Goal: Task Accomplishment & Management: Manage account settings

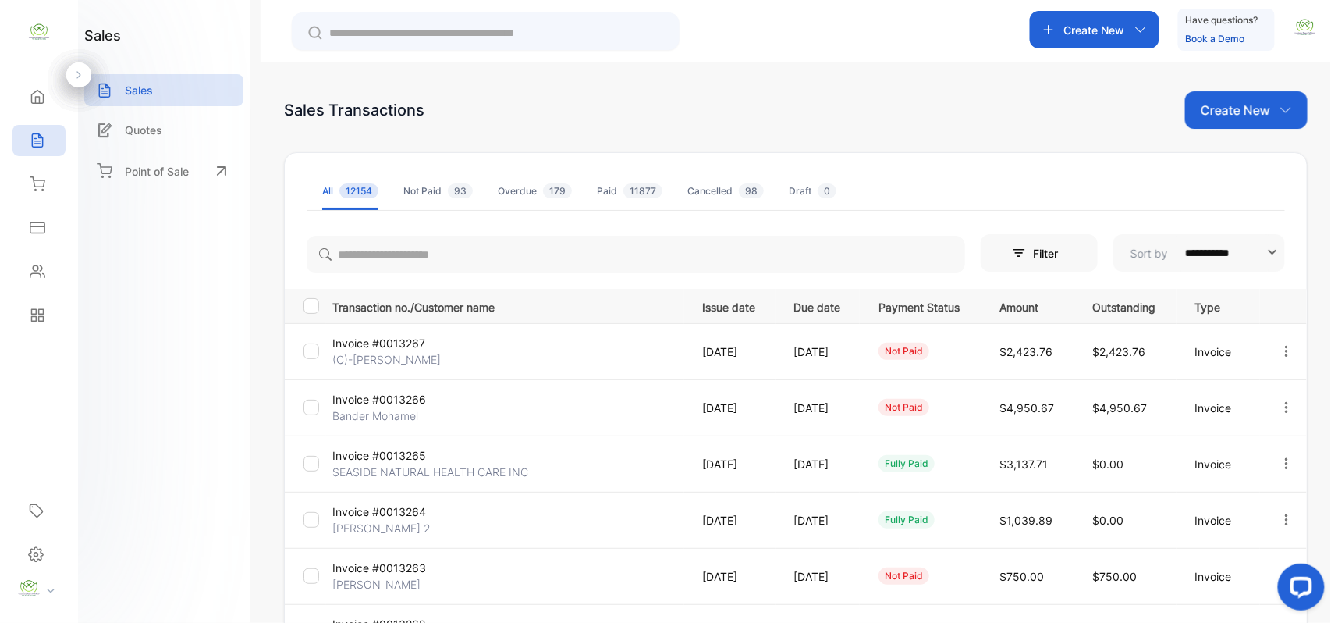
click at [1268, 113] on div "Create New" at bounding box center [1246, 109] width 122 height 37
drag, startPoint x: 1250, startPoint y: 161, endPoint x: 1240, endPoint y: 164, distance: 10.6
click at [1248, 161] on span "Invoice" at bounding box center [1248, 162] width 37 height 16
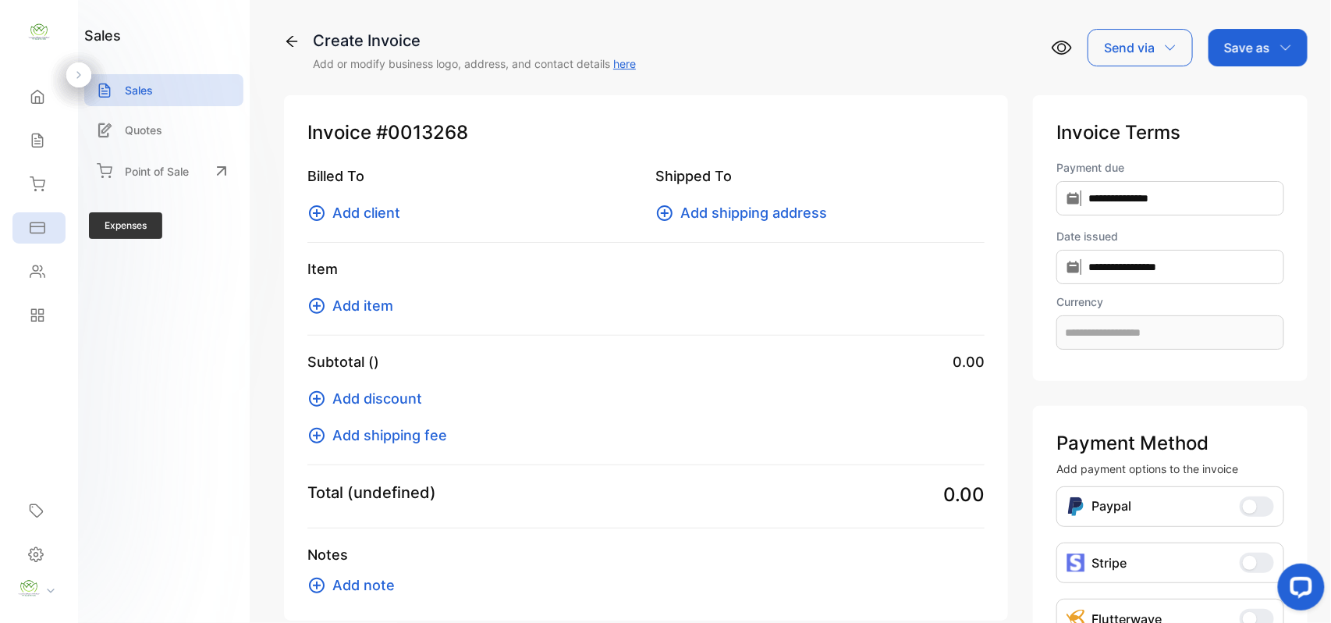
type input "**********"
click at [350, 209] on span "Add client" at bounding box center [366, 212] width 68 height 21
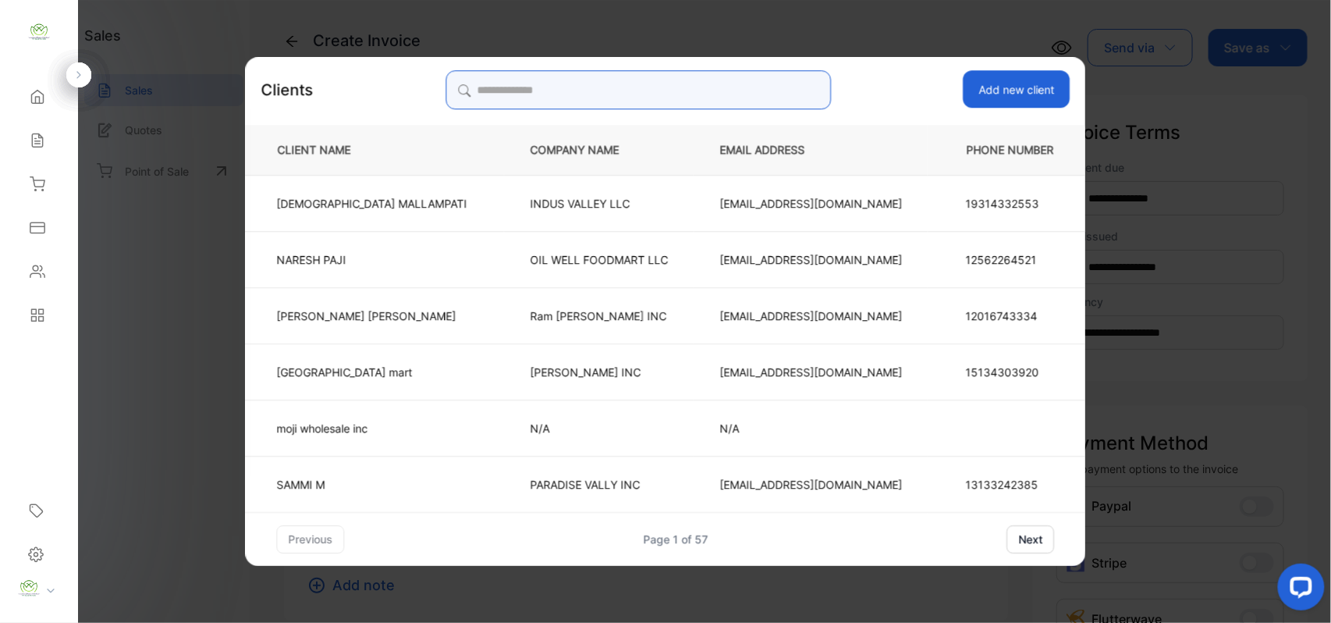
click at [674, 73] on input "search" at bounding box center [638, 89] width 385 height 39
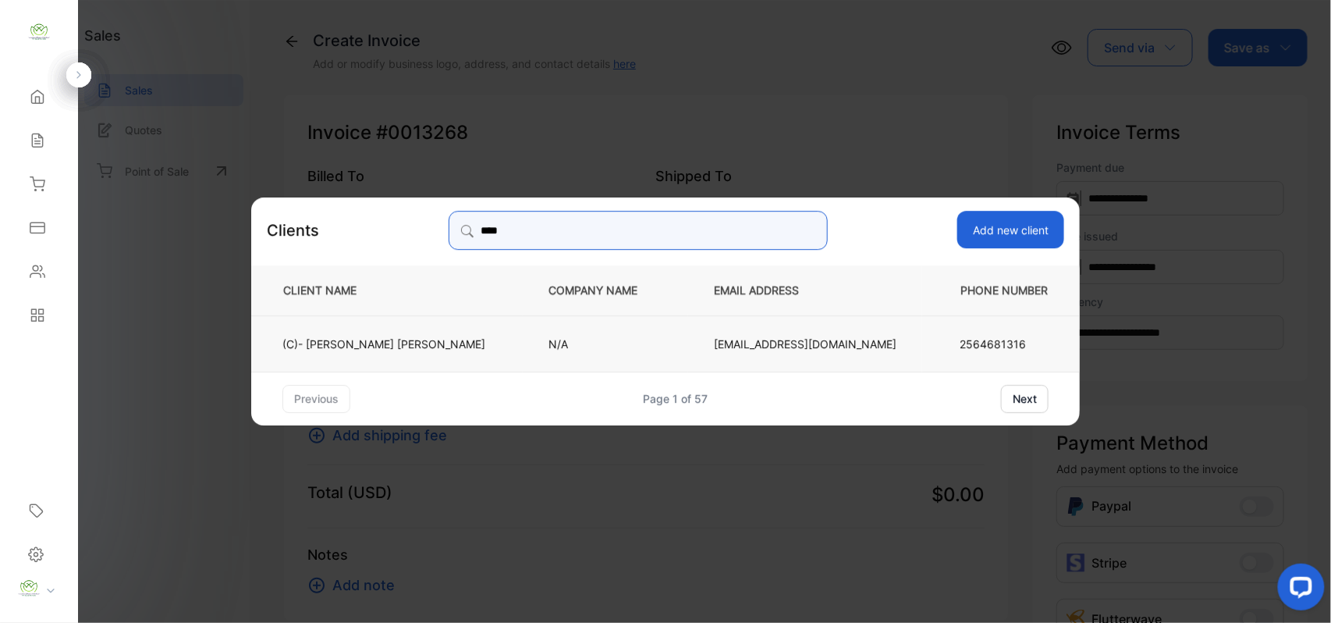
type input "****"
click at [562, 328] on td "N/A" at bounding box center [605, 342] width 165 height 56
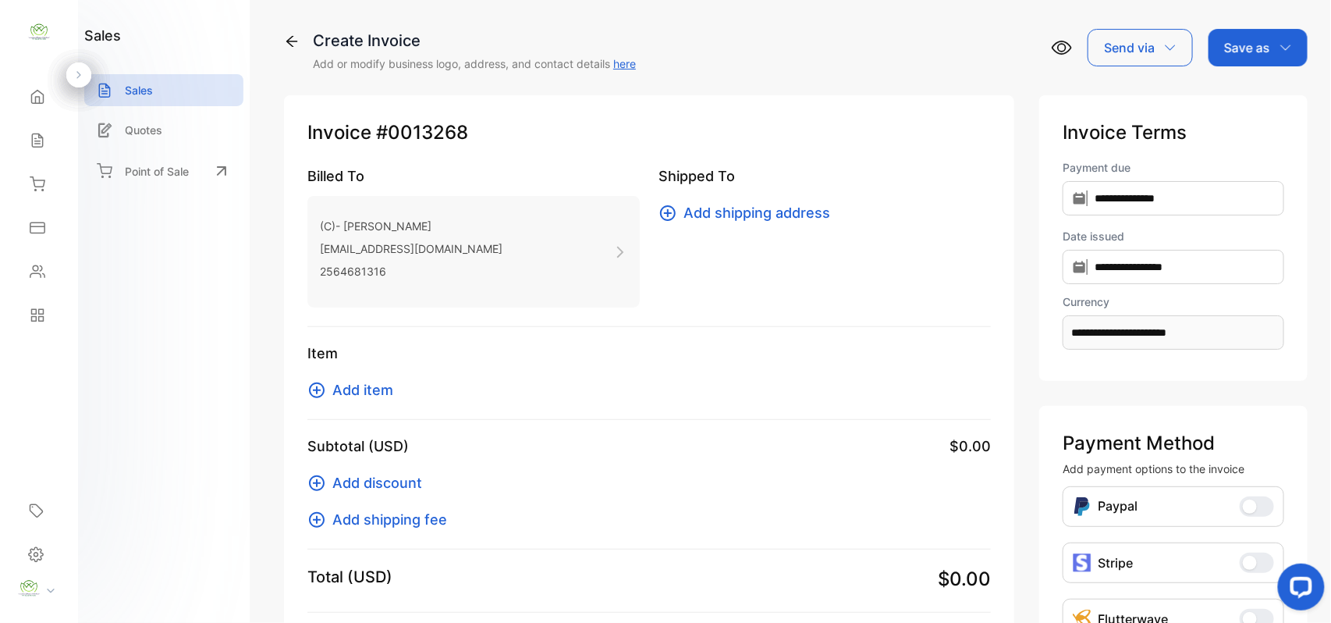
click at [382, 394] on span "Add item" at bounding box center [362, 389] width 61 height 21
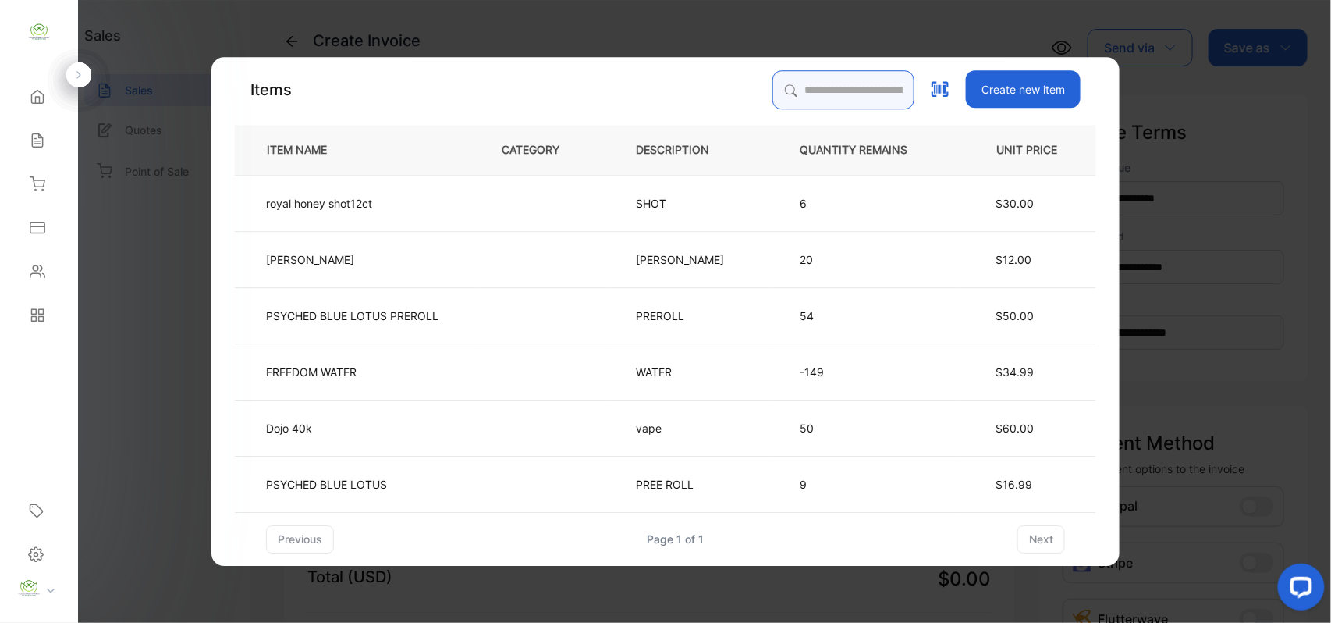
click at [822, 81] on input "search" at bounding box center [843, 89] width 142 height 39
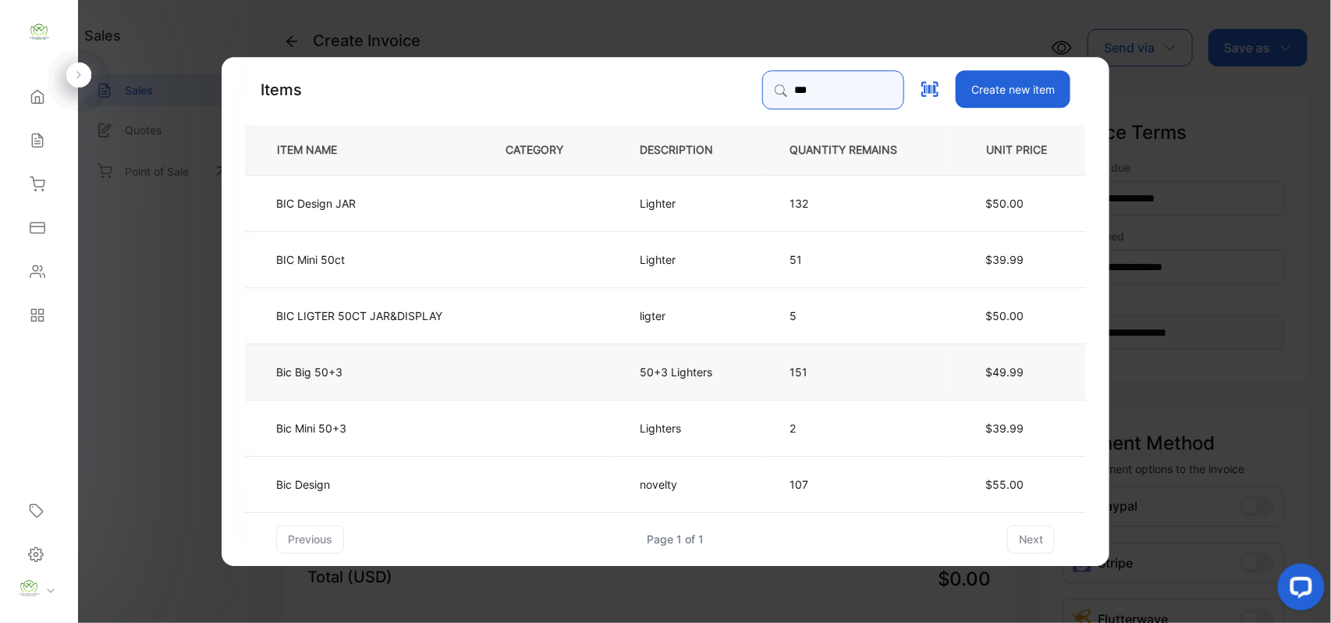
type input "***"
click at [448, 372] on td "Bic Big 50+3" at bounding box center [362, 371] width 235 height 56
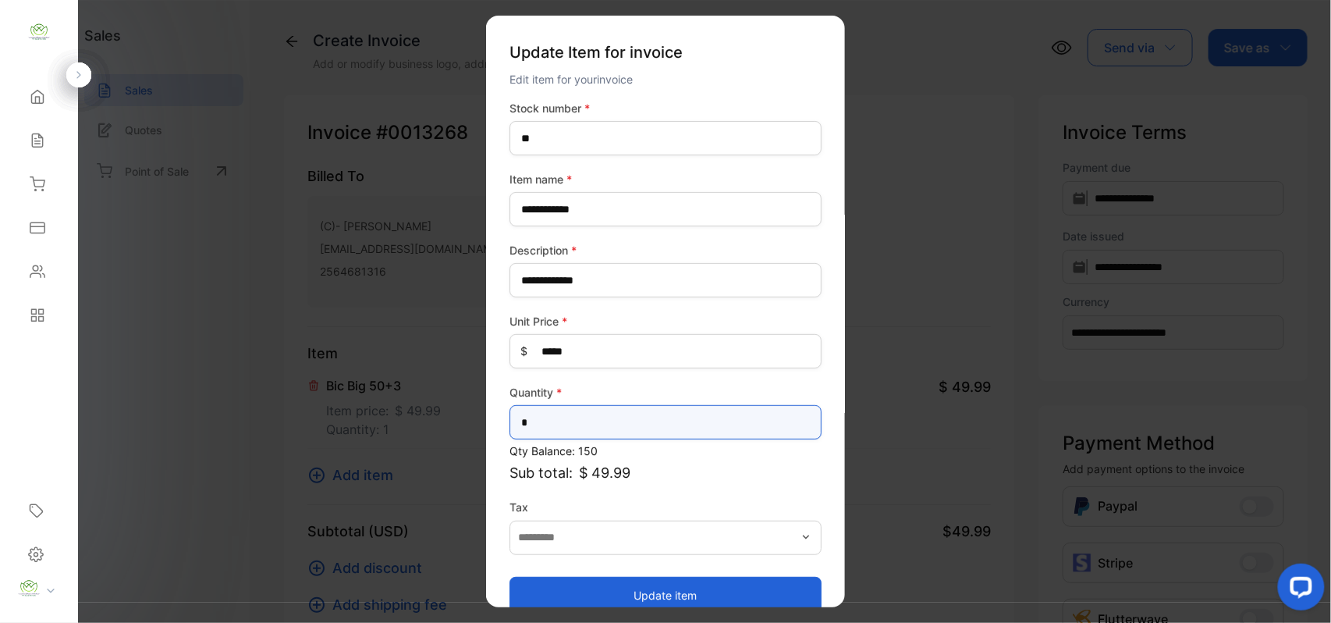
click at [725, 424] on input "*" at bounding box center [666, 422] width 312 height 34
type input "*"
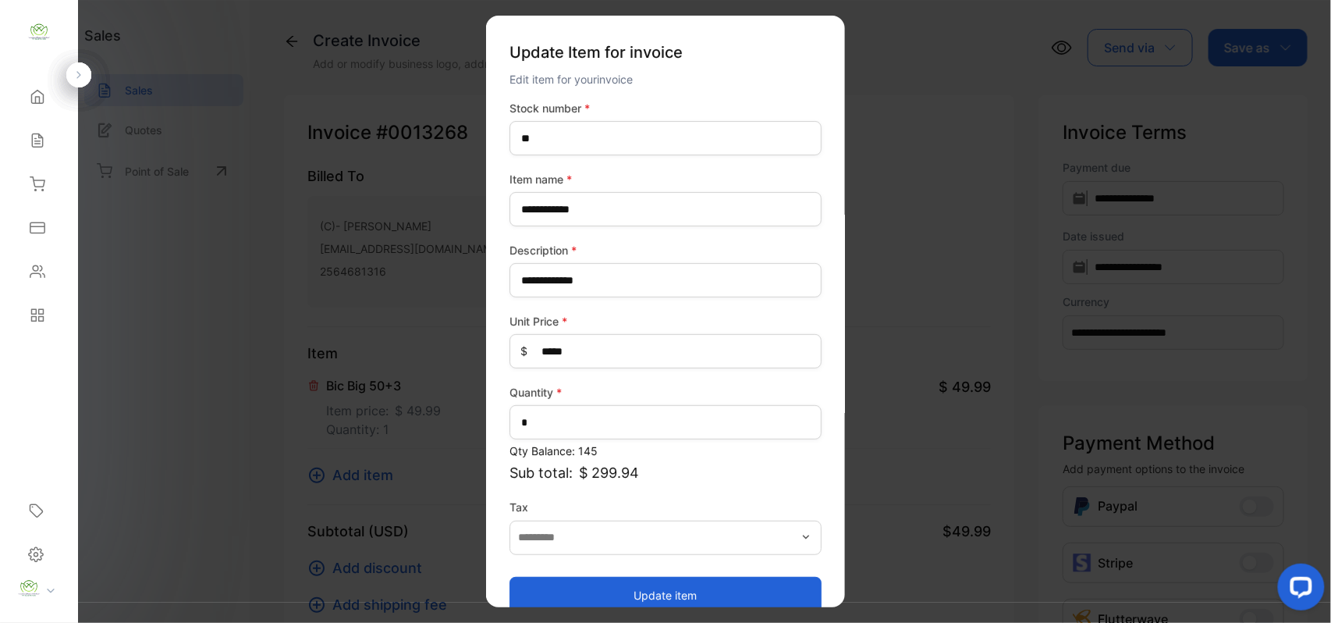
click at [663, 584] on button "Update item" at bounding box center [666, 594] width 312 height 37
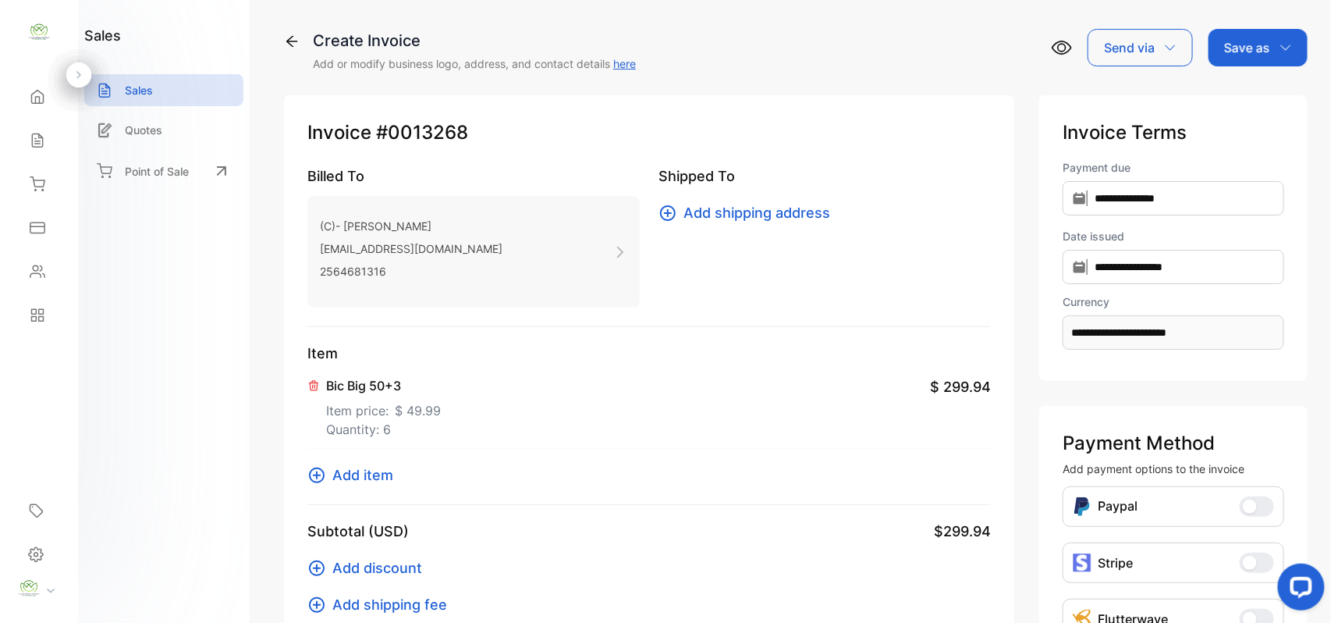
click at [360, 478] on span "Add item" at bounding box center [362, 474] width 61 height 21
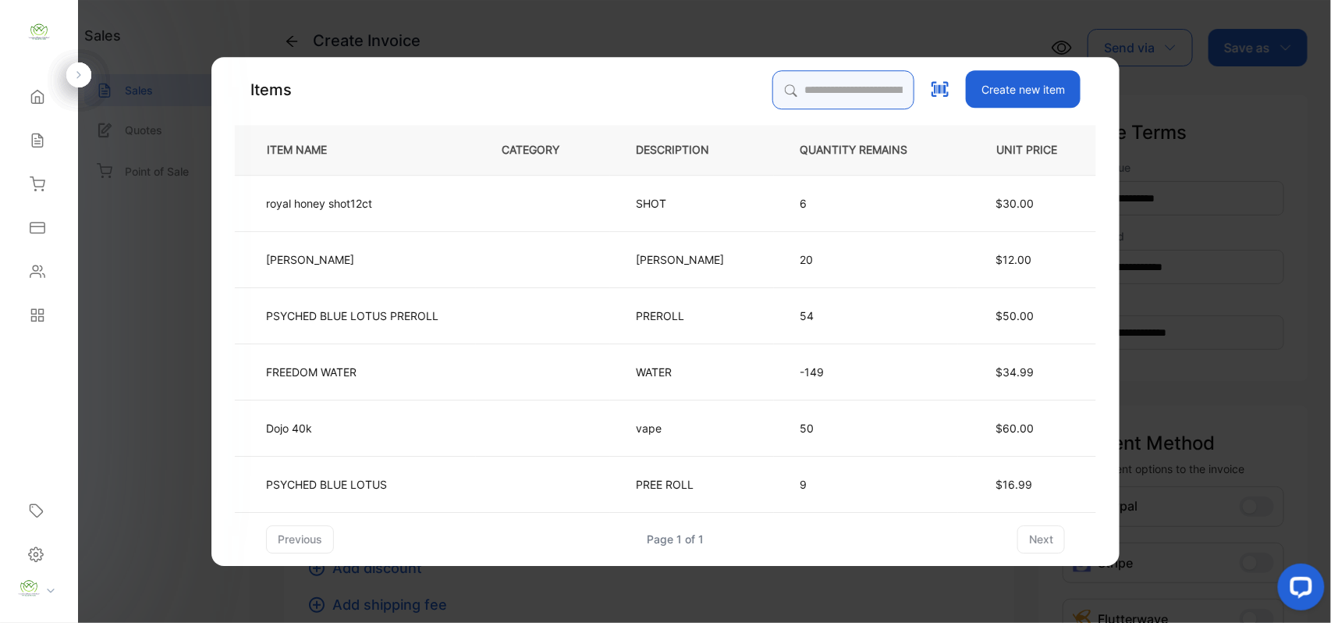
click at [781, 94] on input "search" at bounding box center [843, 89] width 142 height 39
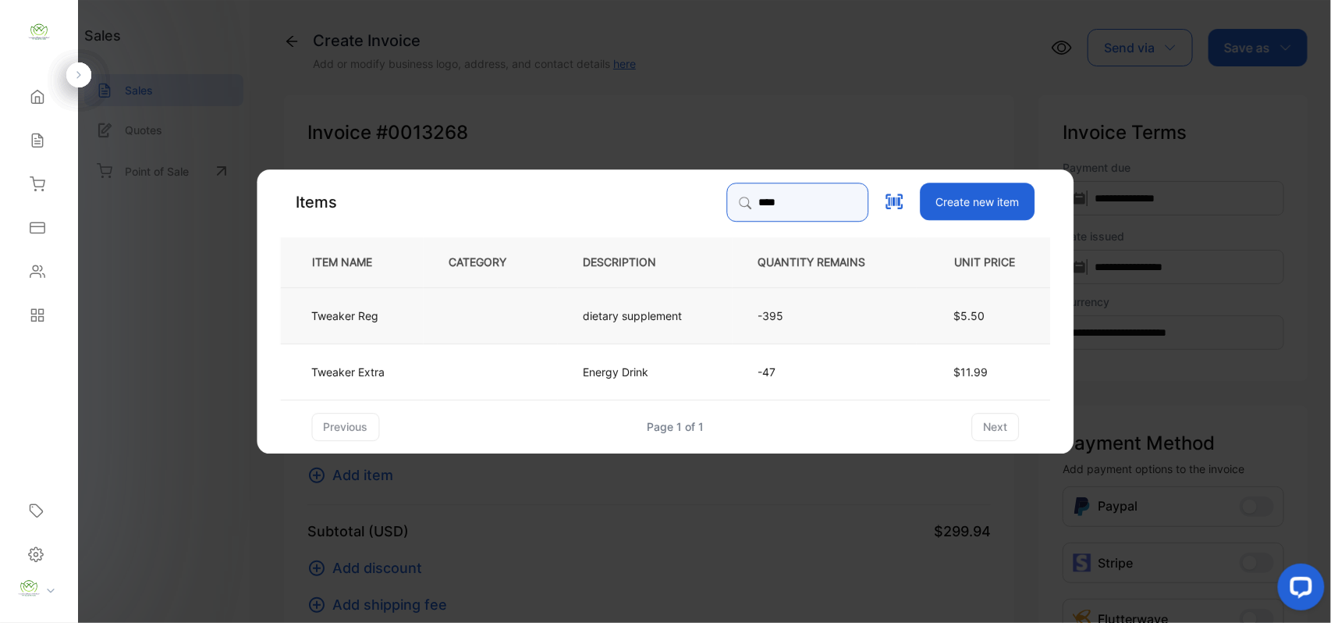
type input "****"
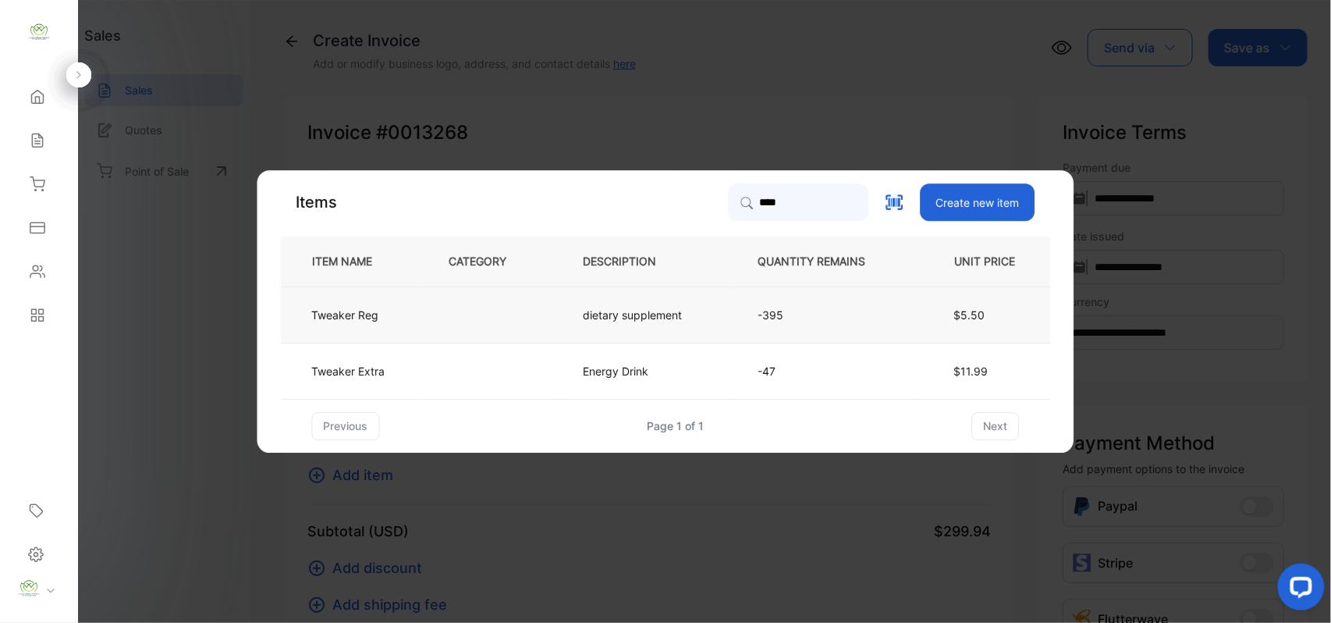
click at [541, 309] on td at bounding box center [491, 314] width 134 height 56
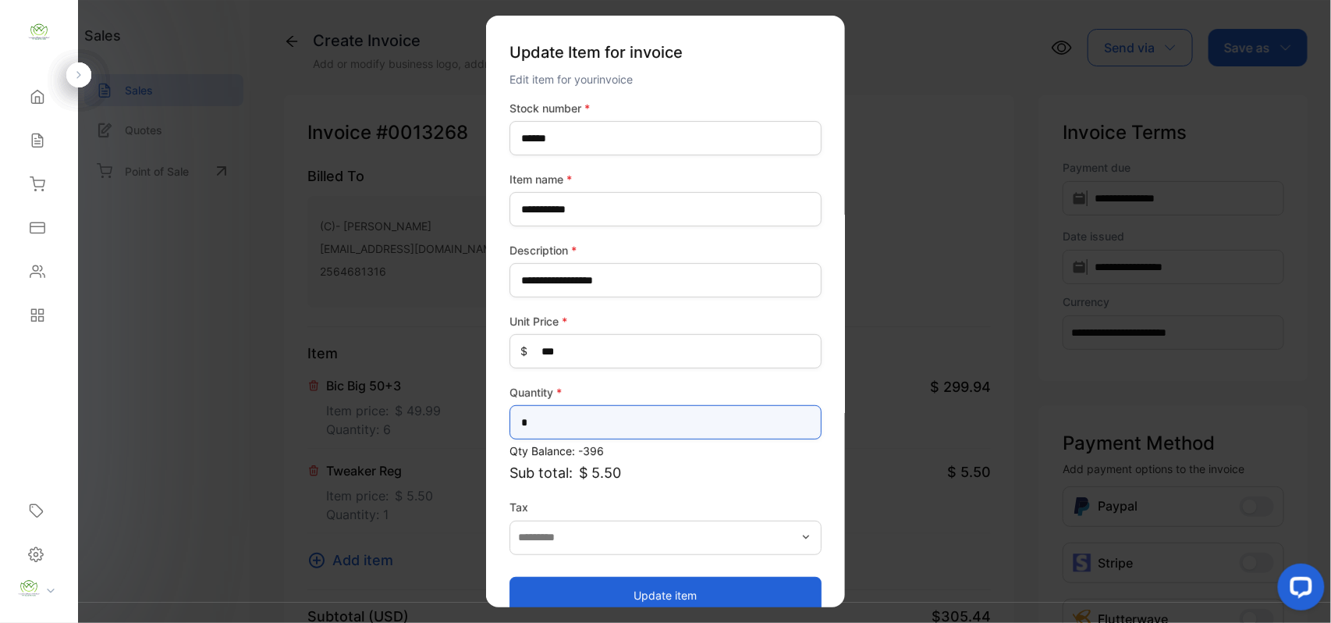
click at [646, 422] on input "*" at bounding box center [666, 422] width 312 height 34
type input "**"
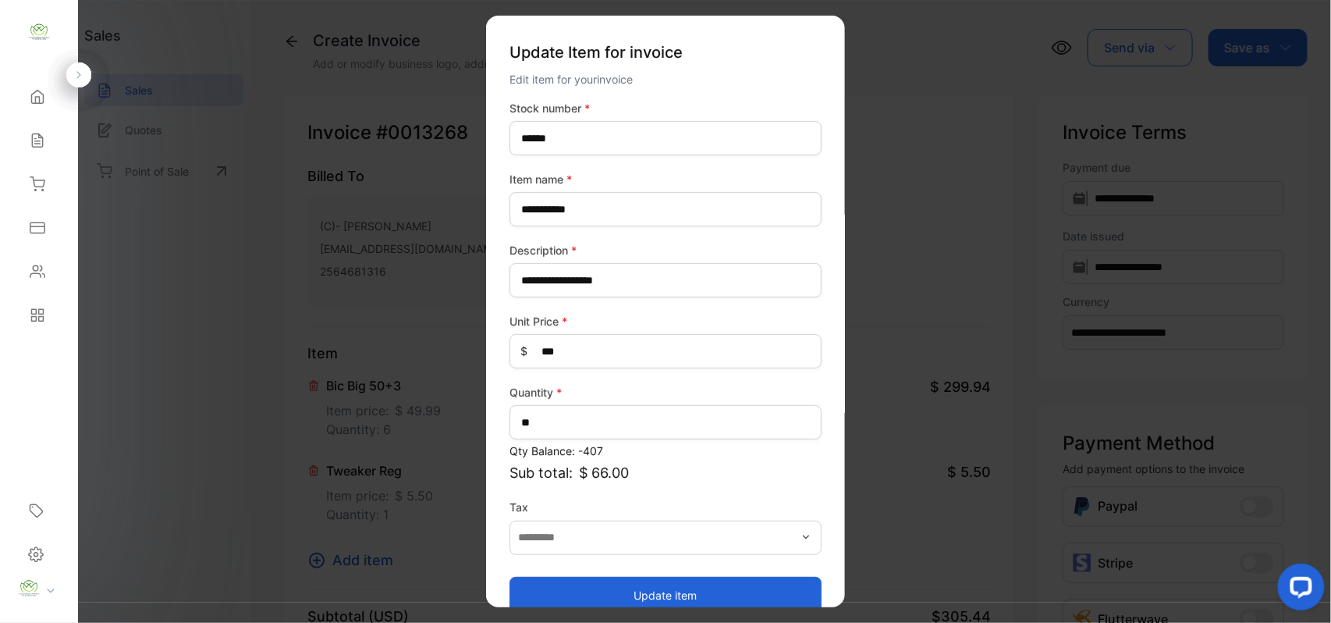
drag, startPoint x: 598, startPoint y: 587, endPoint x: 579, endPoint y: 587, distance: 18.7
click at [593, 588] on button "Update item" at bounding box center [666, 594] width 312 height 37
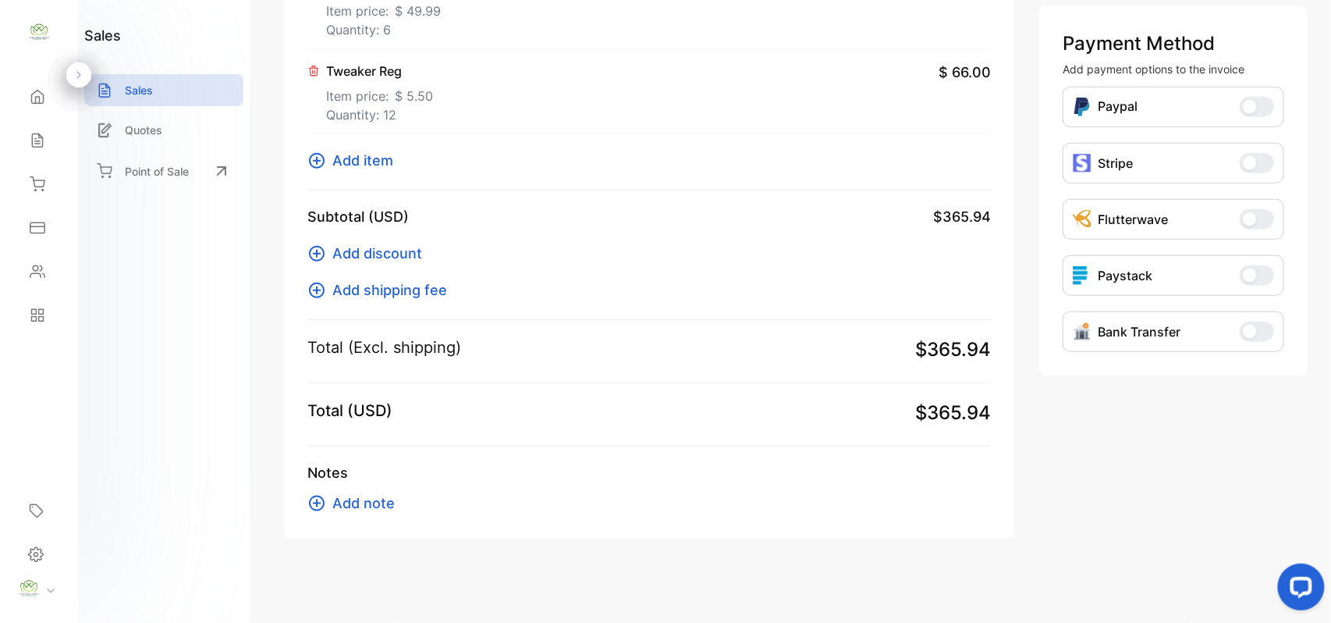
scroll to position [403, 0]
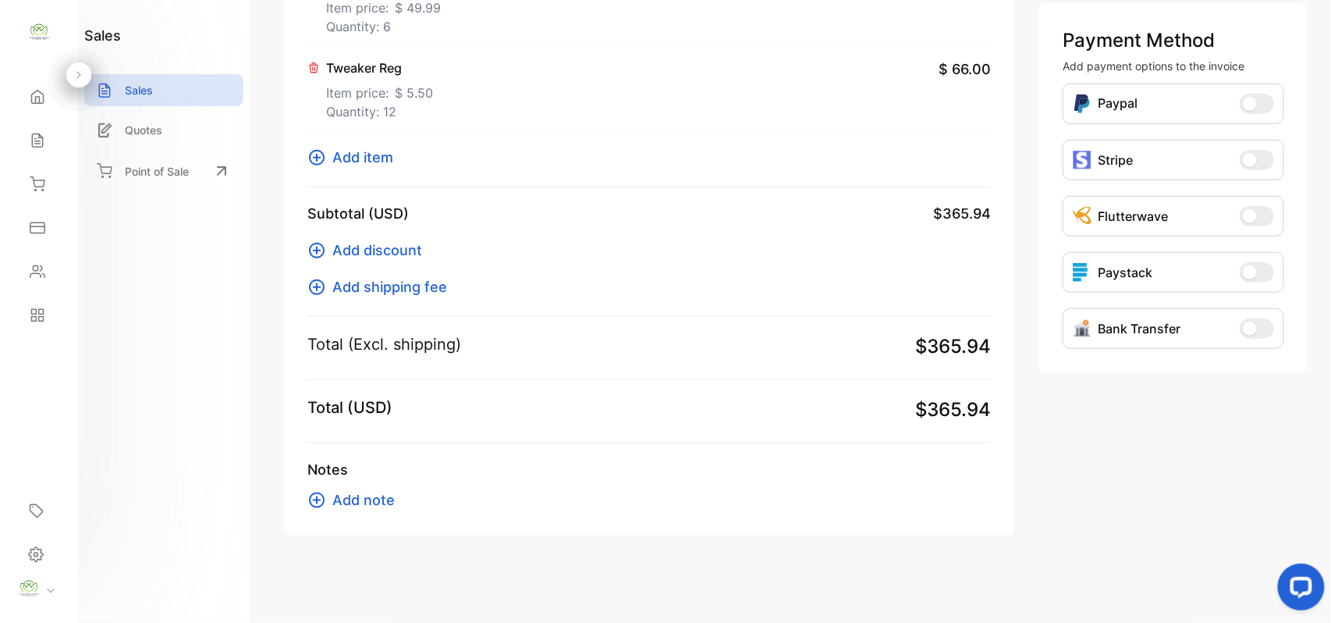
click at [350, 156] on span "Add item" at bounding box center [362, 157] width 61 height 21
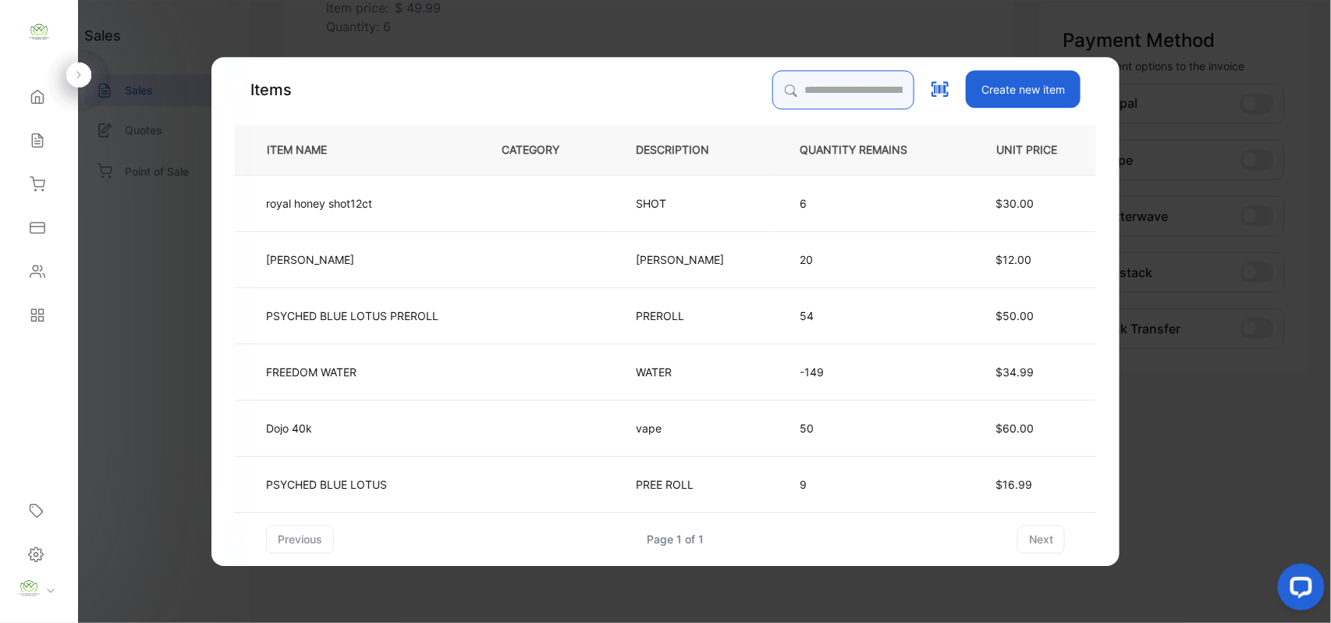
click at [808, 83] on input "search" at bounding box center [843, 89] width 142 height 39
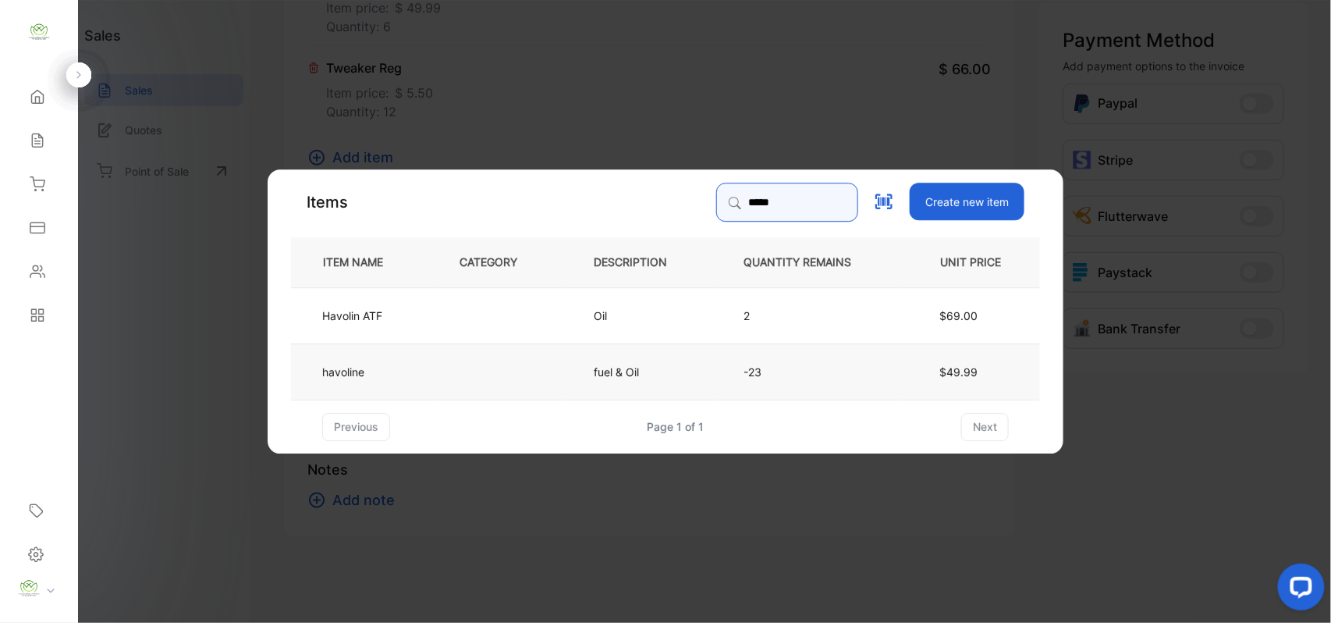
type input "*****"
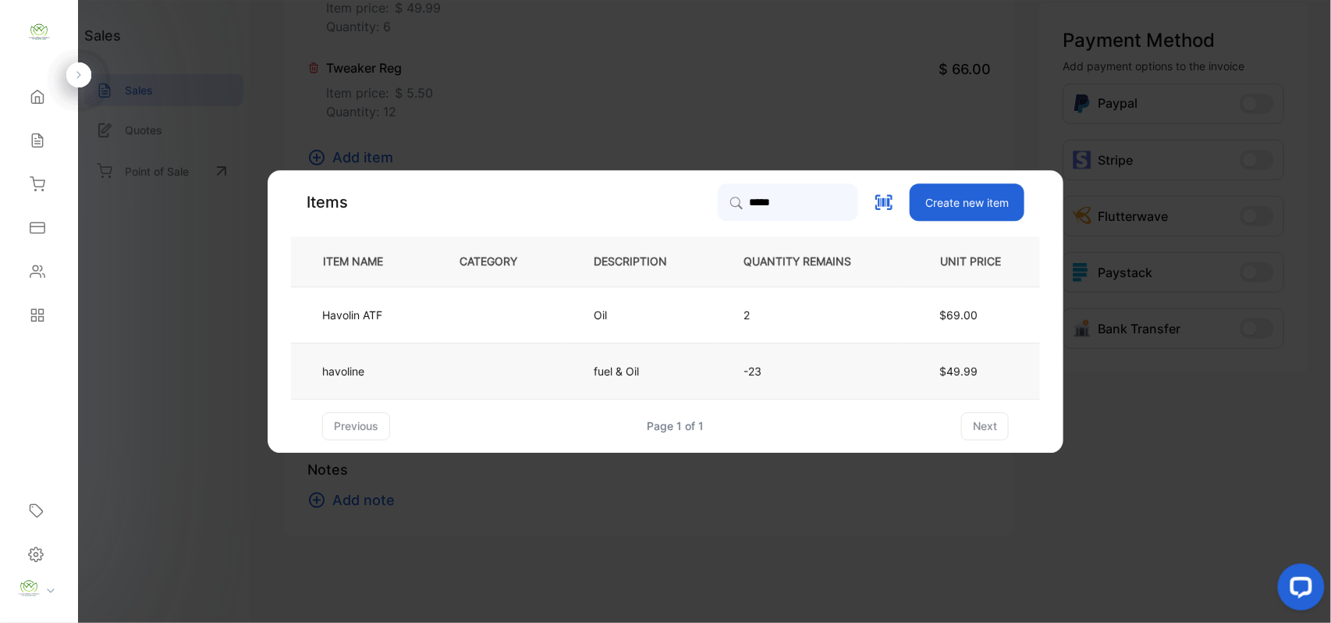
drag, startPoint x: 522, startPoint y: 364, endPoint x: 540, endPoint y: 364, distance: 17.9
click at [540, 364] on td at bounding box center [501, 371] width 134 height 56
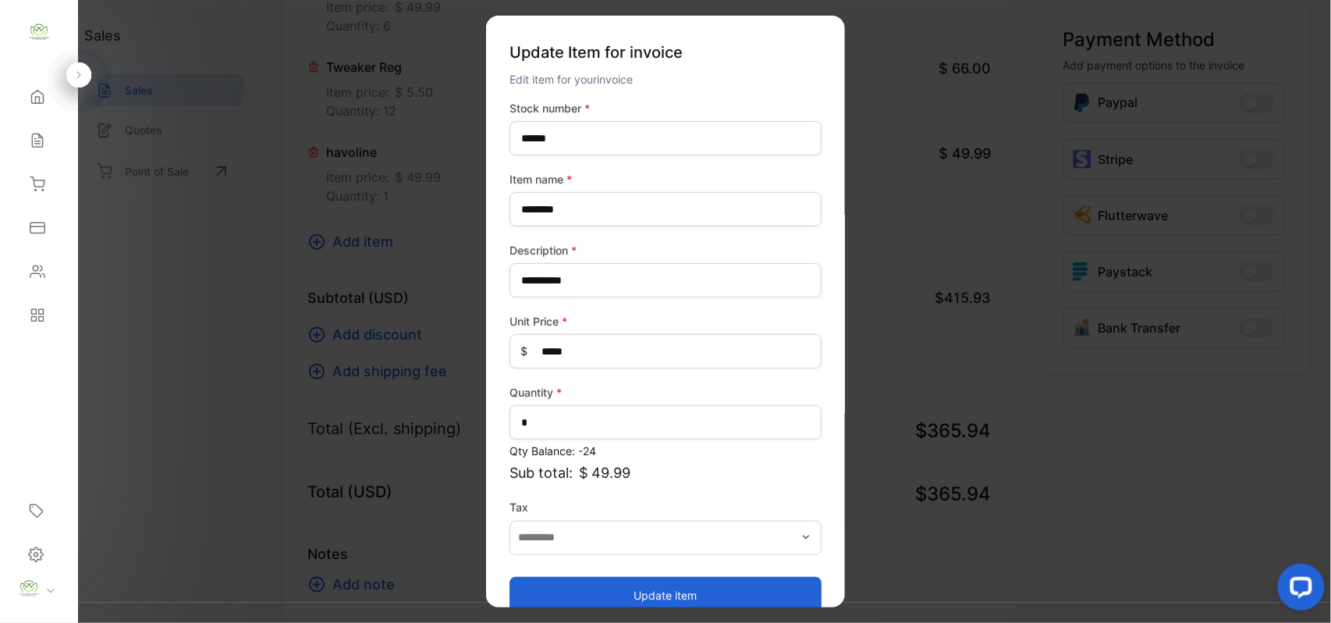
click at [693, 590] on button "Update item" at bounding box center [666, 594] width 312 height 37
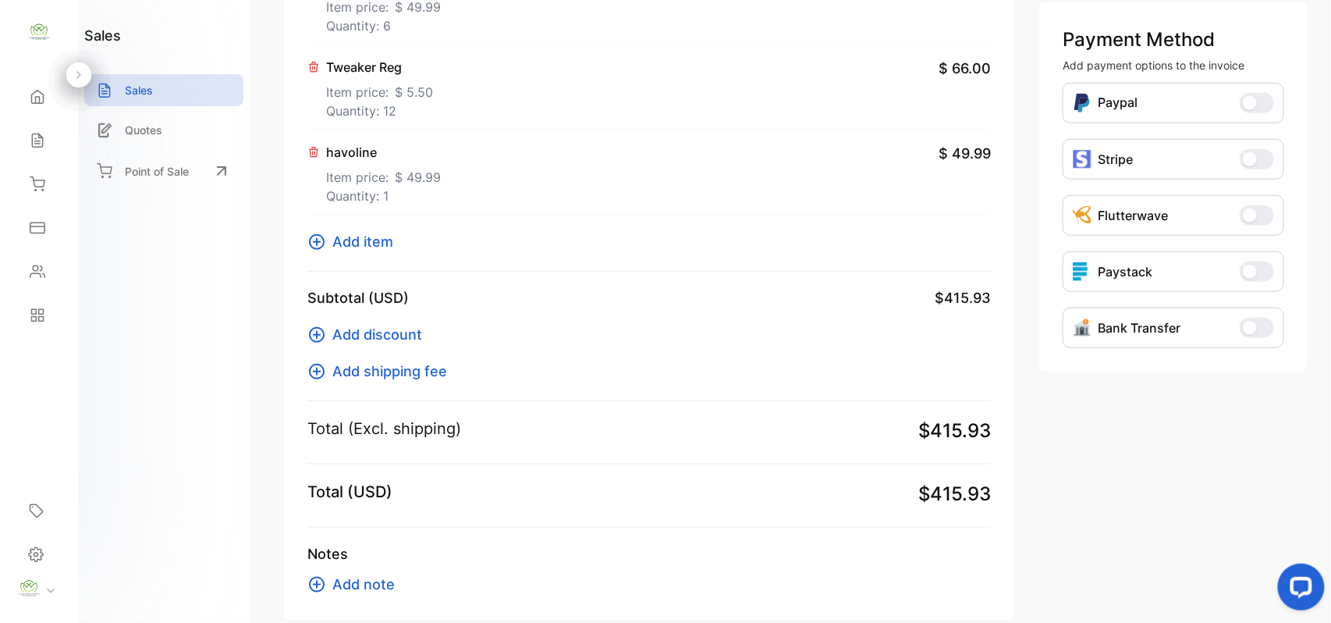
click at [363, 236] on span "Add item" at bounding box center [362, 241] width 61 height 21
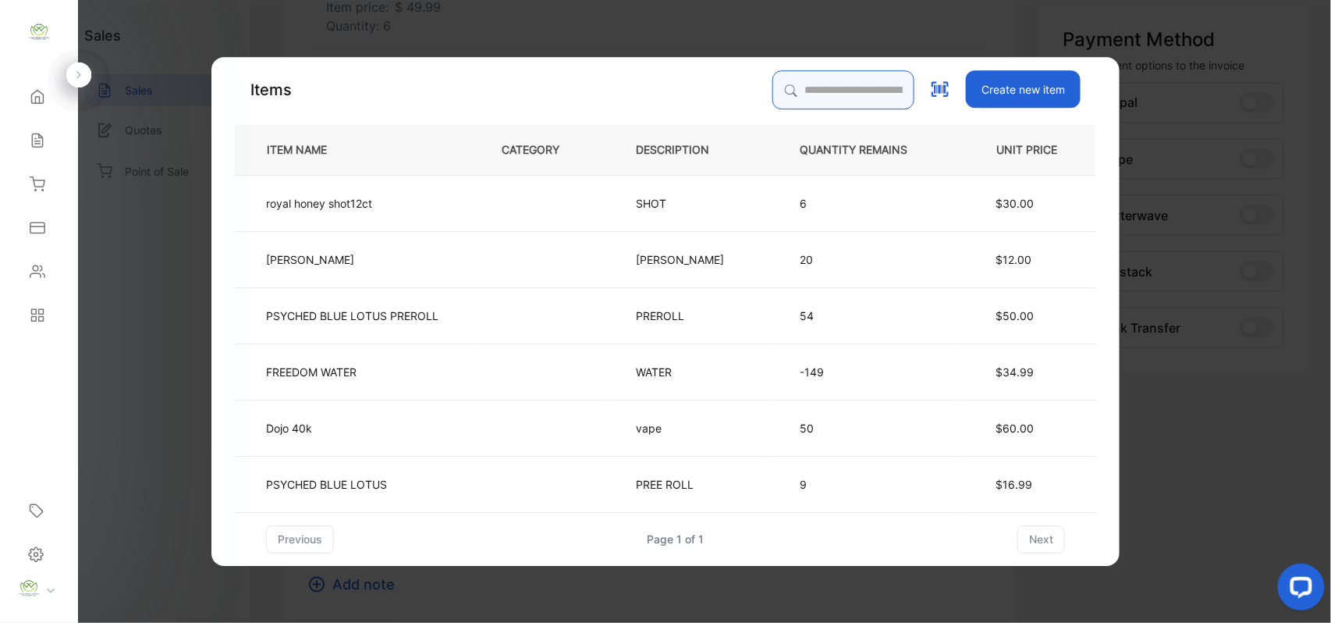
click at [790, 100] on input "search" at bounding box center [843, 89] width 142 height 39
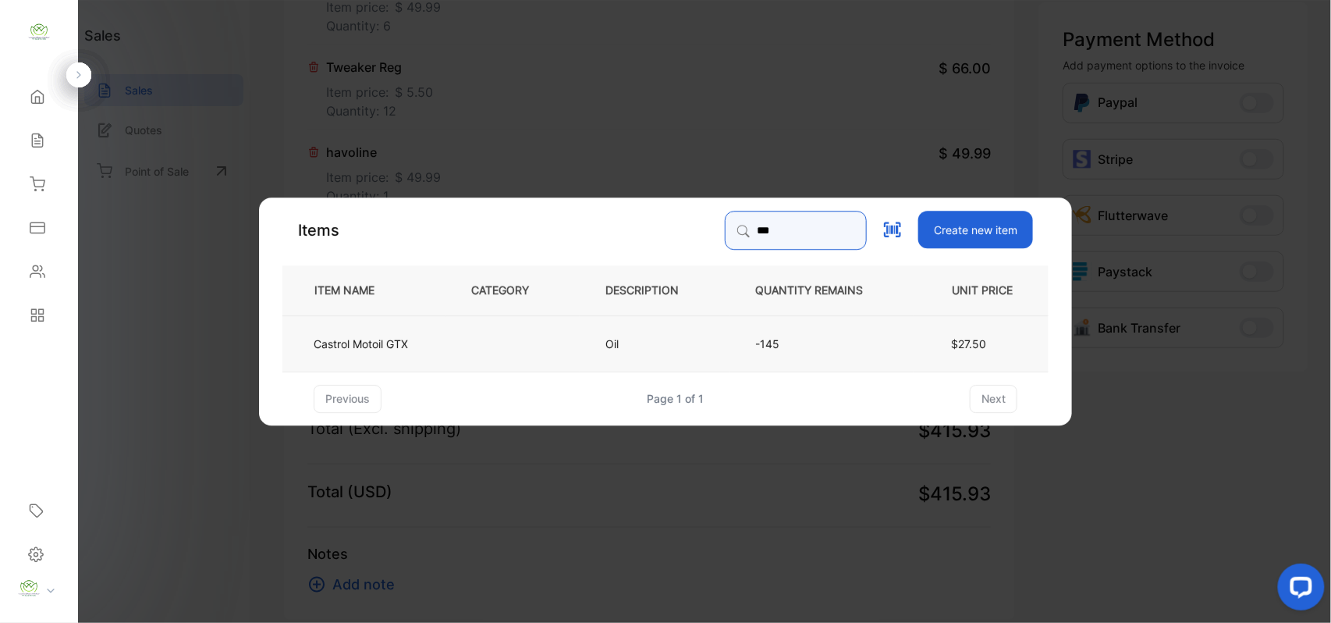
type input "***"
click at [547, 320] on td at bounding box center [513, 342] width 134 height 56
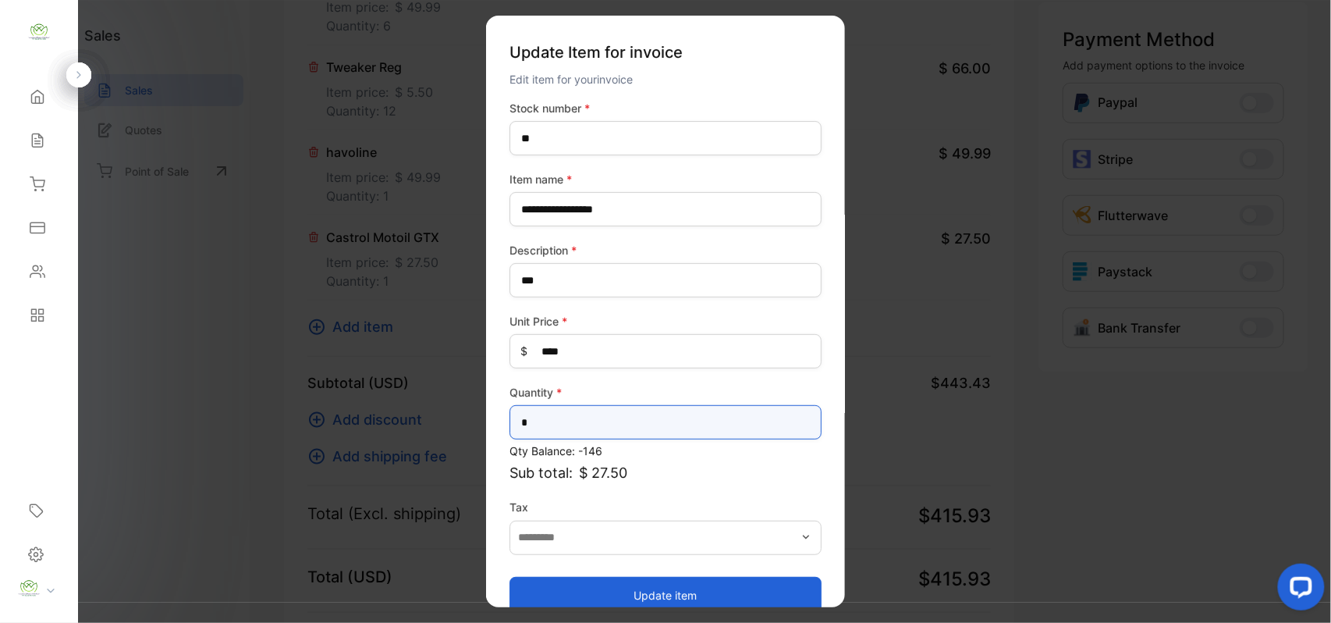
click at [719, 425] on input "*" at bounding box center [666, 422] width 312 height 34
type input "*"
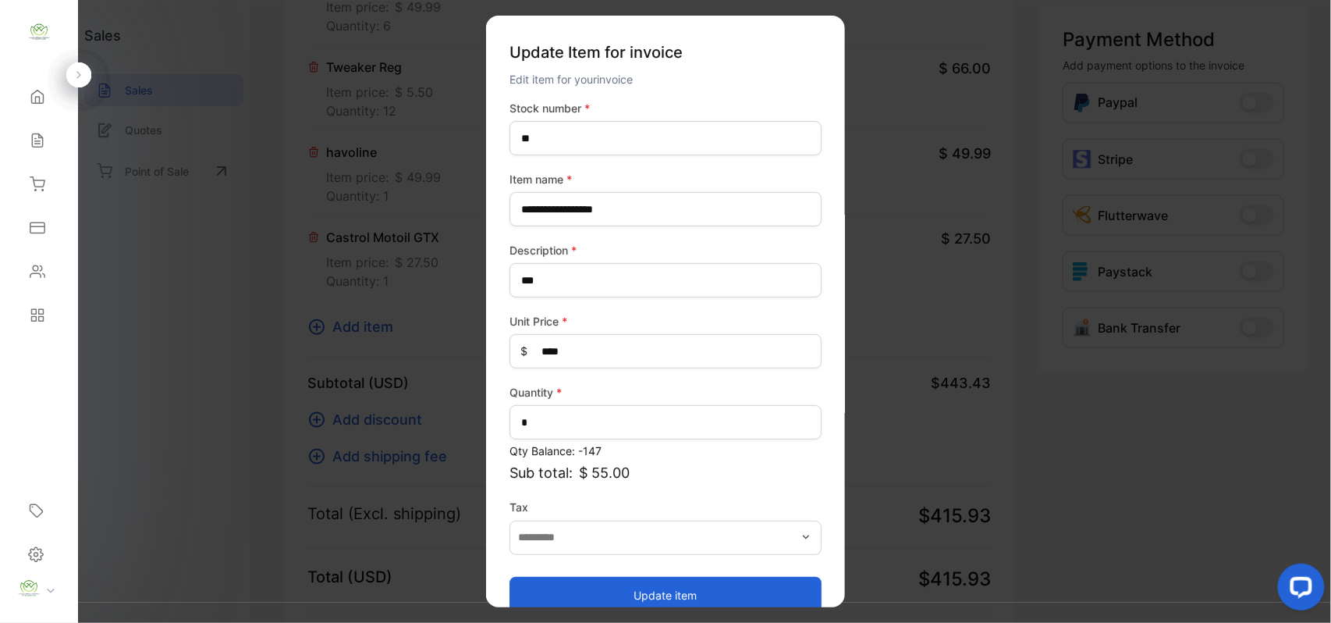
click at [650, 595] on button "Update item" at bounding box center [666, 594] width 312 height 37
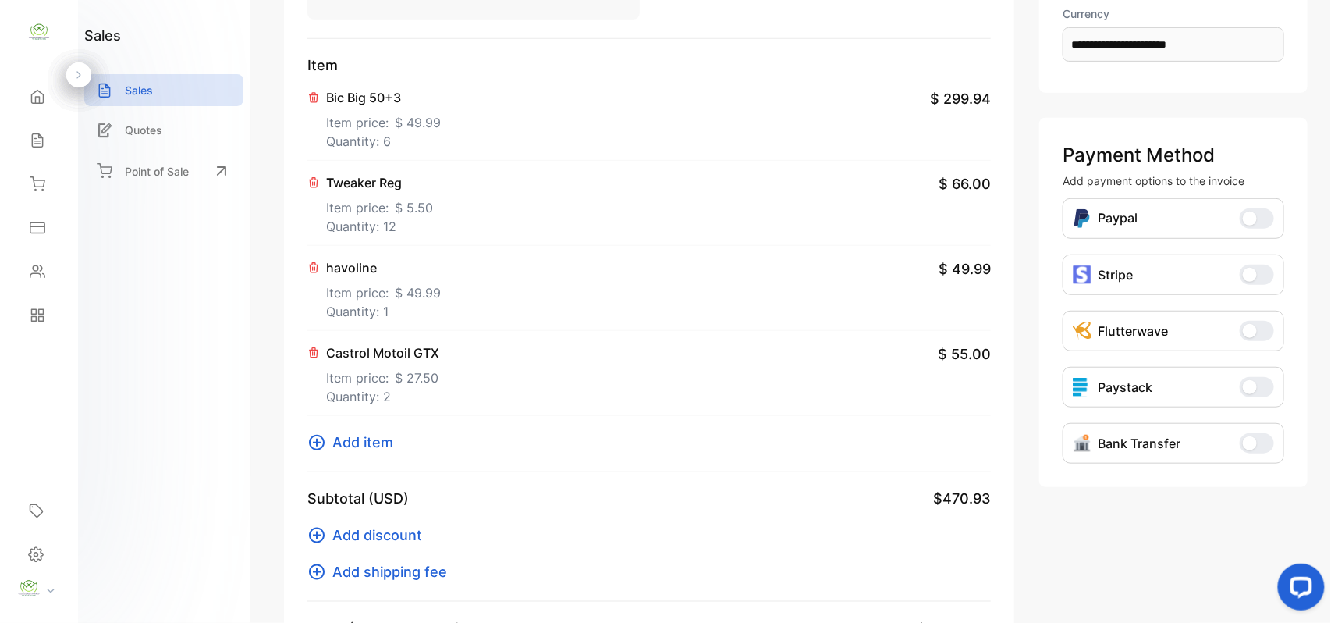
scroll to position [485, 0]
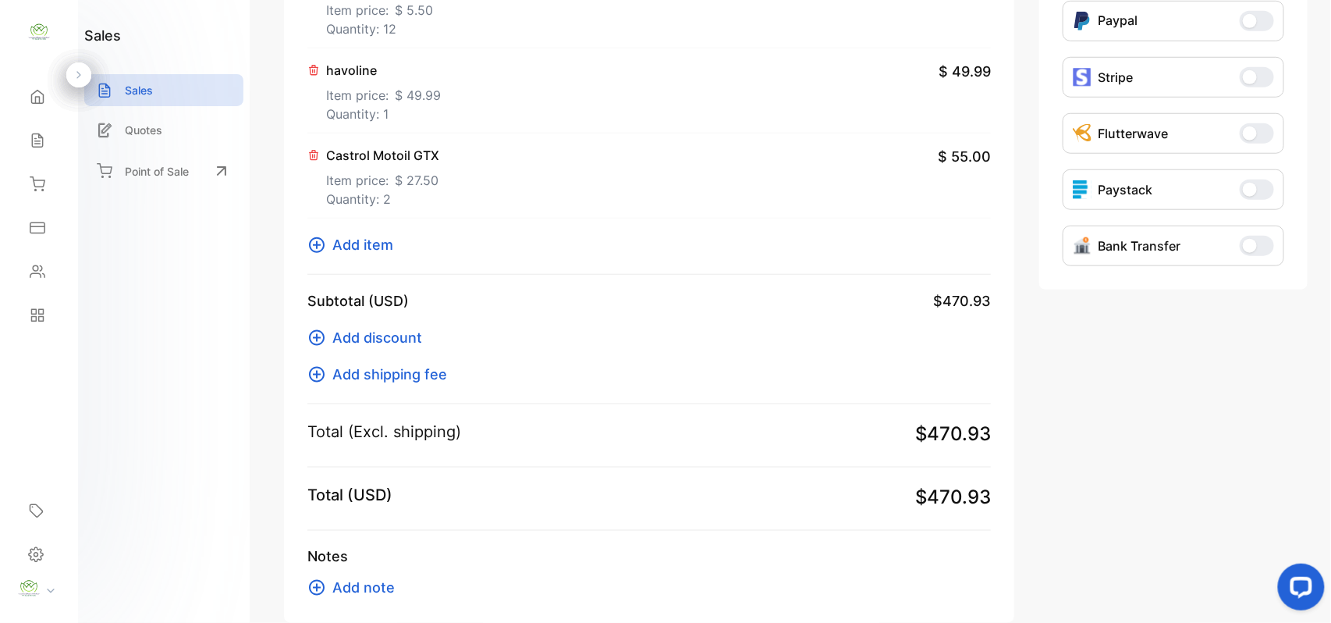
click at [365, 245] on span "Add item" at bounding box center [362, 244] width 61 height 21
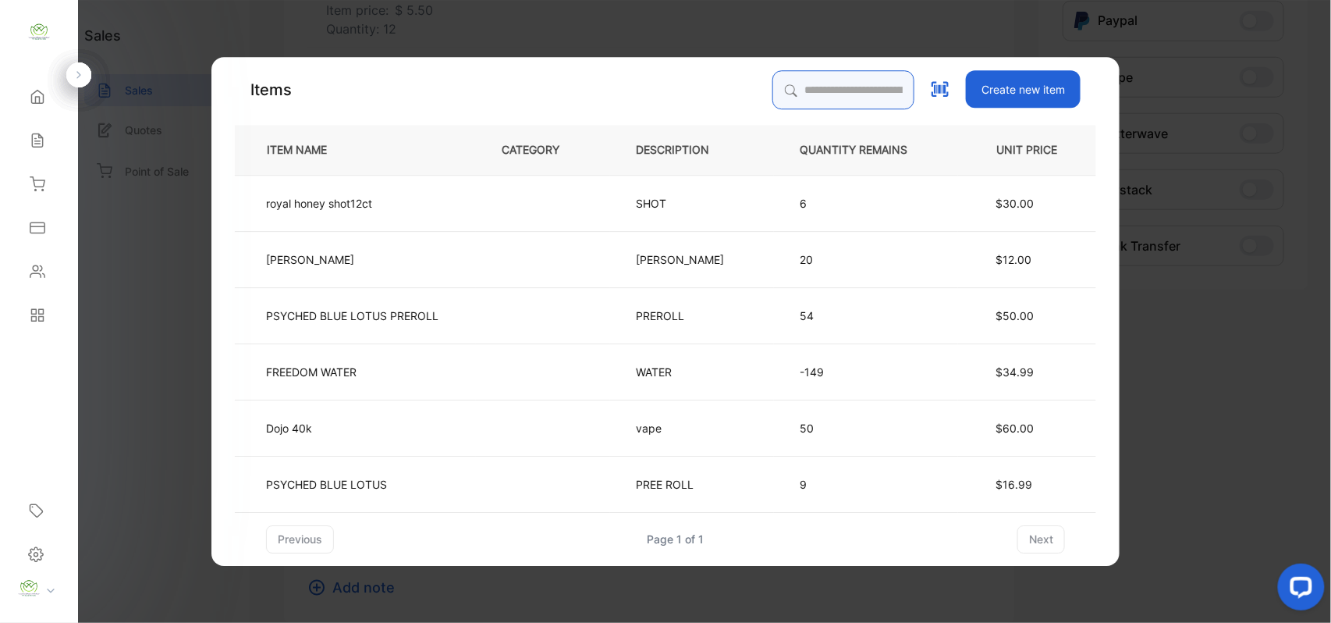
click at [802, 87] on input "search" at bounding box center [843, 89] width 142 height 39
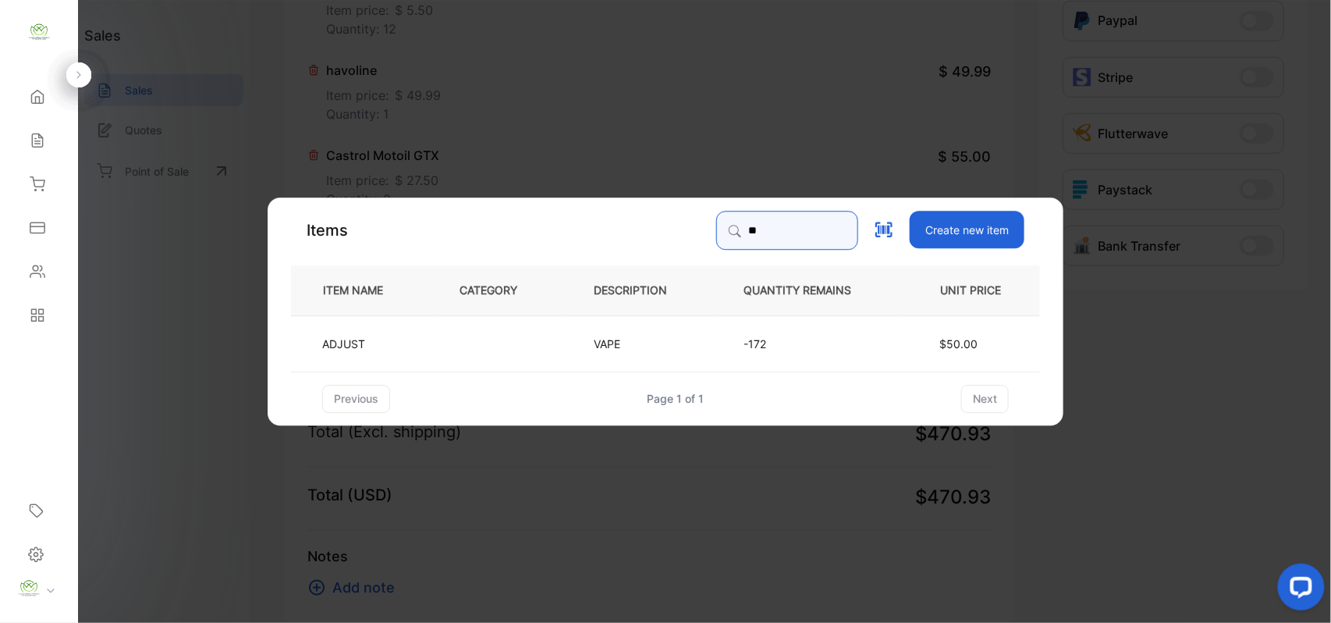
type input "*"
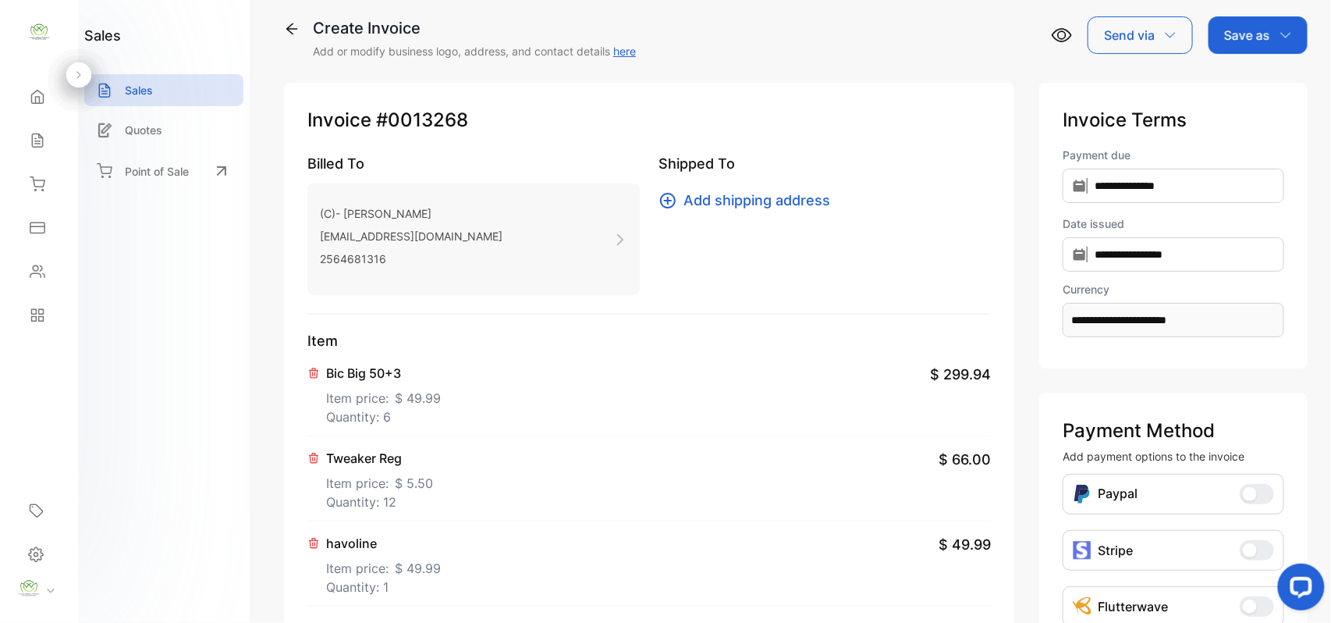
scroll to position [0, 0]
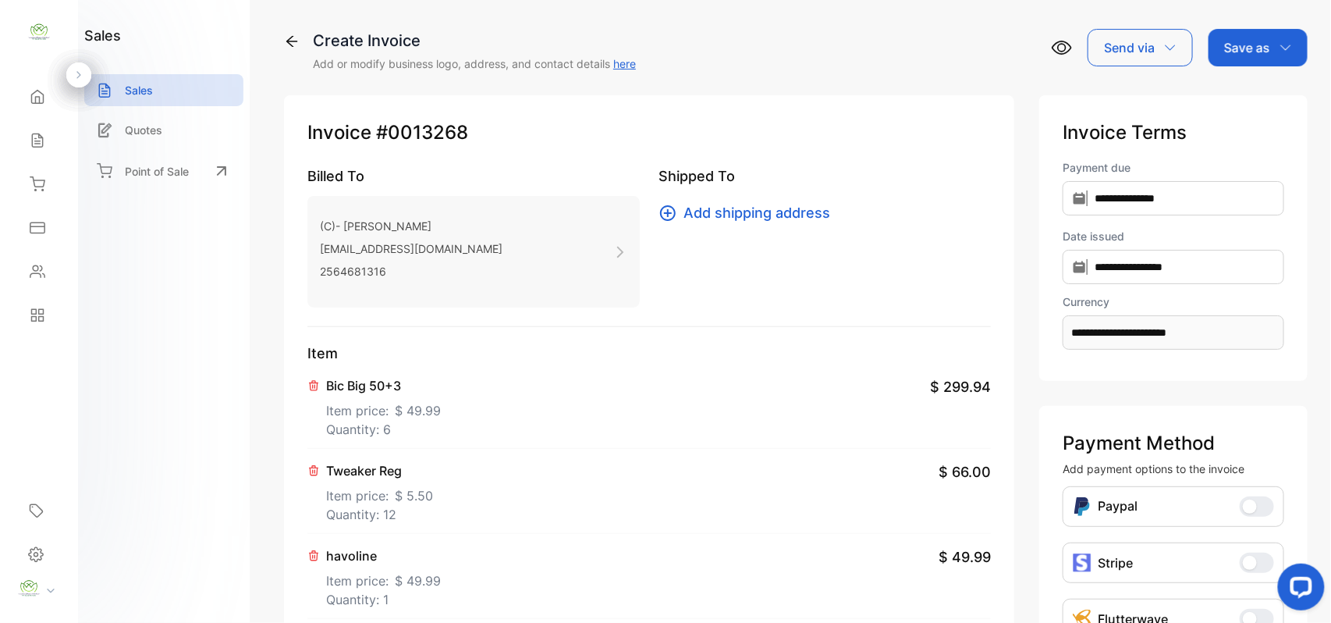
drag, startPoint x: 1256, startPoint y: 44, endPoint x: 1273, endPoint y: 66, distance: 28.4
click at [1256, 44] on p "Save as" at bounding box center [1247, 47] width 46 height 19
click at [1273, 100] on div "Invoice" at bounding box center [1254, 98] width 90 height 31
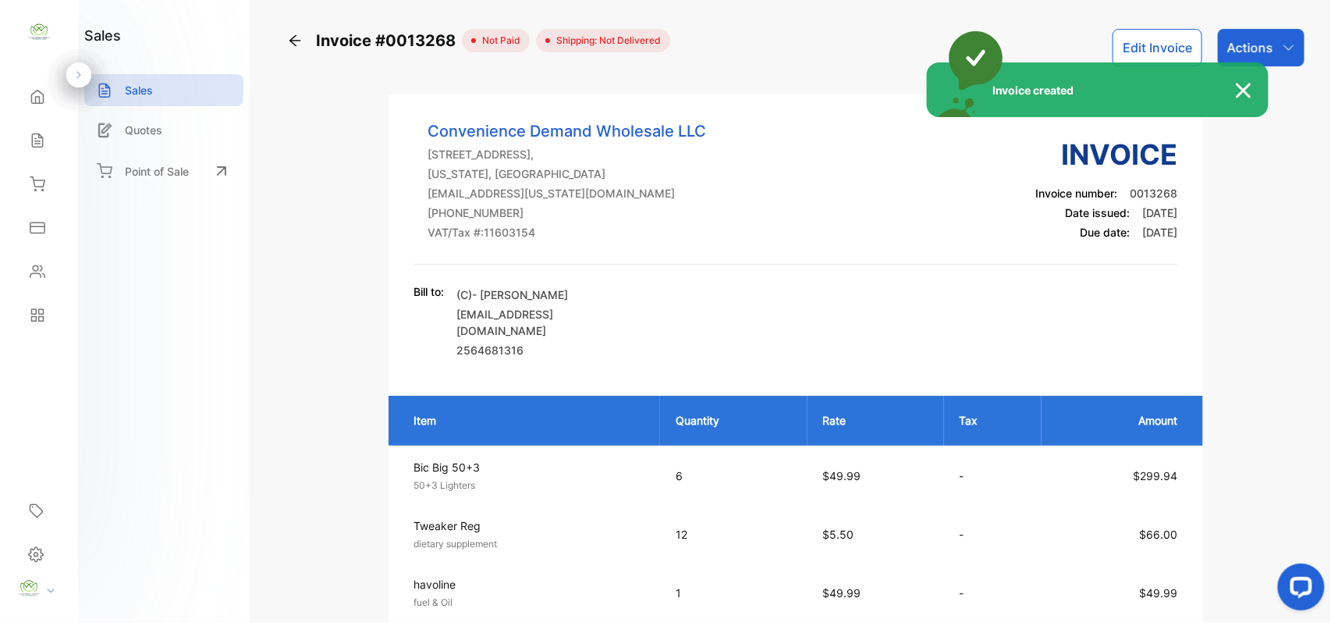
click at [1253, 36] on div "Invoice created" at bounding box center [665, 311] width 1331 height 623
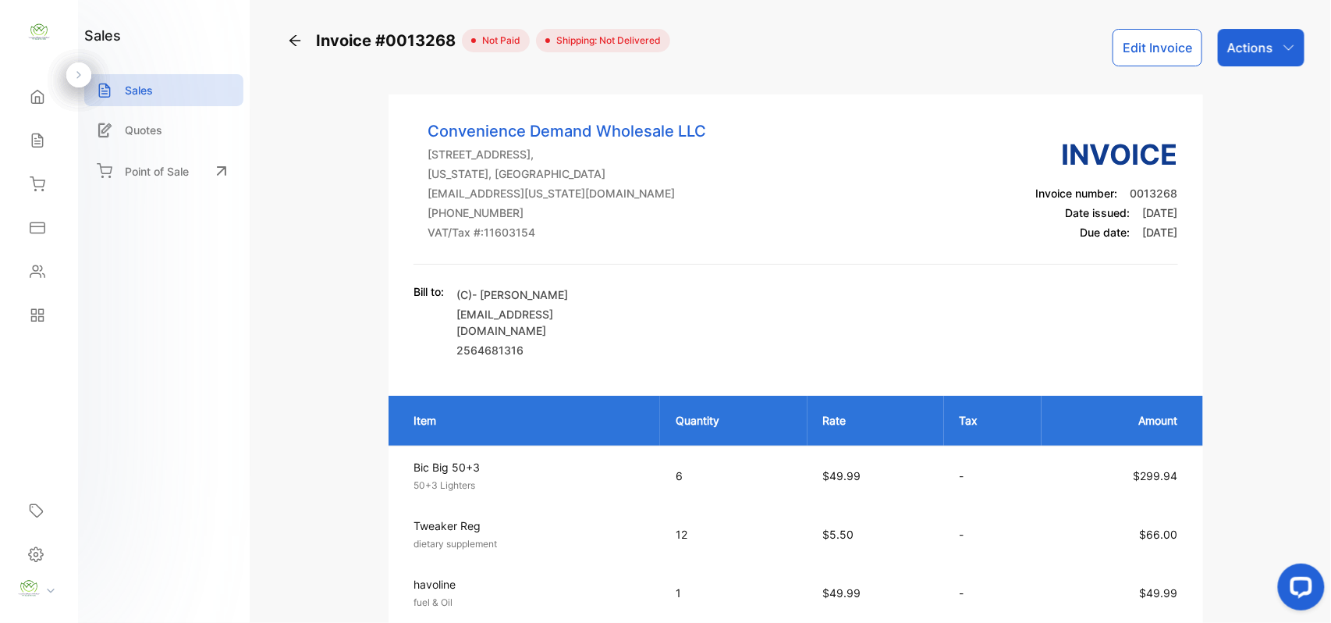
click at [1255, 38] on p "Actions" at bounding box center [1250, 47] width 46 height 19
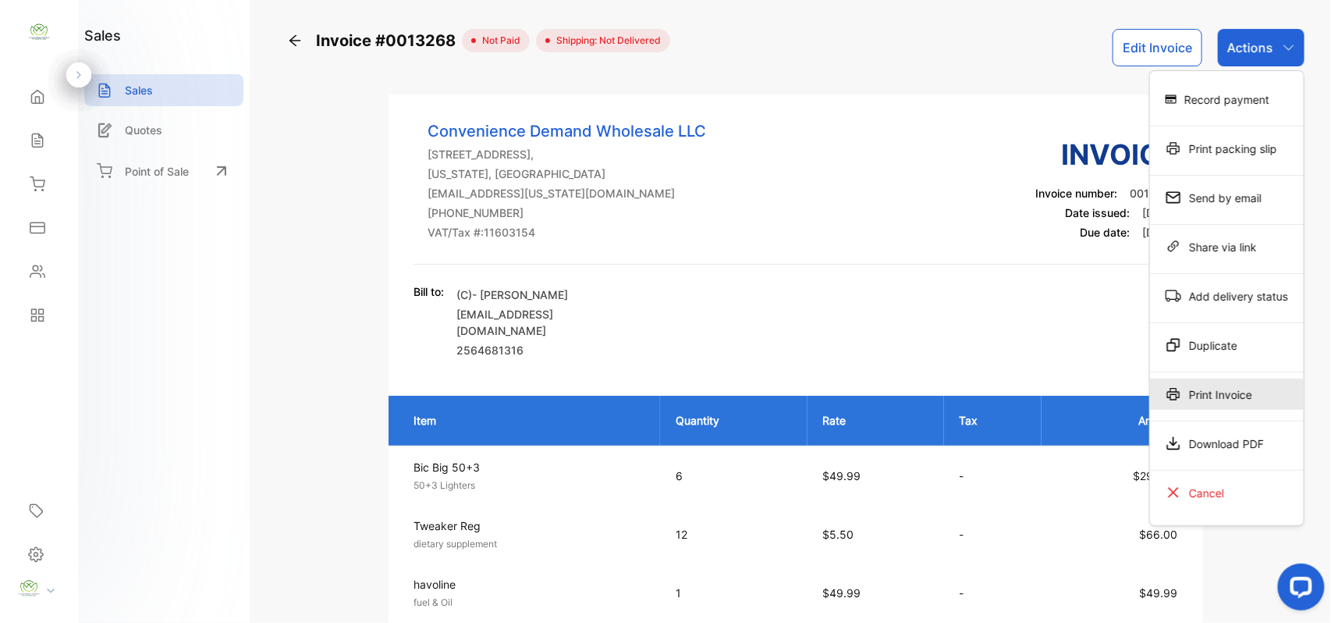
click at [1208, 401] on div "Print Invoice" at bounding box center [1227, 393] width 154 height 31
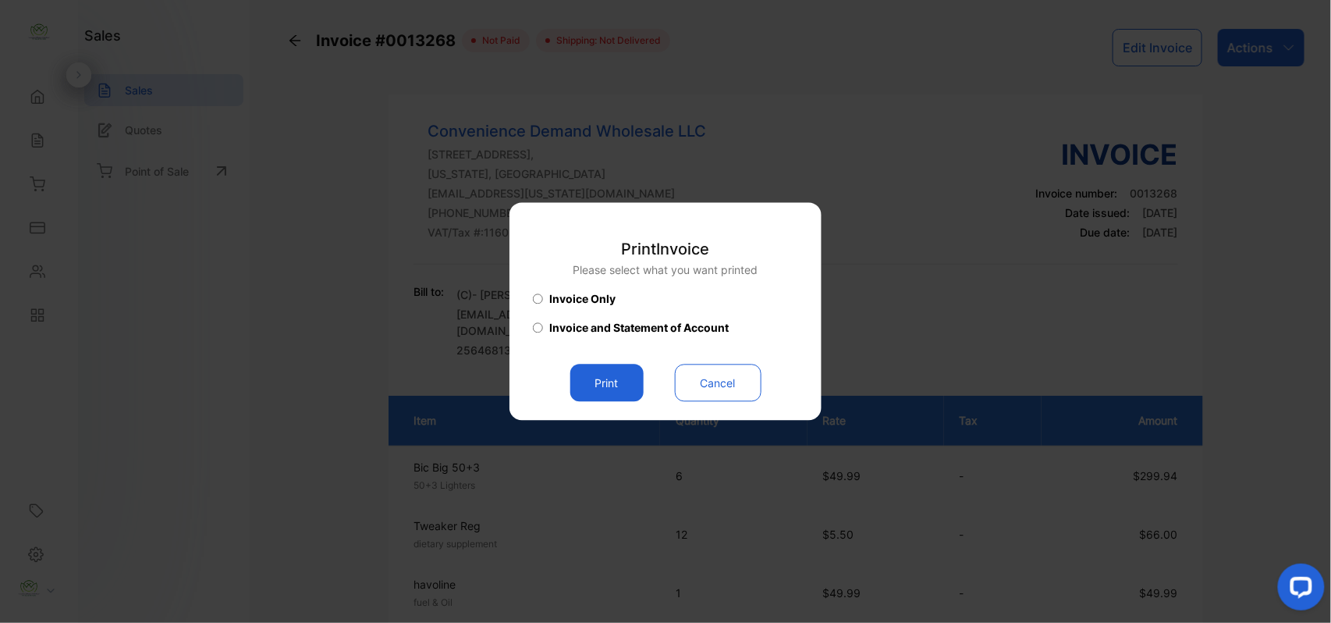
click at [590, 387] on button "Print" at bounding box center [606, 382] width 73 height 37
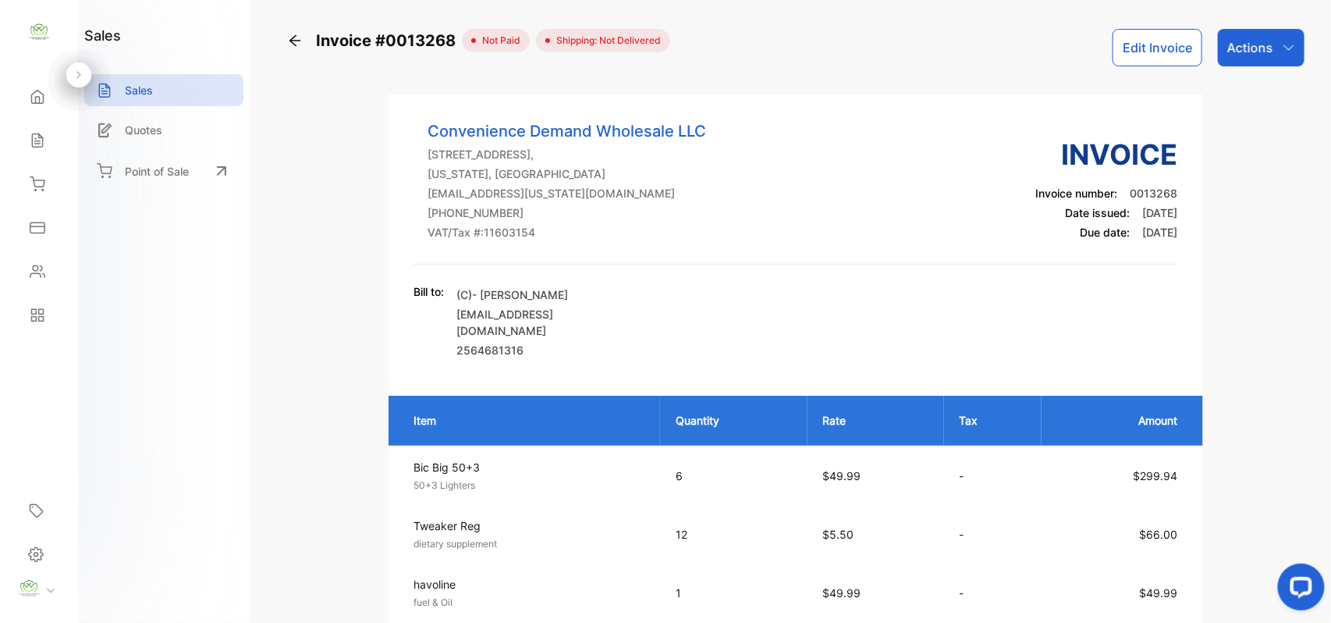
click at [1159, 37] on button "Edit Invoice" at bounding box center [1158, 47] width 90 height 37
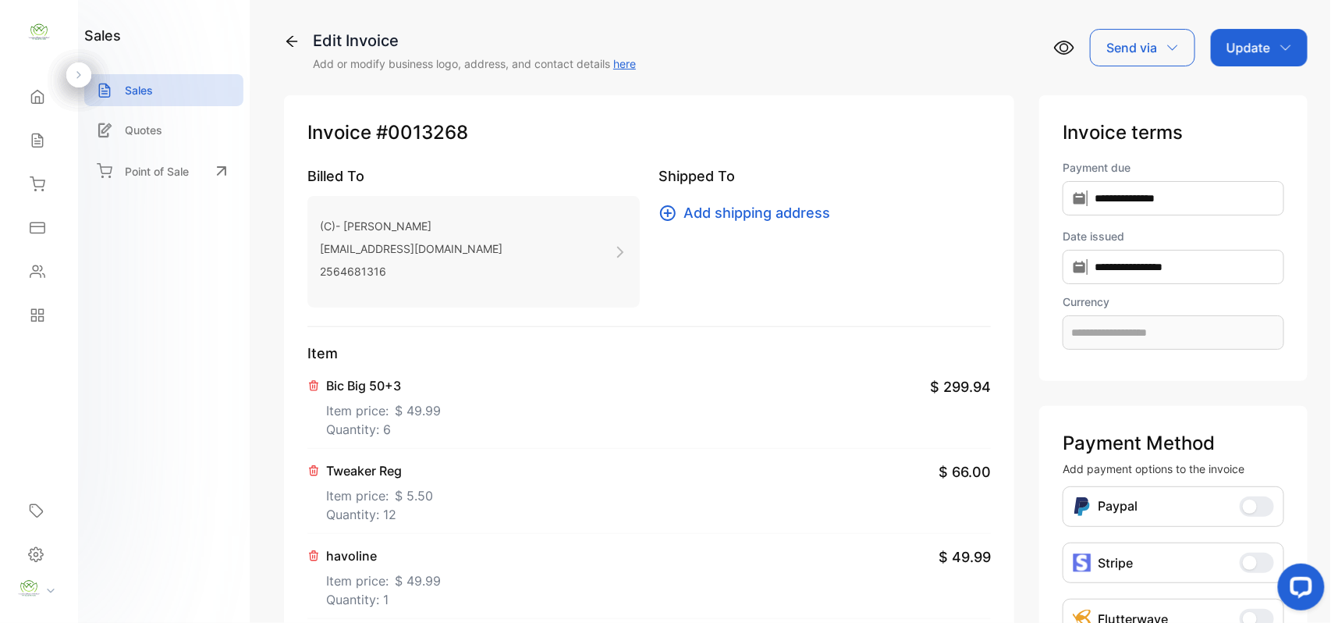
type input "**********"
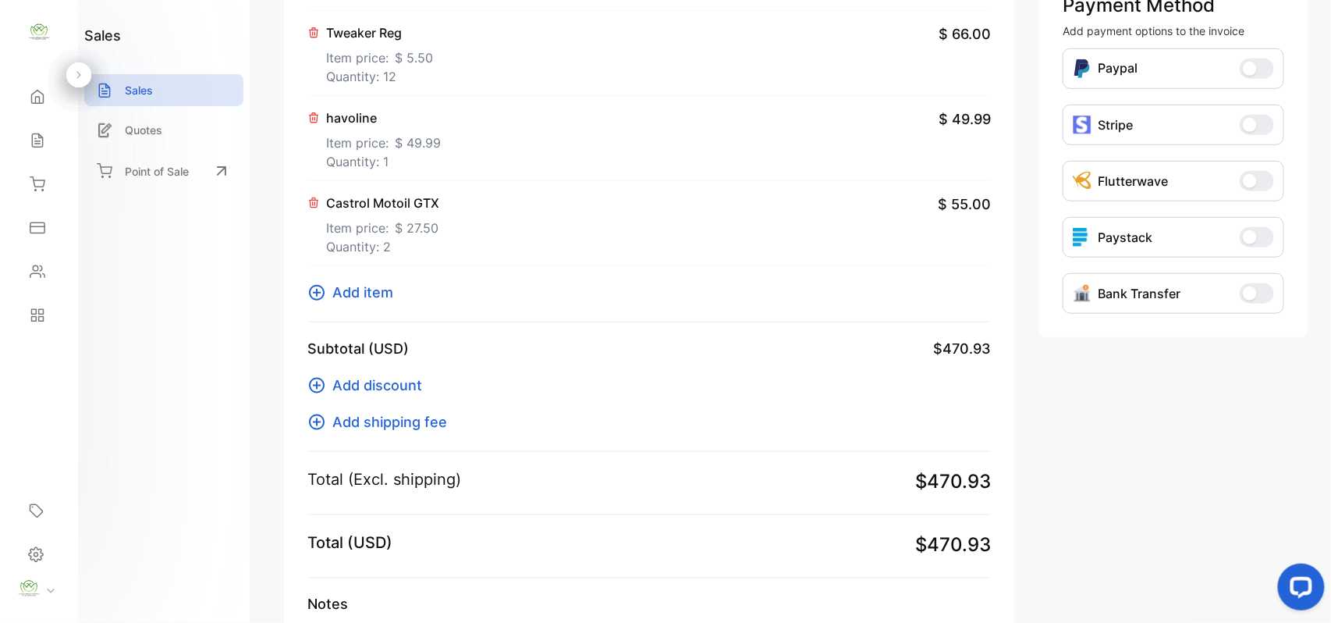
scroll to position [485, 0]
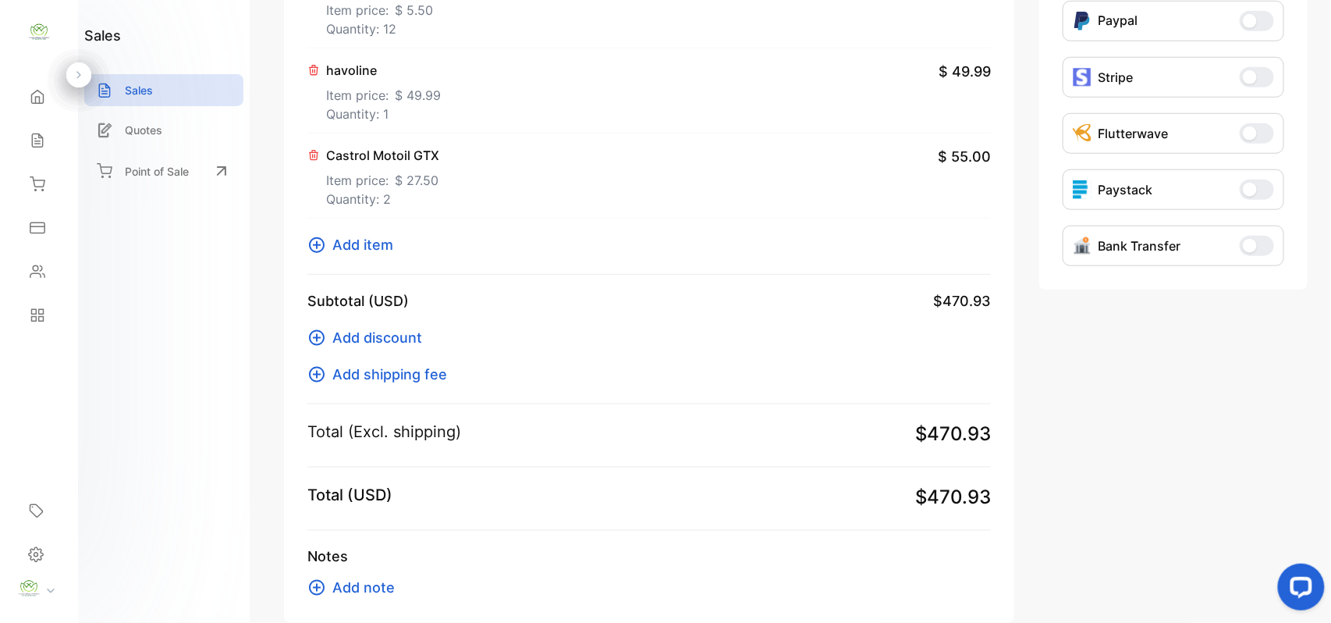
click at [379, 248] on span "Add item" at bounding box center [362, 244] width 61 height 21
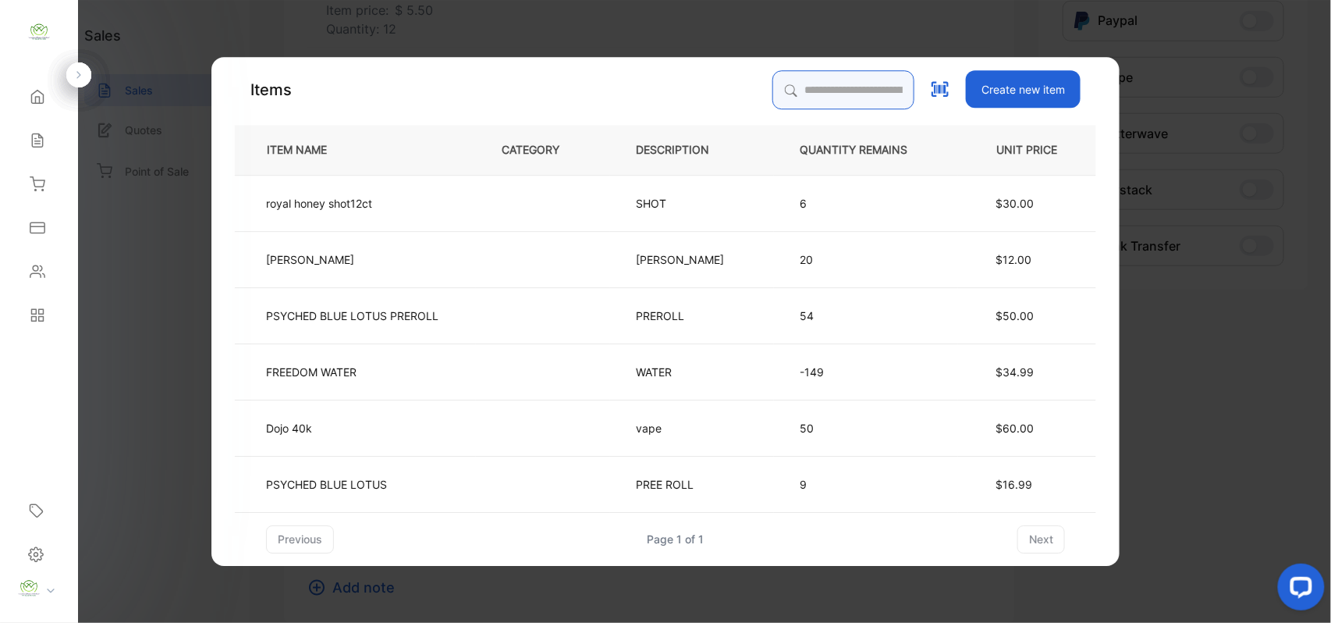
click at [796, 100] on input "search" at bounding box center [843, 89] width 142 height 39
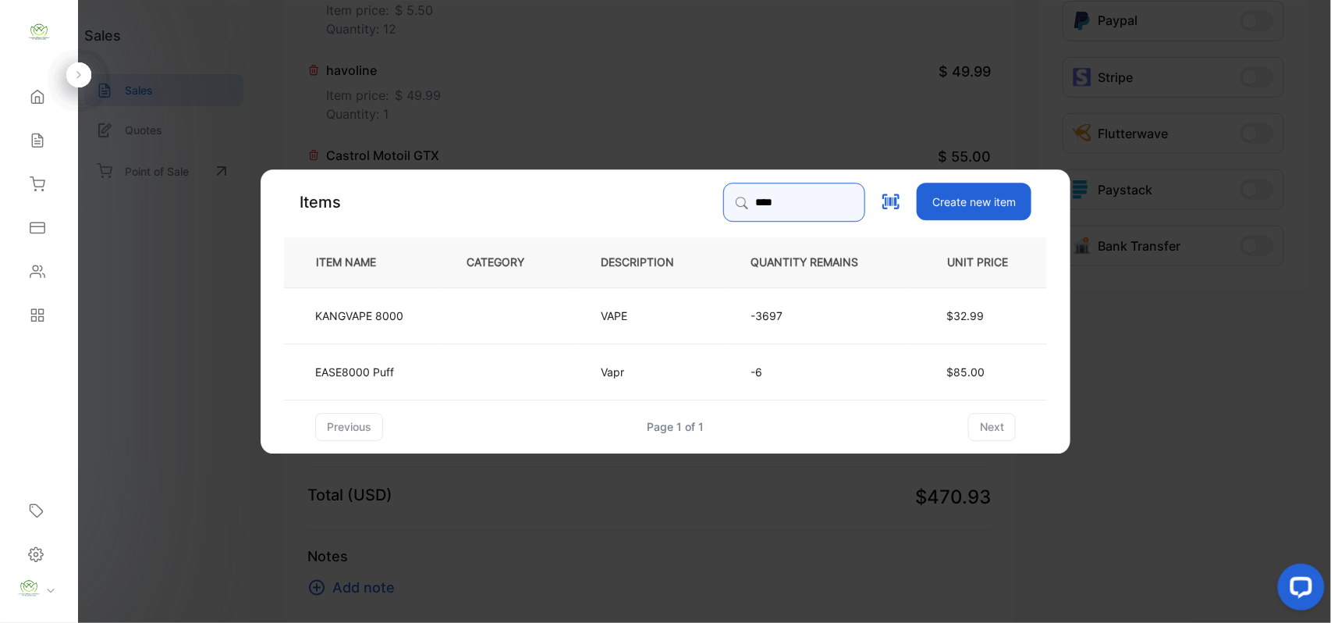
type input "****"
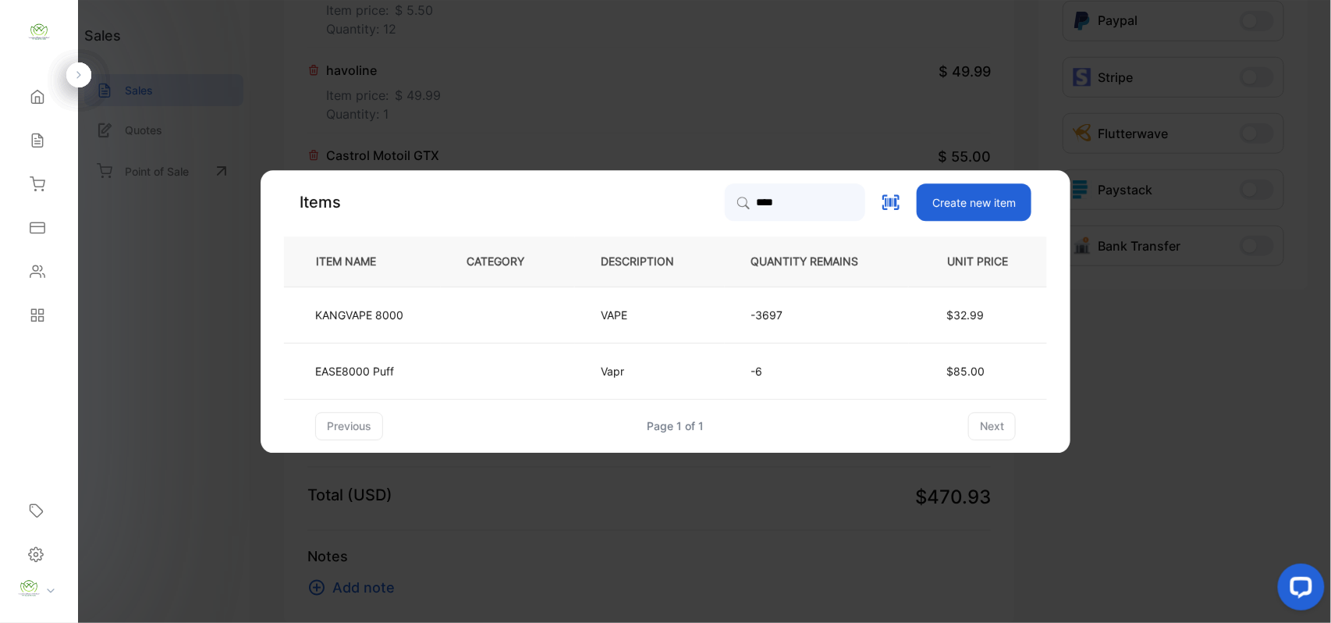
click at [587, 315] on td "VAPE" at bounding box center [650, 314] width 150 height 56
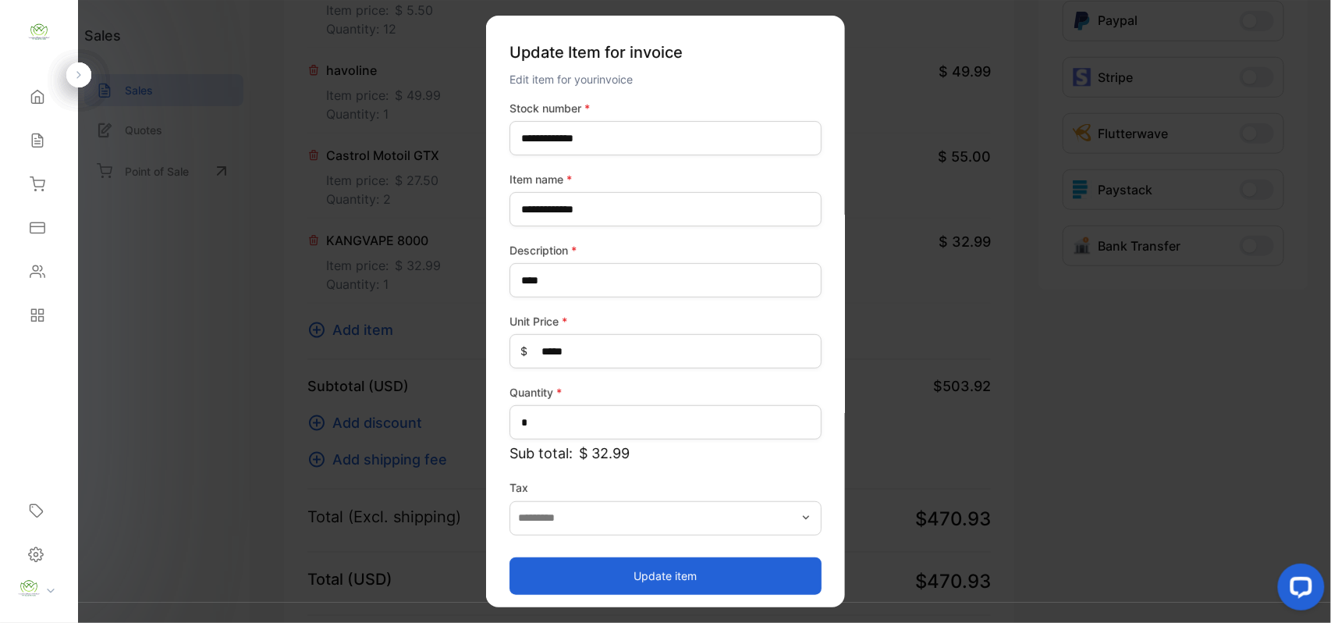
click at [603, 572] on button "Update item" at bounding box center [666, 574] width 312 height 37
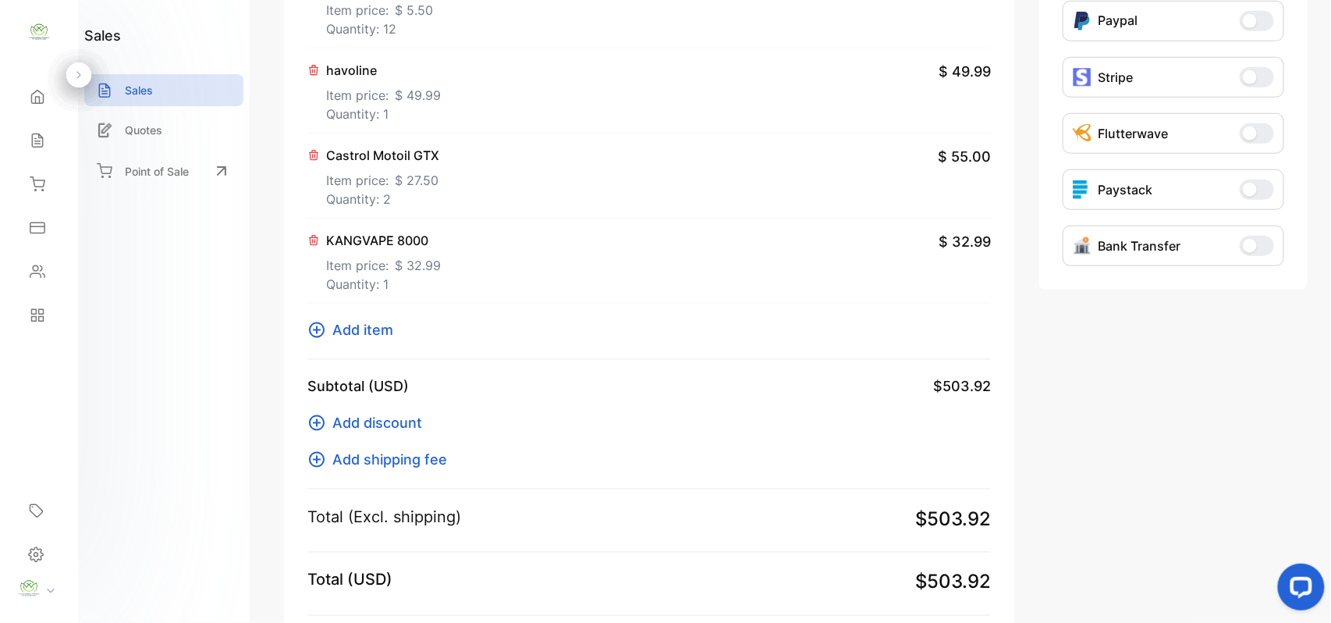
click at [351, 328] on span "Add item" at bounding box center [362, 329] width 61 height 21
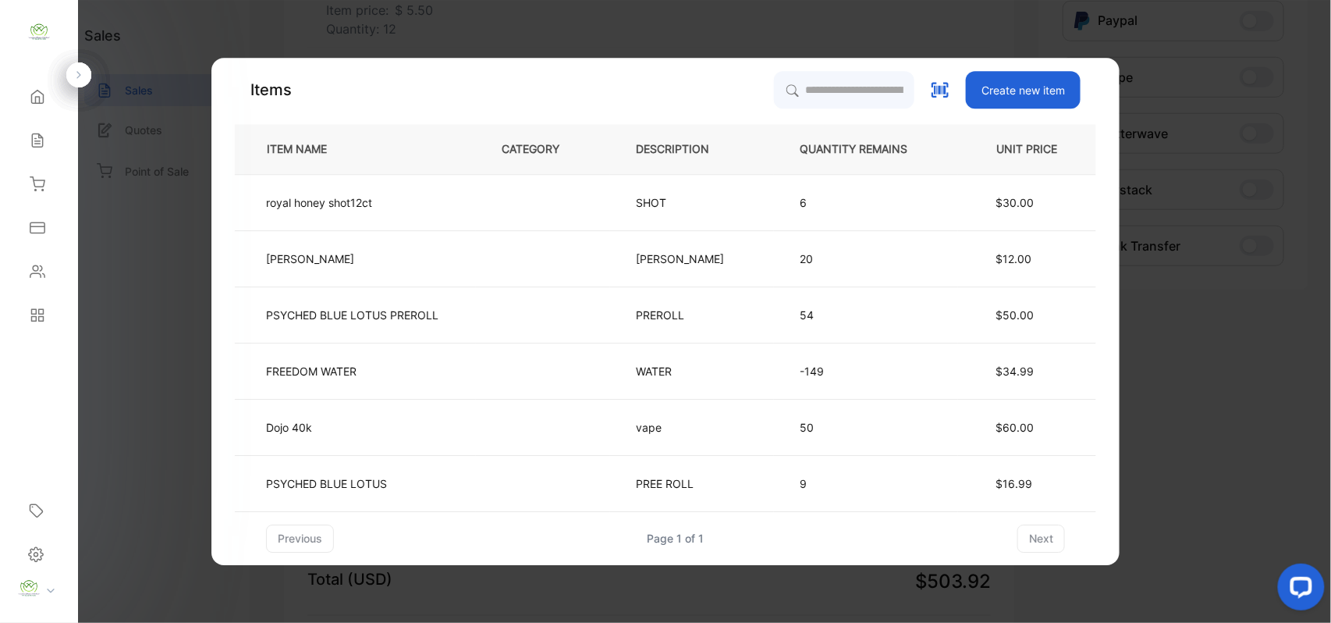
drag, startPoint x: 126, startPoint y: 417, endPoint x: 144, endPoint y: 409, distance: 18.9
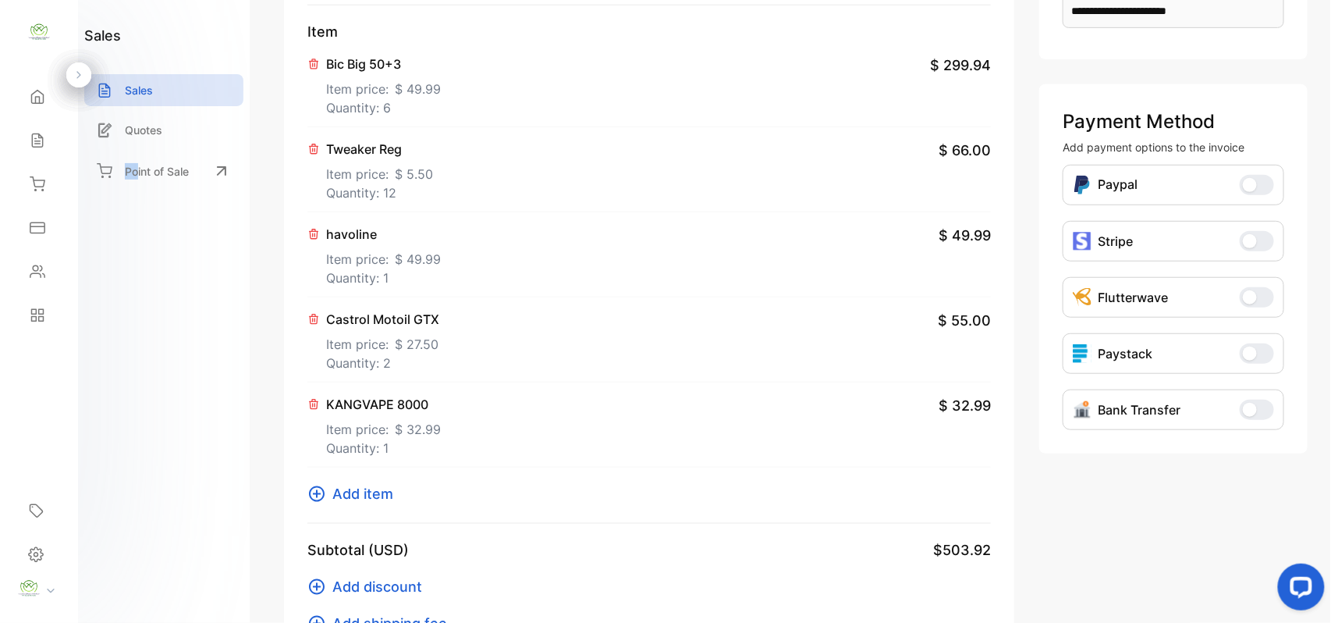
scroll to position [242, 0]
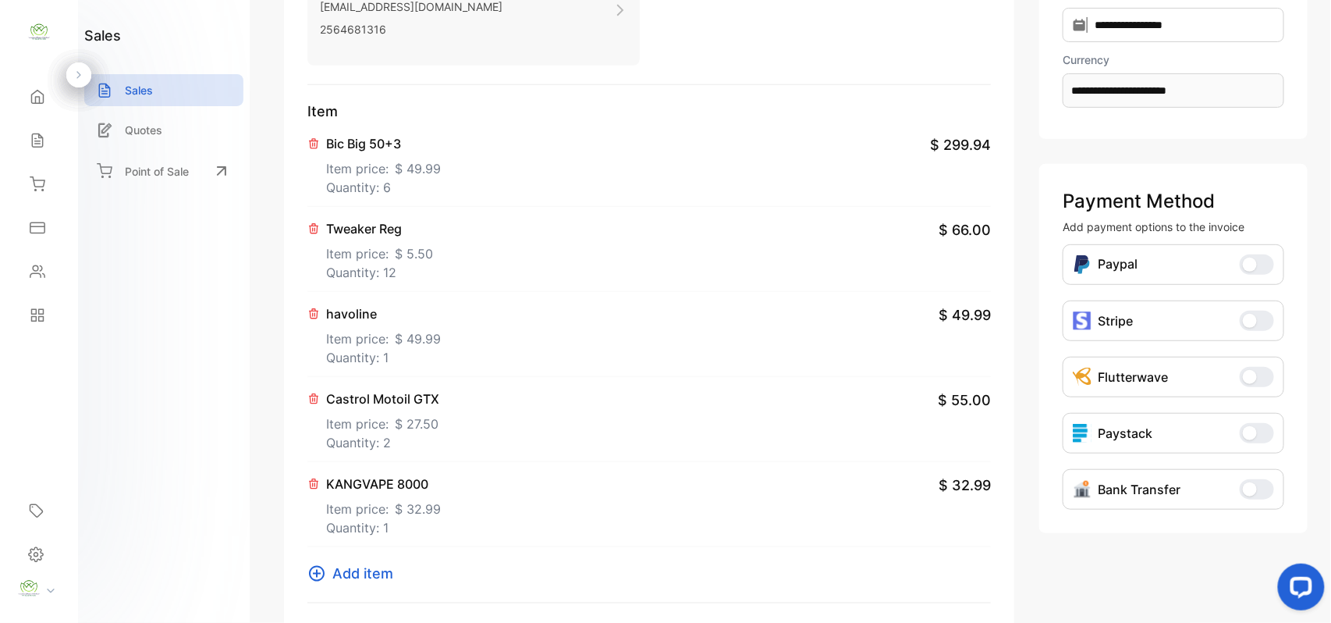
click at [395, 256] on span "$ 5.50" at bounding box center [414, 253] width 38 height 19
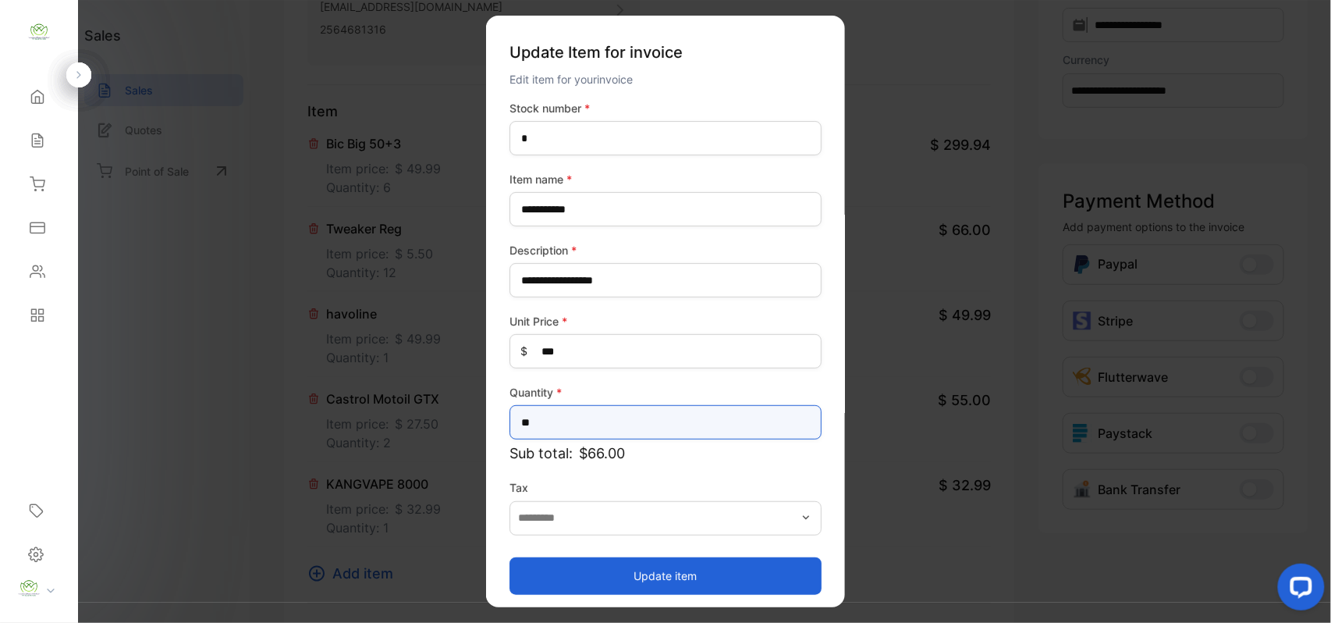
click at [627, 410] on input "**" at bounding box center [666, 422] width 312 height 34
type input "**"
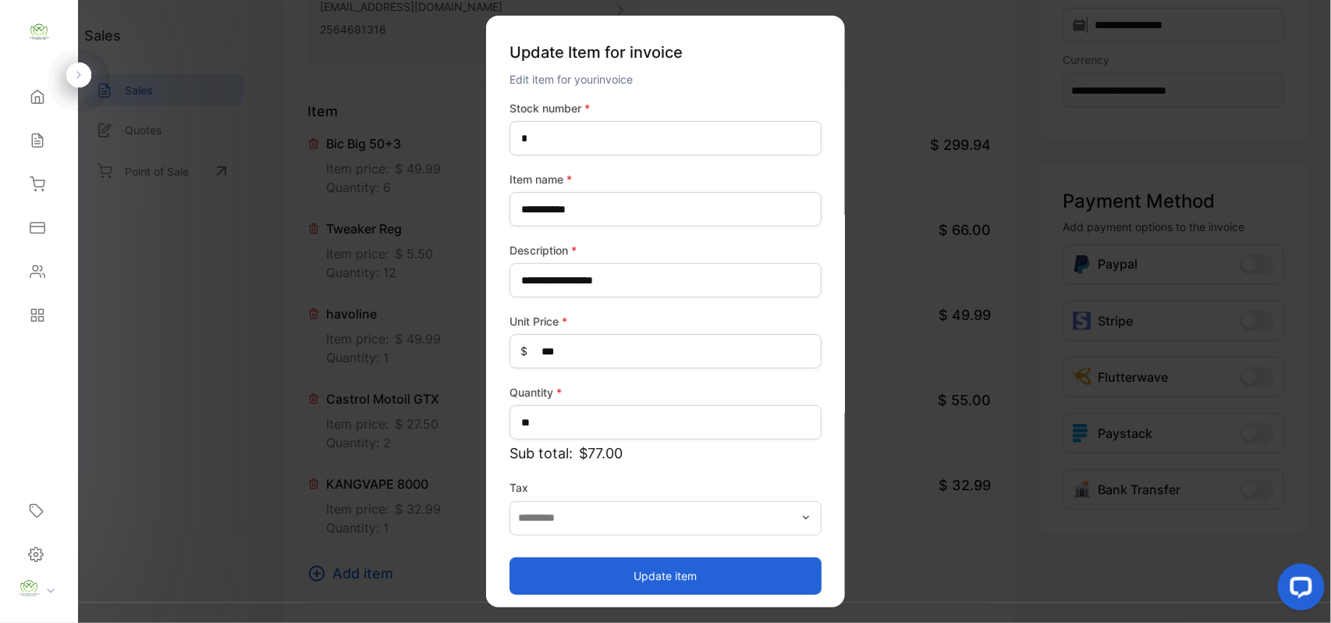
click at [581, 566] on button "Update item" at bounding box center [666, 574] width 312 height 37
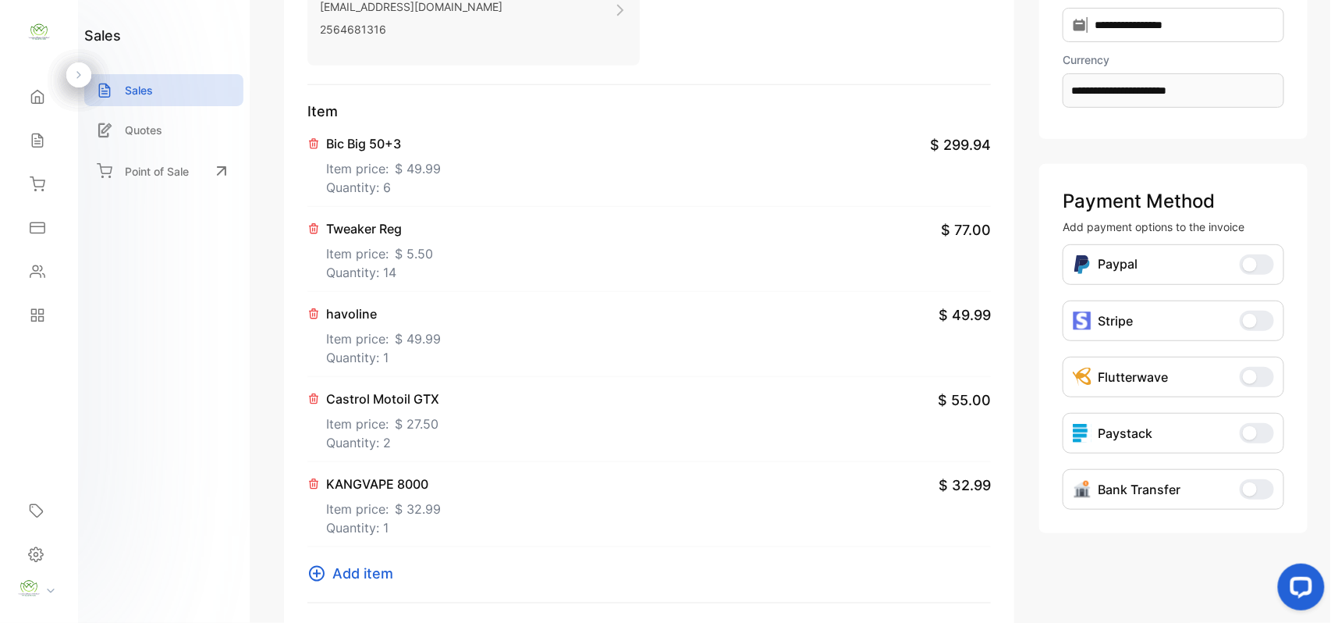
click at [385, 571] on span "Add item" at bounding box center [362, 573] width 61 height 21
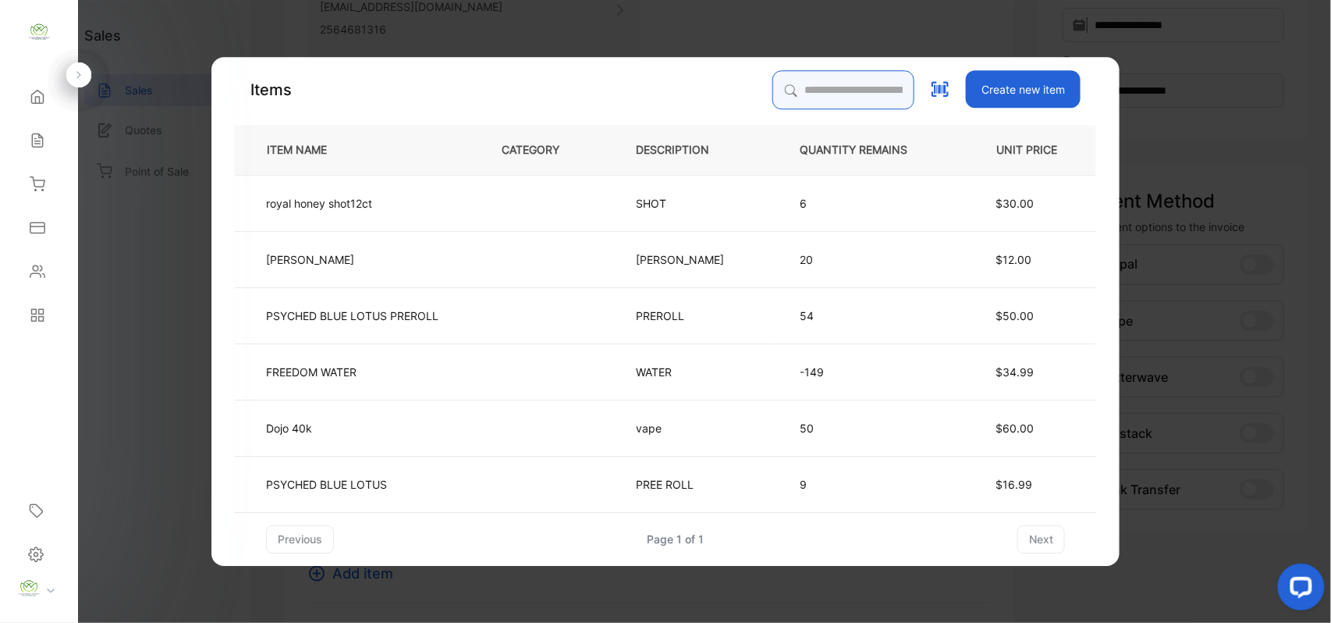
click at [813, 76] on input "search" at bounding box center [843, 89] width 142 height 39
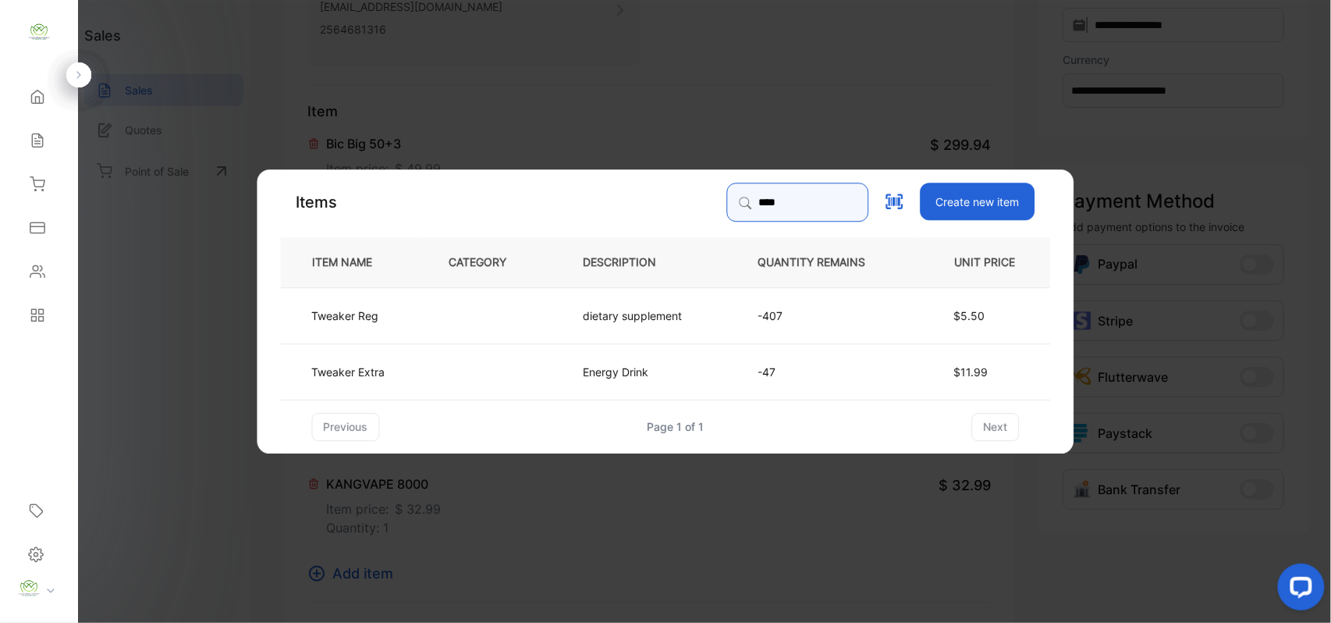
type input "****"
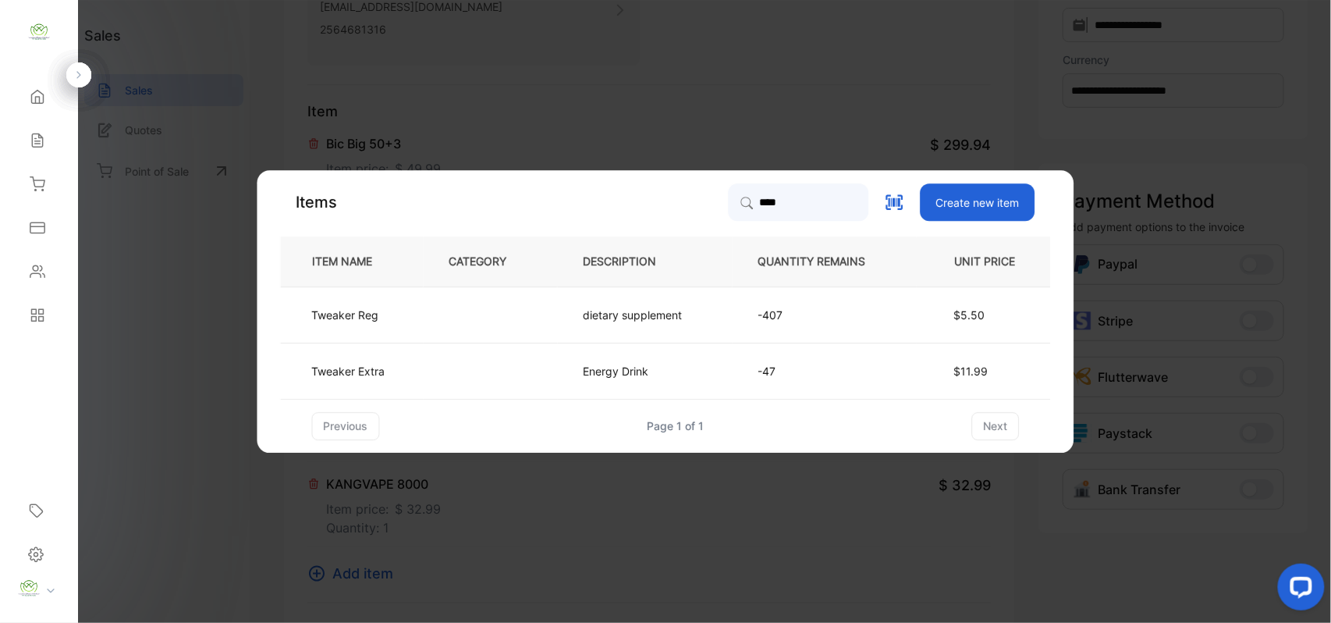
drag, startPoint x: 584, startPoint y: 375, endPoint x: 597, endPoint y: 375, distance: 13.3
click at [597, 375] on p "Energy Drink" at bounding box center [617, 371] width 66 height 16
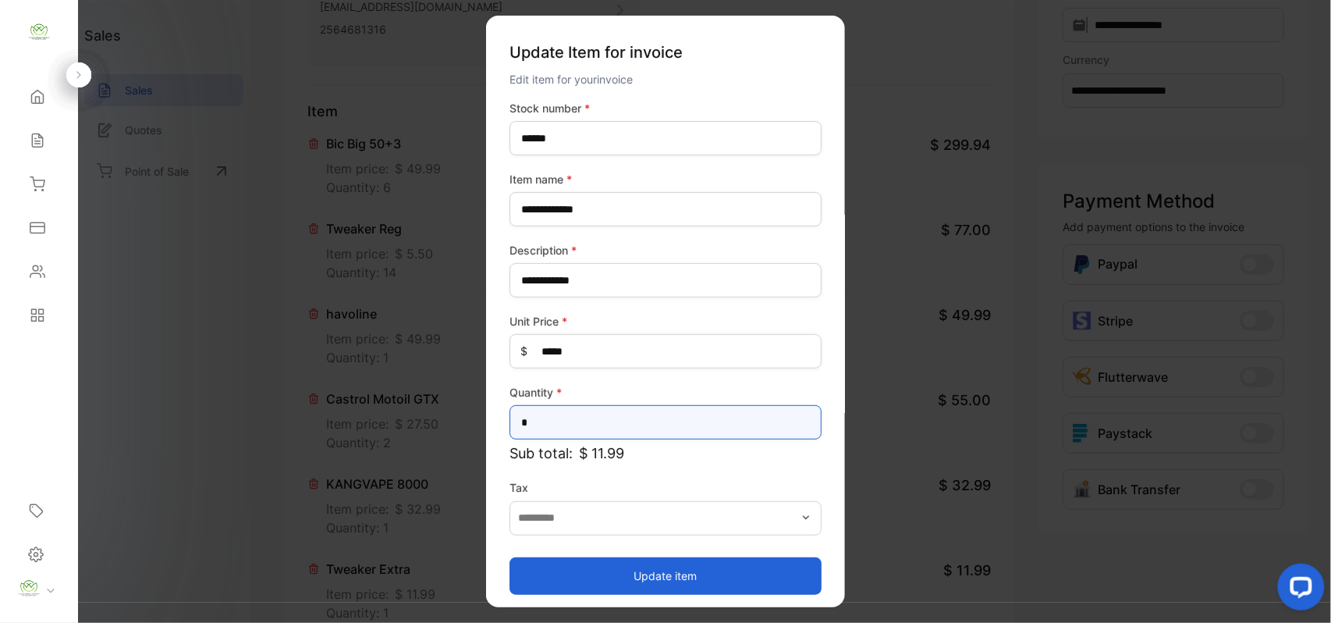
click at [725, 426] on input "*" at bounding box center [666, 422] width 312 height 34
type input "*"
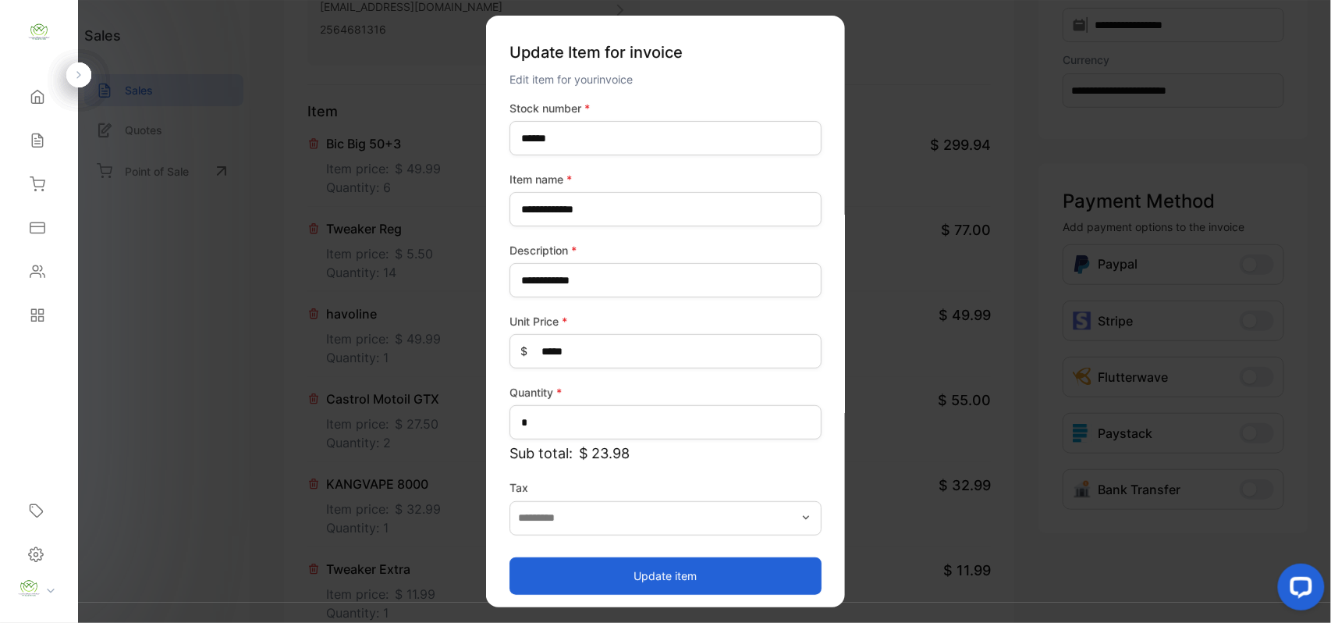
click at [701, 568] on button "Update item" at bounding box center [666, 574] width 312 height 37
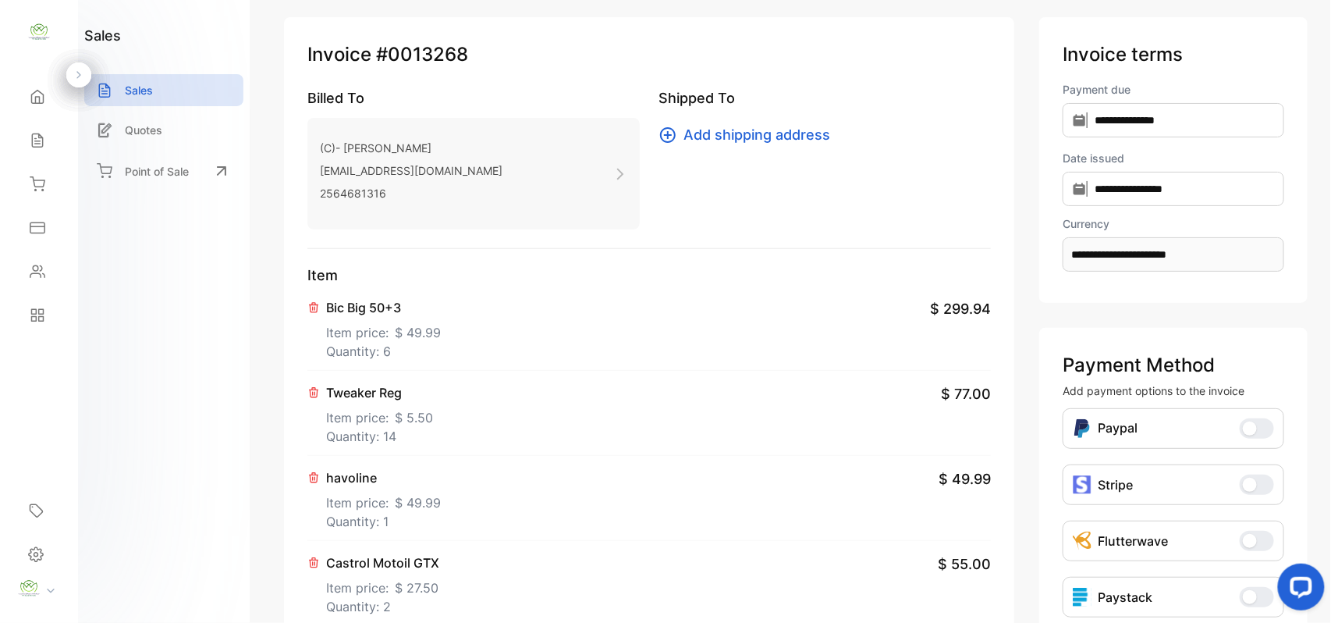
scroll to position [0, 0]
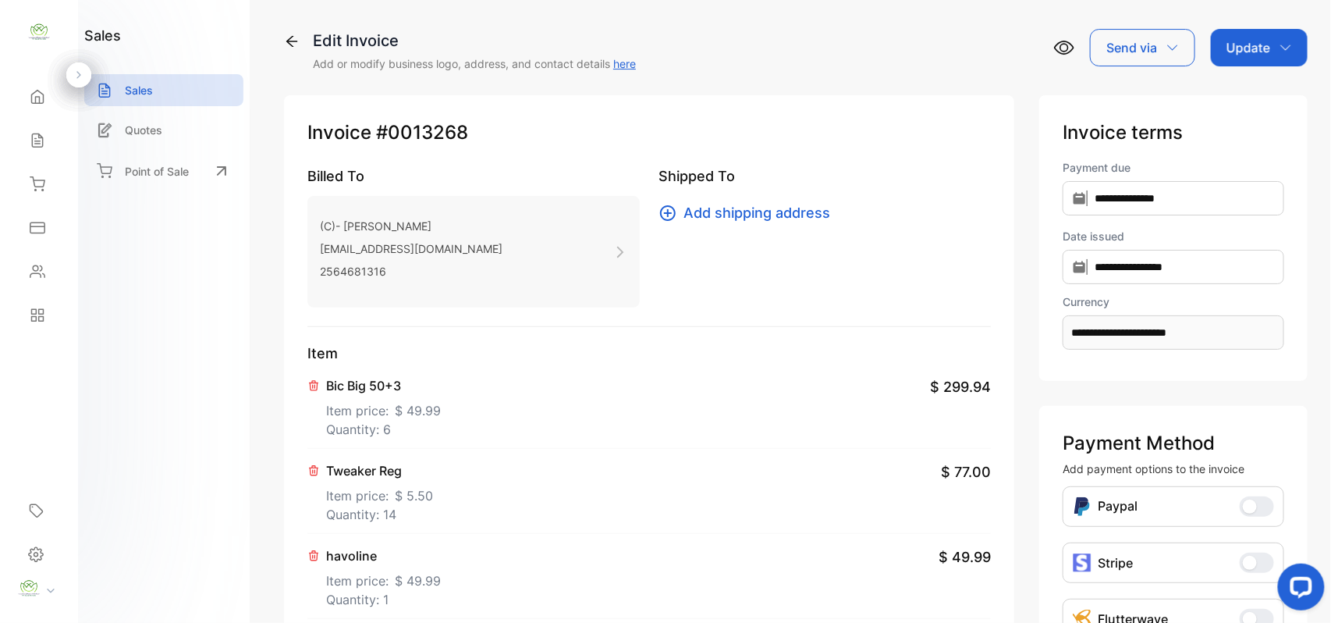
click at [1259, 47] on p "Update" at bounding box center [1249, 47] width 44 height 19
click at [1252, 85] on div "Invoice" at bounding box center [1262, 98] width 90 height 31
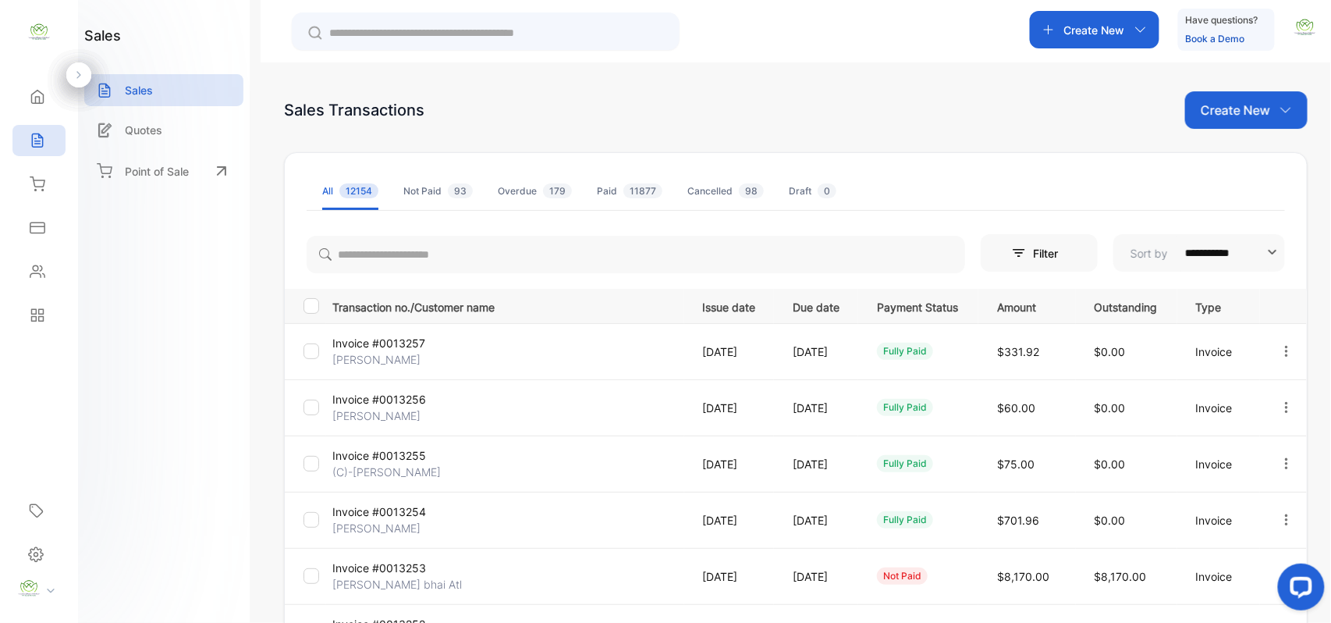
scroll to position [129, 0]
click at [412, 351] on p "(C)- Nitinbhai Patel" at bounding box center [390, 359] width 117 height 16
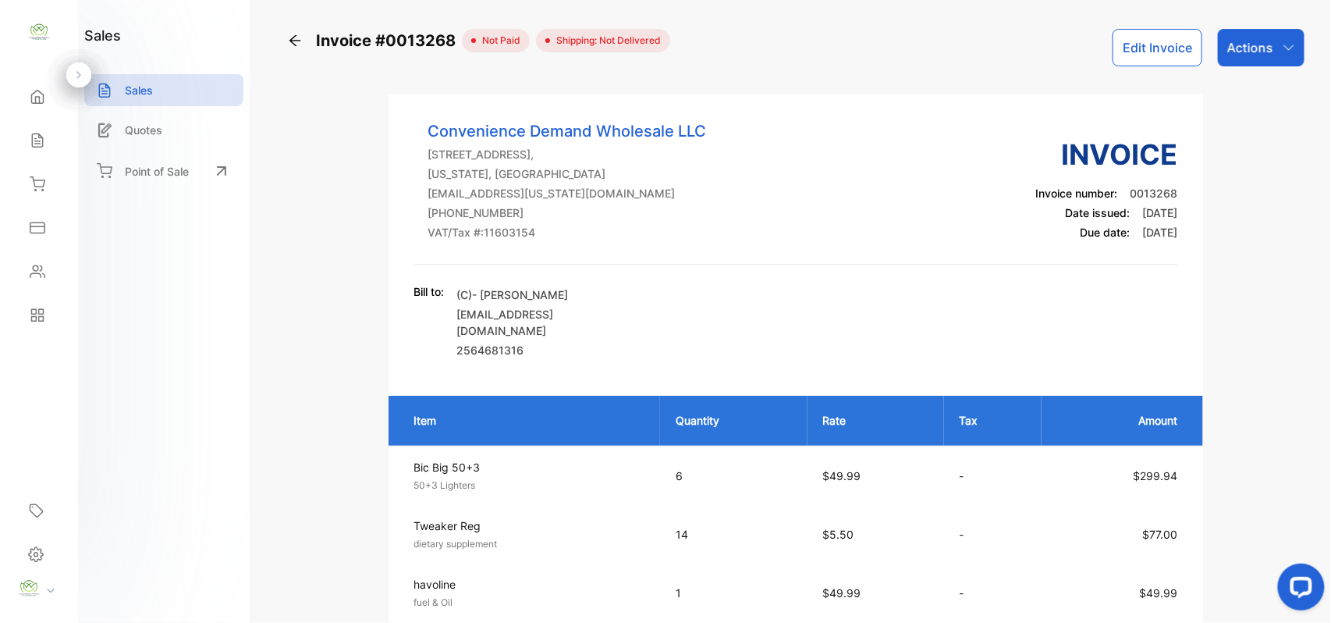
click at [1253, 64] on div "Actions" at bounding box center [1261, 47] width 87 height 37
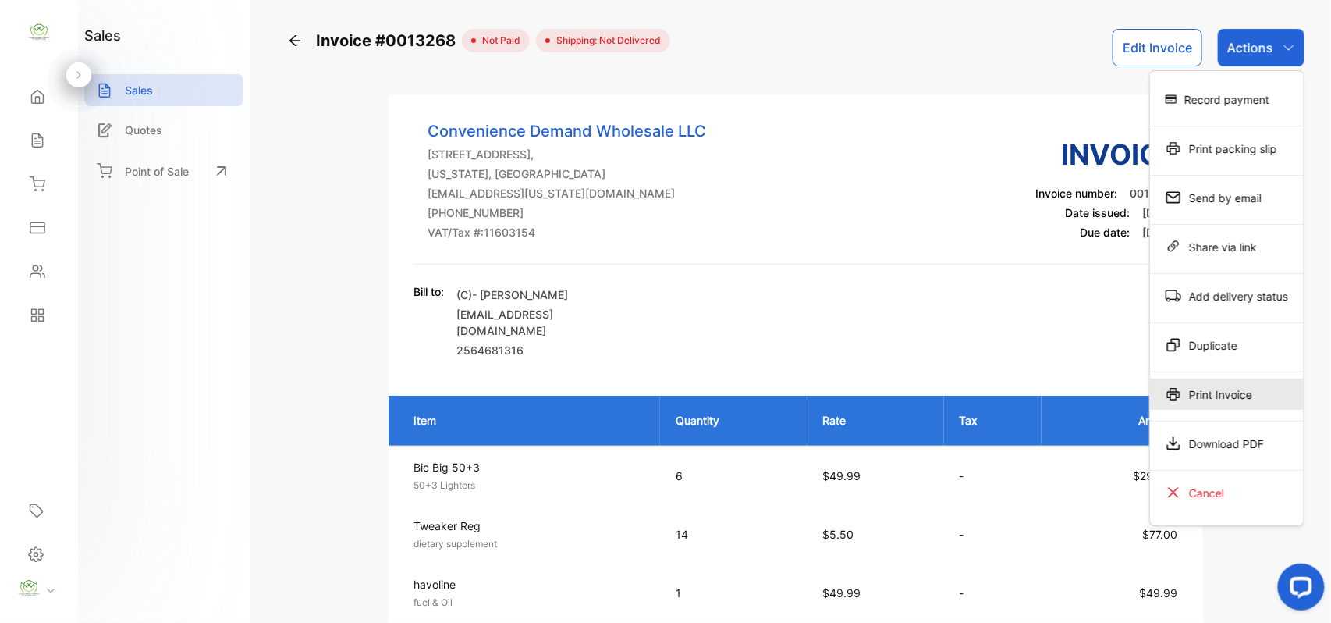
click at [1209, 390] on div "Print Invoice" at bounding box center [1227, 393] width 154 height 31
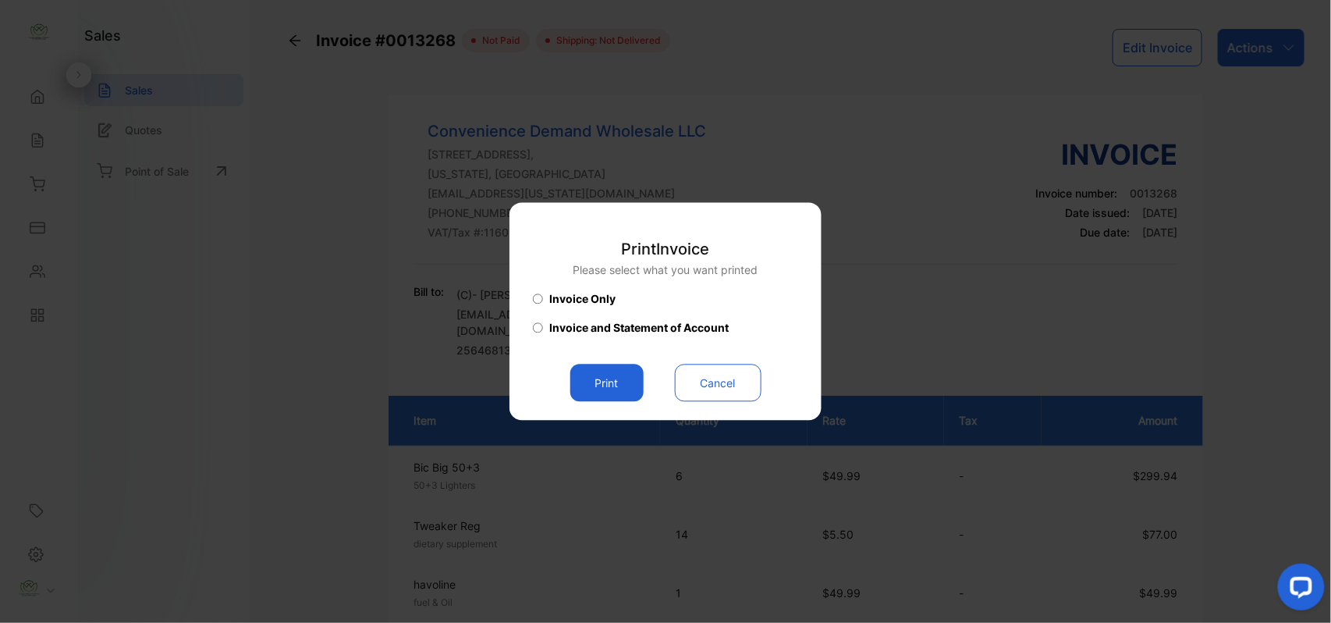
click at [607, 375] on button "Print" at bounding box center [606, 382] width 73 height 37
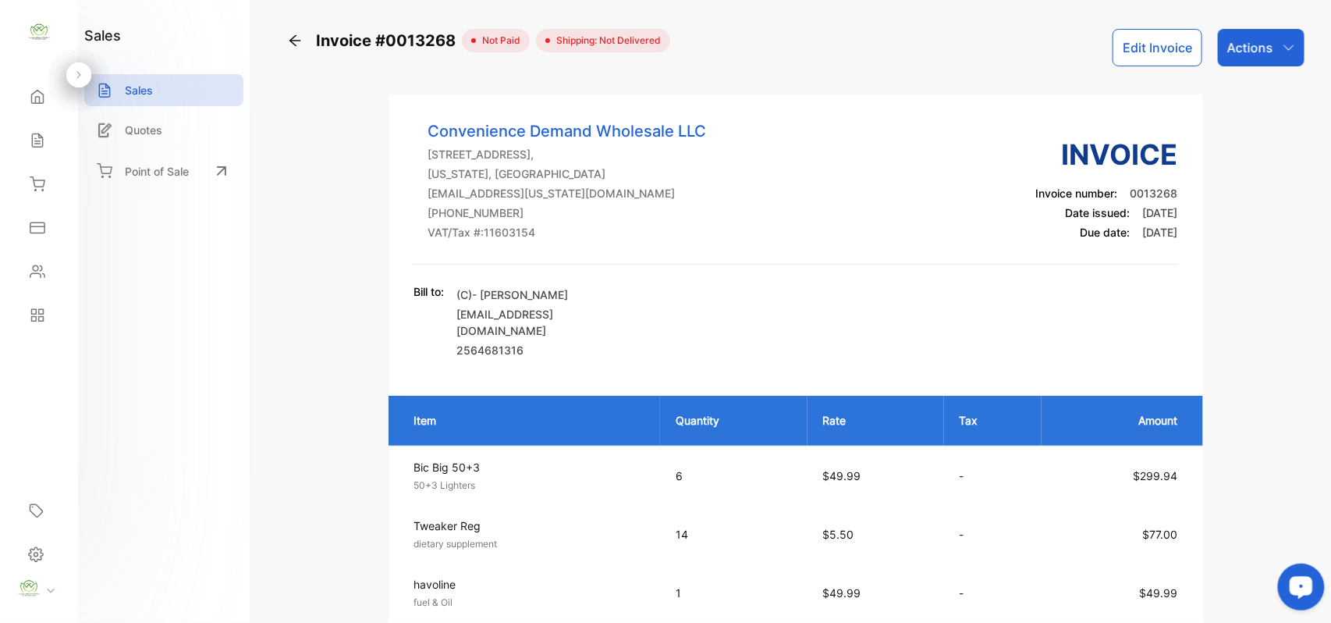
drag, startPoint x: 1244, startPoint y: 44, endPoint x: 1236, endPoint y: 59, distance: 16.8
click at [1244, 45] on p "Actions" at bounding box center [1250, 47] width 46 height 19
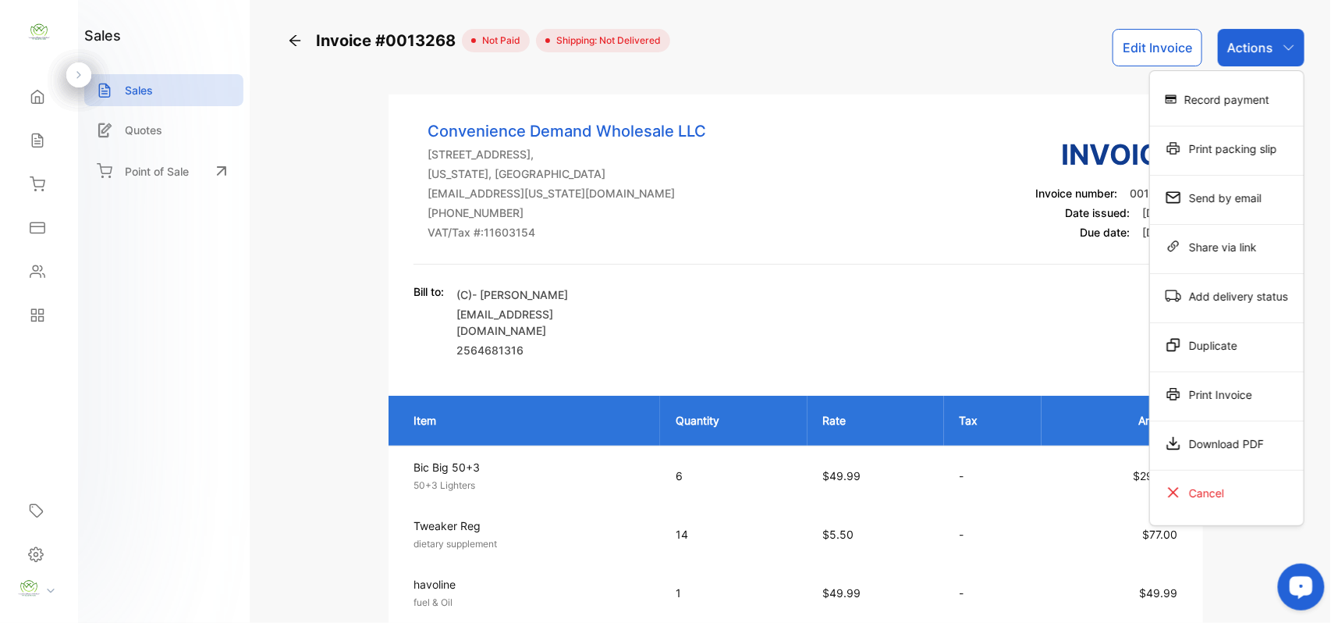
click at [1218, 88] on div "Record payment" at bounding box center [1227, 98] width 154 height 31
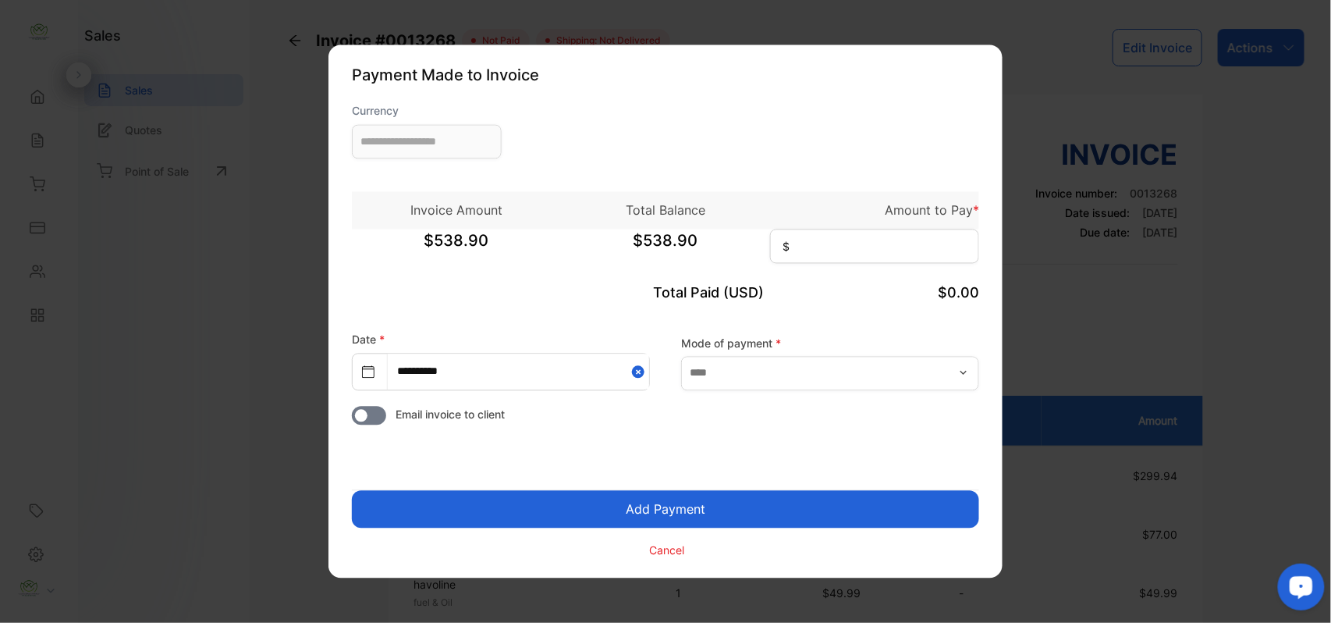
type input "**********"
click at [861, 240] on input at bounding box center [874, 246] width 209 height 34
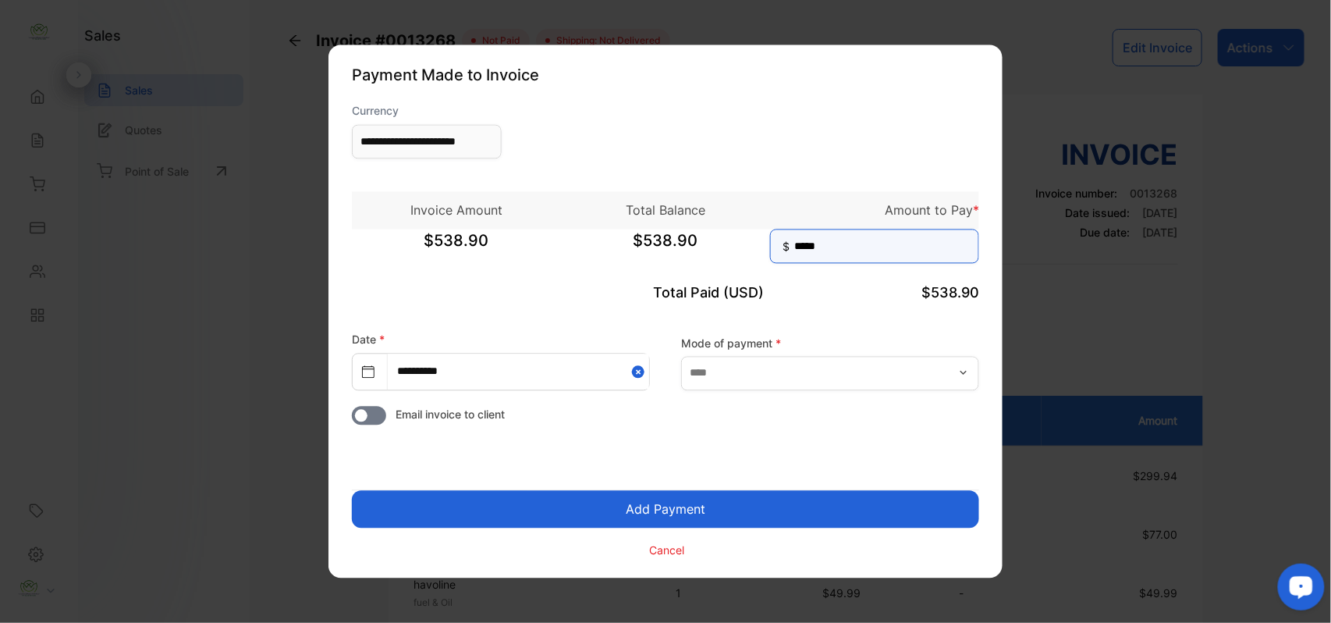
type input "*****"
click at [352, 491] on button "Add Payment" at bounding box center [665, 509] width 627 height 37
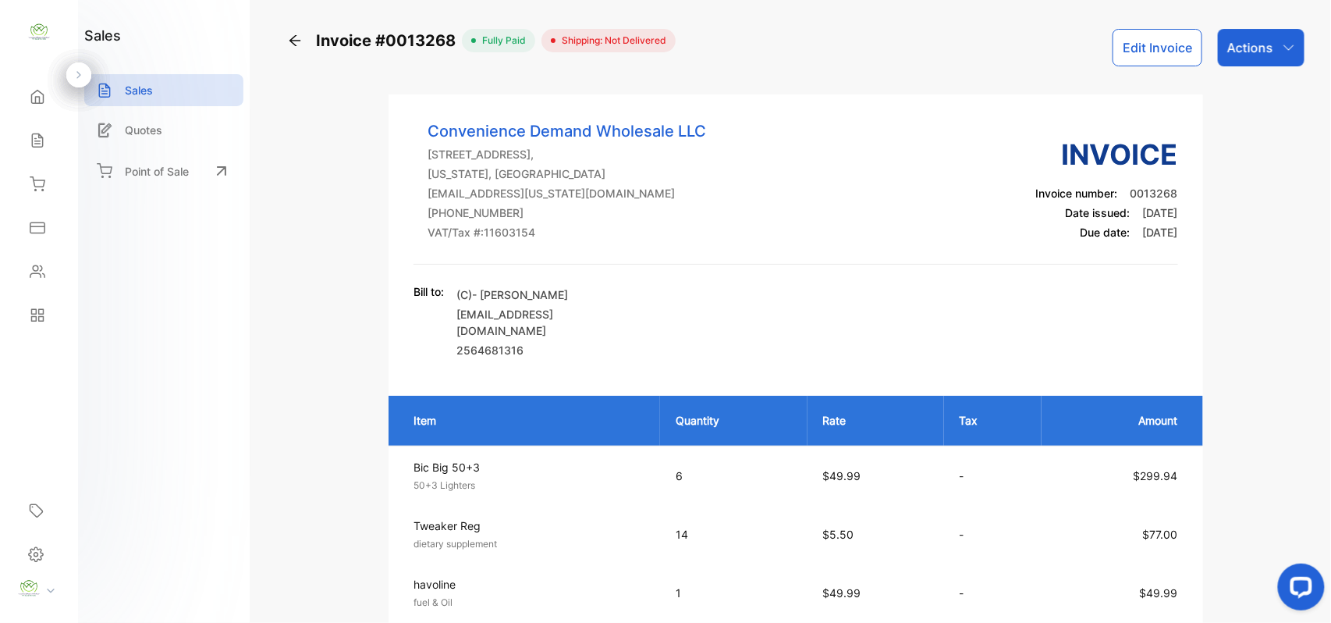
click at [1256, 58] on div "Actions" at bounding box center [1261, 47] width 87 height 37
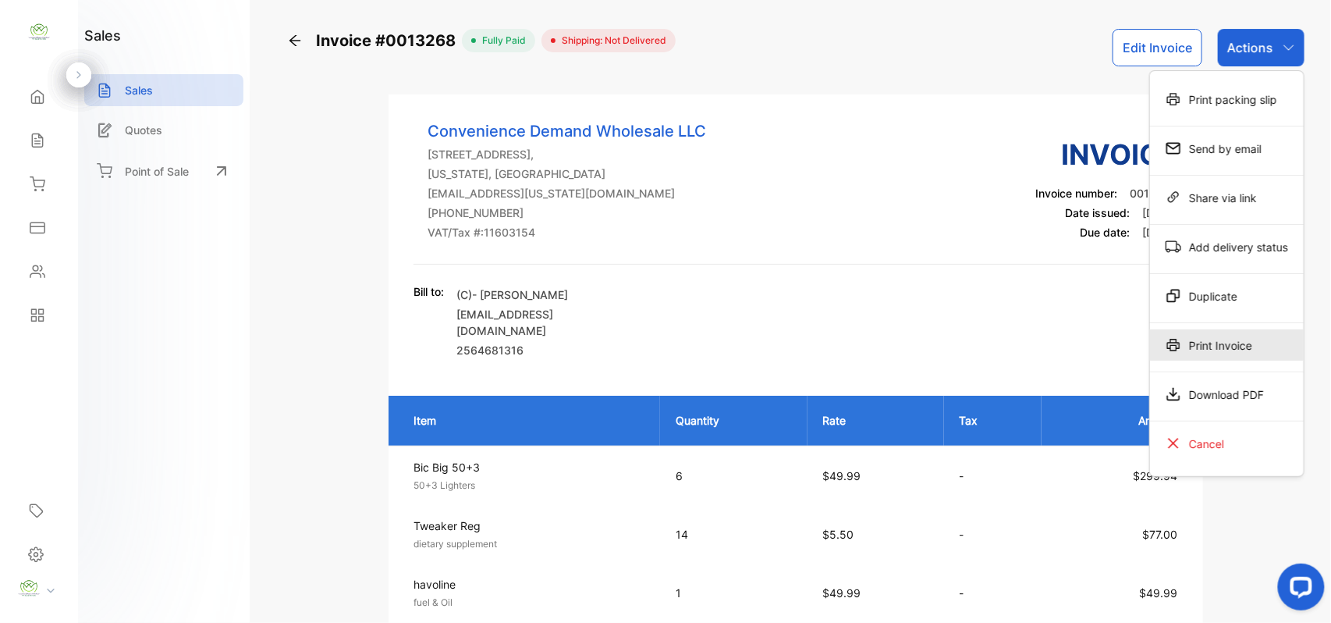
click at [1175, 336] on div "Print Invoice" at bounding box center [1227, 344] width 154 height 31
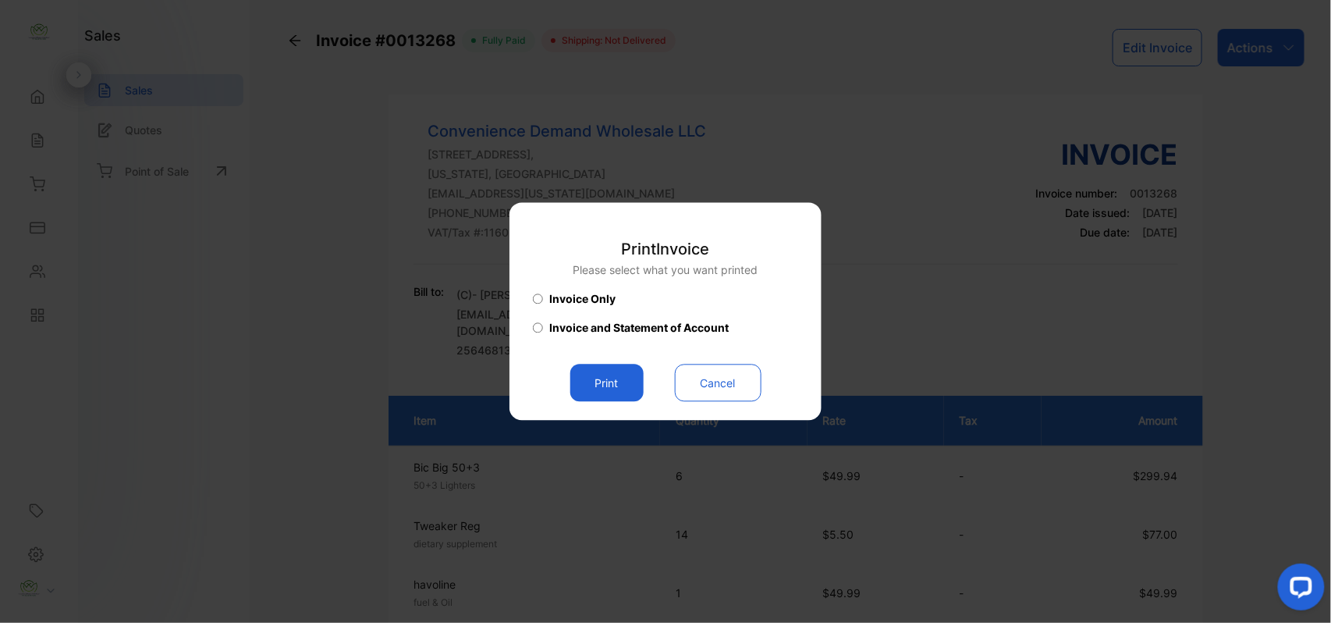
click at [626, 389] on button "Print" at bounding box center [606, 382] width 73 height 37
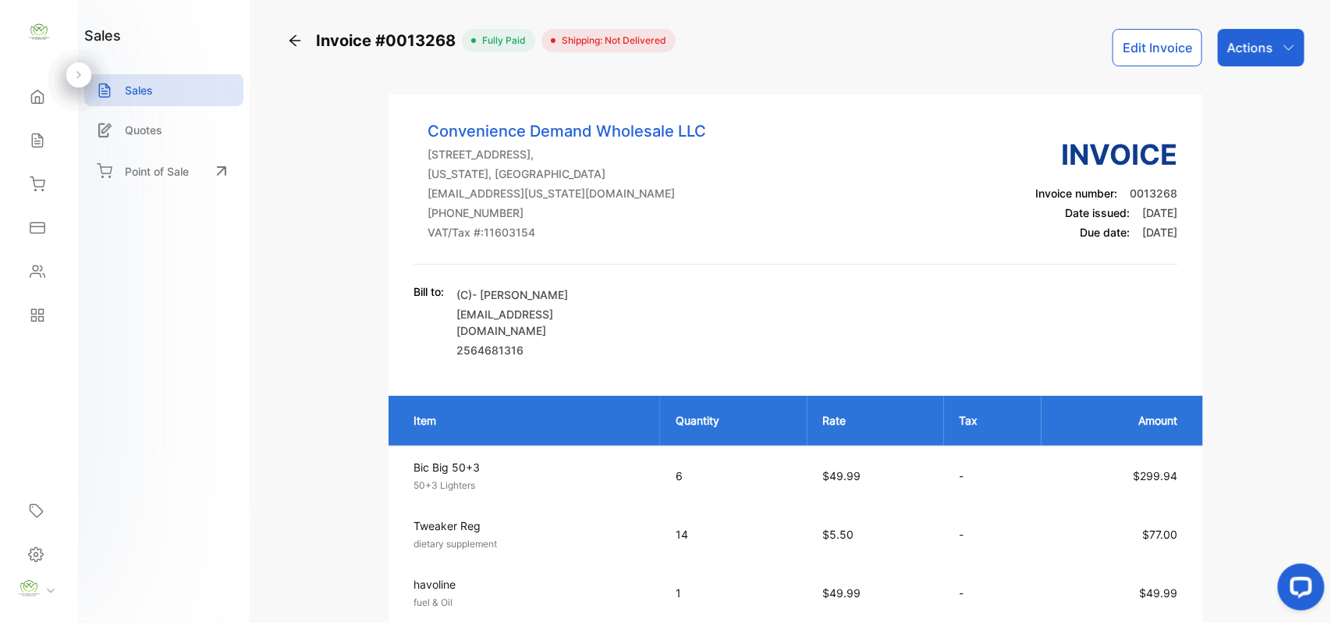
click at [36, 141] on icon at bounding box center [37, 140] width 10 height 13
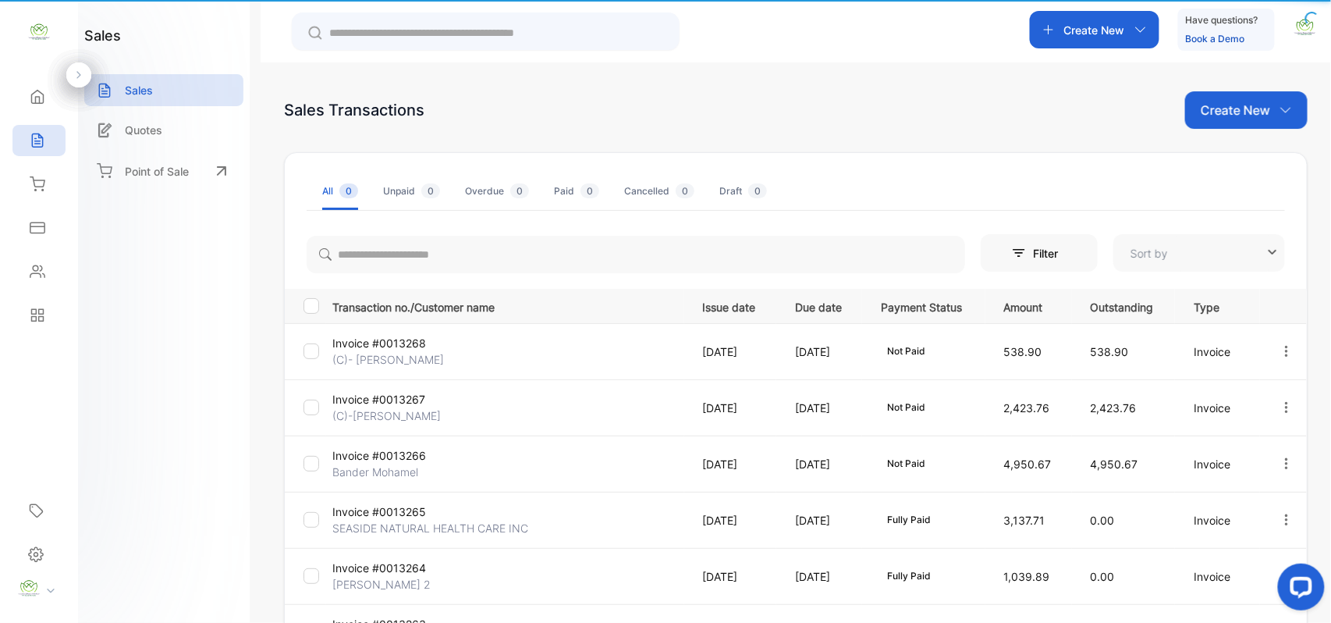
type input "**********"
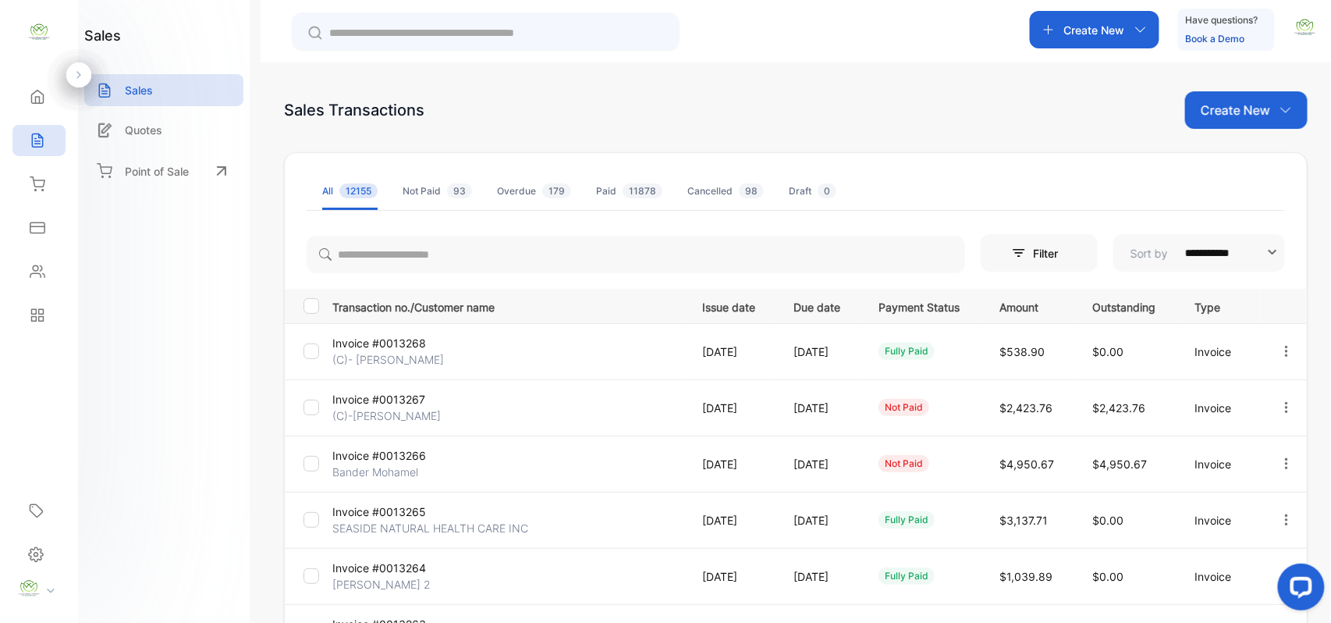
click at [1266, 110] on p "Create New" at bounding box center [1235, 110] width 69 height 19
click at [1255, 154] on span "Invoice" at bounding box center [1248, 162] width 37 height 16
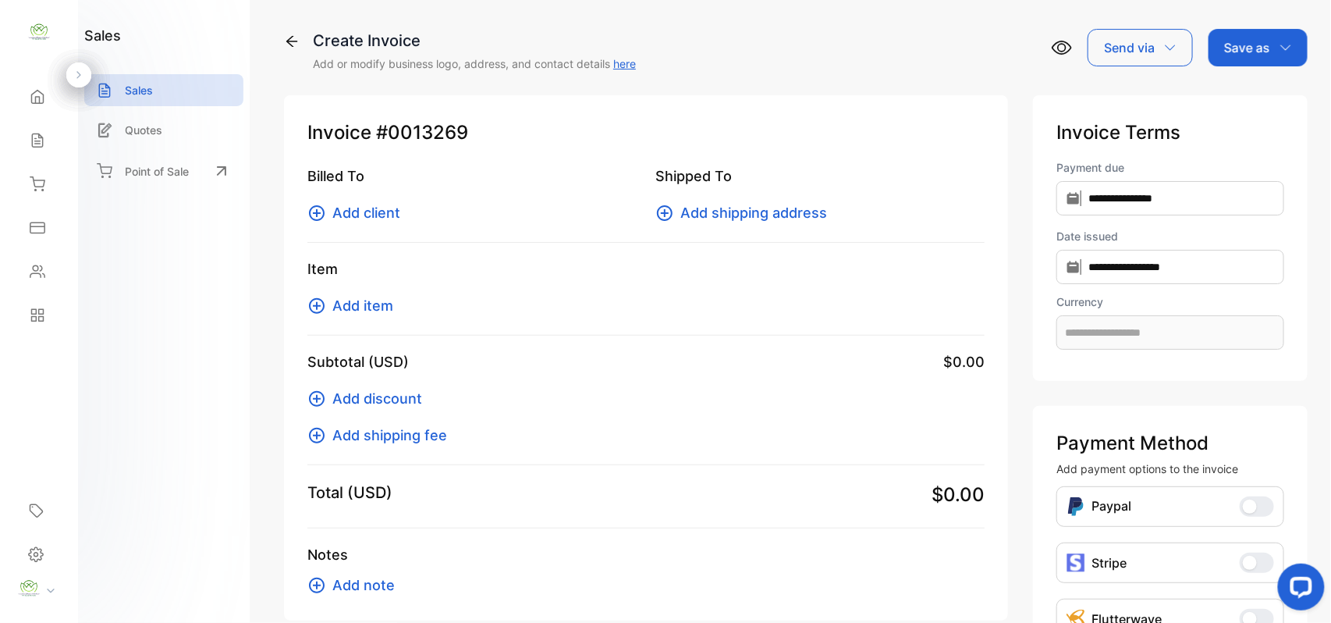
type input "**********"
click at [393, 216] on span "Add client" at bounding box center [366, 212] width 68 height 21
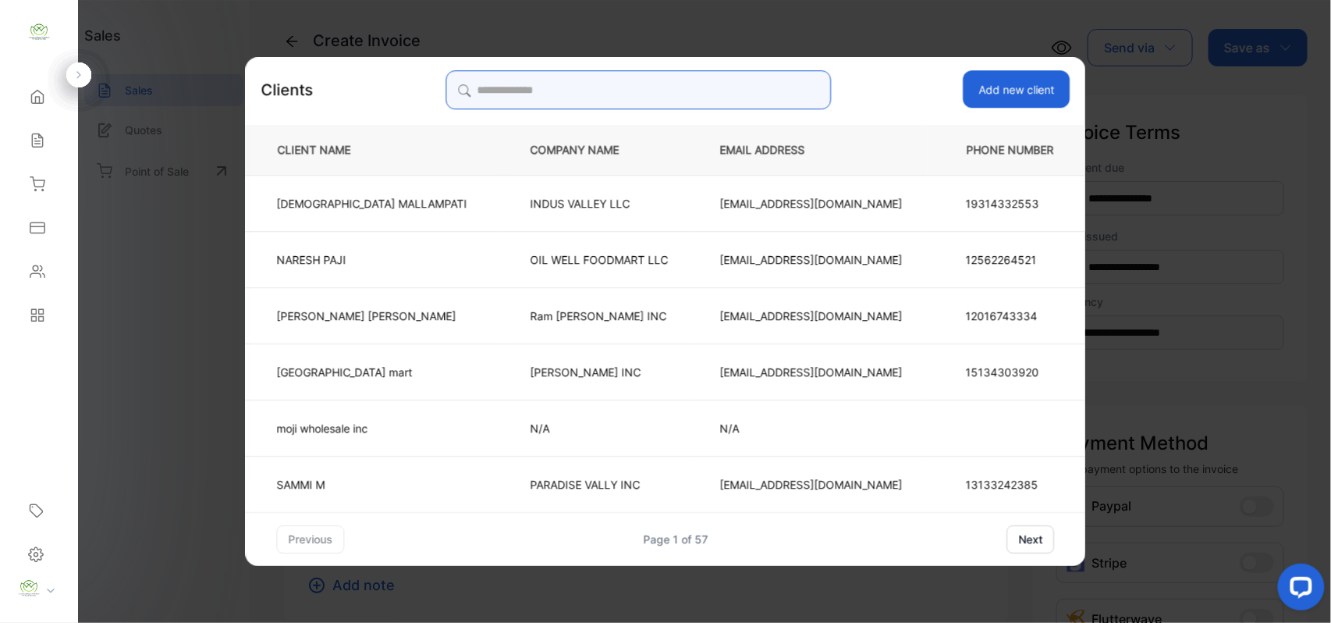
click at [610, 76] on input "search" at bounding box center [638, 89] width 385 height 39
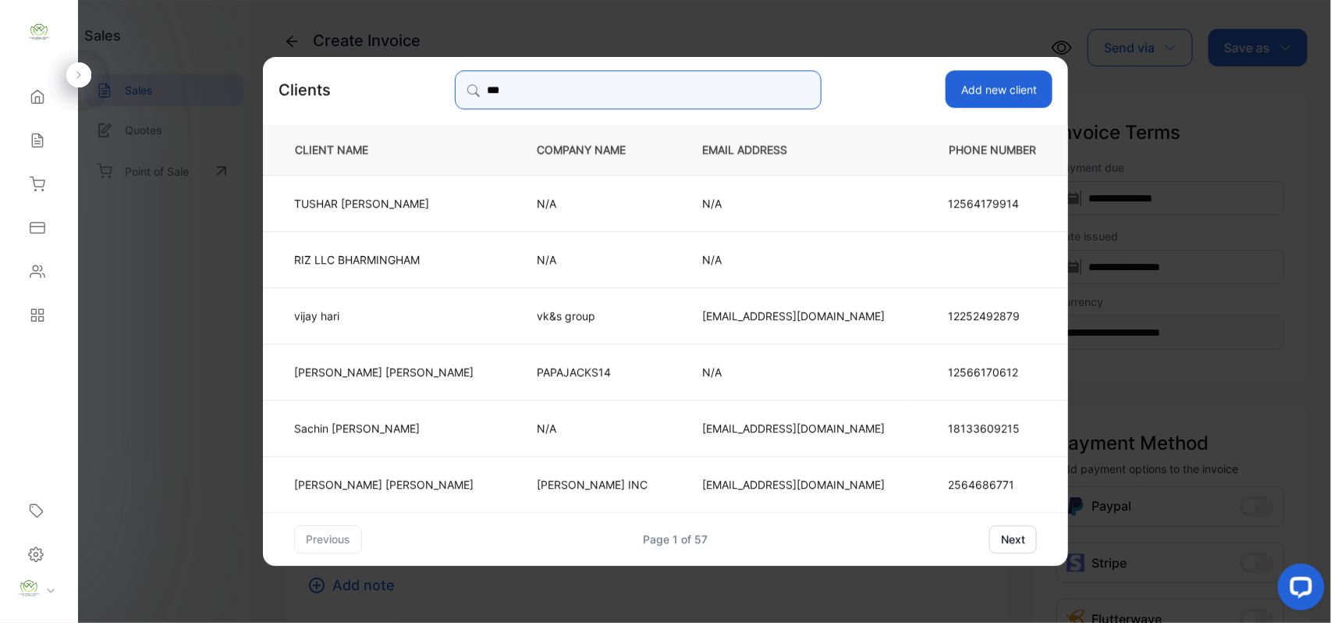
type input "***"
drag, startPoint x: 379, startPoint y: 370, endPoint x: 389, endPoint y: 371, distance: 9.5
click at [387, 371] on p "HARDIK PATEL" at bounding box center [383, 371] width 179 height 16
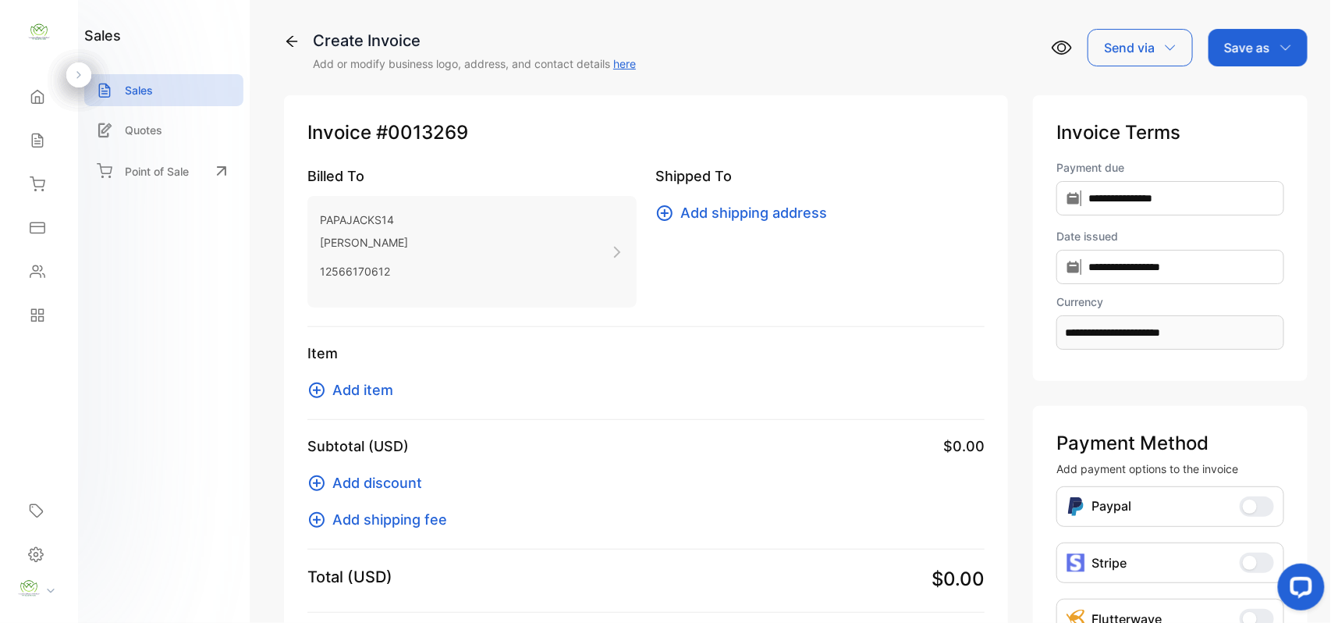
click at [360, 388] on span "Add item" at bounding box center [362, 389] width 61 height 21
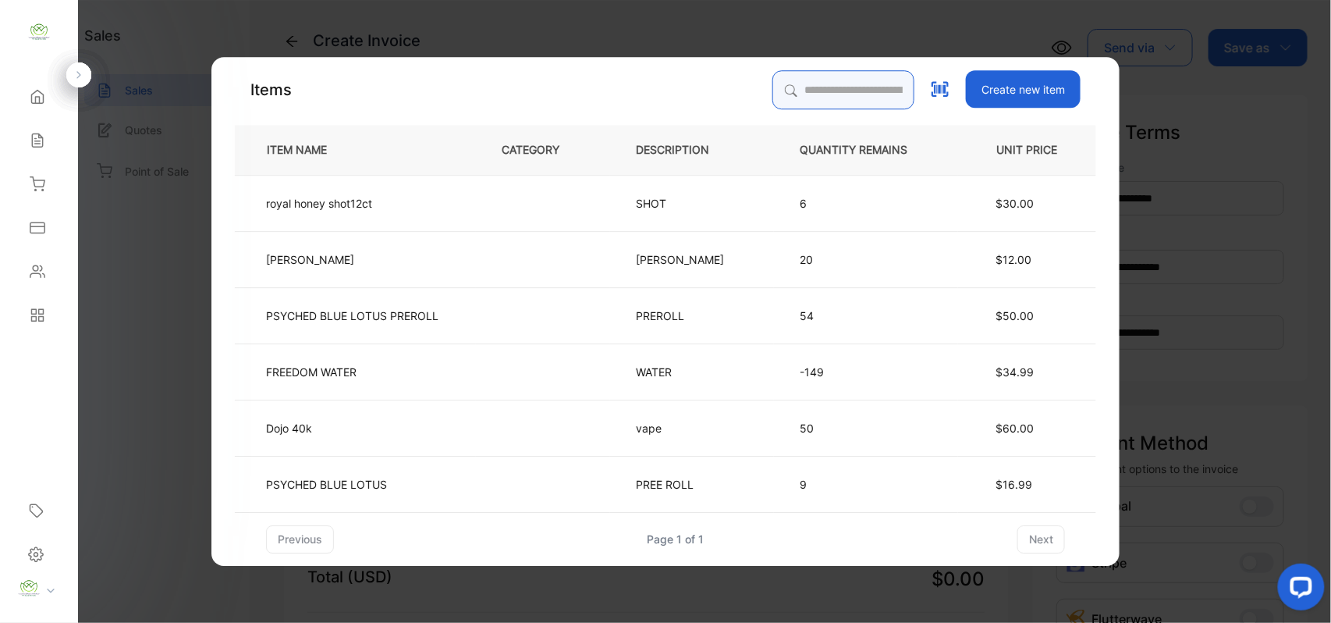
click at [787, 95] on input "search" at bounding box center [843, 89] width 142 height 39
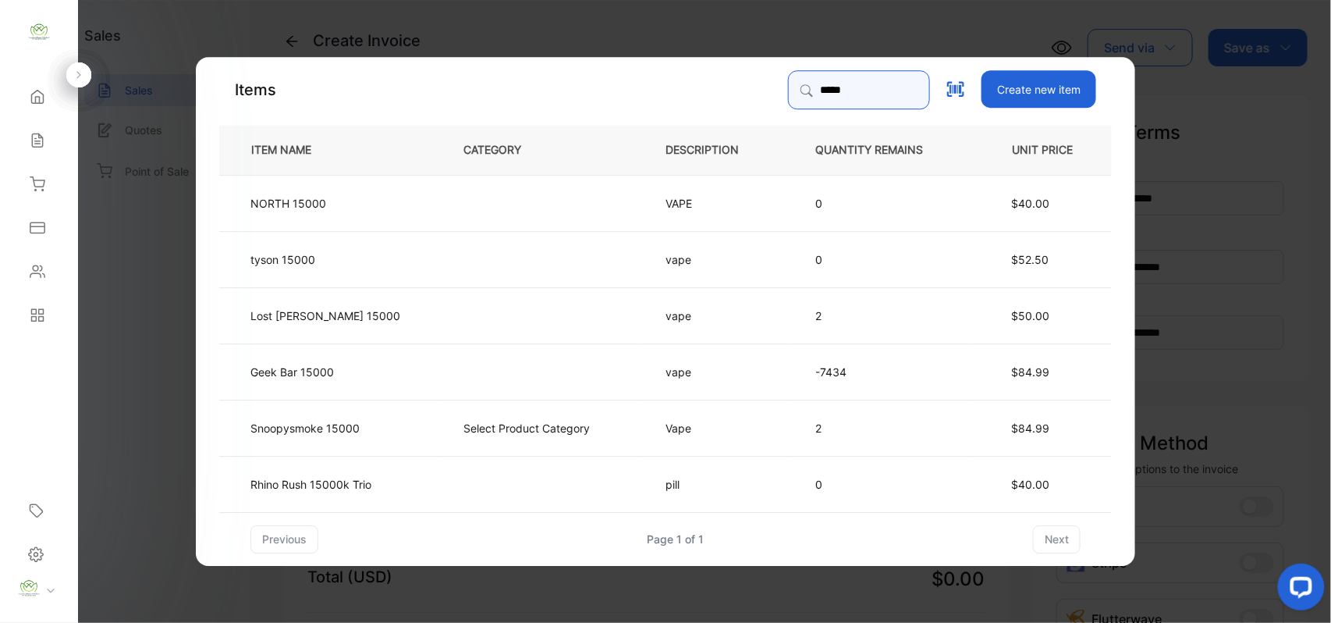
type input "*****"
click at [438, 371] on td at bounding box center [539, 371] width 202 height 56
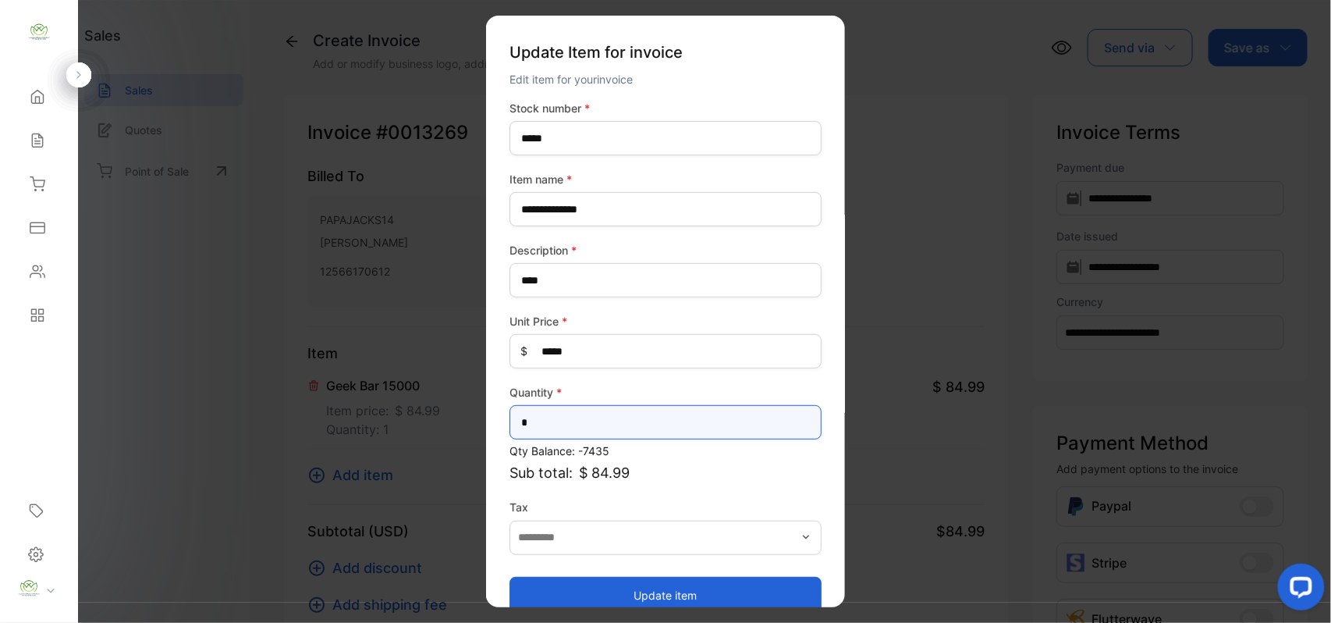
click at [677, 420] on input "*" at bounding box center [666, 422] width 312 height 34
type input "*"
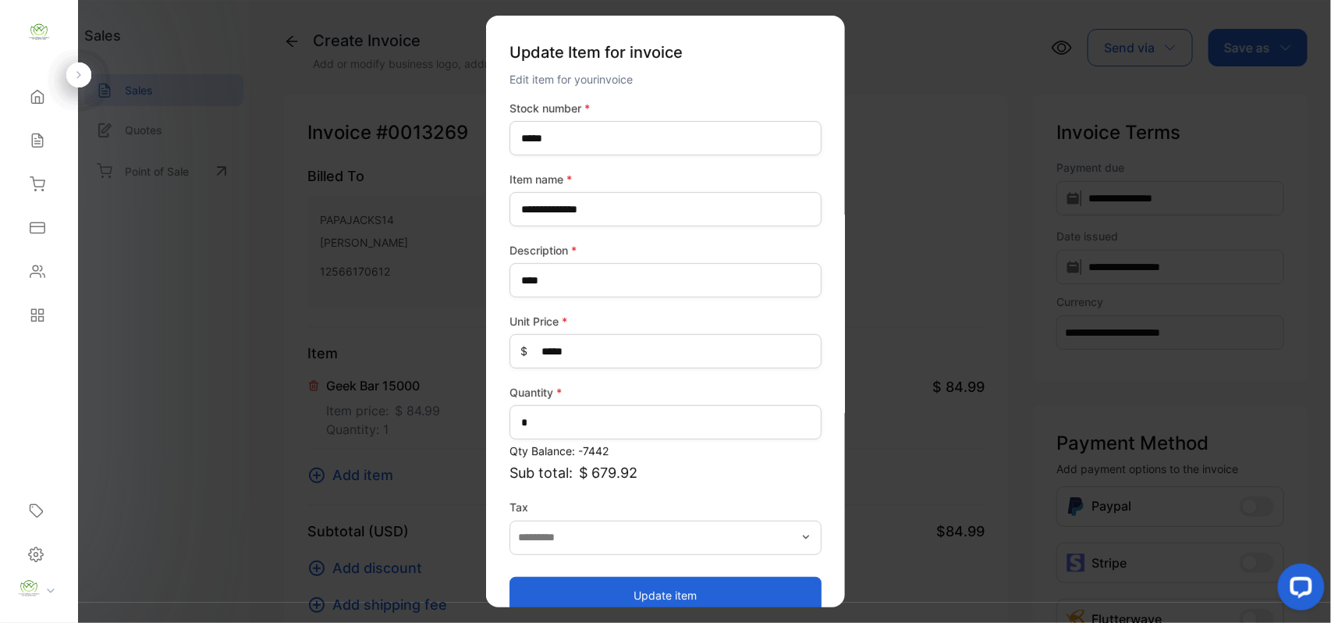
drag, startPoint x: 669, startPoint y: 585, endPoint x: 651, endPoint y: 585, distance: 17.9
click at [669, 585] on button "Update item" at bounding box center [666, 594] width 312 height 37
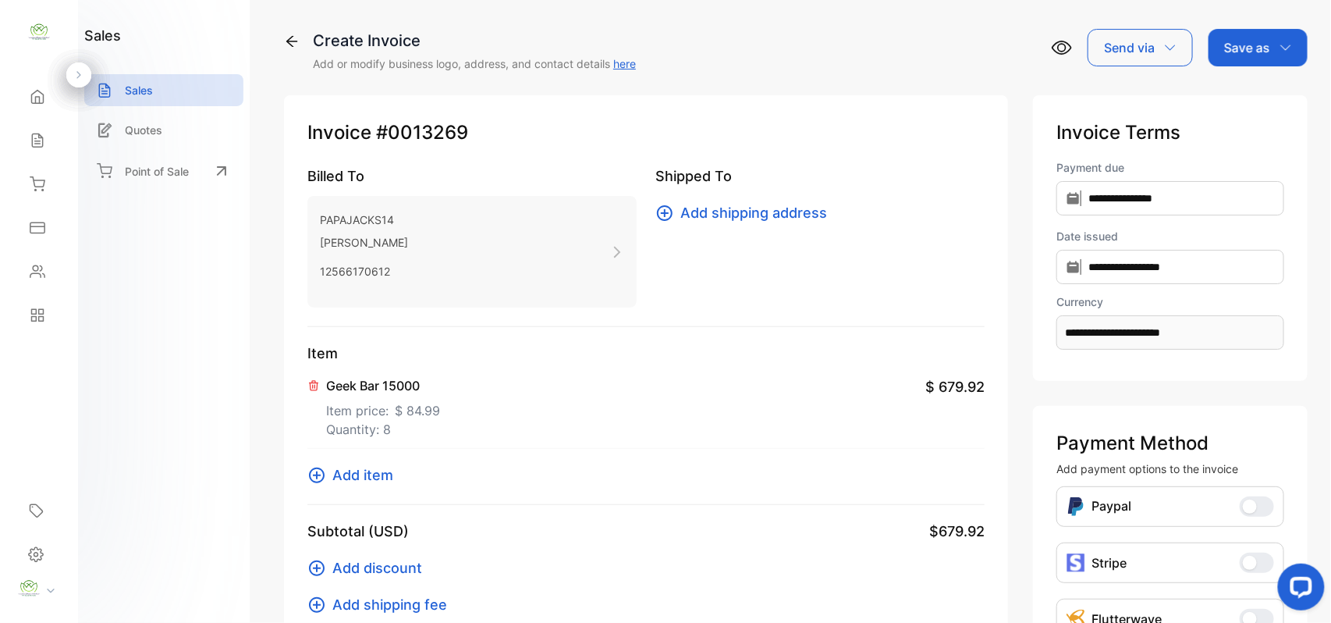
click at [360, 478] on span "Add item" at bounding box center [362, 474] width 61 height 21
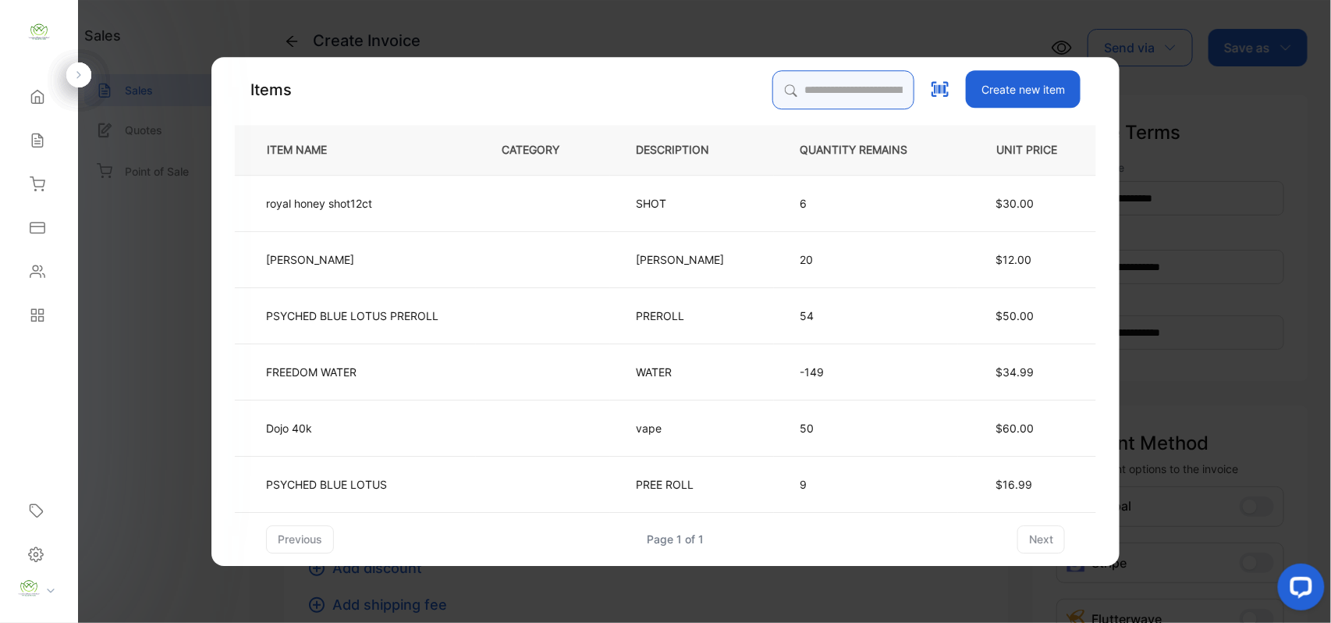
click at [811, 100] on input "search" at bounding box center [843, 89] width 142 height 39
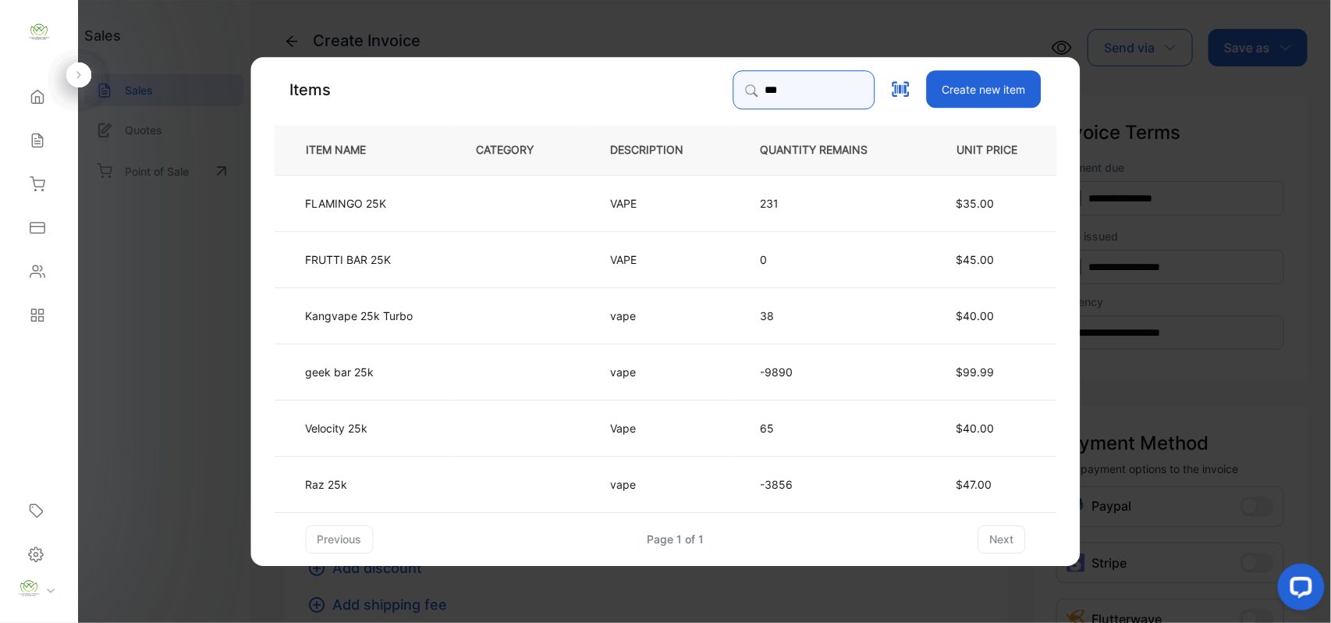
type input "***"
drag, startPoint x: 370, startPoint y: 364, endPoint x: 378, endPoint y: 362, distance: 8.7
click at [378, 362] on td "geek bar 25k" at bounding box center [363, 371] width 176 height 56
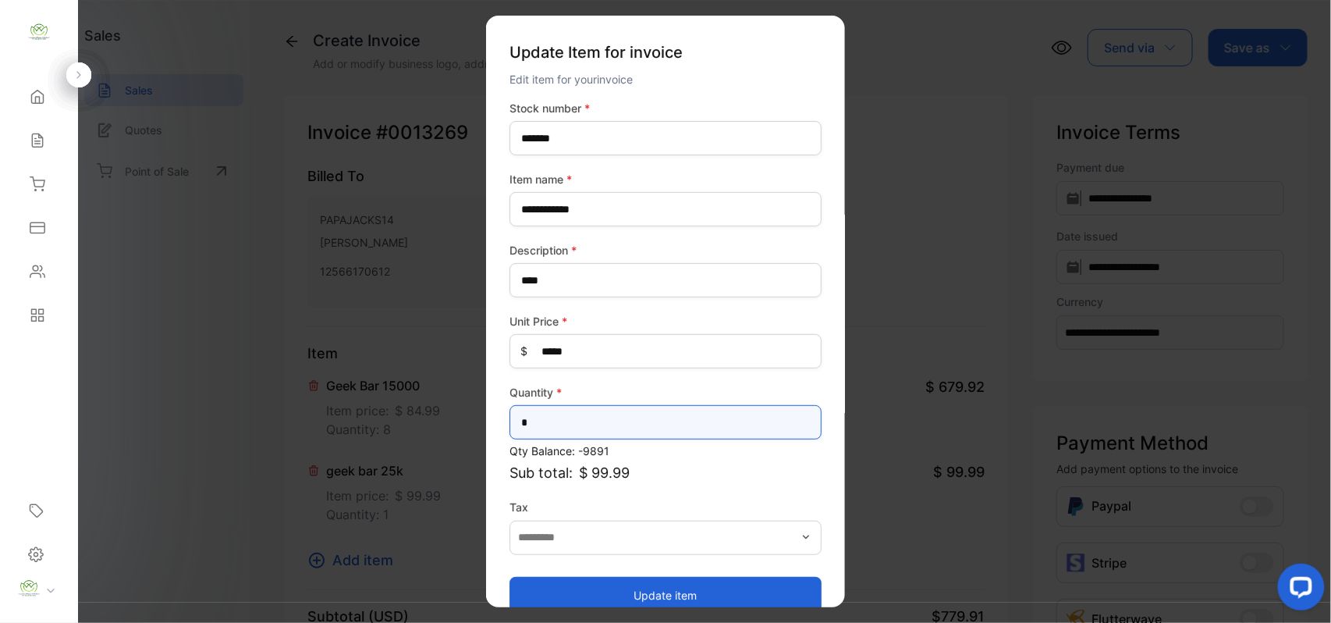
drag, startPoint x: 684, startPoint y: 432, endPoint x: 682, endPoint y: 415, distance: 17.3
click at [684, 419] on input "*" at bounding box center [666, 422] width 312 height 34
type input "**"
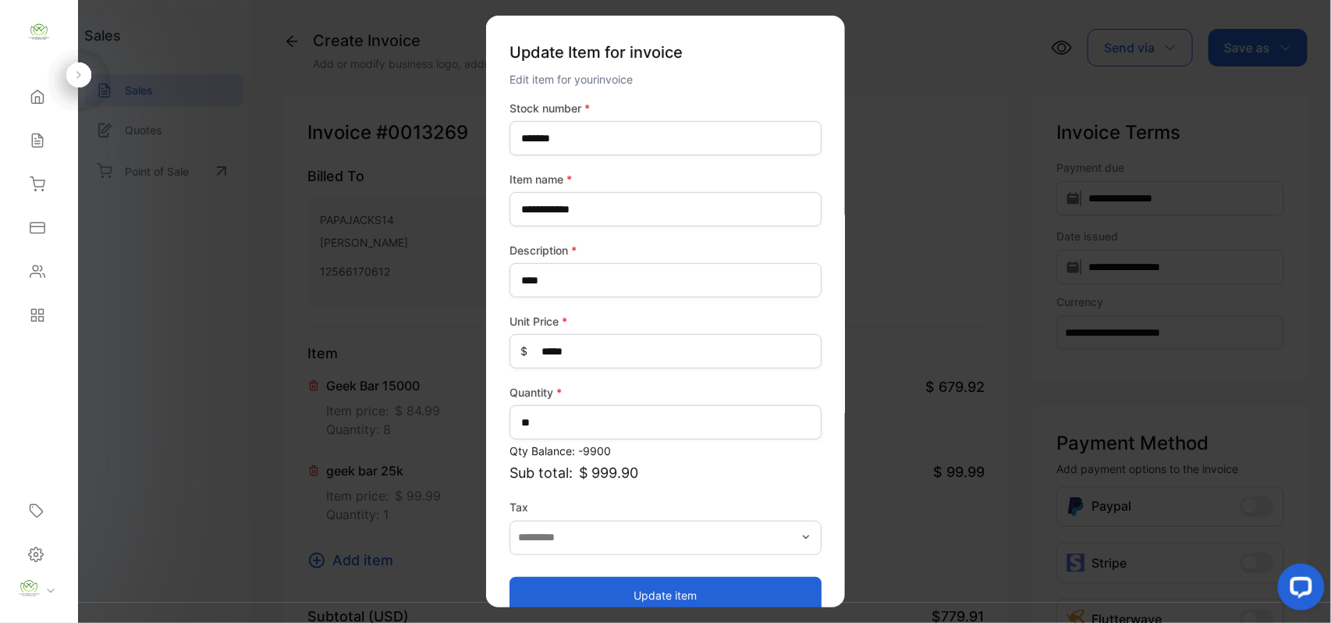
click at [529, 591] on button "Update item" at bounding box center [666, 594] width 312 height 37
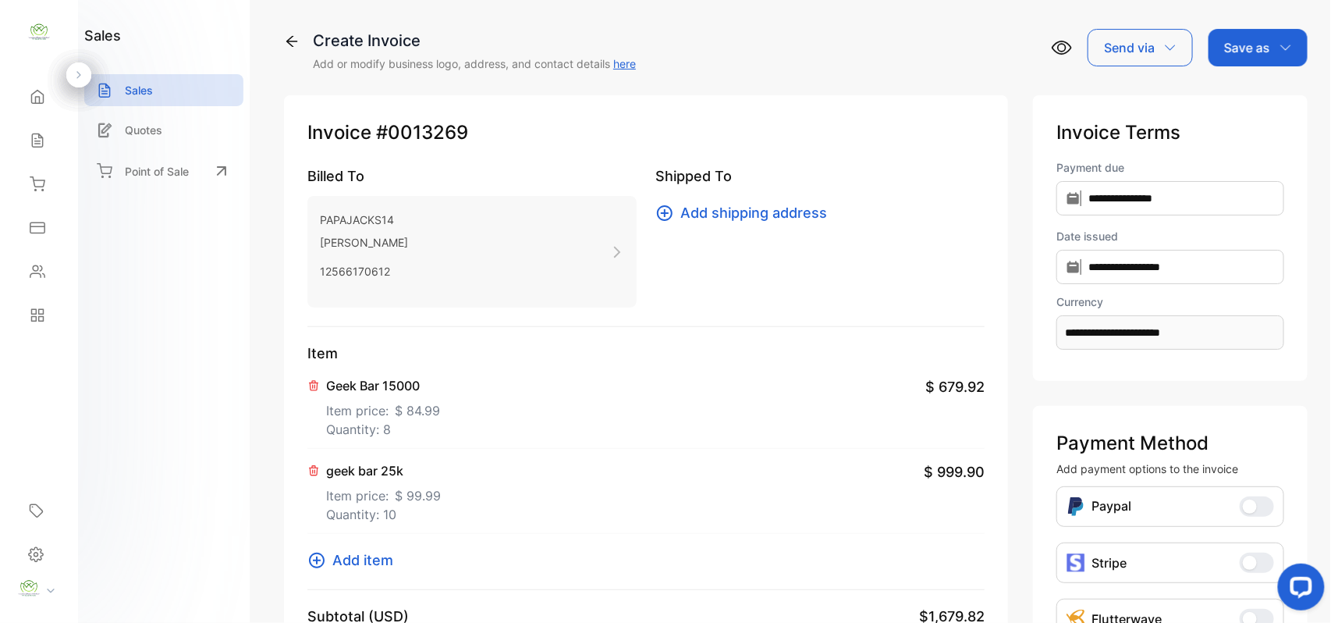
click at [1265, 50] on p "Save as" at bounding box center [1247, 47] width 46 height 19
click at [1246, 84] on div "Invoice" at bounding box center [1254, 98] width 90 height 31
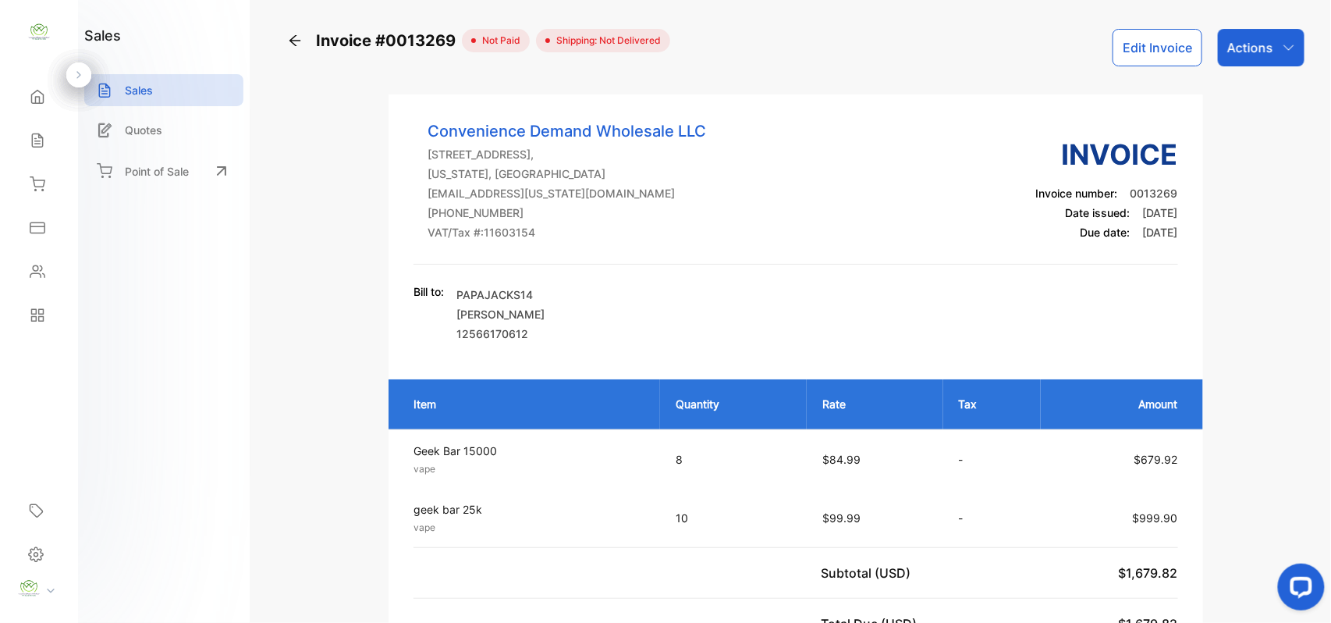
drag, startPoint x: 1258, startPoint y: 48, endPoint x: 1262, endPoint y: 58, distance: 11.2
click at [1259, 48] on p "Actions" at bounding box center [1250, 47] width 46 height 19
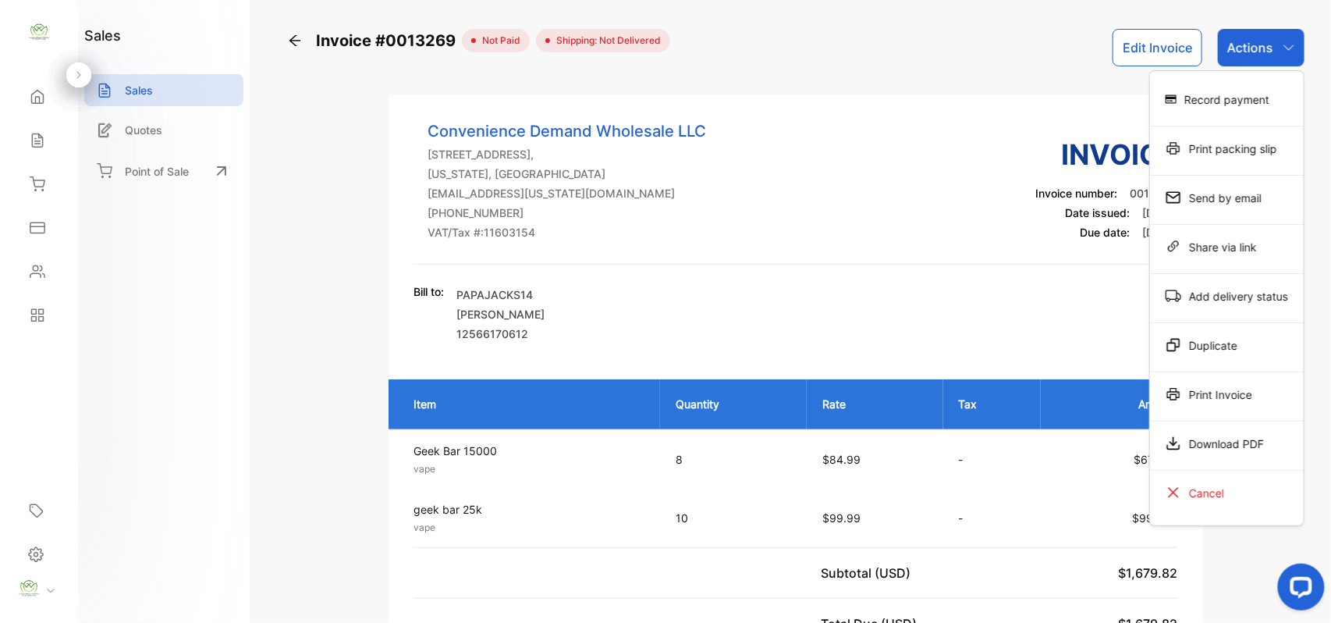
click at [1250, 390] on div "Print Invoice" at bounding box center [1227, 393] width 154 height 31
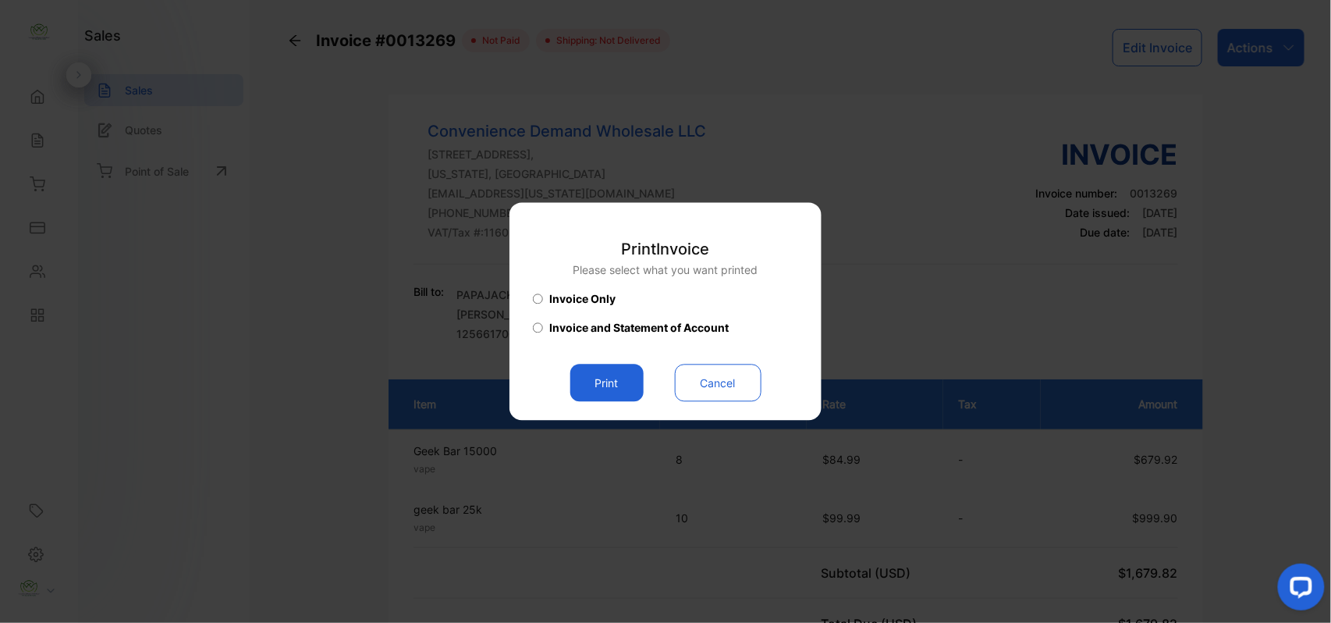
drag, startPoint x: 609, startPoint y: 375, endPoint x: 631, endPoint y: 381, distance: 23.5
click at [609, 375] on button "Print" at bounding box center [606, 382] width 73 height 37
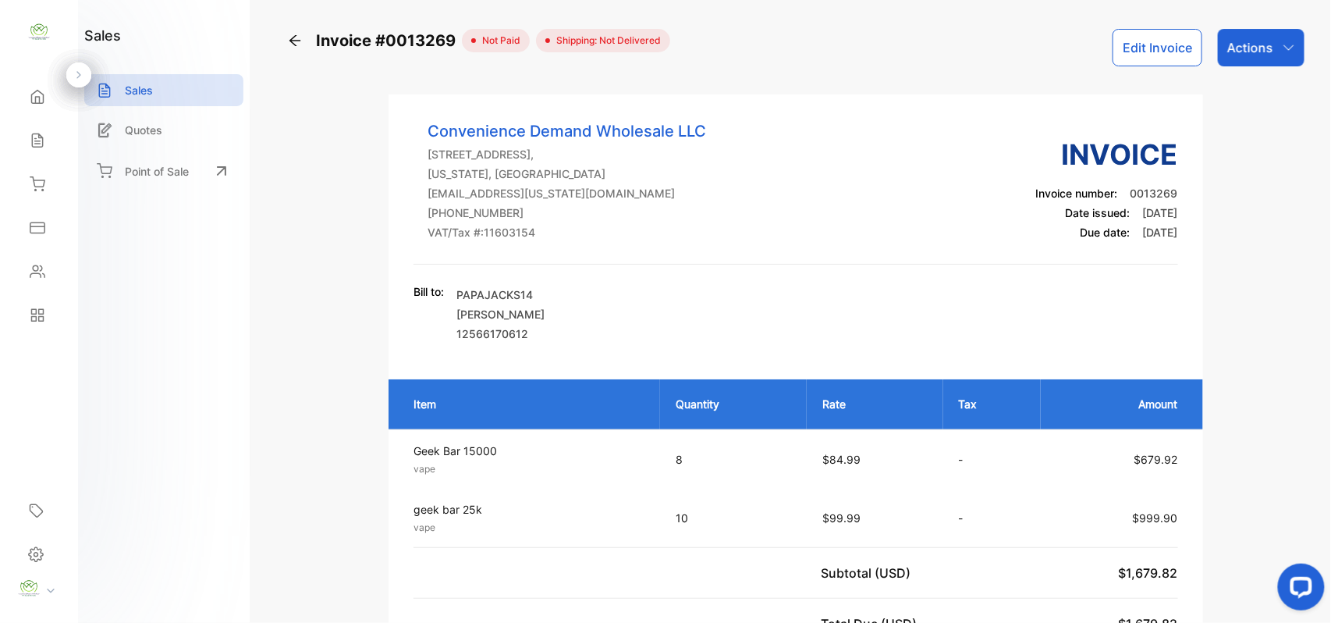
drag, startPoint x: 47, startPoint y: 270, endPoint x: 97, endPoint y: 269, distance: 49.9
click at [64, 270] on div "Contacts" at bounding box center [38, 271] width 53 height 31
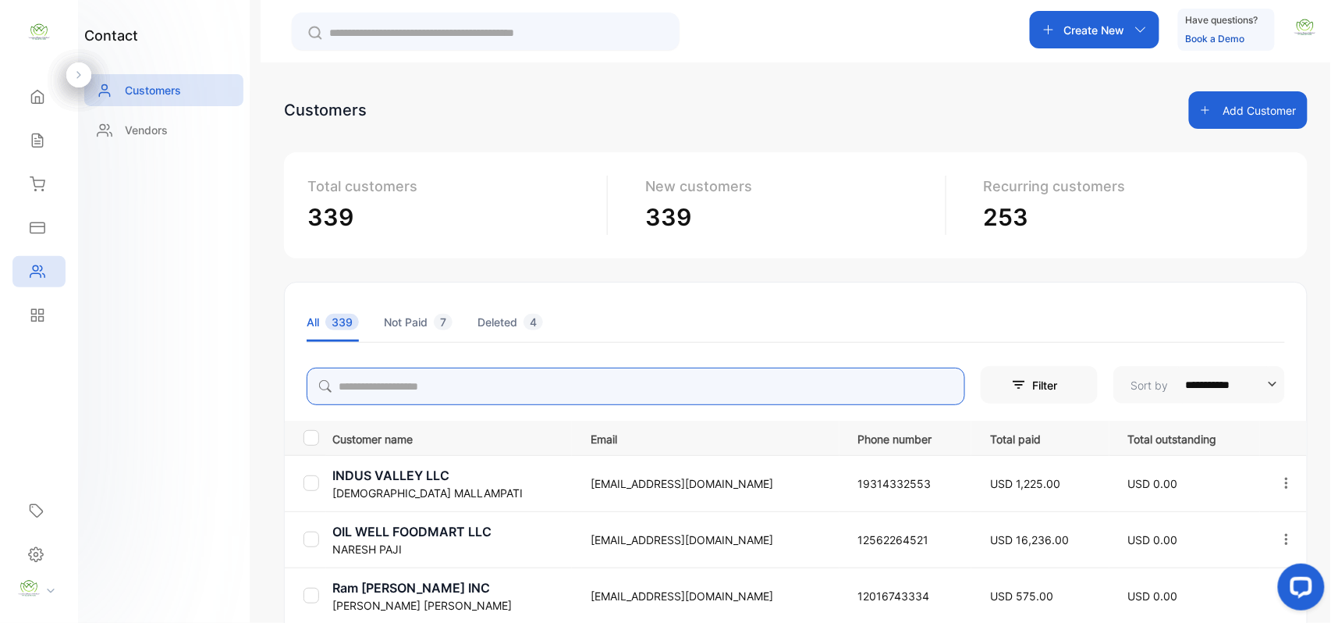
click at [488, 390] on input "search" at bounding box center [636, 385] width 659 height 37
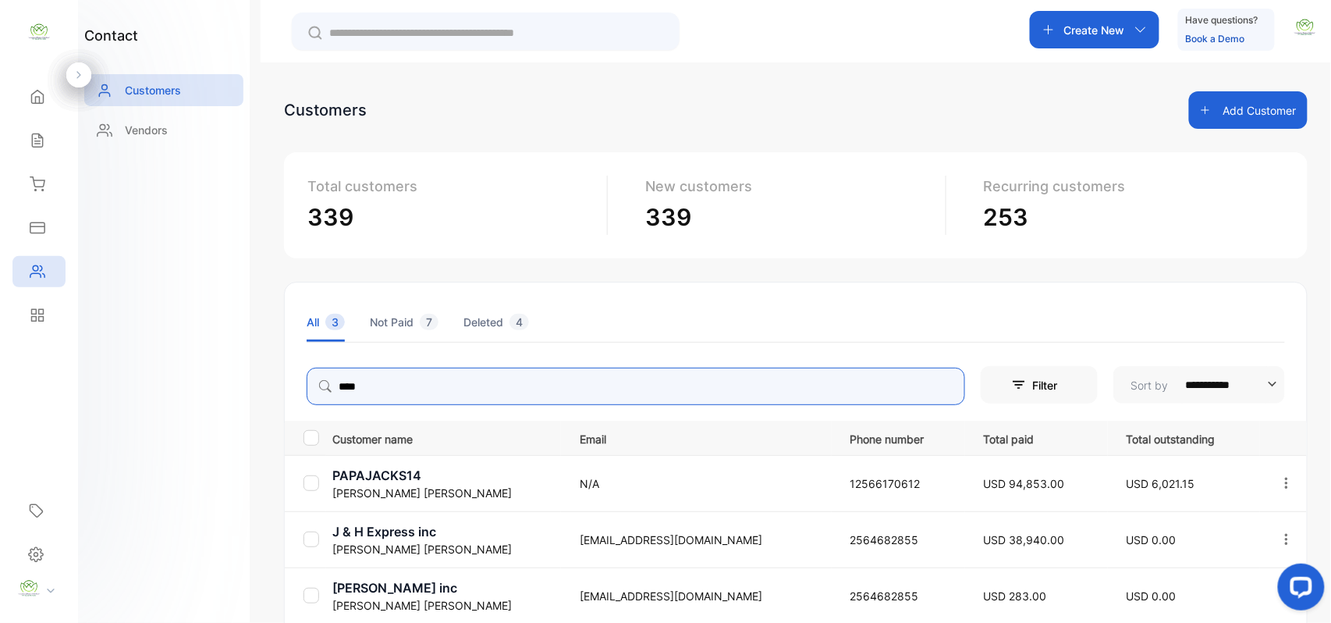
type input "****"
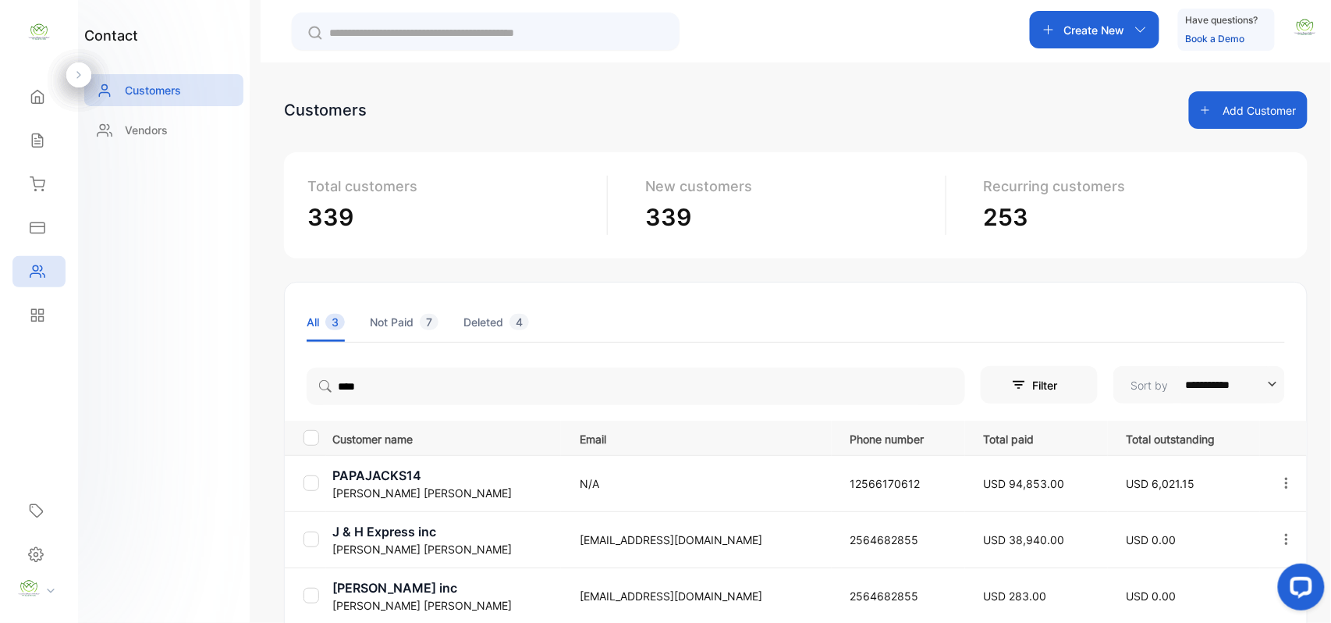
click at [398, 485] on p "HARDIK PATEL" at bounding box center [446, 493] width 228 height 16
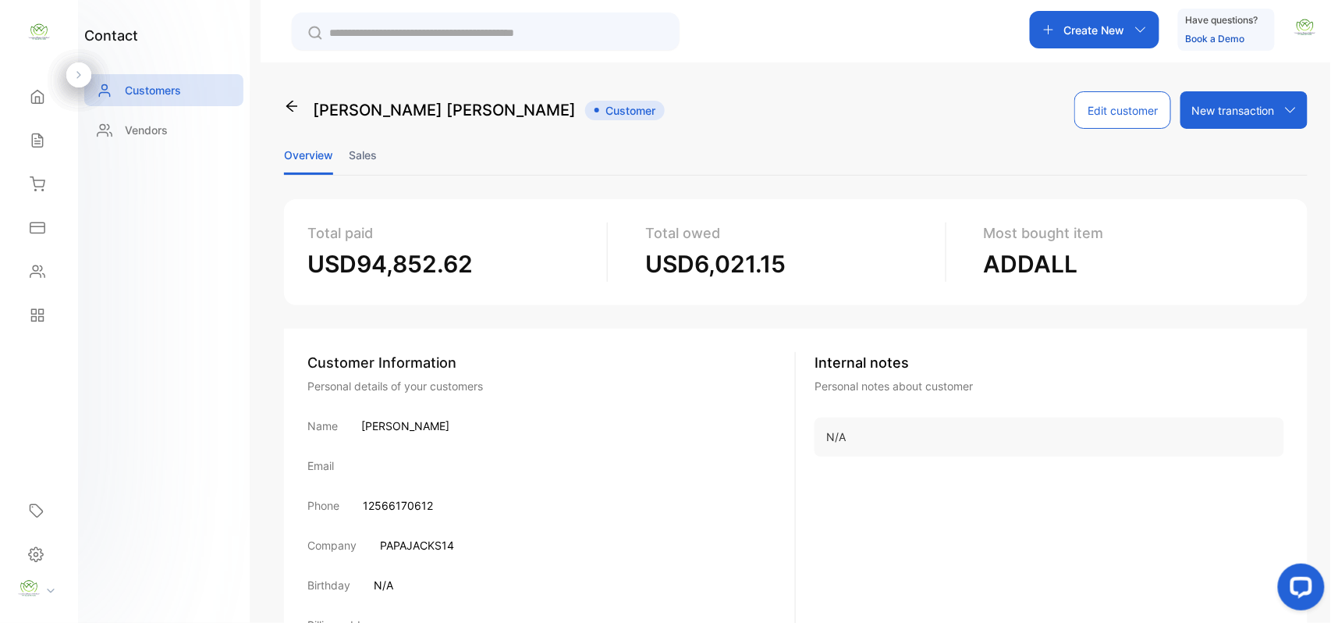
click at [349, 153] on li "Sales" at bounding box center [363, 155] width 28 height 40
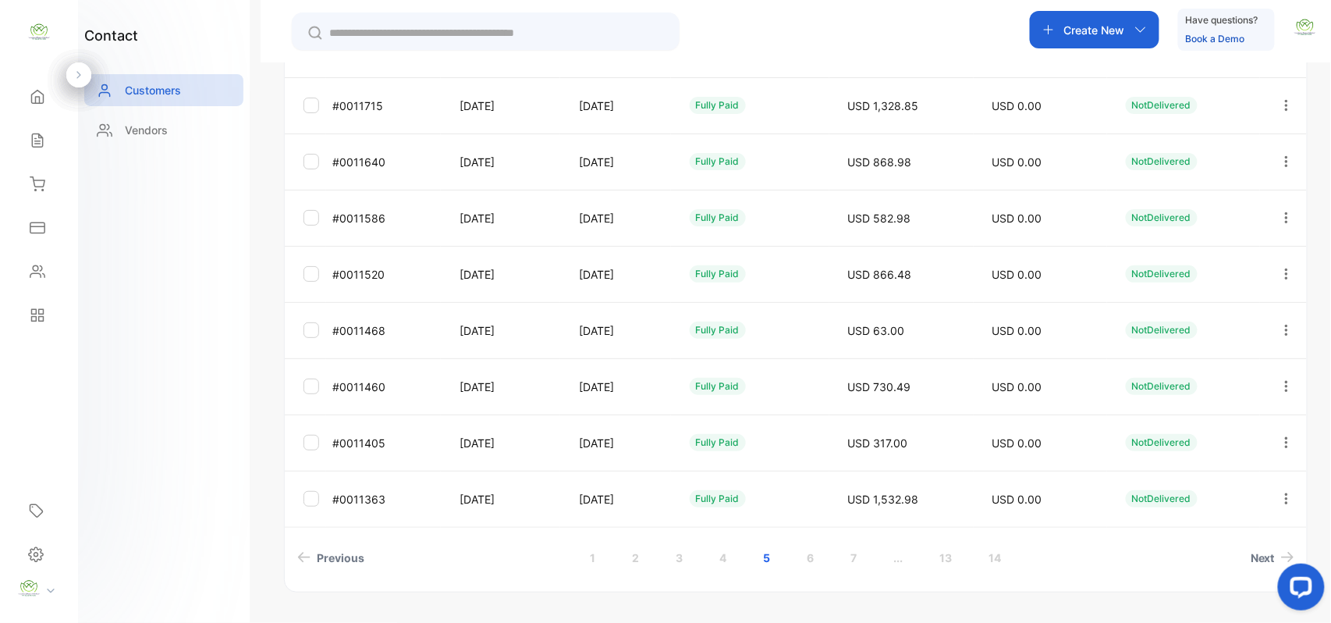
scroll to position [415, 0]
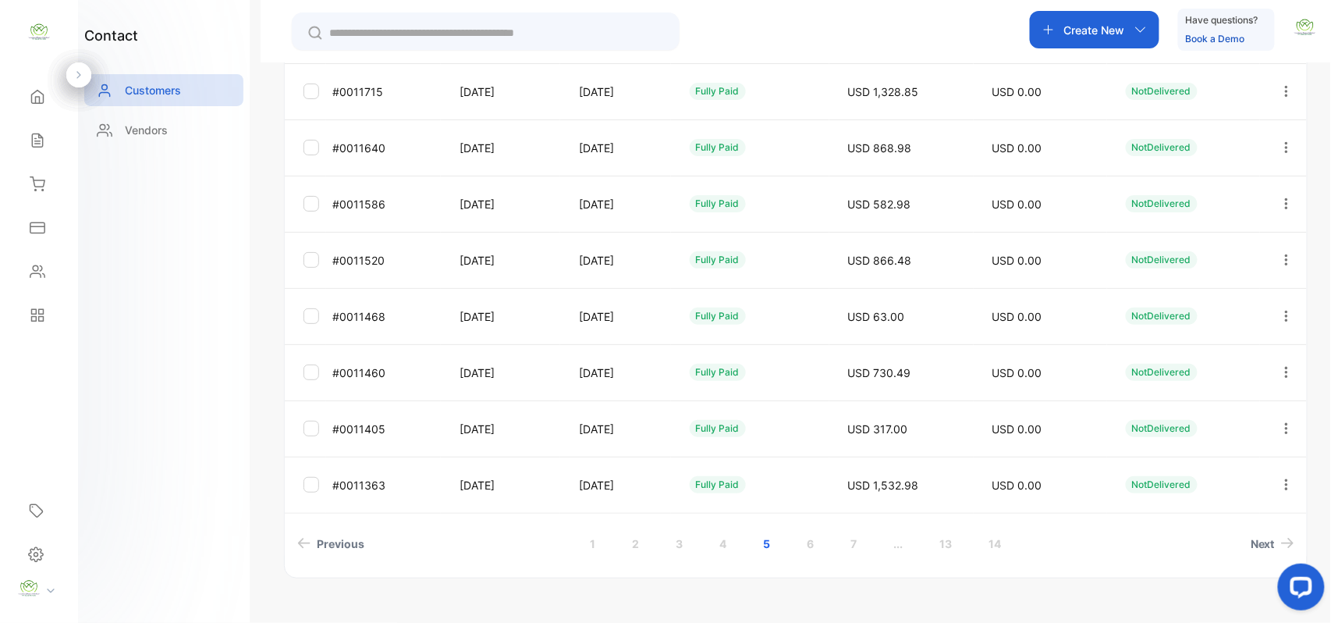
click at [578, 550] on link "1" at bounding box center [593, 543] width 43 height 29
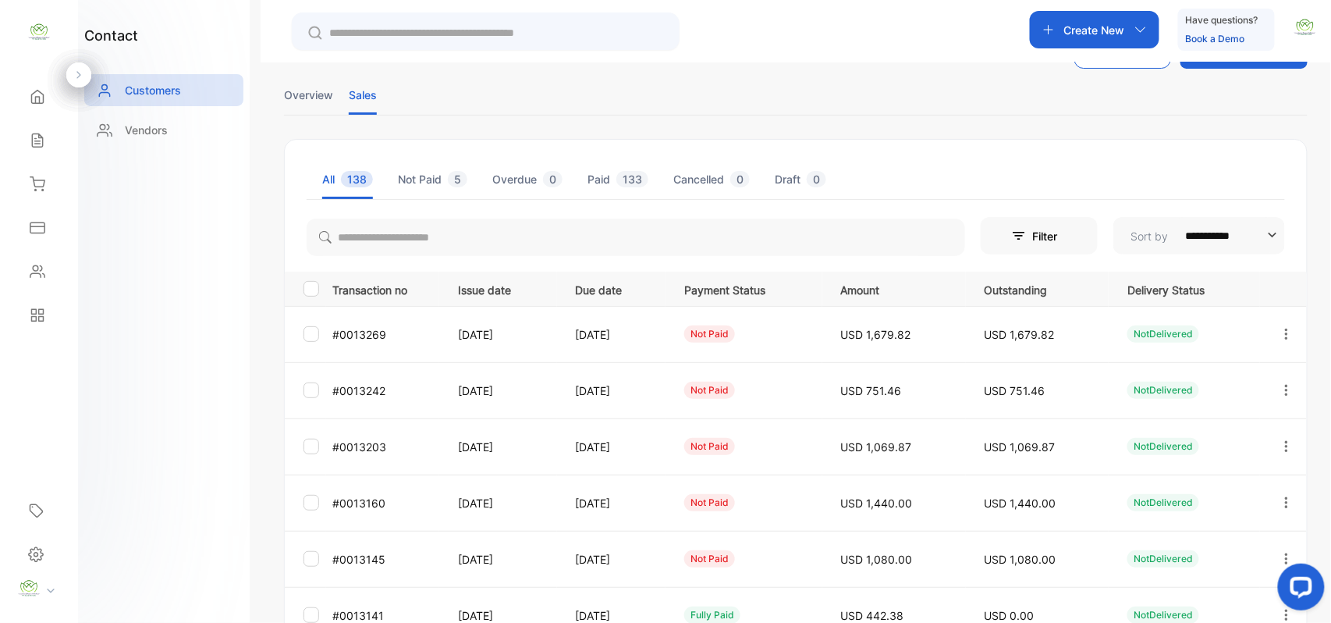
scroll to position [0, 0]
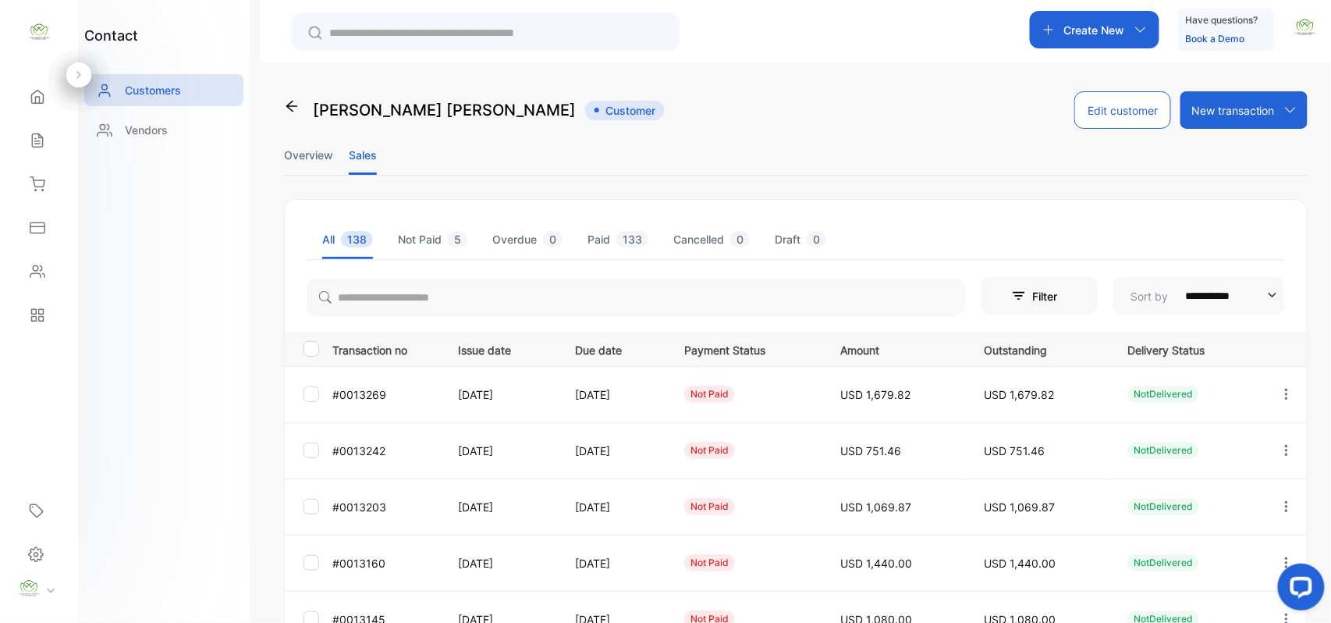
click at [317, 156] on li "Overview" at bounding box center [308, 155] width 49 height 40
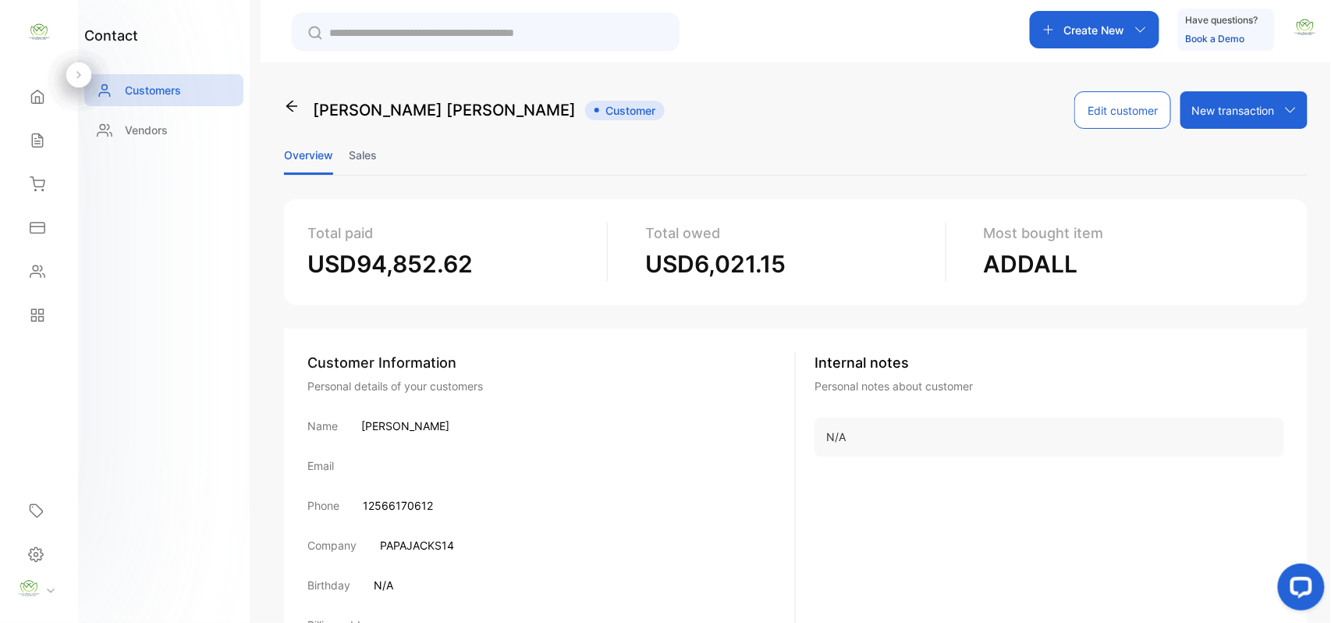
click at [364, 158] on li "Sales" at bounding box center [363, 155] width 28 height 40
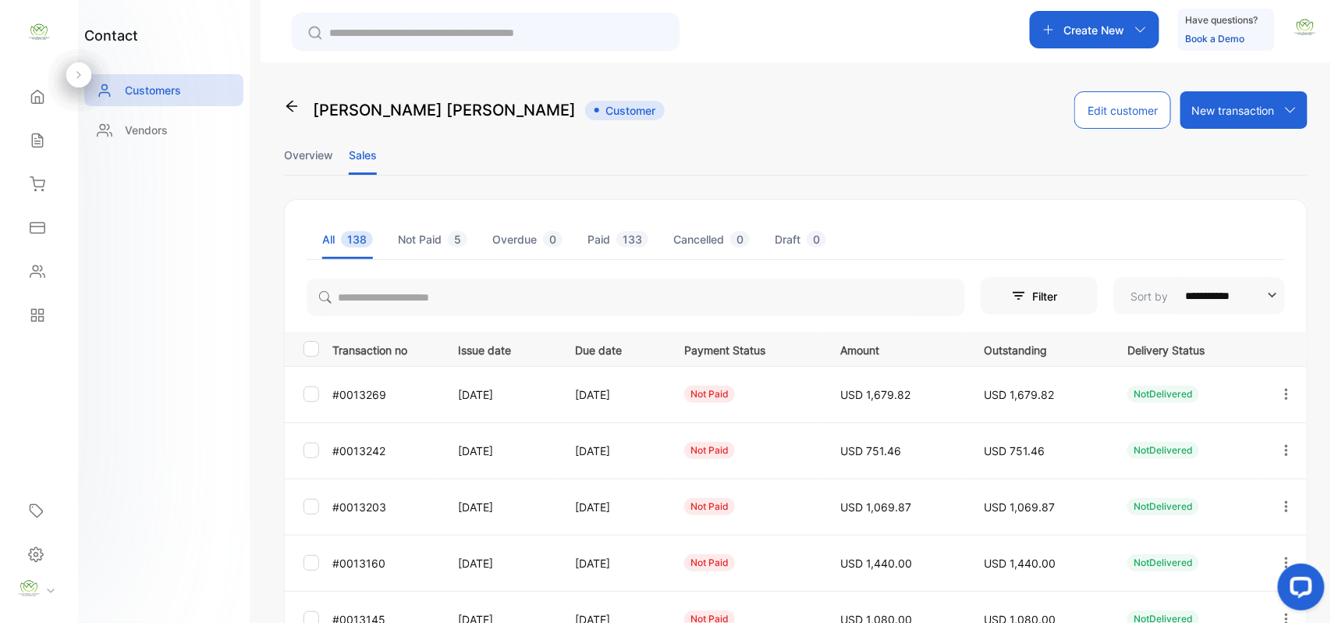
click at [328, 158] on li "Overview" at bounding box center [308, 155] width 49 height 40
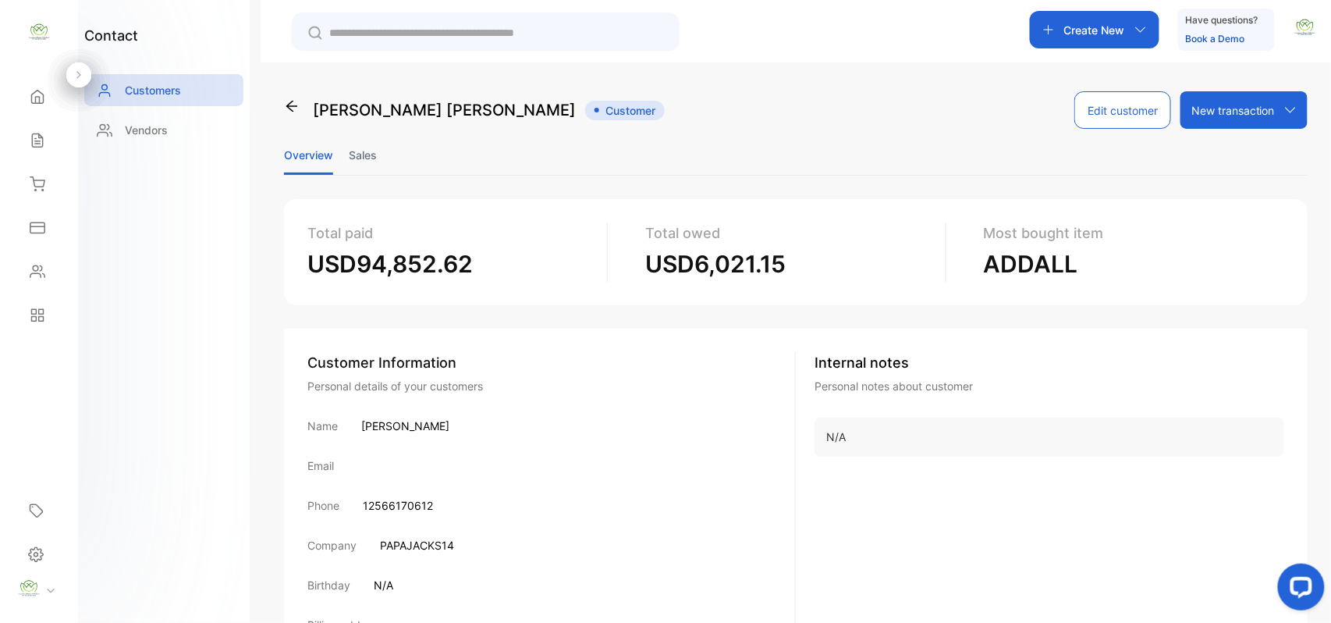
click at [376, 147] on li "Sales" at bounding box center [363, 155] width 28 height 40
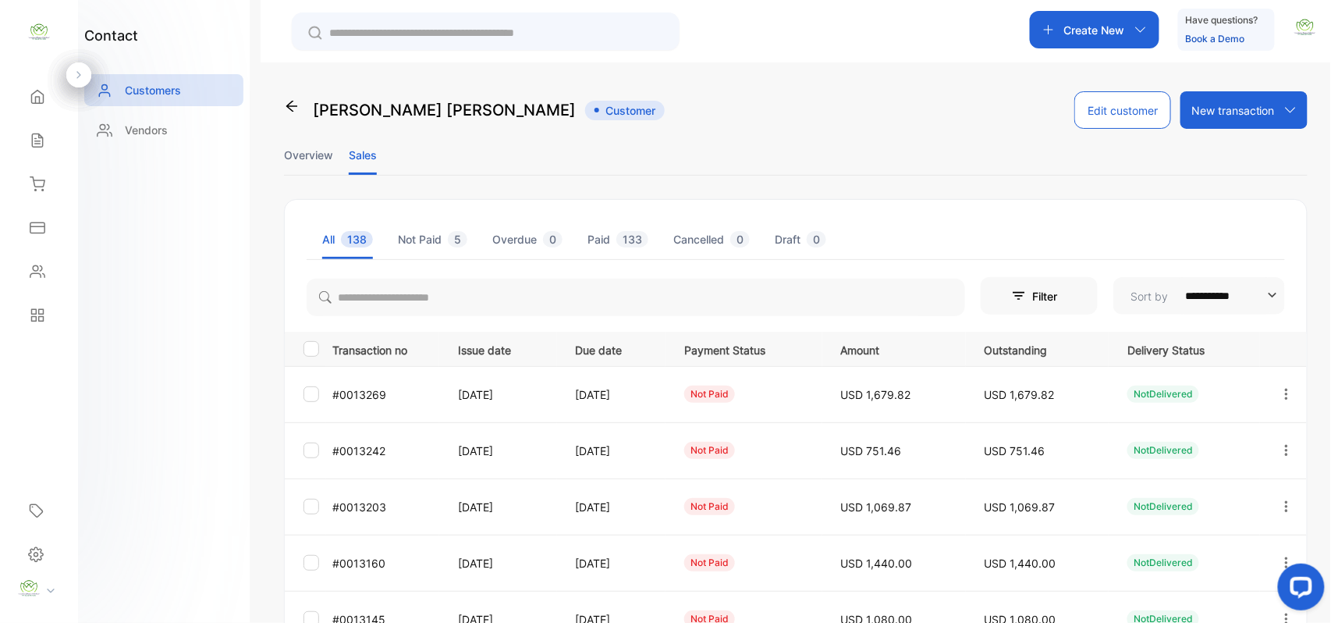
scroll to position [415, 0]
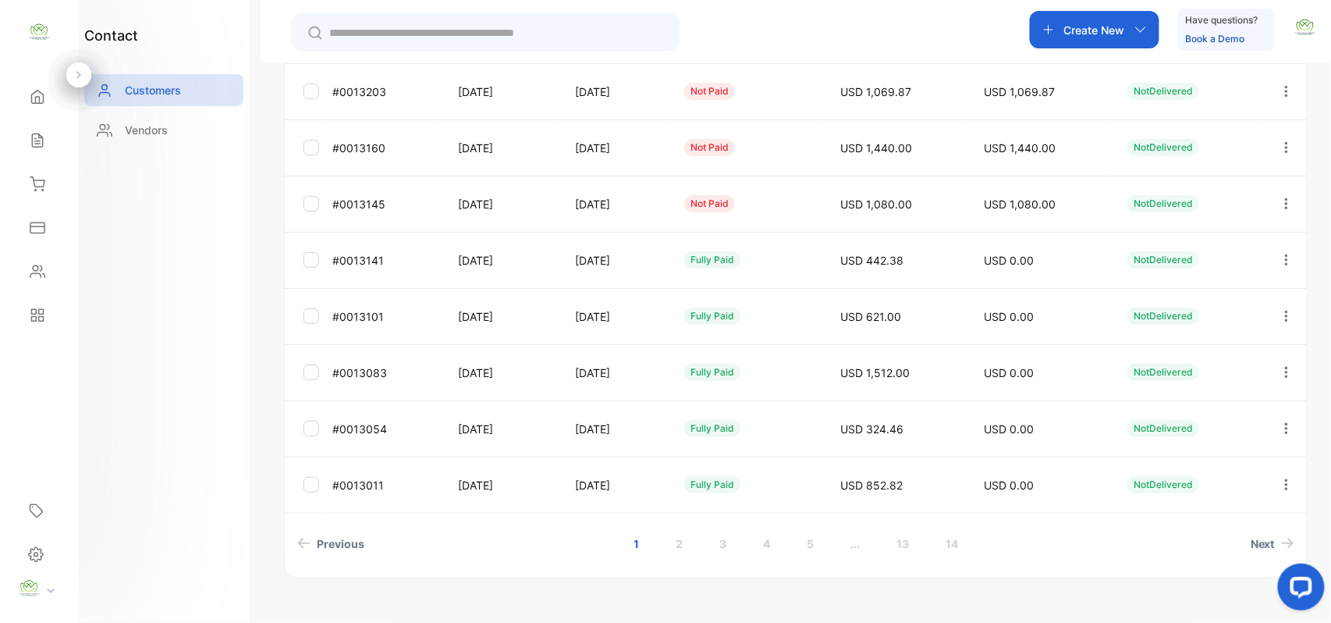
click at [1293, 198] on div at bounding box center [1286, 204] width 40 height 38
click at [1225, 281] on div "Add payment" at bounding box center [1216, 295] width 176 height 31
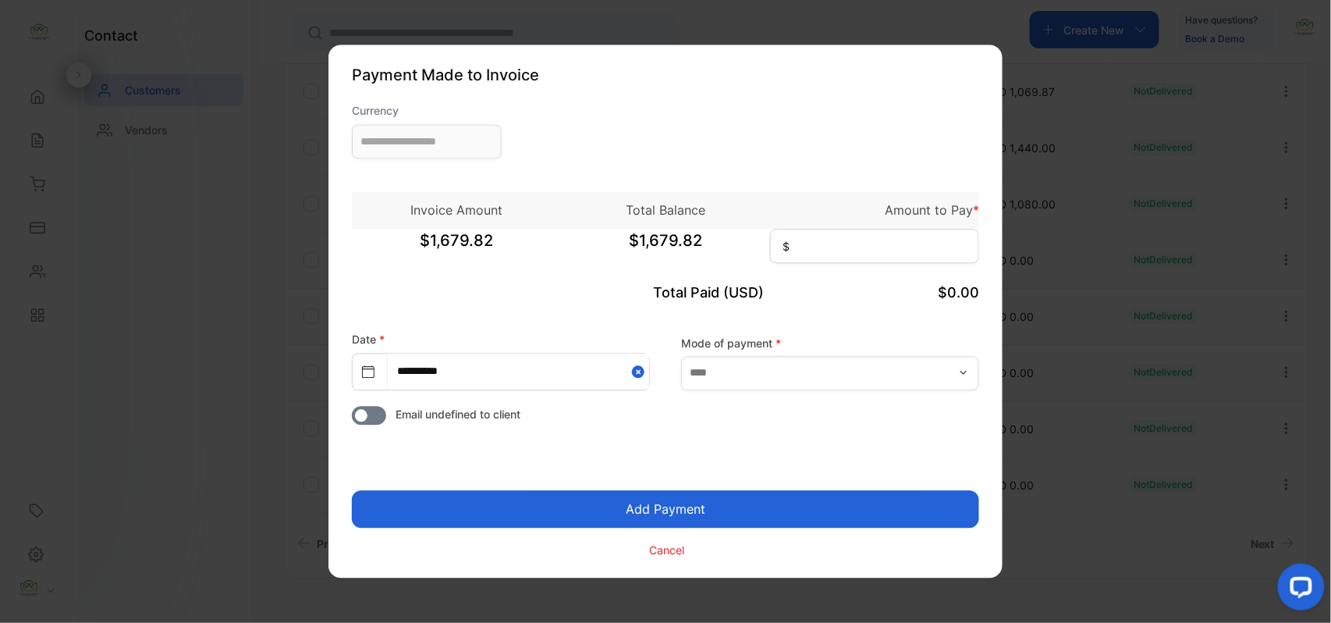
type input "**********"
drag, startPoint x: 844, startPoint y: 234, endPoint x: 847, endPoint y: 220, distance: 14.2
click at [847, 220] on div "Invoice Amount Total Balance Amount to Pay * $1,080.00 $1,080.00 $" at bounding box center [665, 217] width 627 height 101
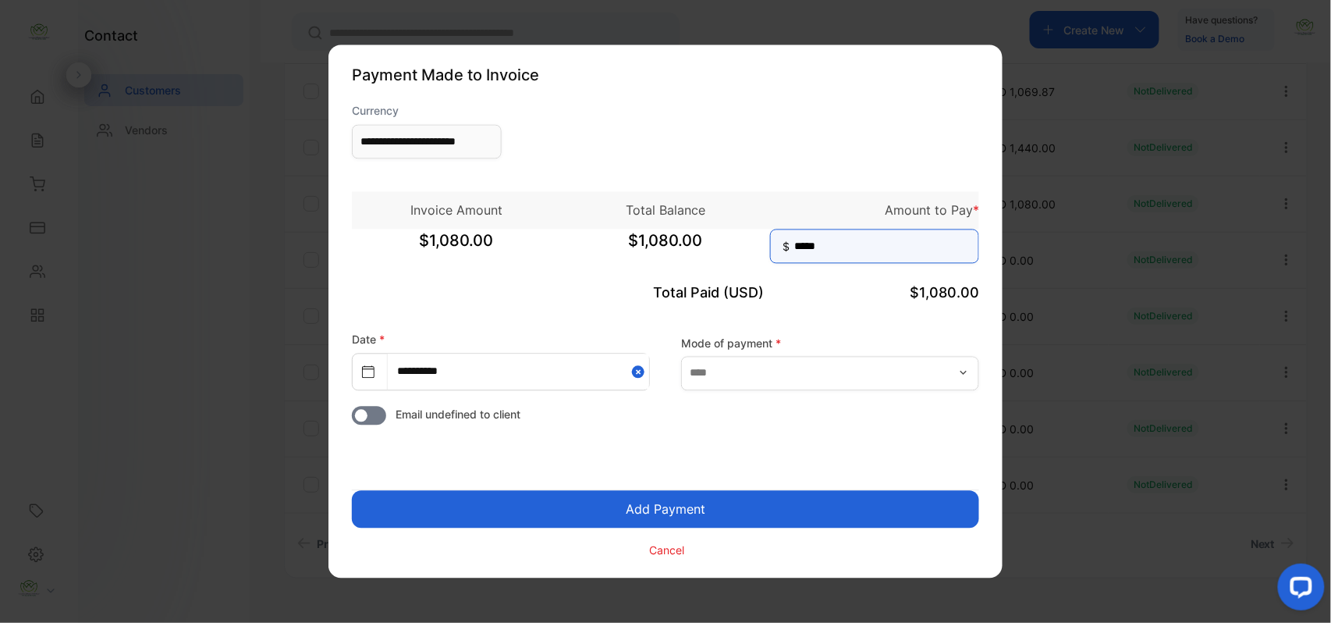
type input "*****"
click at [759, 500] on button "Add Payment" at bounding box center [665, 509] width 627 height 37
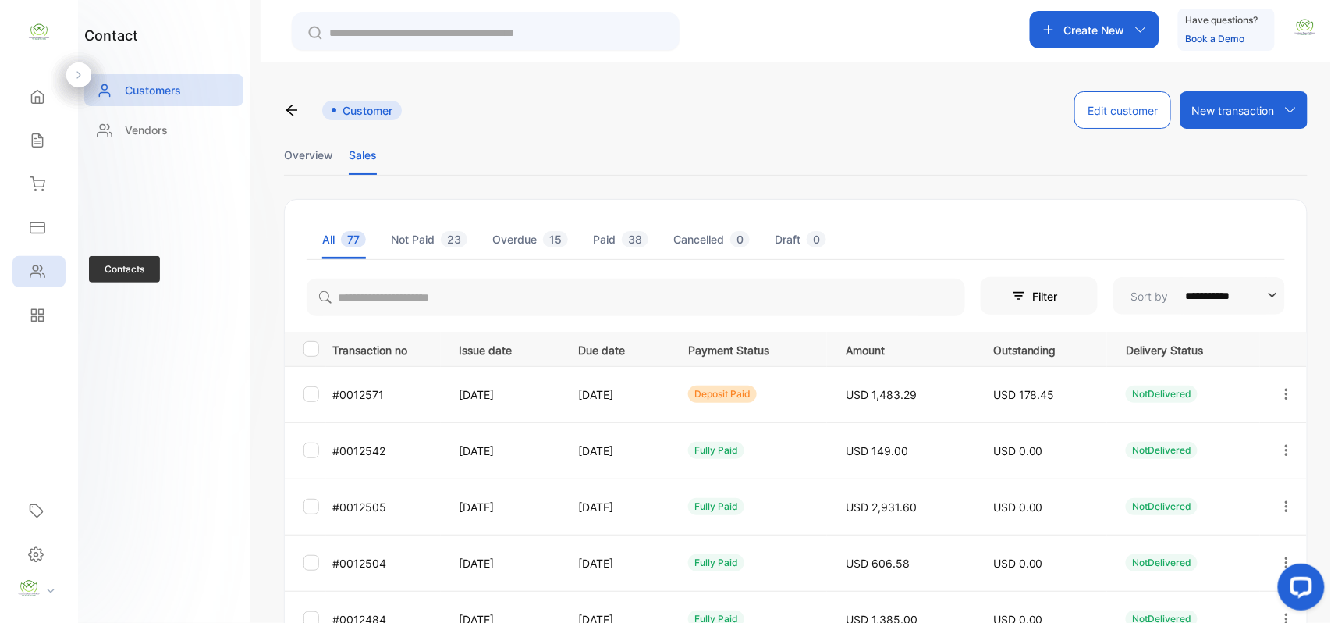
drag, startPoint x: 37, startPoint y: 268, endPoint x: 48, endPoint y: 266, distance: 11.2
click at [47, 266] on div "Contacts" at bounding box center [38, 271] width 53 height 31
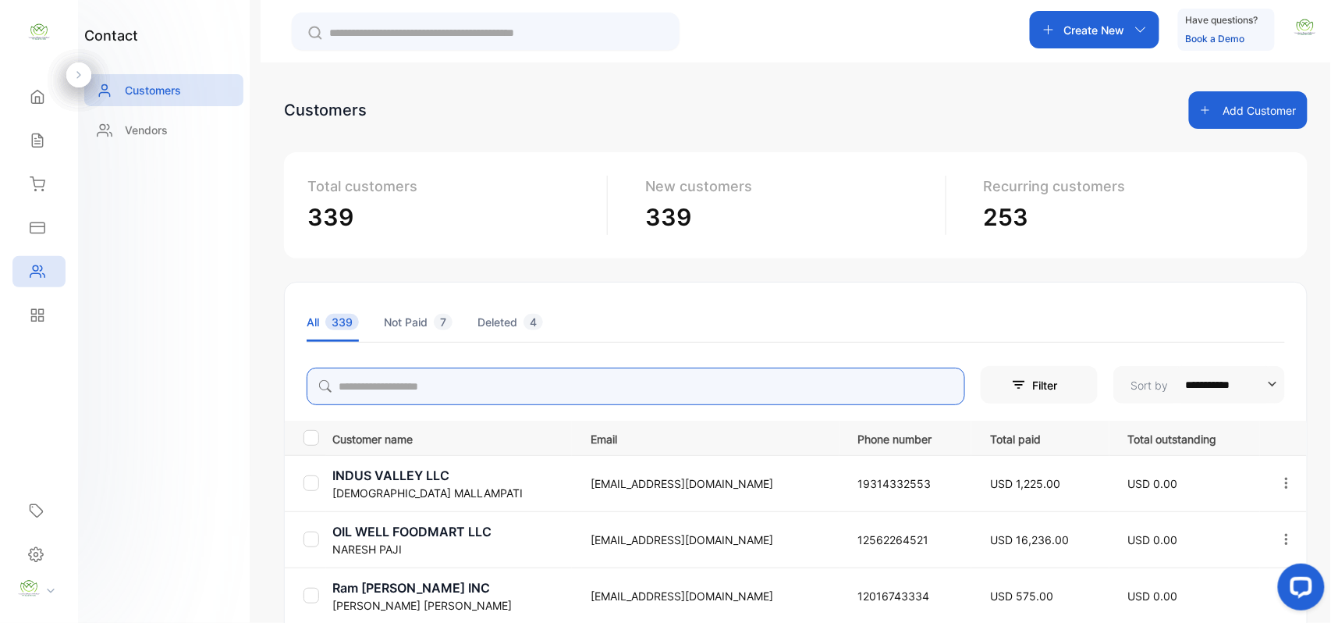
click at [510, 371] on input "search" at bounding box center [636, 385] width 659 height 37
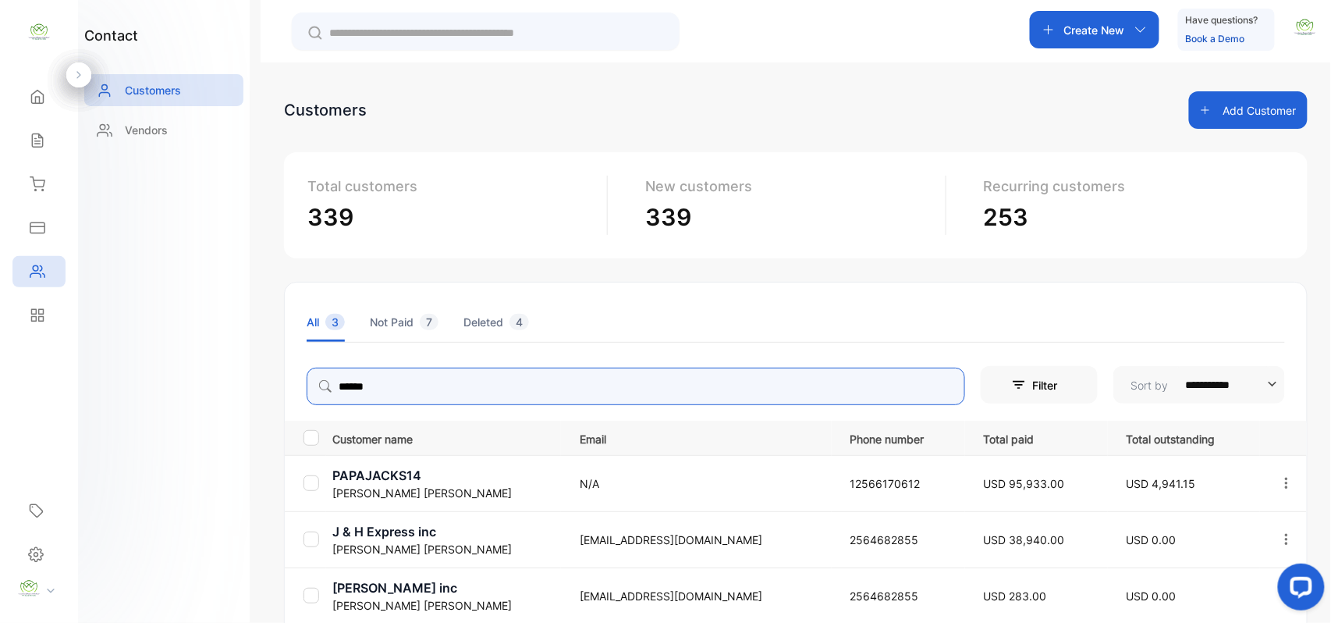
type input "******"
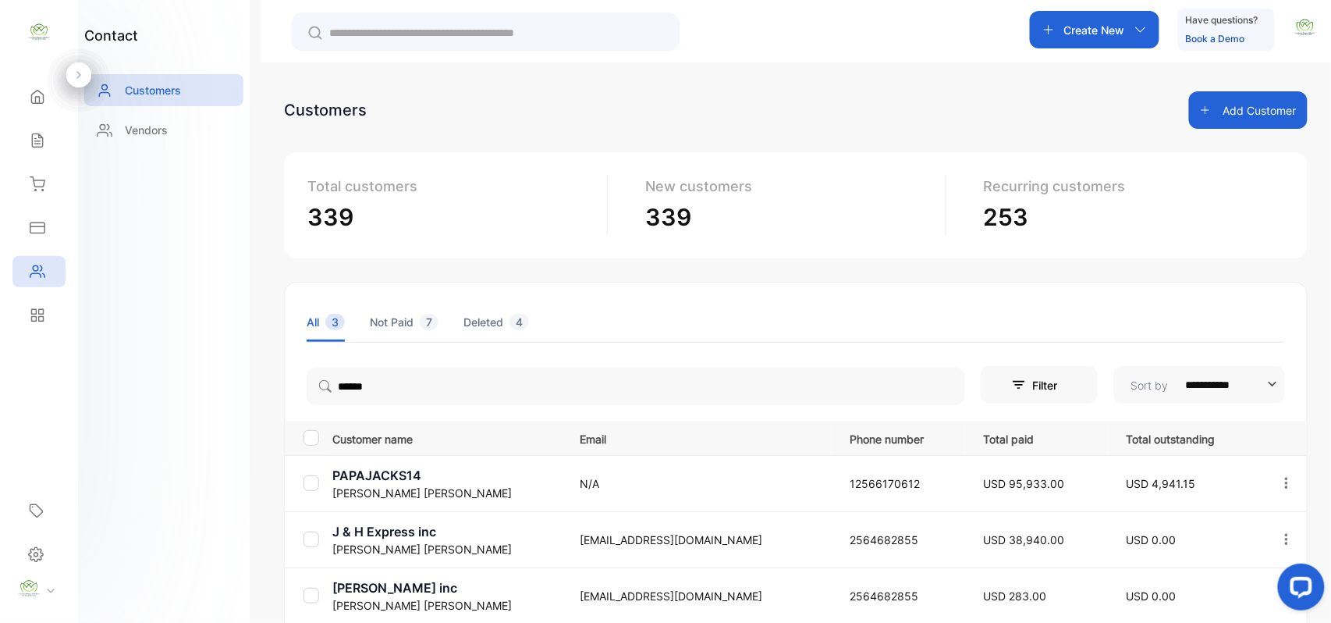
drag, startPoint x: 89, startPoint y: 440, endPoint x: 216, endPoint y: 474, distance: 131.7
click at [158, 453] on div "contact Customers Vendors" at bounding box center [164, 311] width 172 height 623
click at [390, 479] on p "PAPAJACKS14" at bounding box center [446, 475] width 228 height 19
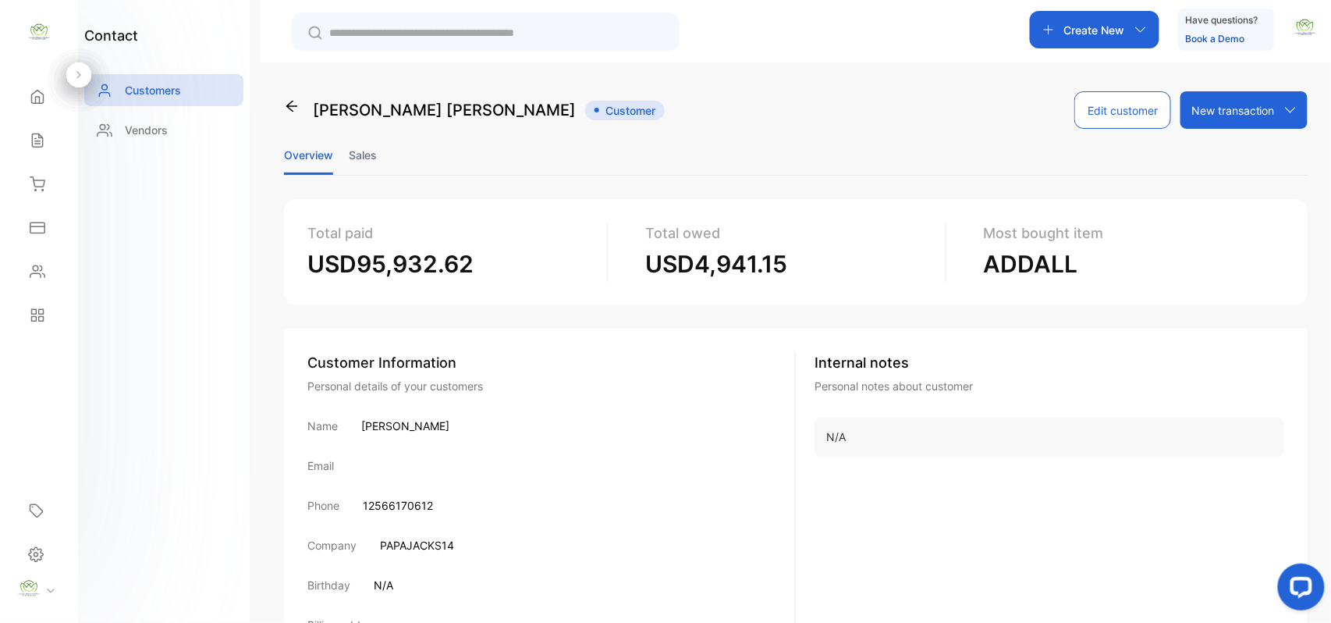
click at [375, 156] on li "Sales" at bounding box center [363, 155] width 28 height 40
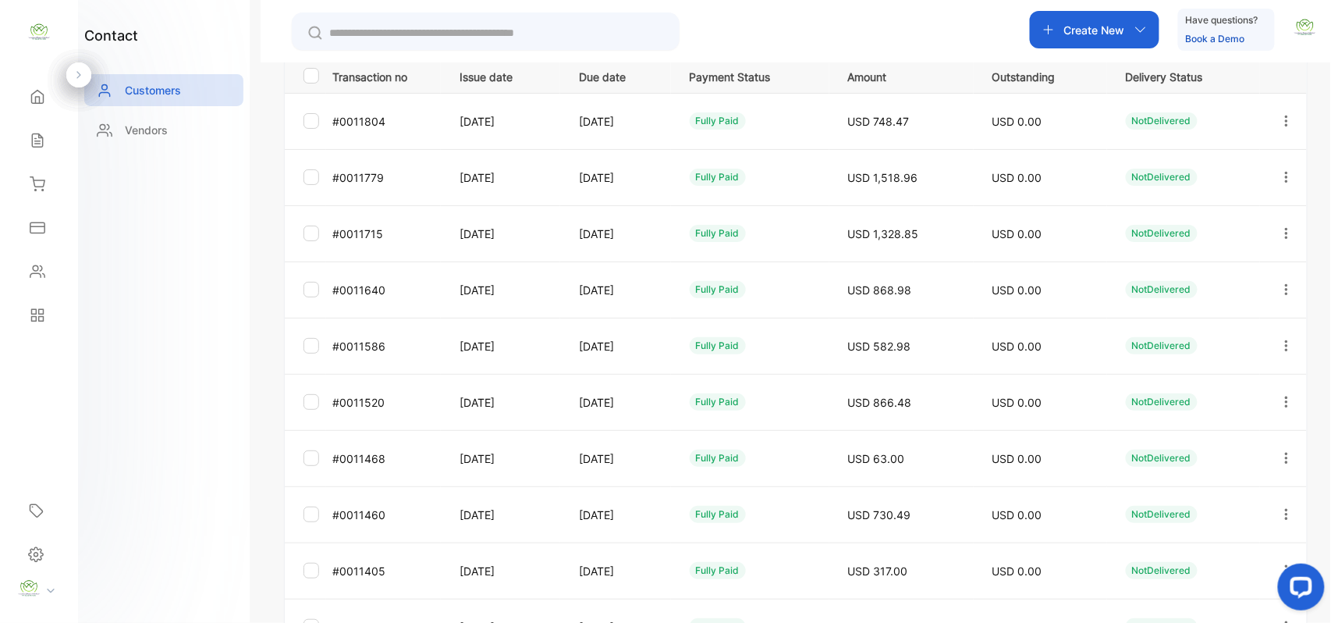
scroll to position [387, 0]
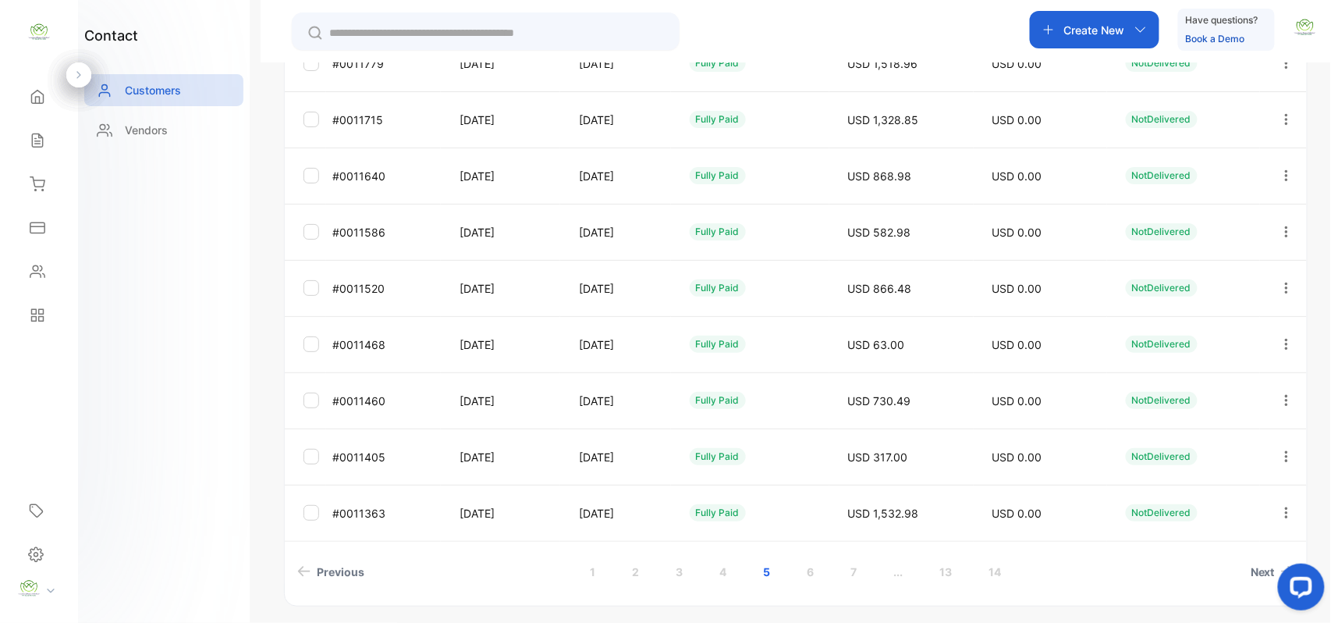
drag, startPoint x: 596, startPoint y: 569, endPoint x: 626, endPoint y: 571, distance: 29.7
click at [610, 572] on link "1" at bounding box center [593, 571] width 43 height 29
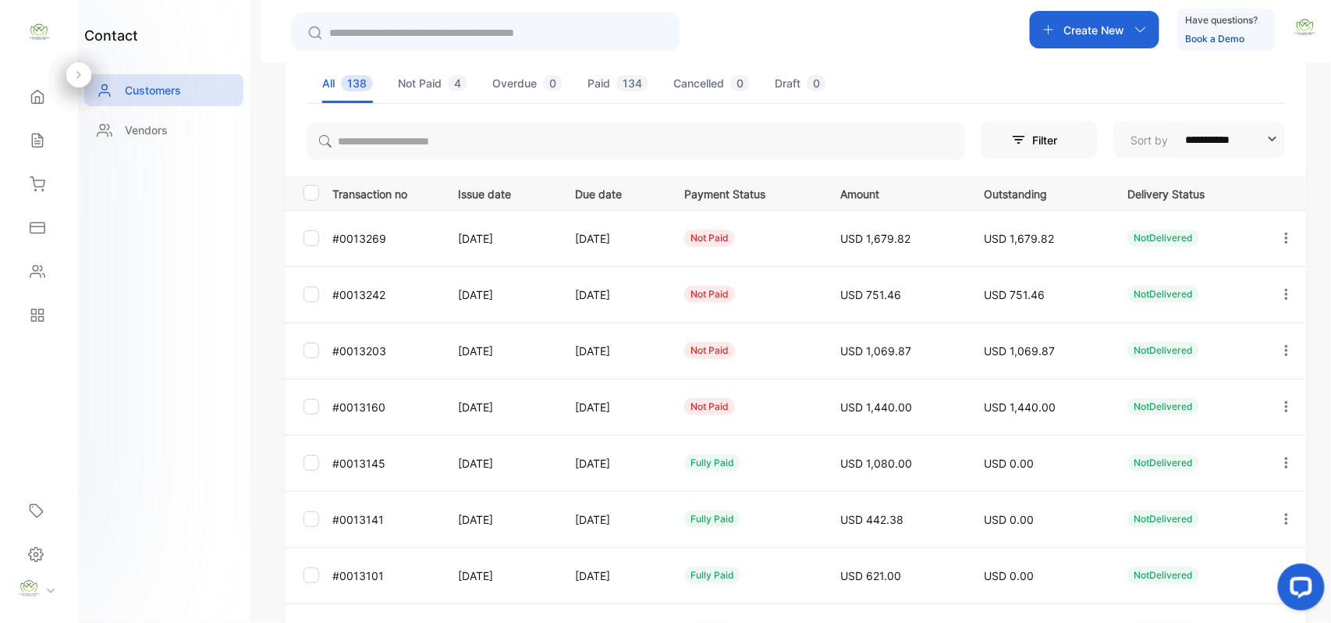
scroll to position [144, 0]
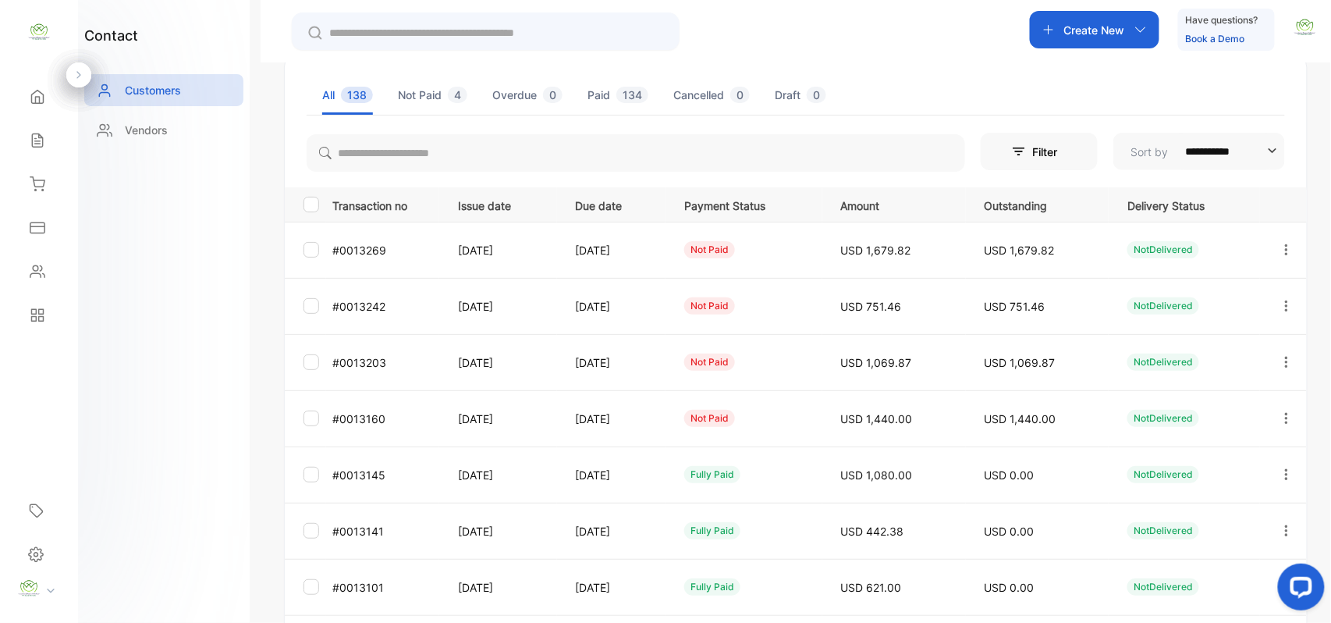
click at [1286, 416] on icon "button" at bounding box center [1287, 418] width 14 height 14
click at [1189, 519] on span "Add payment" at bounding box center [1181, 510] width 80 height 19
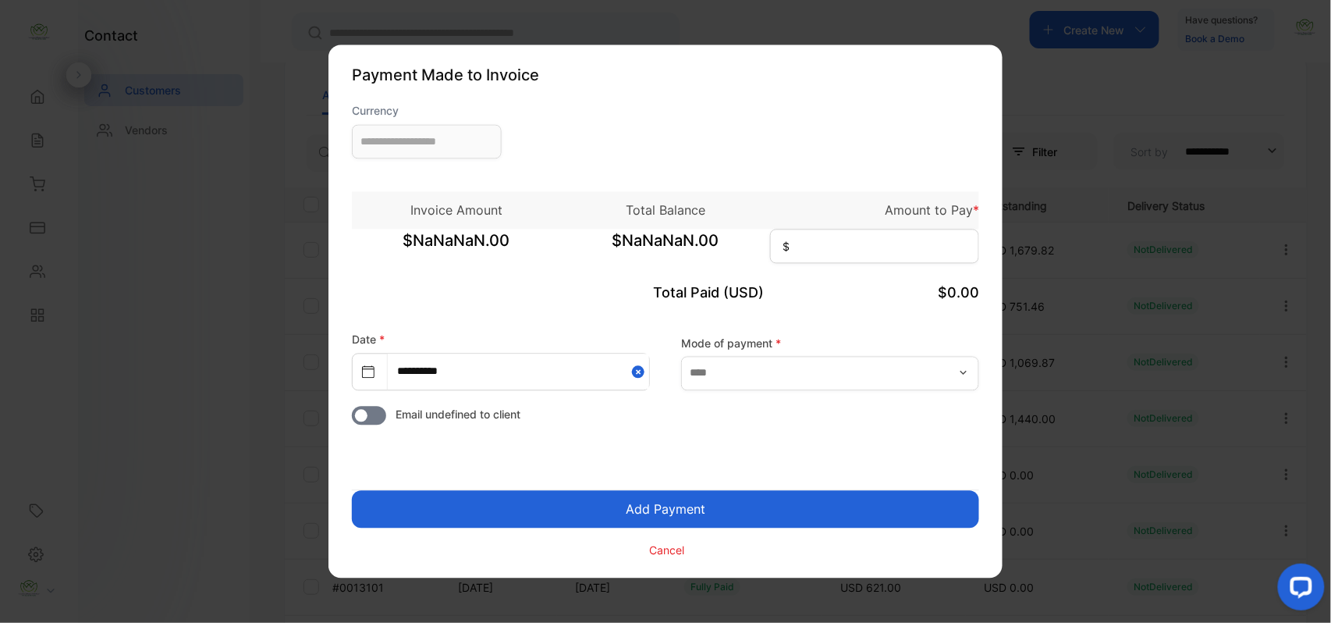
type input "**********"
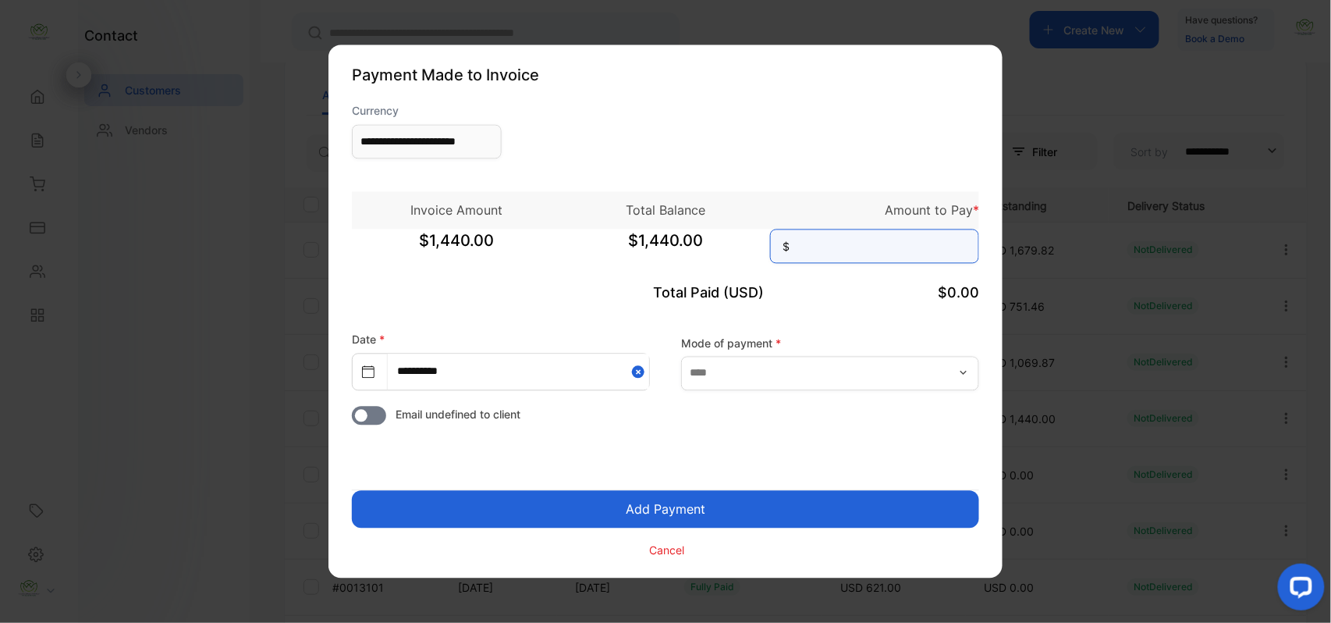
click at [930, 247] on input at bounding box center [874, 246] width 209 height 34
type input "*****"
click at [835, 501] on button "Add Payment" at bounding box center [665, 509] width 627 height 37
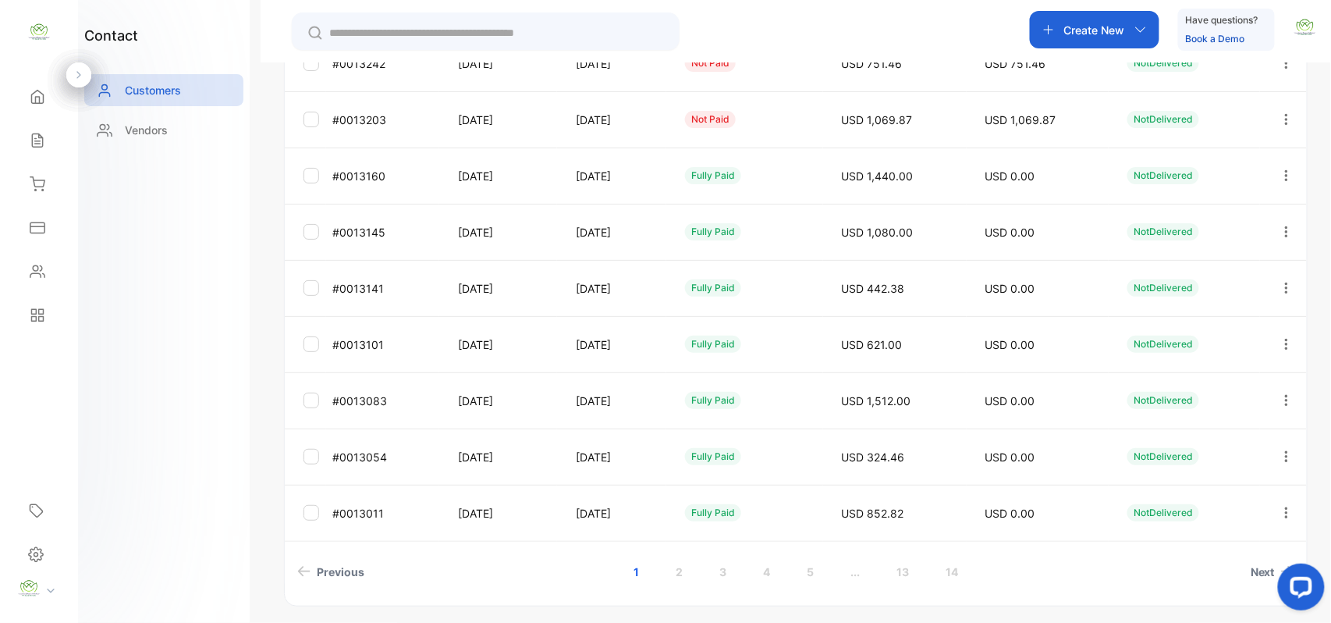
drag, startPoint x: 1277, startPoint y: 113, endPoint x: 1256, endPoint y: 139, distance: 33.3
click at [1280, 115] on icon "button" at bounding box center [1287, 119] width 14 height 14
click at [1197, 211] on span "Add payment" at bounding box center [1181, 211] width 80 height 19
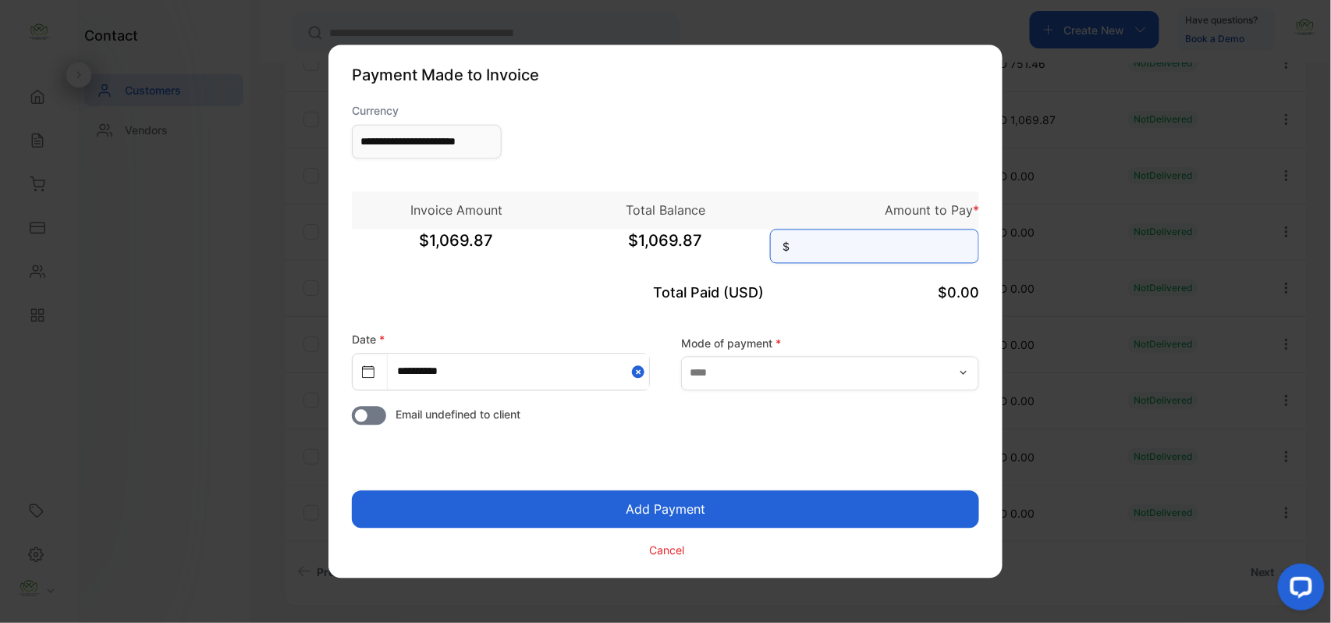
click at [890, 253] on input at bounding box center [874, 246] width 209 height 34
type input "********"
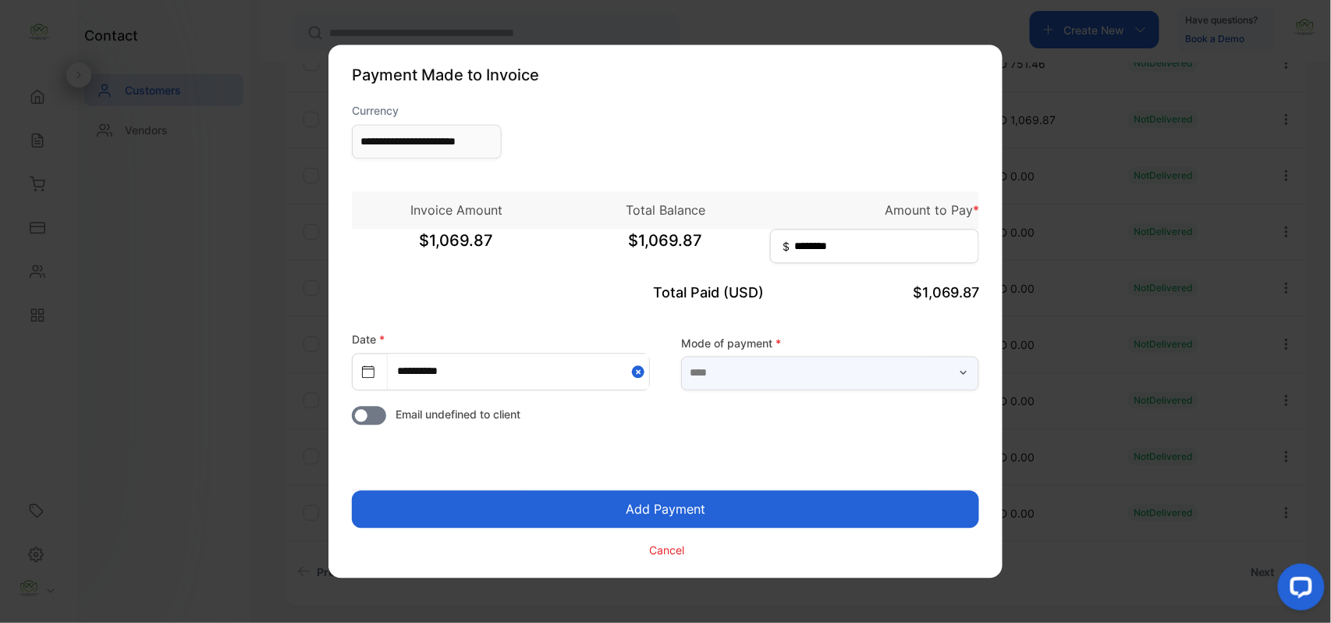
click at [850, 382] on input "text" at bounding box center [830, 373] width 298 height 34
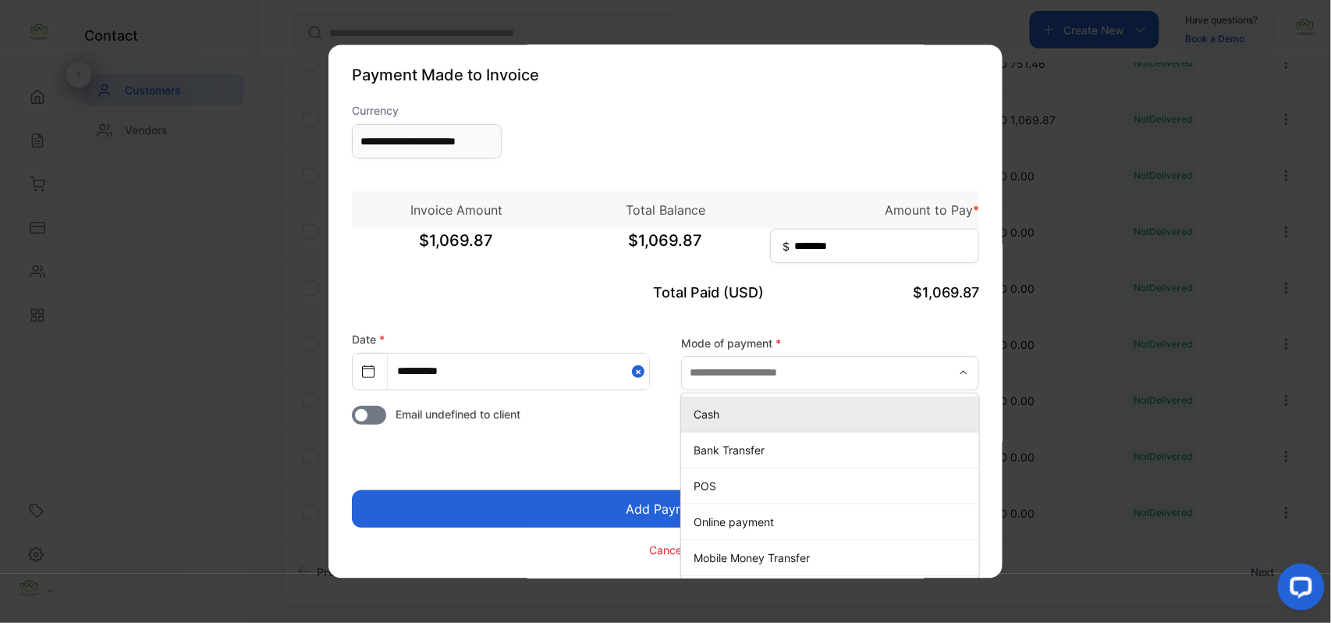
click at [749, 414] on p "Cash" at bounding box center [833, 414] width 279 height 16
type input "****"
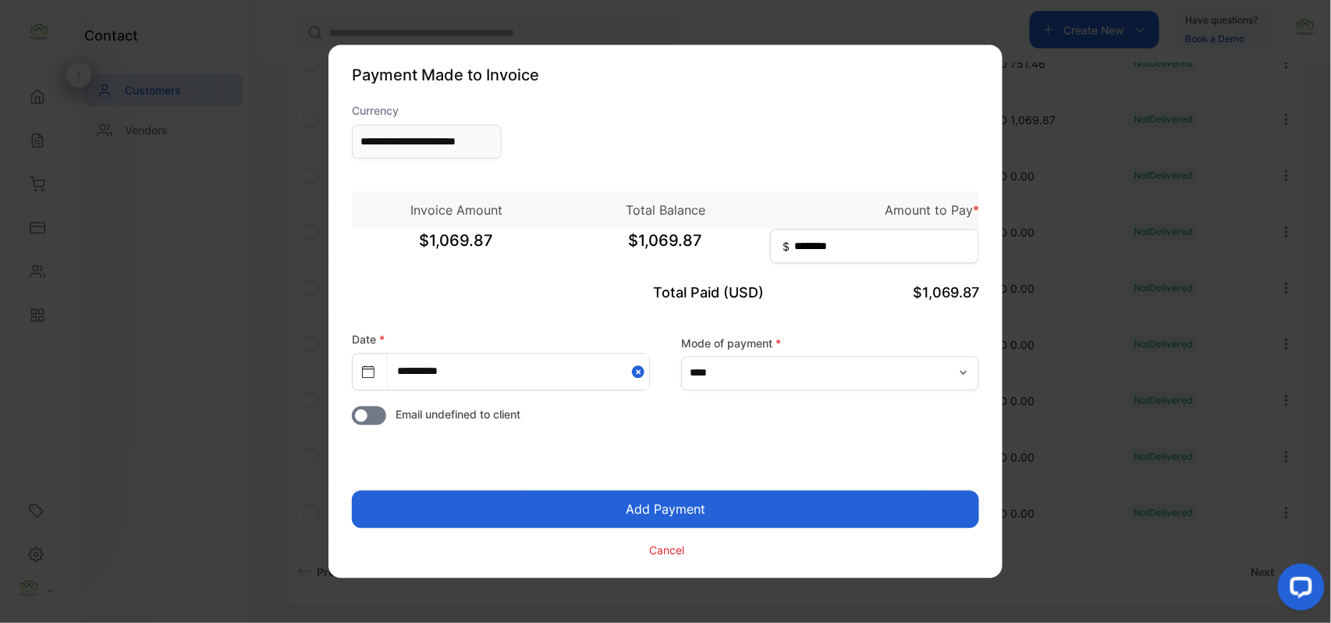
click at [680, 510] on button "Add Payment" at bounding box center [665, 509] width 627 height 37
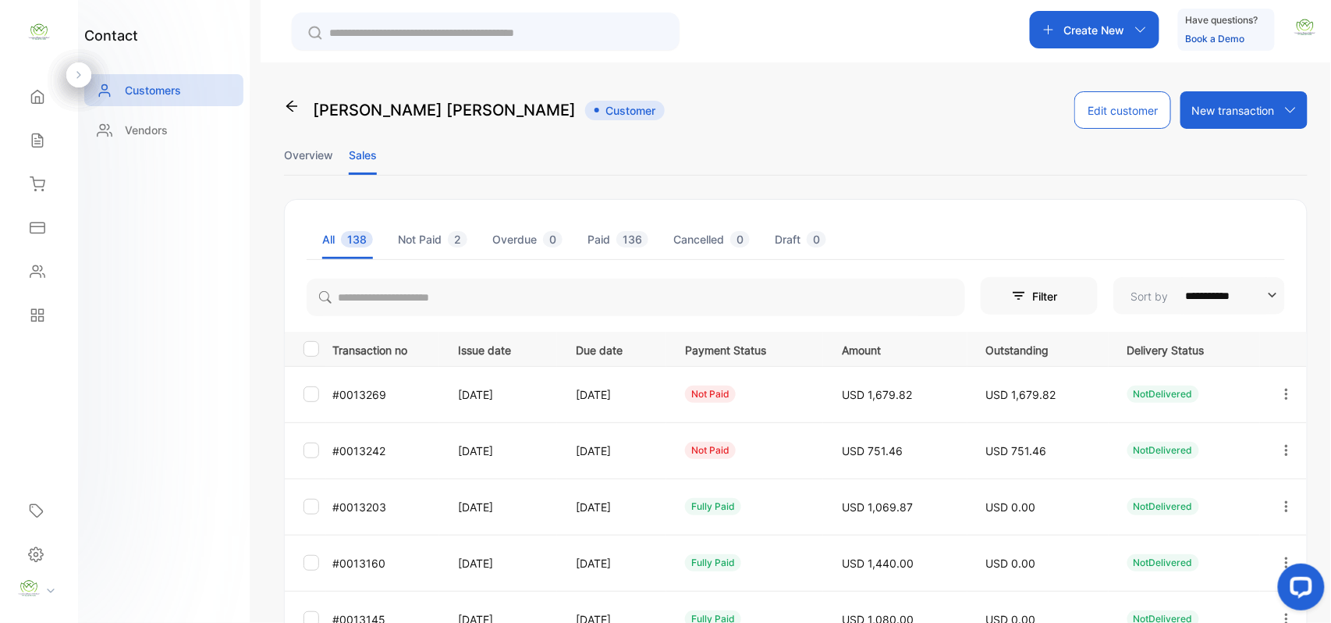
click at [1295, 445] on div at bounding box center [1286, 450] width 40 height 38
click at [1183, 538] on span "Add payment" at bounding box center [1181, 542] width 80 height 19
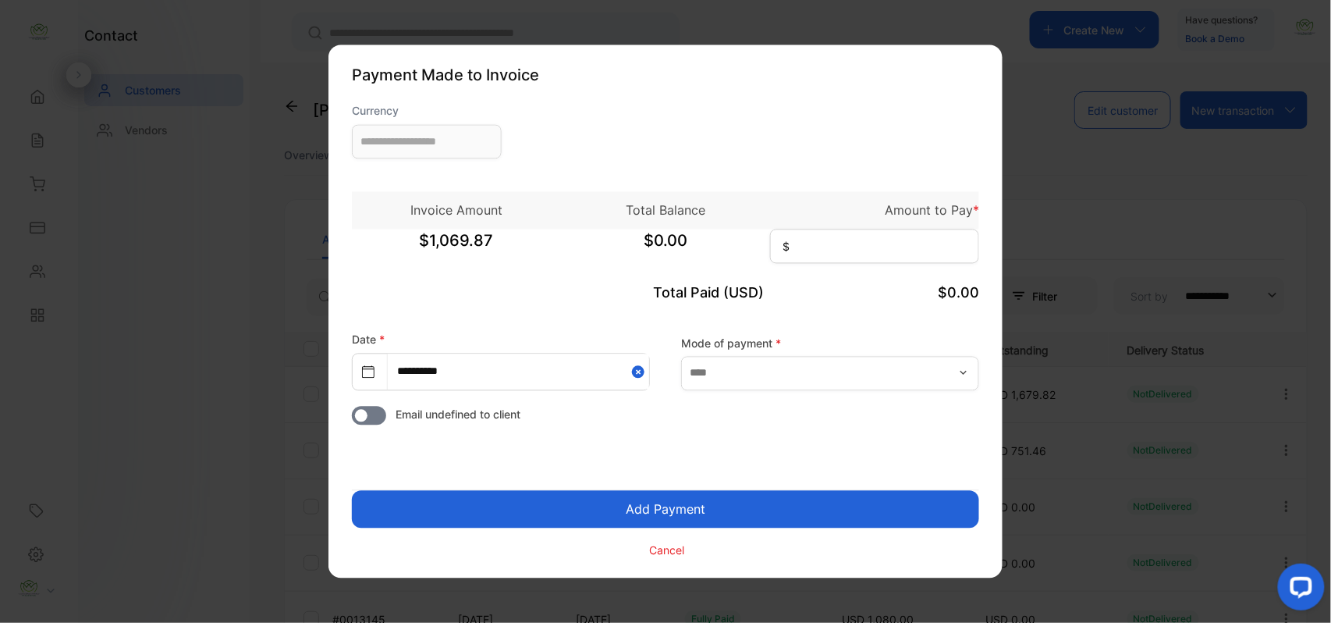
type input "**********"
click at [850, 256] on input at bounding box center [874, 246] width 209 height 34
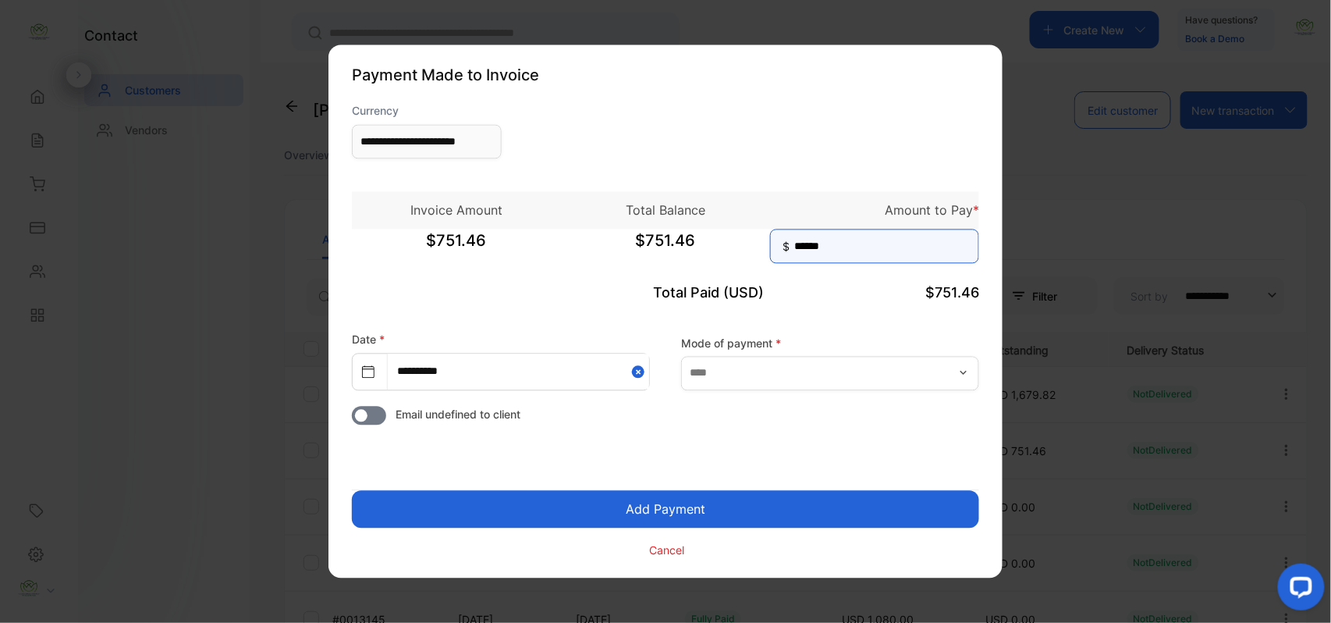
type input "******"
click at [803, 499] on button "Add Payment" at bounding box center [665, 509] width 627 height 37
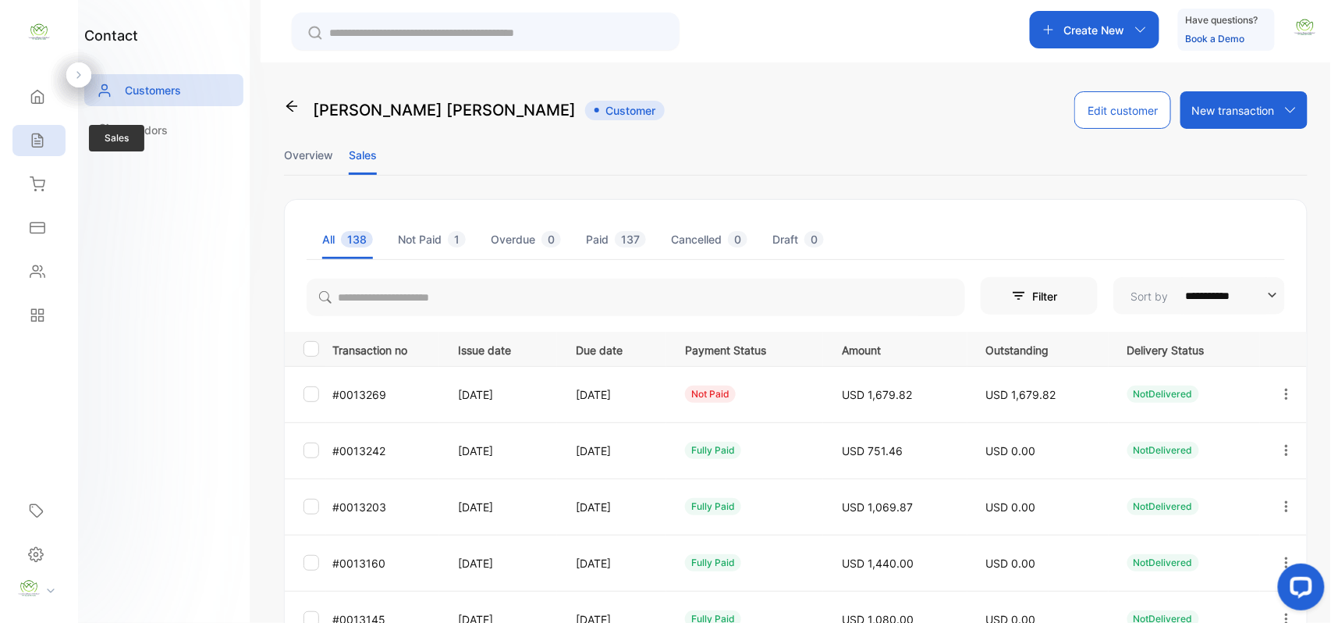
click at [30, 144] on icon at bounding box center [38, 141] width 16 height 16
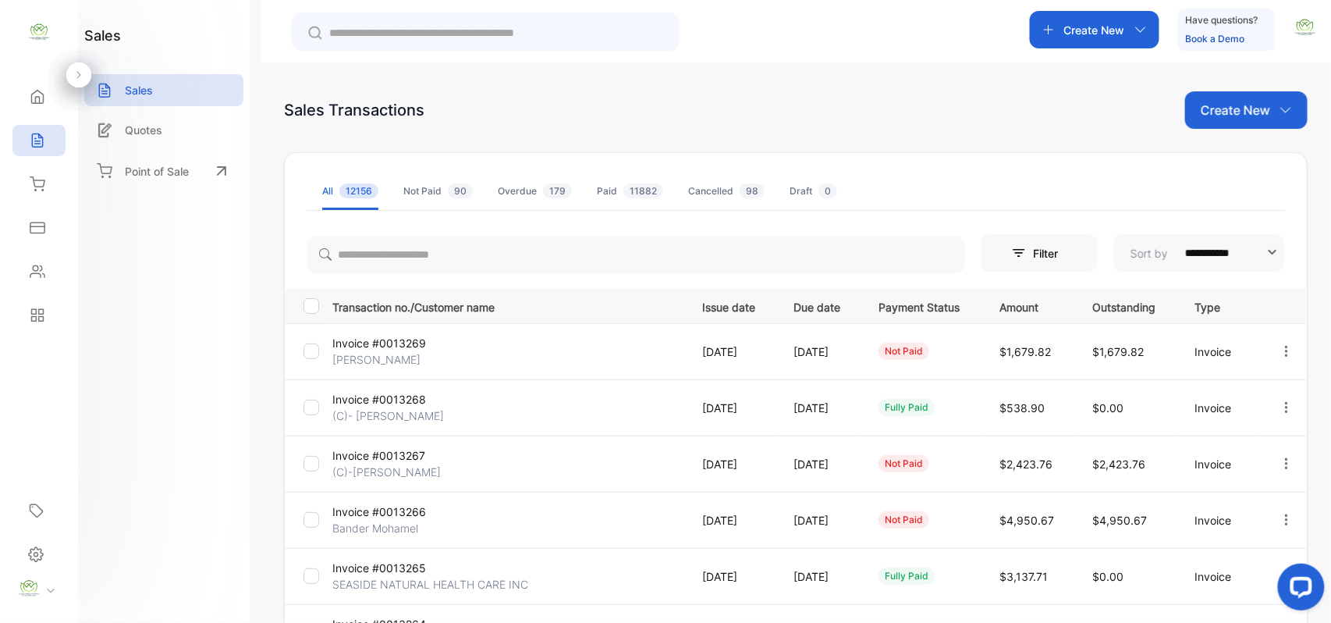
click at [375, 348] on p "Invoice #0013269" at bounding box center [390, 343] width 117 height 16
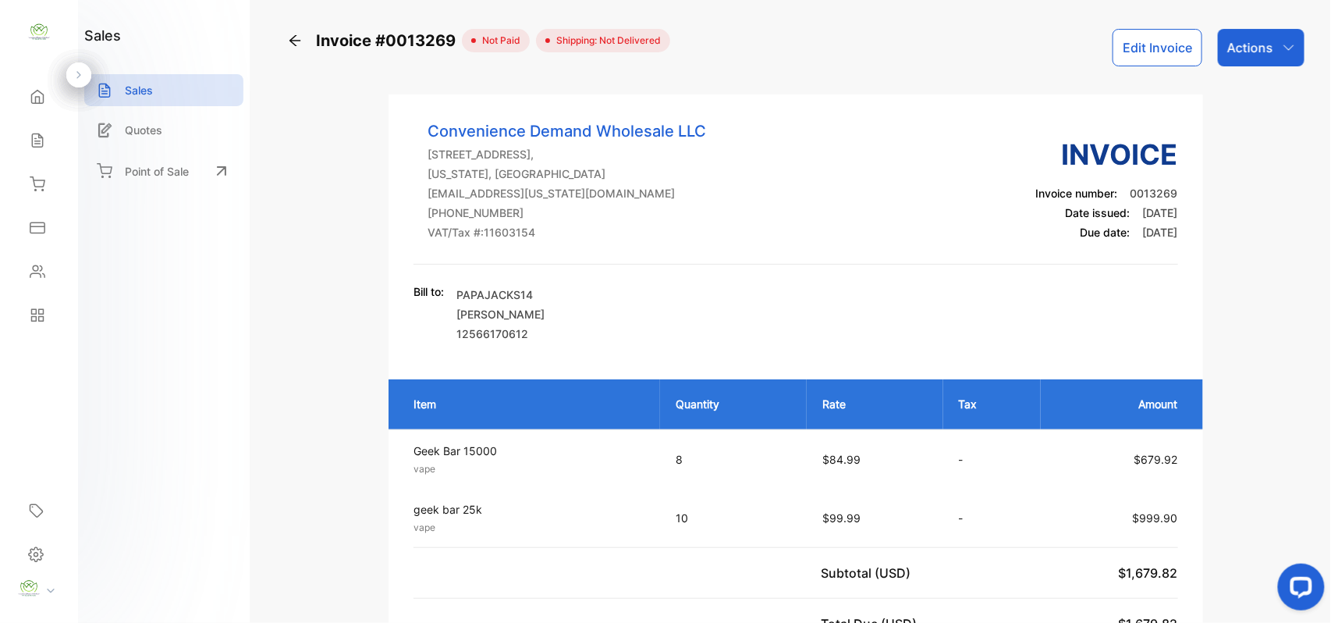
click at [1265, 41] on p "Actions" at bounding box center [1250, 47] width 46 height 19
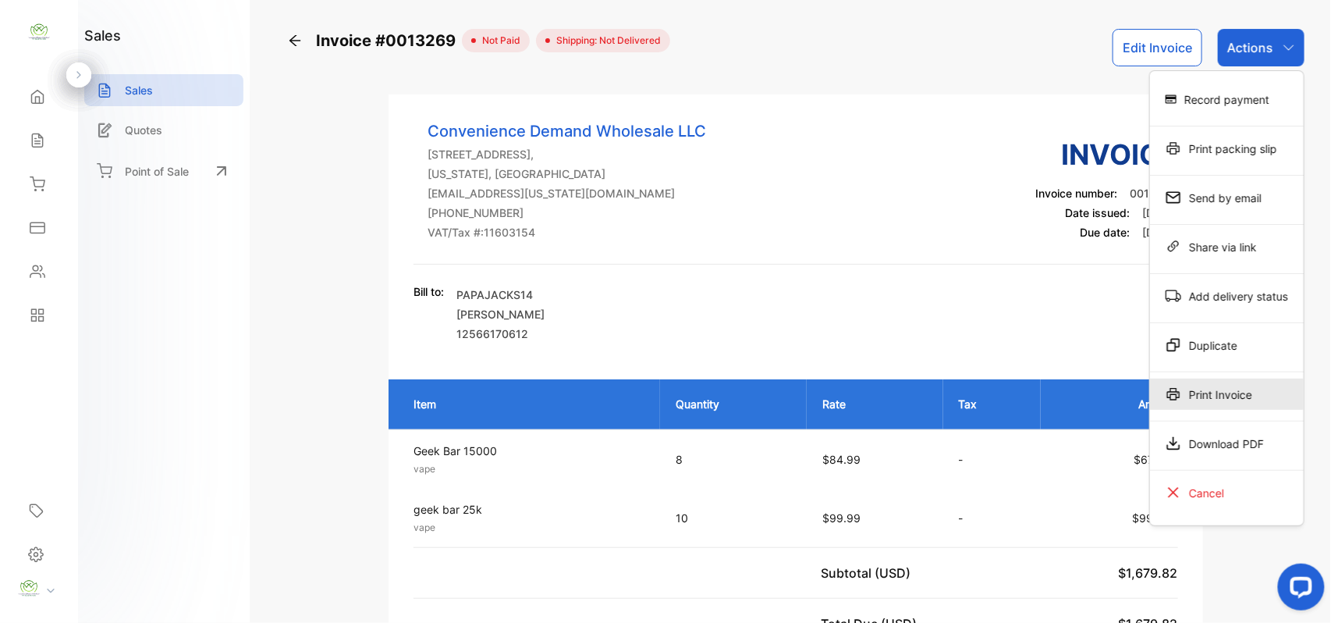
click at [1253, 392] on div "Print Invoice" at bounding box center [1227, 393] width 154 height 31
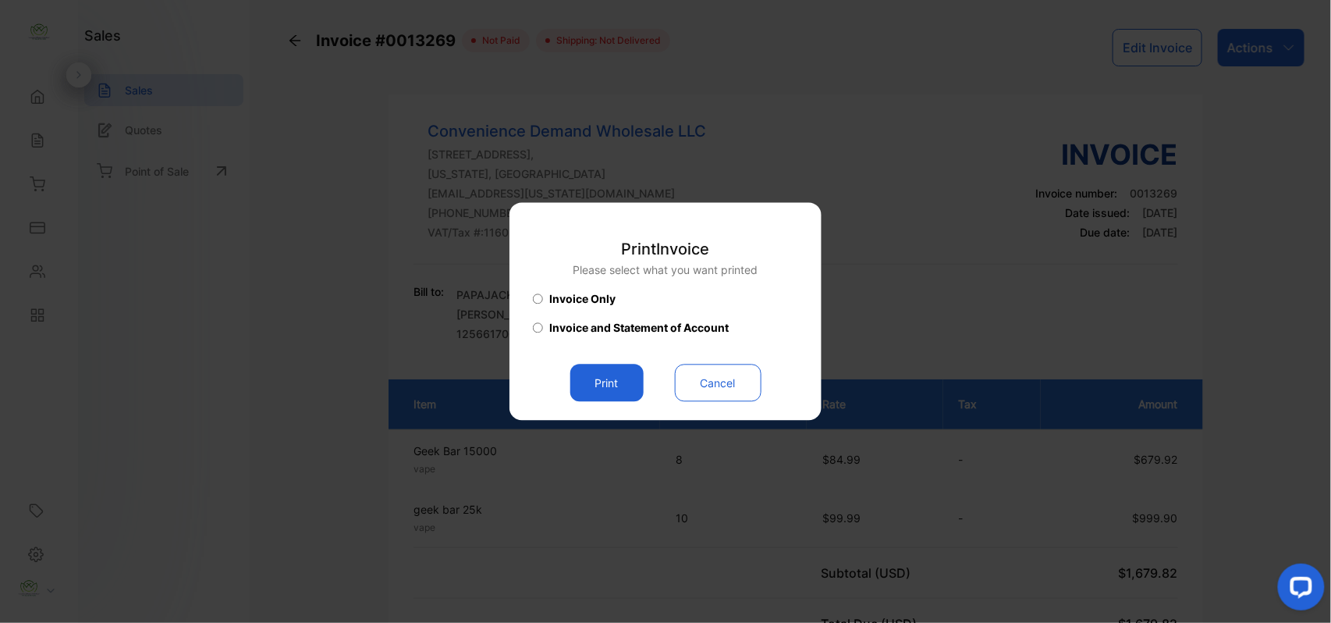
click at [610, 385] on button "Print" at bounding box center [606, 382] width 73 height 37
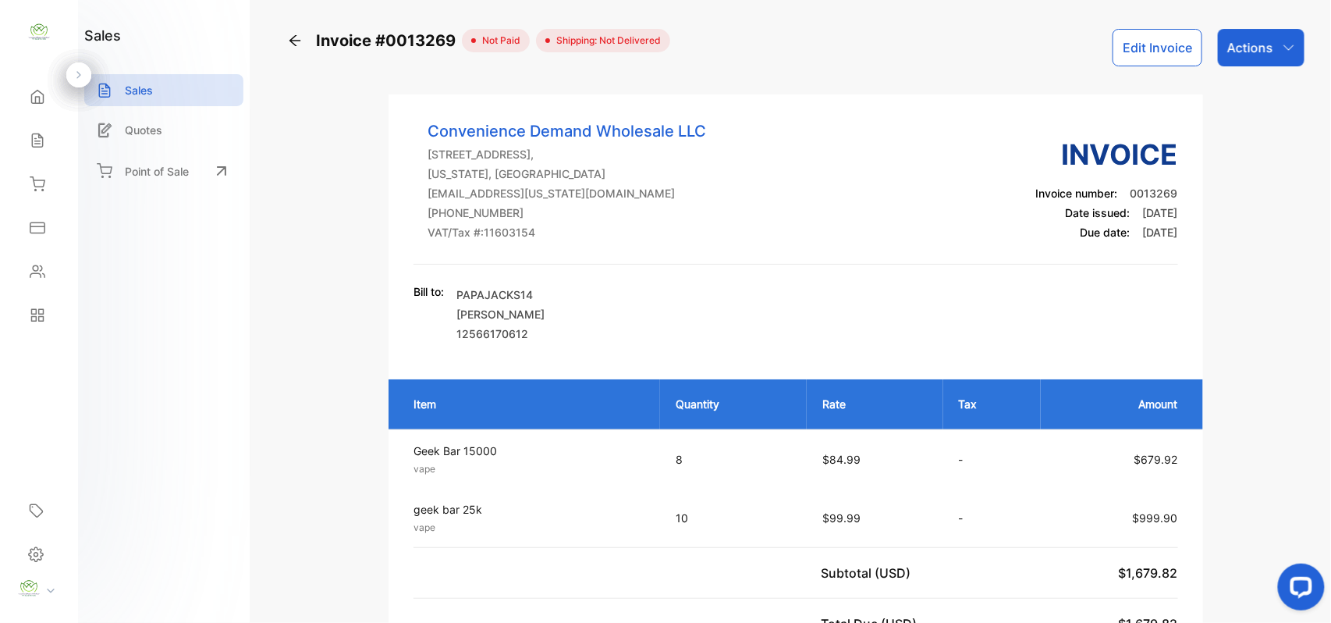
click at [31, 142] on icon at bounding box center [38, 141] width 16 height 16
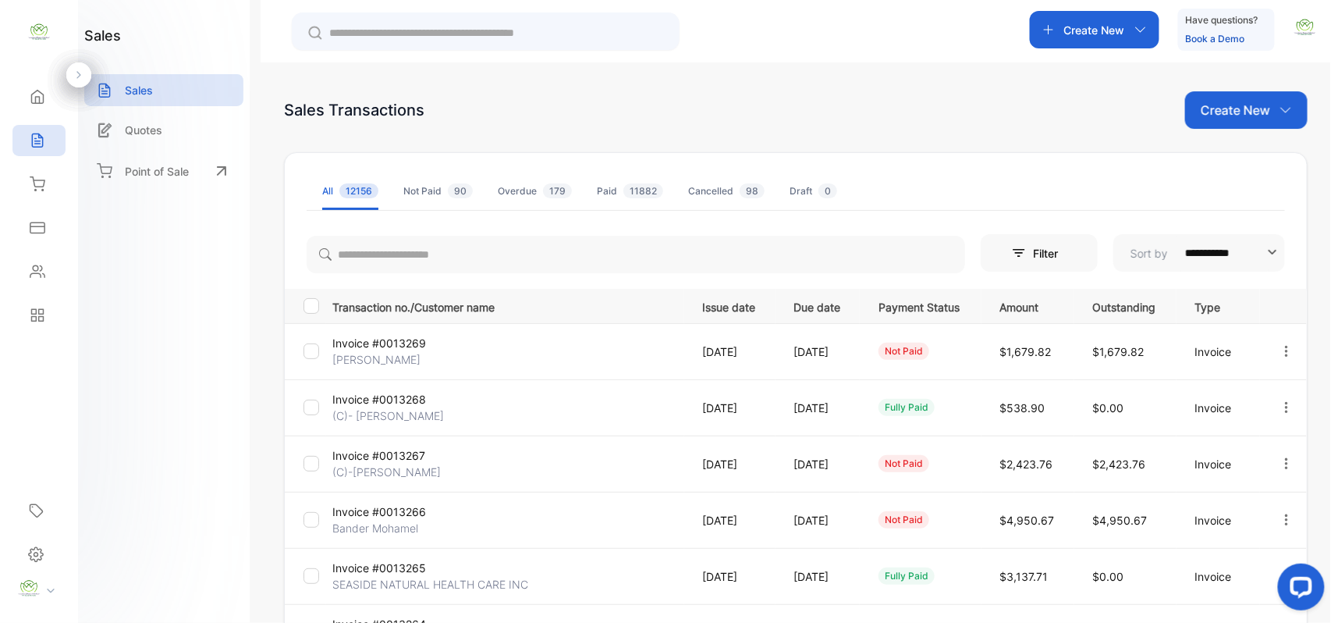
click at [1230, 110] on p "Create New" at bounding box center [1235, 110] width 69 height 19
click at [1223, 154] on div "Invoice" at bounding box center [1252, 161] width 109 height 31
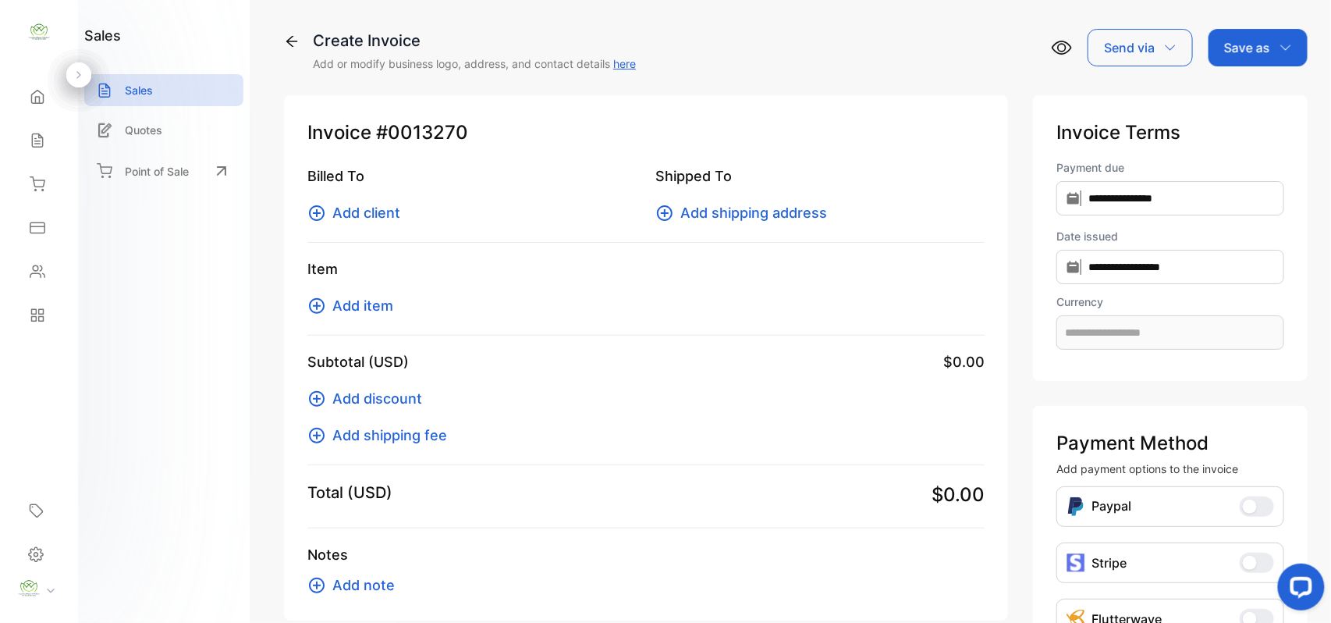
type input "**********"
click at [366, 214] on span "Add client" at bounding box center [366, 212] width 68 height 21
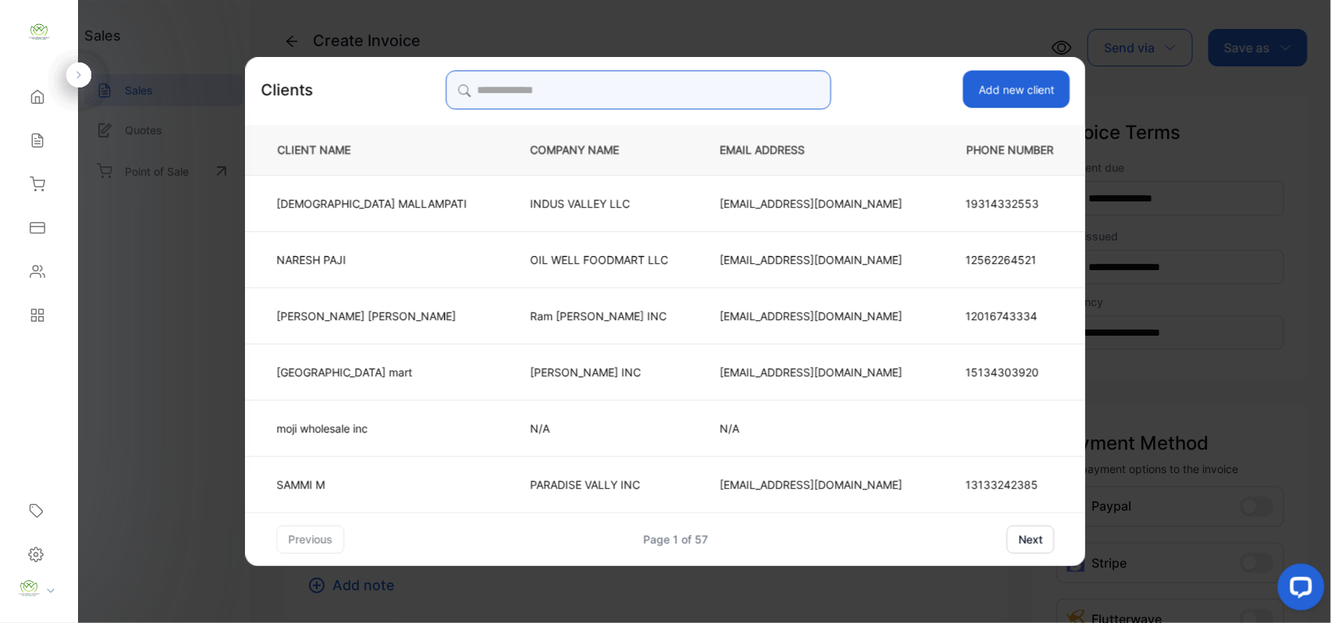
click at [710, 83] on input "search" at bounding box center [638, 89] width 385 height 39
type input "*"
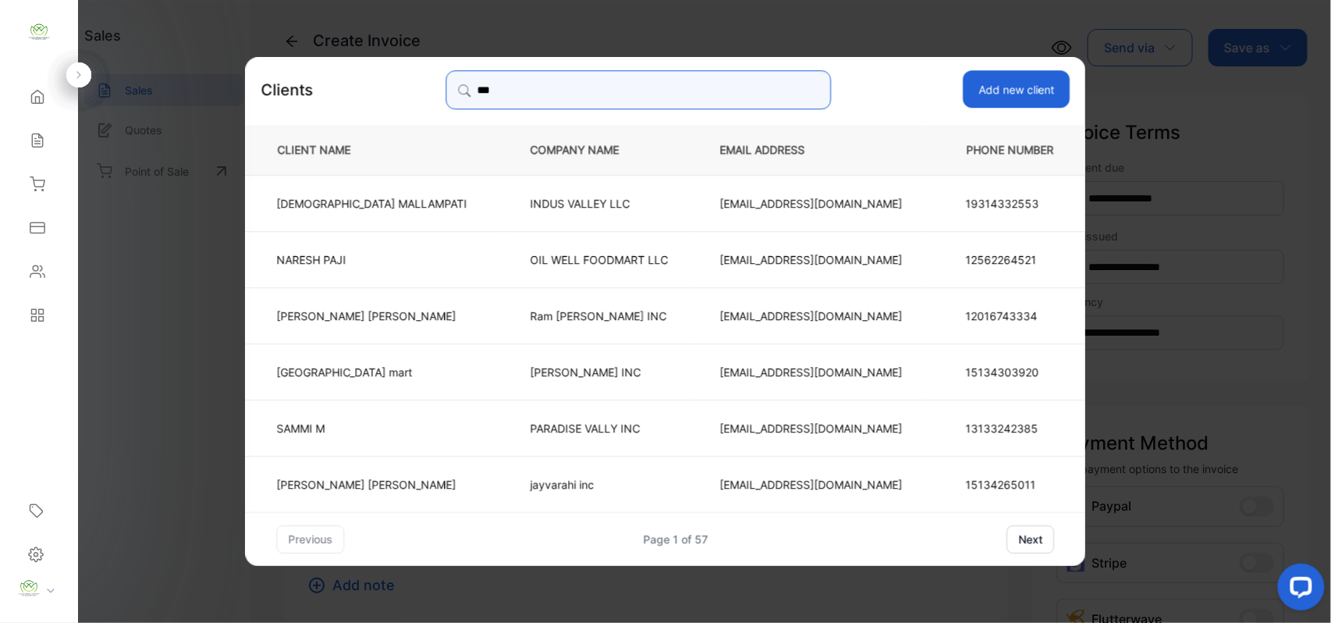
type input "****"
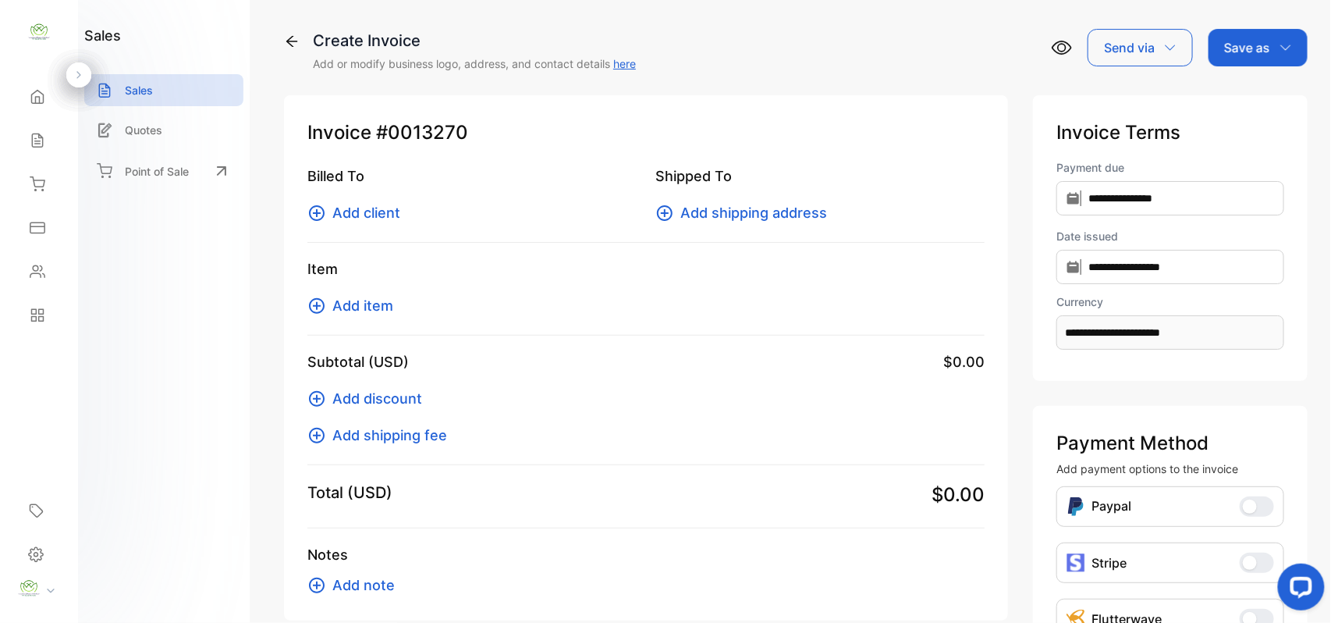
drag, startPoint x: 762, startPoint y: 122, endPoint x: 762, endPoint y: 144, distance: 21.1
drag, startPoint x: 762, startPoint y: 144, endPoint x: 387, endPoint y: 207, distance: 379.8
click at [387, 207] on span "Add client" at bounding box center [366, 212] width 68 height 21
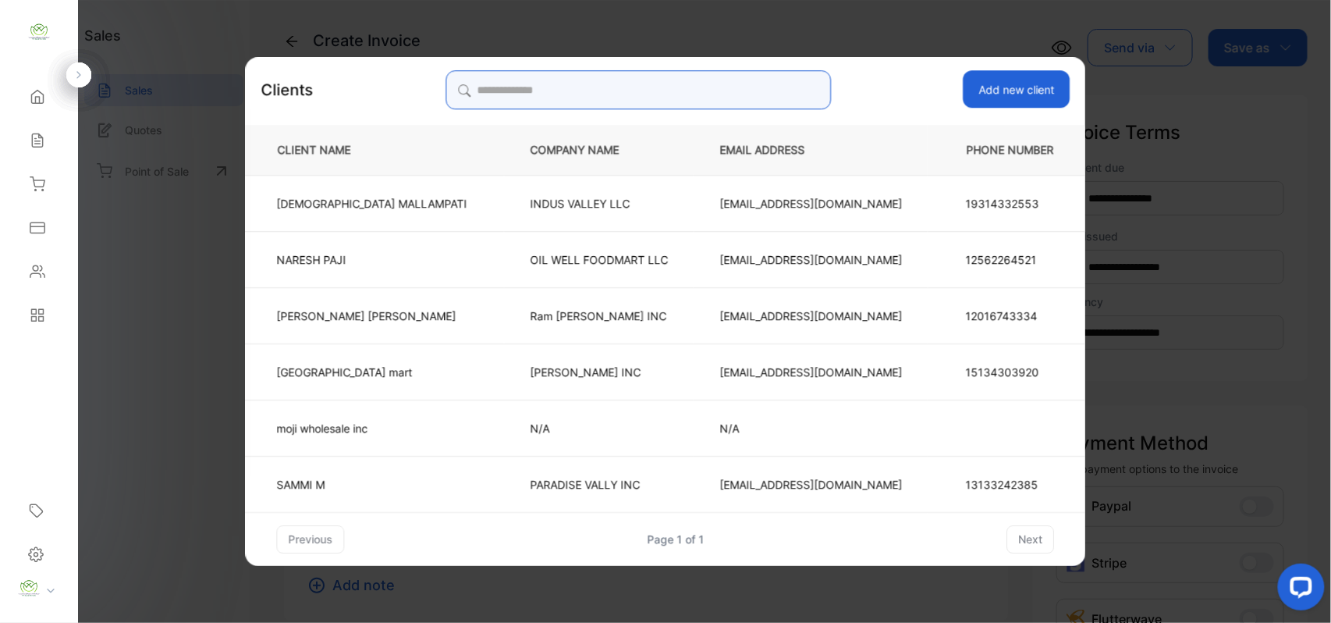
click at [740, 91] on input "search" at bounding box center [638, 89] width 385 height 39
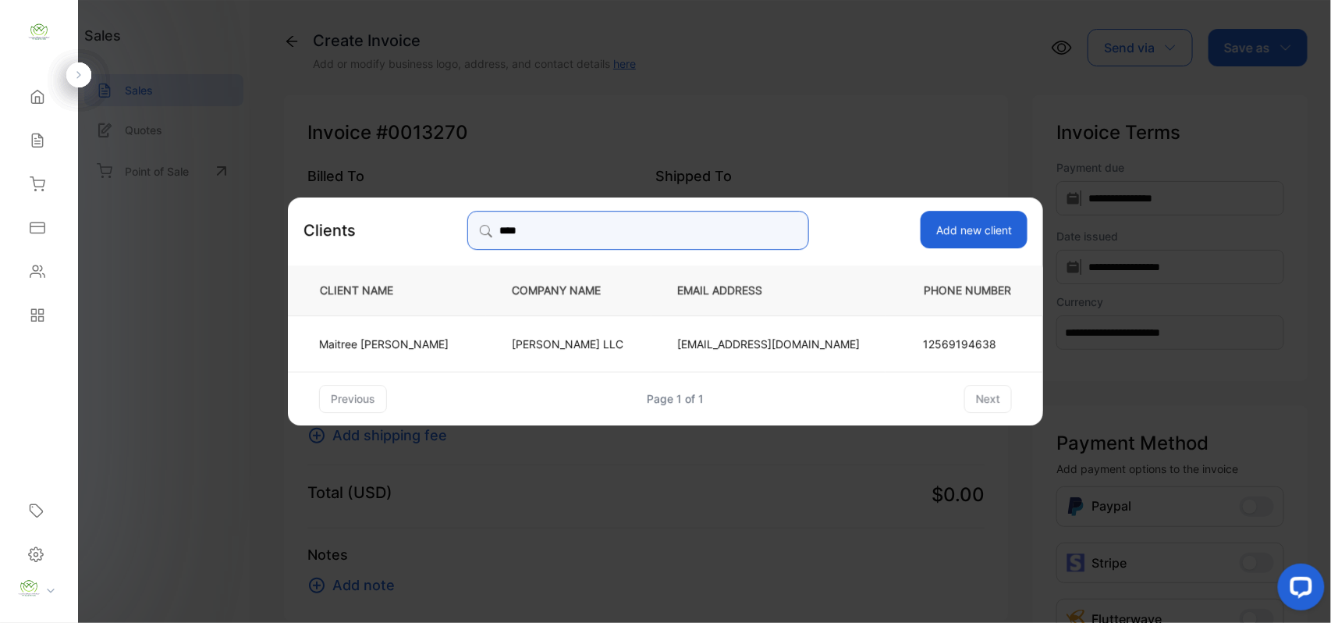
type input "****"
click at [441, 343] on p "Maitree Patel" at bounding box center [384, 343] width 130 height 16
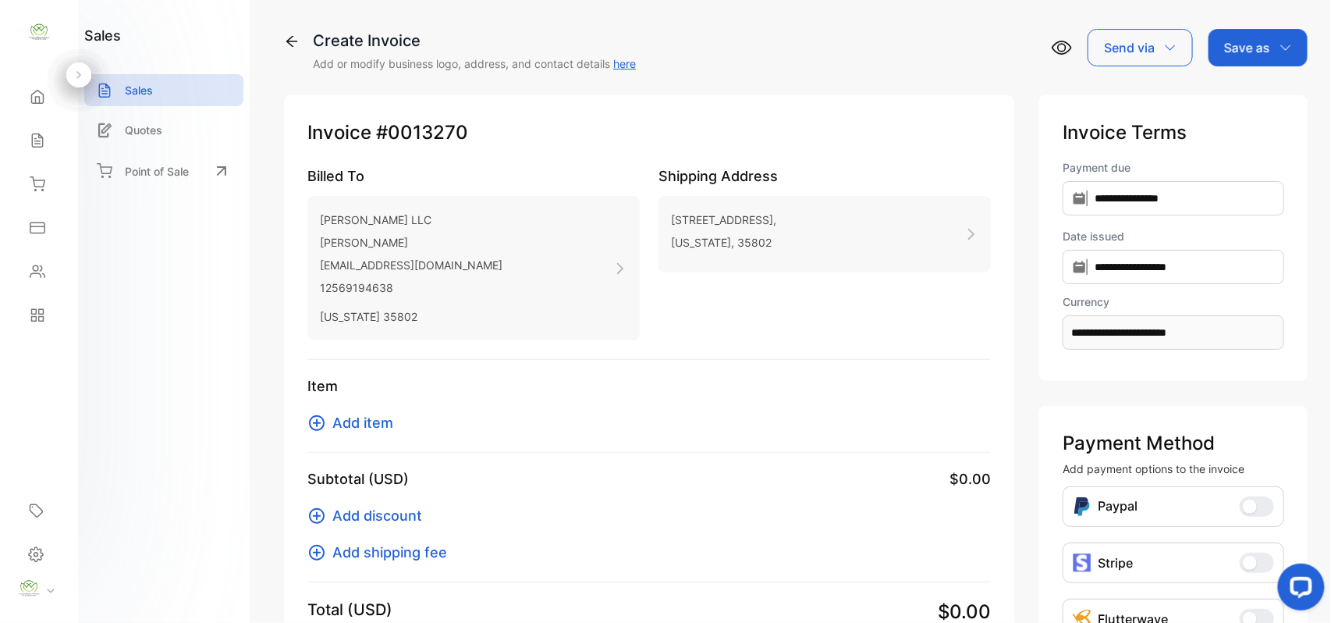
click at [357, 419] on span "Add item" at bounding box center [362, 422] width 61 height 21
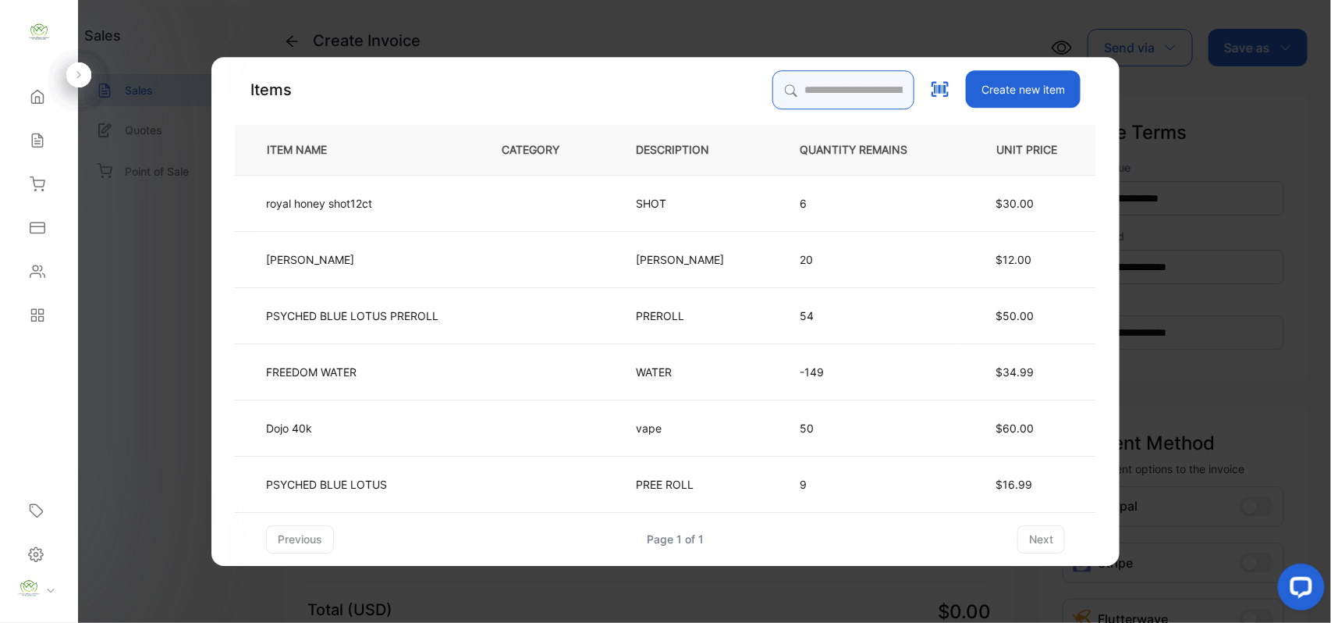
click at [782, 70] on input "search" at bounding box center [843, 89] width 142 height 39
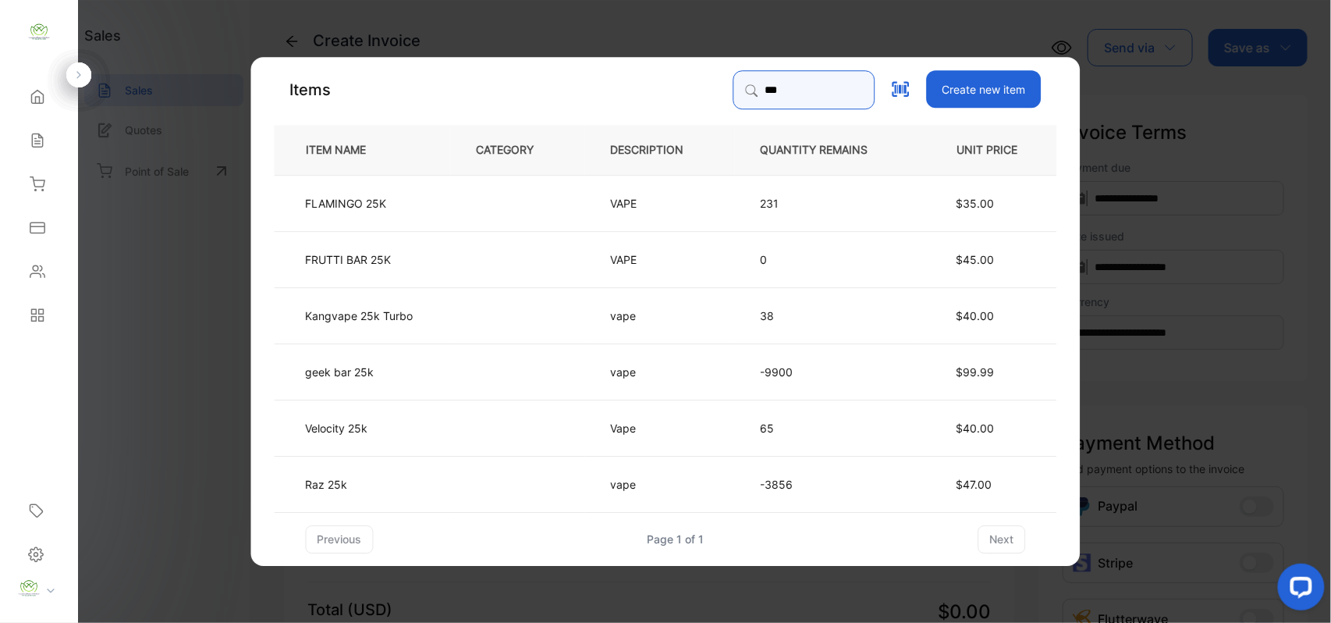
type input "***"
click at [440, 370] on td "geek bar 25k" at bounding box center [363, 371] width 176 height 56
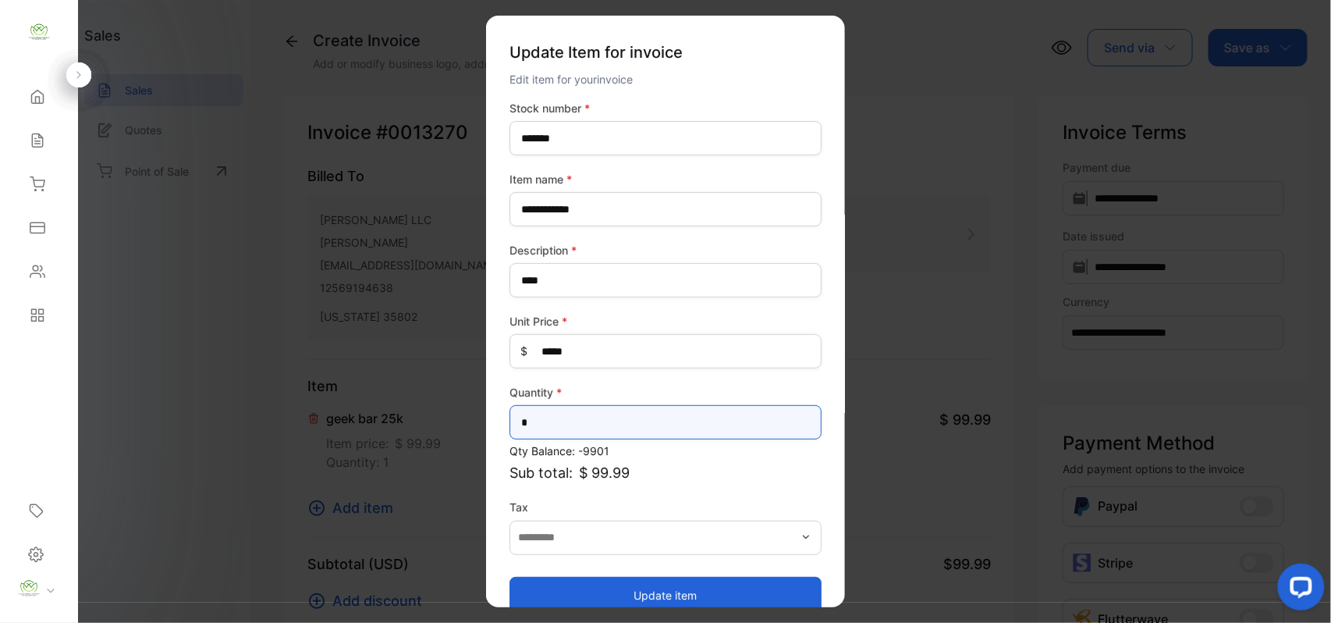
click at [541, 429] on input "*" at bounding box center [666, 422] width 312 height 34
type input "**"
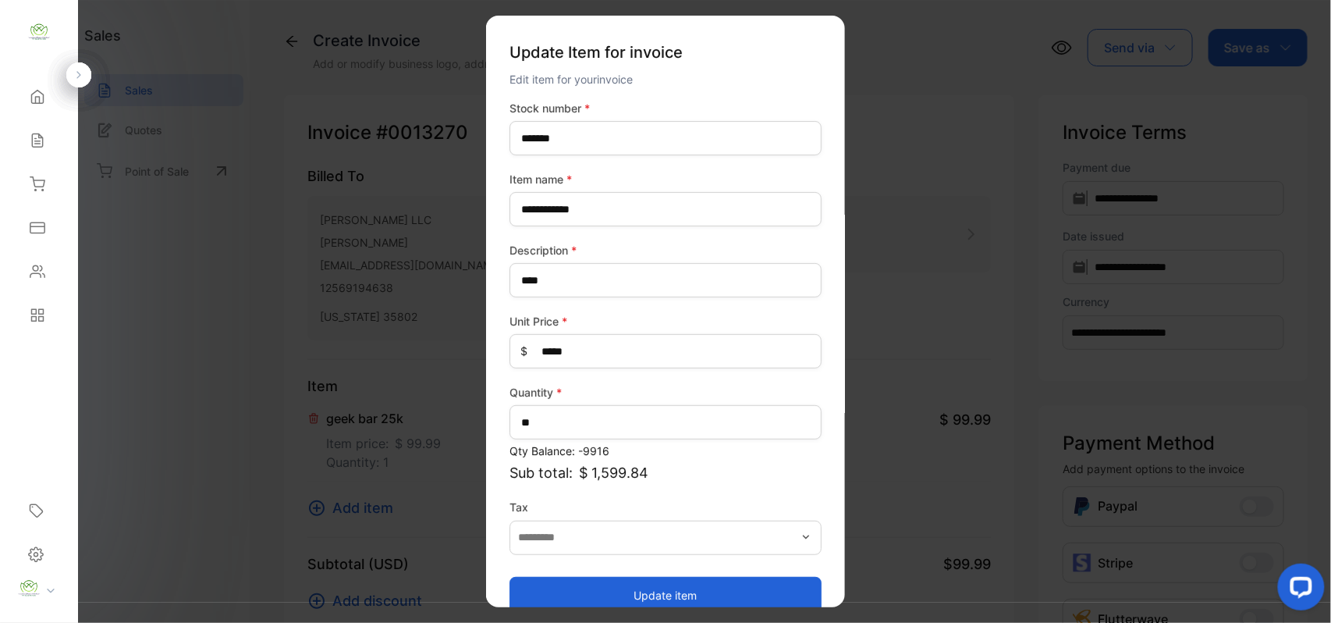
click at [541, 590] on button "Update item" at bounding box center [666, 594] width 312 height 37
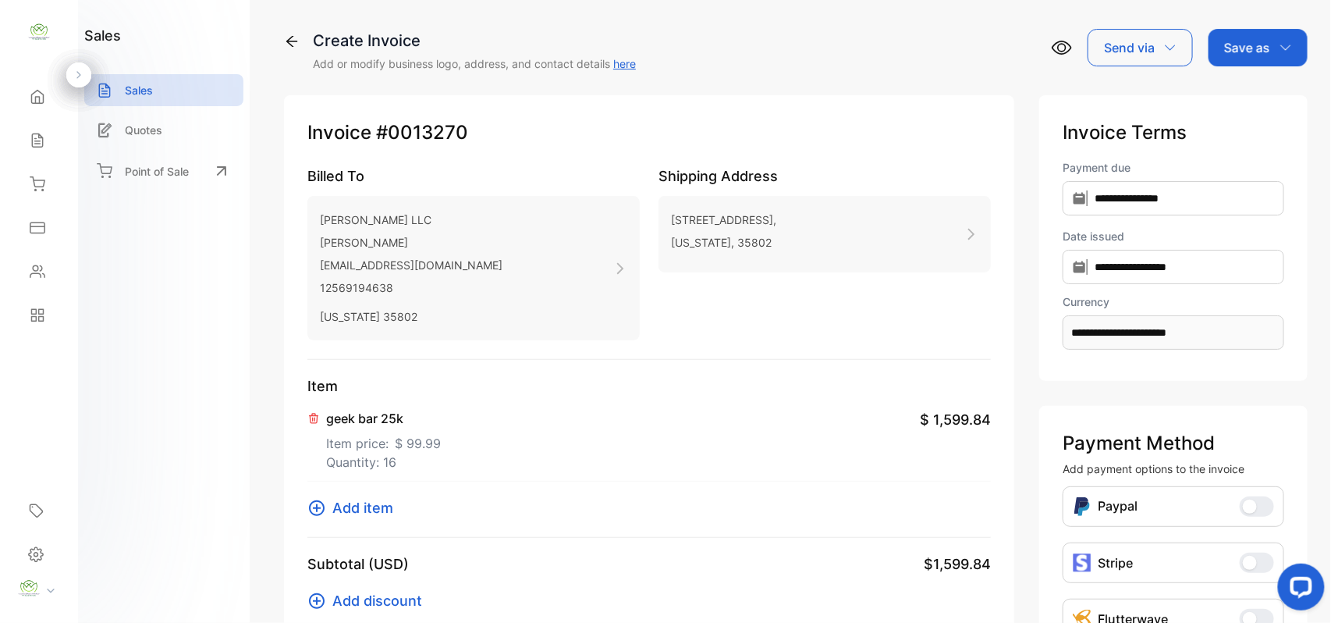
click at [360, 500] on span "Add item" at bounding box center [362, 507] width 61 height 21
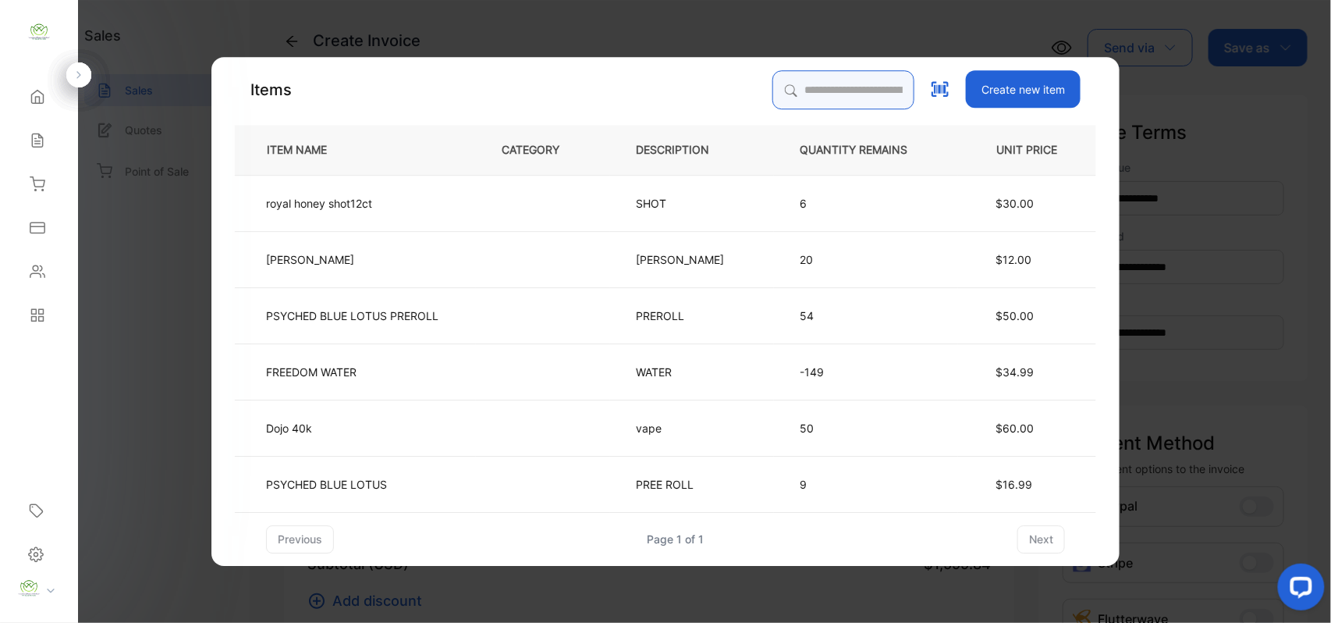
click at [852, 85] on input "search" at bounding box center [843, 89] width 142 height 39
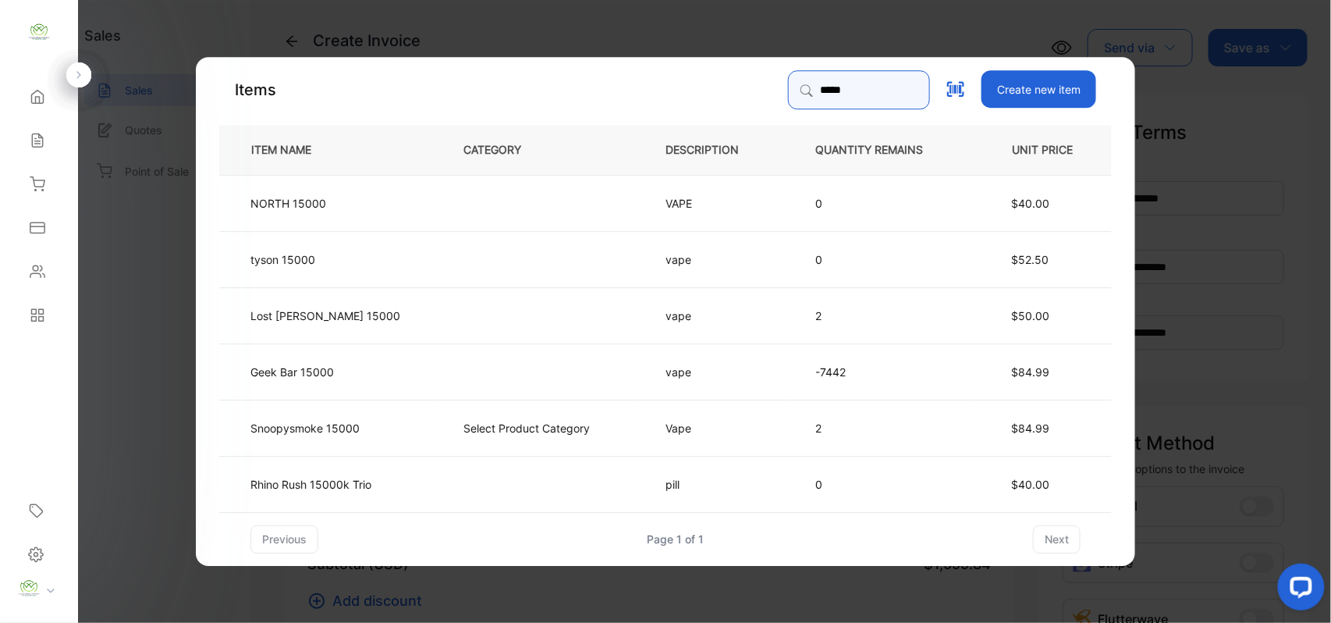
type input "*****"
click at [339, 360] on td "Geek Bar 15000" at bounding box center [328, 371] width 218 height 56
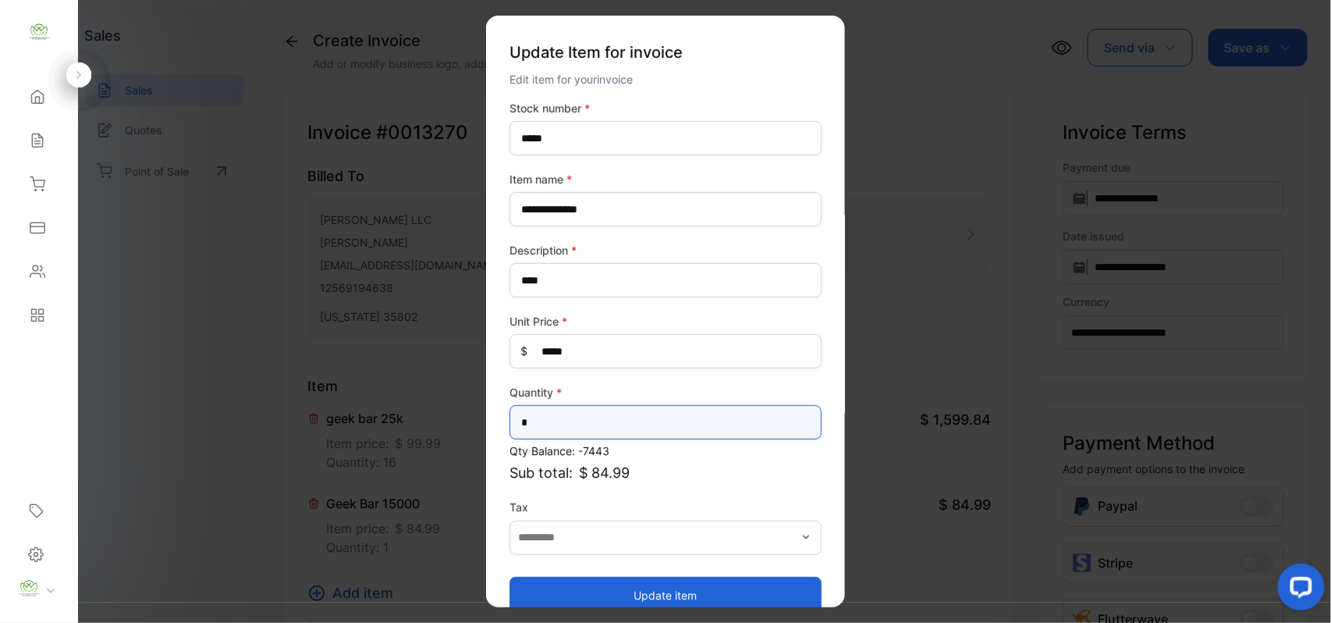
click at [649, 424] on input "*" at bounding box center [666, 422] width 312 height 34
type input "*"
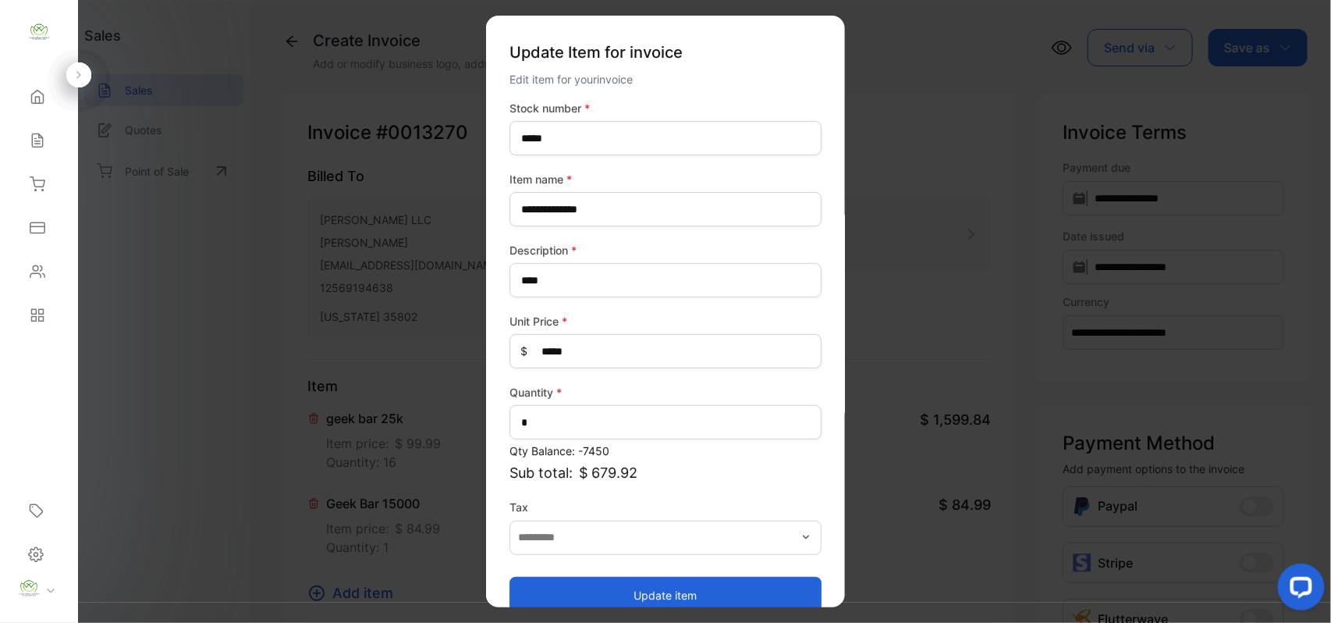
click at [673, 587] on button "Update item" at bounding box center [666, 594] width 312 height 37
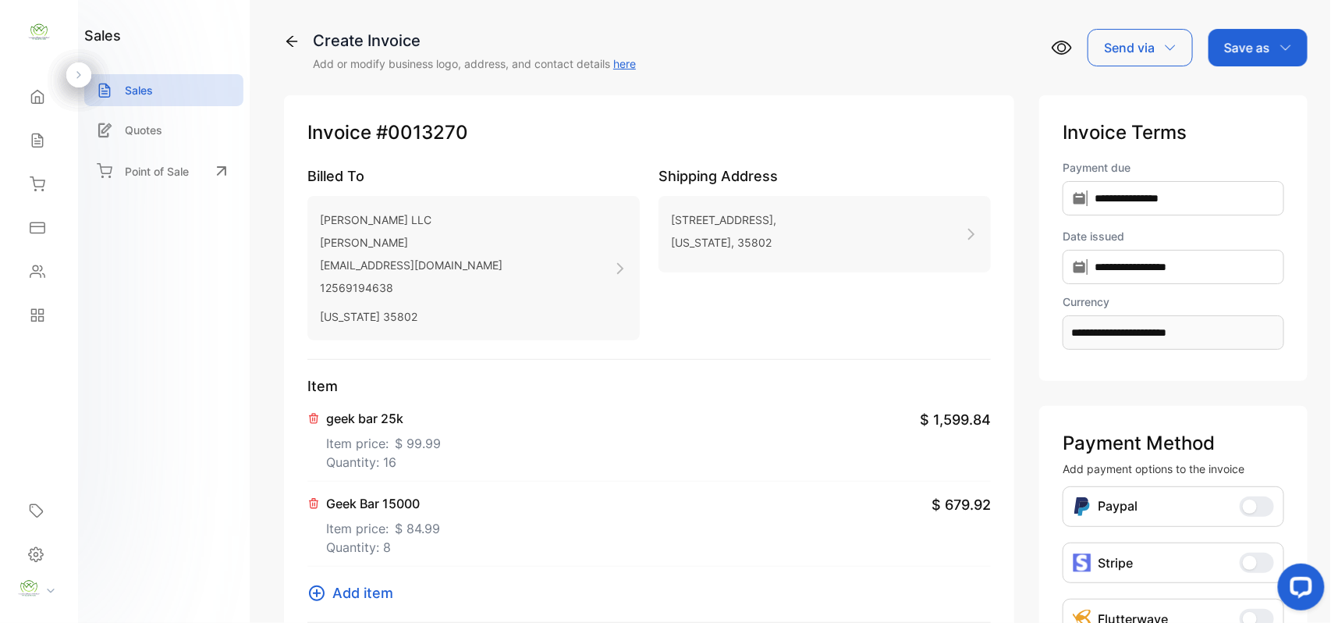
click at [1237, 48] on p "Save as" at bounding box center [1247, 47] width 46 height 19
click at [1228, 98] on div "Invoice" at bounding box center [1254, 98] width 90 height 31
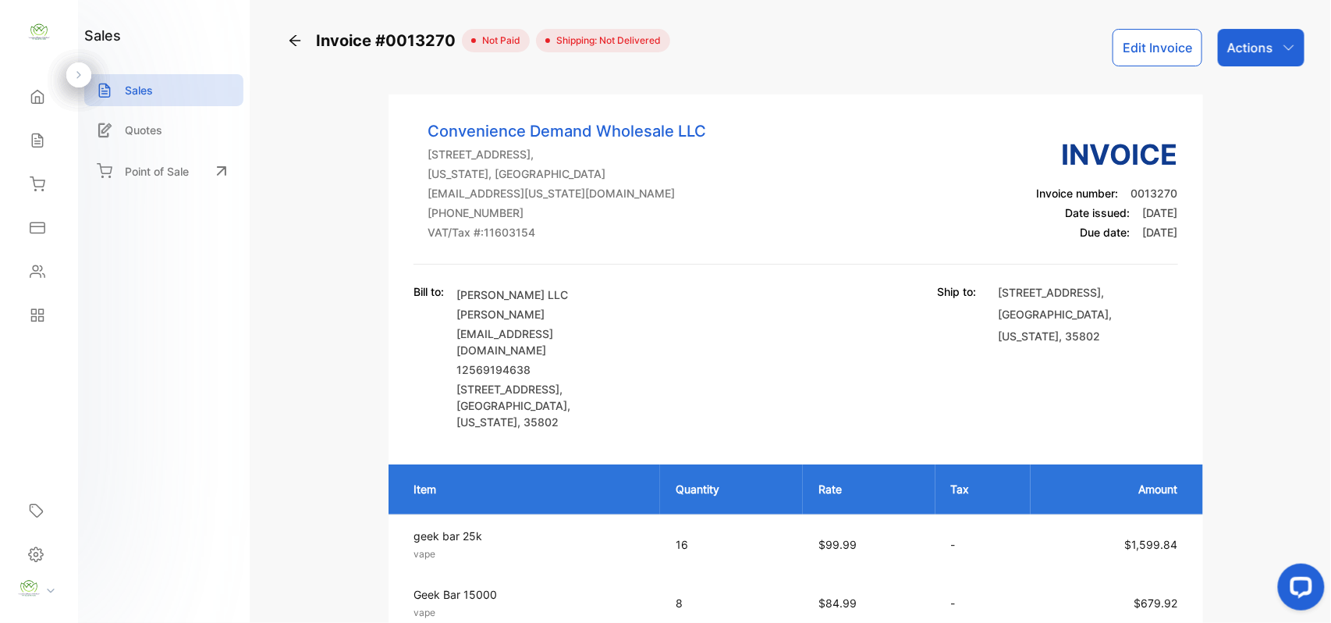
click at [1255, 55] on p "Actions" at bounding box center [1250, 47] width 46 height 19
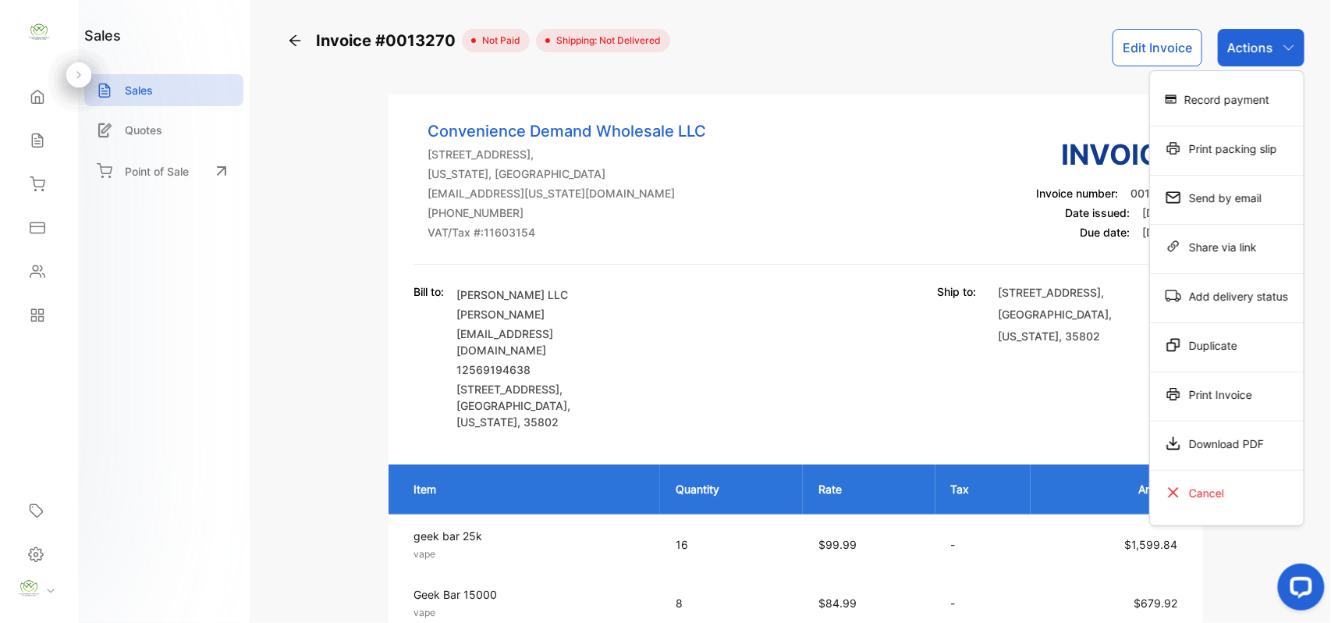
click at [1224, 153] on div "Print packing slip" at bounding box center [1227, 148] width 154 height 31
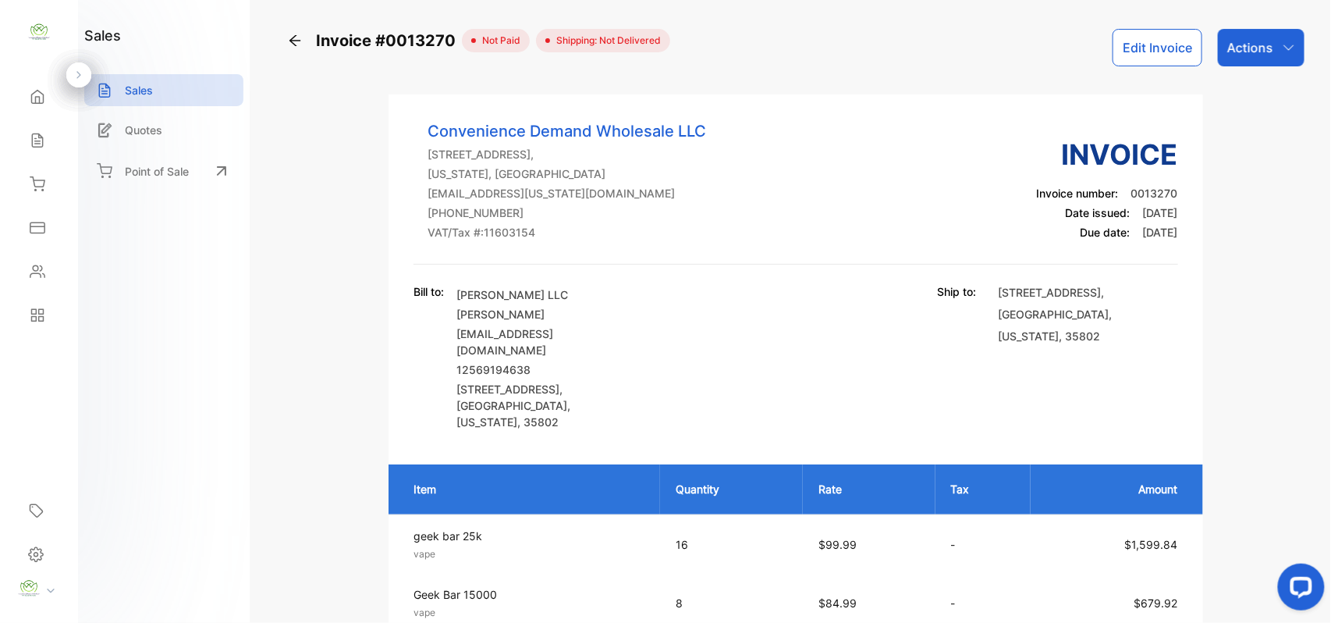
click at [57, 151] on div "Sales" at bounding box center [38, 140] width 53 height 31
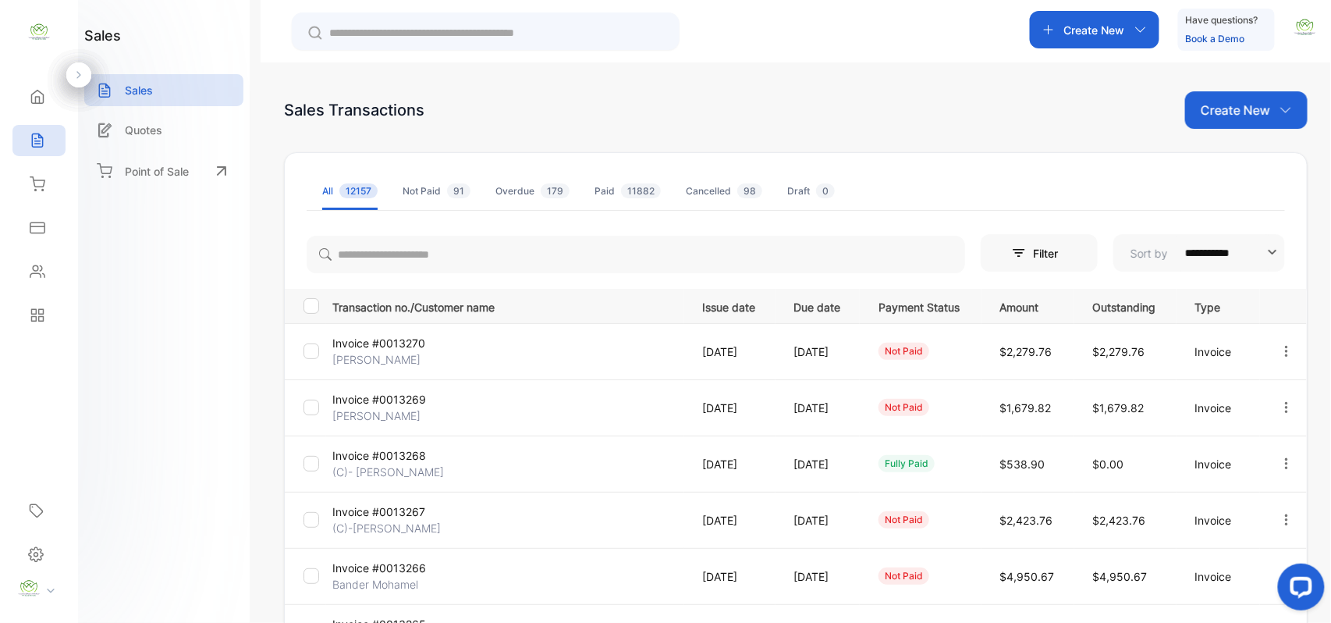
click at [47, 191] on div "Inventory" at bounding box center [38, 184] width 53 height 31
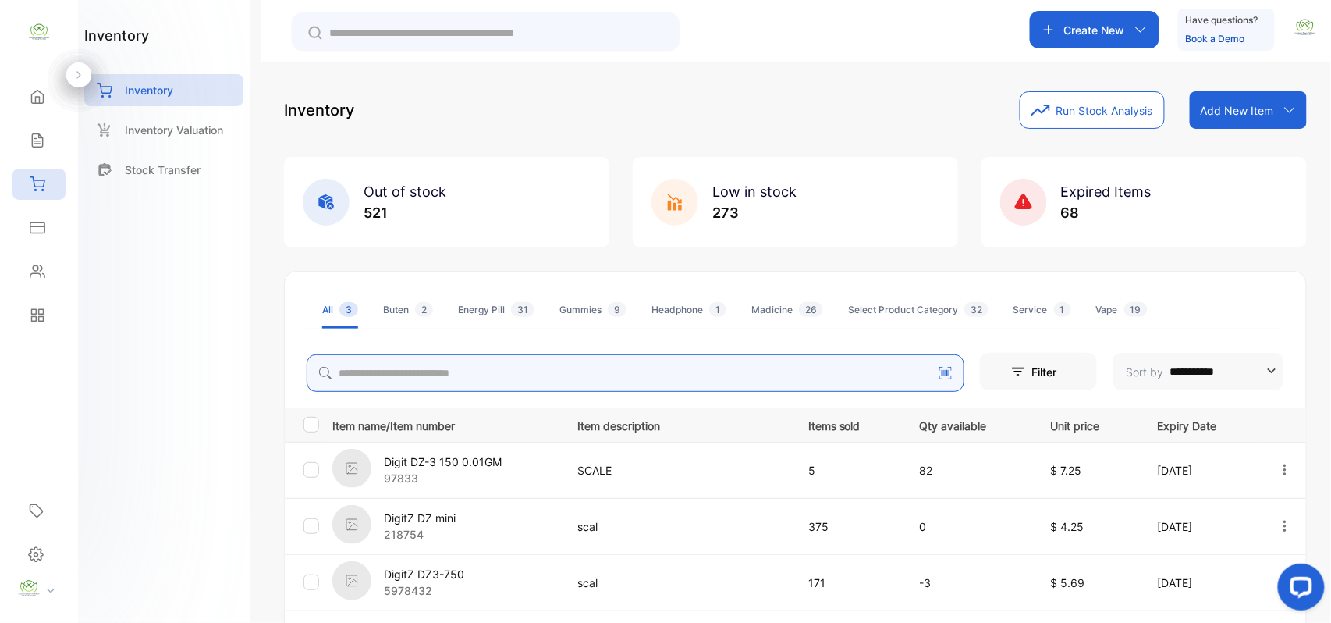
click at [415, 382] on input "search" at bounding box center [636, 372] width 658 height 37
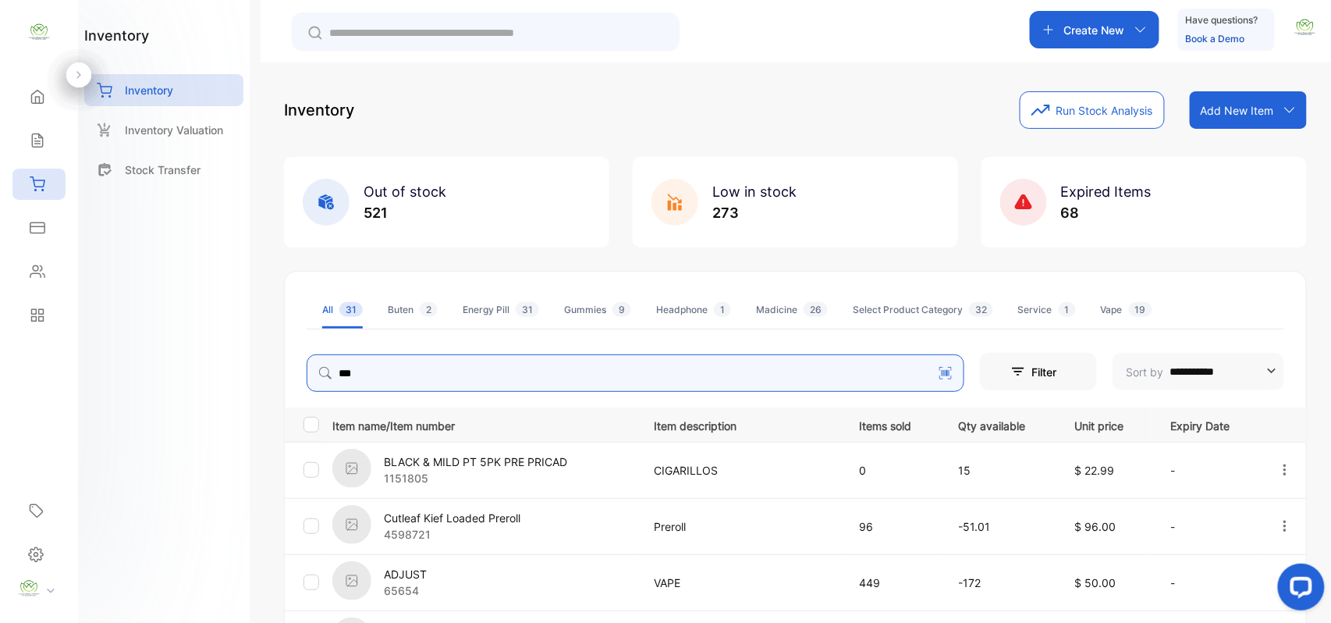
type input "***"
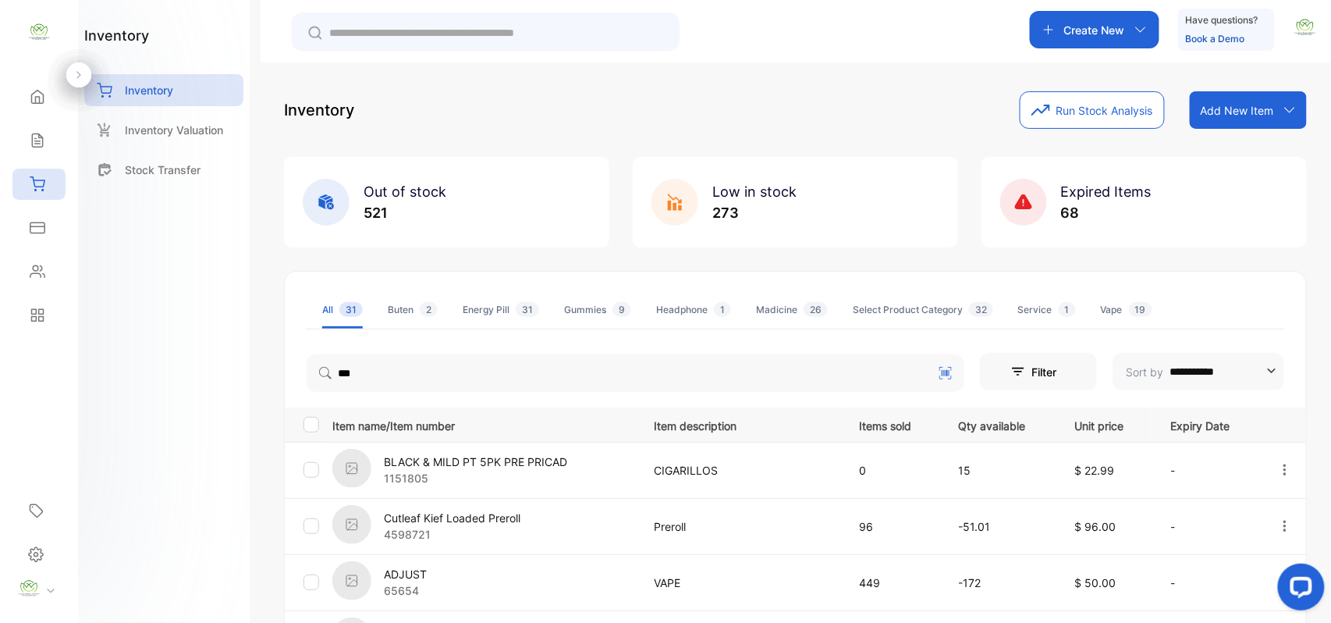
click at [211, 449] on div "inventory Inventory Inventory Valuation Stock Transfer" at bounding box center [164, 311] width 172 height 623
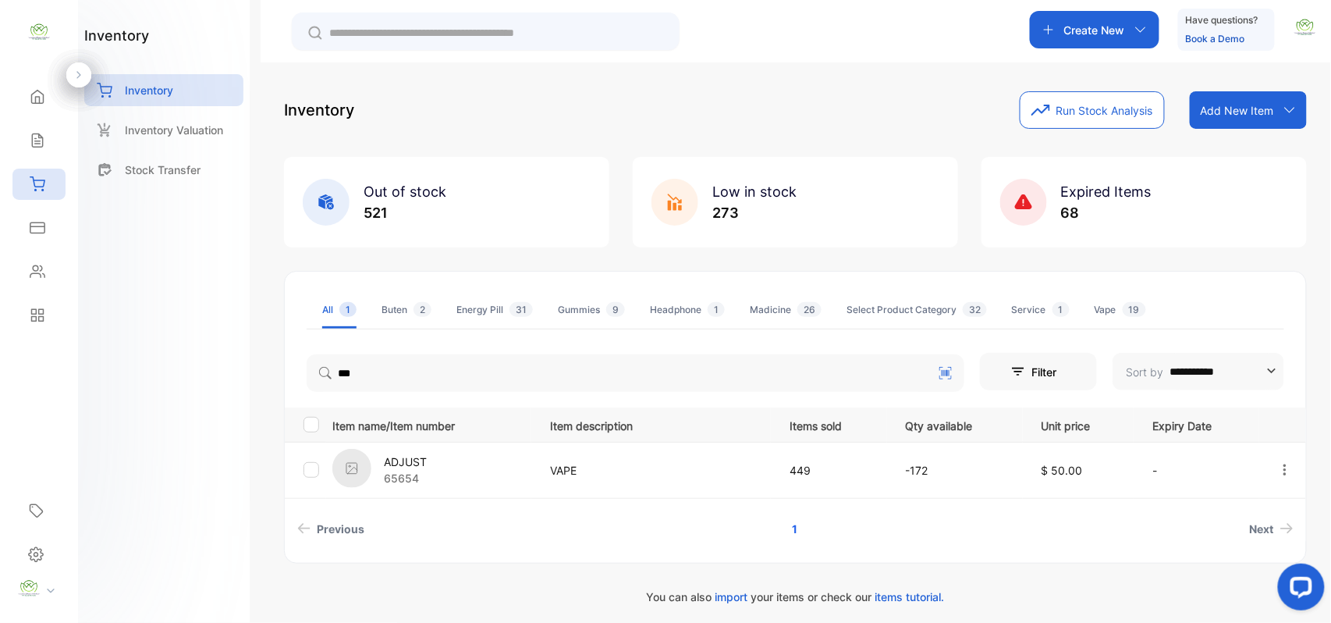
click at [416, 456] on p "ADJUST" at bounding box center [405, 461] width 43 height 16
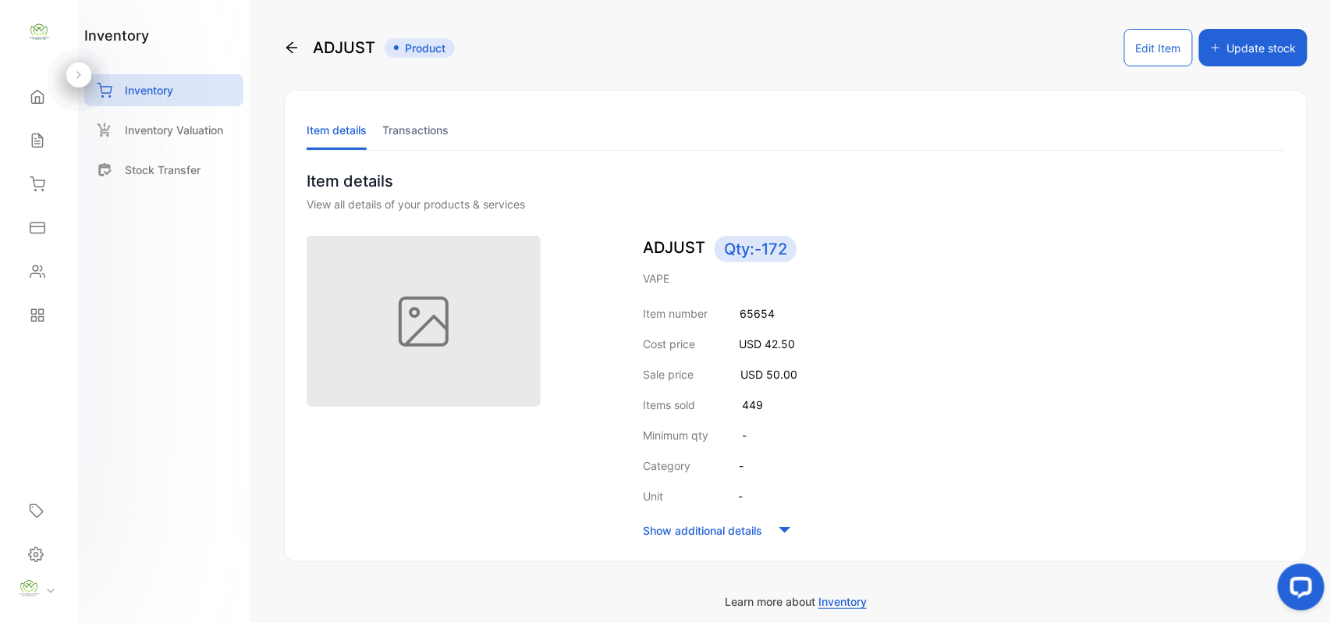
click at [1137, 48] on button "Edit Item" at bounding box center [1158, 47] width 69 height 37
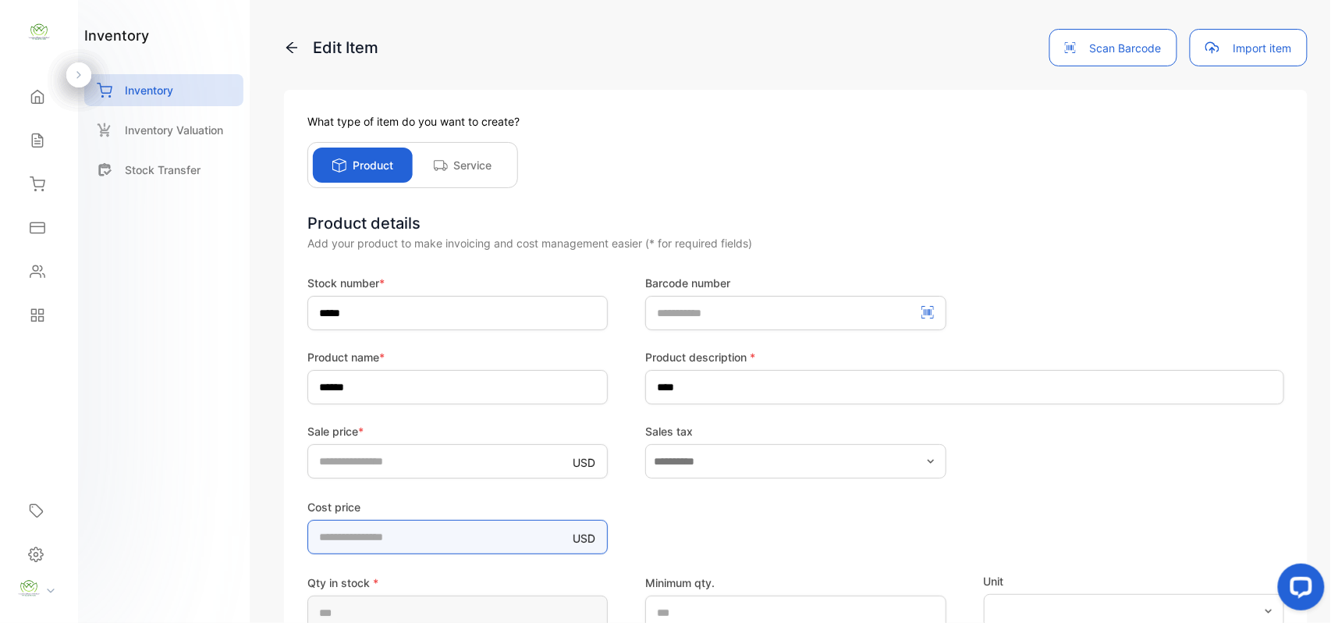
click at [389, 534] on price-inputcostofitem "****" at bounding box center [457, 537] width 300 height 34
type price-inputcostofitem "*"
type price-inputcostofitem "**"
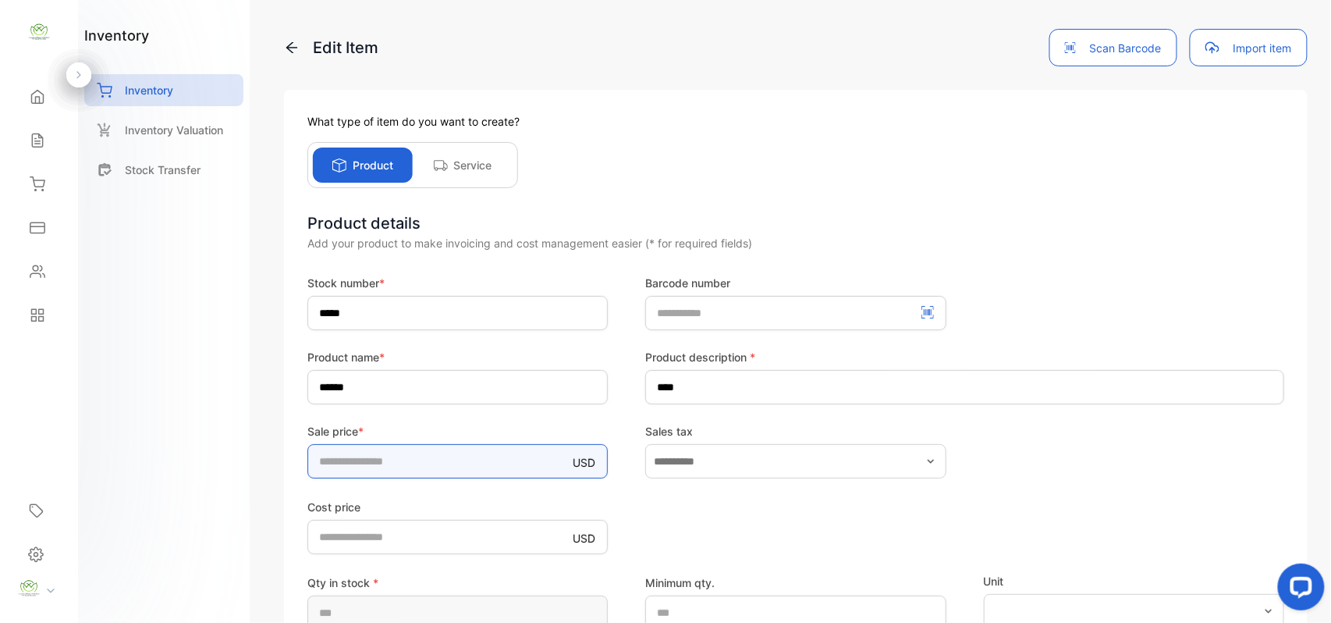
click at [407, 456] on input "**" at bounding box center [457, 461] width 300 height 34
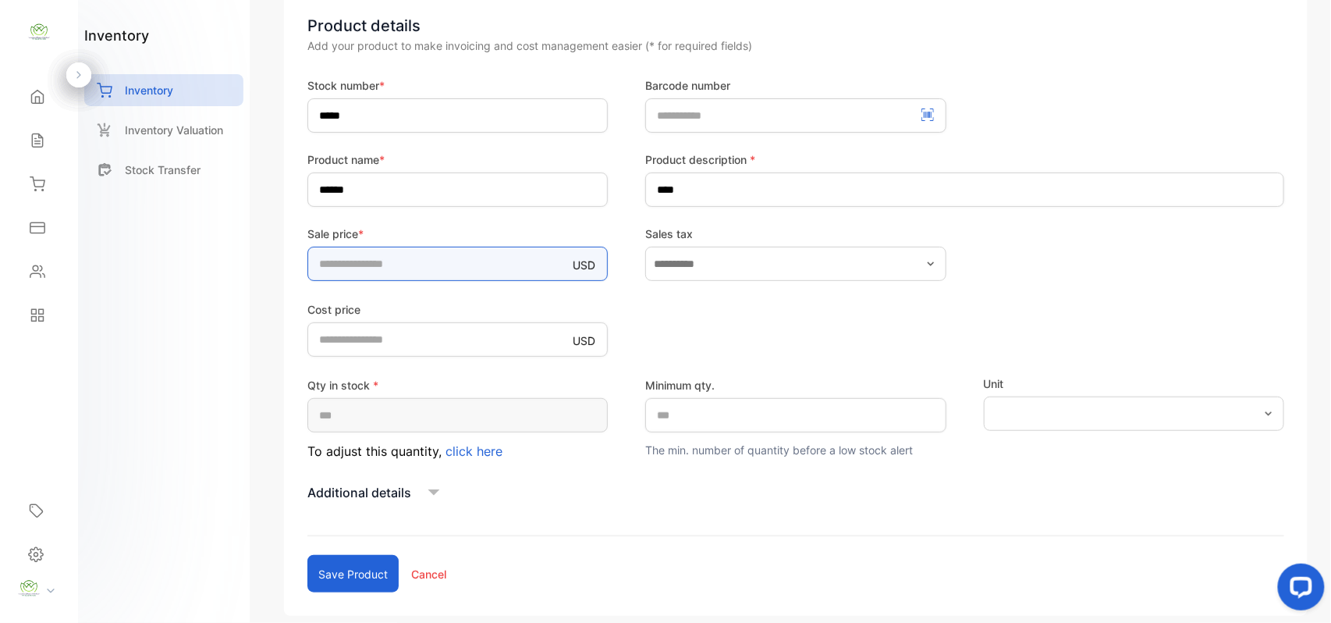
scroll to position [242, 0]
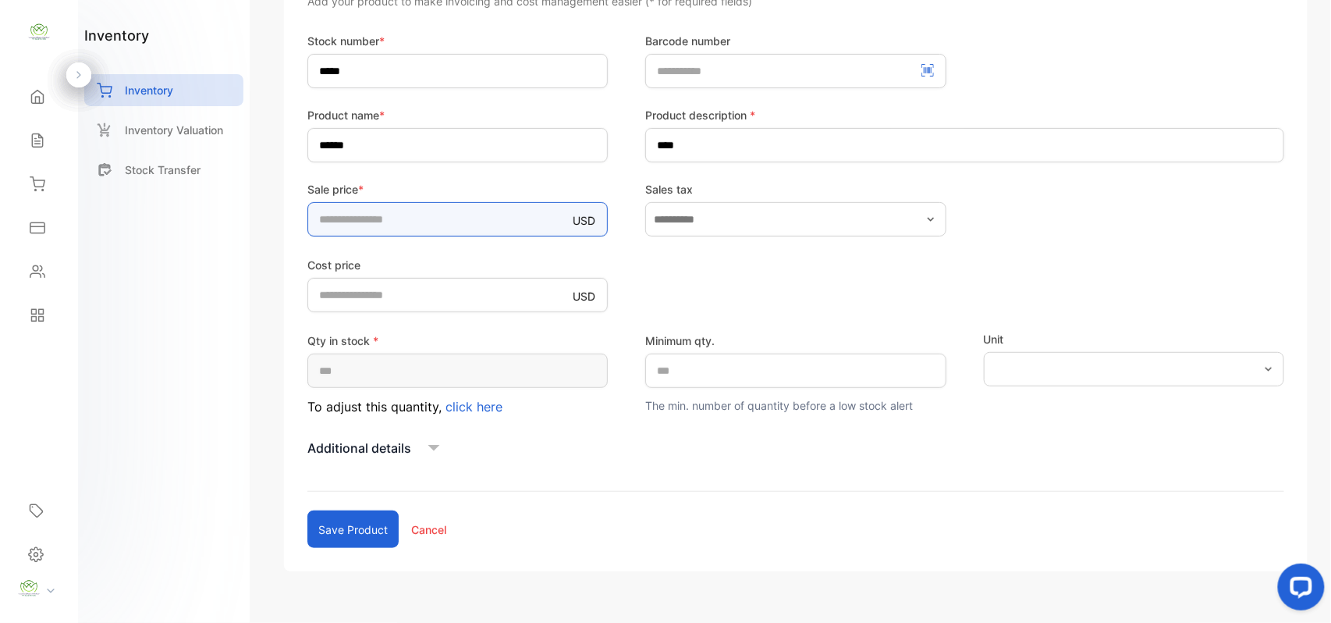
type input "**"
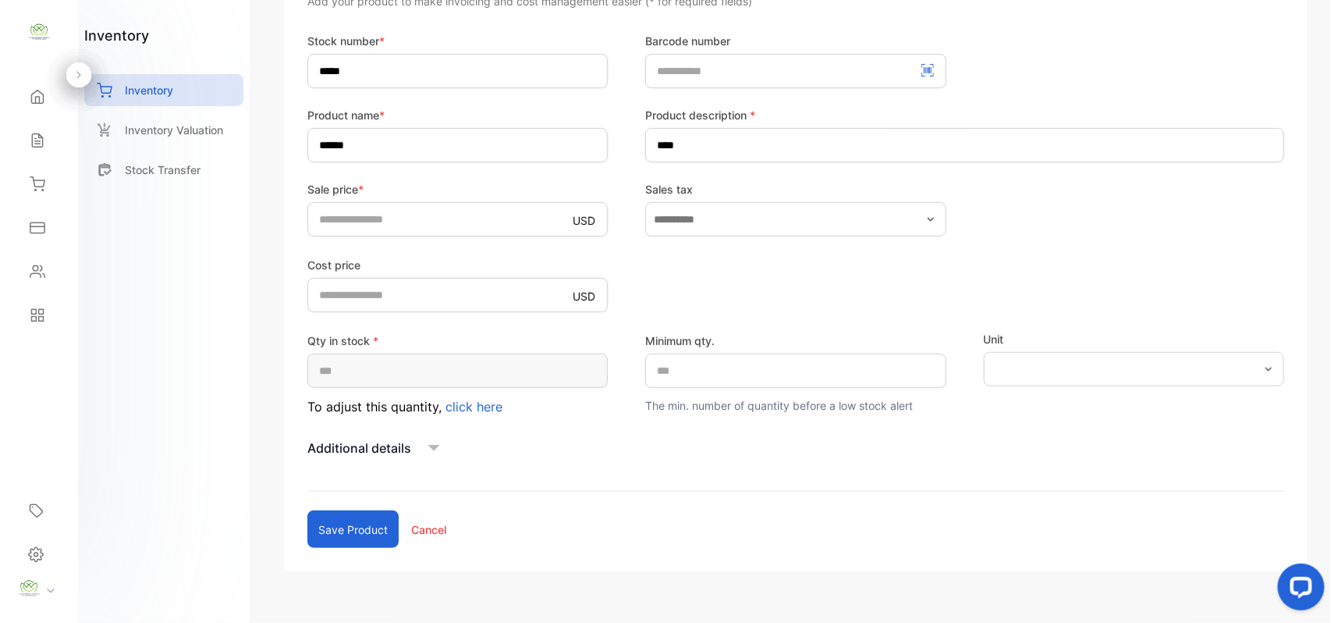
click at [369, 538] on button "Save product" at bounding box center [352, 528] width 91 height 37
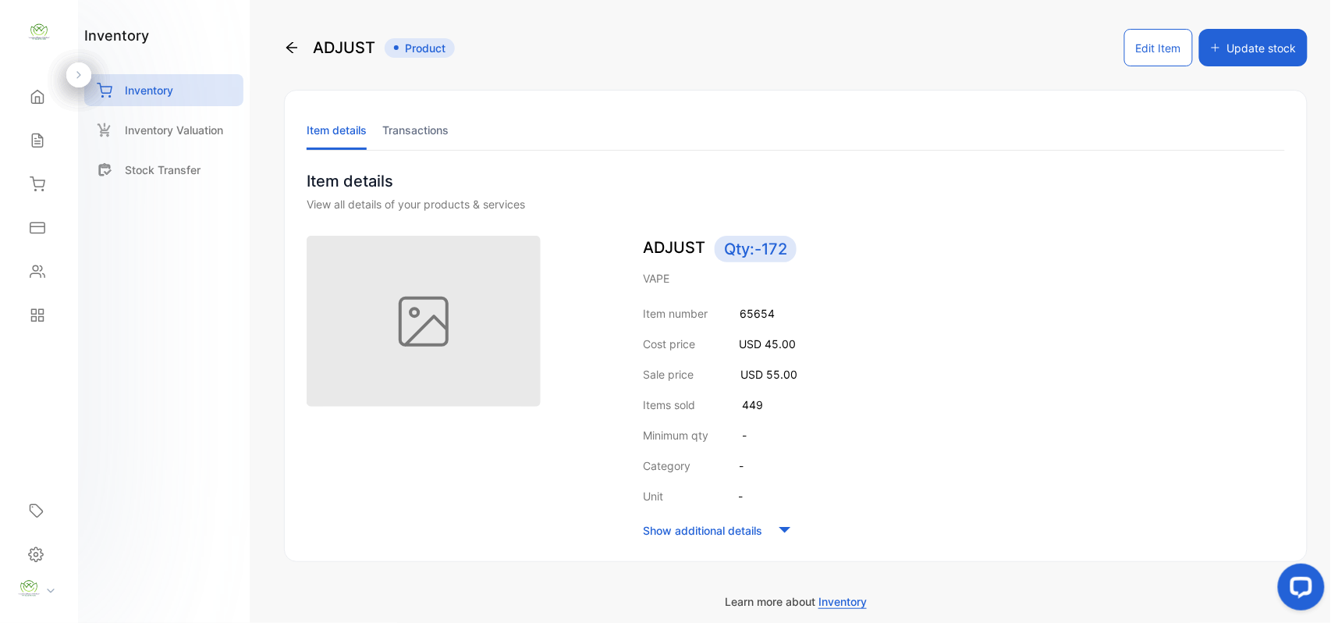
click at [1262, 48] on button "Update stock" at bounding box center [1253, 47] width 108 height 37
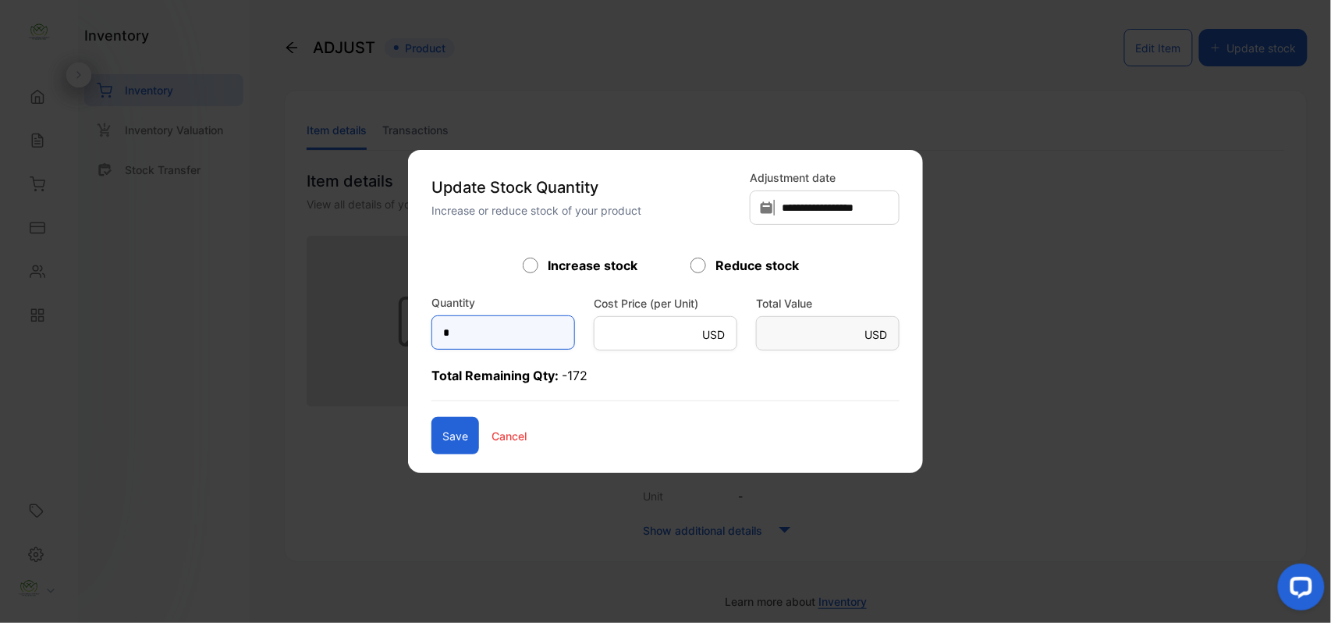
click at [528, 336] on input "*" at bounding box center [503, 332] width 144 height 34
type input "**"
type Value-inputsubject "***"
type input "***"
type Value-inputsubject "****"
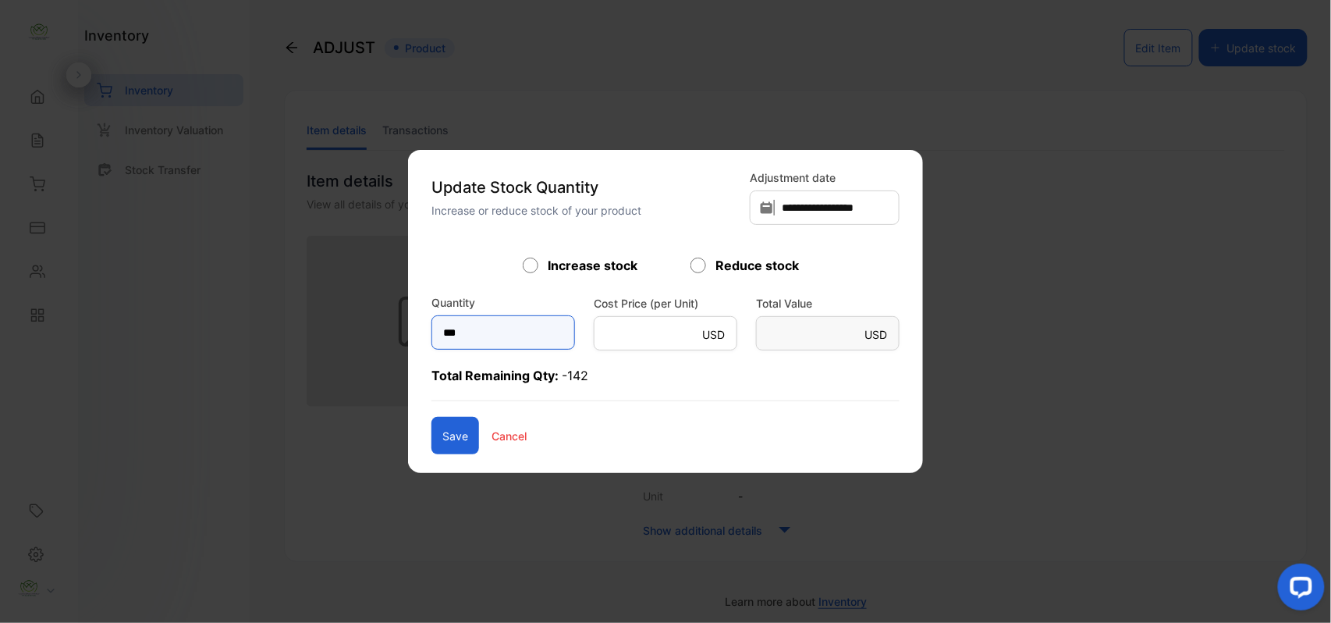
type input "****"
type Value-inputsubject "*****"
type input "****"
click at [431, 426] on button "Save" at bounding box center [455, 435] width 48 height 37
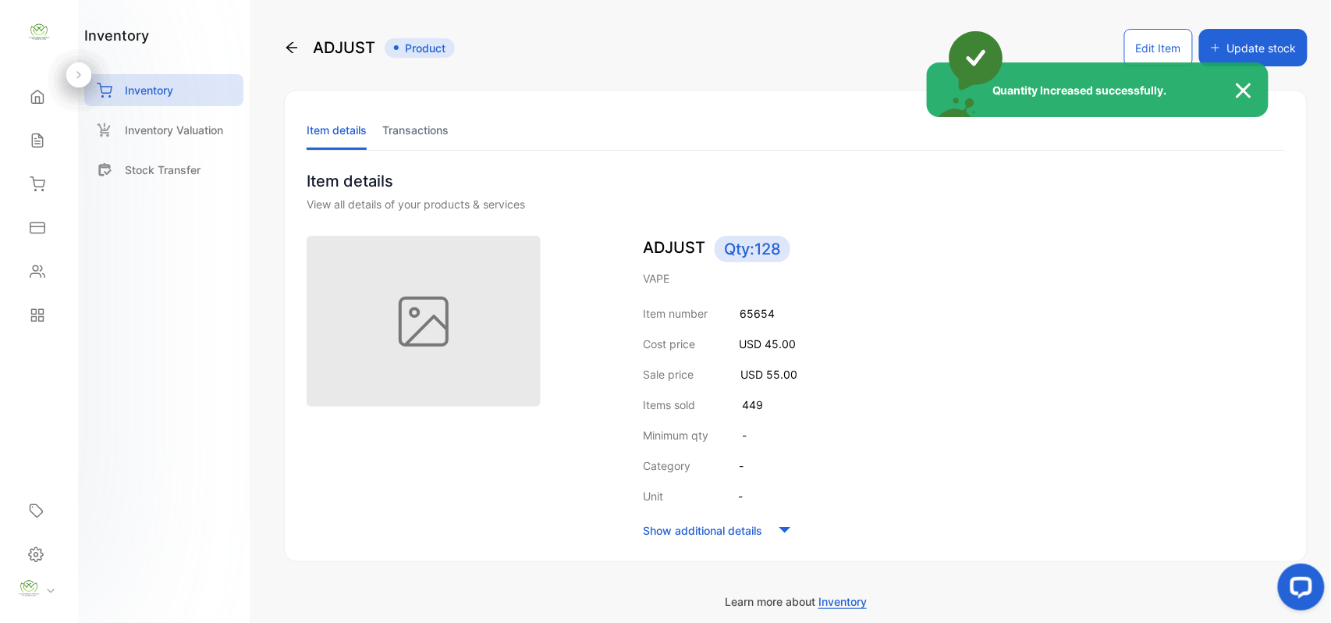
click at [39, 150] on div "Quantity Increased successfully." at bounding box center [665, 311] width 1331 height 623
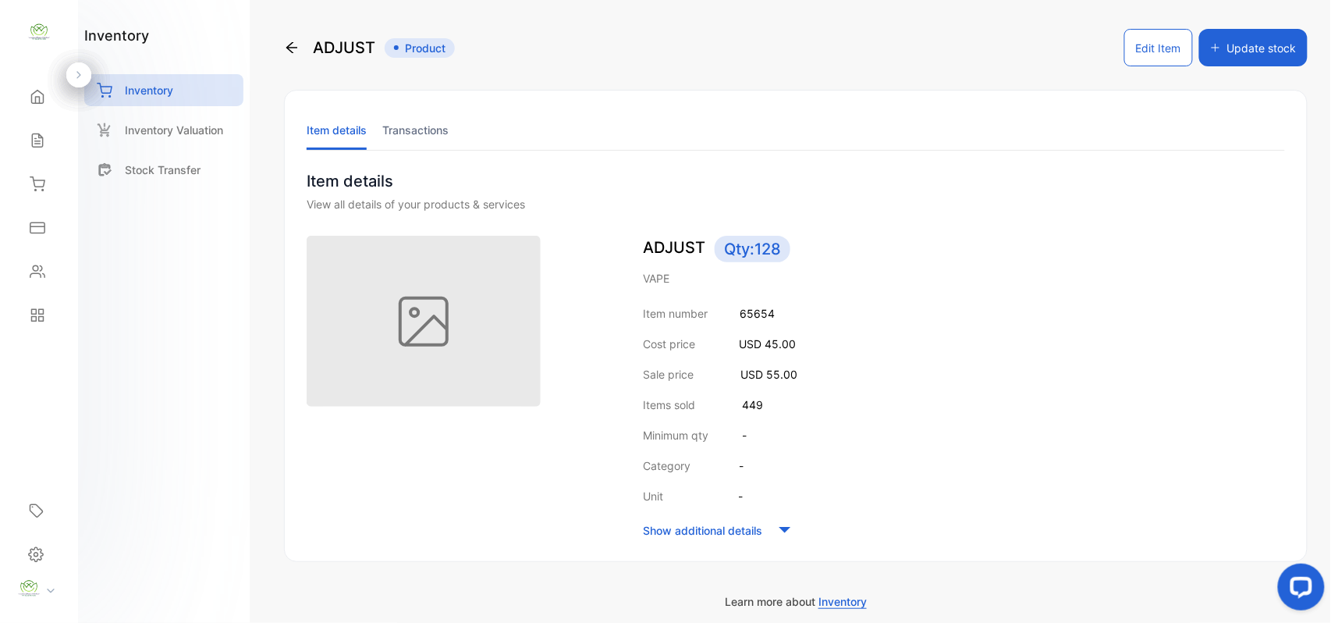
click at [39, 150] on div "Sales" at bounding box center [38, 140] width 53 height 31
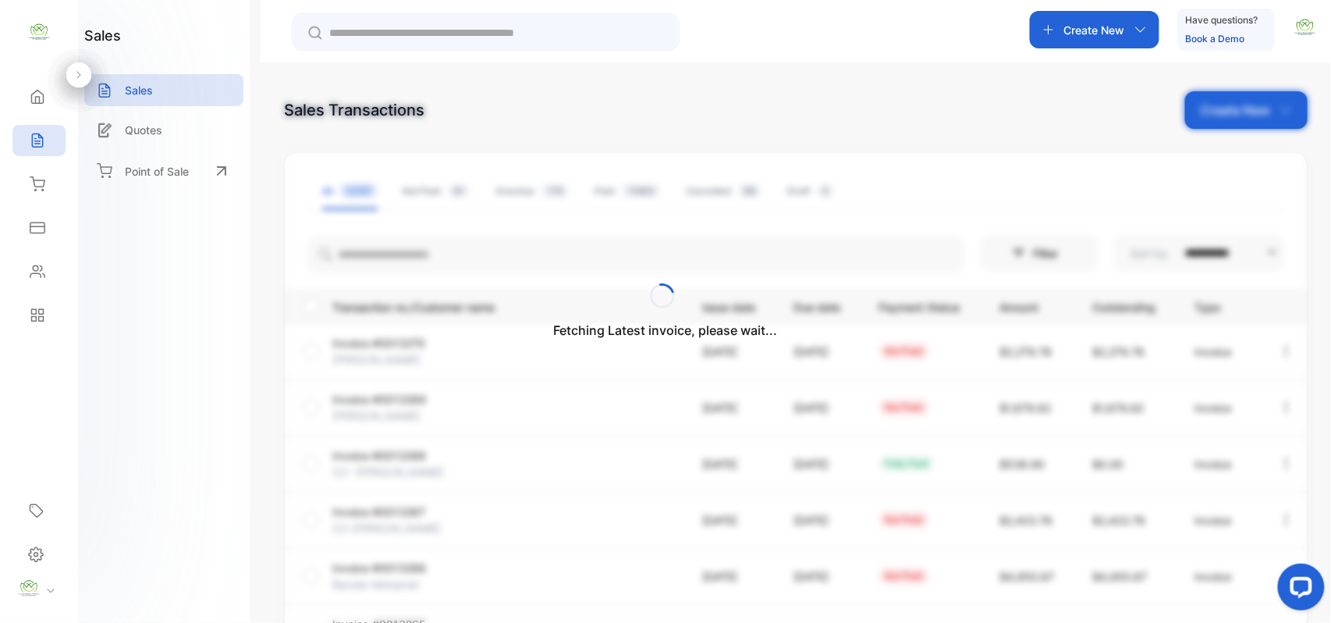
click at [1271, 122] on div "Fetching Latest invoice, please wait..." at bounding box center [665, 311] width 1331 height 623
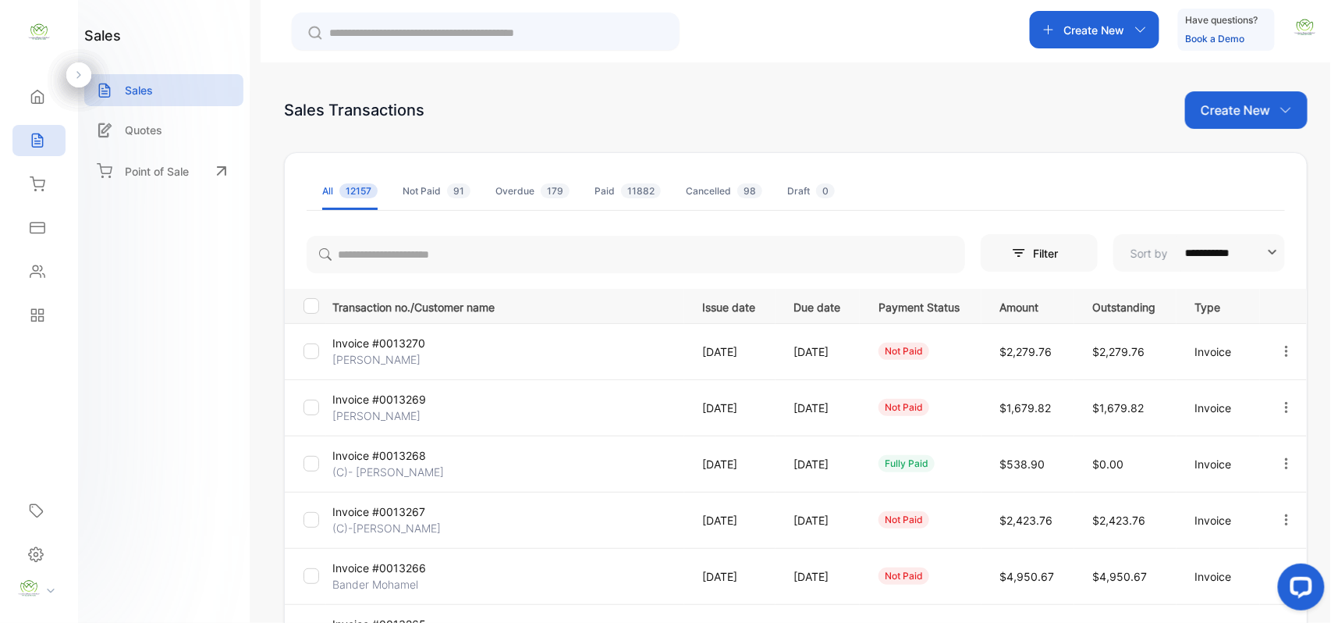
click at [1265, 125] on div "Create New" at bounding box center [1246, 109] width 122 height 37
click at [1267, 157] on div "Invoice" at bounding box center [1252, 161] width 109 height 31
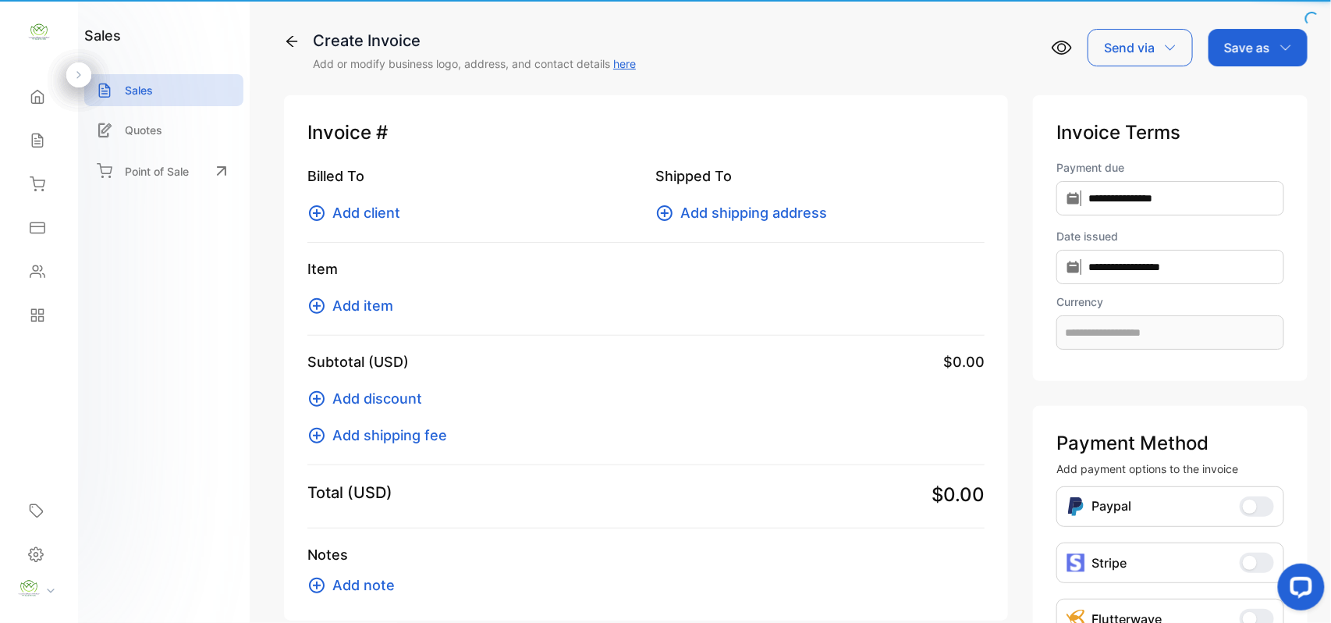
type input "**********"
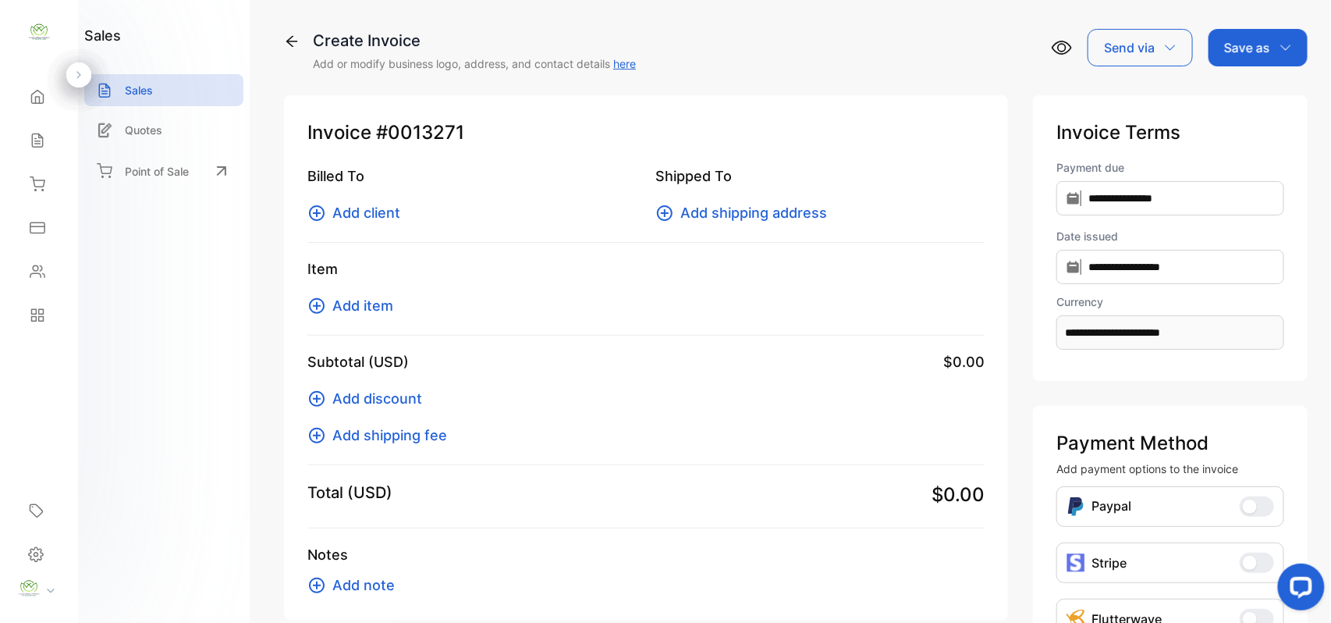
click at [347, 202] on span "Add client" at bounding box center [366, 212] width 68 height 21
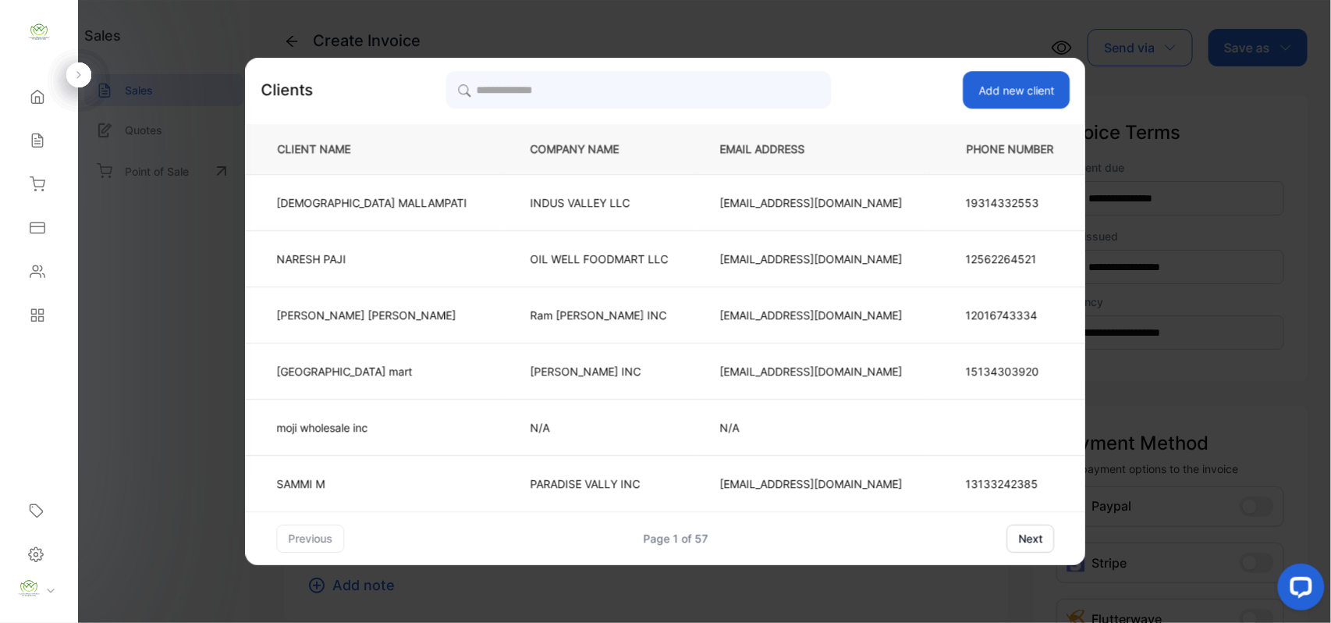
drag, startPoint x: 641, startPoint y: 69, endPoint x: 634, endPoint y: 82, distance: 14.7
click at [634, 83] on div "Clients Add new client CLIENT NAME COMPANY NAME EMAIL ADDRESS PHONE NUMBER VISH…" at bounding box center [666, 311] width 840 height 507
click at [632, 79] on input "search" at bounding box center [638, 89] width 385 height 39
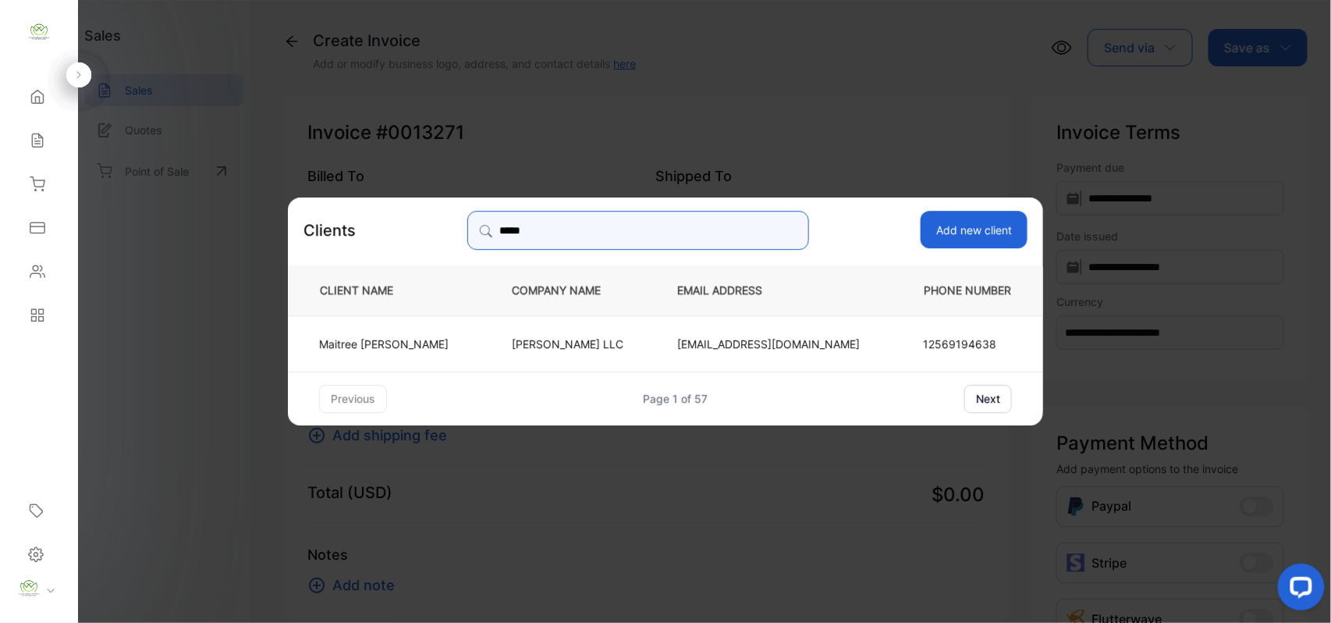
type input "*****"
click at [470, 340] on td "Maitree Patel" at bounding box center [387, 342] width 198 height 56
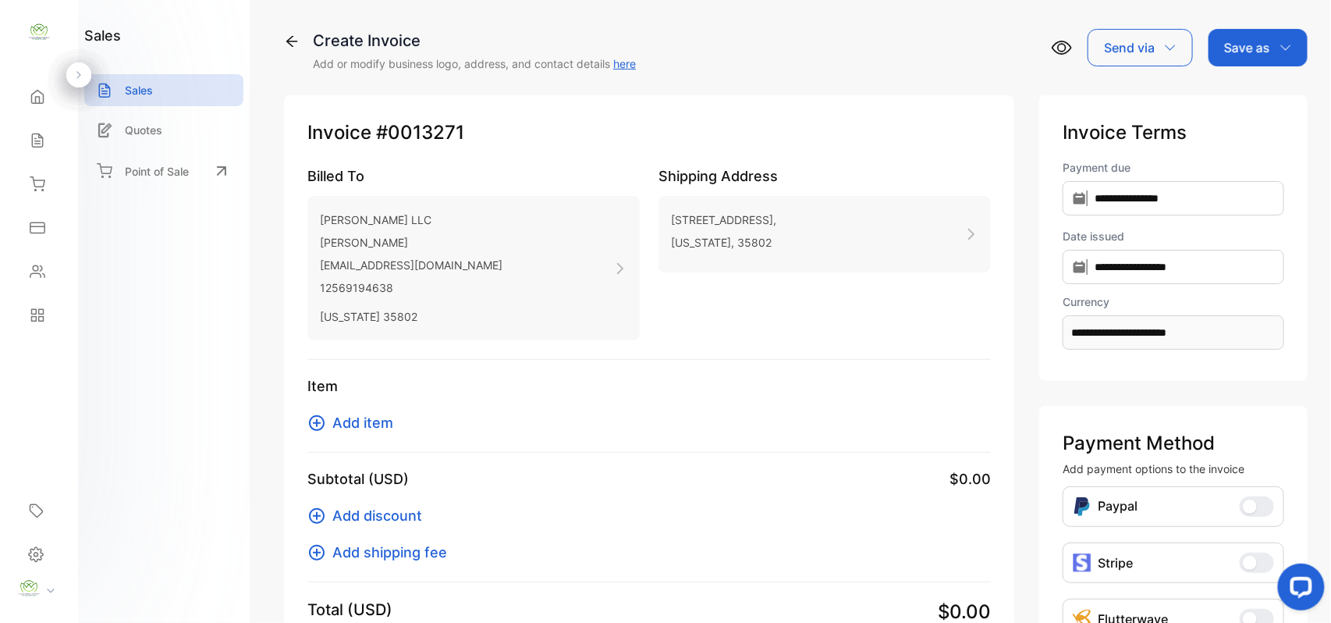
click at [344, 428] on span "Add item" at bounding box center [362, 422] width 61 height 21
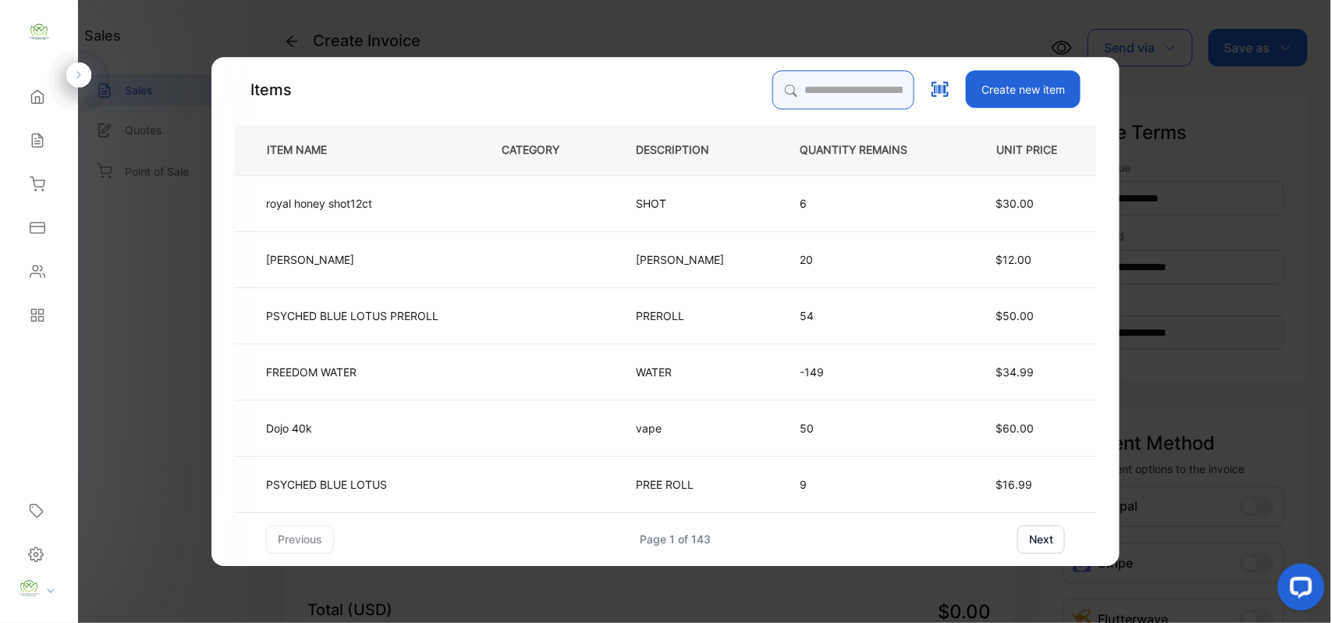
click at [802, 85] on input "search" at bounding box center [843, 89] width 142 height 39
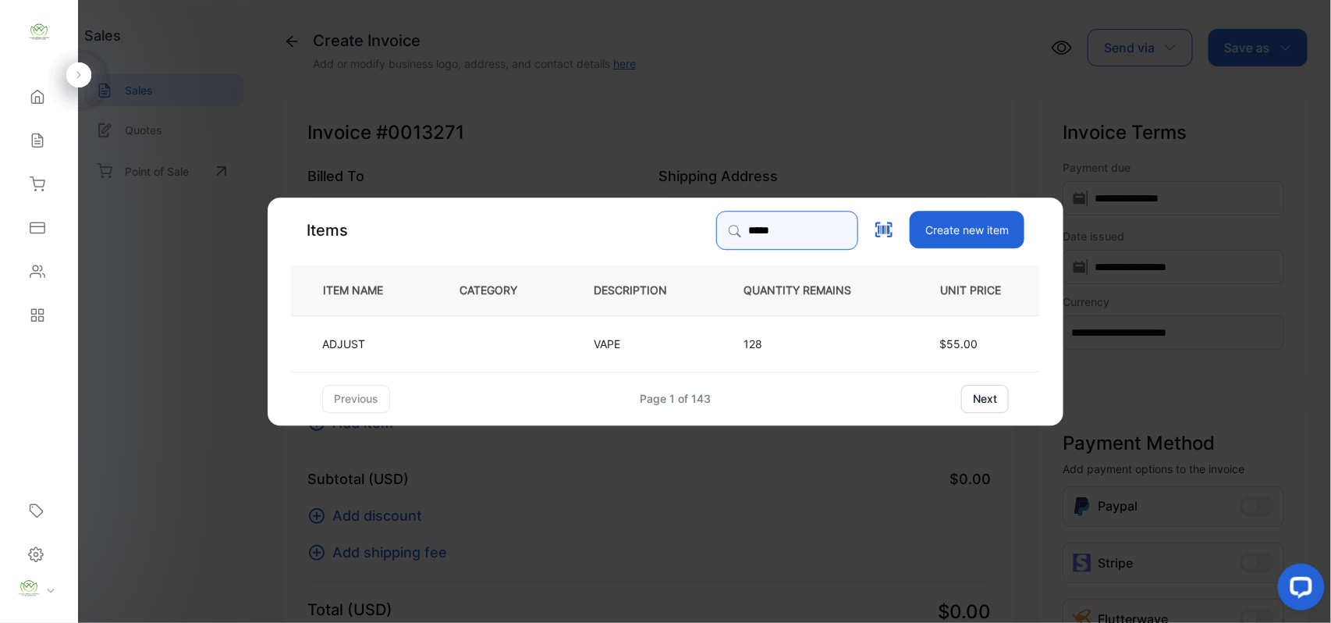
type input "*****"
click at [560, 341] on td at bounding box center [501, 342] width 134 height 56
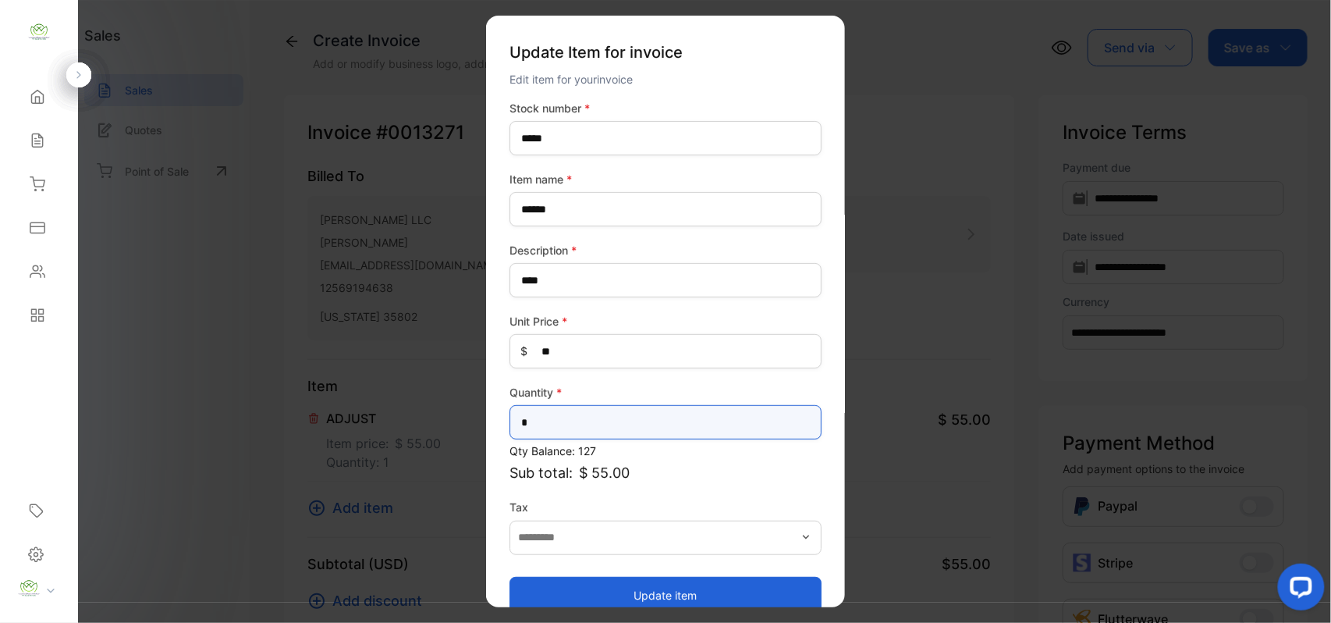
click at [662, 421] on input "*" at bounding box center [666, 422] width 312 height 34
type input "*"
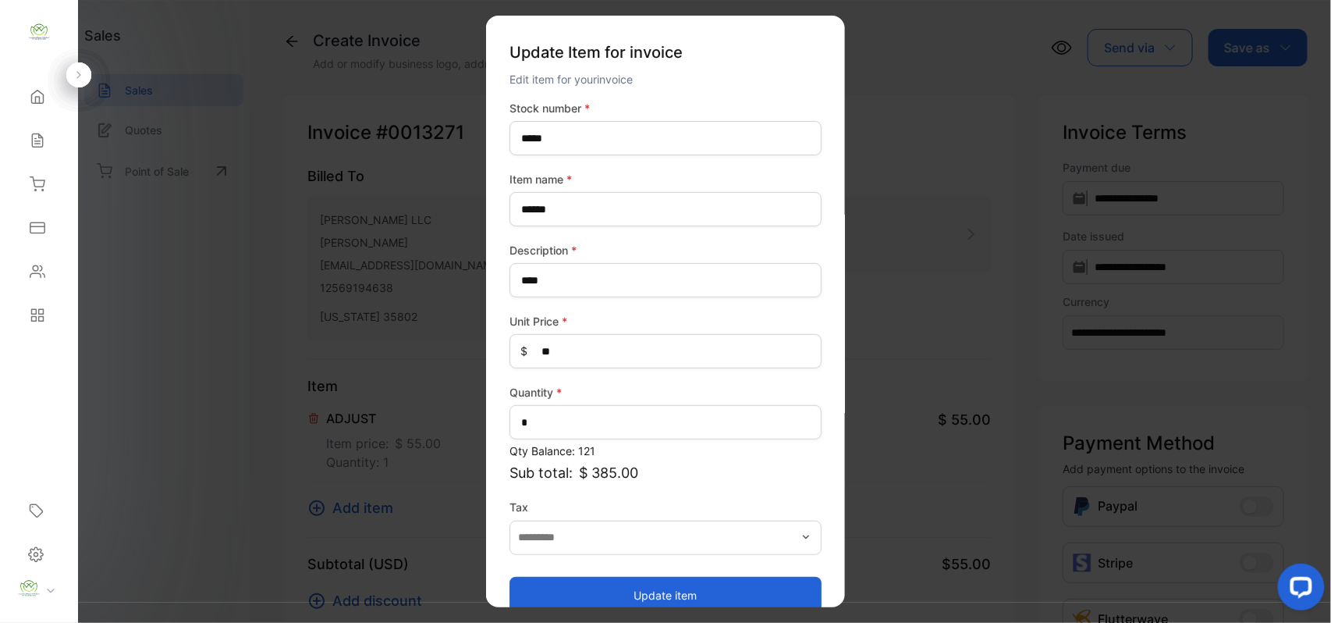
click at [624, 594] on button "Update item" at bounding box center [666, 594] width 312 height 37
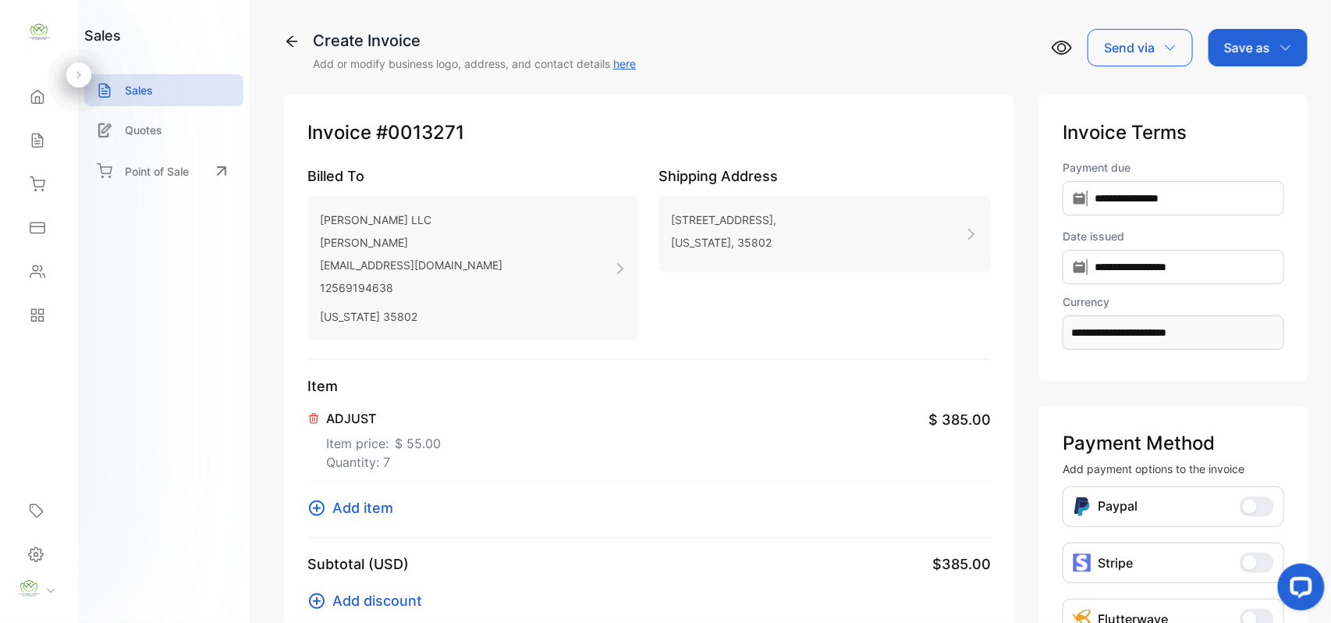
click at [391, 491] on div "Item ADJUST Item price: $ 55.00 Quantity: 7 $ 385.00 Add item" at bounding box center [648, 456] width 683 height 162
click at [389, 501] on div "Item ADJUST Item price: $ 55.00 Quantity: 7 $ 385.00 Add item" at bounding box center [648, 456] width 683 height 162
click at [382, 510] on span "Add item" at bounding box center [362, 507] width 61 height 21
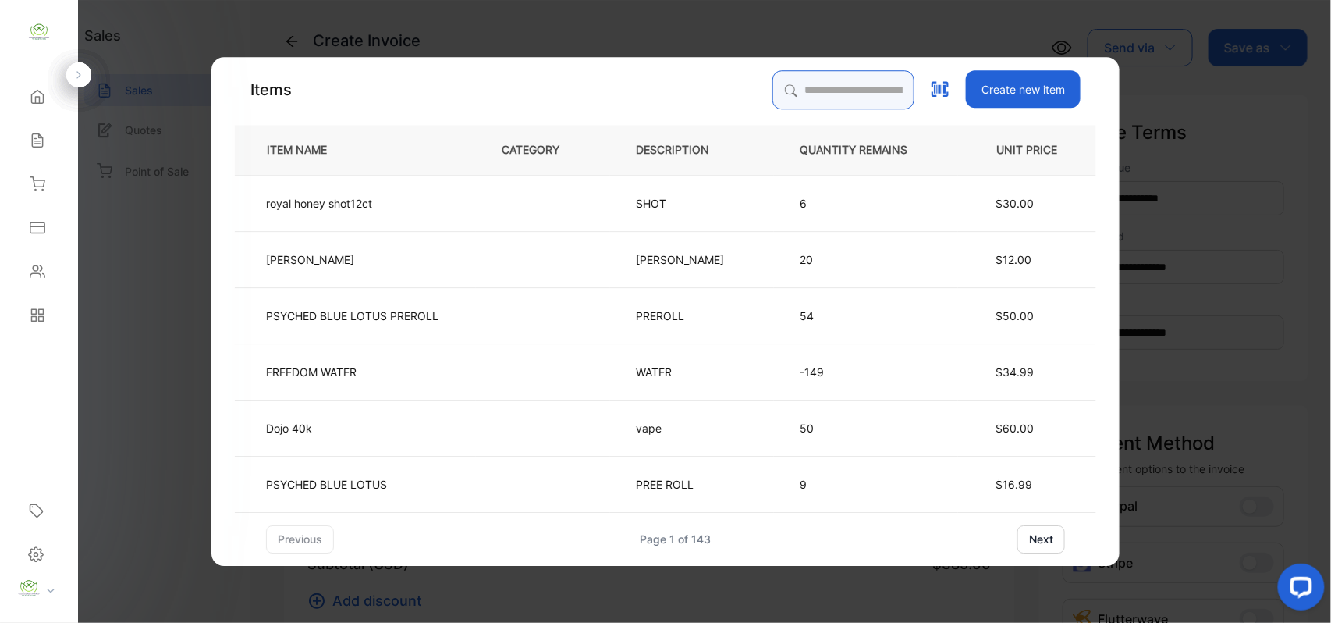
click at [801, 92] on input "search" at bounding box center [843, 89] width 142 height 39
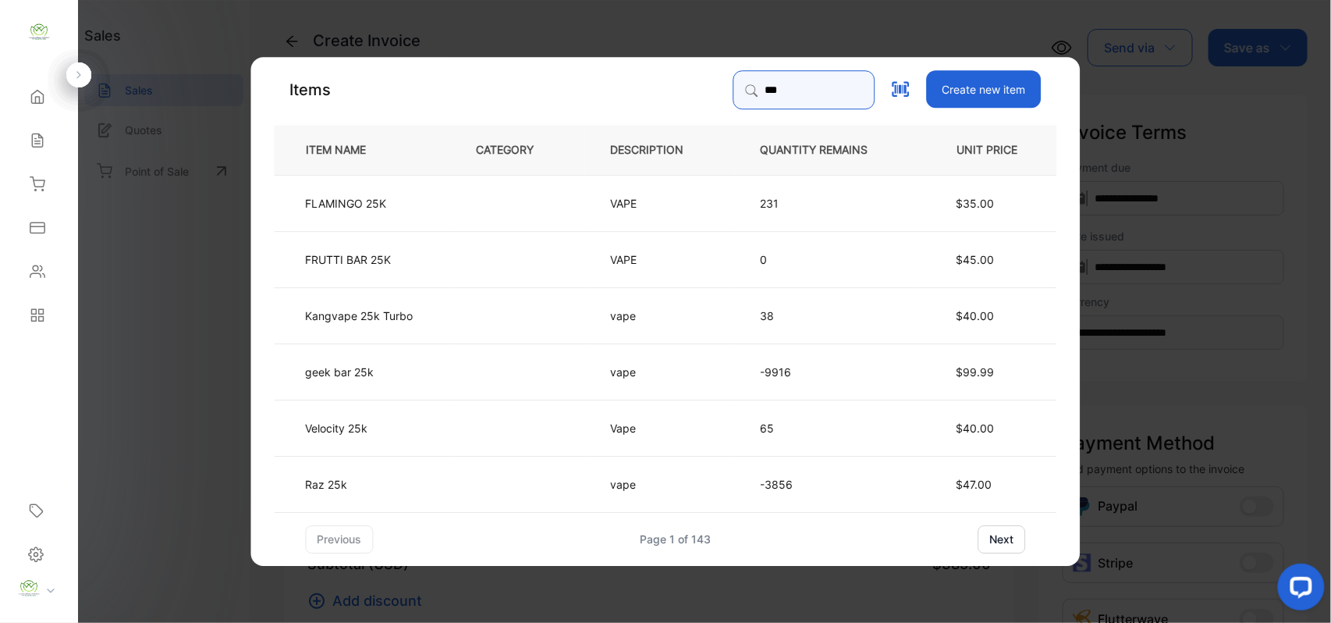
type input "***"
click at [543, 381] on td at bounding box center [518, 371] width 134 height 56
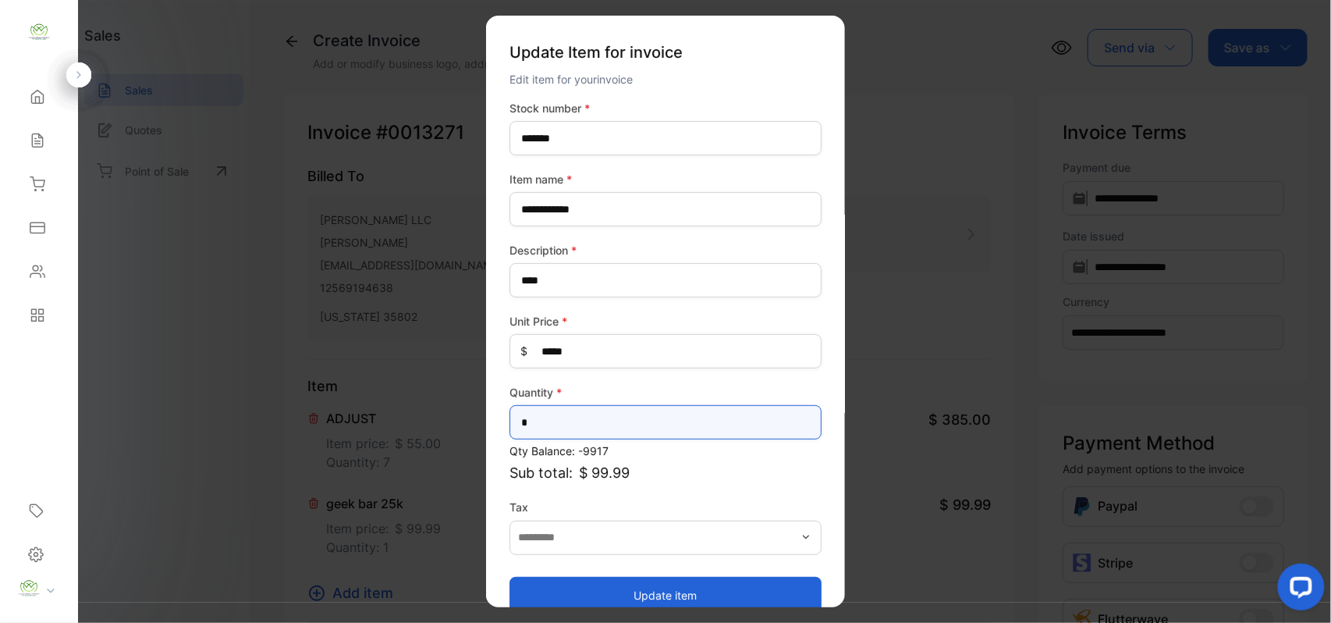
click at [694, 424] on input "*" at bounding box center [666, 422] width 312 height 34
type input "*"
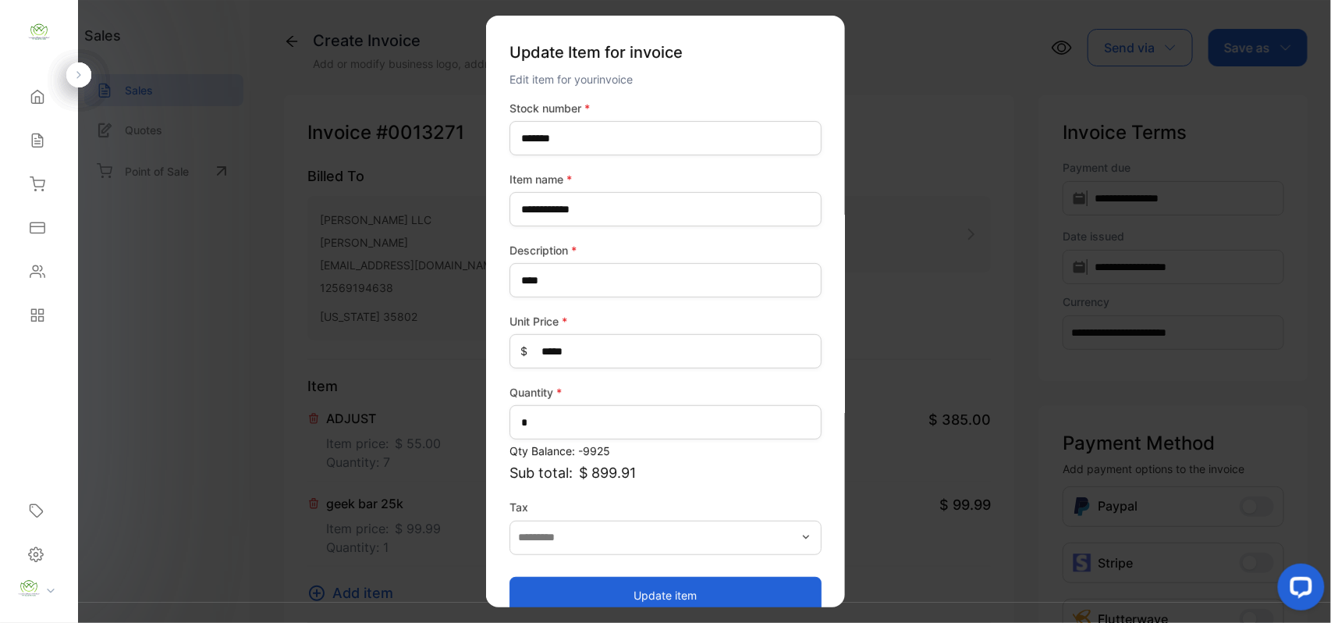
click at [541, 598] on button "Update item" at bounding box center [666, 594] width 312 height 37
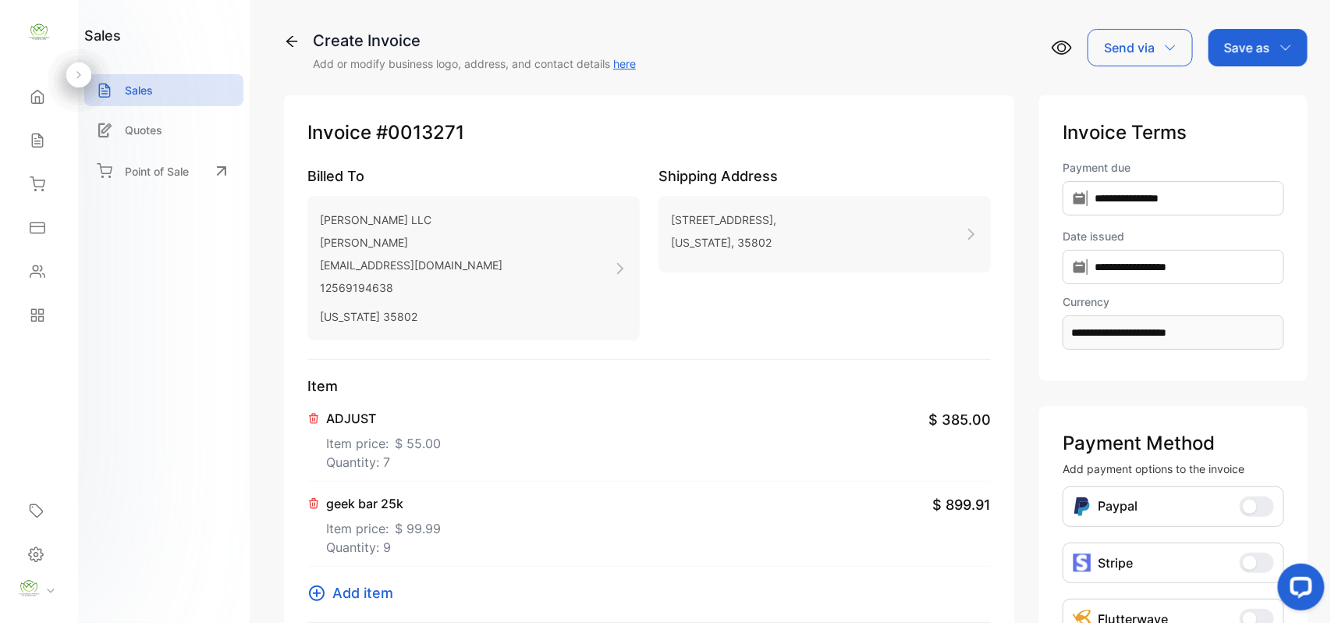
click at [334, 591] on span "Add item" at bounding box center [362, 592] width 61 height 21
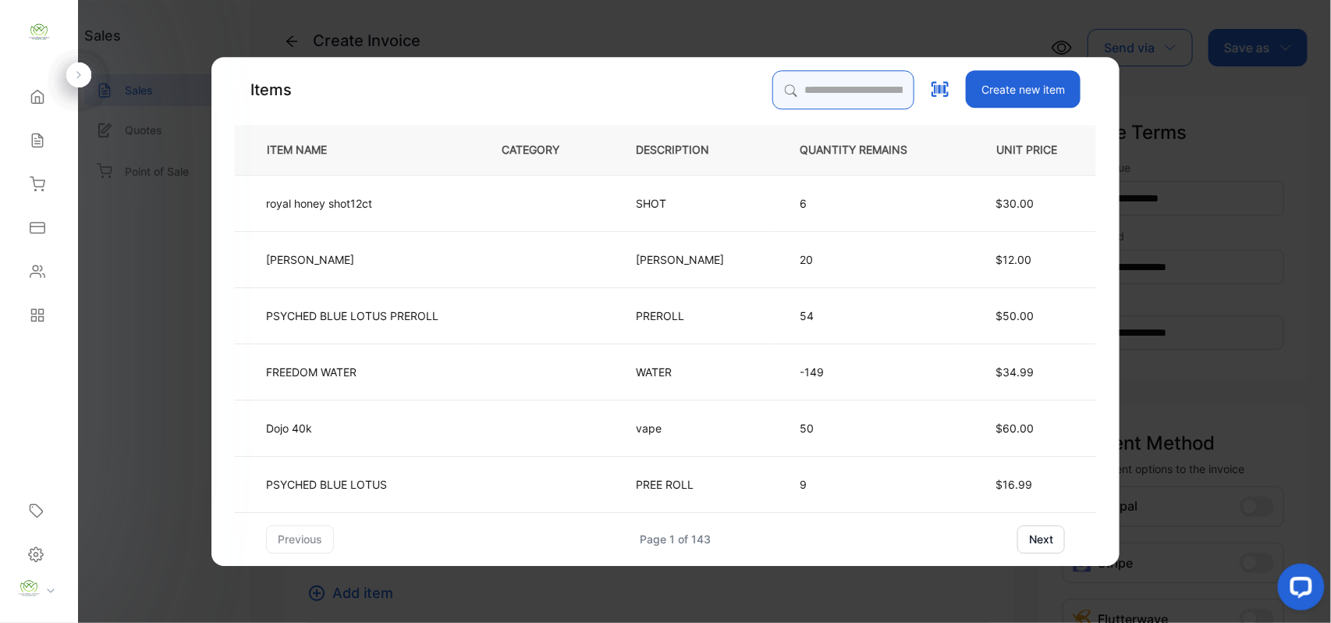
click at [772, 88] on input "search" at bounding box center [843, 89] width 142 height 39
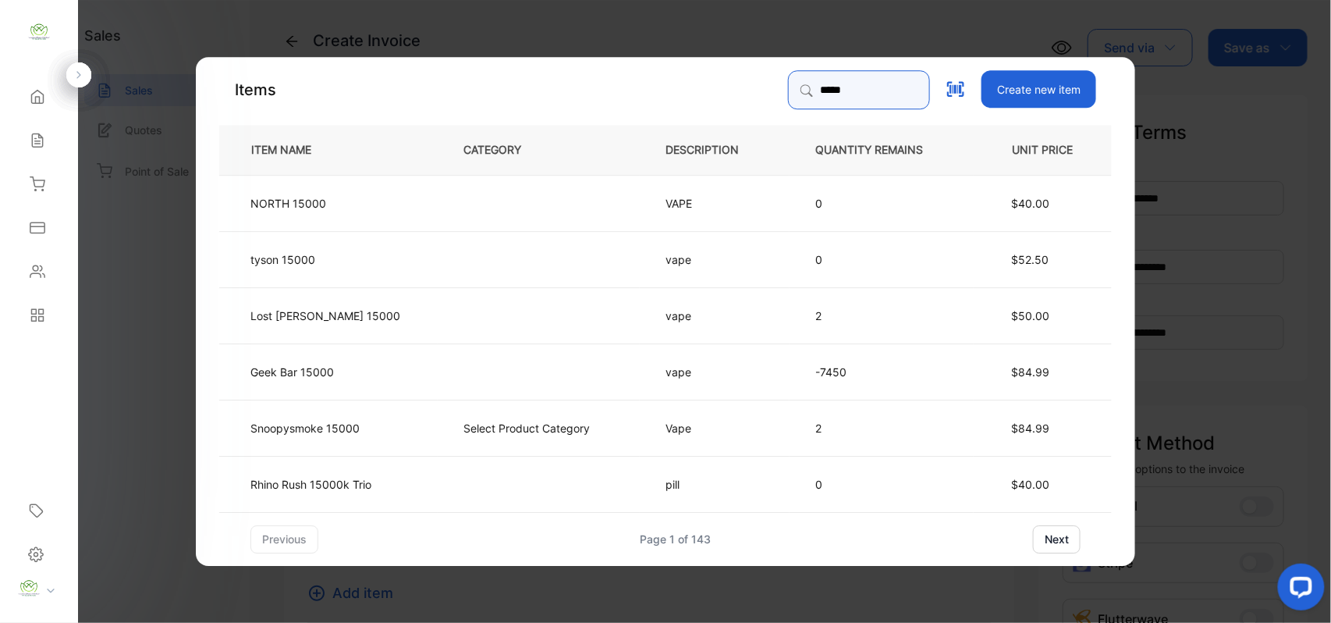
type input "*****"
click at [616, 367] on td at bounding box center [539, 371] width 202 height 56
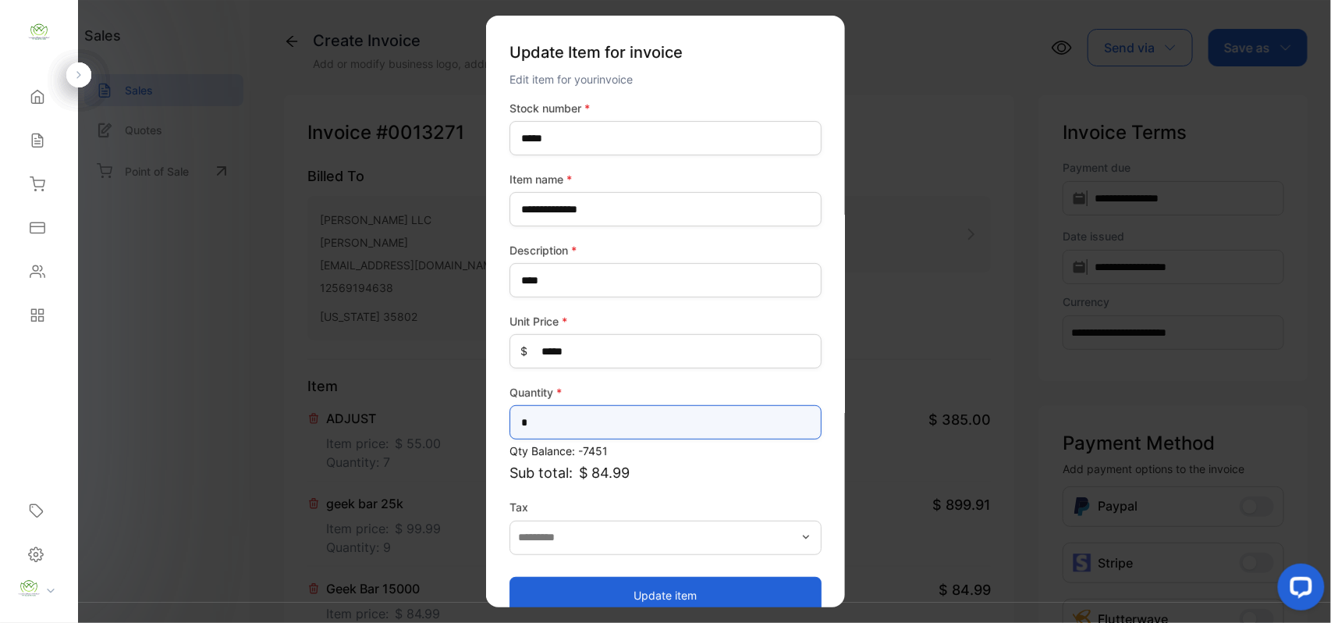
click at [552, 423] on input "*" at bounding box center [666, 422] width 312 height 34
type input "*"
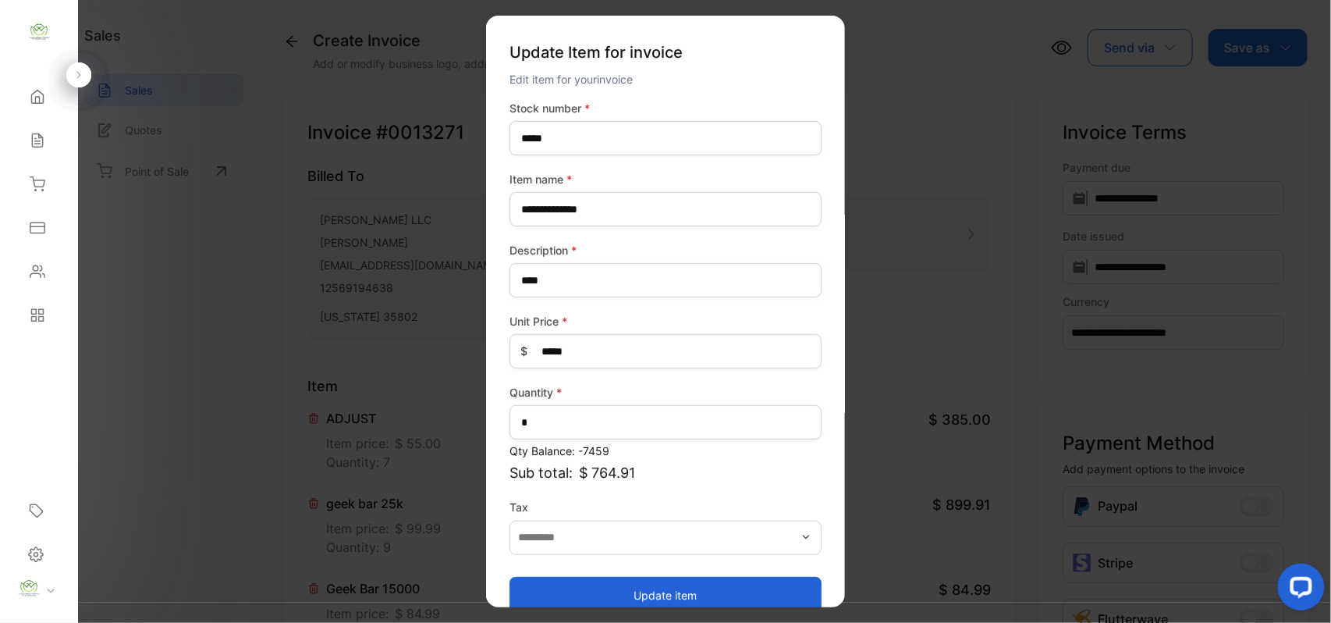
click at [576, 596] on button "Update item" at bounding box center [666, 594] width 312 height 37
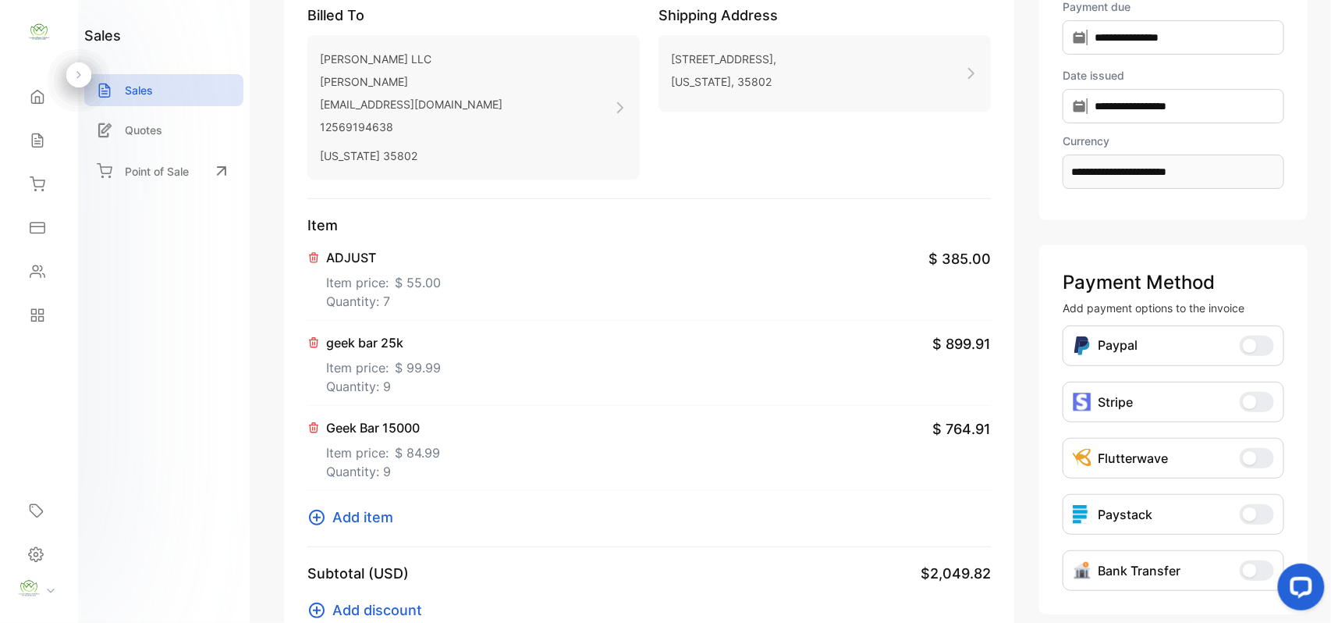
scroll to position [485, 0]
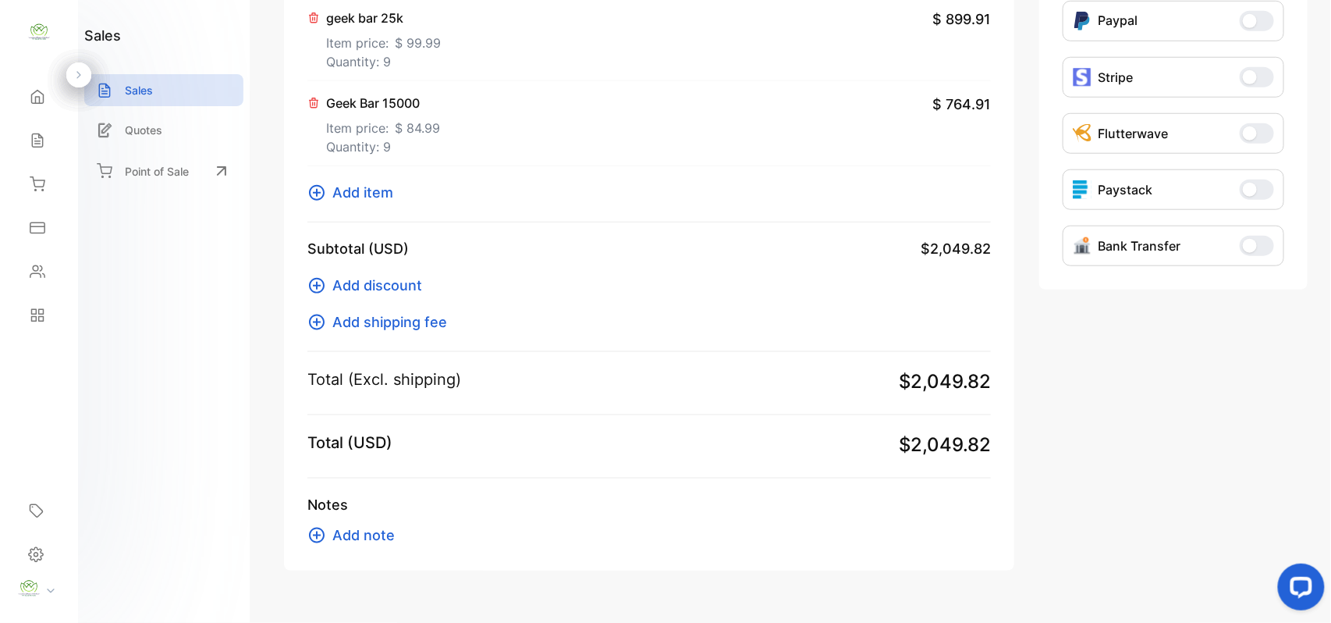
click at [353, 192] on span "Add item" at bounding box center [362, 192] width 61 height 21
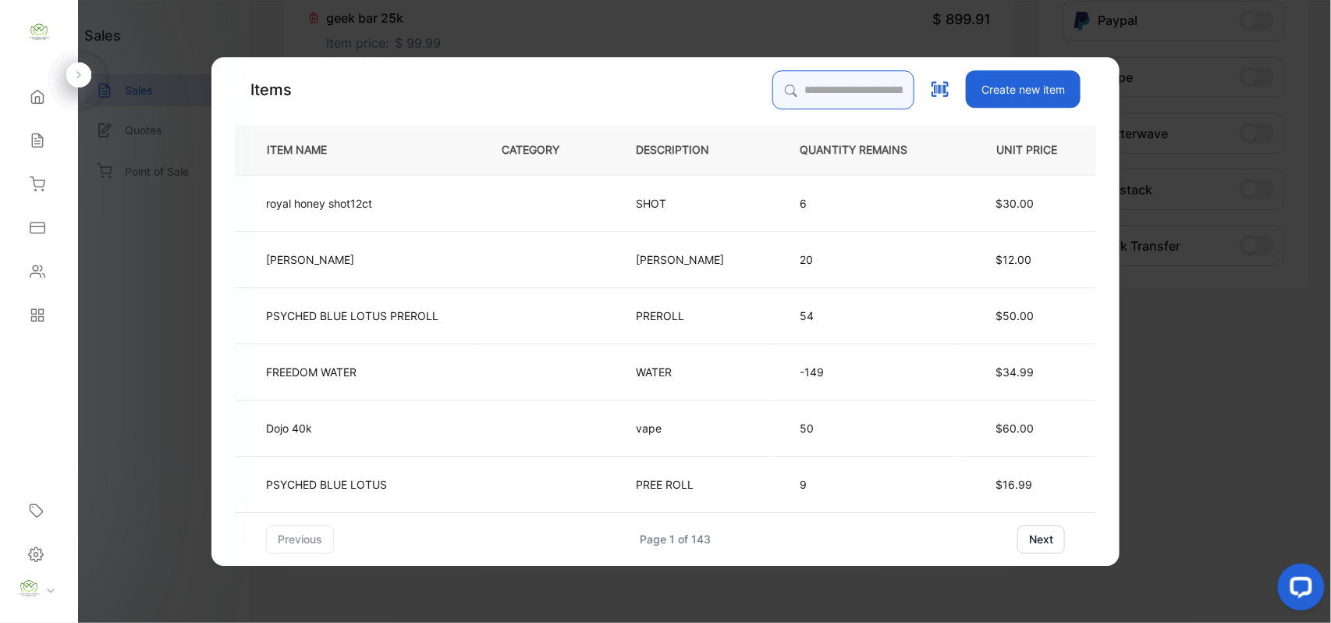
click at [797, 83] on input "search" at bounding box center [843, 89] width 142 height 39
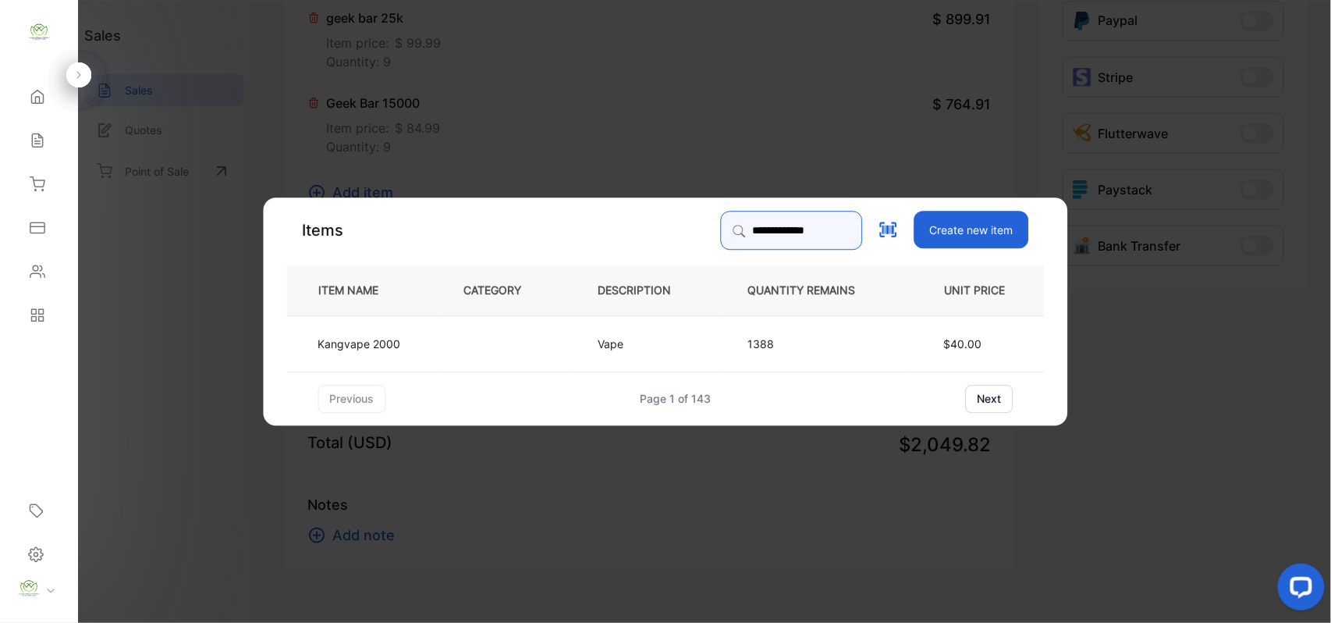
type input "**********"
click at [484, 341] on td at bounding box center [505, 342] width 134 height 56
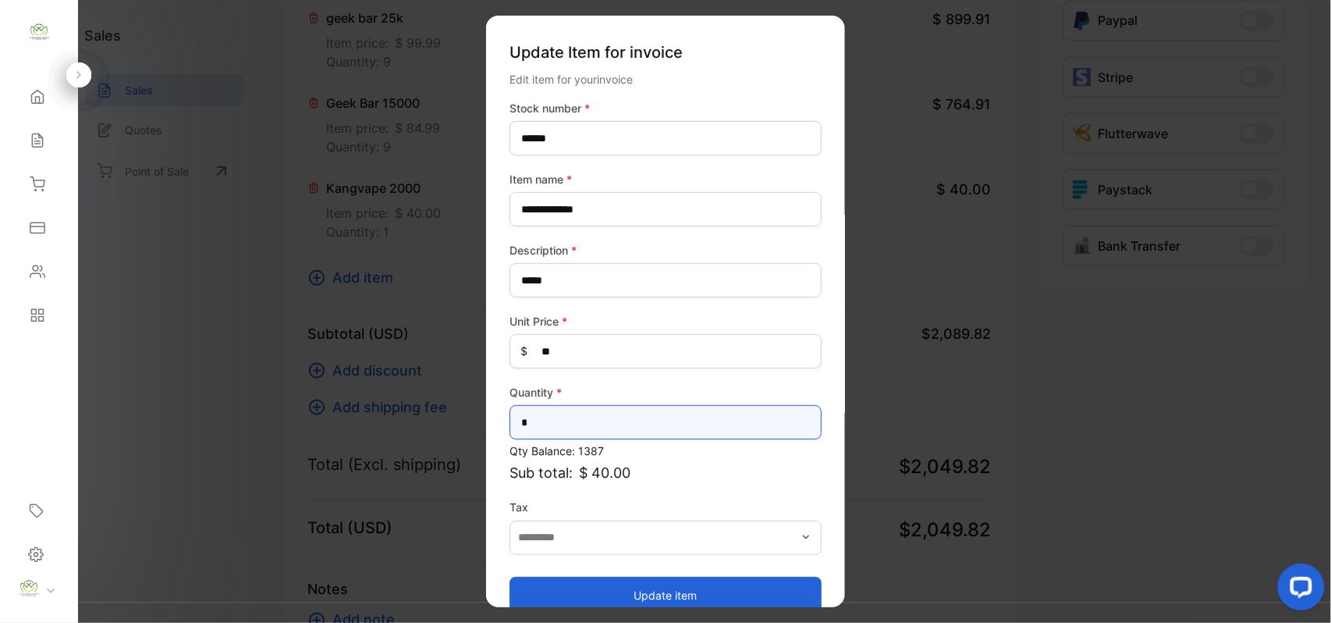
click at [596, 432] on input "*" at bounding box center [666, 422] width 312 height 34
type input "*"
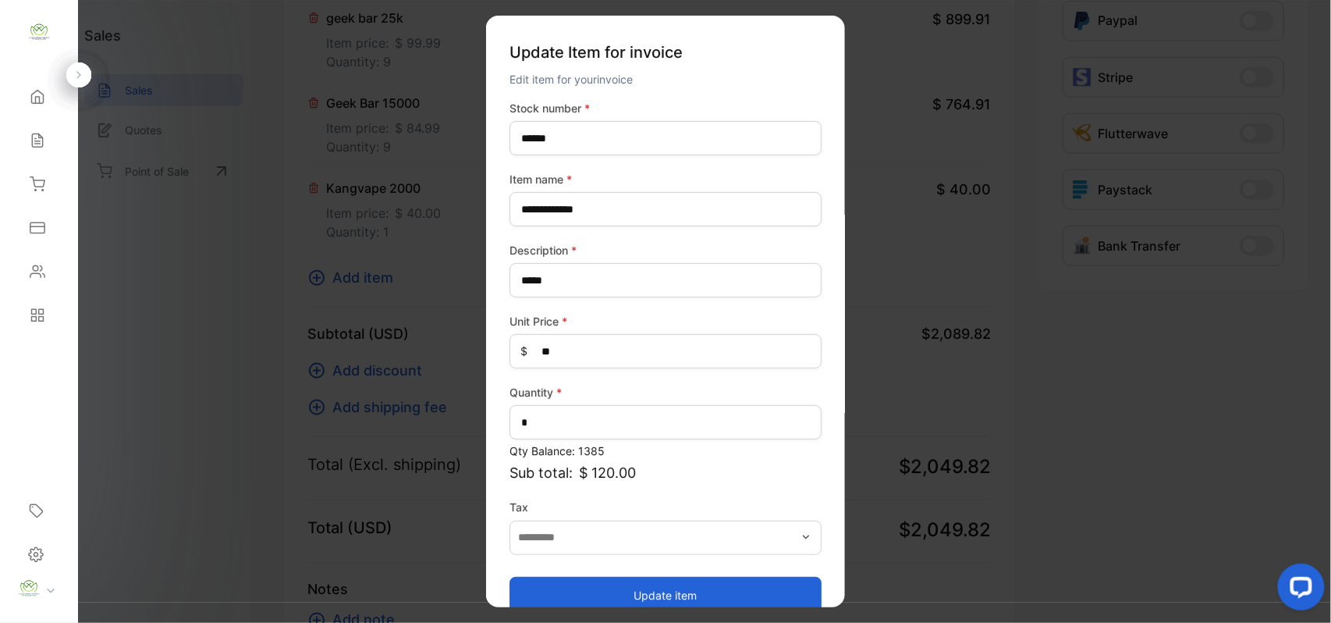
click at [571, 590] on button "Update item" at bounding box center [666, 594] width 312 height 37
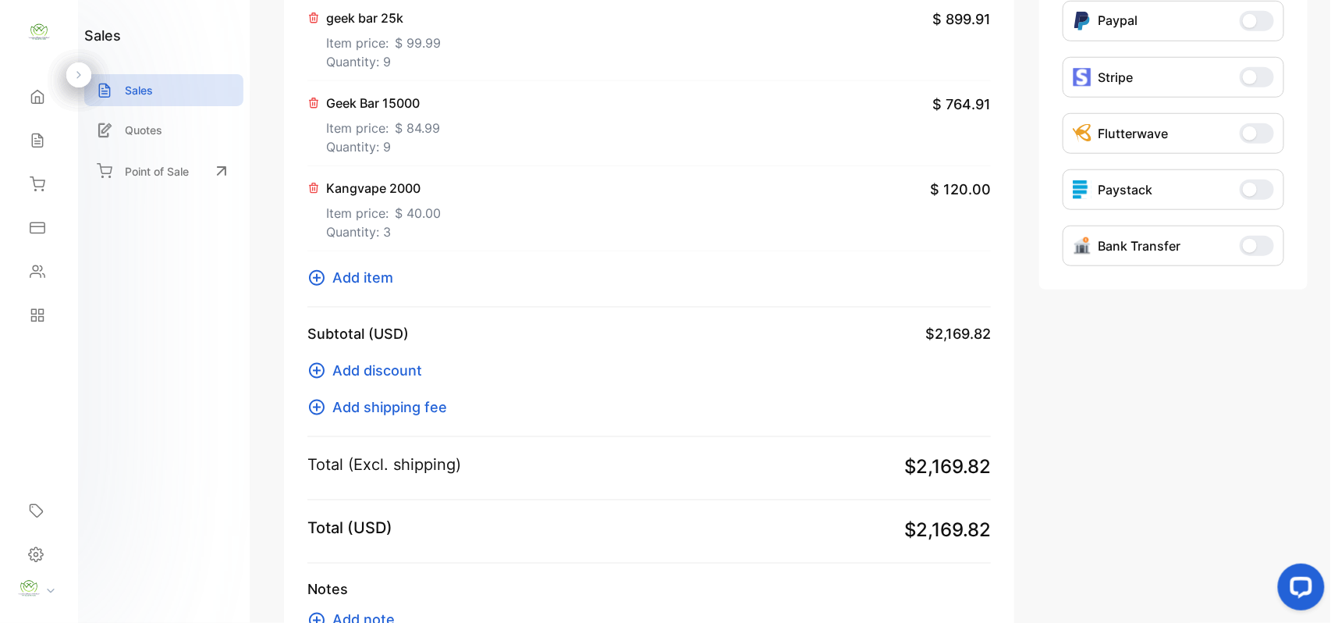
click at [381, 279] on span "Add item" at bounding box center [362, 277] width 61 height 21
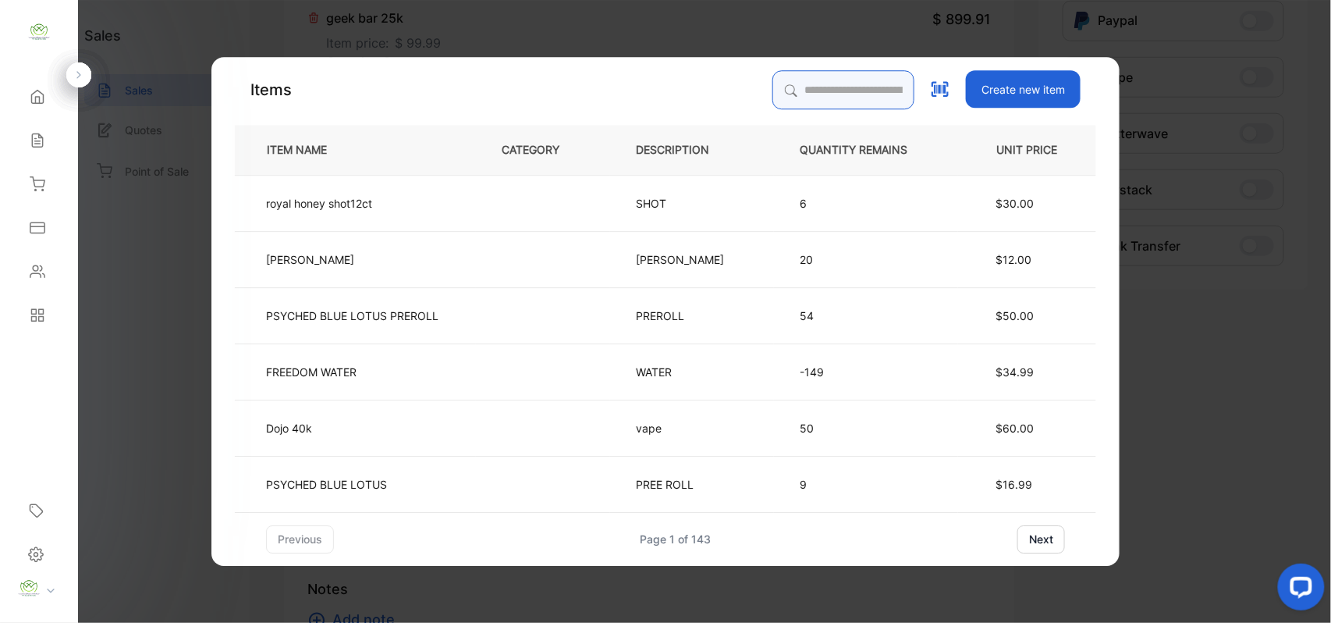
click at [800, 83] on input "search" at bounding box center [843, 89] width 142 height 39
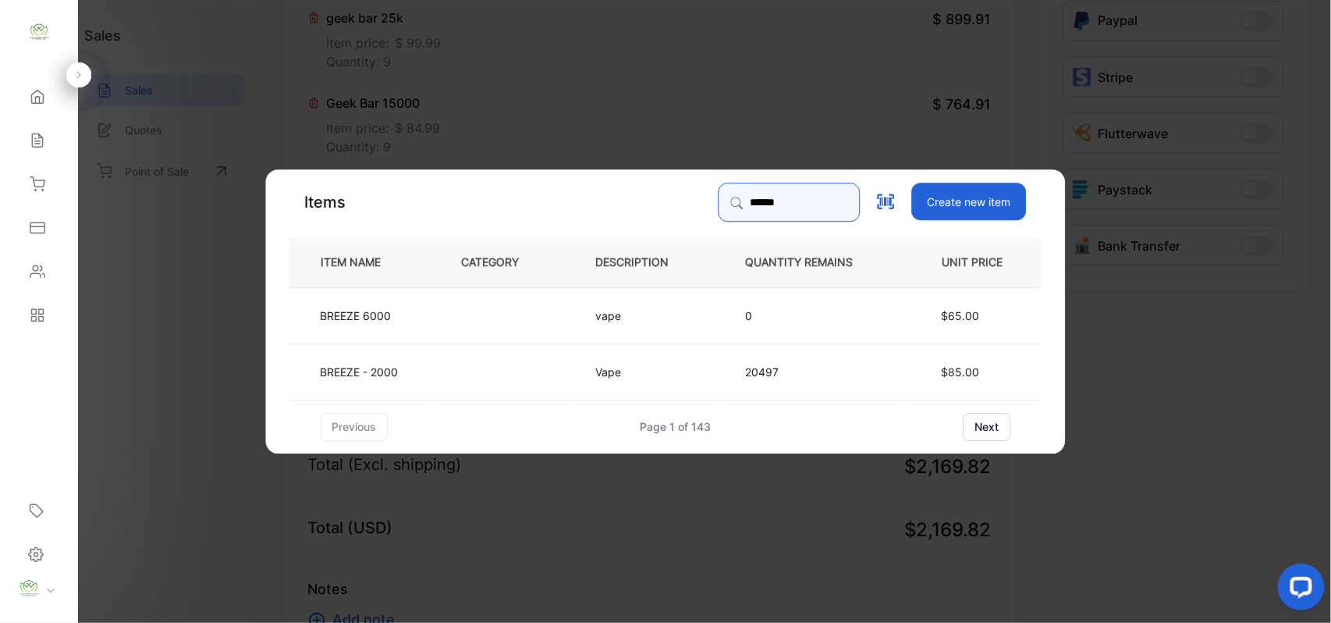
type input "******"
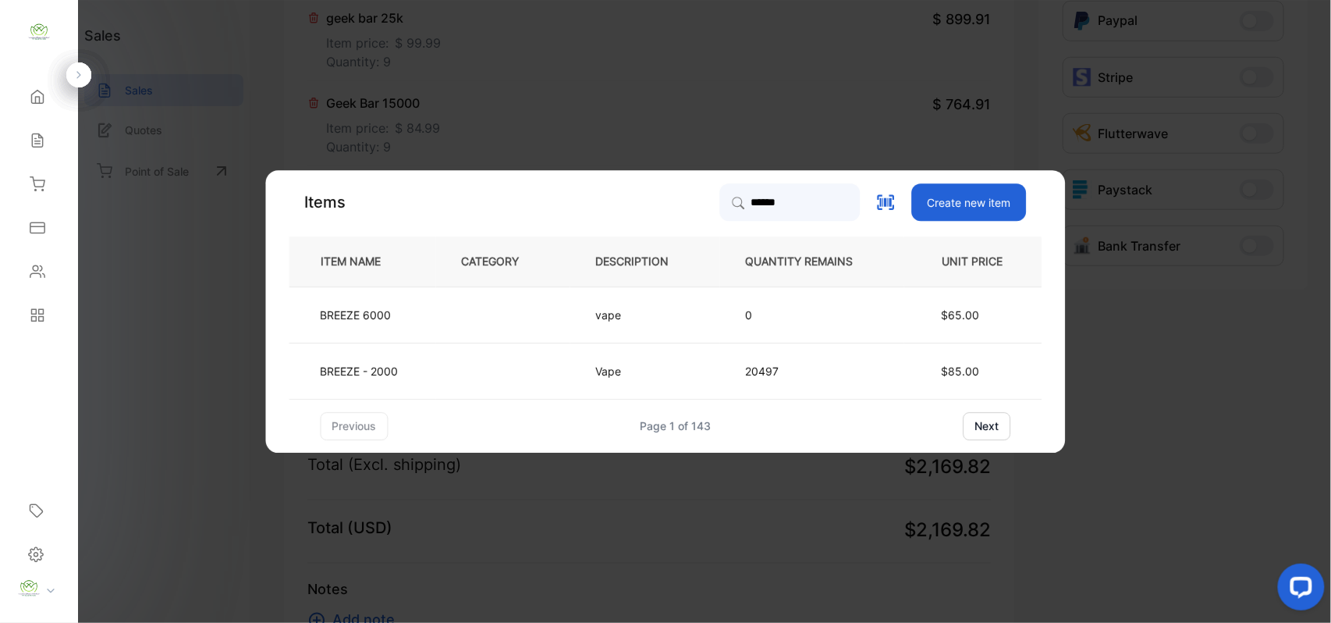
click at [397, 372] on p "BREEZE - 2000" at bounding box center [360, 371] width 78 height 16
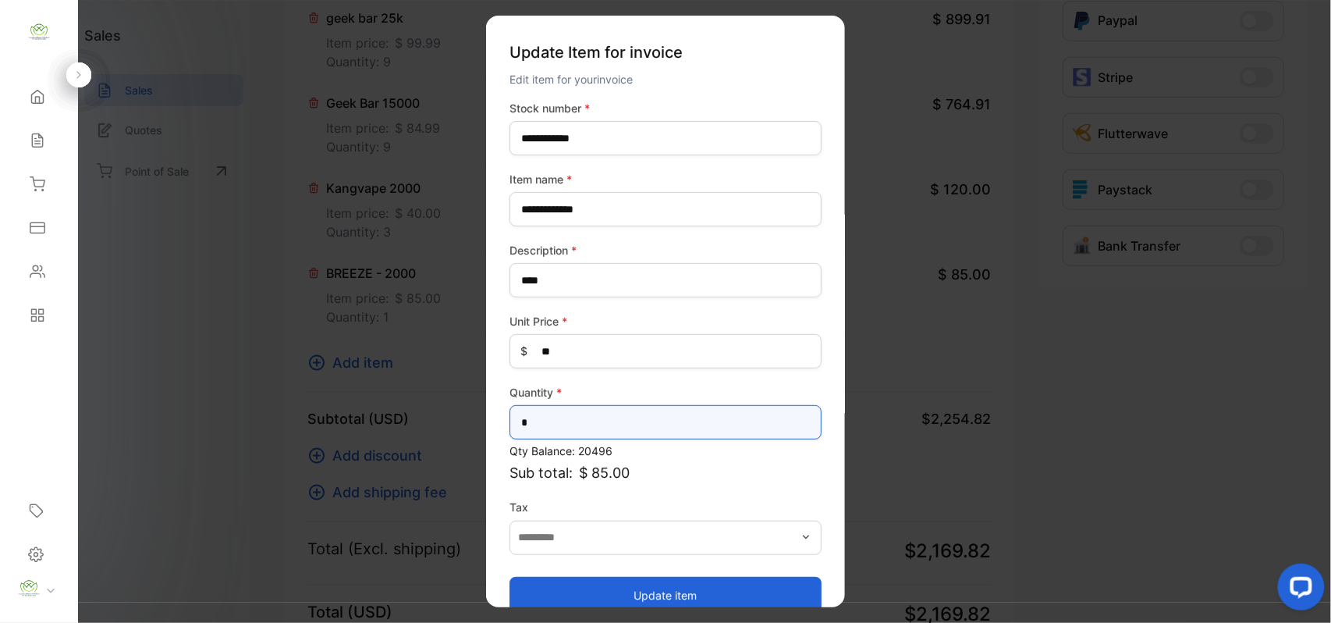
click at [546, 424] on input "*" at bounding box center [666, 422] width 312 height 34
type input "*"
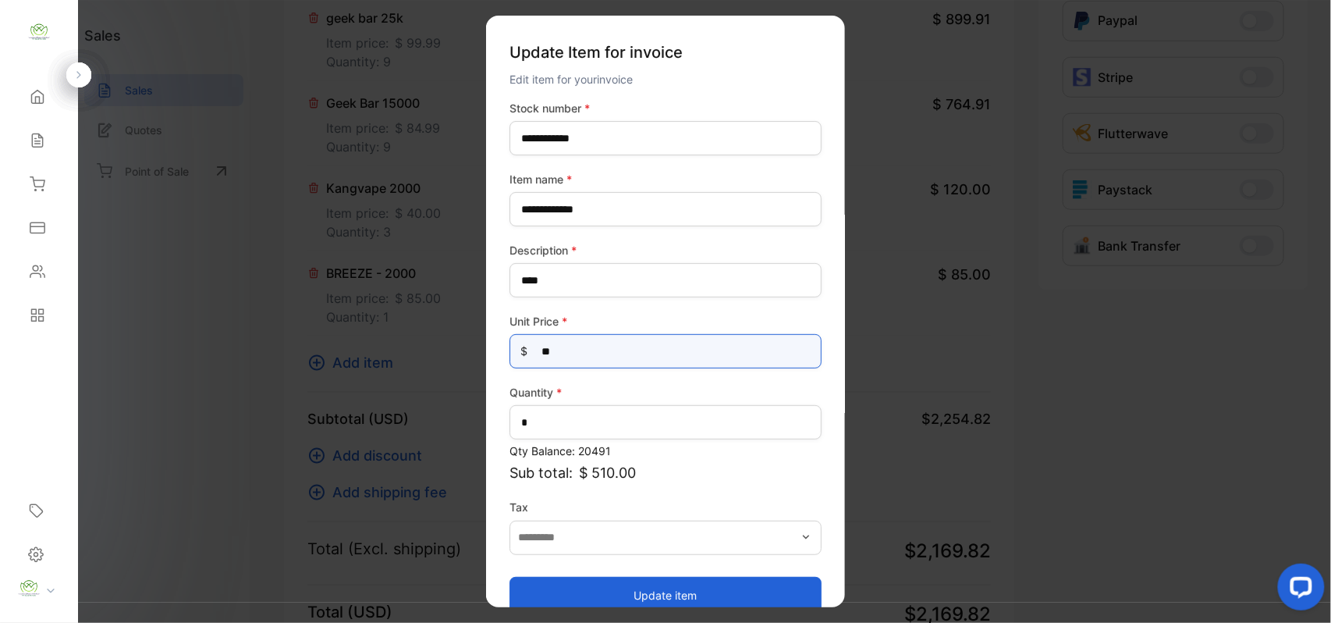
click at [566, 345] on Price-inputprice "**" at bounding box center [666, 351] width 312 height 34
type Price-inputprice "*"
type Price-inputprice "***"
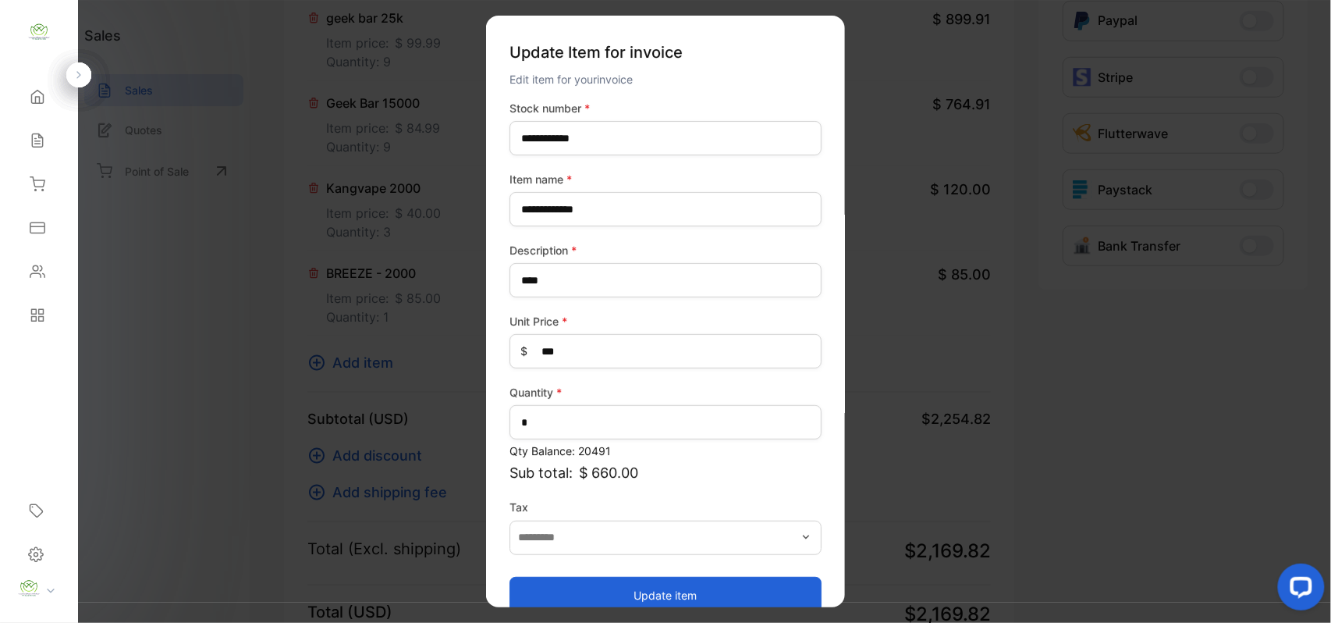
click at [512, 590] on button "Update item" at bounding box center [666, 594] width 312 height 37
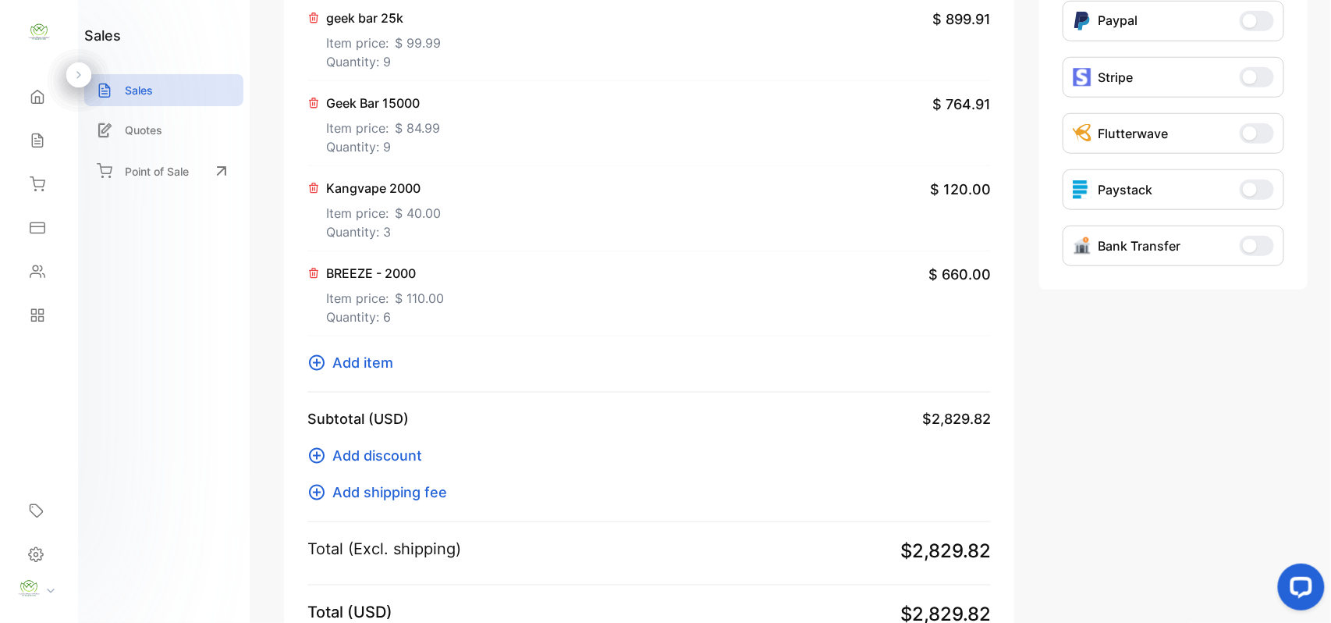
click at [332, 365] on span "Add item" at bounding box center [362, 362] width 61 height 21
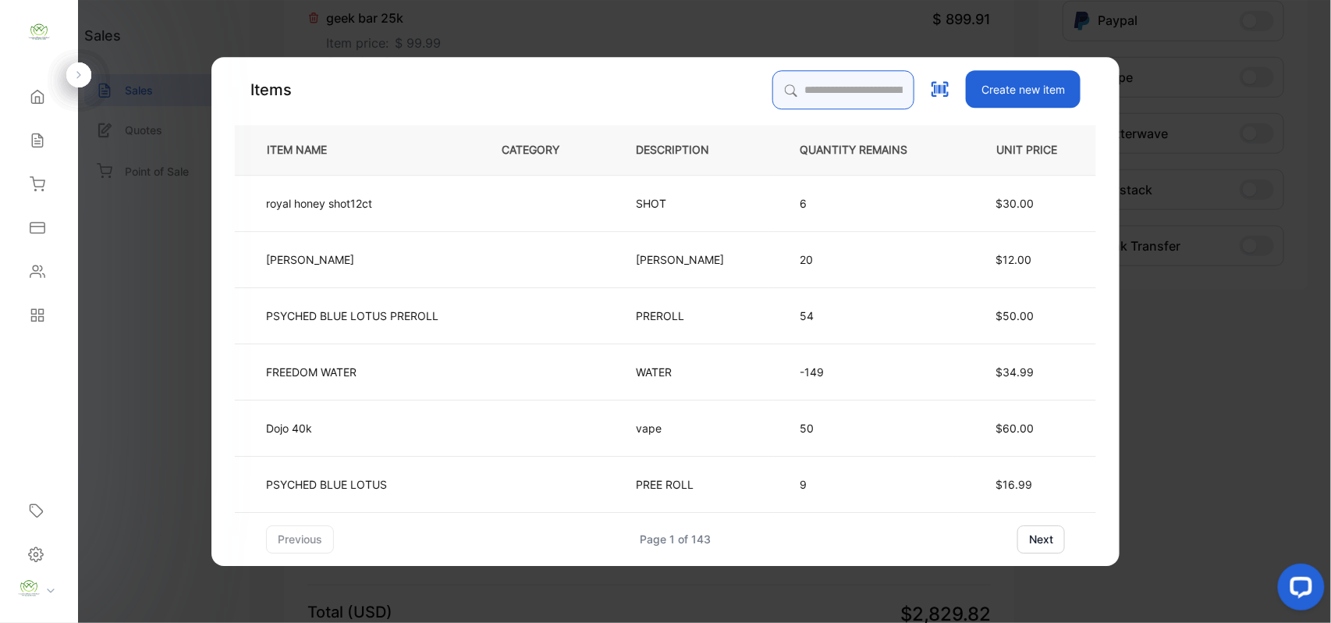
click at [819, 87] on input "search" at bounding box center [843, 89] width 142 height 39
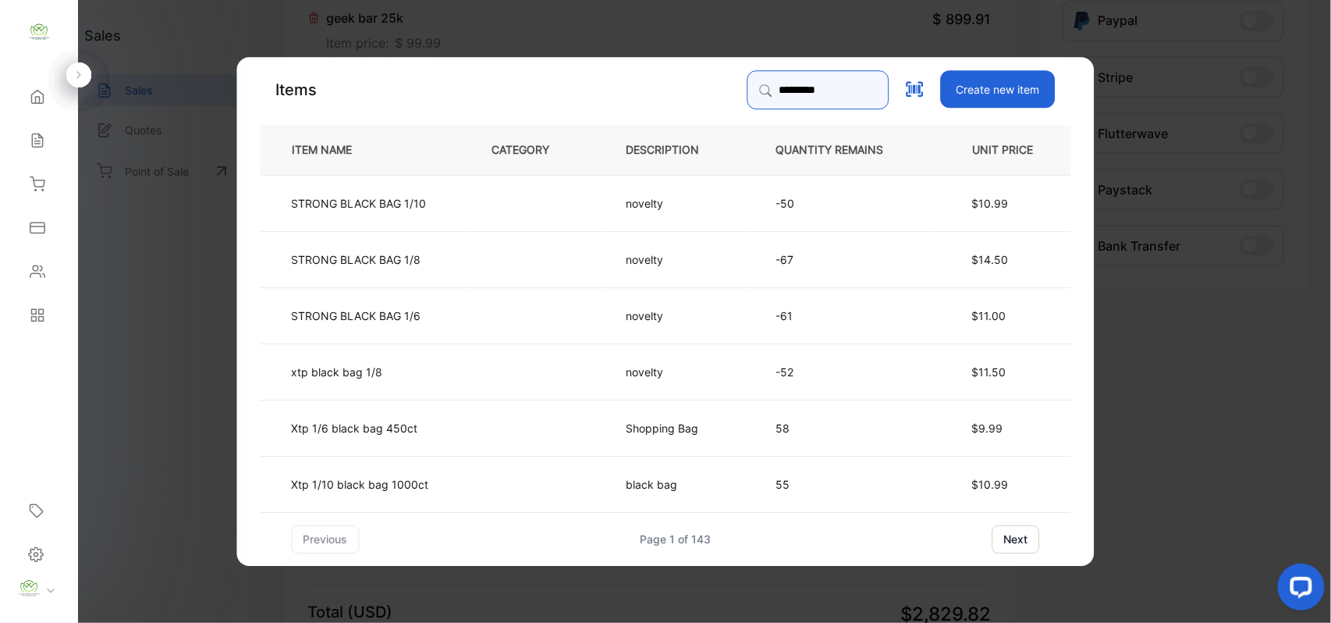
type input "*********"
click at [513, 191] on td at bounding box center [534, 202] width 134 height 56
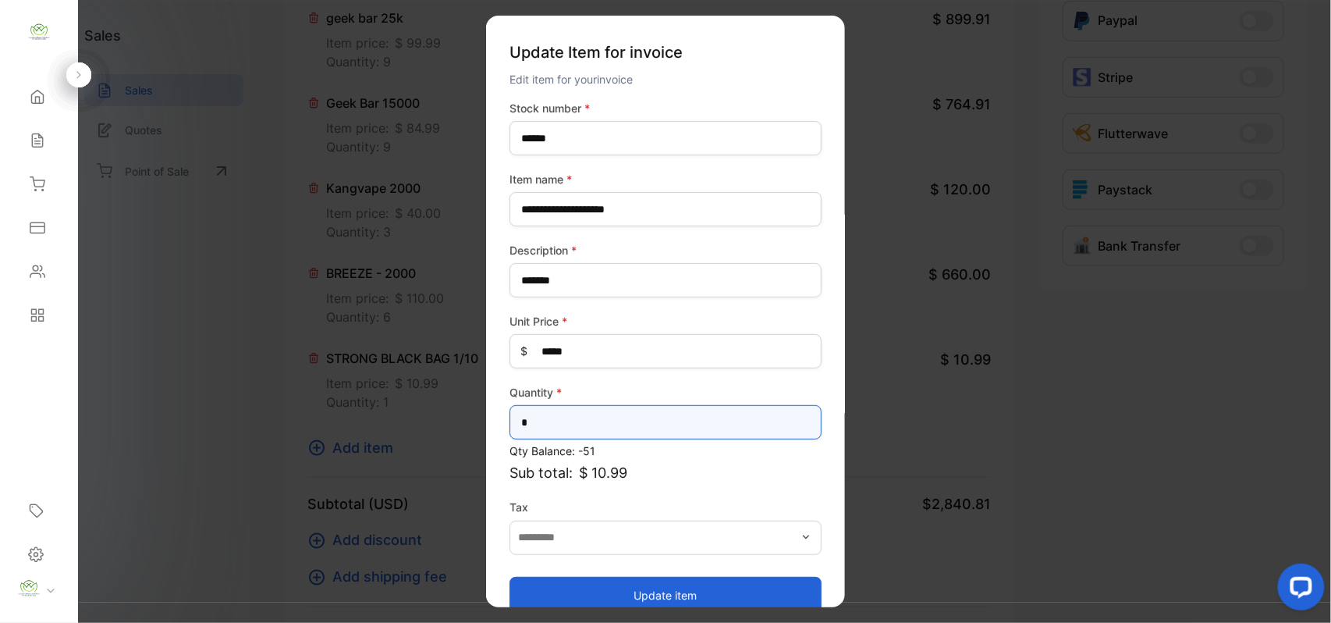
click at [552, 435] on input "*" at bounding box center [666, 422] width 312 height 34
type input "*"
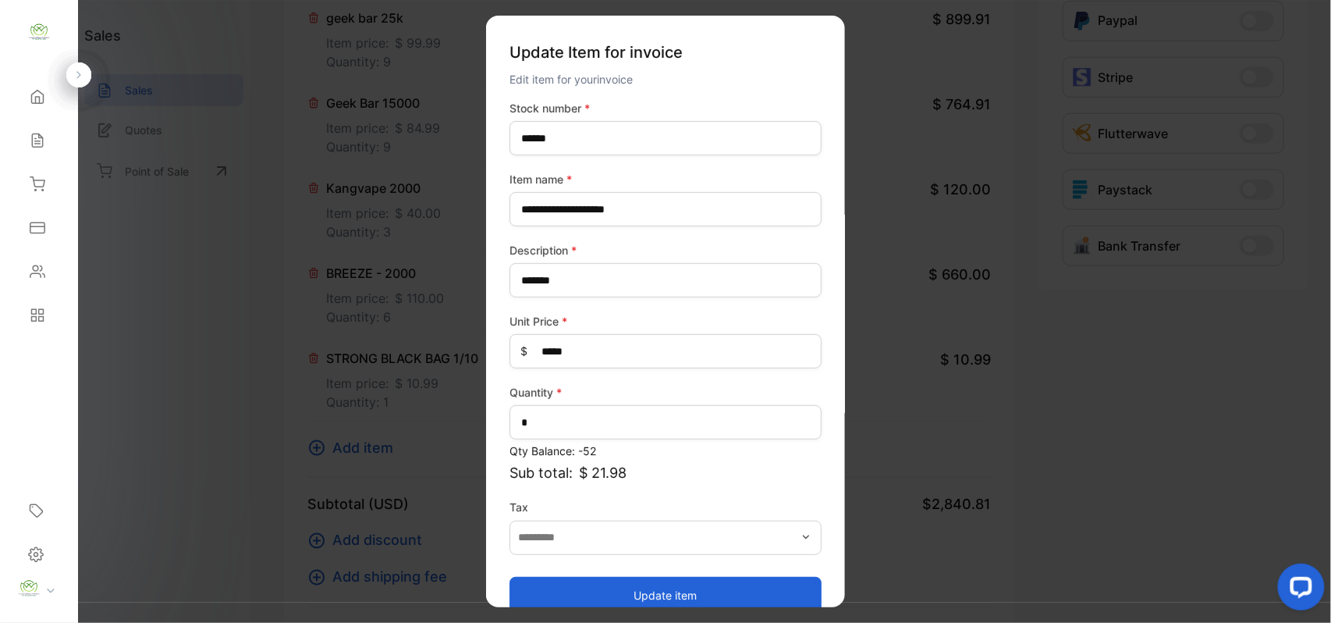
click at [741, 591] on button "Update item" at bounding box center [666, 594] width 312 height 37
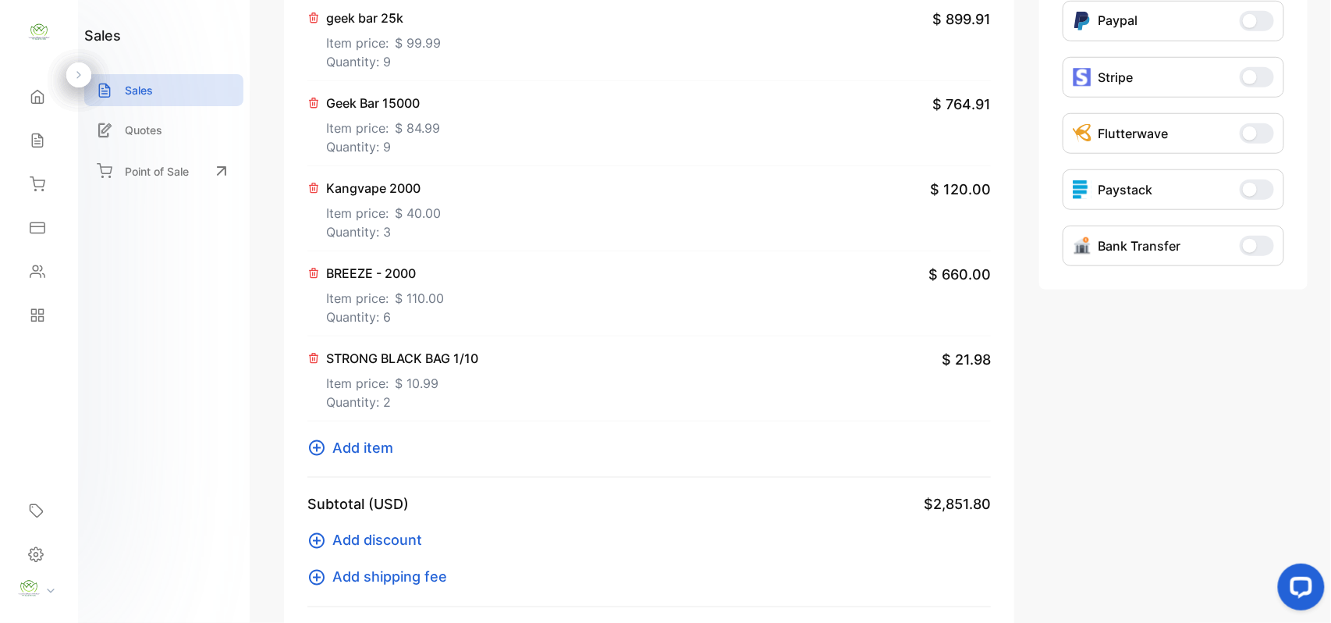
click at [313, 275] on icon at bounding box center [314, 272] width 9 height 9
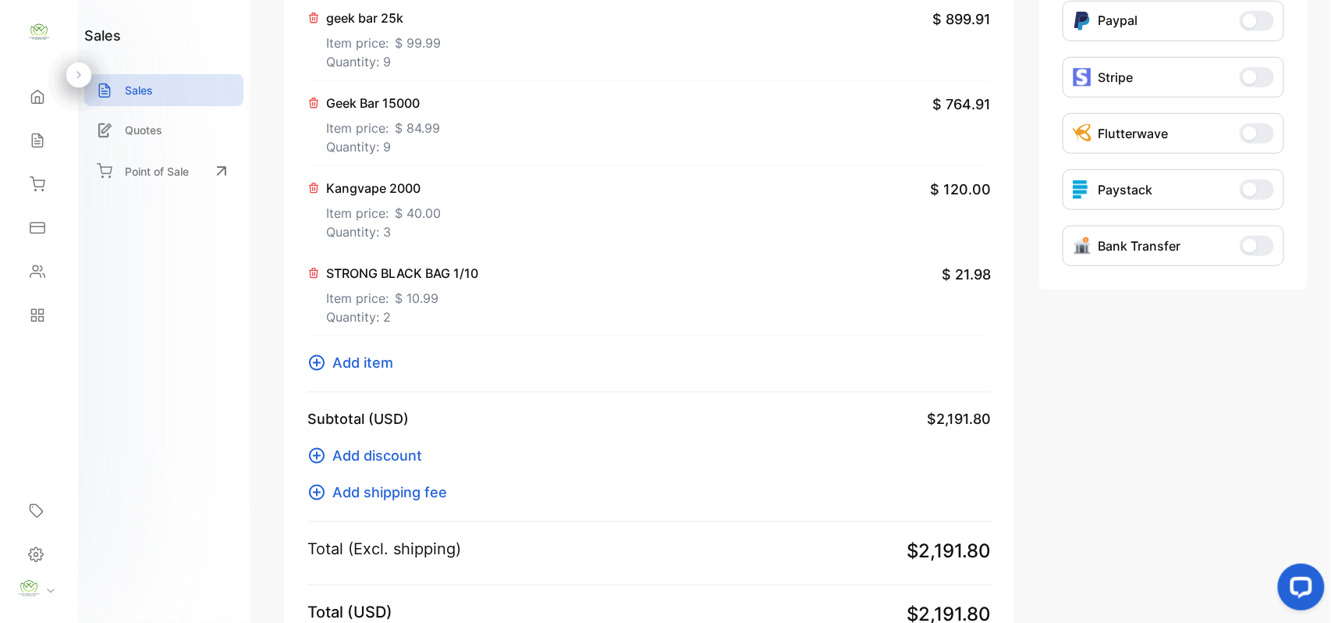
click at [350, 360] on span "Add item" at bounding box center [362, 362] width 61 height 21
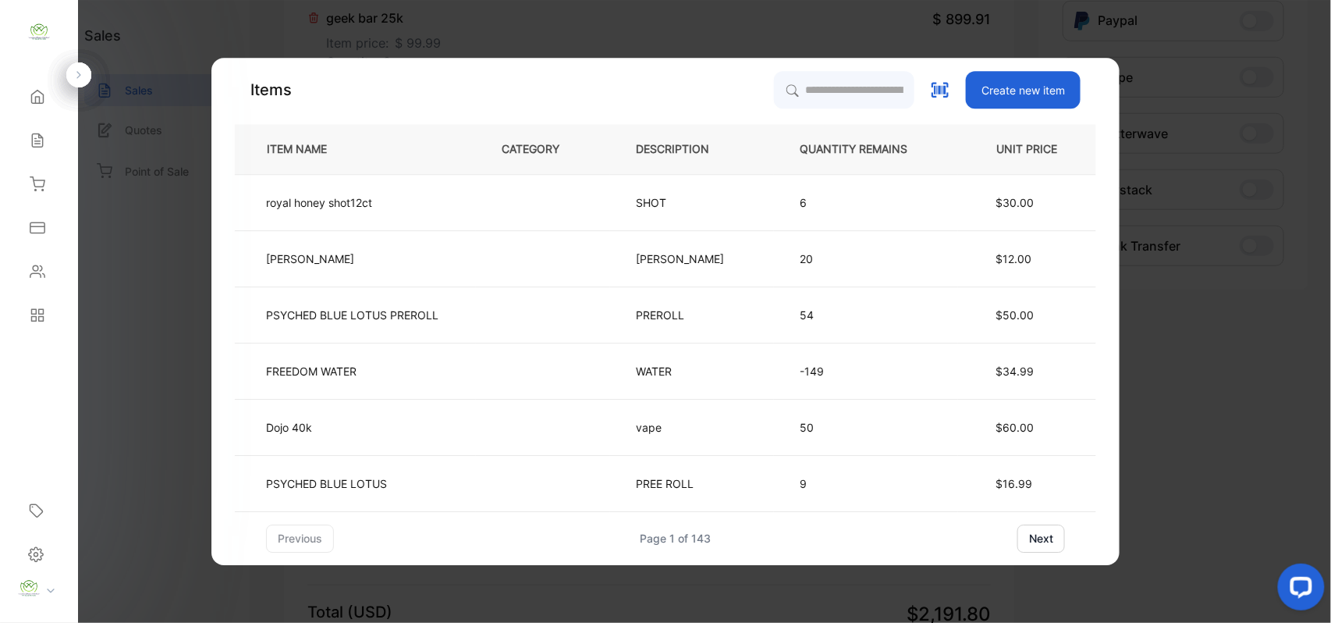
click at [888, 69] on div "Items Create new item ITEM NAME CATEGORY DESCRIPTION QUANTITY REMAINS UNIT PRIC…" at bounding box center [665, 311] width 908 height 507
click at [853, 98] on input "search" at bounding box center [843, 89] width 142 height 39
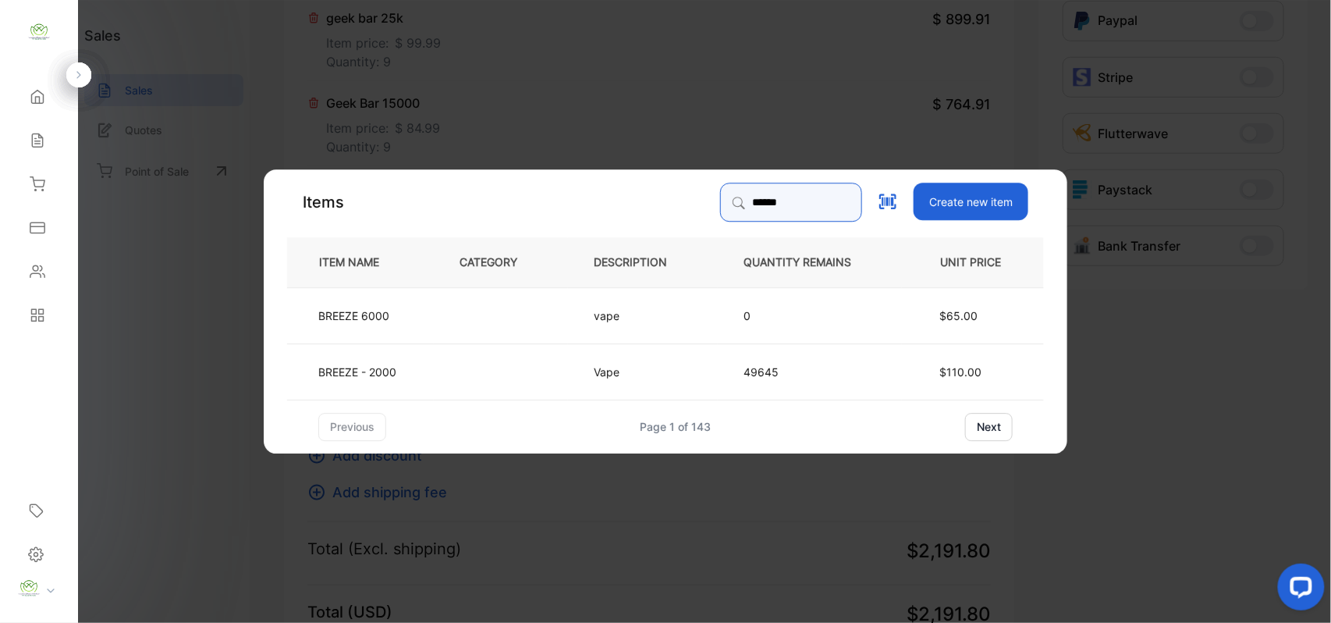
type input "******"
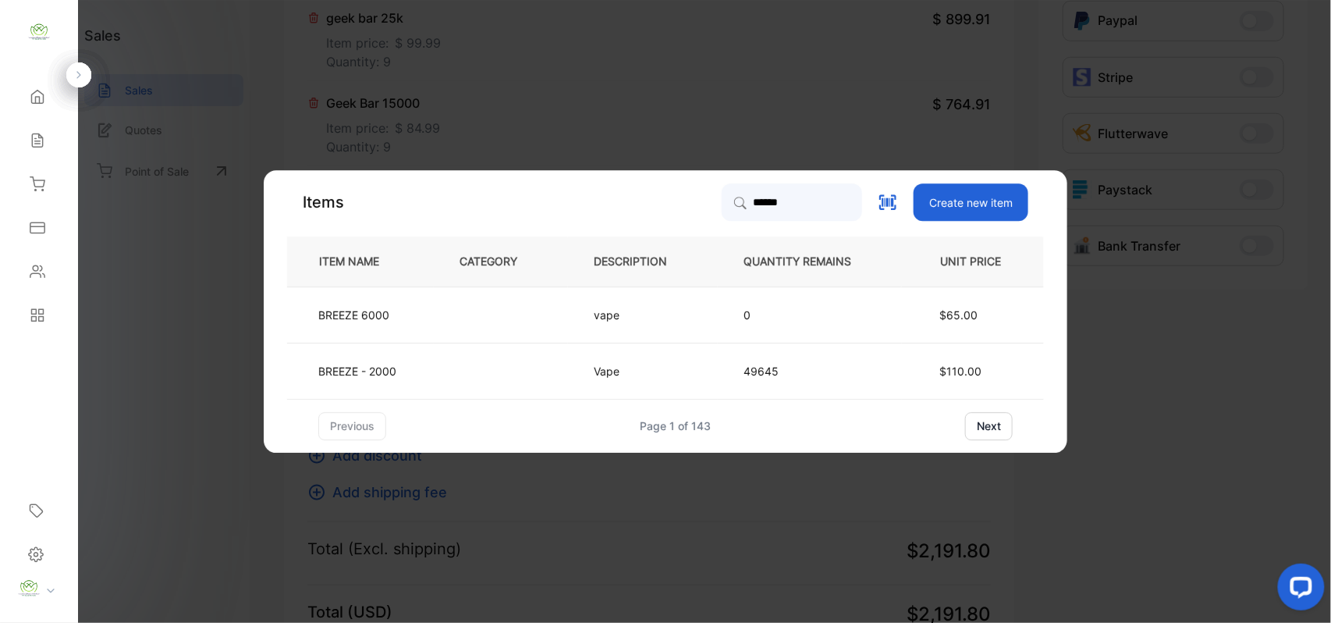
click at [360, 359] on td "BREEZE - 2000" at bounding box center [360, 371] width 147 height 56
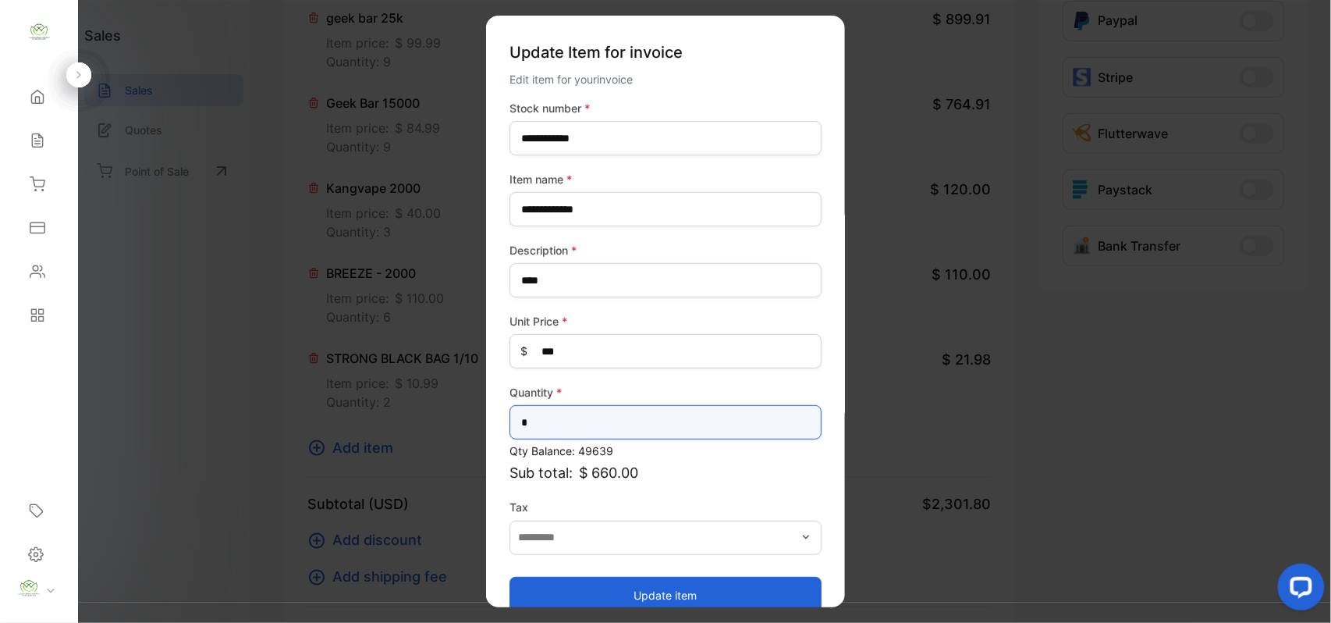
click at [612, 417] on input "*" at bounding box center [666, 422] width 312 height 34
type input "*"
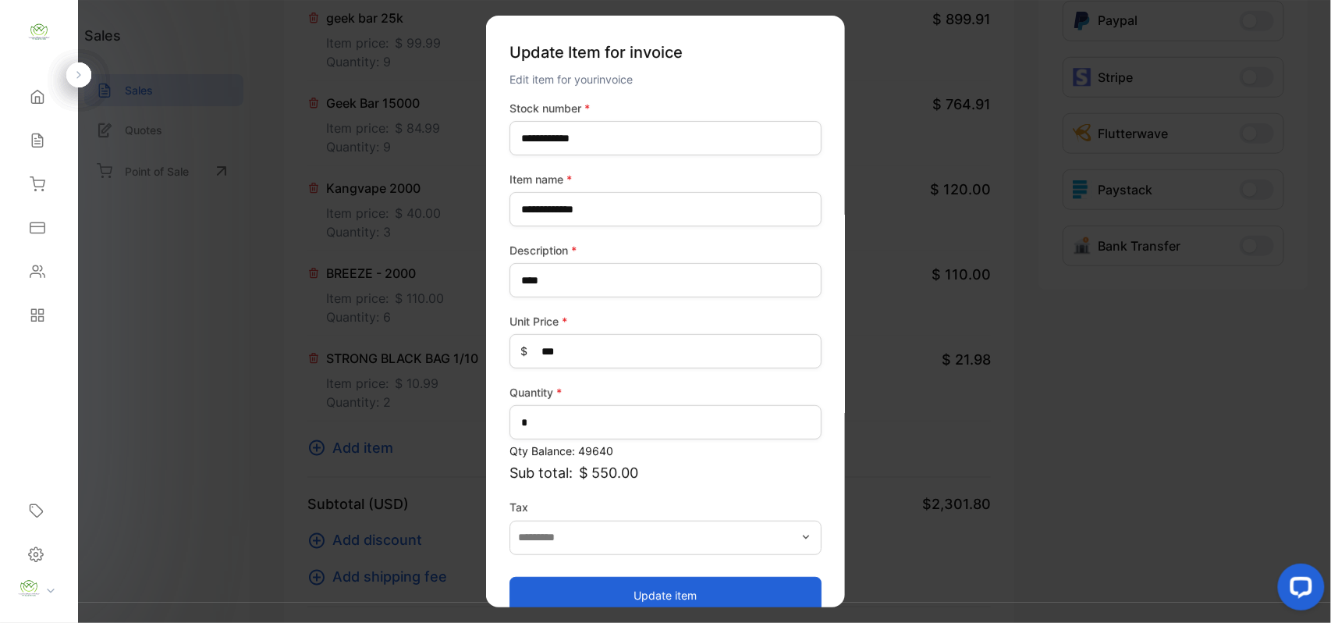
click at [591, 588] on button "Update item" at bounding box center [666, 594] width 312 height 37
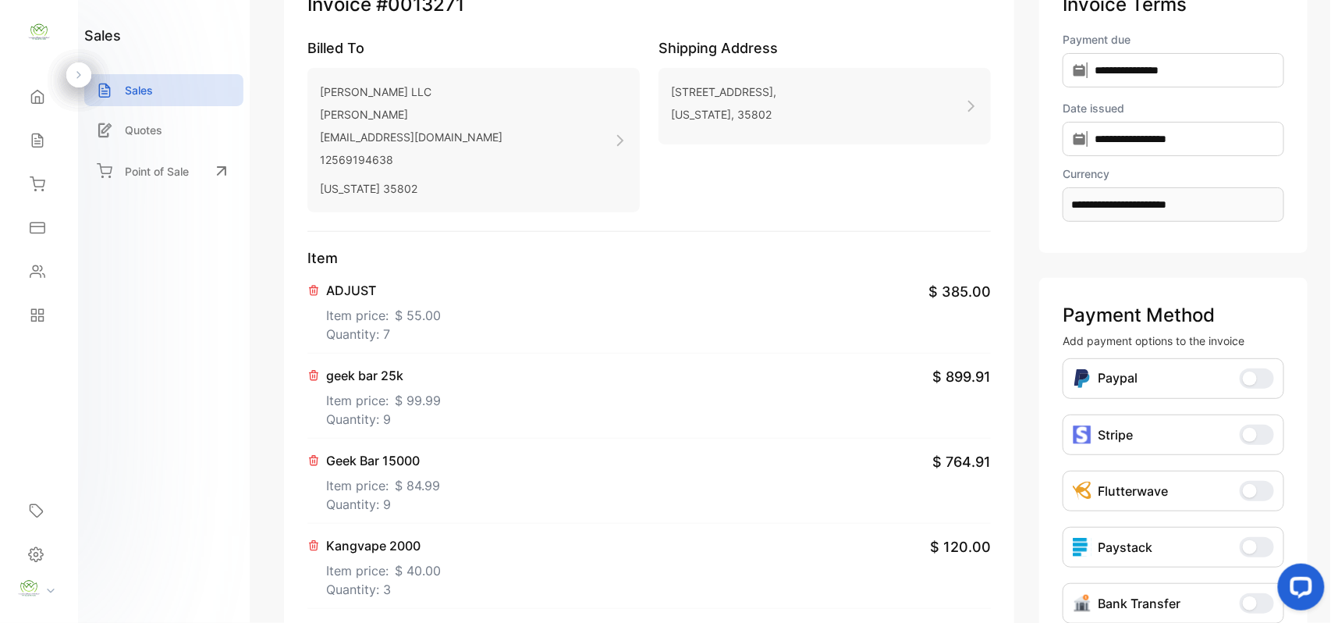
scroll to position [0, 0]
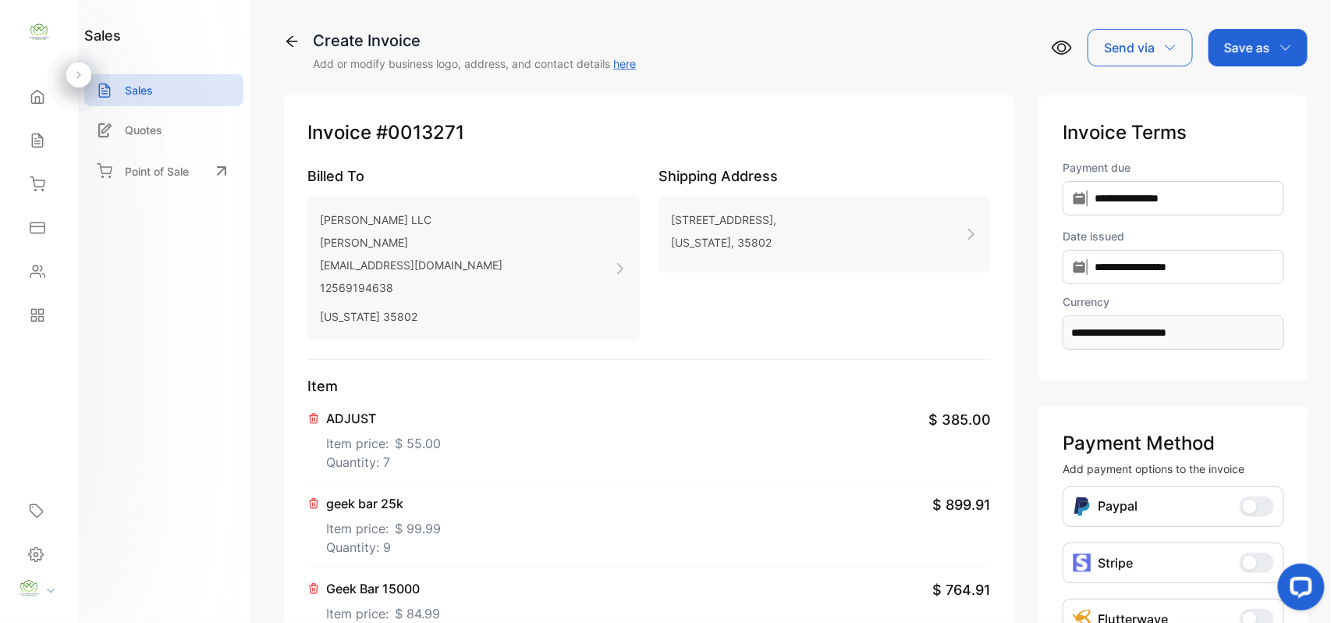
drag, startPoint x: 1248, startPoint y: 48, endPoint x: 1267, endPoint y: 61, distance: 22.5
click at [1255, 50] on p "Save as" at bounding box center [1247, 47] width 46 height 19
click at [1266, 97] on div "Invoice" at bounding box center [1254, 98] width 90 height 31
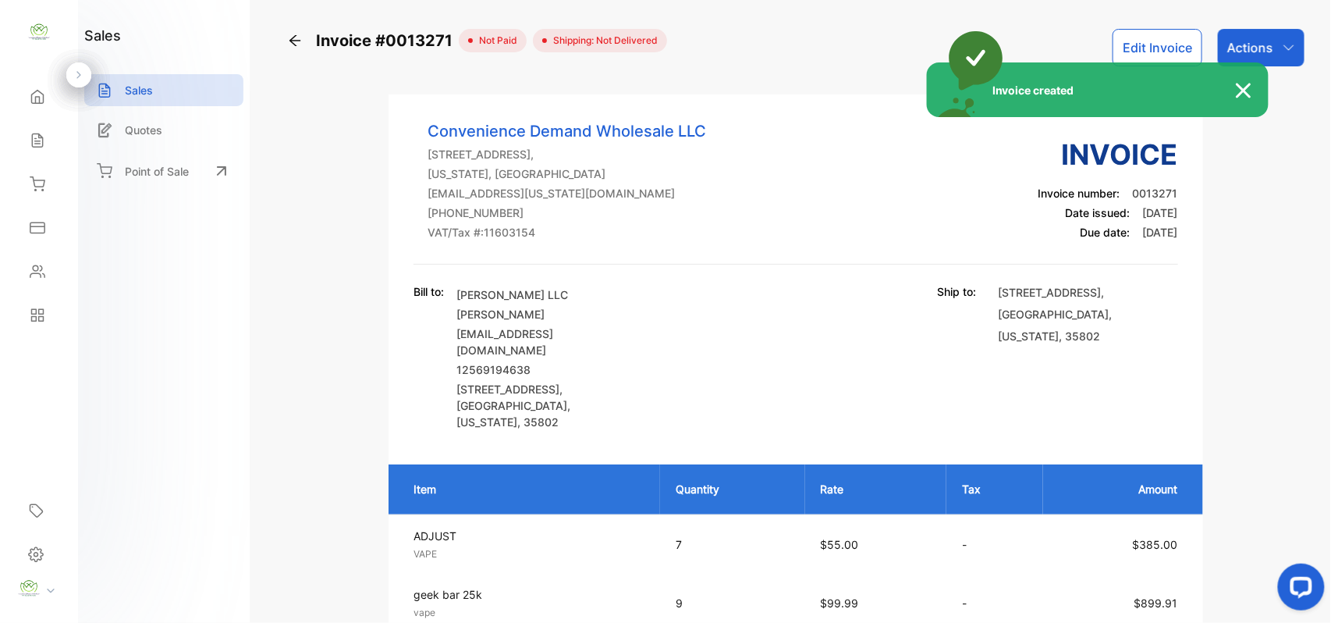
click at [1276, 45] on div "Invoice created" at bounding box center [665, 311] width 1331 height 623
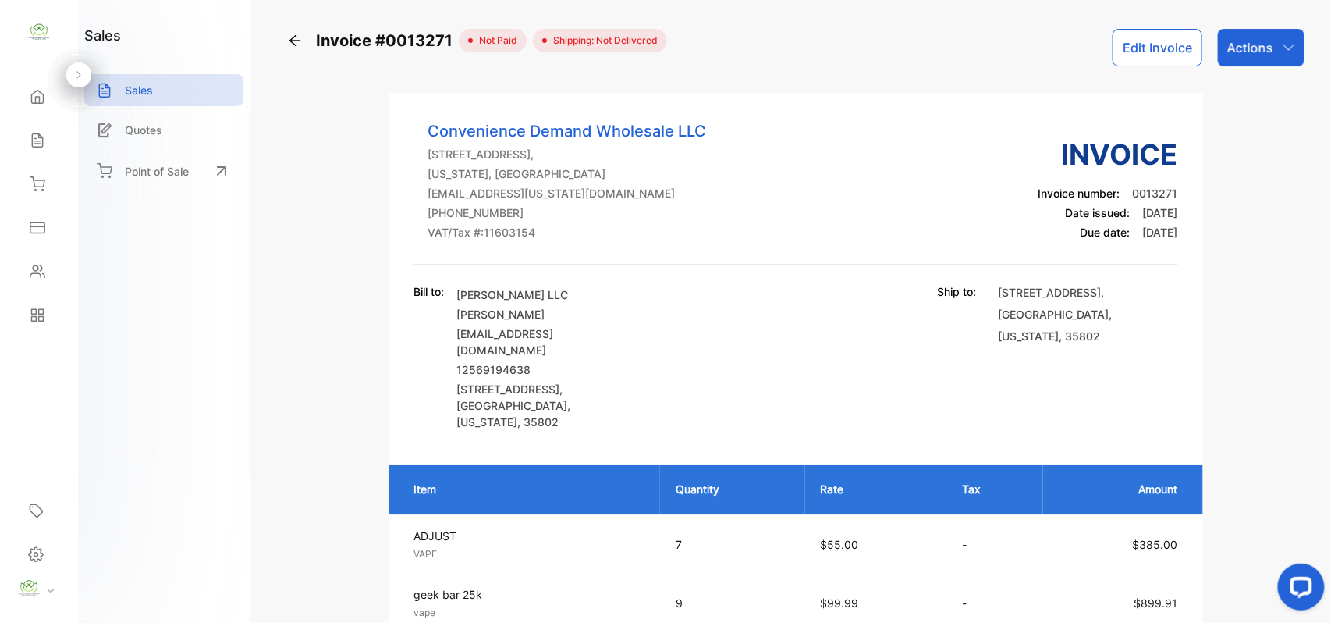
click at [1276, 45] on div "Actions" at bounding box center [1261, 47] width 87 height 37
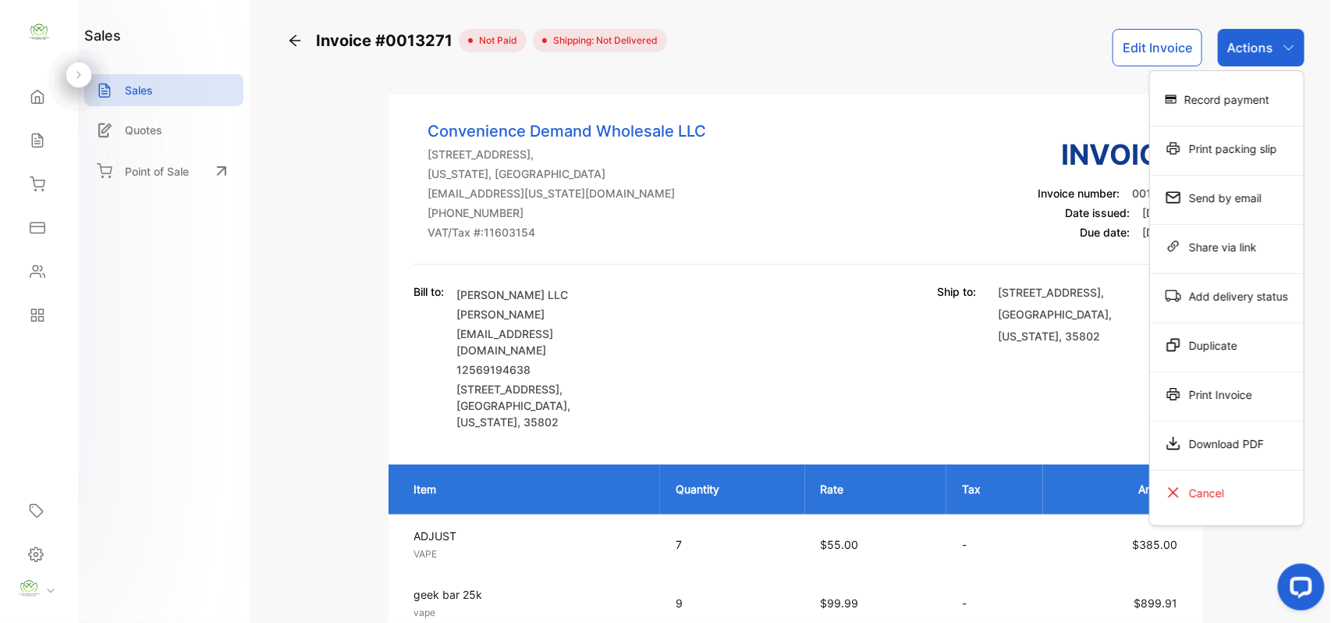
drag, startPoint x: 1247, startPoint y: 154, endPoint x: 1252, endPoint y: 145, distance: 10.8
click at [1252, 147] on div "Print packing slip" at bounding box center [1227, 148] width 154 height 31
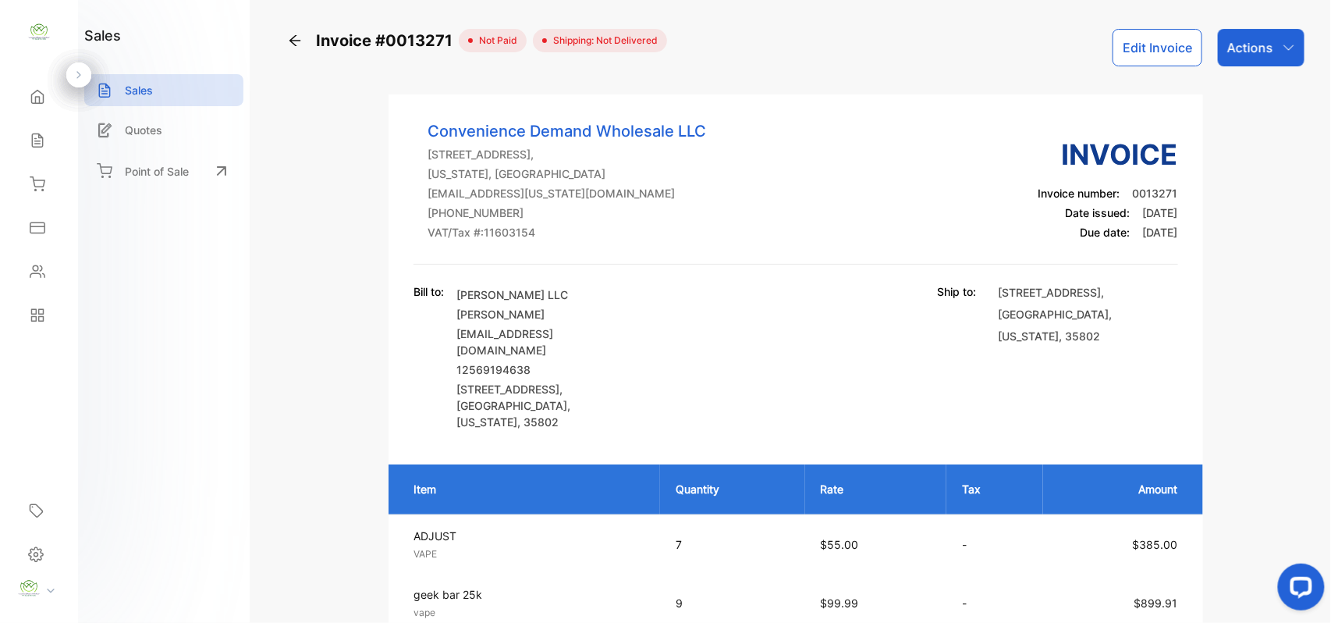
click at [1153, 53] on button "Edit Invoice" at bounding box center [1158, 47] width 90 height 37
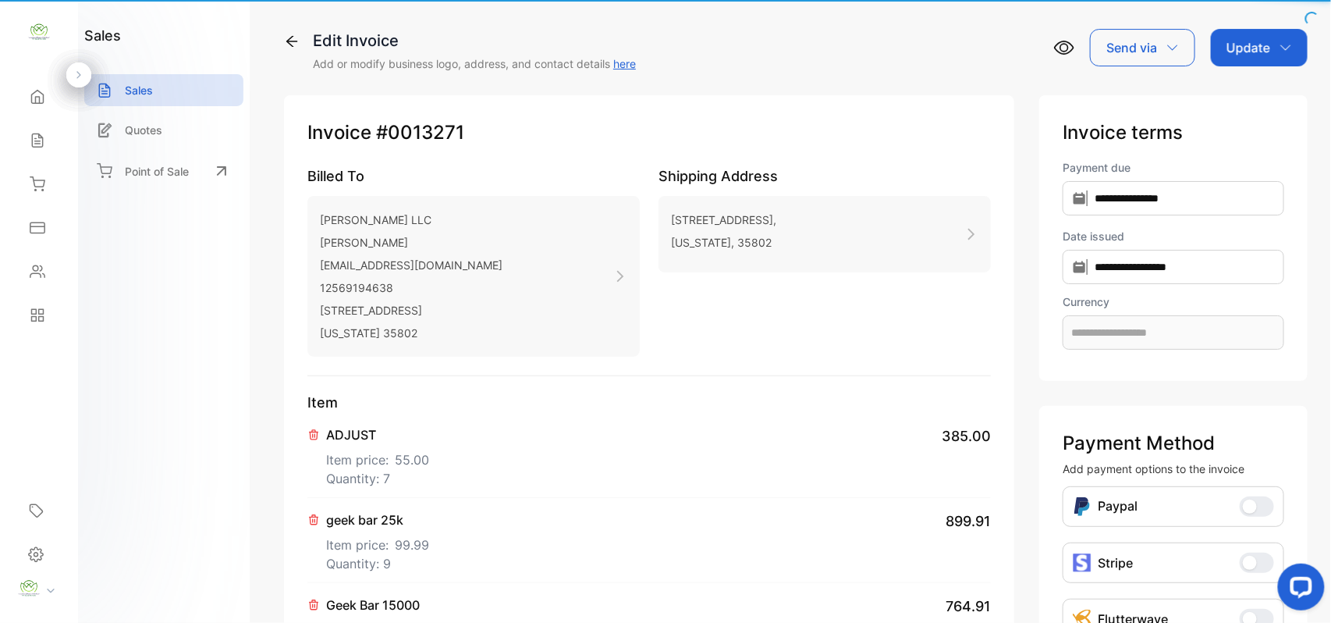
type input "**********"
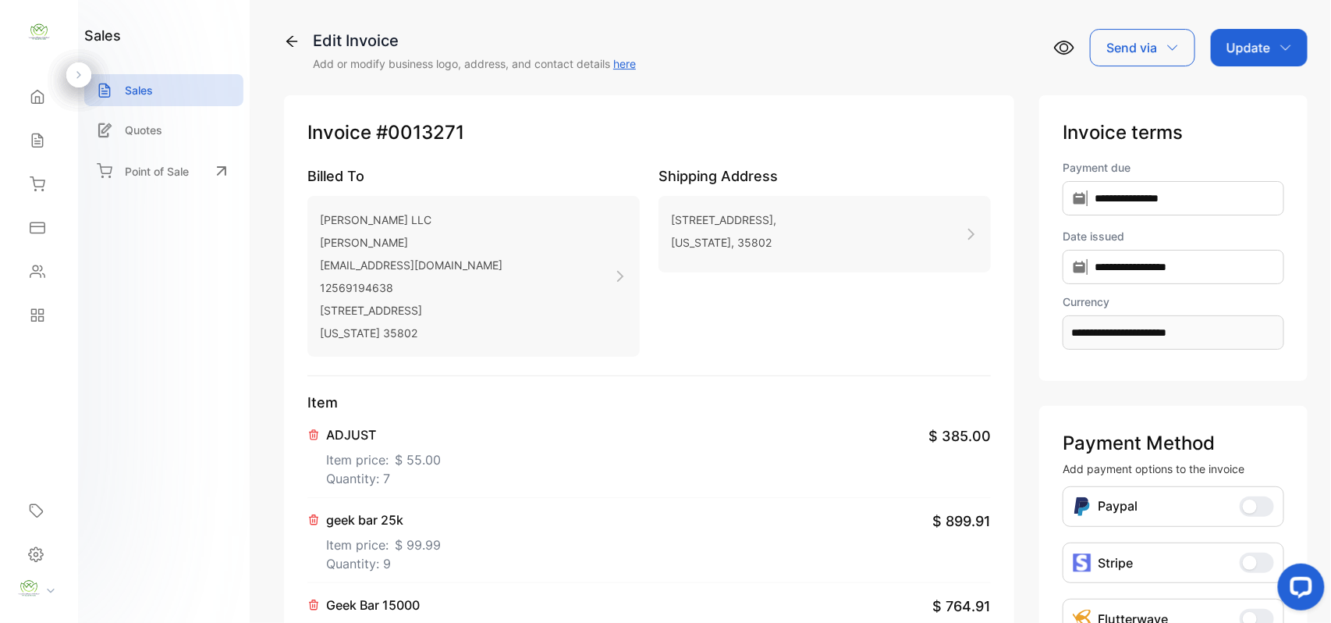
drag, startPoint x: 454, startPoint y: 470, endPoint x: 492, endPoint y: 473, distance: 37.6
click at [459, 470] on div "ADJUST Item price: $ 55.00 Quantity: 7 $ 385.00" at bounding box center [648, 455] width 683 height 85
click at [365, 475] on p "Quantity: 7" at bounding box center [383, 478] width 115 height 19
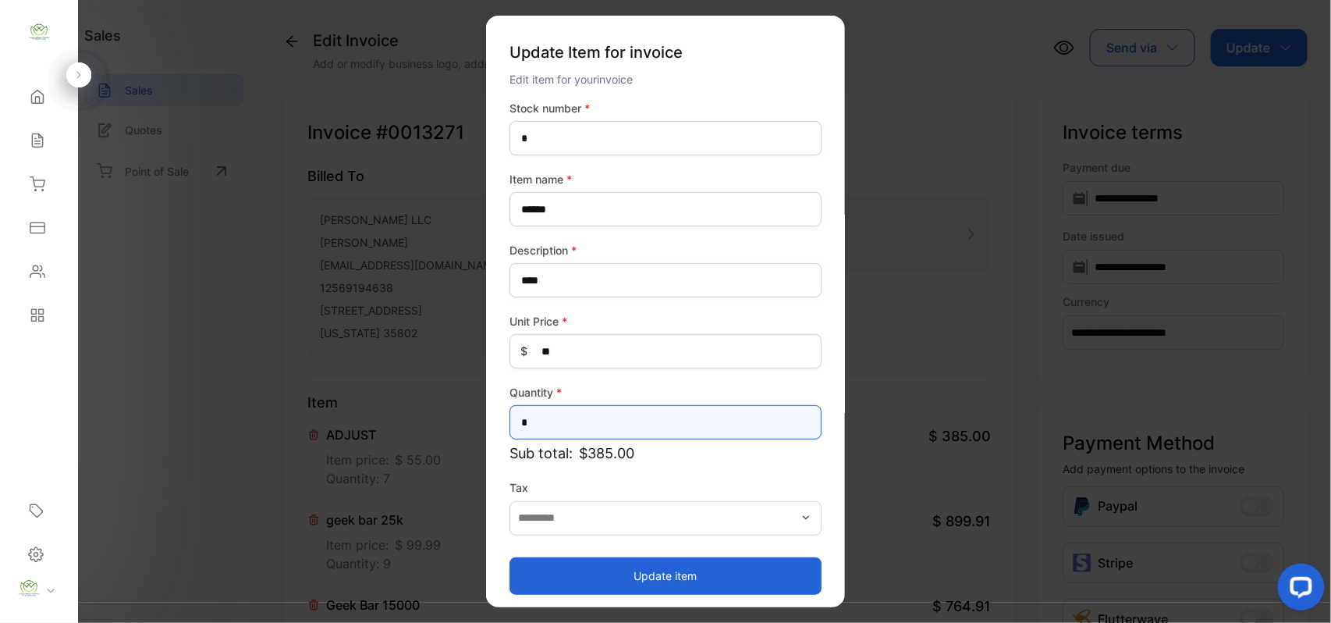
click at [569, 428] on input "*" at bounding box center [666, 422] width 312 height 34
type input "**"
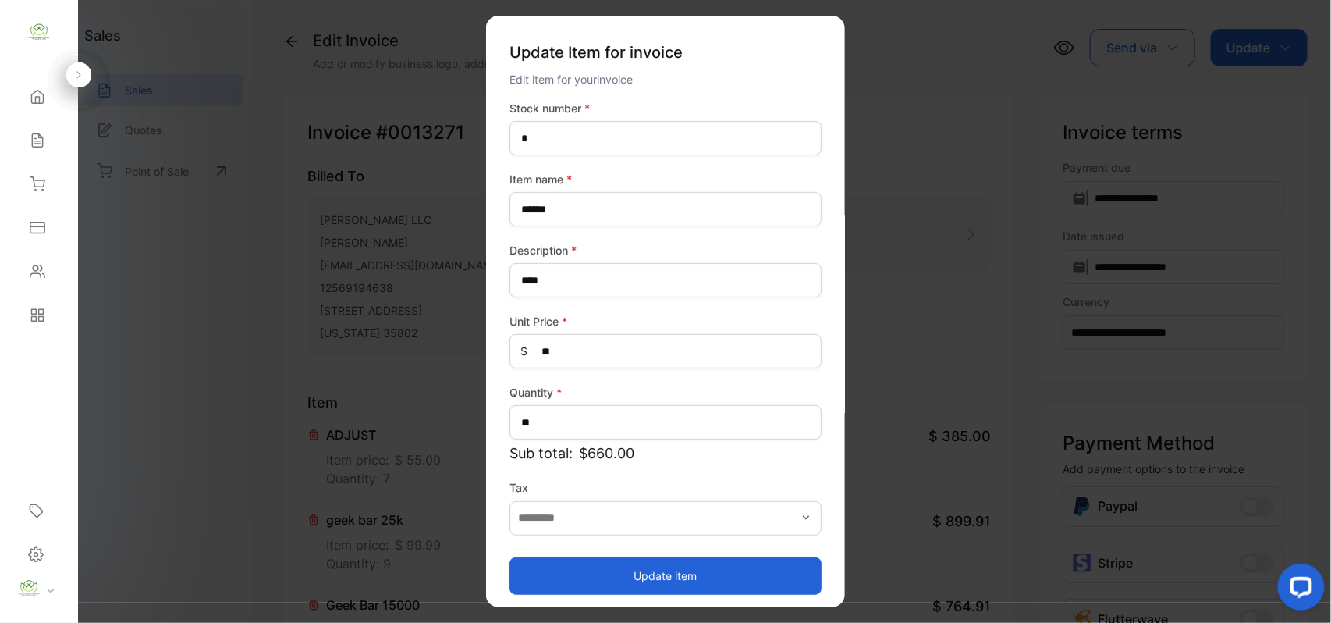
click at [545, 579] on button "Update item" at bounding box center [666, 574] width 312 height 37
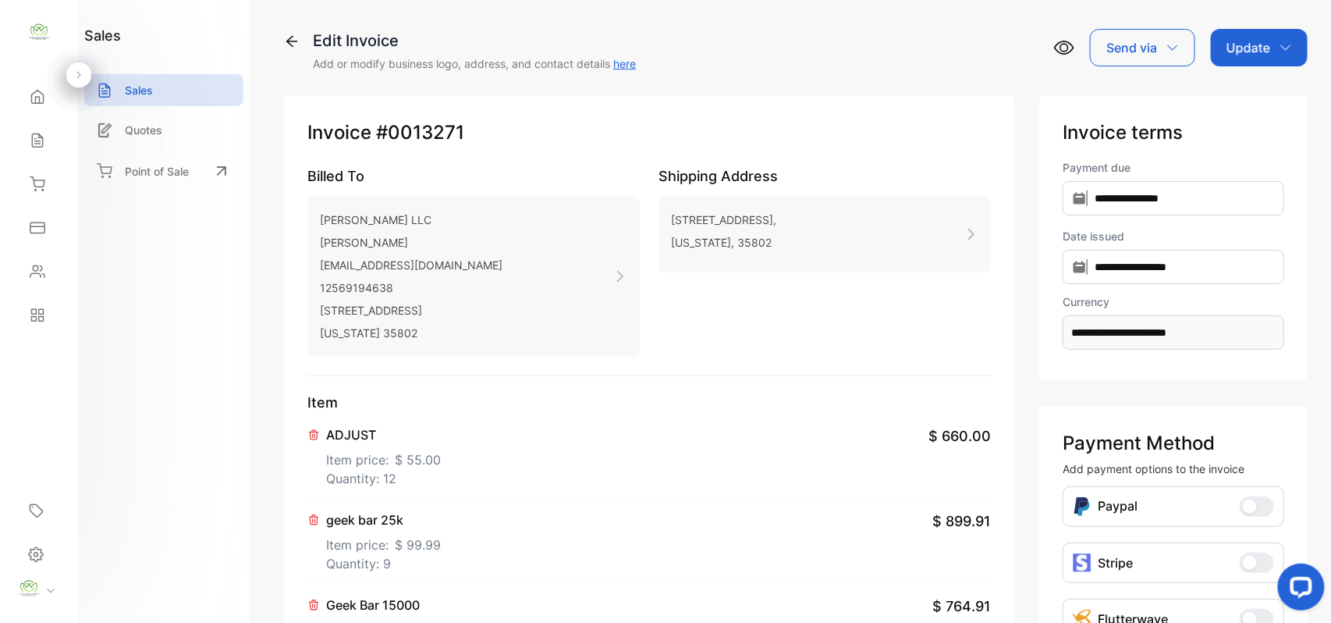
click at [1246, 36] on div "Update" at bounding box center [1259, 47] width 97 height 37
click at [1242, 98] on div "Invoice" at bounding box center [1262, 98] width 90 height 31
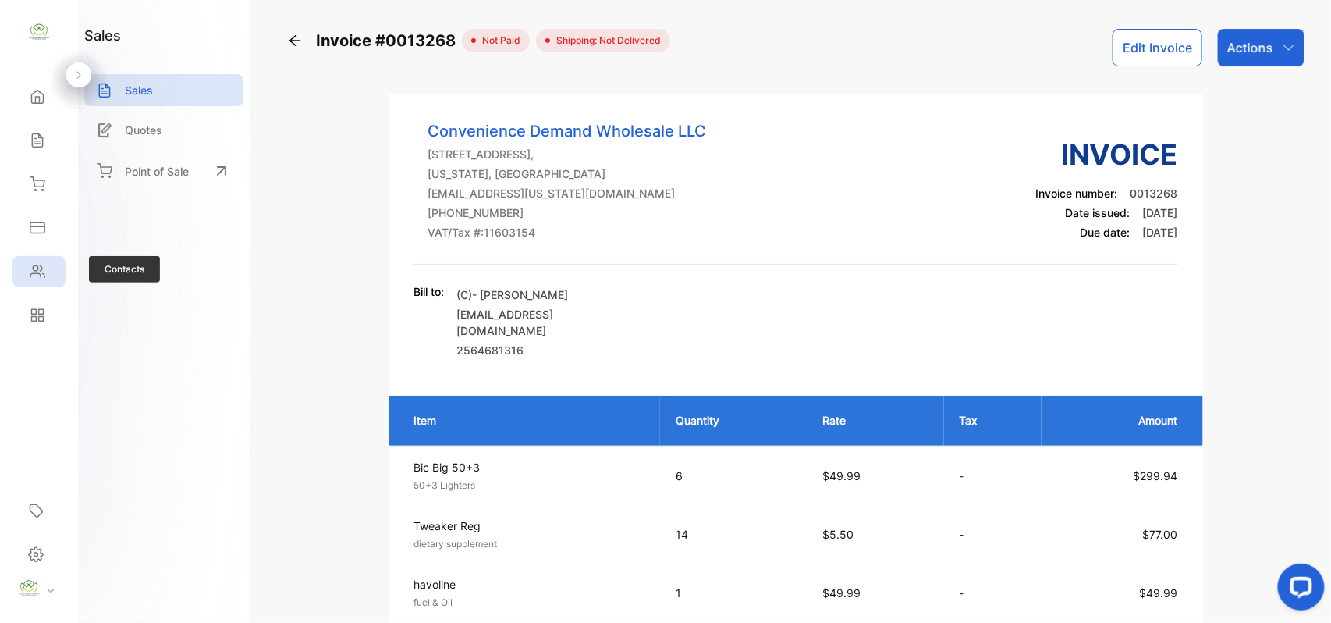
click at [38, 270] on icon at bounding box center [38, 272] width 16 height 16
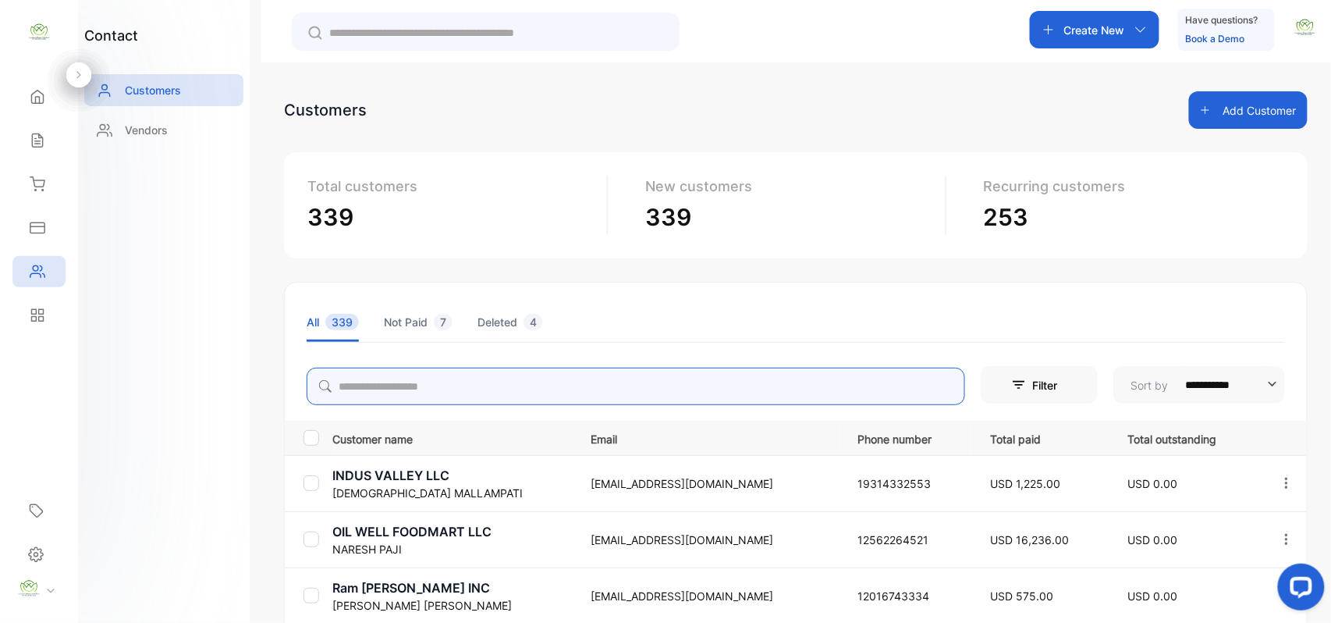
click at [351, 372] on input "search" at bounding box center [636, 385] width 659 height 37
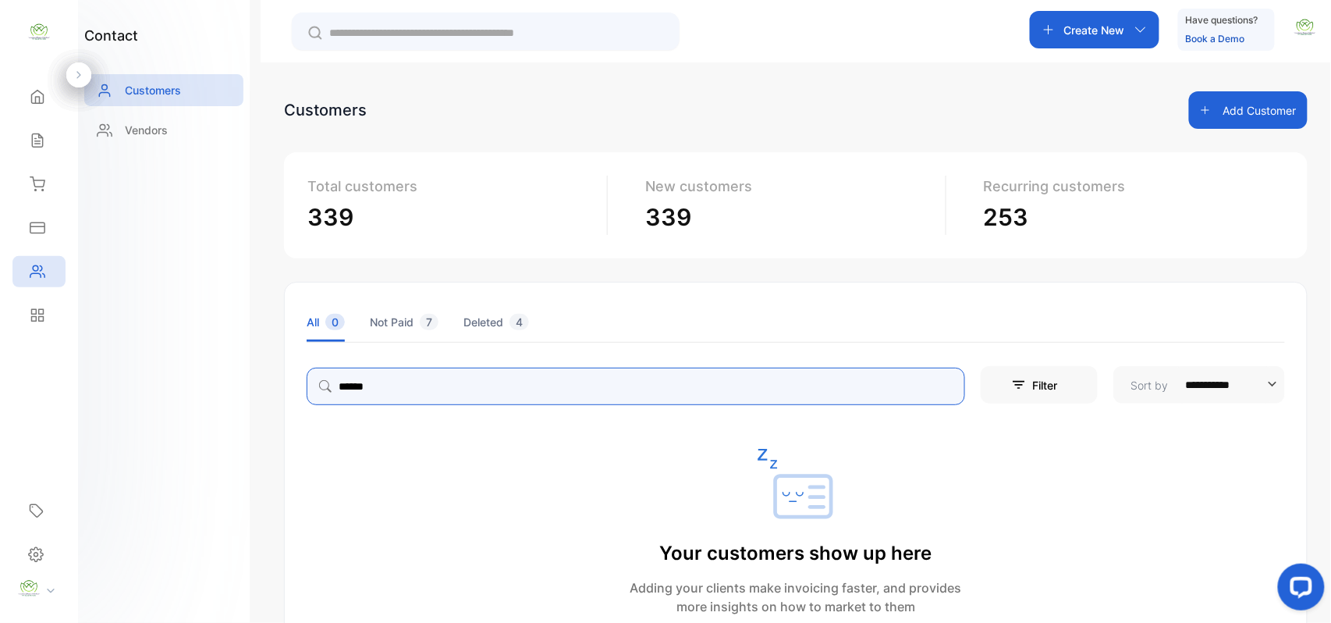
type input "******"
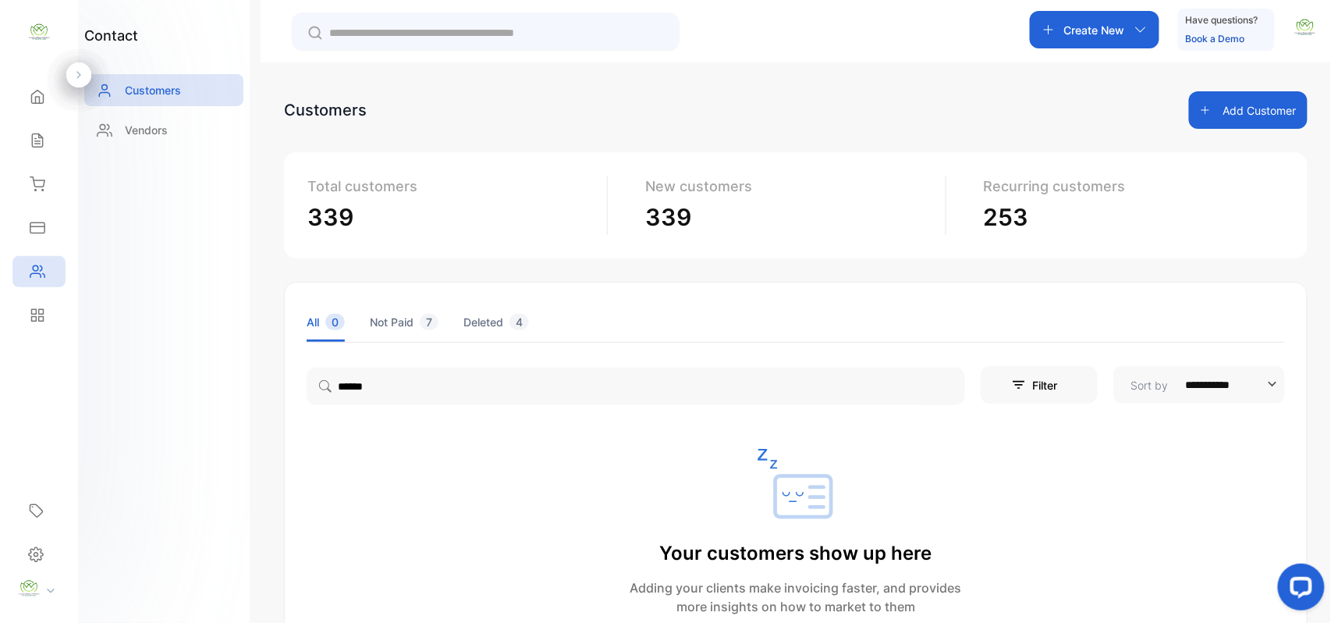
drag, startPoint x: 48, startPoint y: 184, endPoint x: 114, endPoint y: 200, distance: 68.1
click at [51, 182] on div "Inventory" at bounding box center [38, 184] width 53 height 31
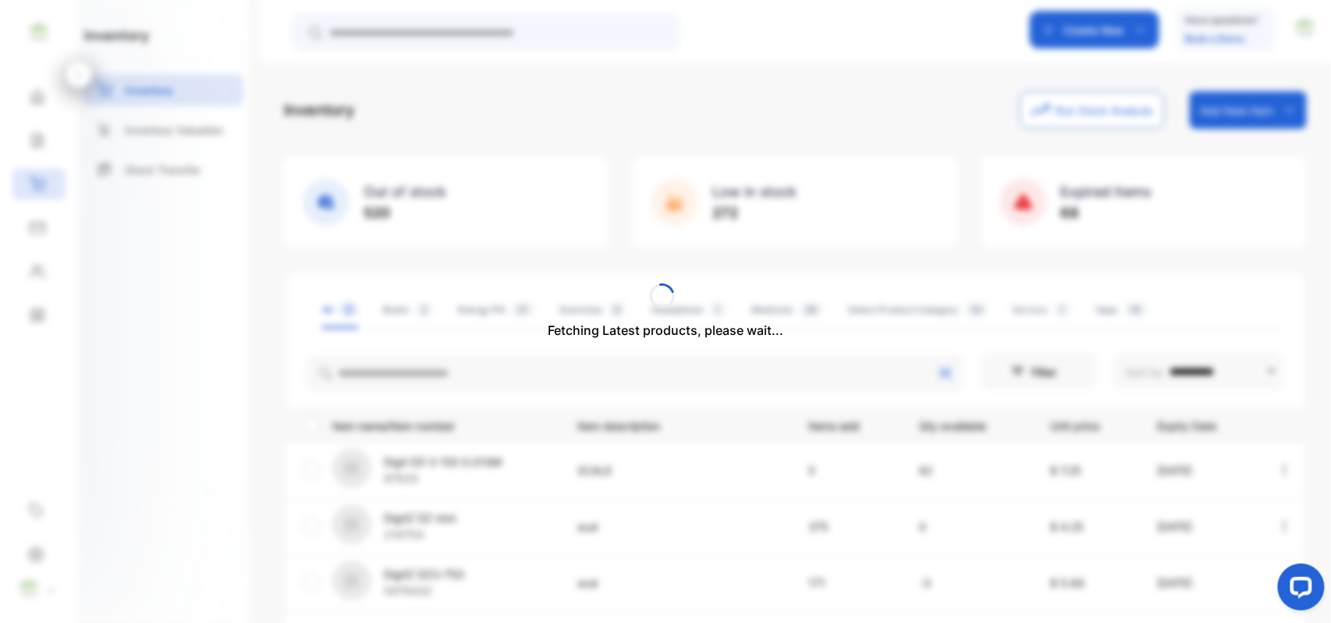
click at [545, 360] on div "Fetching Latest products, please wait..." at bounding box center [665, 311] width 1331 height 623
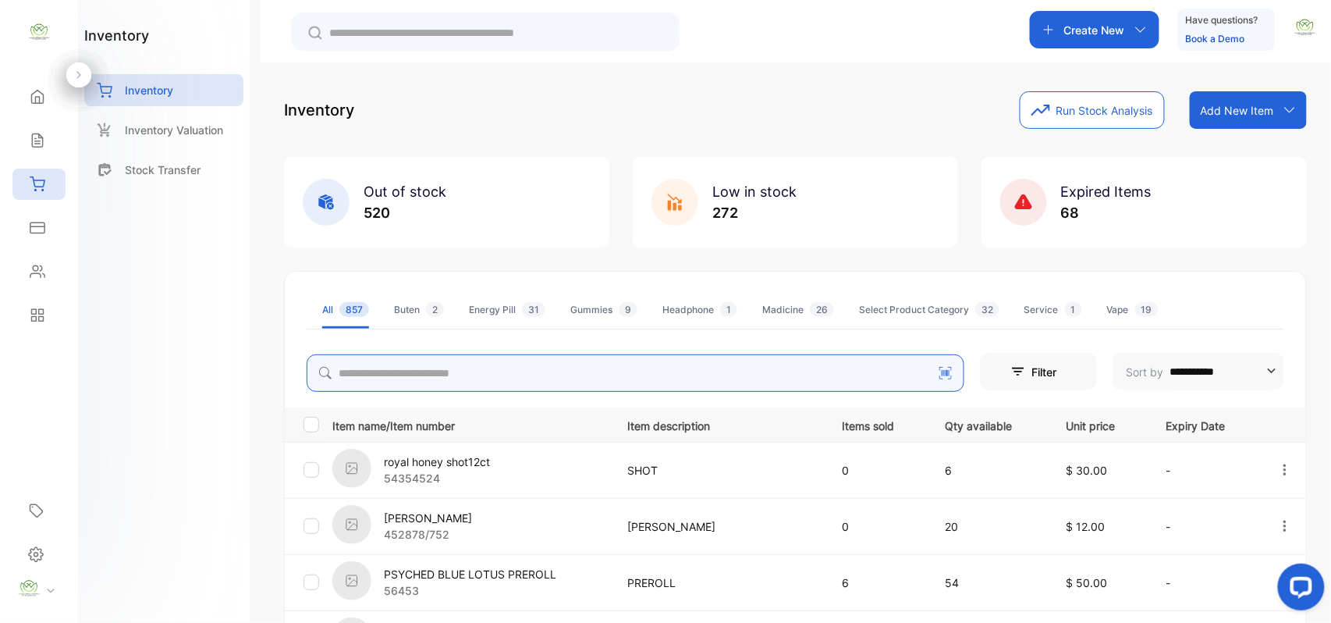
click at [566, 385] on input "search" at bounding box center [636, 372] width 658 height 37
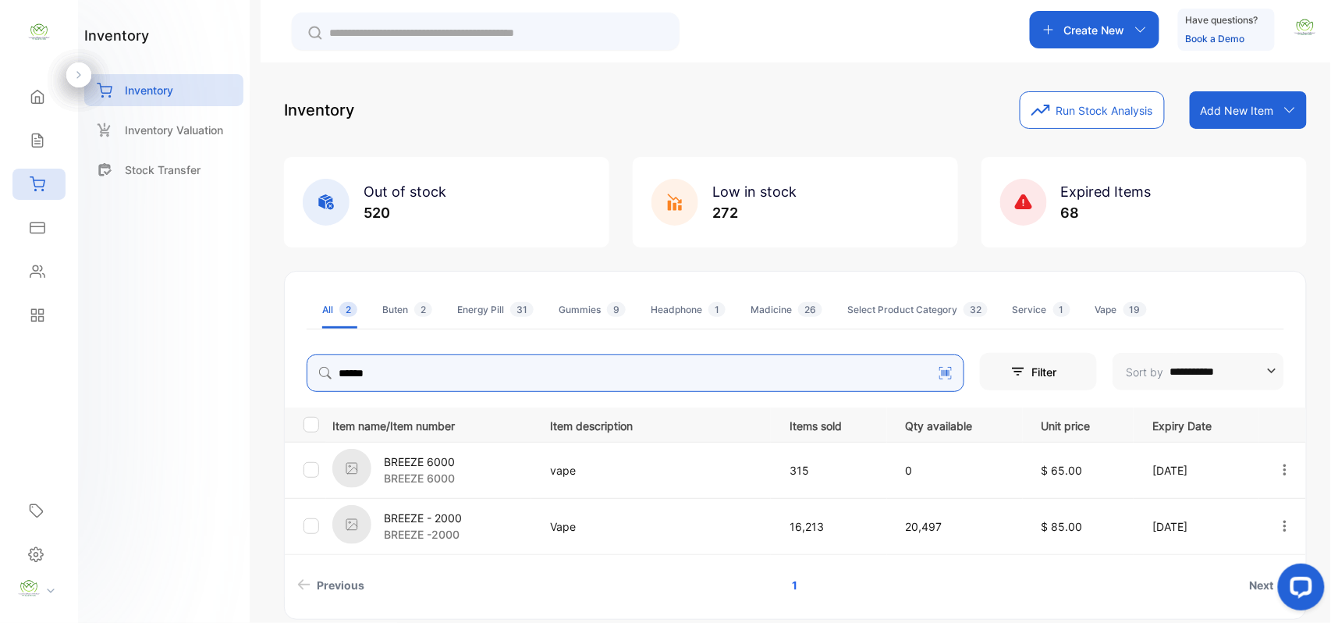
type input "******"
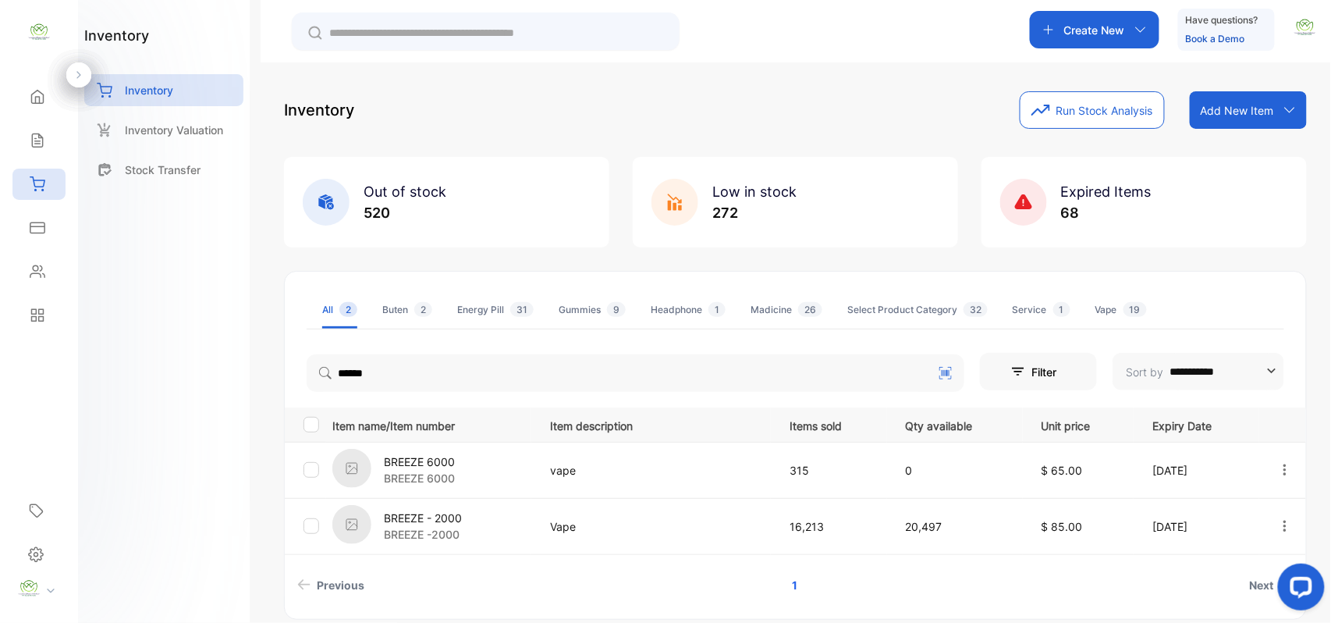
click at [506, 527] on div "BREEZE - 2000 BREEZE -2000" at bounding box center [431, 526] width 198 height 43
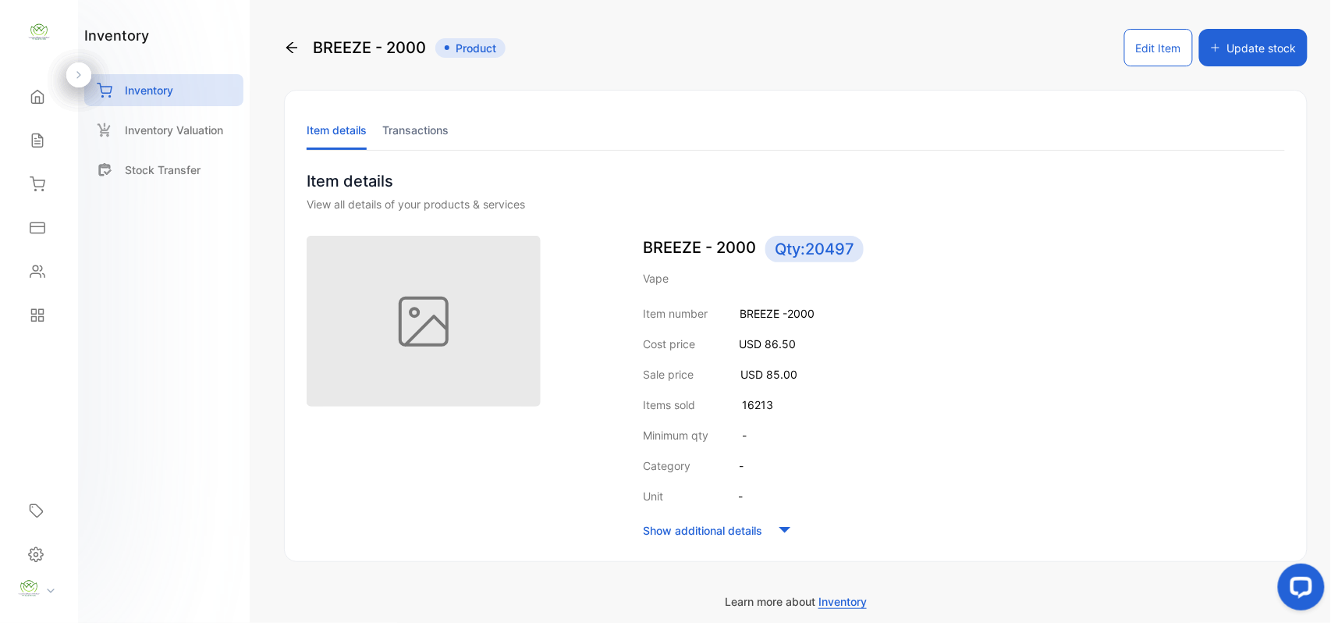
click at [1152, 41] on button "Edit Item" at bounding box center [1158, 47] width 69 height 37
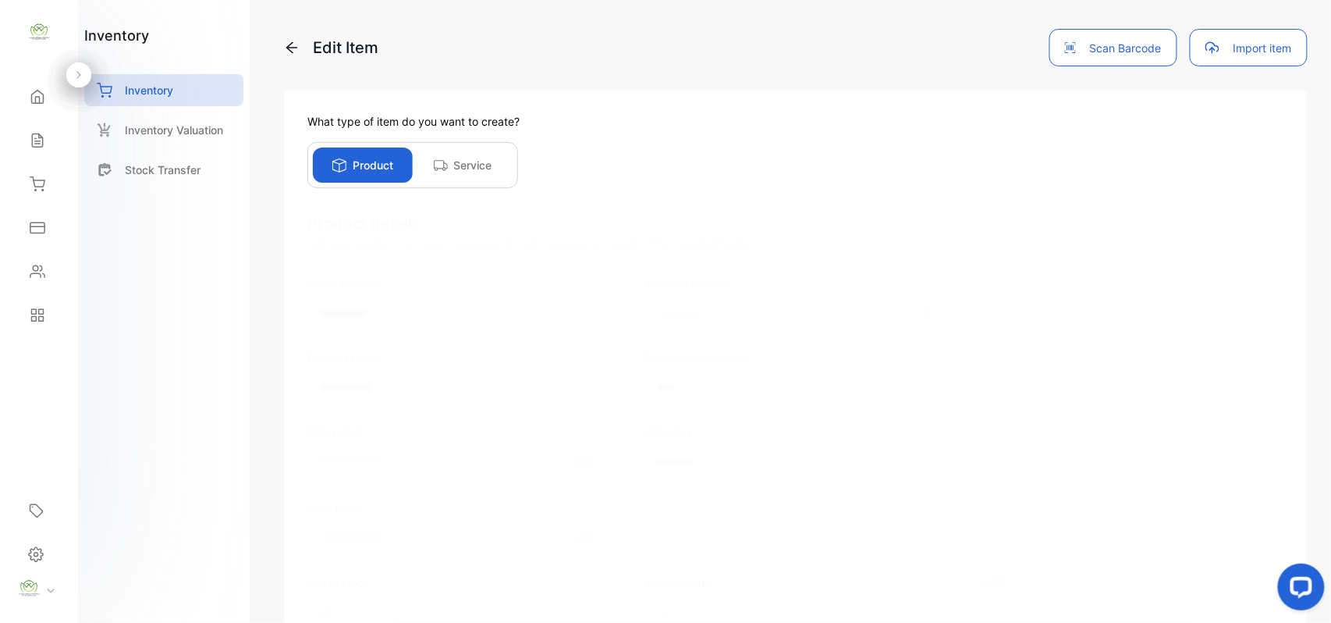
click at [404, 466] on input "**" at bounding box center [457, 461] width 300 height 34
type input "*"
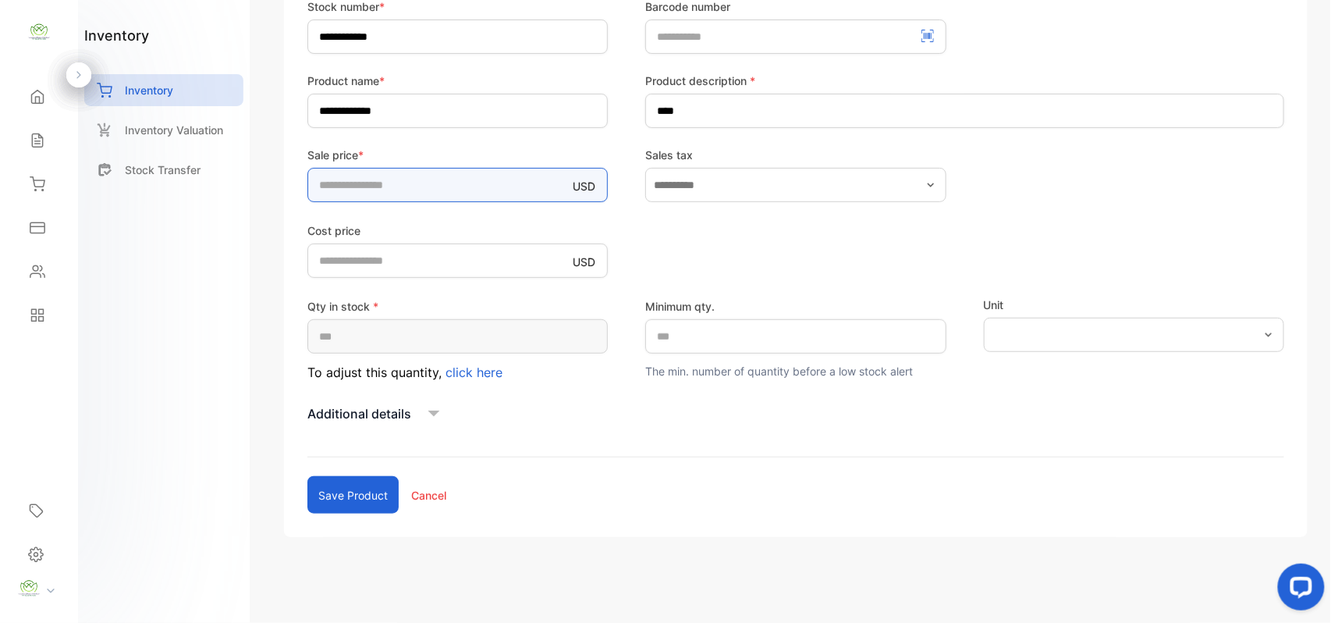
scroll to position [278, 0]
type input "***"
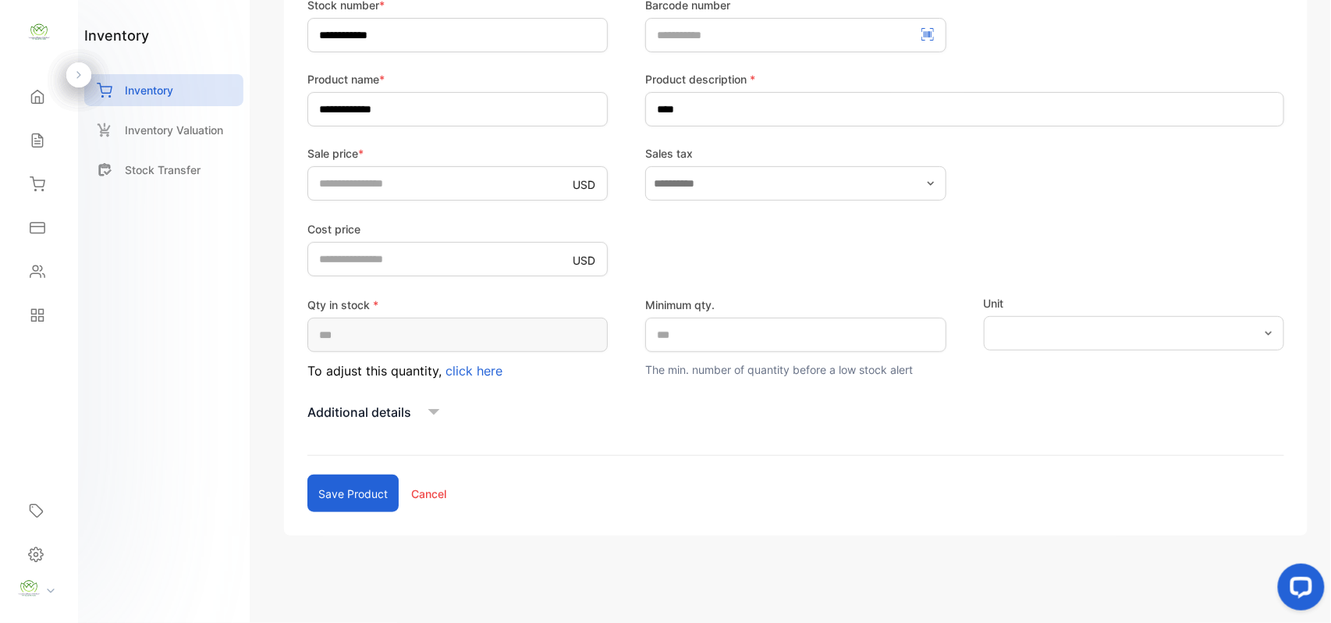
click at [342, 484] on button "Save product" at bounding box center [352, 492] width 91 height 37
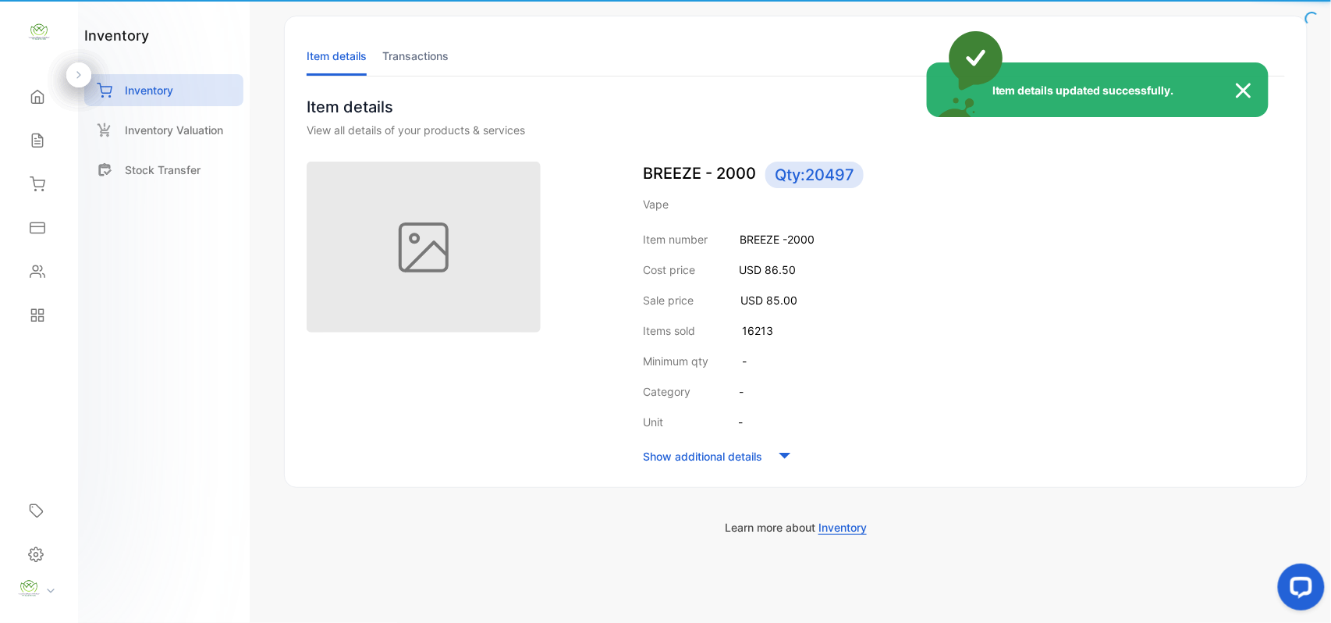
scroll to position [75, 0]
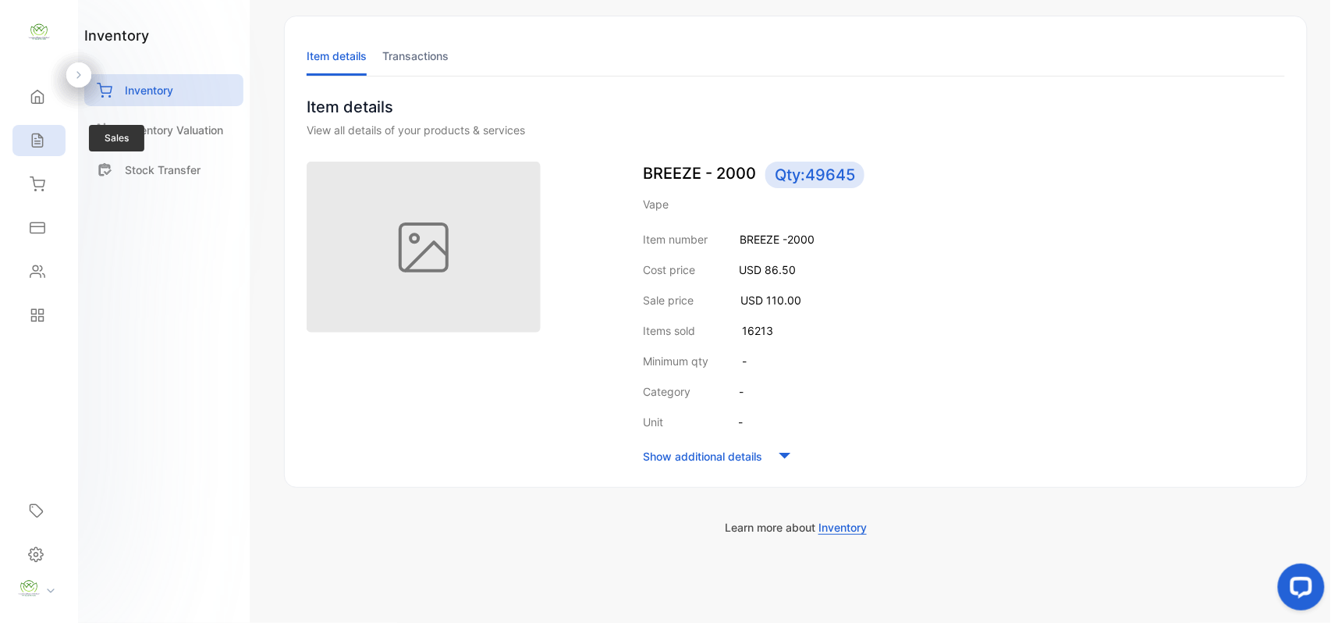
click at [26, 133] on div "Sales" at bounding box center [35, 141] width 20 height 16
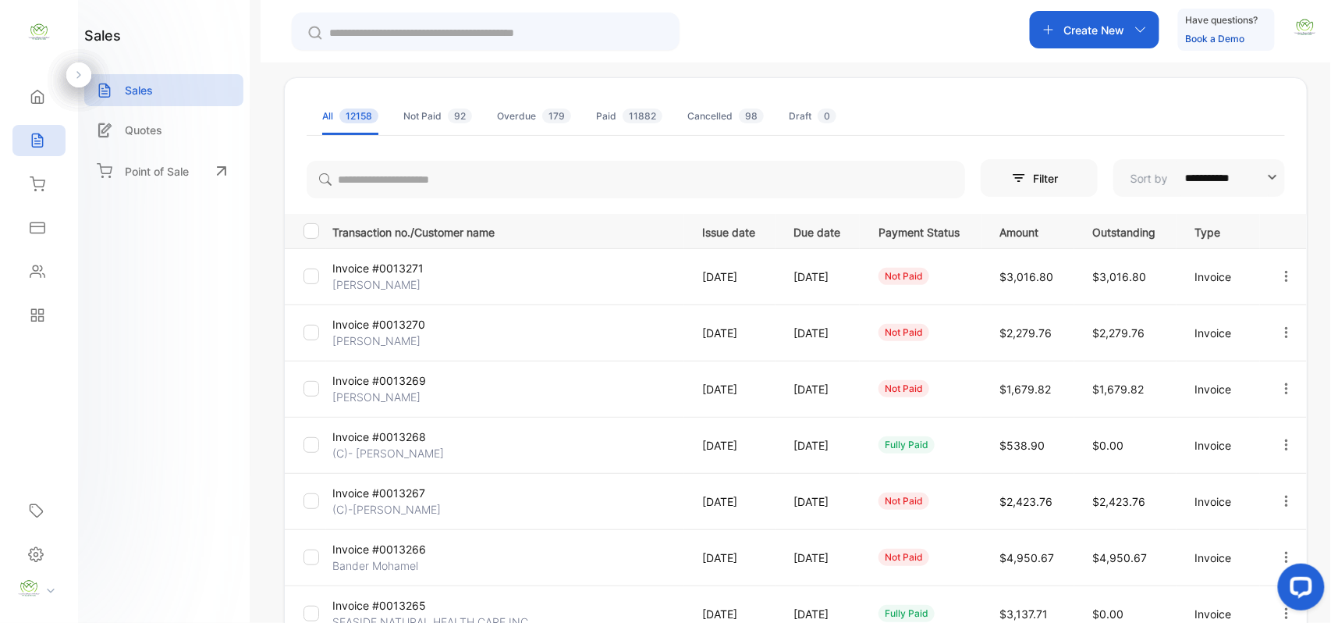
click at [375, 275] on p "Invoice #0013271" at bounding box center [390, 268] width 117 height 16
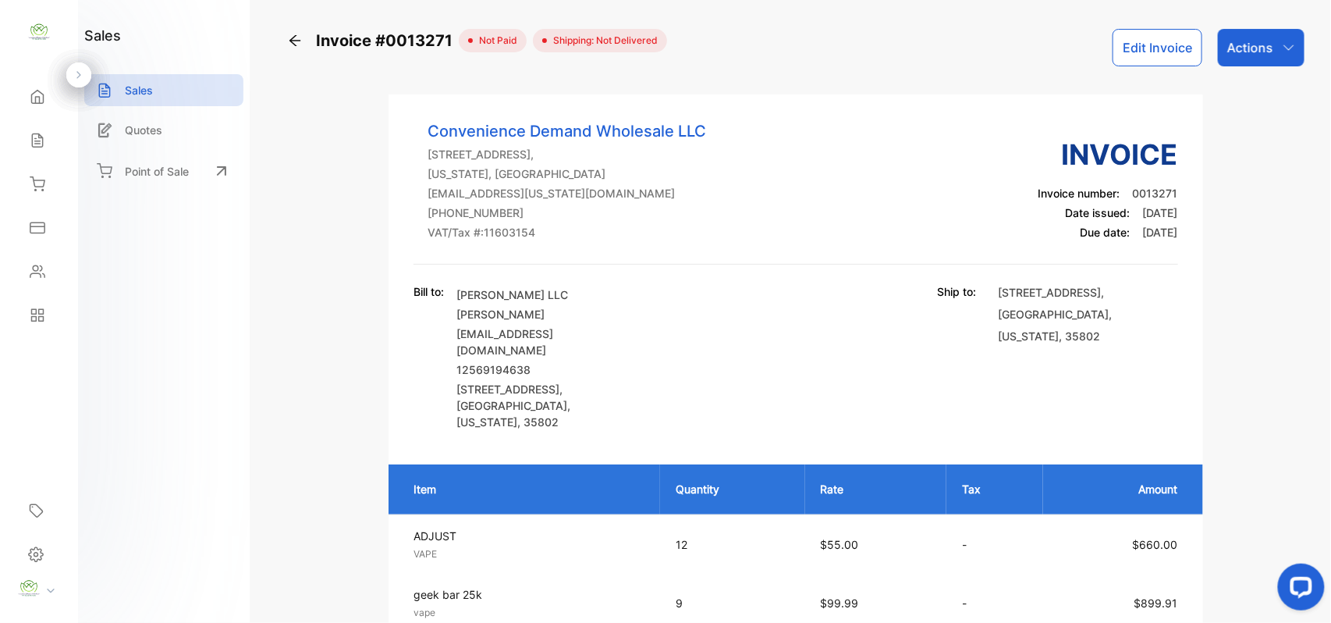
drag, startPoint x: 1252, startPoint y: 41, endPoint x: 1255, endPoint y: 67, distance: 25.9
click at [1255, 45] on p "Actions" at bounding box center [1250, 47] width 46 height 19
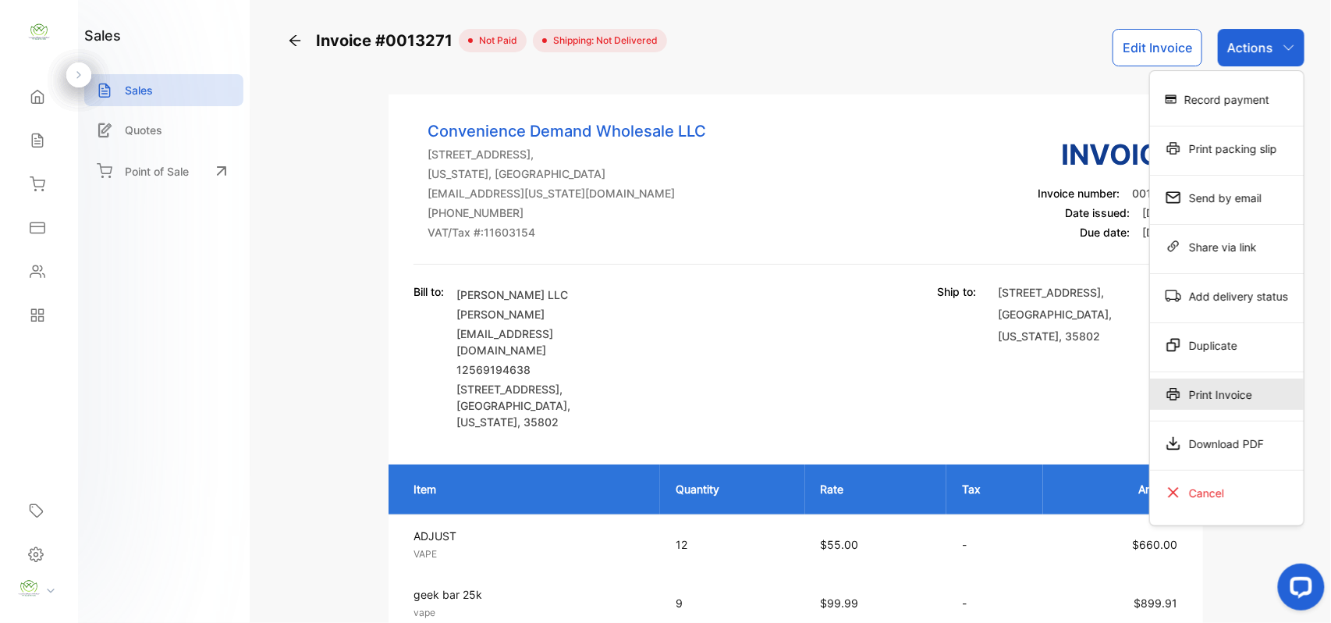
click at [1246, 404] on div "Print Invoice" at bounding box center [1227, 393] width 154 height 31
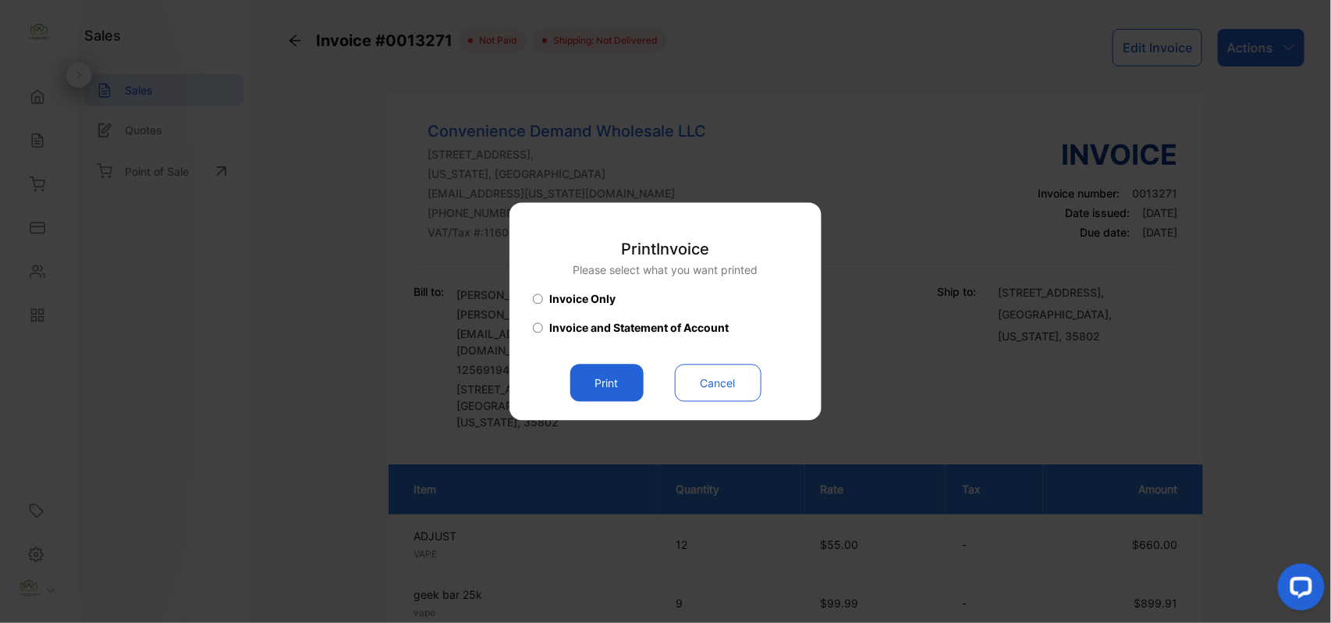
click at [582, 381] on button "Print" at bounding box center [606, 382] width 73 height 37
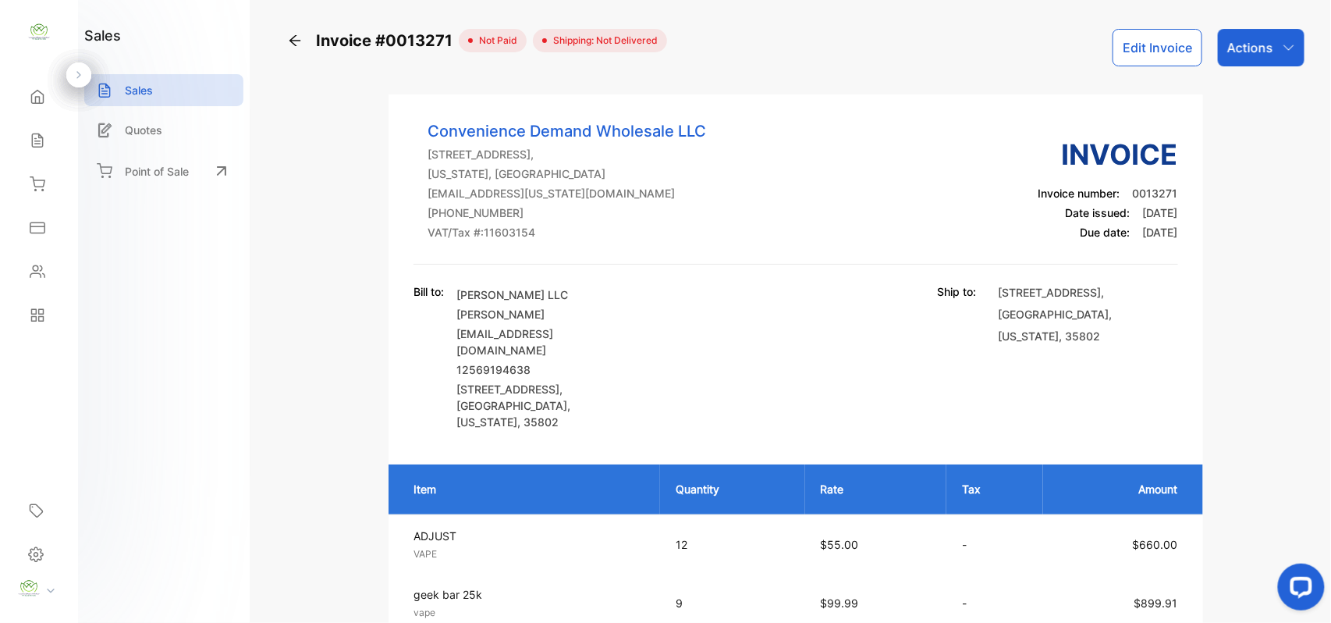
click at [1262, 55] on p "Actions" at bounding box center [1250, 47] width 46 height 19
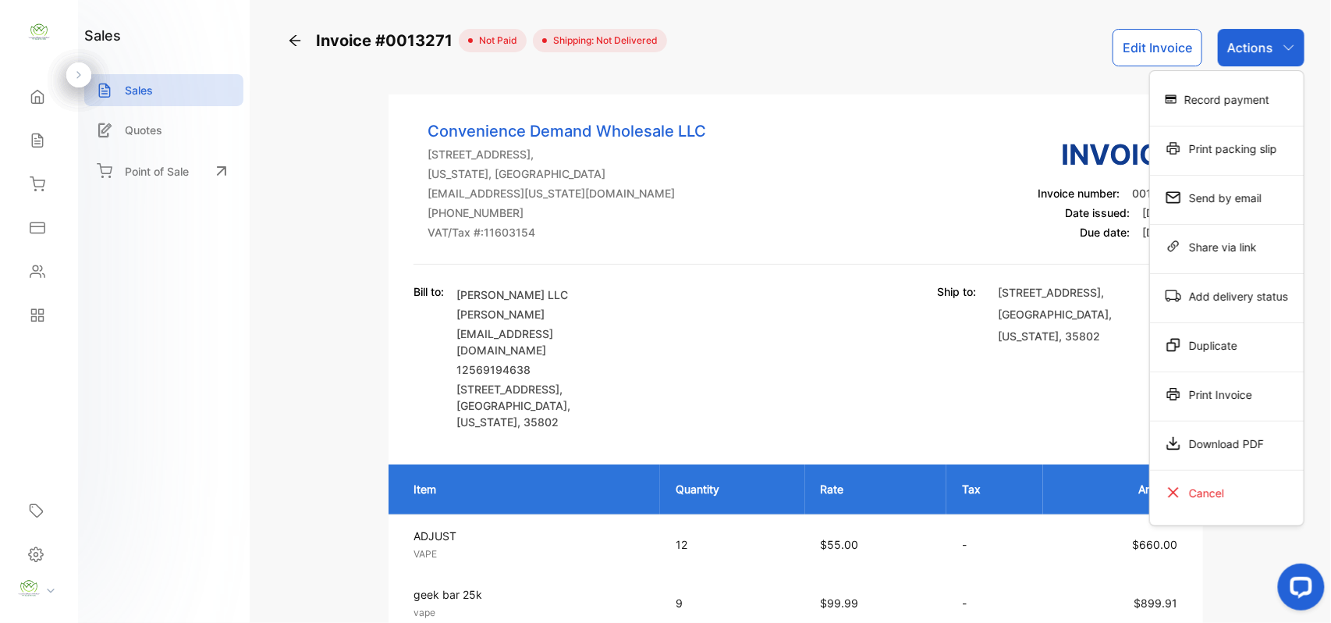
drag, startPoint x: 1222, startPoint y: 154, endPoint x: 1180, endPoint y: 156, distance: 42.2
click at [1221, 154] on div "Print packing slip" at bounding box center [1227, 148] width 154 height 31
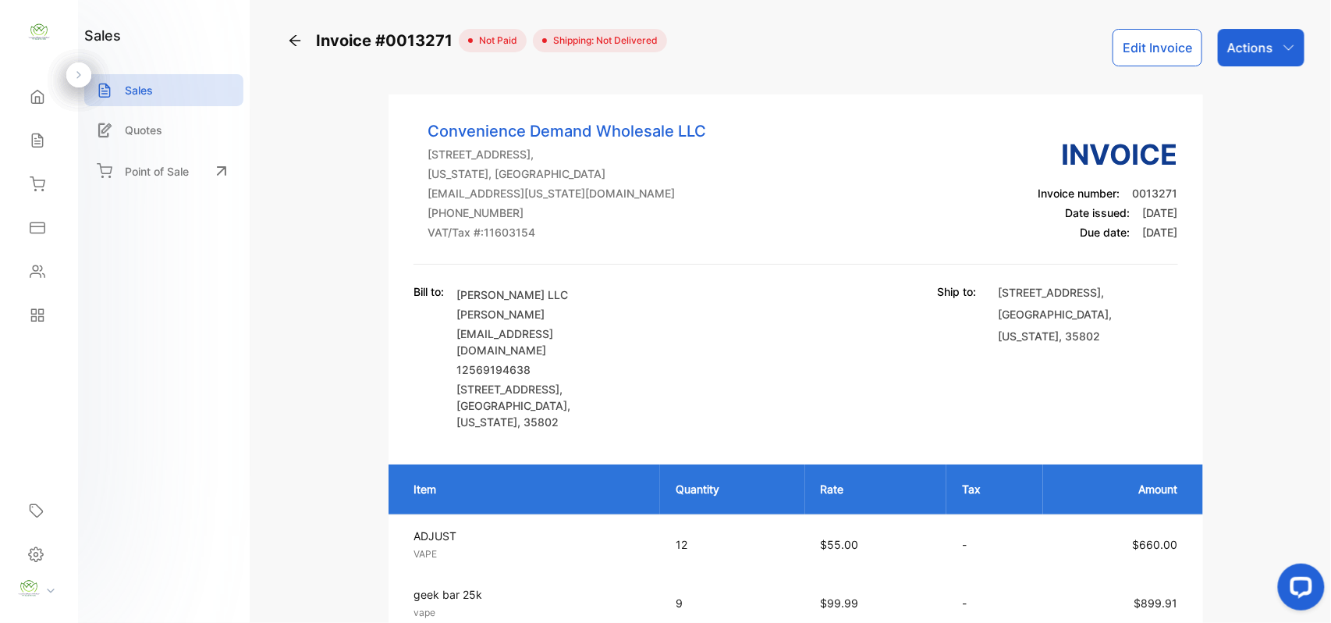
click at [48, 172] on div "Inventory" at bounding box center [38, 184] width 53 height 31
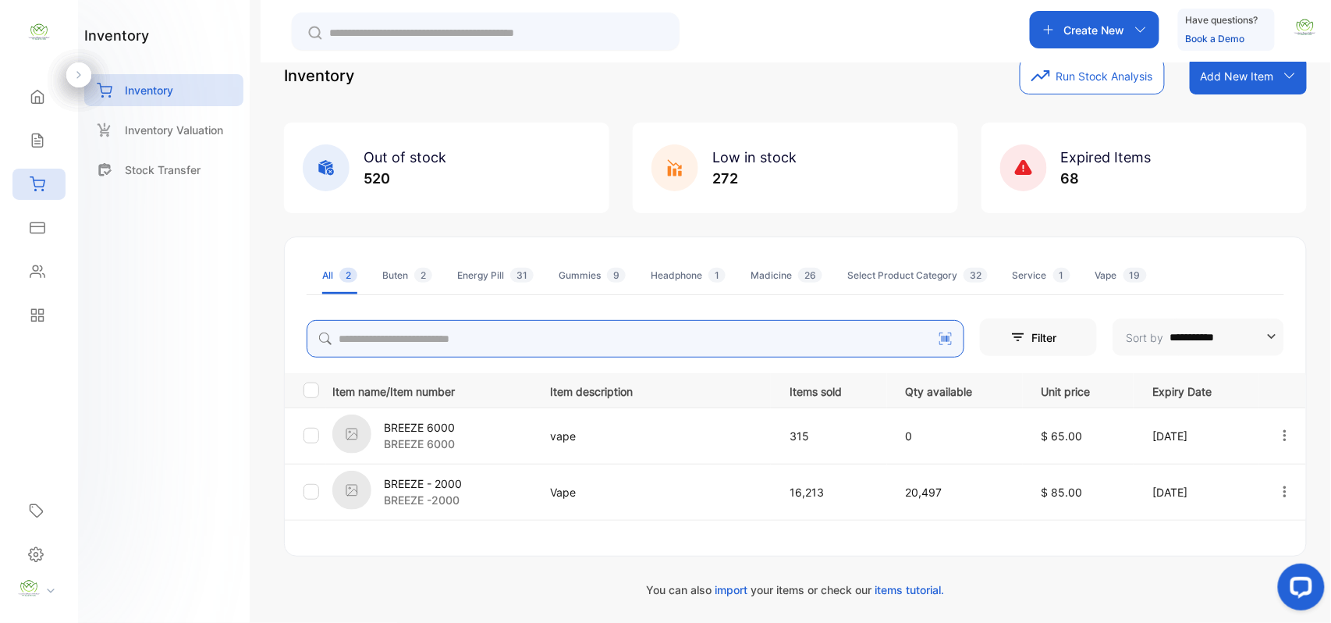
click at [497, 340] on input "search" at bounding box center [636, 338] width 658 height 37
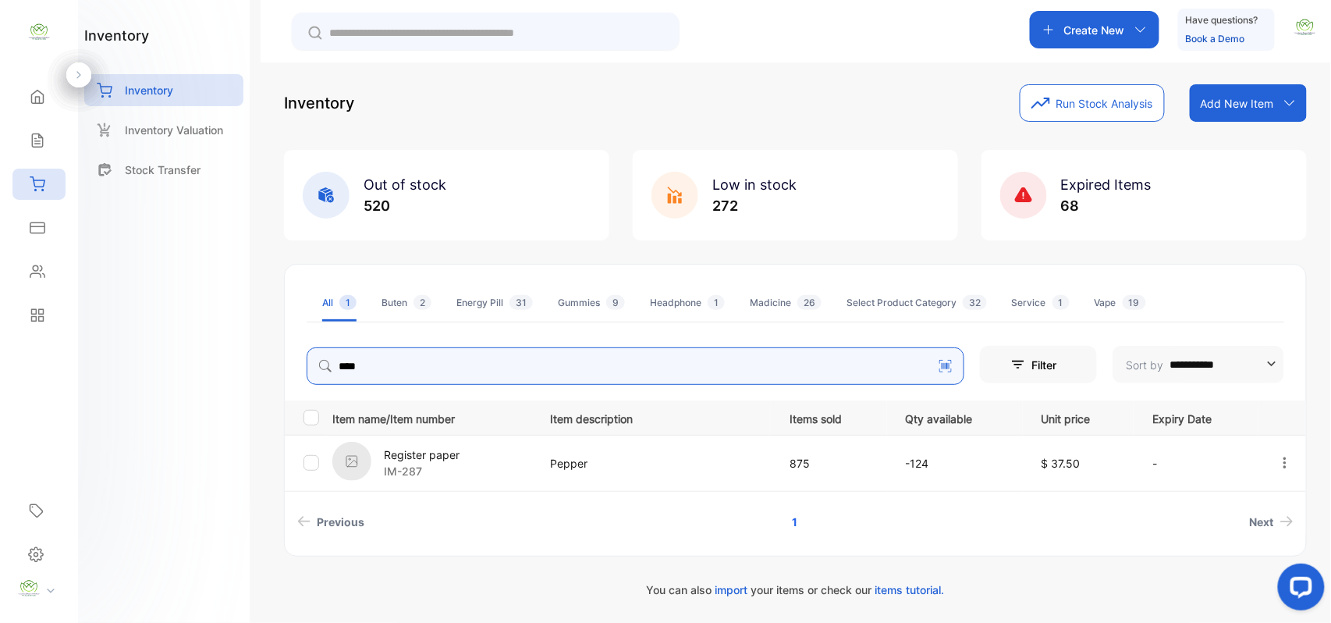
scroll to position [7, 0]
type input "*"
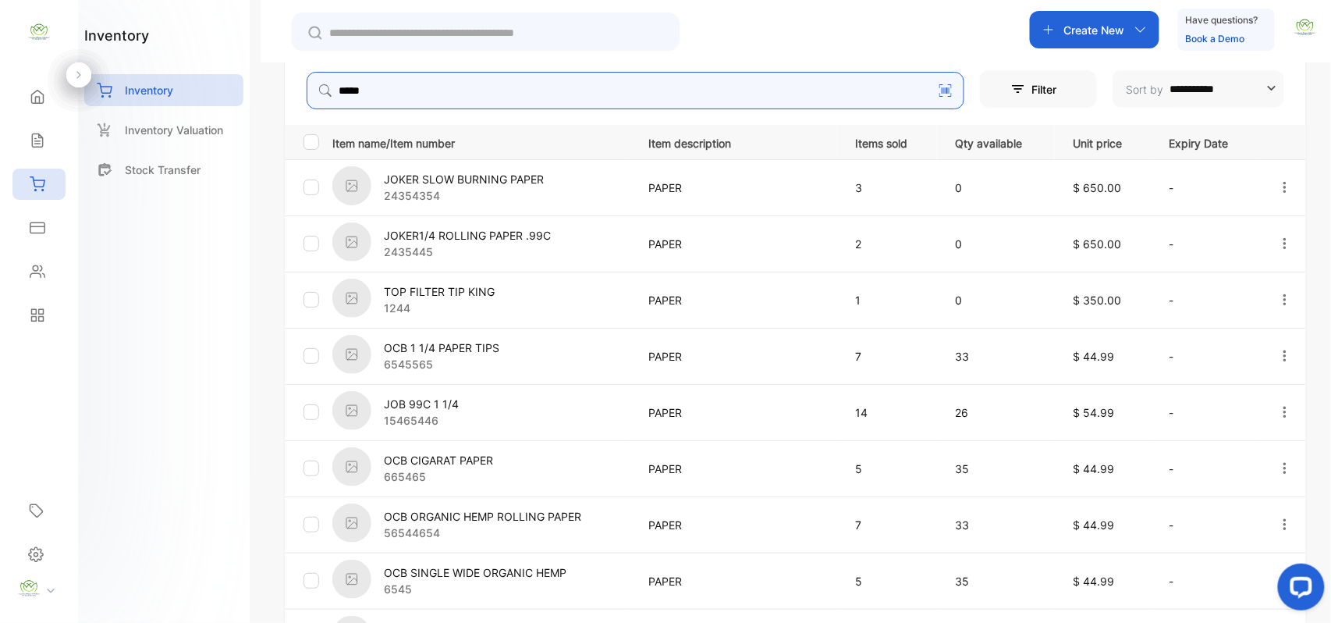
scroll to position [513, 0]
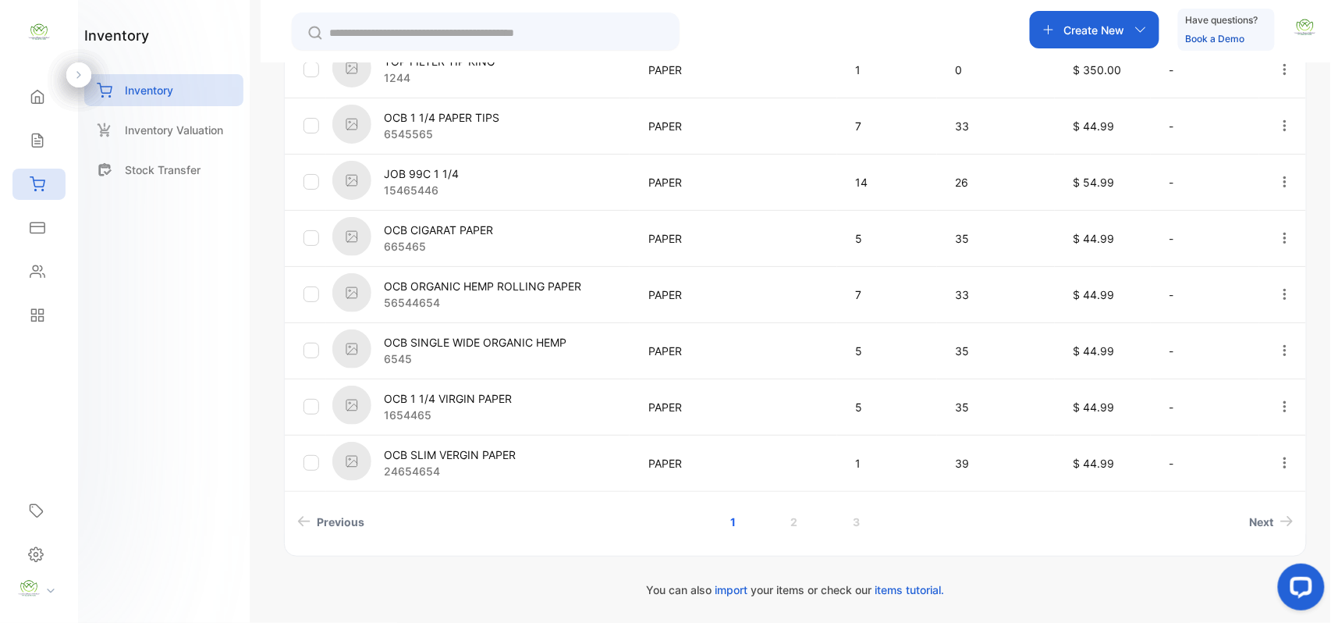
type input "*****"
click at [181, 453] on div "inventory Inventory Inventory Valuation Stock Transfer" at bounding box center [164, 311] width 172 height 623
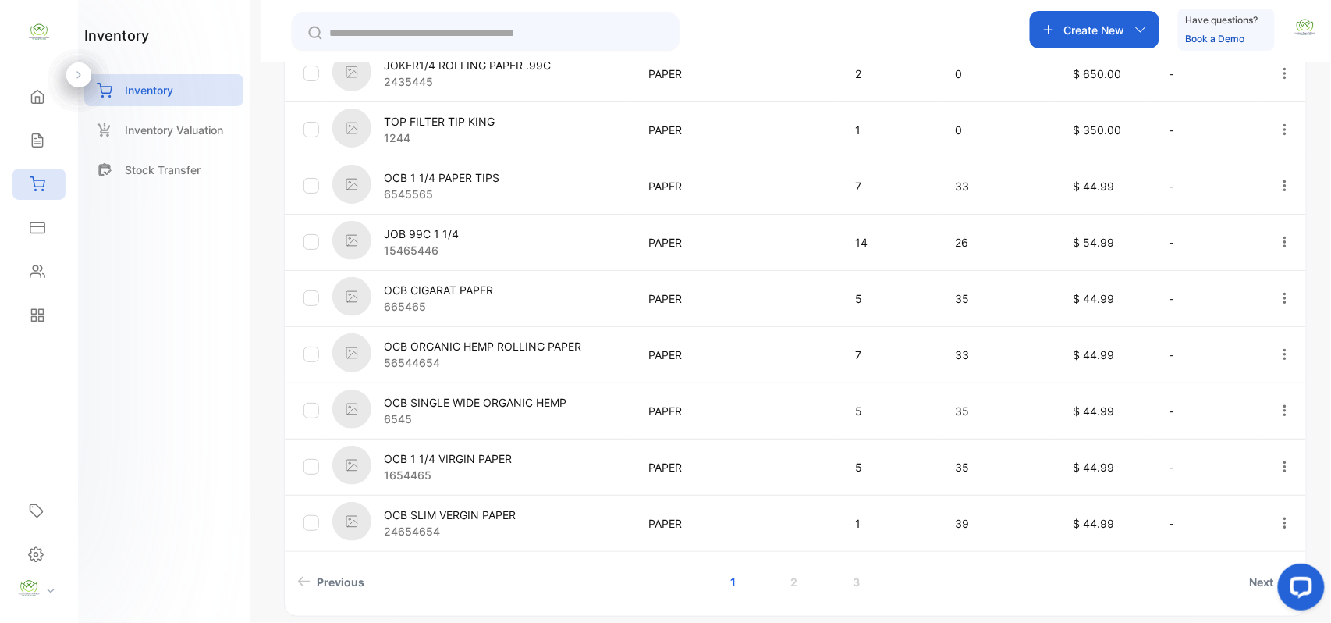
scroll to position [485, 0]
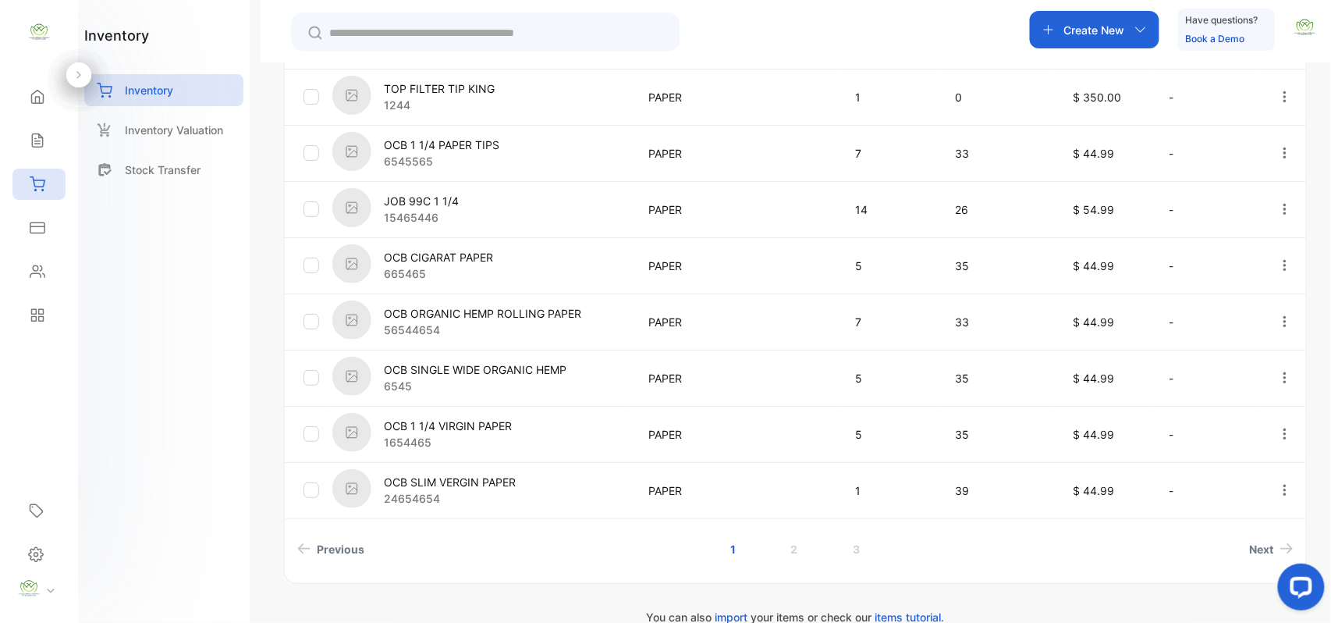
click at [30, 144] on icon at bounding box center [38, 141] width 16 height 16
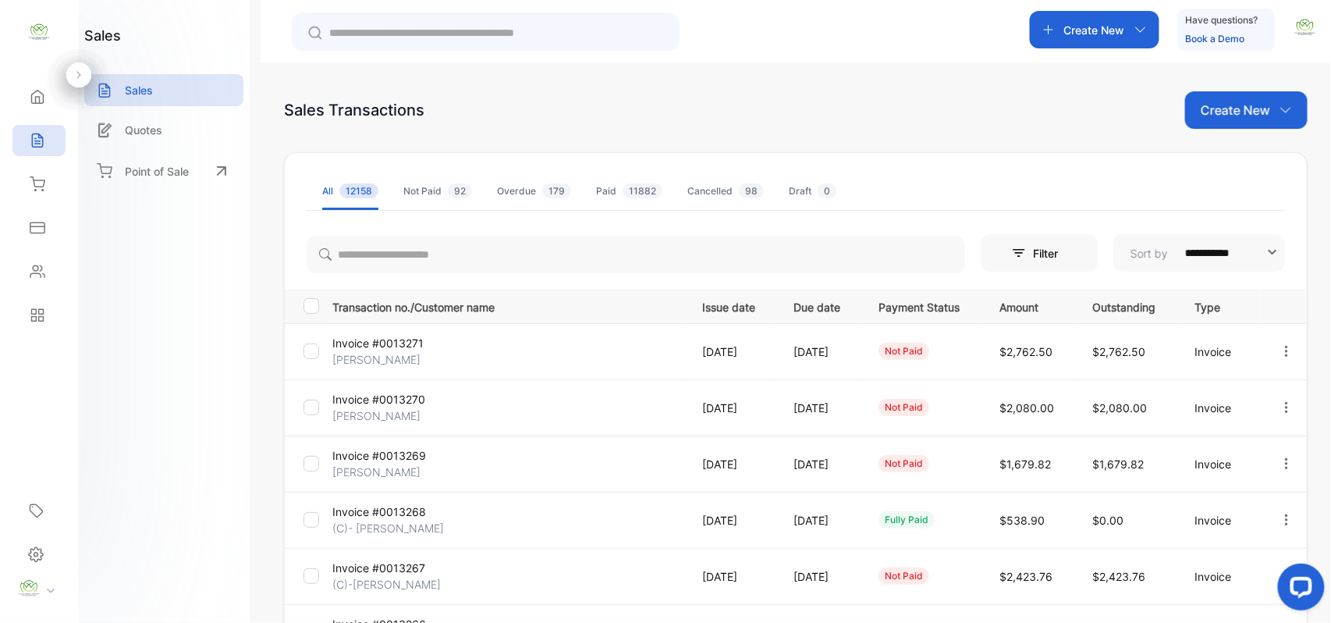
click at [45, 181] on div "Inventory" at bounding box center [38, 184] width 53 height 31
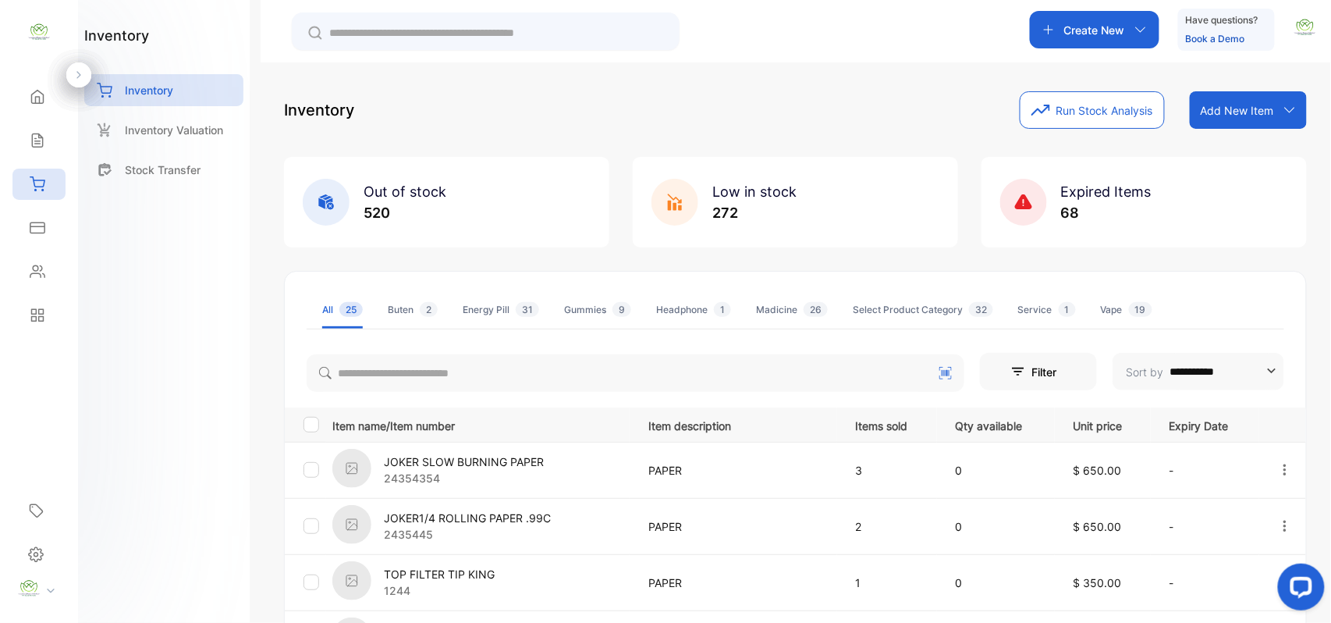
click at [1234, 112] on p "Add New Item" at bounding box center [1237, 110] width 73 height 16
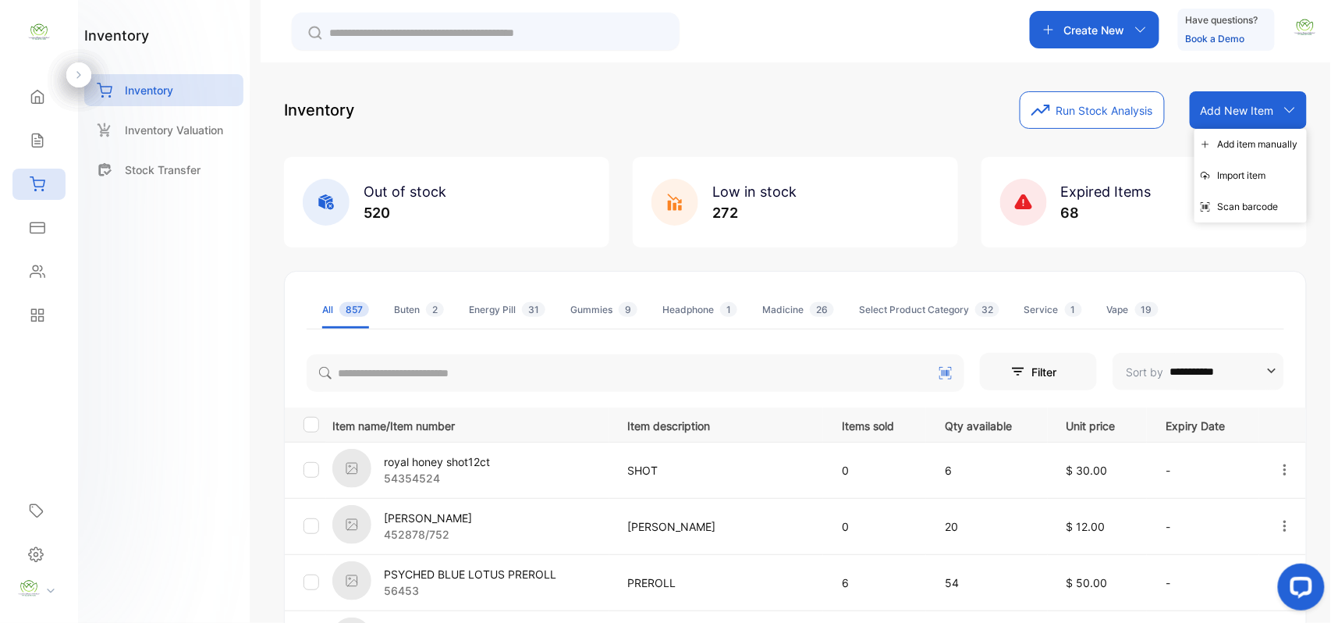
click at [1220, 151] on div "Add item manually" at bounding box center [1251, 144] width 112 height 31
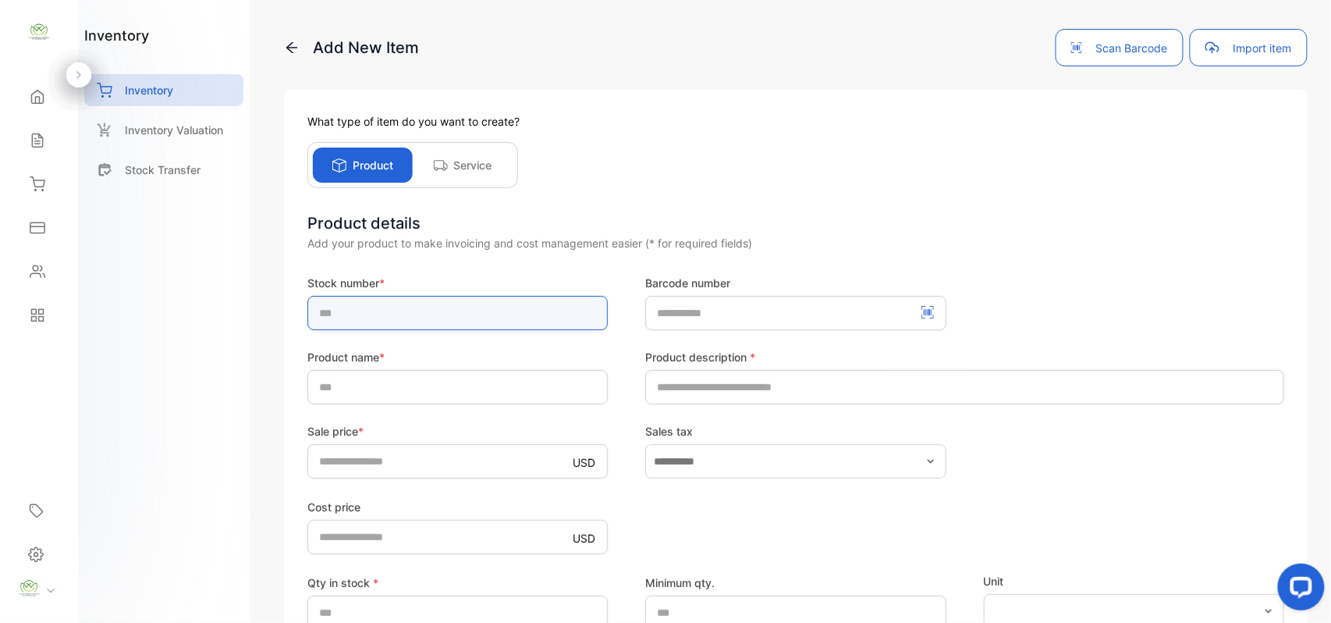
click at [459, 319] on input "text" at bounding box center [457, 313] width 300 height 34
drag, startPoint x: 517, startPoint y: 303, endPoint x: 264, endPoint y: 288, distance: 253.2
click at [264, 288] on div "**********" at bounding box center [796, 311] width 1070 height 623
type input "**********"
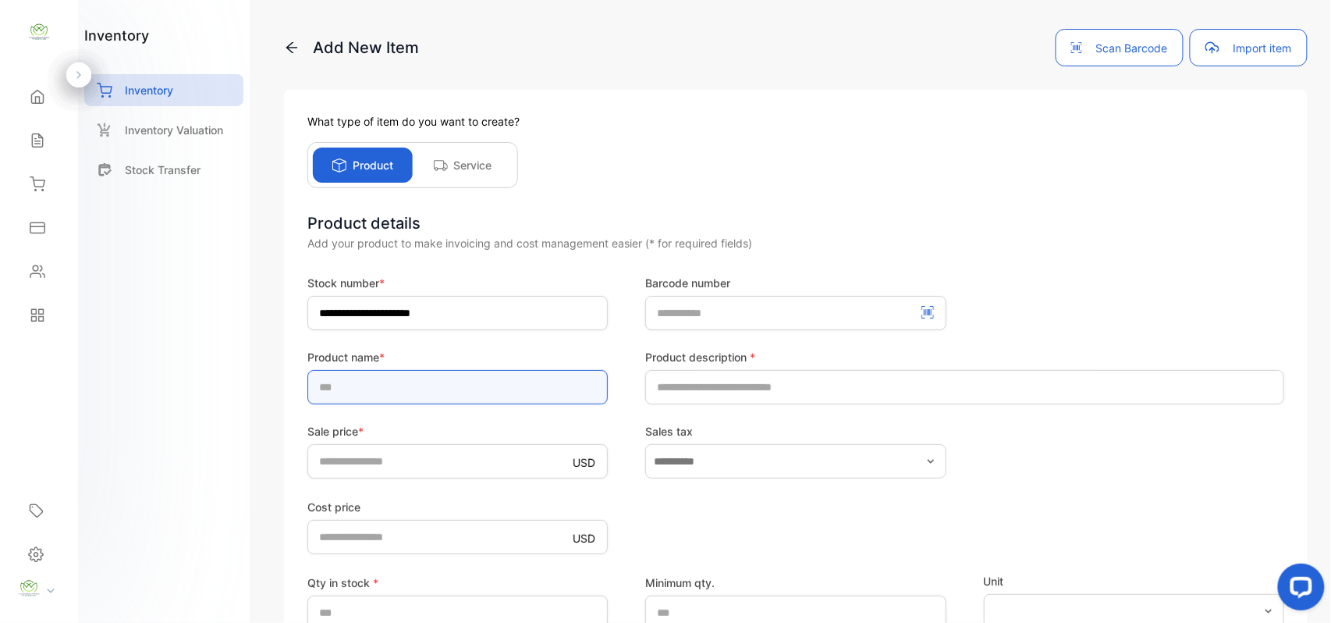
click at [345, 387] on input "text" at bounding box center [457, 387] width 300 height 34
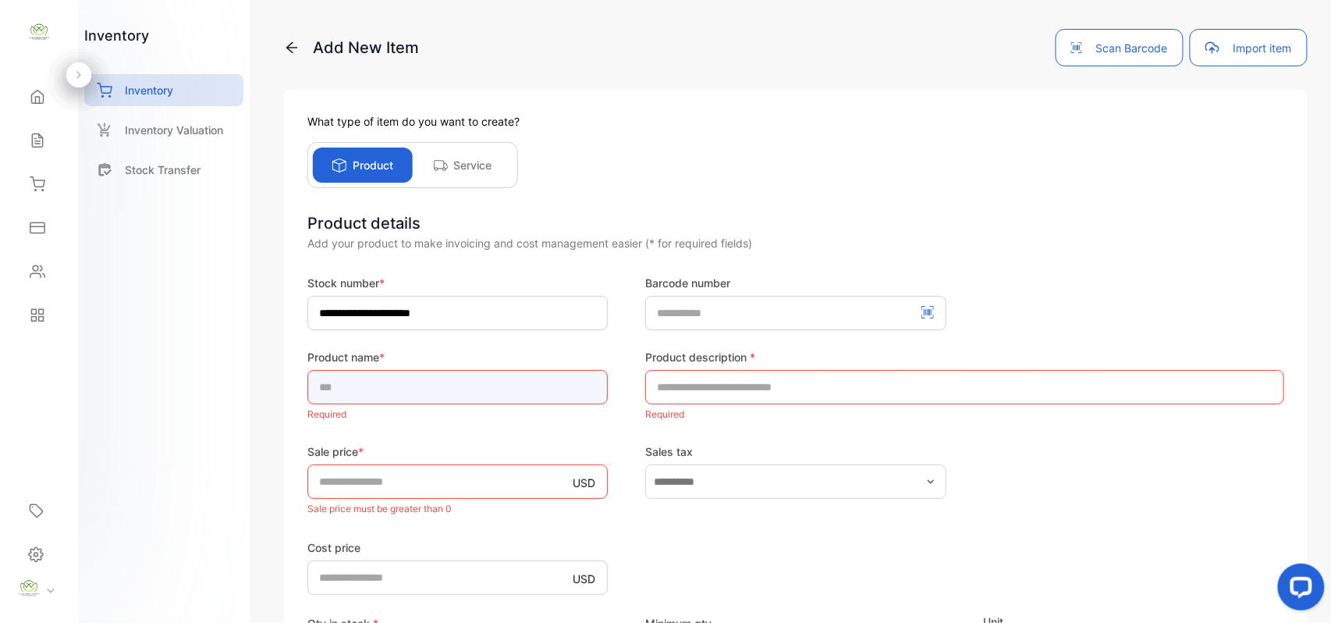
paste input "**********"
type input "**********"
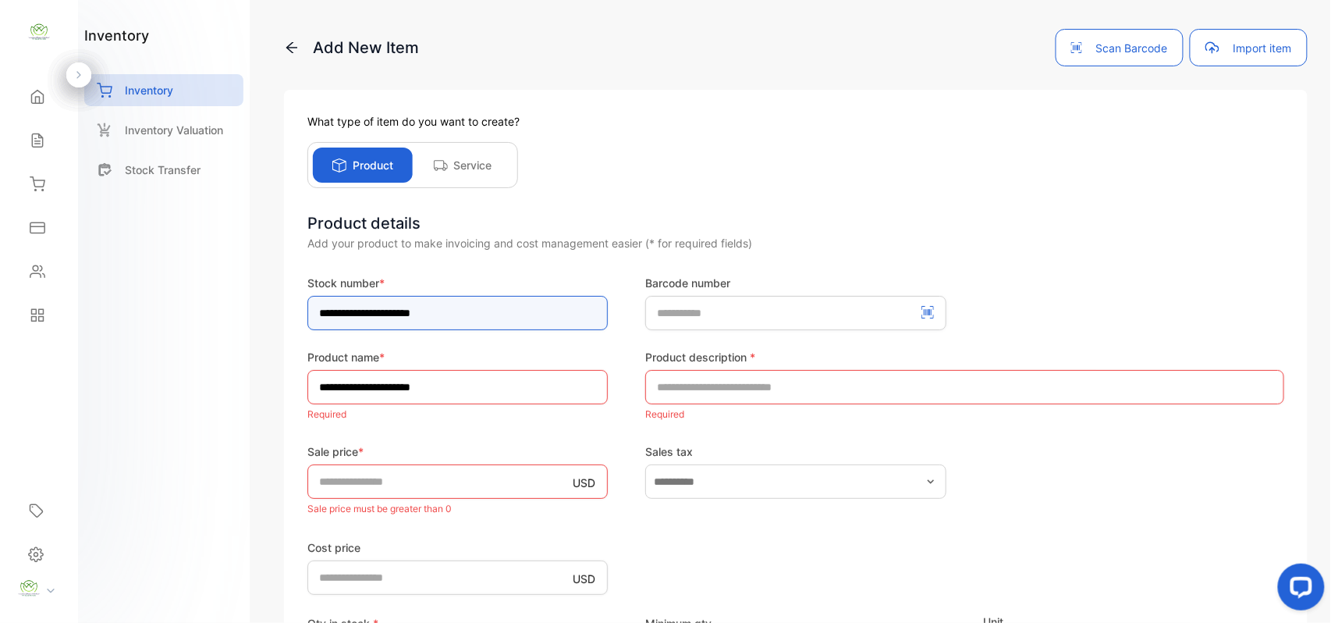
click at [515, 304] on input "**********" at bounding box center [457, 313] width 300 height 34
type input "*"
type input "*******"
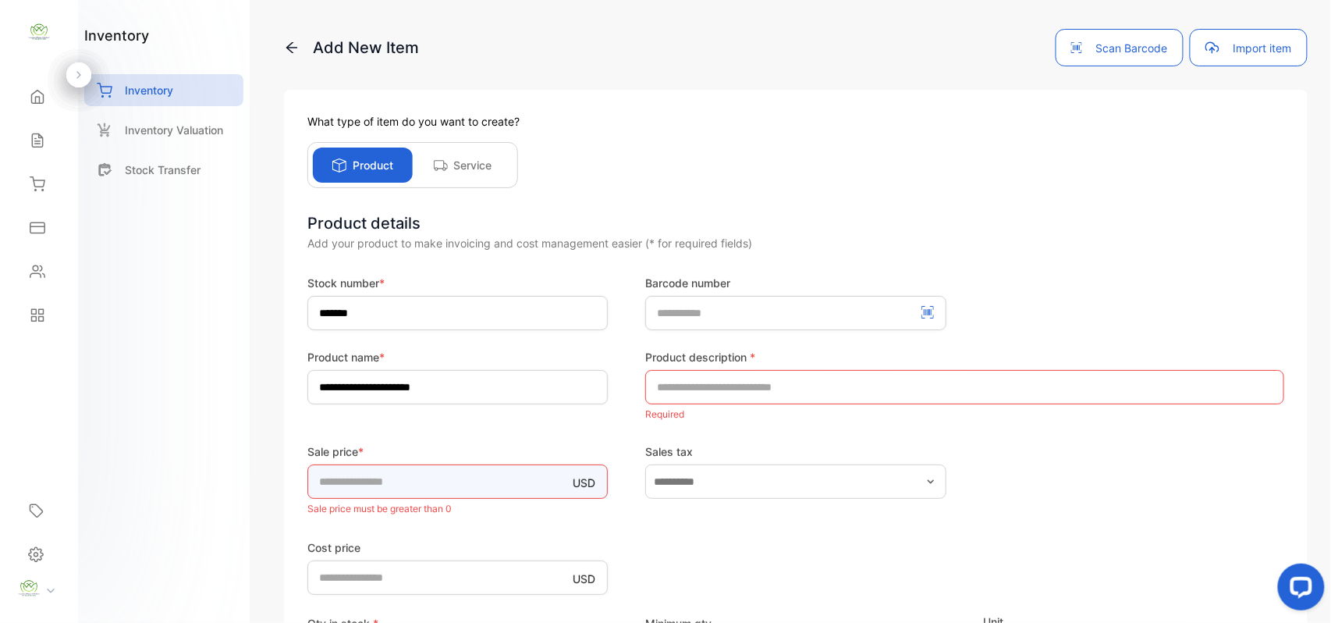
click at [479, 487] on input "*" at bounding box center [457, 481] width 300 height 34
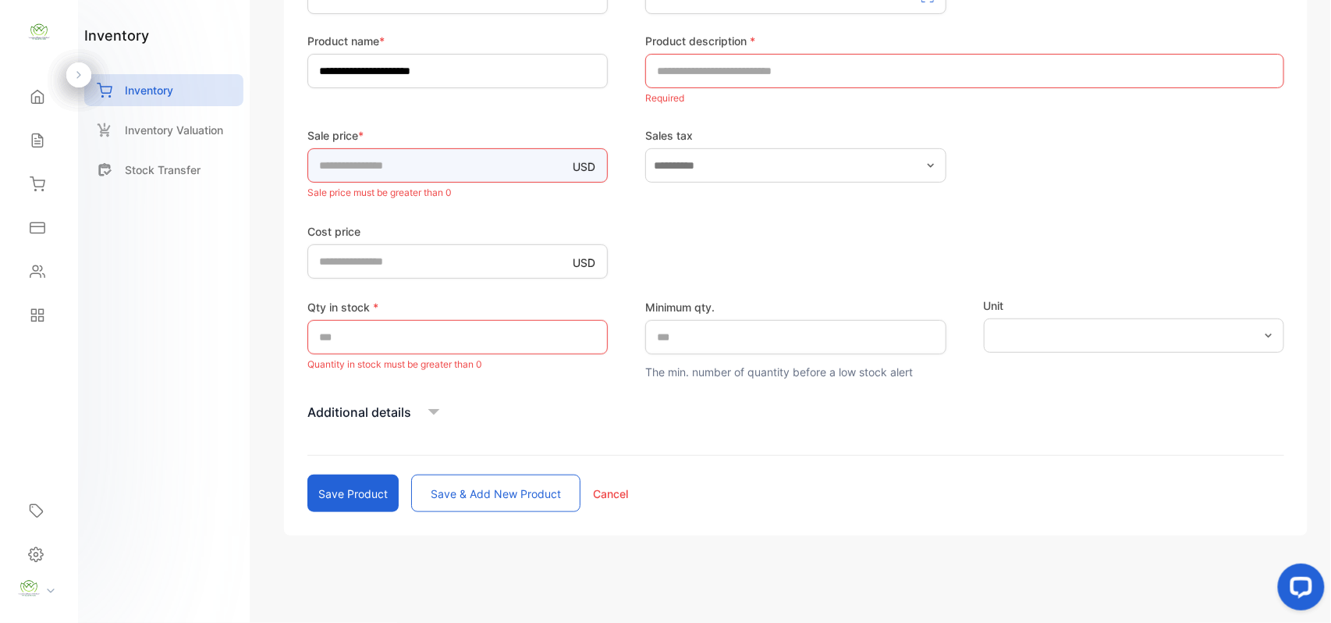
type input "***"
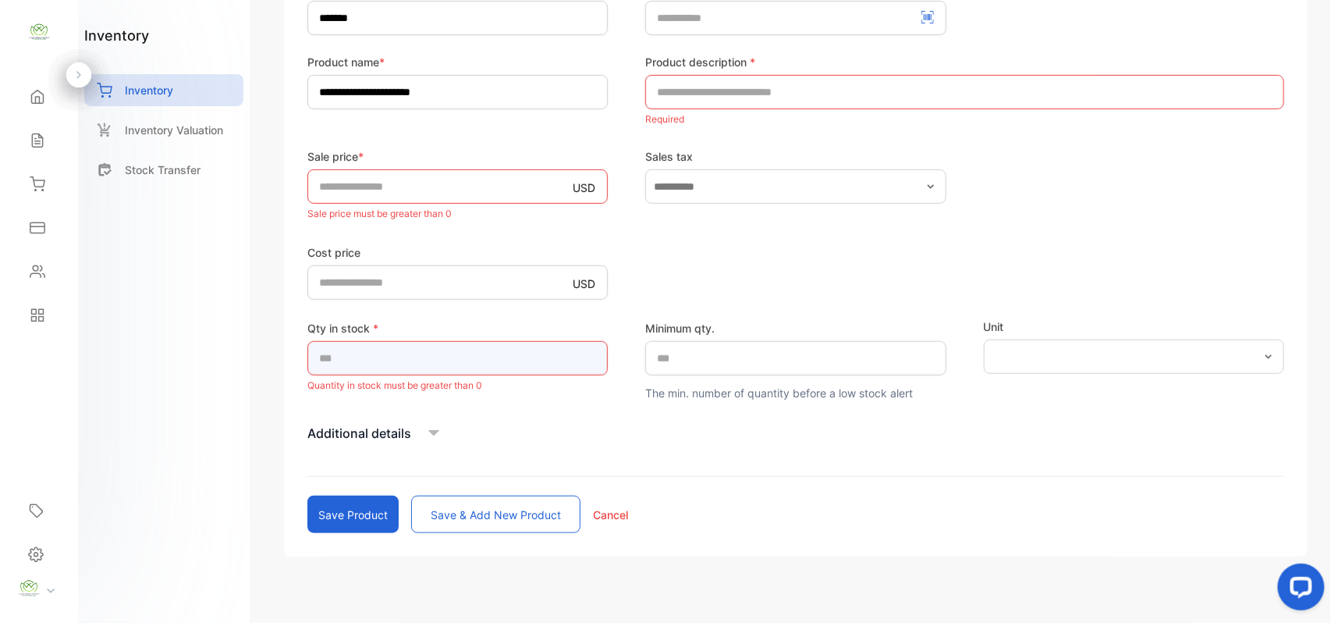
click at [364, 341] on input "*" at bounding box center [457, 358] width 300 height 34
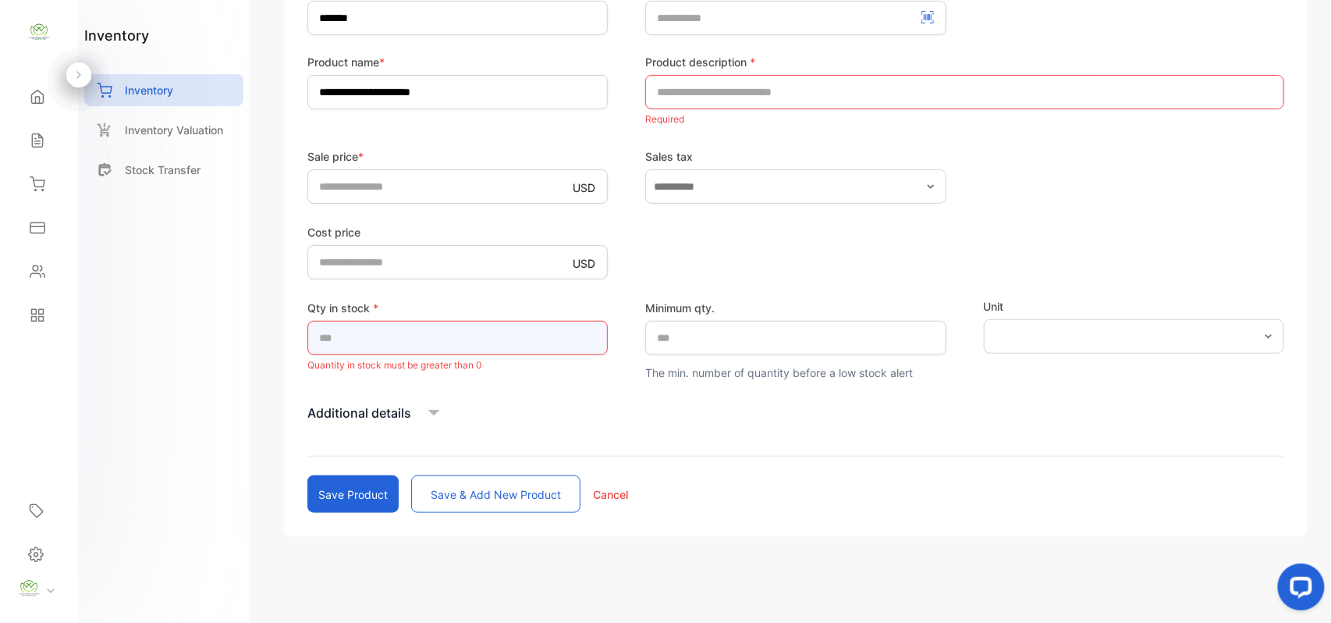
type input "***"
click at [818, 82] on input "text" at bounding box center [964, 92] width 639 height 34
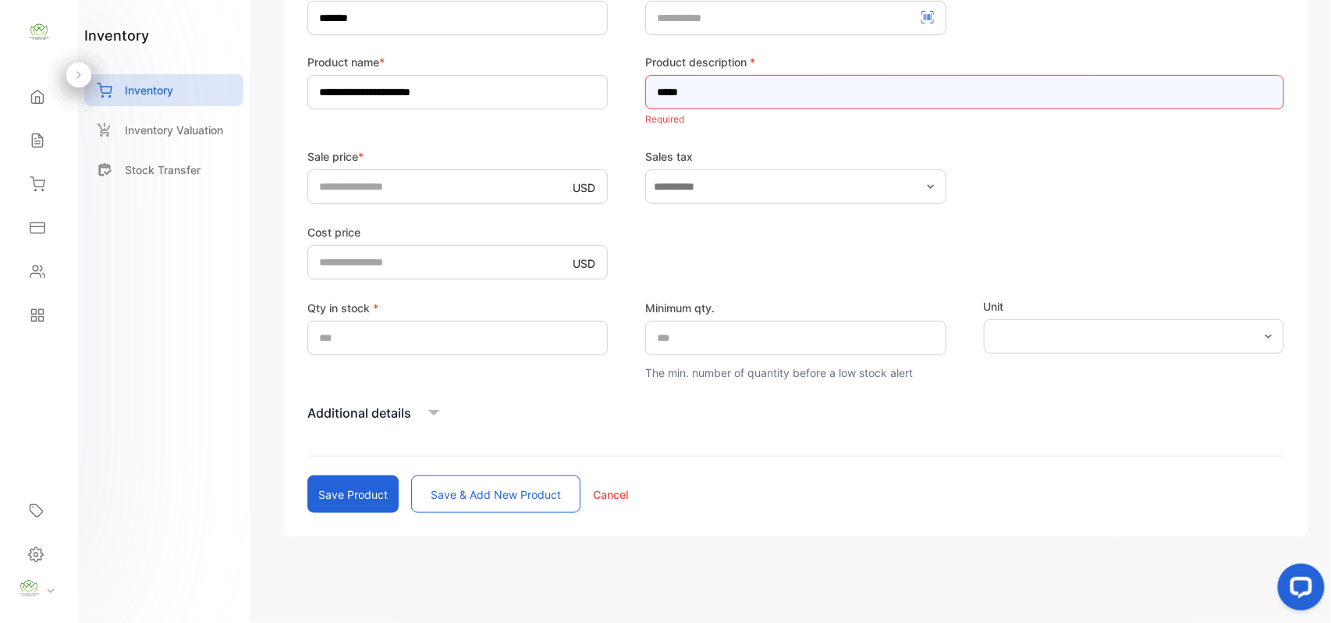
type input "*****"
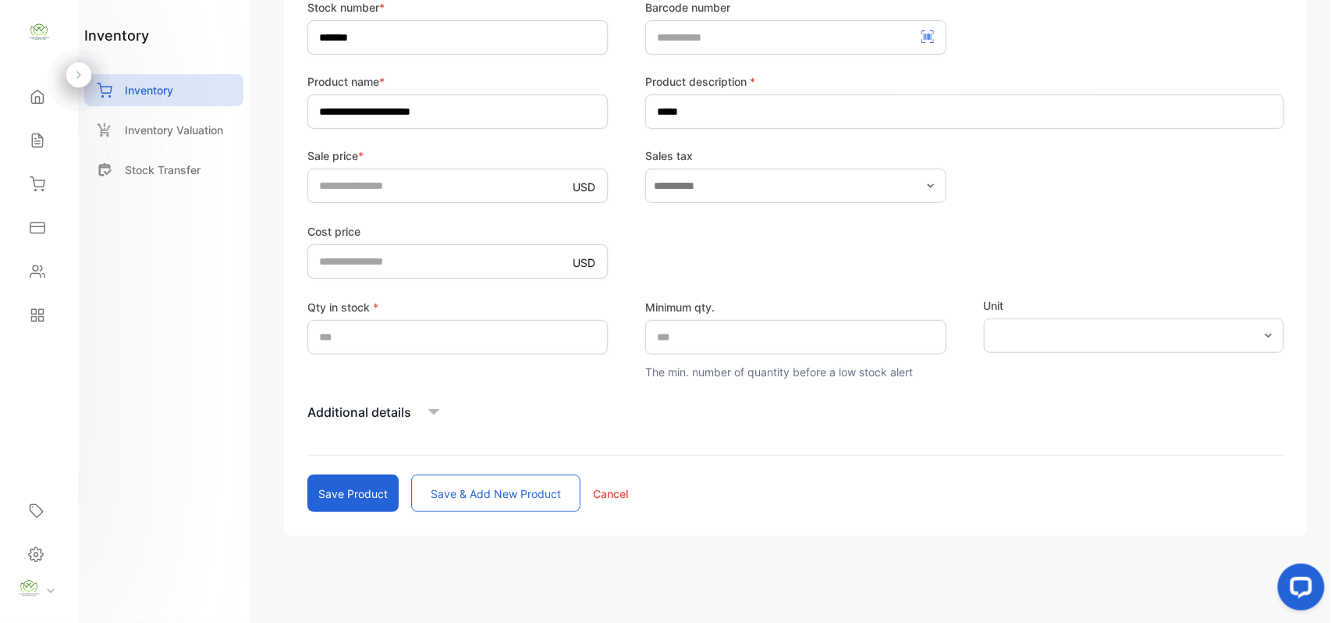
scroll to position [275, 0]
click at [328, 519] on div "**********" at bounding box center [796, 174] width 1024 height 721
click at [369, 493] on button "Save product" at bounding box center [352, 492] width 91 height 37
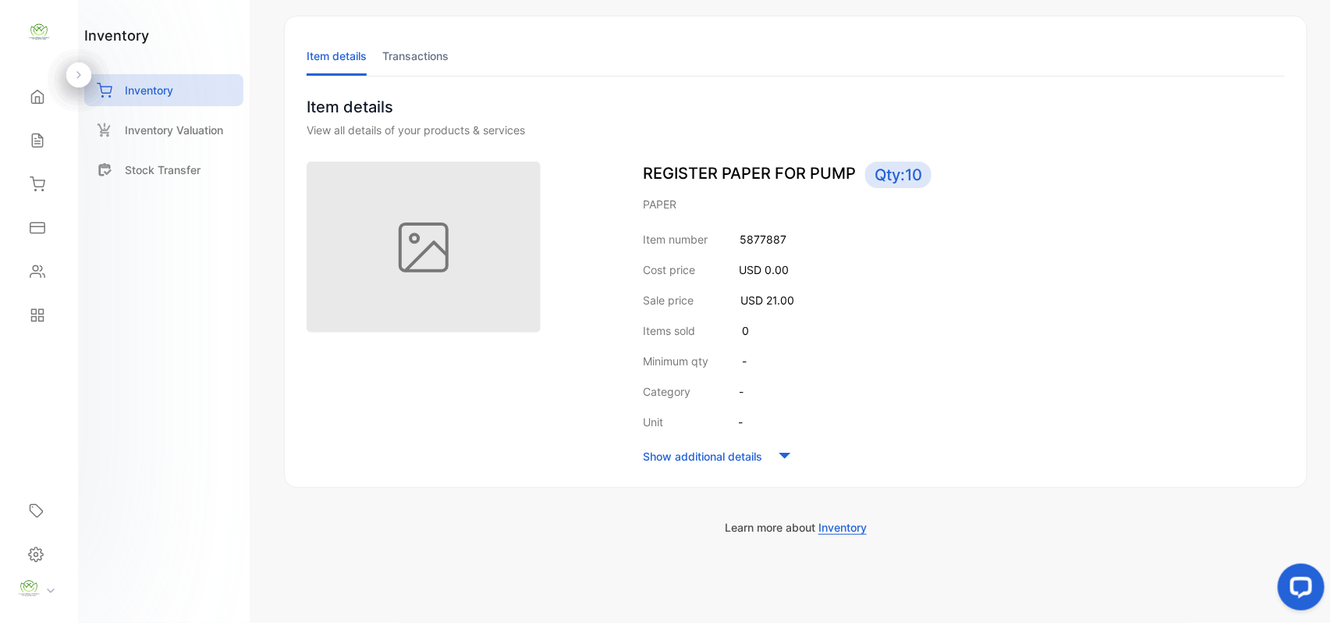
scroll to position [75, 0]
click at [34, 133] on icon at bounding box center [38, 141] width 16 height 16
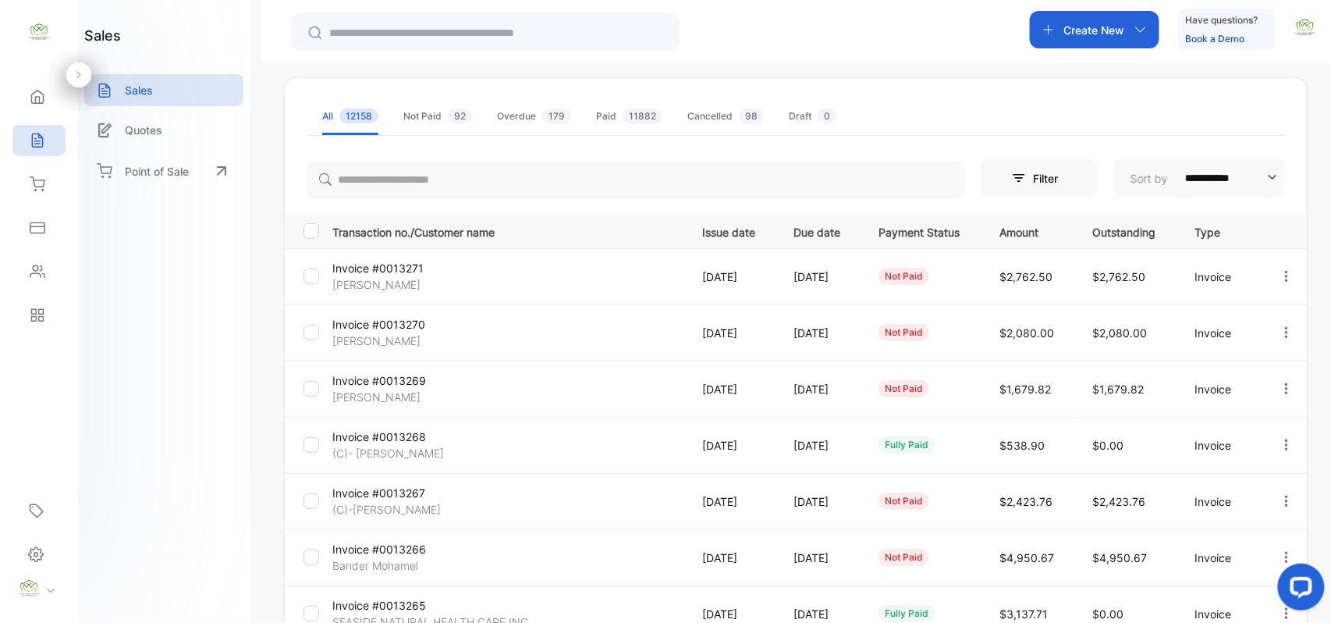
click at [412, 334] on p "[PERSON_NAME]" at bounding box center [390, 340] width 117 height 16
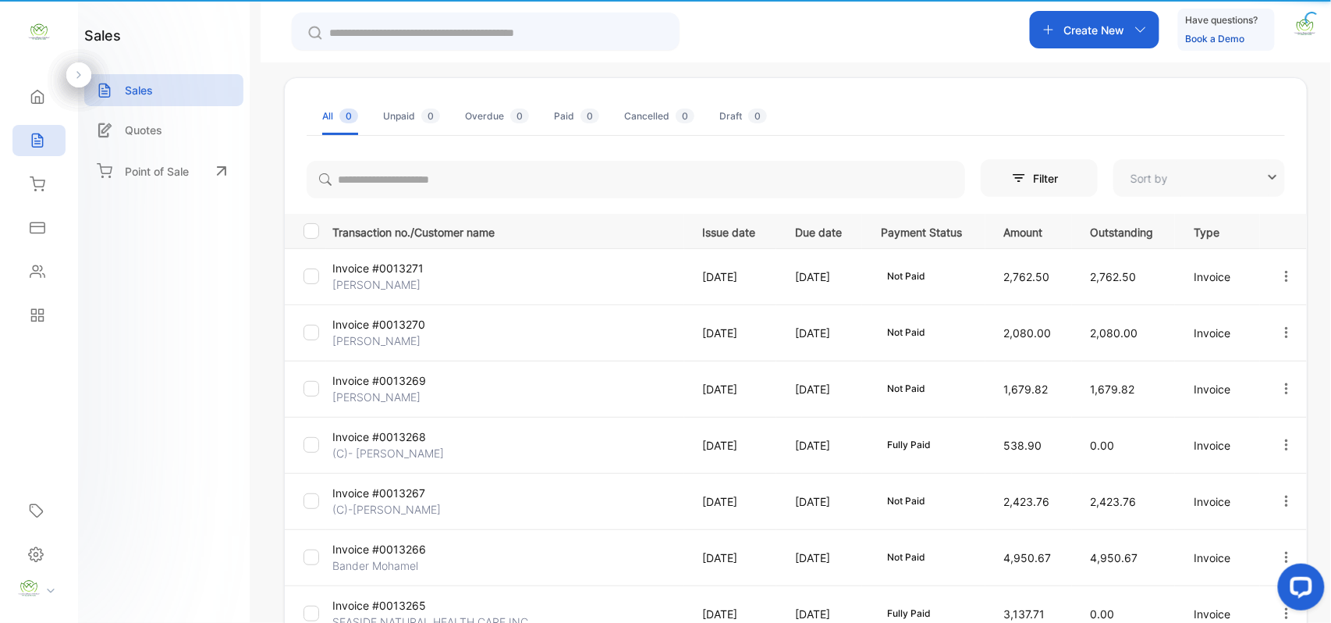
type input "**********"
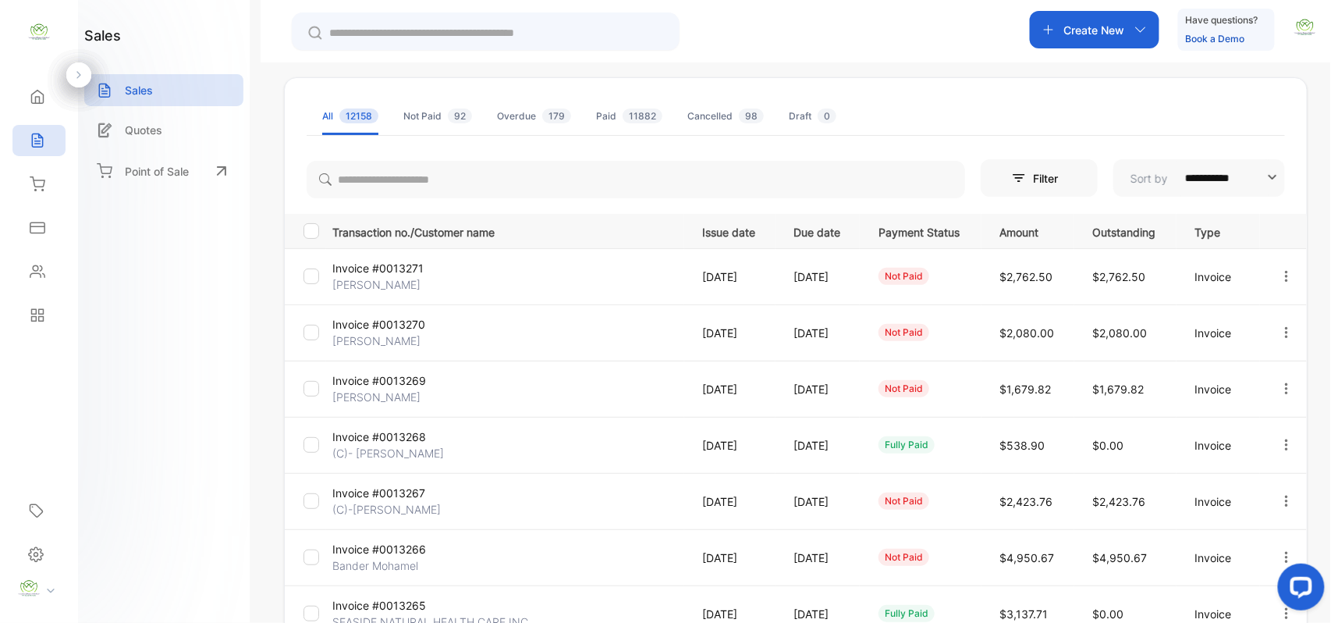
click at [347, 375] on p "Invoice #0013269" at bounding box center [390, 380] width 117 height 16
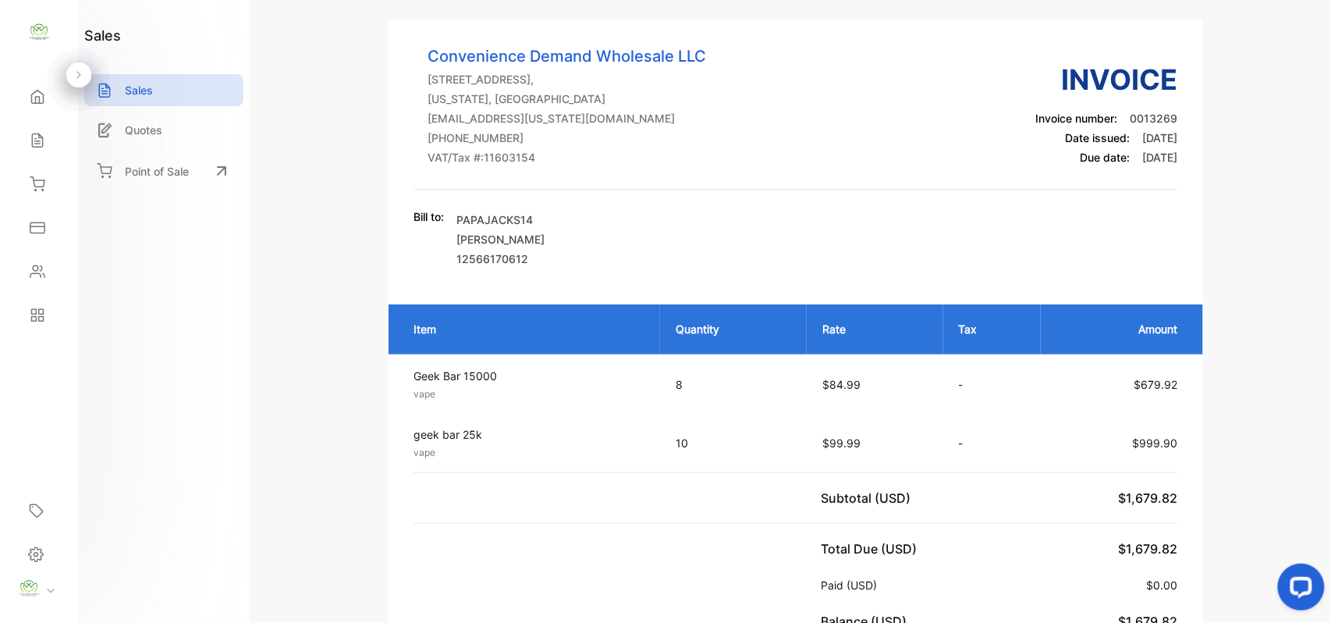
click at [45, 144] on div "Sales" at bounding box center [38, 140] width 53 height 31
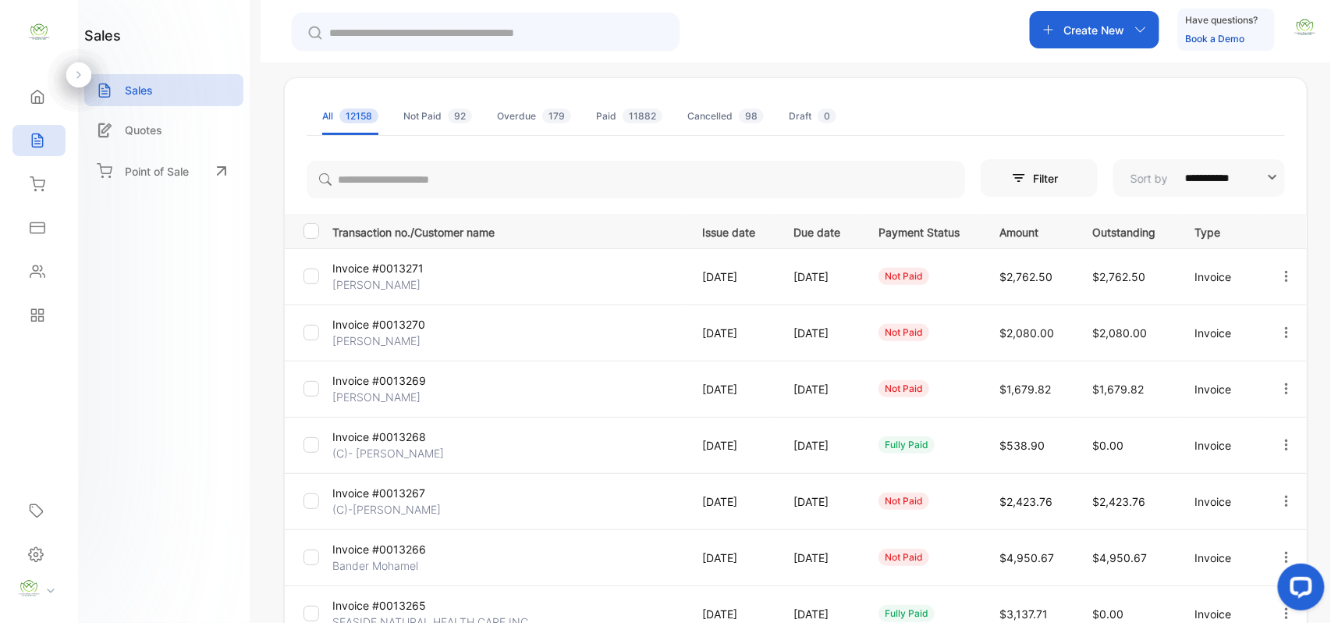
click at [48, 269] on div "Contacts" at bounding box center [38, 271] width 53 height 31
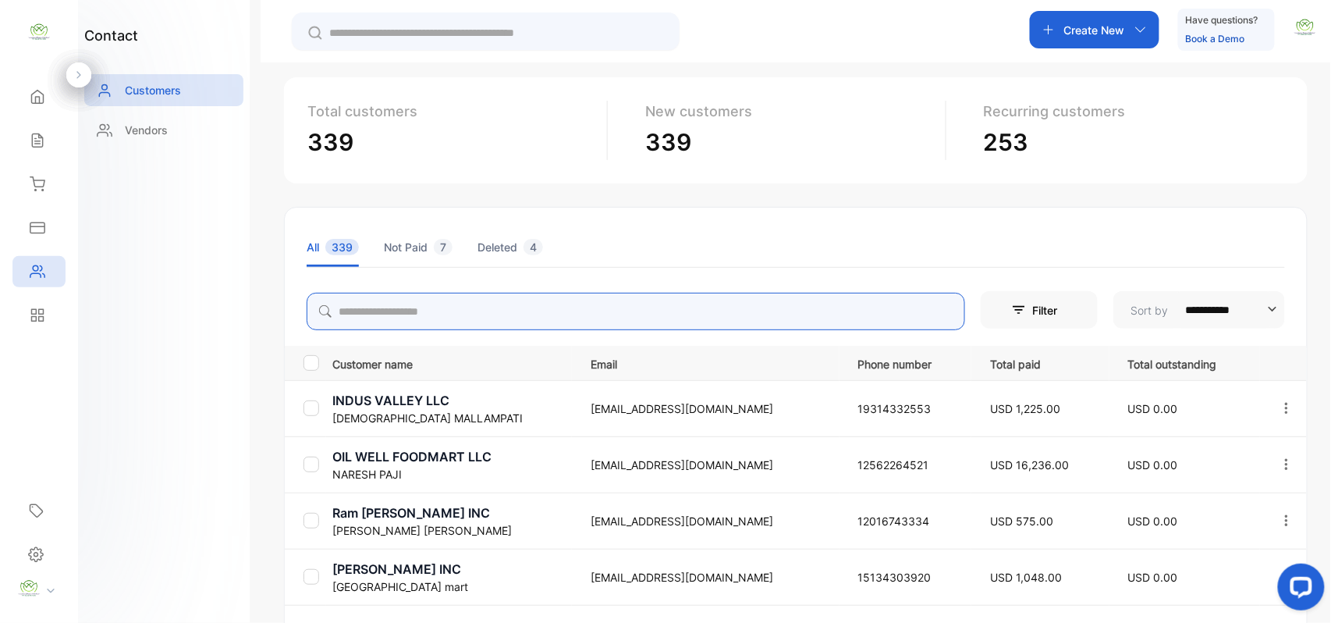
click at [387, 321] on input "search" at bounding box center [636, 311] width 659 height 37
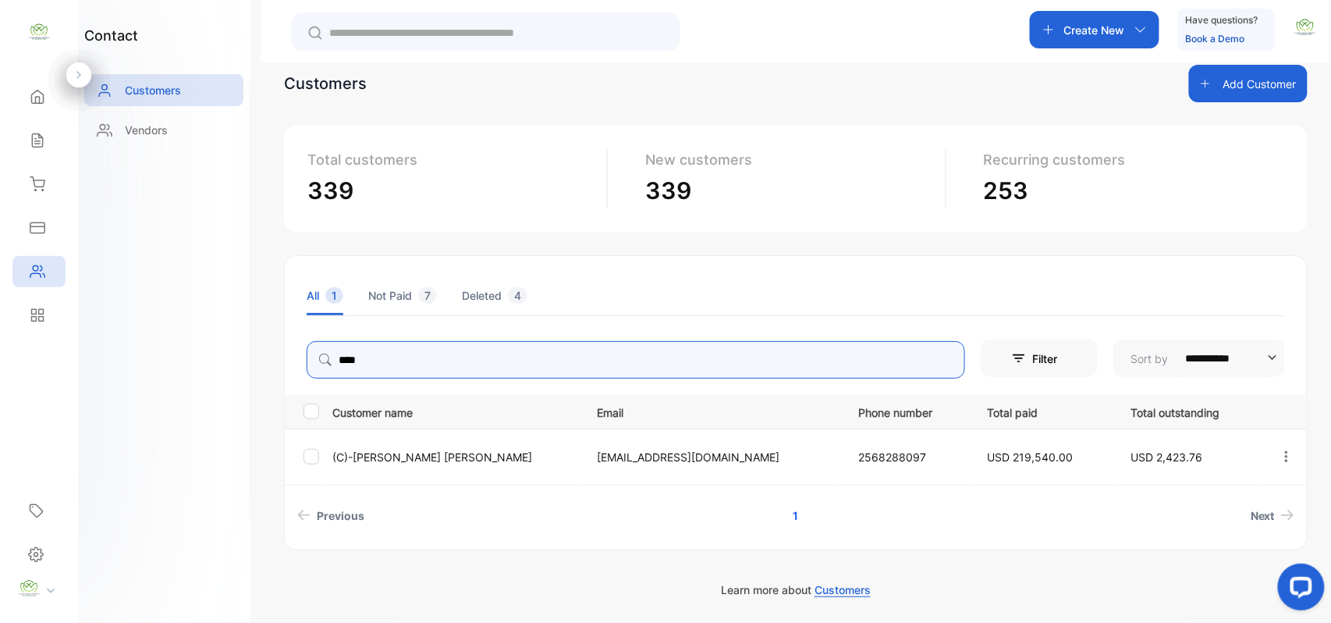
scroll to position [27, 0]
type input "****"
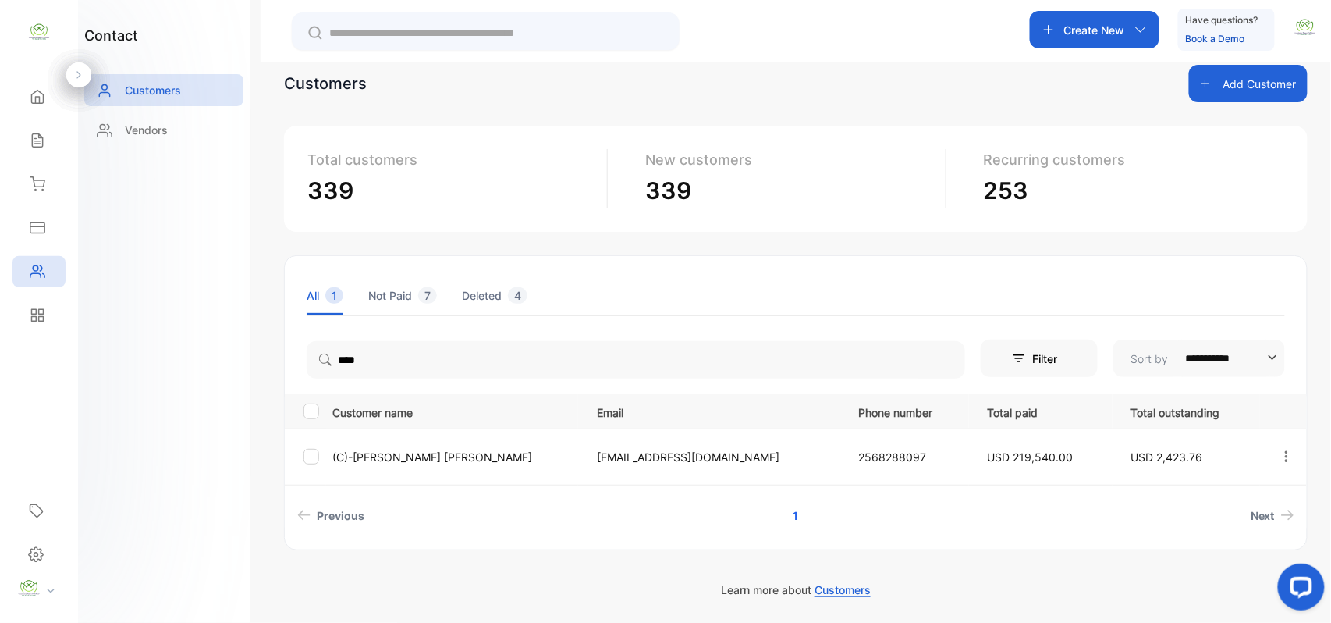
drag, startPoint x: 162, startPoint y: 341, endPoint x: 273, endPoint y: 484, distance: 180.7
click at [164, 343] on div "contact Customers Vendors" at bounding box center [164, 311] width 172 height 623
click at [384, 453] on p "(C)-Sameer Patel" at bounding box center [454, 457] width 245 height 16
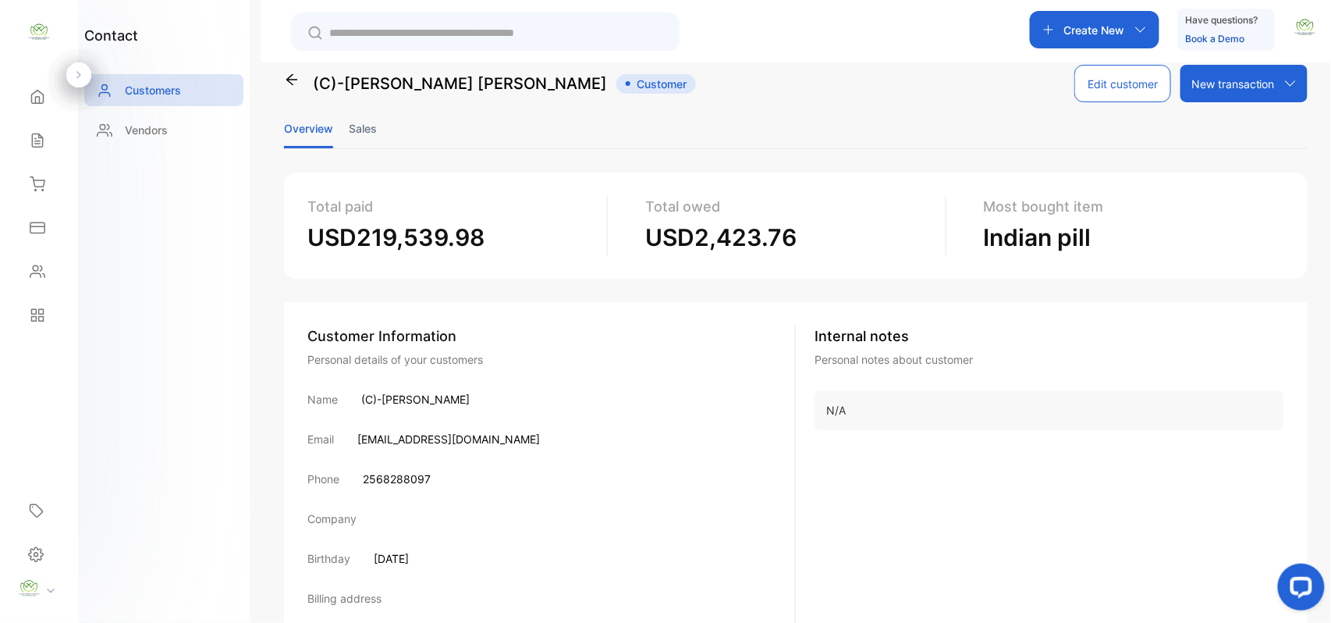
click at [360, 126] on li "Sales" at bounding box center [363, 128] width 28 height 40
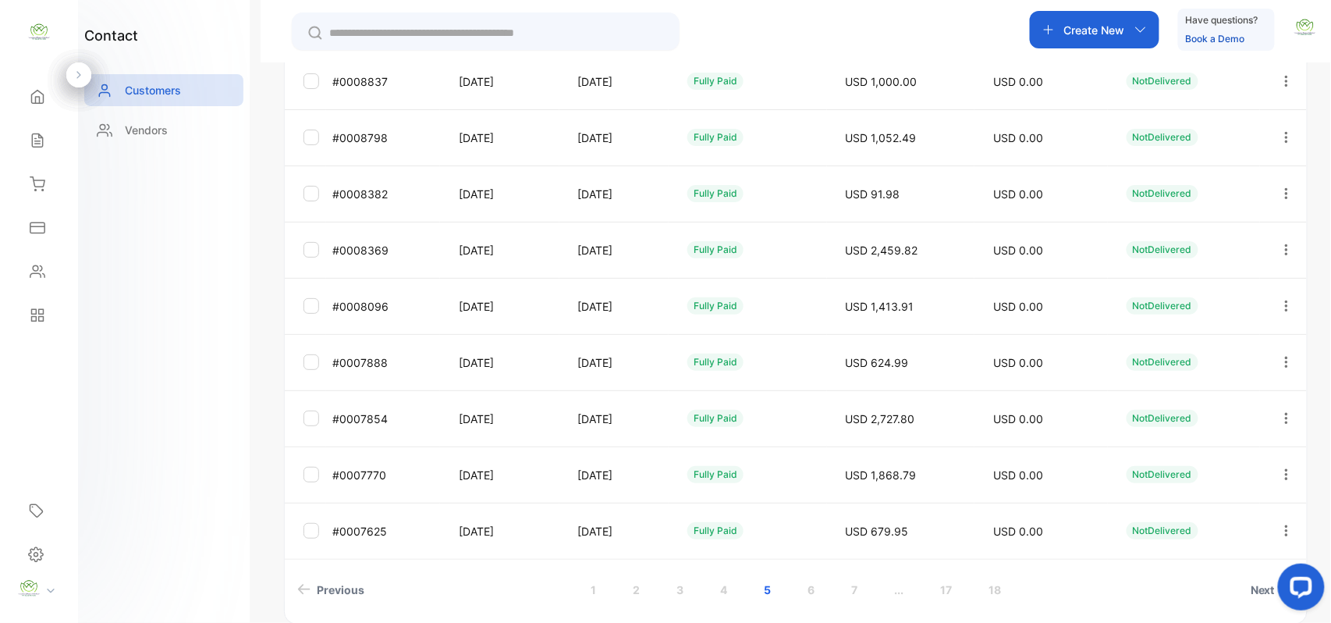
scroll to position [415, 0]
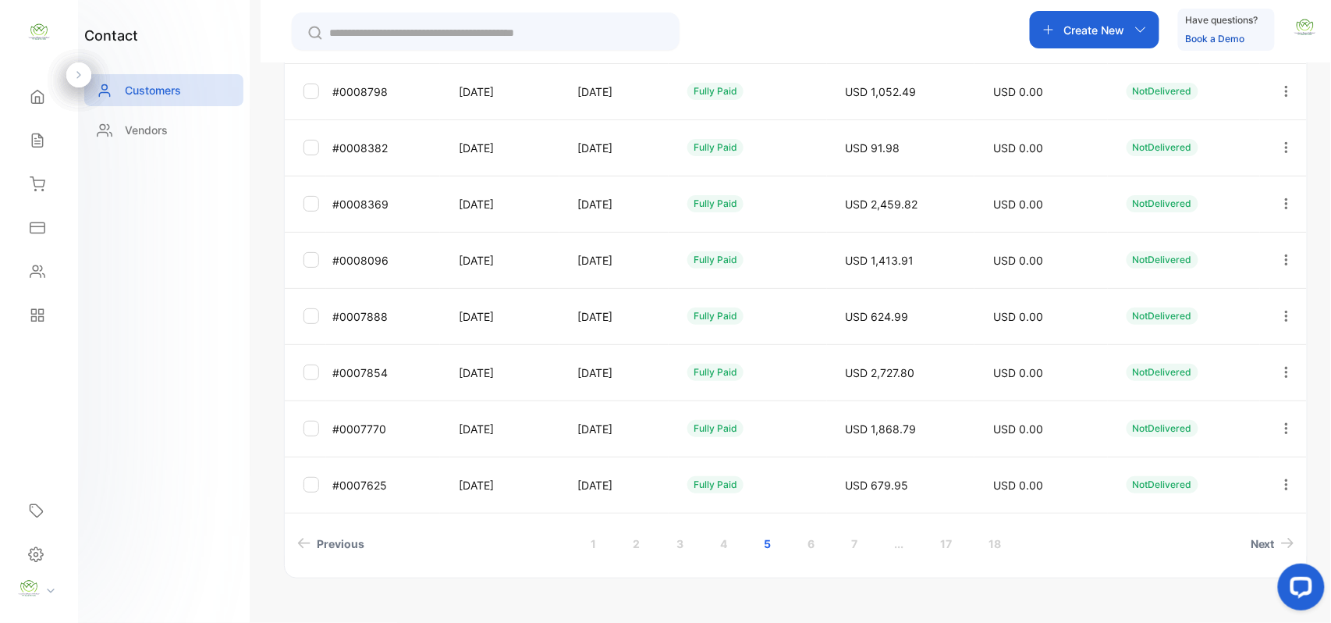
click at [578, 534] on link "1" at bounding box center [593, 543] width 43 height 29
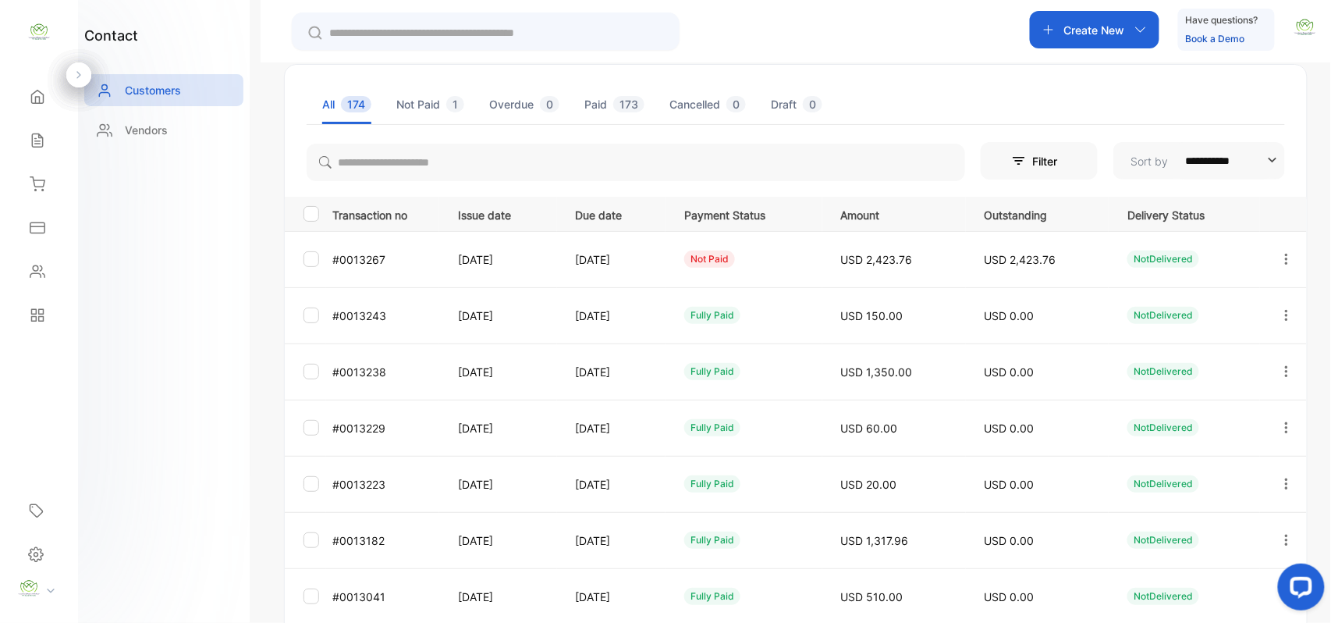
scroll to position [0, 0]
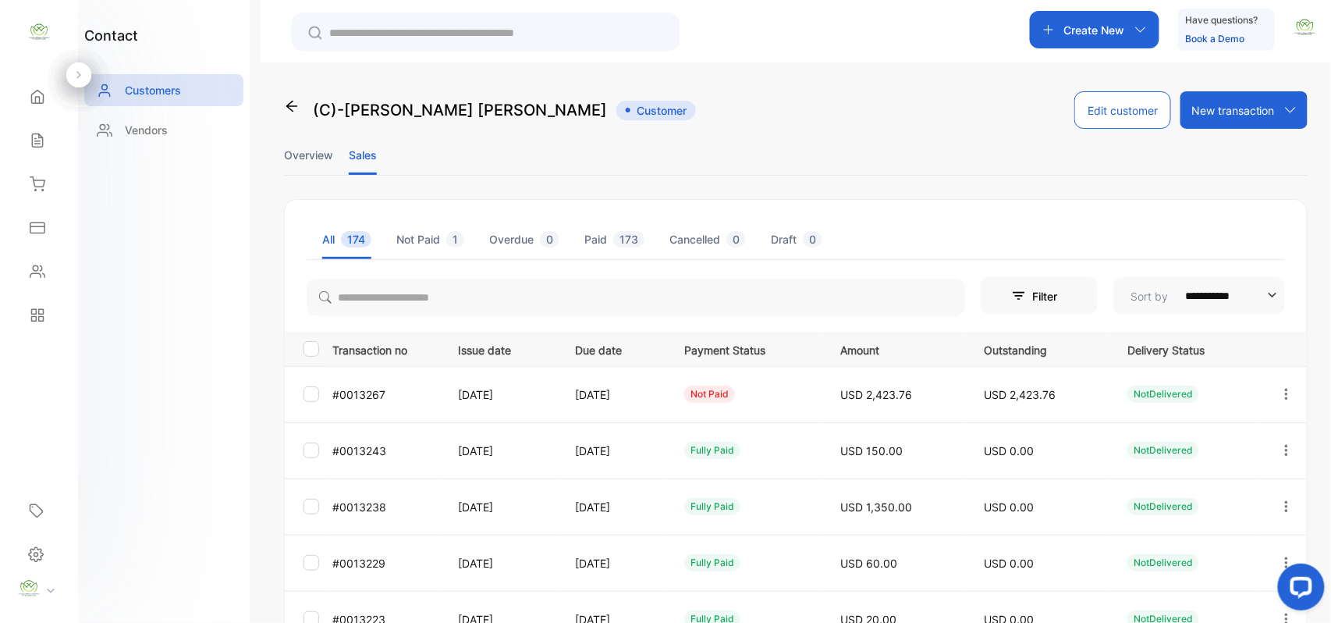
click at [1287, 385] on button "button" at bounding box center [1287, 393] width 14 height 37
click at [1218, 474] on div "Add payment" at bounding box center [1216, 485] width 176 height 31
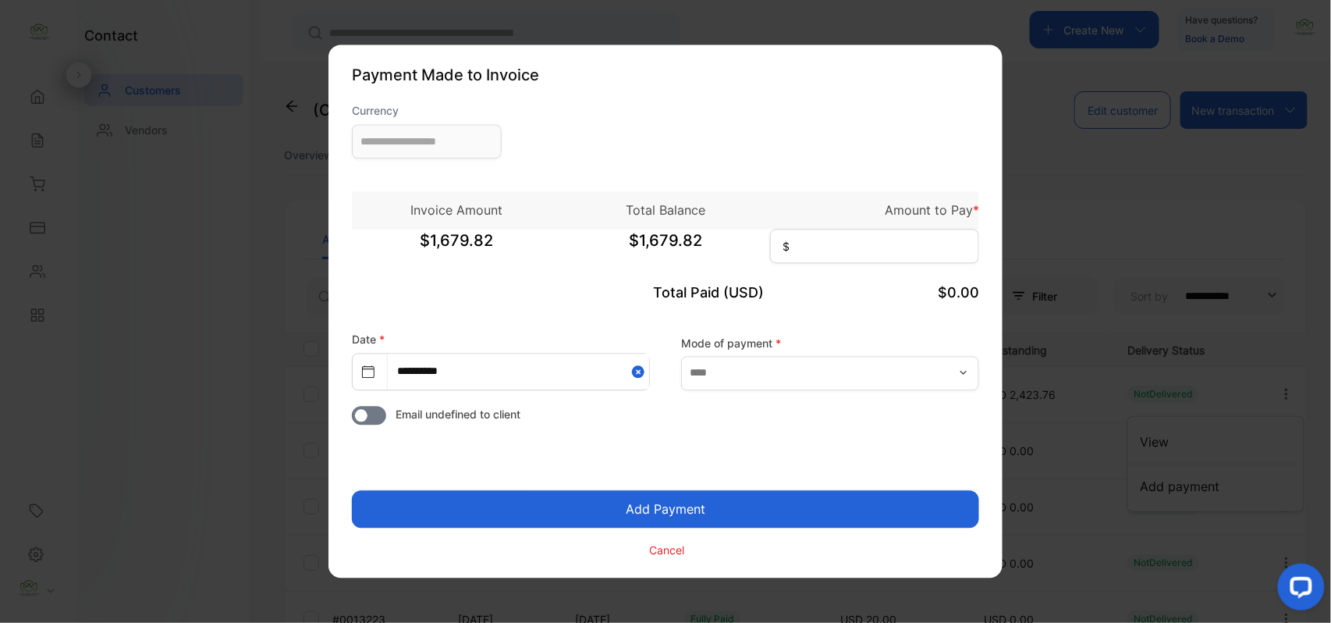
type input "**********"
click at [860, 233] on input at bounding box center [874, 246] width 209 height 34
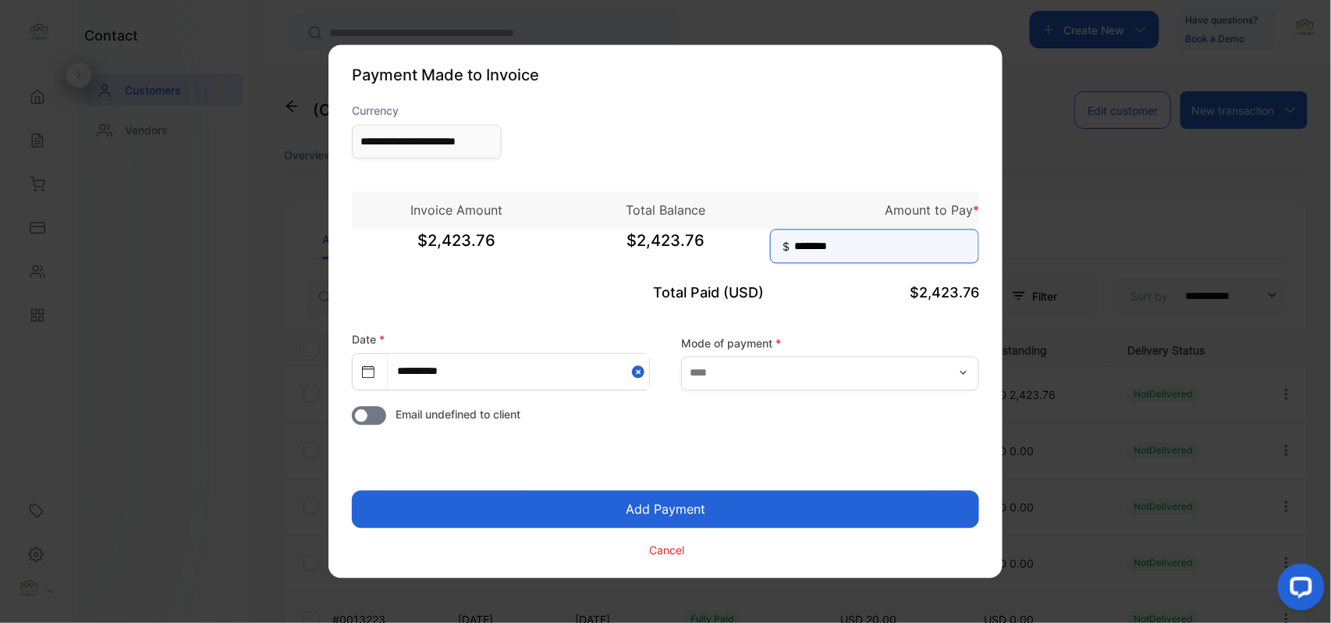
type input "********"
click at [750, 513] on button "Add Payment" at bounding box center [665, 509] width 627 height 37
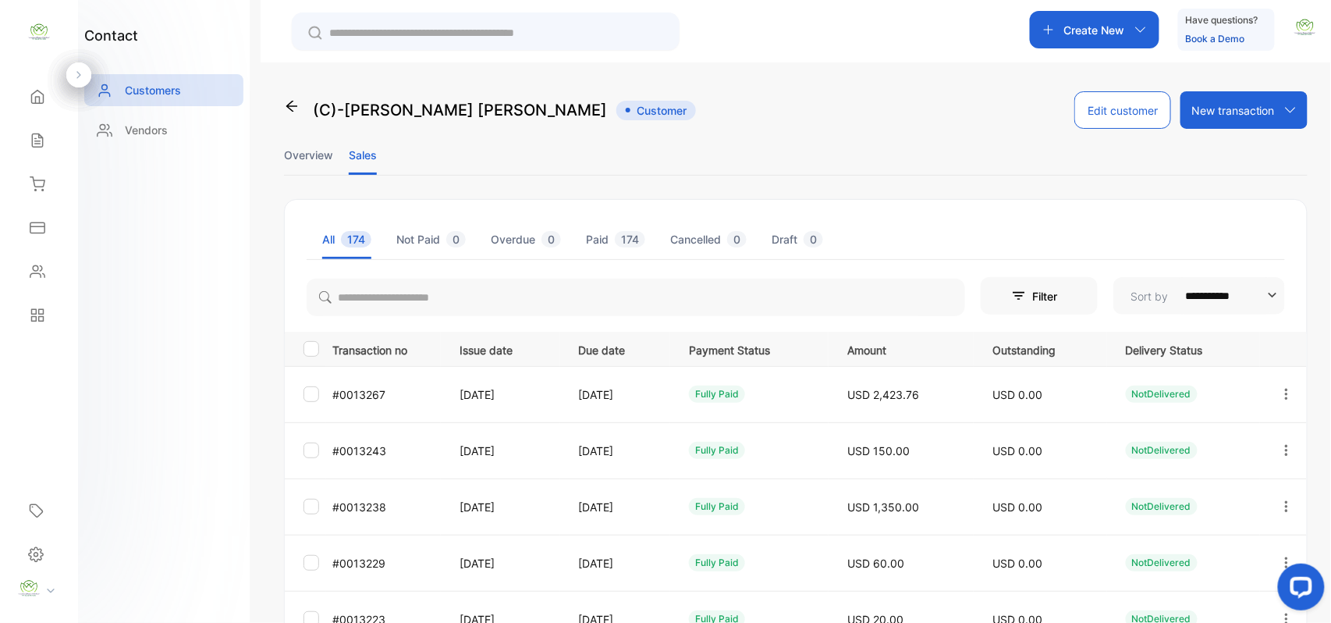
click at [1280, 449] on icon "button" at bounding box center [1287, 450] width 14 height 14
click at [1249, 498] on div "View" at bounding box center [1216, 497] width 176 height 31
click at [57, 138] on div "Sales" at bounding box center [38, 140] width 53 height 31
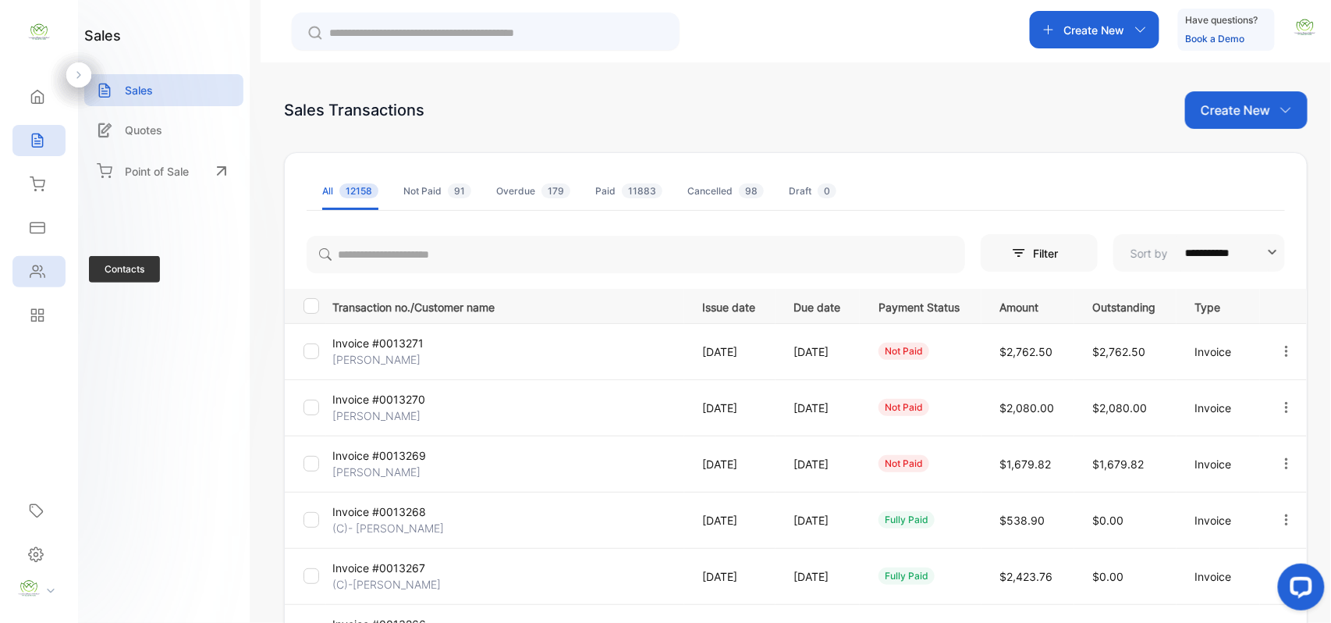
drag, startPoint x: 31, startPoint y: 275, endPoint x: 30, endPoint y: 282, distance: 8.0
click at [30, 282] on div "Contacts" at bounding box center [38, 271] width 53 height 31
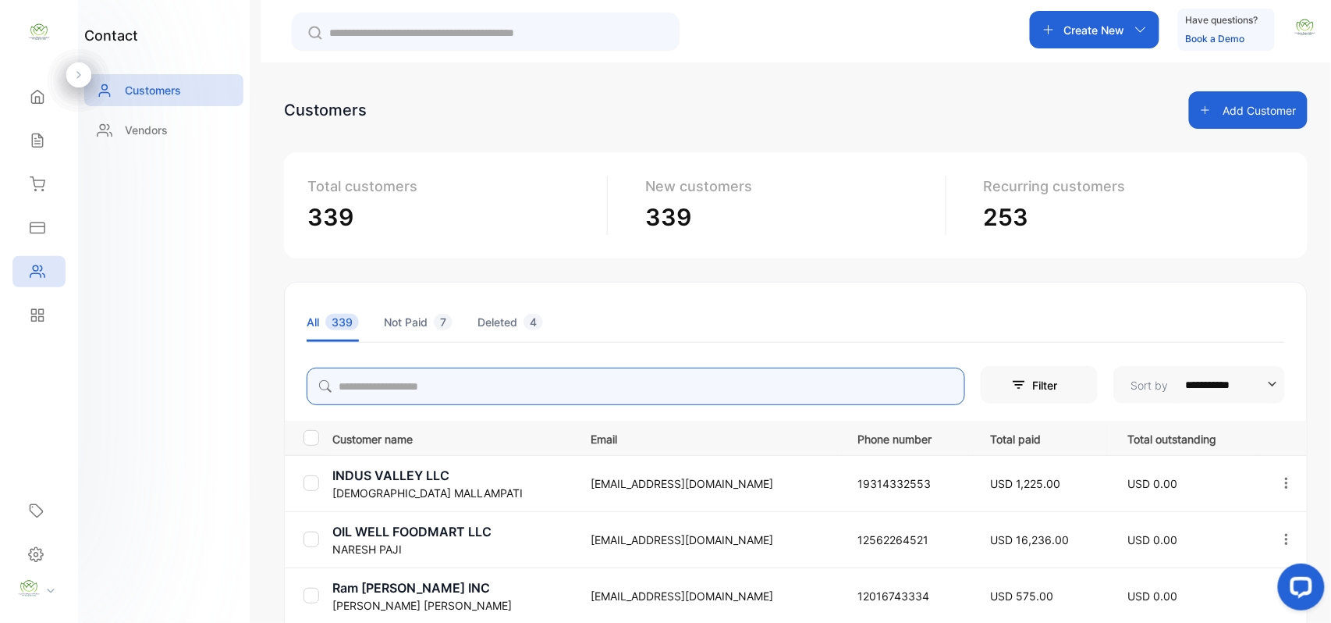
click at [484, 382] on input "search" at bounding box center [636, 385] width 659 height 37
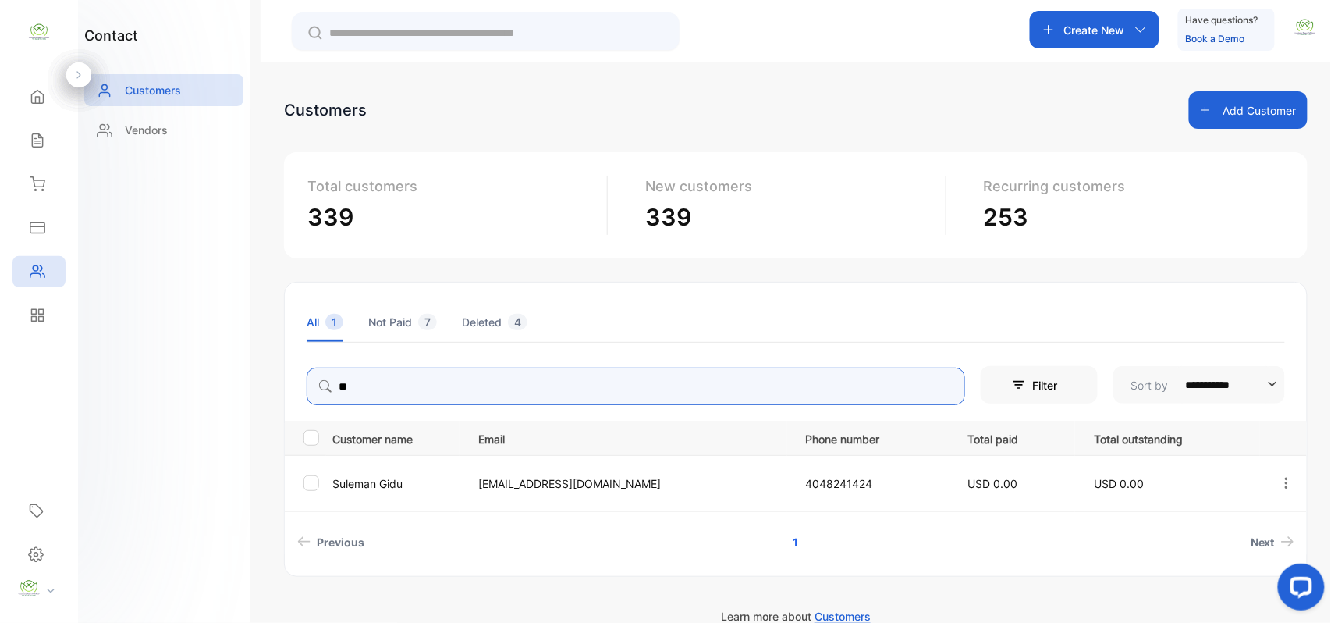
type input "*"
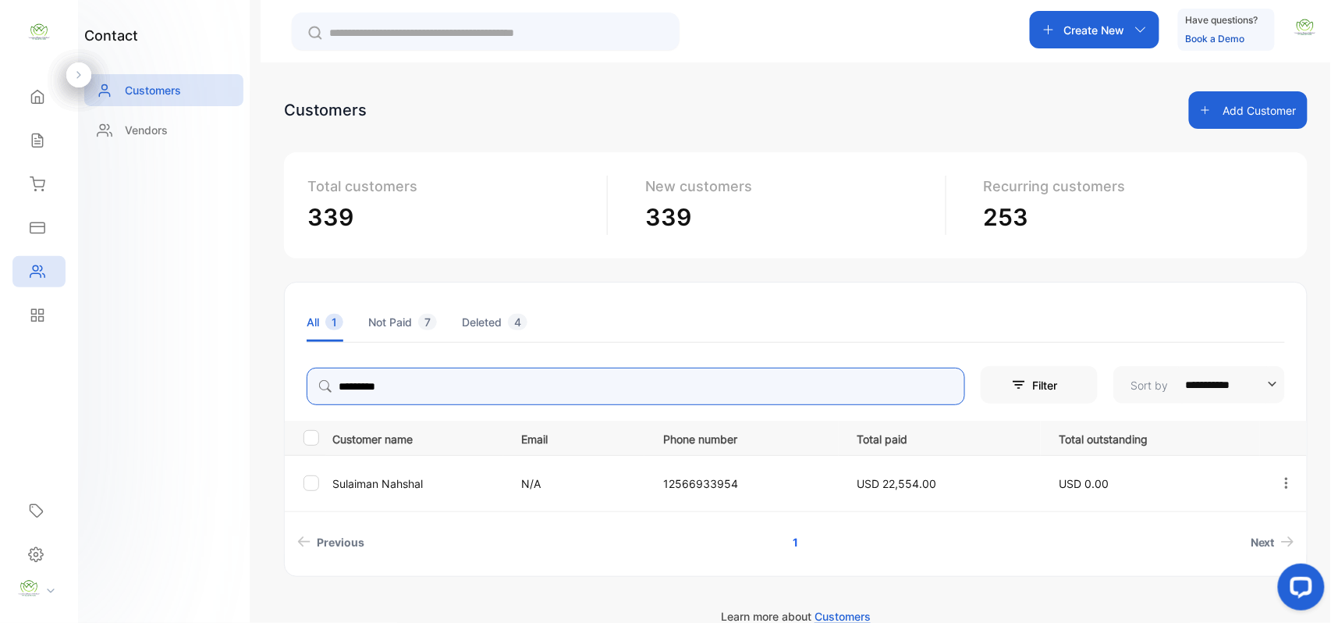
type input "*********"
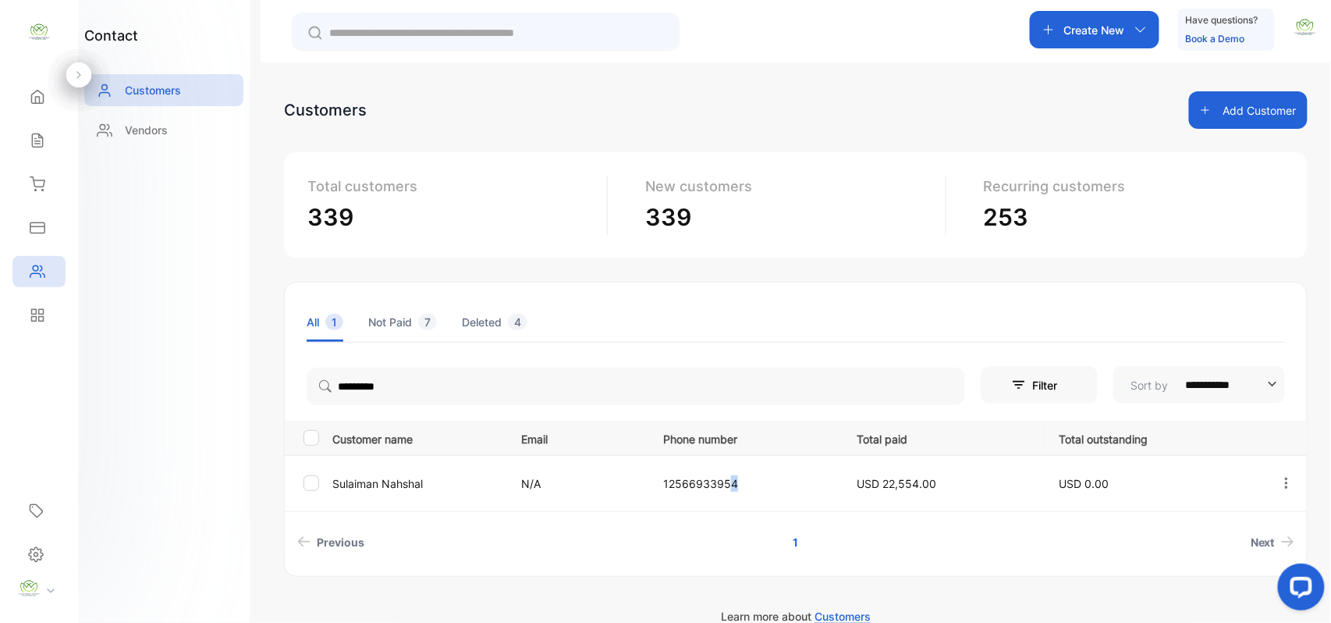
click at [738, 478] on p "12566933954" at bounding box center [744, 483] width 162 height 16
click at [806, 498] on td "12566933954" at bounding box center [741, 483] width 194 height 56
drag, startPoint x: 744, startPoint y: 479, endPoint x: 659, endPoint y: 478, distance: 84.3
click at [659, 478] on td "12566933954" at bounding box center [741, 483] width 194 height 56
copy p "12566933954"
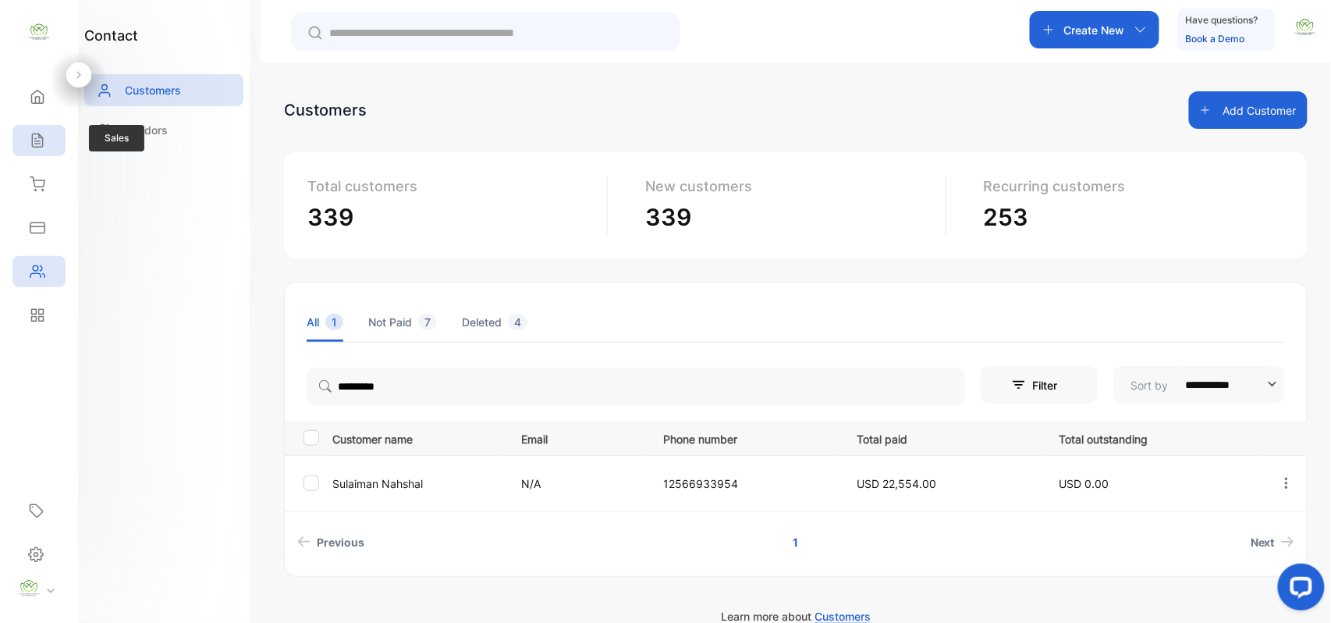
click at [22, 140] on div "Sales" at bounding box center [38, 140] width 53 height 31
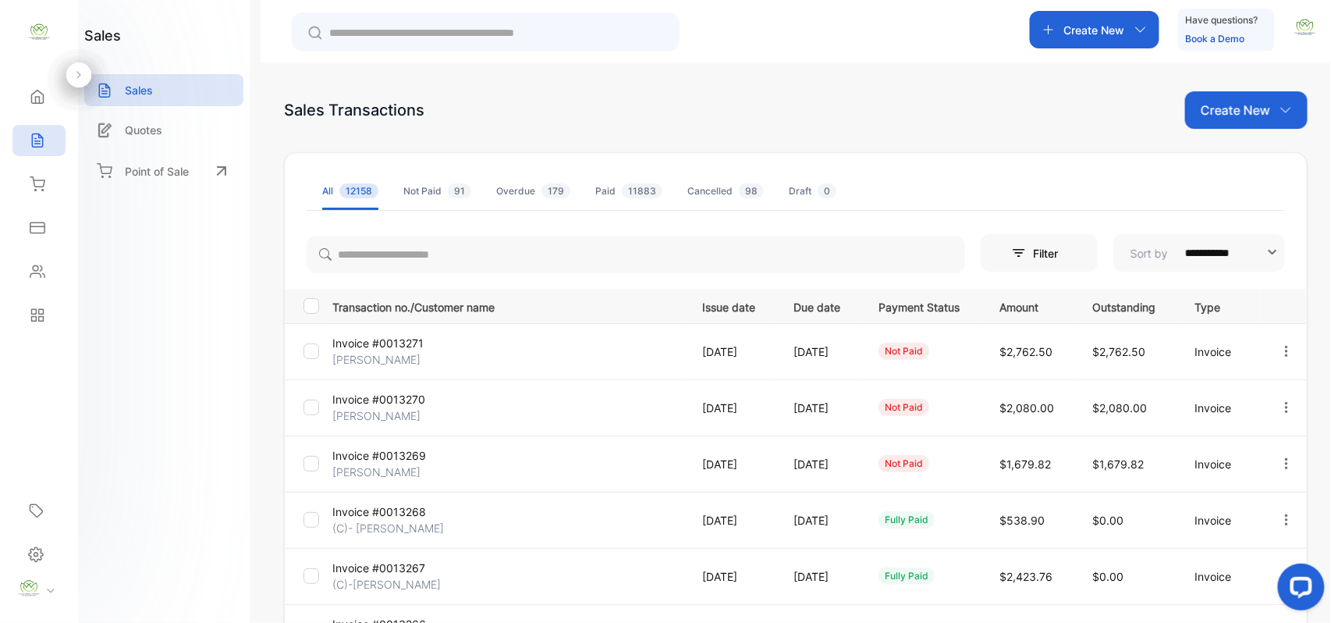
click at [1258, 117] on p "Create New" at bounding box center [1235, 110] width 69 height 19
click at [1245, 154] on span "Invoice" at bounding box center [1248, 162] width 37 height 16
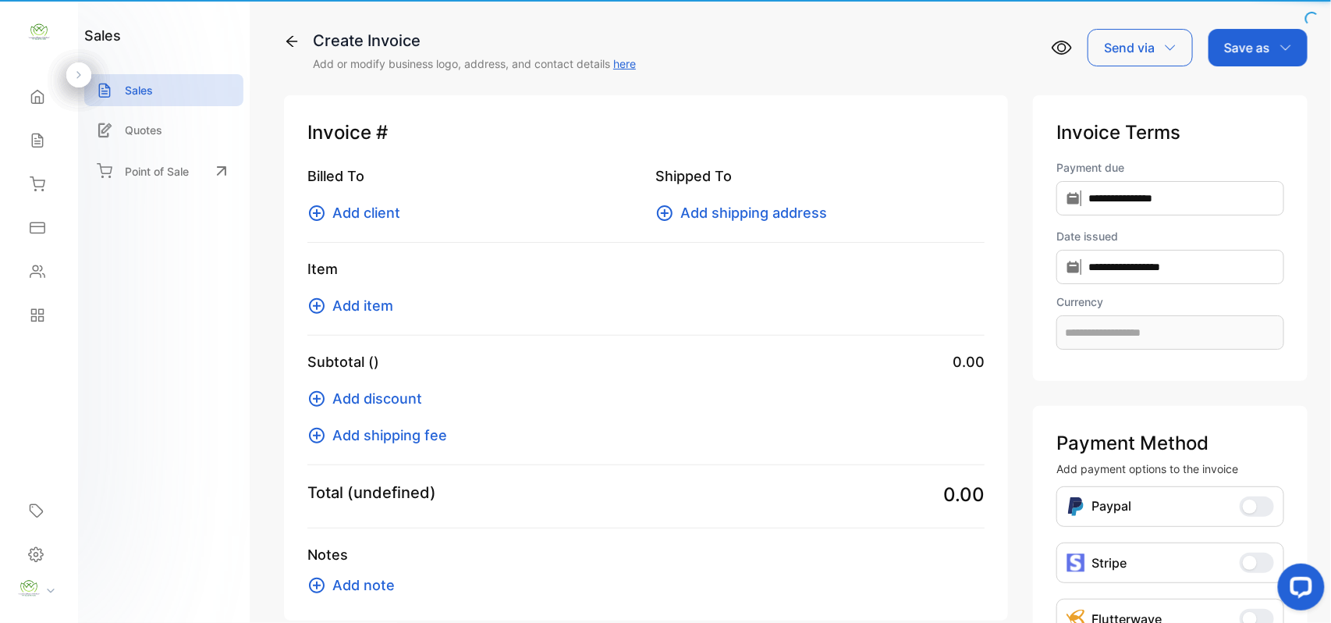
type input "**********"
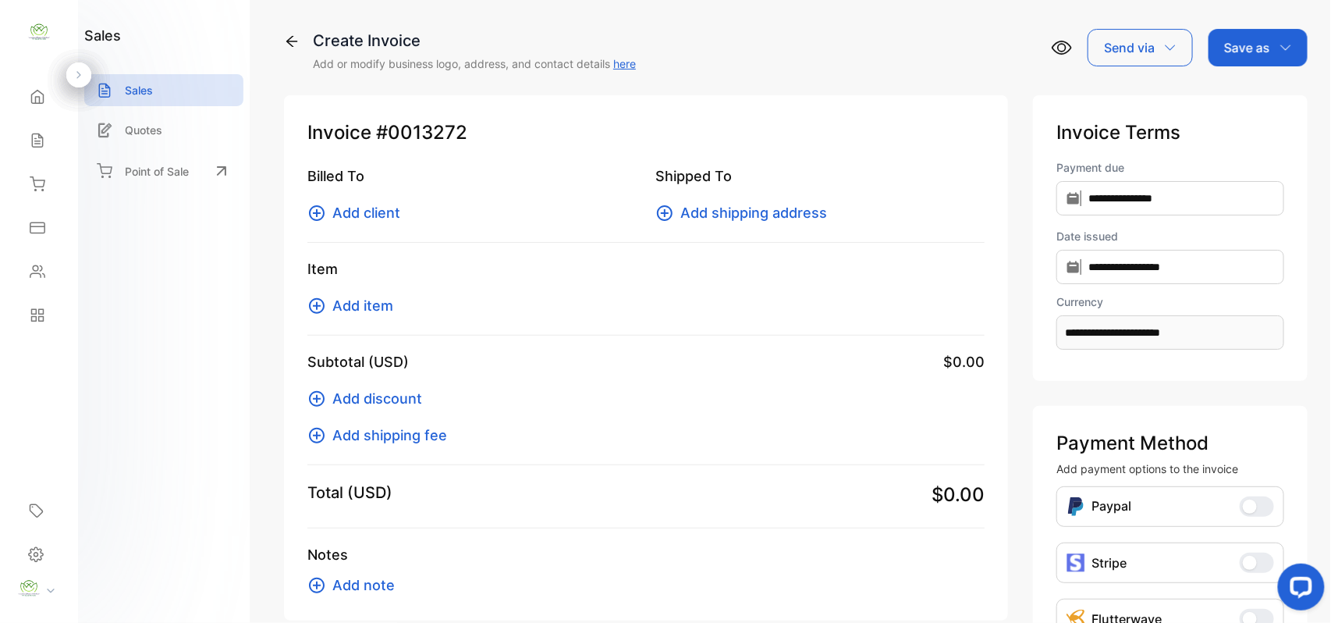
click at [353, 209] on span "Add client" at bounding box center [366, 212] width 68 height 21
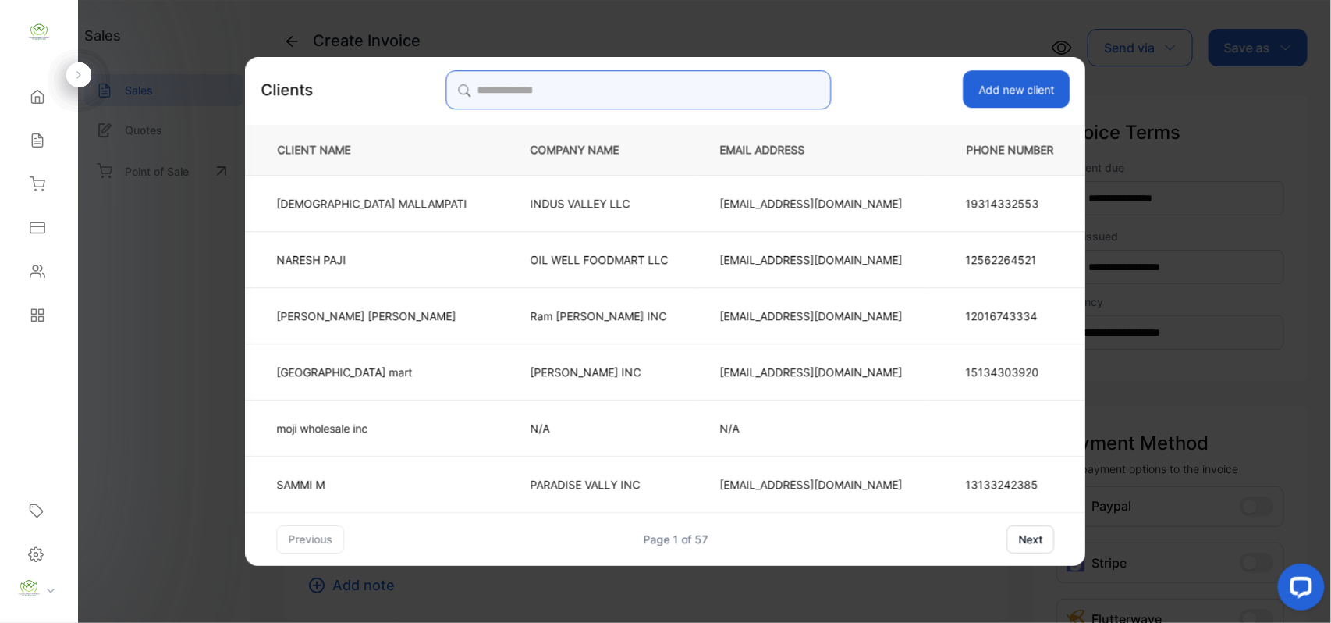
click at [603, 80] on input "search" at bounding box center [638, 89] width 385 height 39
paste input "**********"
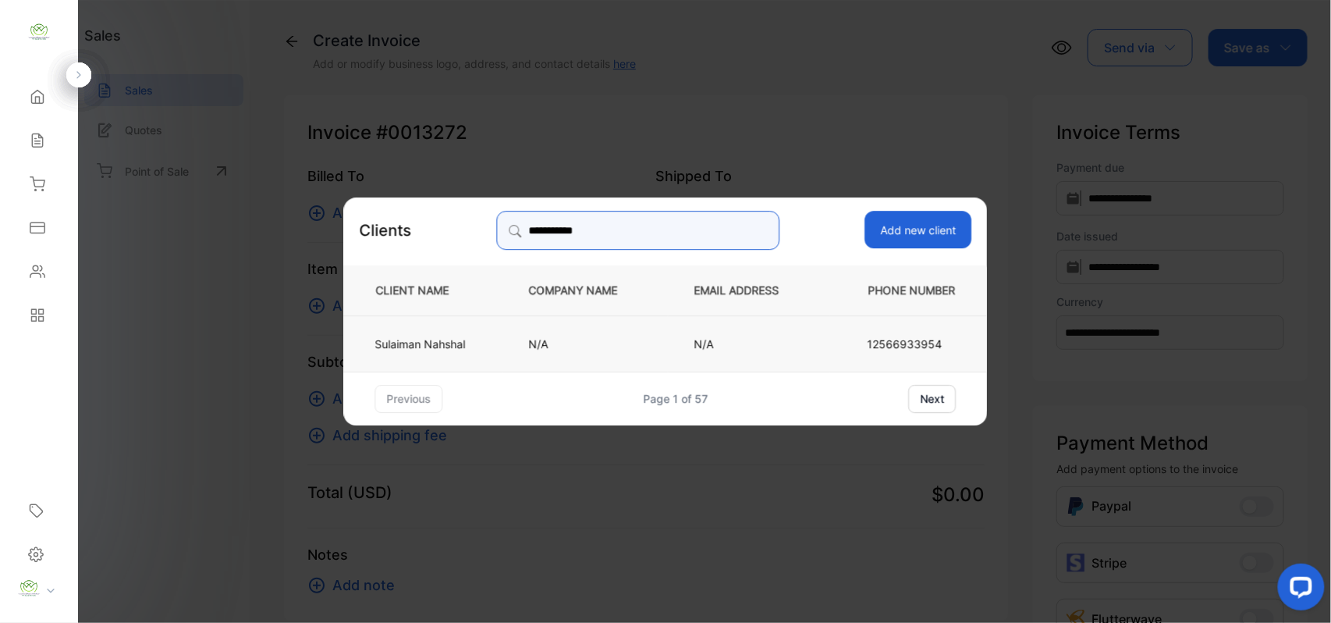
type input "**********"
click at [481, 350] on td "Sulaiman Nahshal" at bounding box center [423, 342] width 159 height 56
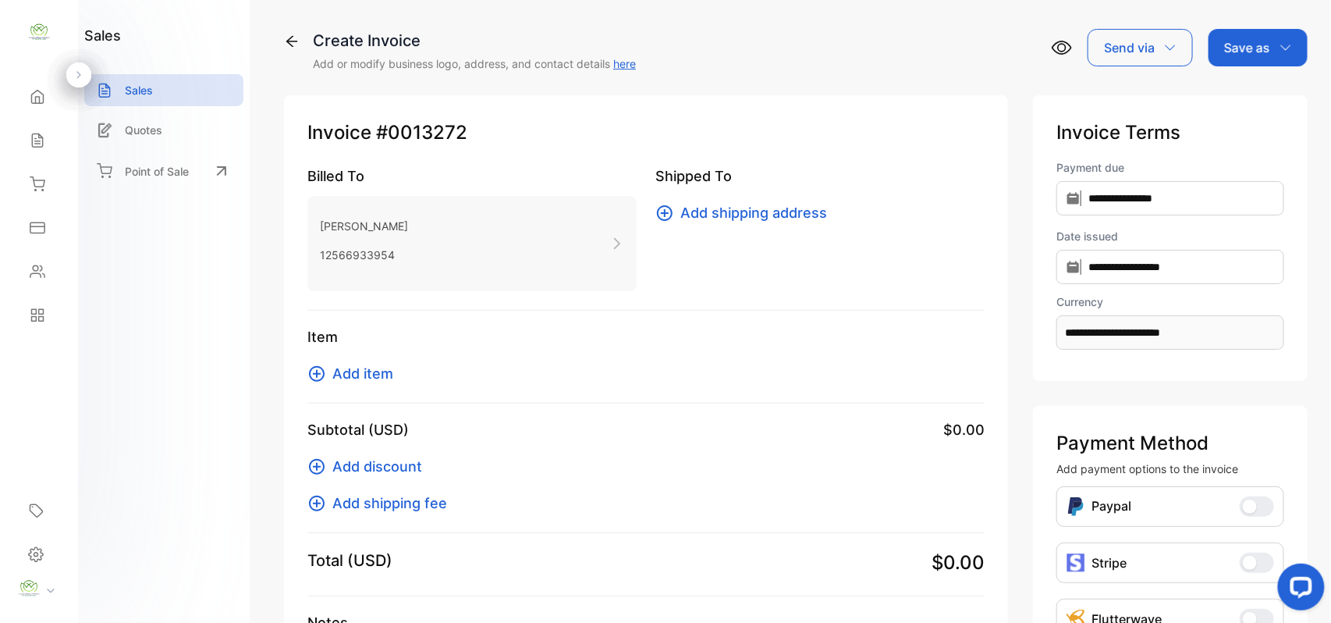
click at [342, 370] on span "Add item" at bounding box center [362, 373] width 61 height 21
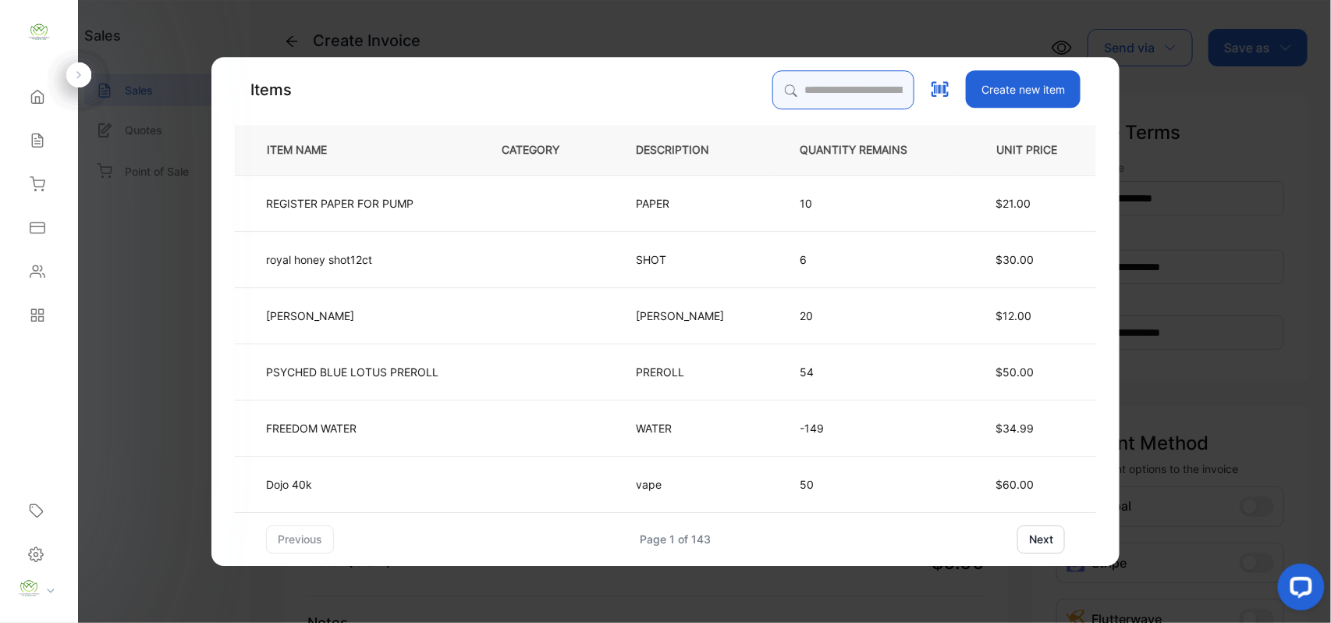
click at [822, 88] on input "search" at bounding box center [843, 89] width 142 height 39
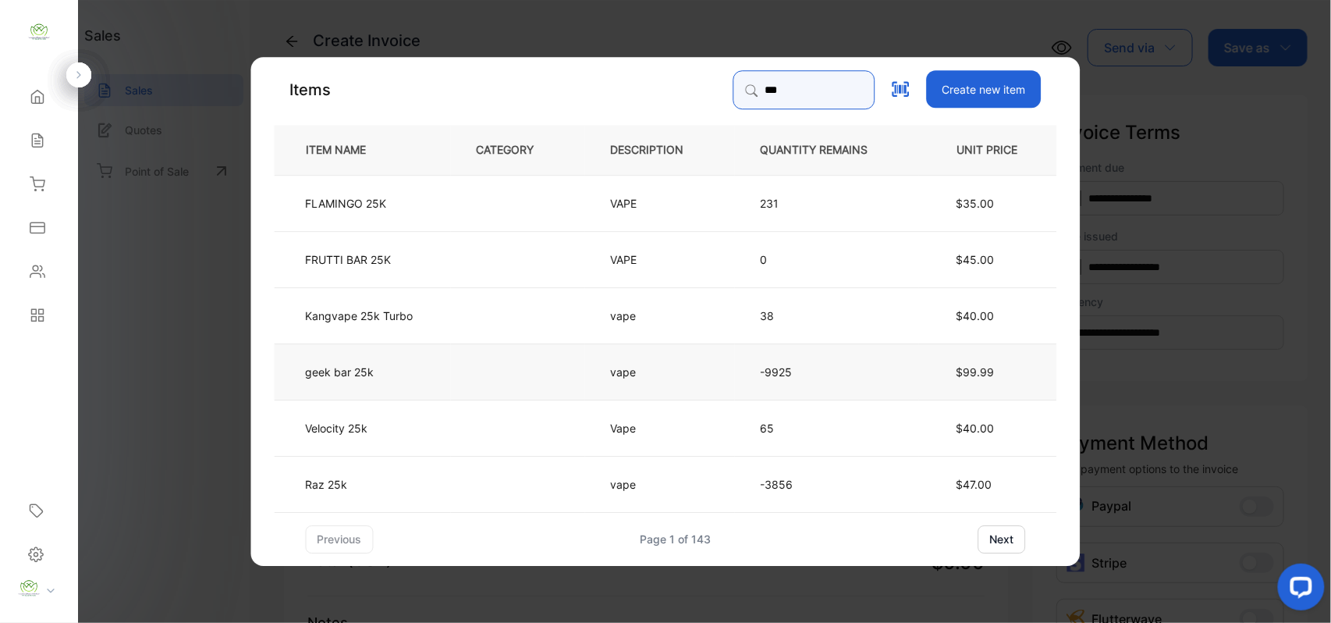
type input "***"
click at [403, 371] on td "geek bar 25k" at bounding box center [363, 371] width 176 height 56
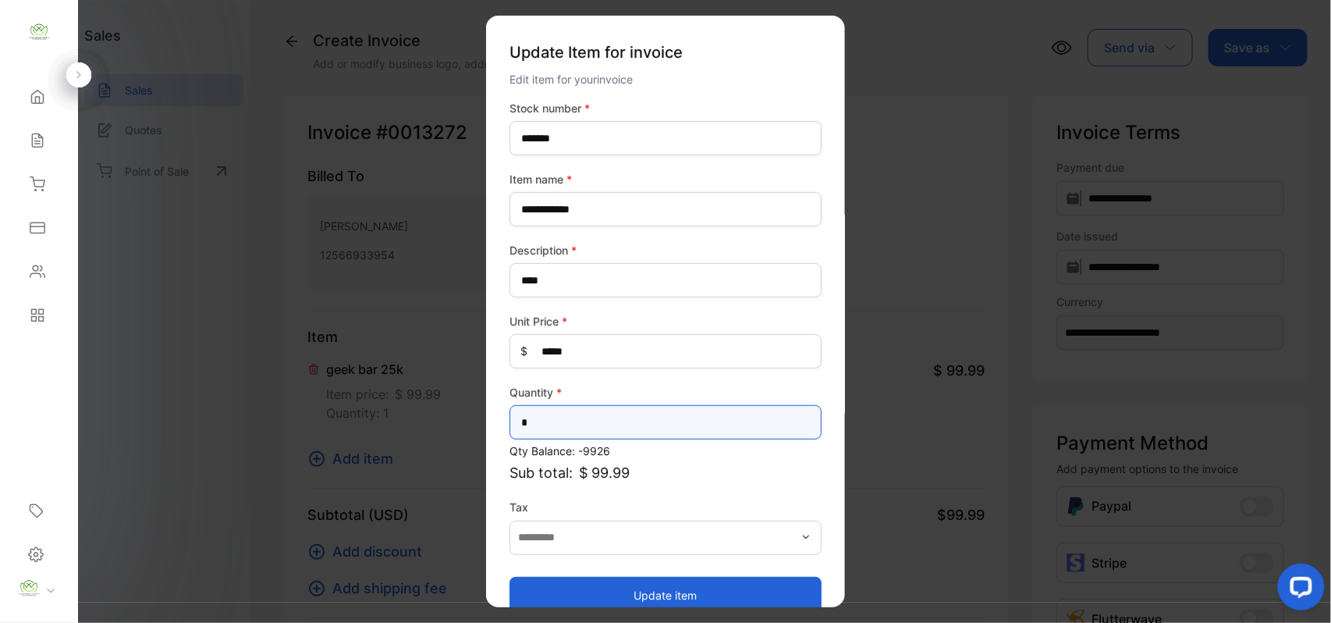
click at [596, 410] on input "*" at bounding box center [666, 422] width 312 height 34
type input "**"
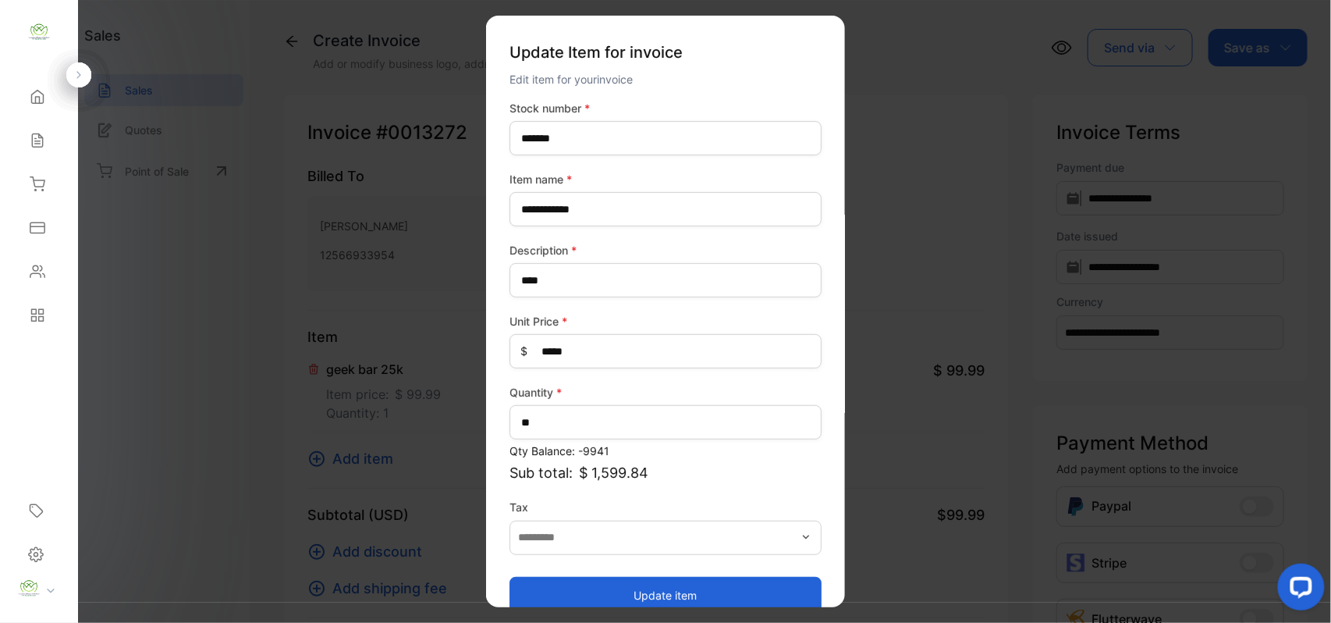
click at [553, 594] on button "Update item" at bounding box center [666, 594] width 312 height 37
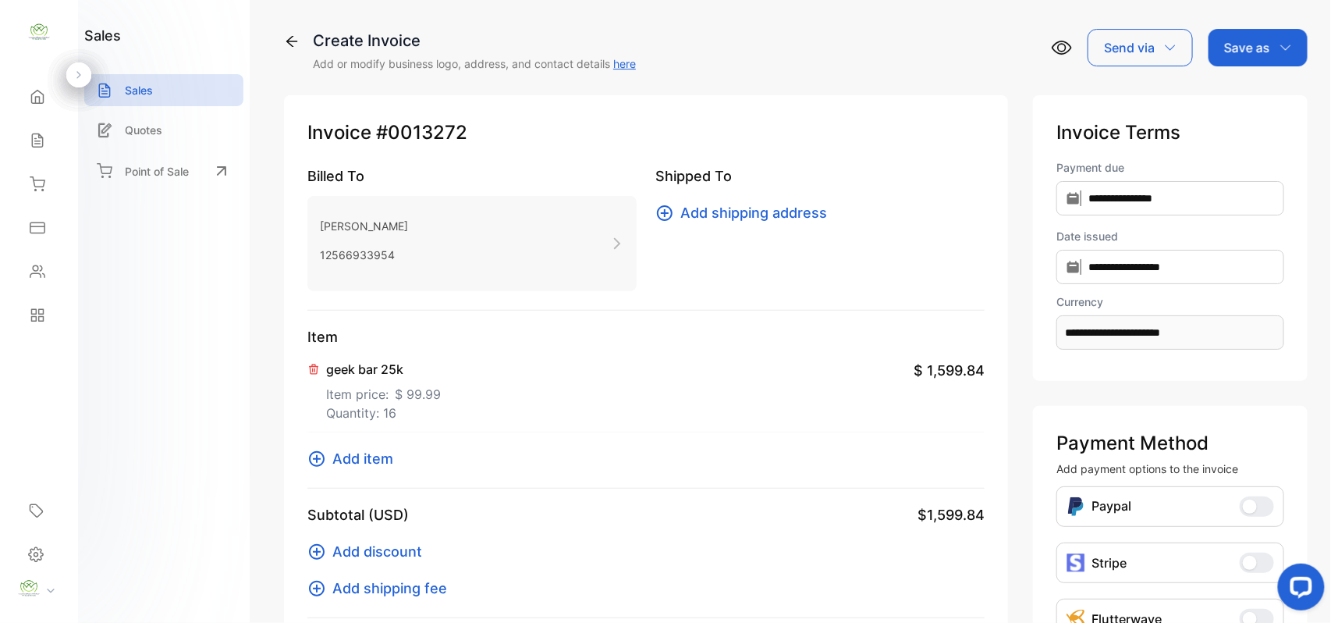
click at [378, 459] on span "Add item" at bounding box center [362, 458] width 61 height 21
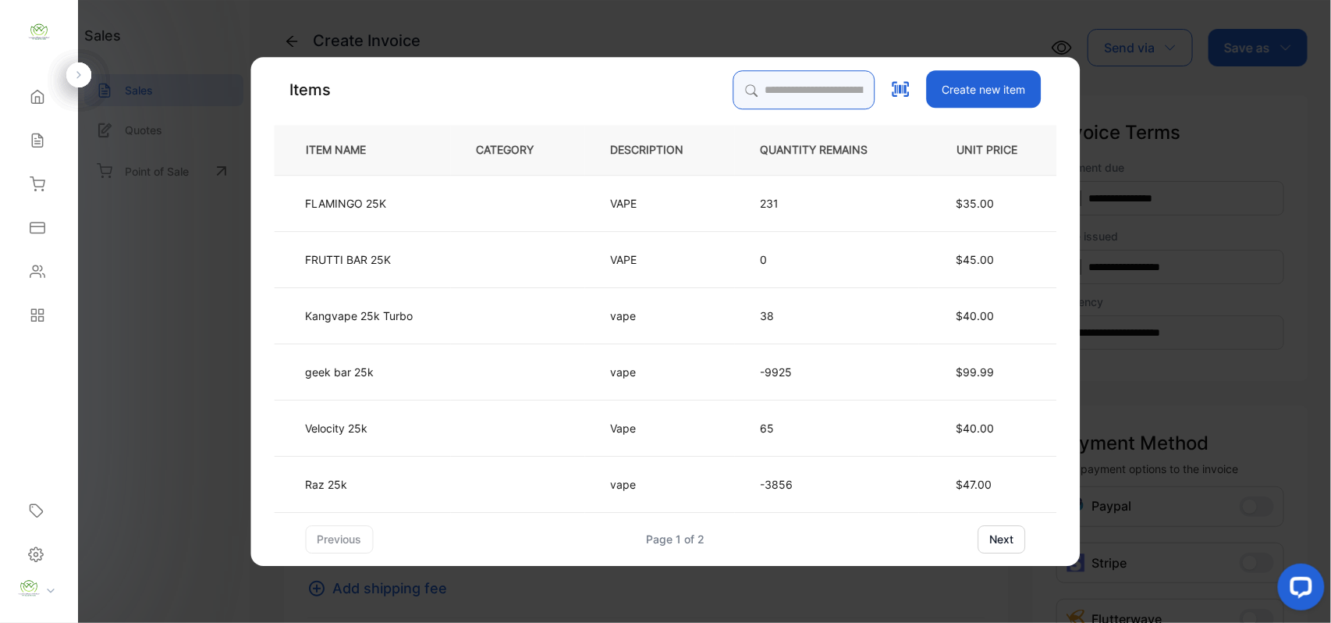
click at [747, 95] on input "search" at bounding box center [804, 89] width 142 height 39
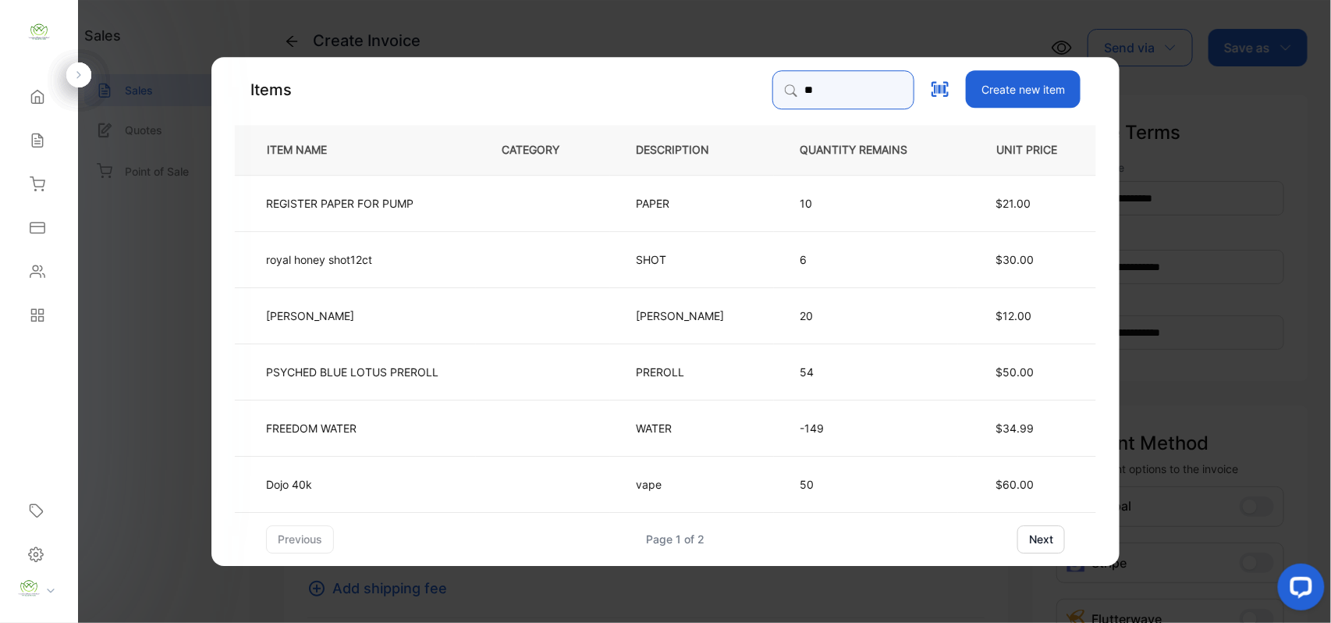
type input "*"
type input "*****"
click at [894, 86] on input "*****" at bounding box center [843, 89] width 142 height 39
drag, startPoint x: 990, startPoint y: 22, endPoint x: 994, endPoint y: -3, distance: 25.3
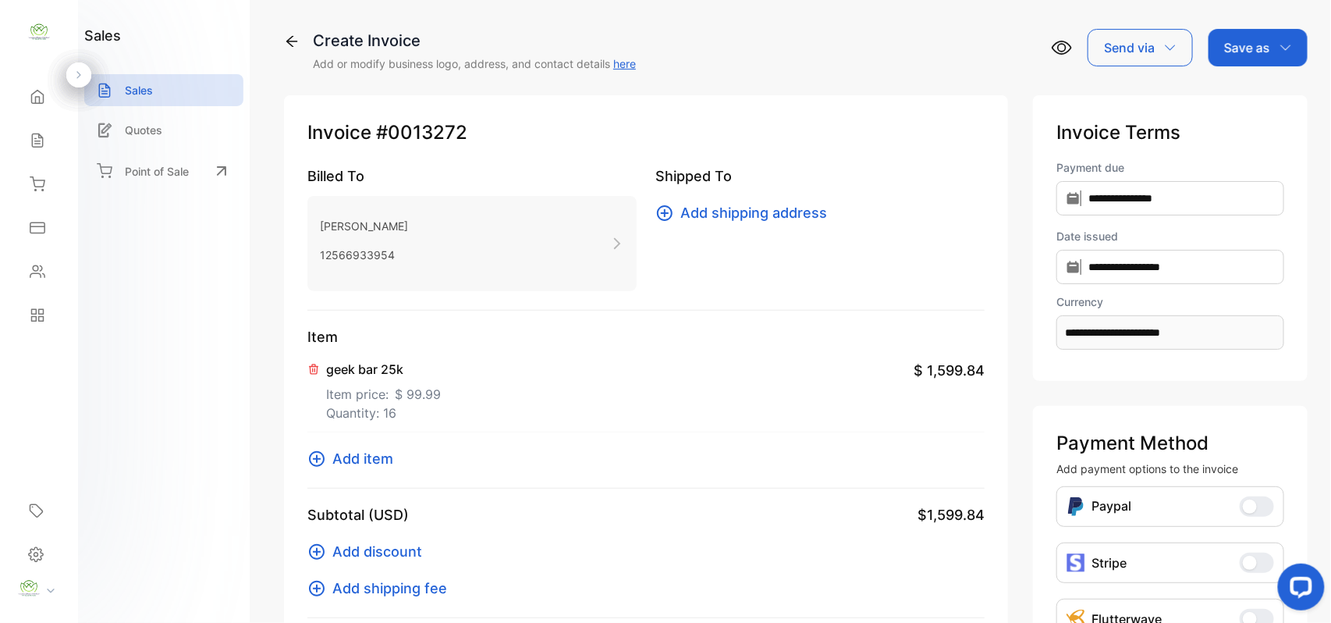
click at [365, 456] on span "Add item" at bounding box center [362, 458] width 61 height 21
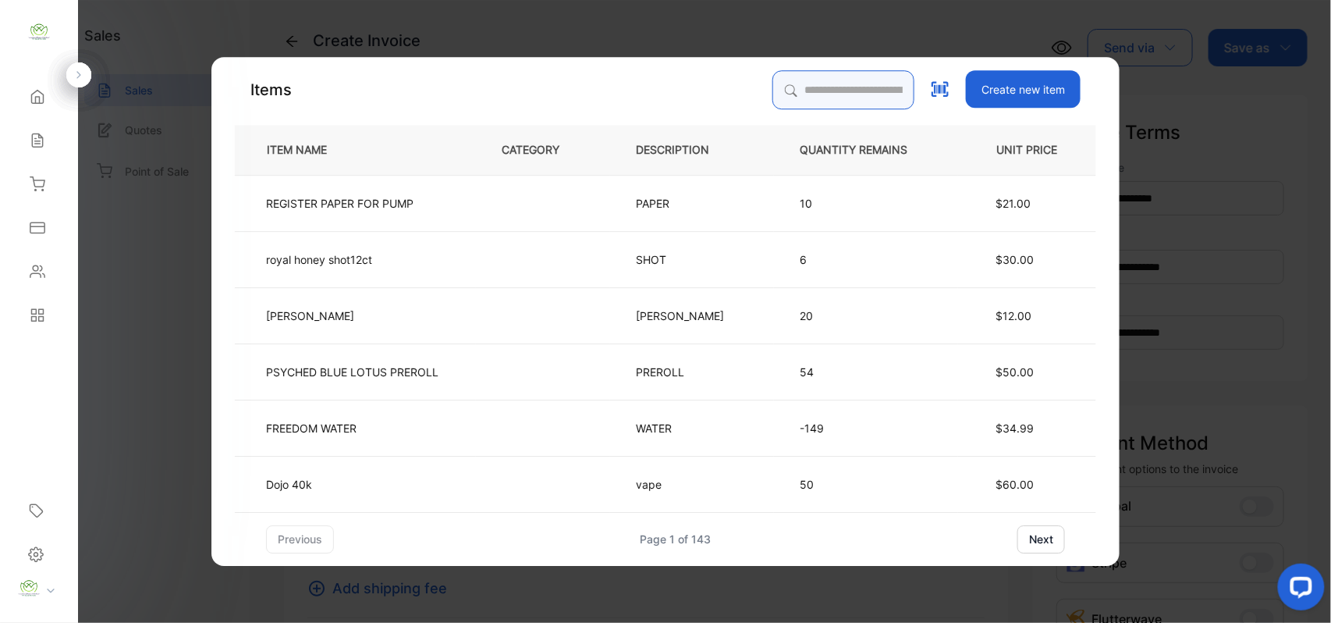
click at [805, 83] on input "search" at bounding box center [843, 89] width 142 height 39
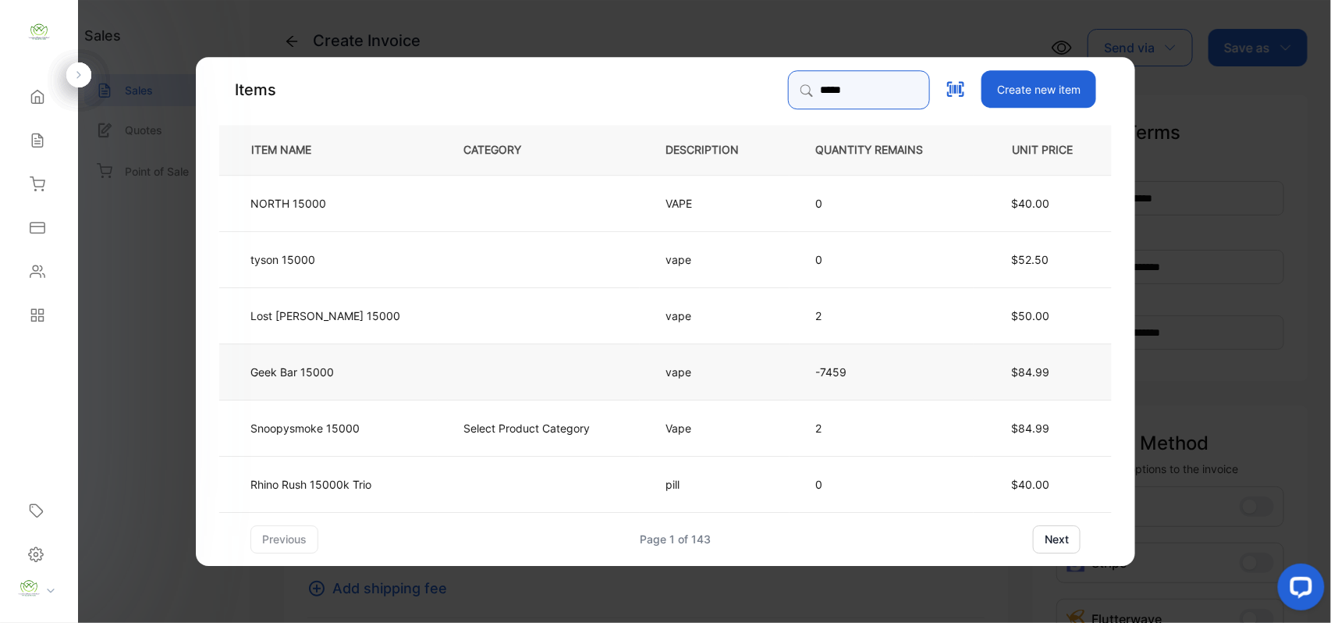
type input "*****"
drag, startPoint x: 462, startPoint y: 375, endPoint x: 468, endPoint y: 381, distance: 8.3
click at [468, 381] on td at bounding box center [539, 371] width 202 height 56
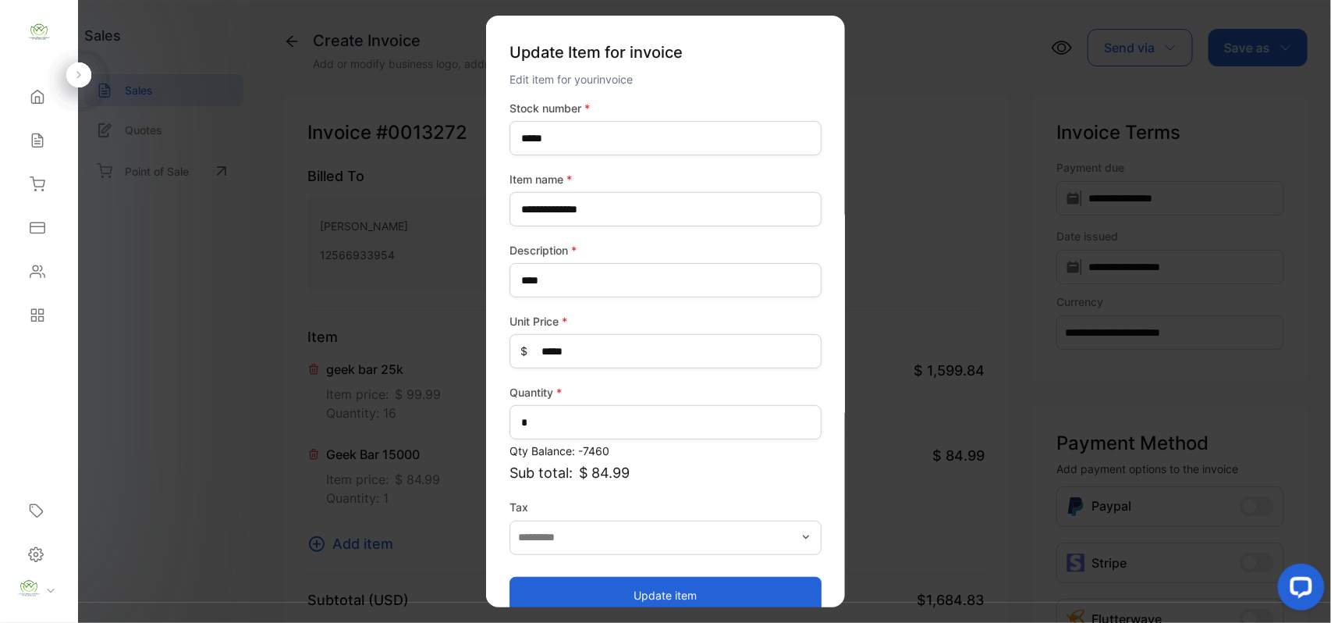
drag, startPoint x: 600, startPoint y: 403, endPoint x: 601, endPoint y: 410, distance: 7.8
click at [600, 410] on div "Quantity * *" at bounding box center [666, 411] width 312 height 55
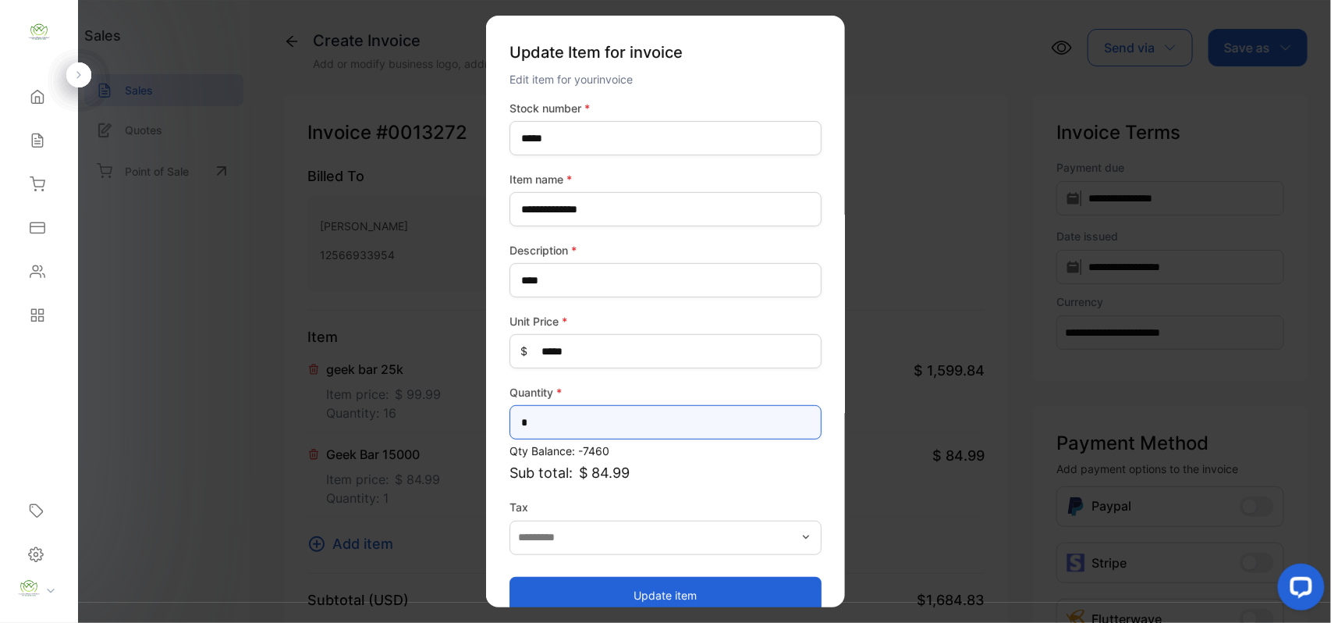
click at [601, 410] on input "*" at bounding box center [666, 422] width 312 height 34
type input "*"
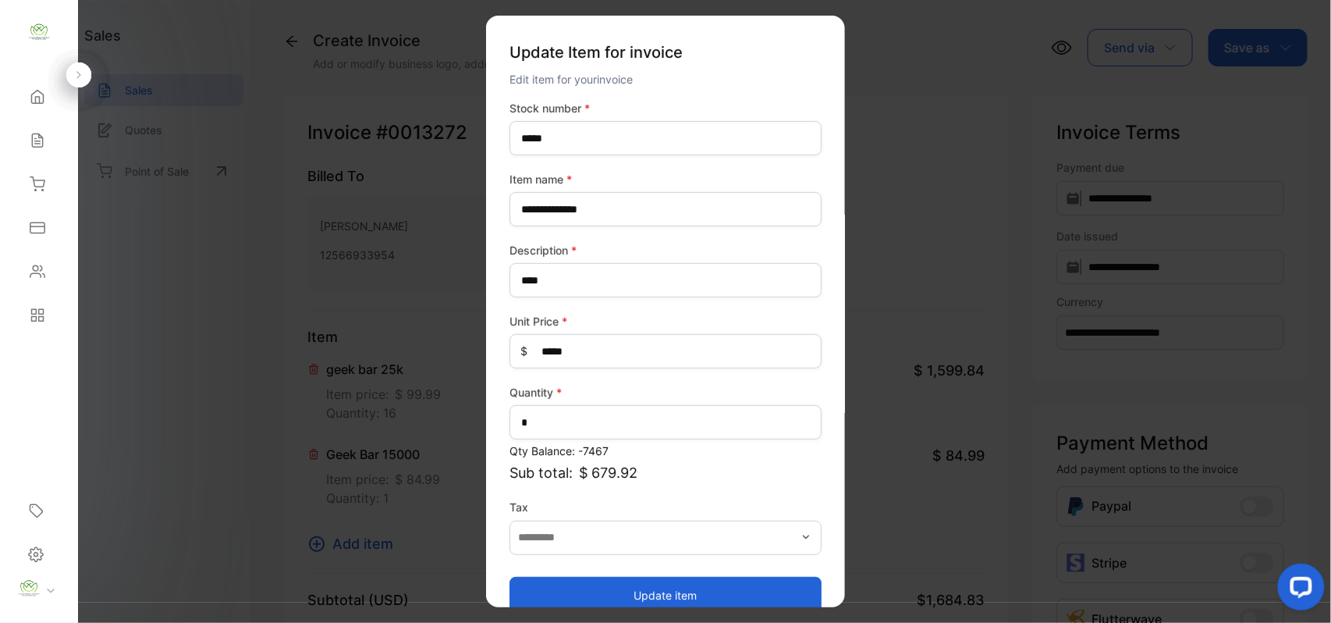
click at [550, 590] on button "Update item" at bounding box center [666, 594] width 312 height 37
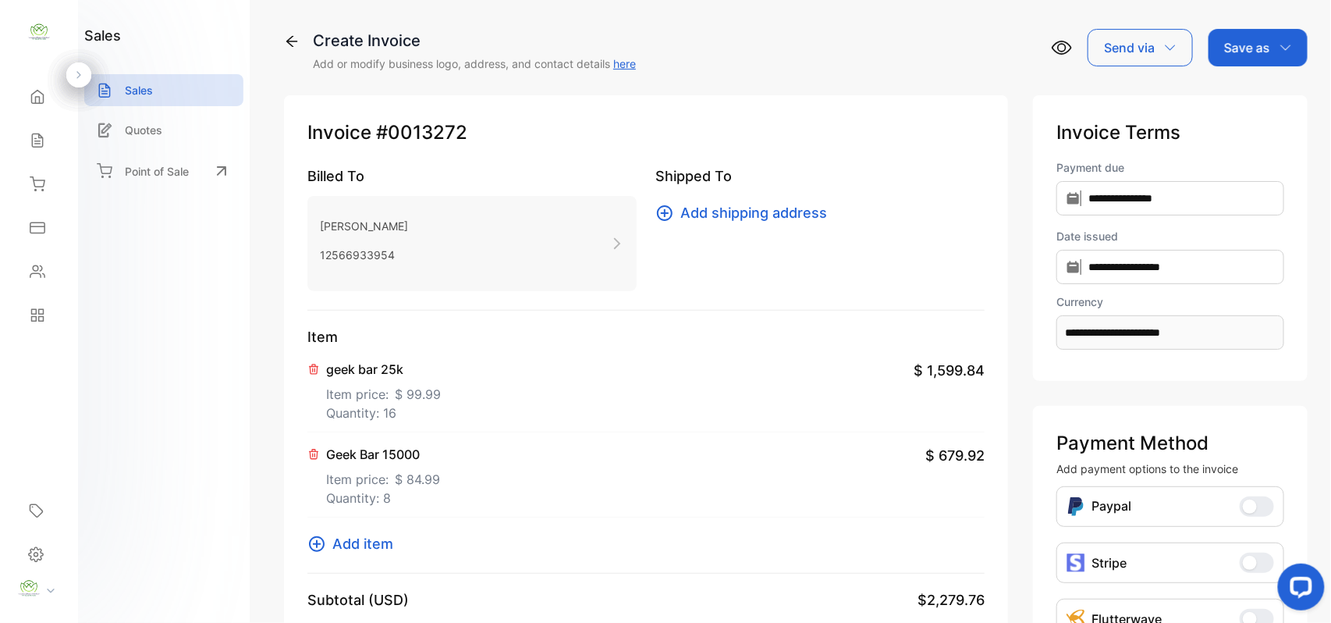
click at [1249, 39] on p "Save as" at bounding box center [1247, 47] width 46 height 19
click at [1245, 86] on div "Invoice" at bounding box center [1254, 98] width 90 height 31
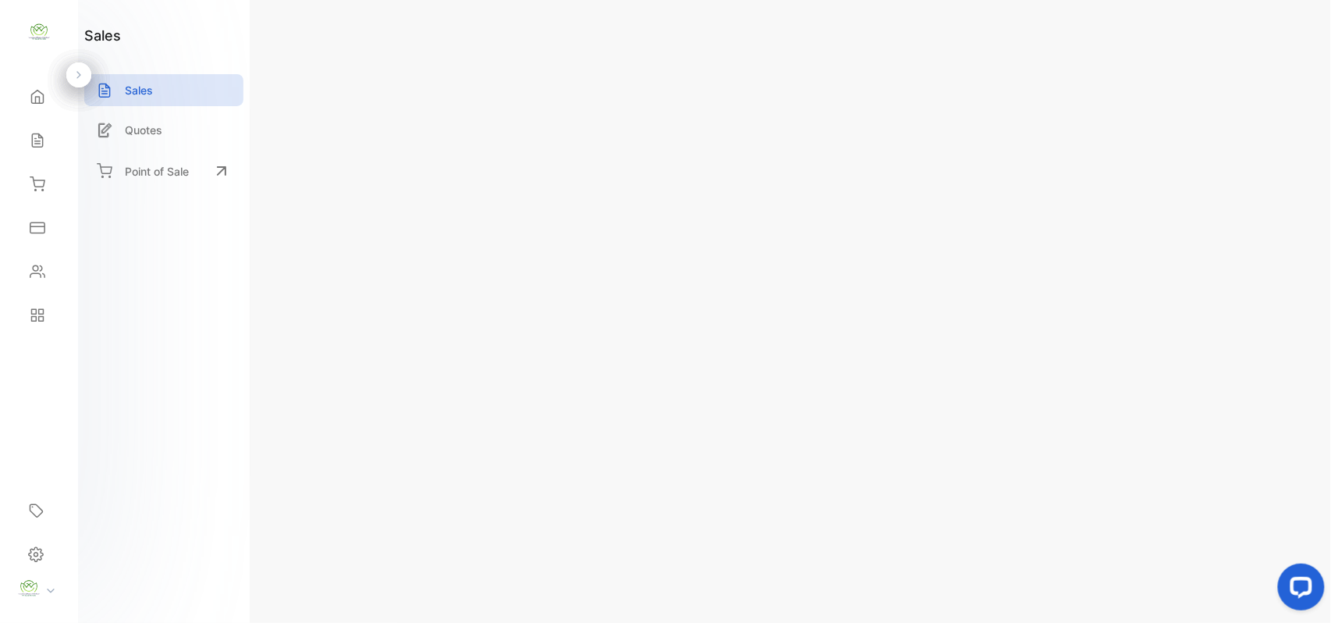
drag, startPoint x: 1249, startPoint y: 57, endPoint x: 1243, endPoint y: 69, distance: 13.3
click at [1250, 57] on div "Actions" at bounding box center [1261, 47] width 87 height 37
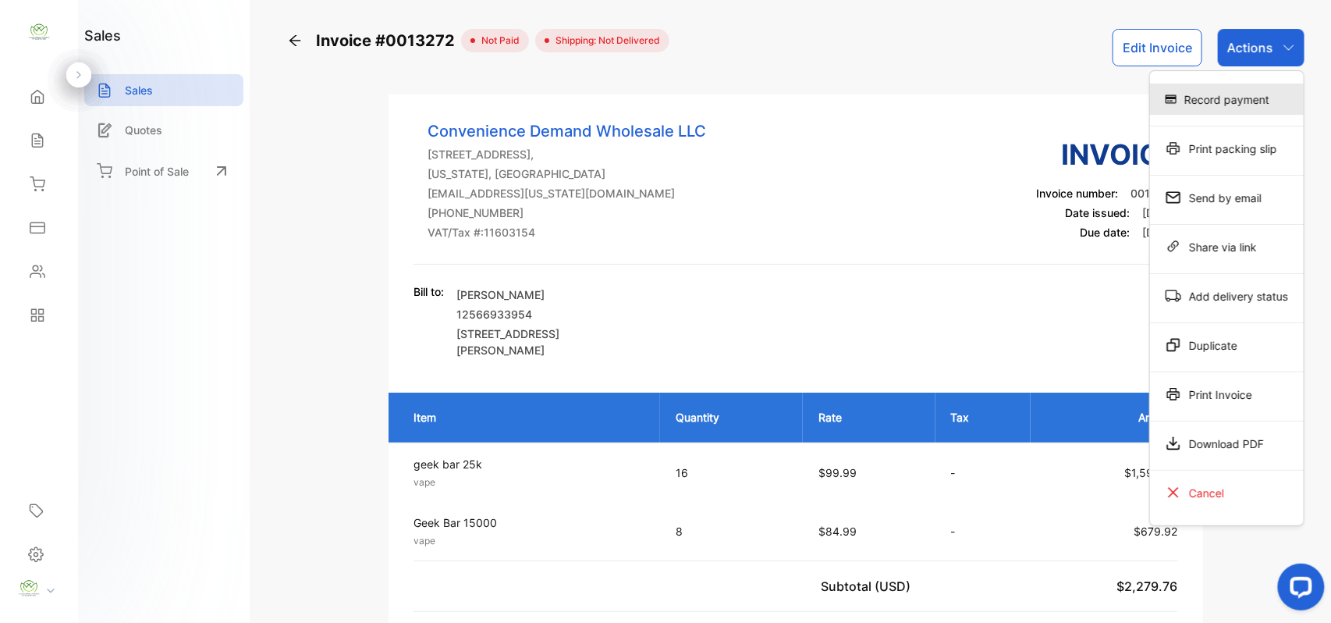
click at [1223, 112] on div "Record payment" at bounding box center [1227, 98] width 154 height 31
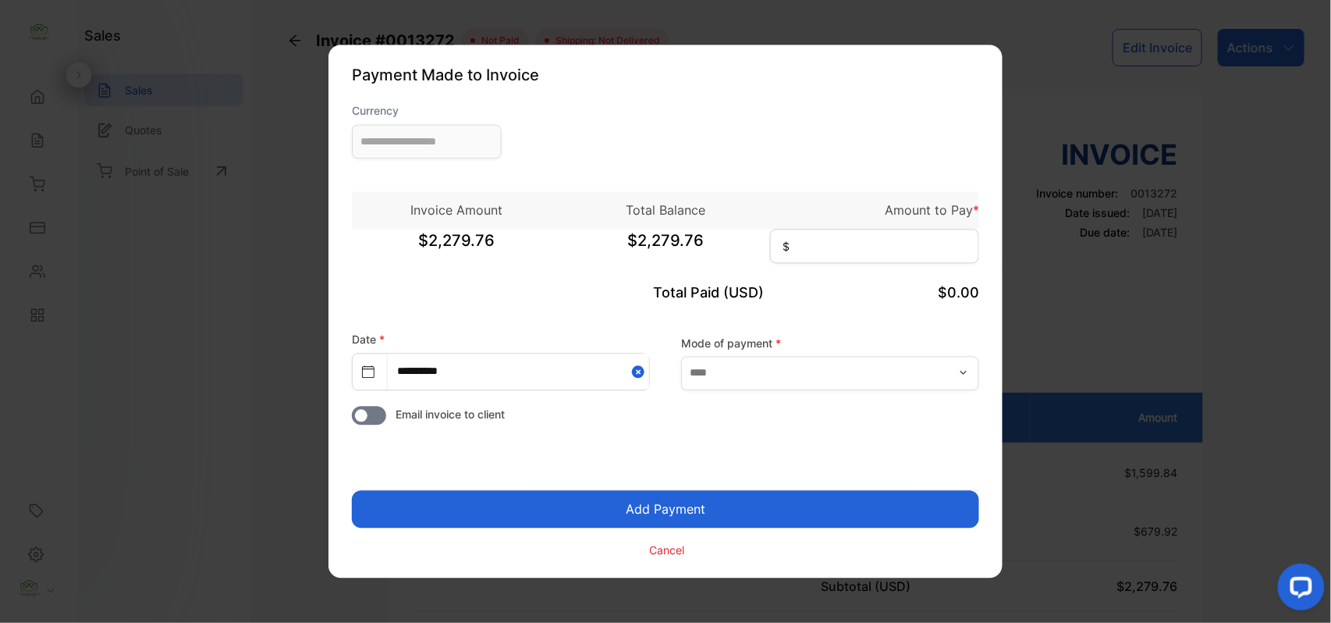
type input "**********"
click at [872, 253] on input at bounding box center [874, 246] width 209 height 34
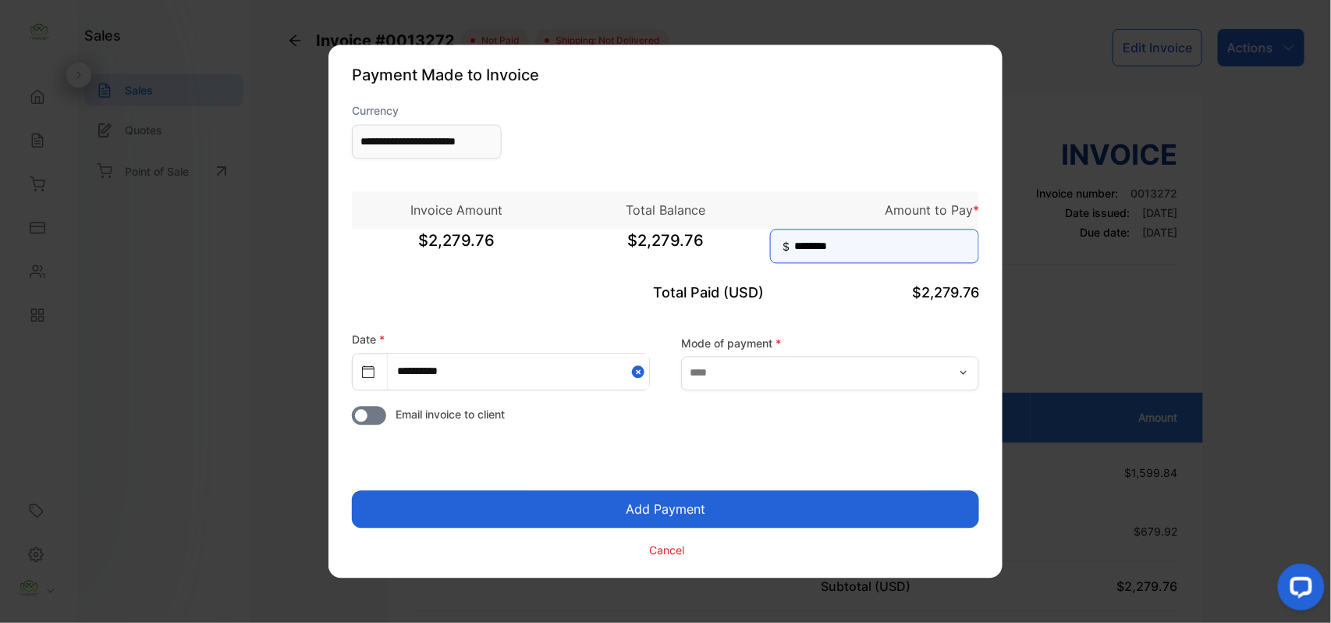
type input "********"
click at [777, 515] on button "Add Payment" at bounding box center [665, 509] width 627 height 37
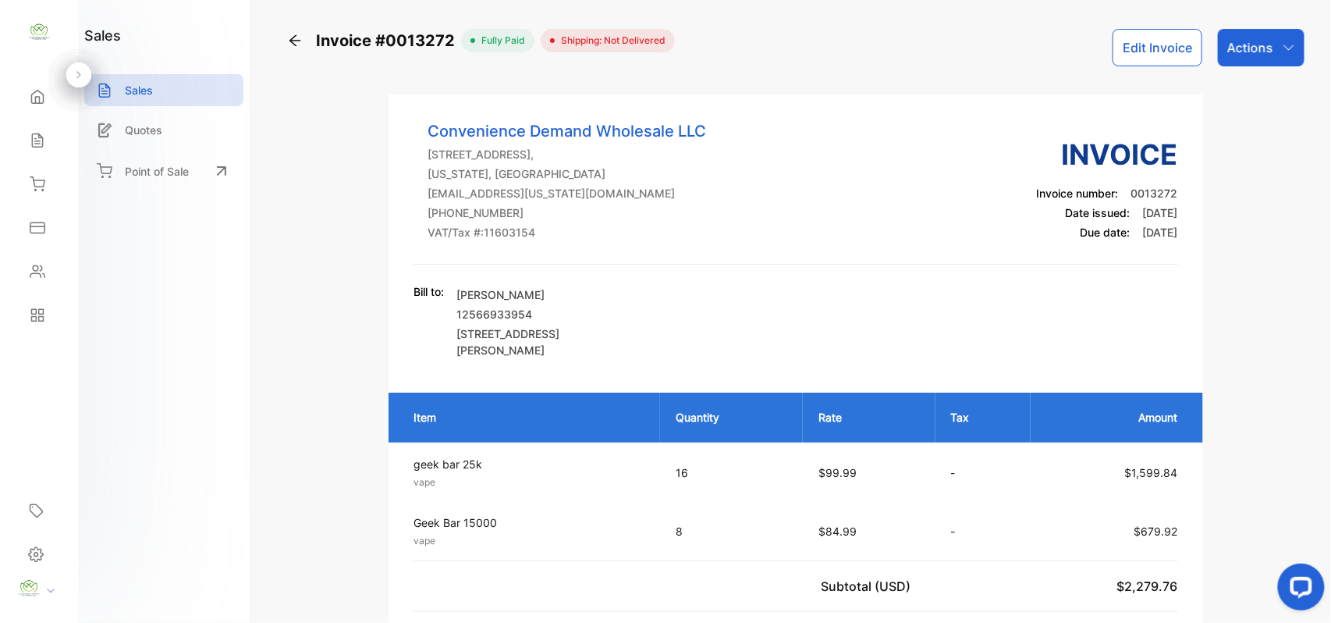
click at [1271, 45] on div "Actions" at bounding box center [1261, 47] width 87 height 37
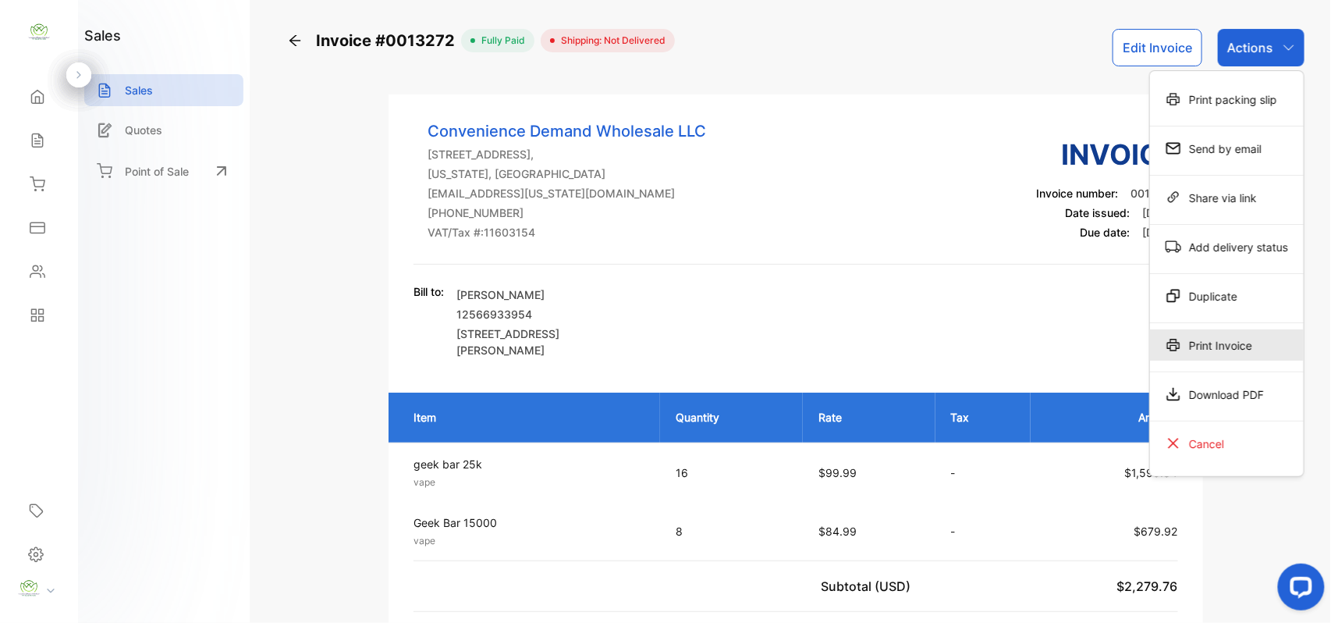
click at [1215, 346] on div "Print Invoice" at bounding box center [1227, 344] width 154 height 31
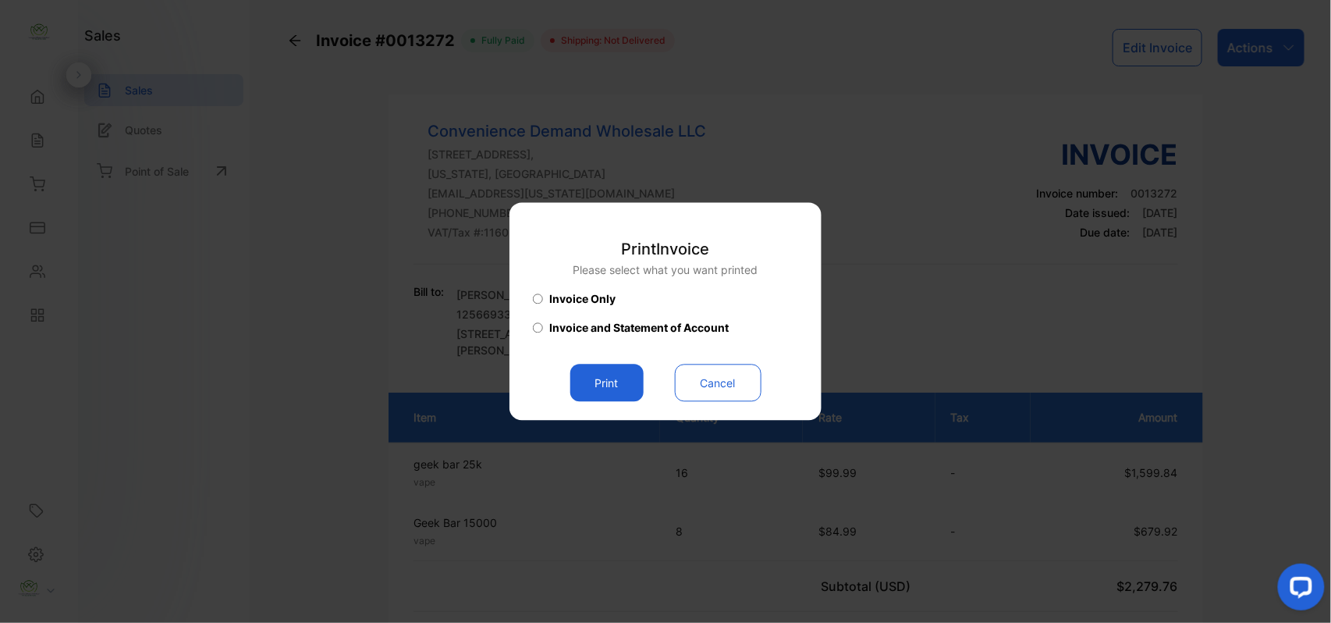
click at [625, 378] on button "Print" at bounding box center [606, 382] width 73 height 37
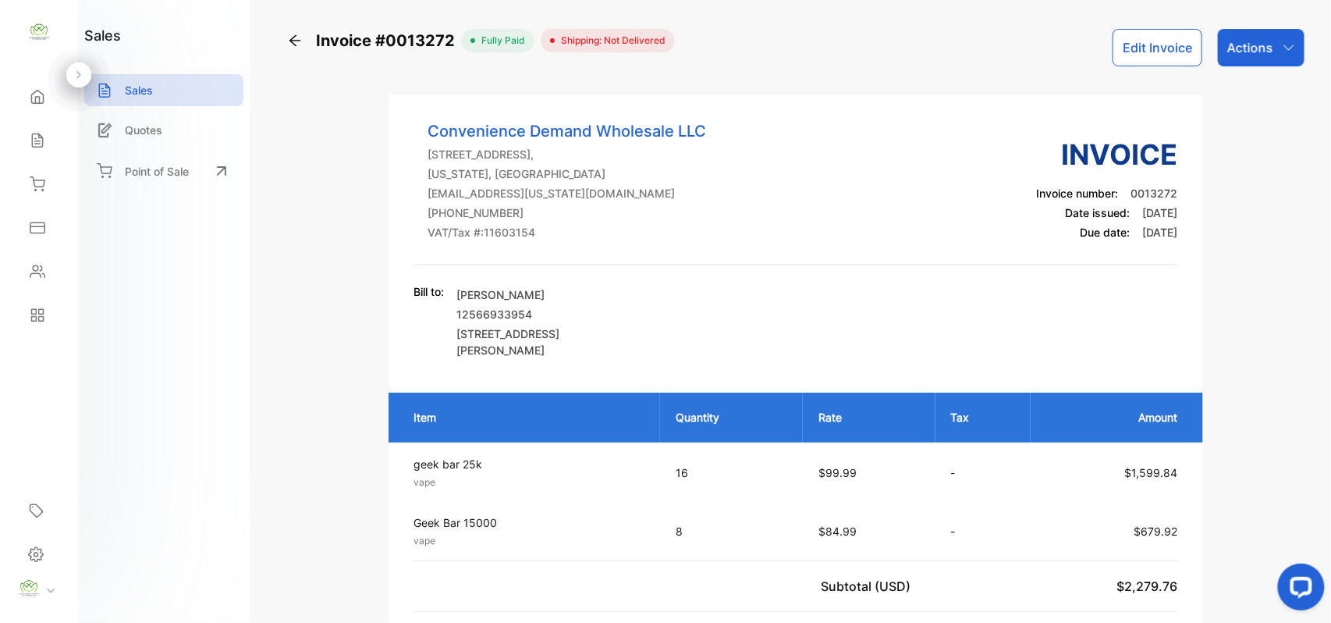
click at [58, 134] on div "Sales" at bounding box center [38, 140] width 53 height 31
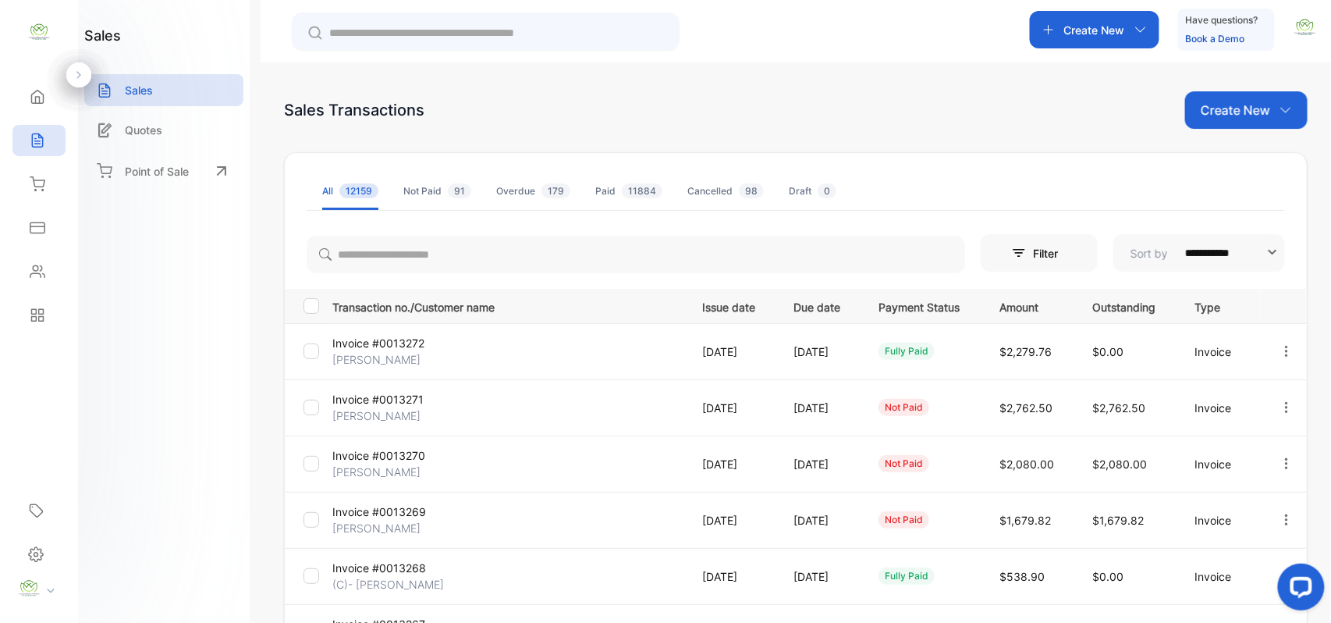
drag, startPoint x: 1223, startPoint y: 105, endPoint x: 1234, endPoint y: 104, distance: 11.0
click at [1227, 106] on p "Create New" at bounding box center [1235, 110] width 69 height 19
click at [1240, 156] on div "Invoice" at bounding box center [1252, 164] width 109 height 49
click at [1240, 154] on span "Invoice" at bounding box center [1248, 162] width 37 height 16
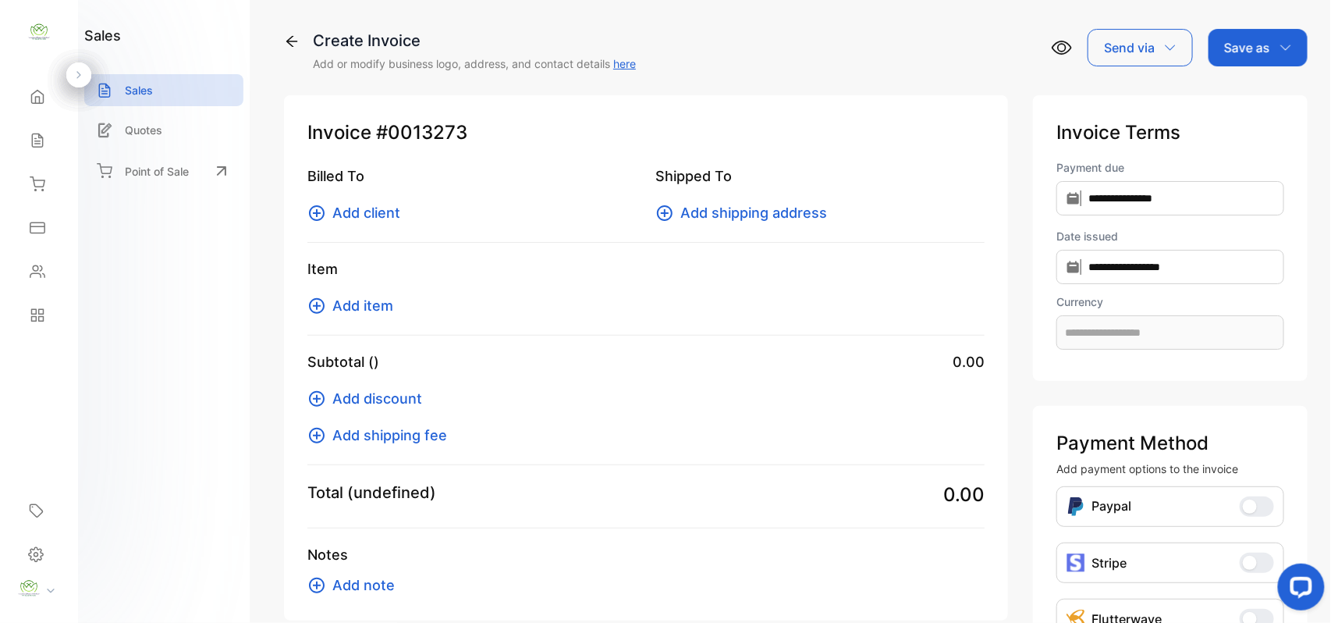
click at [394, 222] on span "Add client" at bounding box center [366, 212] width 68 height 21
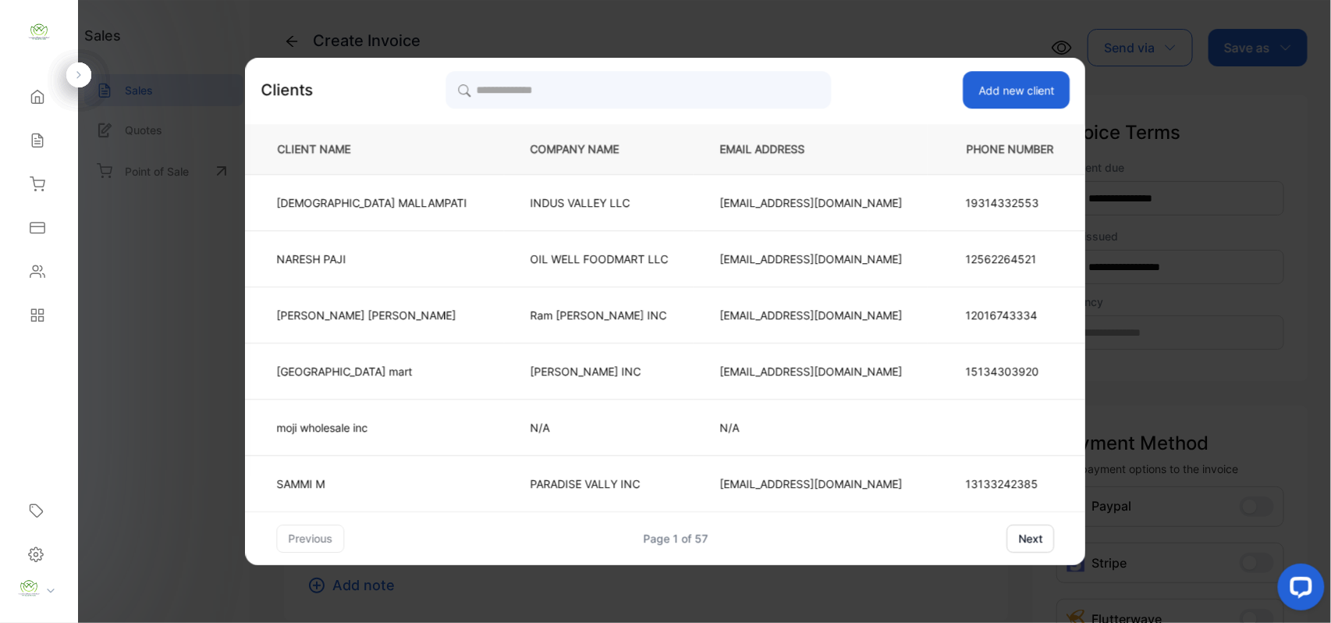
type input "**********"
click at [669, 81] on input "search" at bounding box center [638, 89] width 385 height 39
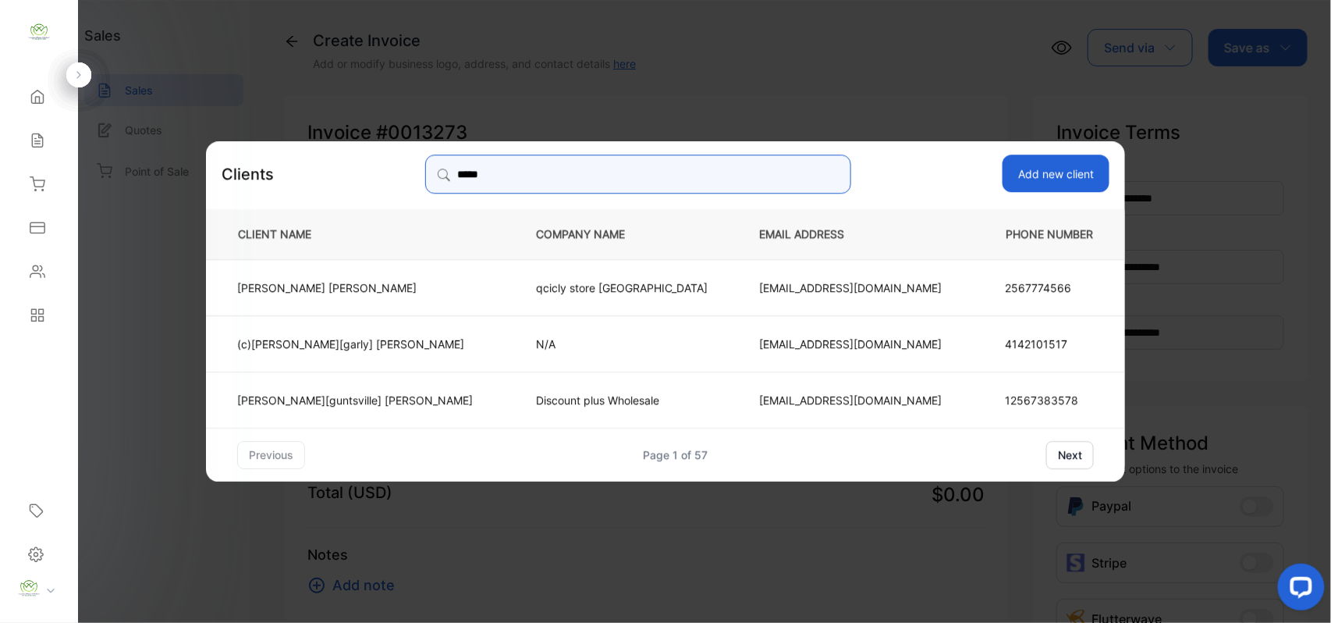
type input "*****"
click at [407, 345] on p "(c)[PERSON_NAME][garly] [PERSON_NAME]" at bounding box center [355, 343] width 236 height 16
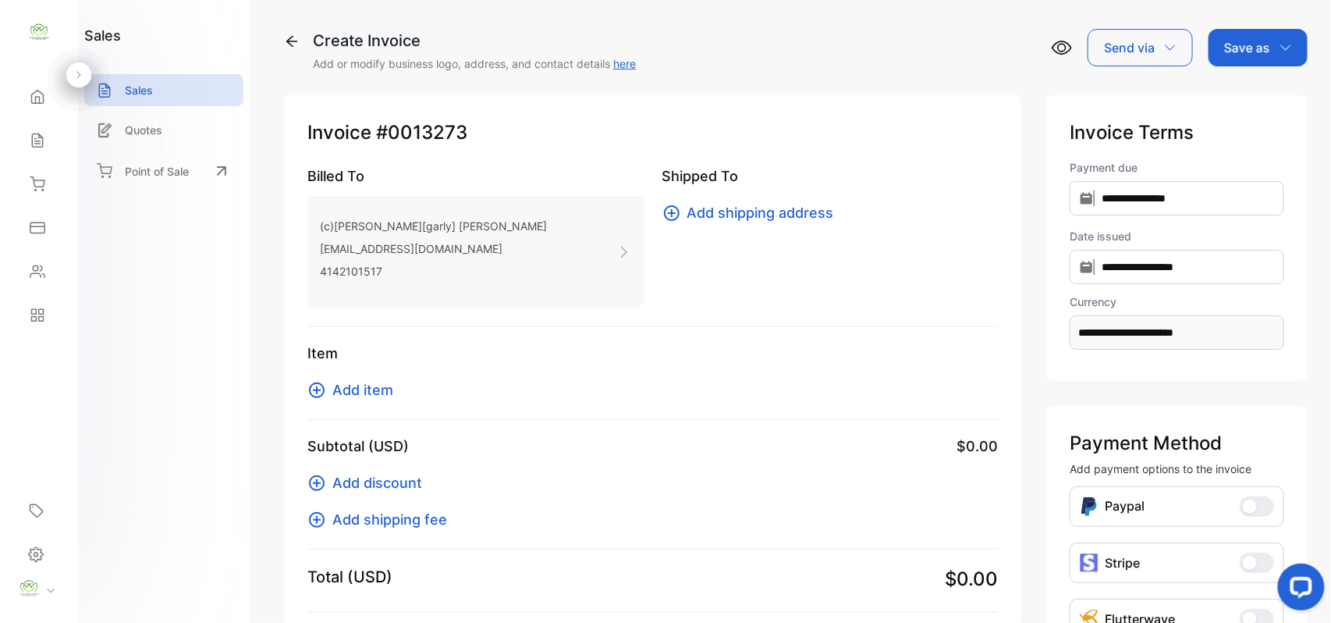
click at [356, 391] on span "Add item" at bounding box center [362, 389] width 61 height 21
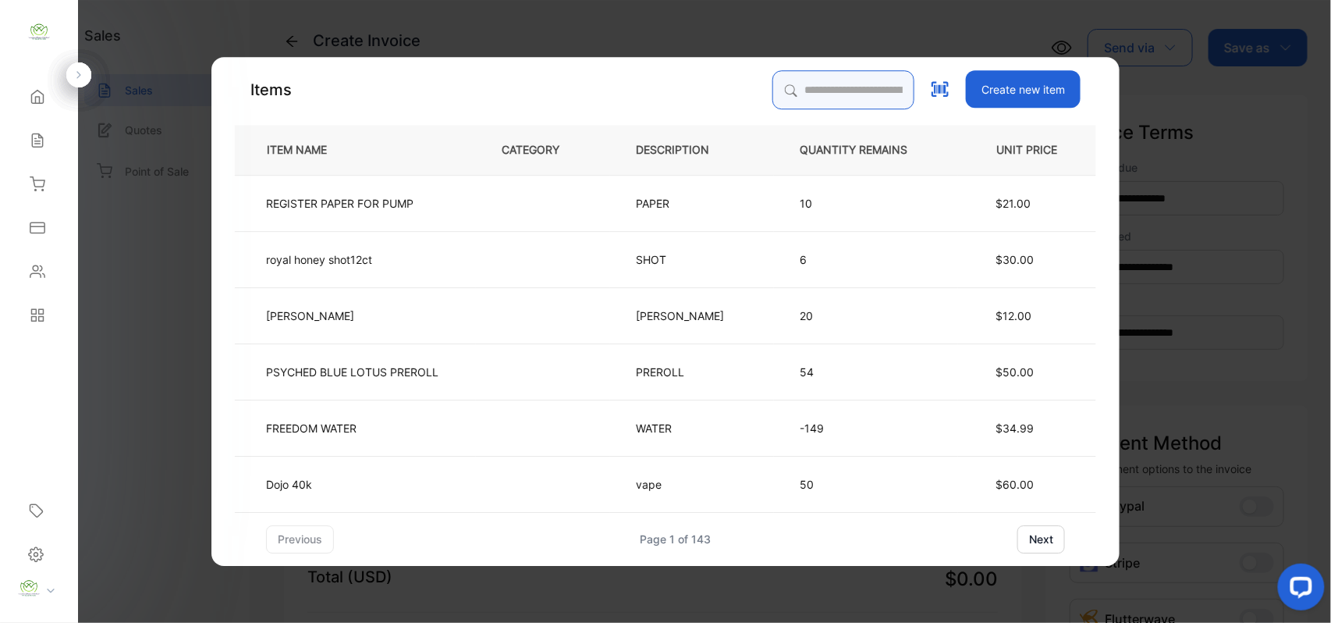
click at [815, 84] on input "search" at bounding box center [843, 89] width 142 height 39
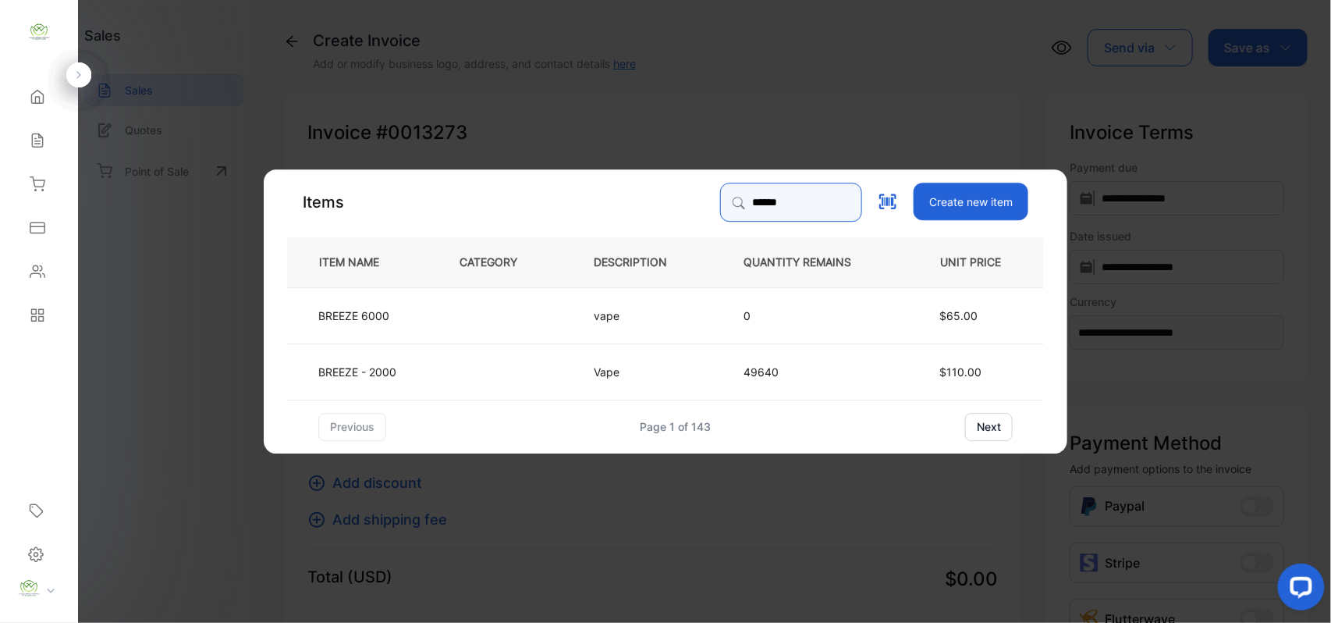
type input "******"
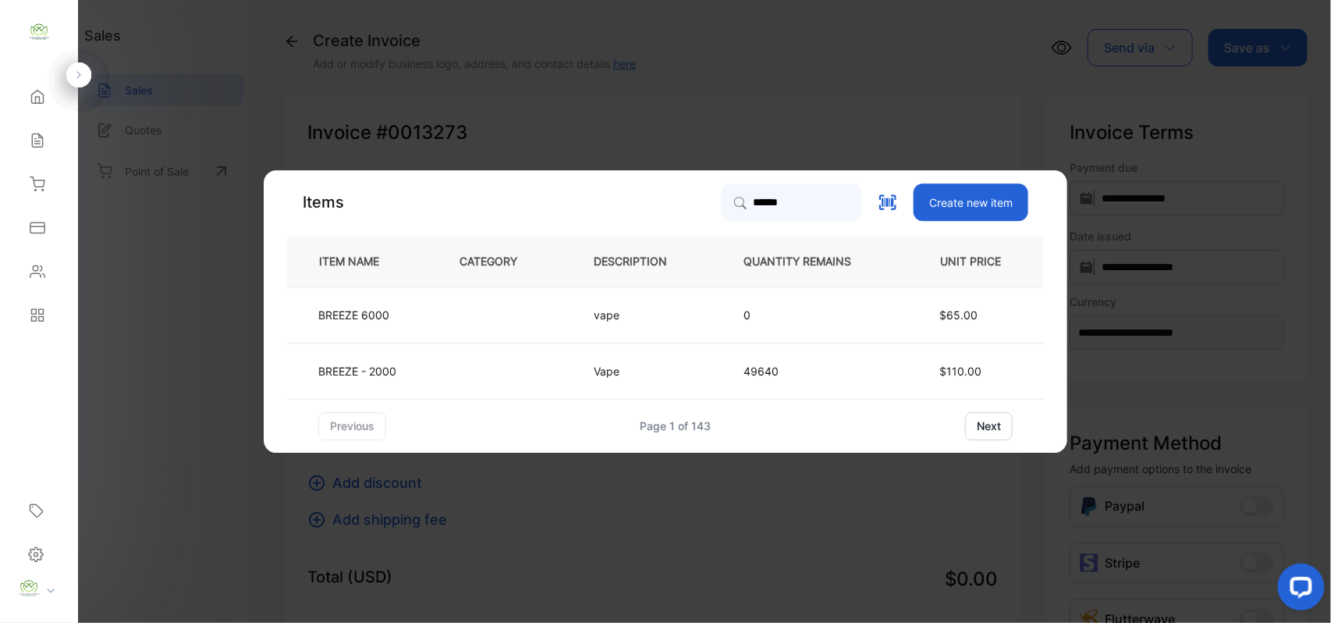
drag, startPoint x: 463, startPoint y: 382, endPoint x: 478, endPoint y: 389, distance: 16.4
click at [478, 389] on td at bounding box center [501, 371] width 134 height 56
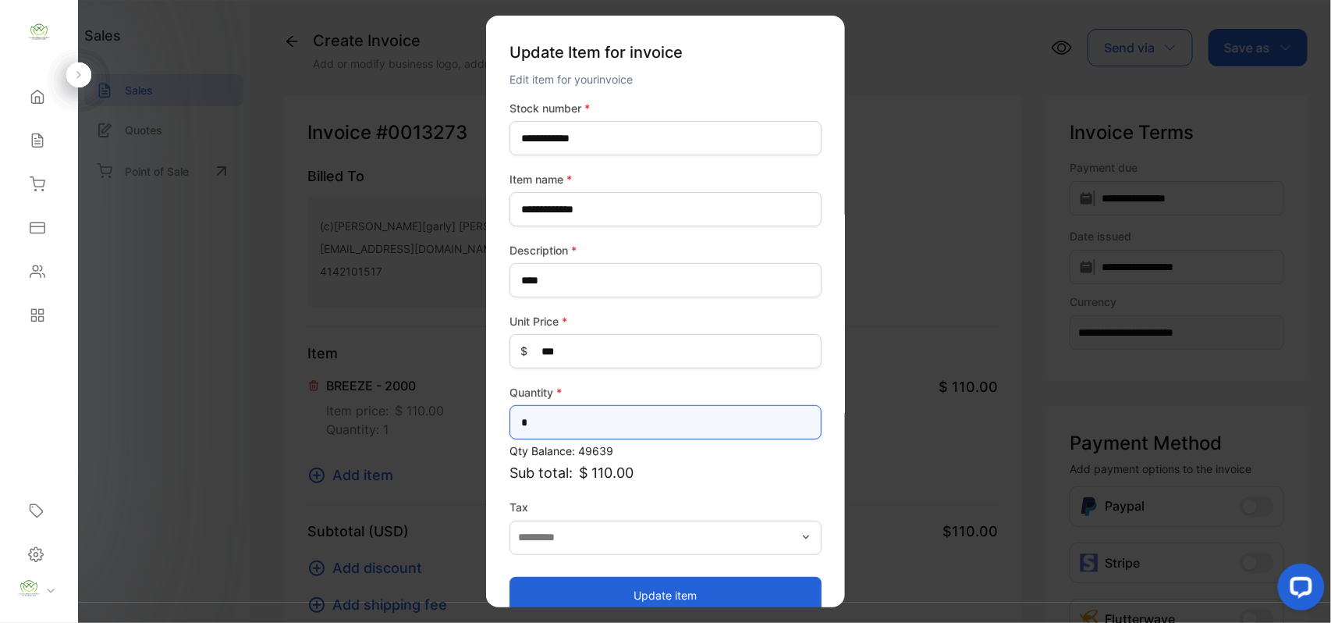
click at [665, 428] on input "*" at bounding box center [666, 422] width 312 height 34
type input "*"
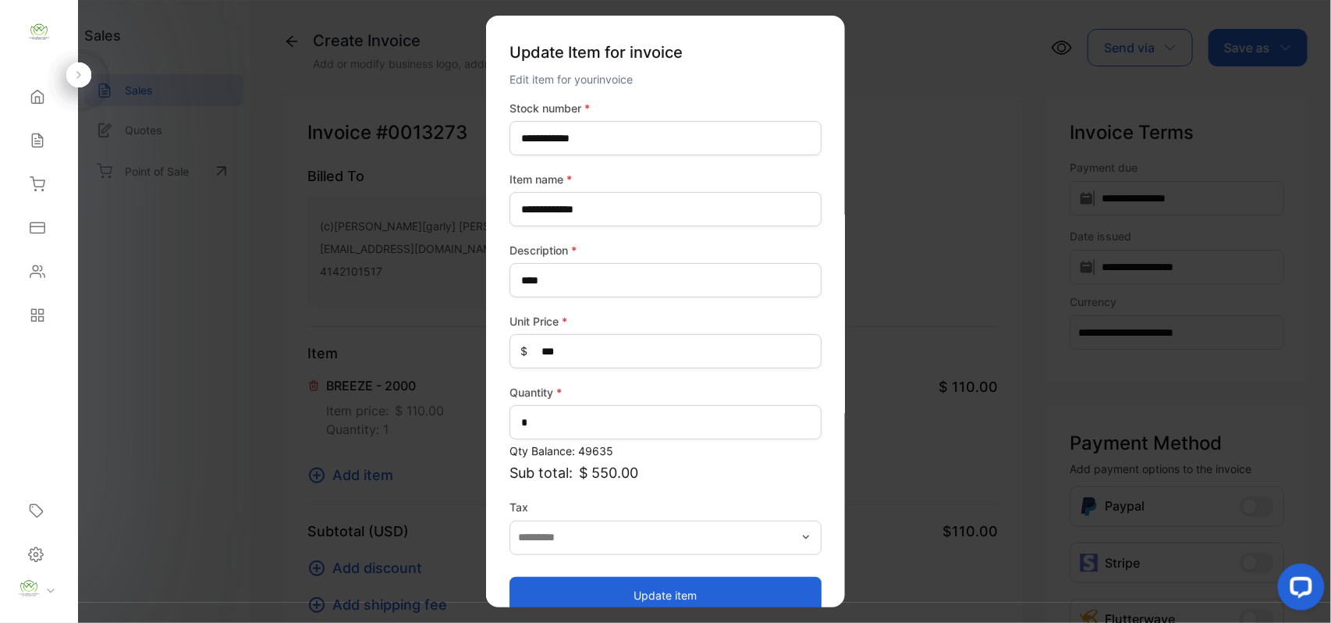
drag, startPoint x: 656, startPoint y: 588, endPoint x: 616, endPoint y: 559, distance: 48.7
click at [654, 584] on button "Update item" at bounding box center [666, 594] width 312 height 37
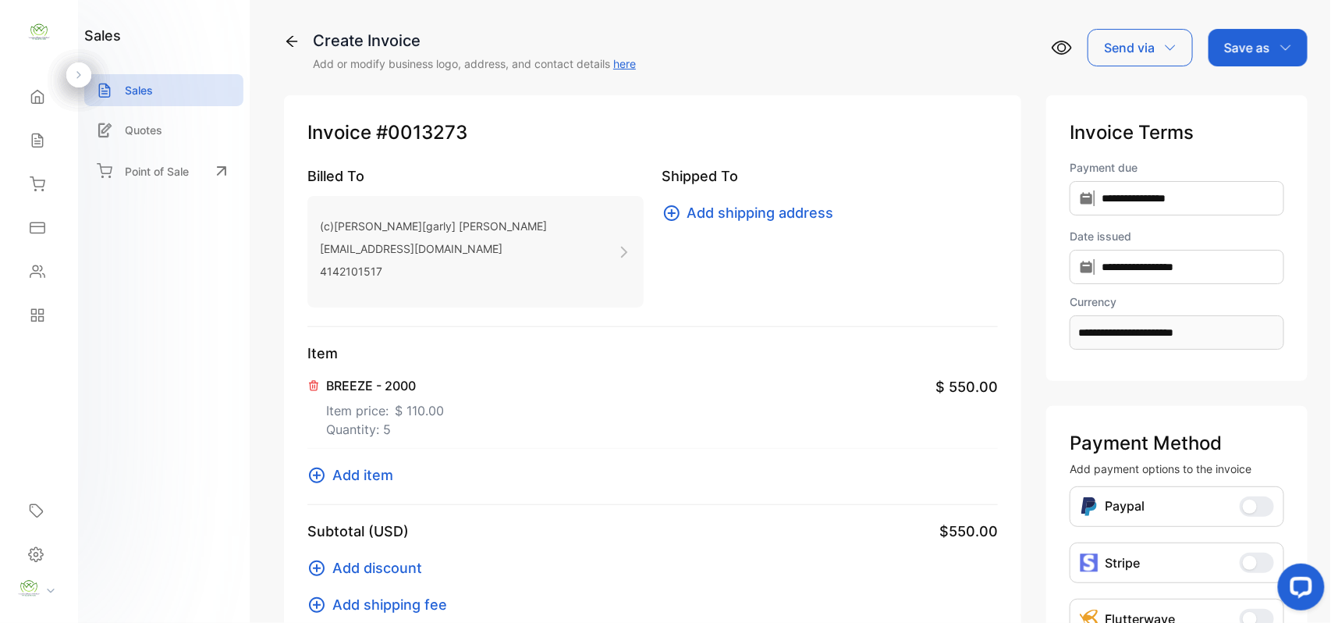
click at [389, 479] on span "Add item" at bounding box center [362, 474] width 61 height 21
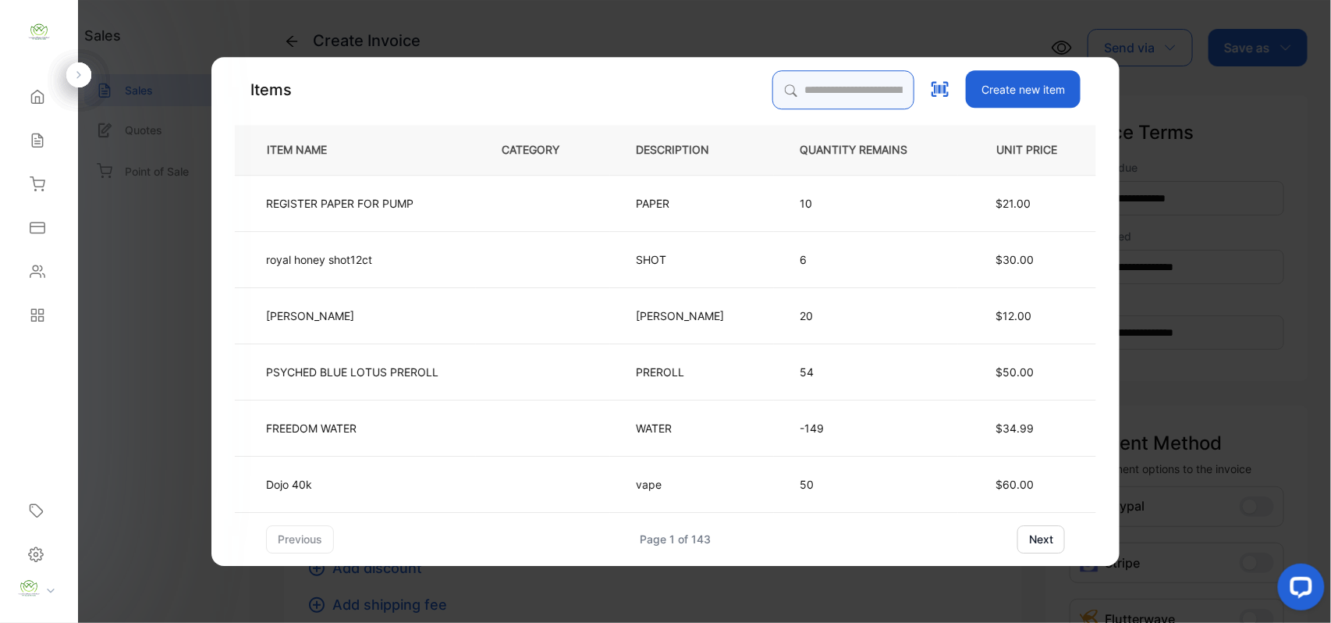
click at [794, 88] on input "search" at bounding box center [843, 89] width 142 height 39
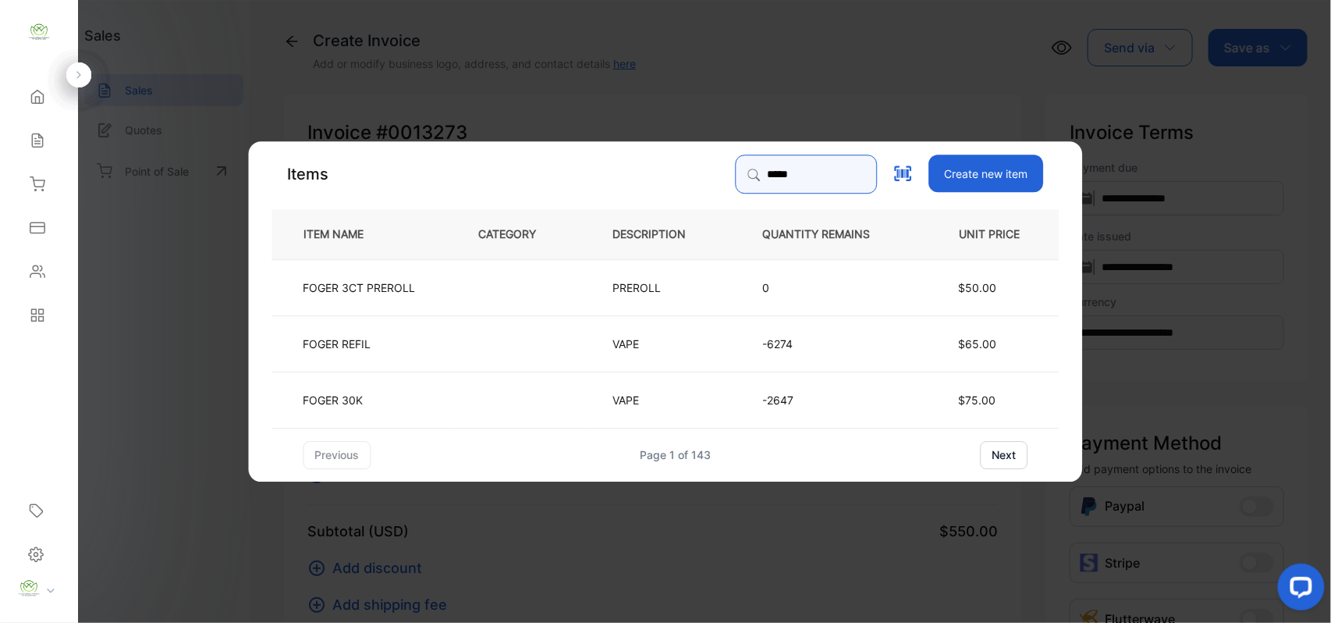
type input "*****"
click at [487, 359] on td at bounding box center [520, 342] width 134 height 56
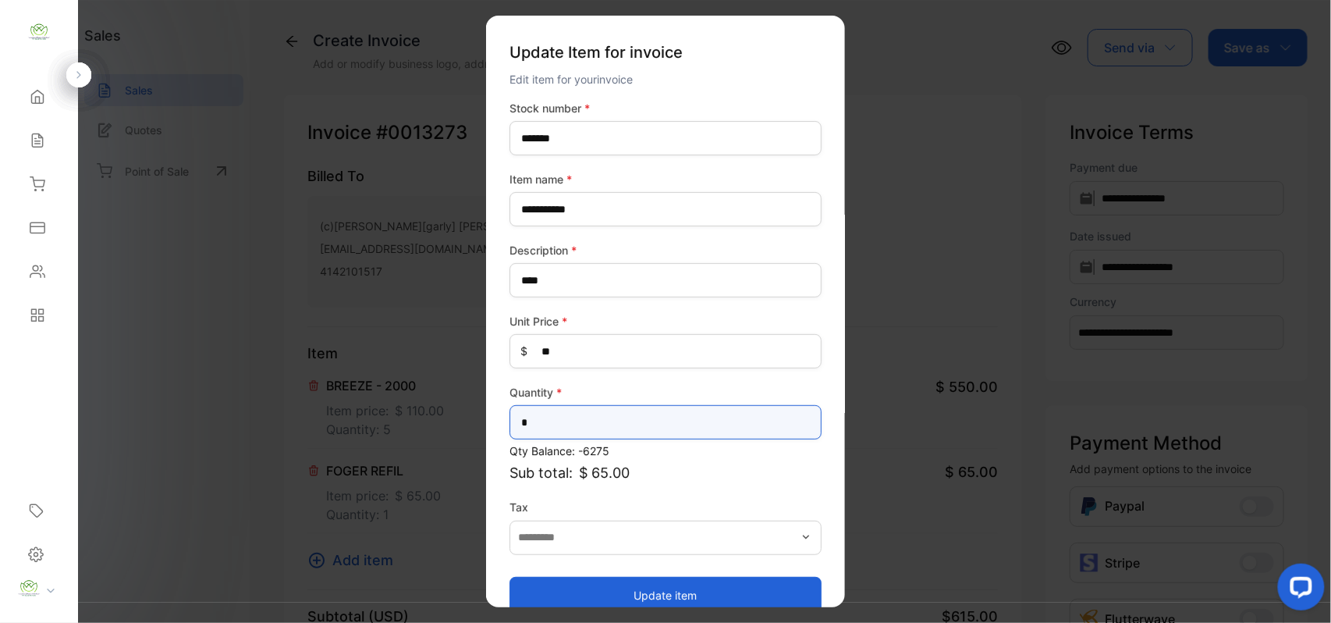
click at [612, 434] on input "*" at bounding box center [666, 422] width 312 height 34
type input "*"
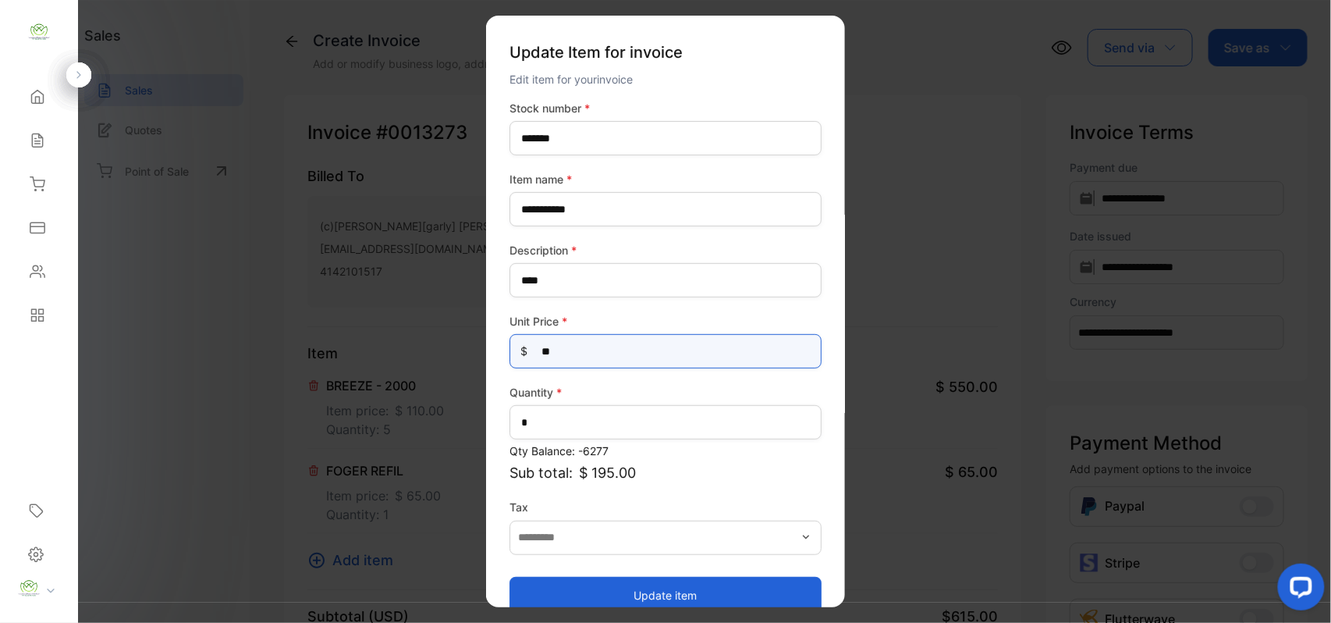
click at [572, 332] on div "Unit Price * $ **" at bounding box center [666, 340] width 312 height 55
type Price-inputprice "*"
type Price-inputprice "**"
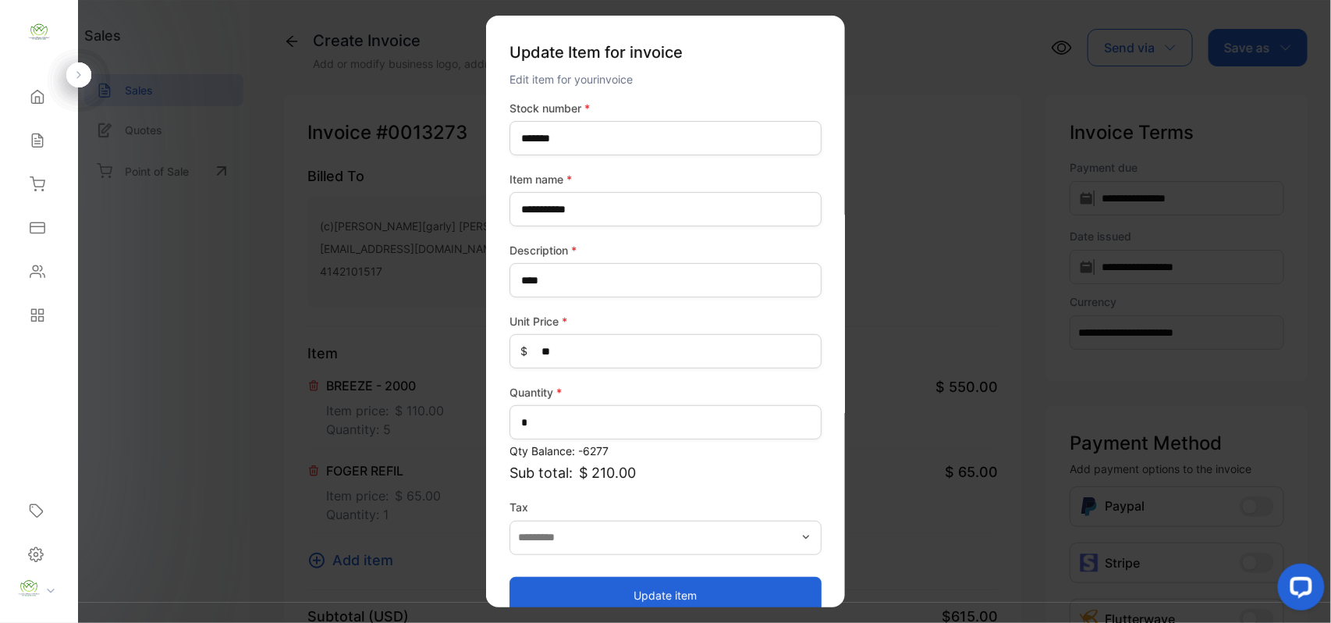
drag, startPoint x: 571, startPoint y: 588, endPoint x: 537, endPoint y: 581, distance: 34.9
click at [571, 588] on button "Update item" at bounding box center [666, 594] width 312 height 37
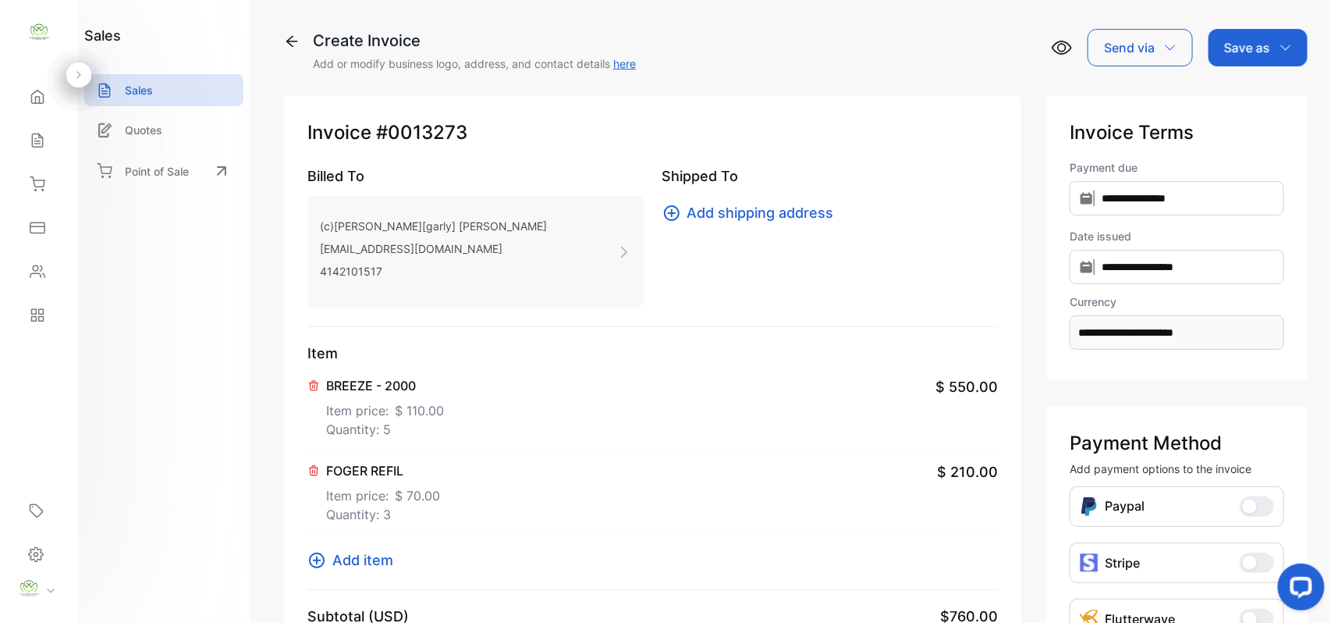
click at [373, 556] on span "Add item" at bounding box center [362, 559] width 61 height 21
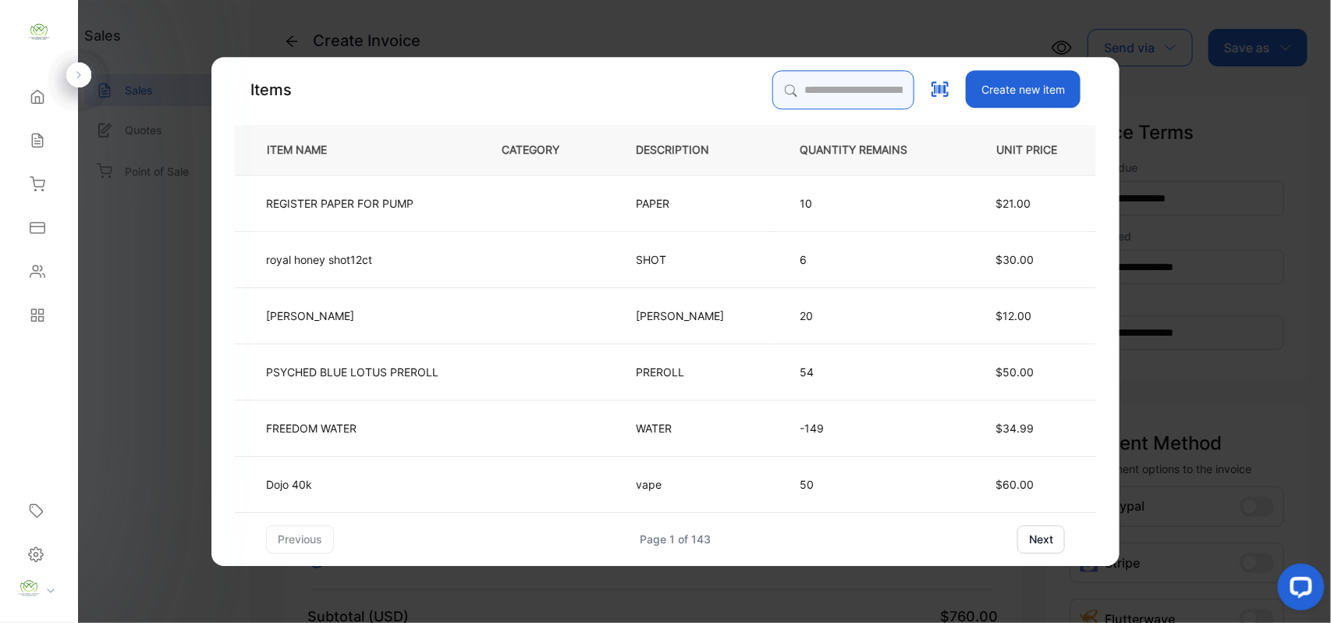
click at [799, 92] on input "search" at bounding box center [843, 89] width 142 height 39
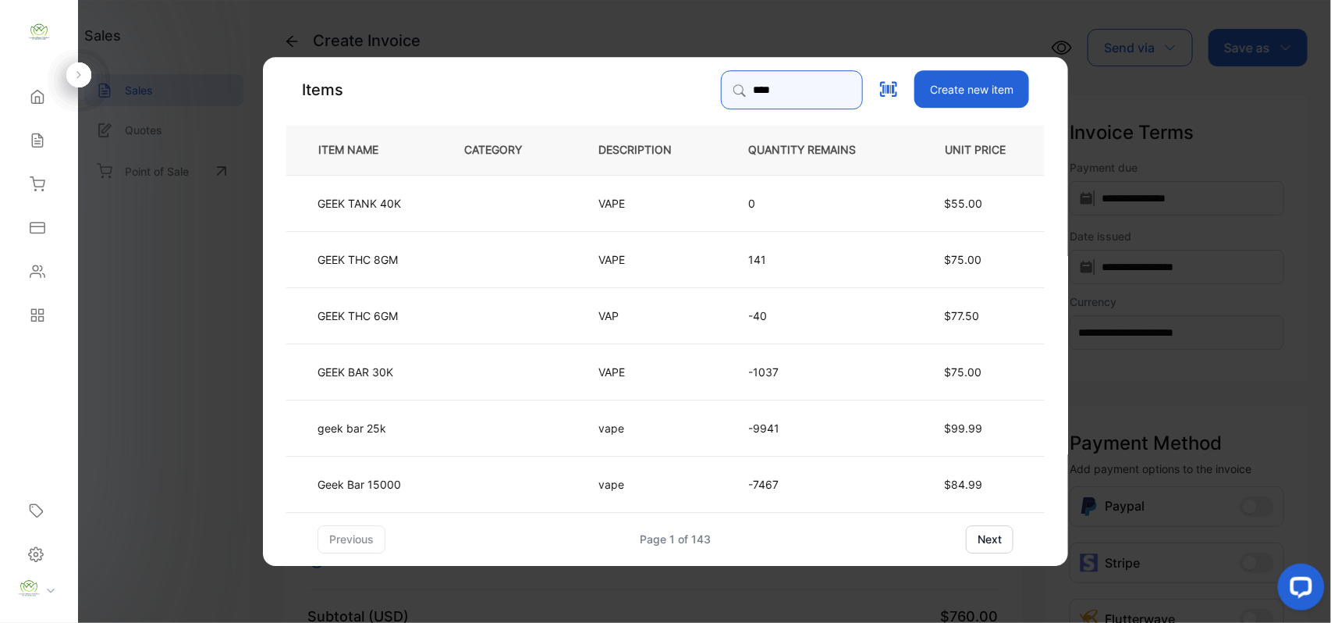
type input "****"
click at [406, 435] on td "geek bar 25k" at bounding box center [362, 427] width 152 height 56
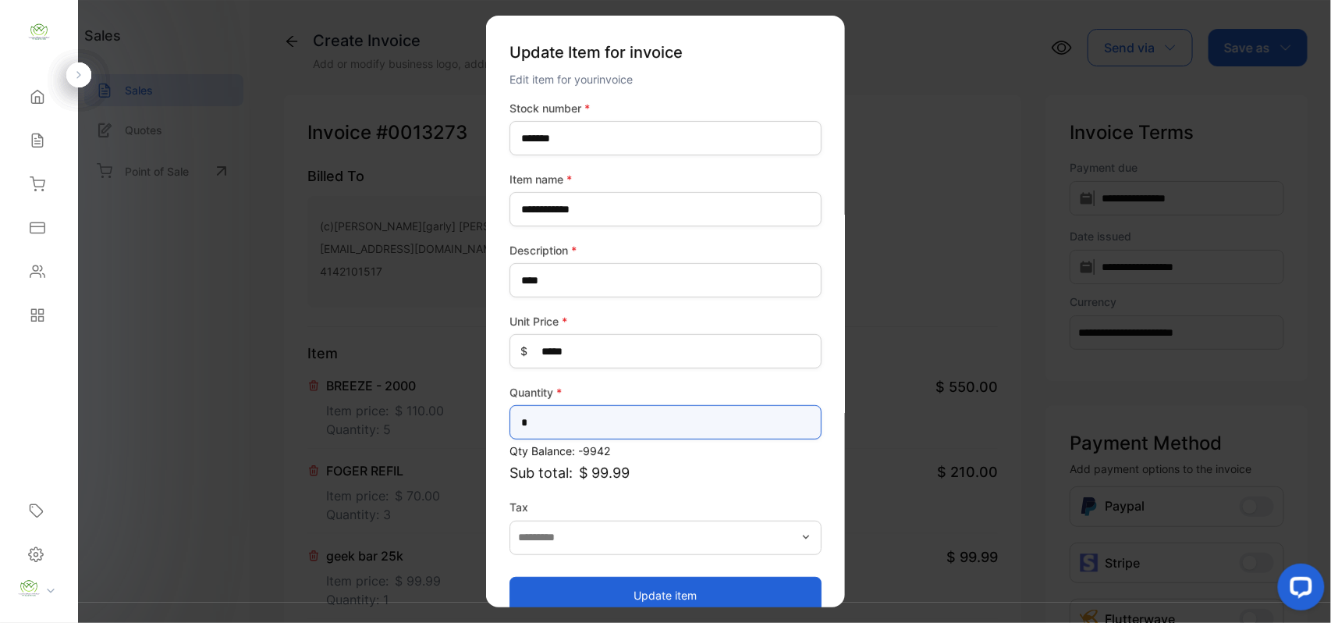
click at [584, 424] on input "*" at bounding box center [666, 422] width 312 height 34
type input "**"
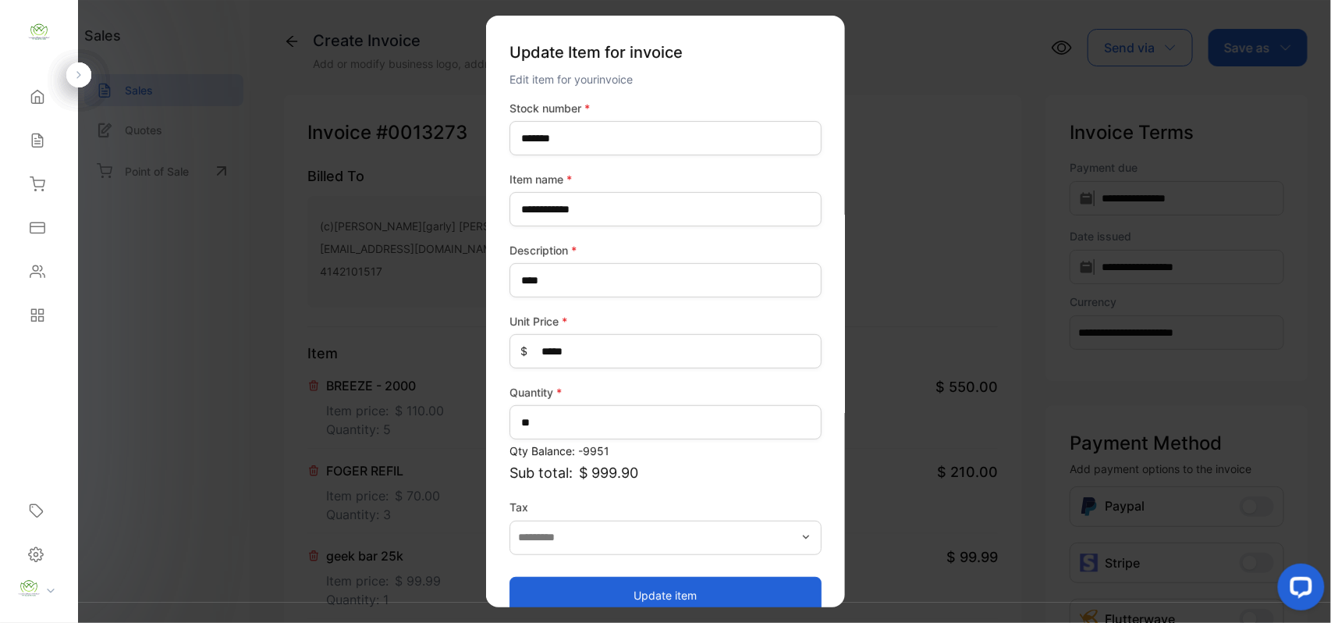
click at [537, 594] on button "Update item" at bounding box center [666, 594] width 312 height 37
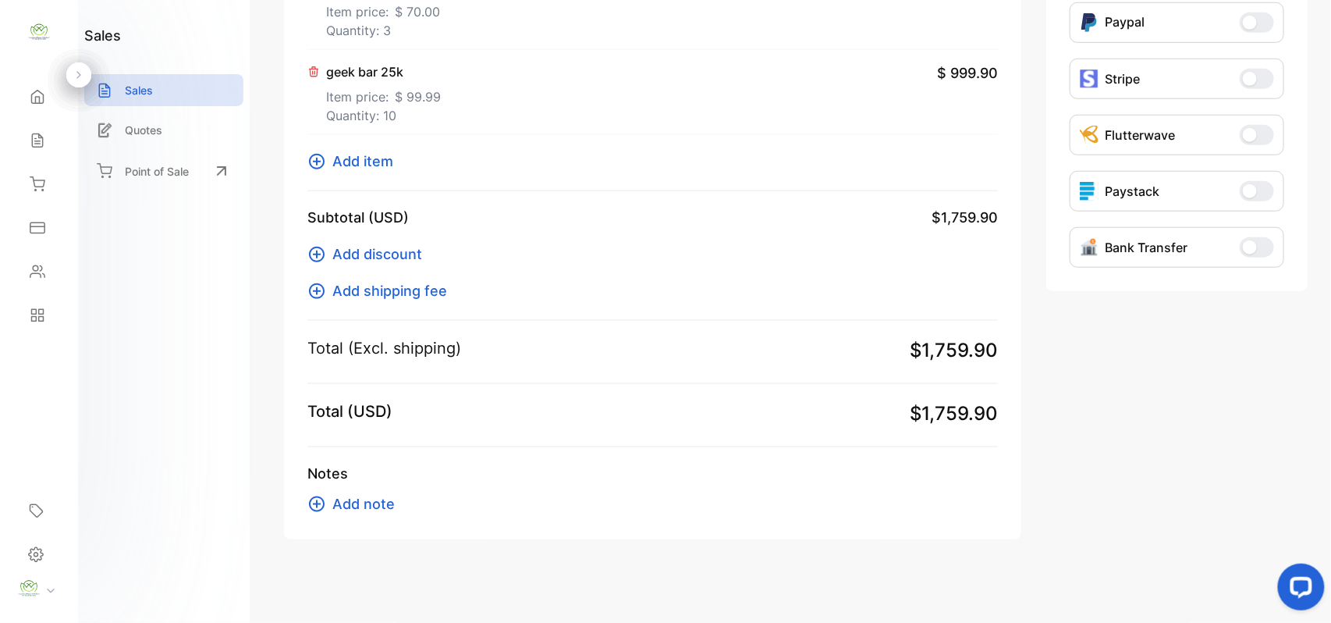
scroll to position [485, 0]
click at [357, 158] on span "Add item" at bounding box center [362, 159] width 61 height 21
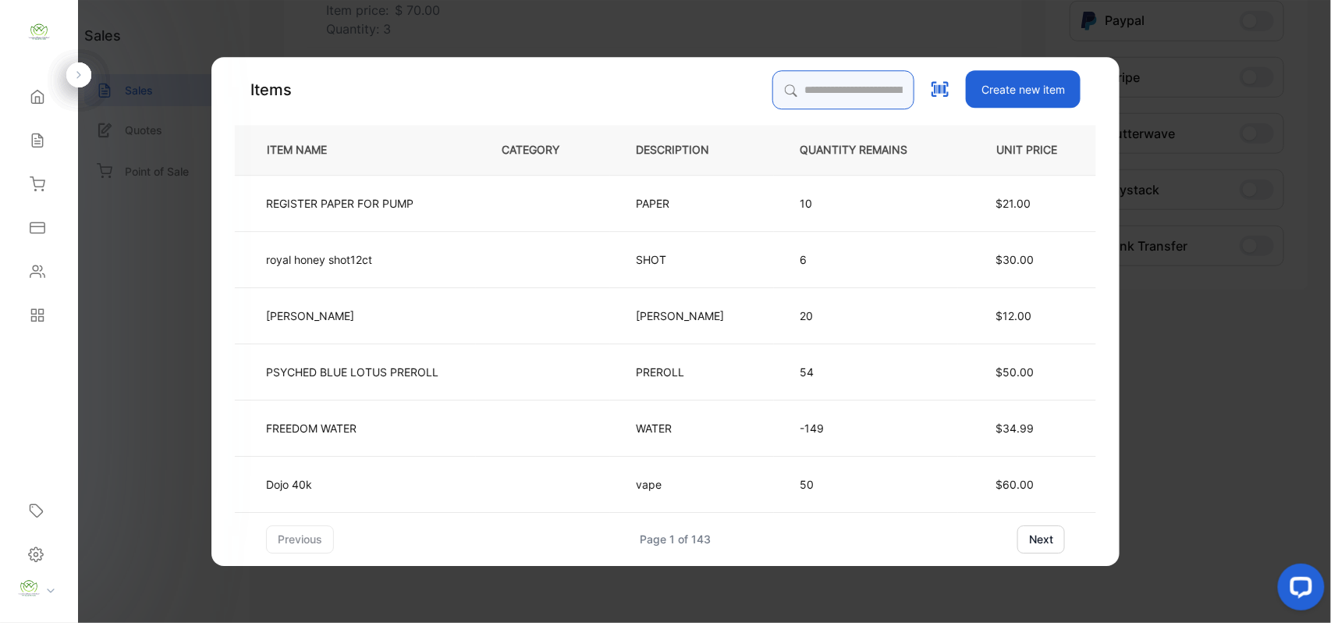
click at [803, 101] on input "search" at bounding box center [843, 89] width 142 height 39
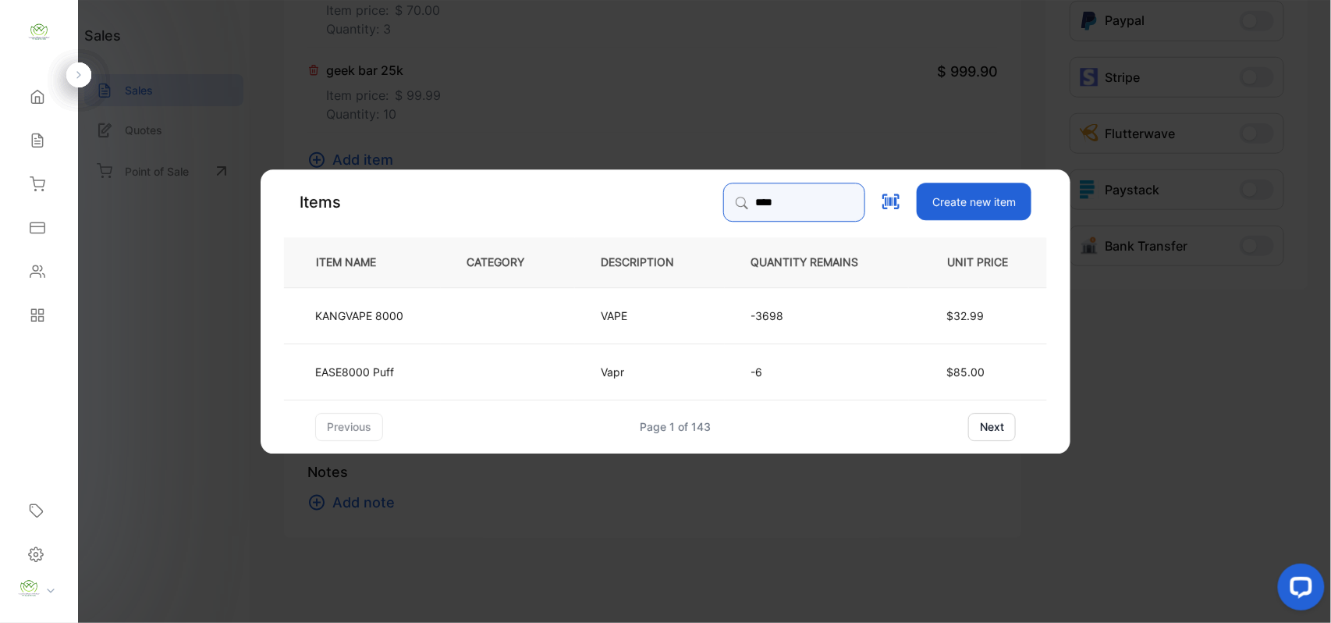
type input "****"
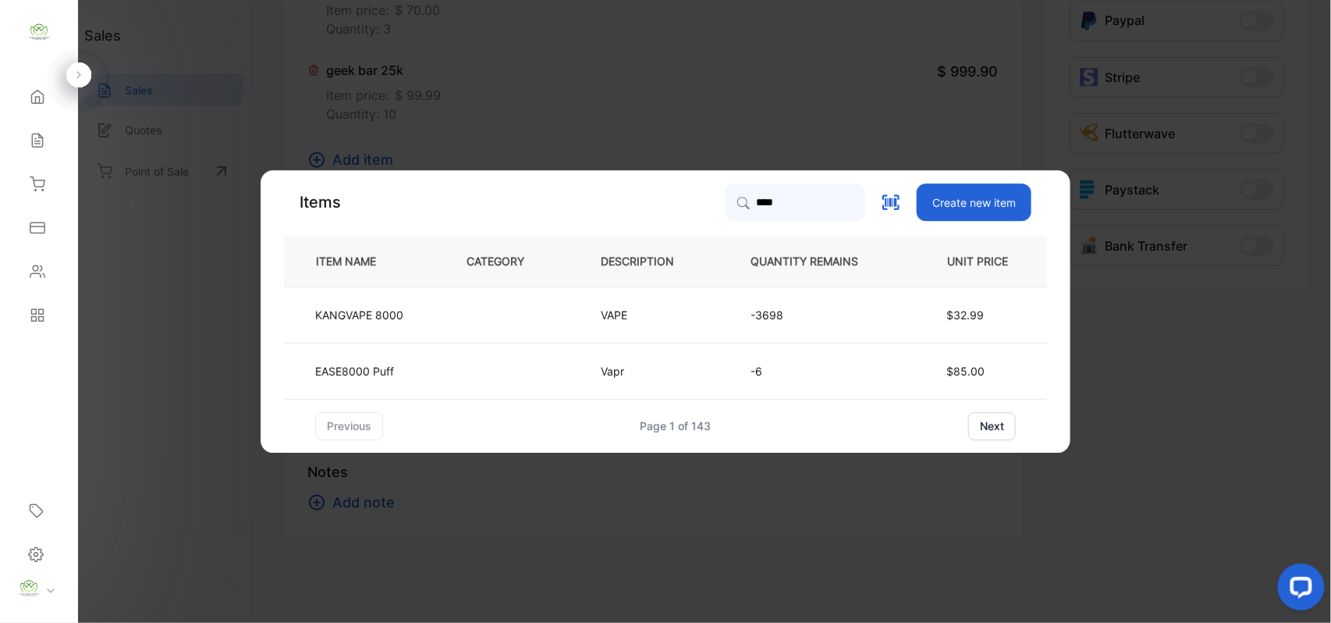
click at [598, 316] on td "VAPE" at bounding box center [650, 314] width 150 height 56
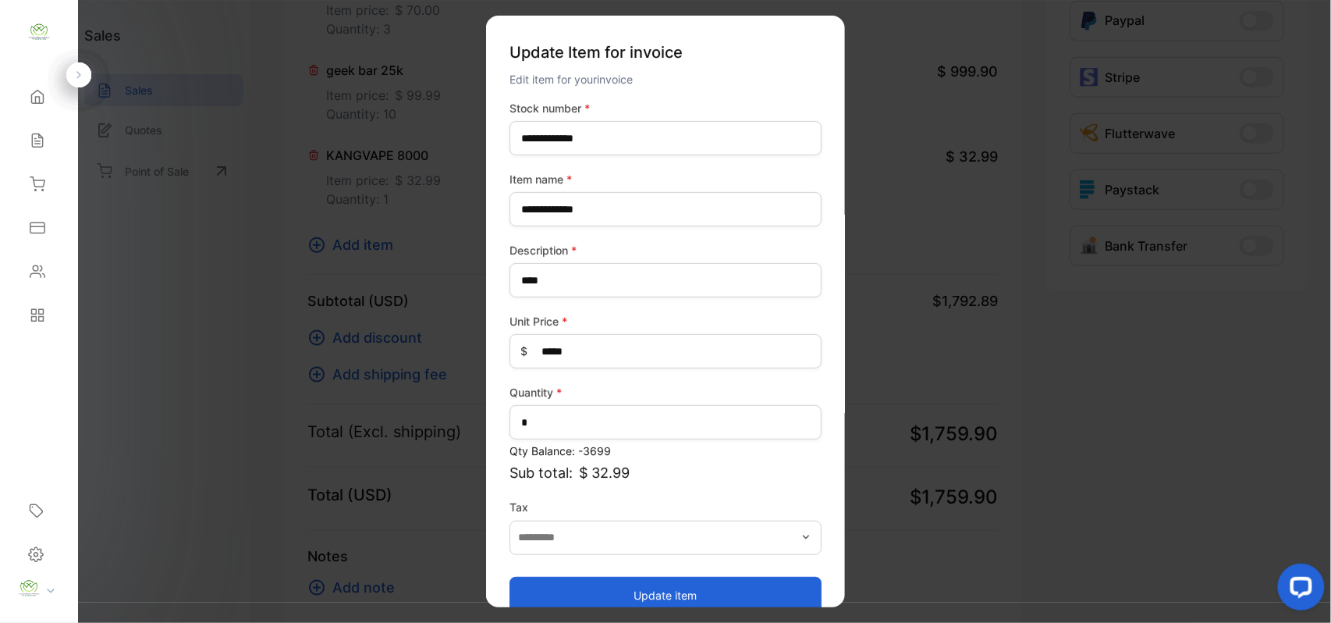
click at [612, 587] on button "Update item" at bounding box center [666, 594] width 312 height 37
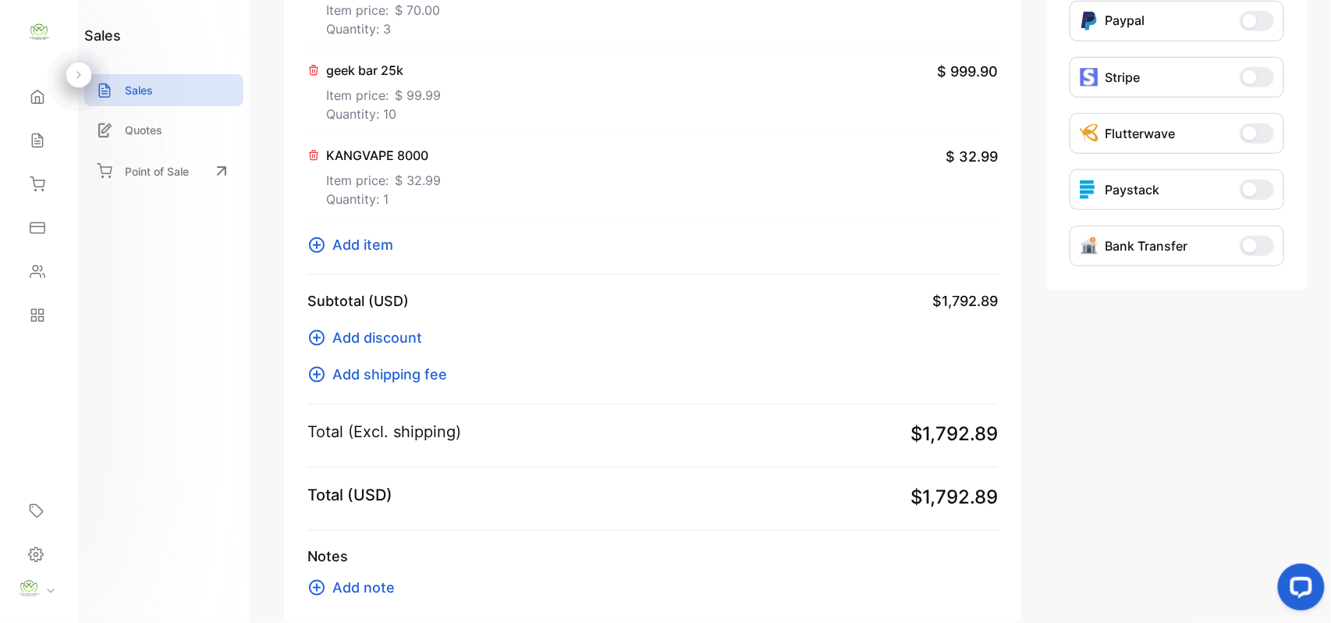
click at [378, 241] on span "Add item" at bounding box center [362, 244] width 61 height 21
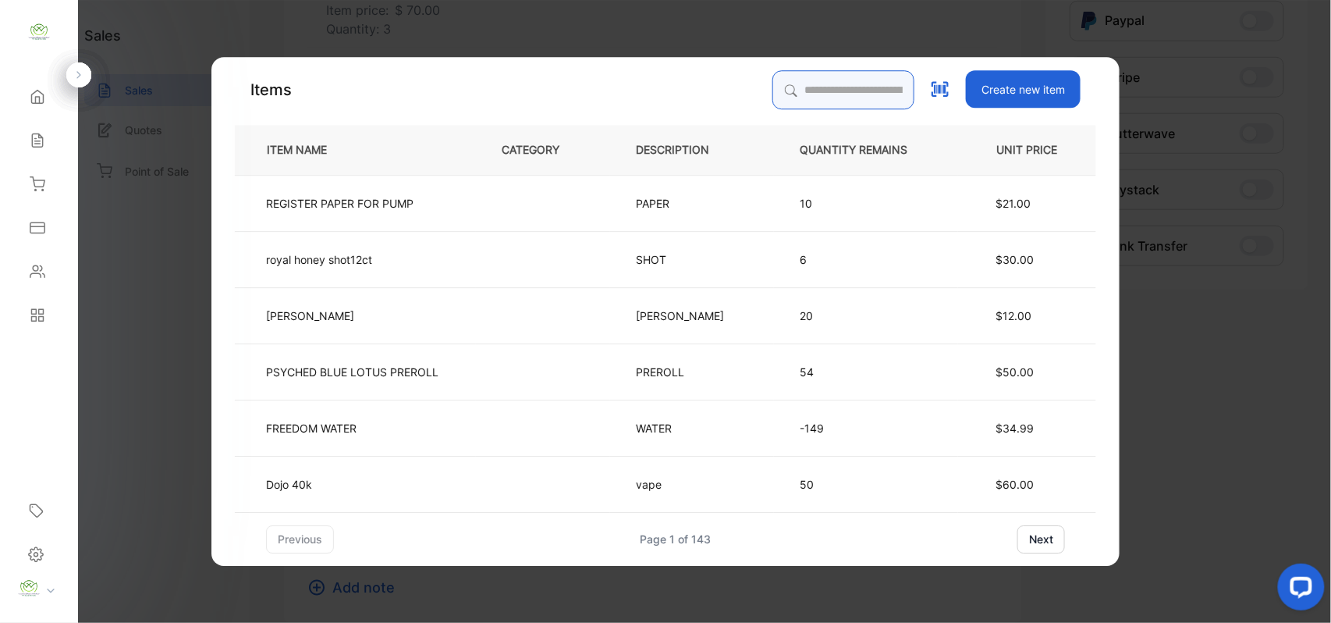
drag, startPoint x: 880, startPoint y: 73, endPoint x: 874, endPoint y: 80, distance: 9.4
click at [874, 80] on input "search" at bounding box center [843, 89] width 142 height 39
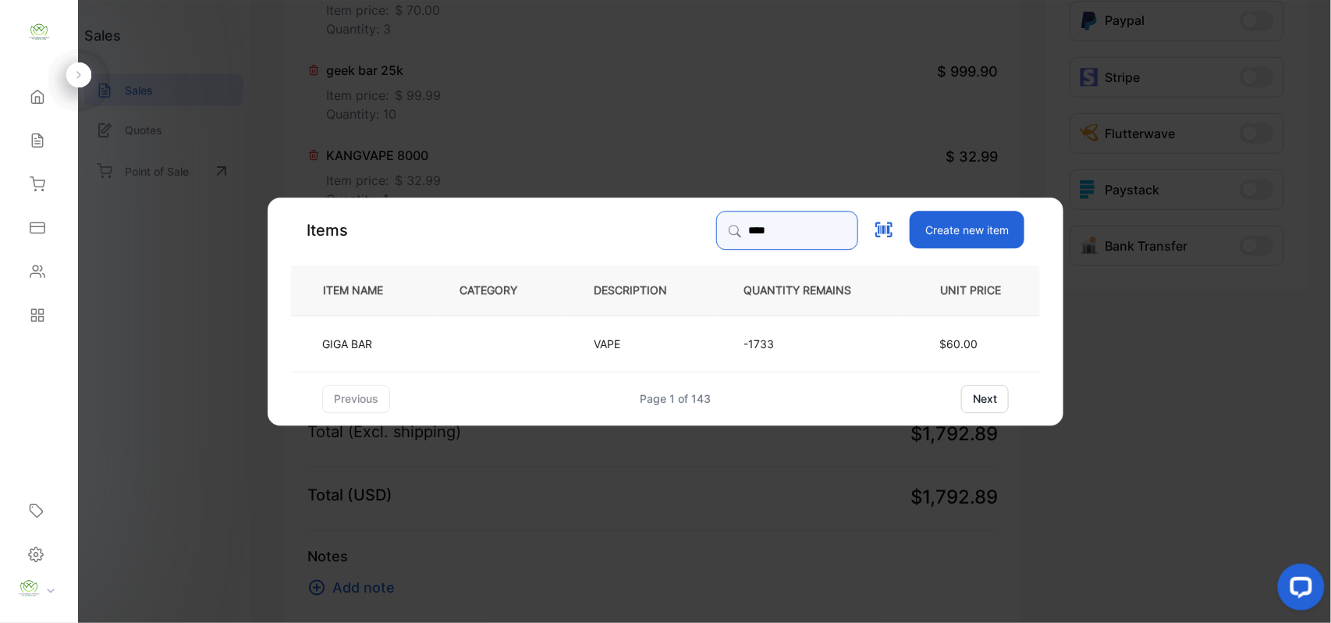
type input "****"
click at [435, 353] on tr "GIGA BAR VAPE -1733 $60.00" at bounding box center [665, 342] width 749 height 56
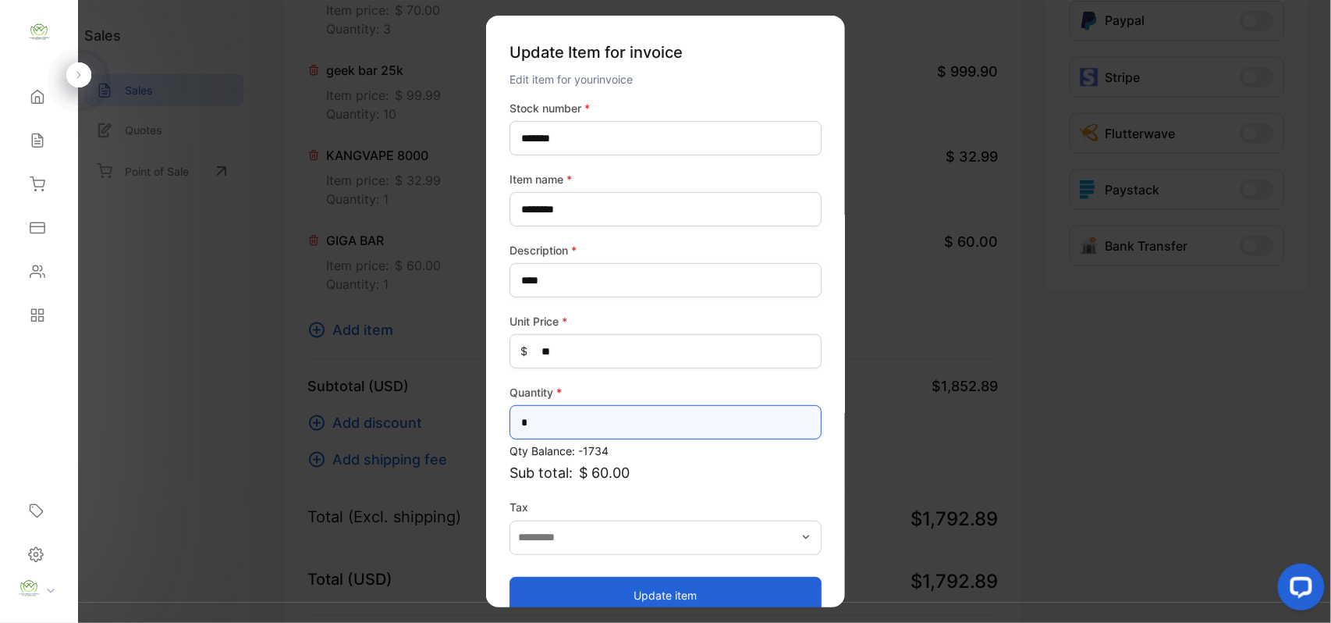
click at [581, 410] on input "*" at bounding box center [666, 422] width 312 height 34
type input "*"
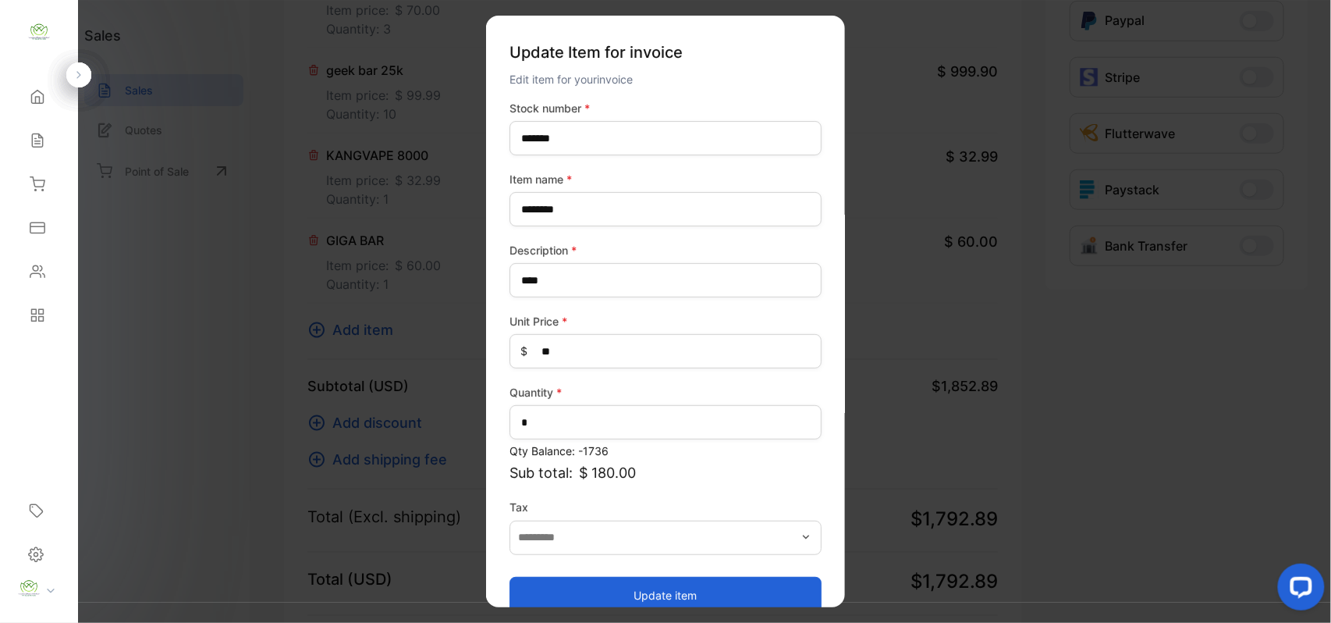
click at [576, 588] on button "Update item" at bounding box center [666, 594] width 312 height 37
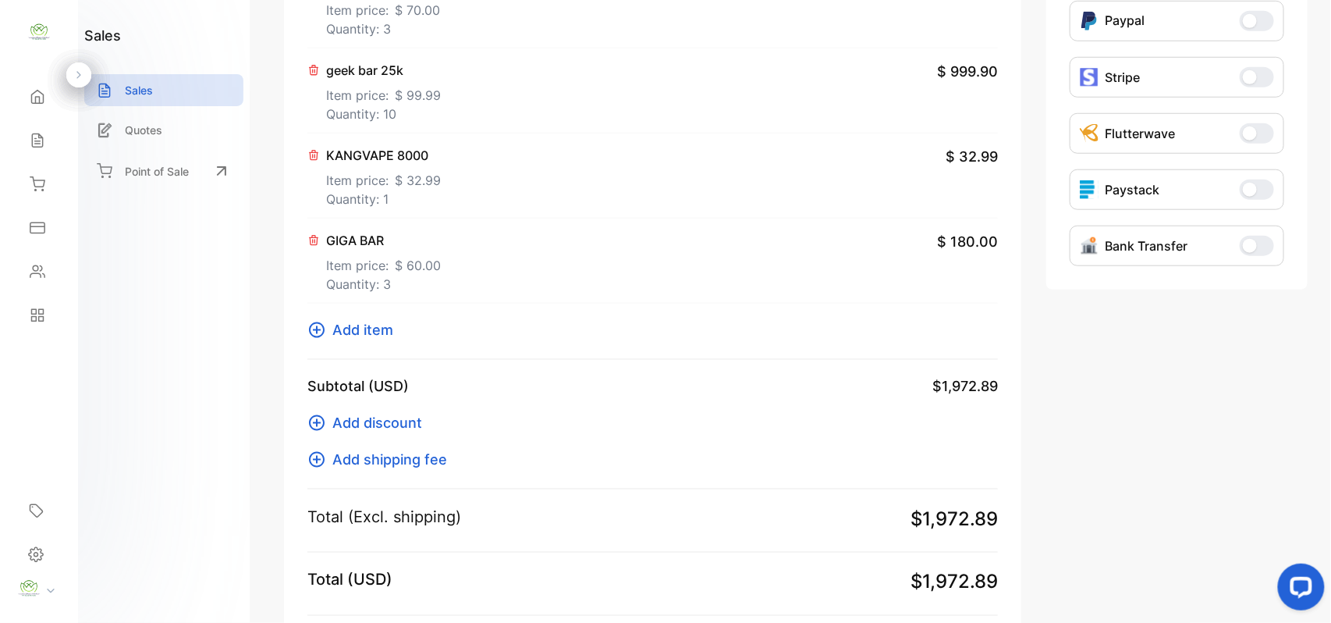
click at [370, 326] on span "Add item" at bounding box center [362, 329] width 61 height 21
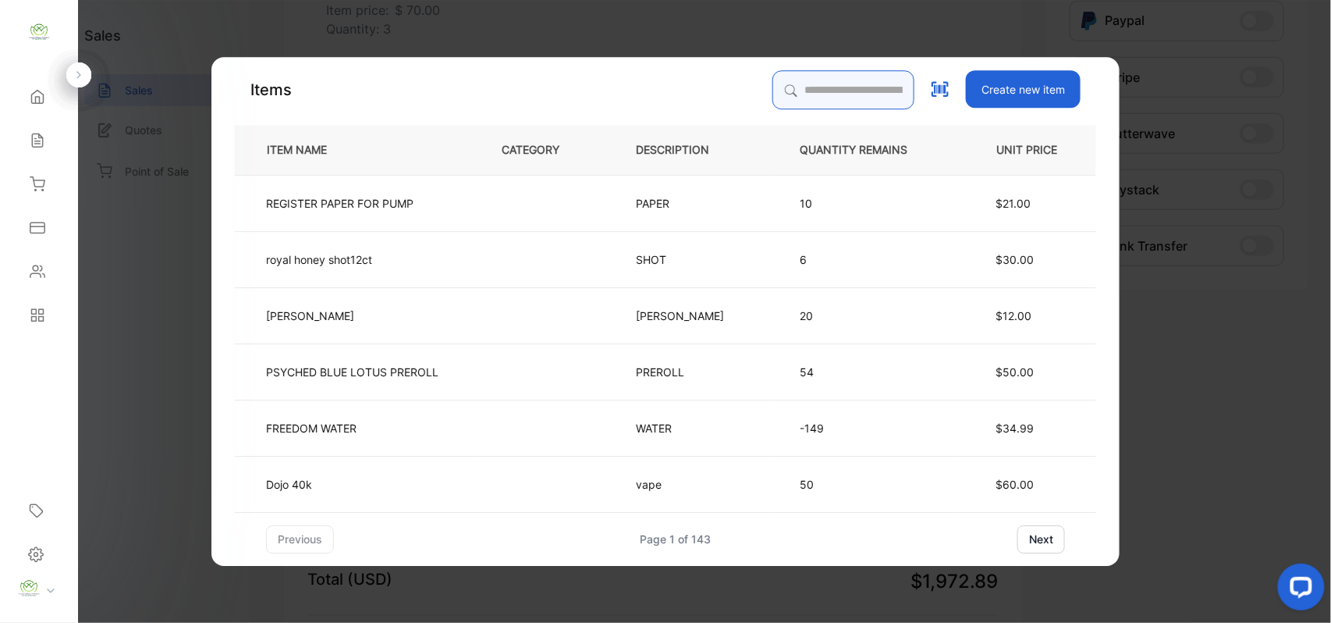
click at [869, 95] on input "search" at bounding box center [843, 89] width 142 height 39
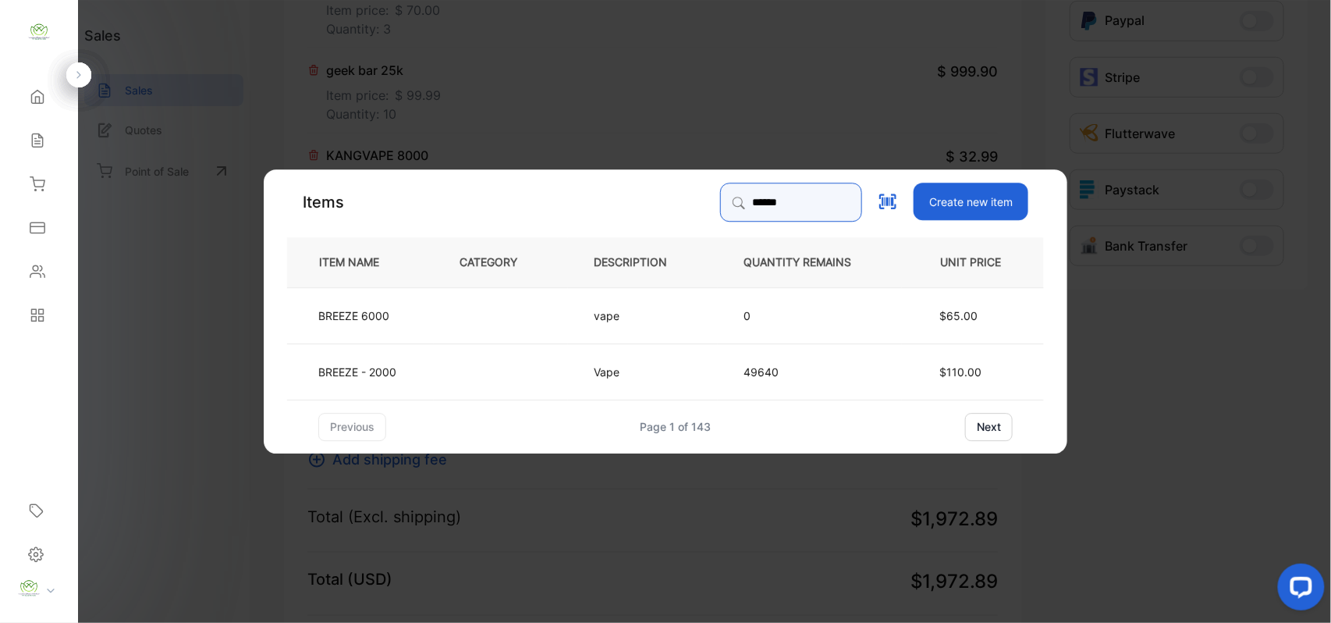
type input "******"
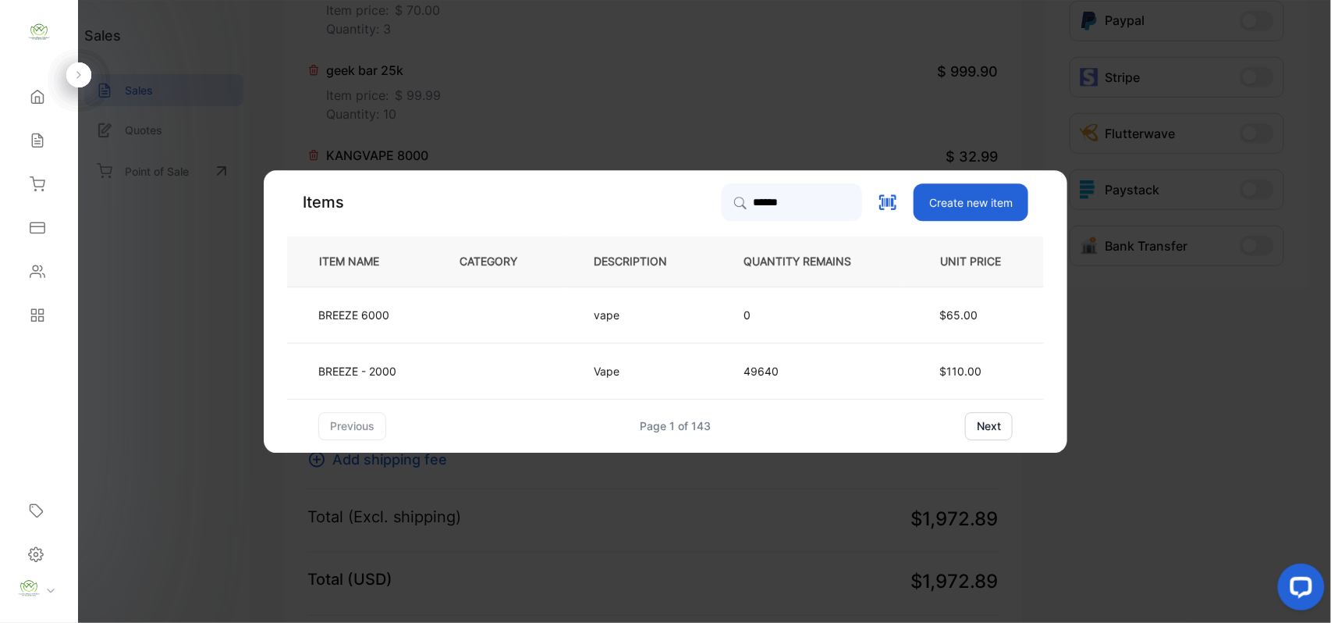
click at [541, 367] on td at bounding box center [501, 371] width 134 height 56
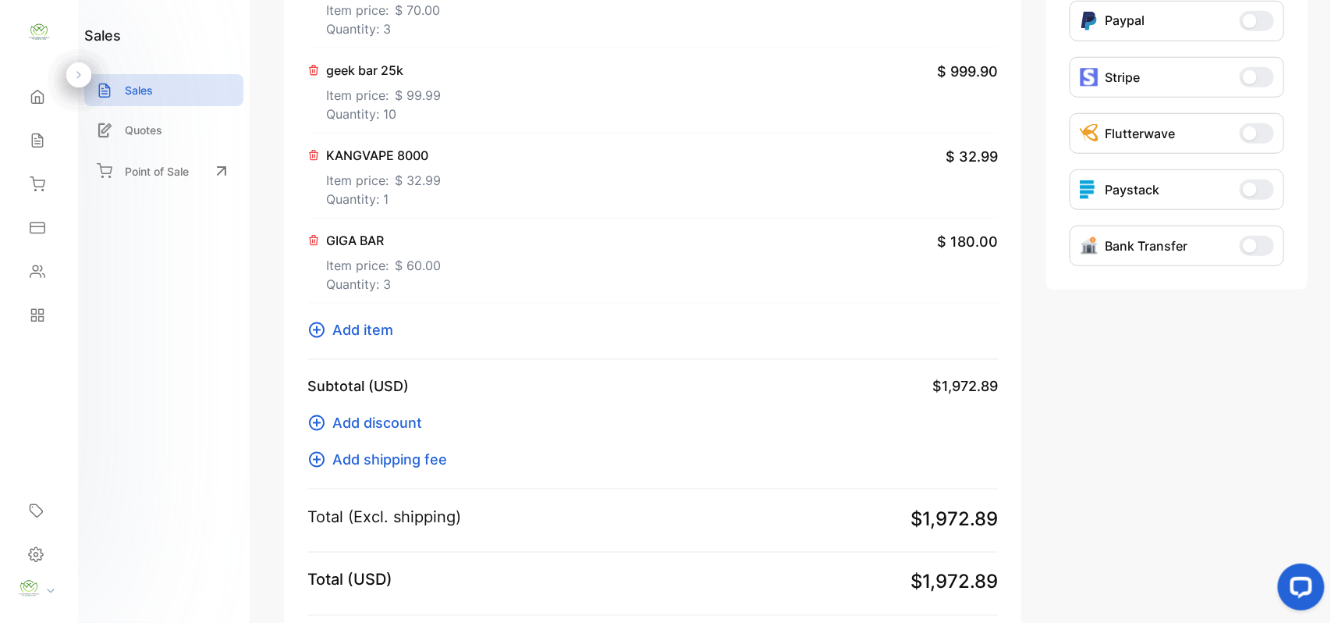
drag, startPoint x: 391, startPoint y: 326, endPoint x: 400, endPoint y: 332, distance: 11.3
click at [400, 332] on button "Add item" at bounding box center [354, 329] width 95 height 21
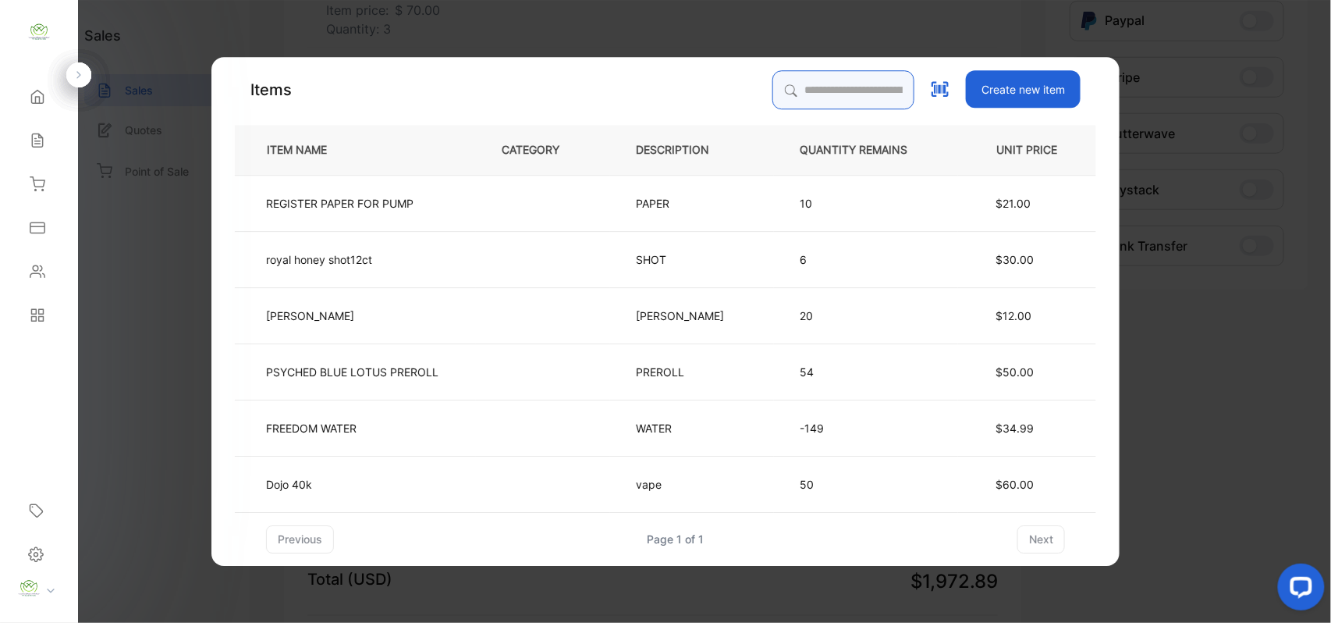
click at [799, 87] on input "search" at bounding box center [843, 89] width 142 height 39
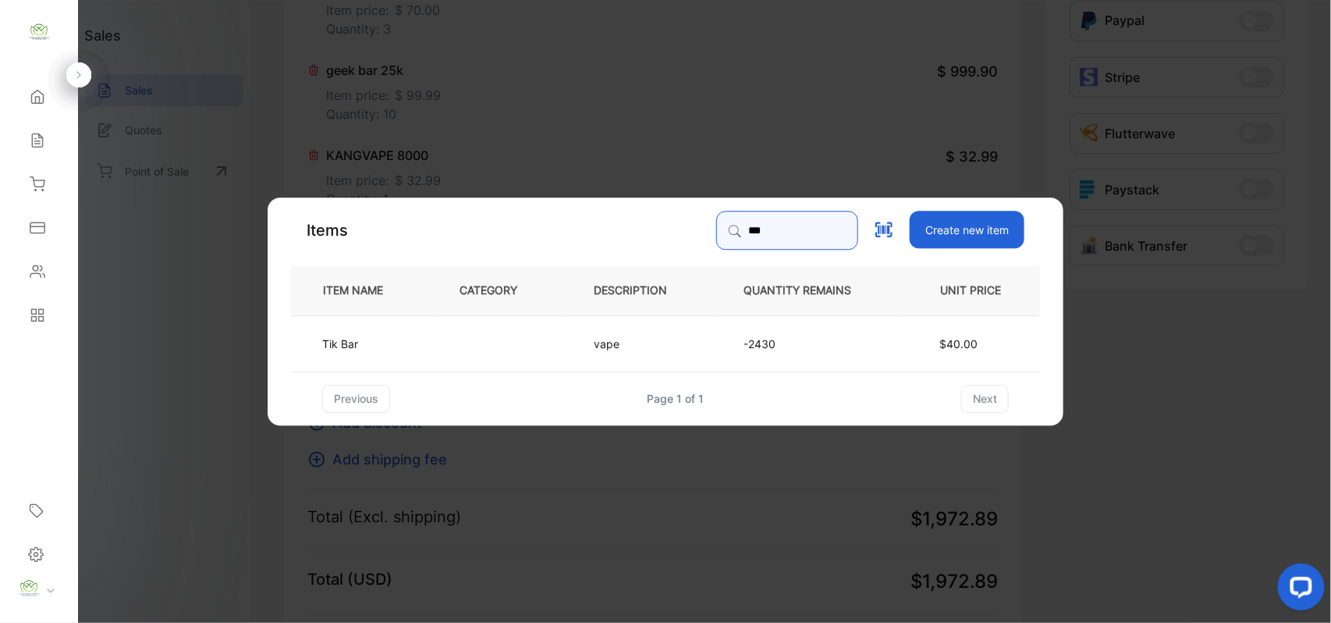
type input "***"
click at [552, 356] on td at bounding box center [501, 342] width 134 height 56
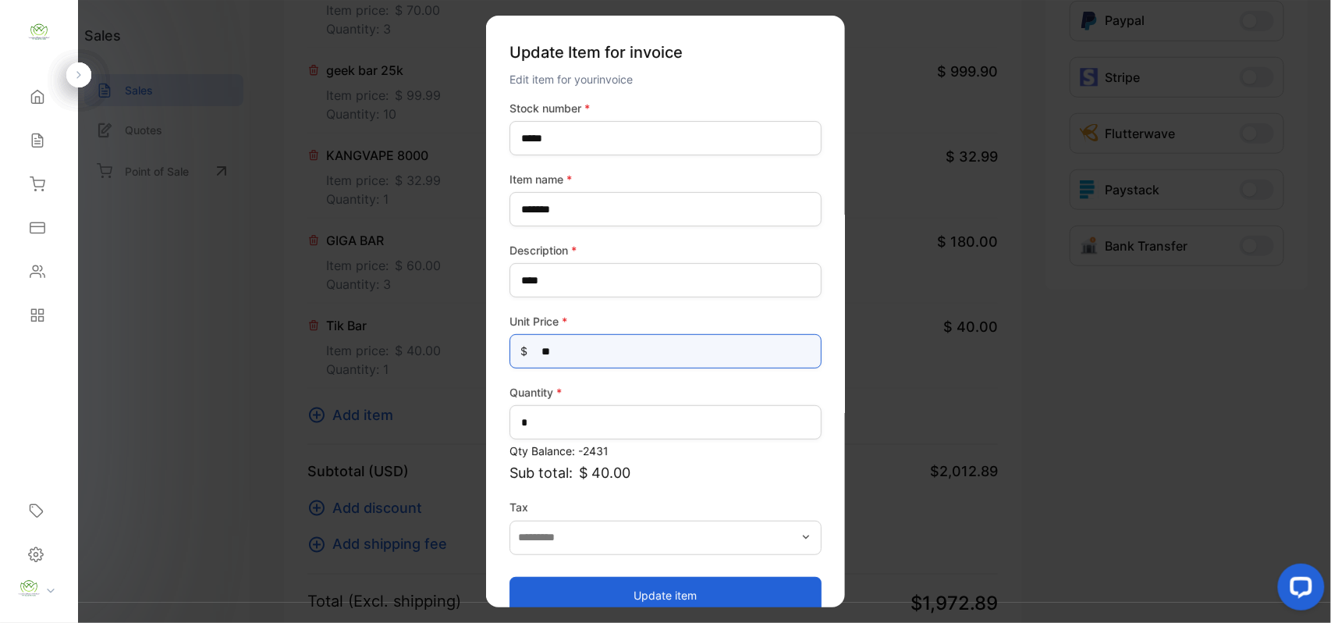
click at [604, 344] on Price-inputprice "**" at bounding box center [666, 351] width 312 height 34
type Price-inputprice "*"
type Price-inputprice "**"
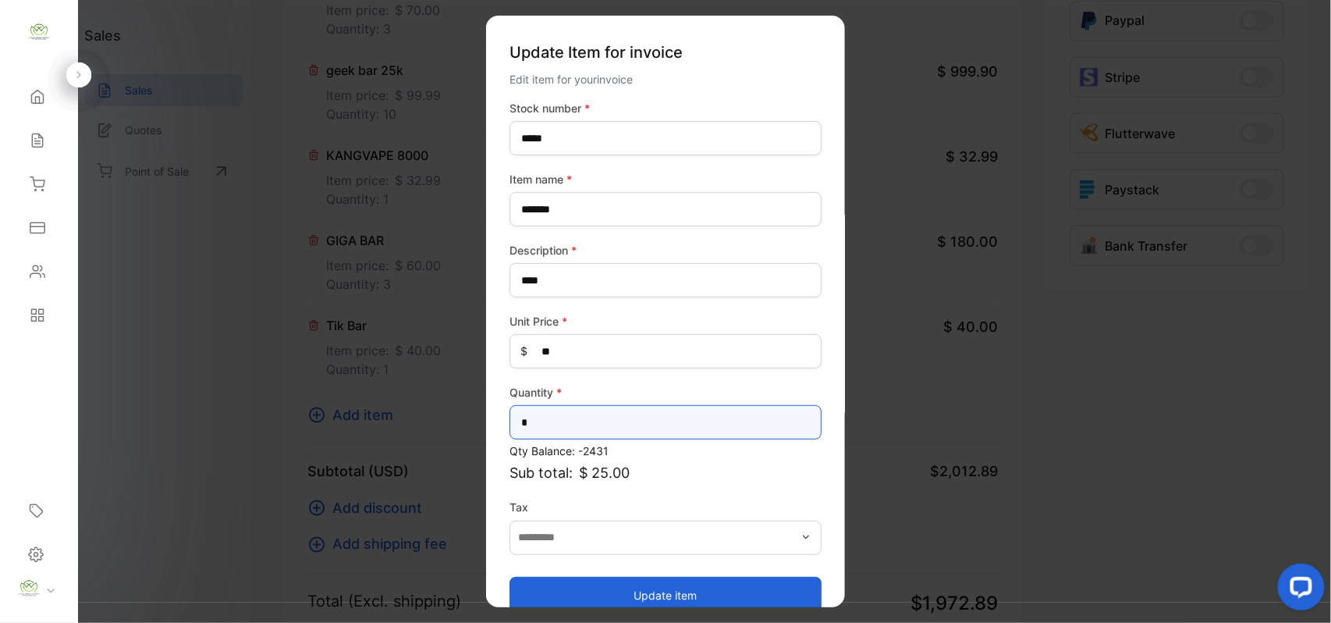
click at [538, 417] on input "*" at bounding box center [666, 422] width 312 height 34
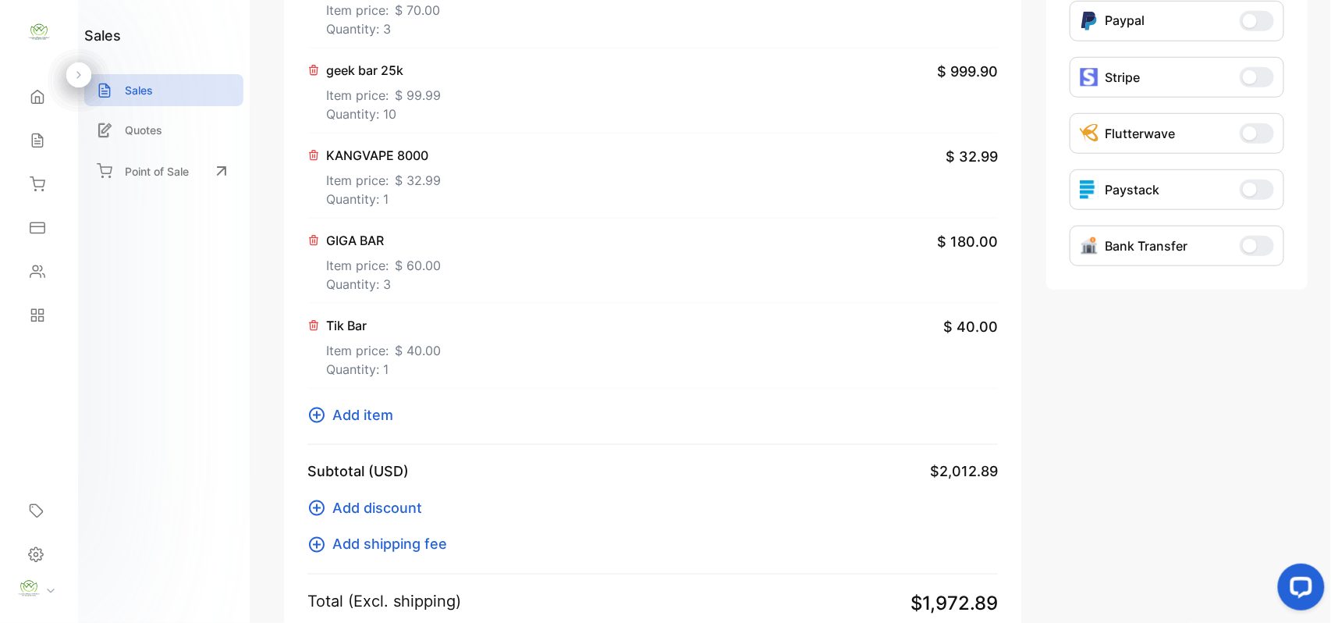
click at [357, 417] on span "Add item" at bounding box center [362, 414] width 61 height 21
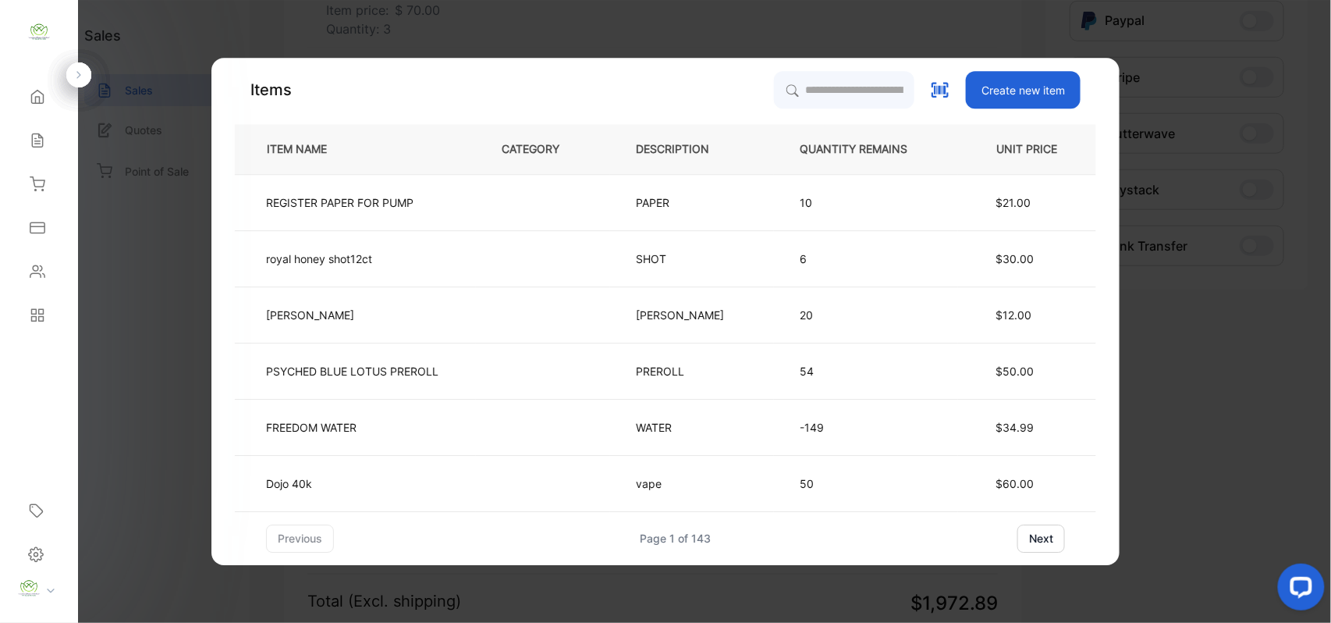
drag, startPoint x: 101, startPoint y: 410, endPoint x: 181, endPoint y: 382, distance: 85.1
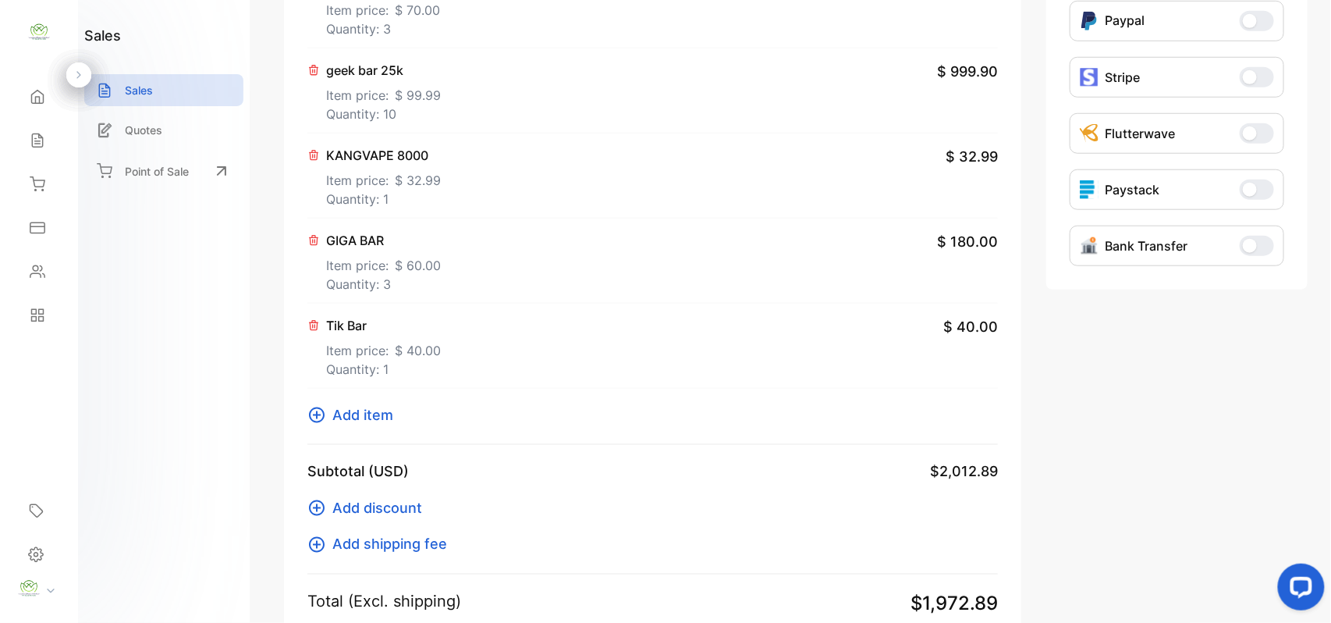
click at [311, 320] on icon at bounding box center [313, 325] width 12 height 12
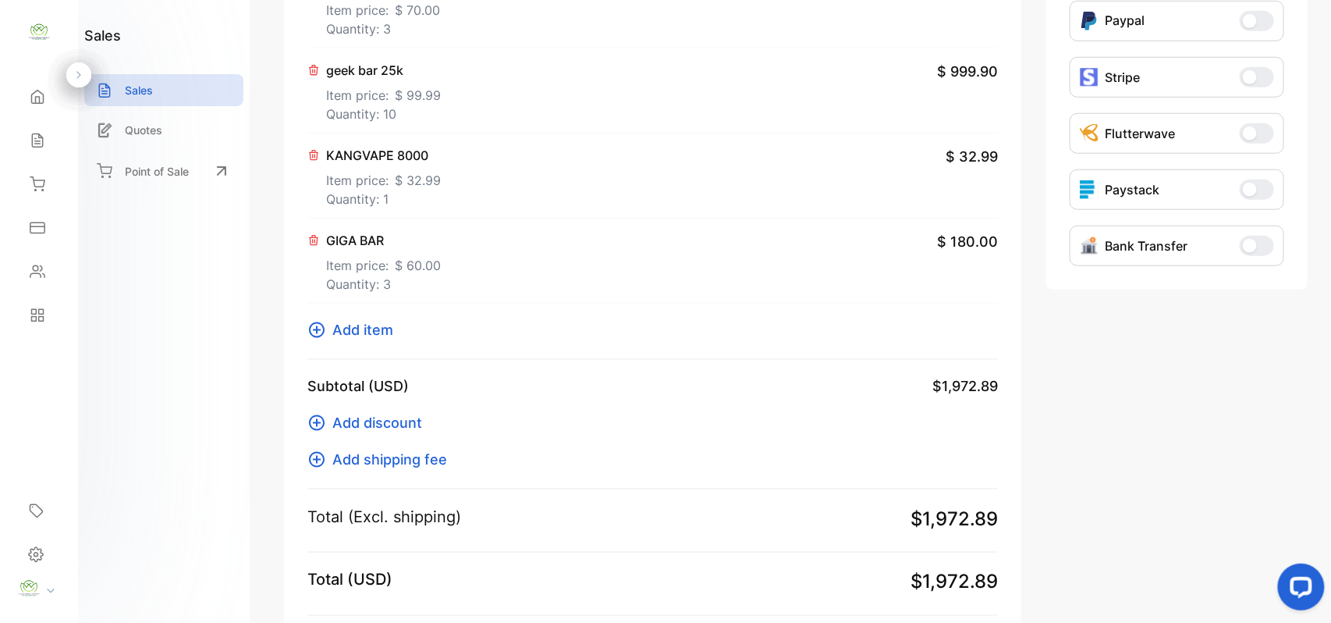
click at [369, 322] on span "Add item" at bounding box center [362, 329] width 61 height 21
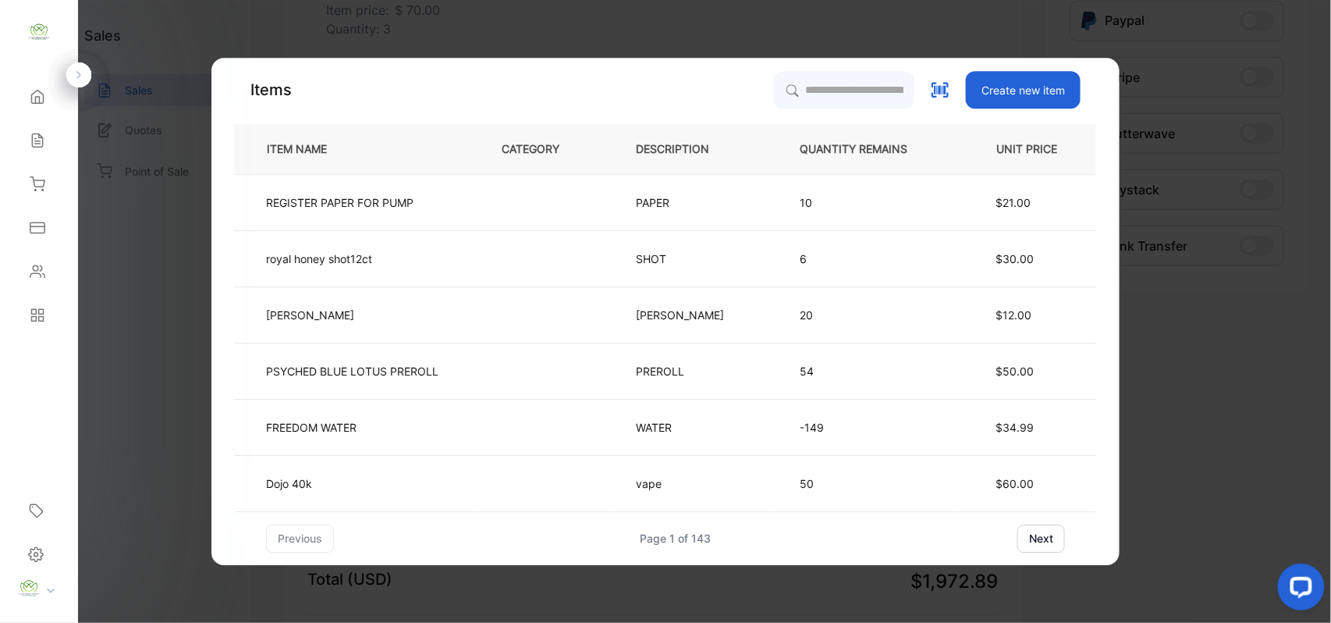
click at [847, 69] on div "Items Create new item ITEM NAME CATEGORY DESCRIPTION QUANTITY REMAINS UNIT PRIC…" at bounding box center [665, 311] width 908 height 507
click at [836, 88] on input "search" at bounding box center [843, 89] width 142 height 39
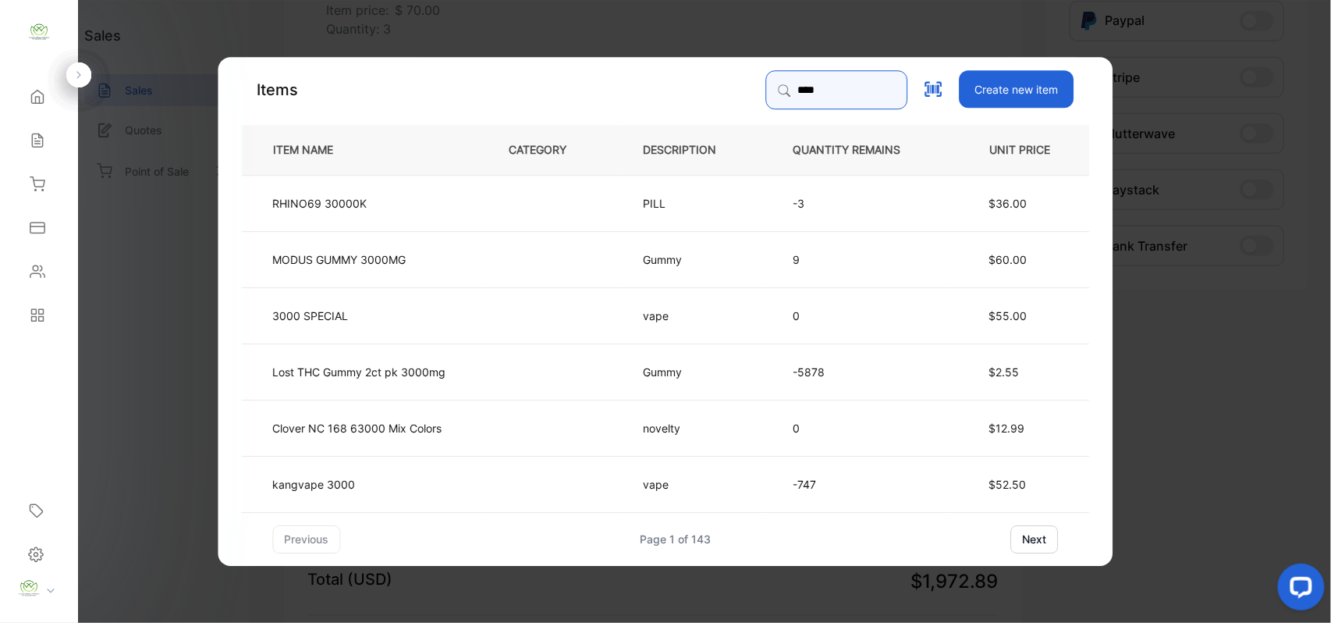
type input "****"
click at [320, 473] on td "kangvape 3000" at bounding box center [363, 483] width 242 height 56
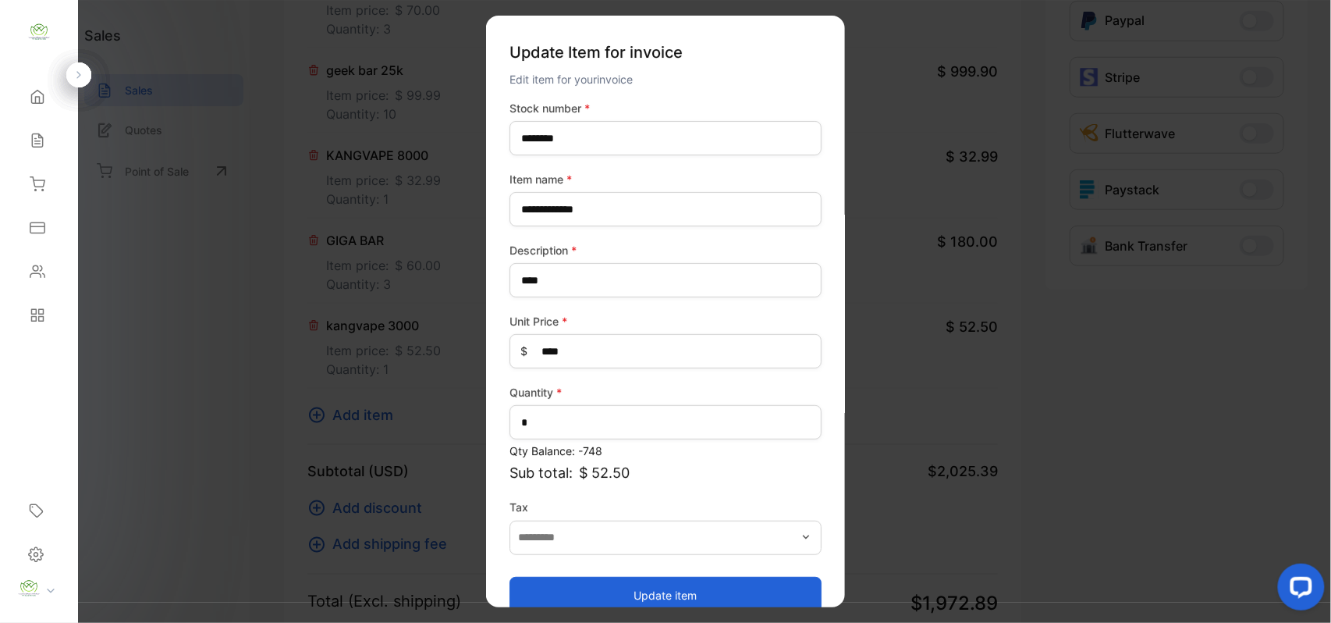
click at [584, 591] on button "Update item" at bounding box center [666, 594] width 312 height 37
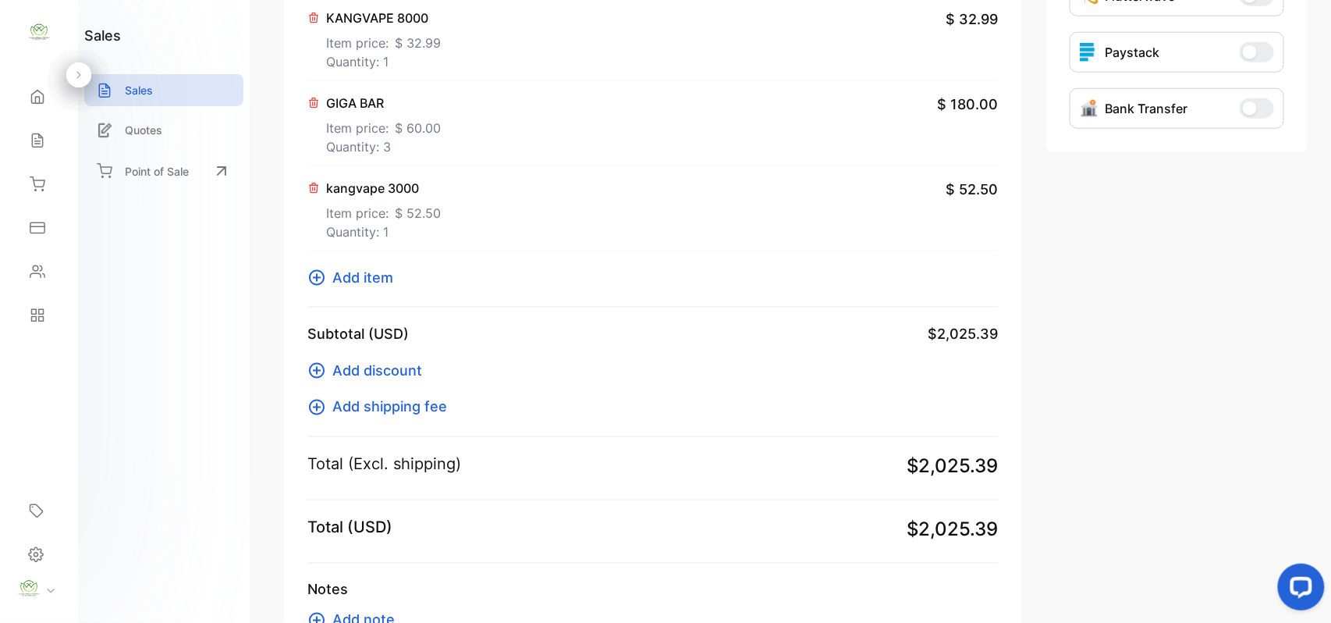
scroll to position [728, 0]
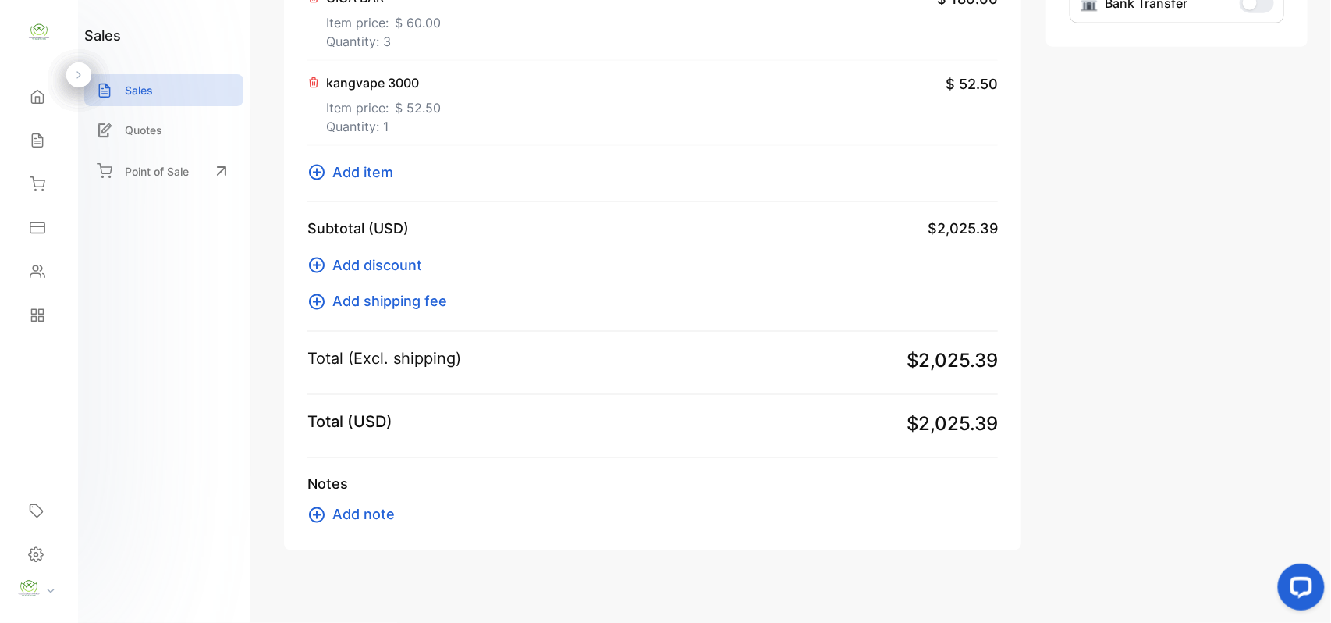
click at [350, 182] on span "Add item" at bounding box center [362, 172] width 61 height 21
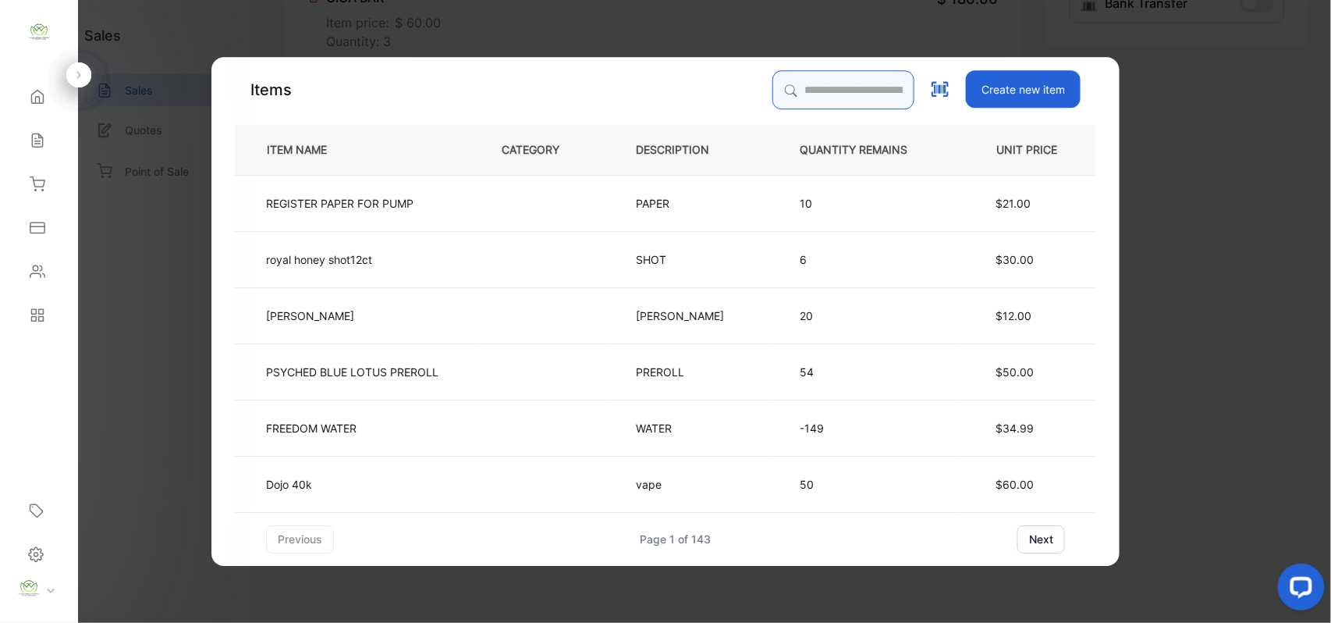
click at [781, 84] on input "search" at bounding box center [843, 89] width 142 height 39
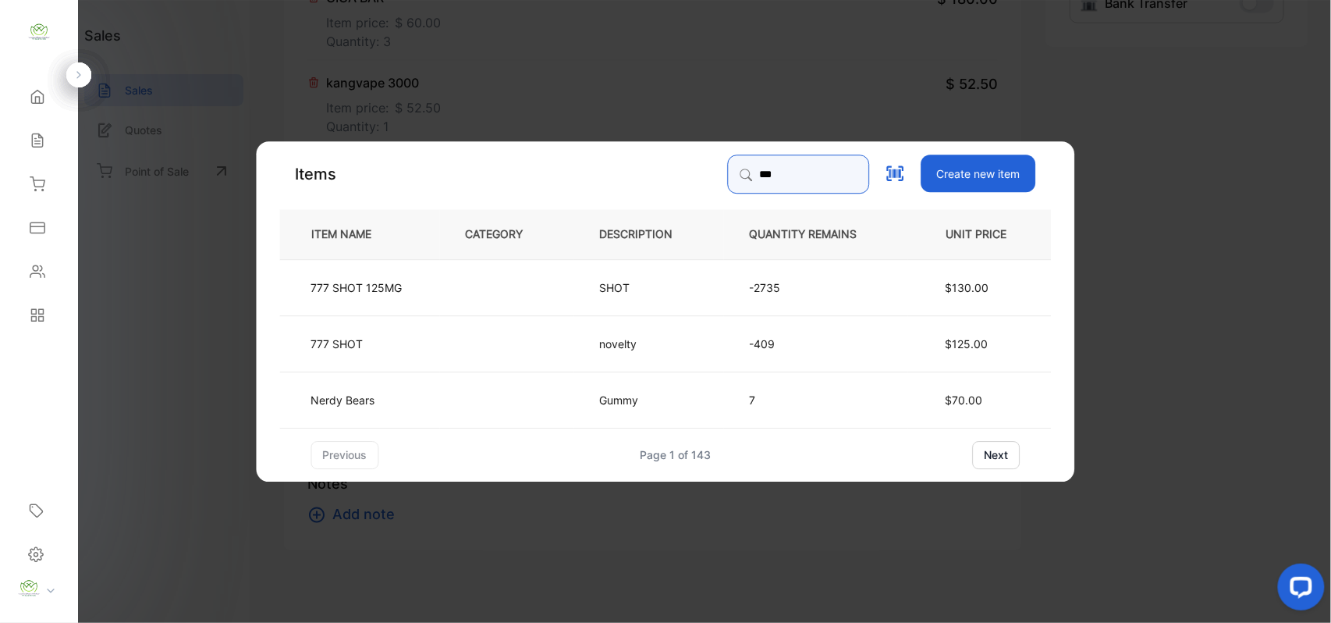
type input "***"
click at [484, 279] on td at bounding box center [507, 286] width 134 height 56
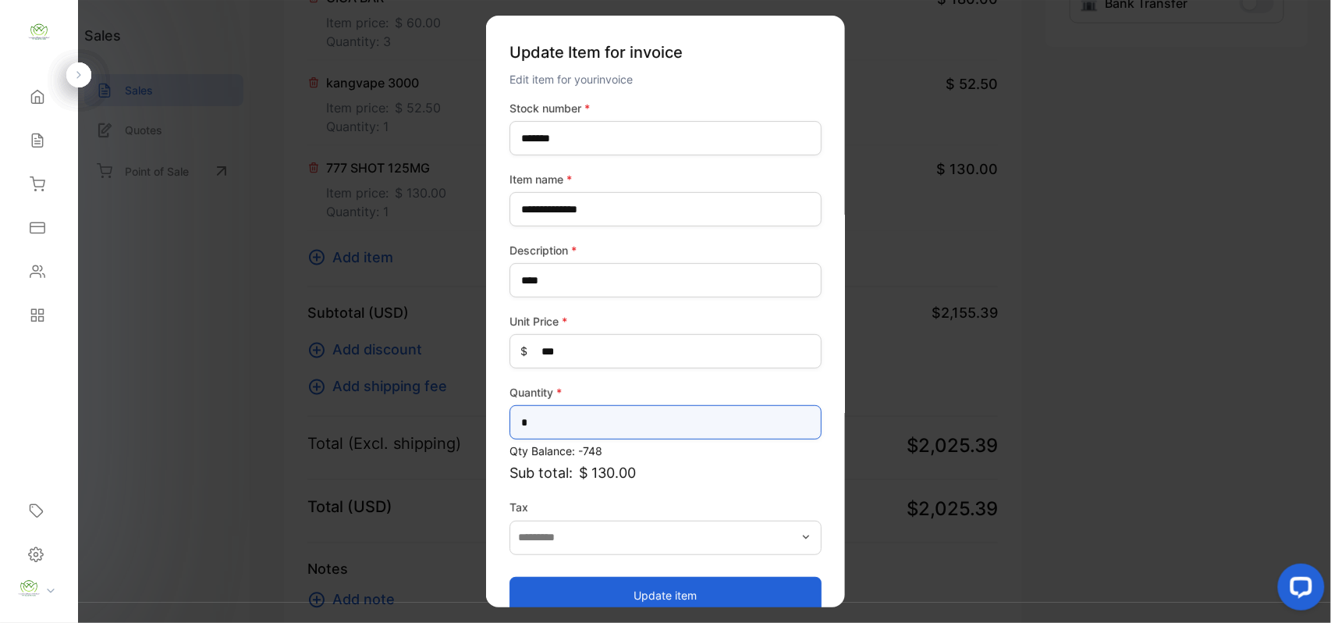
click at [702, 422] on input "*" at bounding box center [666, 422] width 312 height 34
type input "*"
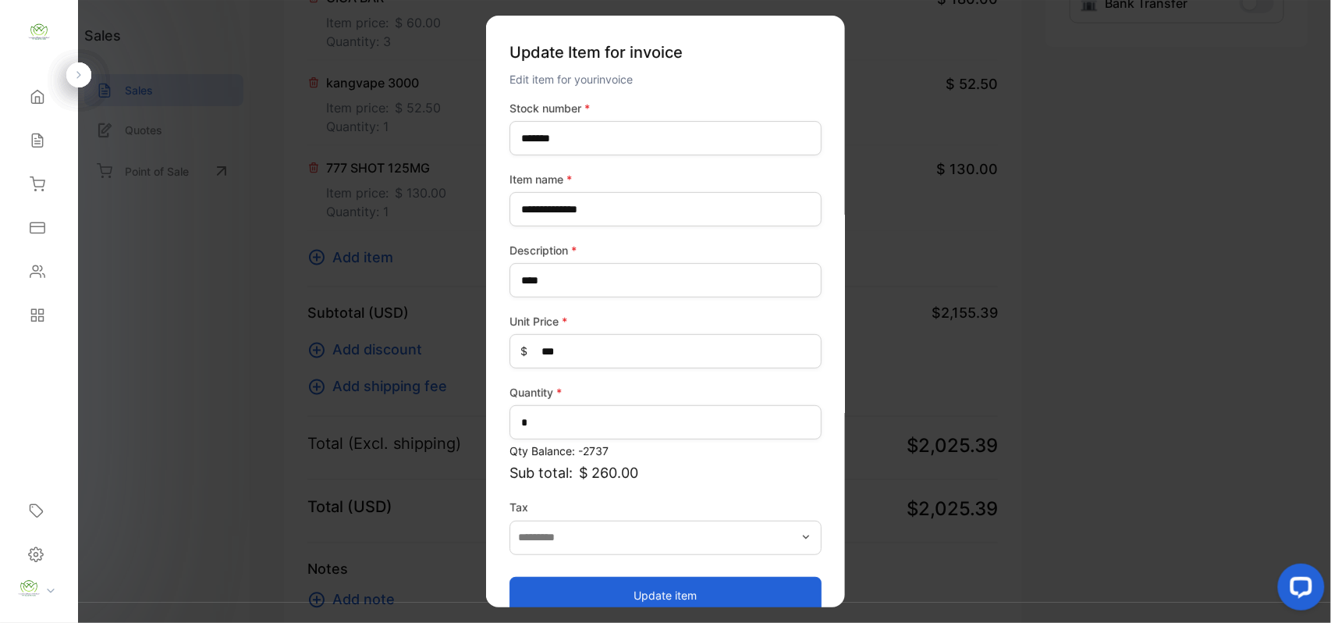
click at [624, 584] on button "Update item" at bounding box center [666, 594] width 312 height 37
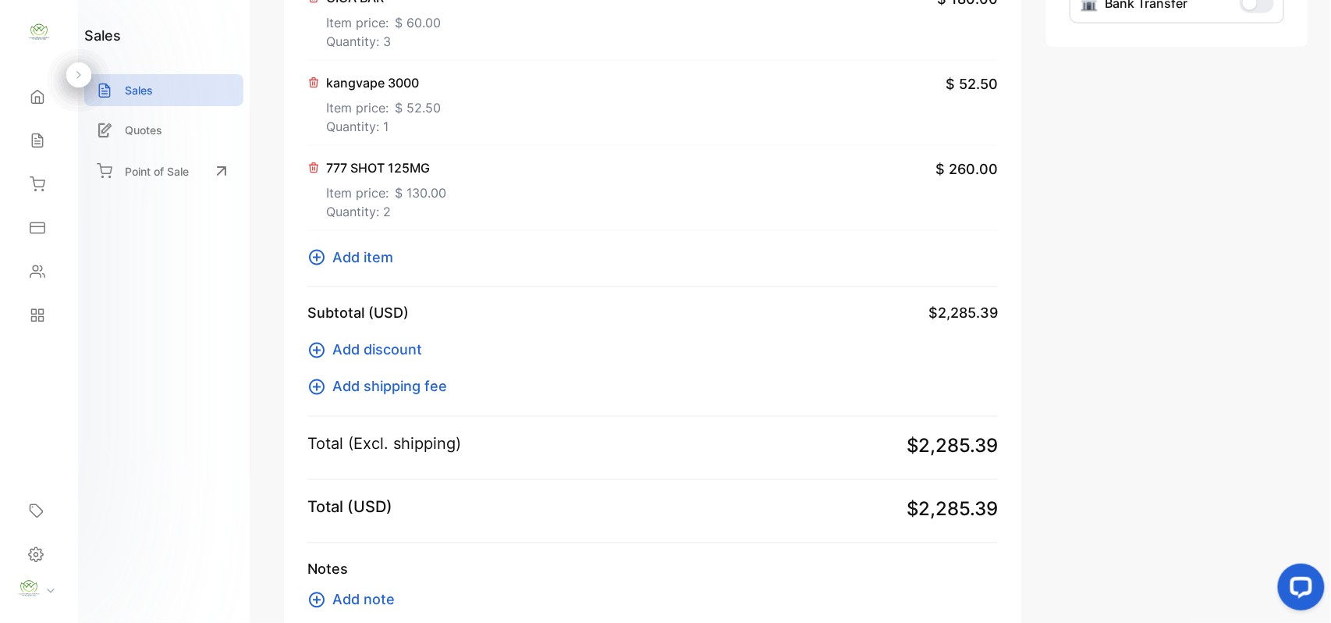
click at [375, 254] on span "Add item" at bounding box center [362, 257] width 61 height 21
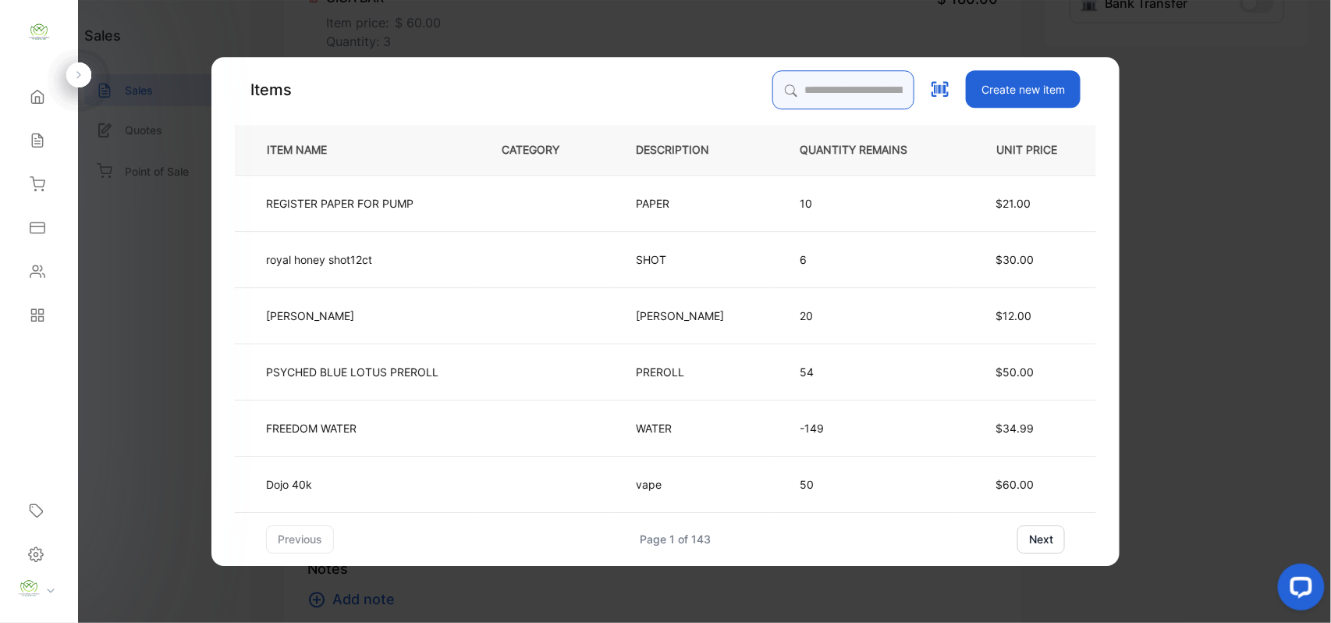
click at [788, 84] on input "search" at bounding box center [843, 89] width 142 height 39
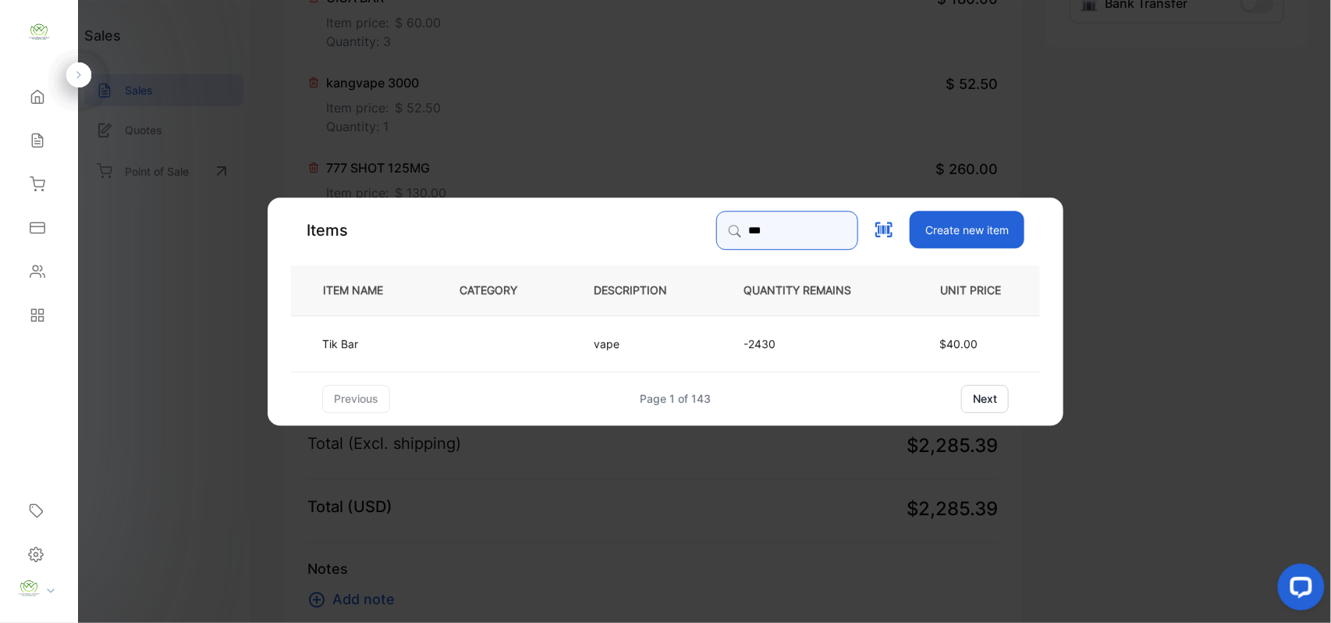
type input "***"
click at [445, 337] on td at bounding box center [501, 342] width 134 height 56
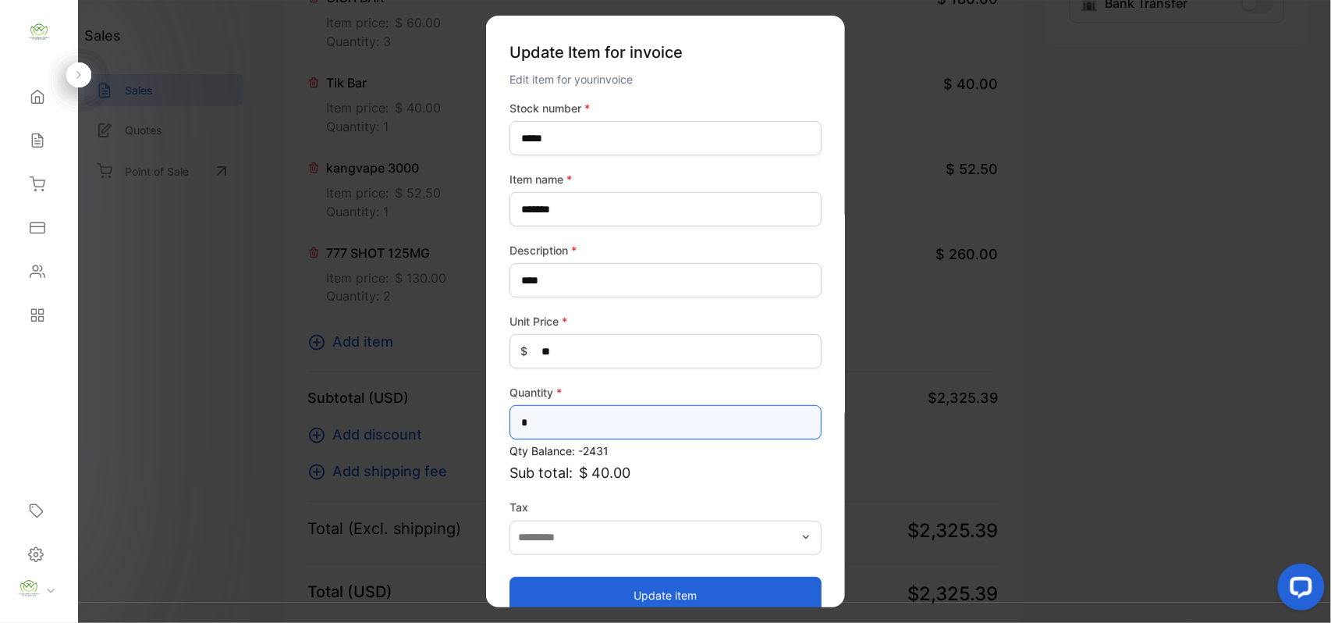
click at [563, 421] on input "*" at bounding box center [666, 422] width 312 height 34
type input "**"
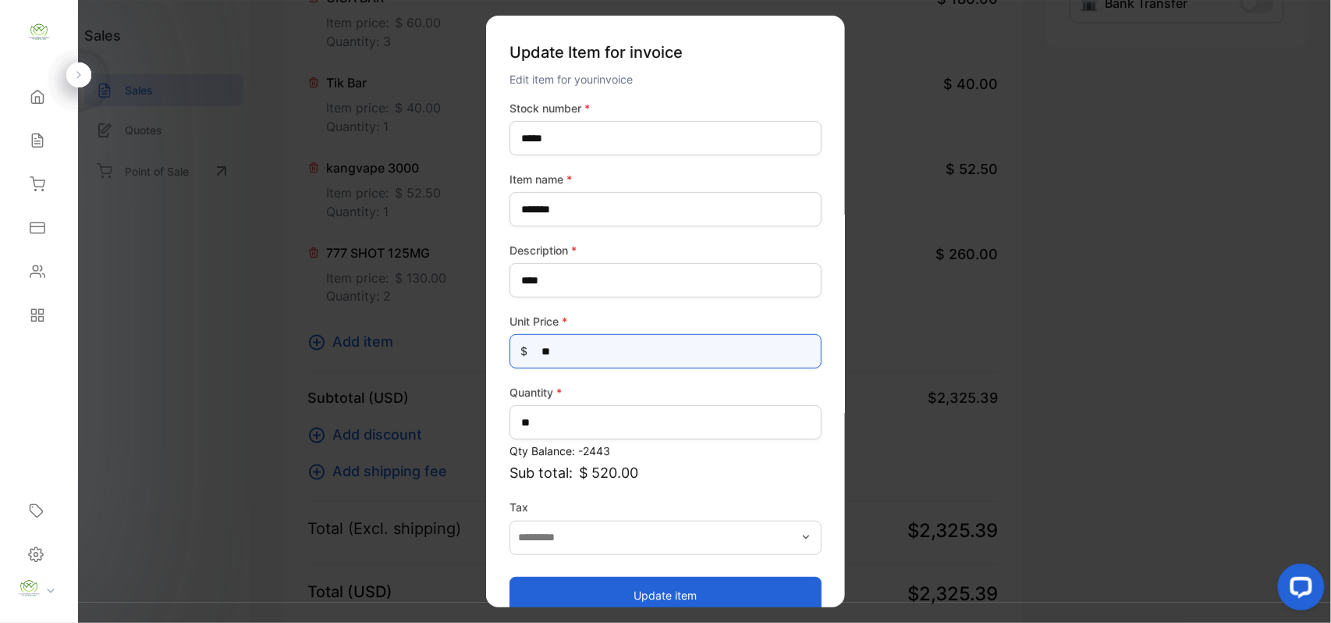
click at [609, 353] on Price-inputprice "**" at bounding box center [666, 351] width 312 height 34
type Price-inputprice "*"
type Price-inputprice "**"
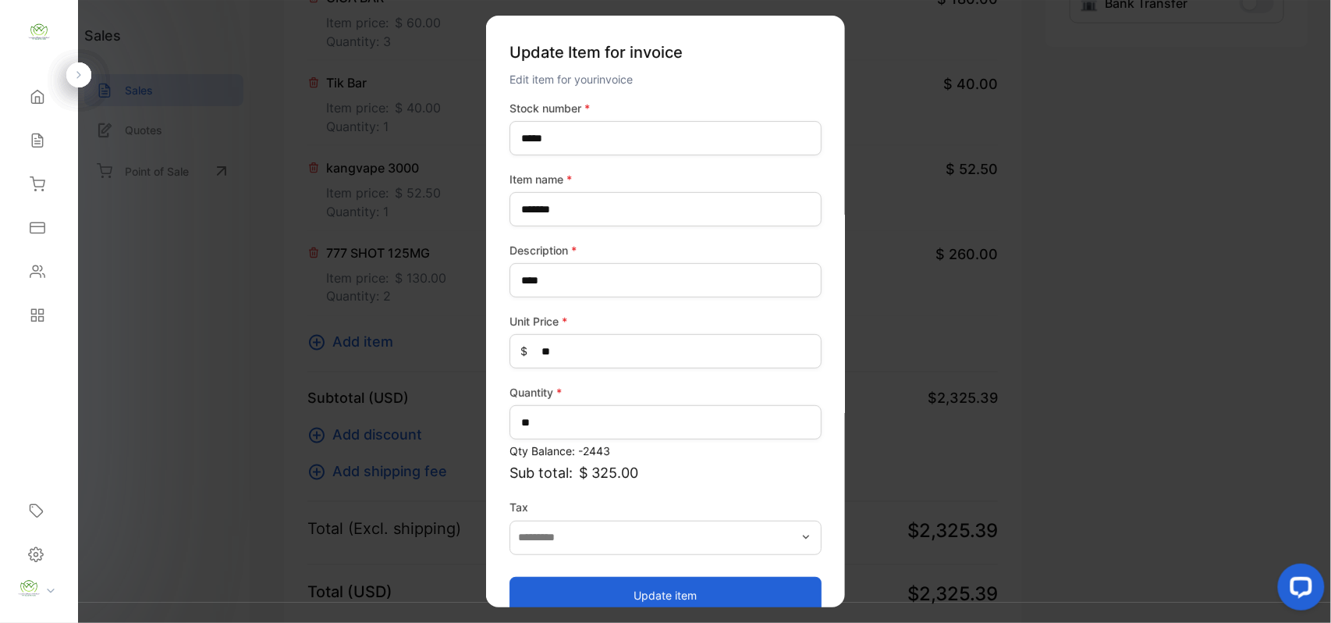
click at [587, 590] on button "Update item" at bounding box center [666, 594] width 312 height 37
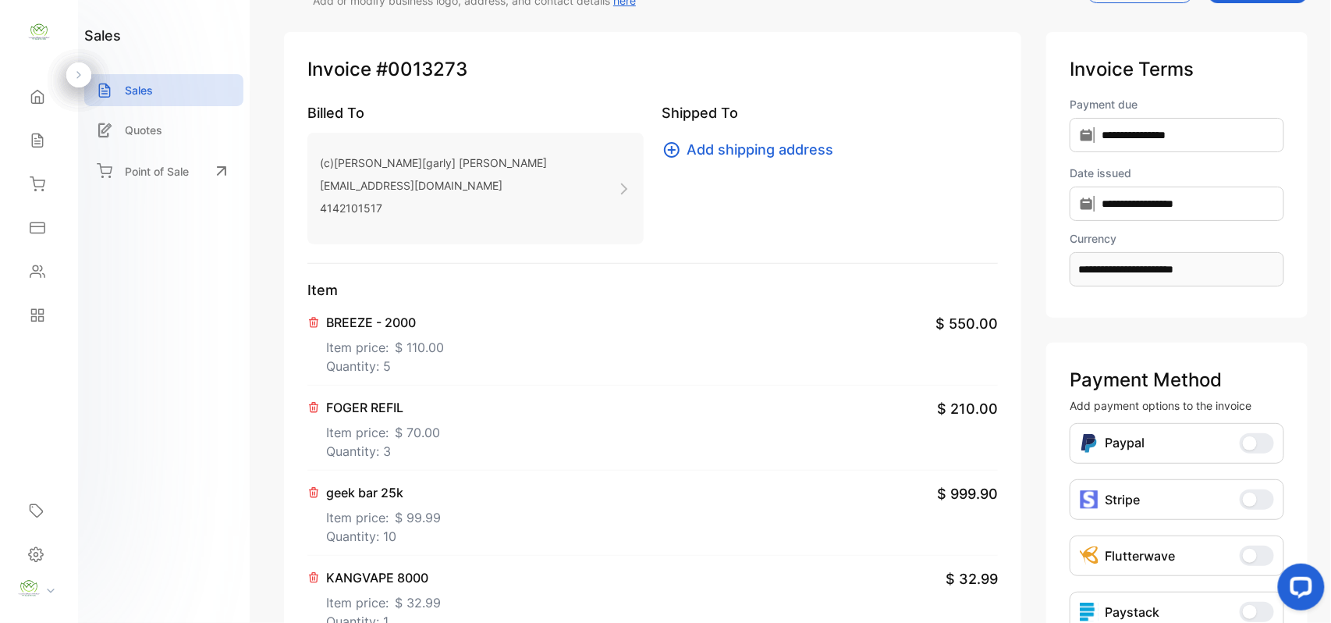
scroll to position [0, 0]
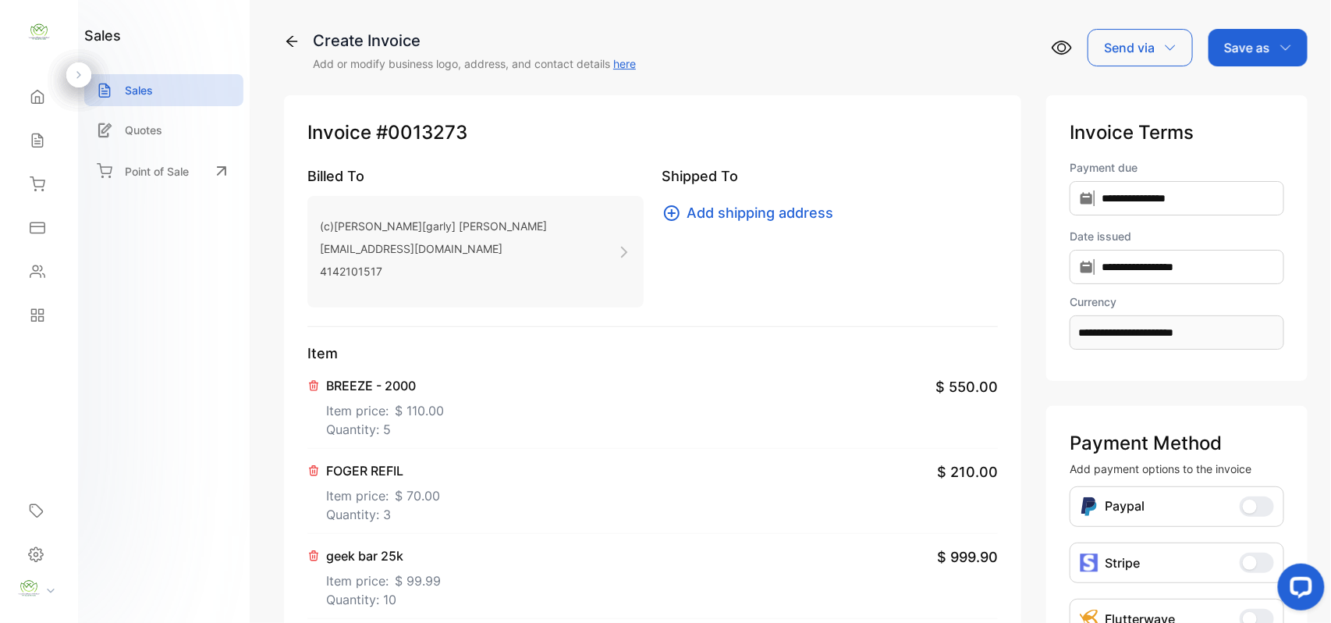
click at [1259, 39] on p "Save as" at bounding box center [1247, 47] width 46 height 19
click at [1253, 91] on div "Invoice" at bounding box center [1254, 98] width 90 height 31
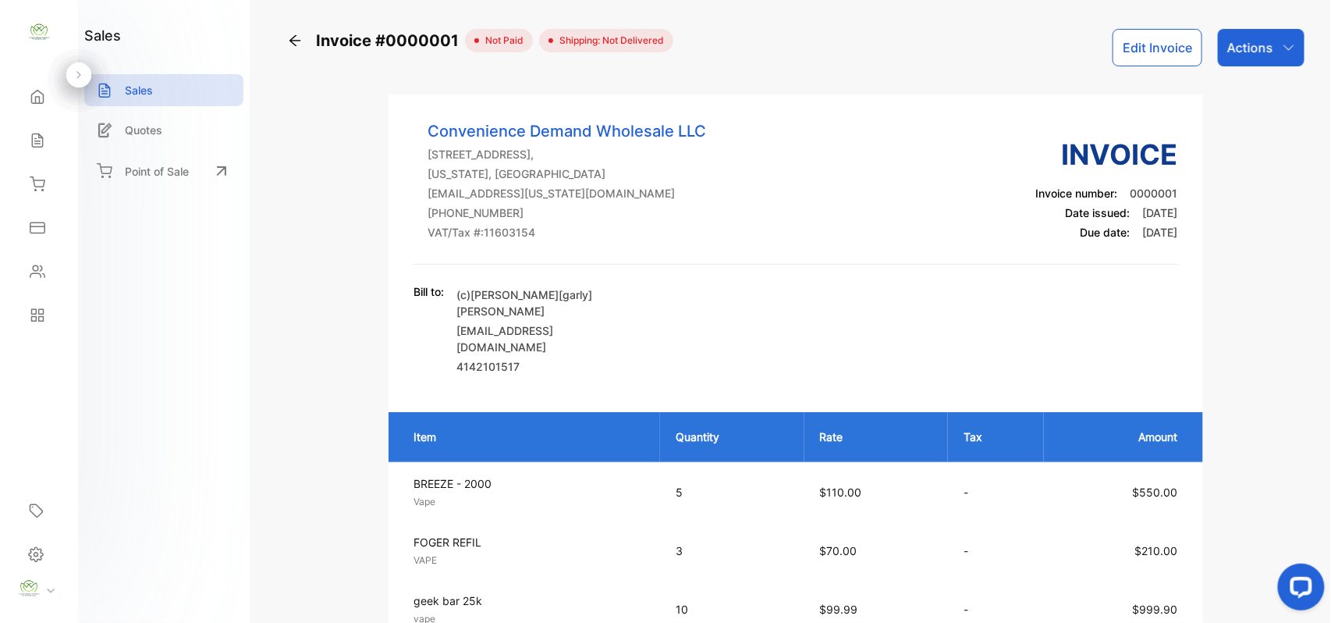
click at [34, 130] on div "Sales" at bounding box center [38, 140] width 53 height 31
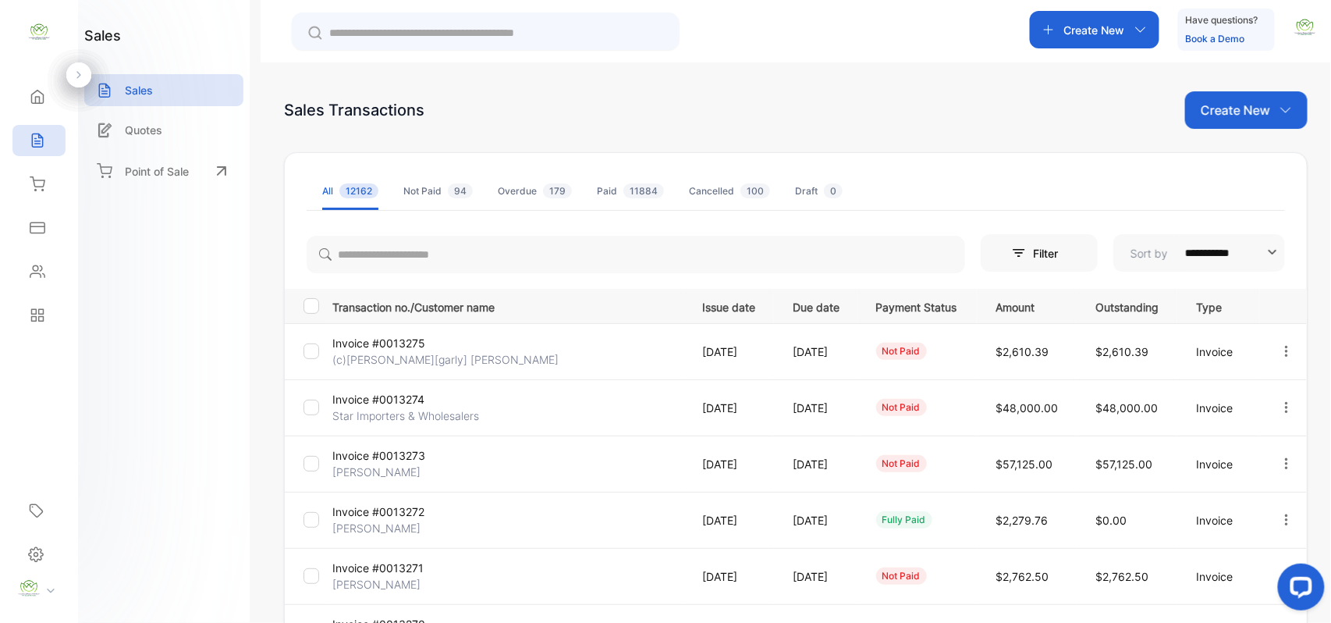
click at [398, 341] on p "Invoice #0013275" at bounding box center [390, 343] width 117 height 16
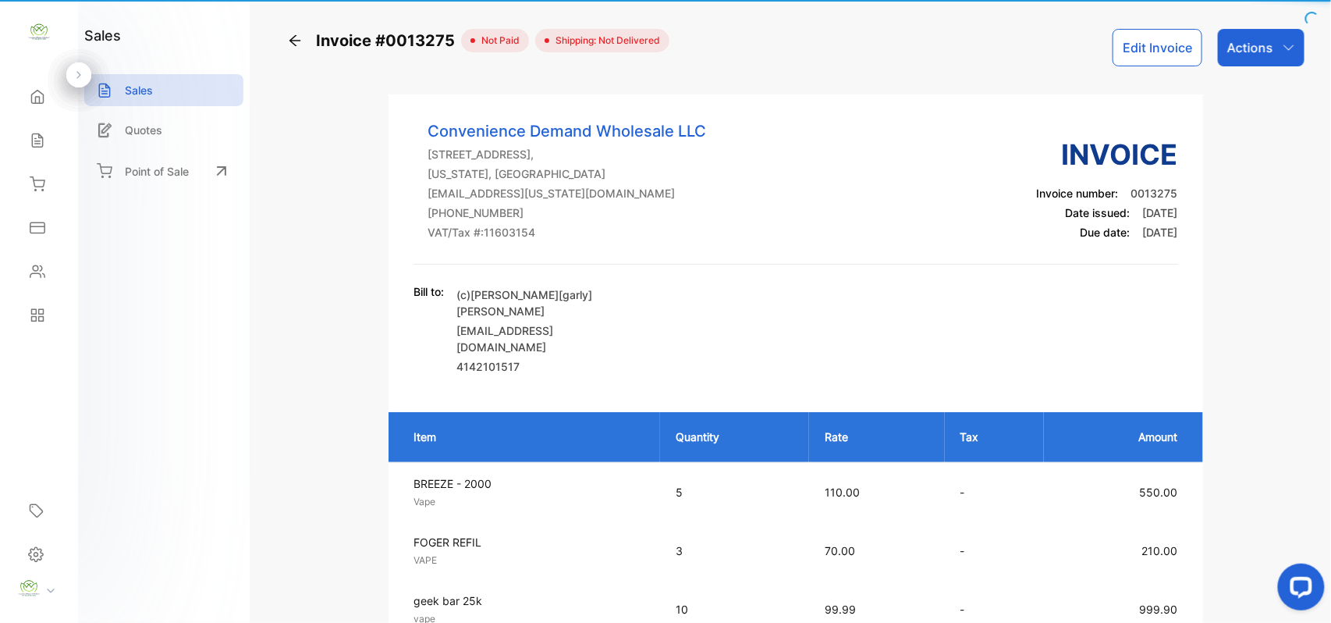
click at [398, 342] on div "Convenience Demand Wholesale LLC 418 Jordan Ln NW Suite #A Huntsville AL 35805,…" at bounding box center [796, 248] width 814 height 258
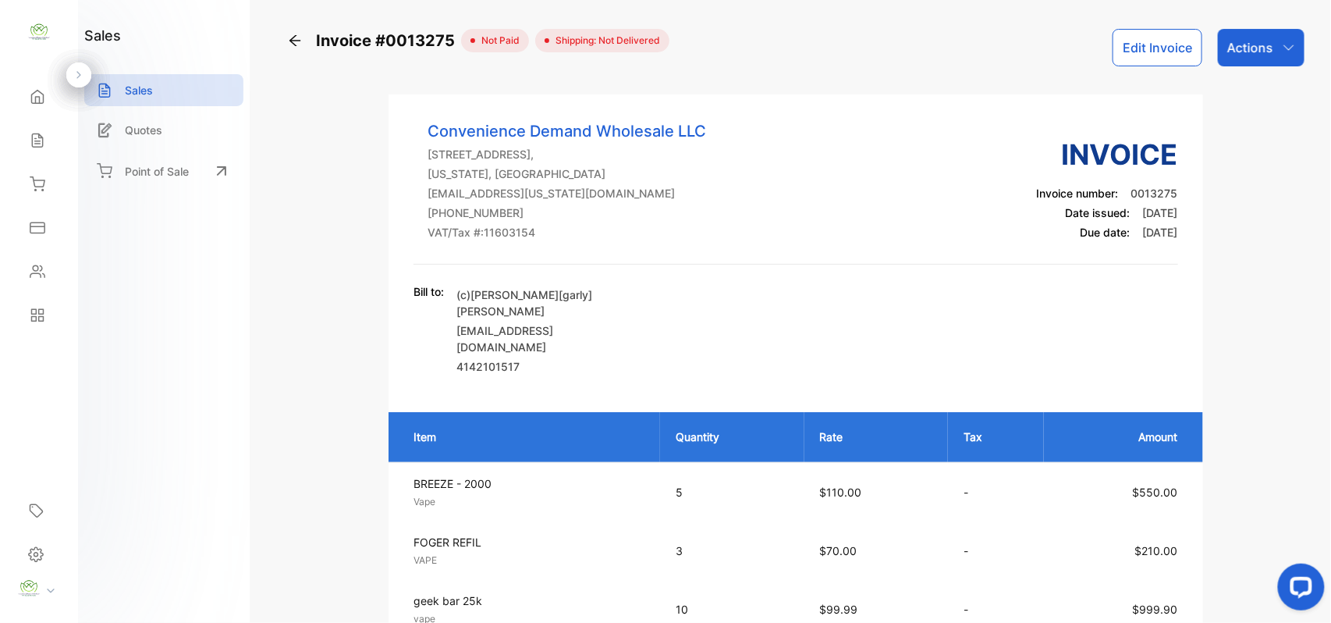
click at [1269, 41] on p "Actions" at bounding box center [1250, 47] width 46 height 19
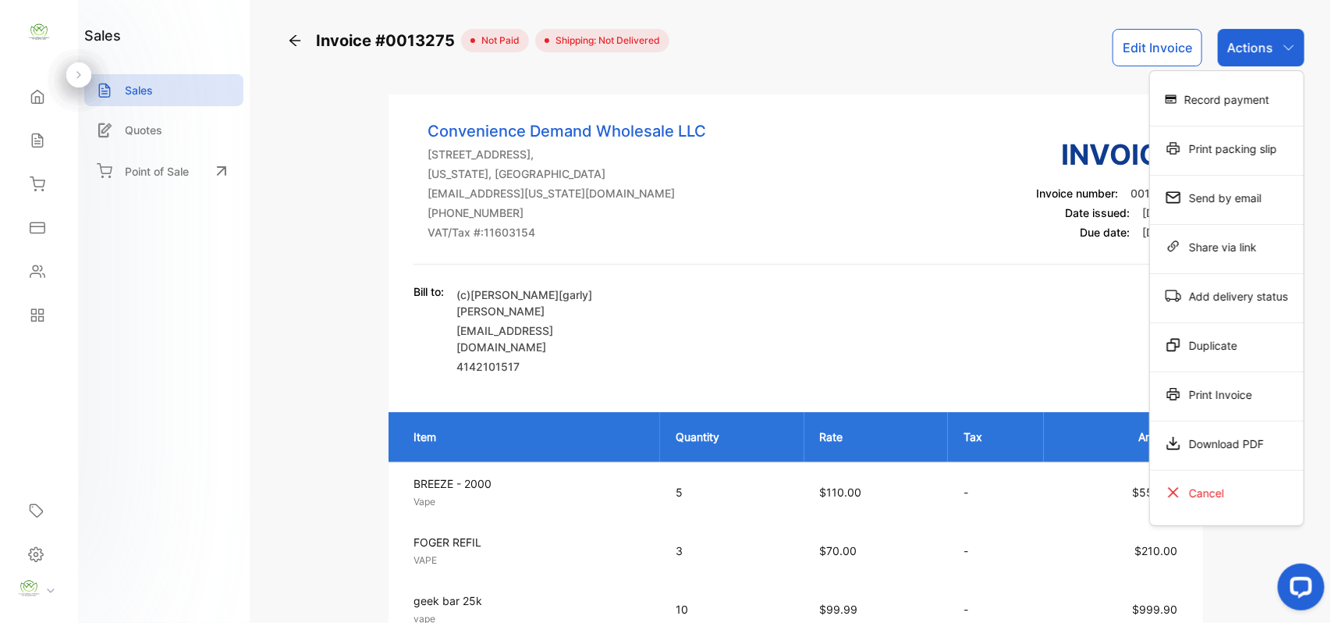
click at [1221, 403] on div "Print Invoice" at bounding box center [1227, 393] width 154 height 31
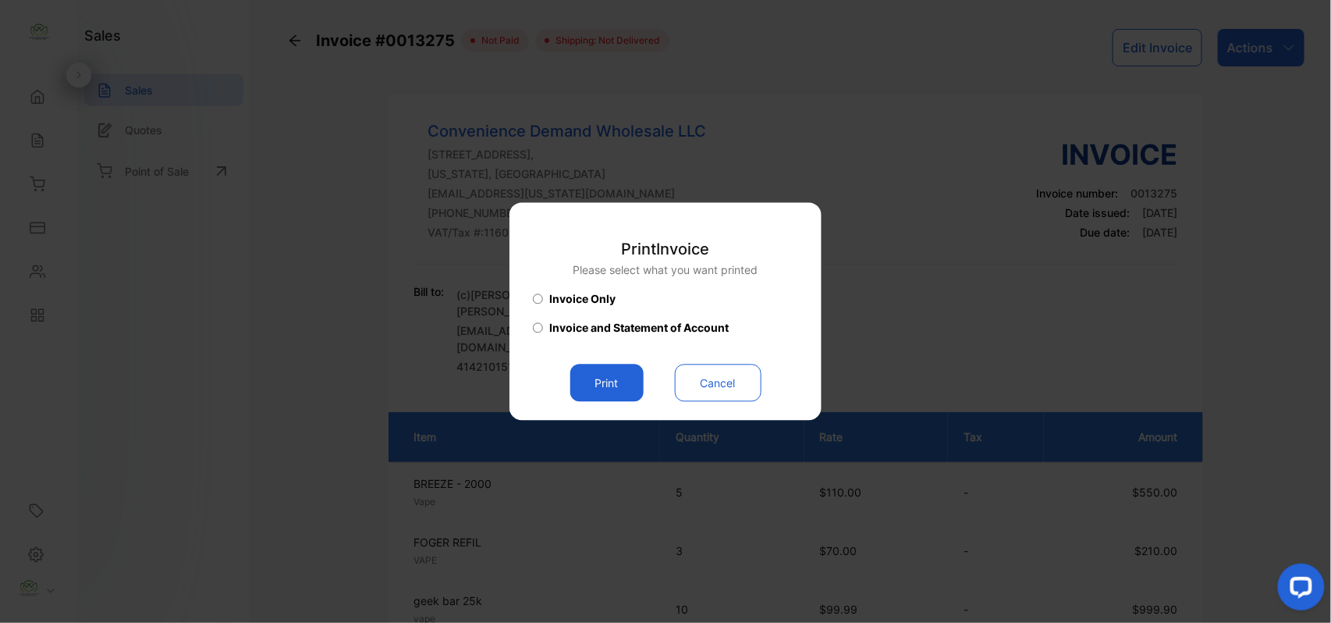
drag, startPoint x: 619, startPoint y: 369, endPoint x: 719, endPoint y: 391, distance: 102.2
click at [625, 369] on button "Print" at bounding box center [606, 382] width 73 height 37
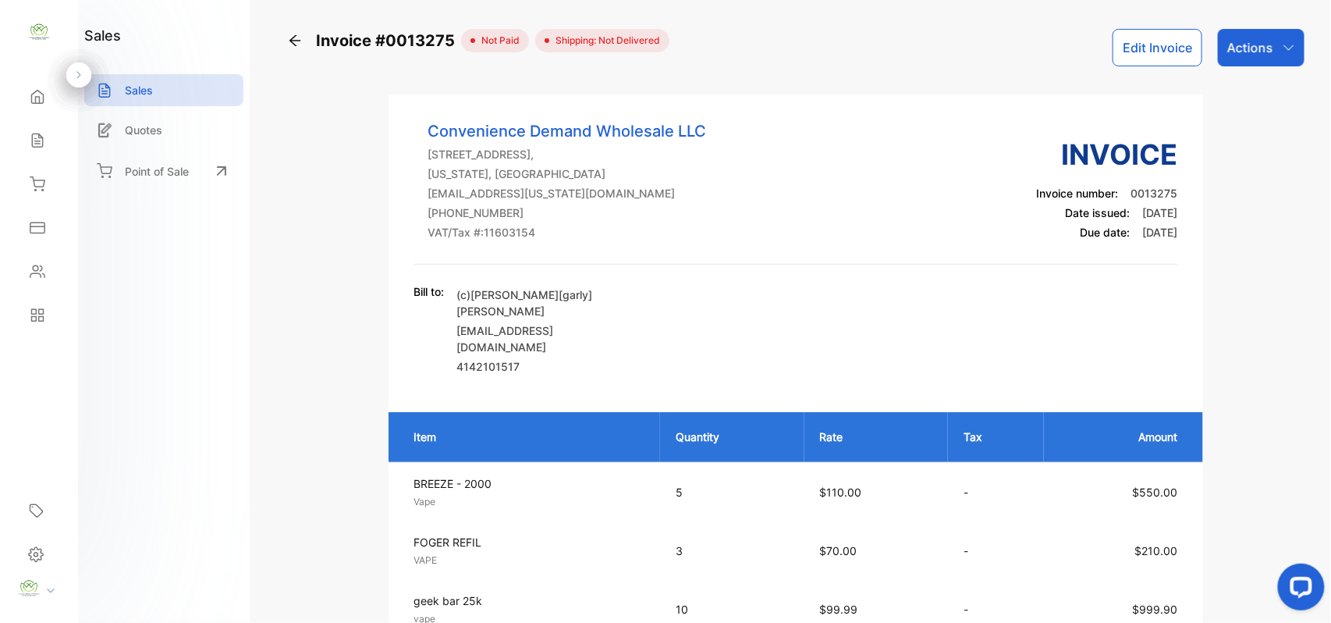
click at [30, 141] on icon at bounding box center [38, 141] width 16 height 16
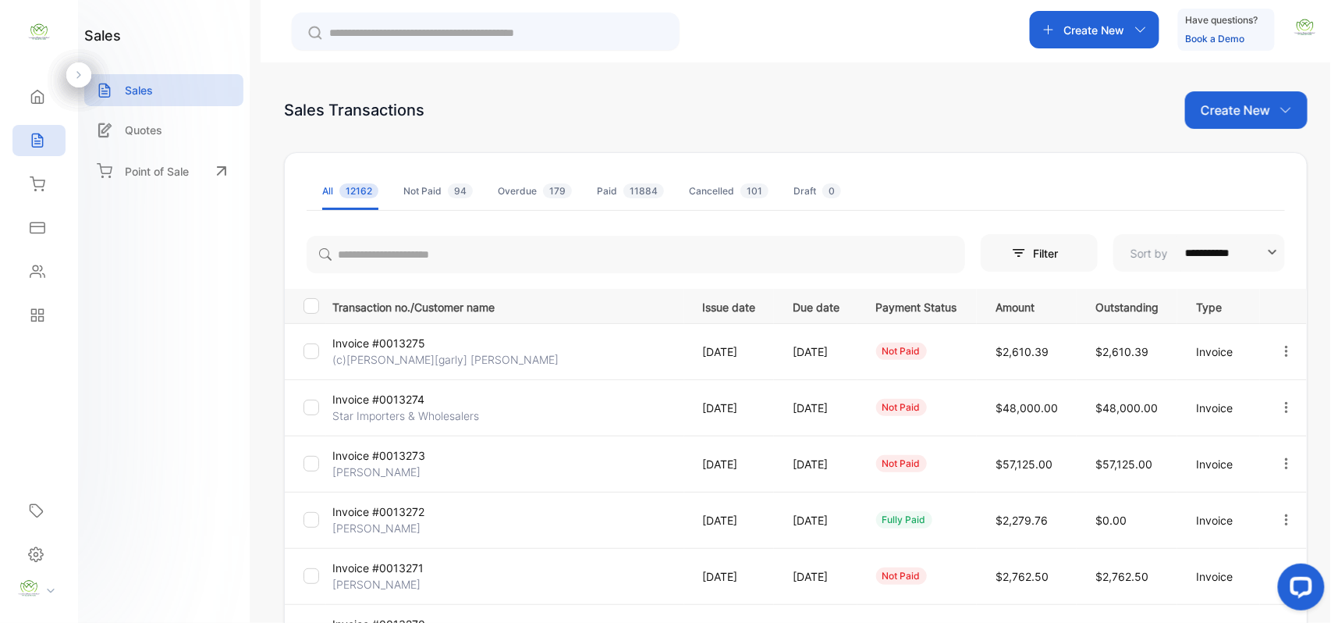
click at [1244, 123] on div "Create New" at bounding box center [1246, 109] width 122 height 37
click at [1230, 158] on span "Invoice" at bounding box center [1248, 162] width 37 height 16
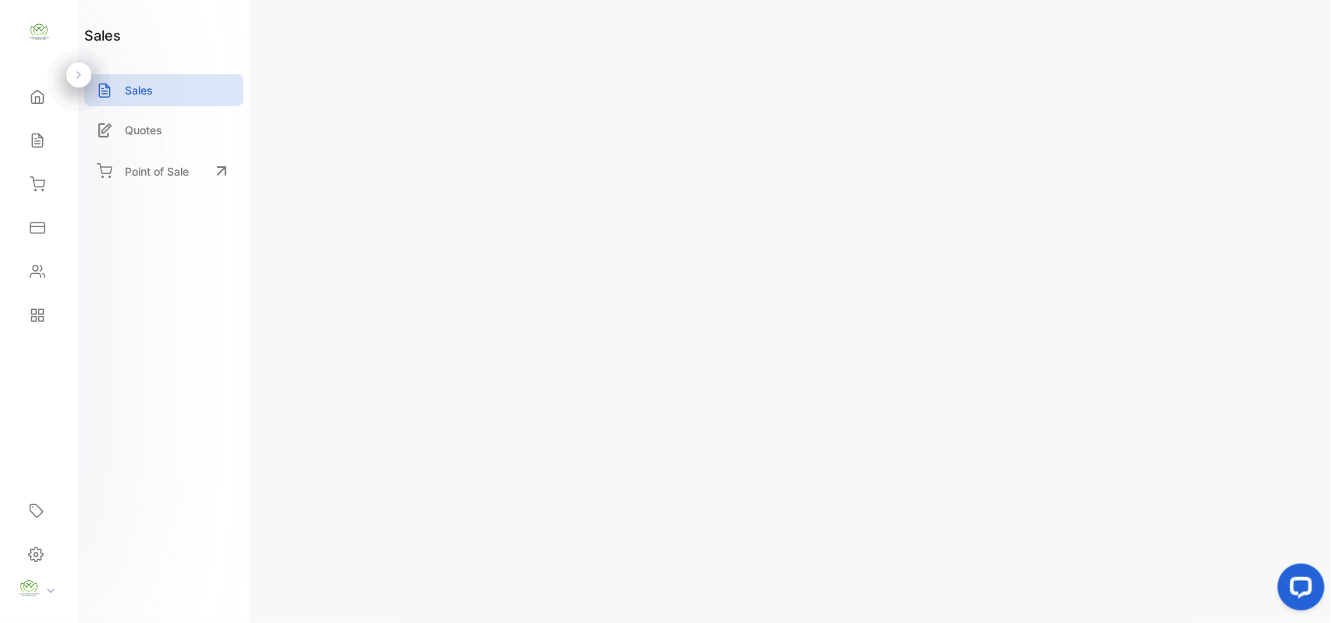
click at [350, 208] on span "Add client" at bounding box center [366, 212] width 68 height 21
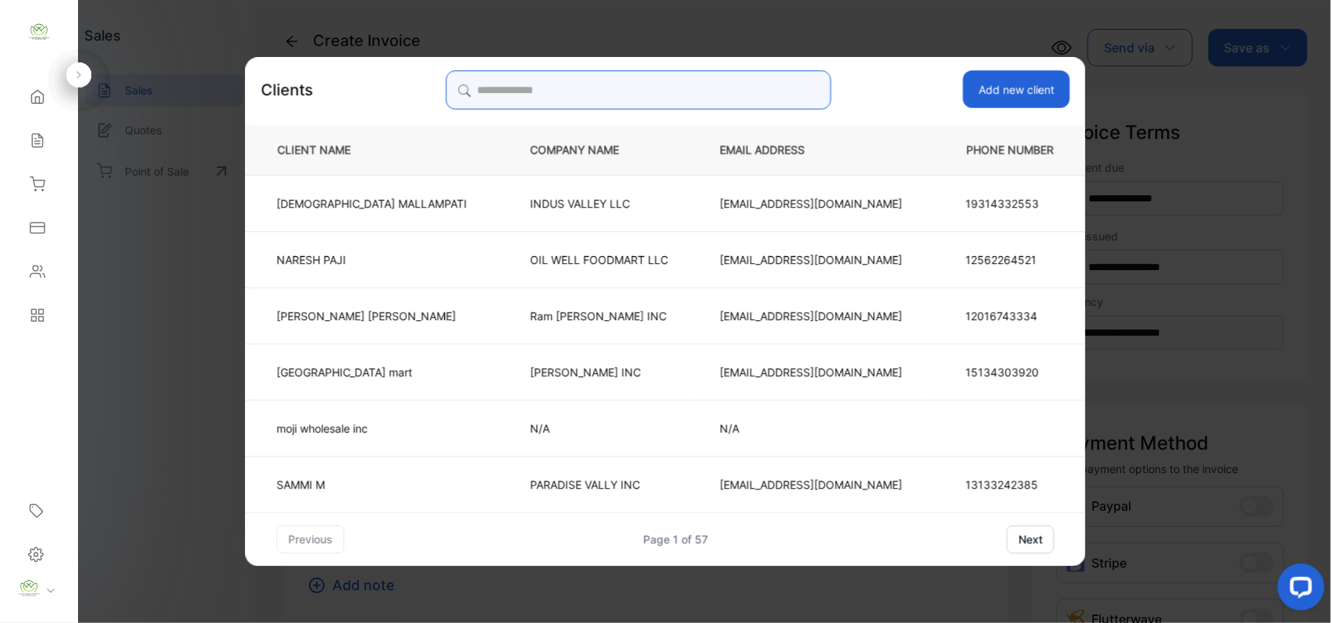
click at [757, 81] on input "search" at bounding box center [638, 89] width 385 height 39
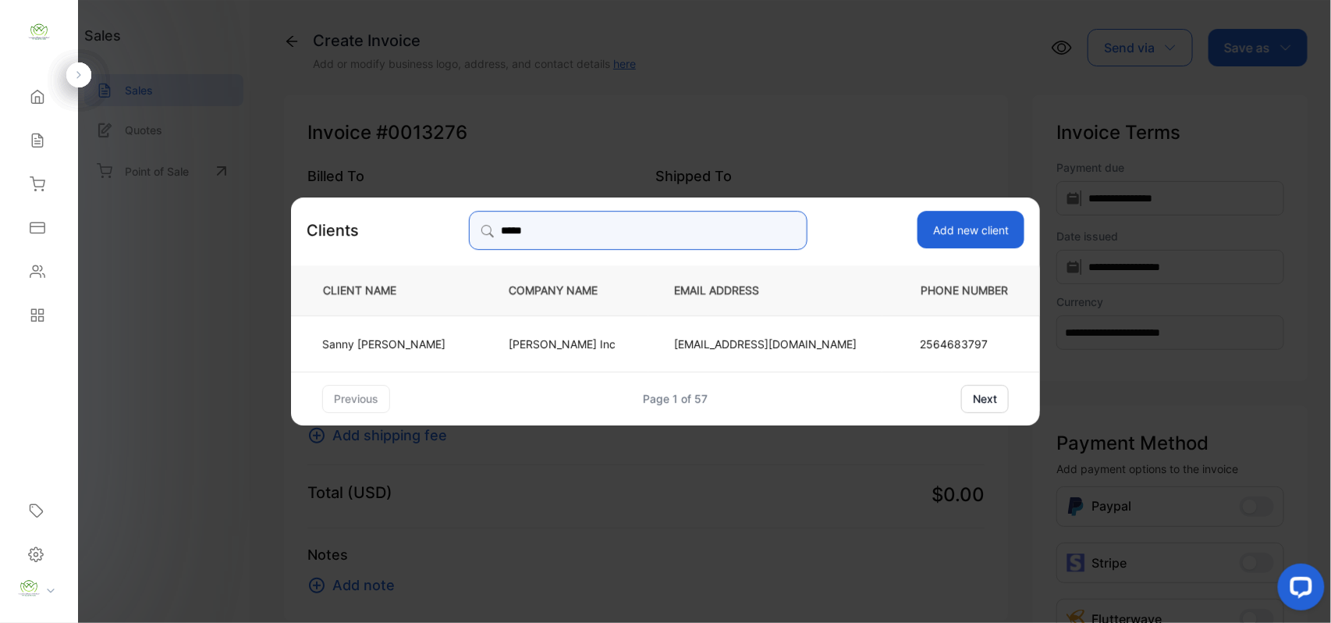
type input "*****"
click at [417, 343] on p "Sanny Patel" at bounding box center [383, 343] width 123 height 16
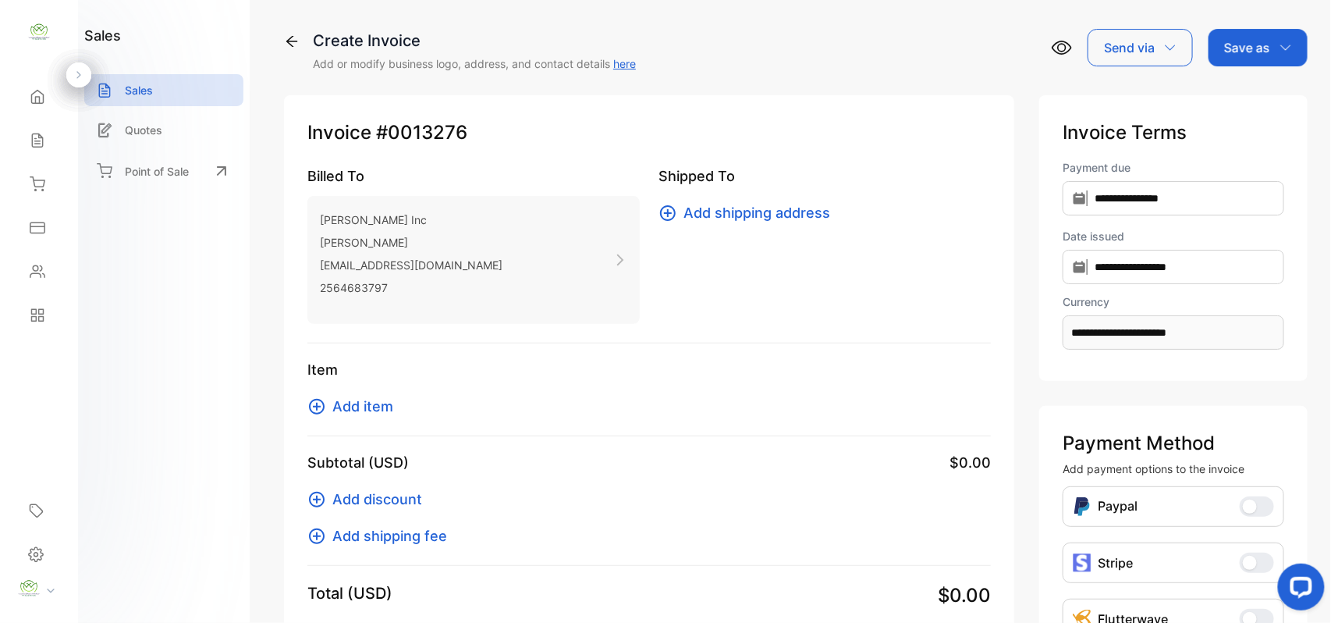
click at [379, 401] on span "Add item" at bounding box center [362, 406] width 61 height 21
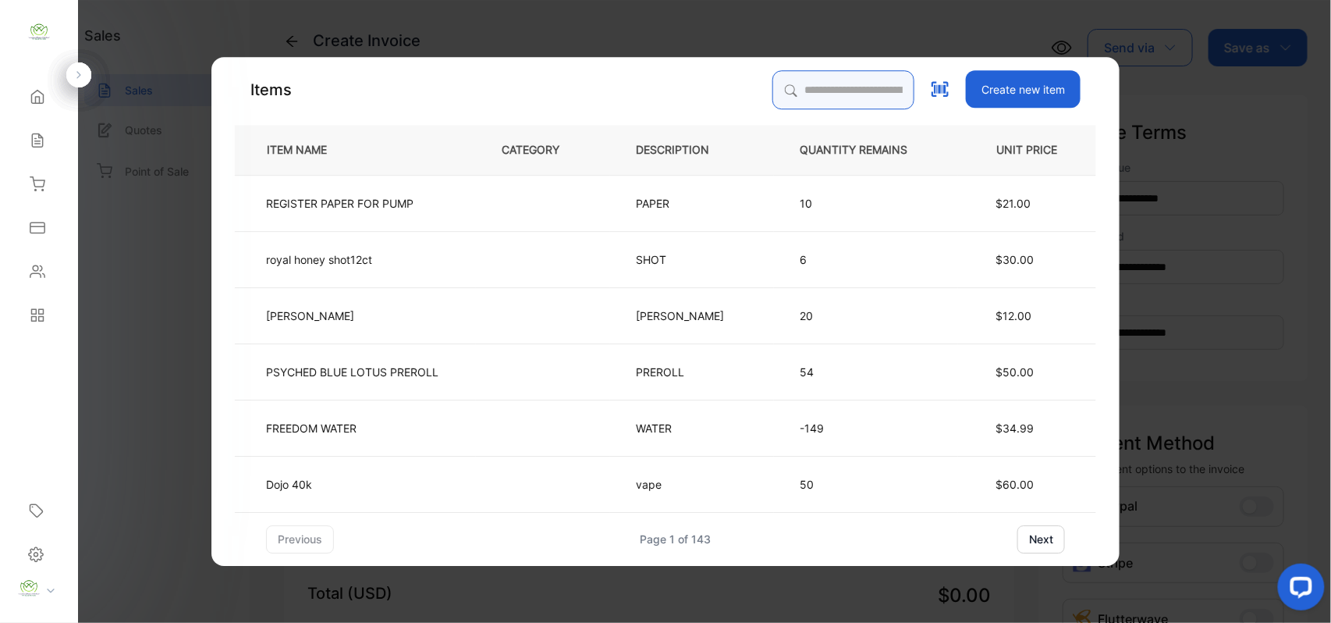
click at [815, 82] on input "search" at bounding box center [843, 89] width 142 height 39
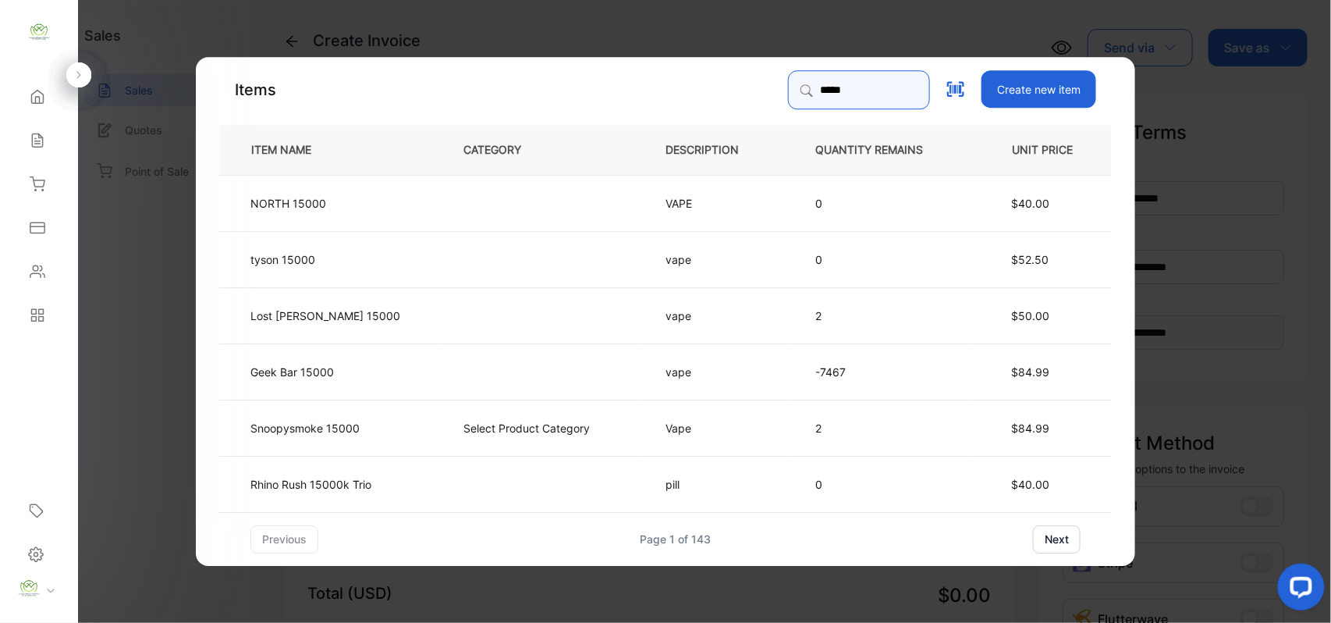
type input "*****"
click at [415, 366] on td "Geek Bar 15000" at bounding box center [328, 371] width 218 height 56
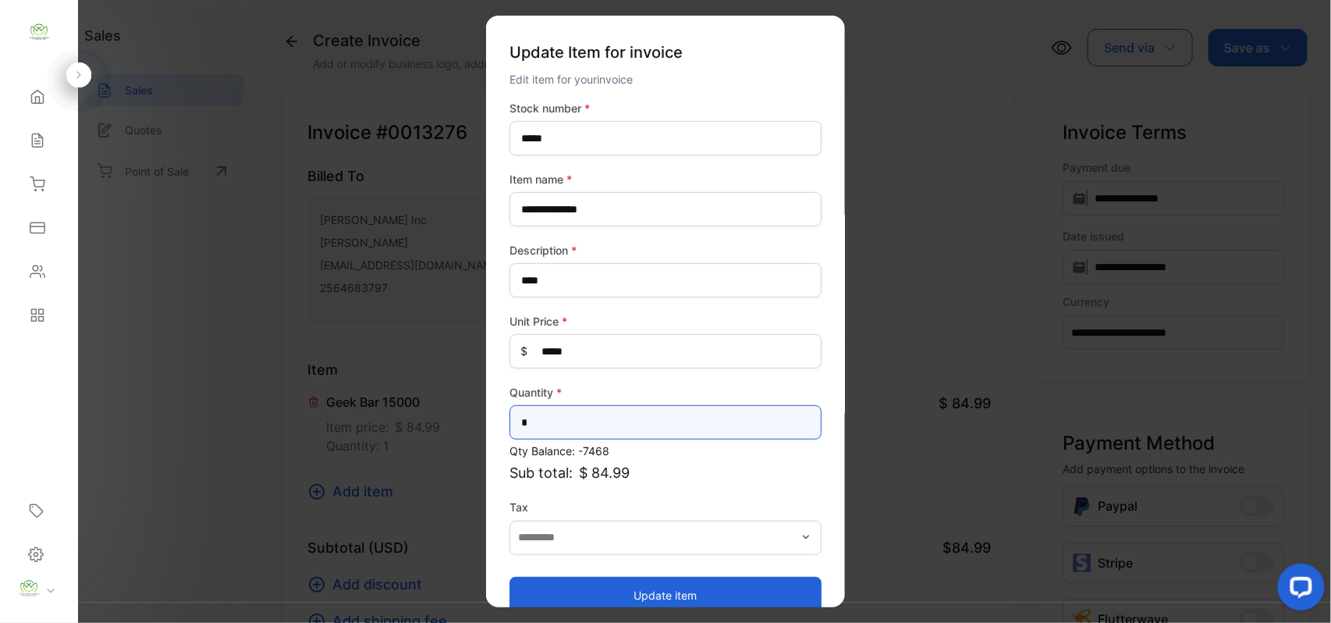
click at [607, 422] on input "*" at bounding box center [666, 422] width 312 height 34
type input "*"
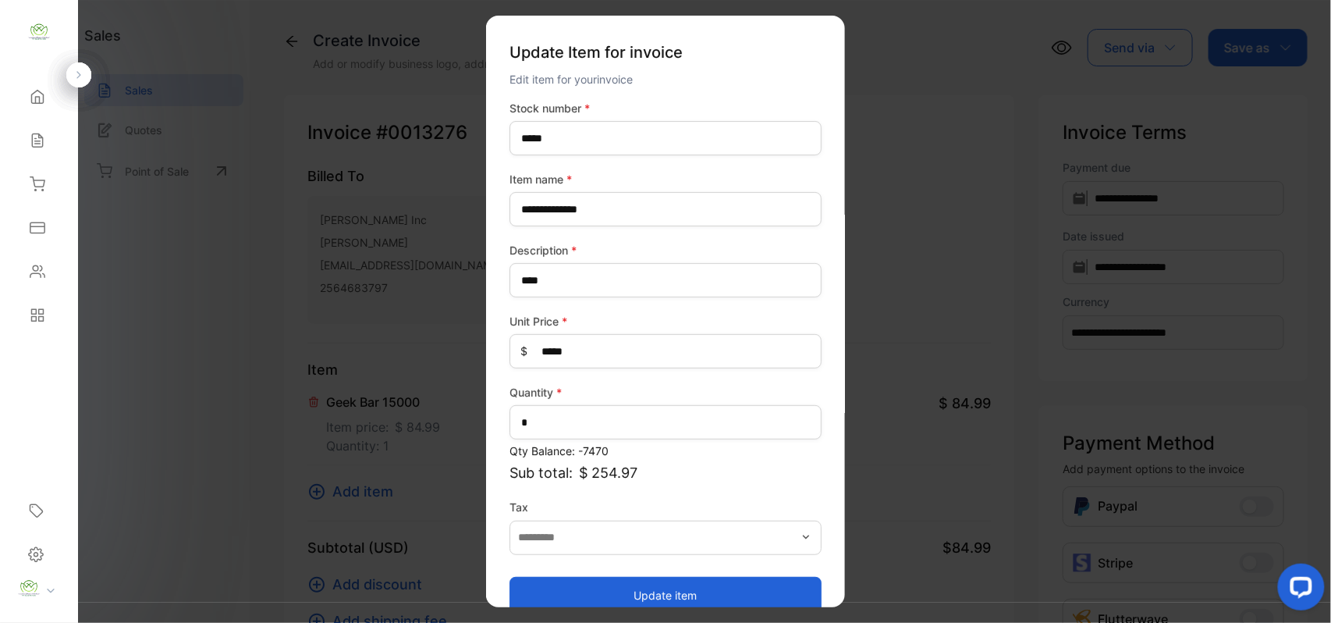
click at [578, 594] on button "Update item" at bounding box center [666, 594] width 312 height 37
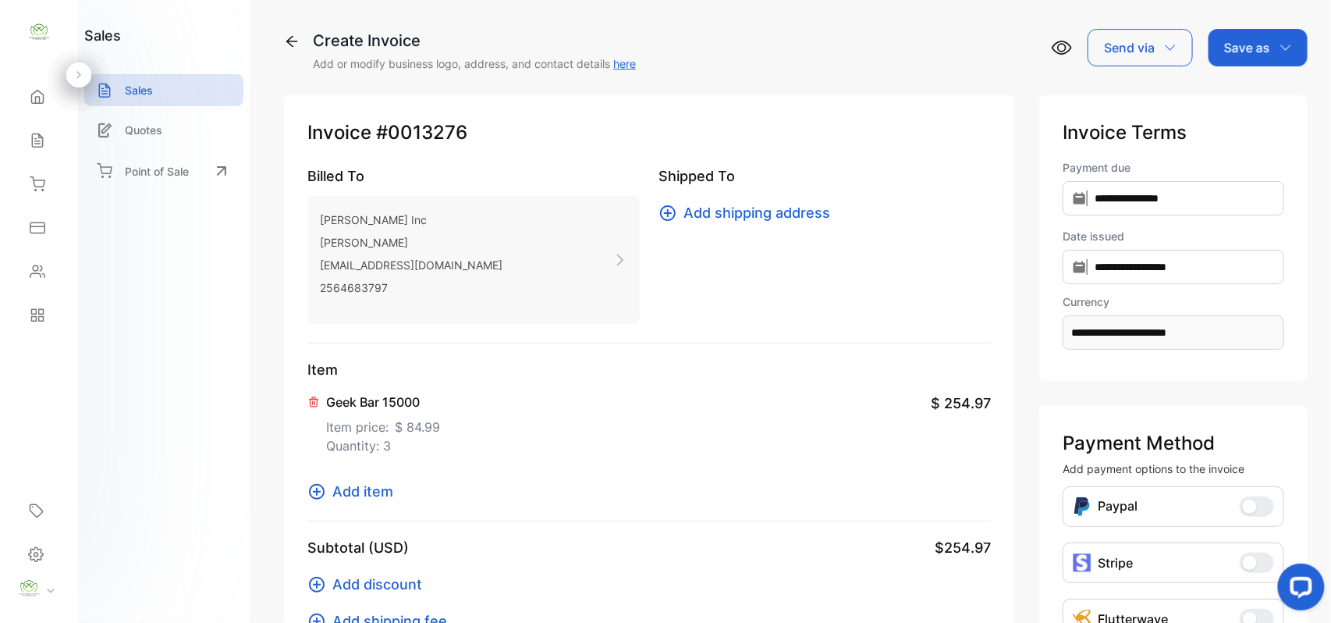
click at [382, 484] on span "Add item" at bounding box center [362, 491] width 61 height 21
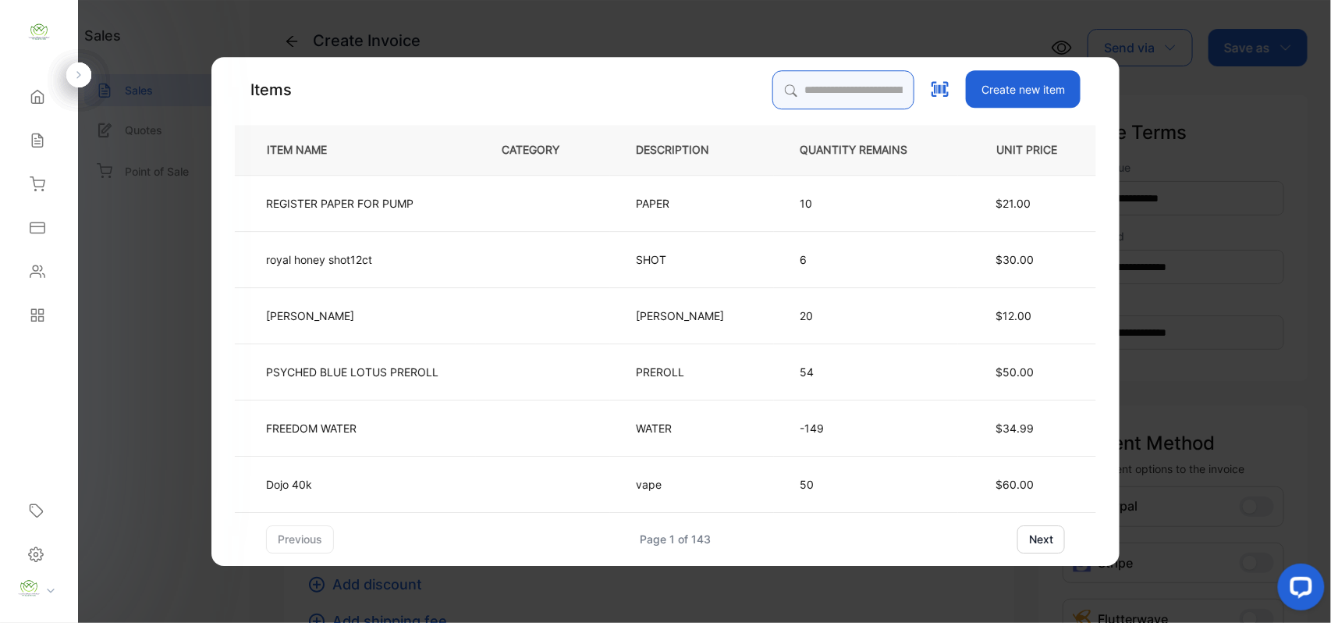
click at [846, 81] on input "search" at bounding box center [843, 89] width 142 height 39
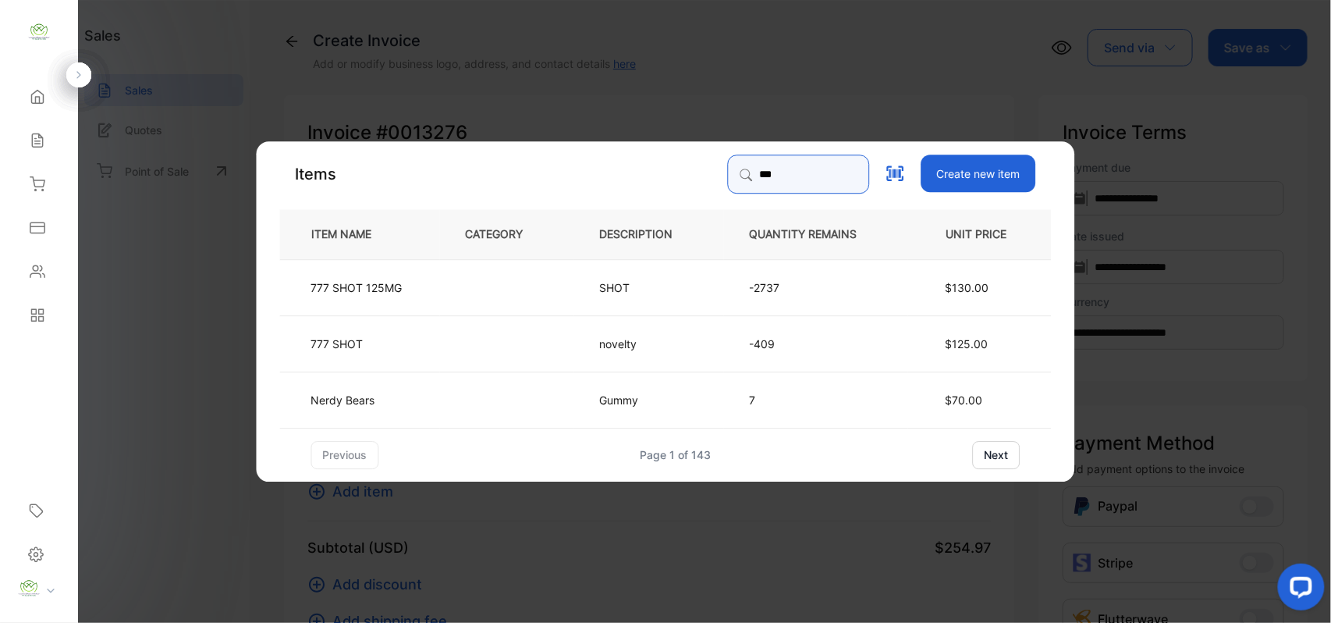
type input "***"
click at [476, 290] on td at bounding box center [507, 286] width 134 height 56
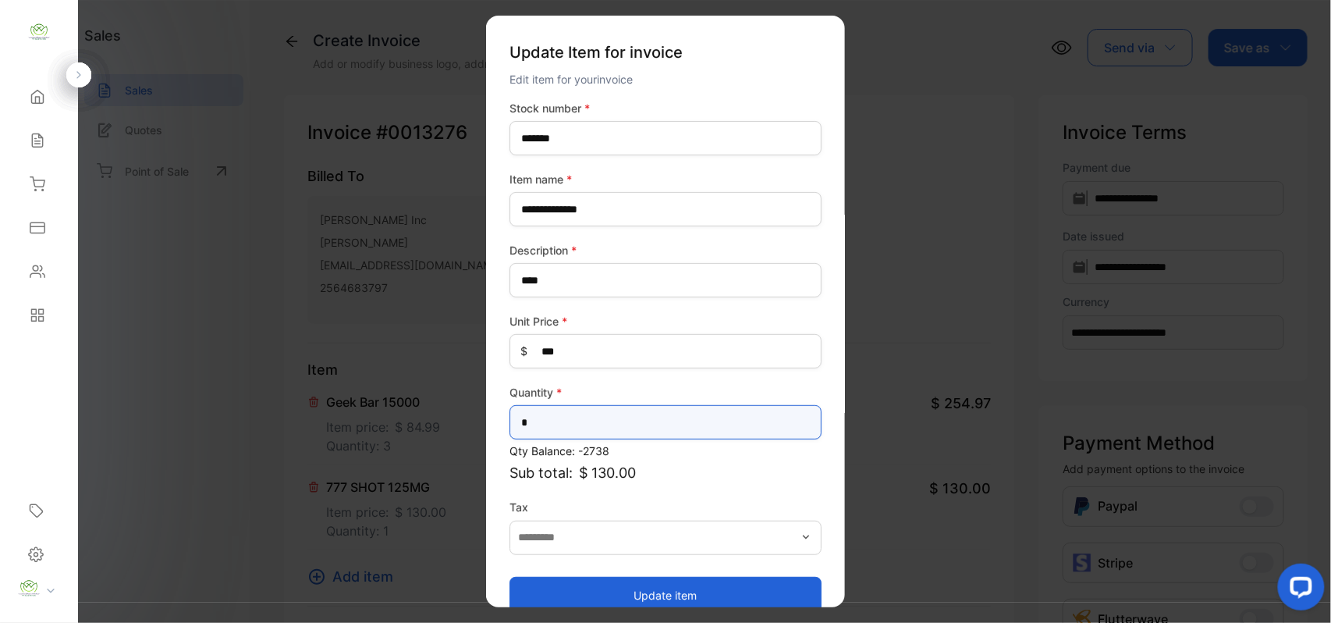
click at [541, 418] on input "*" at bounding box center [666, 422] width 312 height 34
type input "*"
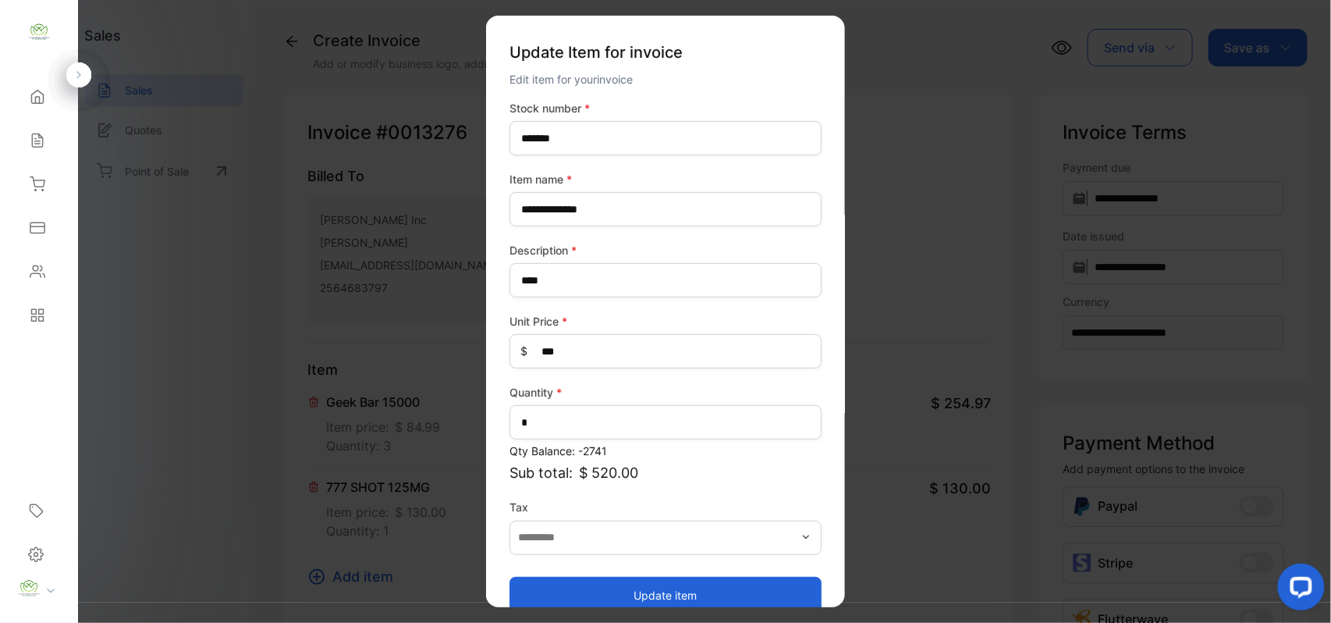
drag, startPoint x: 596, startPoint y: 599, endPoint x: 581, endPoint y: 593, distance: 16.1
click at [591, 598] on button "Update item" at bounding box center [666, 594] width 312 height 37
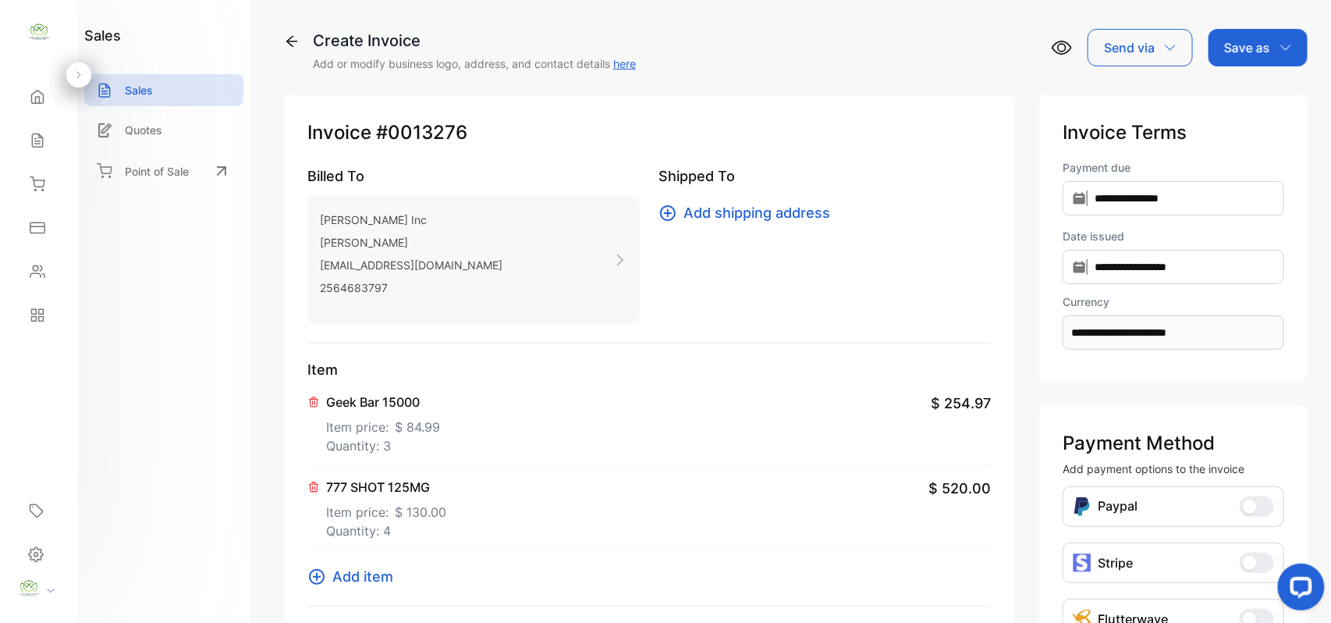
click at [378, 579] on span "Add item" at bounding box center [362, 576] width 61 height 21
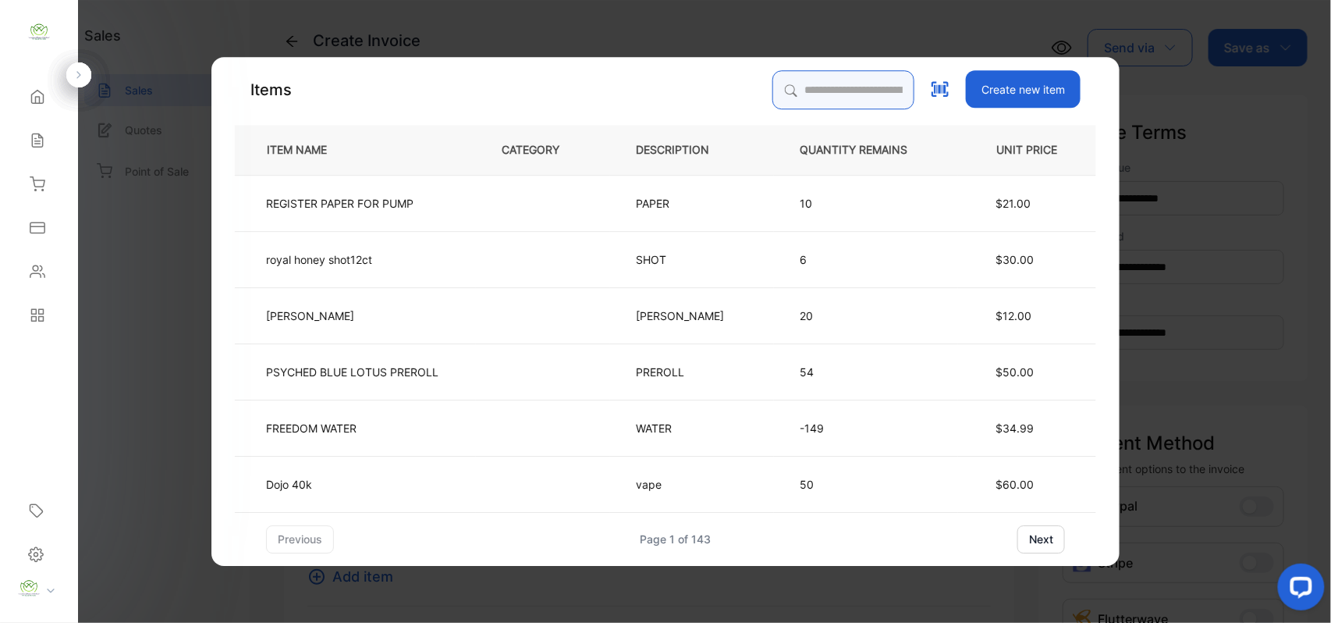
click at [853, 78] on input "search" at bounding box center [843, 89] width 142 height 39
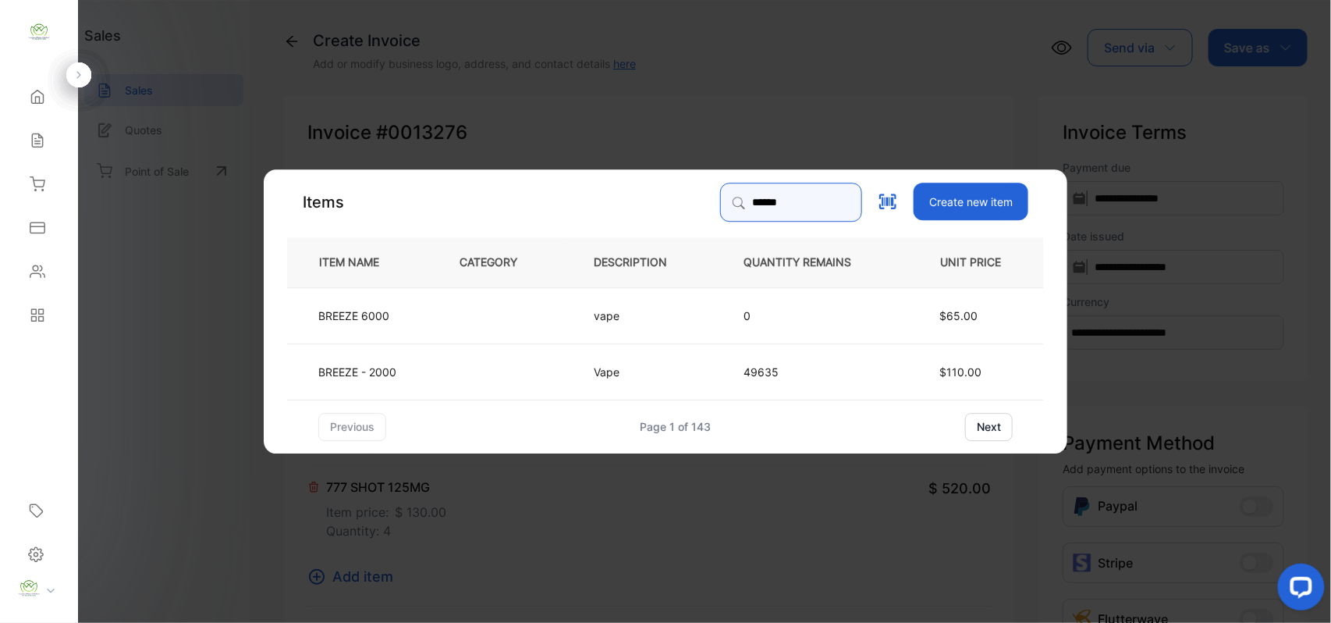
type input "******"
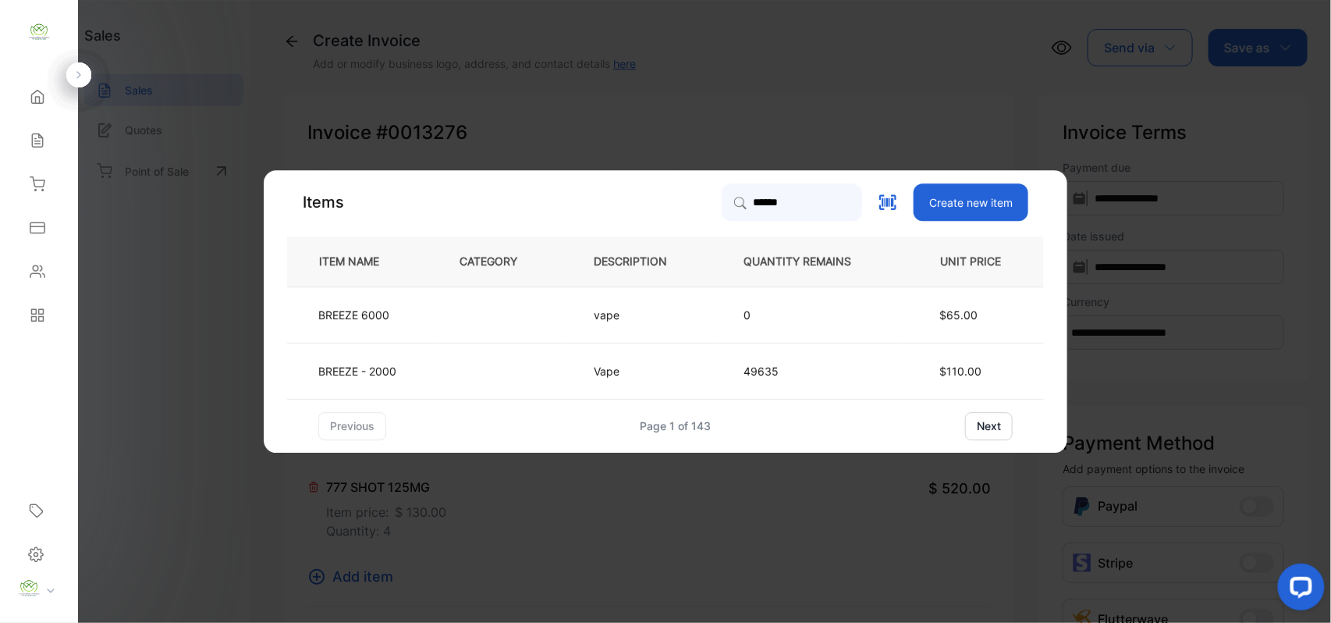
click at [573, 356] on td "Vape" at bounding box center [643, 371] width 150 height 56
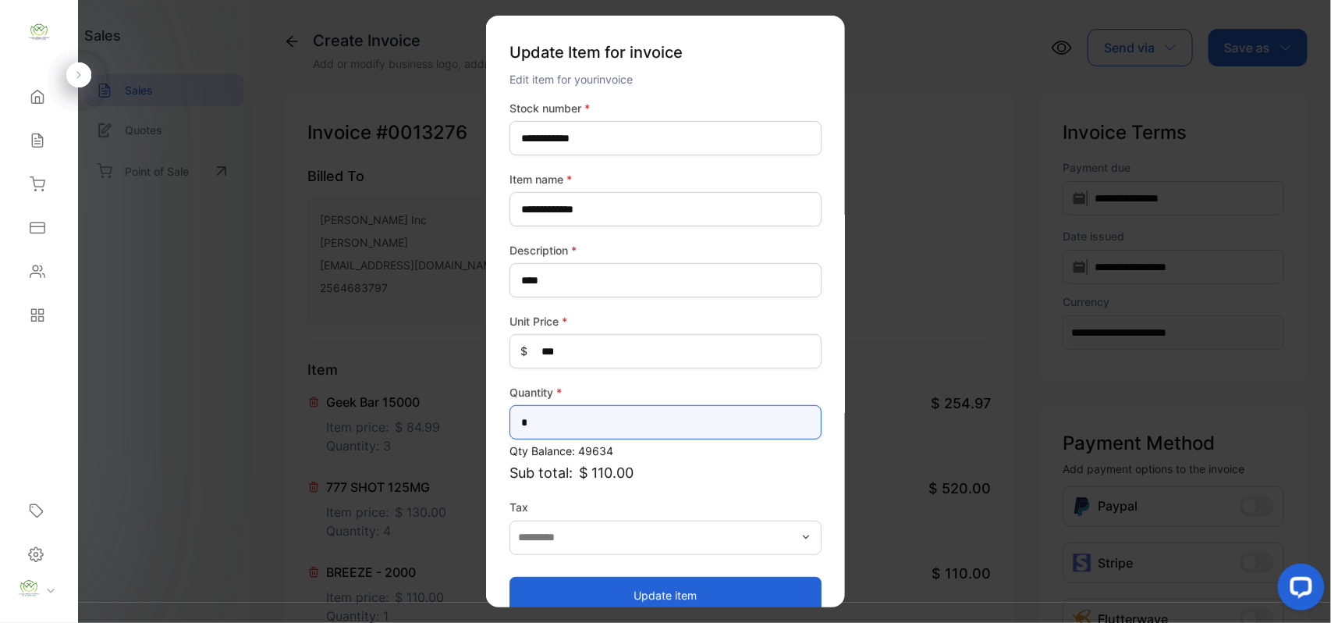
click at [612, 423] on input "*" at bounding box center [666, 422] width 312 height 34
type input "**"
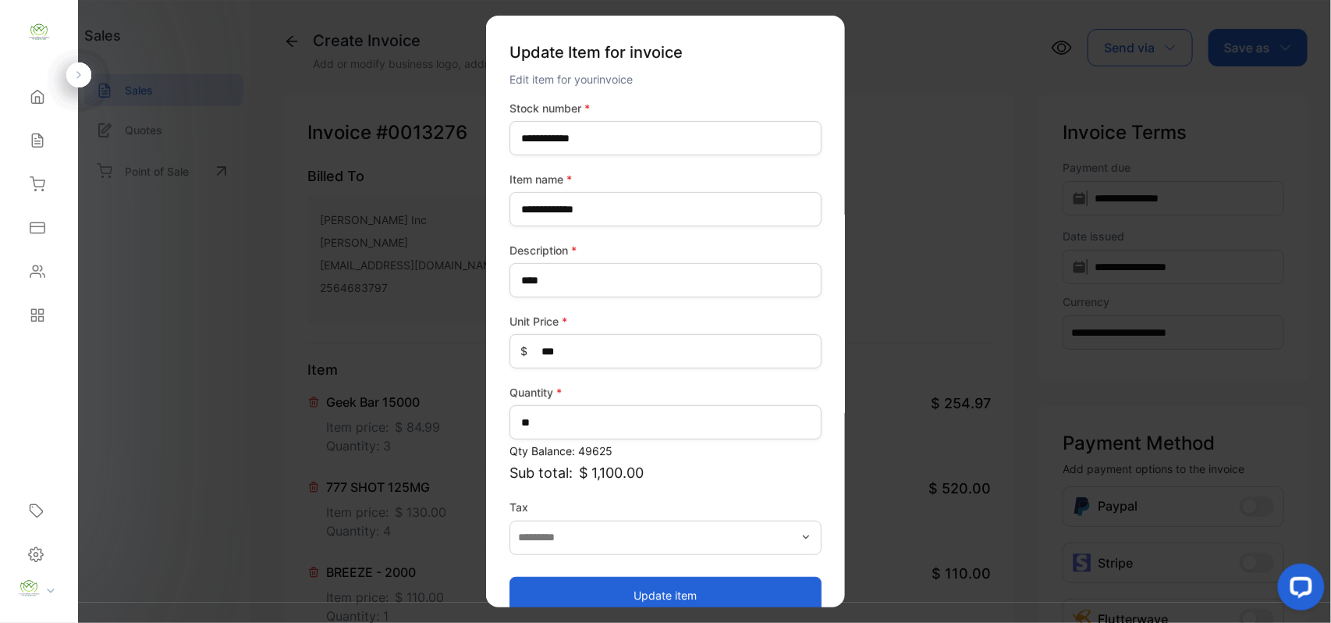
click at [560, 595] on button "Update item" at bounding box center [666, 594] width 312 height 37
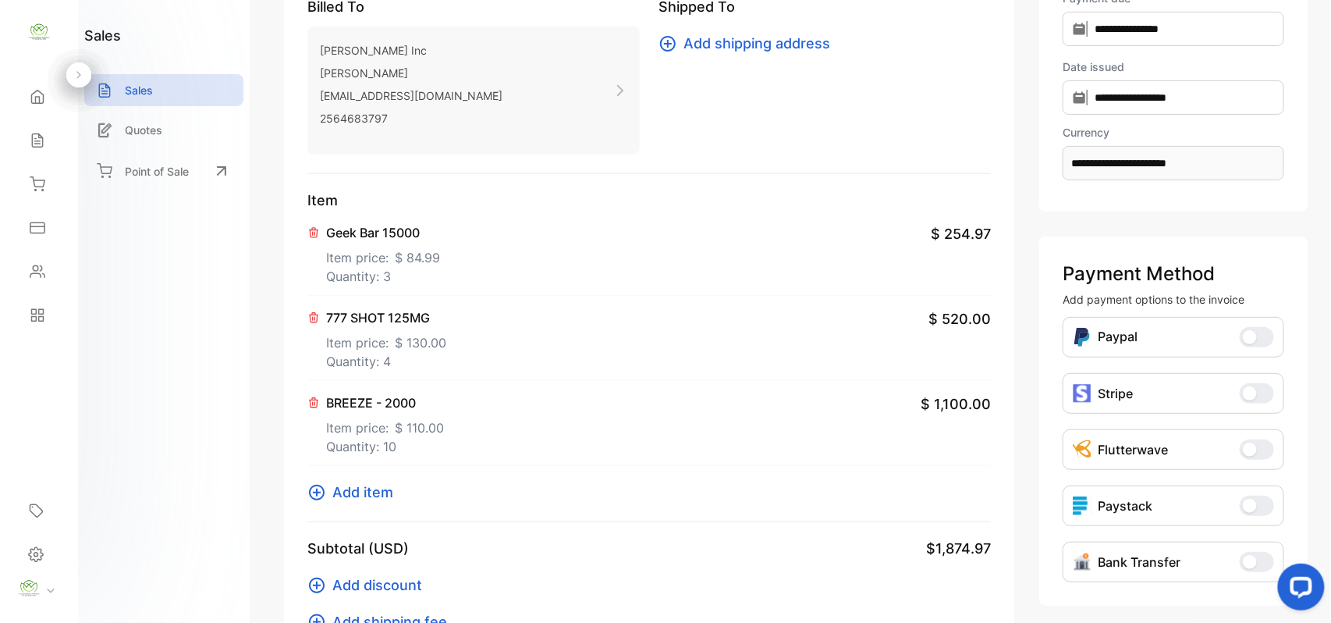
scroll to position [242, 0]
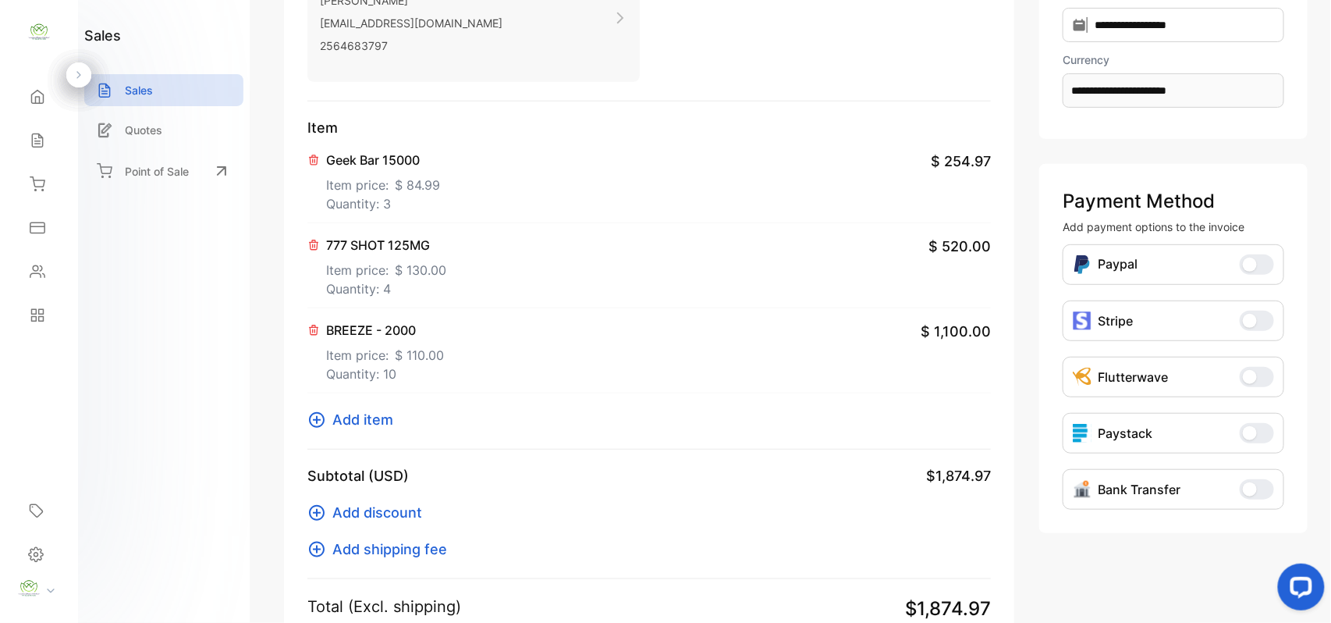
click at [357, 418] on span "Add item" at bounding box center [362, 419] width 61 height 21
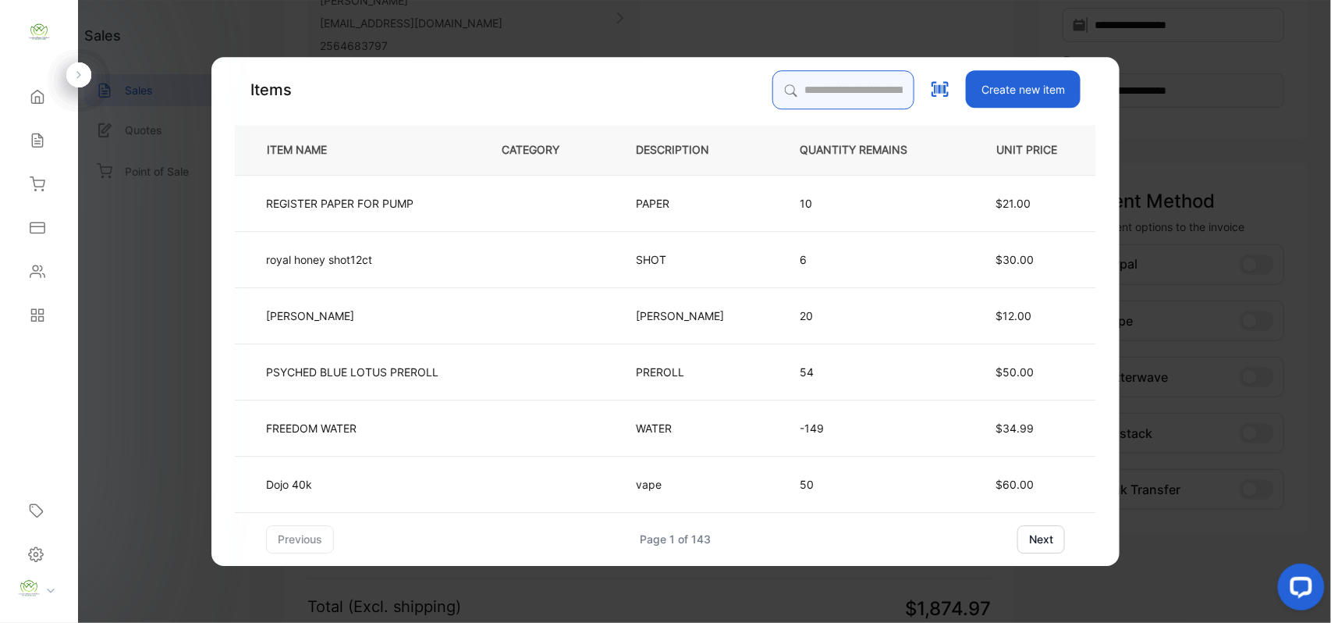
click at [879, 98] on input "search" at bounding box center [843, 89] width 142 height 39
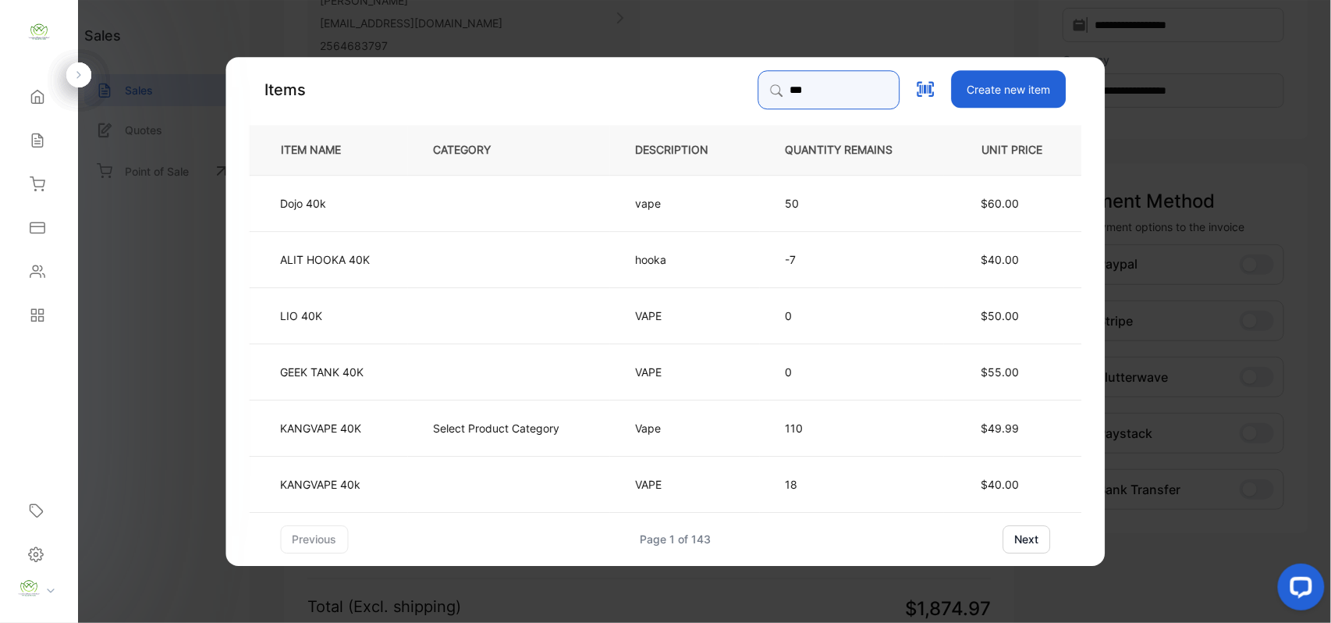
type input "***"
click at [431, 424] on td "Select Product Category" at bounding box center [509, 427] width 202 height 56
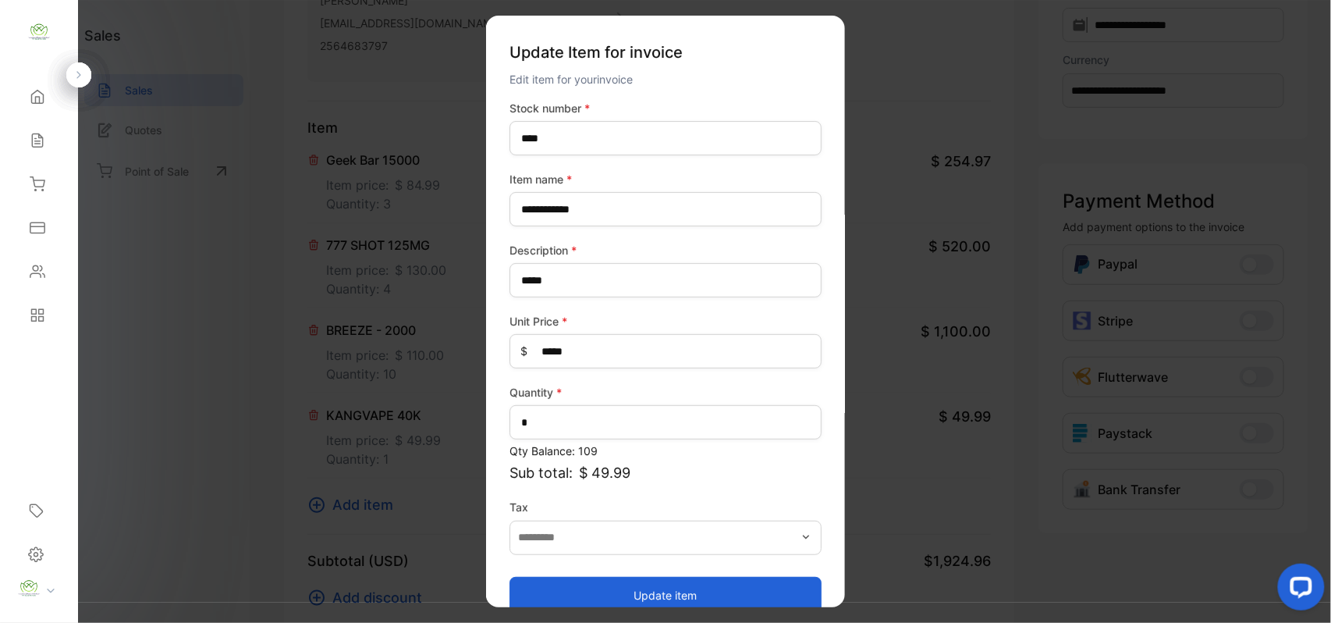
click at [584, 596] on button "Update item" at bounding box center [666, 594] width 312 height 37
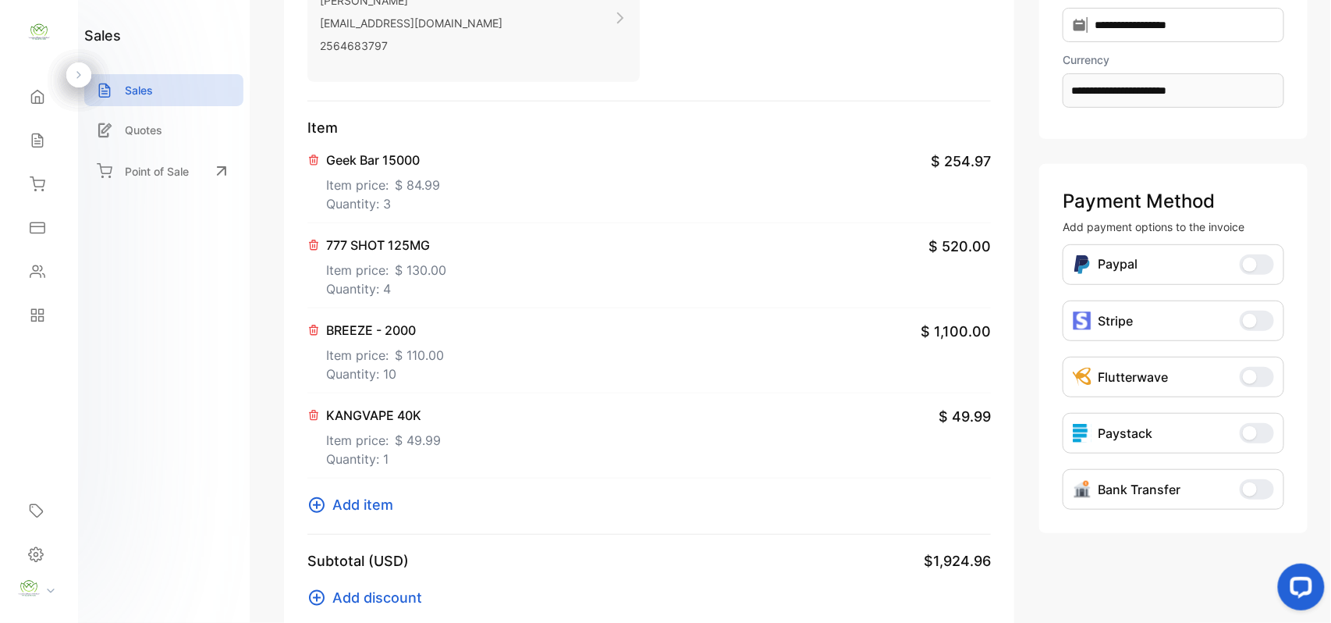
click at [366, 512] on span "Add item" at bounding box center [362, 504] width 61 height 21
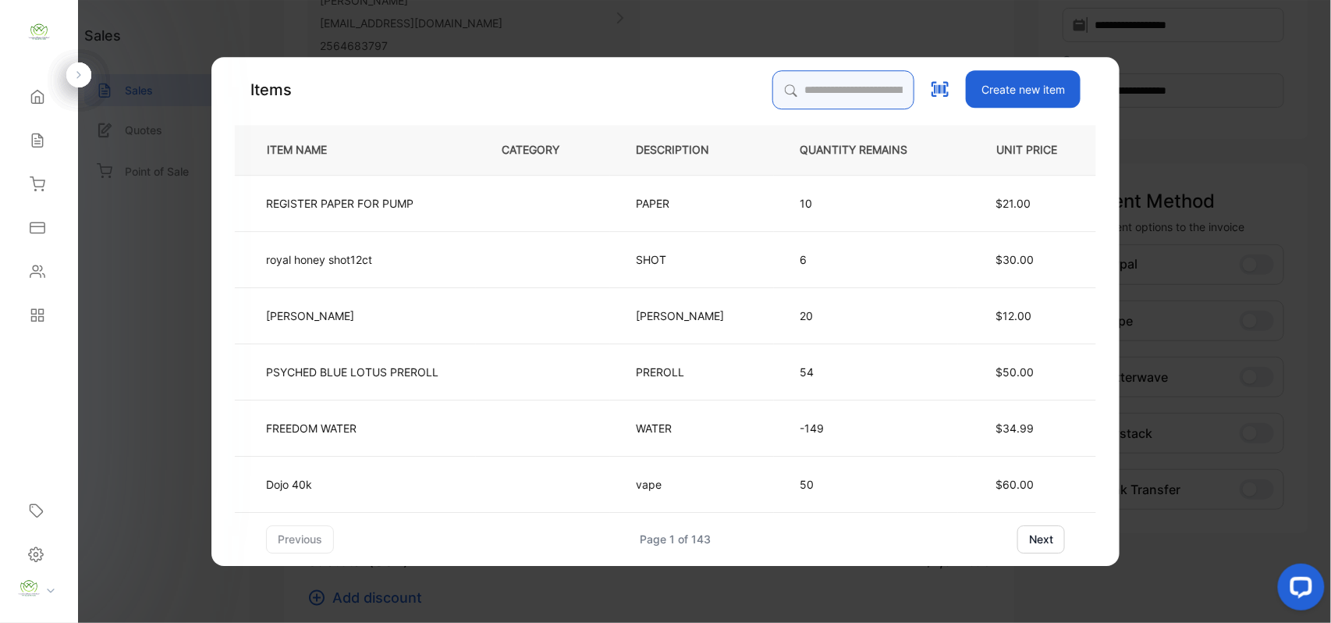
click at [866, 88] on input "search" at bounding box center [843, 89] width 142 height 39
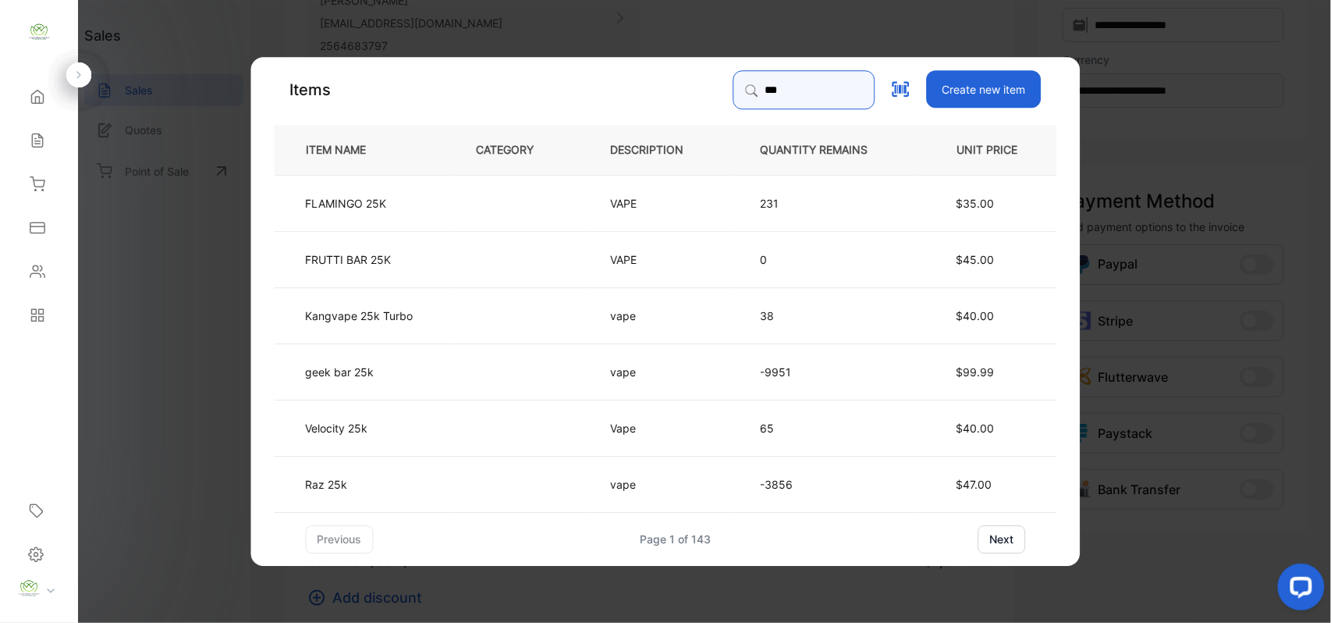
type input "***"
click at [499, 378] on td at bounding box center [518, 371] width 134 height 56
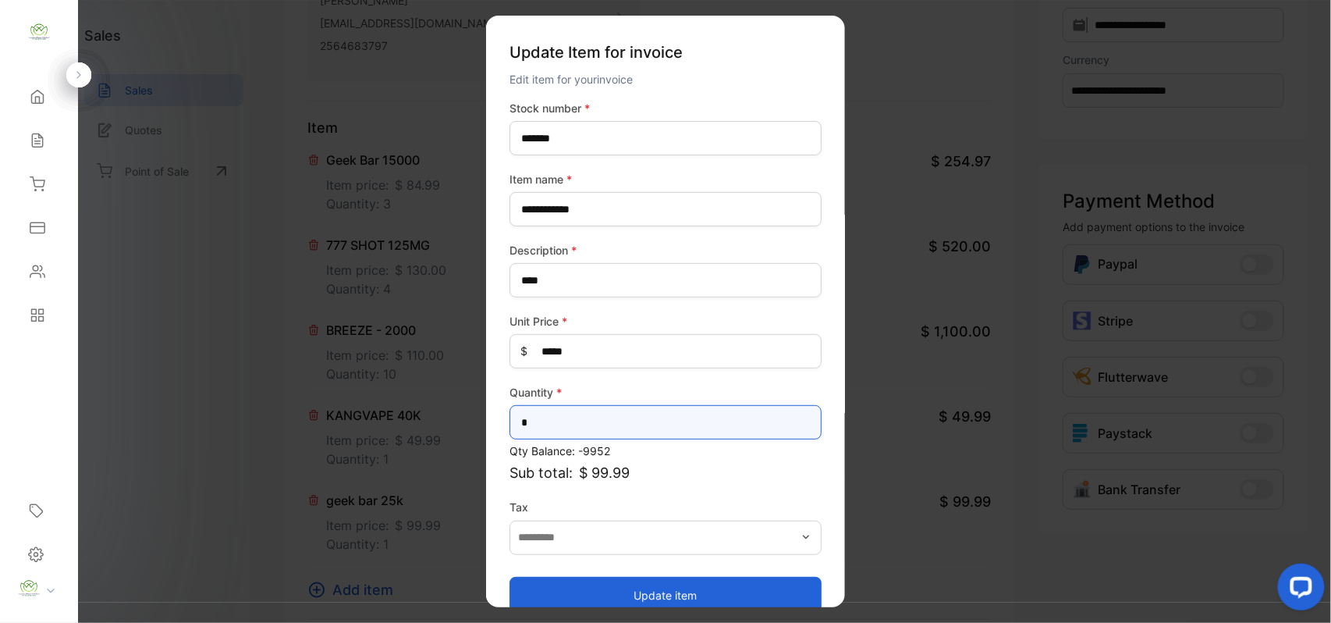
click at [627, 432] on input "*" at bounding box center [666, 422] width 312 height 34
type input "*"
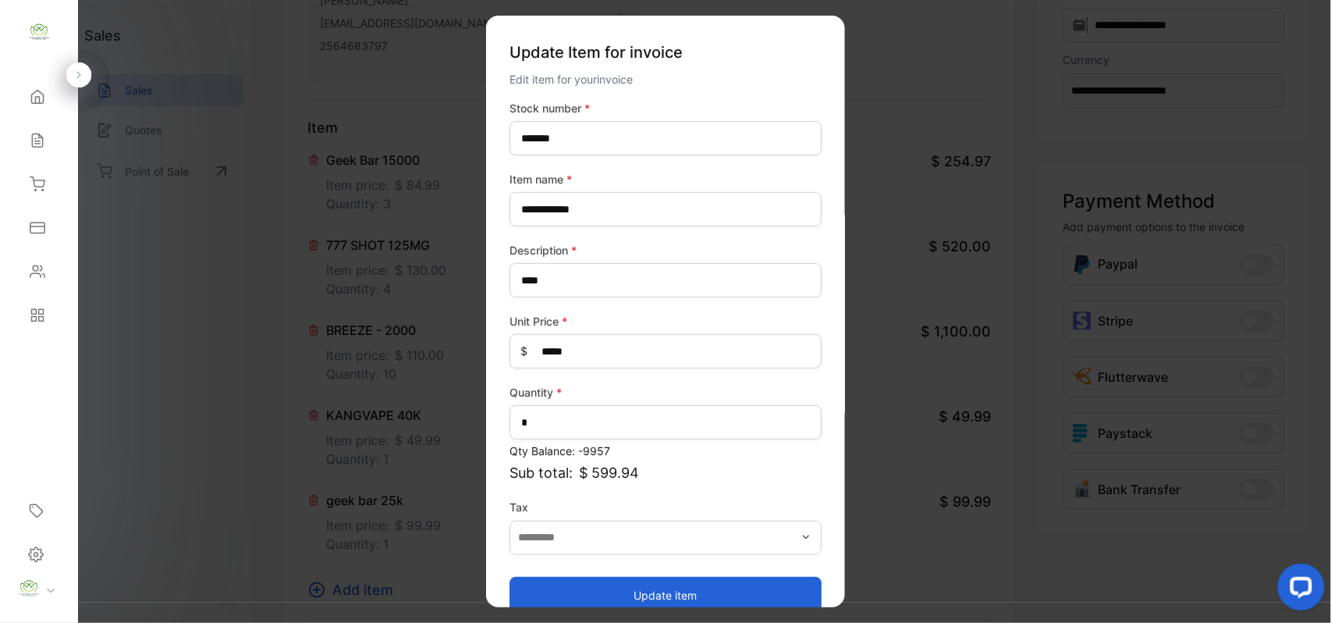
click at [659, 581] on button "Update item" at bounding box center [666, 594] width 312 height 37
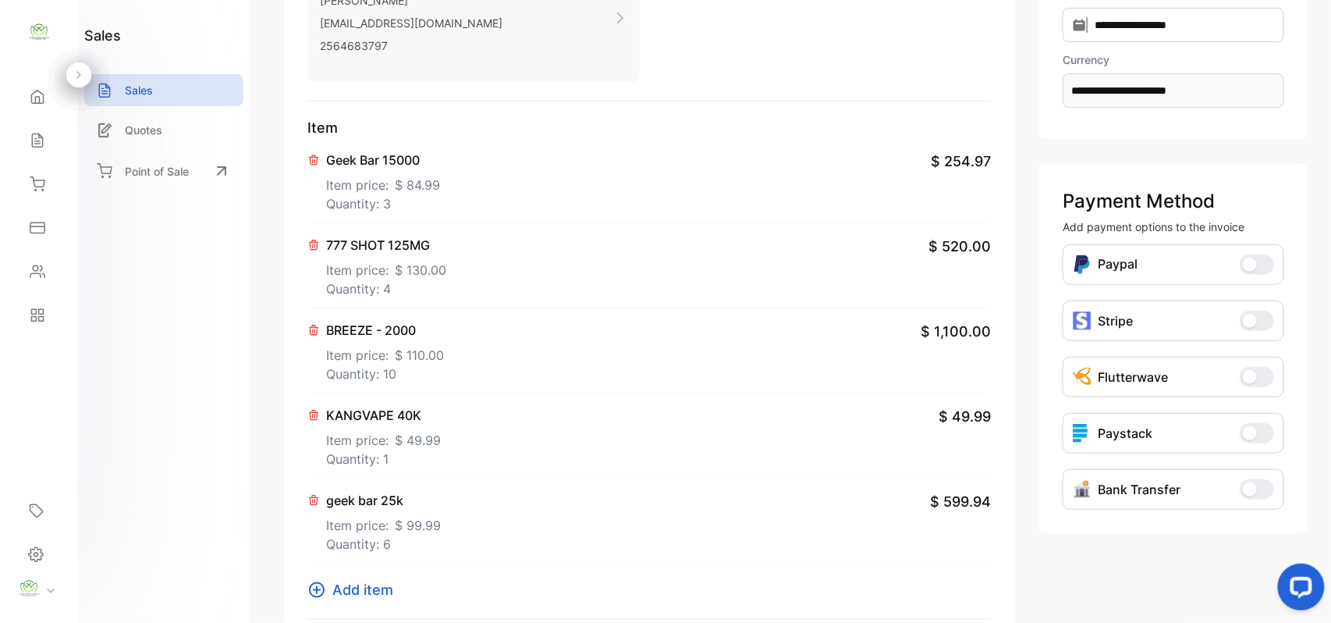
click at [375, 591] on span "Add item" at bounding box center [362, 589] width 61 height 21
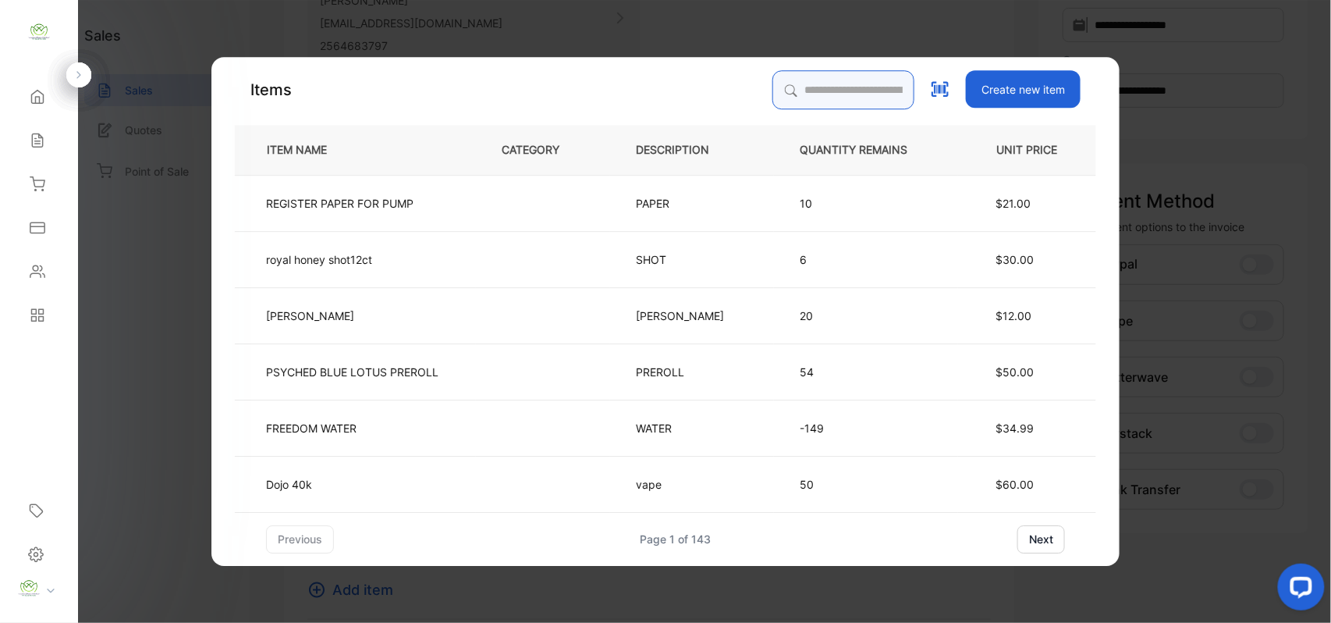
click at [844, 101] on input "search" at bounding box center [843, 89] width 142 height 39
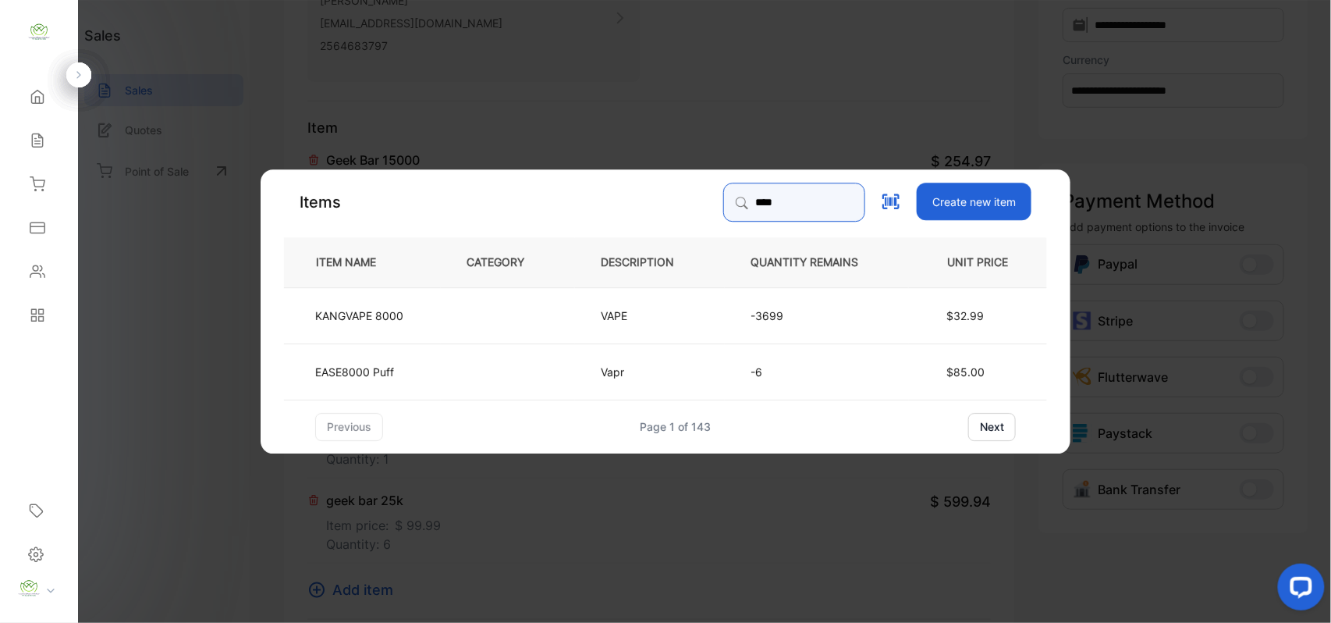
type input "****"
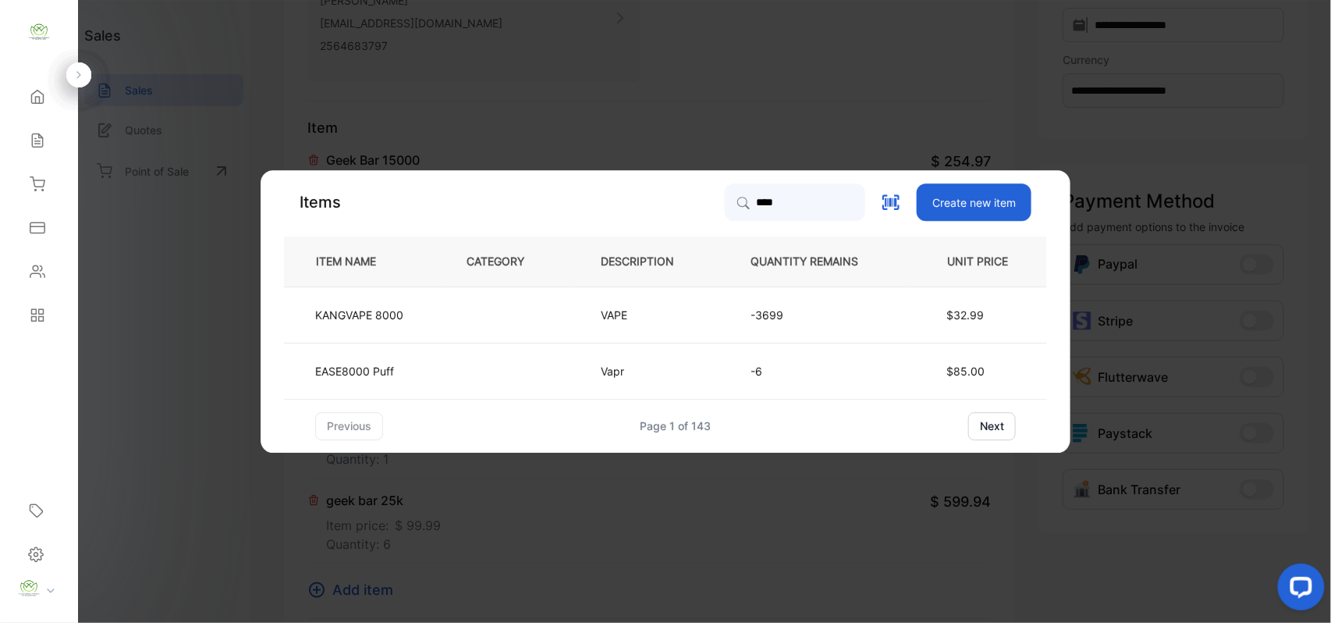
click at [584, 309] on td "VAPE" at bounding box center [650, 314] width 150 height 56
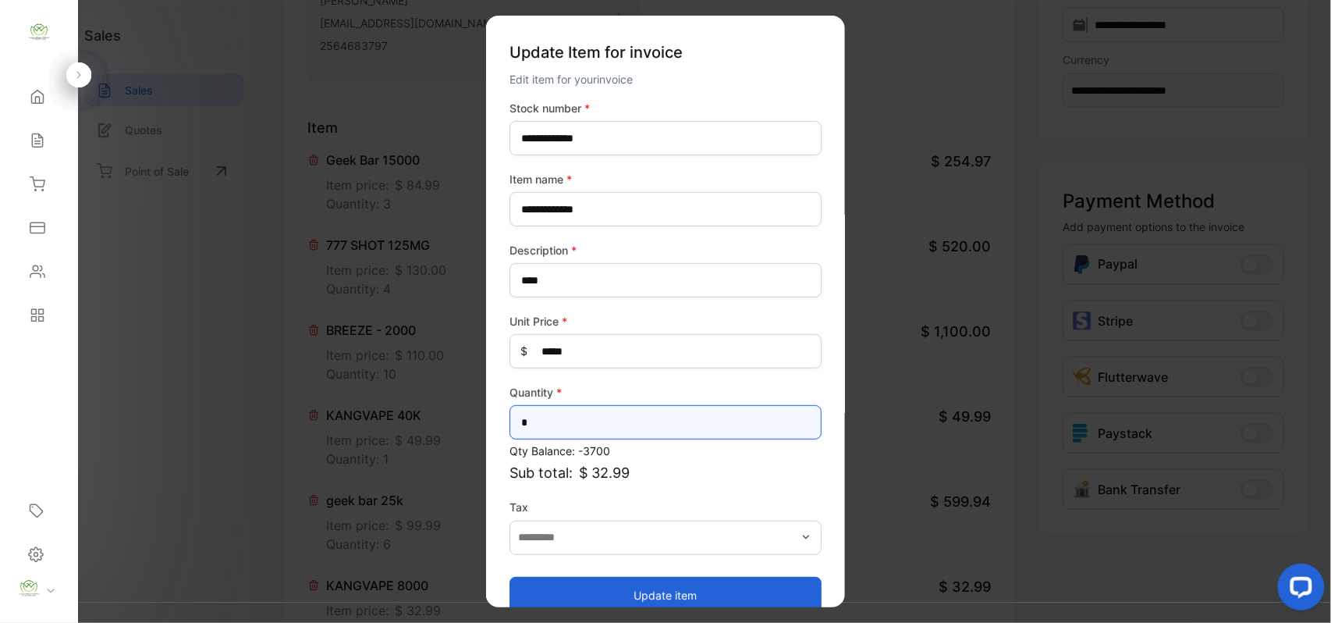
click at [612, 422] on input "*" at bounding box center [666, 422] width 312 height 34
type input "*"
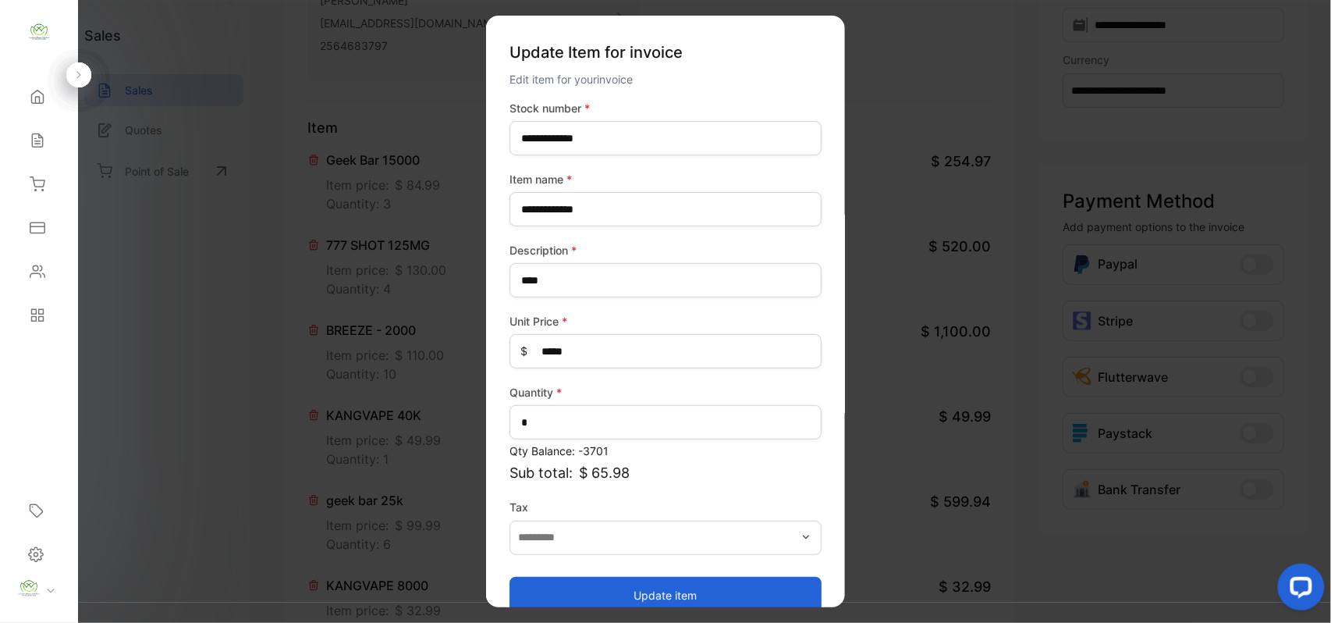
drag, startPoint x: 647, startPoint y: 593, endPoint x: 766, endPoint y: 521, distance: 139.3
click at [647, 587] on button "Update item" at bounding box center [666, 594] width 312 height 37
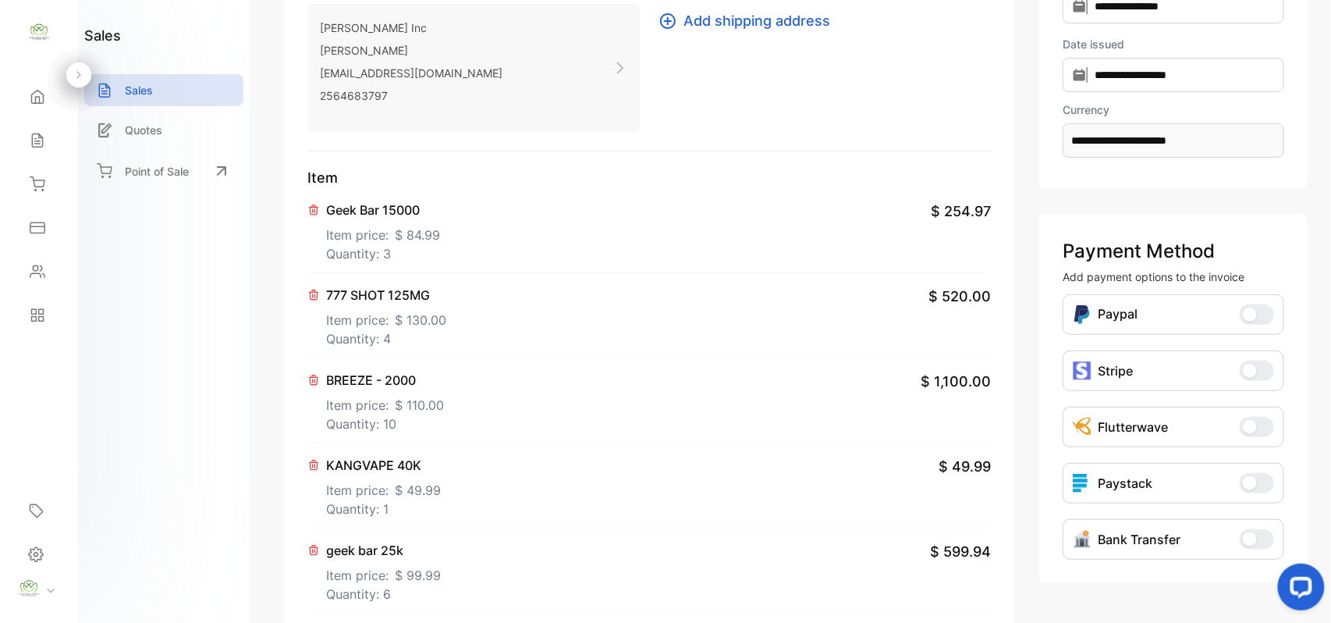
scroll to position [0, 0]
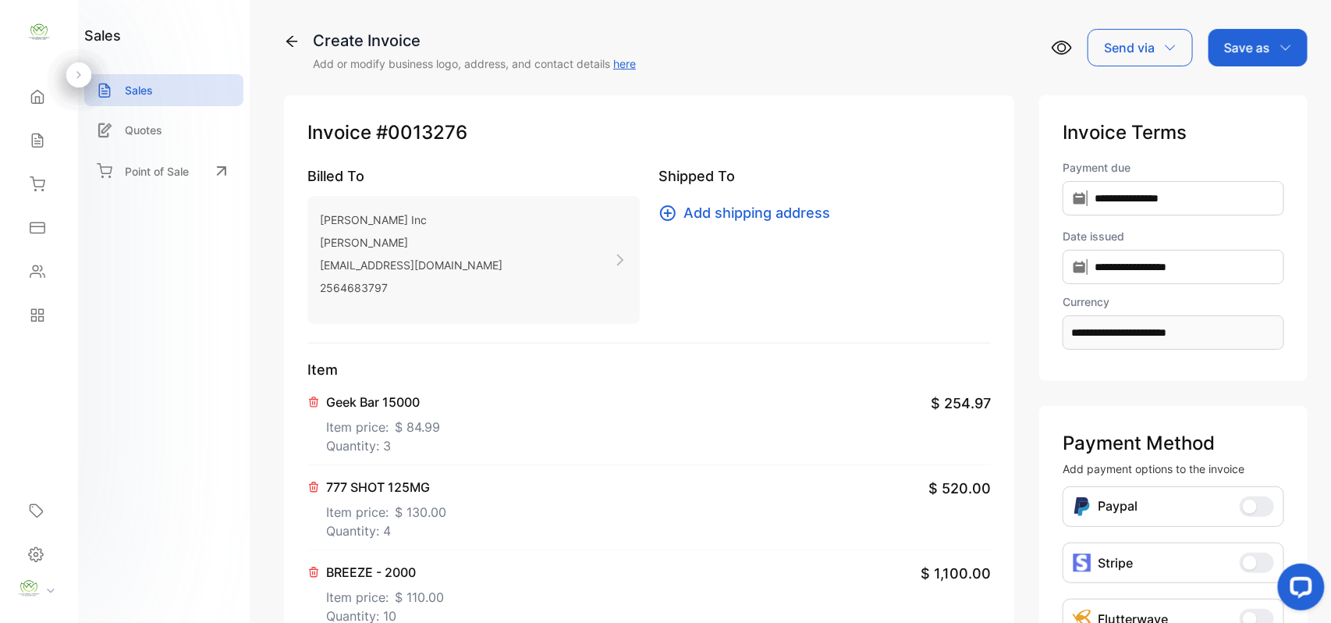
drag, startPoint x: 1272, startPoint y: 45, endPoint x: 1272, endPoint y: 60, distance: 14.8
click at [1272, 44] on div "Save as" at bounding box center [1258, 47] width 99 height 37
click at [1264, 91] on div "Invoice" at bounding box center [1254, 98] width 90 height 31
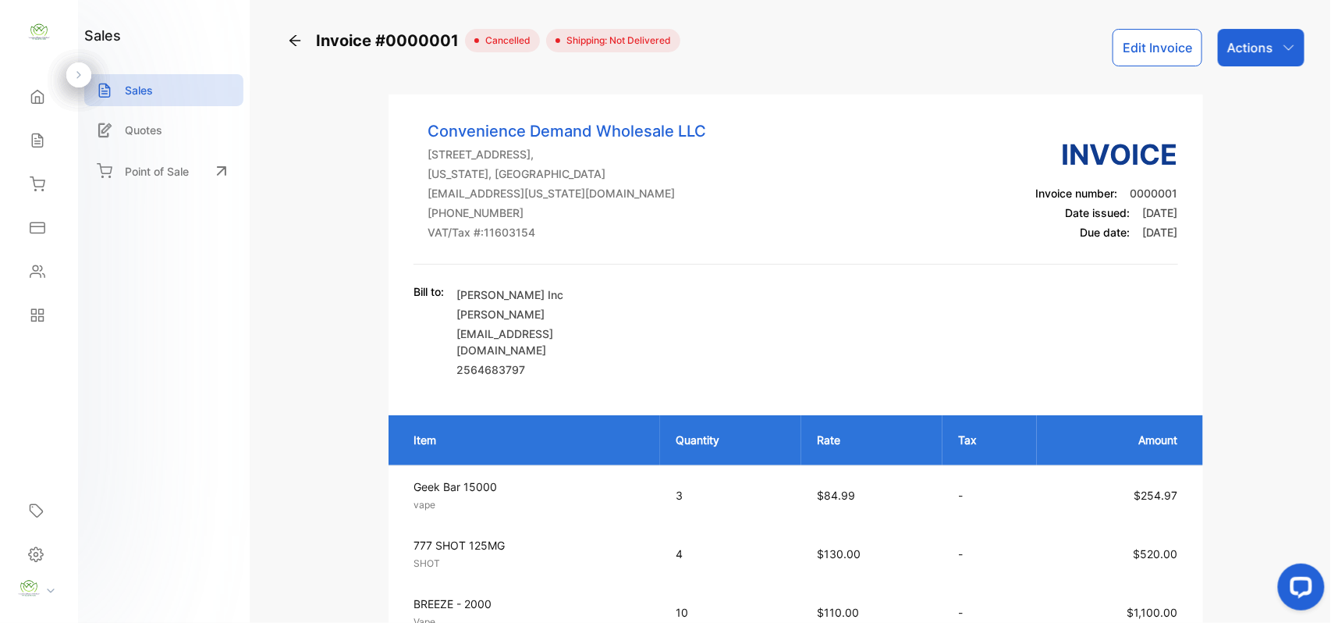
click at [27, 136] on div "Sales" at bounding box center [35, 141] width 20 height 16
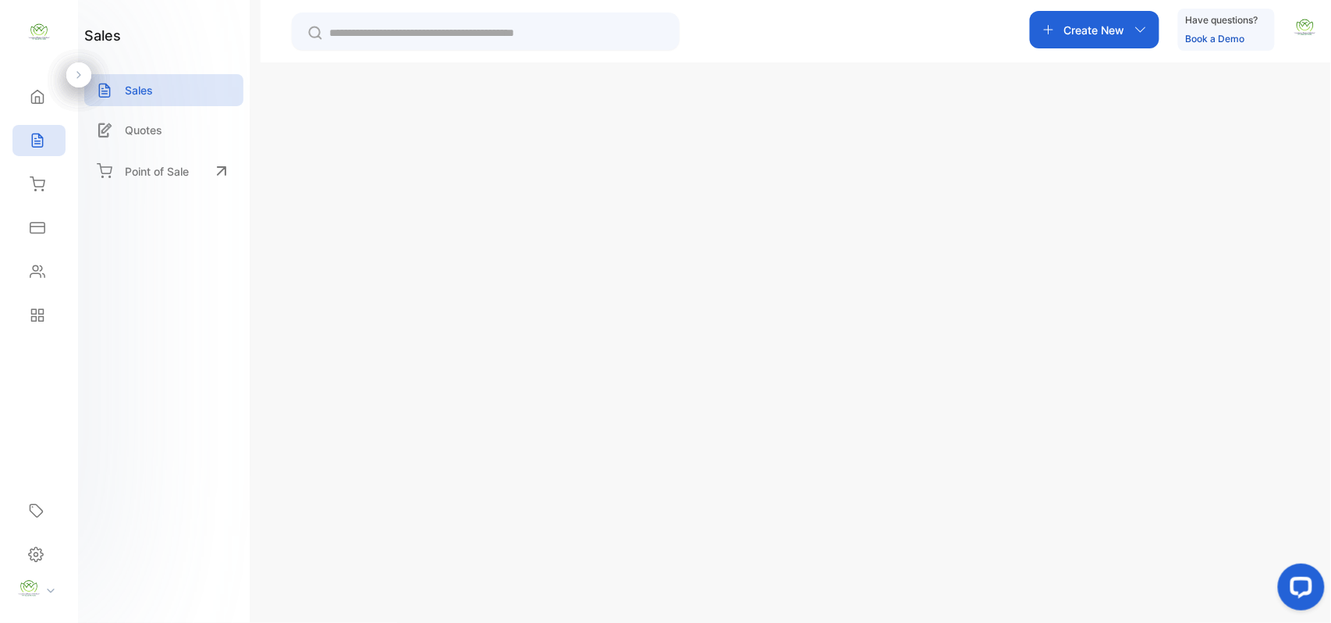
click at [390, 345] on p "Invoice #0013277" at bounding box center [390, 343] width 117 height 16
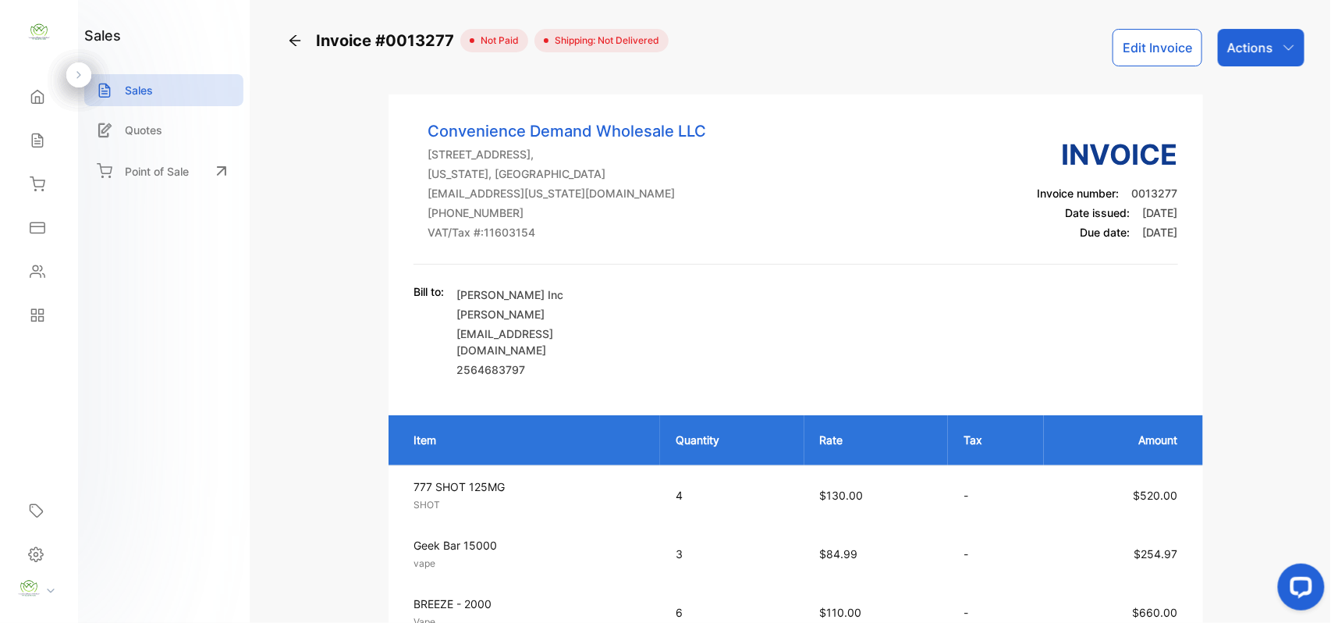
click at [1268, 47] on p "Actions" at bounding box center [1250, 47] width 46 height 19
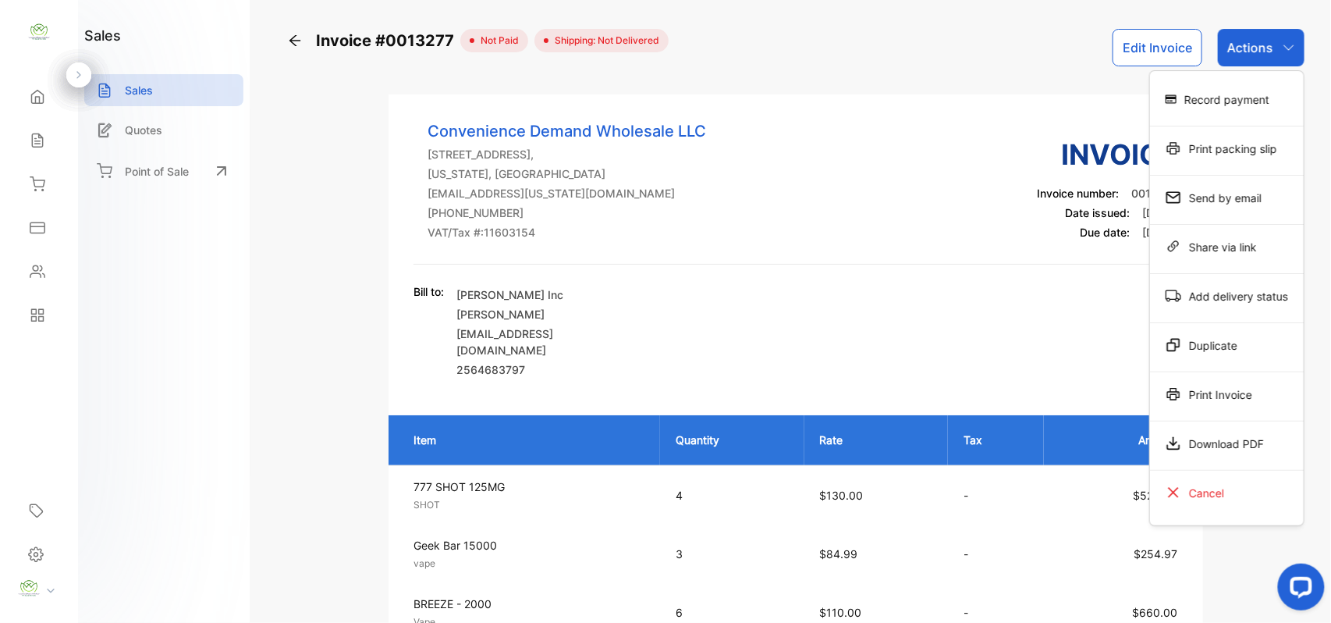
click at [1211, 389] on div "Print Invoice" at bounding box center [1227, 393] width 154 height 31
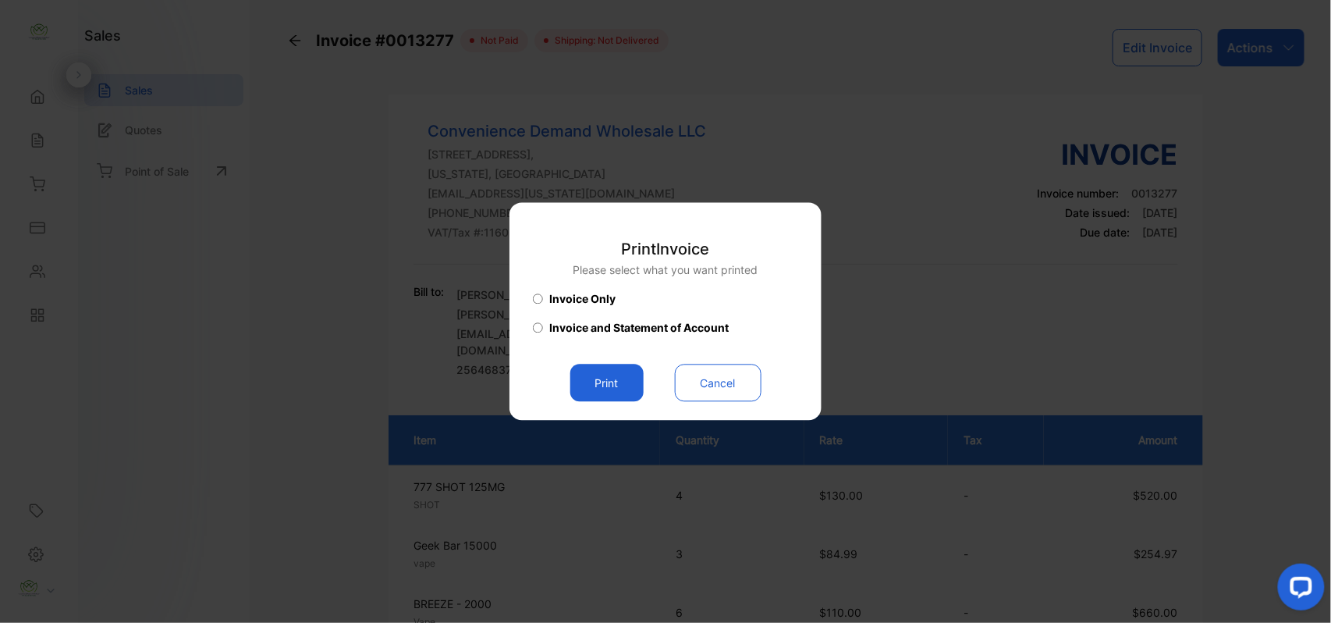
click at [616, 373] on button "Print" at bounding box center [606, 382] width 73 height 37
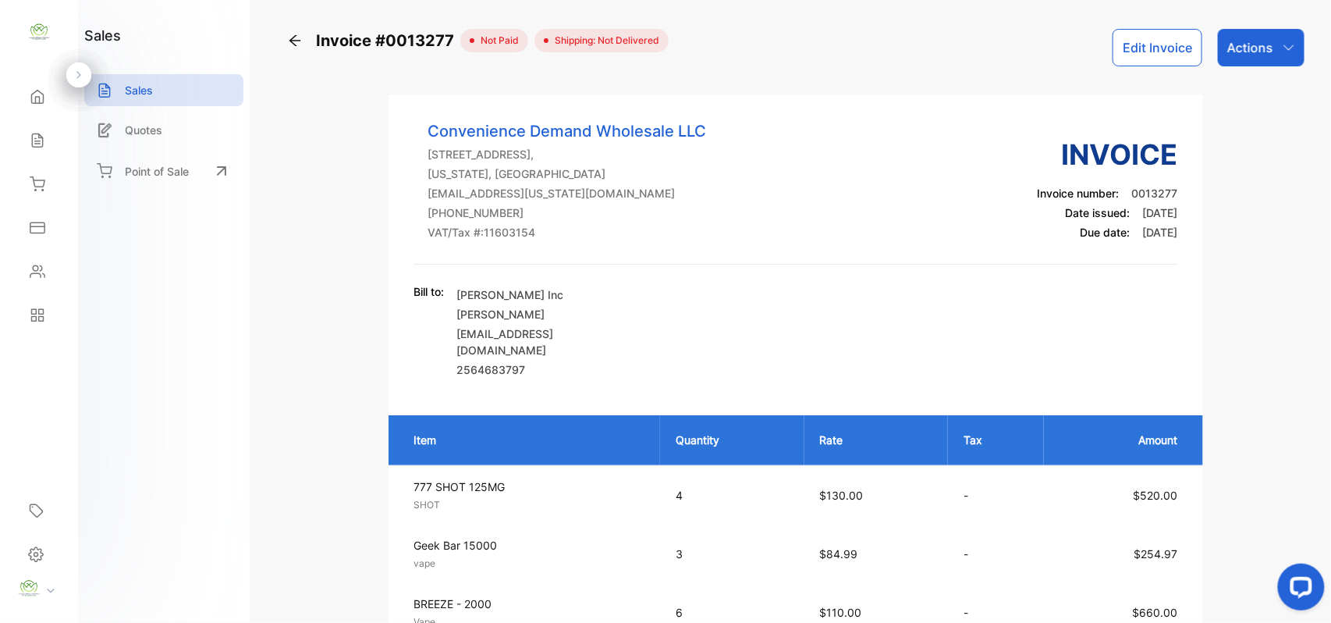
drag, startPoint x: 54, startPoint y: 141, endPoint x: 210, endPoint y: 111, distance: 159.0
click at [61, 137] on div "Sales" at bounding box center [38, 140] width 53 height 31
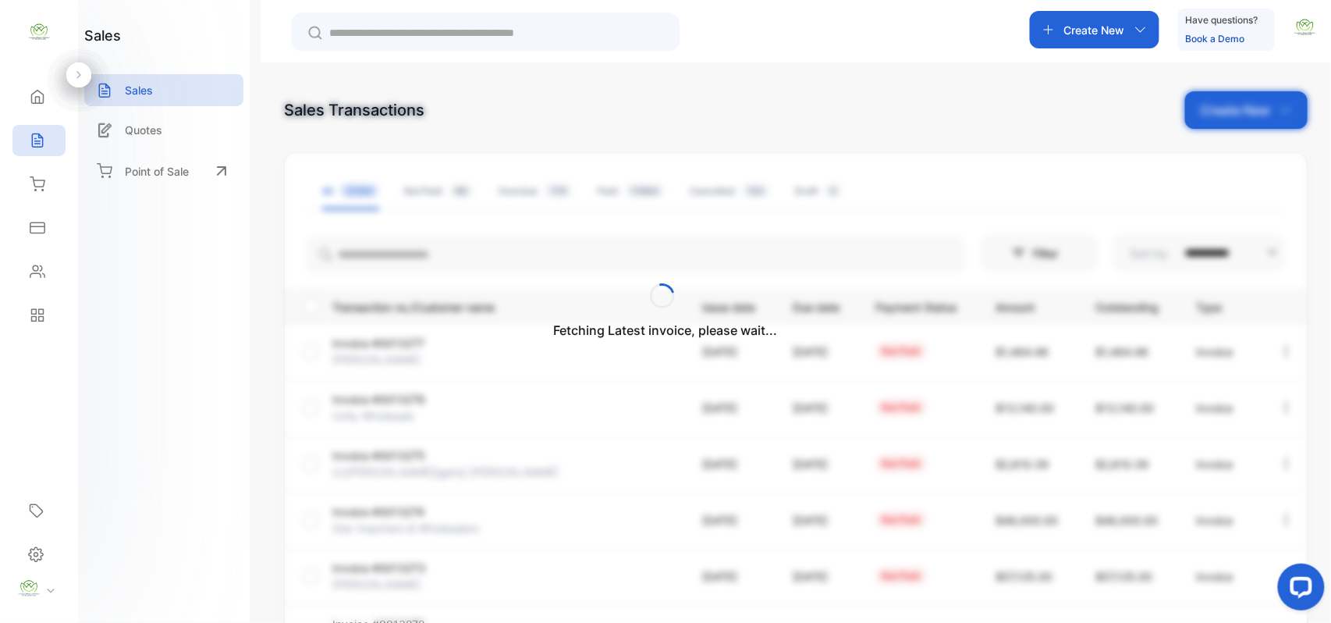
click at [1283, 111] on div "Fetching Latest invoice, please wait..." at bounding box center [665, 311] width 1331 height 623
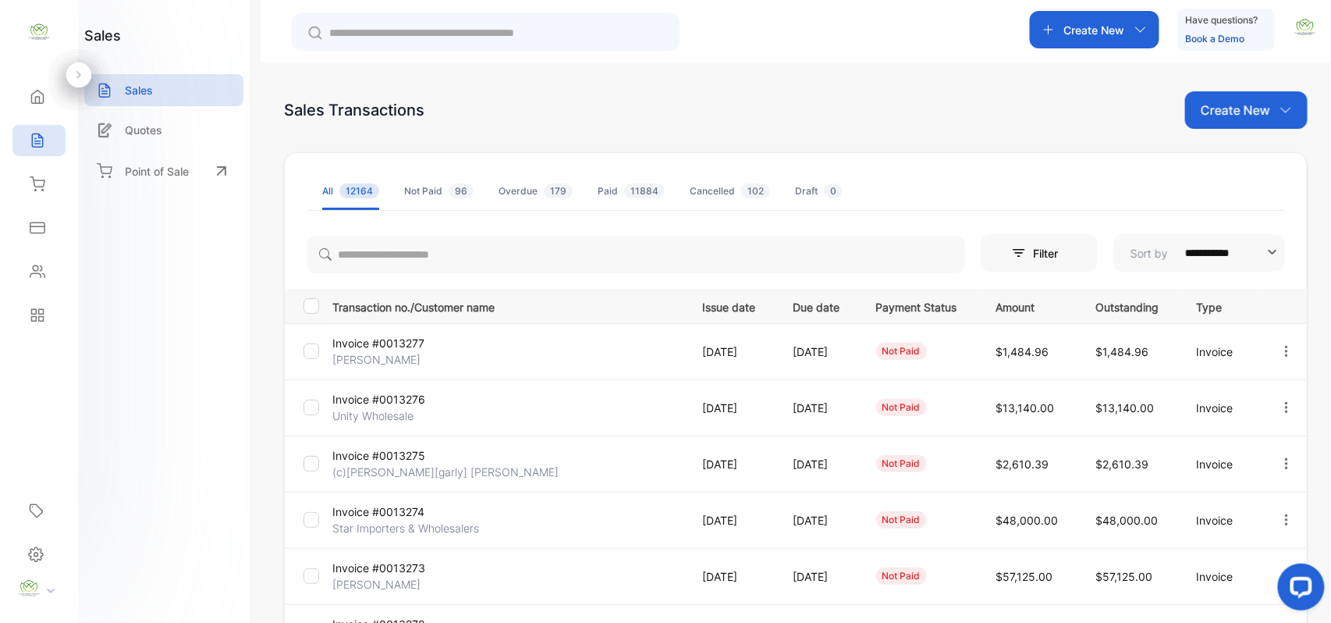
click at [1265, 112] on p "Create New" at bounding box center [1235, 110] width 69 height 19
click at [1258, 154] on span "Invoice" at bounding box center [1248, 162] width 37 height 16
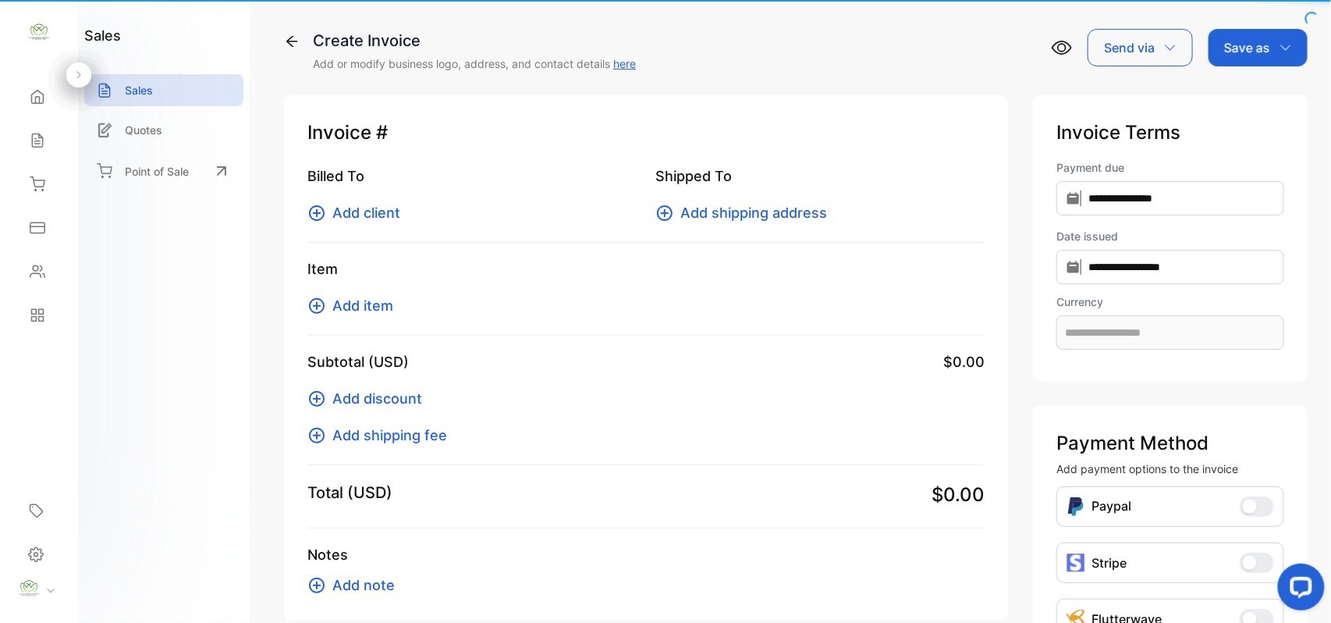
type input "**********"
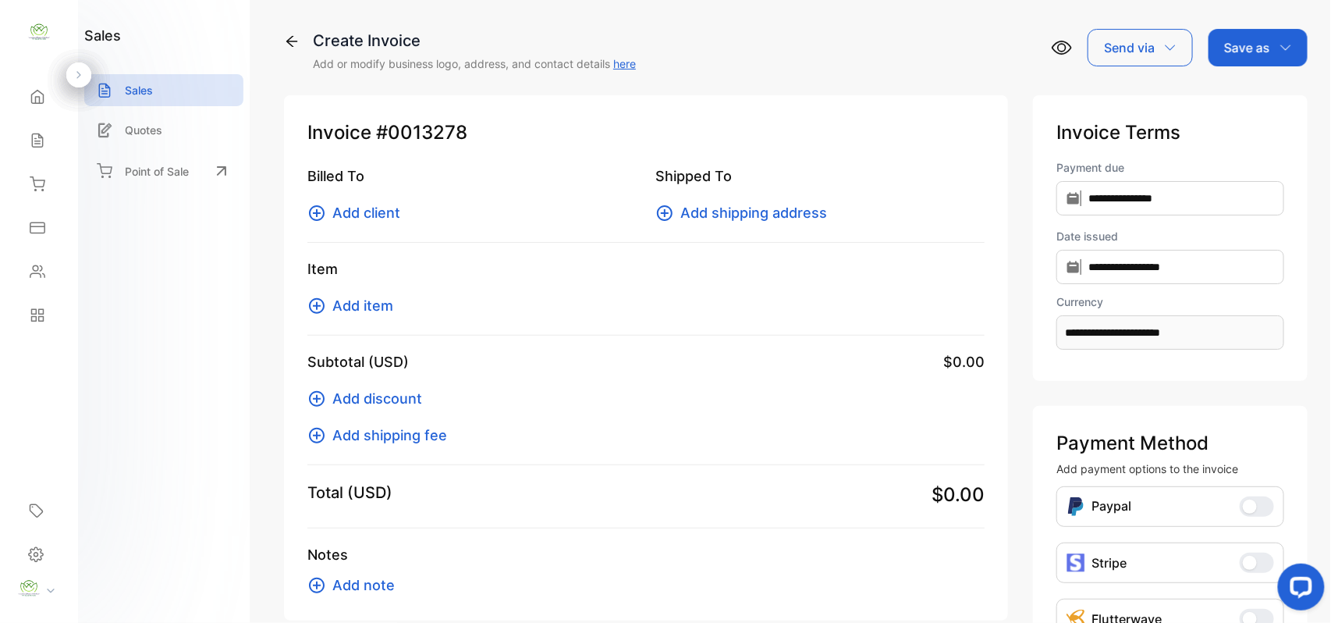
click at [350, 207] on span "Add client" at bounding box center [366, 212] width 68 height 21
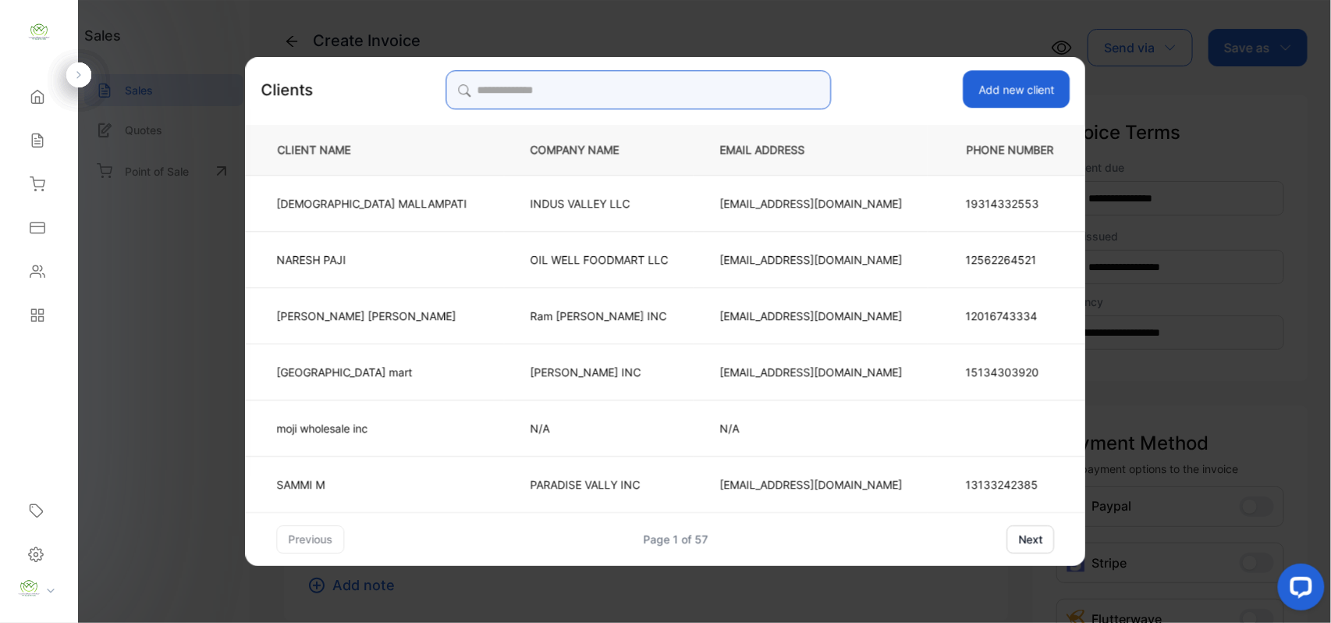
click at [709, 92] on input "search" at bounding box center [638, 89] width 385 height 39
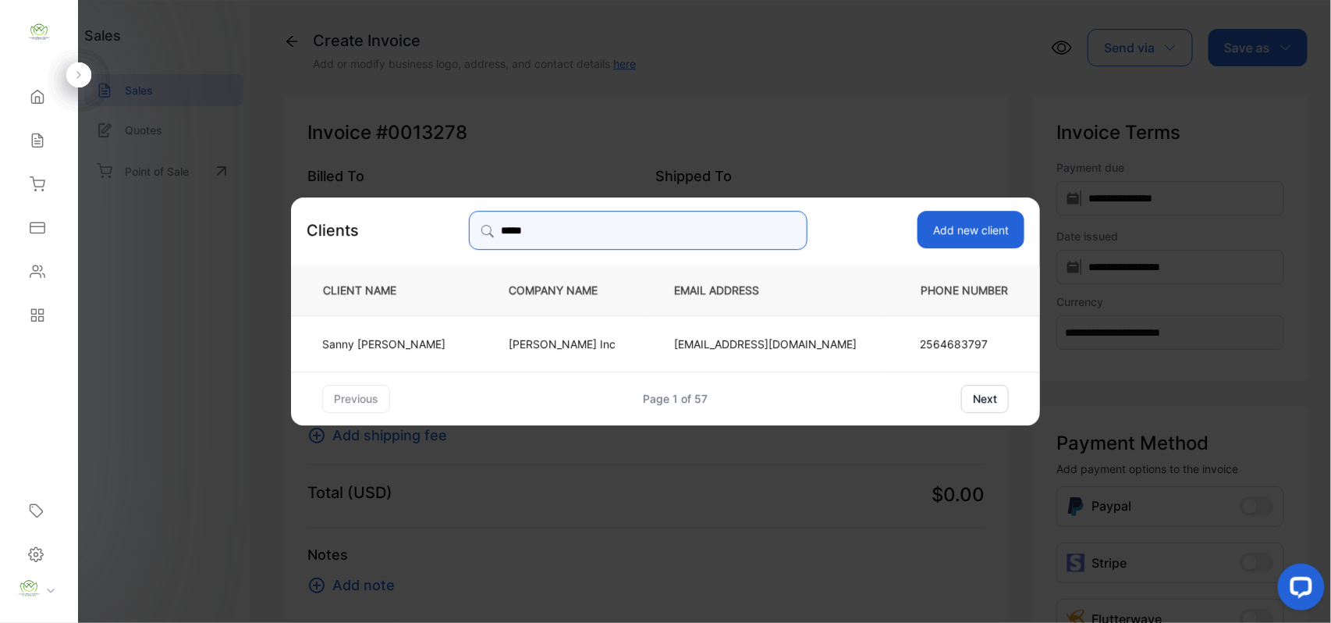
type input "*****"
click at [410, 343] on p "Sanny Patel" at bounding box center [383, 343] width 123 height 16
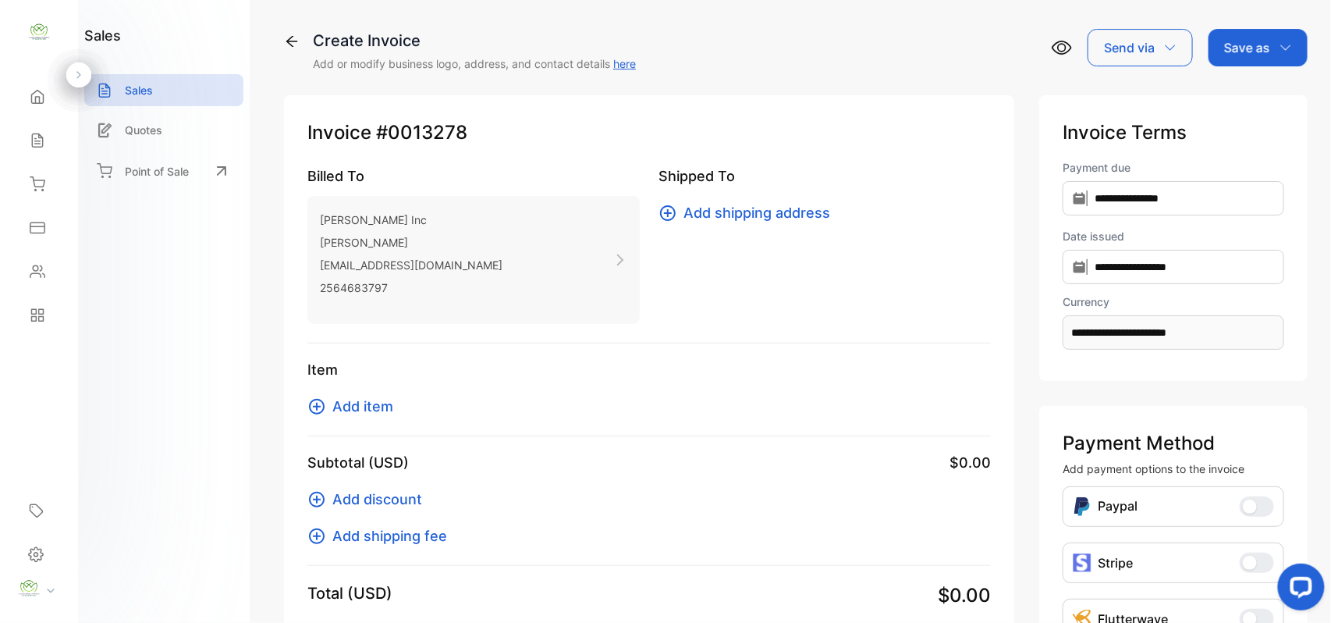
click at [356, 413] on span "Add item" at bounding box center [362, 406] width 61 height 21
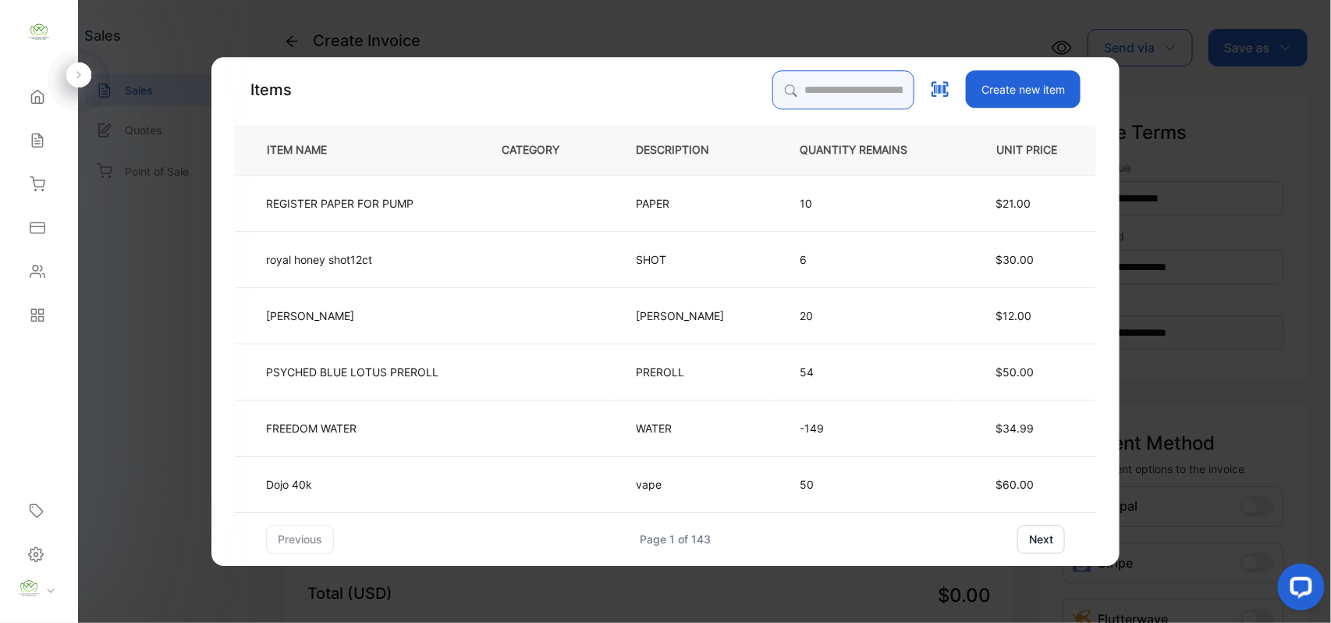
click at [775, 87] on input "search" at bounding box center [843, 89] width 142 height 39
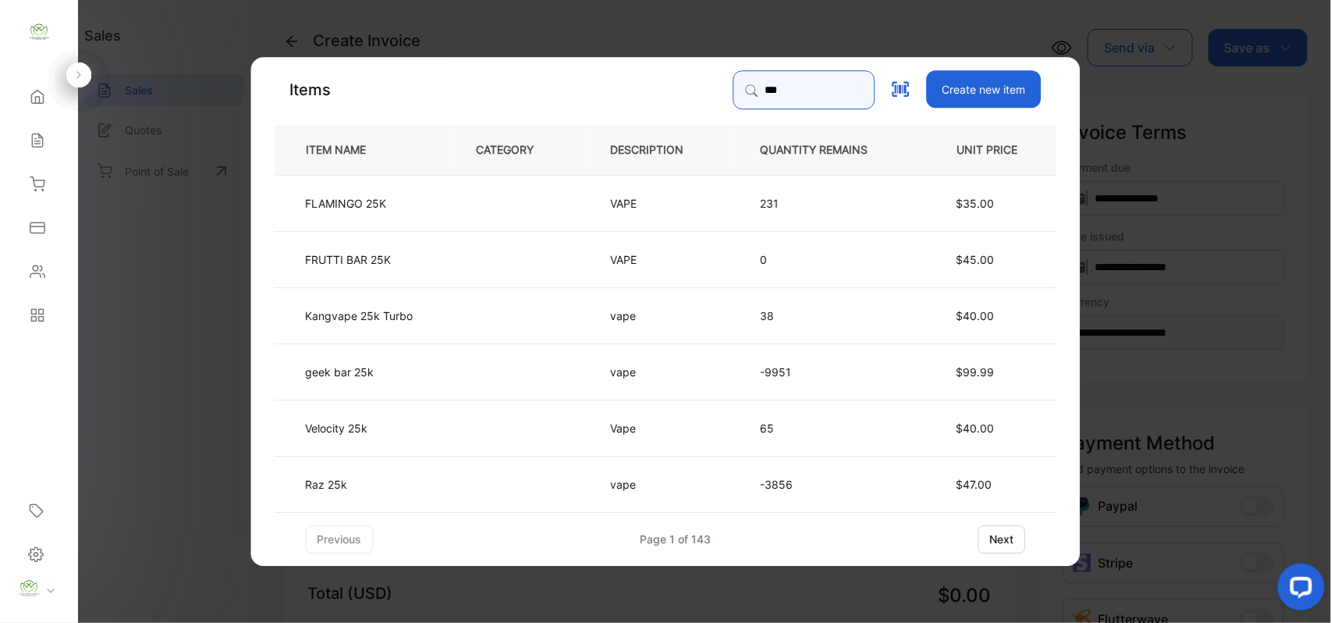
type input "***"
click at [400, 372] on td "geek bar 25k" at bounding box center [363, 371] width 176 height 56
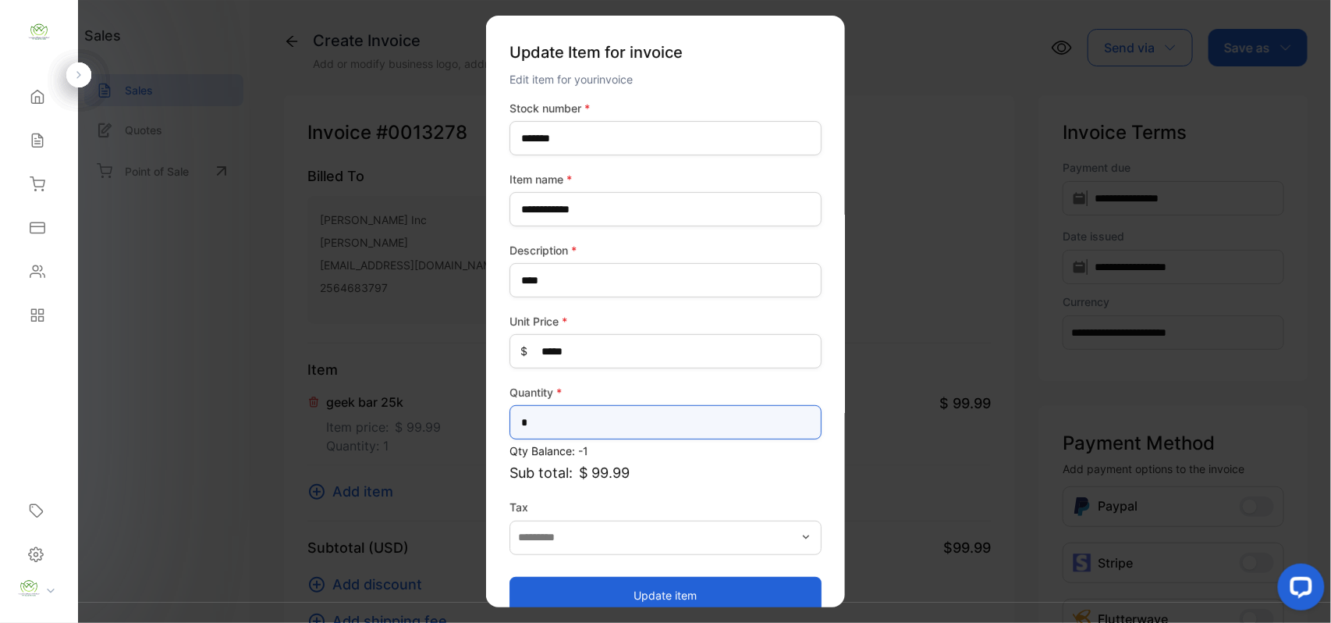
click at [666, 426] on input "*" at bounding box center [666, 422] width 312 height 34
type input "*"
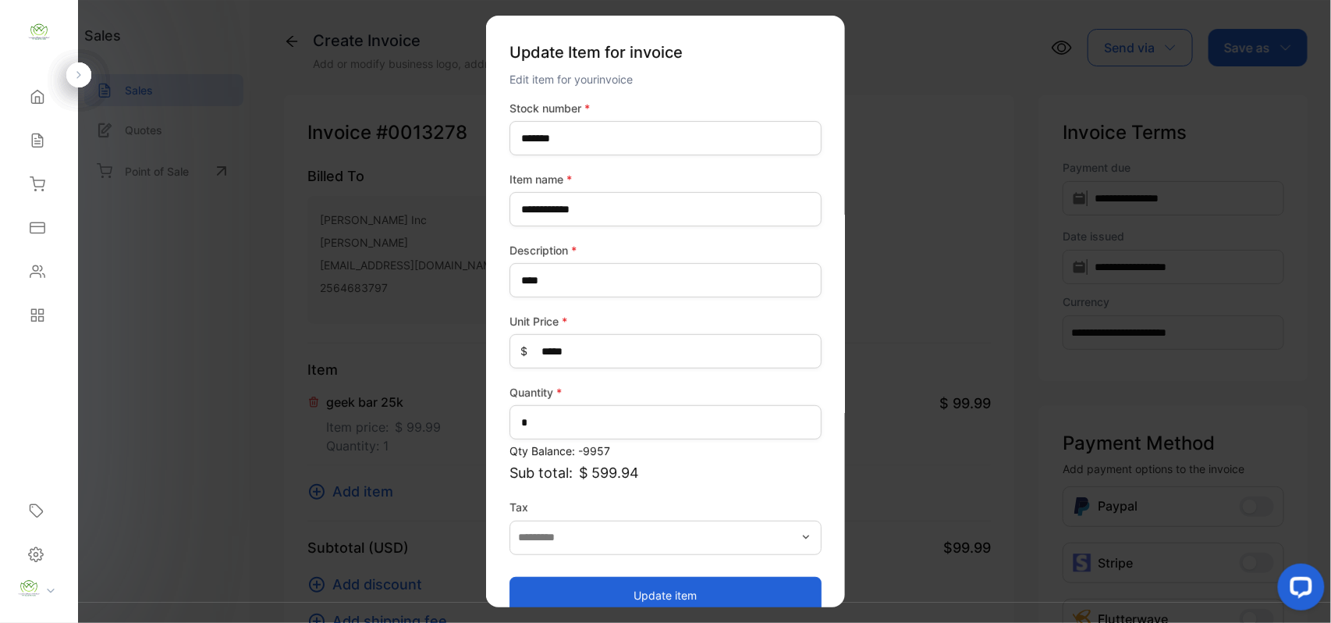
click at [683, 576] on button "Update item" at bounding box center [666, 594] width 312 height 37
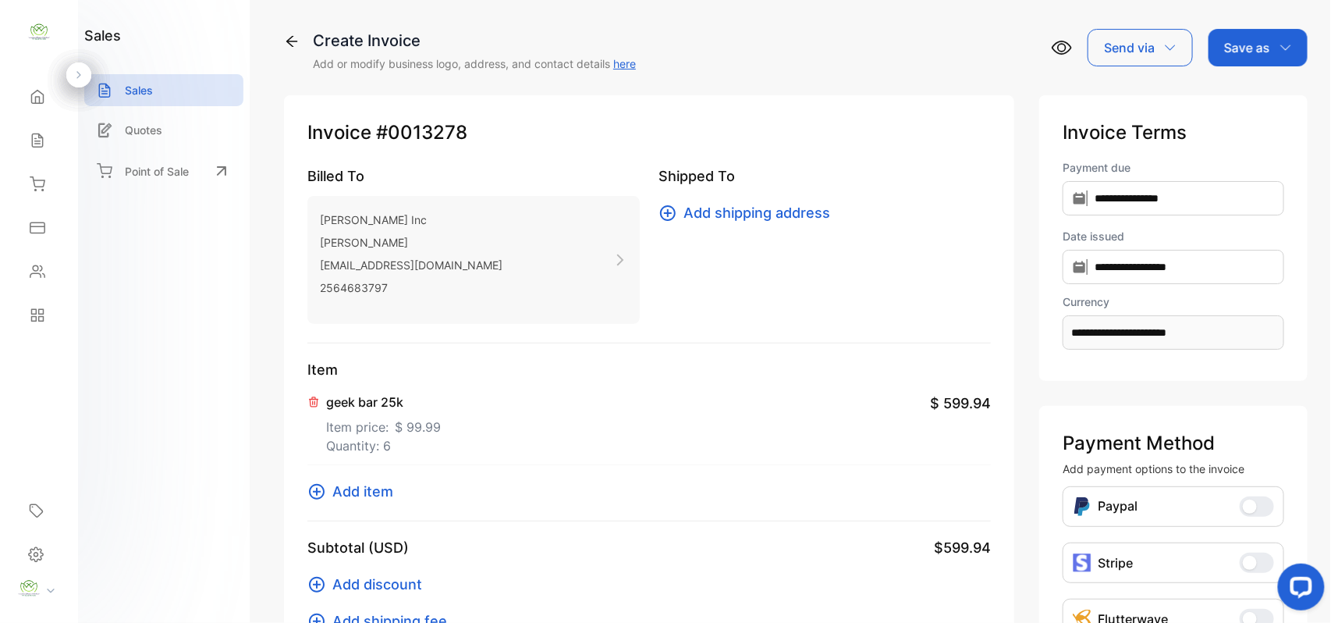
click at [351, 492] on span "Add item" at bounding box center [362, 491] width 61 height 21
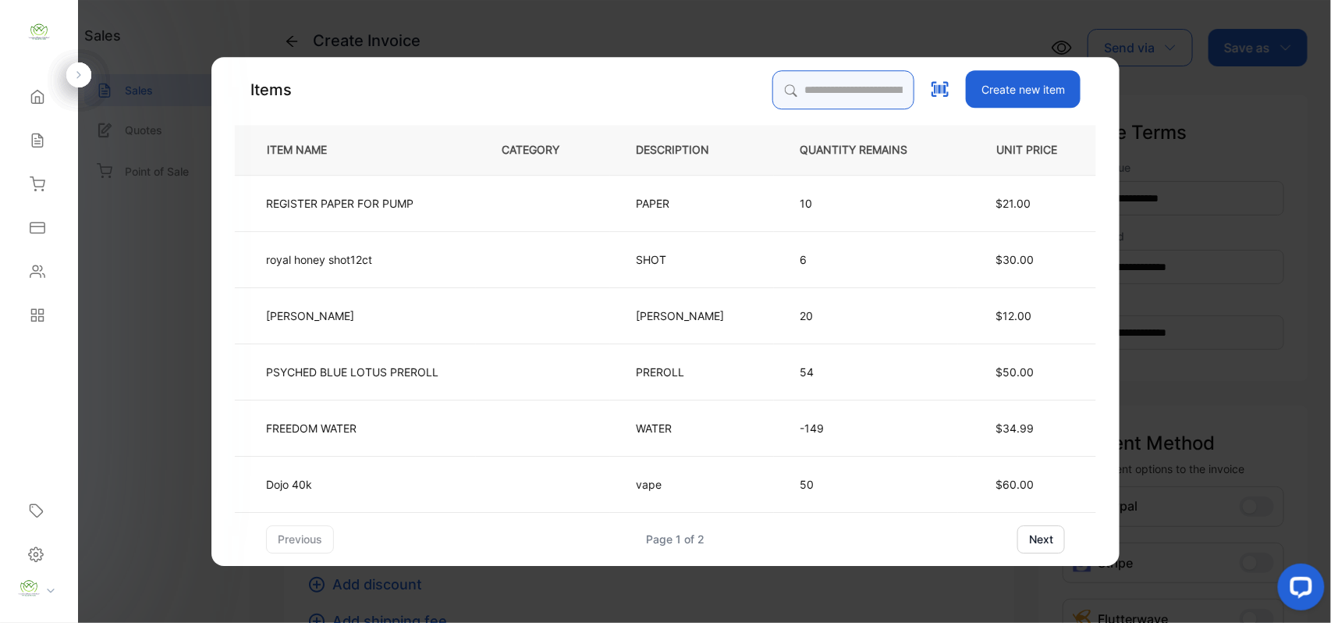
click at [803, 101] on input "search" at bounding box center [843, 89] width 142 height 39
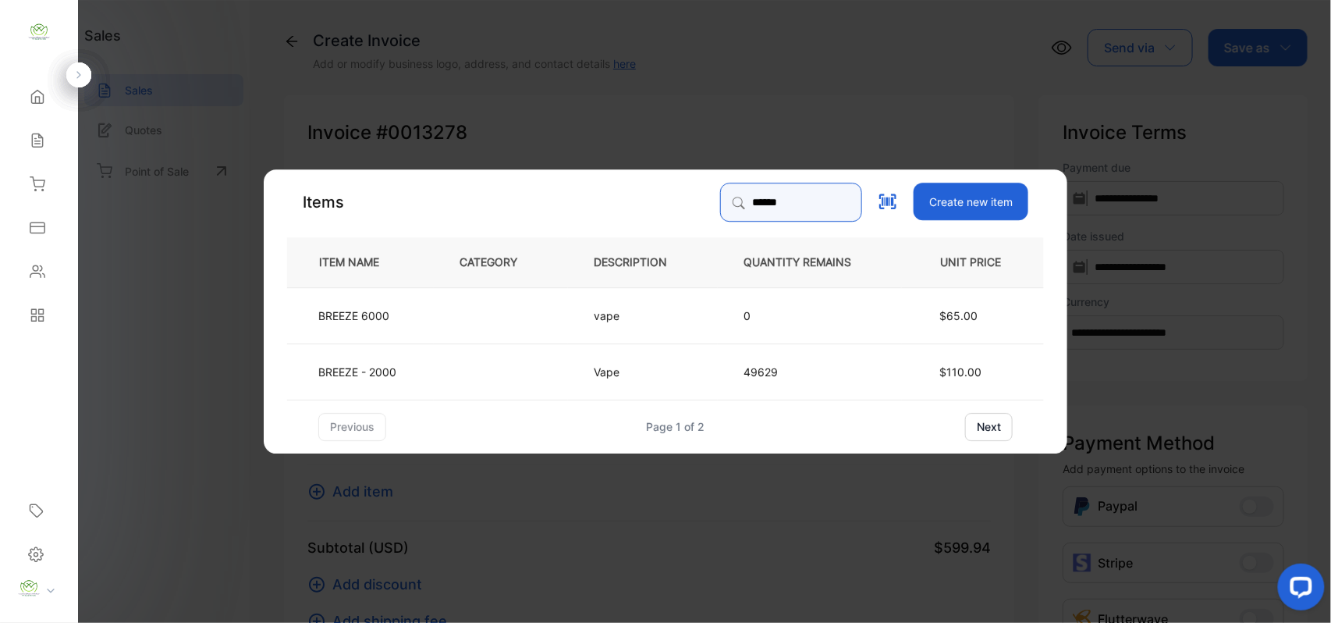
type input "******"
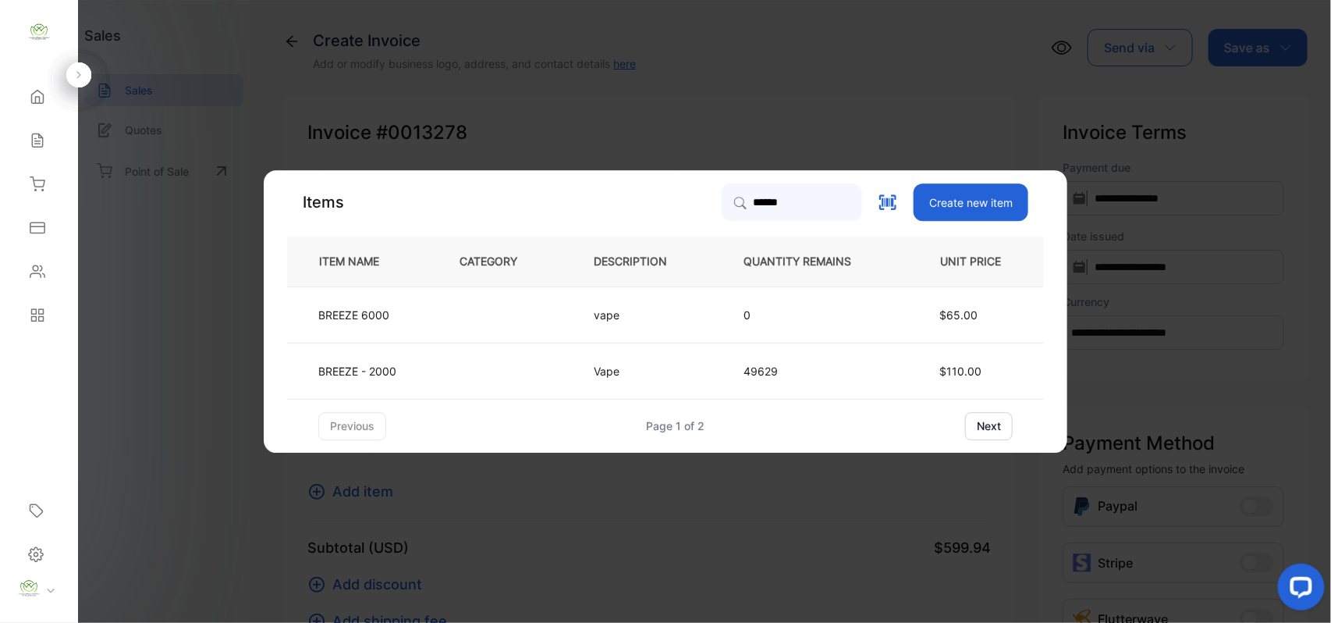
click at [448, 359] on td at bounding box center [501, 371] width 134 height 56
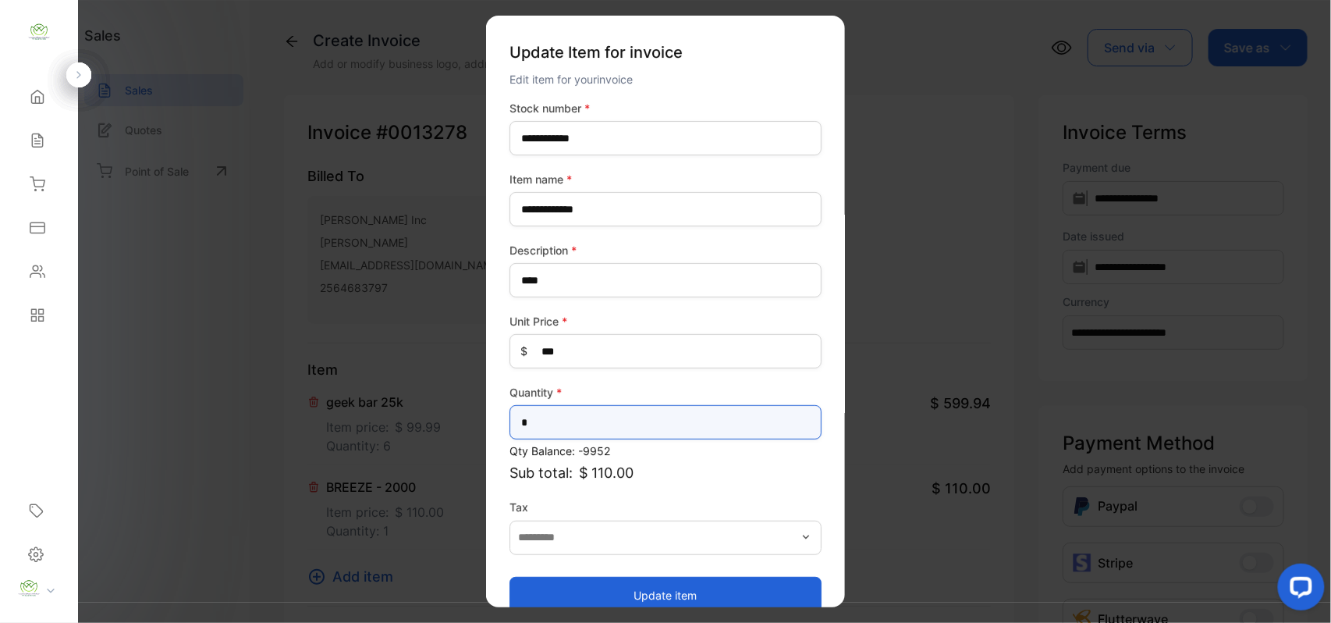
click at [585, 413] on input "*" at bounding box center [666, 422] width 312 height 34
type input "*"
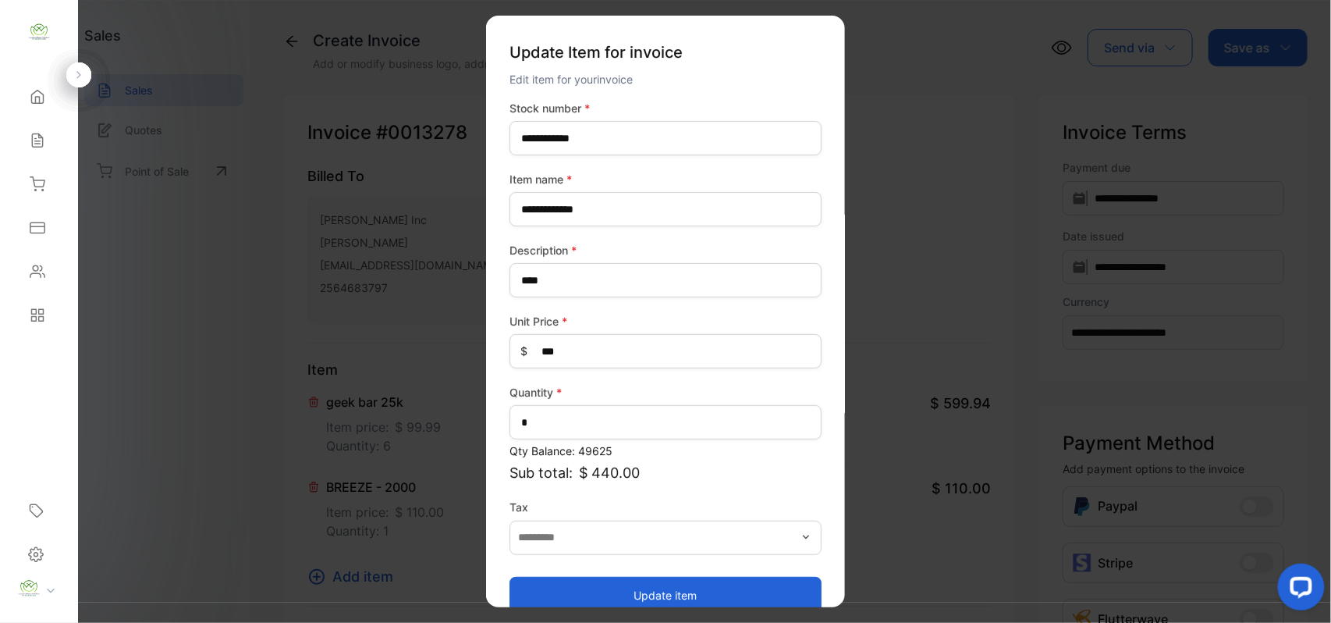
click at [609, 591] on button "Update item" at bounding box center [666, 594] width 312 height 37
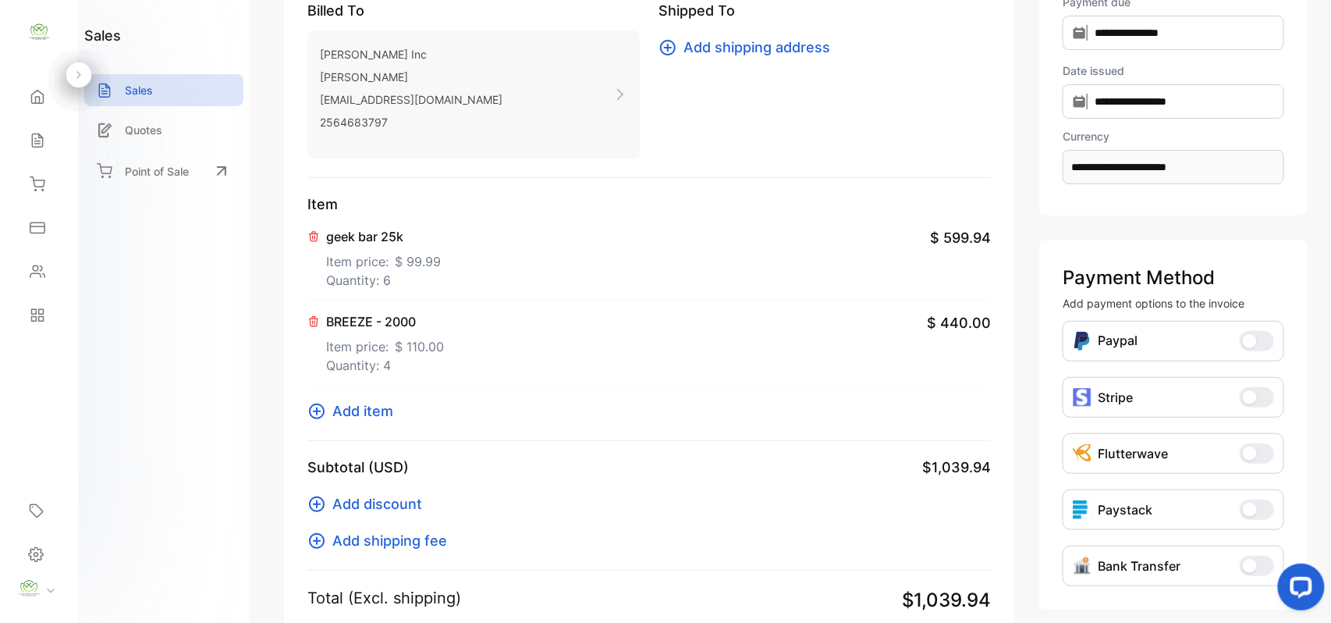
scroll to position [242, 0]
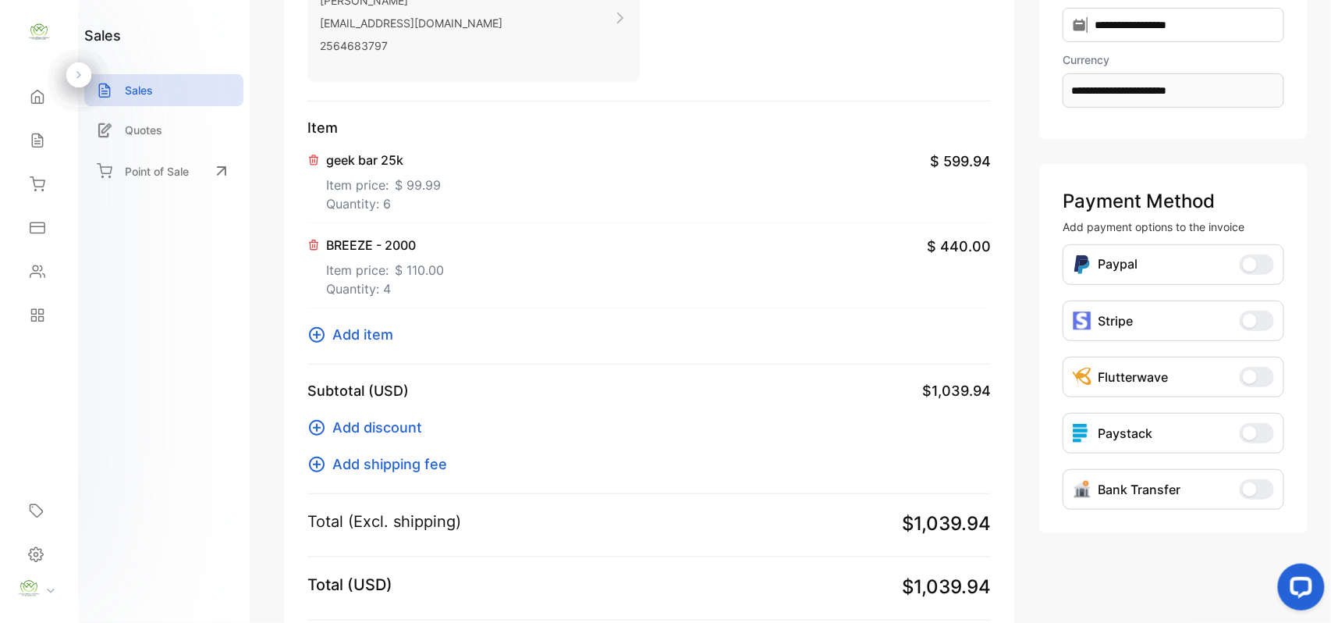
click at [381, 336] on span "Add item" at bounding box center [362, 334] width 61 height 21
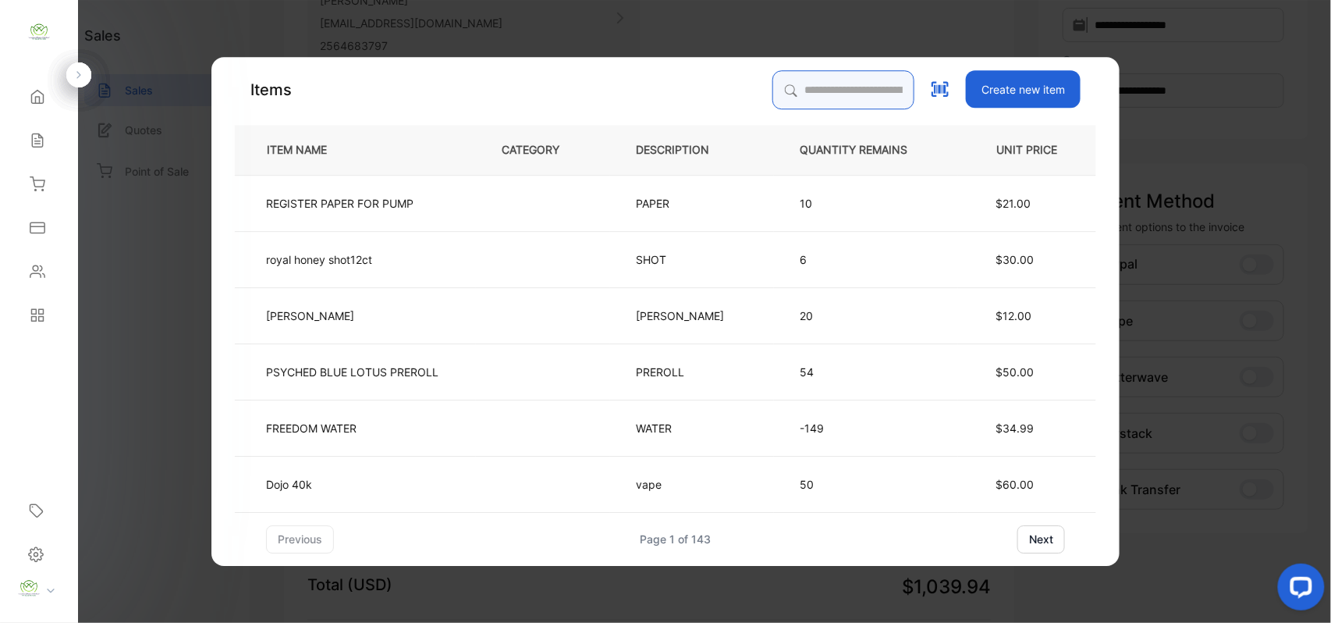
click at [850, 101] on input "search" at bounding box center [843, 89] width 142 height 39
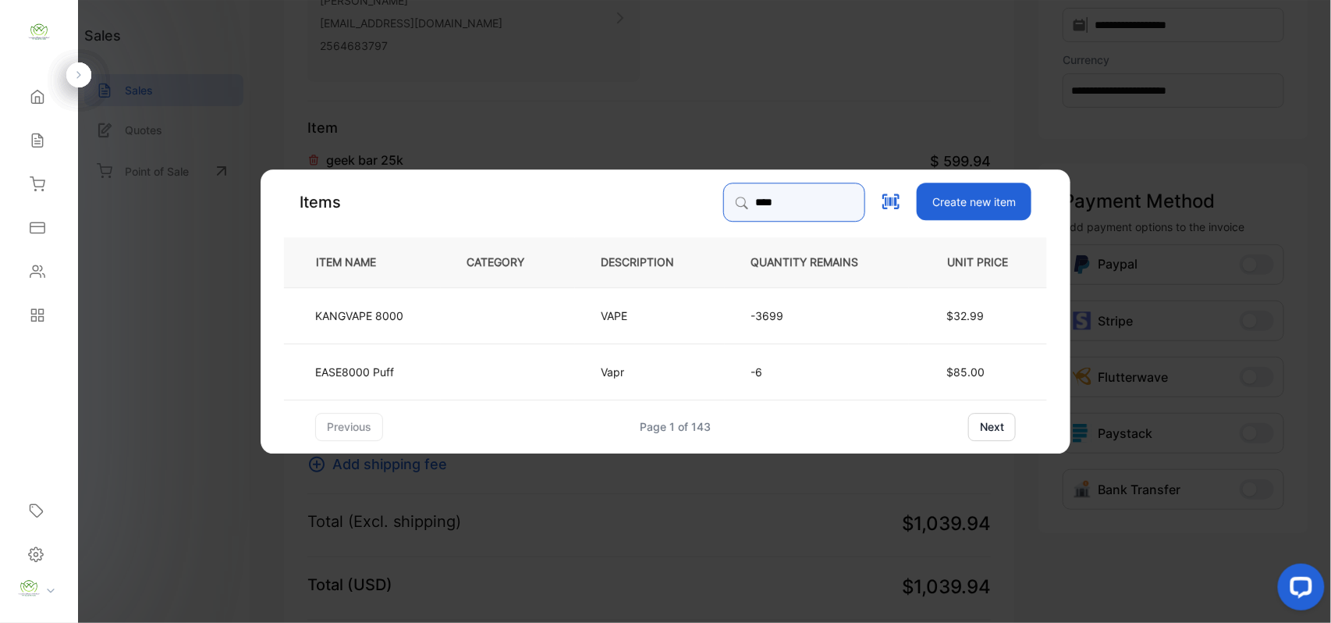
type input "****"
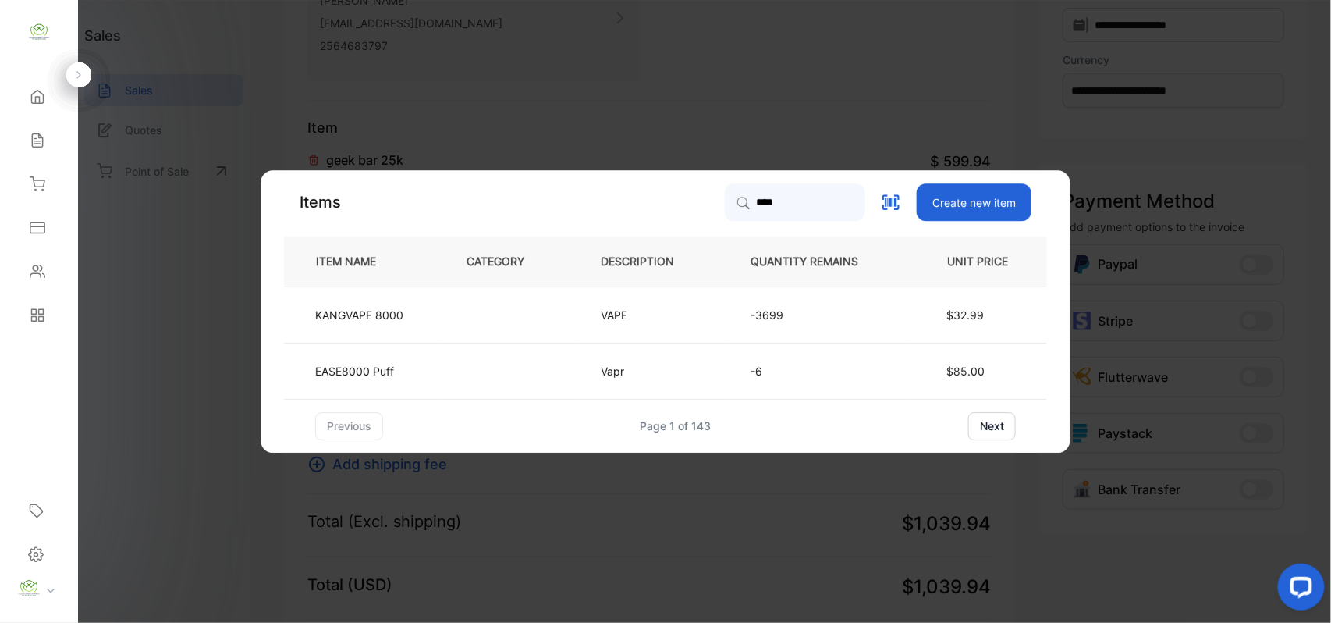
click at [529, 317] on td at bounding box center [508, 314] width 134 height 56
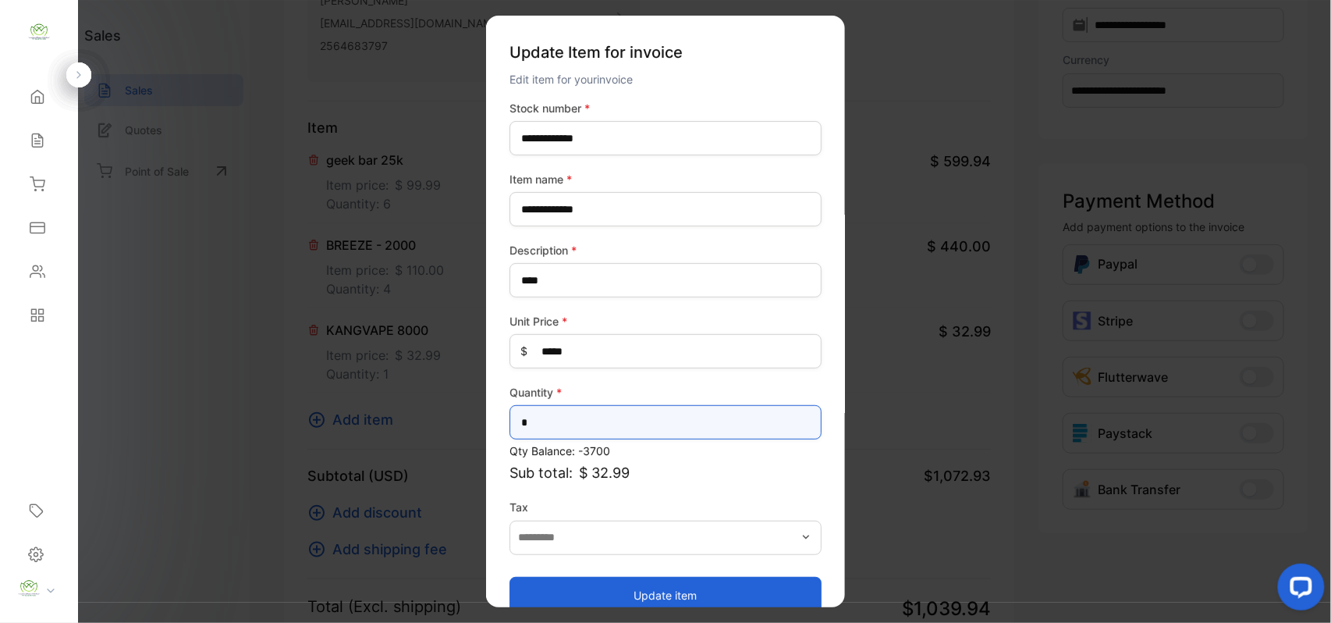
click at [572, 415] on input "*" at bounding box center [666, 422] width 312 height 34
type input "*"
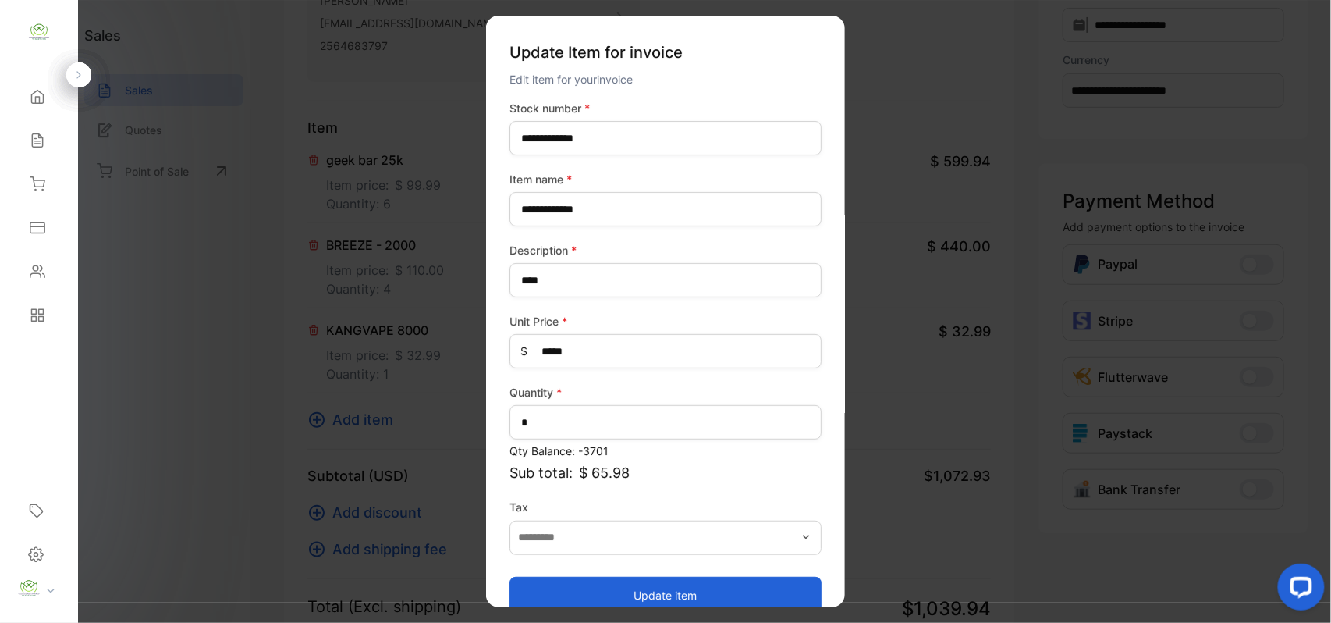
click at [605, 596] on button "Update item" at bounding box center [666, 594] width 312 height 37
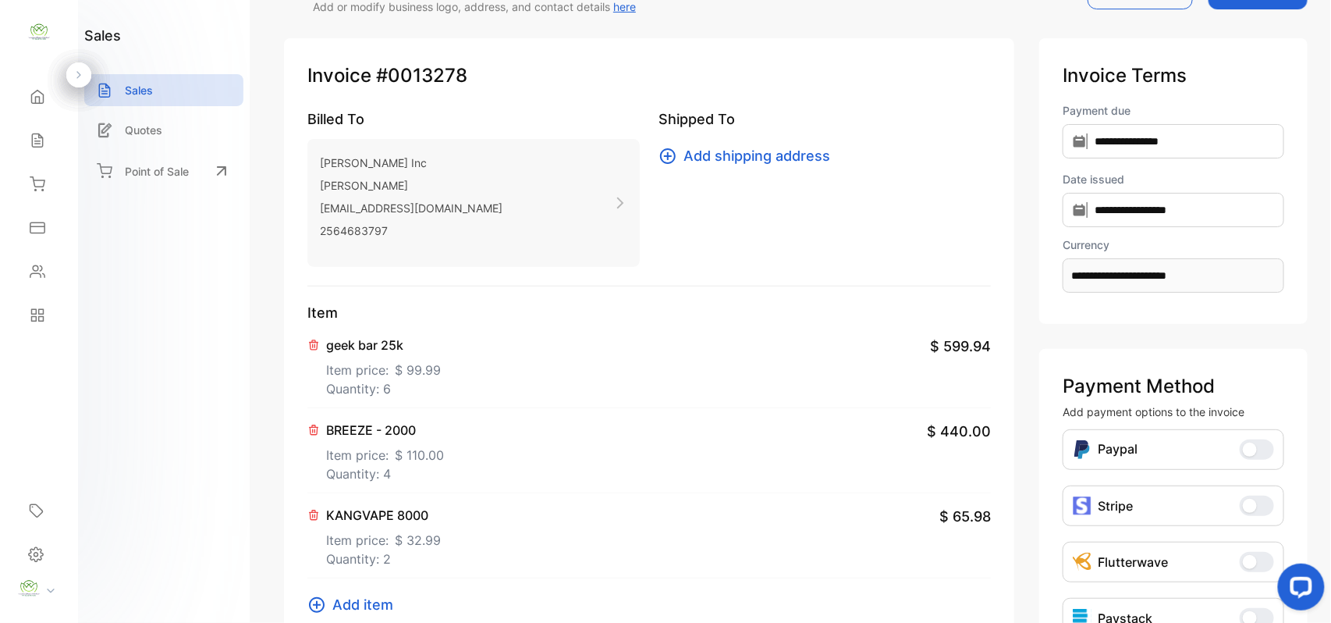
scroll to position [0, 0]
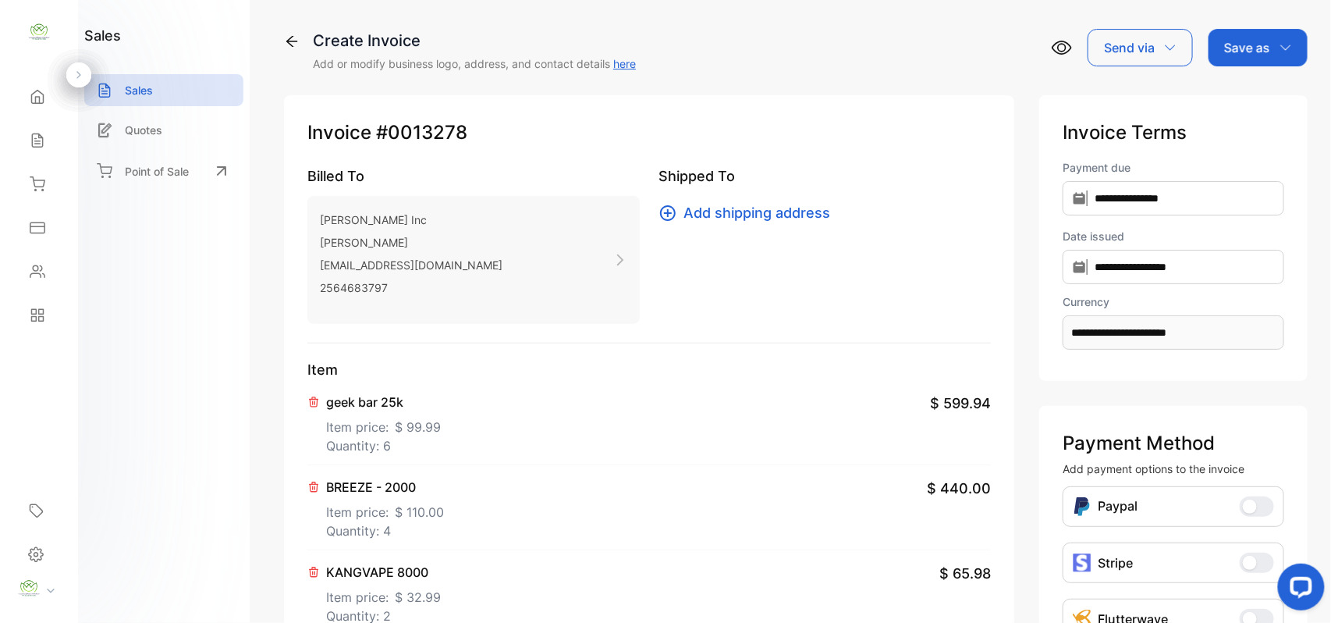
click at [1271, 42] on div "Save as" at bounding box center [1258, 47] width 99 height 37
click at [1255, 100] on div "Invoice" at bounding box center [1254, 98] width 90 height 31
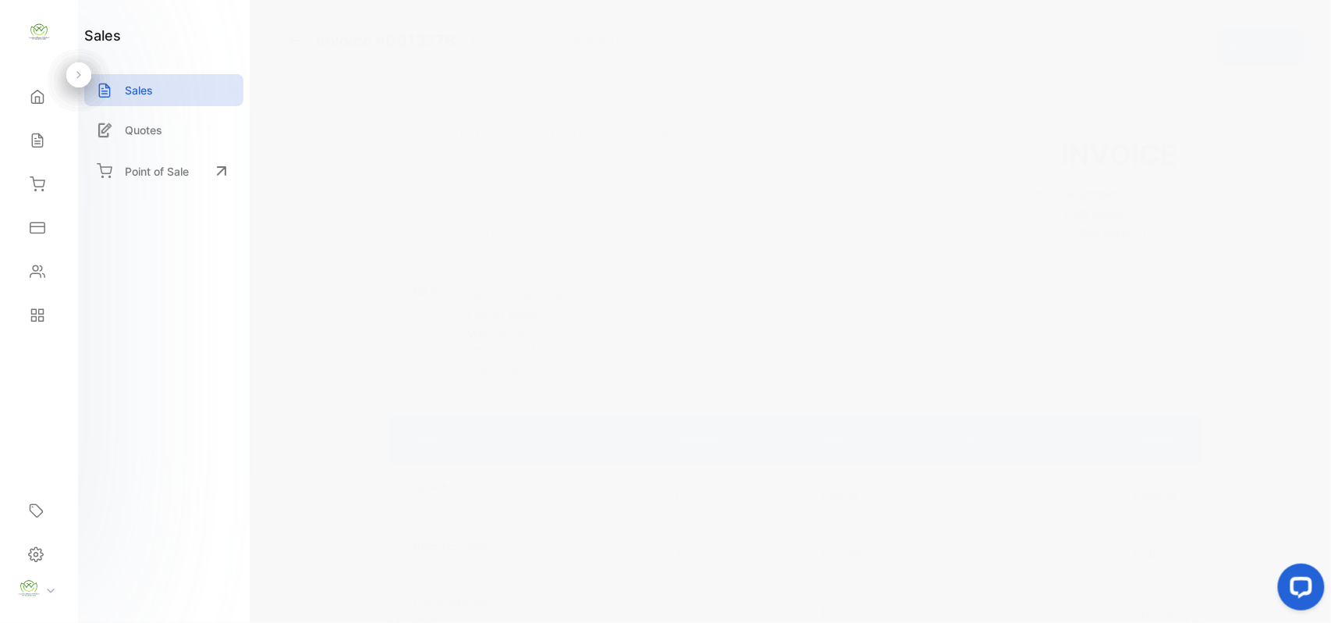
drag, startPoint x: 1230, startPoint y: 42, endPoint x: 1228, endPoint y: 69, distance: 27.4
click at [1231, 47] on p "Actions" at bounding box center [1250, 47] width 46 height 19
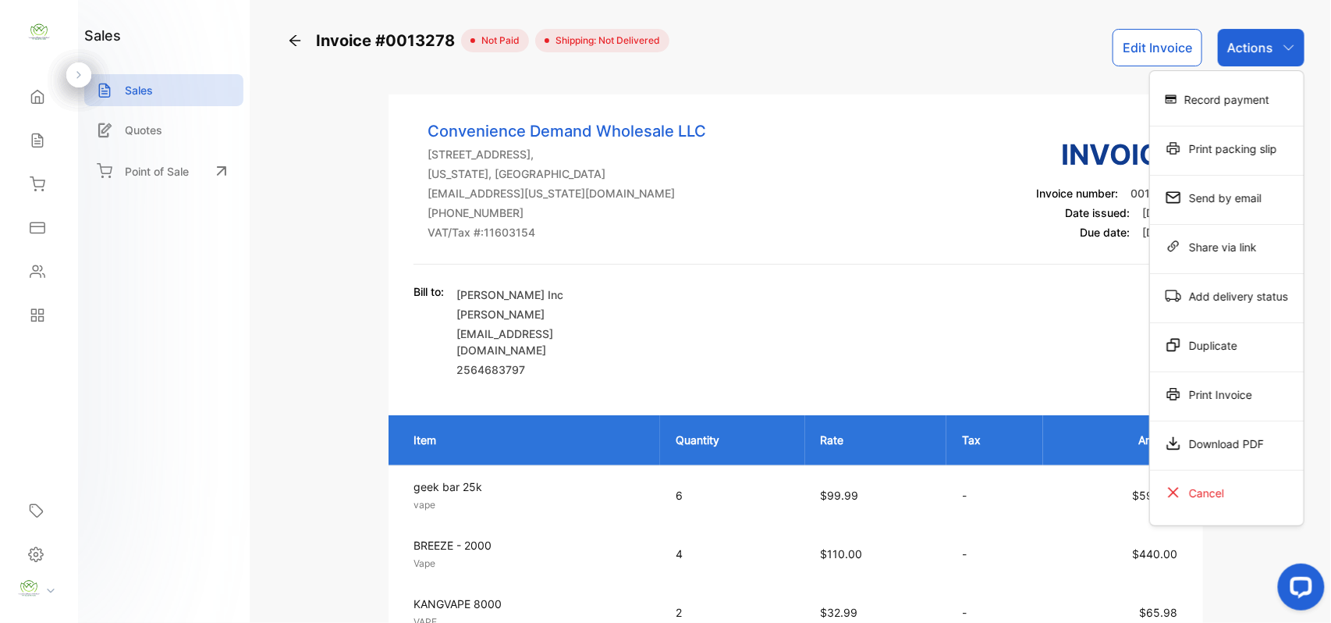
click at [1236, 387] on div "Print Invoice" at bounding box center [1227, 393] width 154 height 31
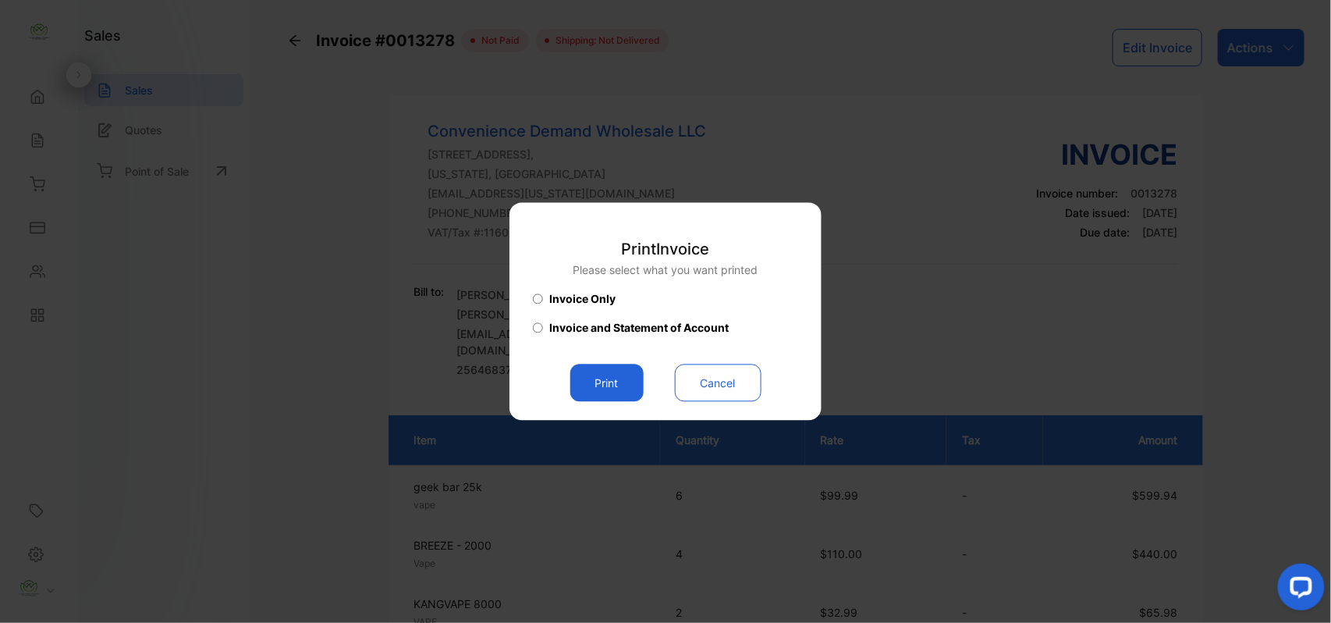
click at [634, 378] on button "Print" at bounding box center [606, 382] width 73 height 37
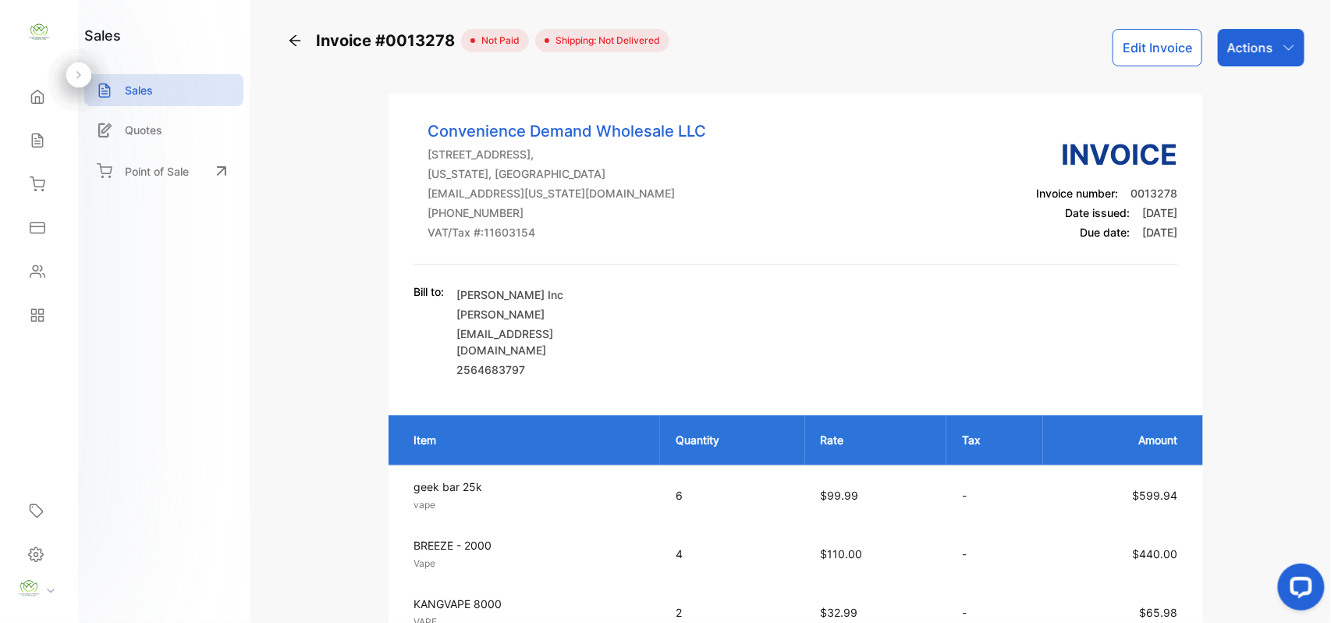
click at [37, 133] on icon at bounding box center [38, 141] width 16 height 16
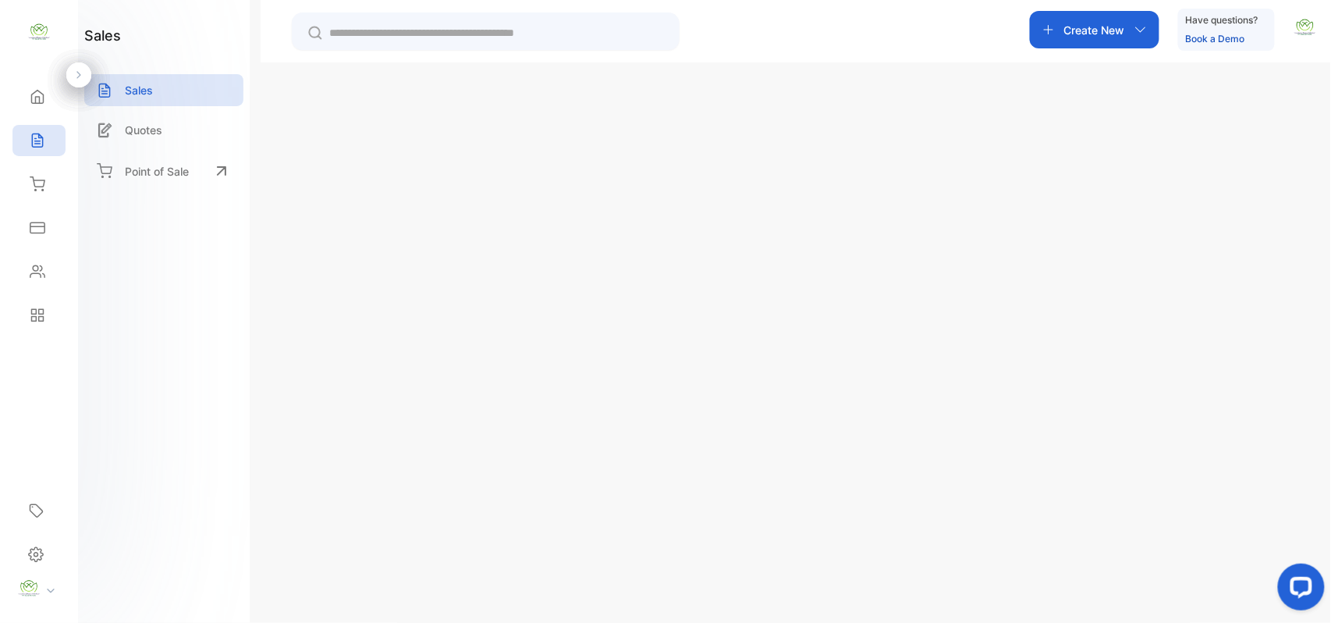
scroll to position [242, 0]
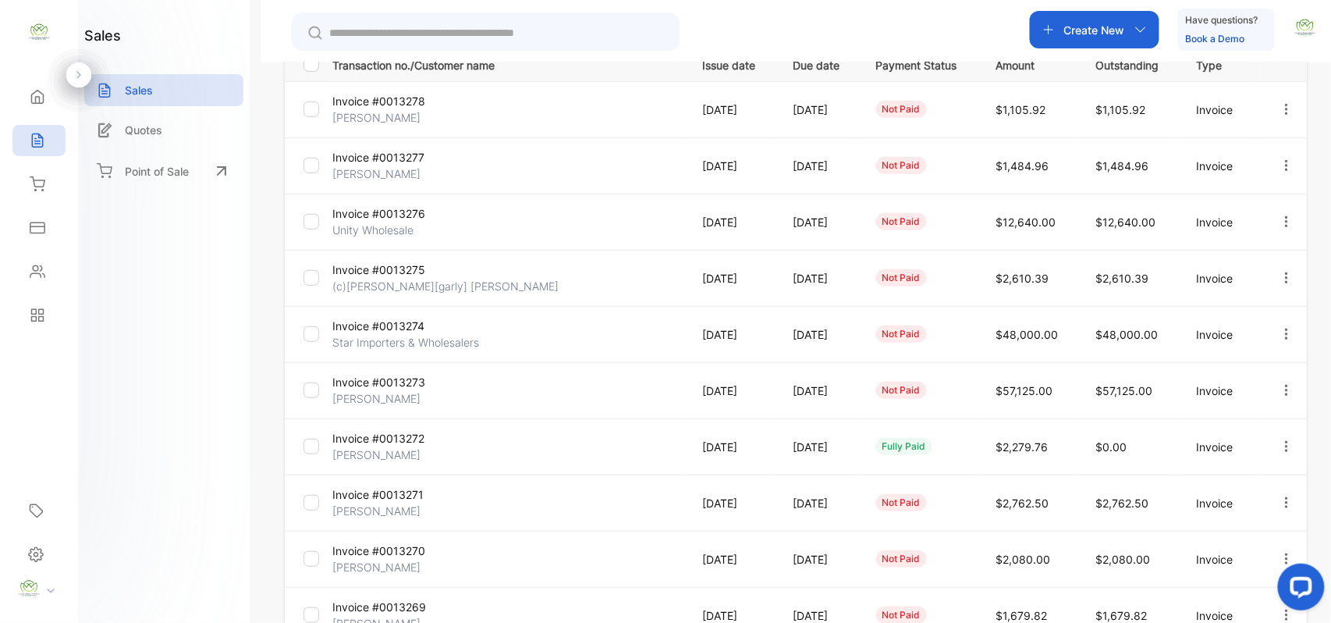
click at [1280, 160] on icon "button" at bounding box center [1287, 165] width 14 height 14
click at [1255, 259] on span "Record payment" at bounding box center [1242, 254] width 98 height 19
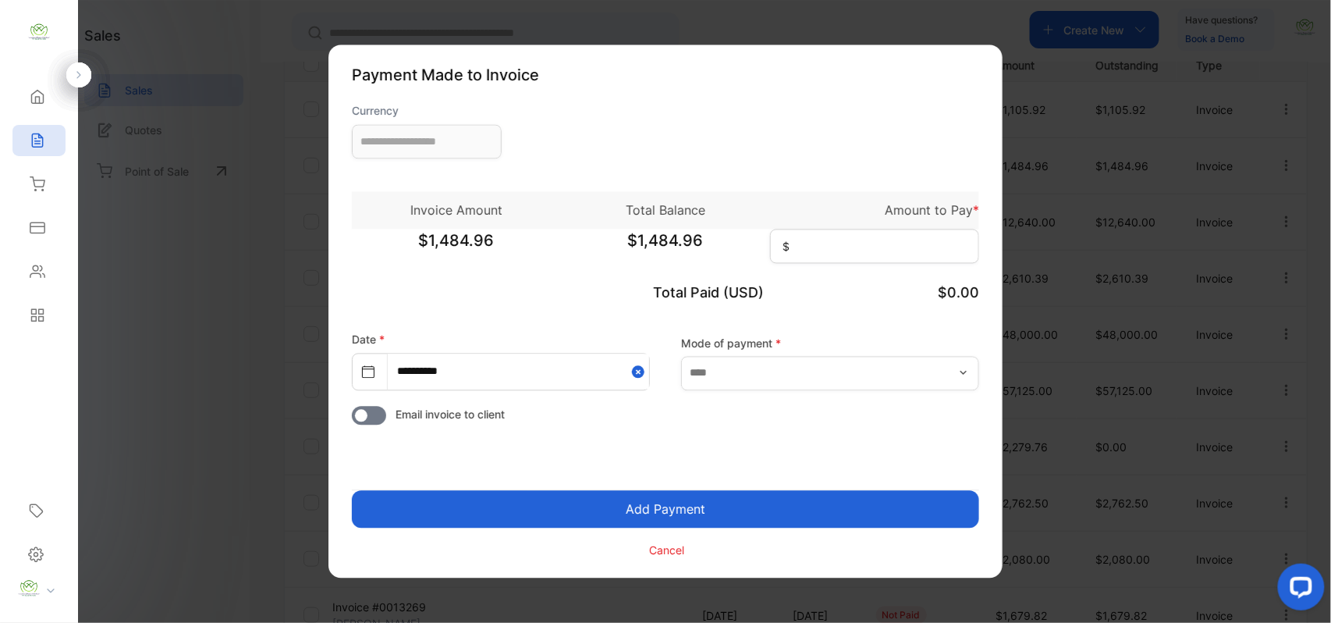
type input "**********"
click at [906, 247] on input at bounding box center [874, 246] width 209 height 34
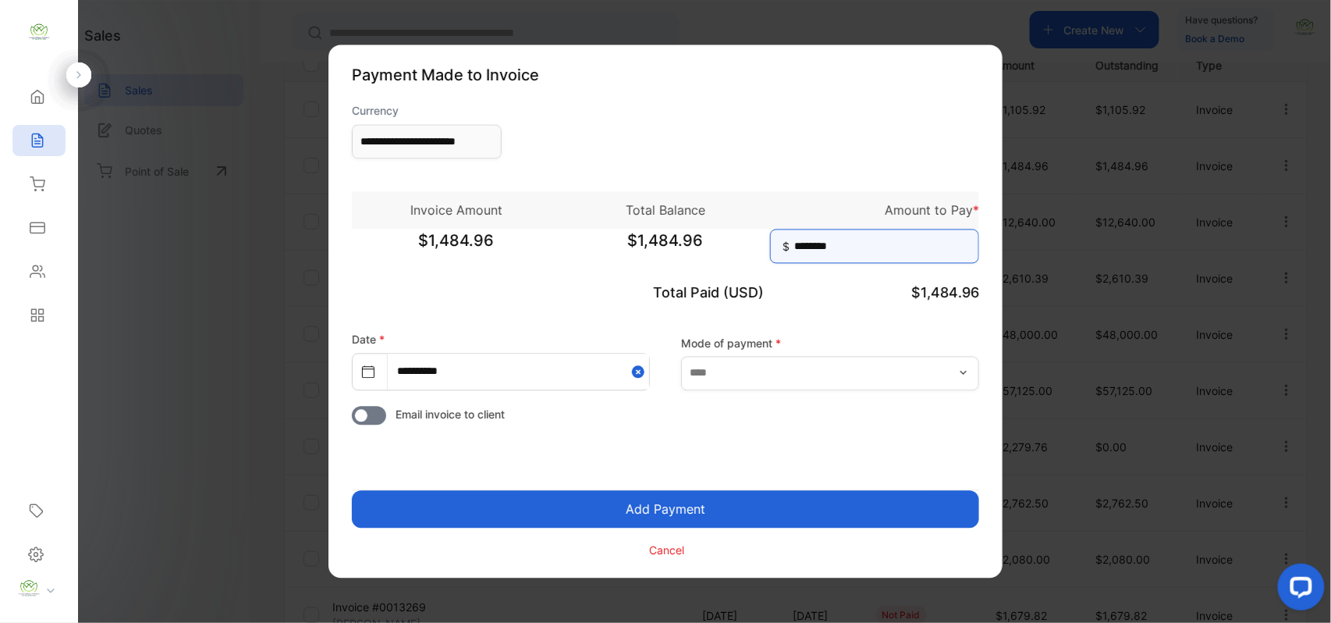
type input "********"
click at [352, 491] on button "Add Payment" at bounding box center [665, 509] width 627 height 37
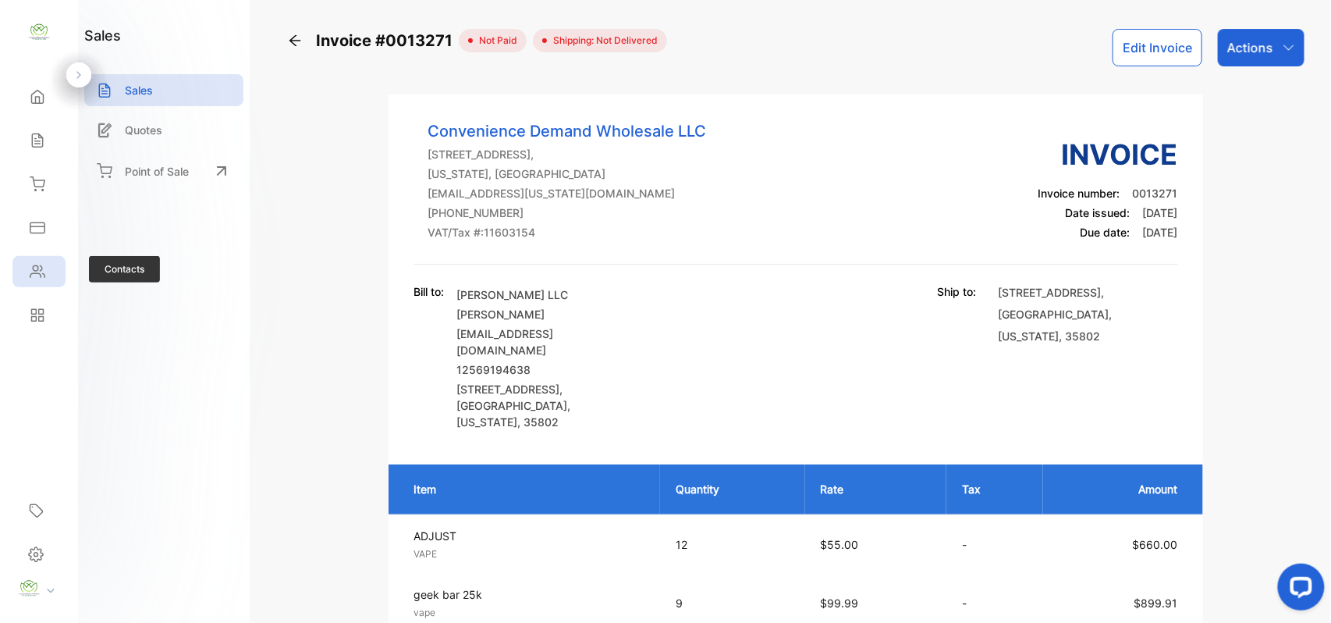
drag, startPoint x: 41, startPoint y: 269, endPoint x: 60, endPoint y: 278, distance: 20.6
click at [56, 275] on div "Contacts" at bounding box center [38, 271] width 53 height 31
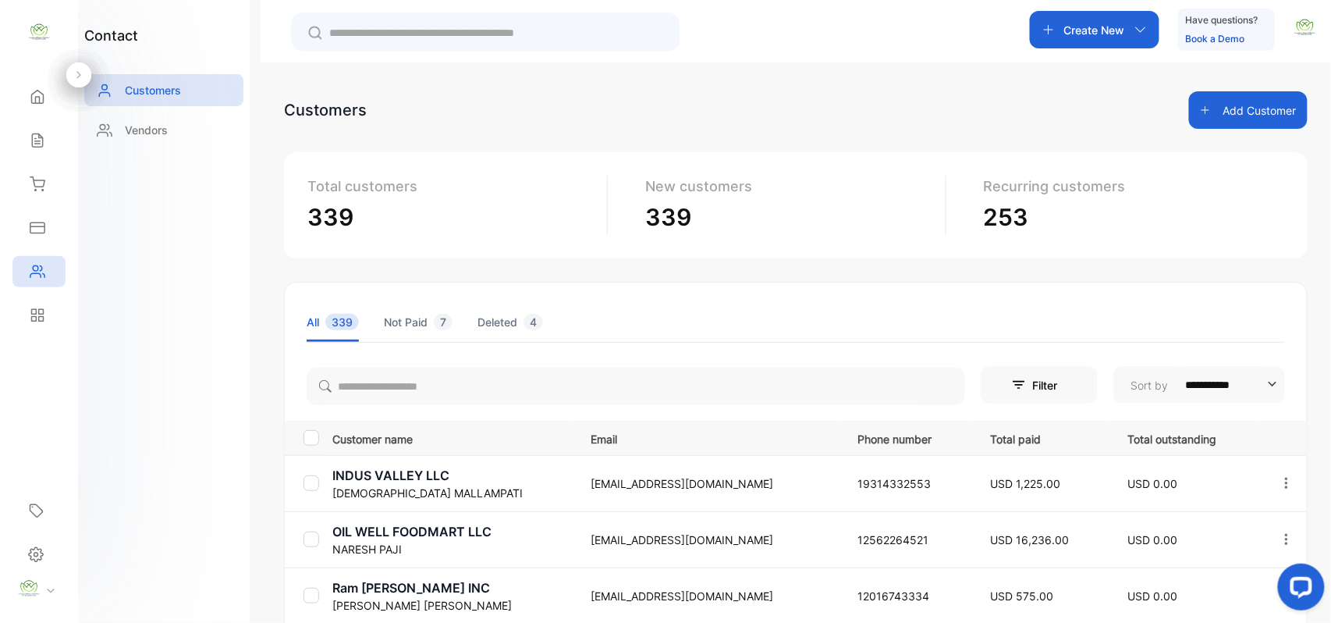
drag, startPoint x: 524, startPoint y: 410, endPoint x: 553, endPoint y: 406, distance: 29.1
click at [532, 413] on div "**********" at bounding box center [796, 599] width 1022 height 476
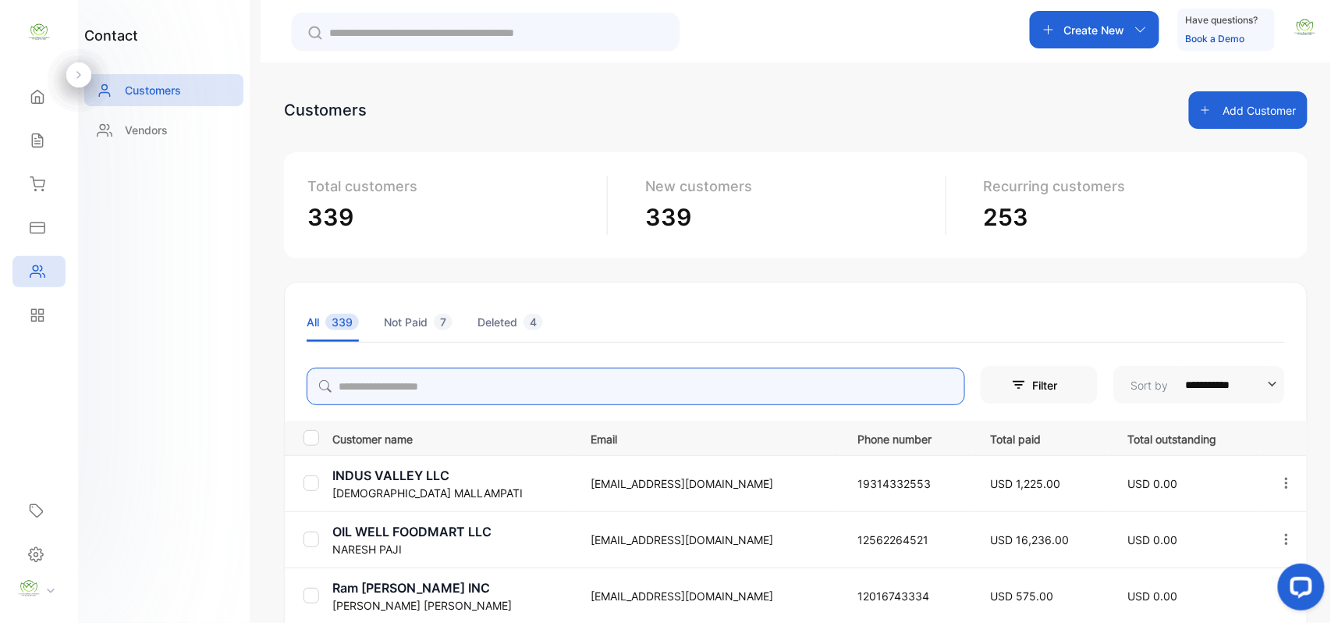
drag, startPoint x: 560, startPoint y: 401, endPoint x: 573, endPoint y: 396, distance: 13.3
click at [572, 396] on input "search" at bounding box center [636, 385] width 659 height 37
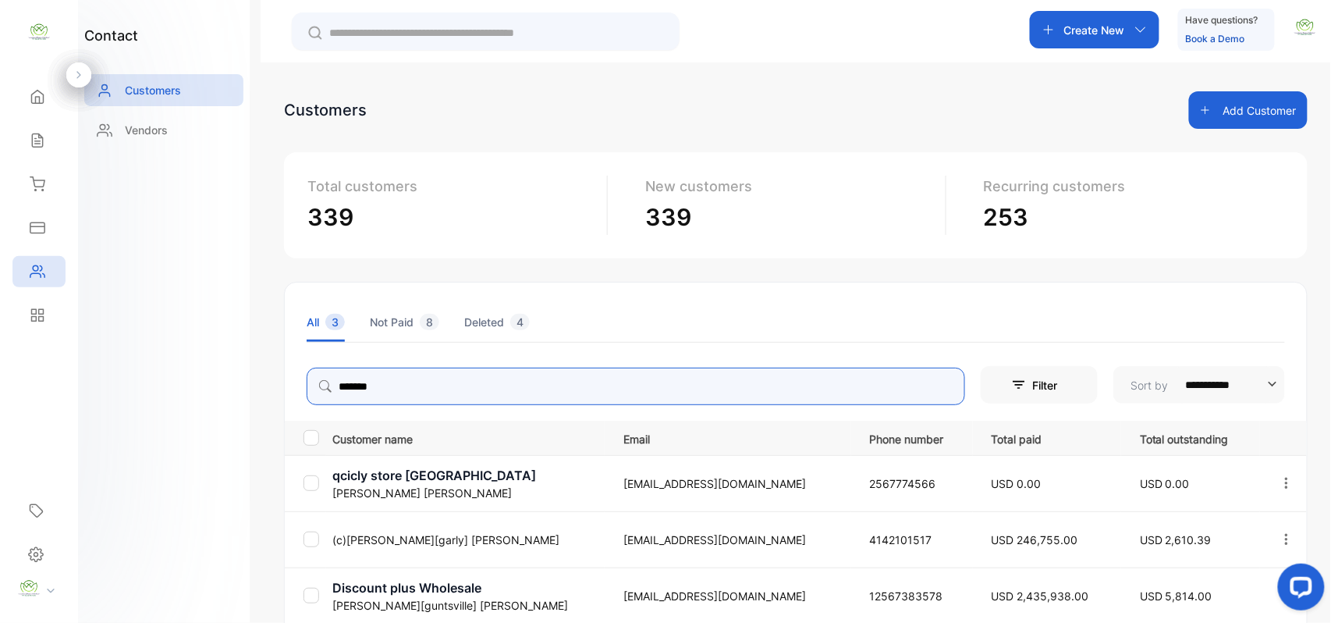
type input "*******"
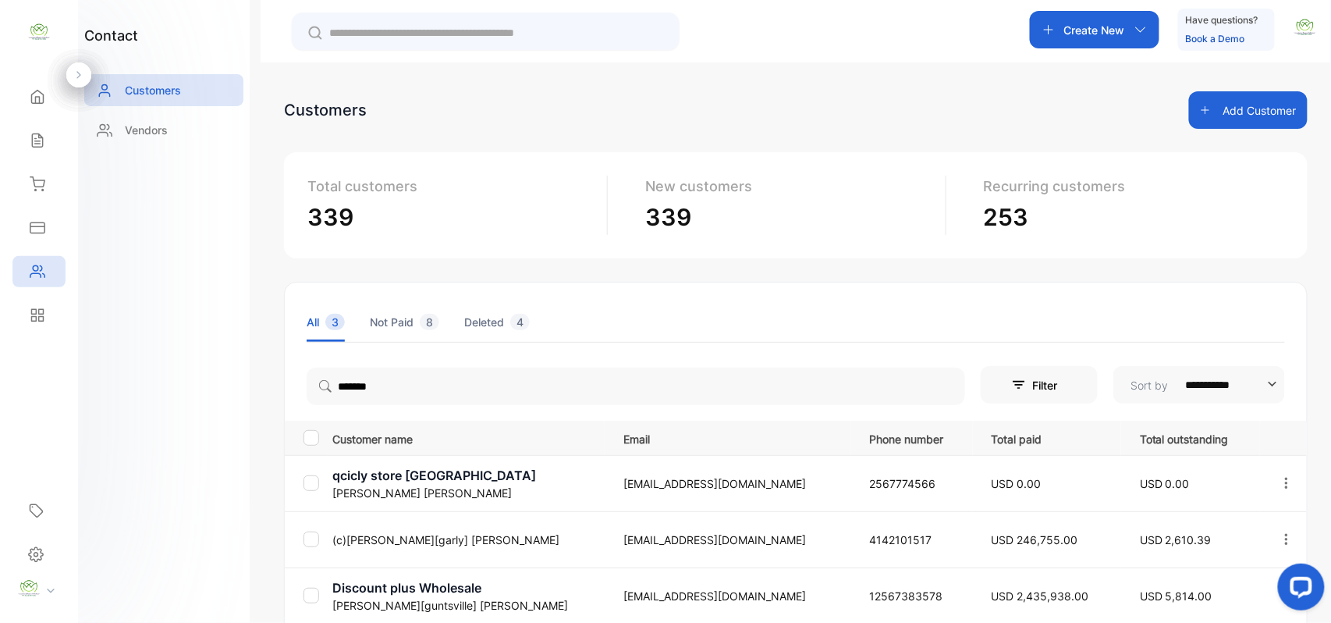
click at [398, 531] on p "(c)[PERSON_NAME][garly] [PERSON_NAME]" at bounding box center [468, 539] width 272 height 16
click at [30, 138] on div "Sales" at bounding box center [35, 141] width 20 height 16
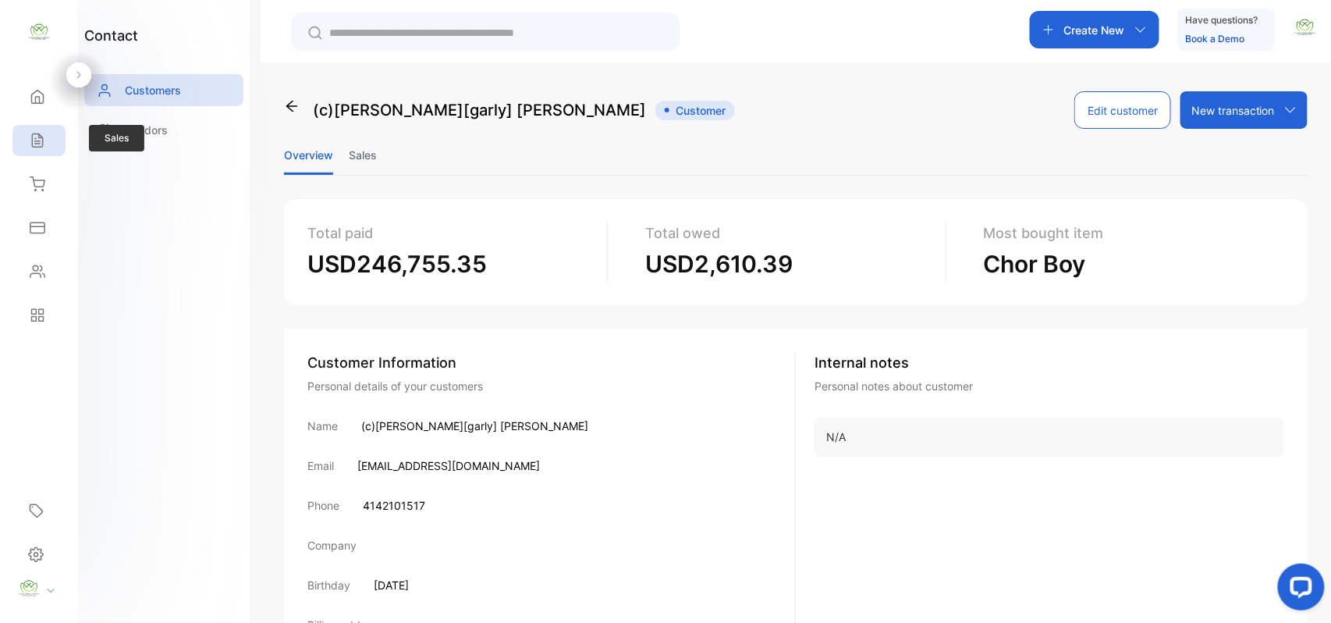
click at [30, 145] on icon at bounding box center [38, 141] width 16 height 16
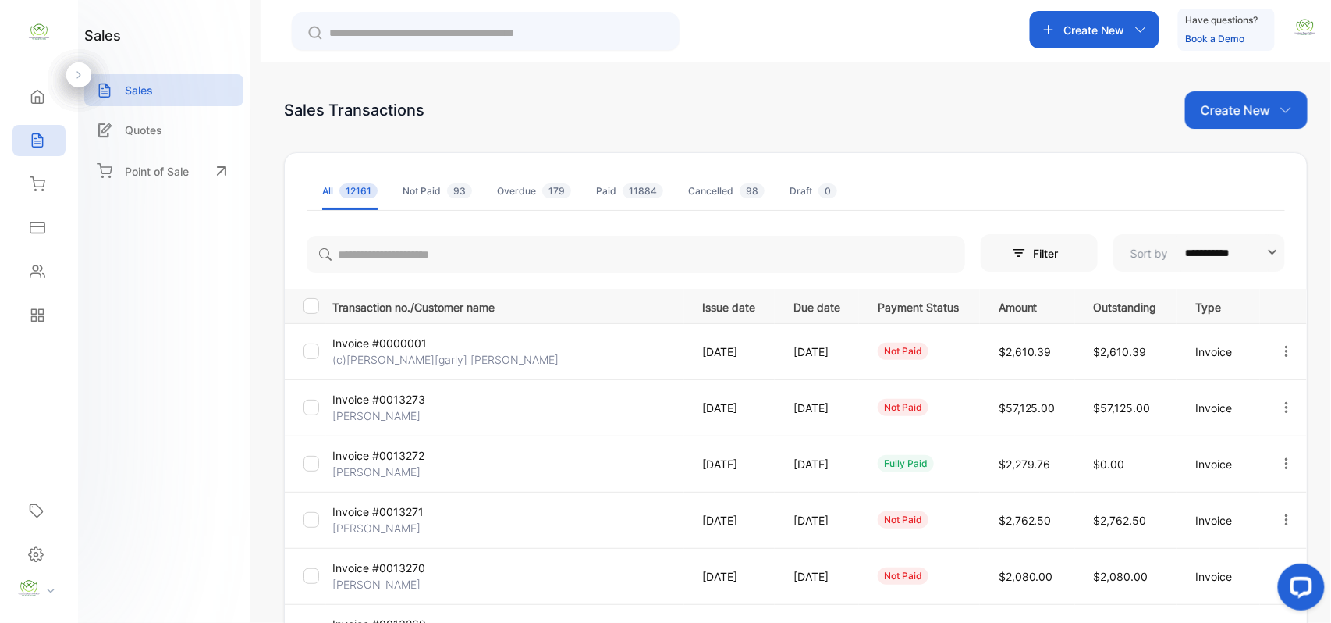
click at [398, 342] on p "Invoice #0000001" at bounding box center [390, 343] width 117 height 16
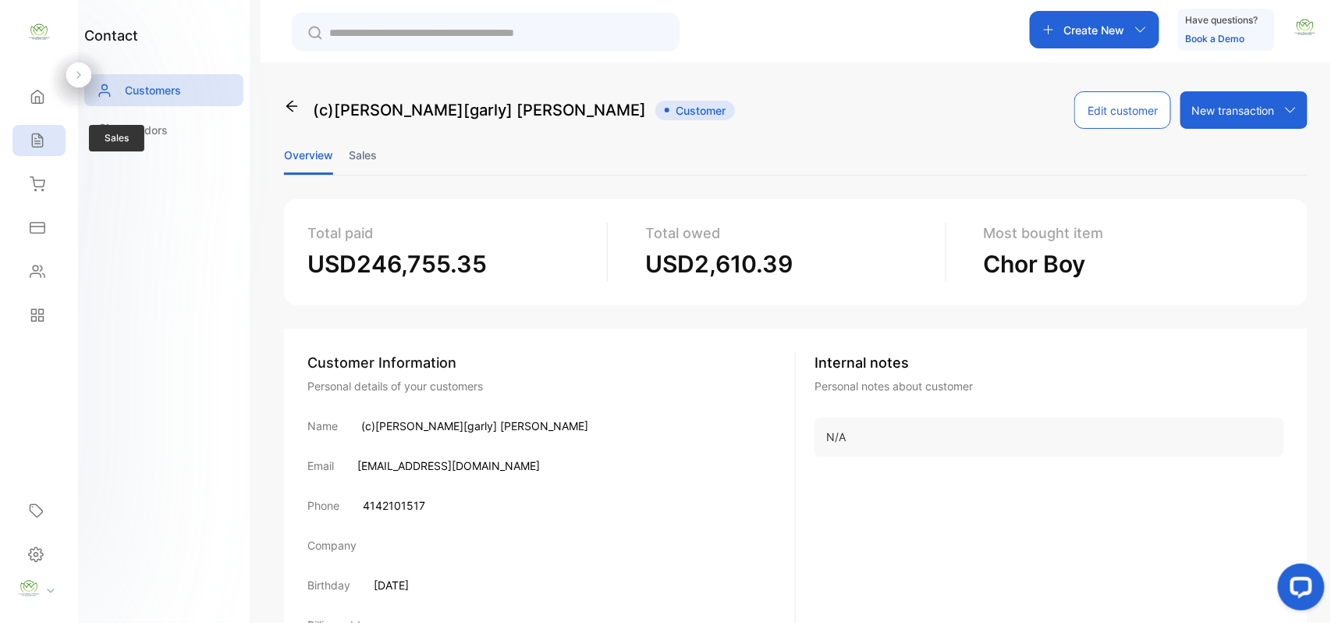
click at [36, 129] on div "Sales" at bounding box center [38, 140] width 53 height 31
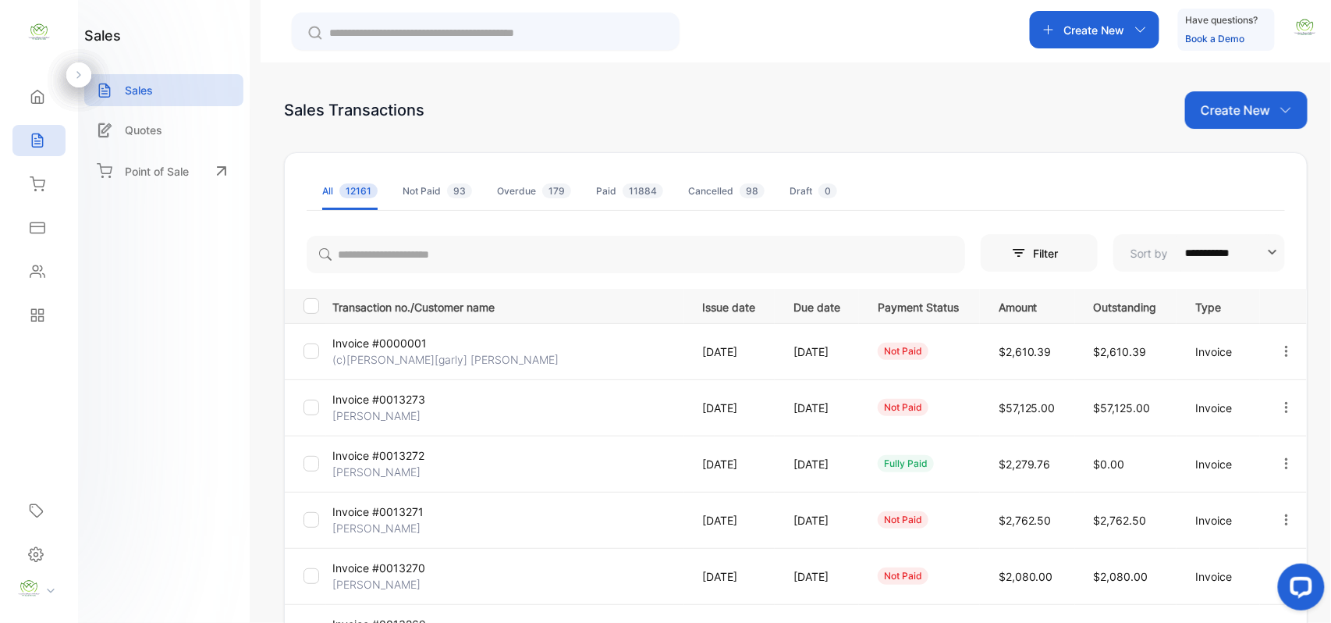
click at [420, 342] on p "Invoice #0000001" at bounding box center [390, 343] width 117 height 16
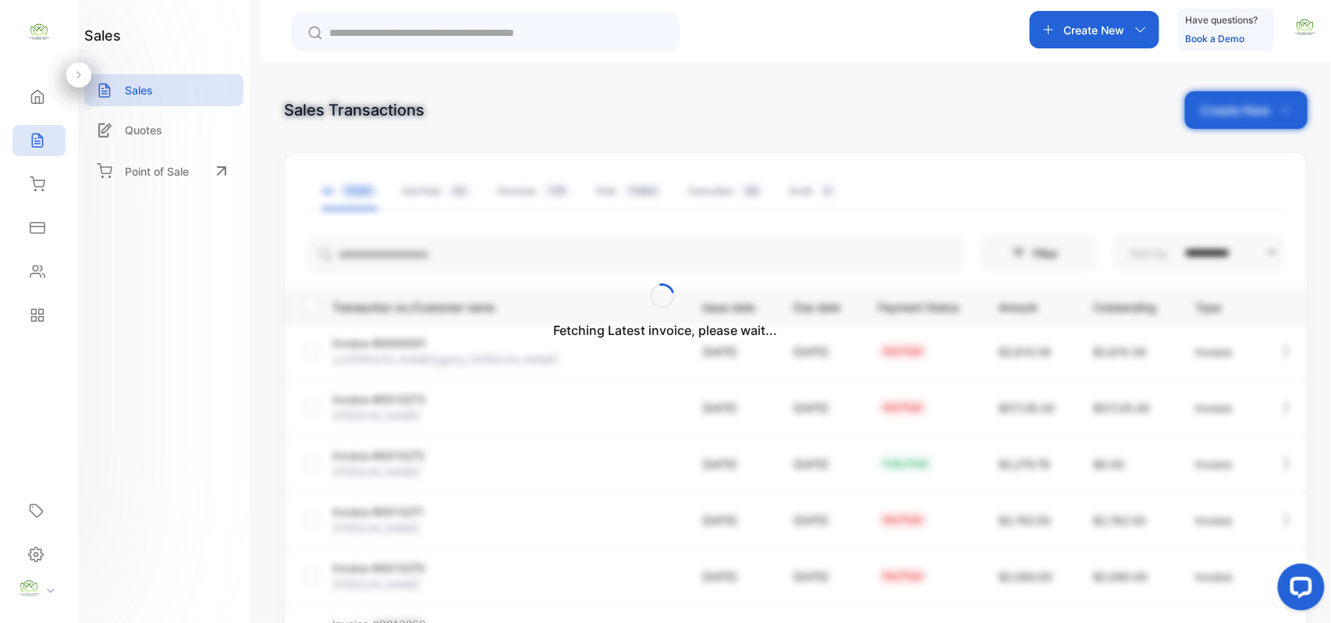
click at [420, 342] on div "Fetching Latest invoice, please wait..." at bounding box center [665, 311] width 1331 height 623
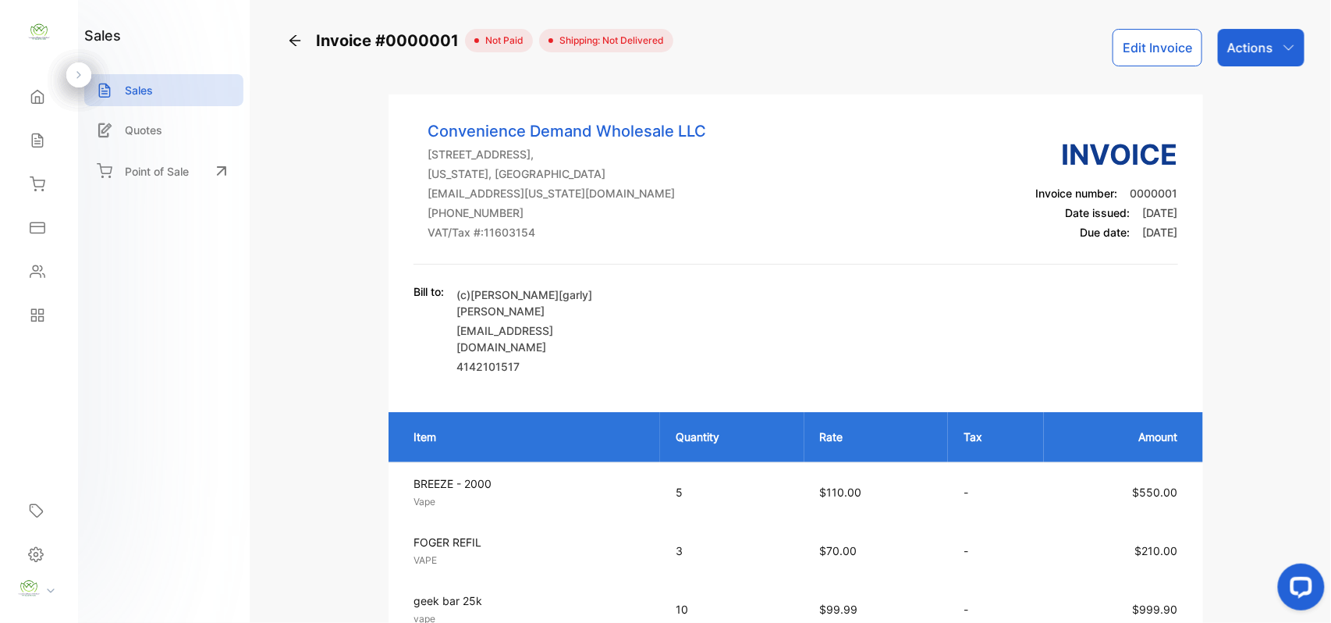
drag, startPoint x: 1248, startPoint y: 48, endPoint x: 1256, endPoint y: 61, distance: 15.4
click at [1252, 53] on p "Actions" at bounding box center [1250, 47] width 46 height 19
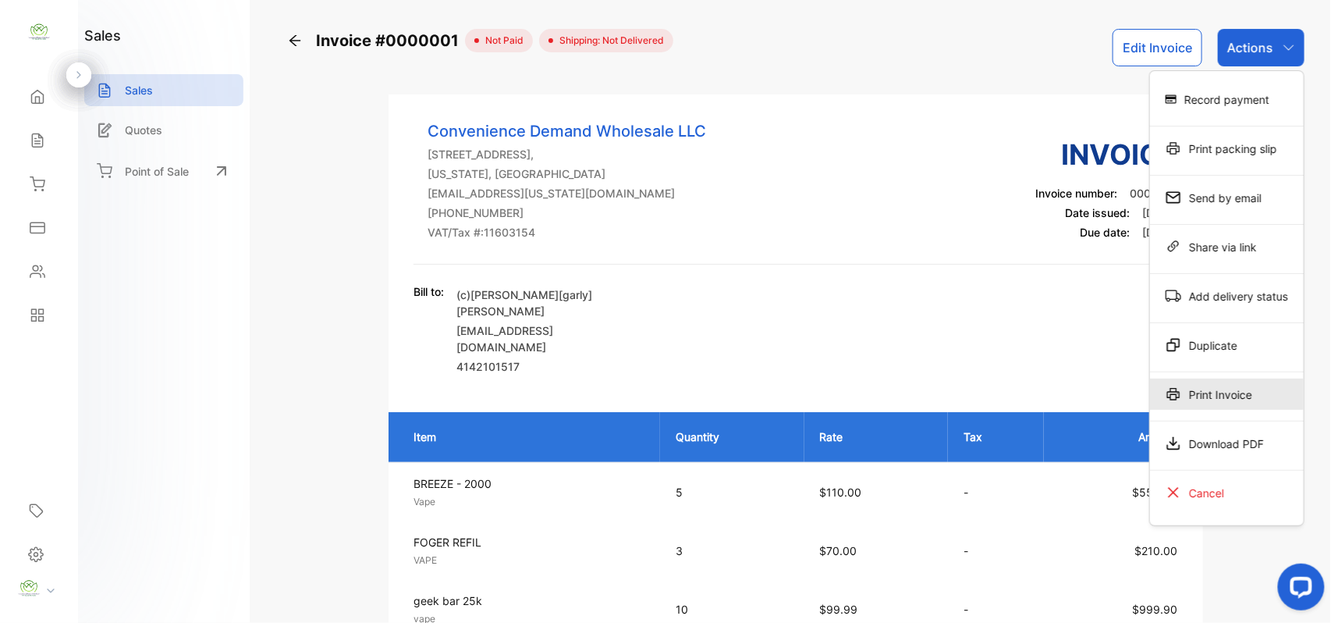
click at [1219, 394] on div "Print Invoice" at bounding box center [1227, 393] width 154 height 31
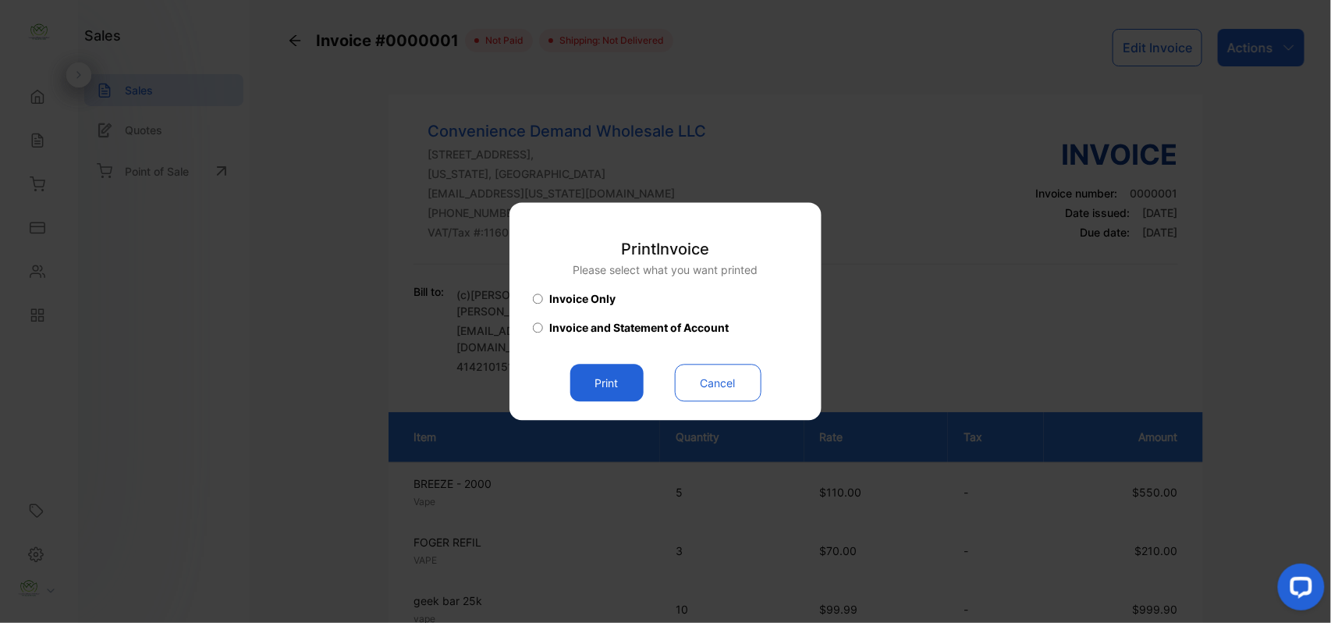
click at [584, 393] on button "Print" at bounding box center [606, 382] width 73 height 37
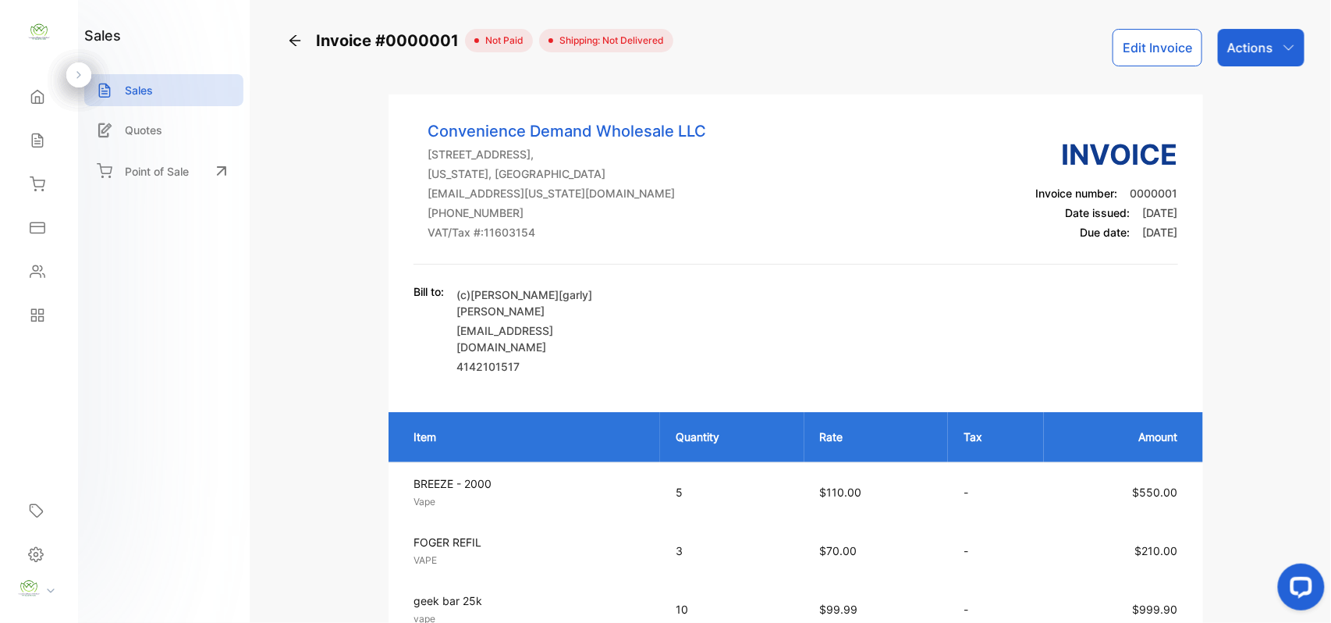
click at [50, 131] on div "Sales" at bounding box center [38, 140] width 53 height 31
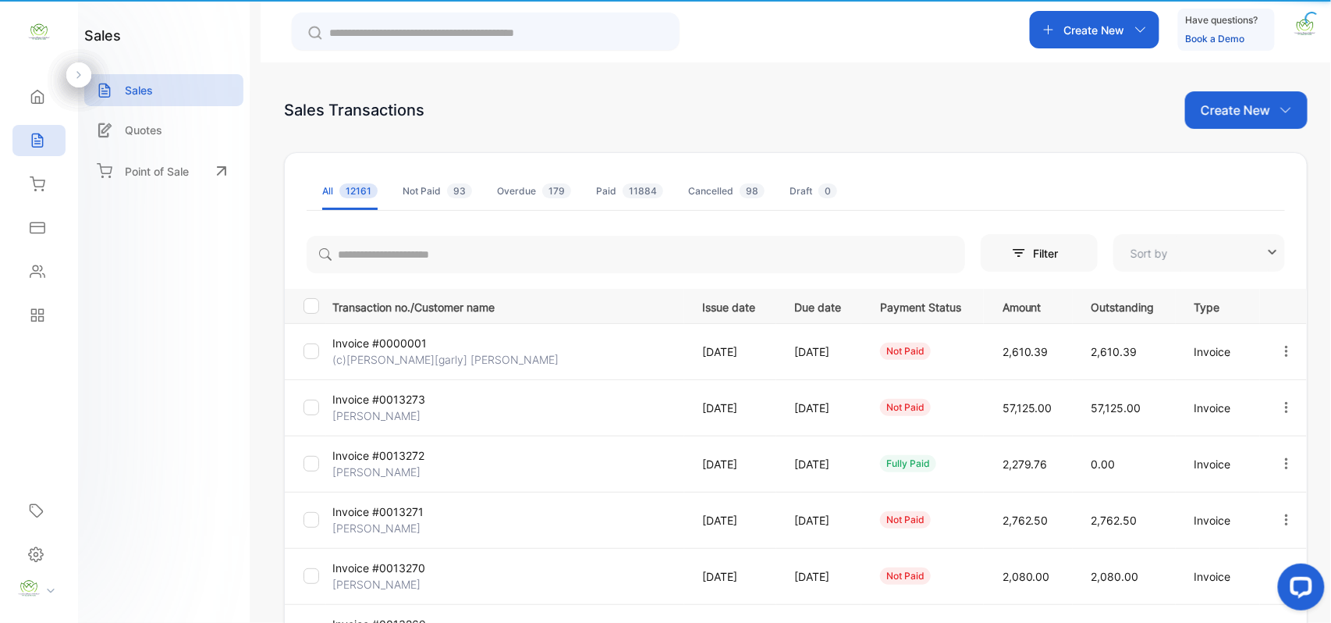
type input "**********"
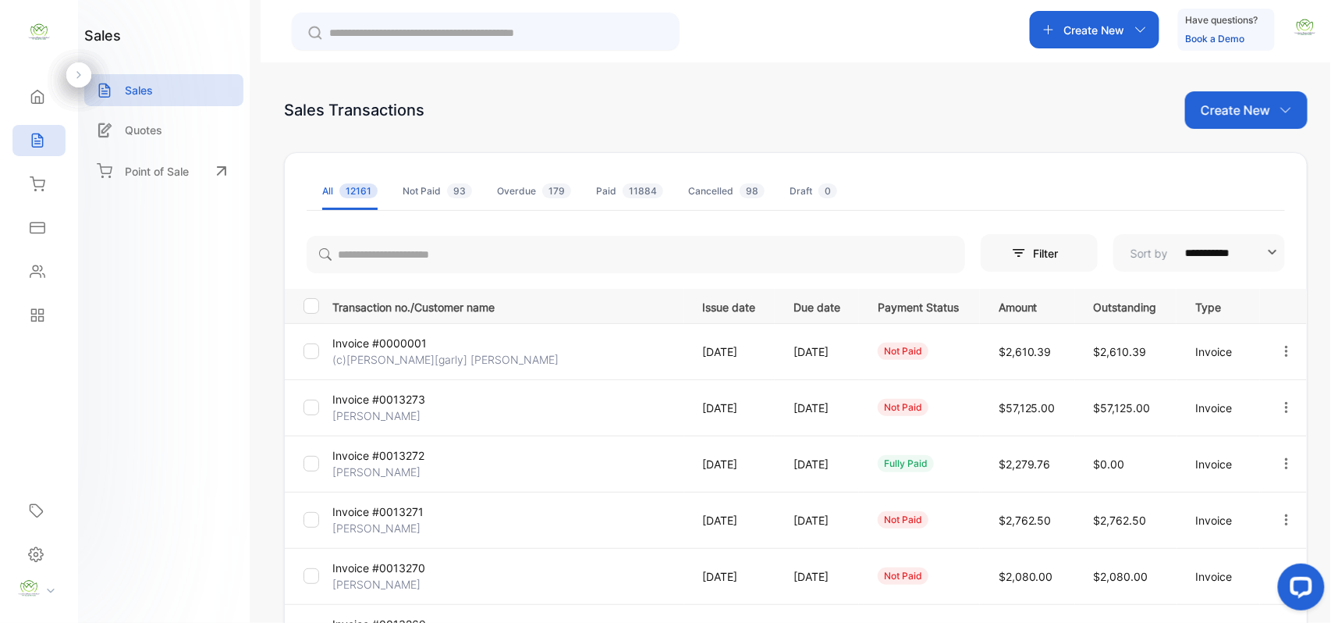
click at [1285, 346] on icon "button" at bounding box center [1286, 350] width 3 height 11
click at [1212, 529] on span "Cancel" at bounding box center [1213, 529] width 41 height 19
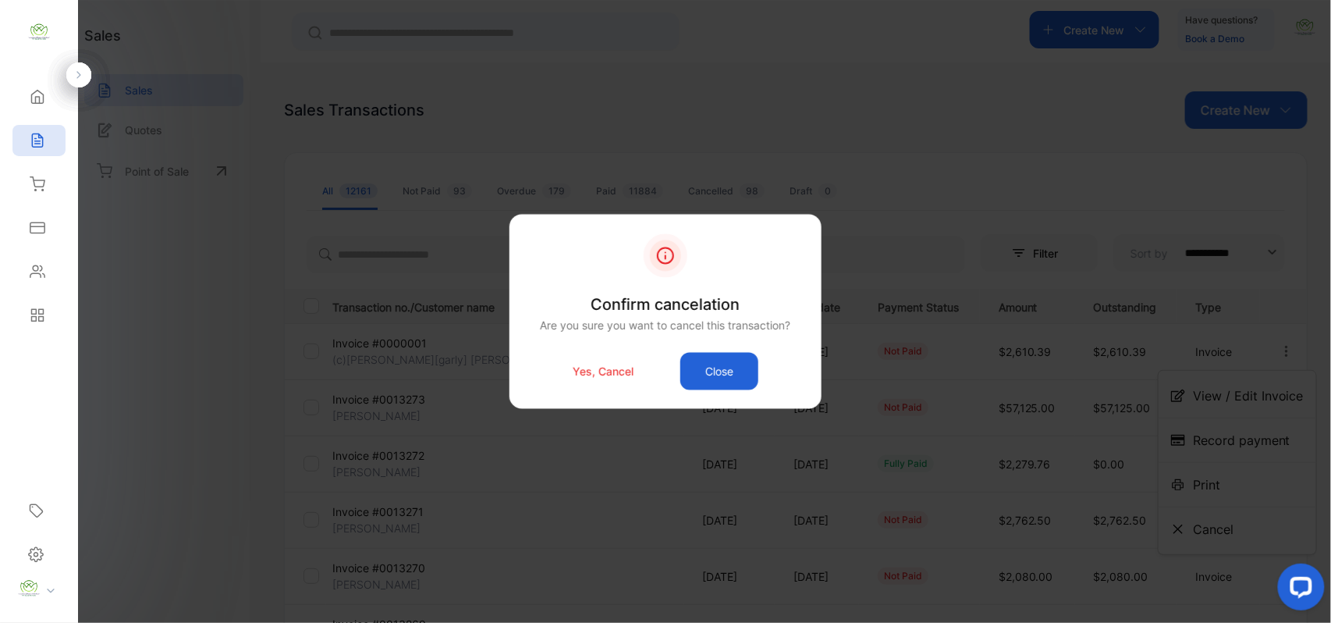
click at [598, 368] on p "Yes, Cancel" at bounding box center [603, 371] width 61 height 16
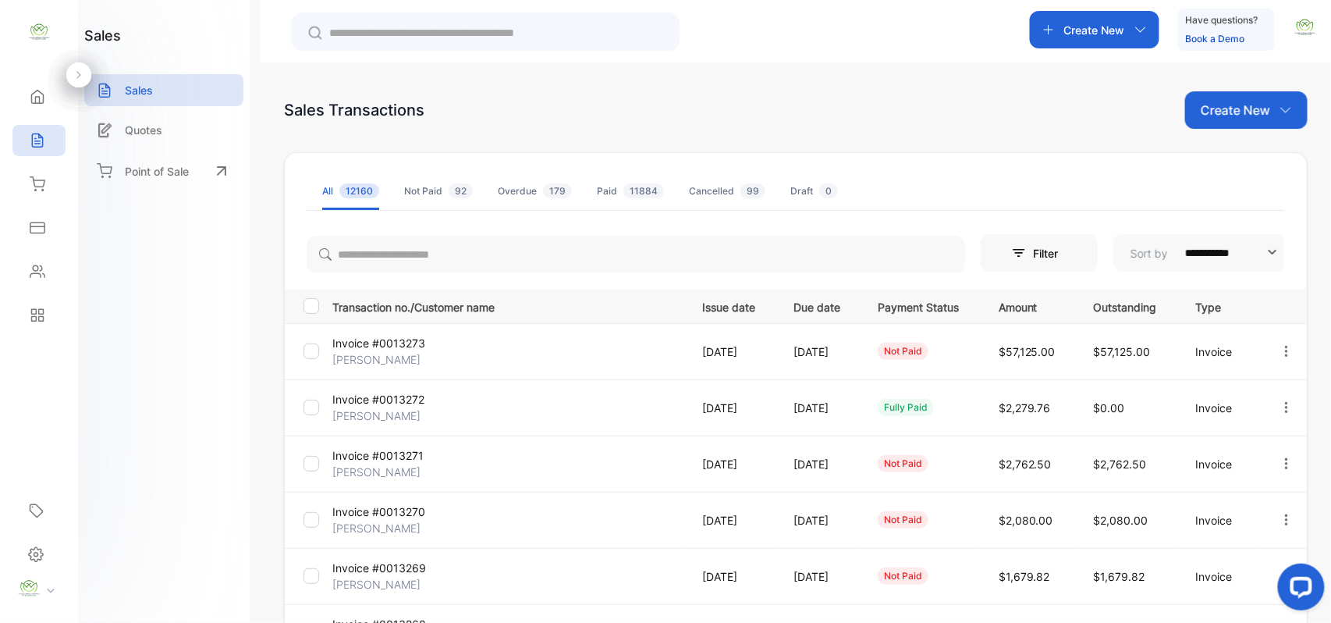
click at [1233, 117] on p "Create New" at bounding box center [1235, 110] width 69 height 19
click at [1218, 172] on div "Invoice" at bounding box center [1252, 161] width 109 height 31
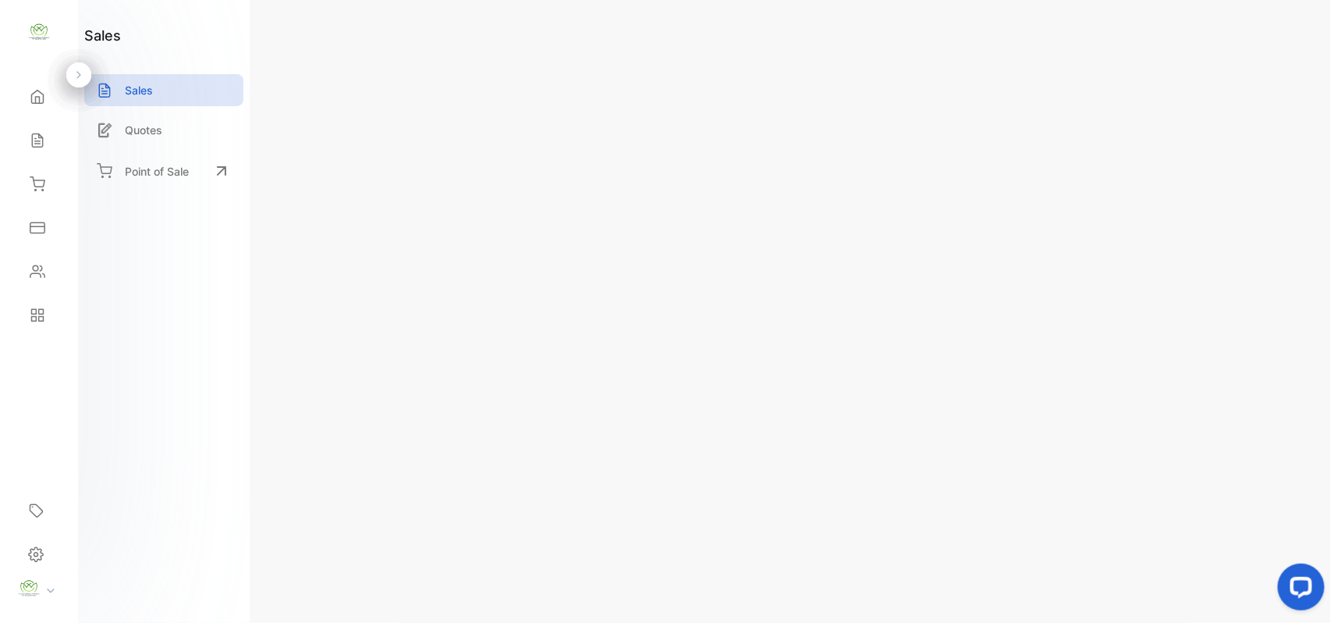
type input "**********"
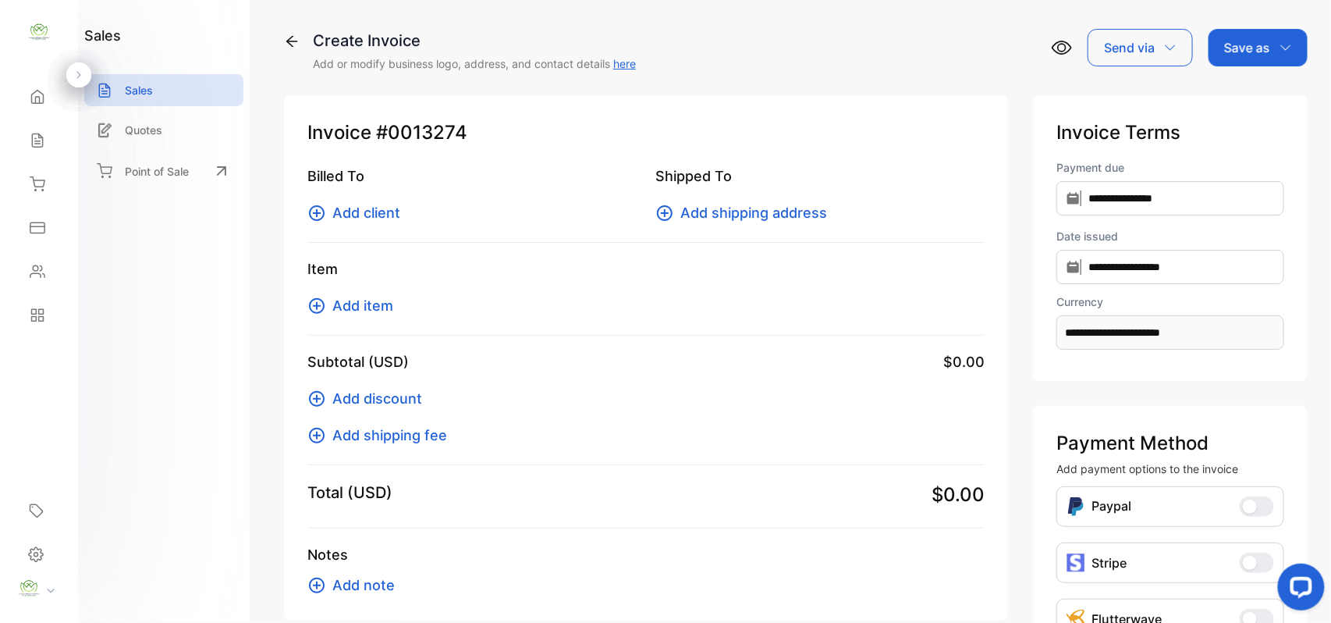
click at [345, 216] on span "Add client" at bounding box center [366, 212] width 68 height 21
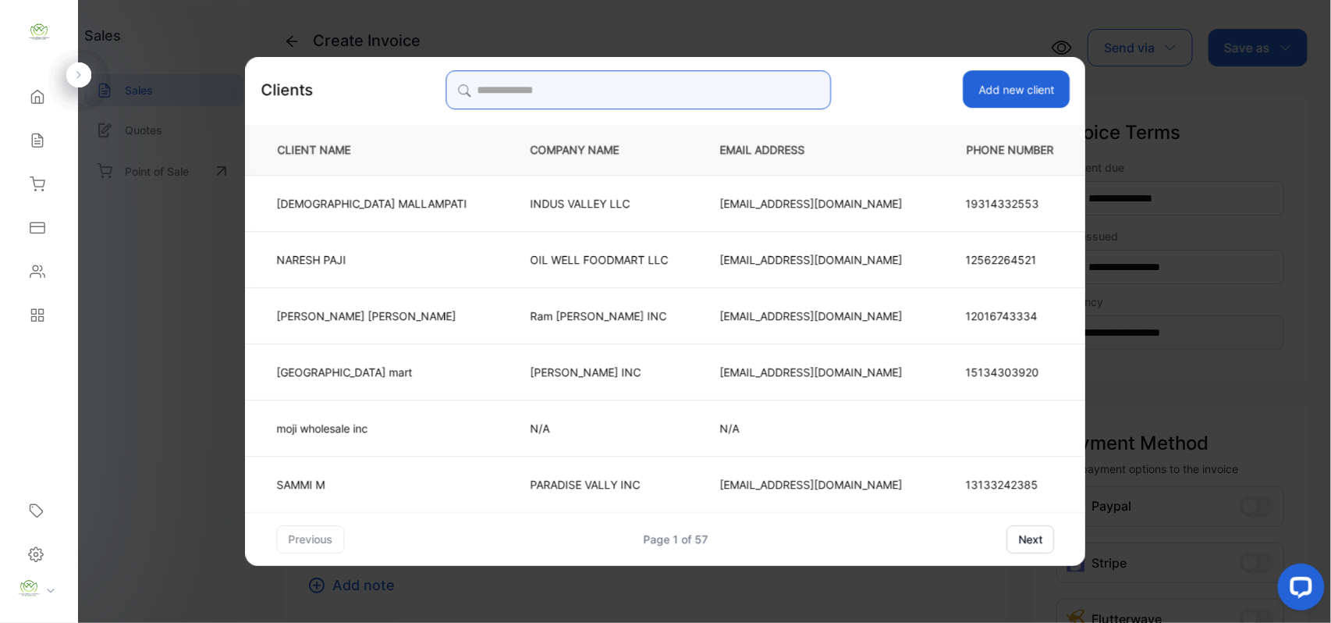
click at [747, 85] on input "search" at bounding box center [638, 89] width 385 height 39
type input "*"
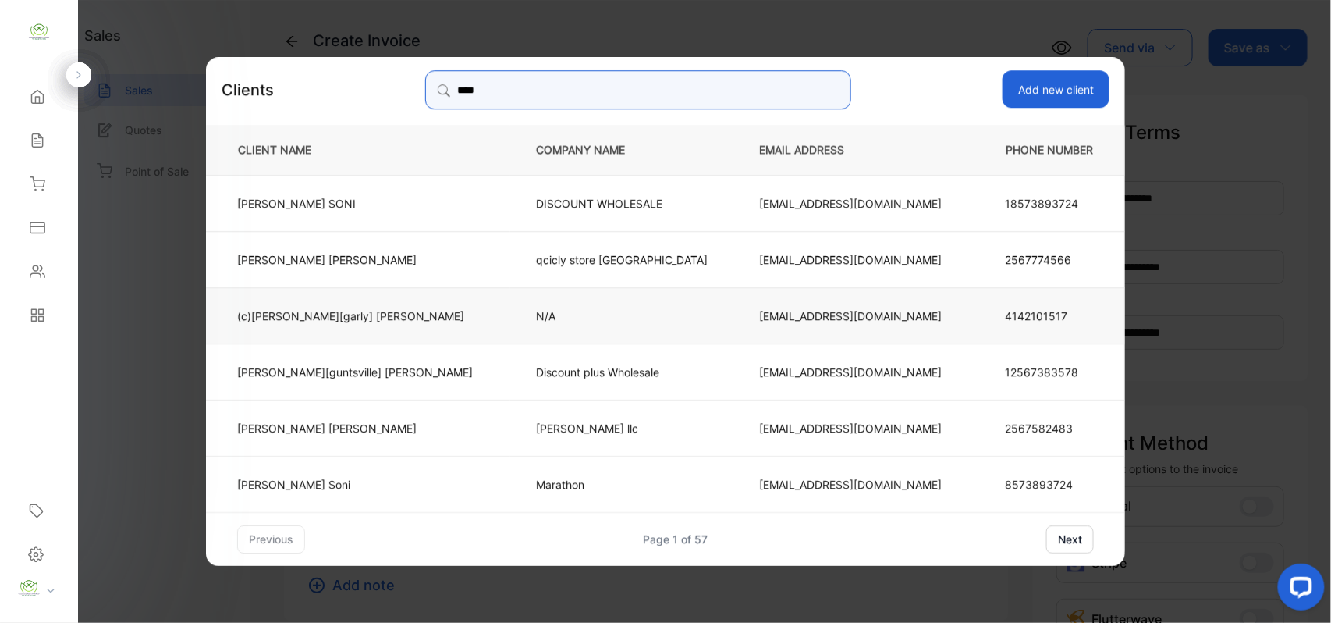
type input "****"
click at [390, 300] on td "(c)[PERSON_NAME][garly] [PERSON_NAME]" at bounding box center [358, 314] width 304 height 56
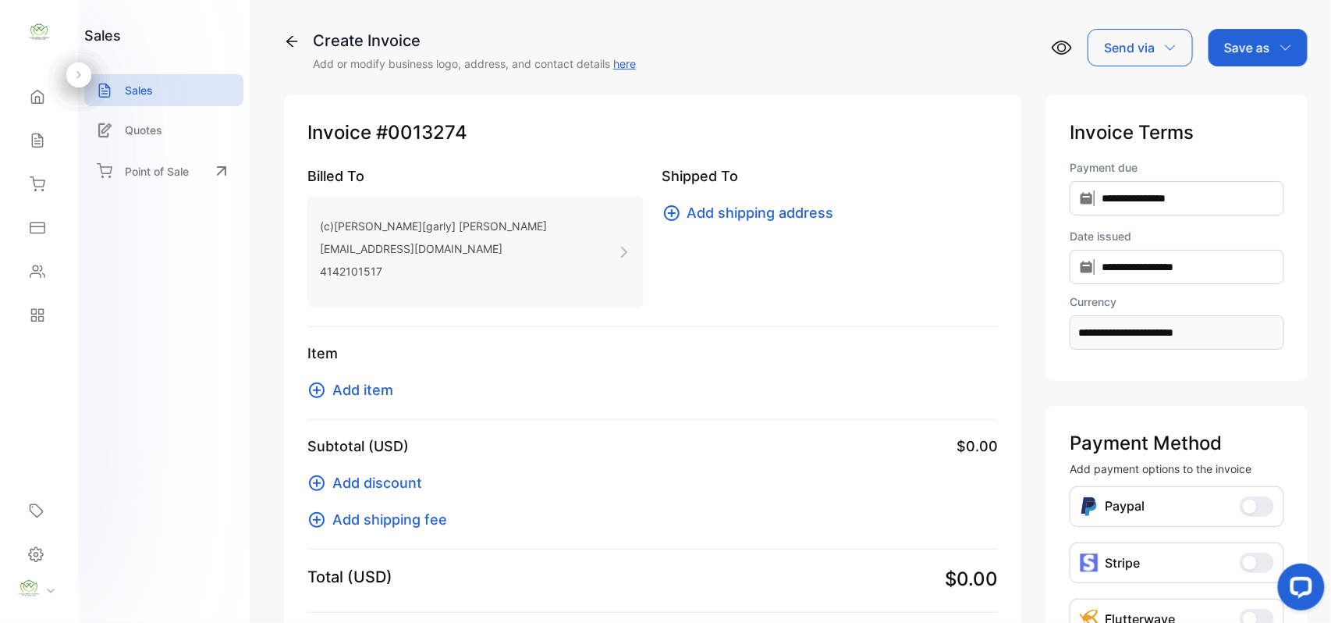
click at [363, 398] on div "Item Add item" at bounding box center [652, 381] width 691 height 77
click at [364, 396] on span "Add item" at bounding box center [362, 389] width 61 height 21
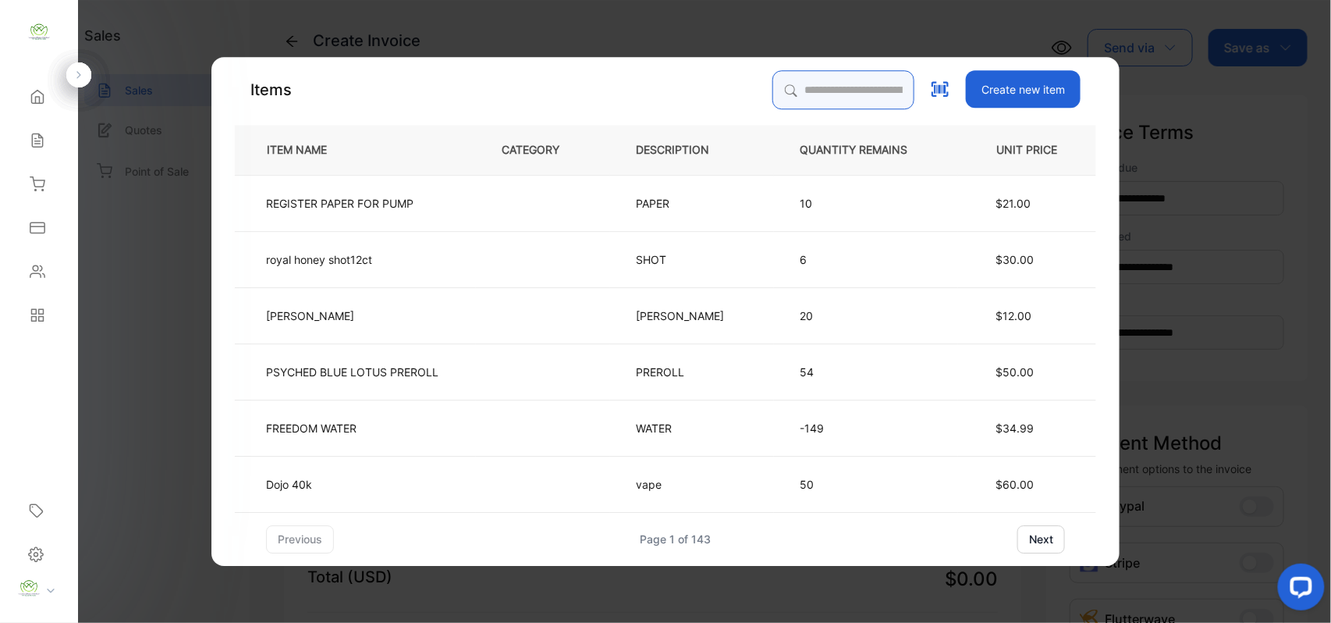
click at [778, 86] on input "search" at bounding box center [843, 89] width 142 height 39
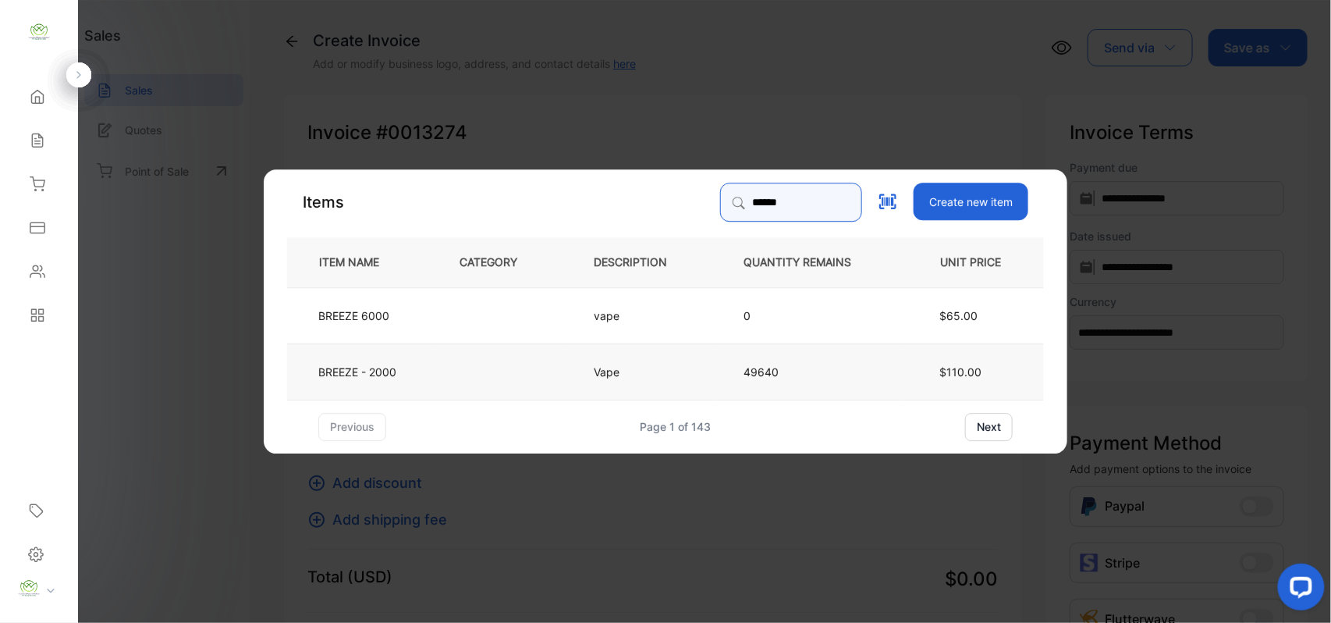
type input "******"
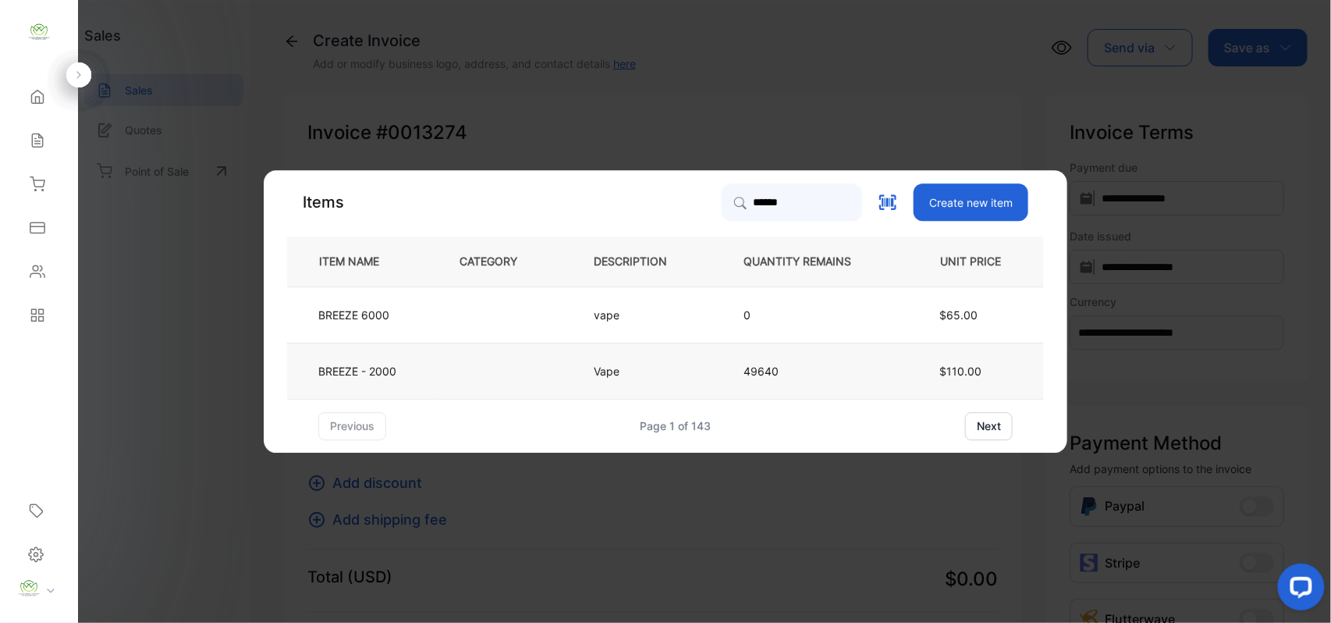
click at [389, 375] on p "BREEZE - 2000" at bounding box center [357, 371] width 78 height 16
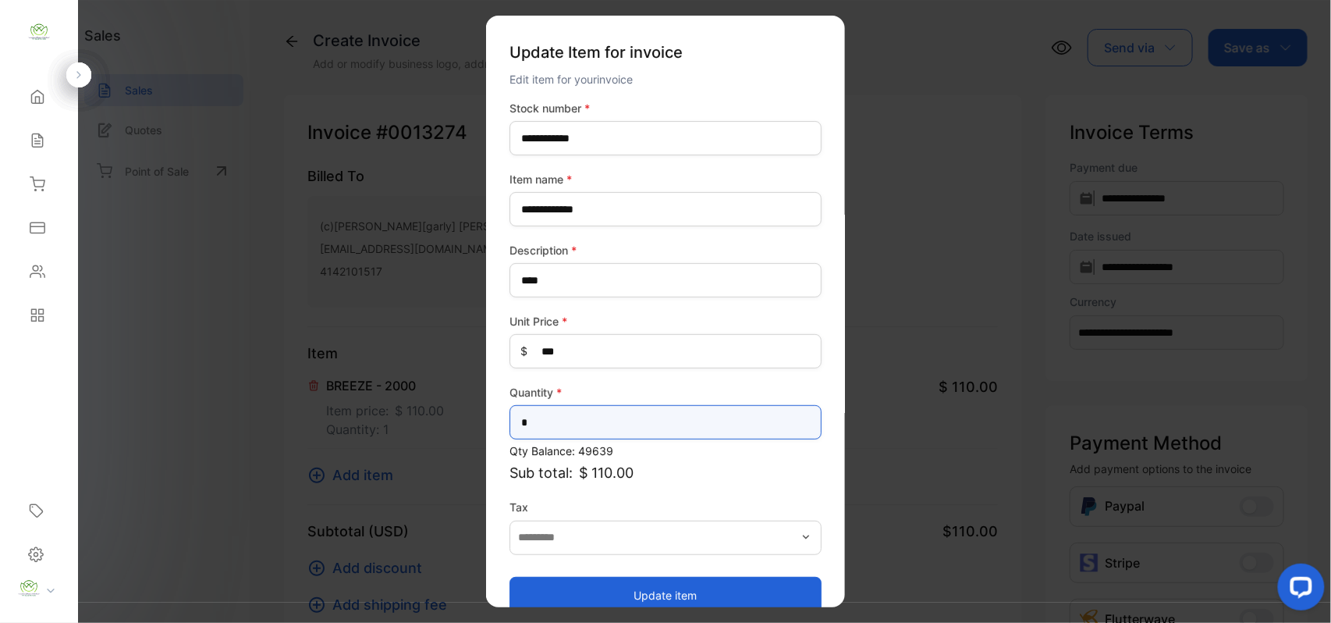
click at [691, 410] on input "*" at bounding box center [666, 422] width 312 height 34
type input "*"
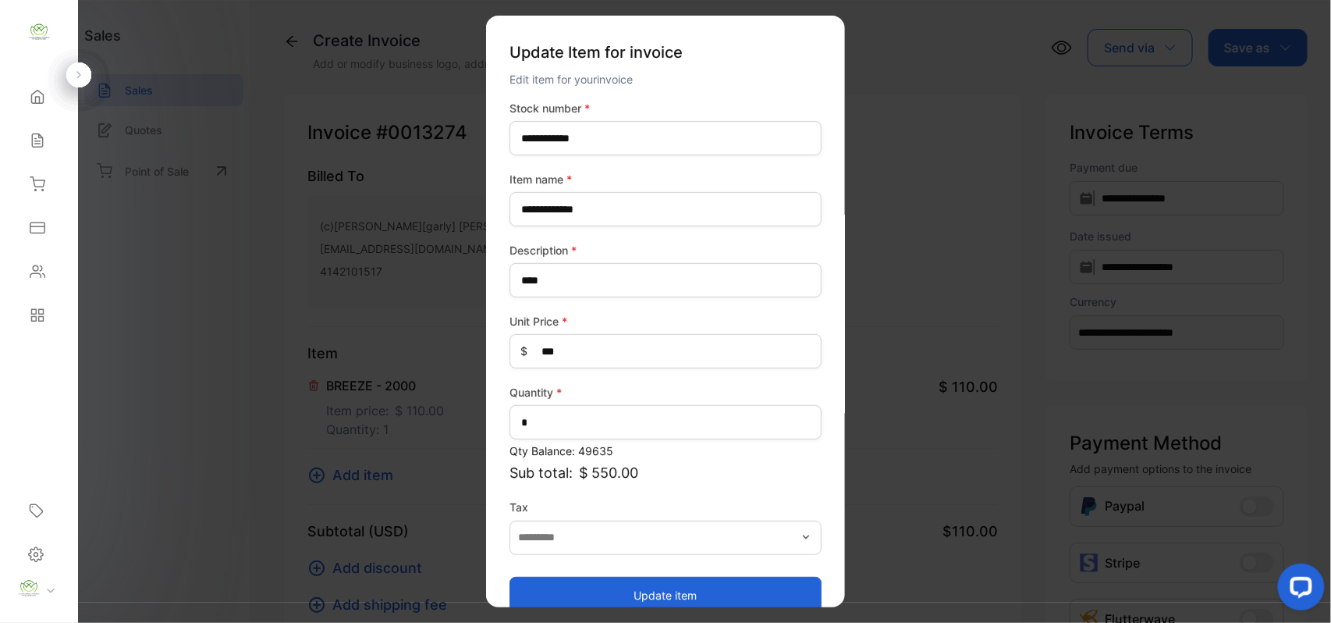
click at [665, 596] on button "Update item" at bounding box center [666, 594] width 312 height 37
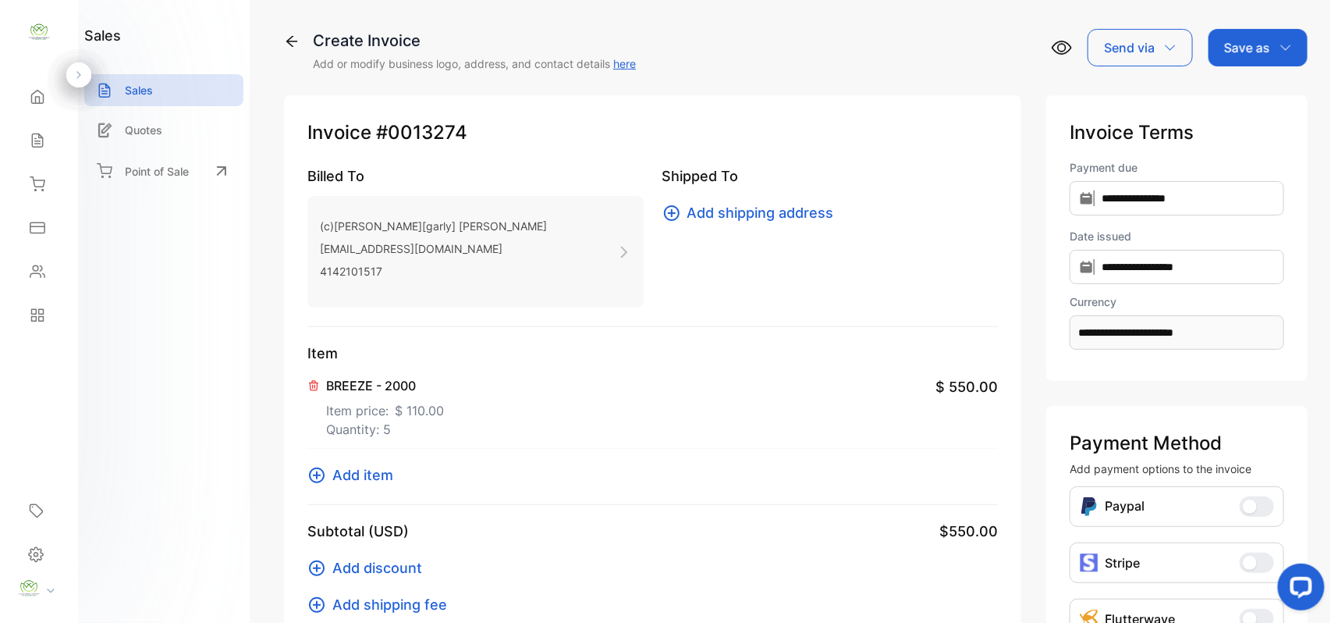
click at [384, 467] on span "Add item" at bounding box center [362, 474] width 61 height 21
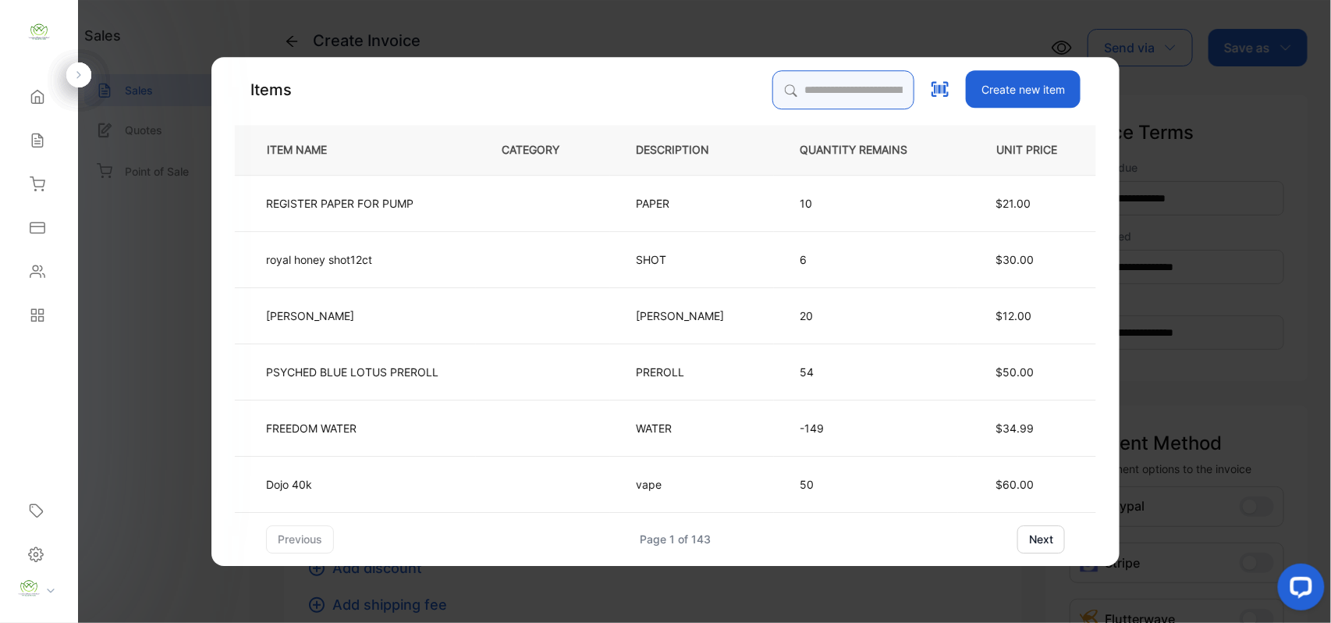
click at [776, 81] on input "search" at bounding box center [843, 89] width 142 height 39
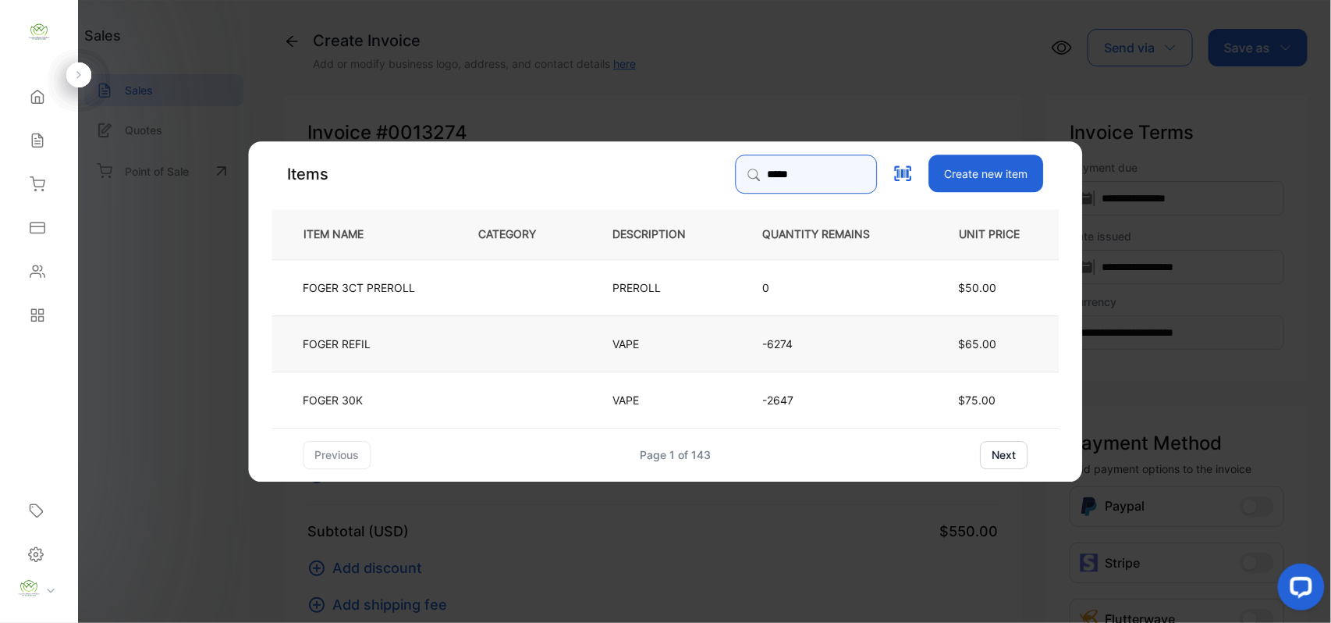
type input "*****"
drag, startPoint x: 456, startPoint y: 335, endPoint x: 466, endPoint y: 340, distance: 11.5
click at [466, 340] on td at bounding box center [520, 342] width 134 height 56
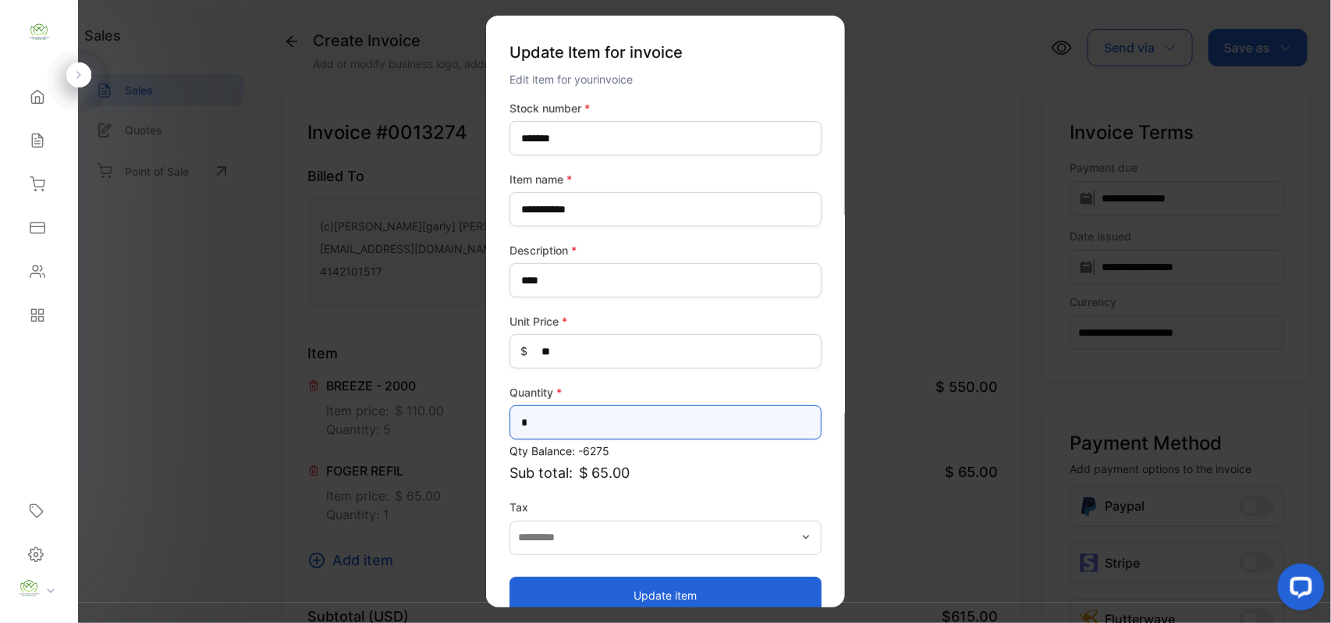
click at [581, 419] on input "*" at bounding box center [666, 422] width 312 height 34
type input "*"
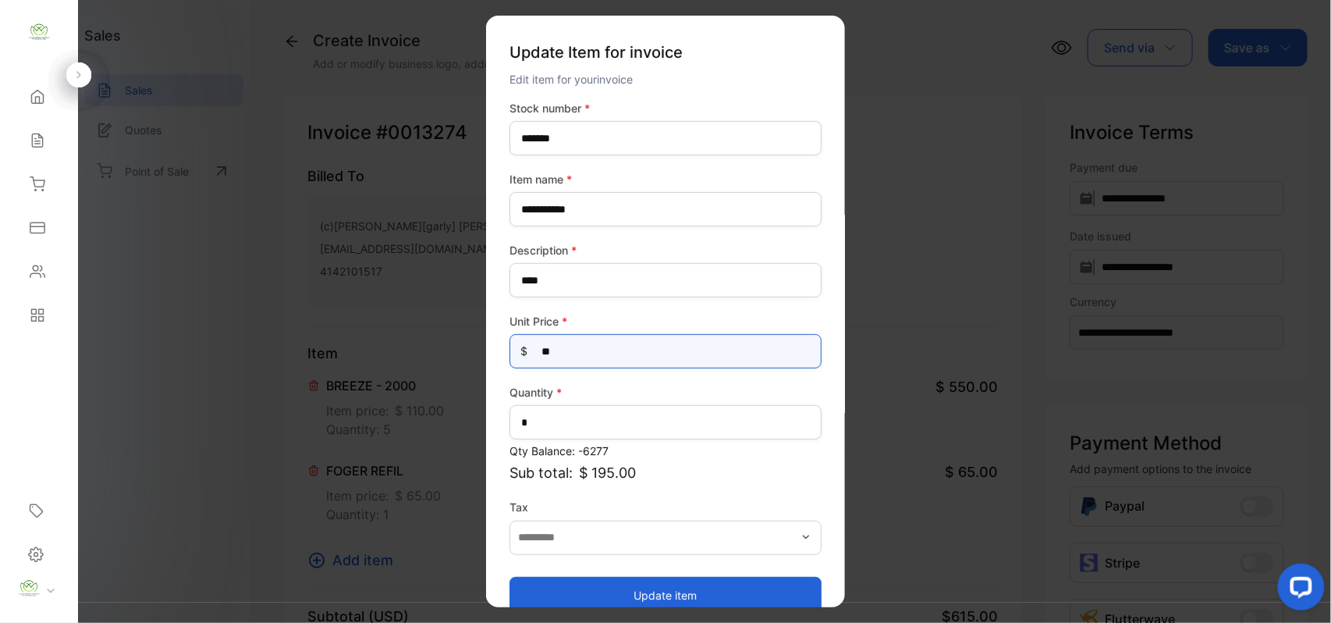
click at [591, 350] on Price-inputprice "**" at bounding box center [666, 351] width 312 height 34
type Price-inputprice "*"
type Price-inputprice "**"
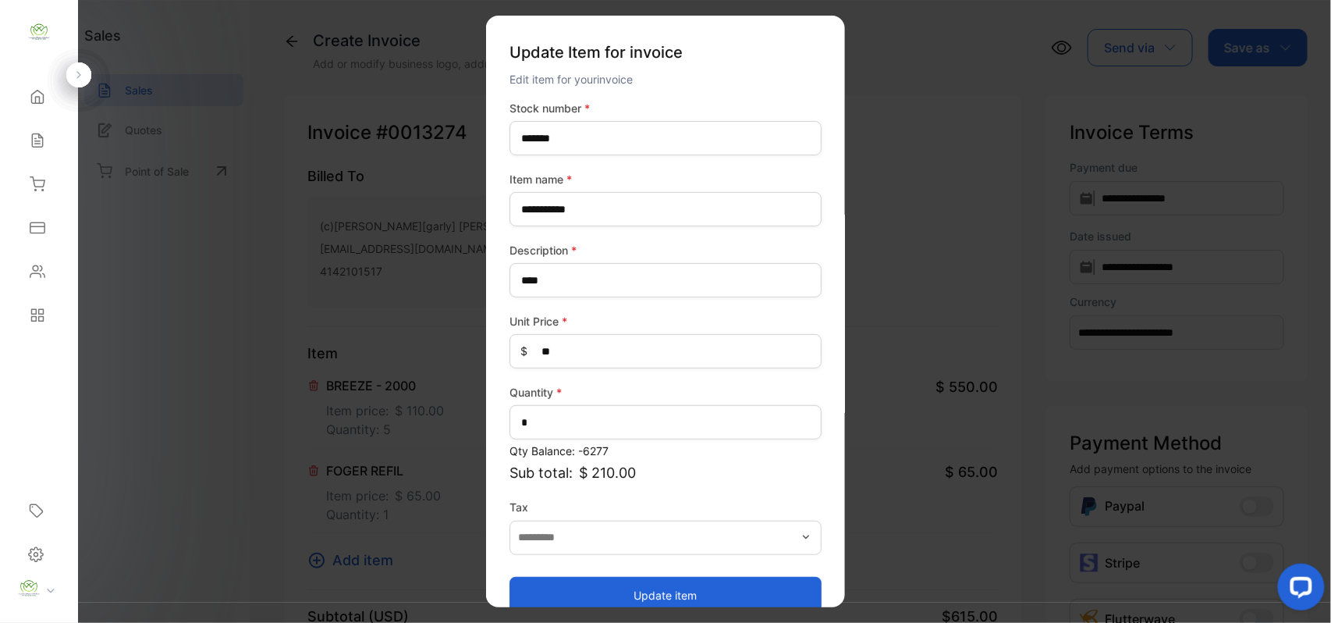
click at [556, 588] on button "Update item" at bounding box center [666, 594] width 312 height 37
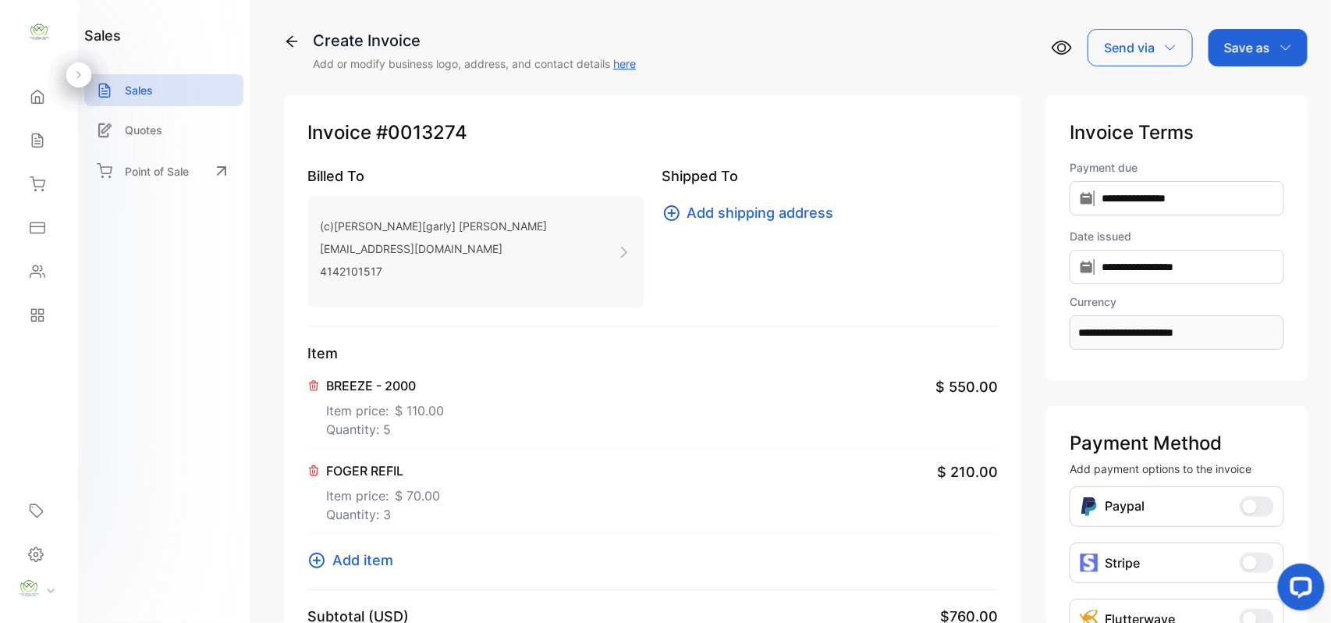
click at [354, 566] on span "Add item" at bounding box center [362, 559] width 61 height 21
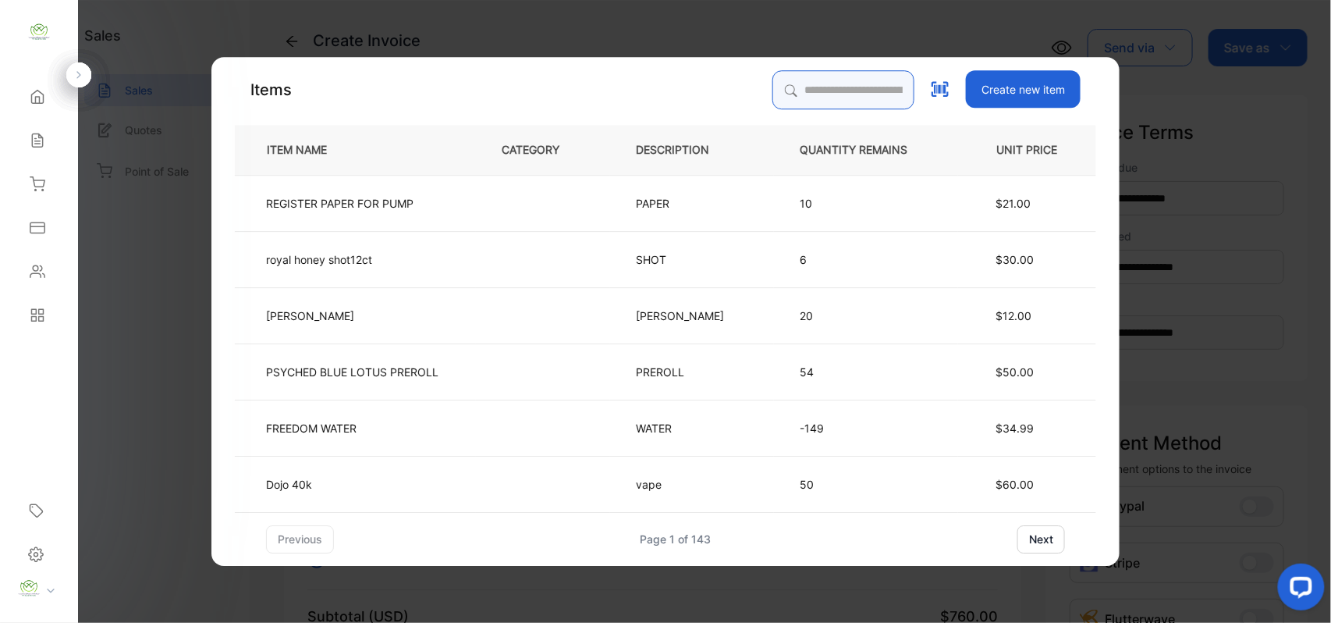
click at [800, 83] on input "search" at bounding box center [843, 89] width 142 height 39
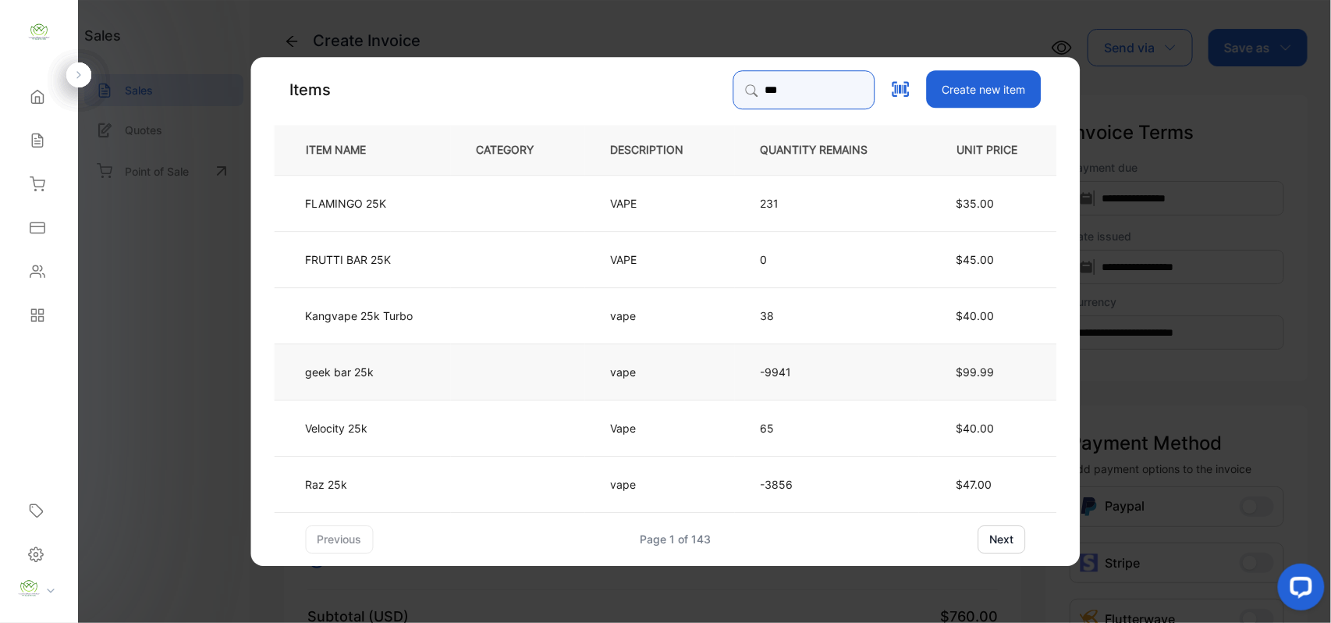
type input "***"
click at [434, 373] on td "geek bar 25k" at bounding box center [363, 371] width 176 height 56
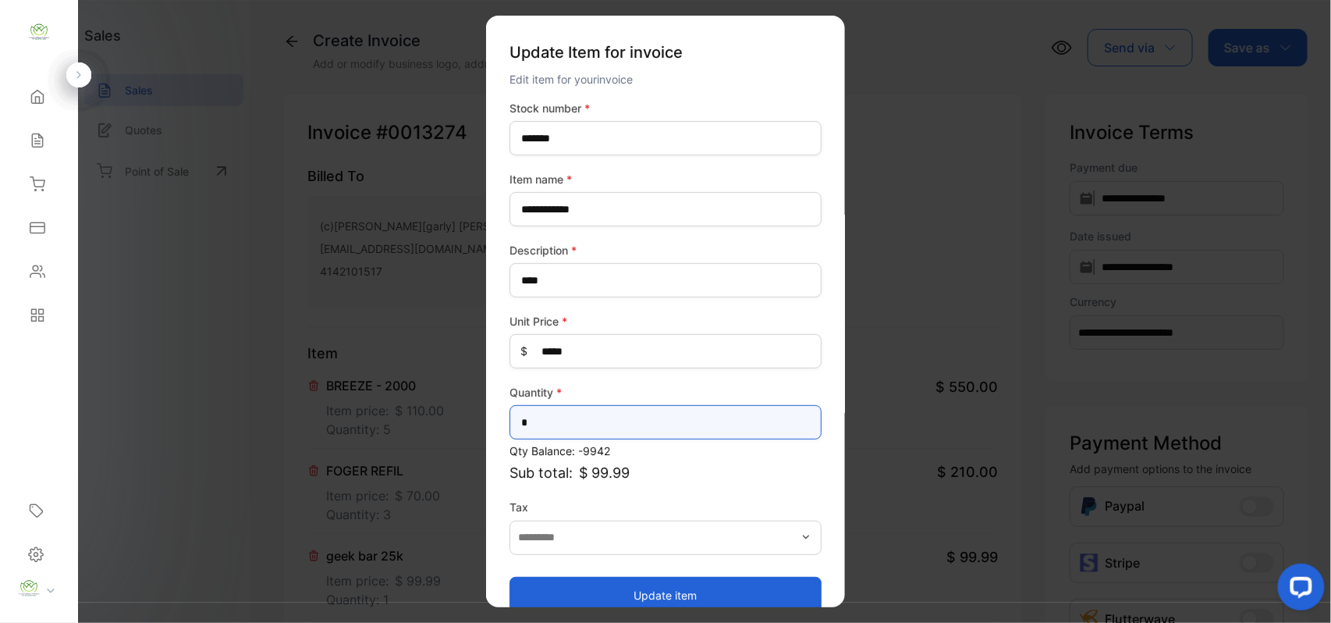
click at [581, 423] on input "*" at bounding box center [666, 422] width 312 height 34
type input "**"
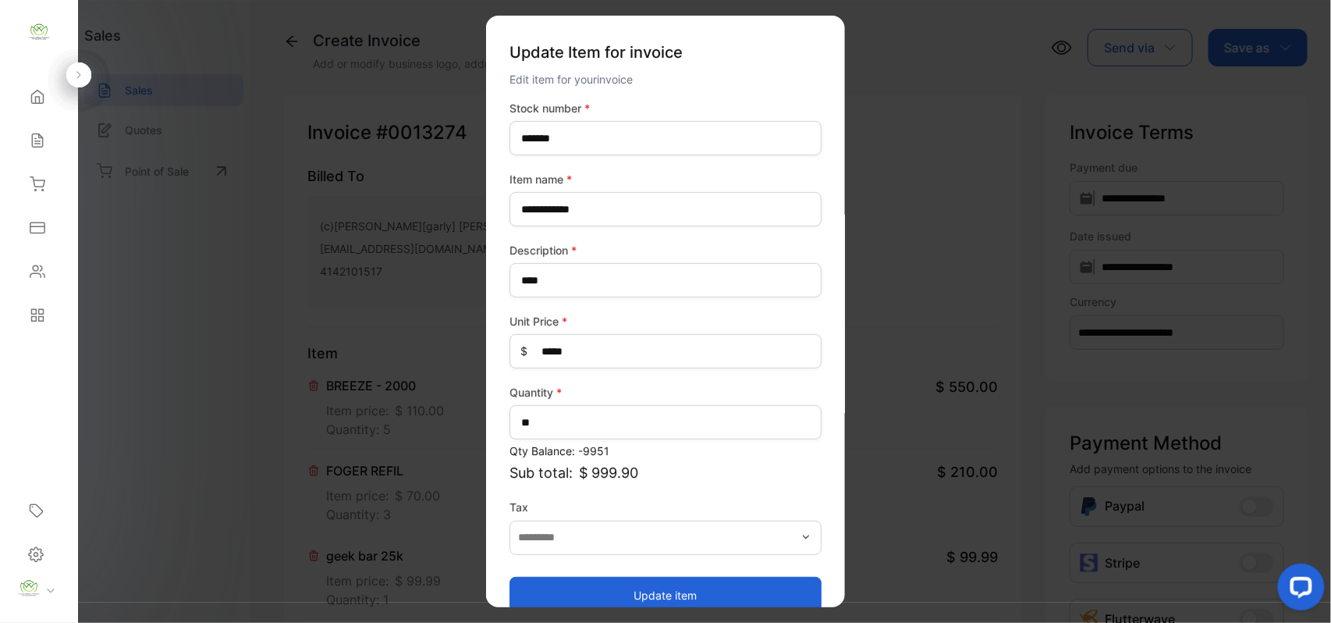
click at [584, 595] on button "Update item" at bounding box center [666, 594] width 312 height 37
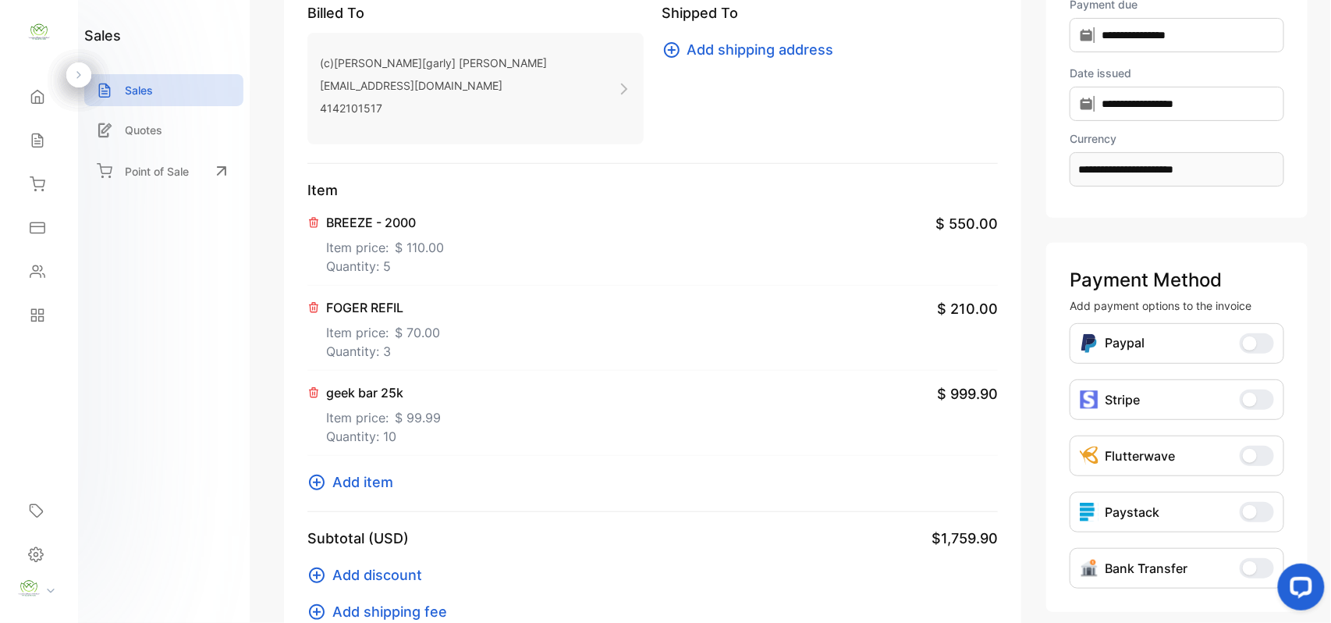
scroll to position [242, 0]
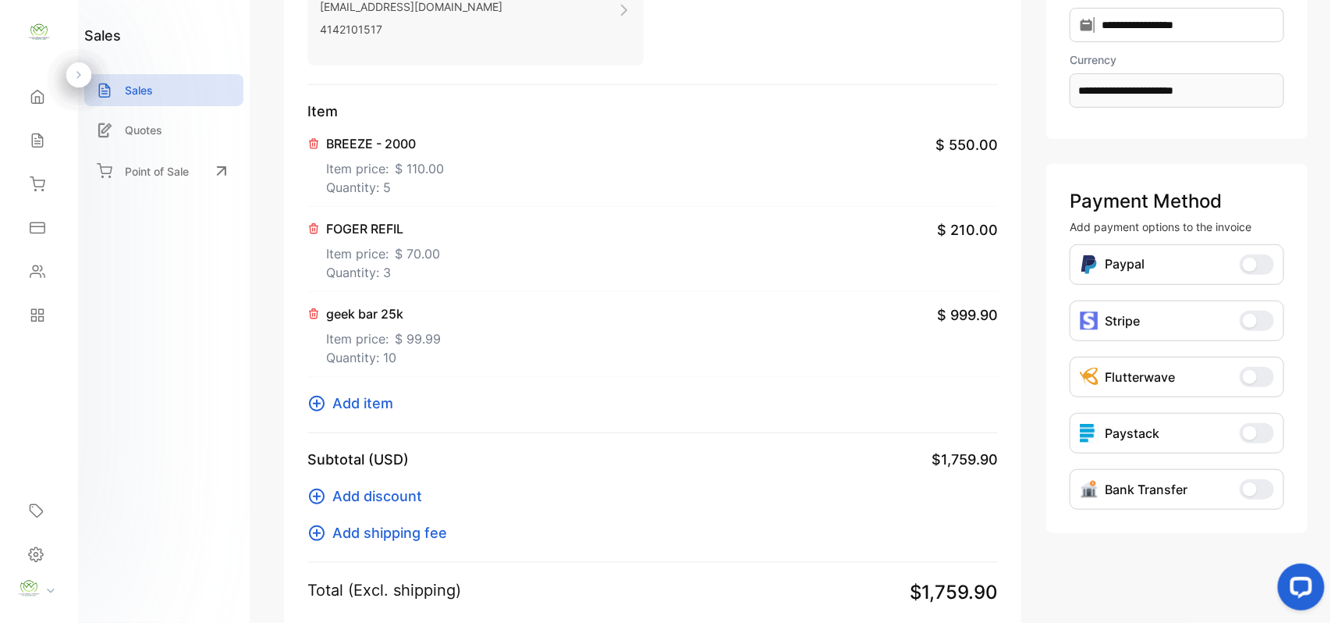
click at [371, 404] on span "Add item" at bounding box center [362, 402] width 61 height 21
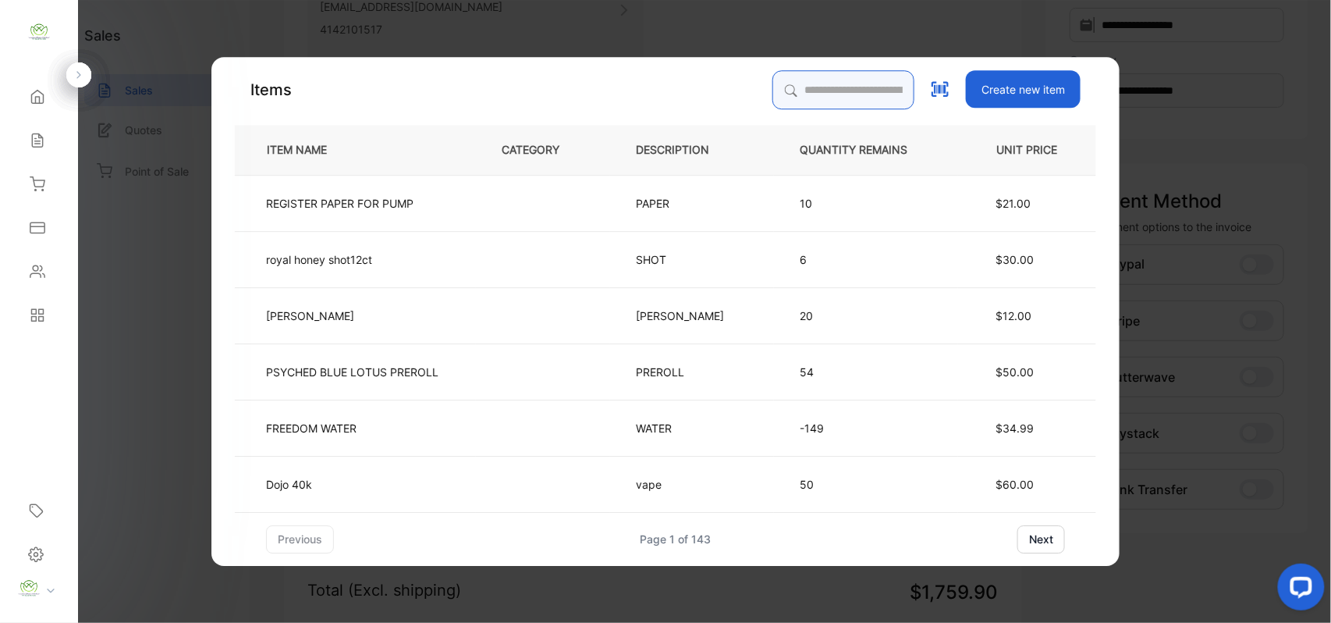
click at [847, 82] on input "search" at bounding box center [843, 89] width 142 height 39
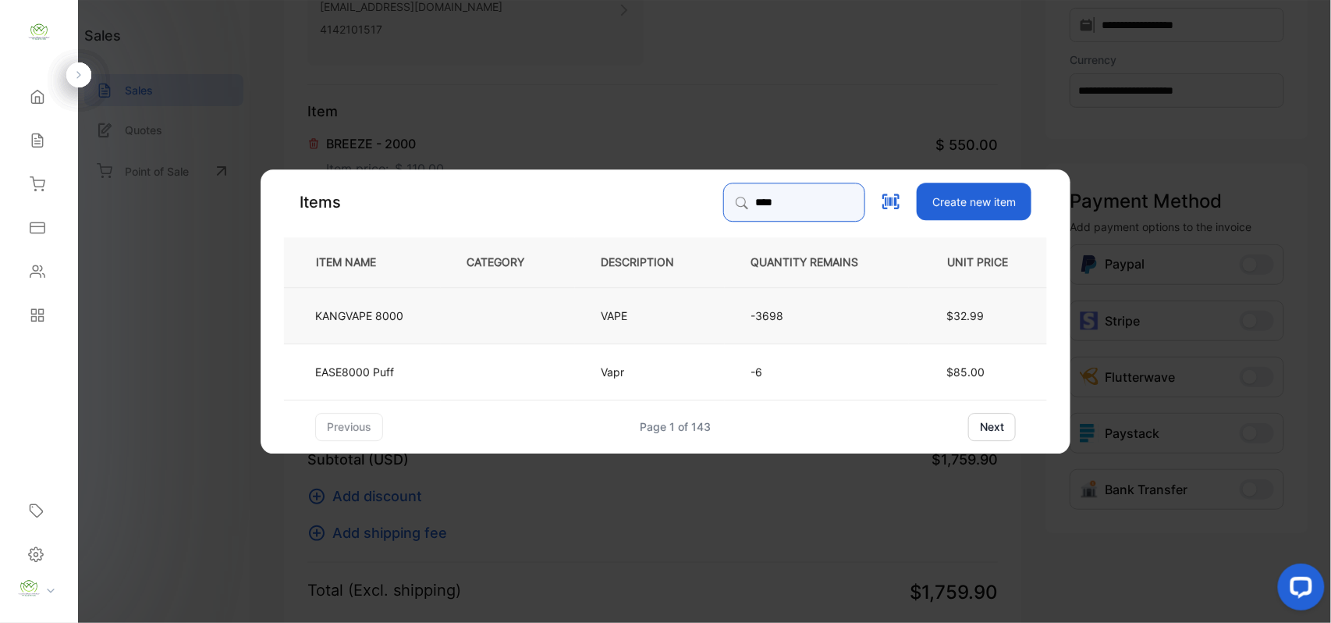
type input "****"
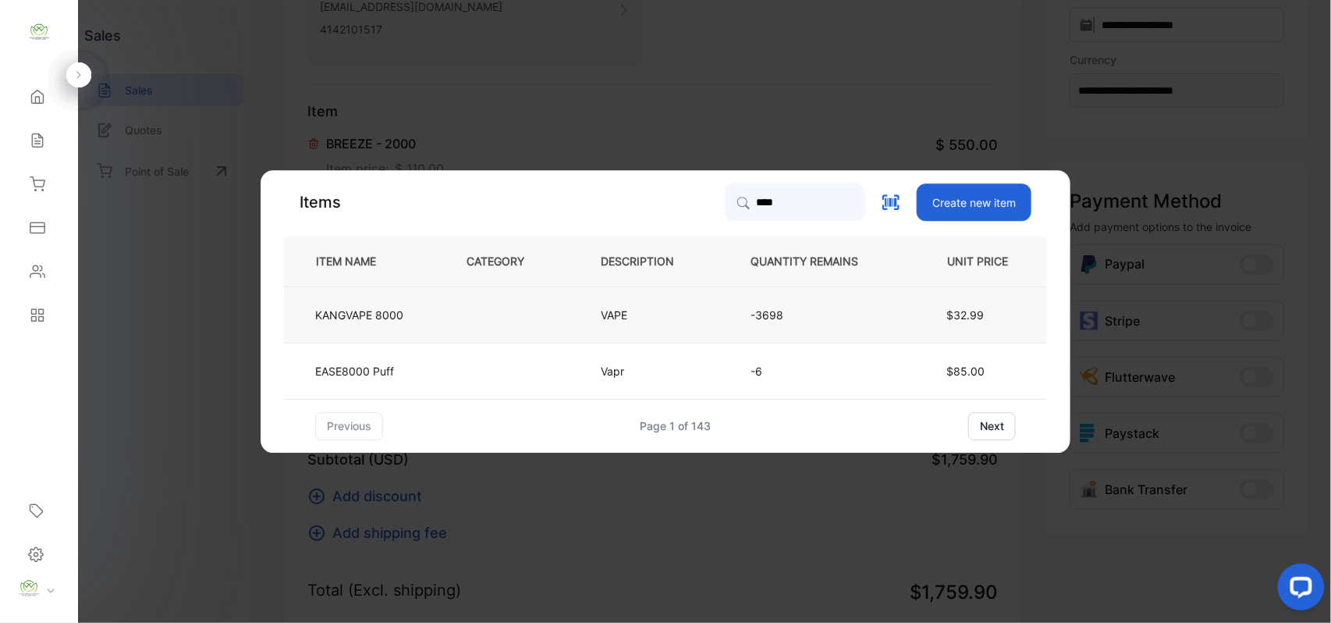
click at [498, 313] on td at bounding box center [508, 314] width 134 height 56
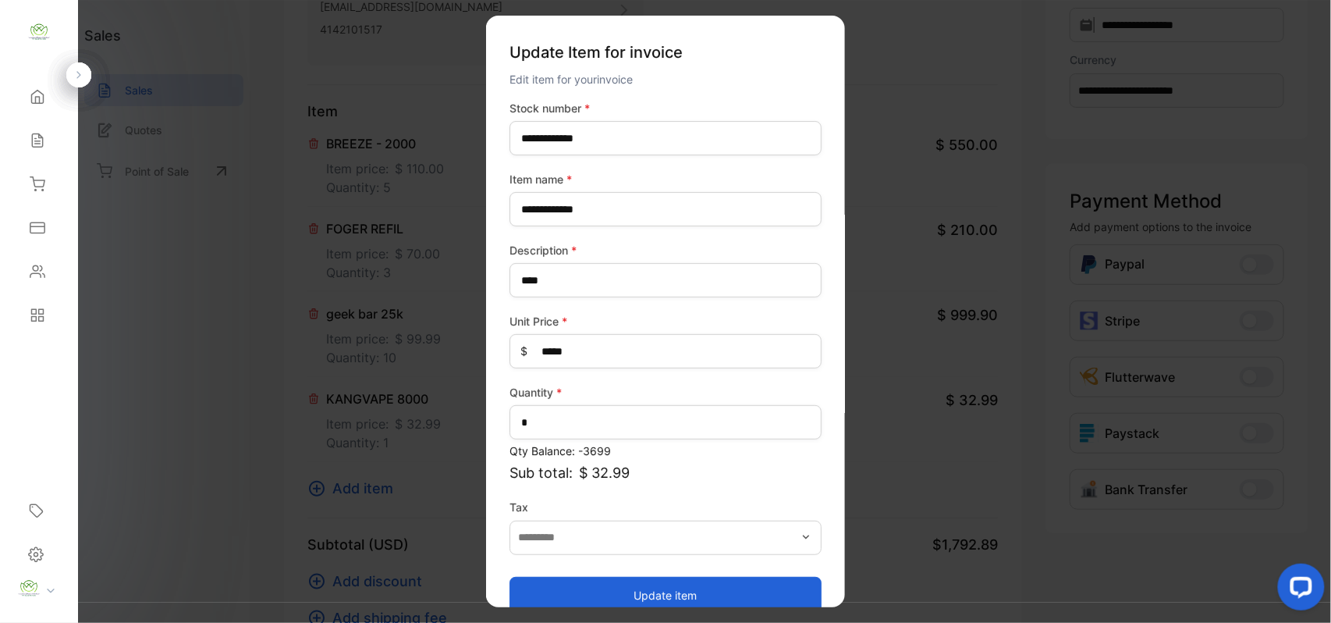
drag, startPoint x: 613, startPoint y: 579, endPoint x: 516, endPoint y: 518, distance: 115.0
click at [613, 578] on button "Update item" at bounding box center [666, 594] width 312 height 37
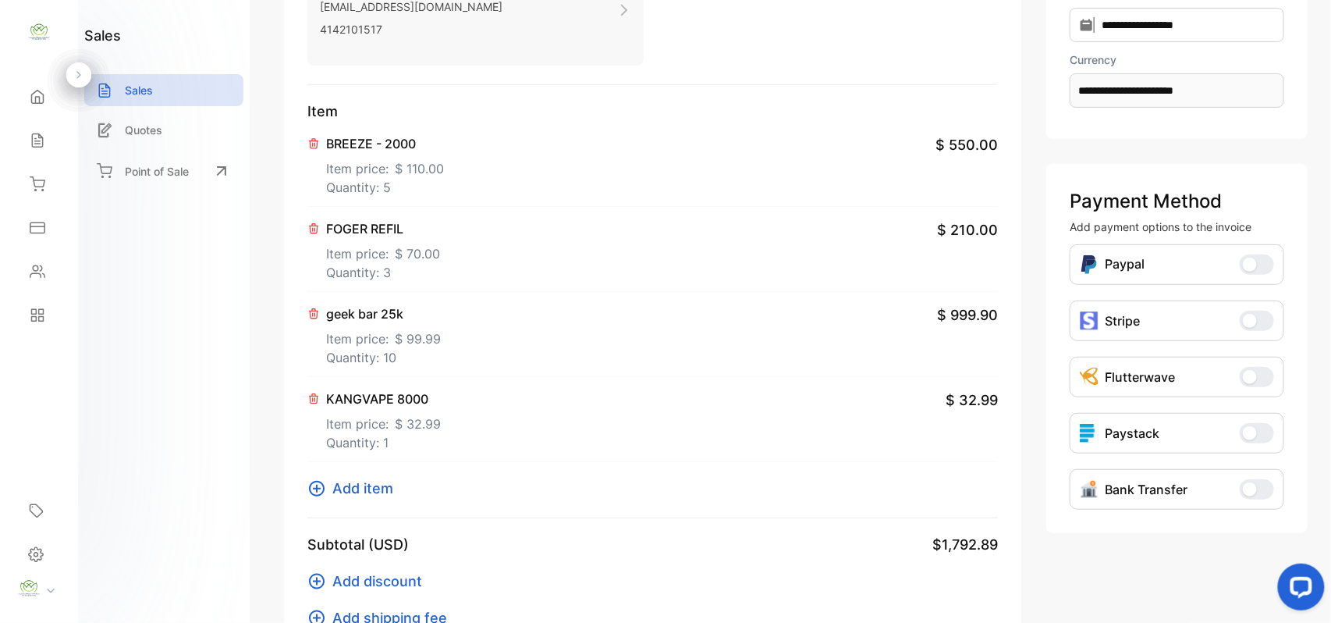
click at [360, 481] on span "Add item" at bounding box center [362, 488] width 61 height 21
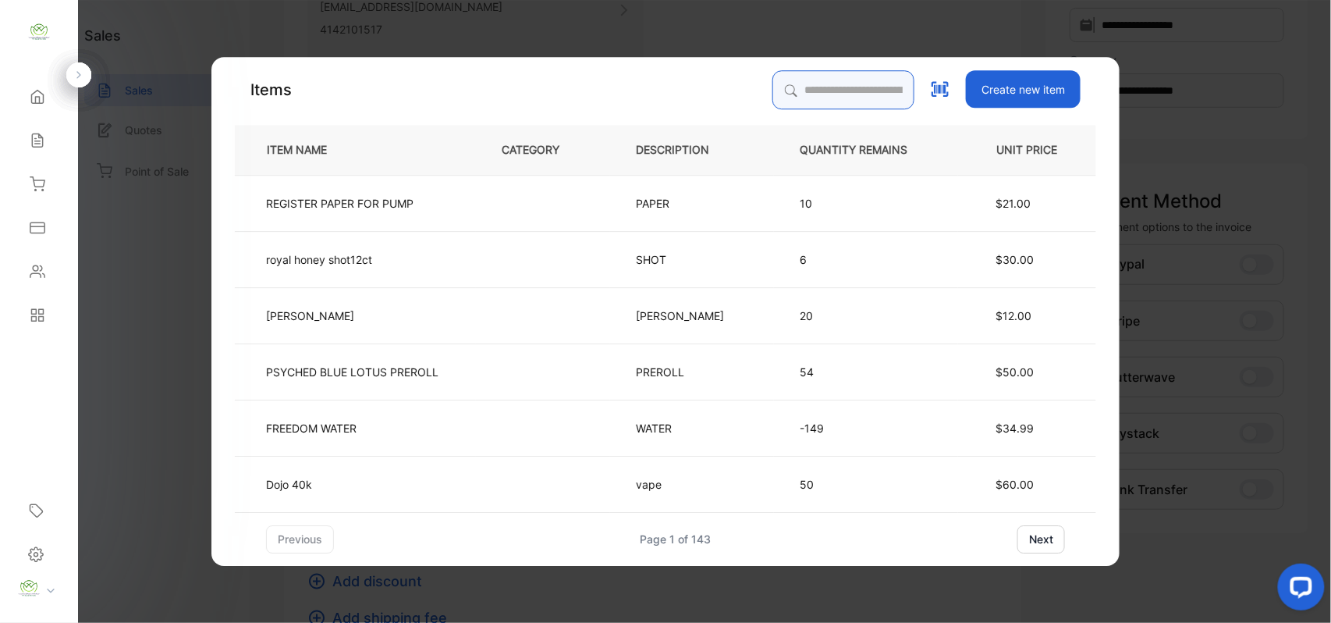
click at [852, 95] on input "search" at bounding box center [843, 89] width 142 height 39
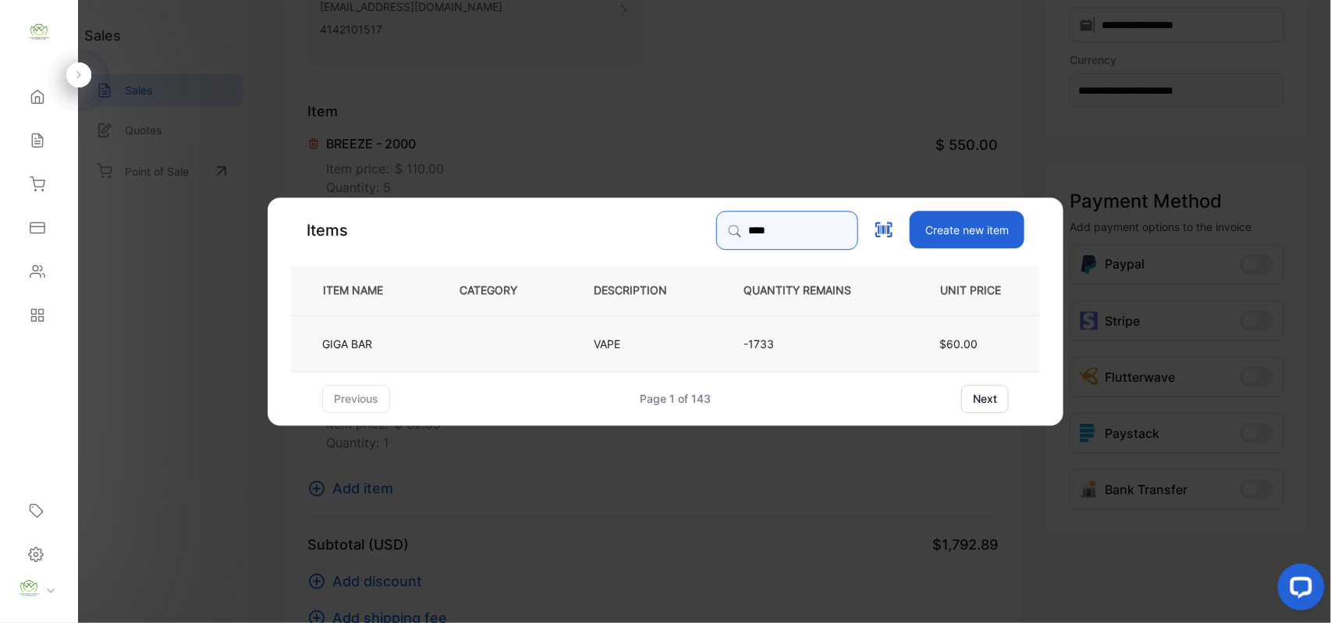
type input "****"
click at [398, 336] on td "GIGA BAR" at bounding box center [362, 342] width 143 height 56
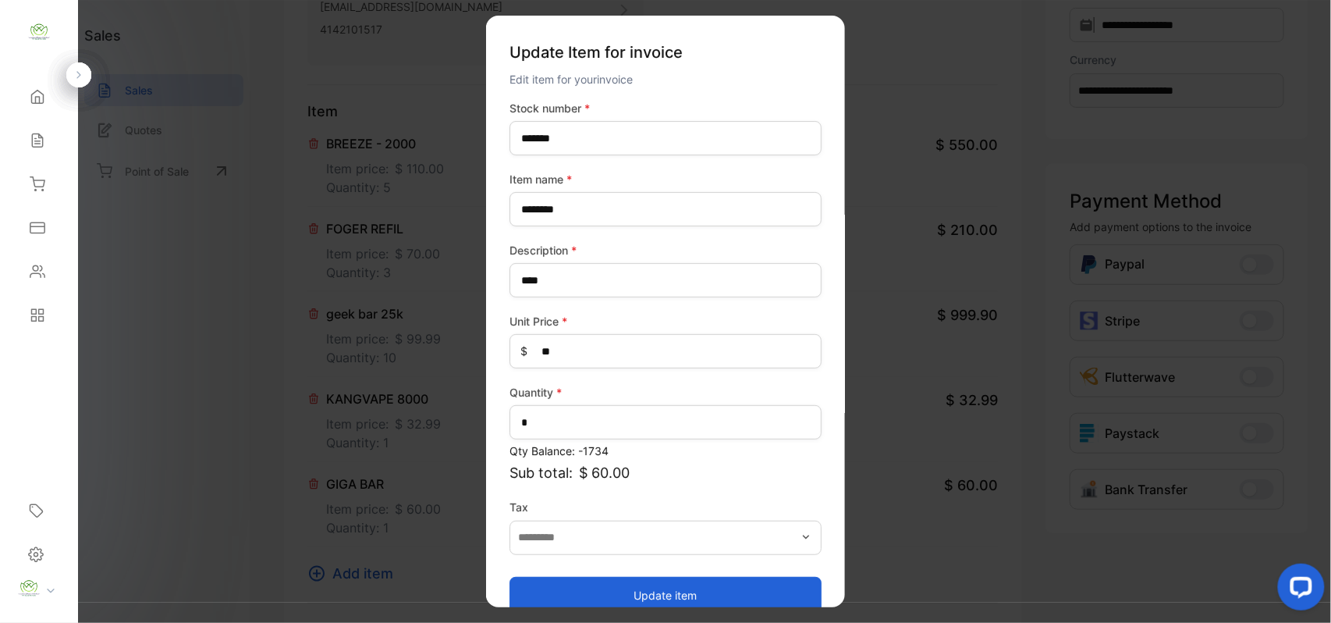
click at [554, 399] on label "Quantity *" at bounding box center [666, 392] width 312 height 16
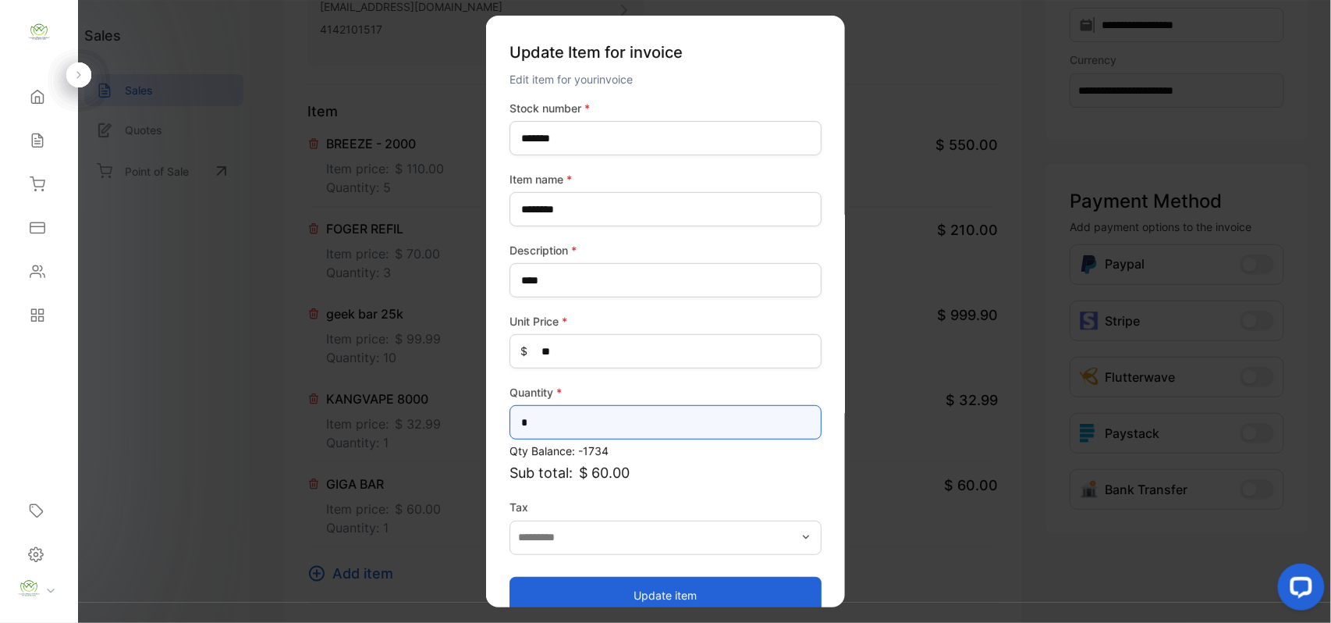
click at [554, 407] on input "*" at bounding box center [666, 422] width 312 height 34
type input "*"
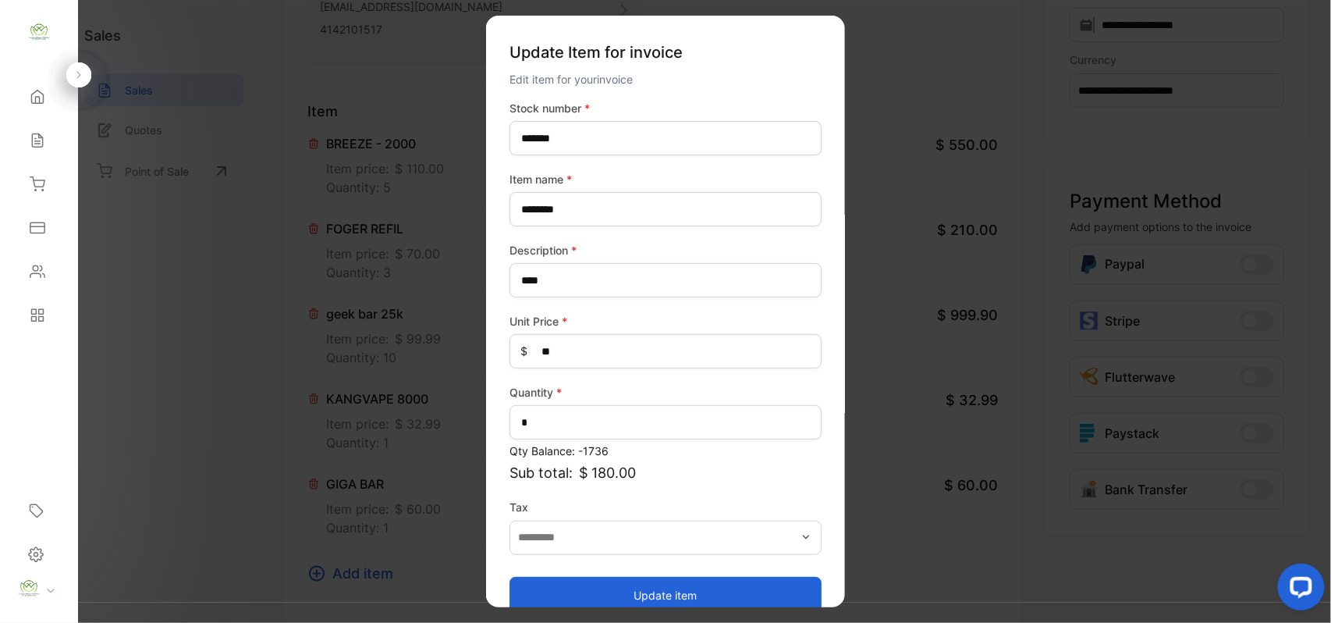
click at [548, 579] on button "Update item" at bounding box center [666, 594] width 312 height 37
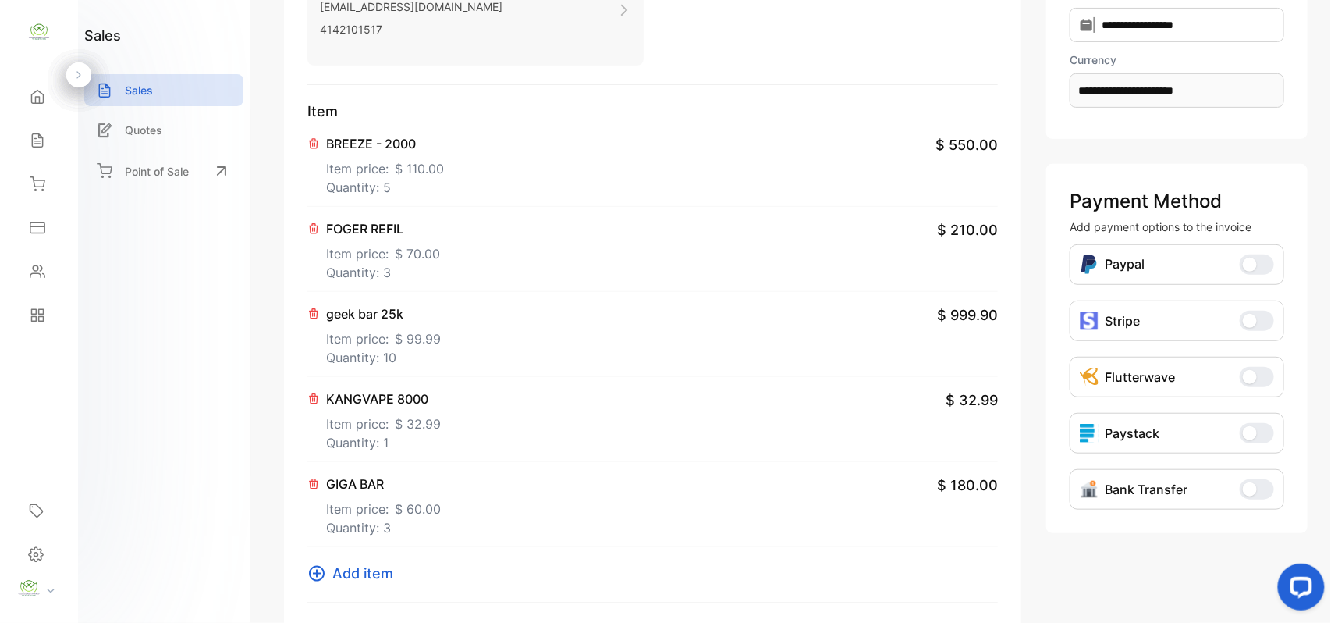
click at [341, 577] on span "Add item" at bounding box center [362, 573] width 61 height 21
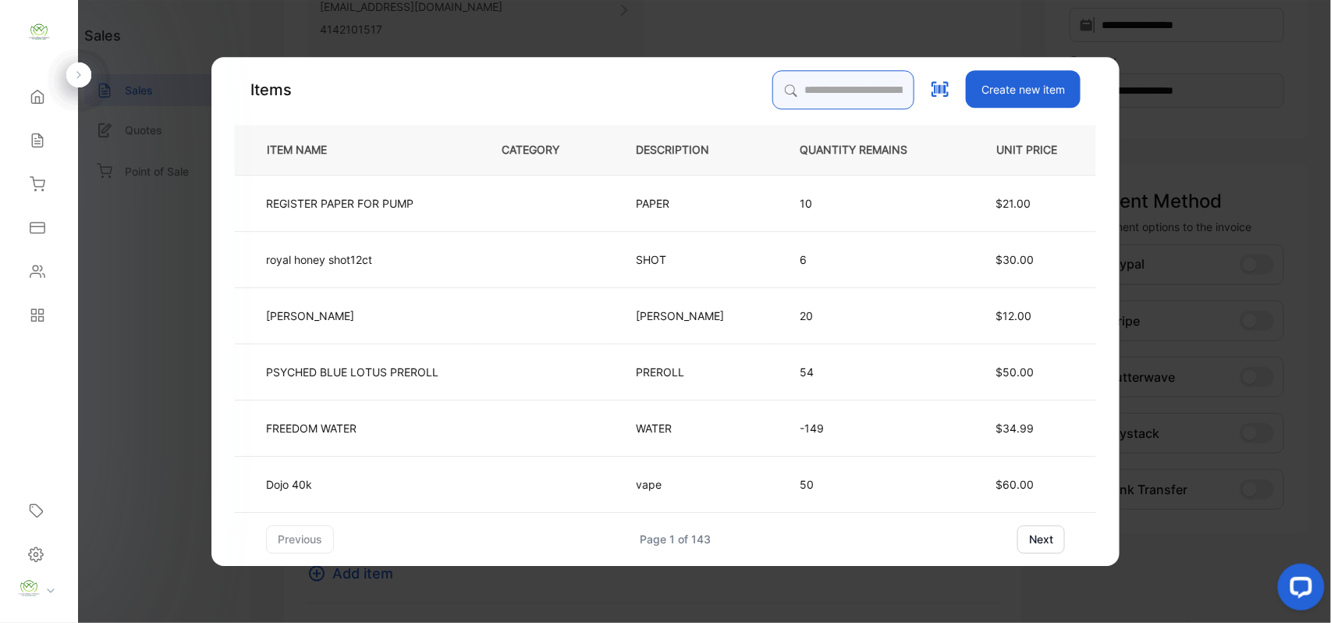
click at [796, 91] on input "search" at bounding box center [843, 89] width 142 height 39
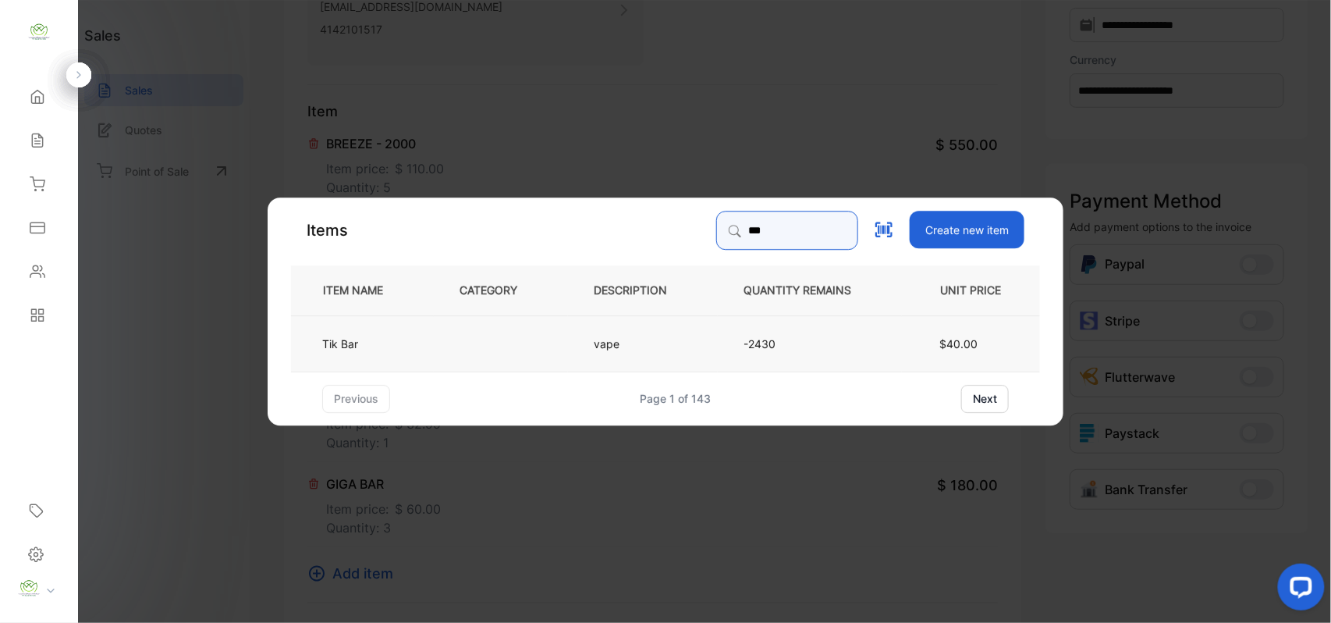
type input "***"
click at [441, 350] on td at bounding box center [501, 342] width 134 height 56
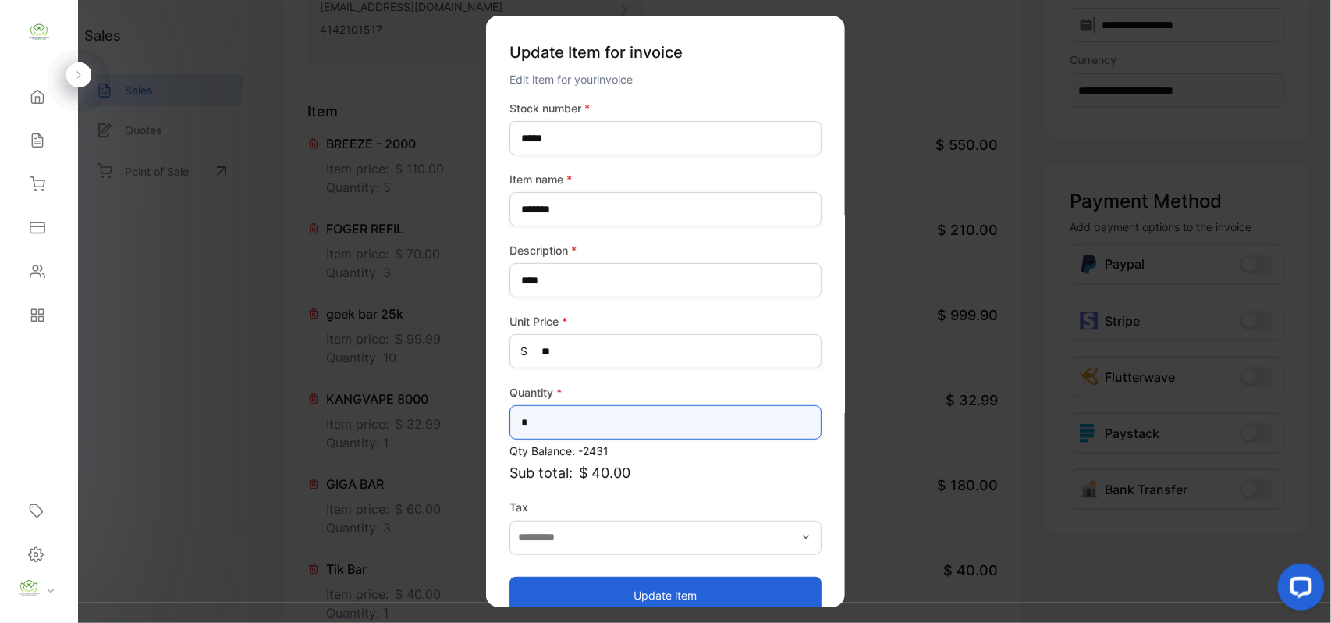
click at [616, 420] on input "*" at bounding box center [666, 422] width 312 height 34
type input "**"
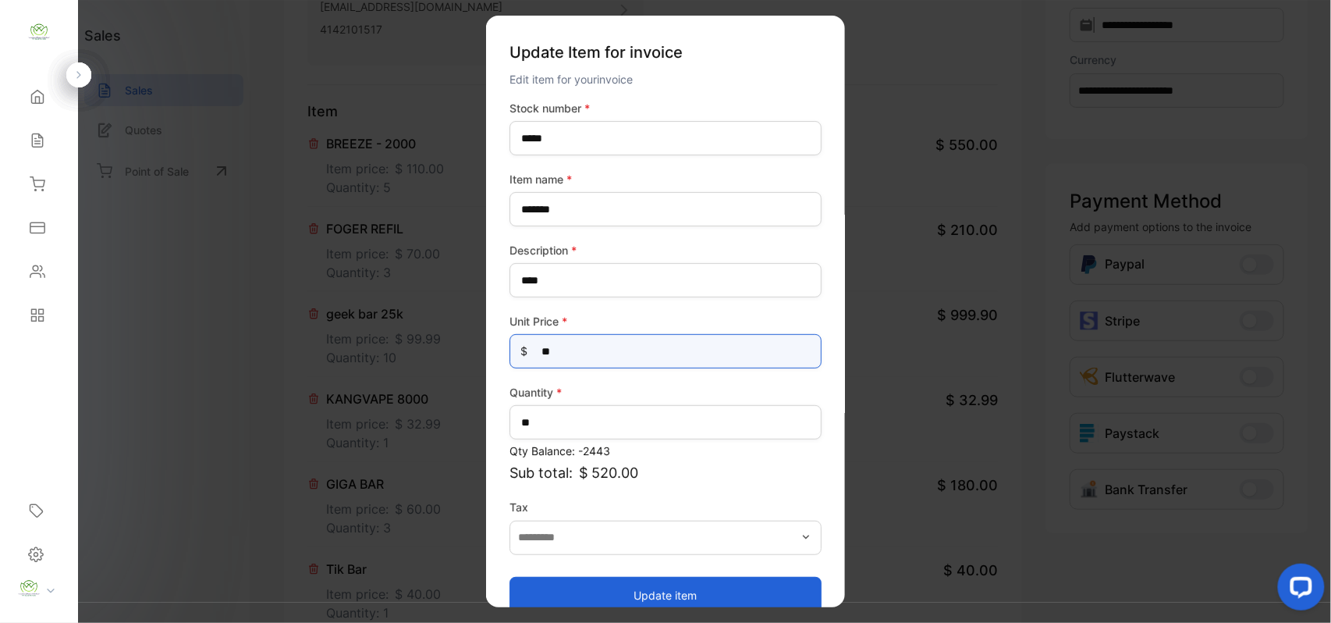
click at [610, 350] on Price-inputprice "**" at bounding box center [666, 351] width 312 height 34
type Price-inputprice "*"
type Price-inputprice "**"
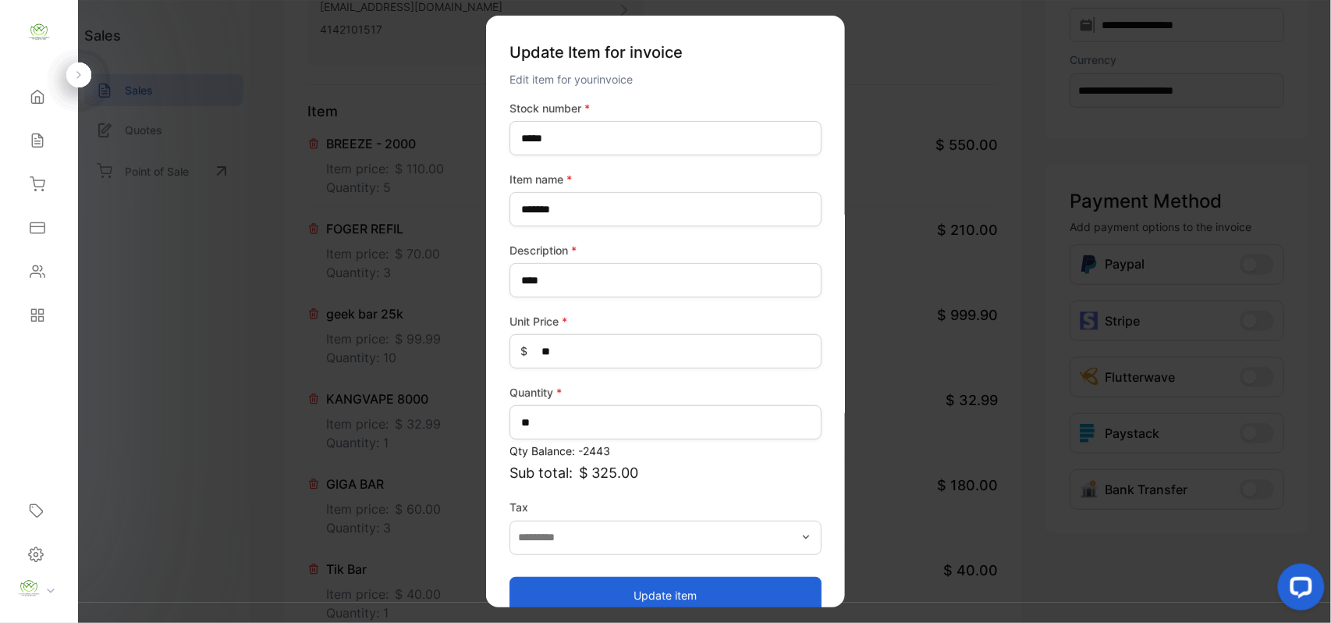
click at [566, 584] on button "Update item" at bounding box center [666, 594] width 312 height 37
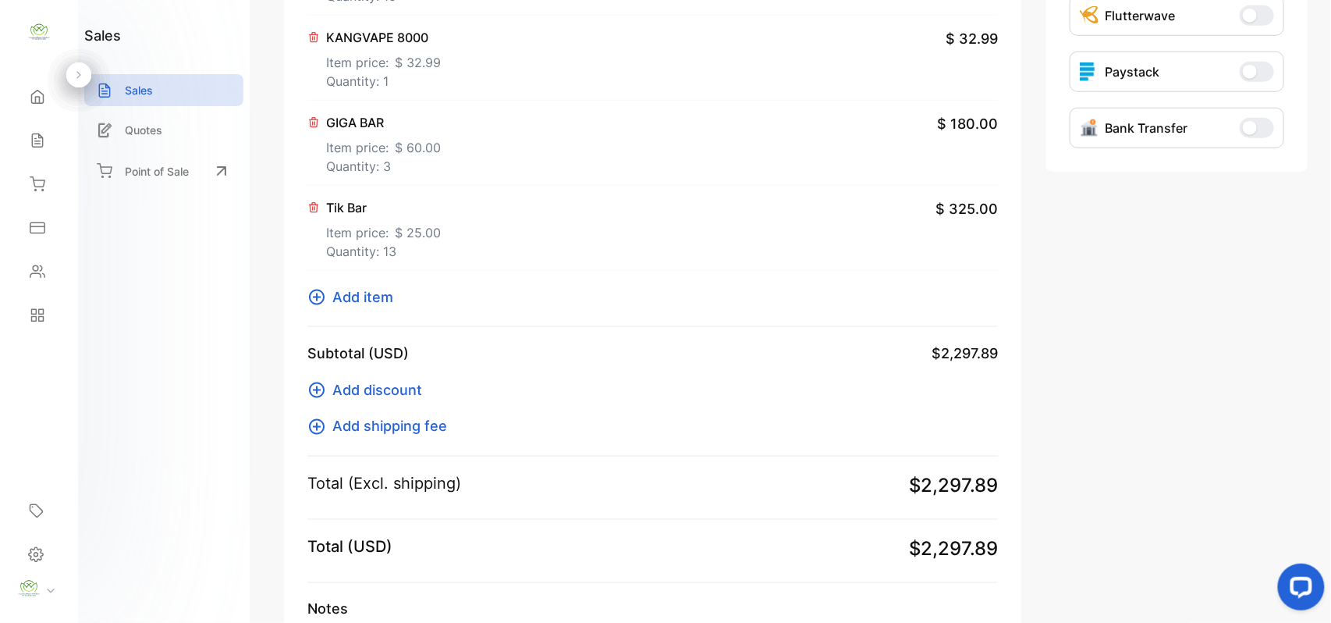
scroll to position [744, 0]
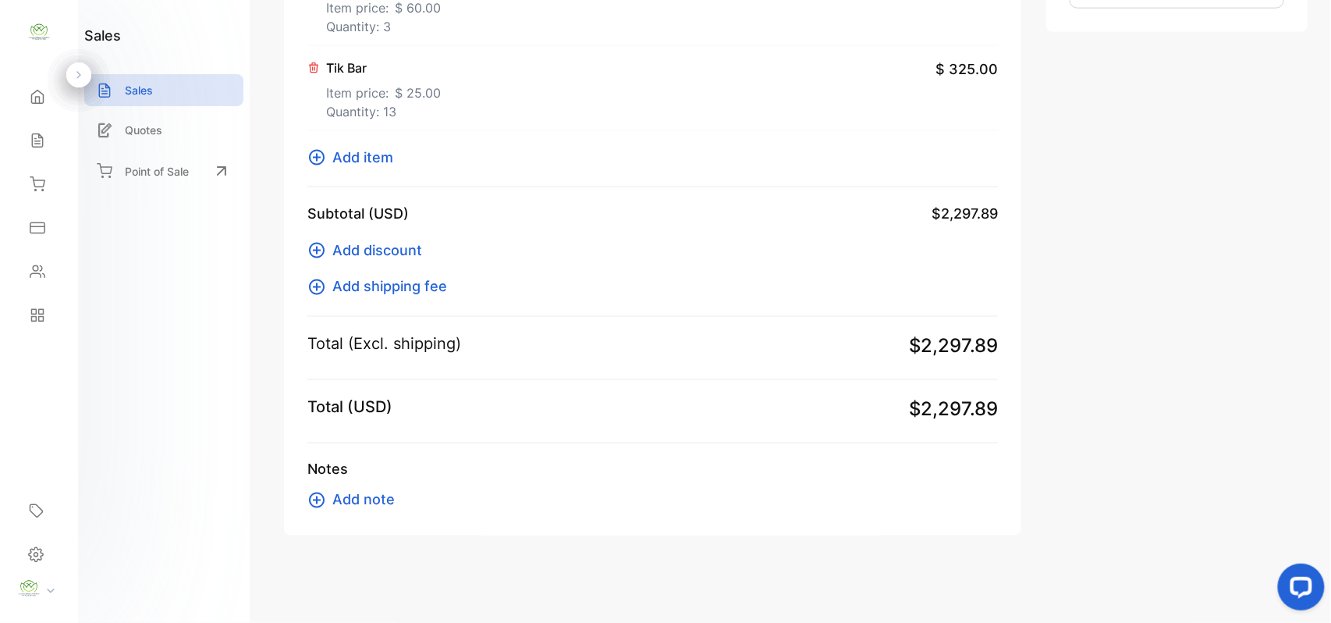
click at [373, 154] on span "Add item" at bounding box center [362, 157] width 61 height 21
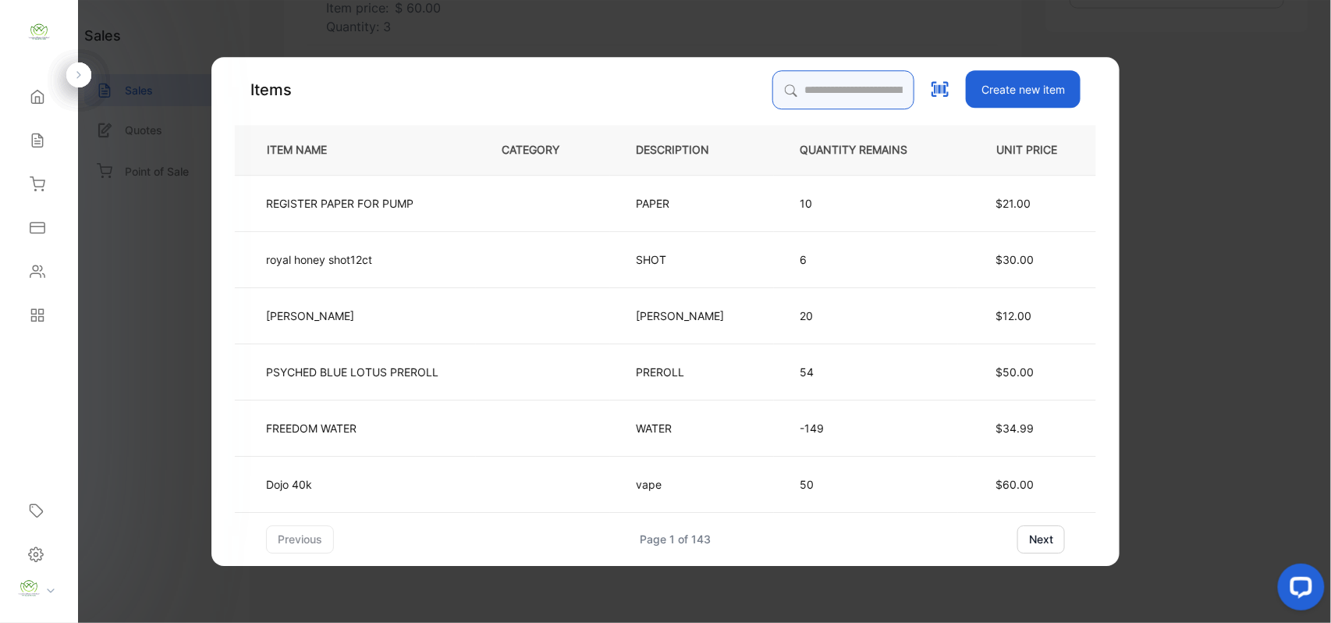
click at [844, 81] on input "search" at bounding box center [843, 89] width 142 height 39
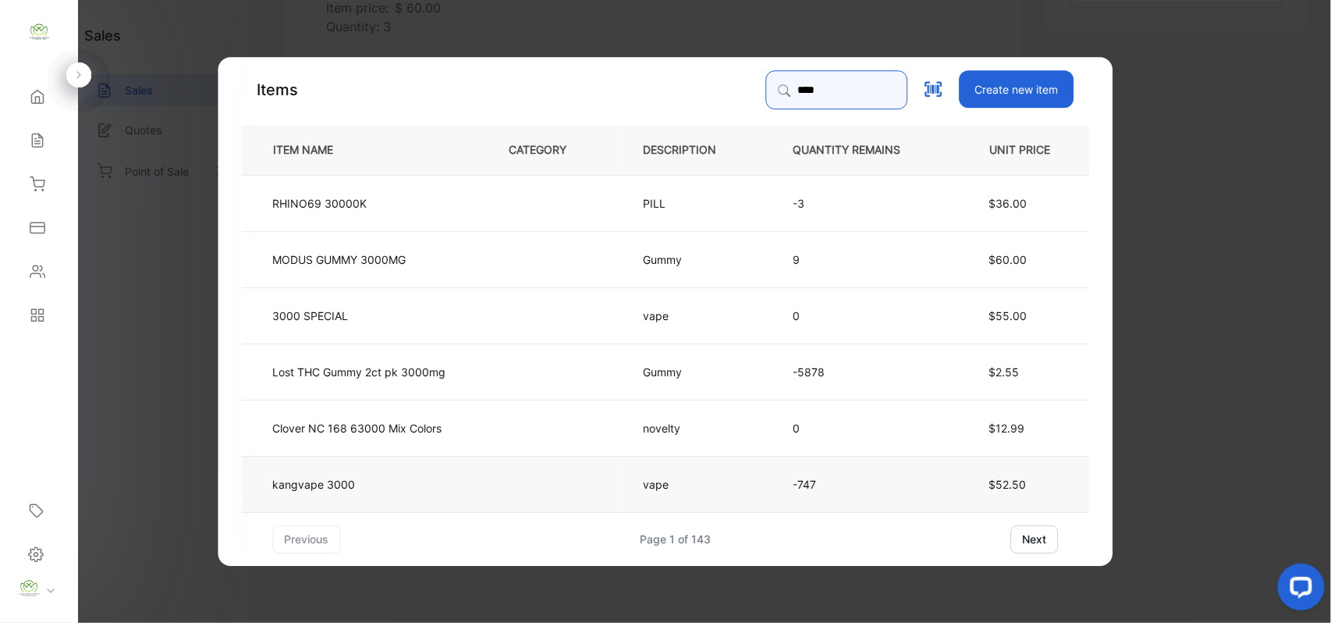
type input "****"
click at [350, 492] on td "kangvape 3000" at bounding box center [363, 483] width 242 height 56
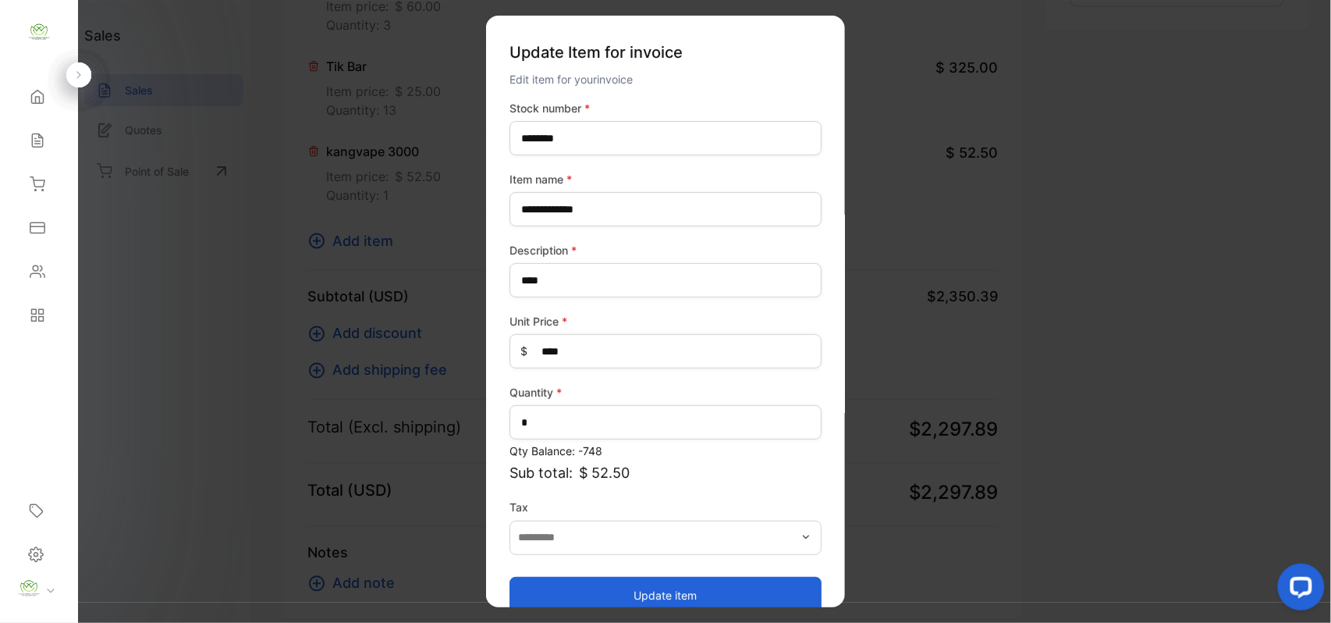
click at [616, 588] on button "Update item" at bounding box center [666, 594] width 312 height 37
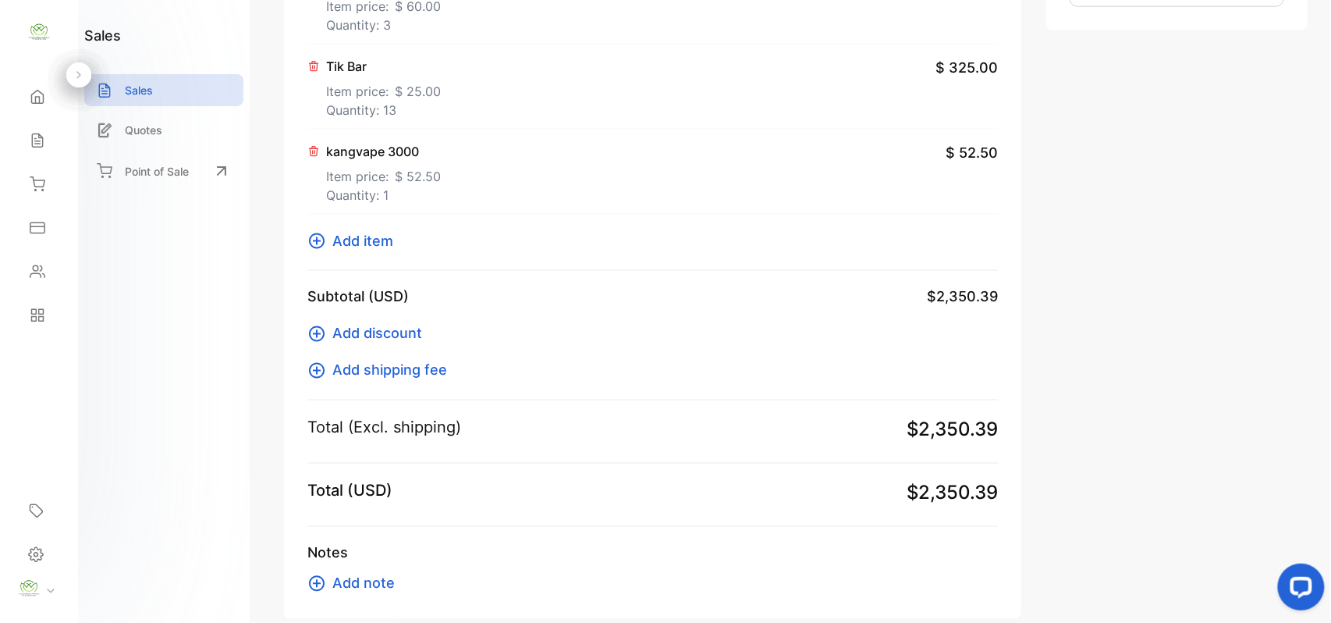
click at [382, 241] on span "Add item" at bounding box center [362, 240] width 61 height 21
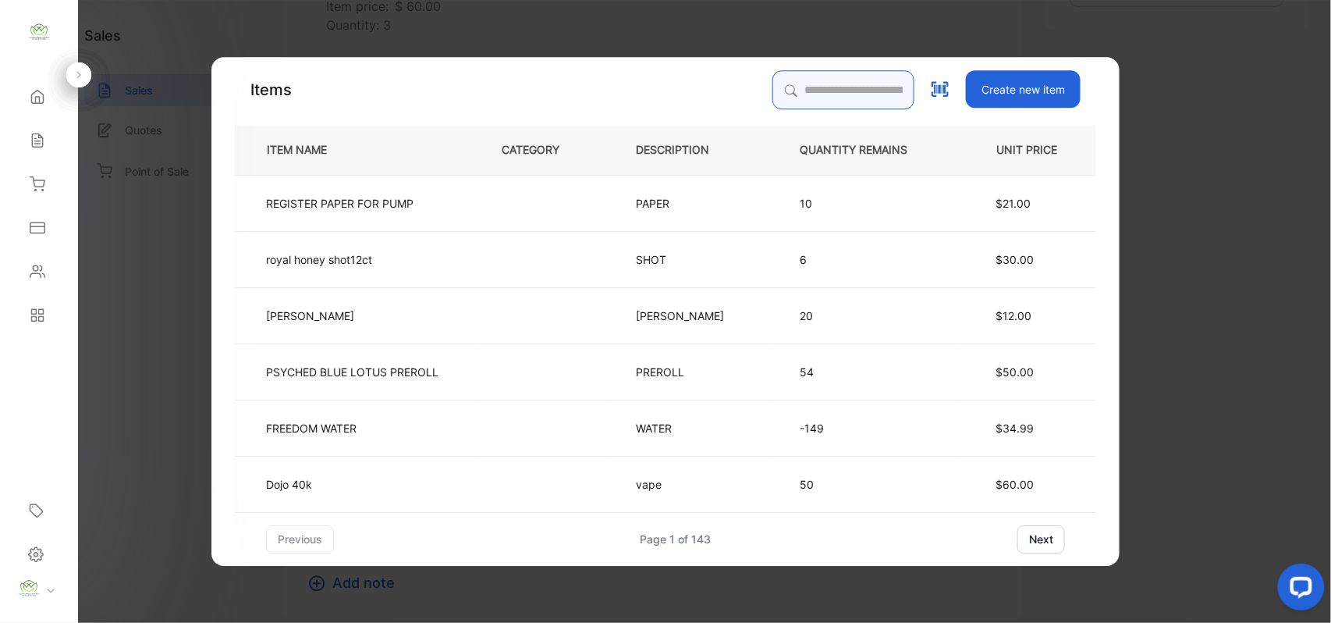
click at [829, 87] on input "search" at bounding box center [843, 89] width 142 height 39
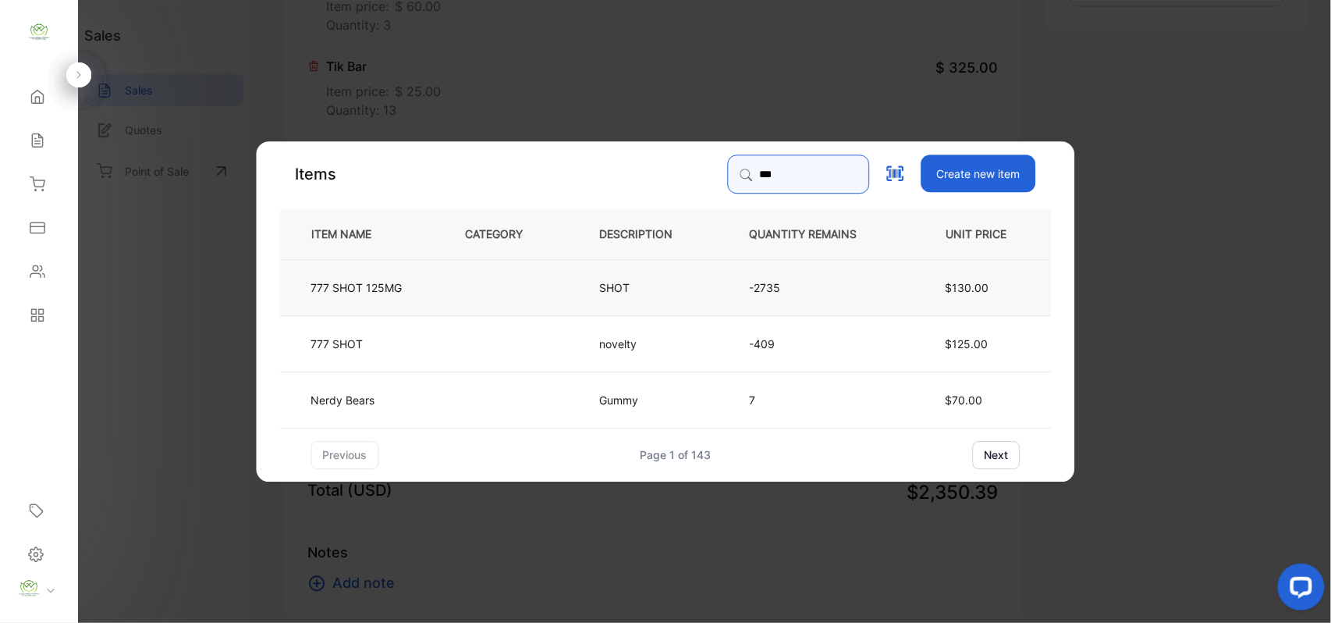
type input "***"
click at [454, 279] on td at bounding box center [507, 286] width 134 height 56
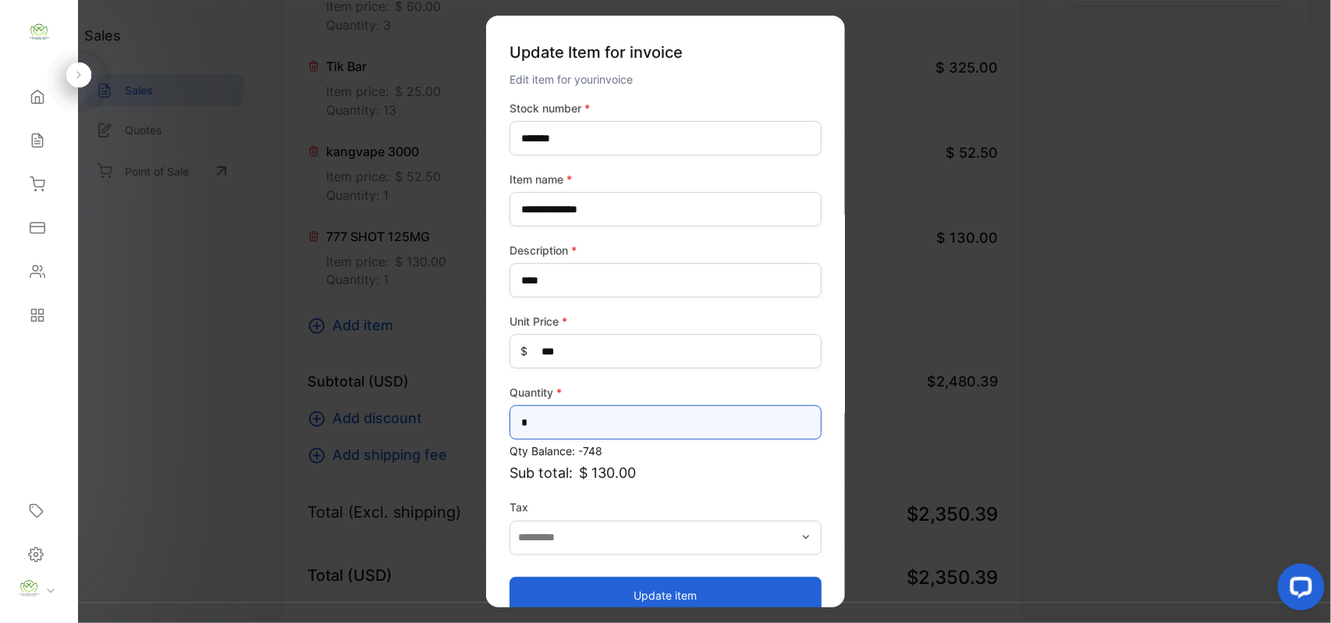
click at [571, 437] on input "*" at bounding box center [666, 422] width 312 height 34
type input "*"
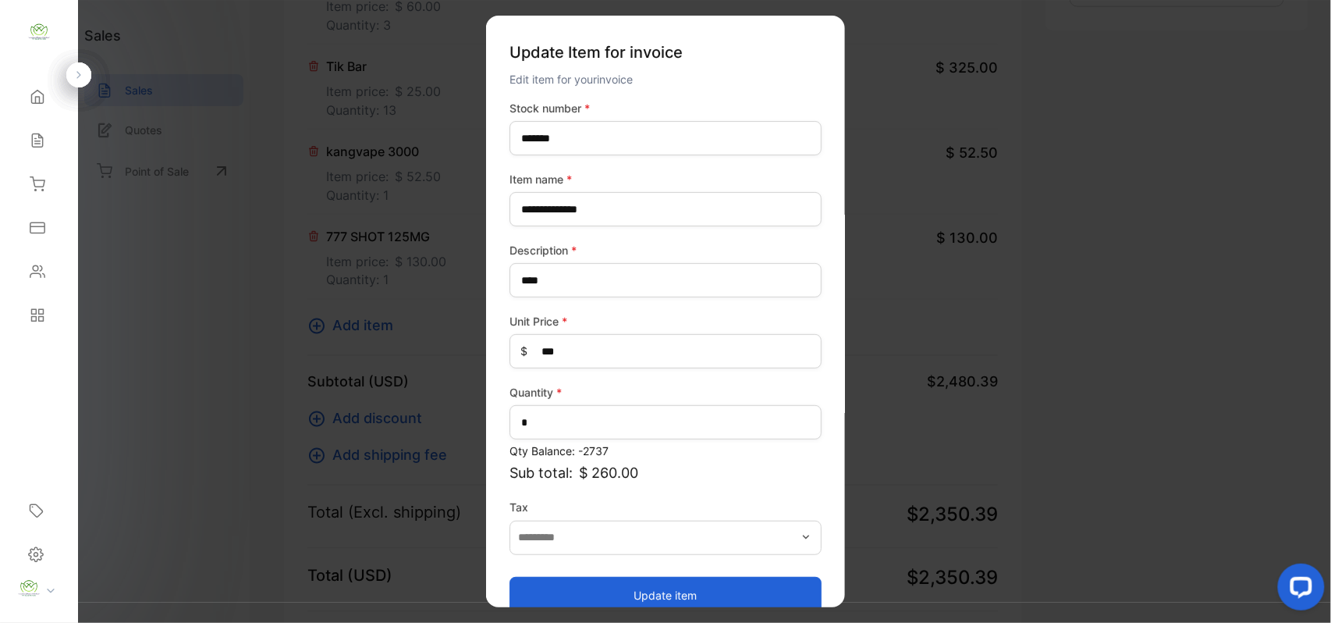
click at [566, 573] on div "Update item" at bounding box center [666, 586] width 312 height 53
click at [715, 593] on button "Update item" at bounding box center [666, 594] width 312 height 37
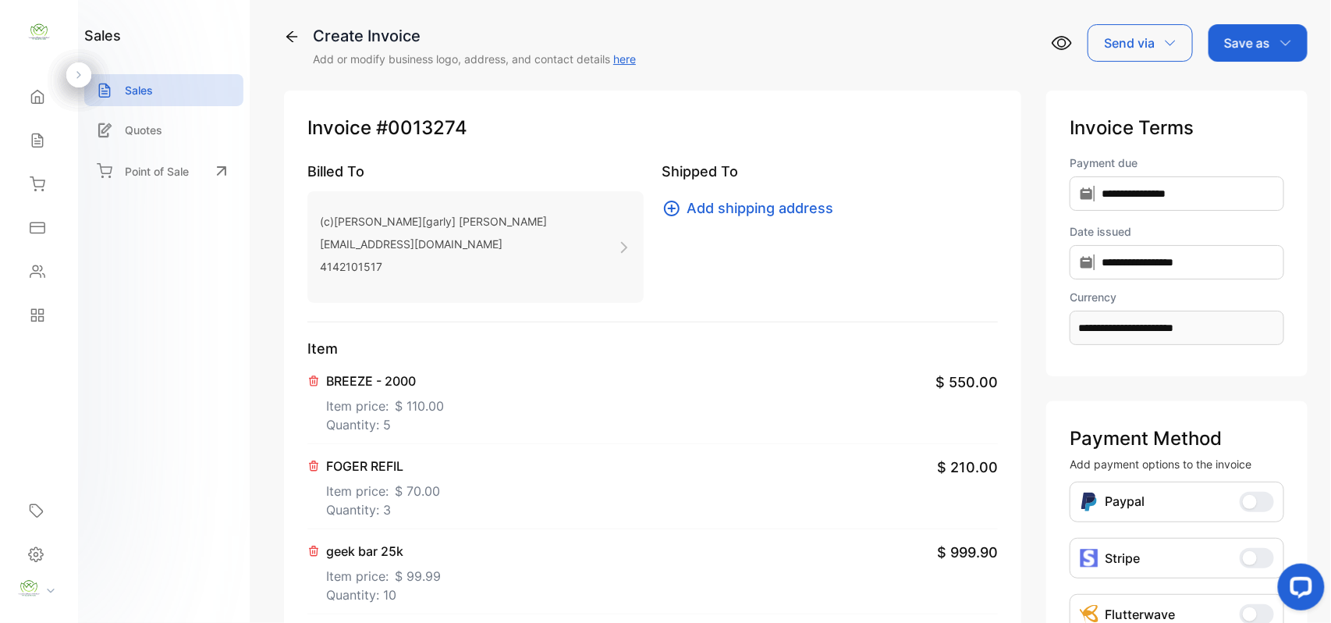
scroll to position [0, 0]
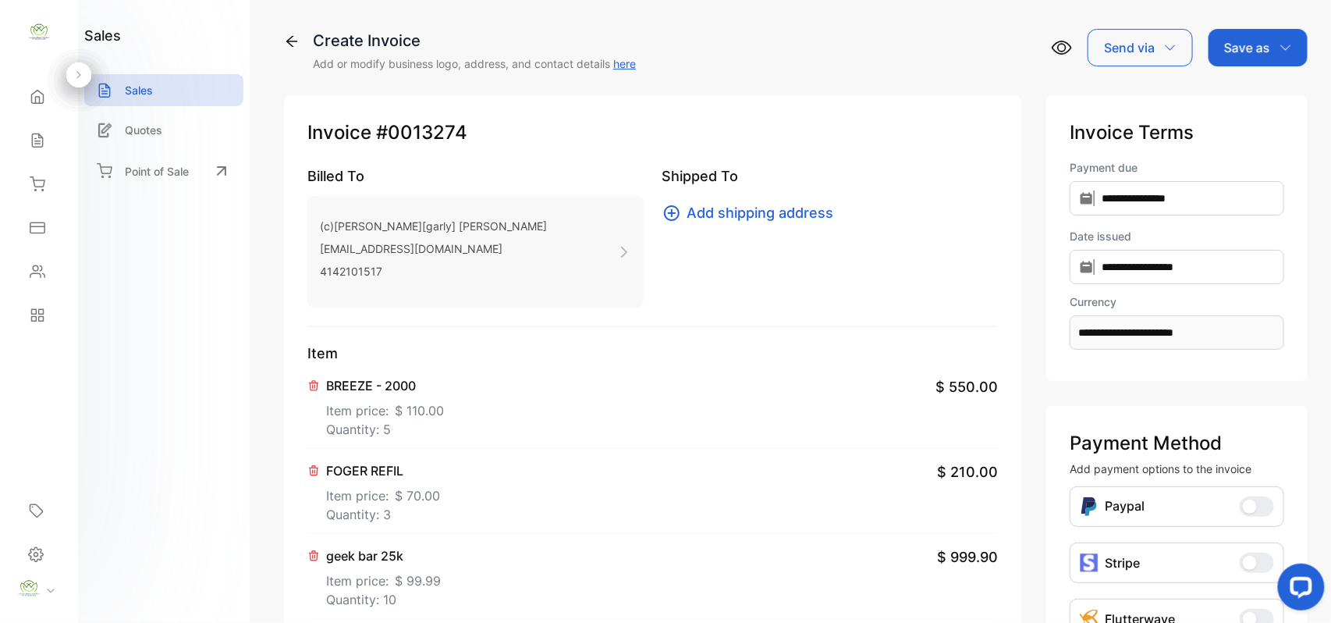
click at [1230, 50] on p "Save as" at bounding box center [1247, 47] width 46 height 19
click at [1228, 92] on div "Invoice" at bounding box center [1254, 98] width 90 height 31
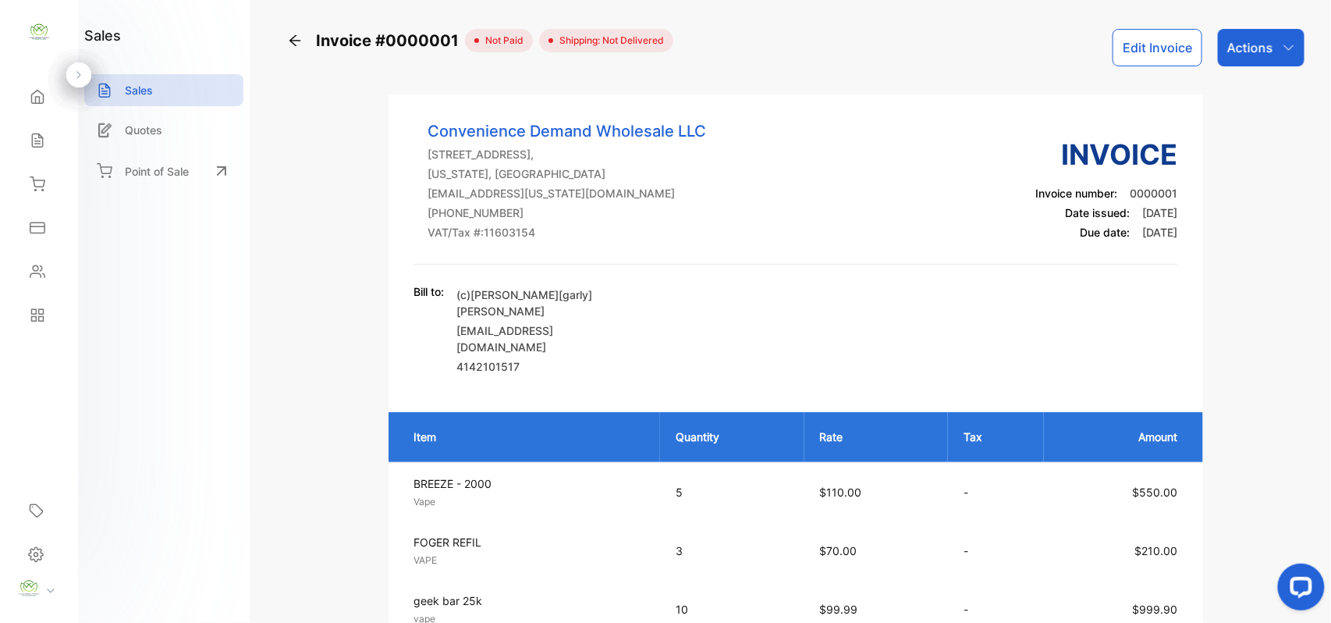
drag, startPoint x: 1234, startPoint y: 44, endPoint x: 1216, endPoint y: 63, distance: 26.5
click at [1236, 44] on p "Actions" at bounding box center [1250, 47] width 46 height 19
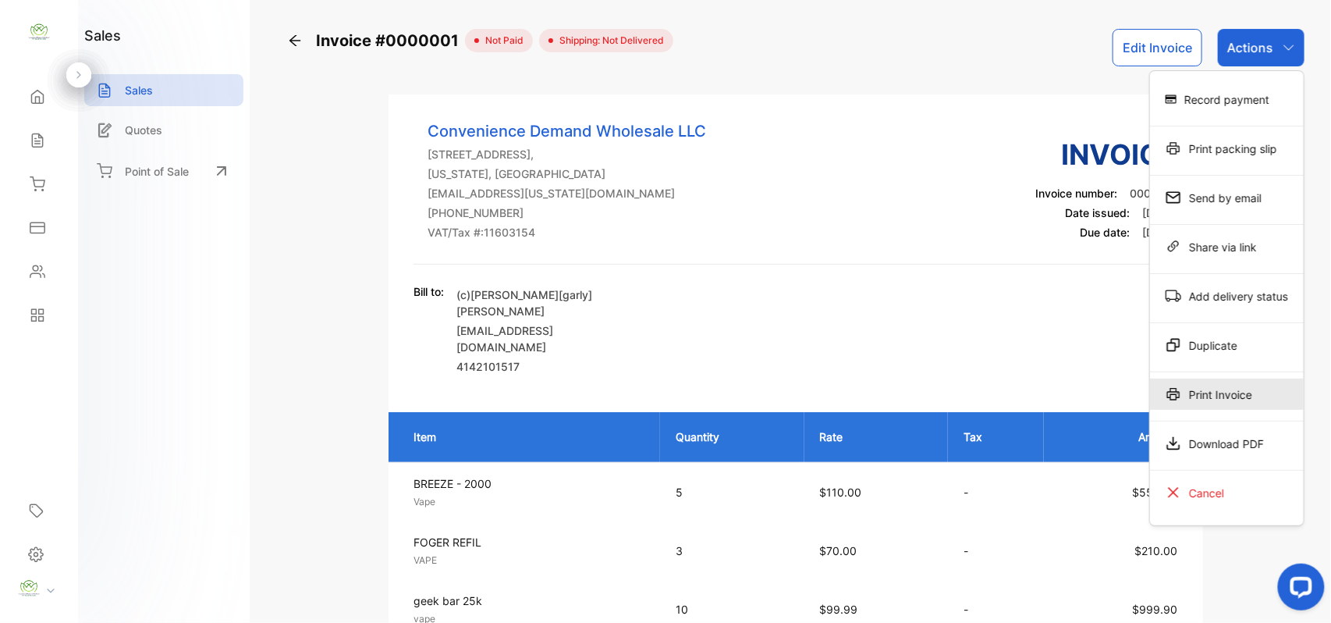
click at [1231, 392] on div "Print Invoice" at bounding box center [1227, 393] width 154 height 31
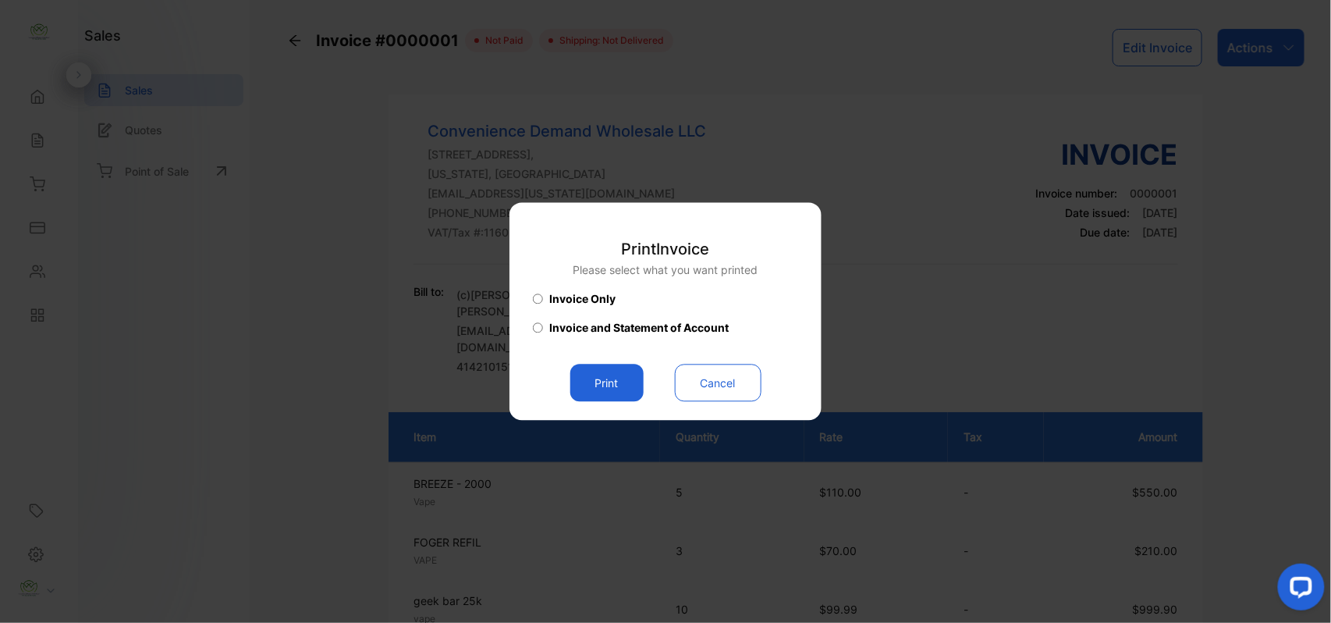
click at [594, 375] on button "Print" at bounding box center [606, 382] width 73 height 37
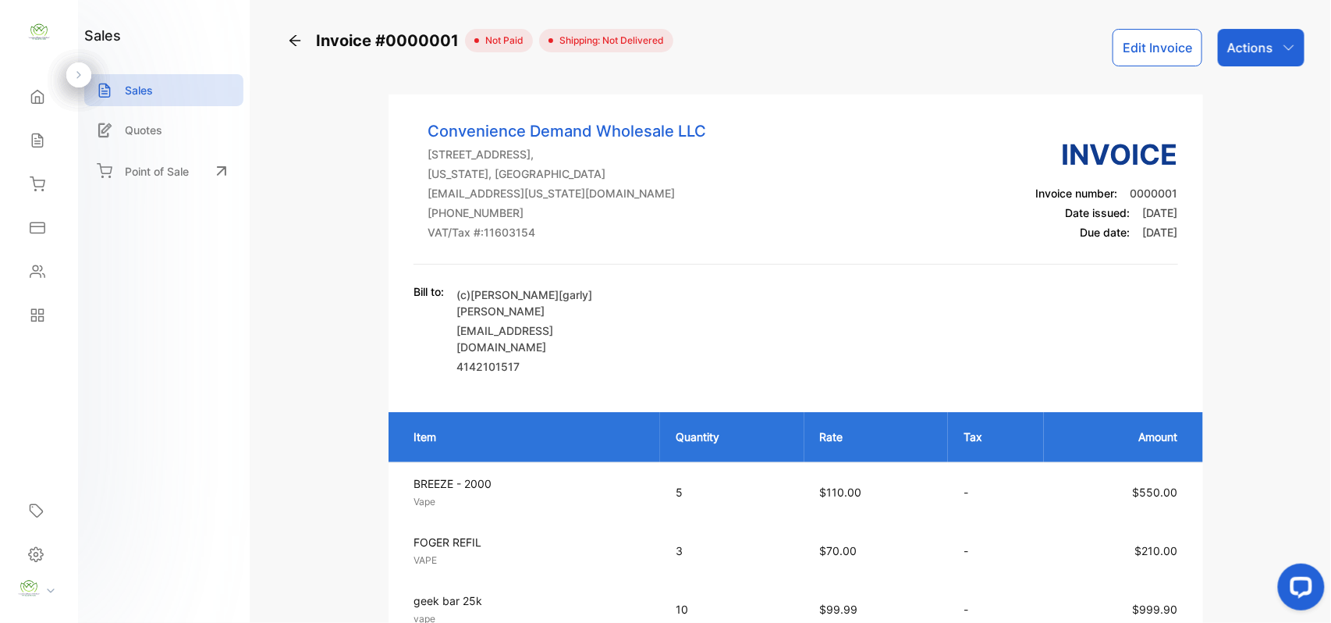
click at [34, 122] on div "Sales Sales" at bounding box center [38, 141] width 53 height 44
click at [29, 148] on div "Sales" at bounding box center [38, 140] width 53 height 31
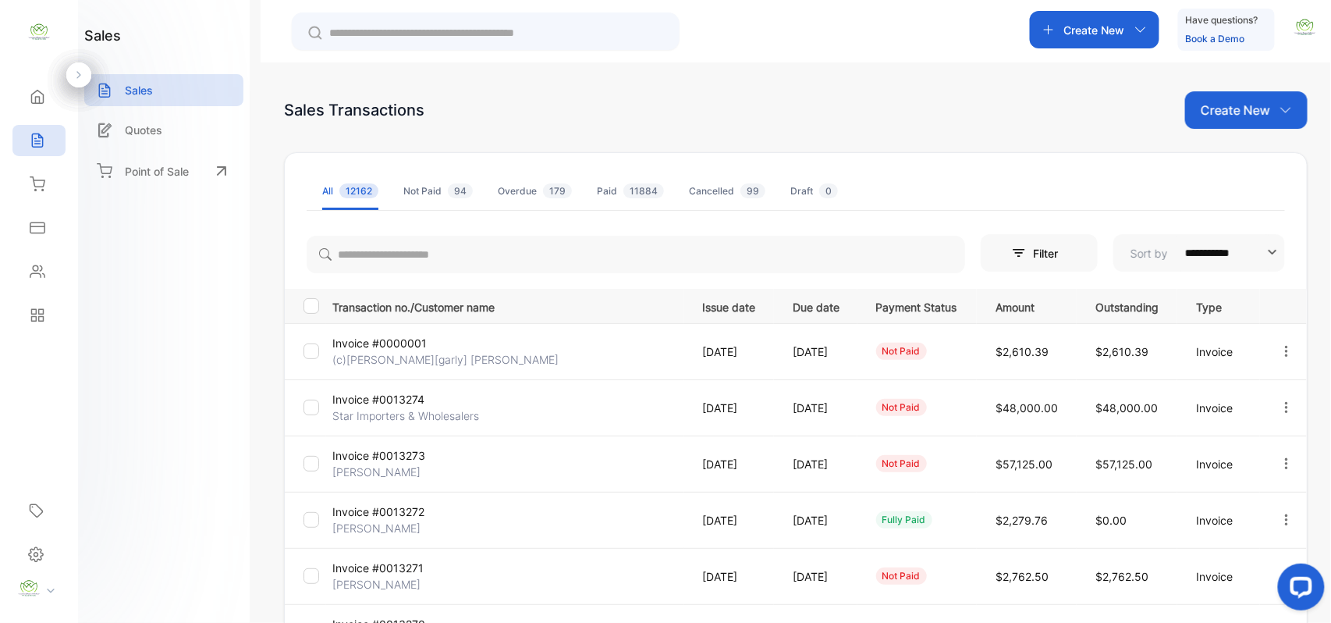
click at [1280, 350] on icon "button" at bounding box center [1287, 351] width 14 height 14
click at [1240, 527] on div "Cancel" at bounding box center [1238, 528] width 158 height 31
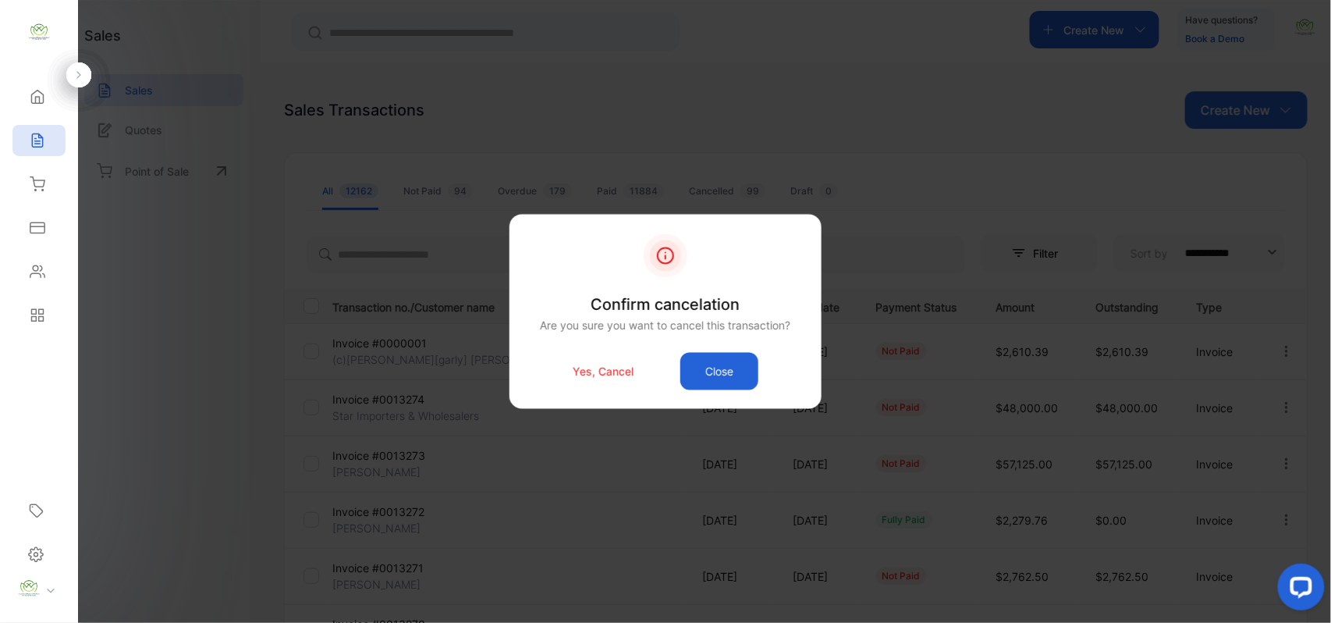
click at [591, 370] on p "Yes, Cancel" at bounding box center [603, 371] width 61 height 16
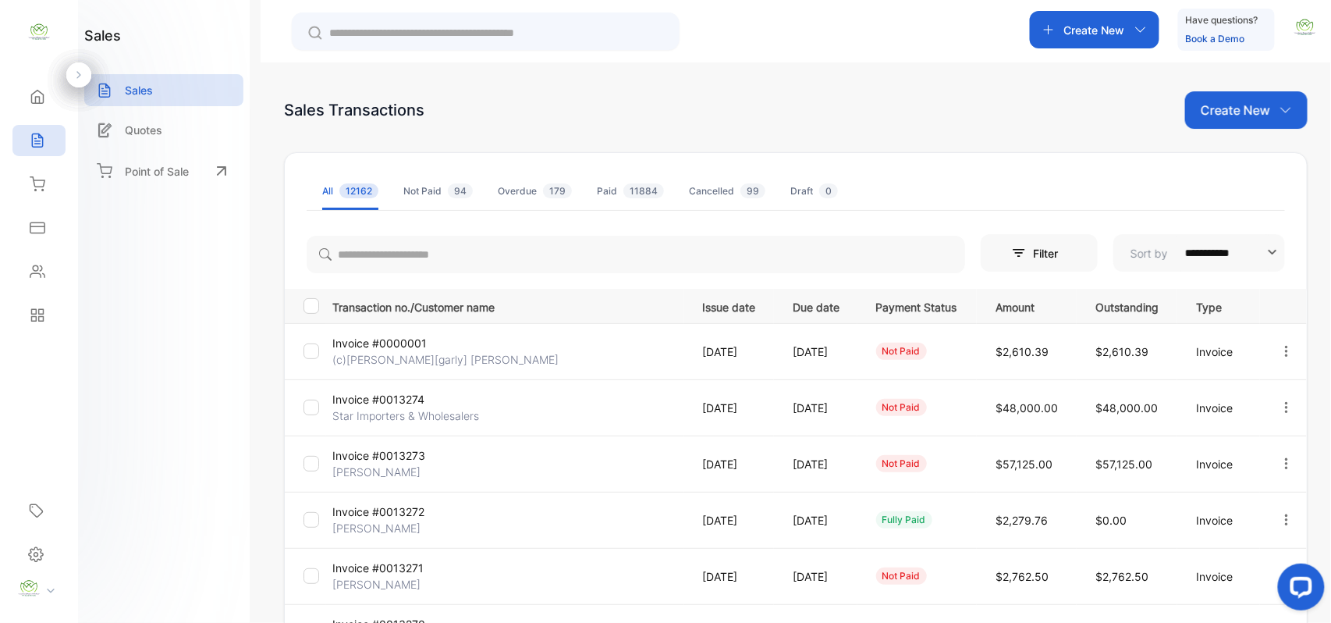
click at [1264, 112] on p "Create New" at bounding box center [1235, 110] width 69 height 19
click at [1262, 157] on span "Invoice" at bounding box center [1248, 162] width 37 height 16
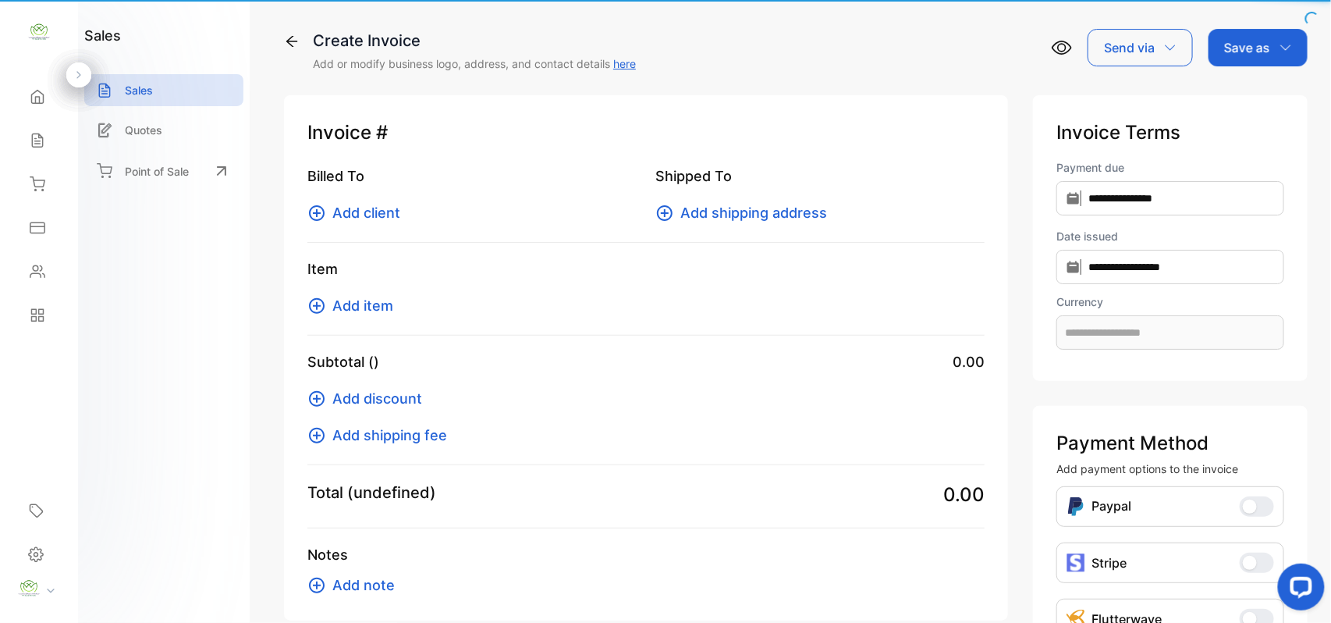
type input "**********"
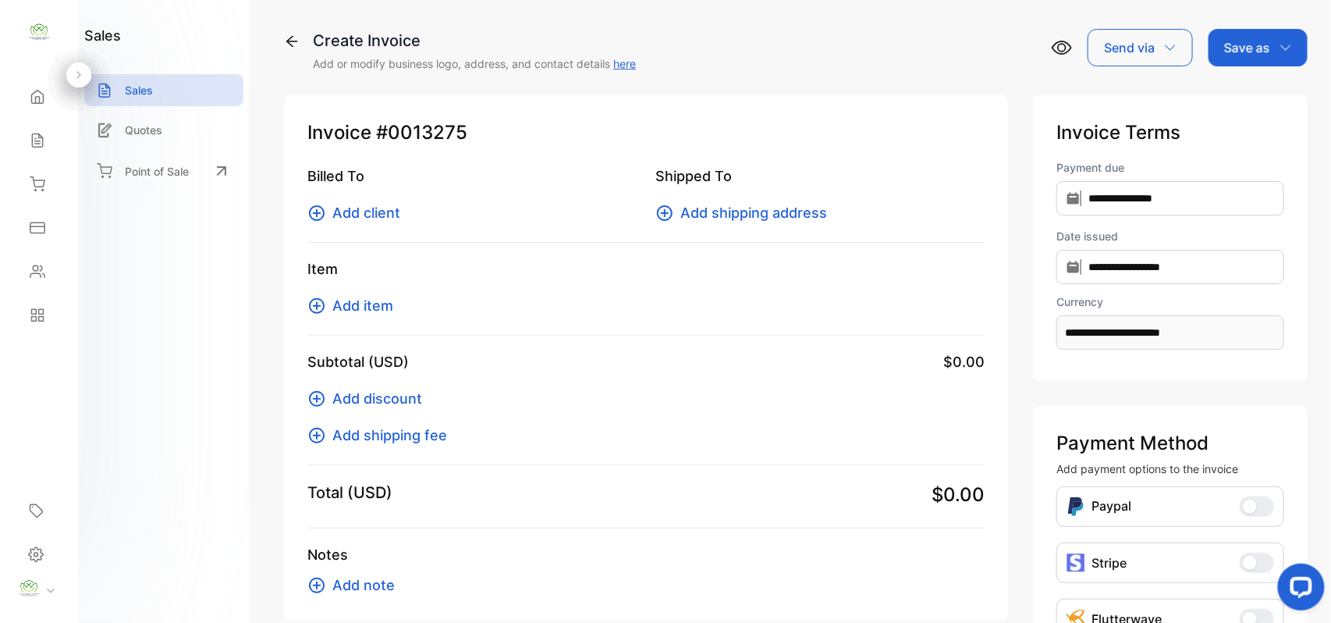
click at [385, 208] on span "Add client" at bounding box center [366, 212] width 68 height 21
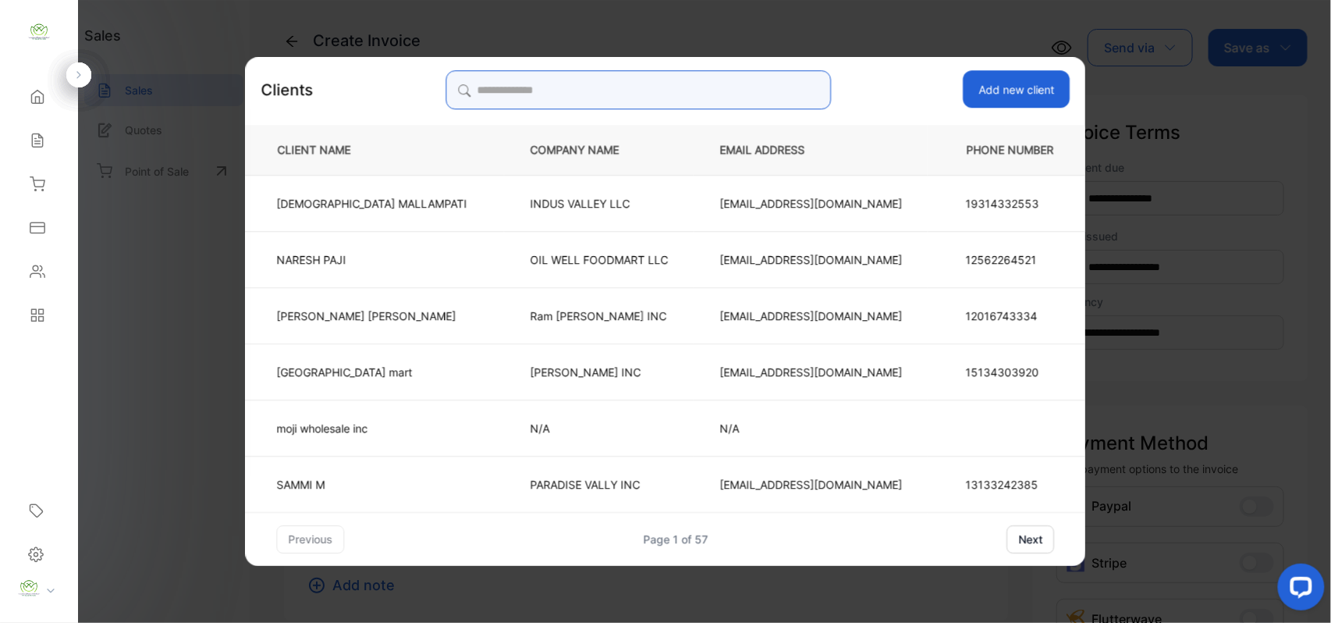
click at [751, 79] on input "search" at bounding box center [638, 89] width 385 height 39
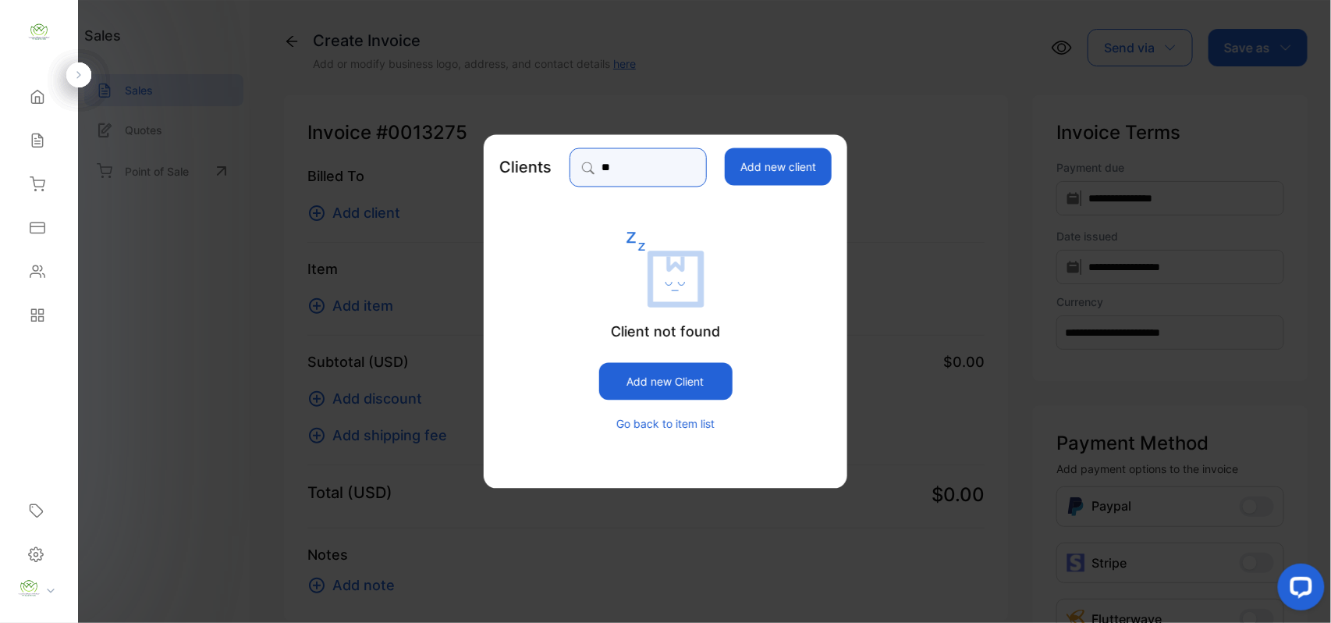
type input "*"
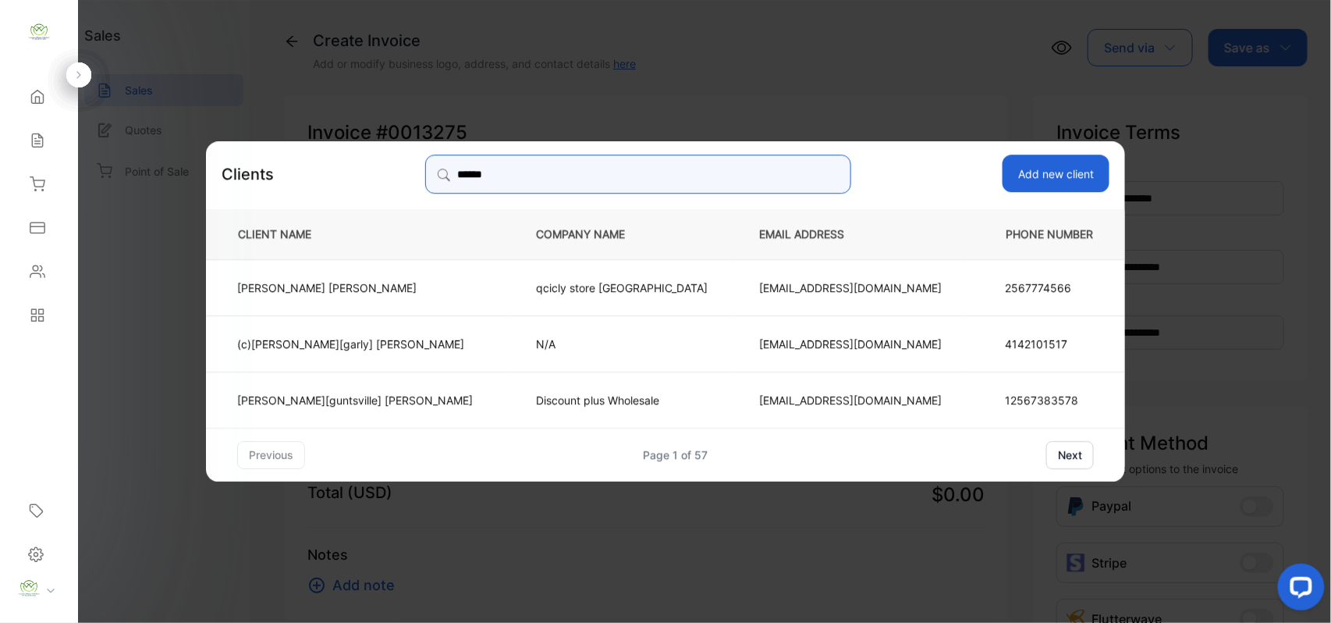
type input "******"
drag, startPoint x: 416, startPoint y: 336, endPoint x: 415, endPoint y: 344, distance: 8.6
click at [418, 337] on p "(c)Bhaveshbhai[garly] Patel" at bounding box center [355, 343] width 236 height 16
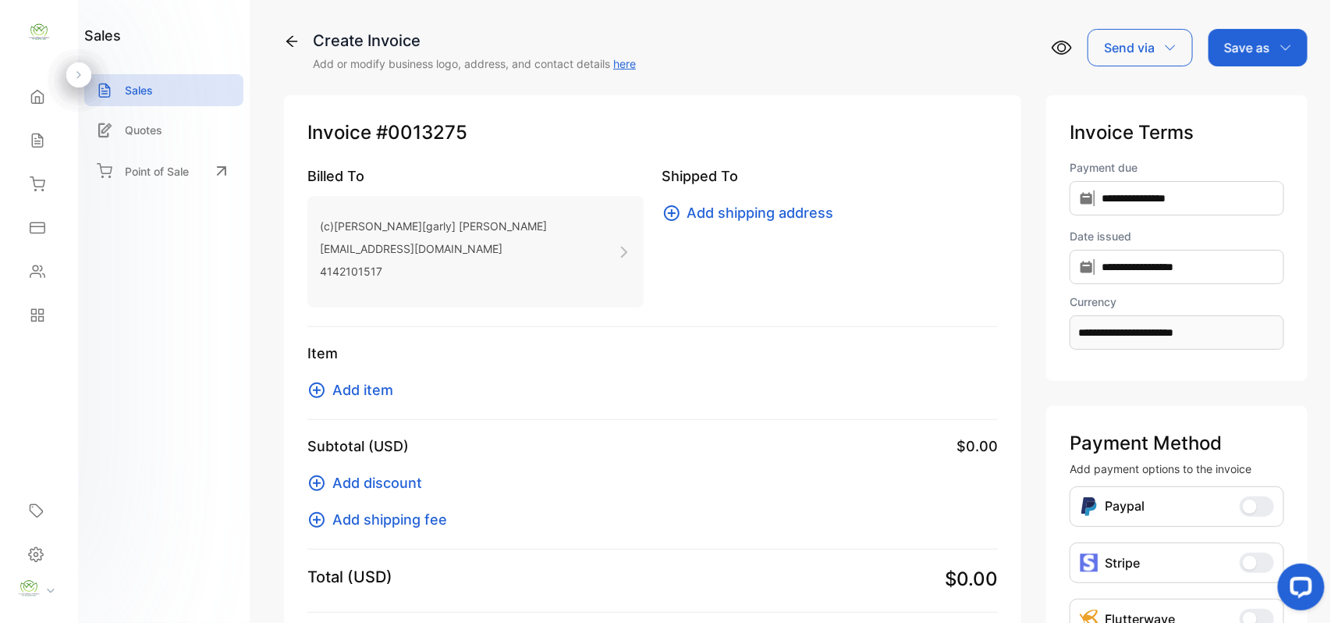
click at [382, 379] on span "Add item" at bounding box center [362, 389] width 61 height 21
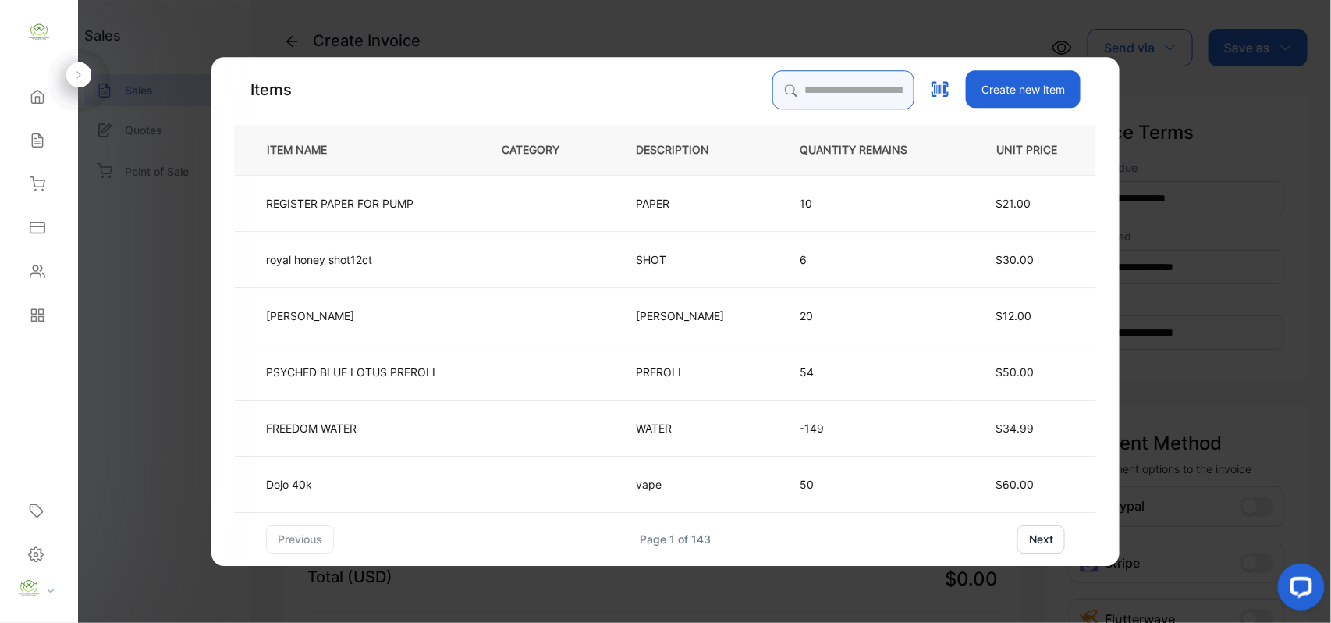
click at [813, 94] on input "search" at bounding box center [843, 89] width 142 height 39
type input "*"
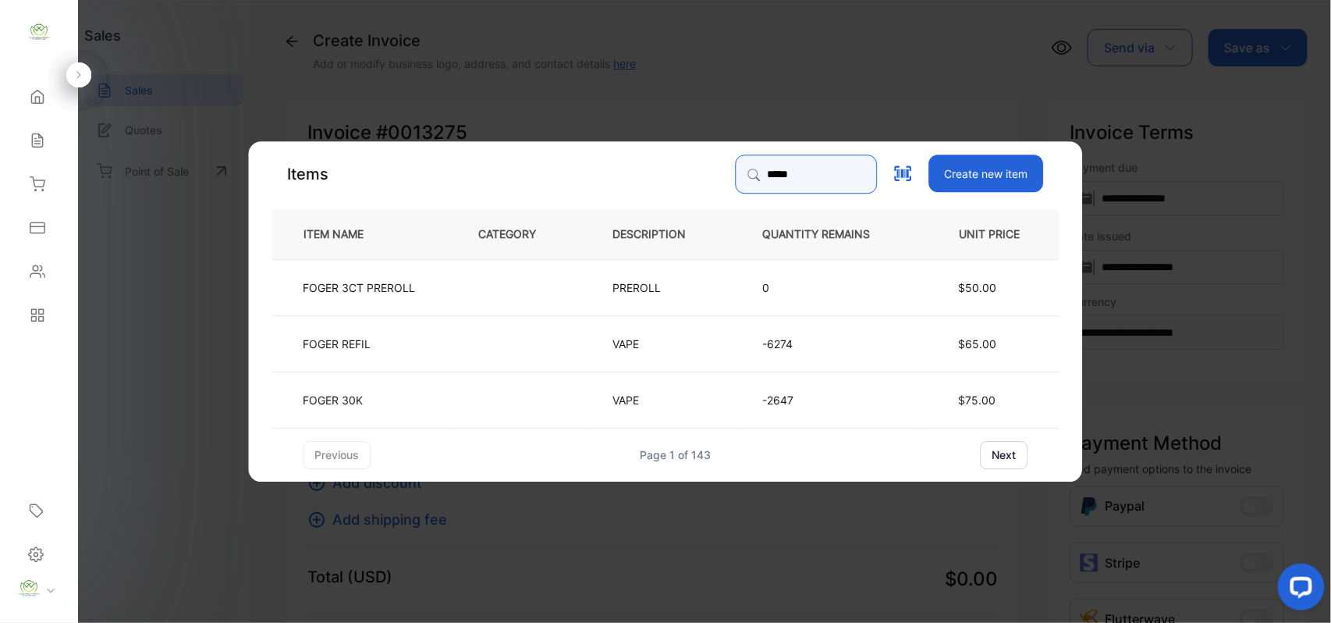
type input "*****"
drag, startPoint x: 450, startPoint y: 338, endPoint x: 459, endPoint y: 339, distance: 8.6
click at [459, 339] on tr "FOGER REFIL VAPE -6274 $65.00" at bounding box center [665, 342] width 787 height 56
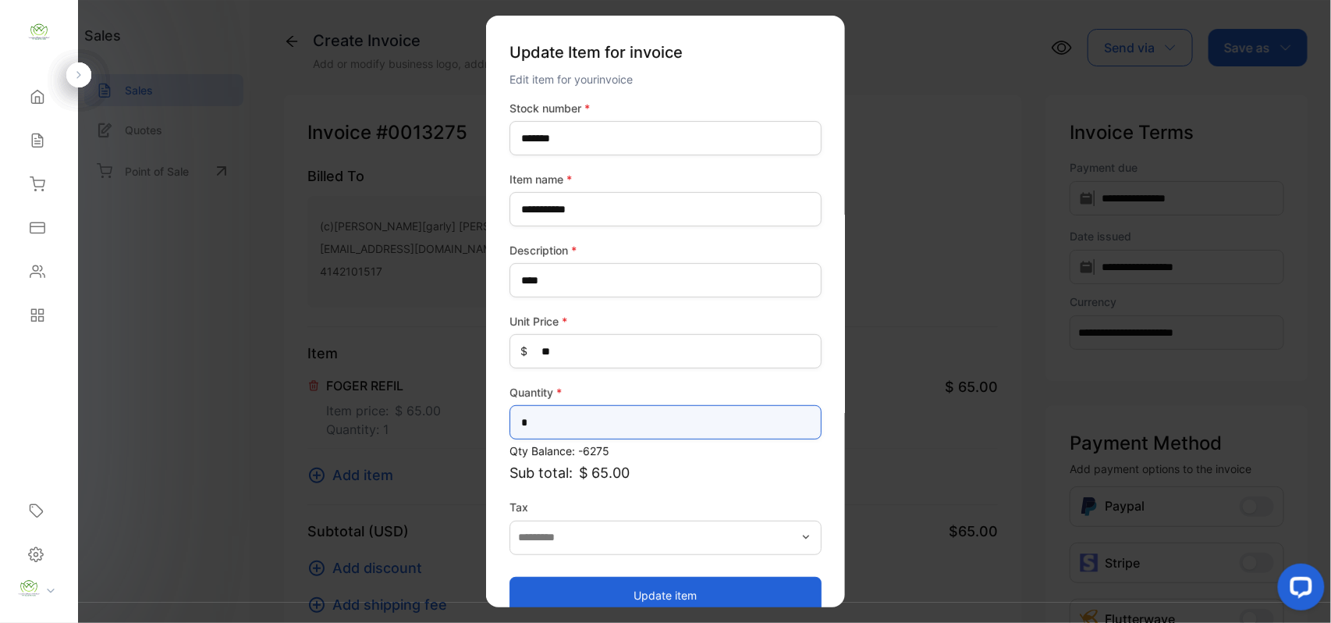
click at [599, 425] on input "*" at bounding box center [666, 422] width 312 height 34
type input "*"
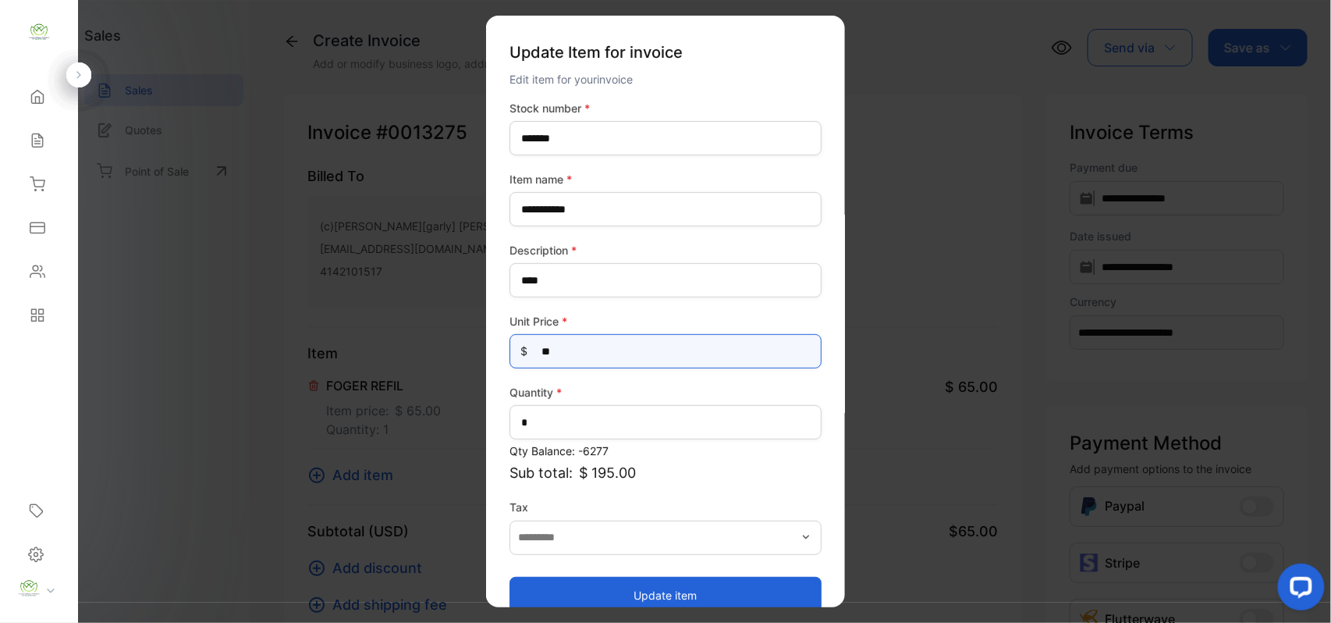
click at [588, 345] on Price-inputprice "**" at bounding box center [666, 351] width 312 height 34
type Price-inputprice "*"
type Price-inputprice "**"
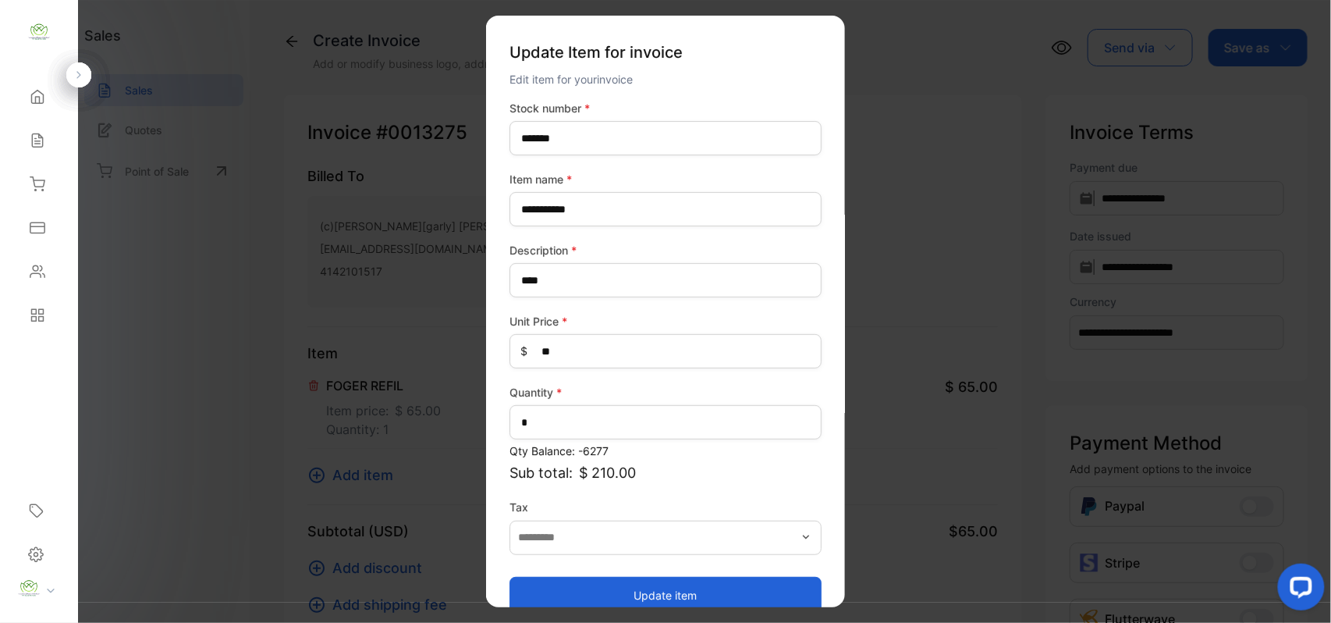
click at [584, 588] on button "Update item" at bounding box center [666, 594] width 312 height 37
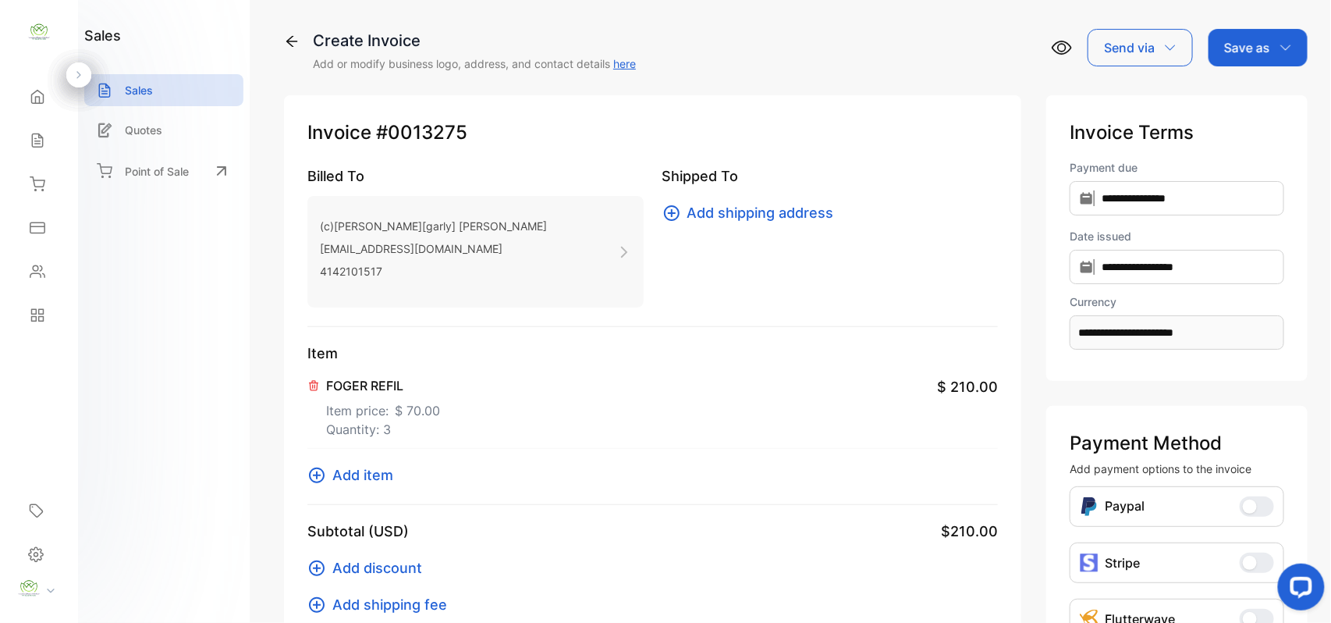
click at [366, 478] on span "Add item" at bounding box center [362, 474] width 61 height 21
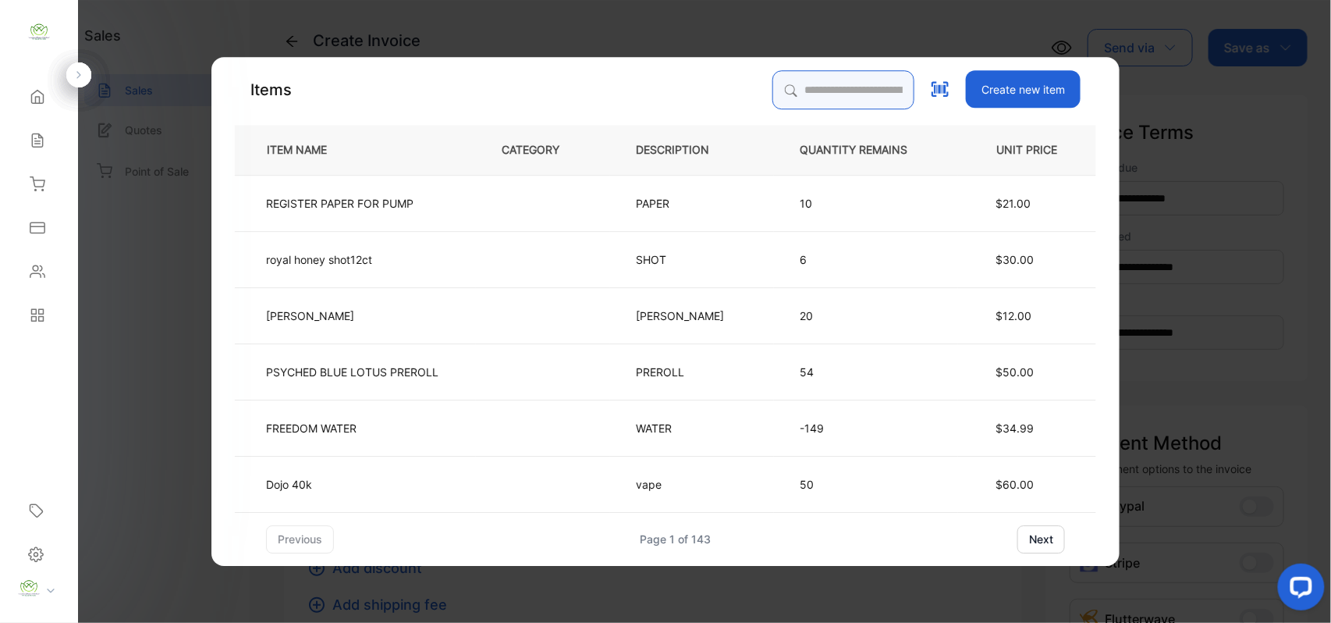
click at [834, 95] on input "search" at bounding box center [843, 89] width 142 height 39
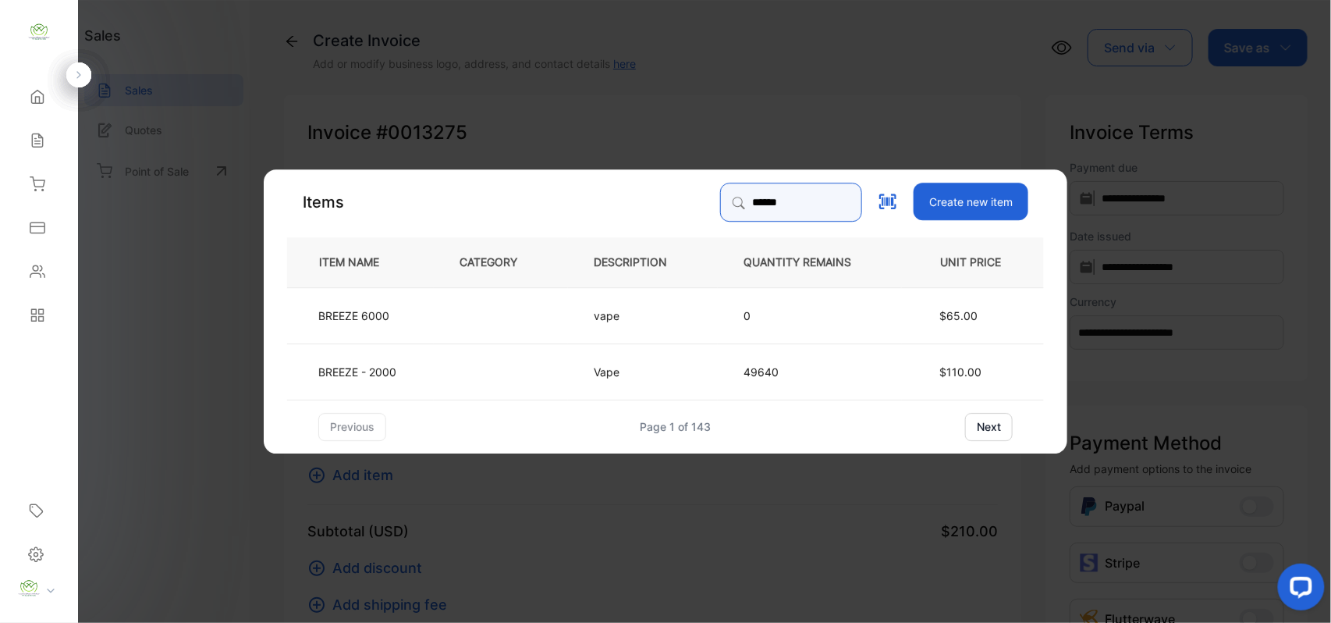
type input "******"
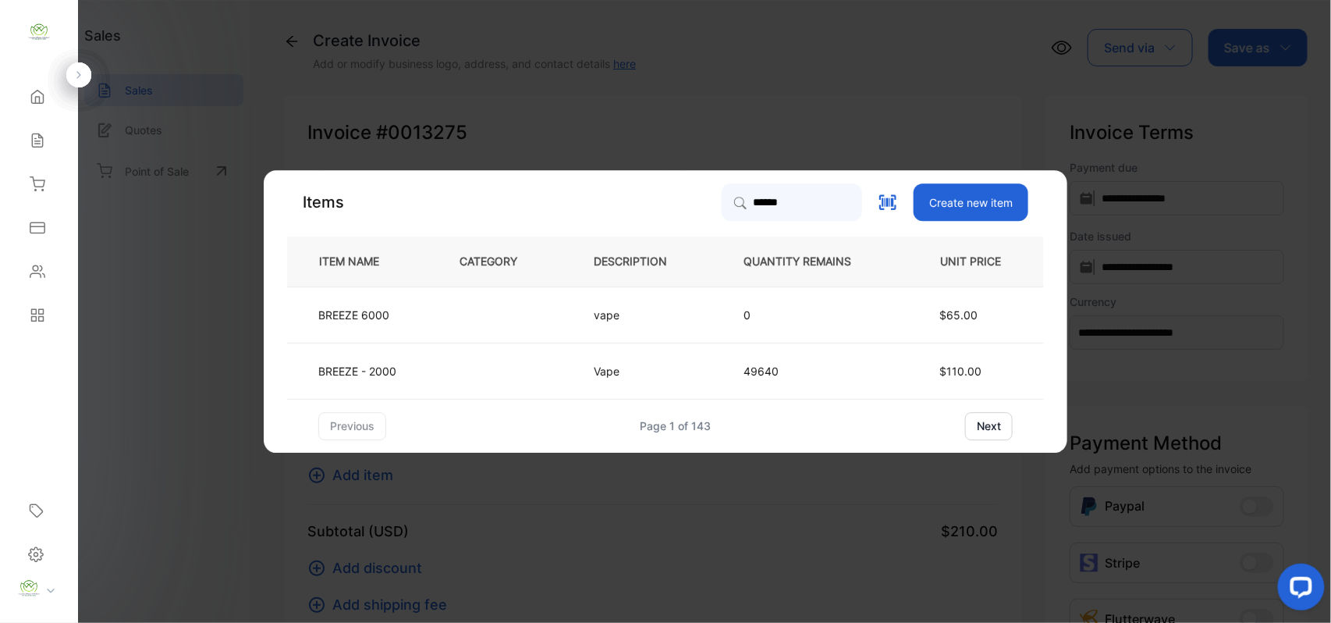
click at [400, 363] on td "BREEZE - 2000" at bounding box center [360, 371] width 147 height 56
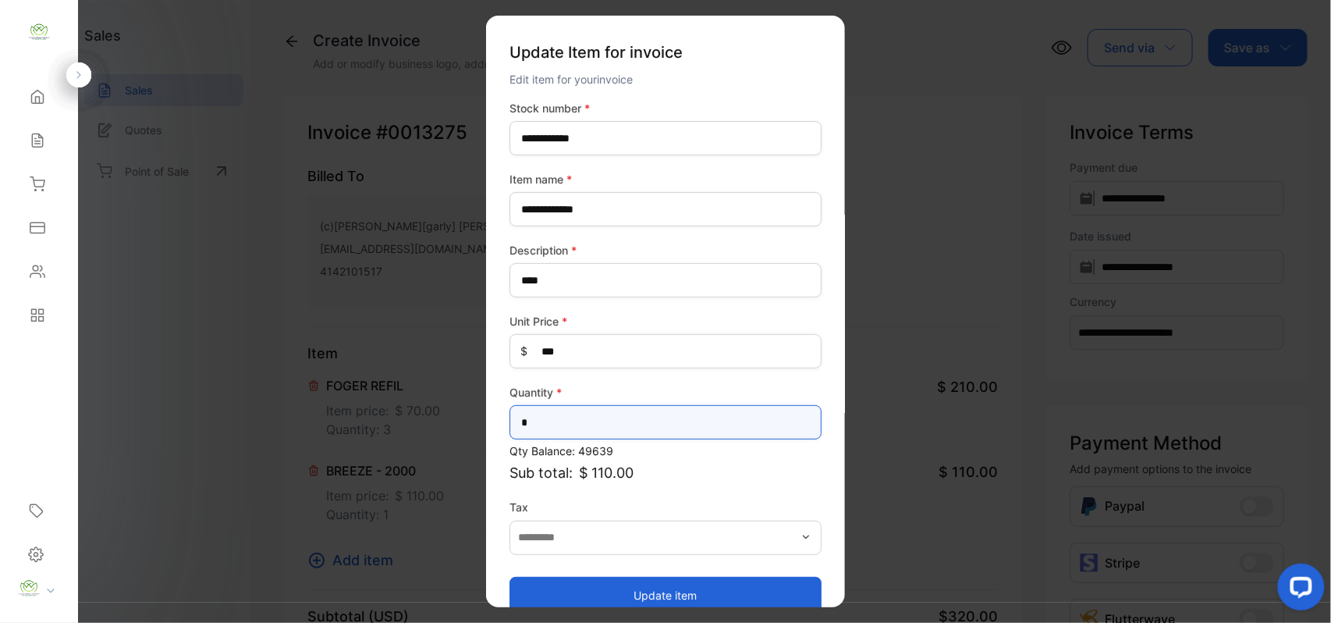
click at [572, 428] on input "*" at bounding box center [666, 422] width 312 height 34
type input "*"
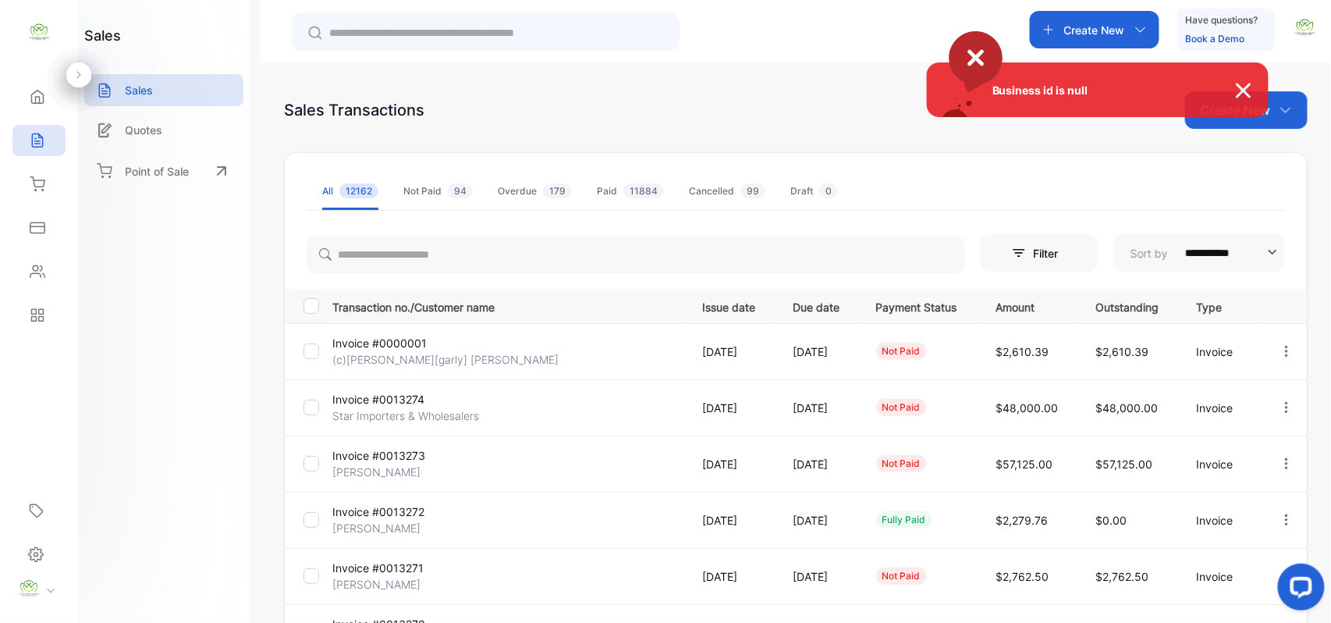
click at [541, 591] on div "Business id is null" at bounding box center [665, 311] width 1331 height 623
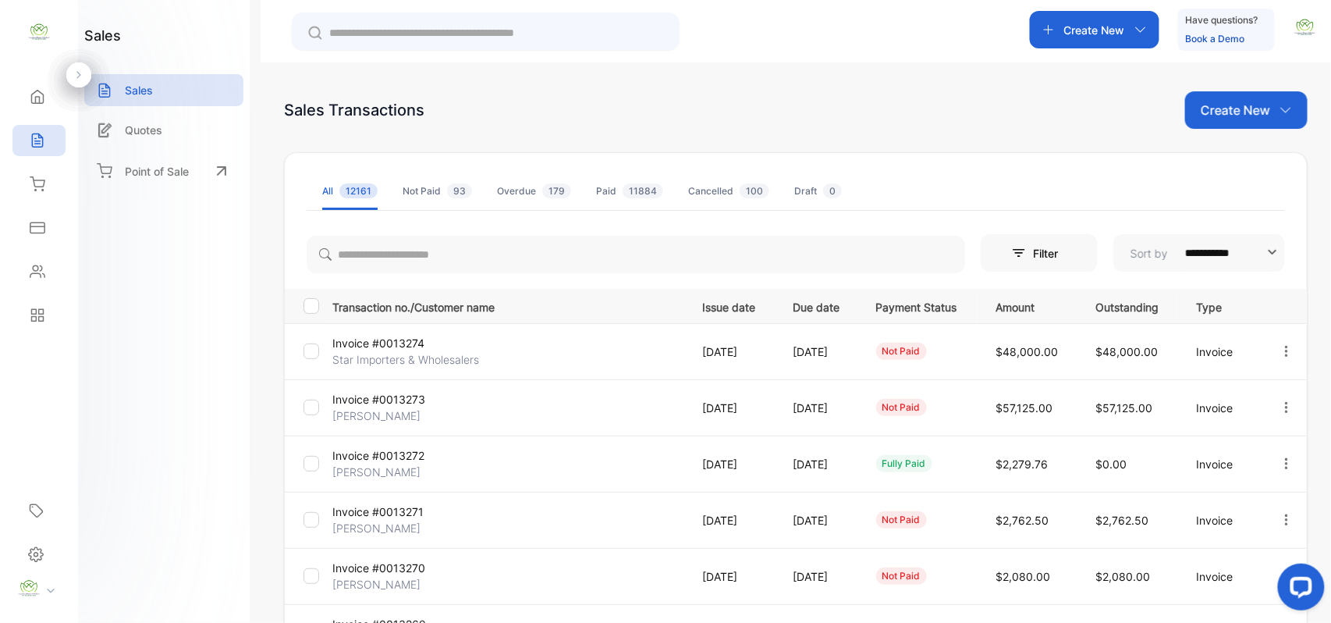
click at [1191, 100] on div "Create New" at bounding box center [1246, 109] width 122 height 37
click at [1241, 173] on div "Invoice" at bounding box center [1252, 161] width 109 height 31
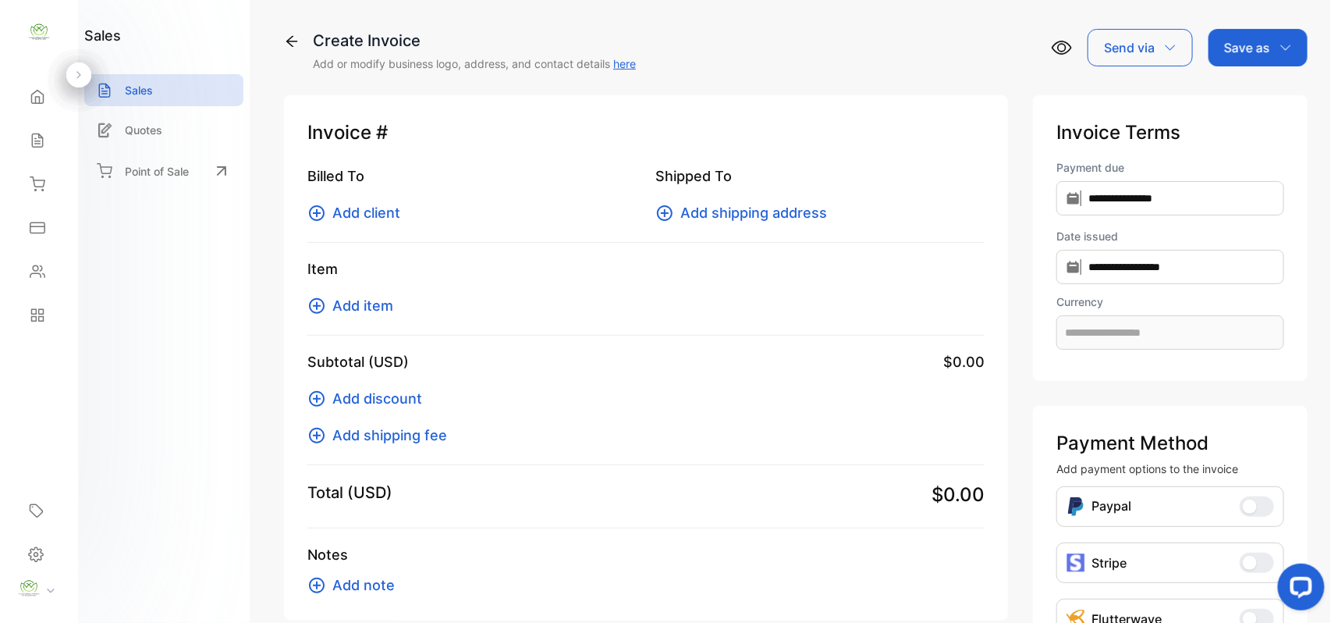
type input "**********"
drag, startPoint x: 406, startPoint y: 192, endPoint x: 390, endPoint y: 200, distance: 17.4
click at [393, 197] on div "Billed To Add client" at bounding box center [471, 194] width 329 height 58
click at [390, 200] on div "Billed To Add client" at bounding box center [471, 194] width 329 height 58
click at [388, 204] on span "Add client" at bounding box center [366, 212] width 68 height 21
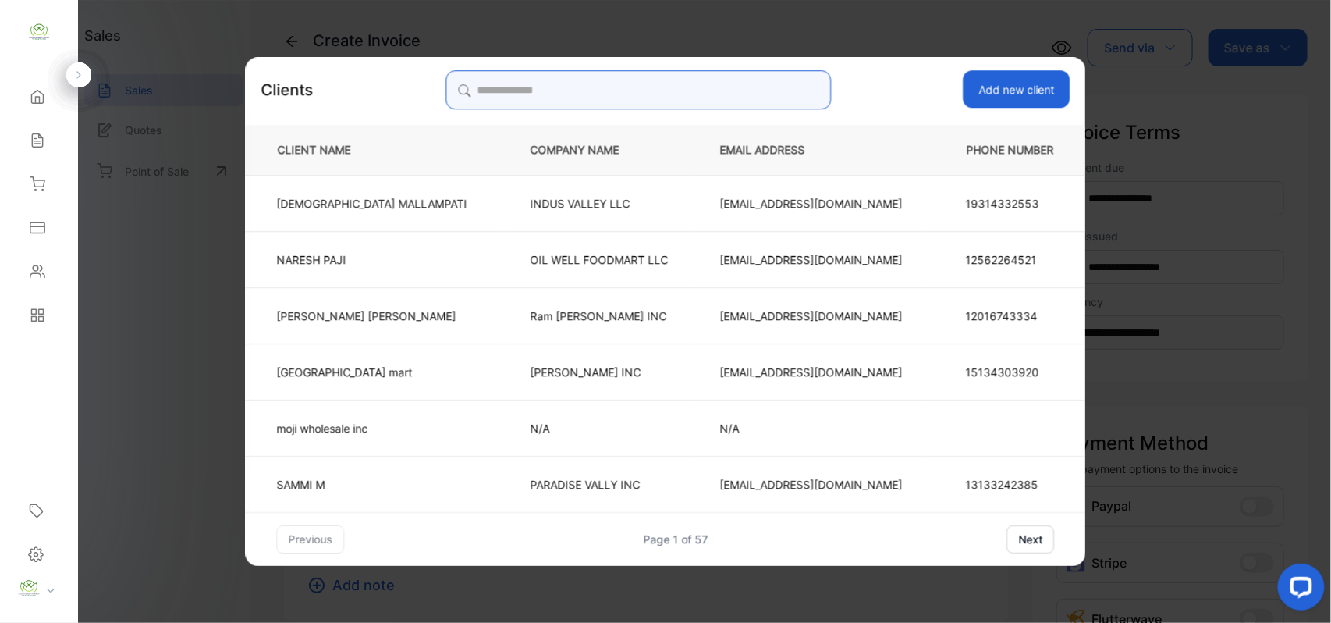
click at [688, 81] on input "search" at bounding box center [638, 89] width 385 height 39
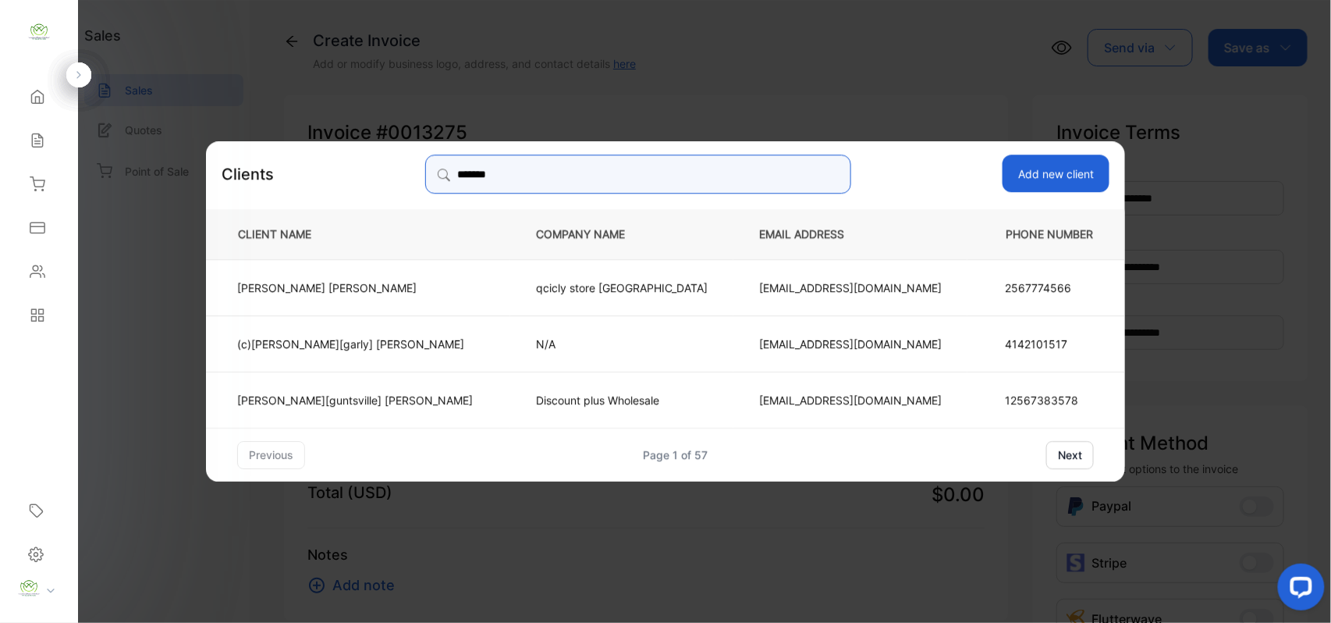
type input "*******"
click at [510, 351] on td "N/A" at bounding box center [621, 342] width 223 height 56
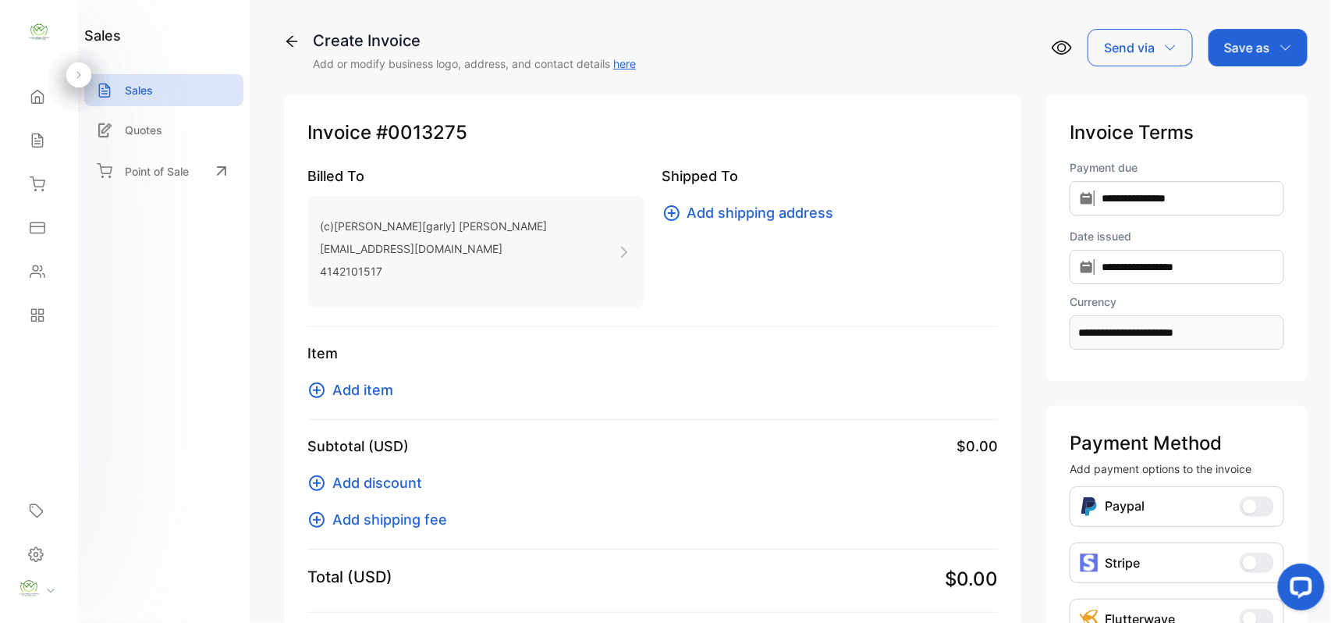
click at [375, 390] on span "Add item" at bounding box center [362, 389] width 61 height 21
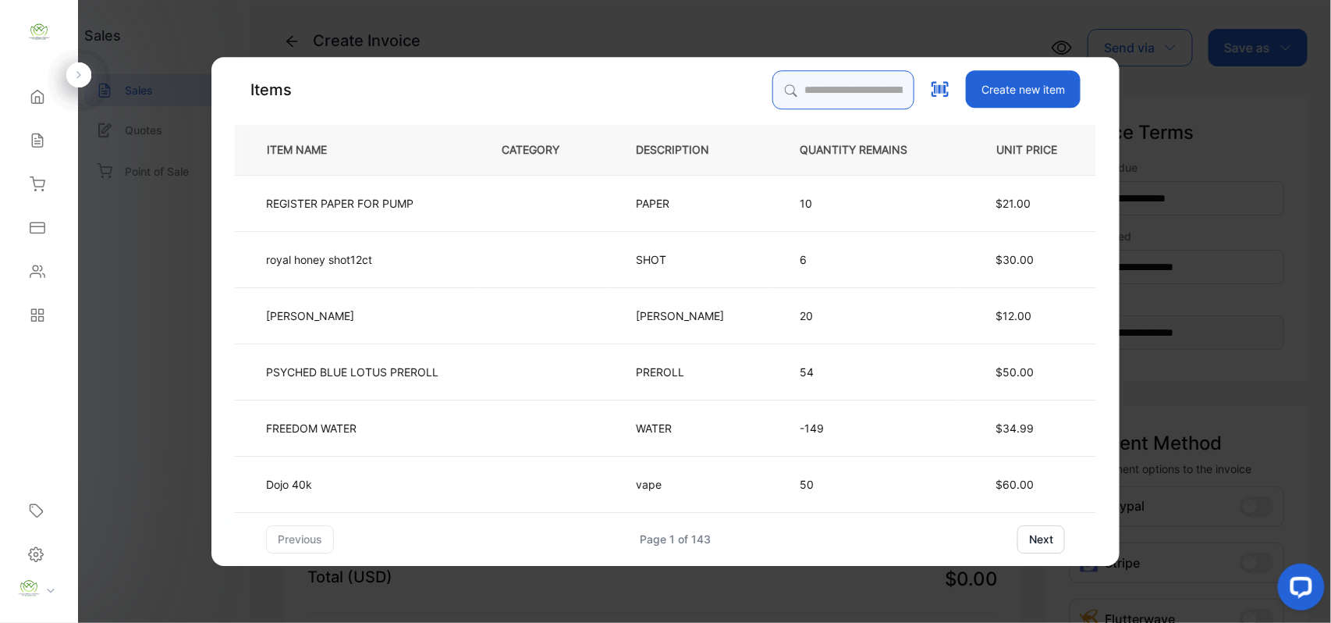
click at [834, 88] on input "search" at bounding box center [843, 89] width 142 height 39
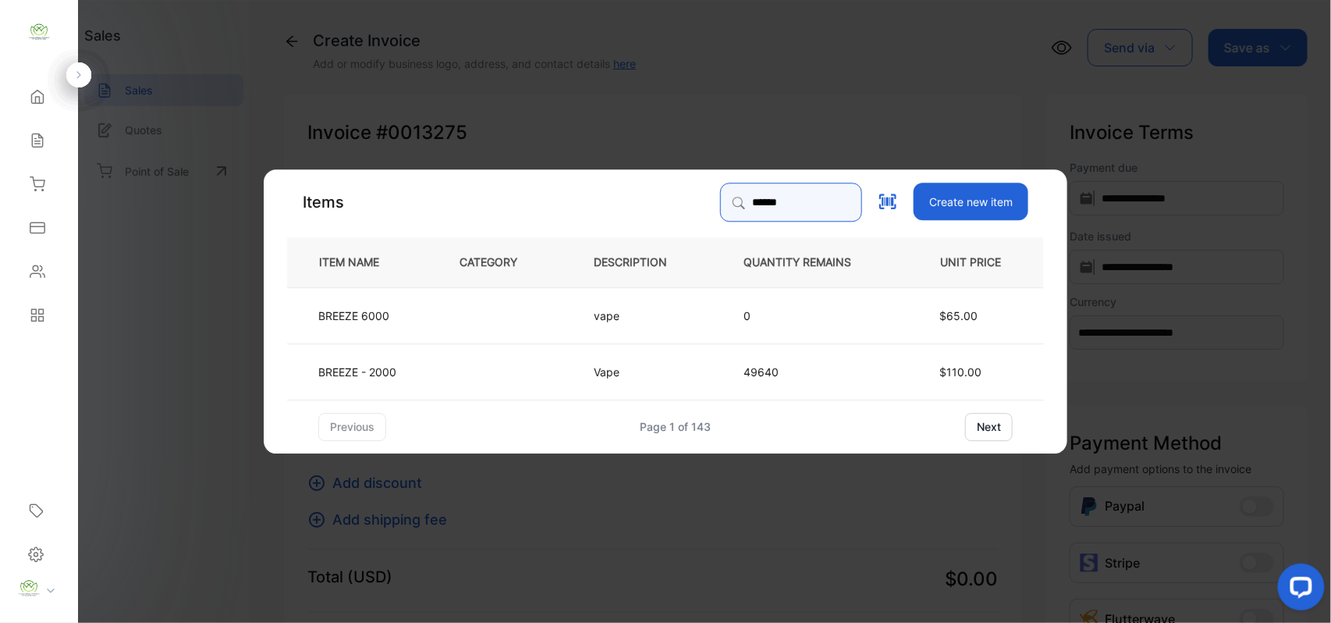
type input "******"
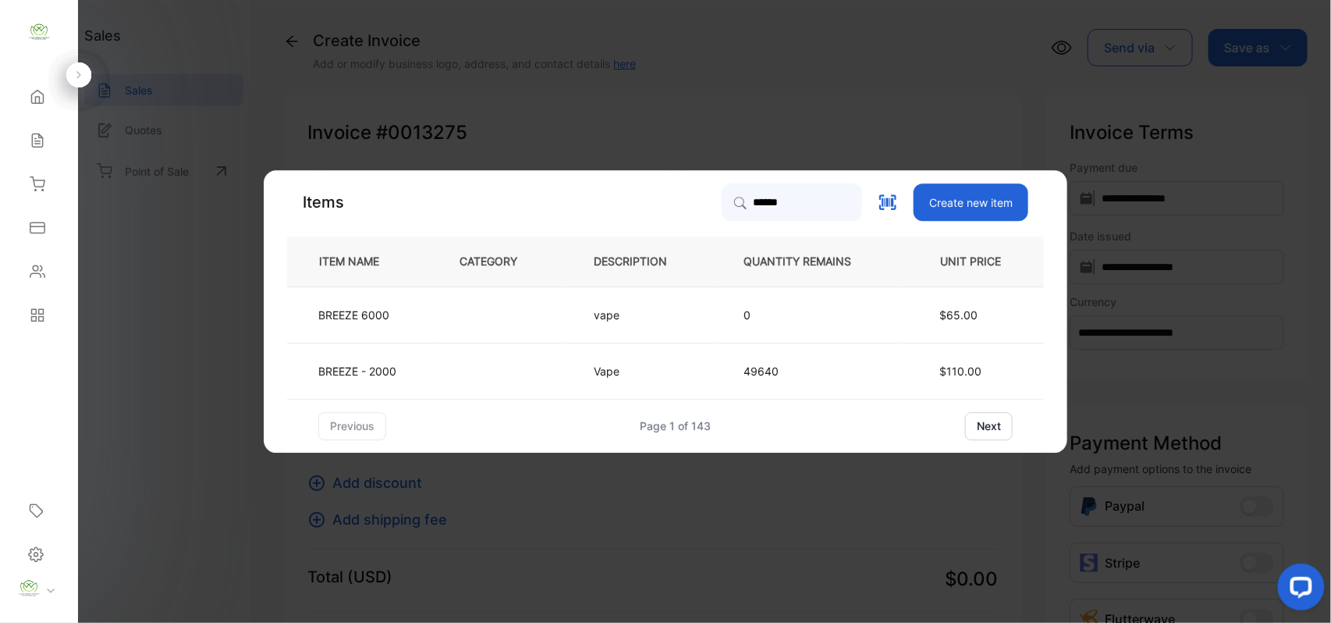
click at [454, 326] on td at bounding box center [501, 314] width 134 height 56
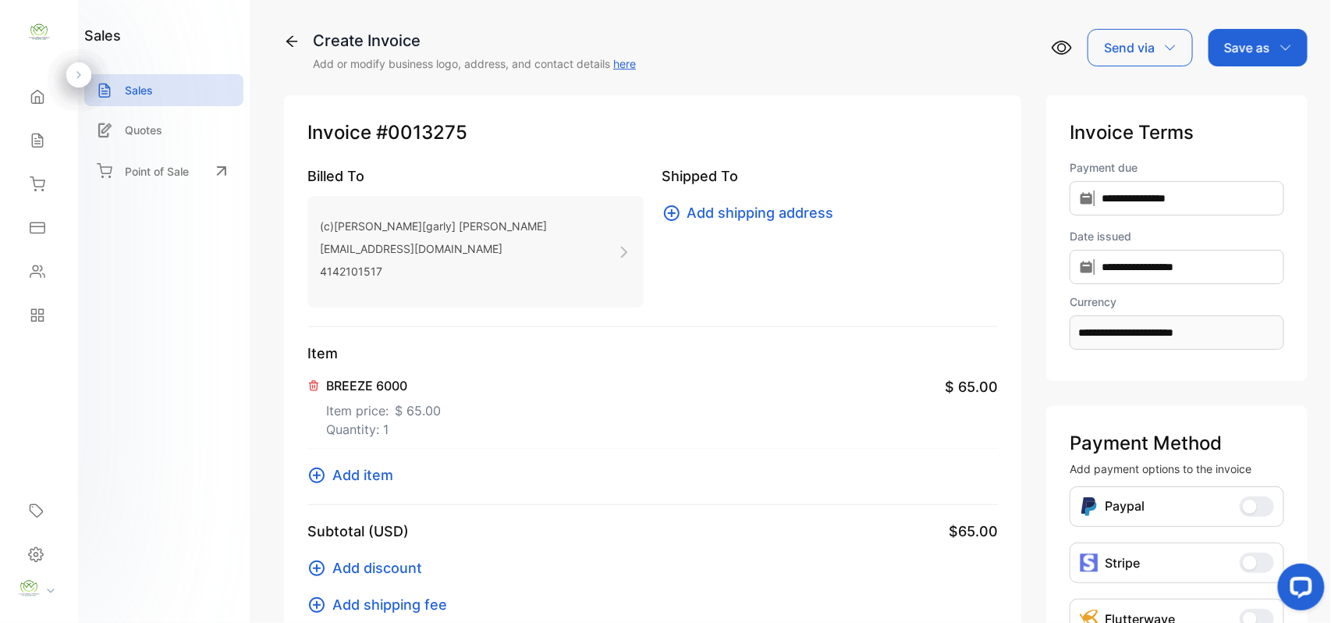
drag, startPoint x: 376, startPoint y: 413, endPoint x: 353, endPoint y: 395, distance: 28.9
click at [304, 379] on div "Invoice #0013275 Billed To (c)Bhaveshbhai[garly] Patel Chevronfoodmart5955@gmai…" at bounding box center [652, 442] width 737 height 694
drag, startPoint x: 311, startPoint y: 379, endPoint x: 339, endPoint y: 393, distance: 31.4
click at [312, 379] on icon at bounding box center [313, 385] width 12 height 12
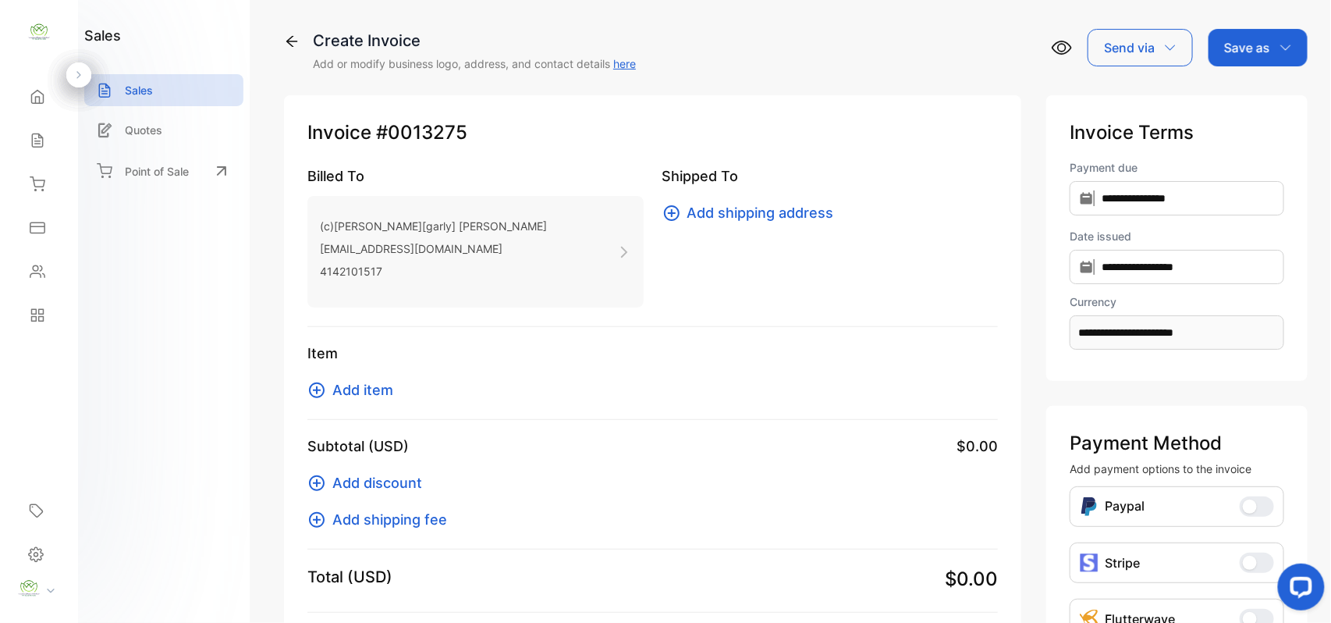
click at [368, 393] on span "Add item" at bounding box center [362, 389] width 61 height 21
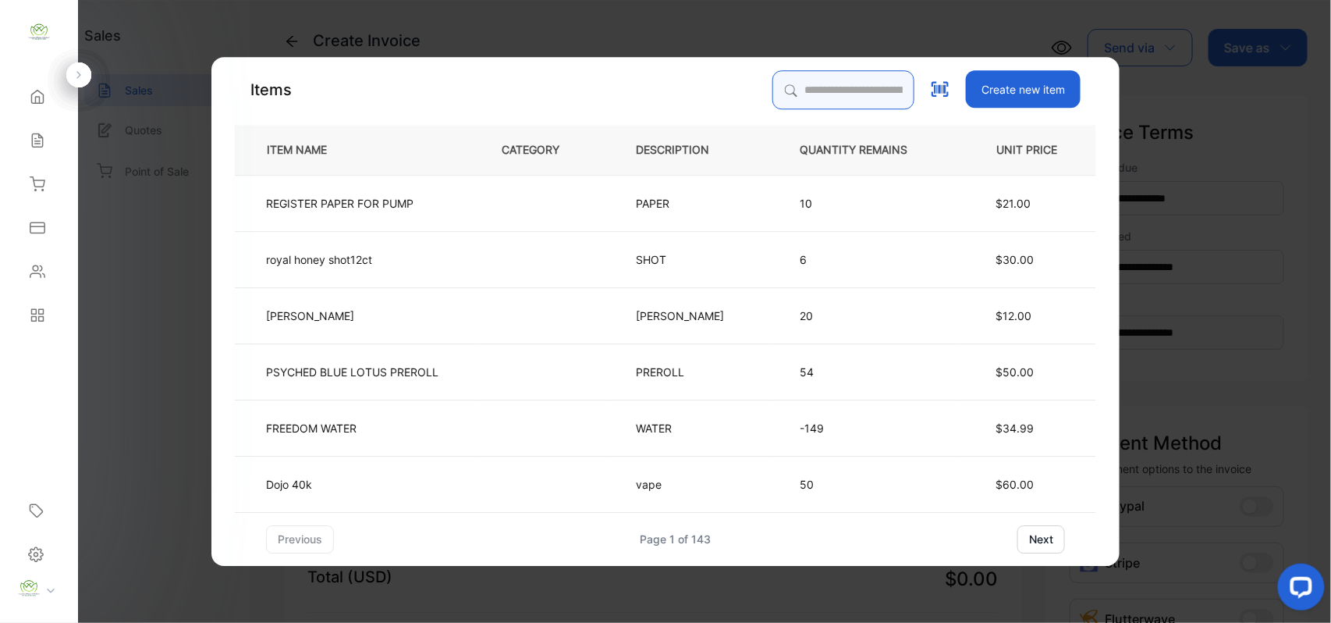
drag, startPoint x: 765, startPoint y: 94, endPoint x: 777, endPoint y: 94, distance: 11.7
click at [777, 94] on input "search" at bounding box center [843, 89] width 142 height 39
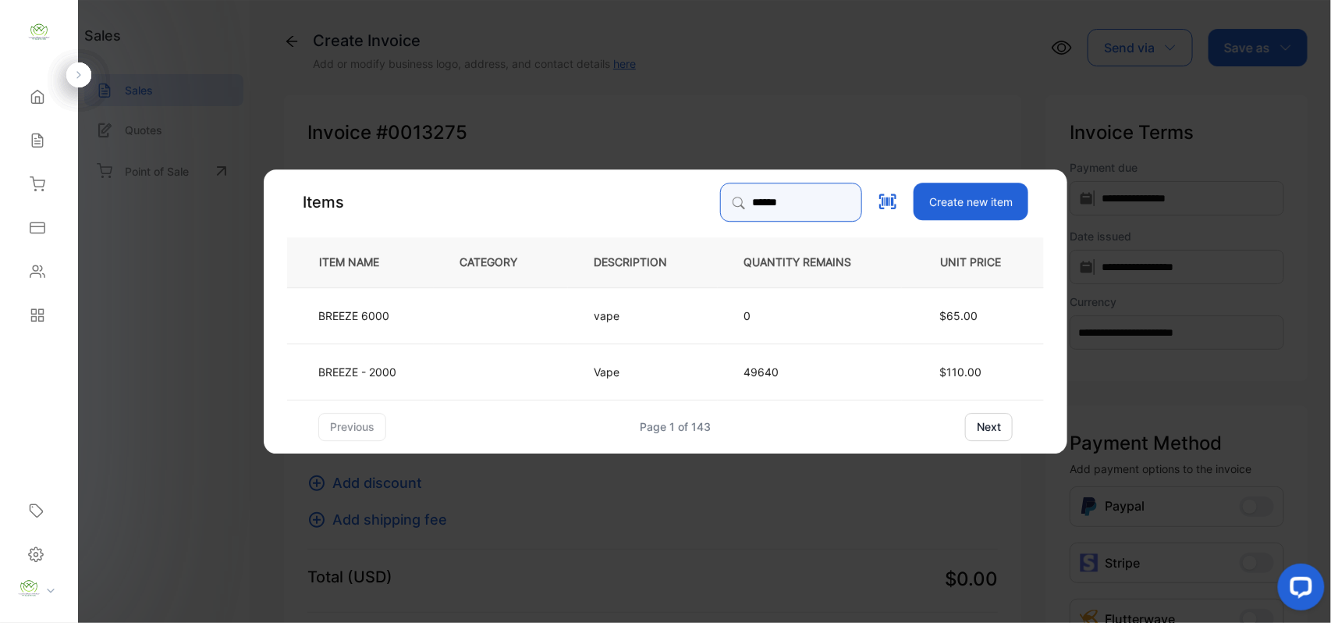
type input "******"
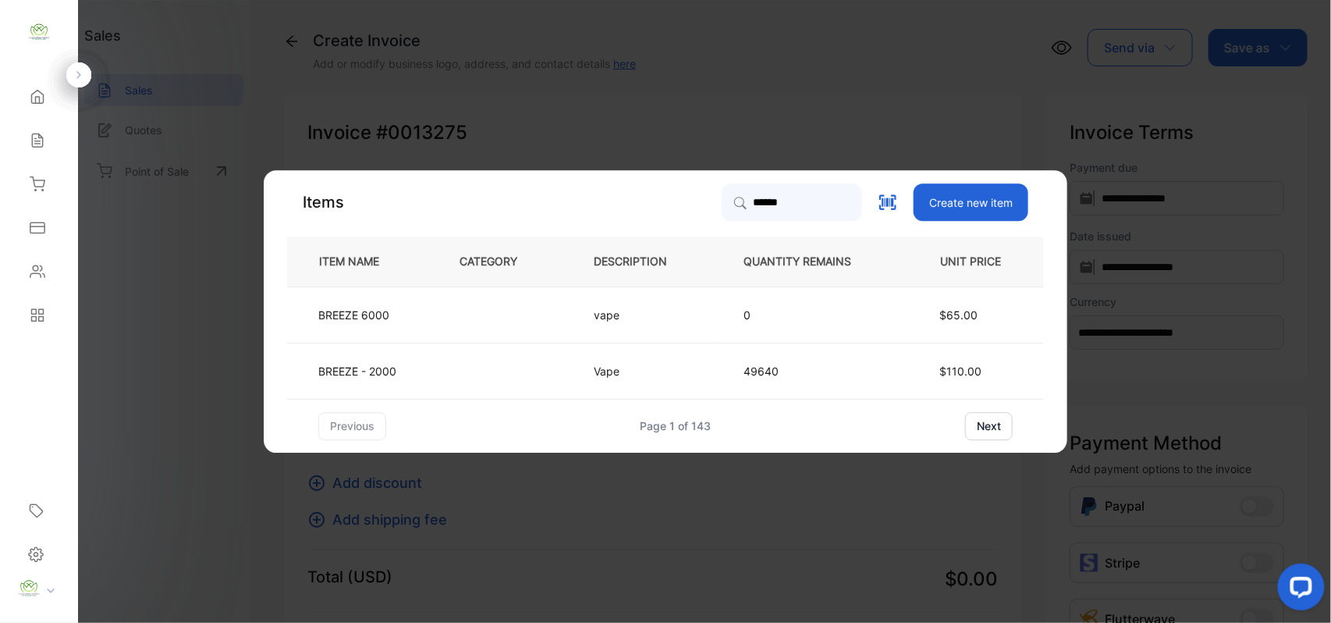
drag, startPoint x: 435, startPoint y: 384, endPoint x: 445, endPoint y: 384, distance: 10.1
click at [445, 384] on td at bounding box center [501, 371] width 134 height 56
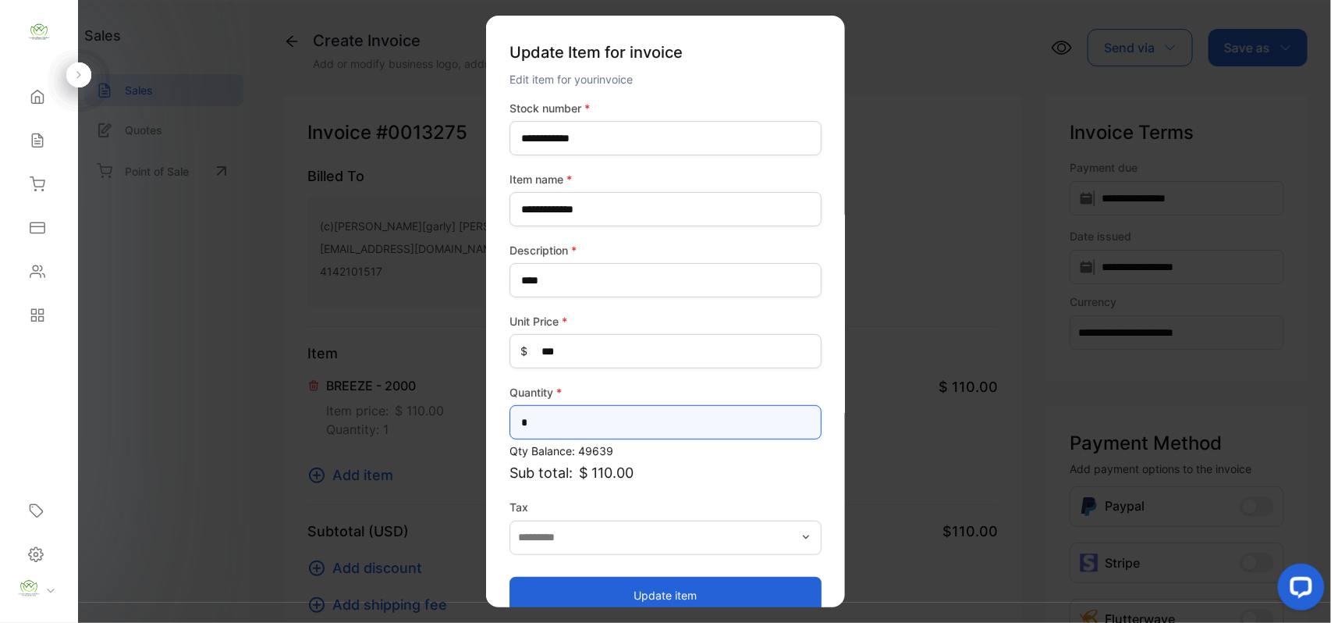
click at [571, 420] on input "*" at bounding box center [666, 422] width 312 height 34
type input "*"
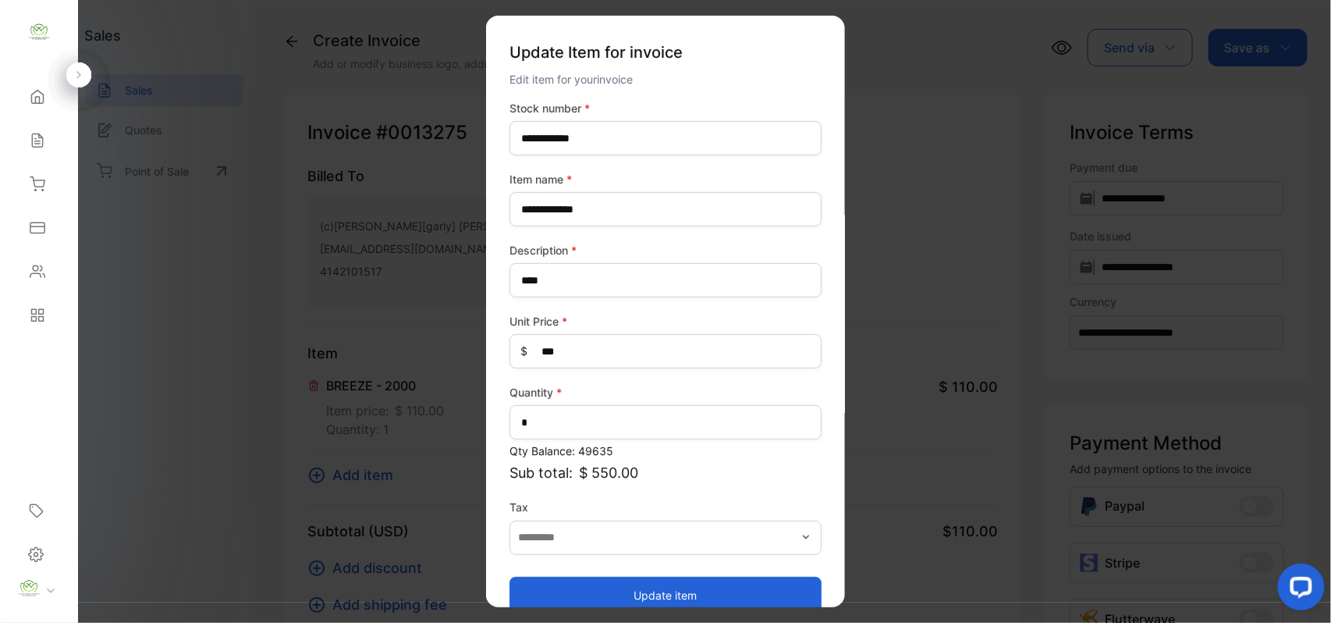
click at [632, 593] on button "Update item" at bounding box center [666, 594] width 312 height 37
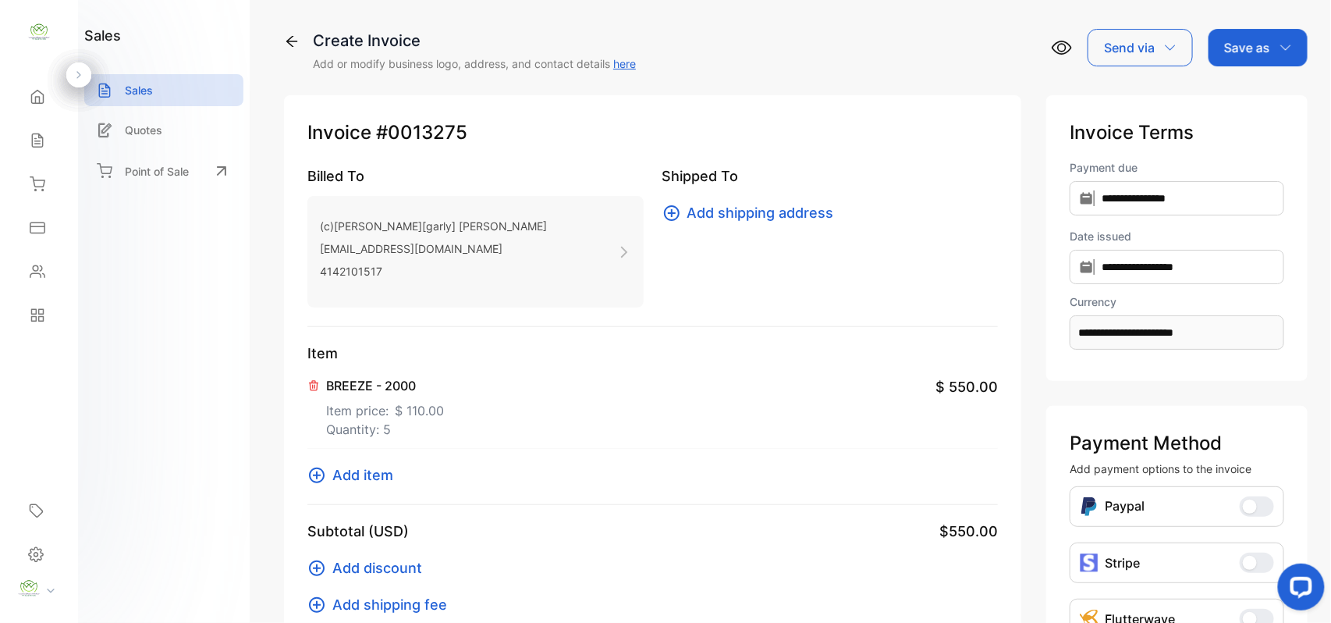
click at [391, 481] on span "Add item" at bounding box center [362, 474] width 61 height 21
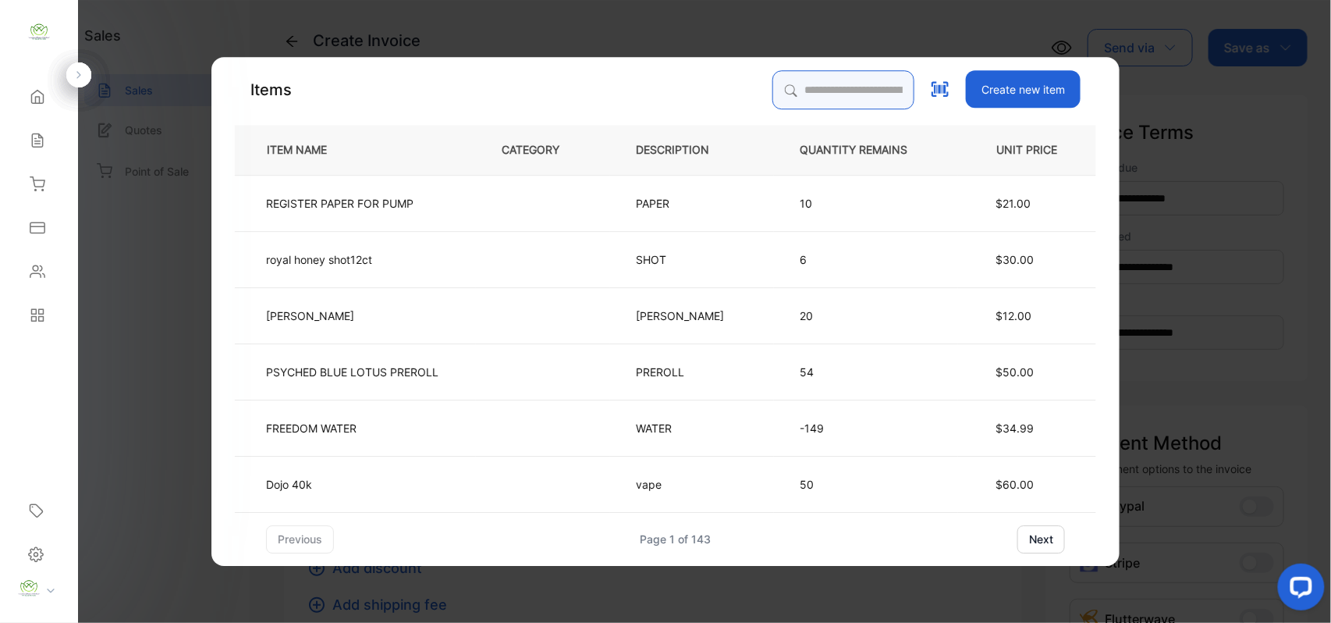
click at [818, 87] on input "search" at bounding box center [843, 89] width 142 height 39
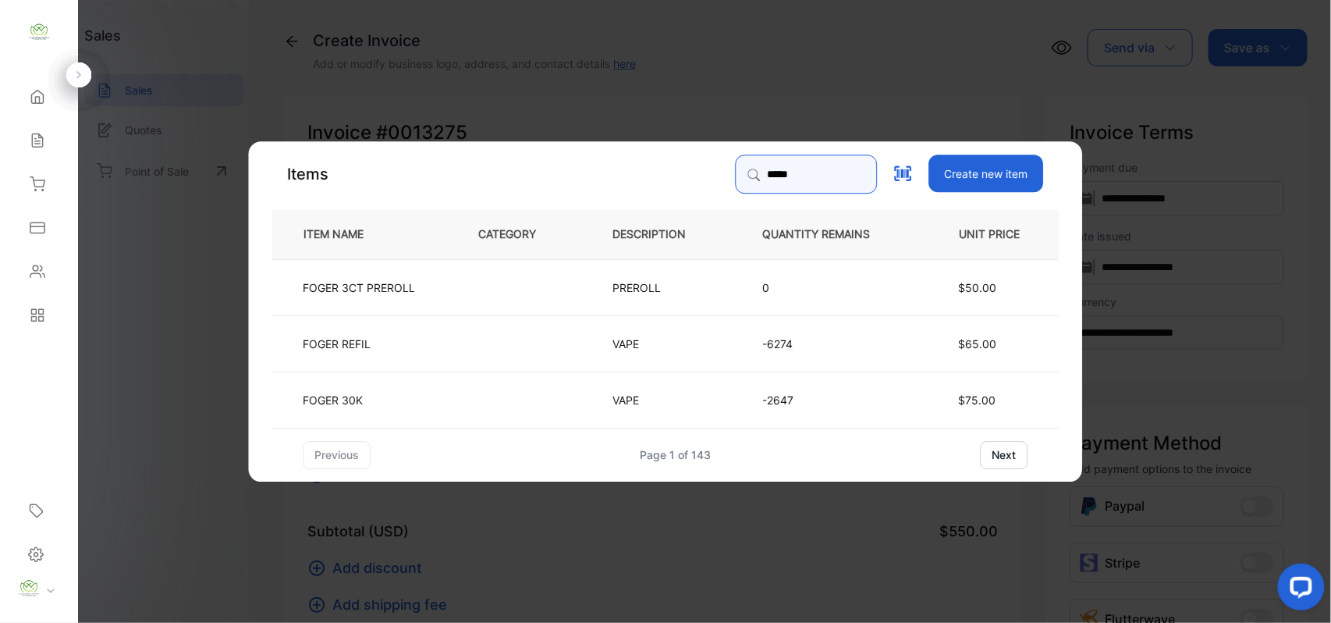
type input "*****"
click at [378, 326] on td "FOGER REFIL" at bounding box center [362, 342] width 181 height 56
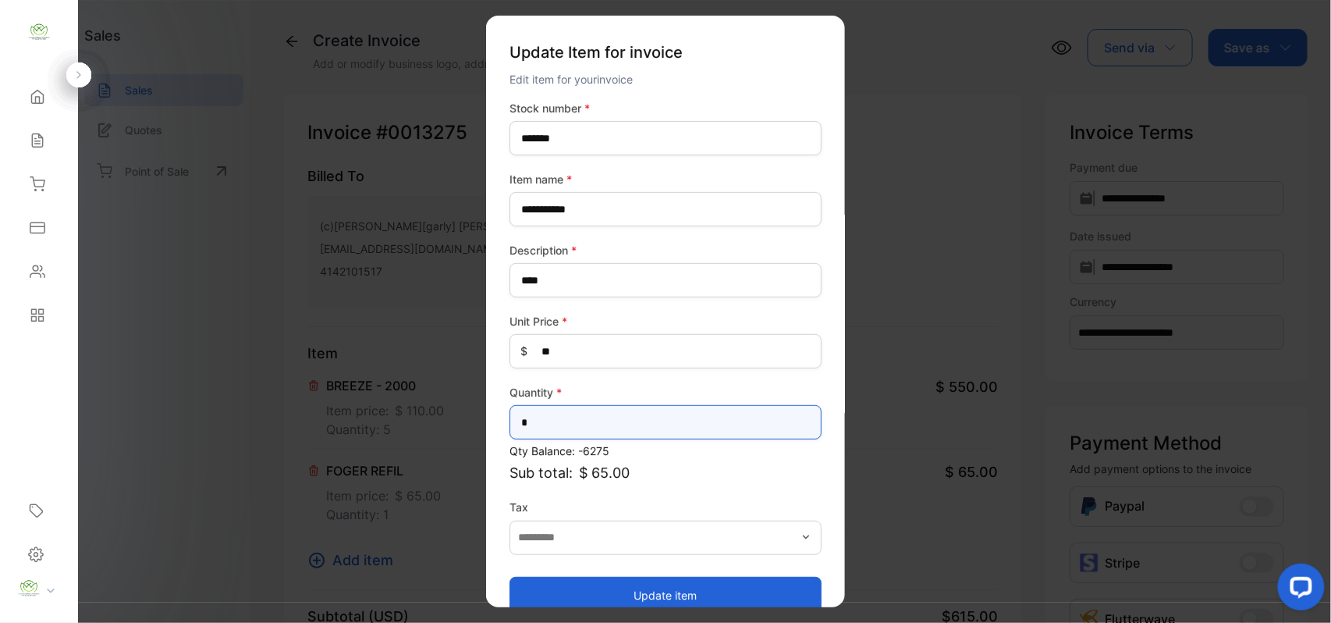
click at [552, 415] on input "*" at bounding box center [666, 422] width 312 height 34
type input "*"
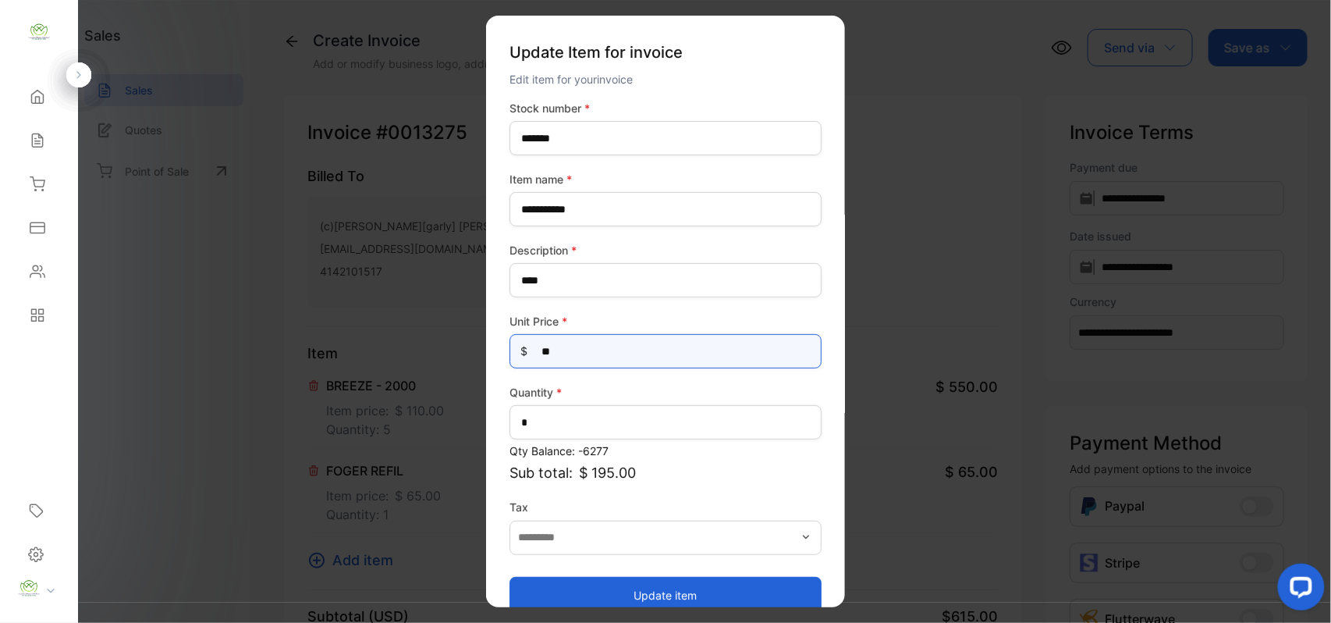
click at [569, 344] on Price-inputprice "**" at bounding box center [666, 351] width 312 height 34
type Price-inputprice "*"
type Price-inputprice "**"
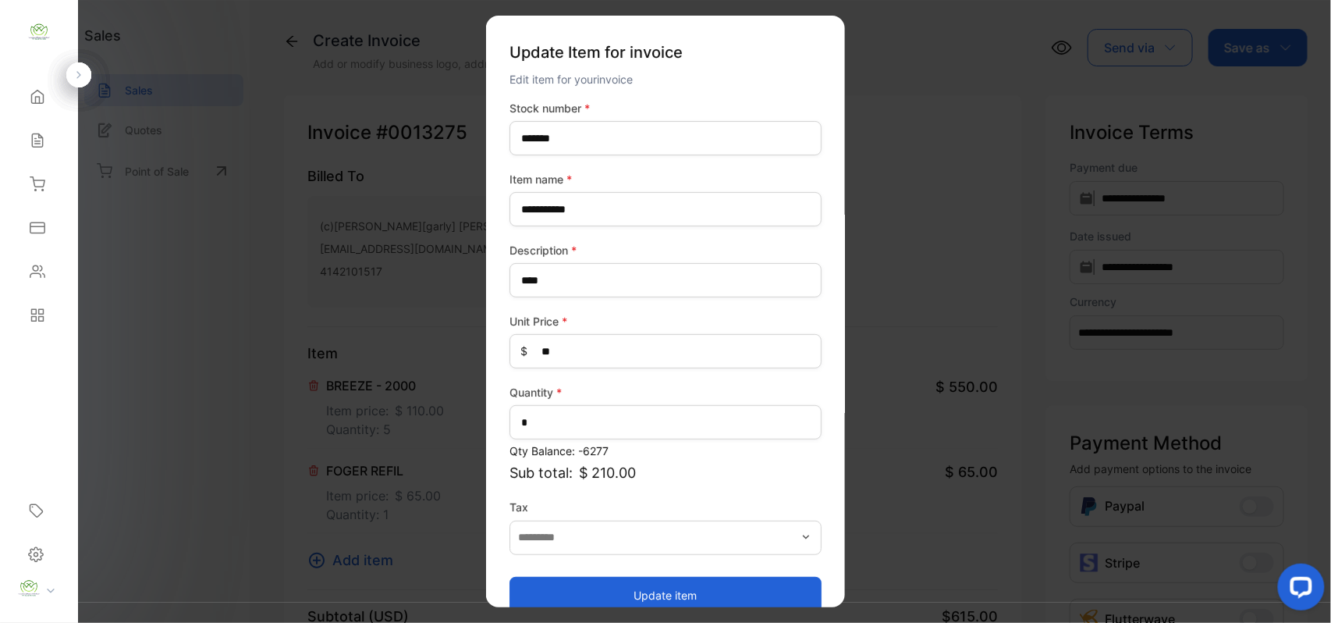
drag, startPoint x: 569, startPoint y: 582, endPoint x: 559, endPoint y: 587, distance: 10.5
click at [569, 582] on button "Update item" at bounding box center [666, 594] width 312 height 37
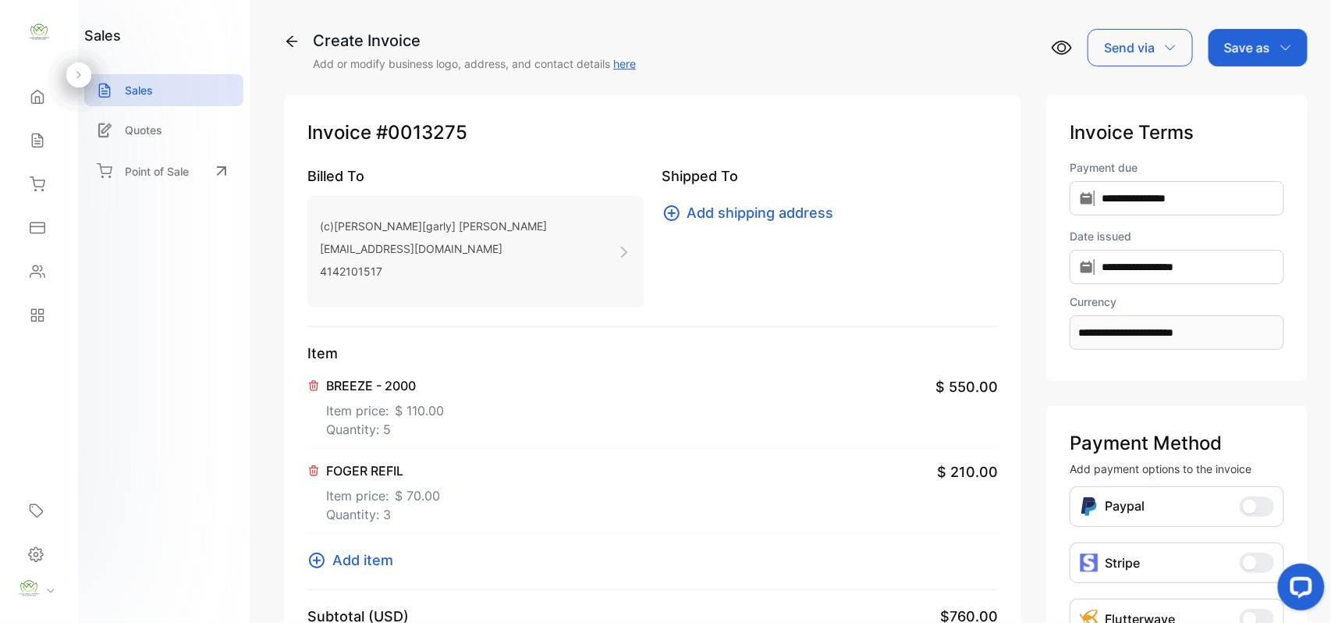
click at [381, 560] on span "Add item" at bounding box center [362, 559] width 61 height 21
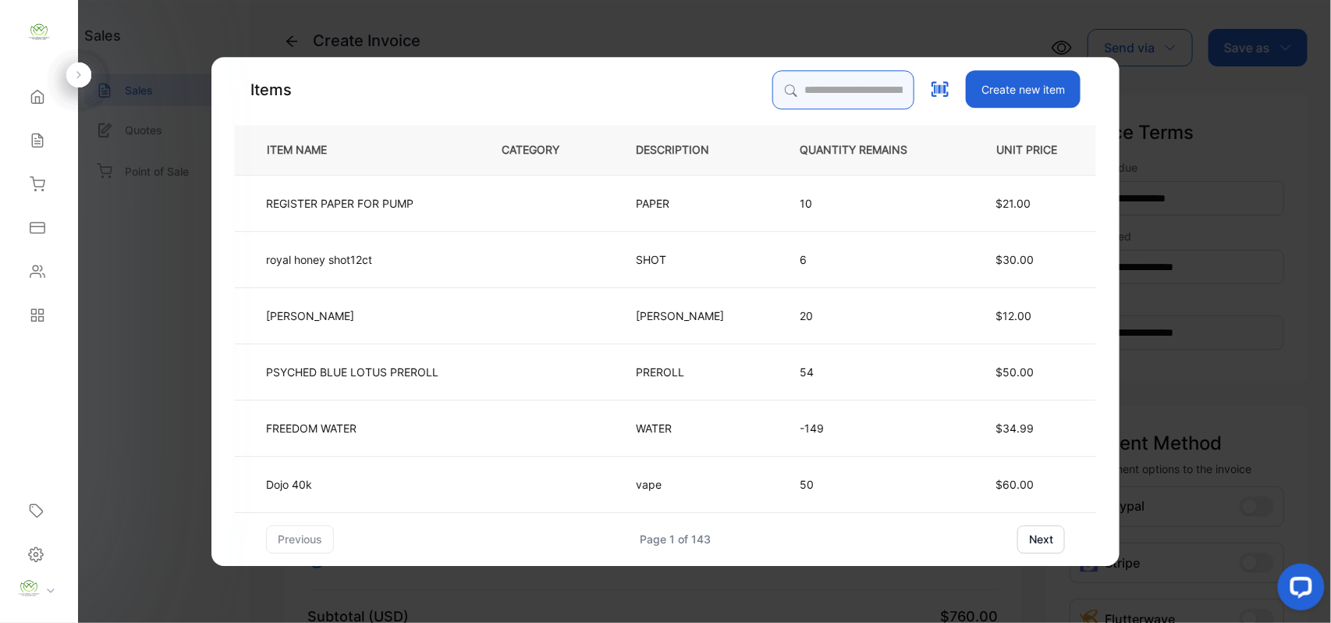
click at [815, 73] on input "search" at bounding box center [843, 89] width 142 height 39
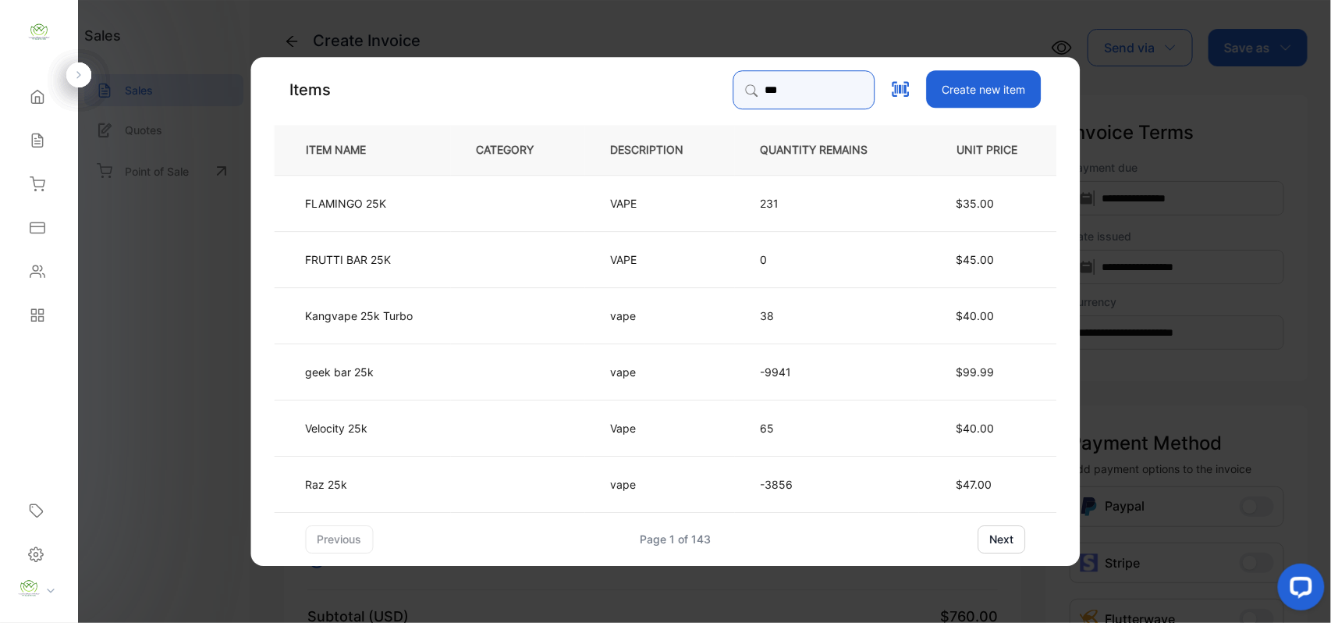
type input "***"
click at [406, 375] on td "geek bar 25k" at bounding box center [363, 371] width 176 height 56
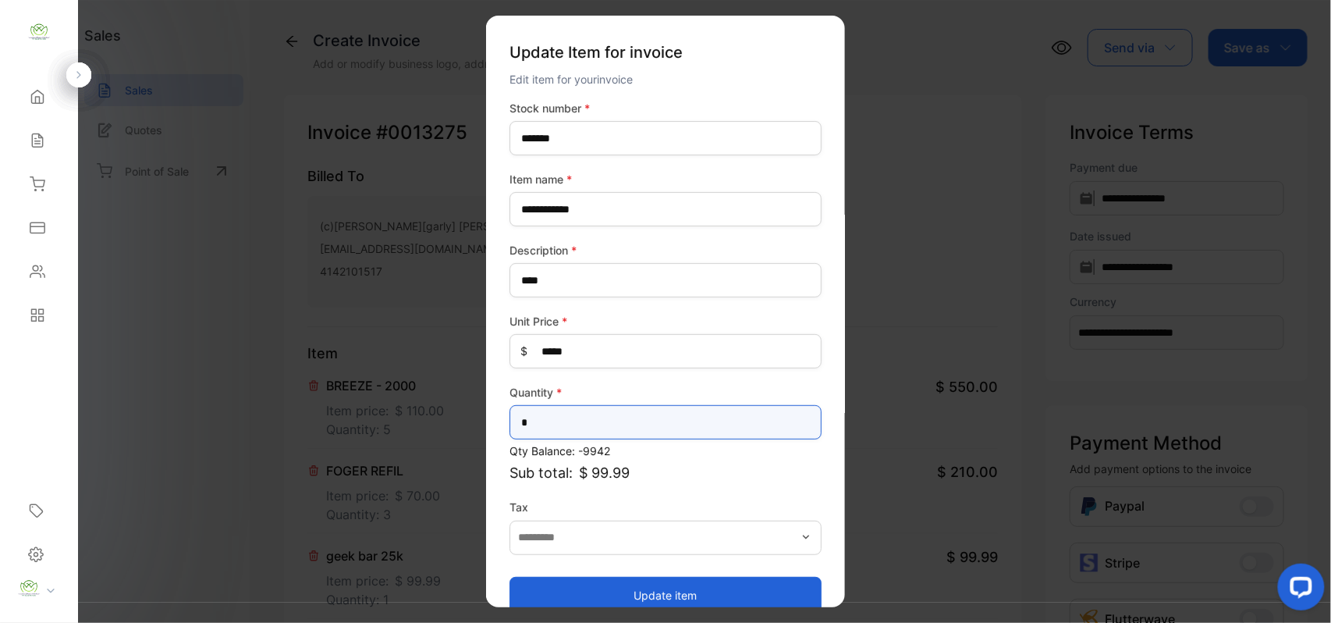
click at [571, 419] on input "*" at bounding box center [666, 422] width 312 height 34
type input "**"
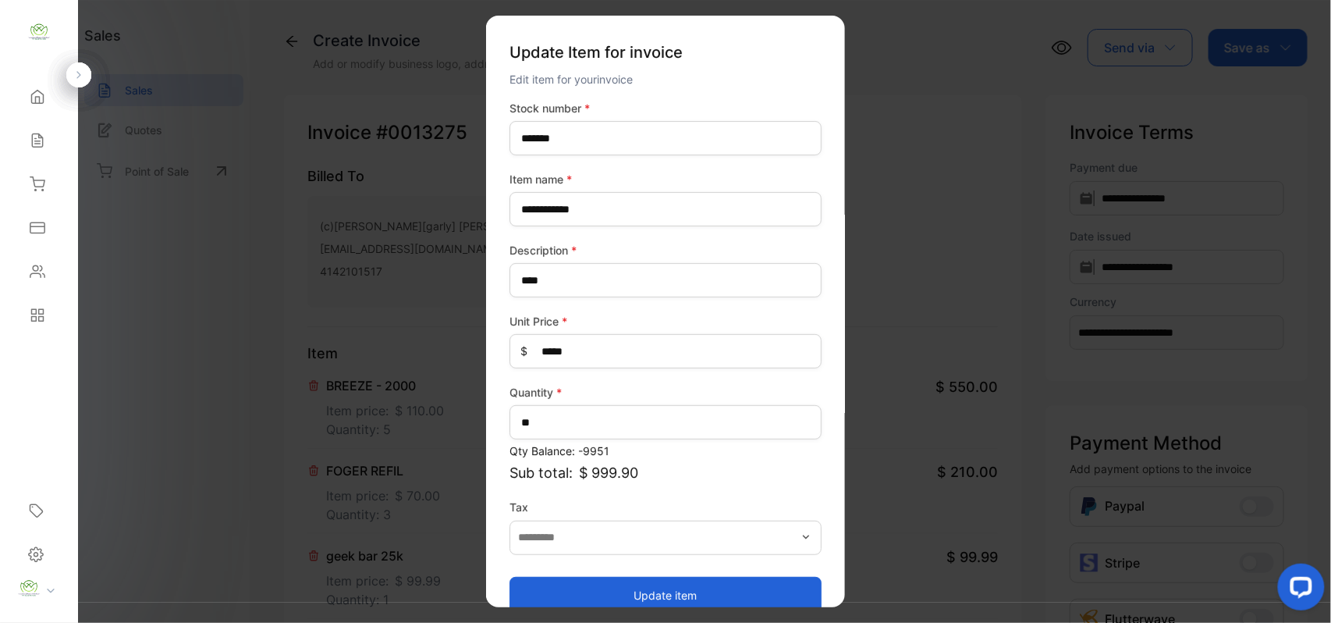
click at [556, 584] on button "Update item" at bounding box center [666, 594] width 312 height 37
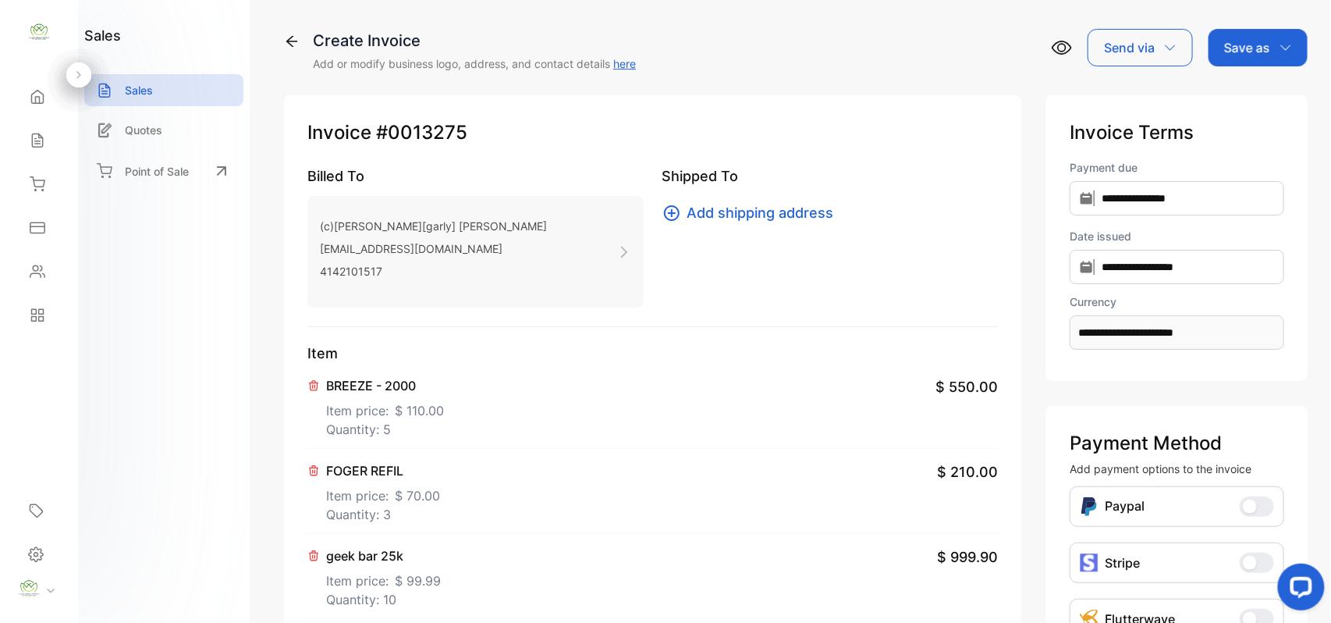
scroll to position [242, 0]
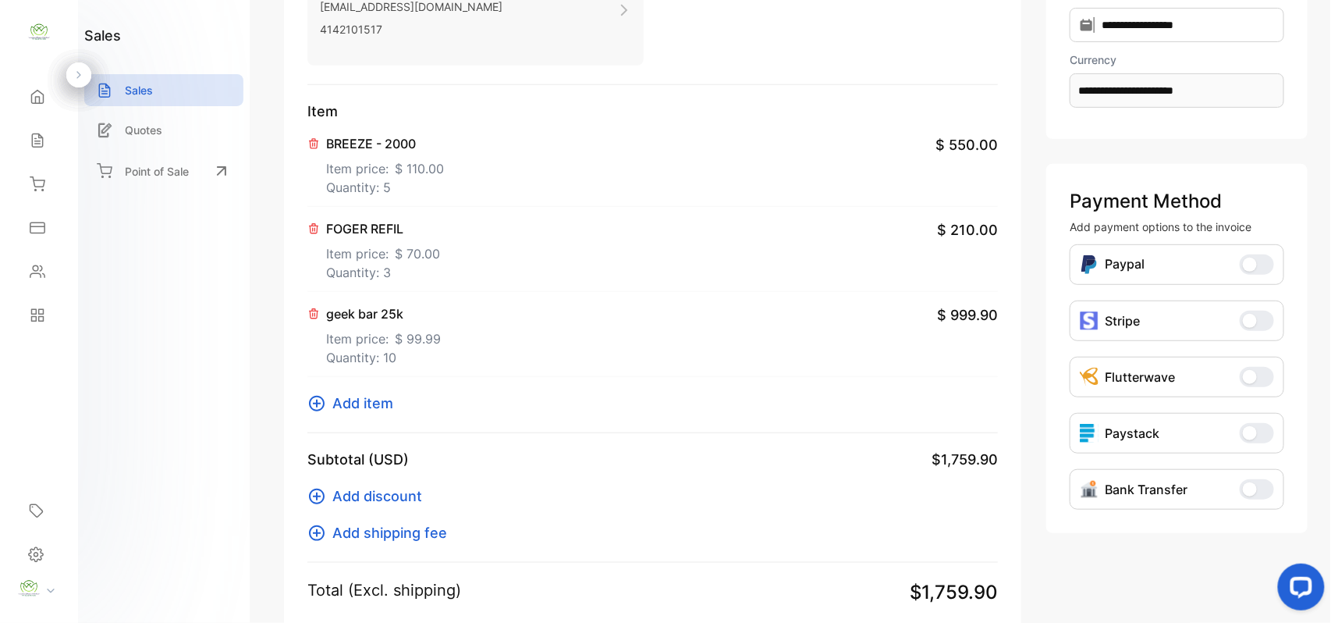
click at [370, 399] on span "Add item" at bounding box center [362, 402] width 61 height 21
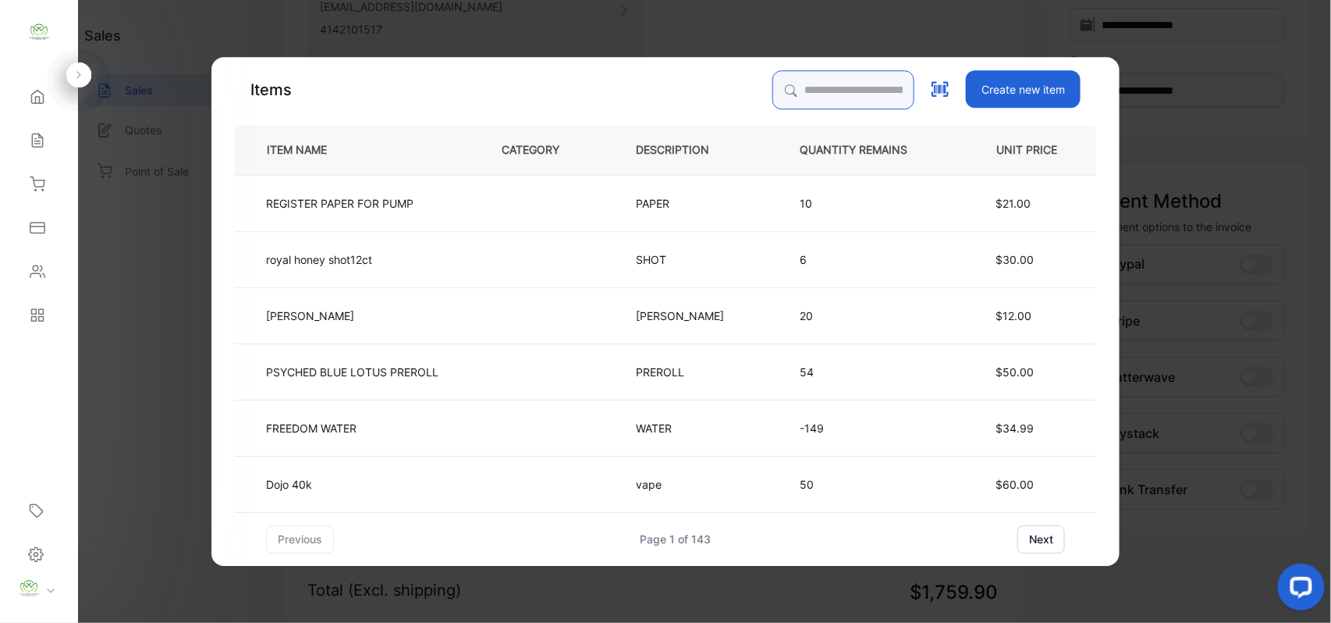
click at [815, 91] on input "search" at bounding box center [843, 89] width 142 height 39
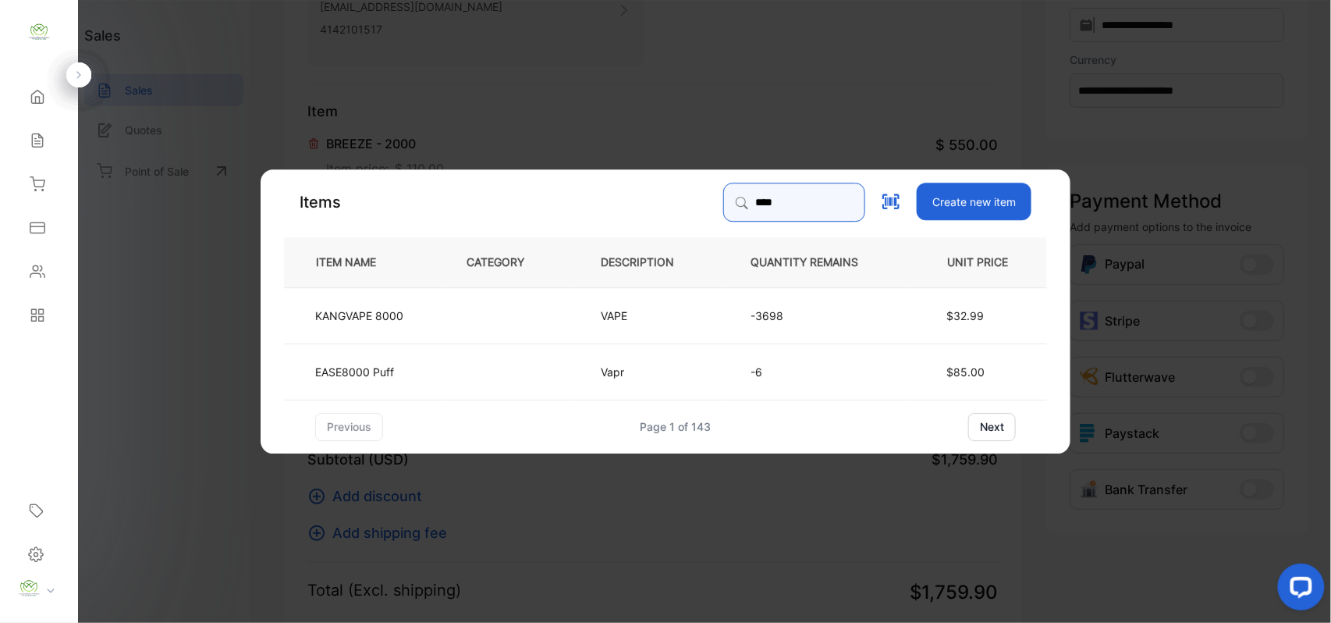
type input "****"
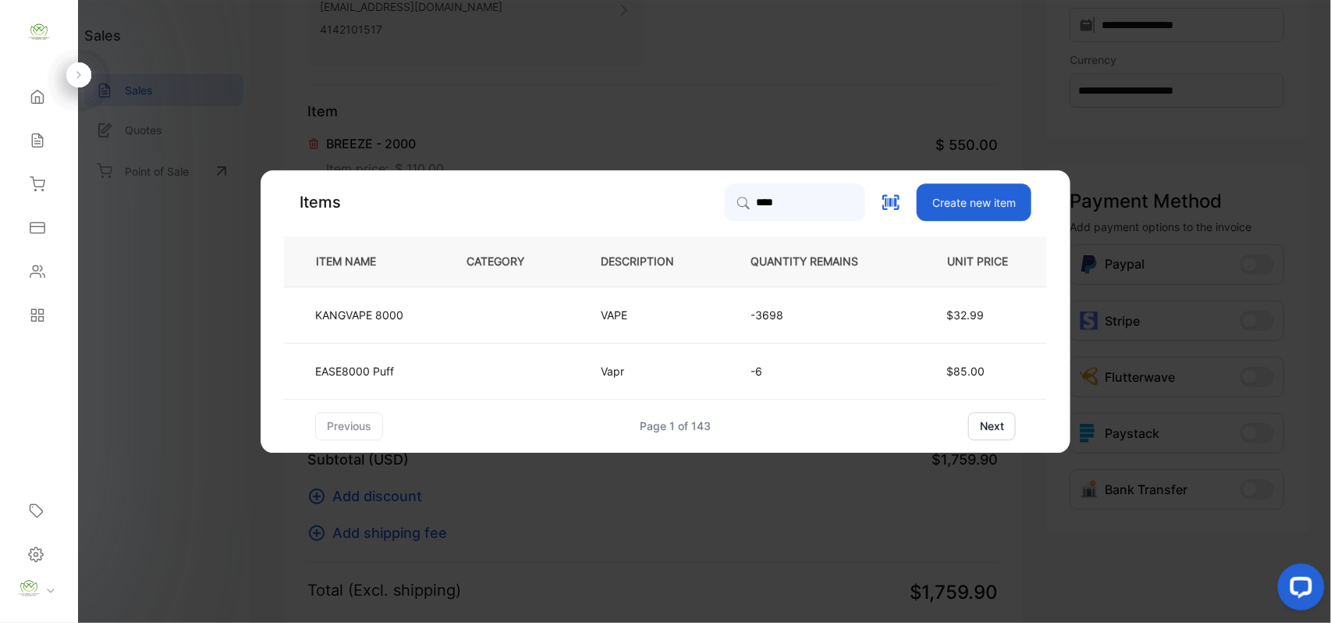
click at [416, 306] on td "KANGVAPE 8000" at bounding box center [362, 314] width 157 height 56
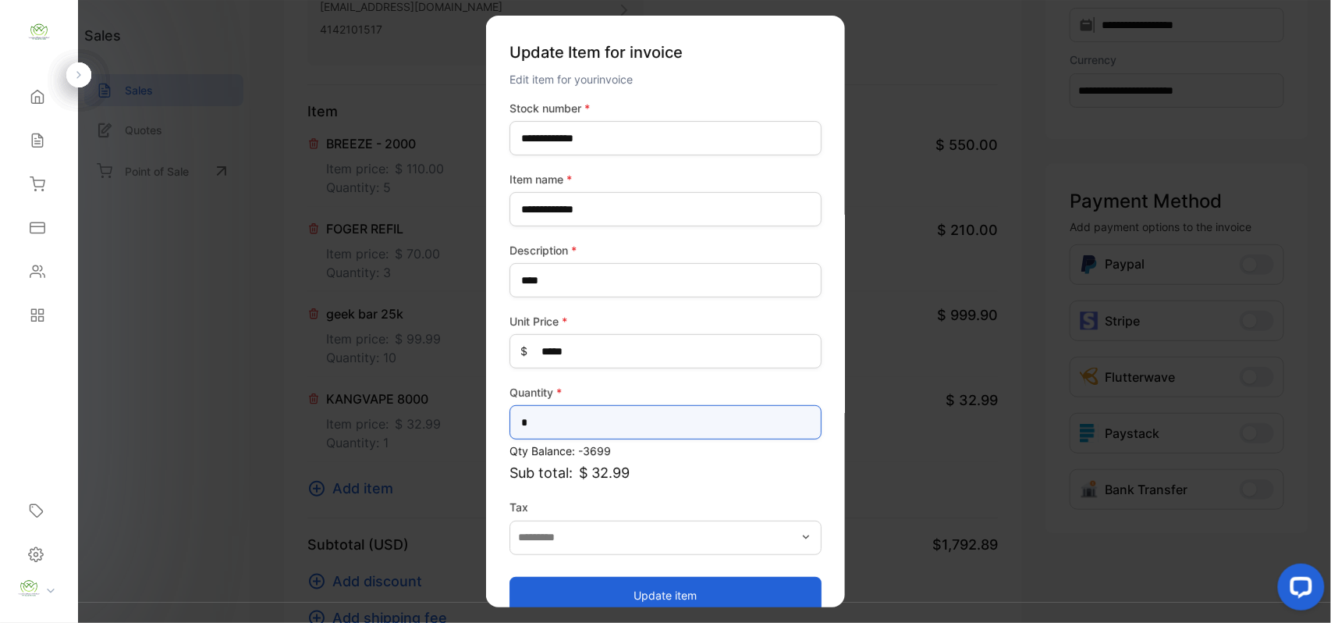
click at [578, 418] on input "*" at bounding box center [666, 422] width 312 height 34
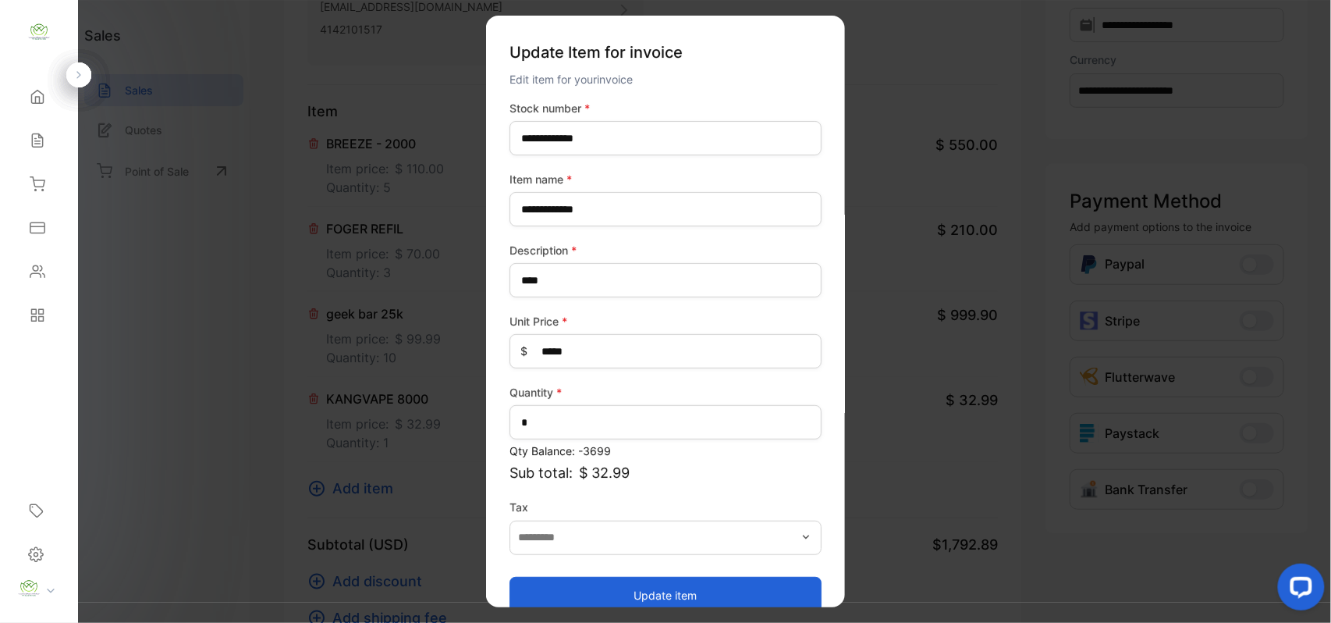
click at [571, 594] on button "Update item" at bounding box center [666, 594] width 312 height 37
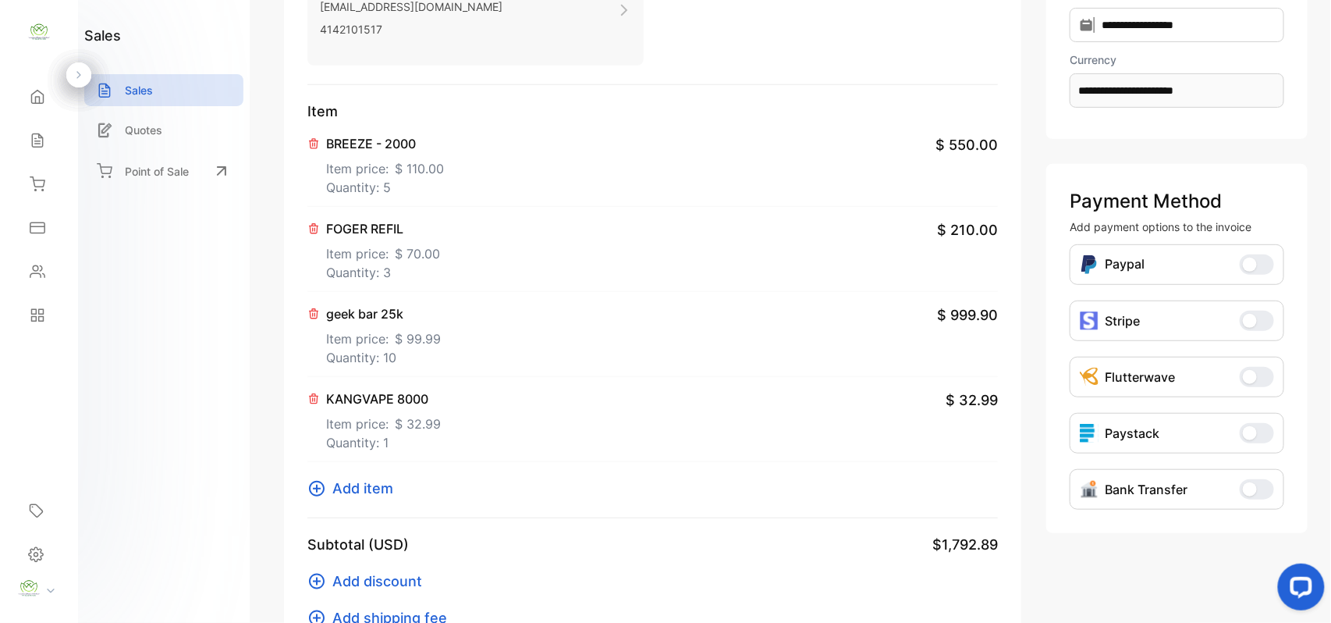
click at [379, 497] on span "Add item" at bounding box center [362, 488] width 61 height 21
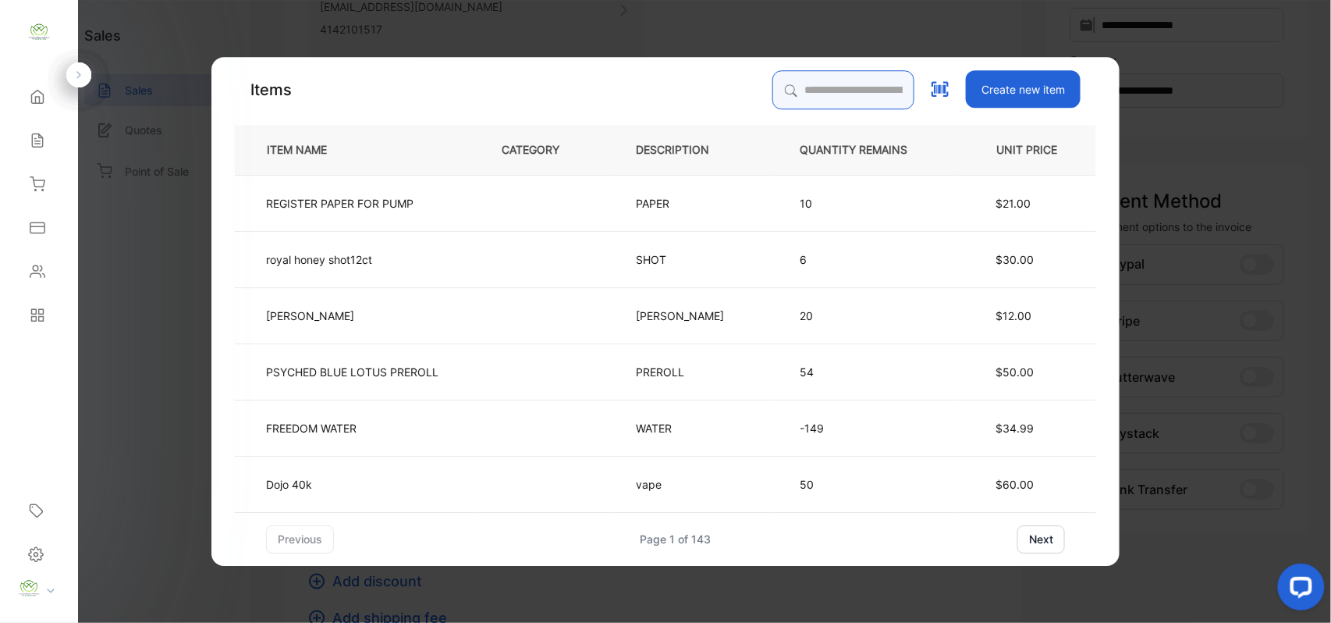
click at [786, 82] on input "search" at bounding box center [843, 89] width 142 height 39
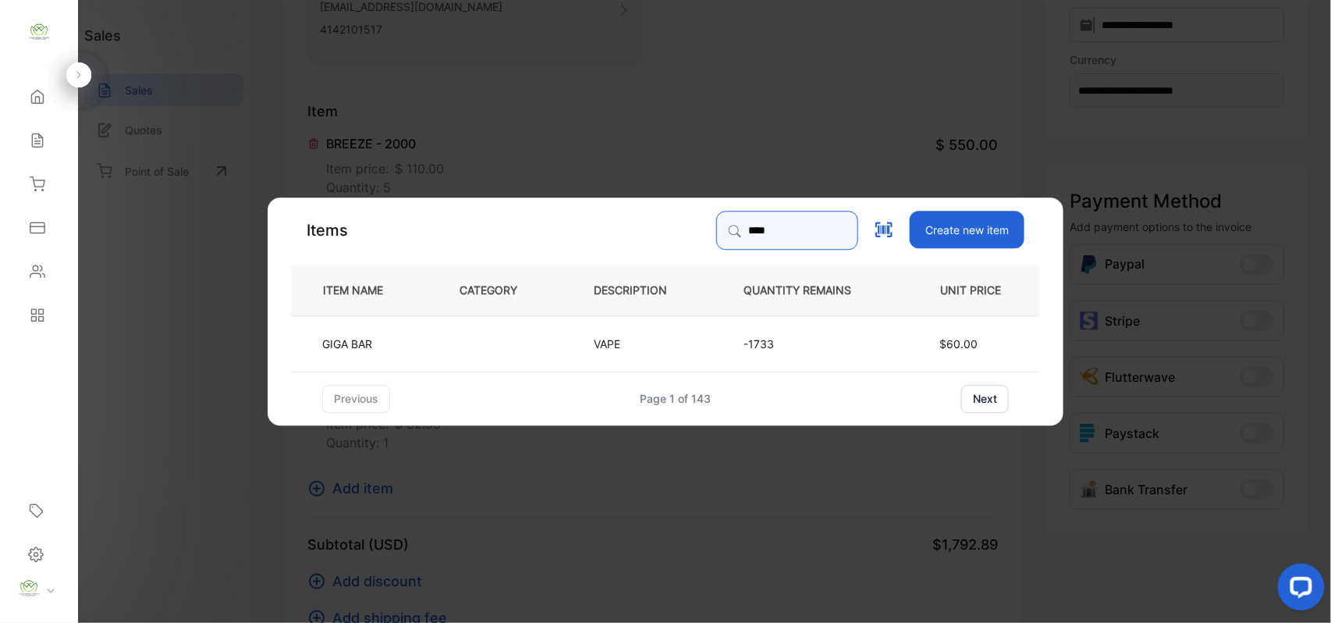
type input "****"
drag, startPoint x: 421, startPoint y: 336, endPoint x: 454, endPoint y: 345, distance: 34.1
click at [454, 345] on tr "GIGA BAR VAPE -1733 $60.00" at bounding box center [665, 342] width 749 height 56
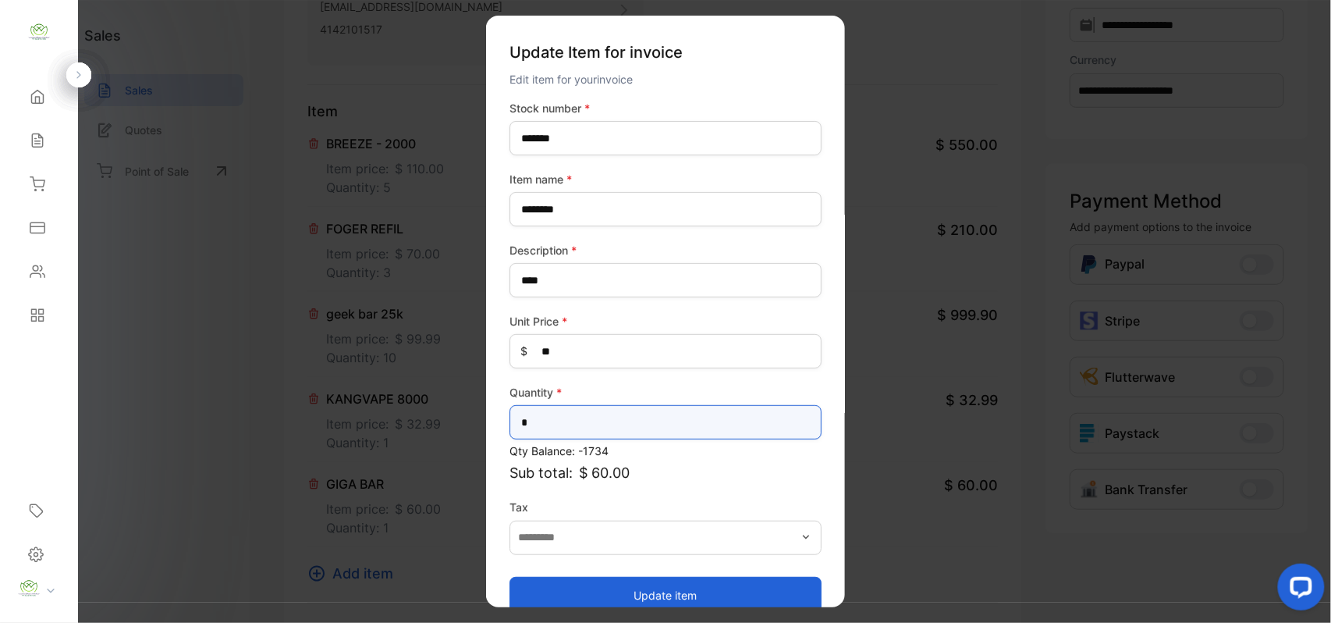
click at [662, 419] on input "*" at bounding box center [666, 422] width 312 height 34
type input "*"
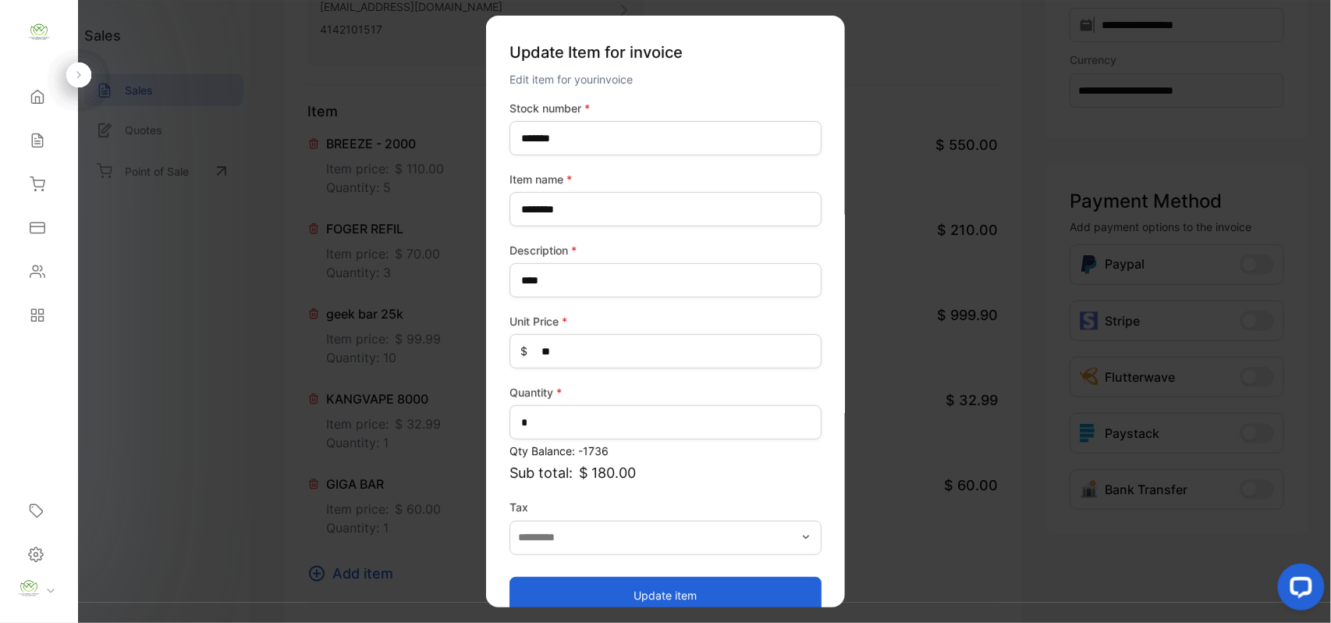
click at [634, 595] on button "Update item" at bounding box center [666, 594] width 312 height 37
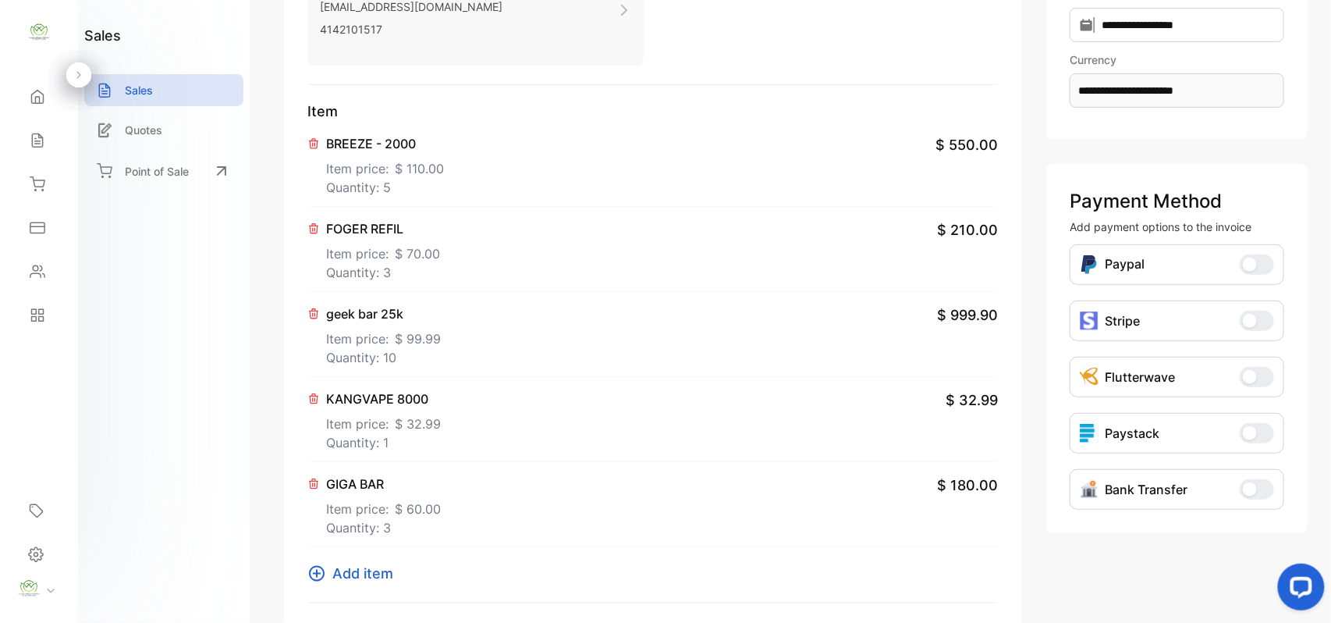
click at [368, 575] on span "Add item" at bounding box center [362, 573] width 61 height 21
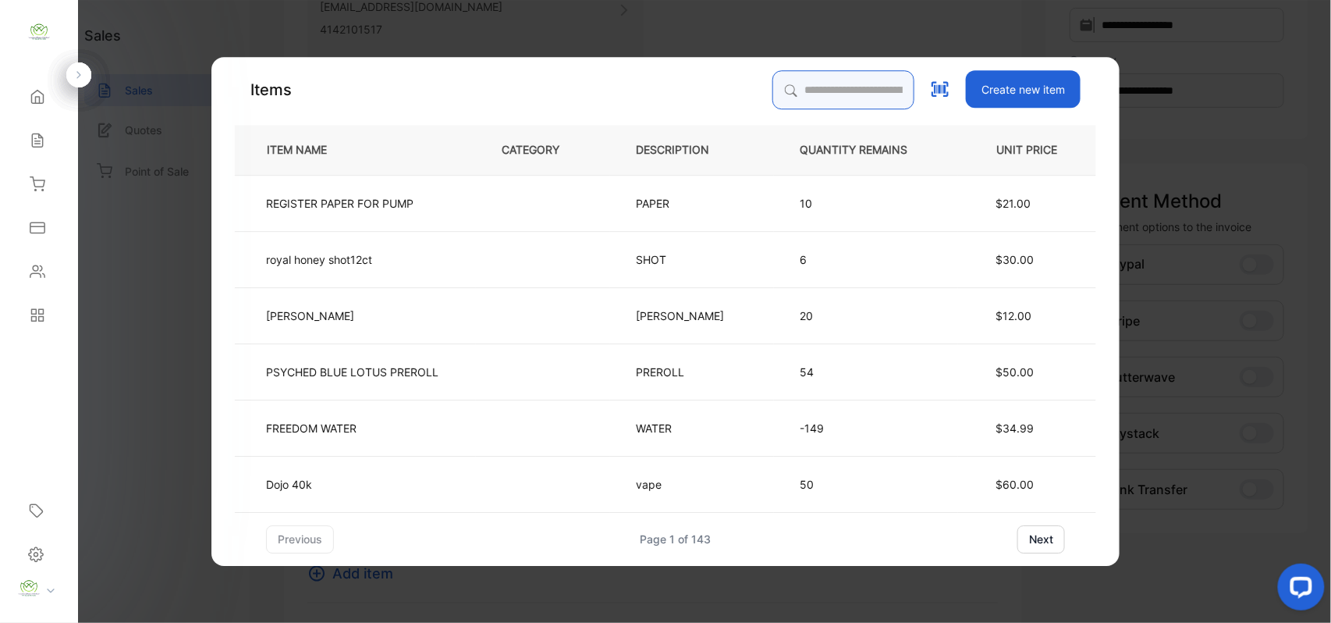
click at [847, 91] on input "search" at bounding box center [843, 89] width 142 height 39
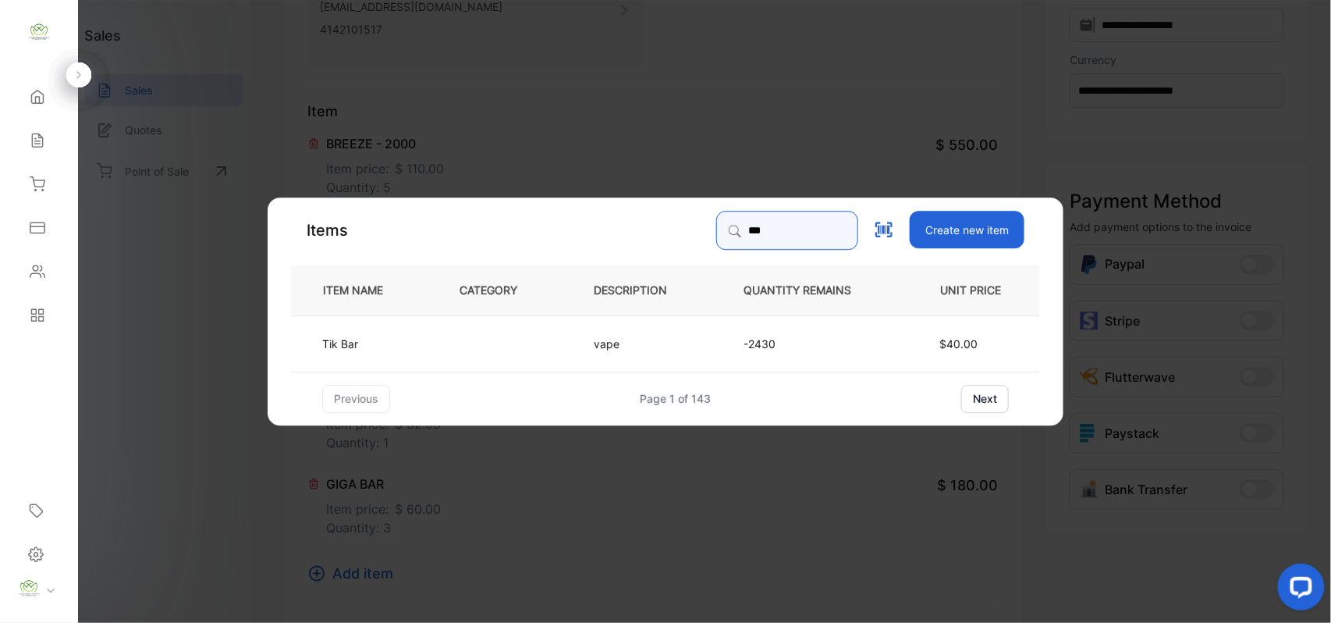
type input "***"
click at [495, 353] on td at bounding box center [501, 342] width 134 height 56
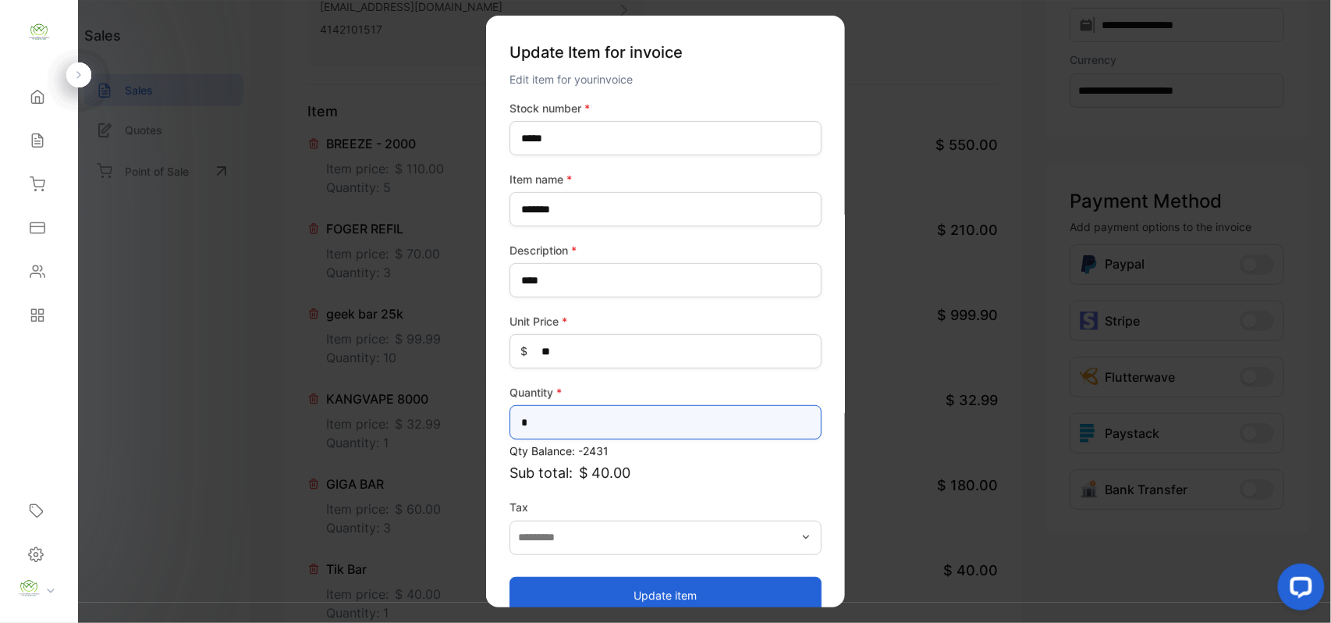
click at [740, 415] on input "*" at bounding box center [666, 422] width 312 height 34
type input "**"
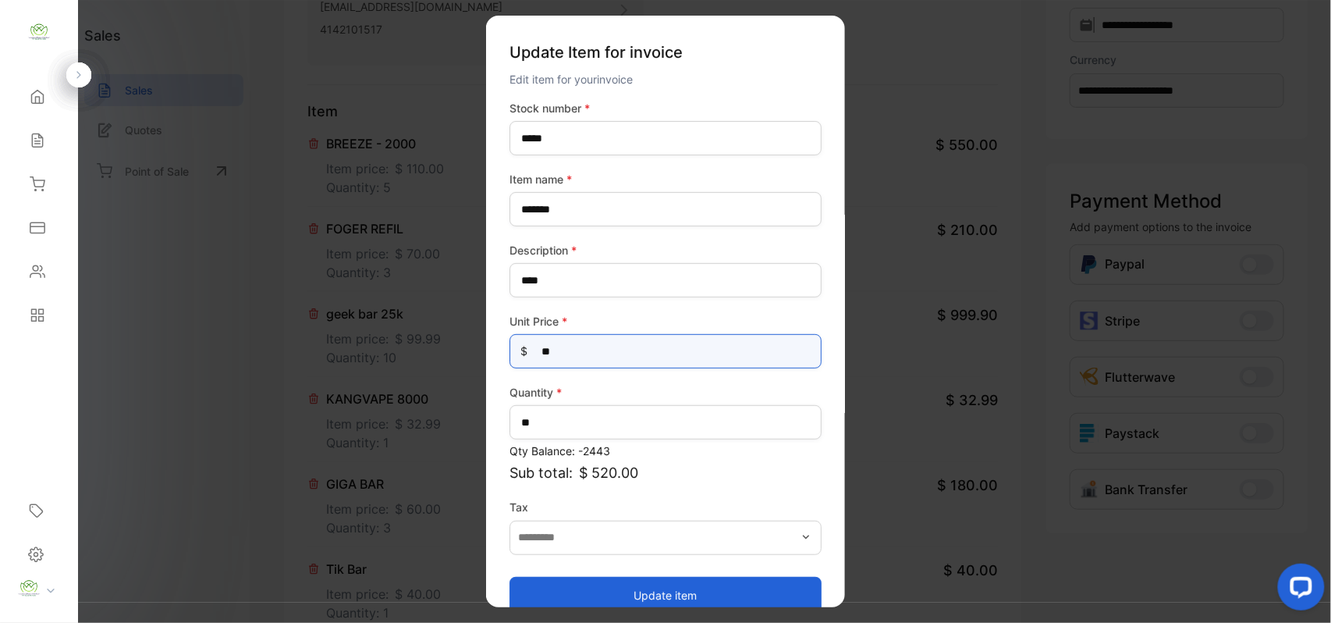
click at [752, 351] on Price-inputprice "**" at bounding box center [666, 351] width 312 height 34
type Price-inputprice "*"
type Price-inputprice "**"
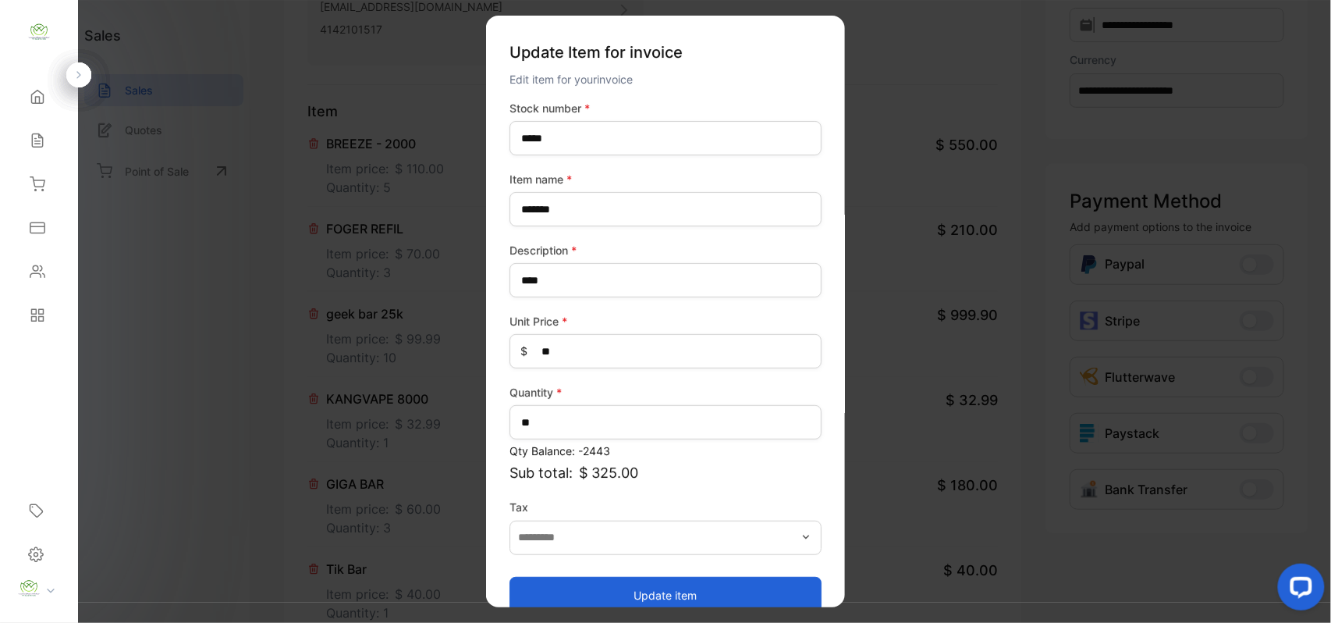
click at [560, 584] on button "Update item" at bounding box center [666, 594] width 312 height 37
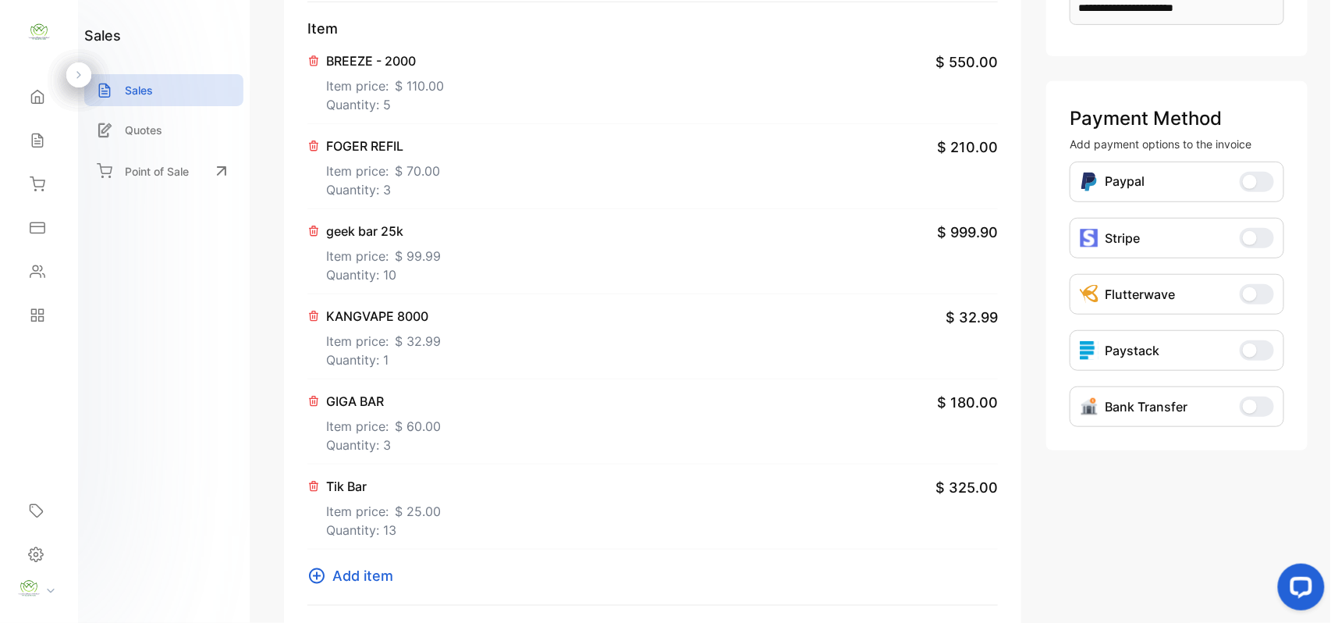
scroll to position [485, 0]
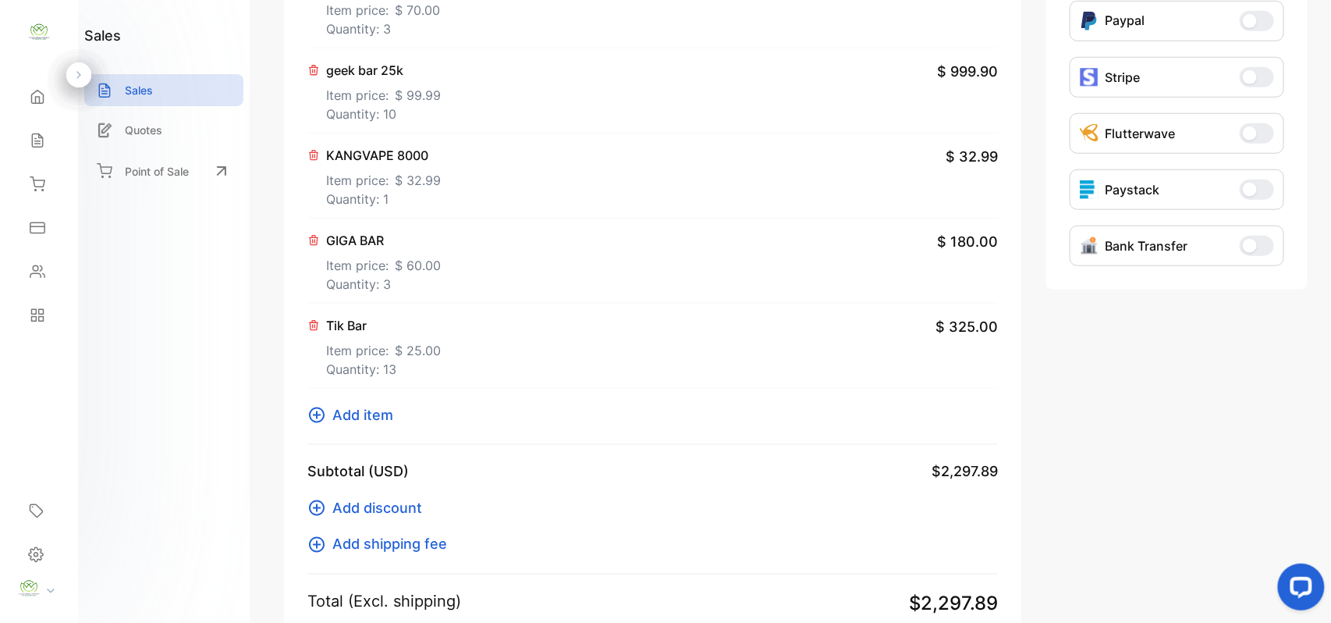
click at [392, 410] on span "Add item" at bounding box center [362, 414] width 61 height 21
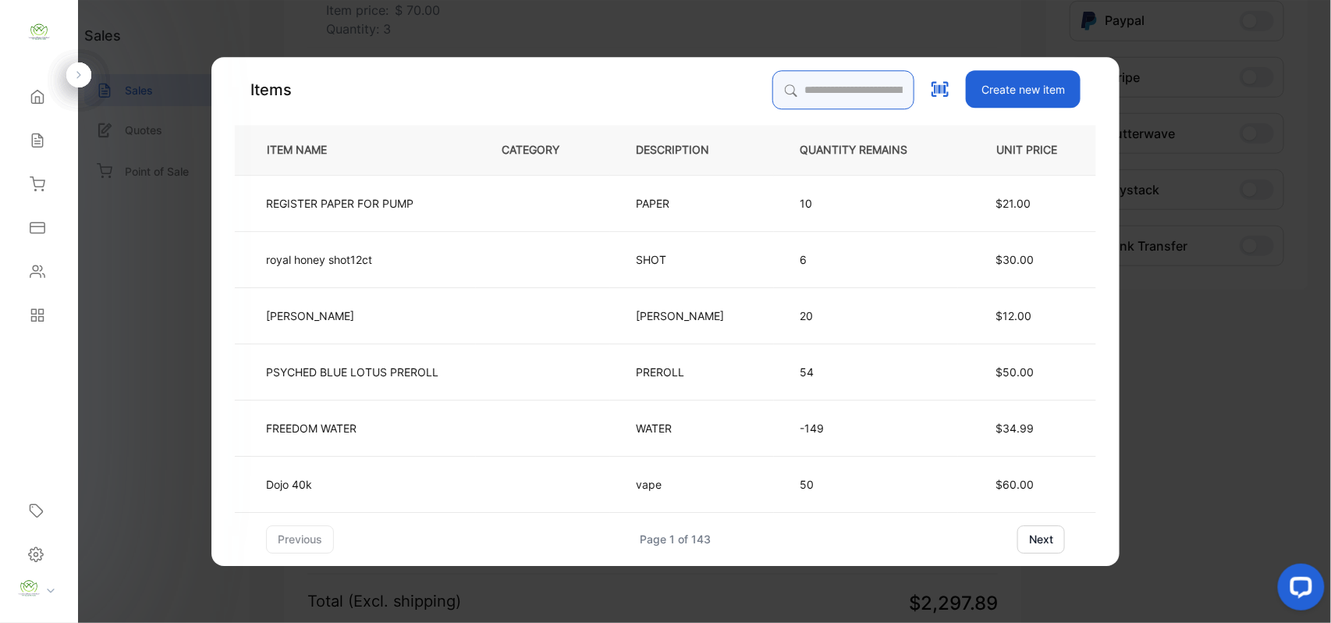
click at [818, 84] on input "search" at bounding box center [843, 89] width 142 height 39
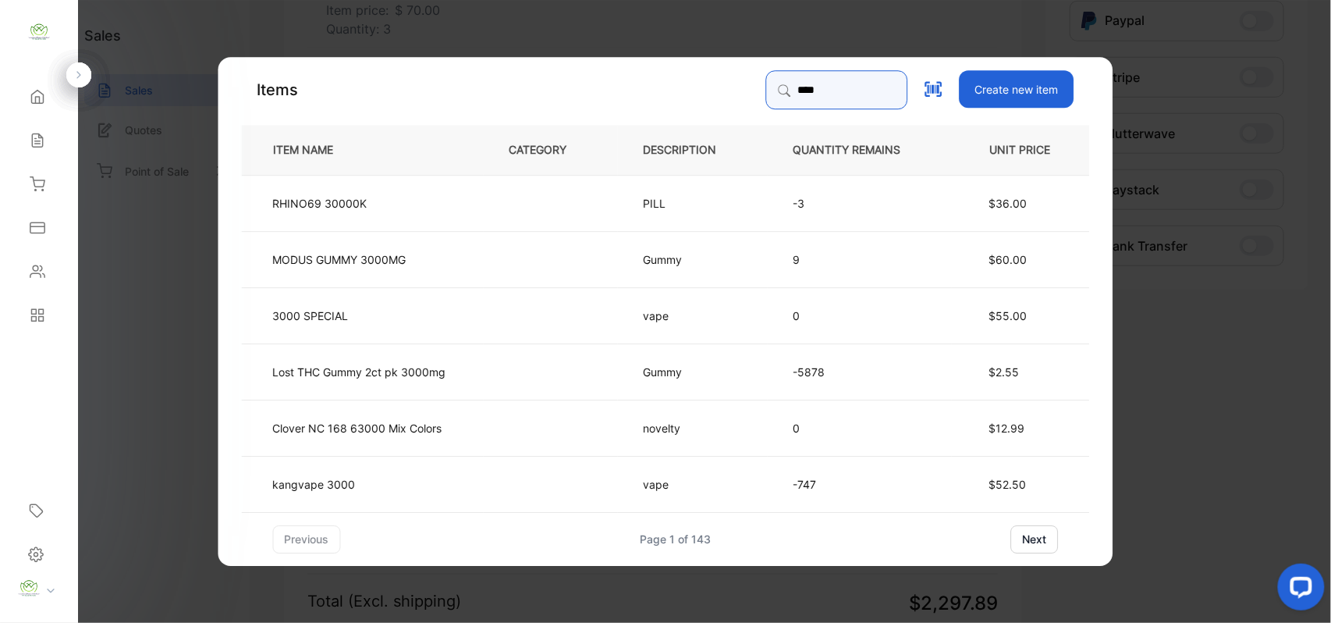
type input "****"
drag, startPoint x: 451, startPoint y: 475, endPoint x: 460, endPoint y: 476, distance: 9.4
click at [460, 476] on td "kangvape 3000" at bounding box center [363, 483] width 242 height 56
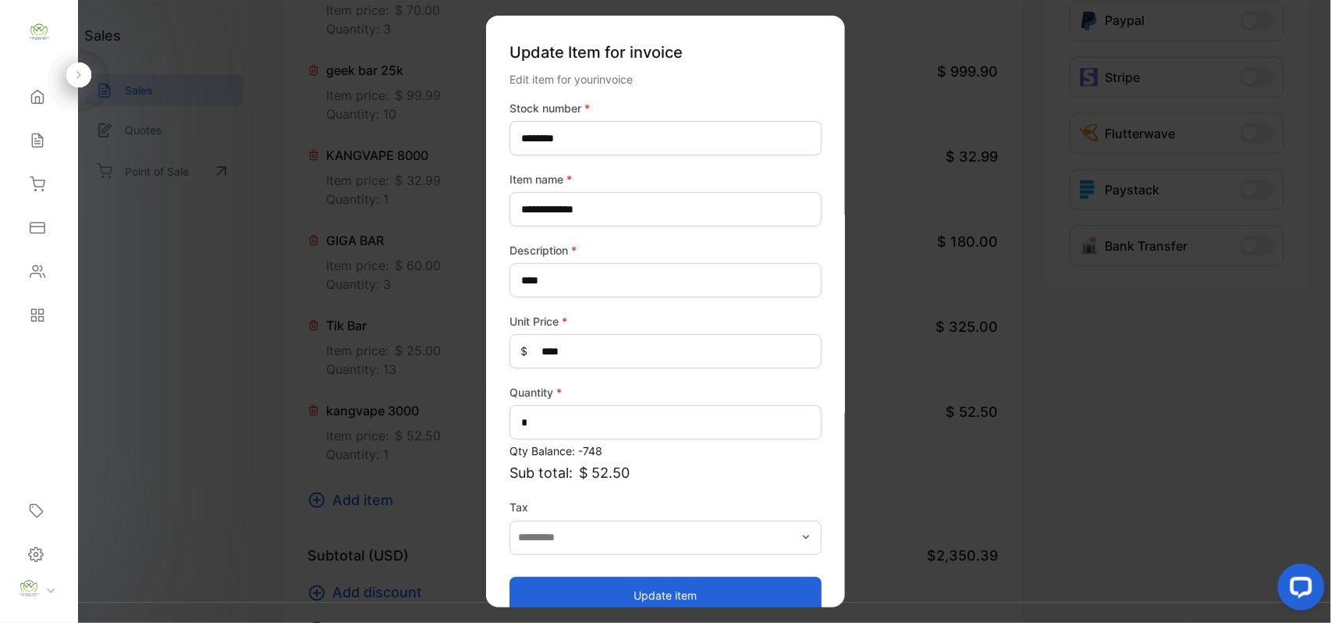
click at [655, 606] on button "Update item" at bounding box center [666, 594] width 312 height 37
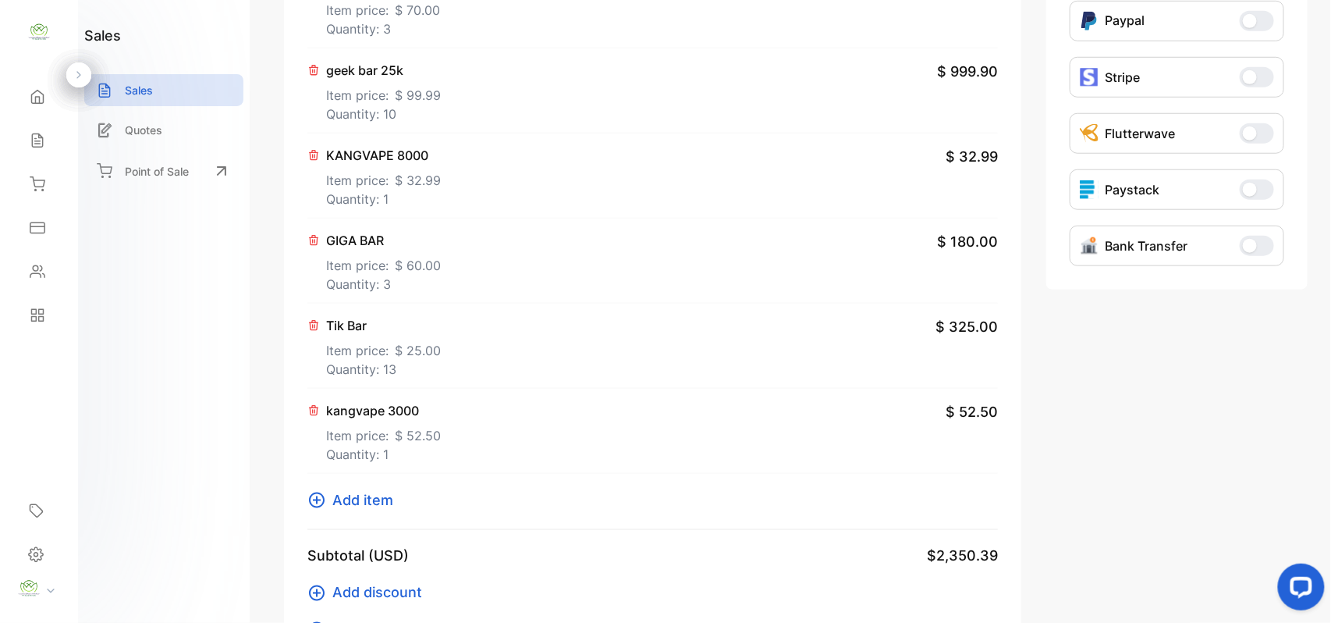
click at [395, 503] on button "Add item" at bounding box center [354, 499] width 95 height 21
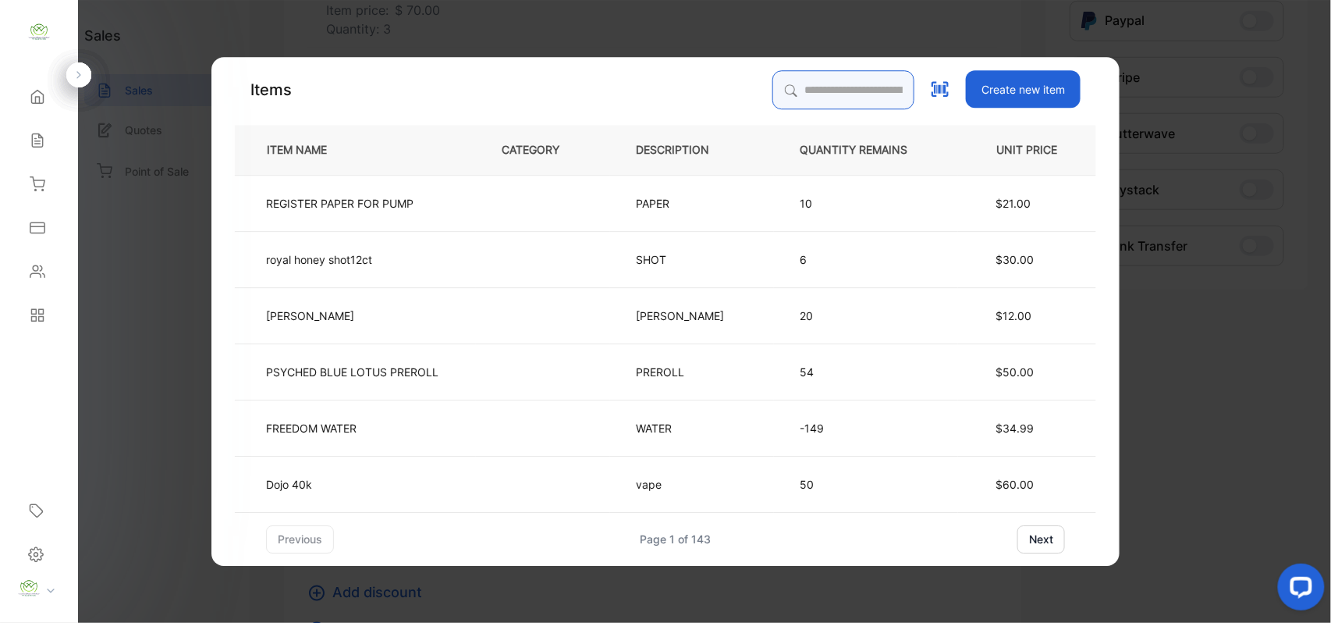
click at [806, 92] on input "search" at bounding box center [843, 89] width 142 height 39
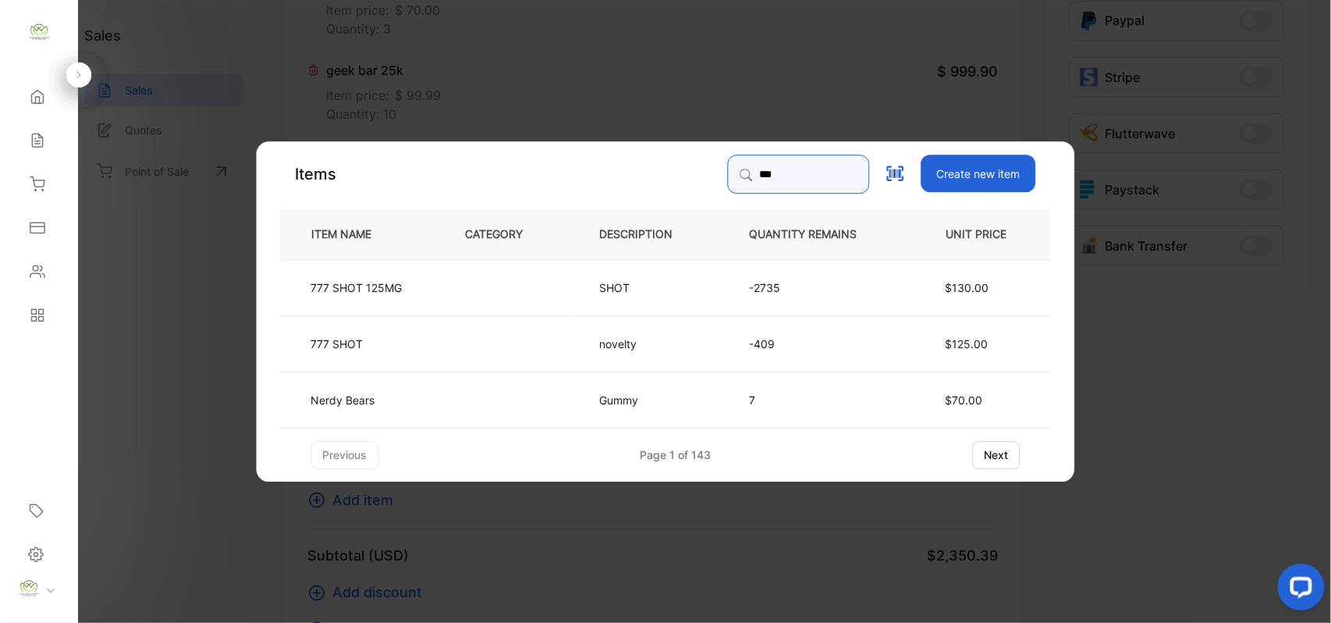
type input "***"
click at [541, 288] on td at bounding box center [507, 286] width 134 height 56
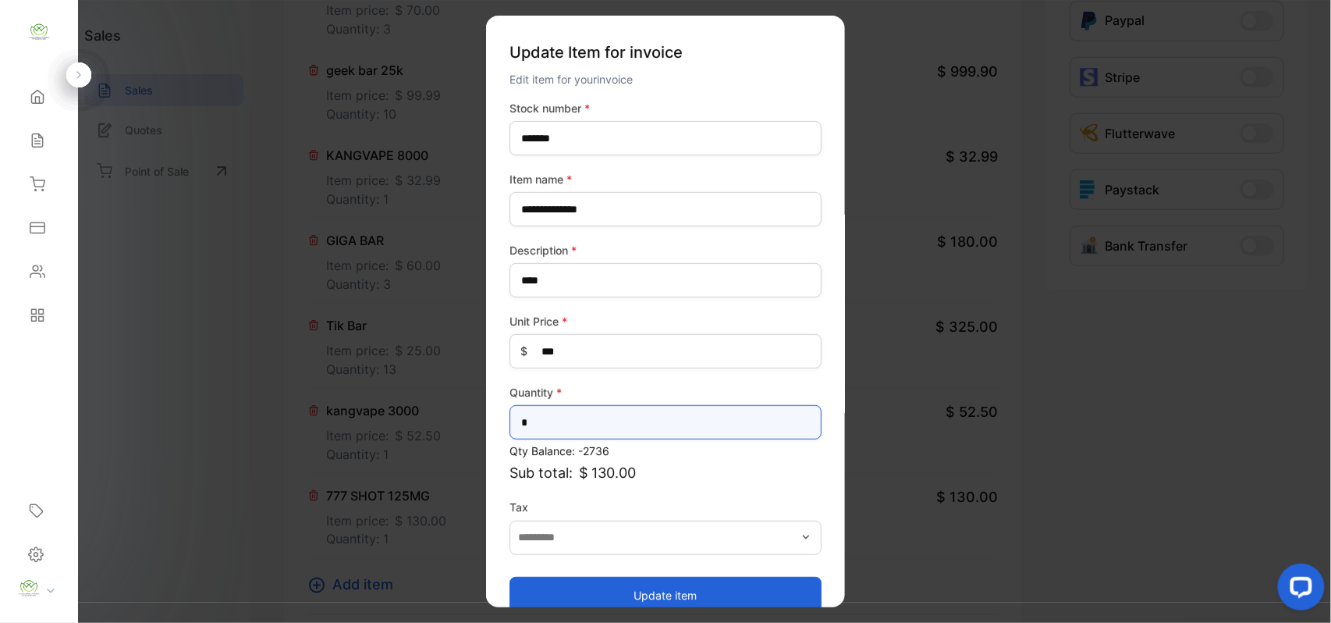
click at [572, 423] on input "*" at bounding box center [666, 422] width 312 height 34
type input "*"
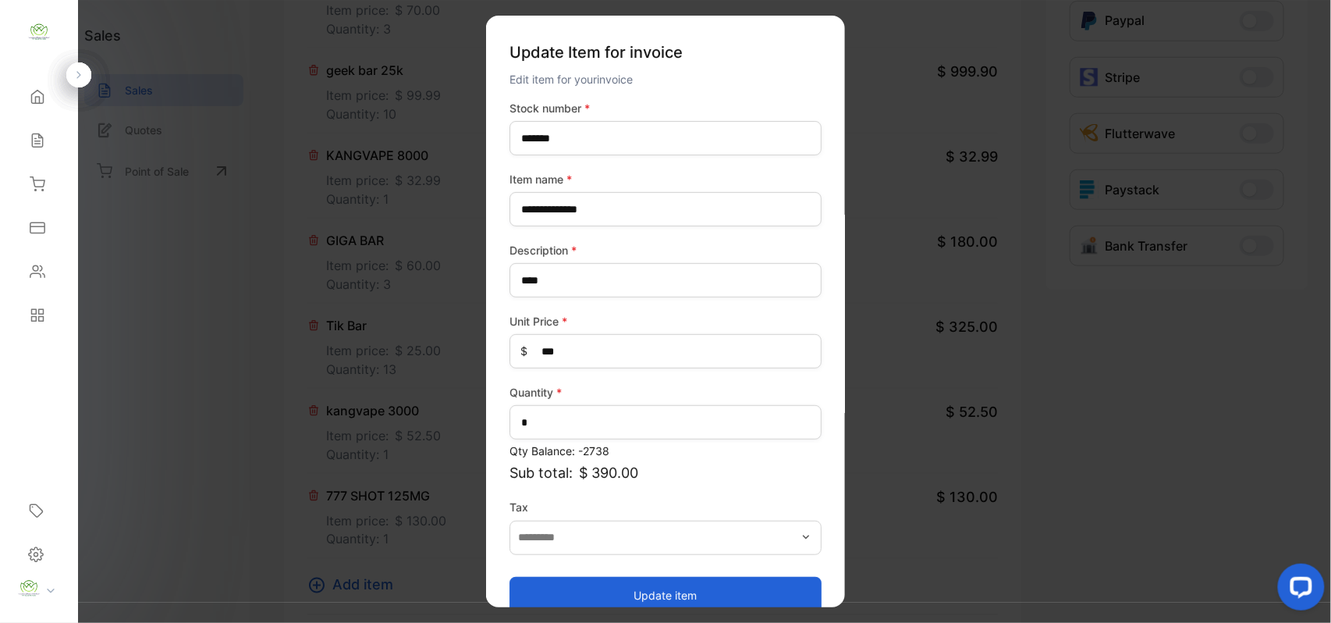
drag, startPoint x: 637, startPoint y: 584, endPoint x: 669, endPoint y: 573, distance: 34.8
click at [637, 584] on button "Update item" at bounding box center [666, 594] width 312 height 37
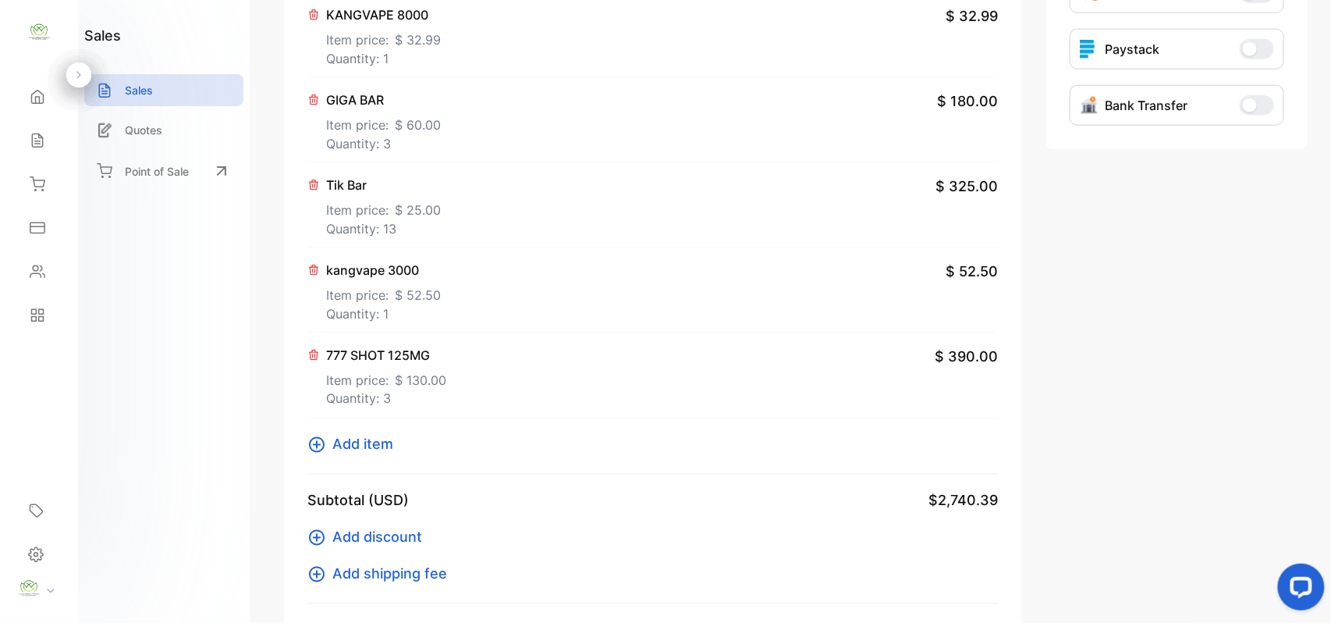
scroll to position [673, 0]
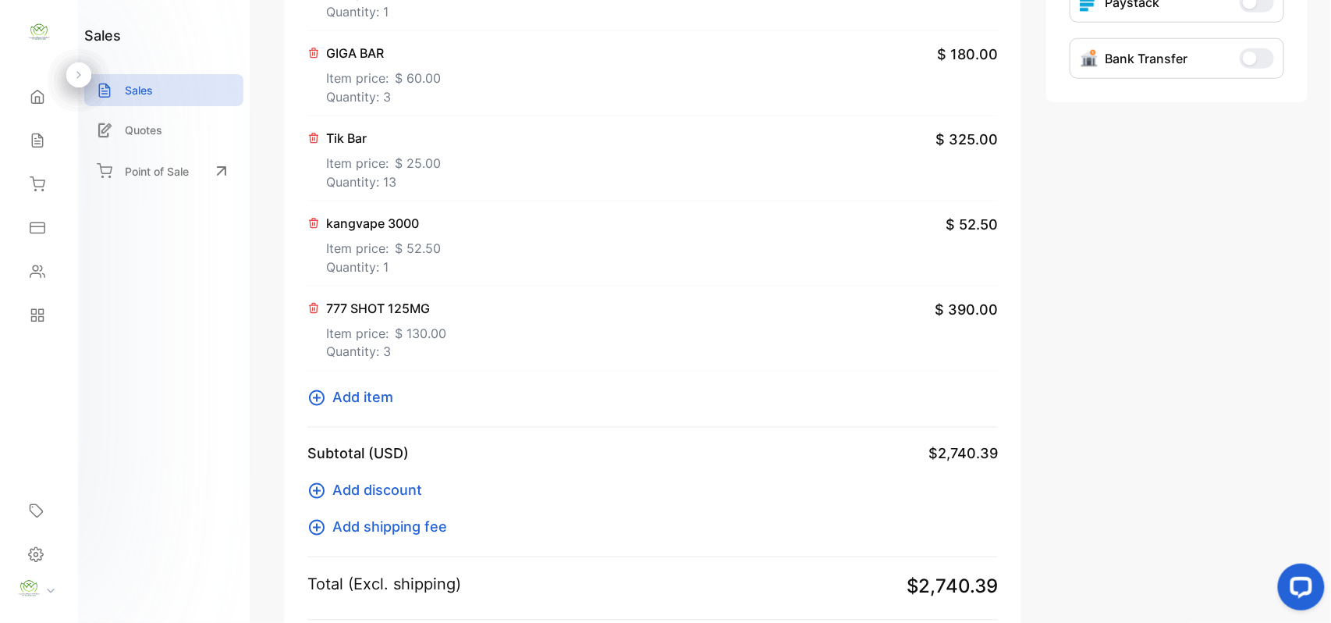
click at [399, 334] on span "$ 130.00" at bounding box center [420, 333] width 51 height 19
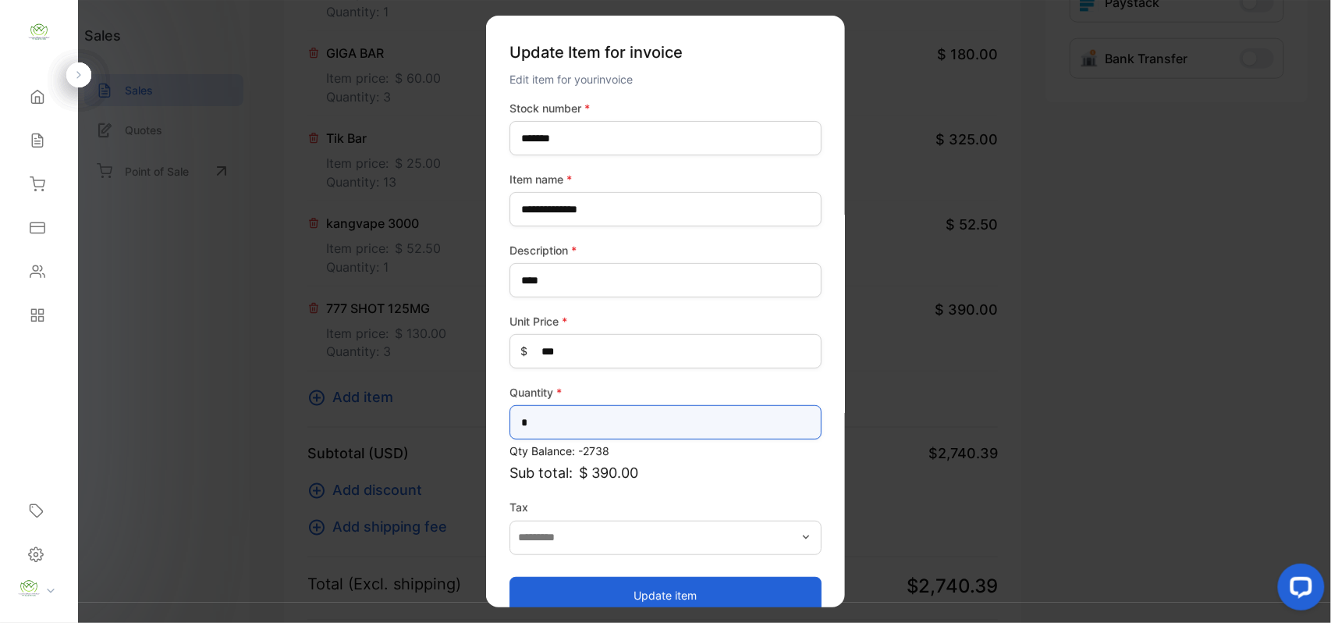
click at [549, 418] on input "*" at bounding box center [666, 422] width 312 height 34
type input "*"
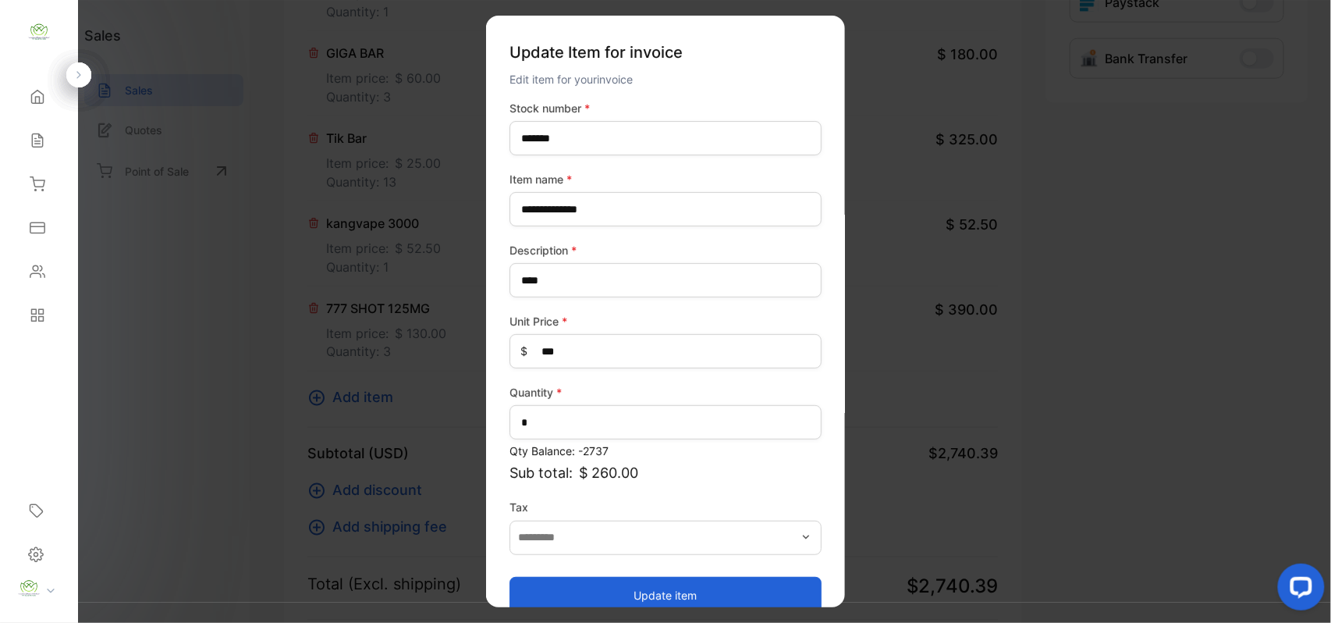
drag, startPoint x: 575, startPoint y: 588, endPoint x: 587, endPoint y: 568, distance: 23.4
click at [584, 585] on button "Update item" at bounding box center [666, 594] width 312 height 37
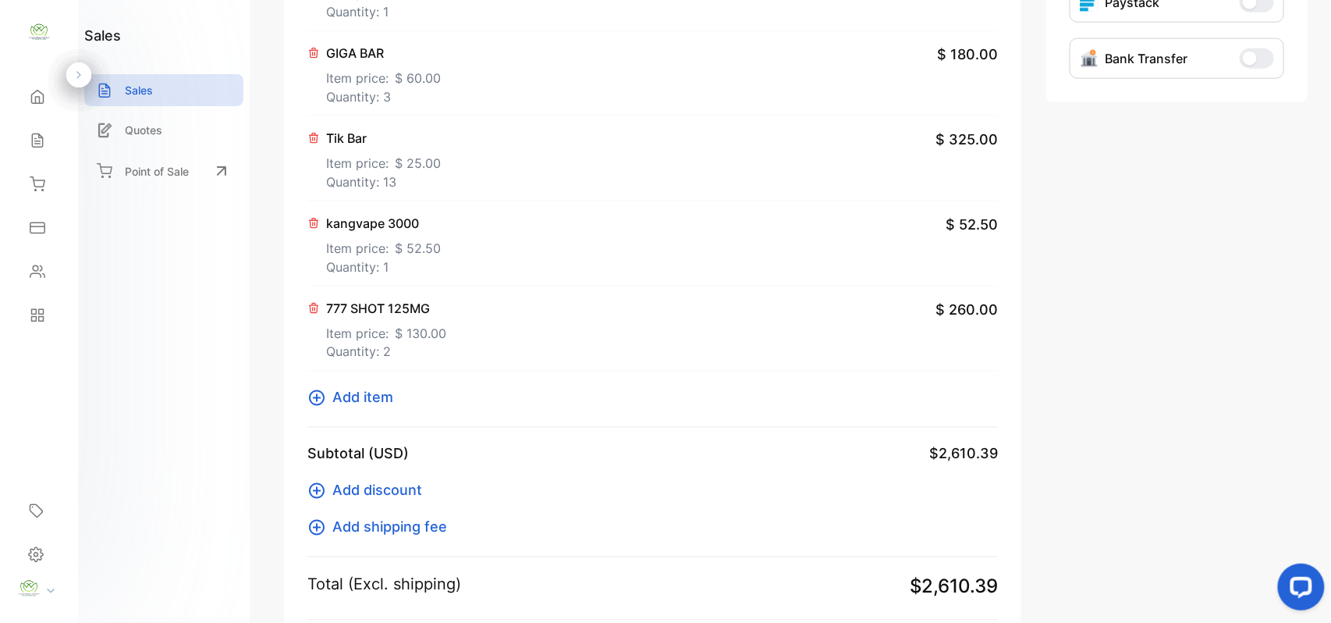
scroll to position [0, 0]
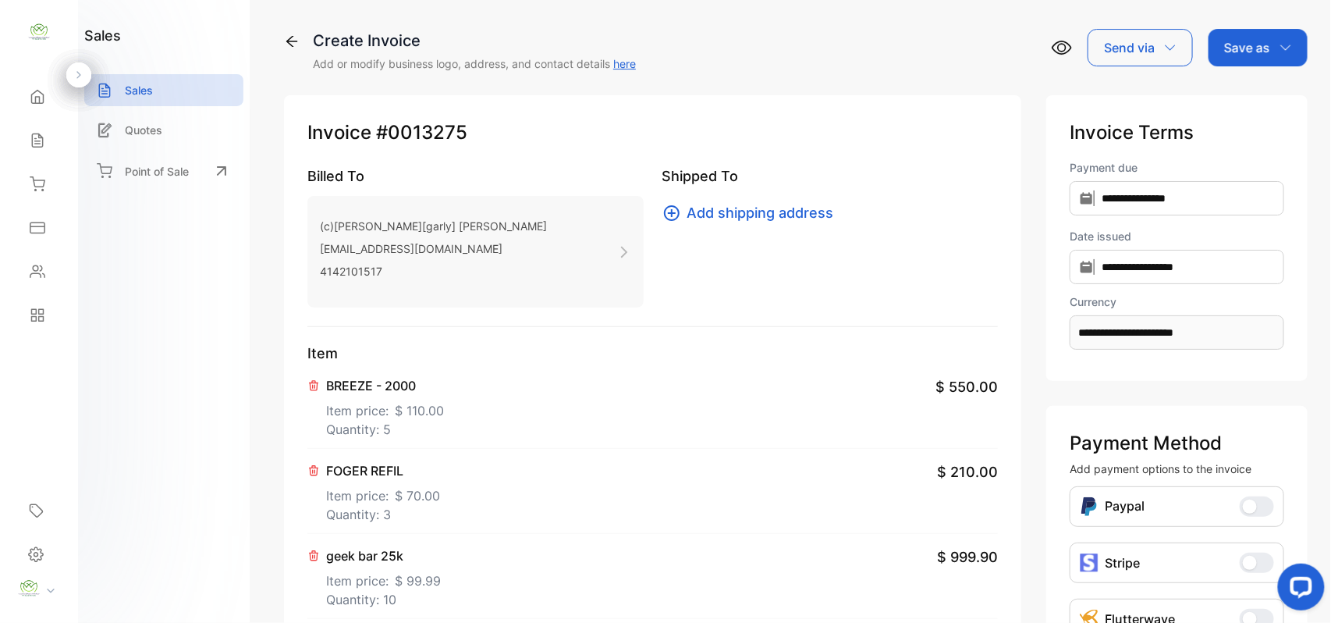
click at [1280, 55] on div "Save as" at bounding box center [1258, 47] width 99 height 37
click at [1272, 95] on div "Invoice" at bounding box center [1254, 98] width 90 height 31
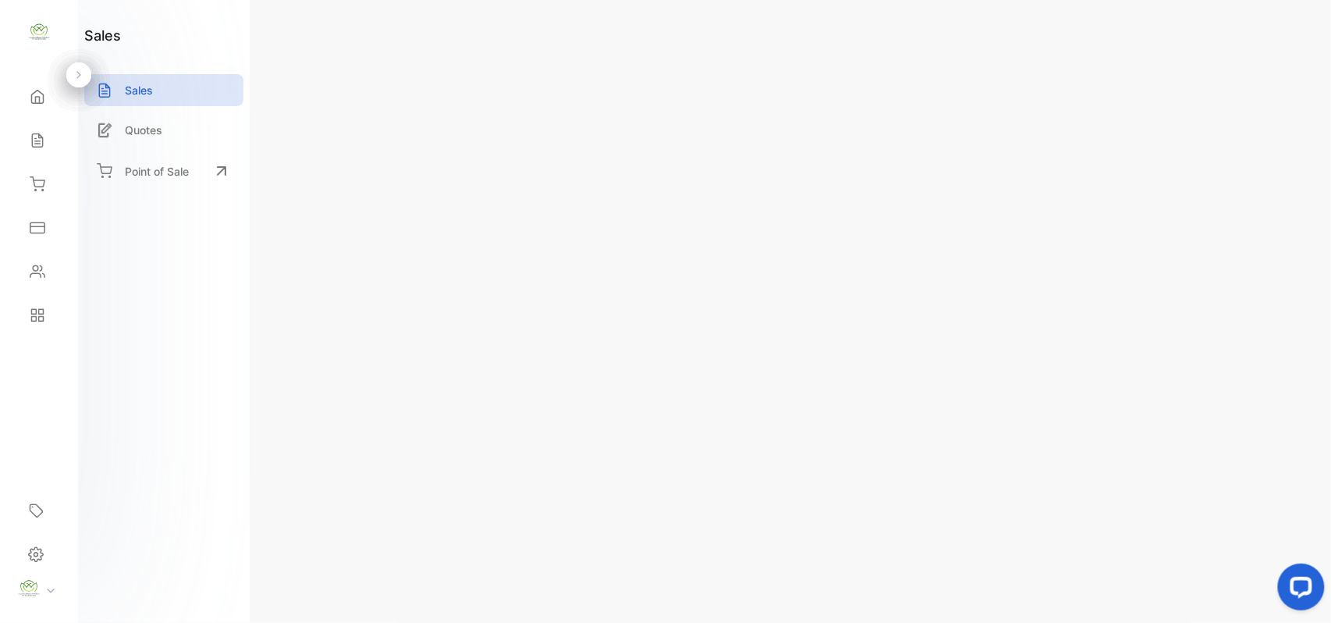
click at [48, 154] on div "Sales" at bounding box center [38, 140] width 53 height 31
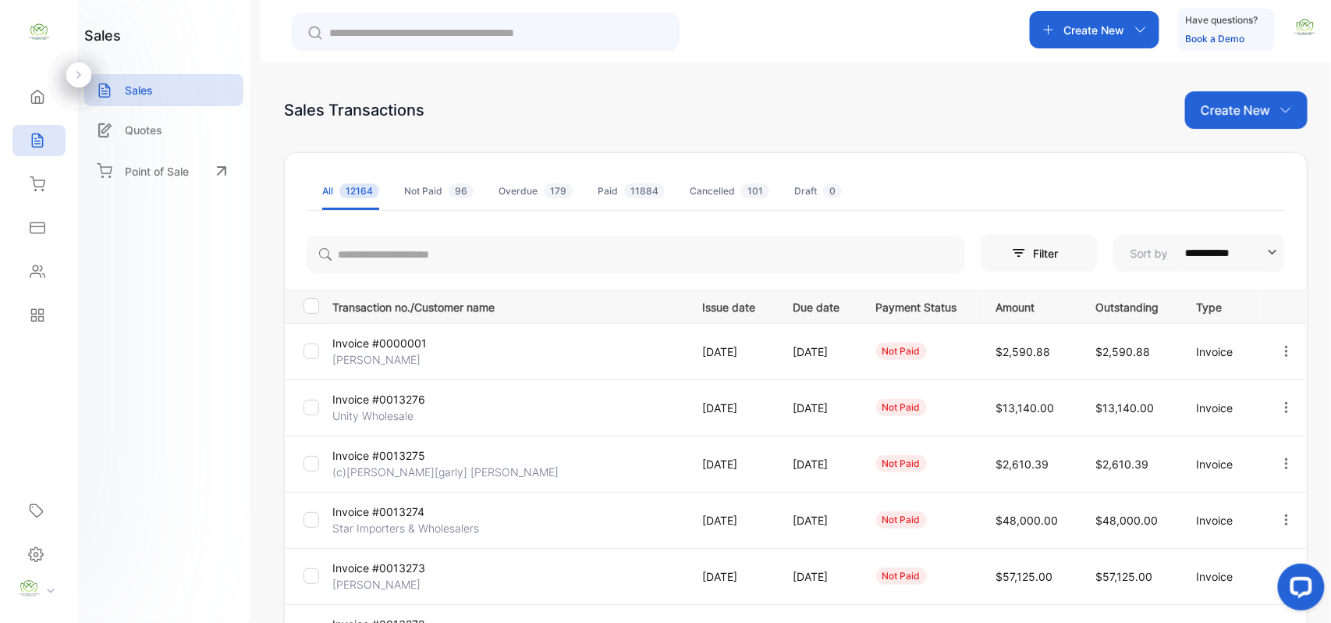
click at [1284, 345] on icon "button" at bounding box center [1287, 351] width 14 height 14
click at [1209, 521] on span "Cancel" at bounding box center [1213, 529] width 41 height 19
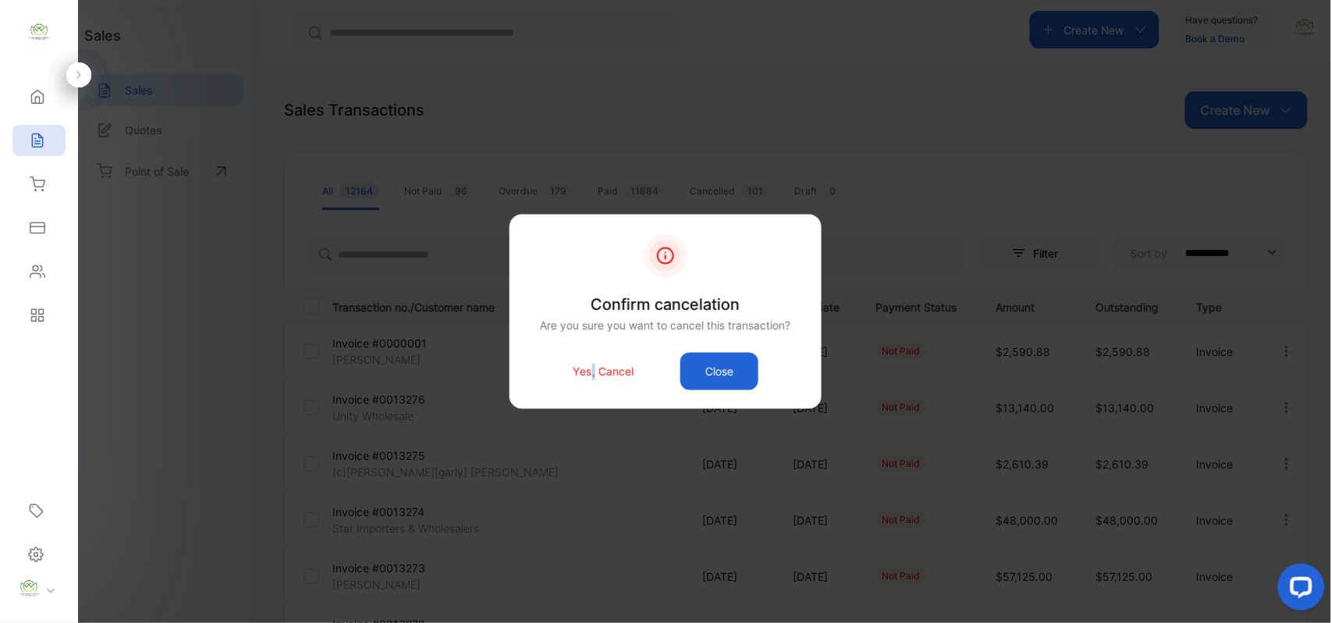
click at [593, 370] on p "Yes, Cancel" at bounding box center [603, 371] width 61 height 16
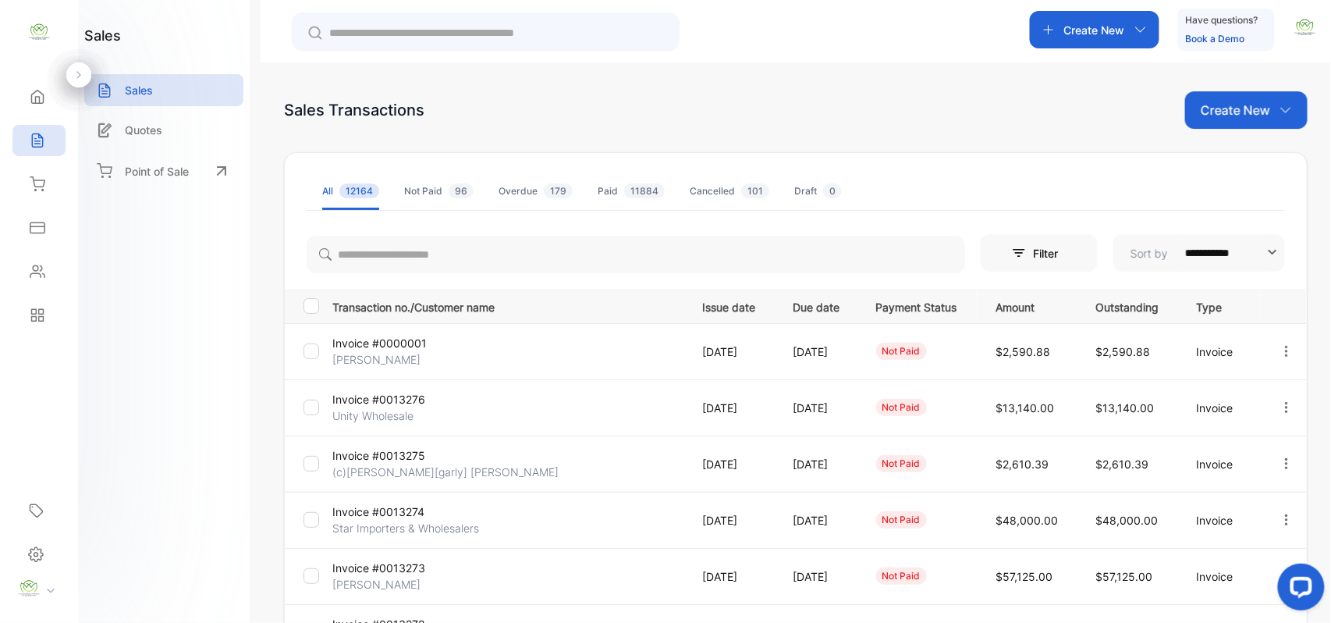
click at [1223, 114] on p "Create New" at bounding box center [1235, 110] width 69 height 19
click at [1219, 172] on div "Invoice" at bounding box center [1252, 161] width 109 height 31
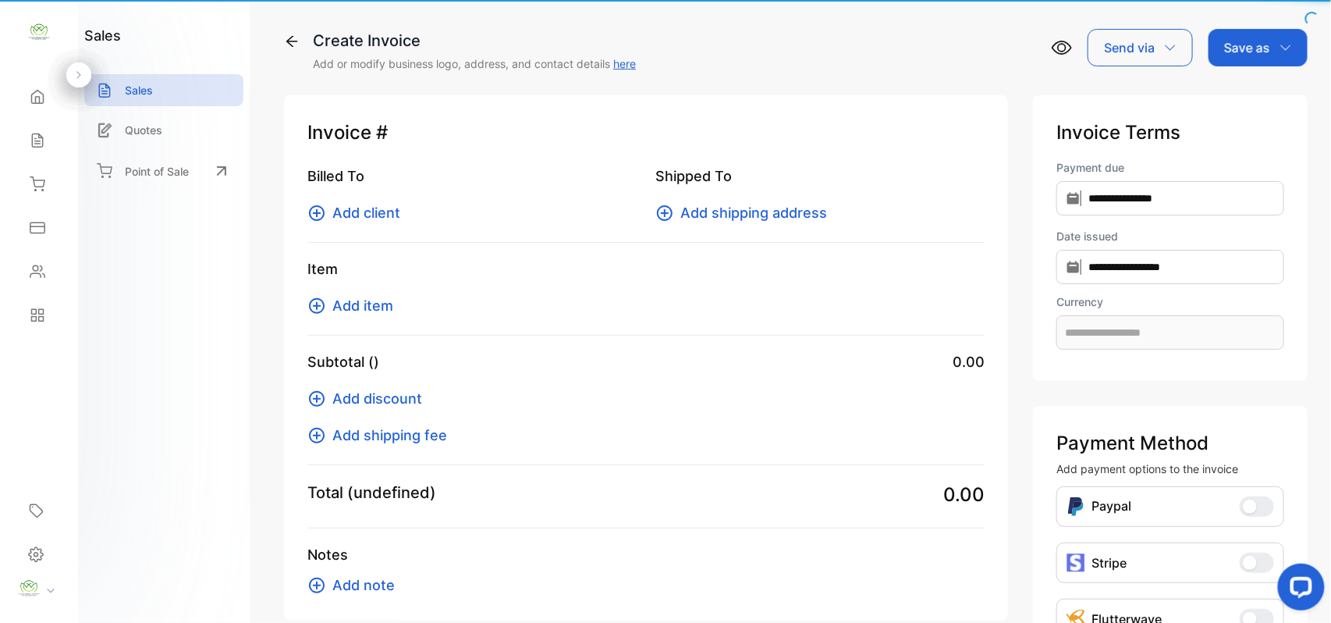
type input "**********"
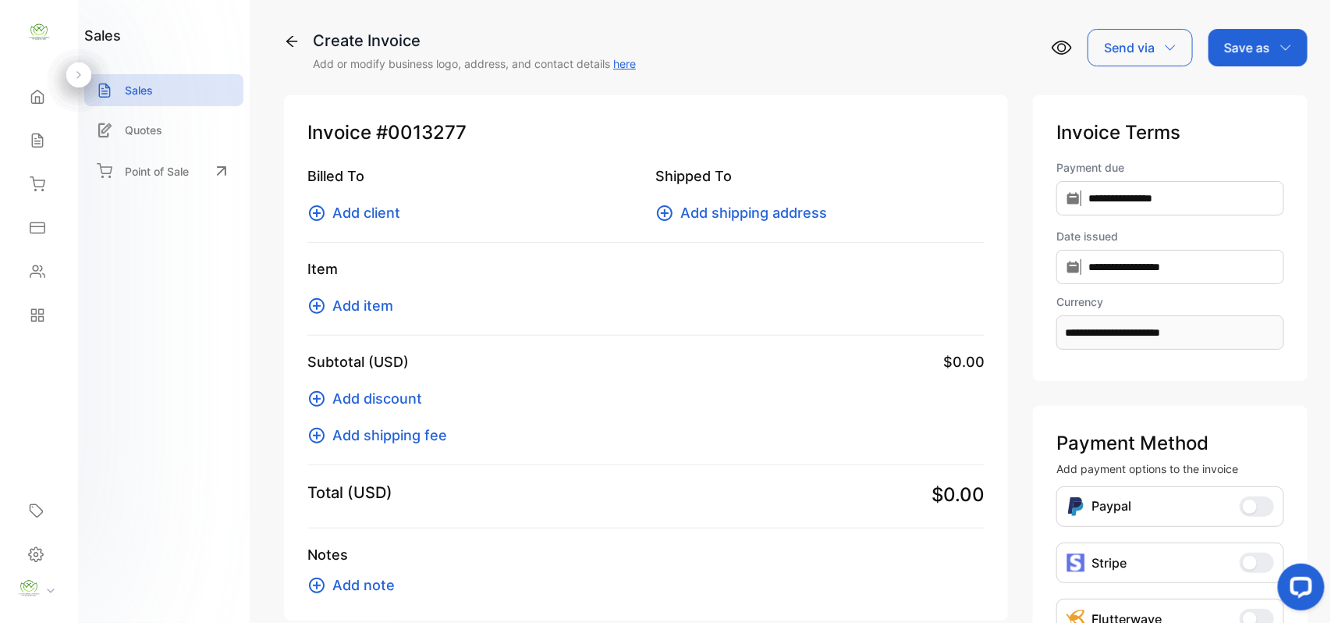
click at [365, 201] on div "Billed To Add client" at bounding box center [471, 194] width 329 height 58
click at [381, 220] on span "Add client" at bounding box center [366, 212] width 68 height 21
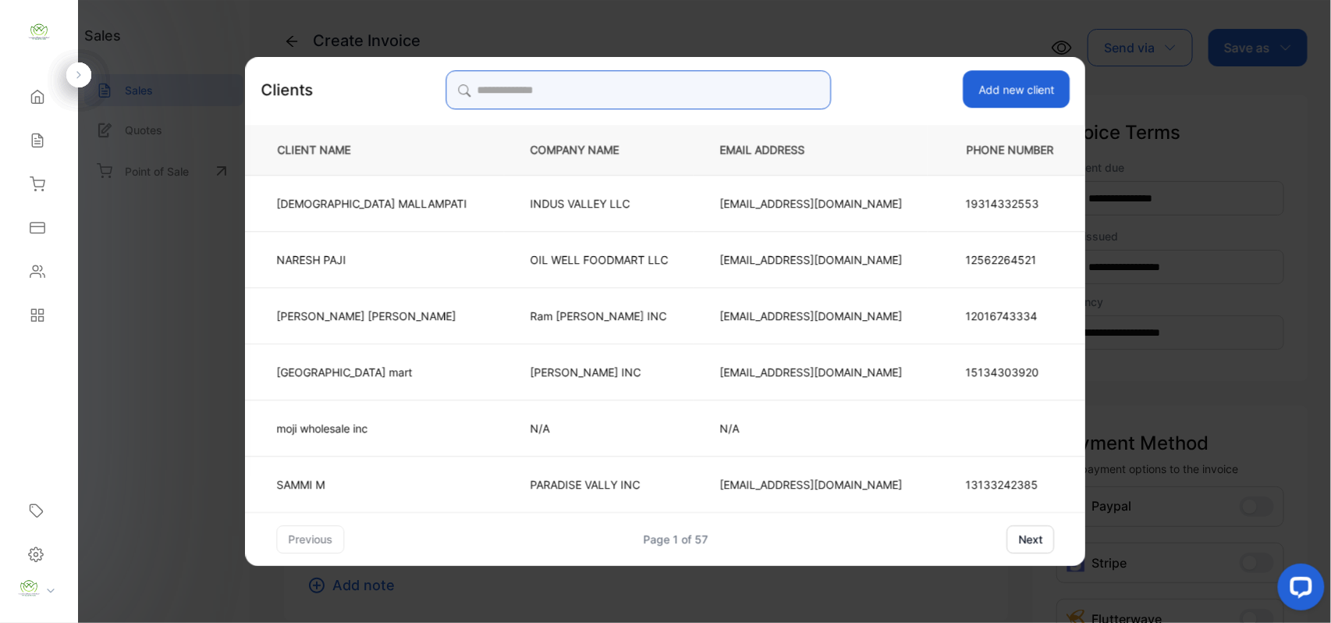
click at [675, 76] on input "search" at bounding box center [638, 89] width 385 height 39
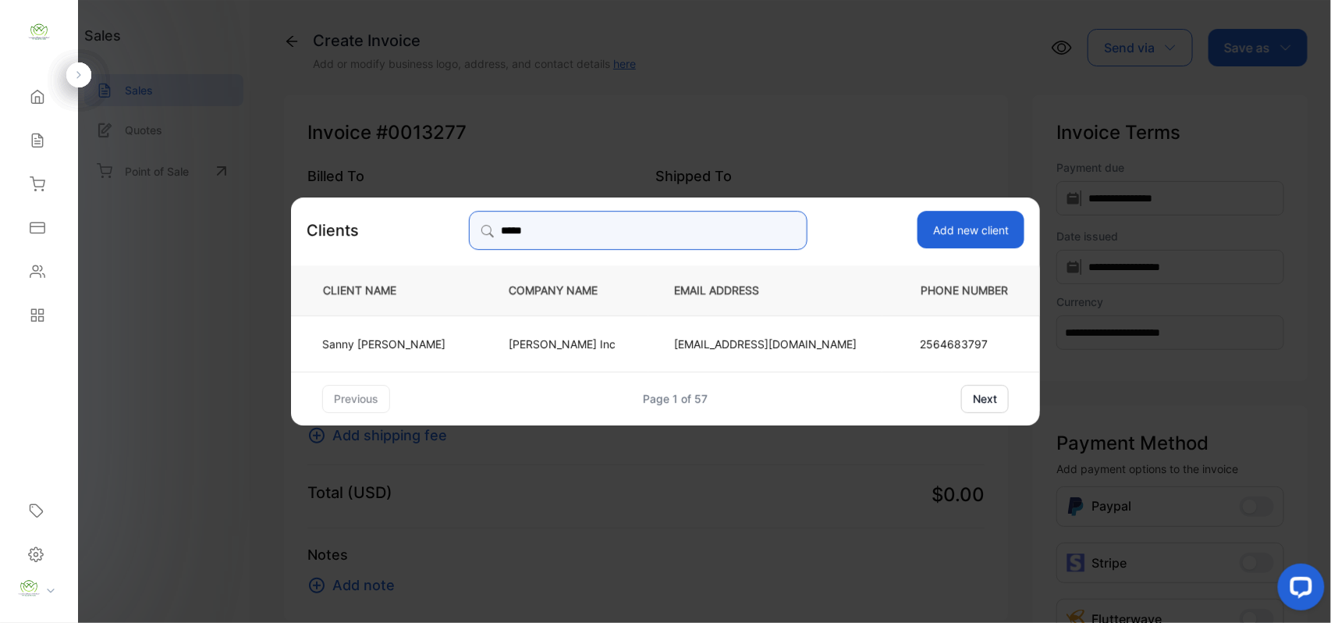
type input "*****"
click at [634, 332] on td "[PERSON_NAME] Inc" at bounding box center [565, 342] width 165 height 56
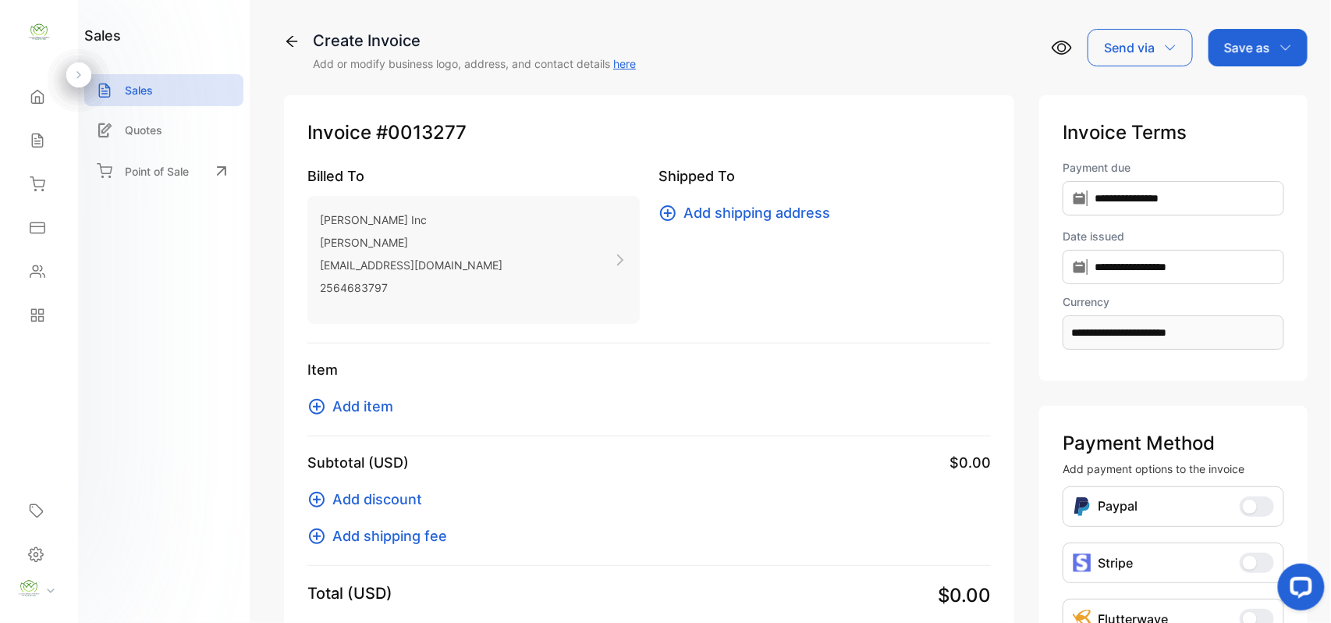
click at [381, 407] on span "Add item" at bounding box center [362, 406] width 61 height 21
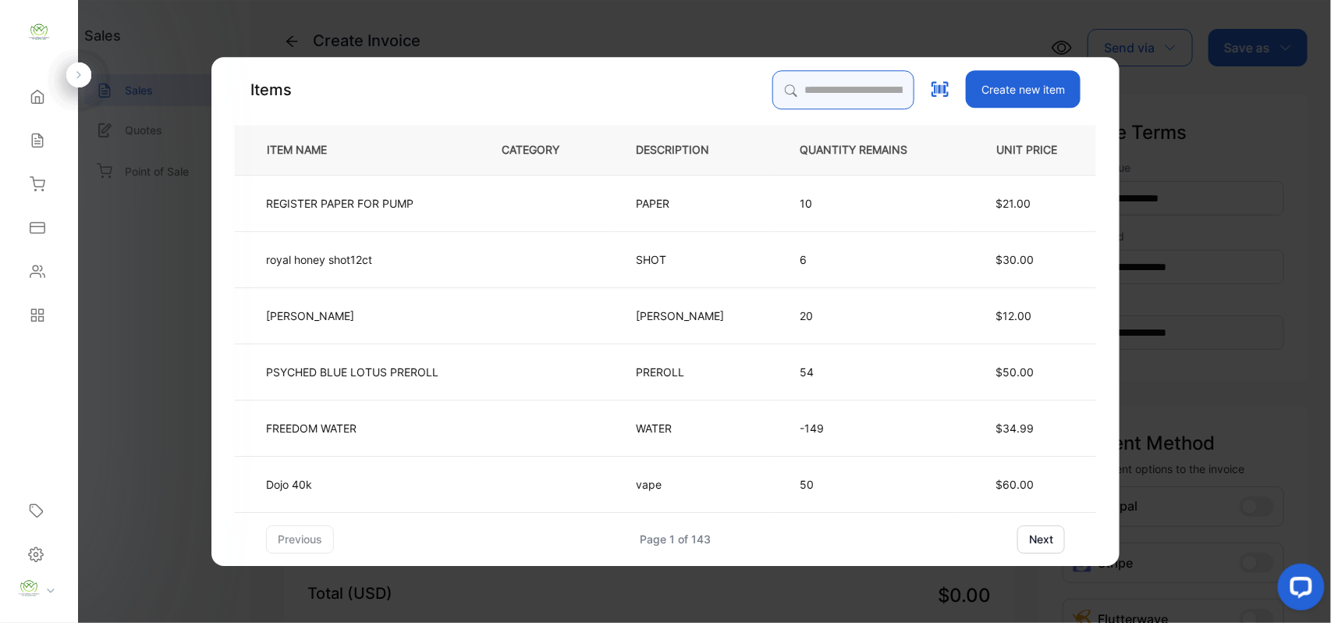
click at [832, 94] on input "search" at bounding box center [843, 89] width 142 height 39
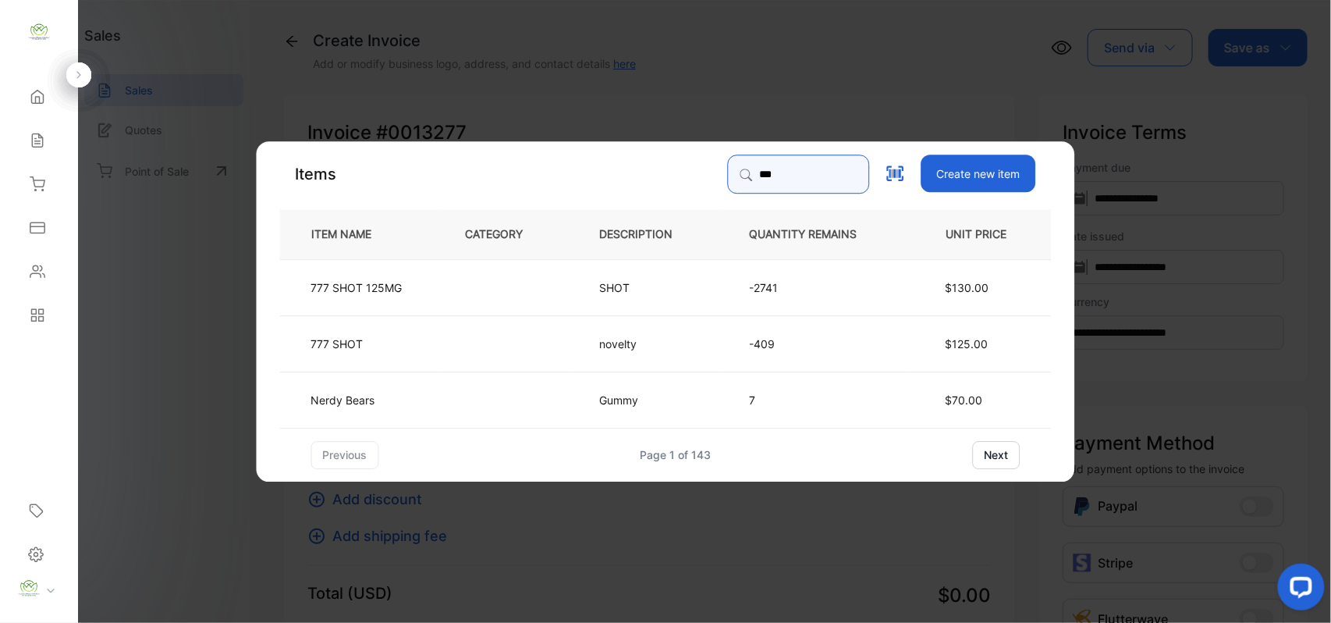
type input "***"
click at [478, 295] on td at bounding box center [507, 286] width 134 height 56
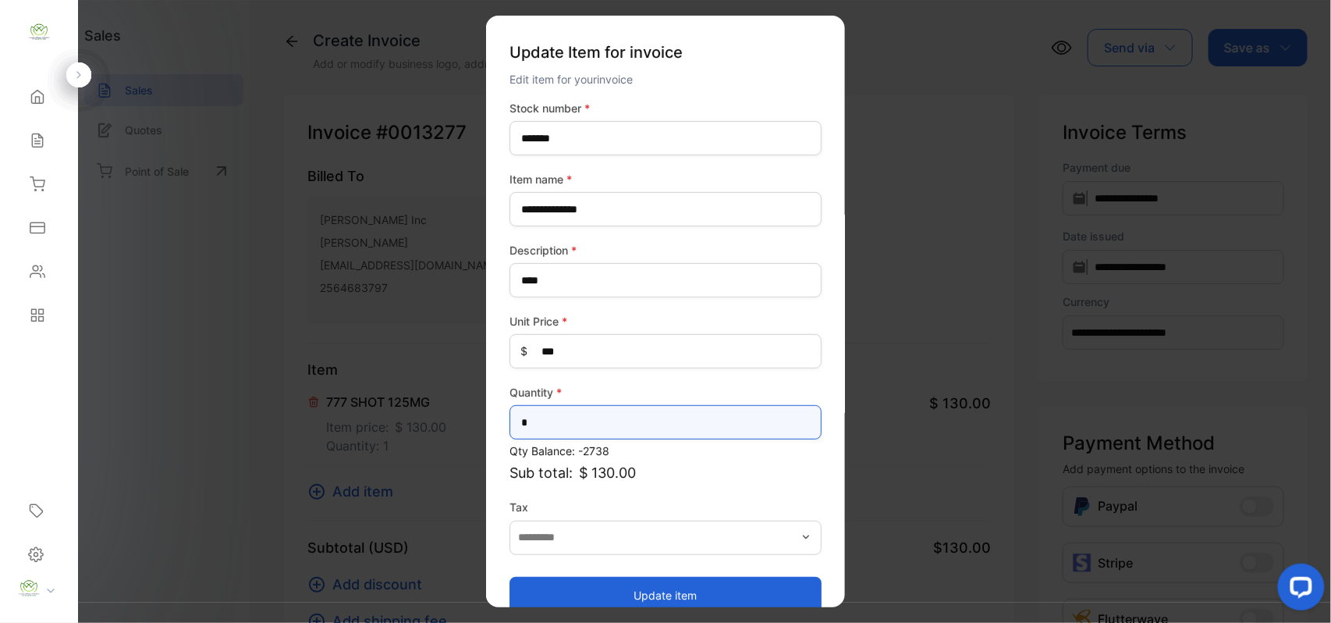
click at [605, 422] on input "*" at bounding box center [666, 422] width 312 height 34
type input "*"
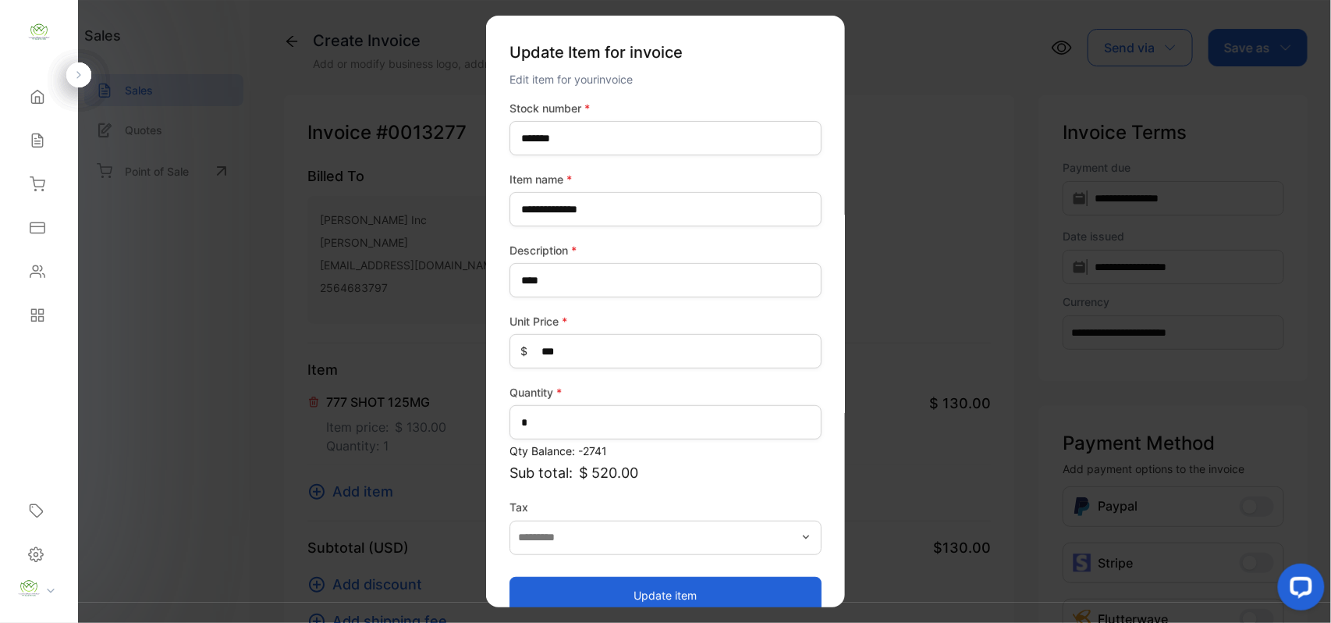
drag, startPoint x: 628, startPoint y: 596, endPoint x: 606, endPoint y: 582, distance: 26.0
click at [625, 594] on button "Update item" at bounding box center [666, 594] width 312 height 37
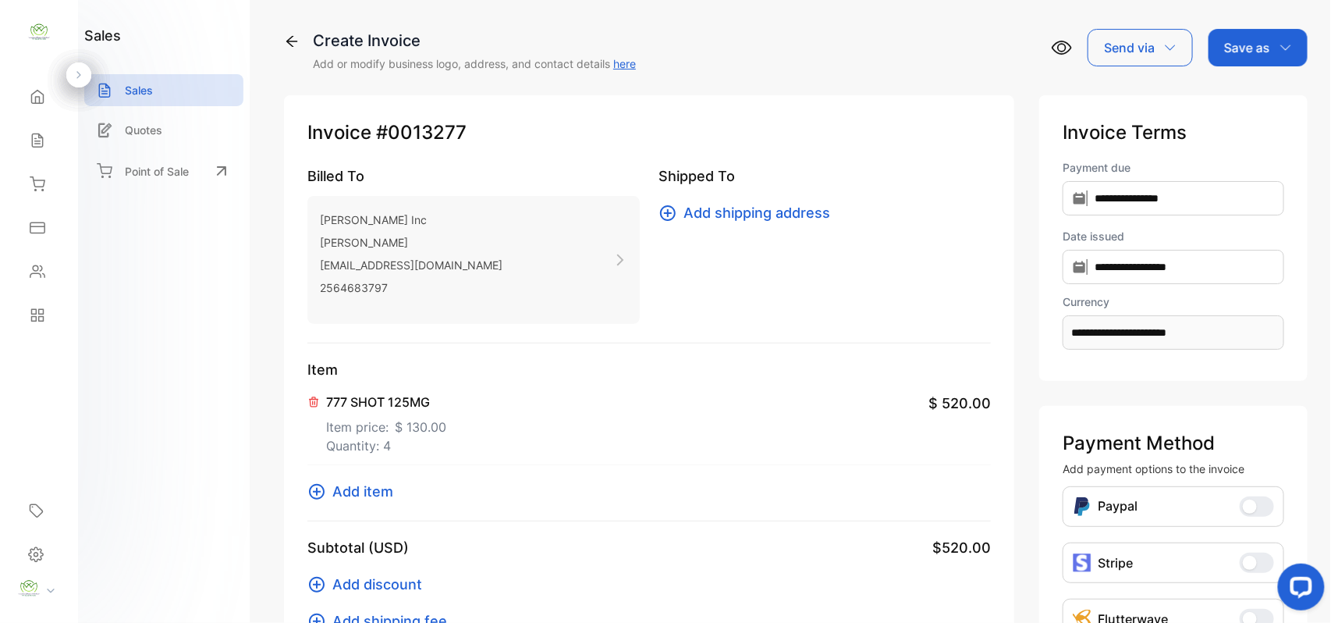
click at [366, 485] on span "Add item" at bounding box center [362, 491] width 61 height 21
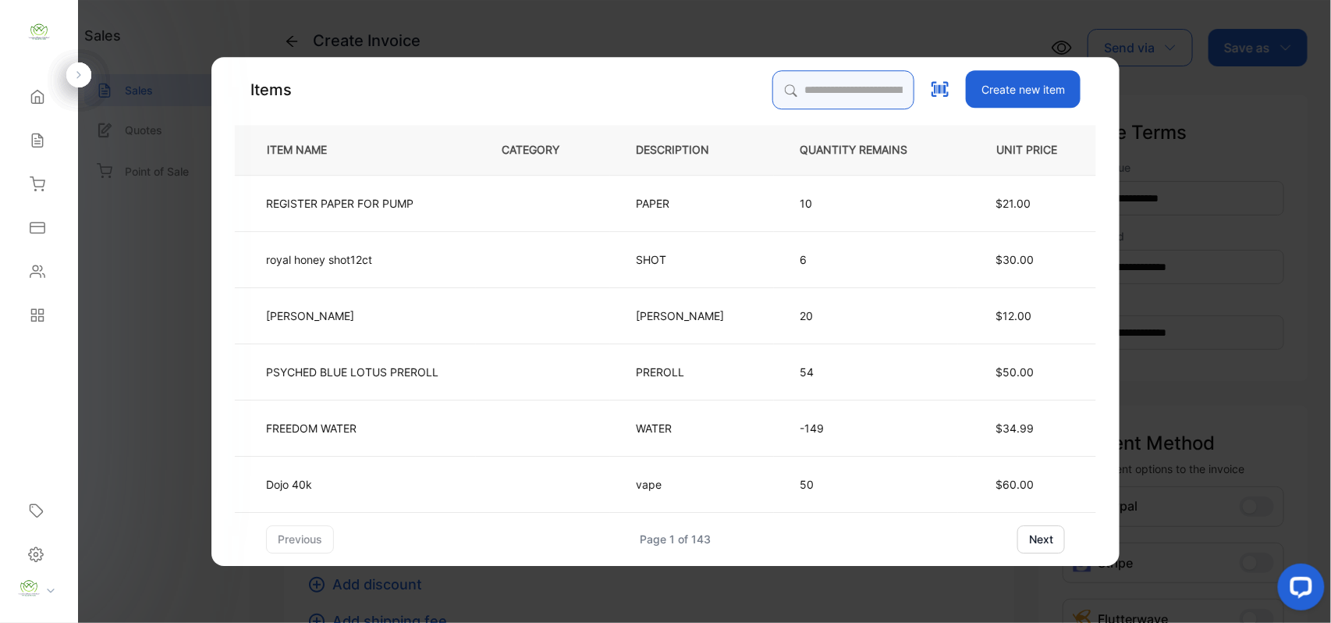
click at [852, 94] on input "search" at bounding box center [843, 89] width 142 height 39
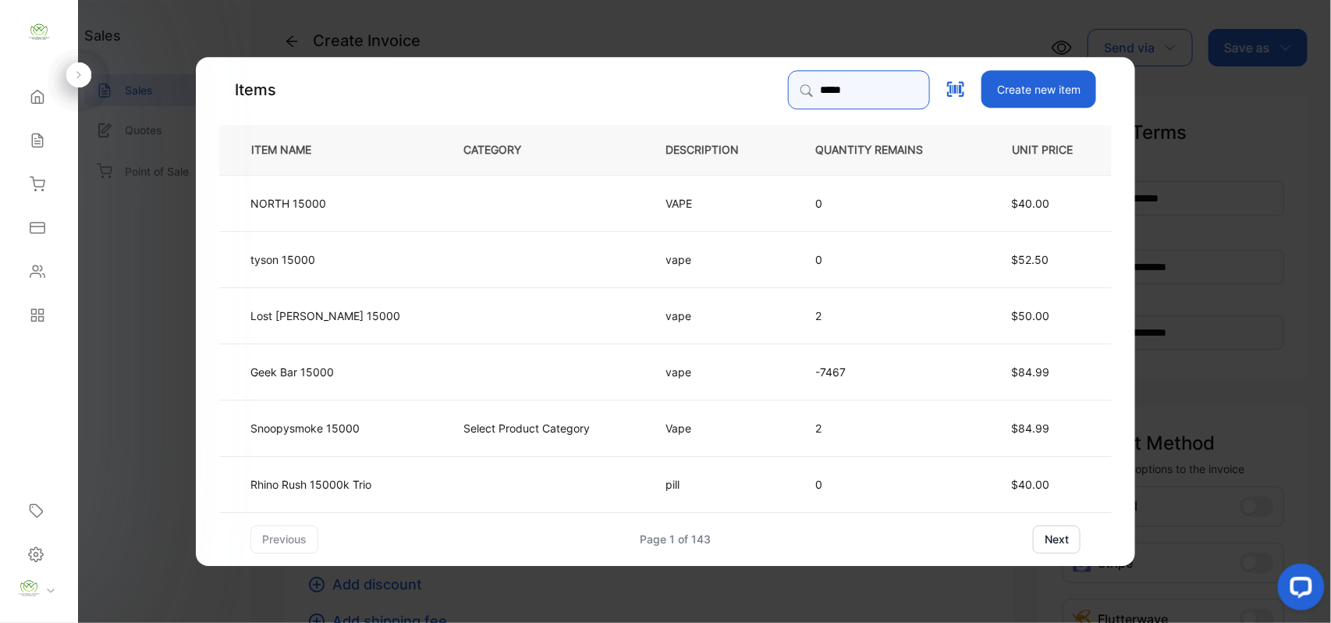
type input "*****"
drag, startPoint x: 406, startPoint y: 373, endPoint x: 426, endPoint y: 375, distance: 20.3
click at [426, 375] on tr "Geek Bar 15000 vape -7467 $84.99" at bounding box center [665, 371] width 893 height 56
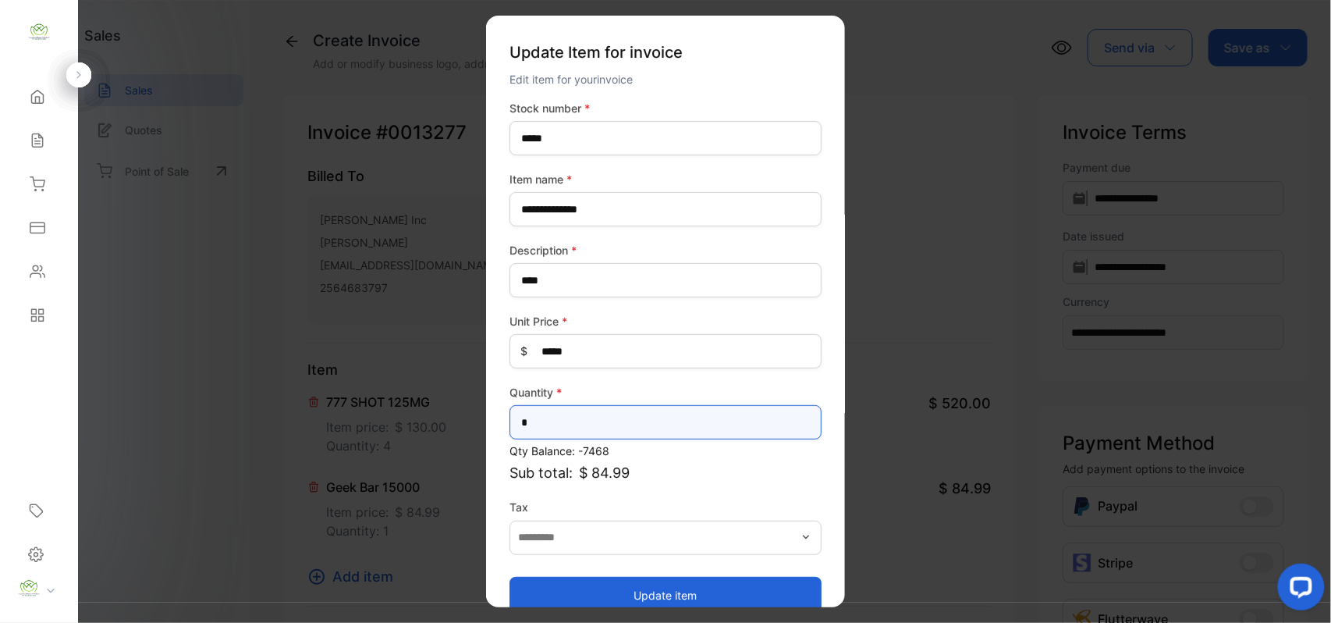
click at [591, 413] on input "*" at bounding box center [666, 422] width 312 height 34
type input "*"
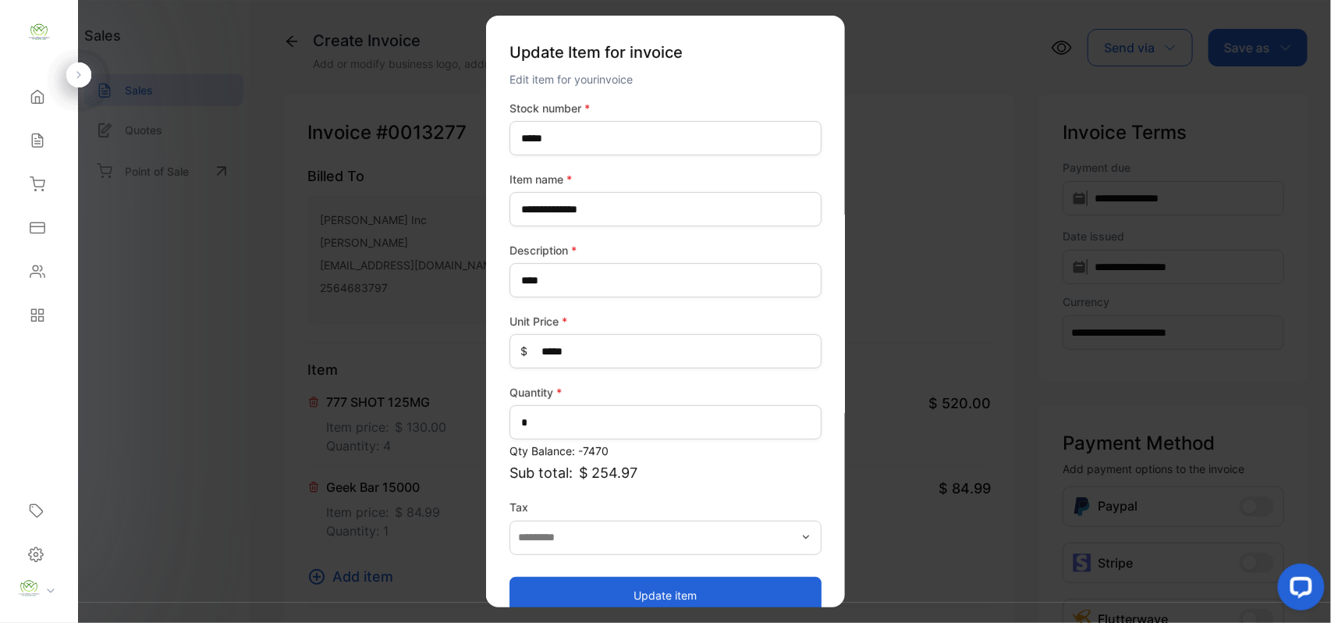
drag, startPoint x: 593, startPoint y: 587, endPoint x: 577, endPoint y: 572, distance: 21.5
click at [593, 587] on button "Update item" at bounding box center [666, 594] width 312 height 37
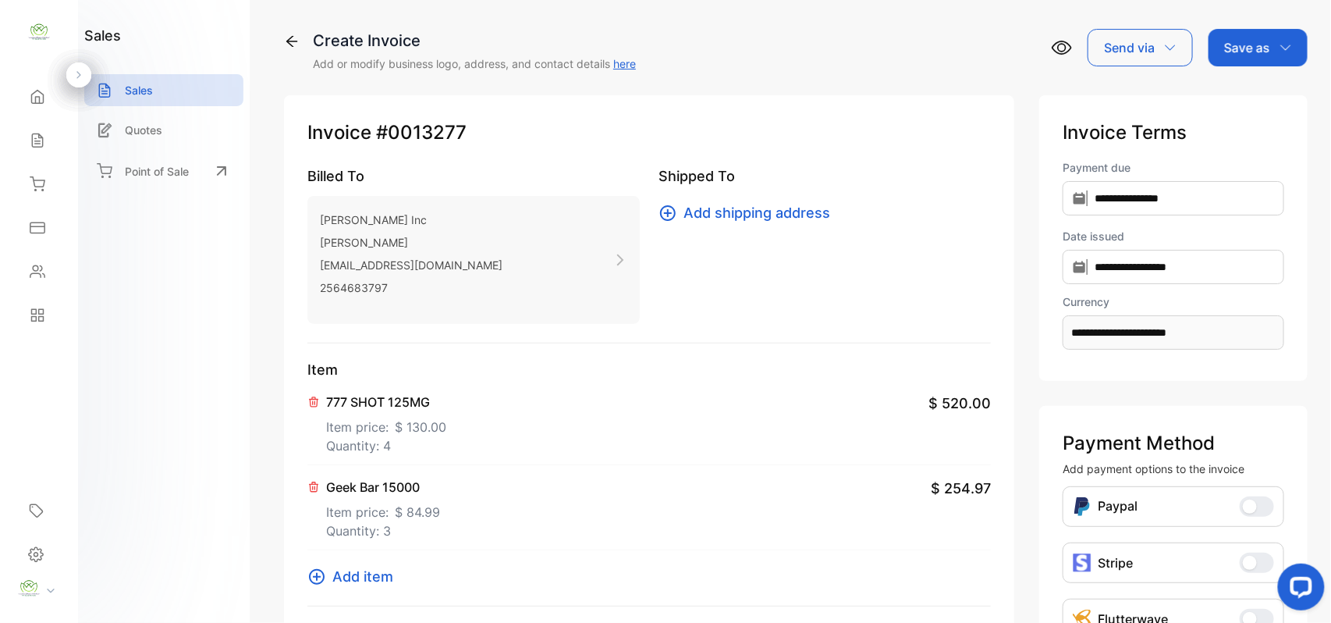
click at [382, 584] on span "Add item" at bounding box center [362, 576] width 61 height 21
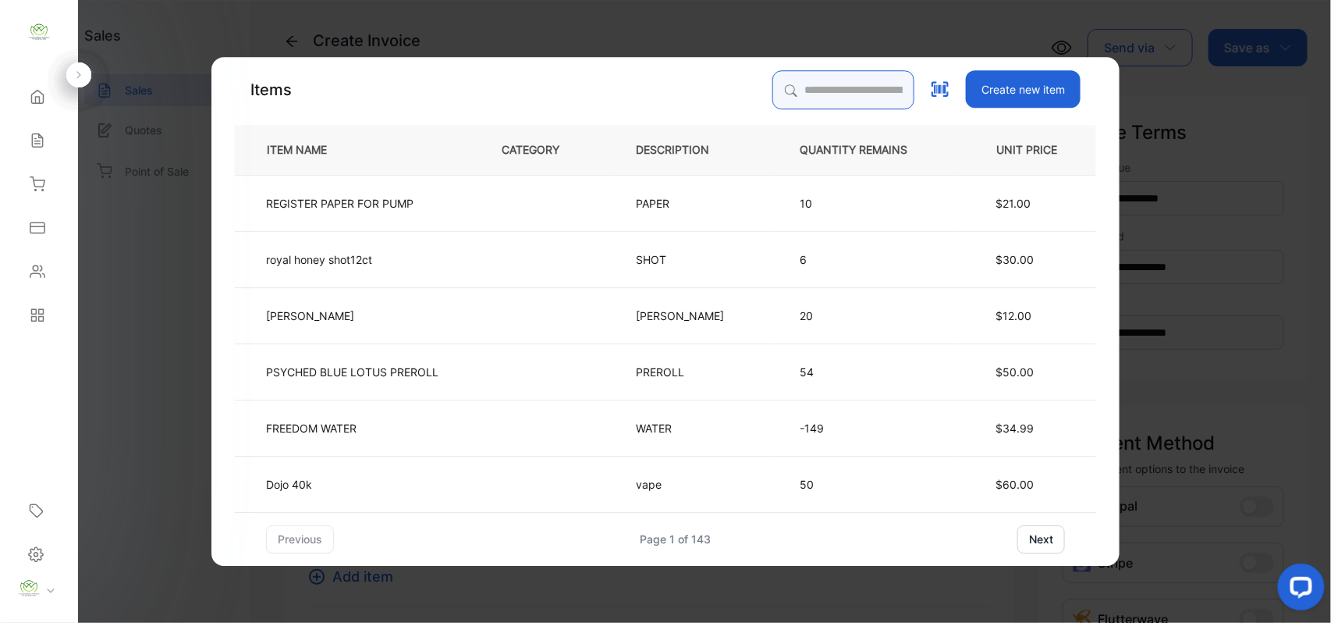
click at [861, 100] on input "search" at bounding box center [843, 89] width 142 height 39
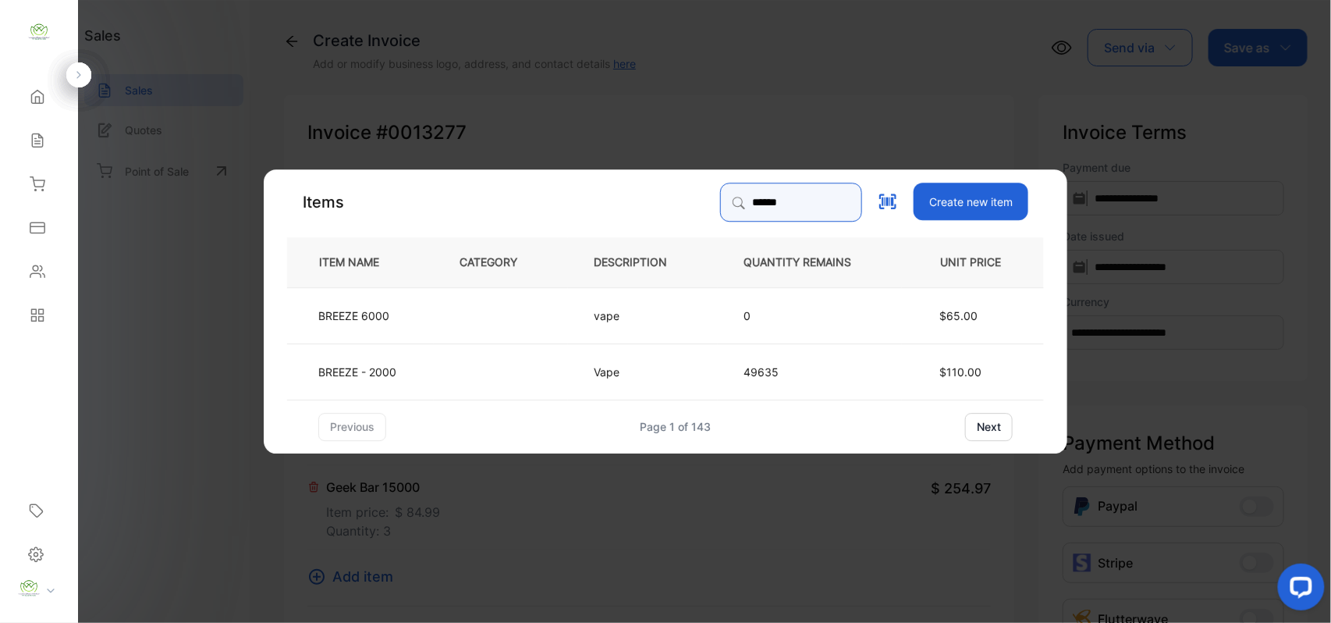
type input "******"
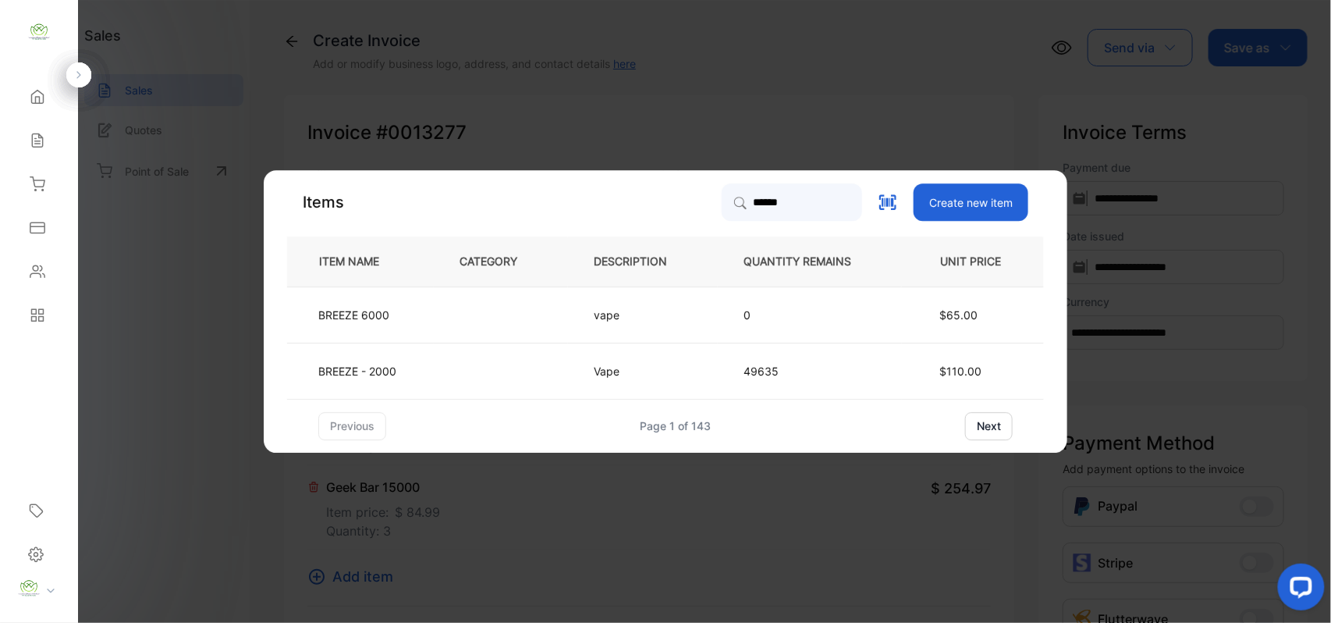
drag, startPoint x: 509, startPoint y: 369, endPoint x: 523, endPoint y: 369, distance: 14.0
click at [523, 369] on td at bounding box center [501, 371] width 134 height 56
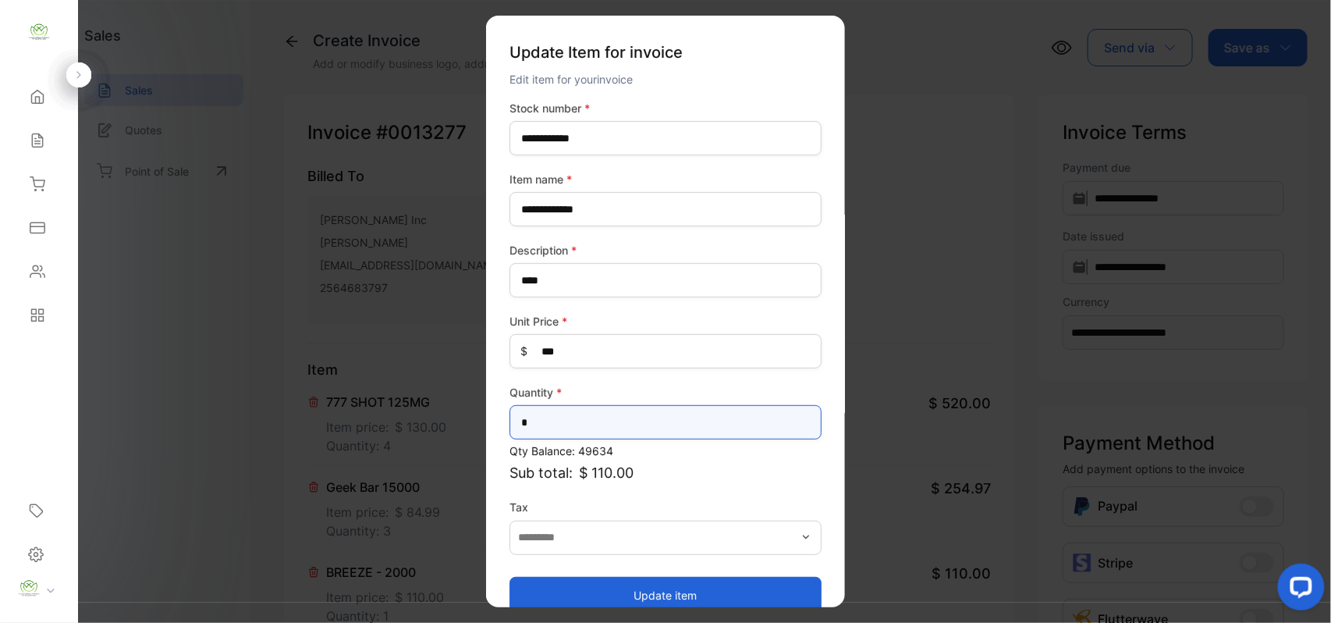
drag, startPoint x: 602, startPoint y: 424, endPoint x: 594, endPoint y: 428, distance: 9.4
click at [600, 428] on input "*" at bounding box center [666, 422] width 312 height 34
type input "*"
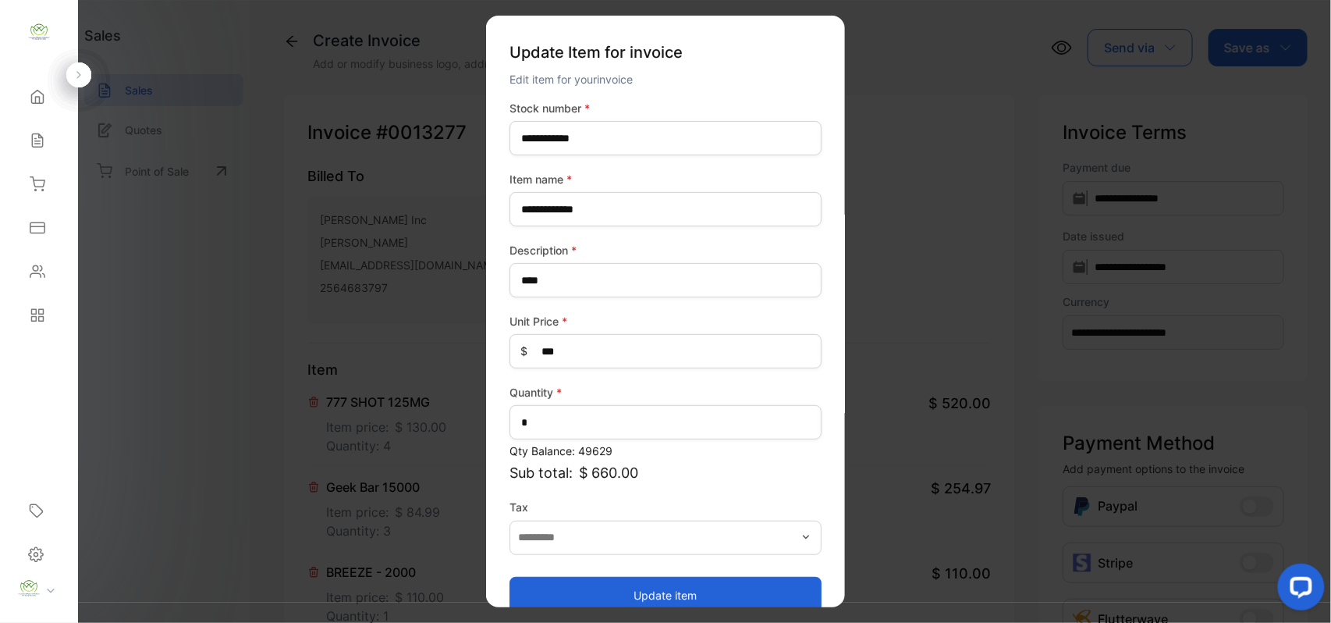
click at [560, 594] on button "Update item" at bounding box center [666, 594] width 312 height 37
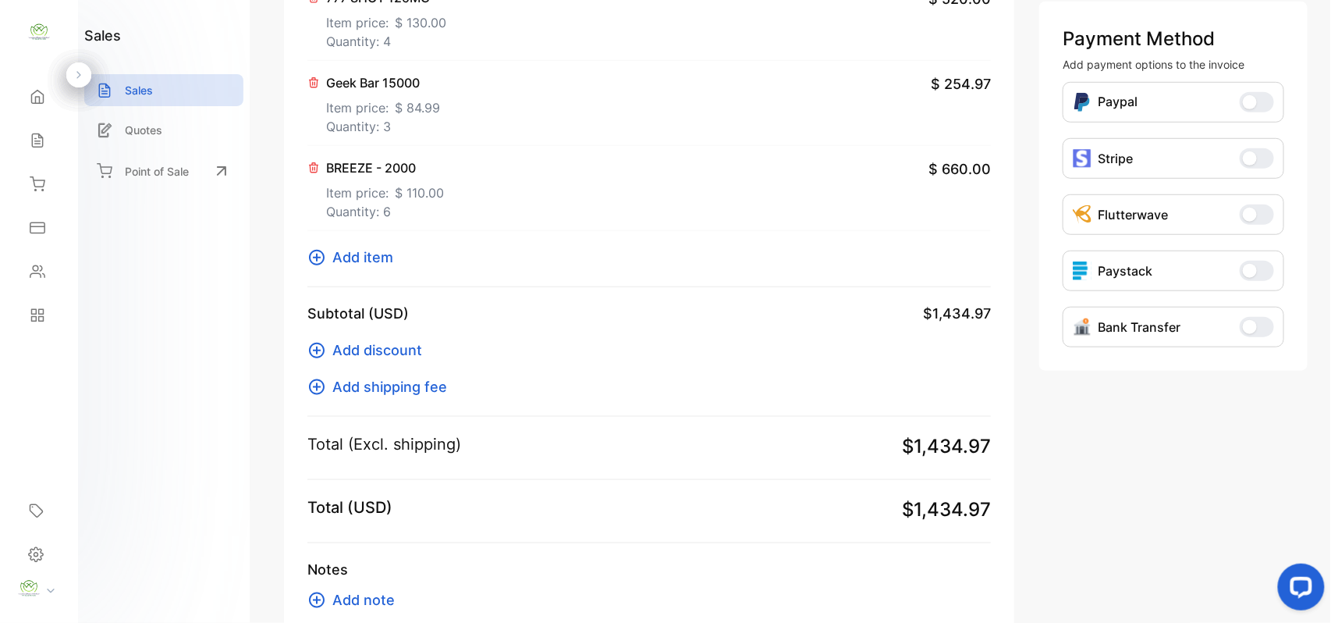
scroll to position [506, 0]
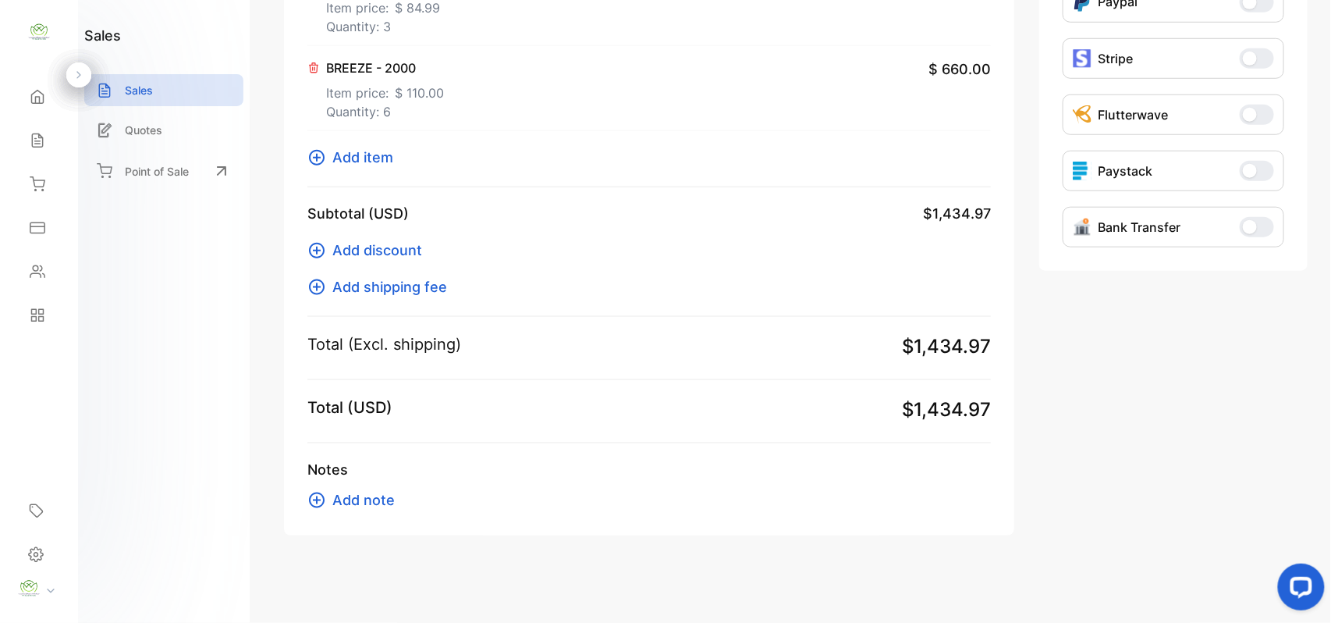
click at [375, 153] on span "Add item" at bounding box center [362, 157] width 61 height 21
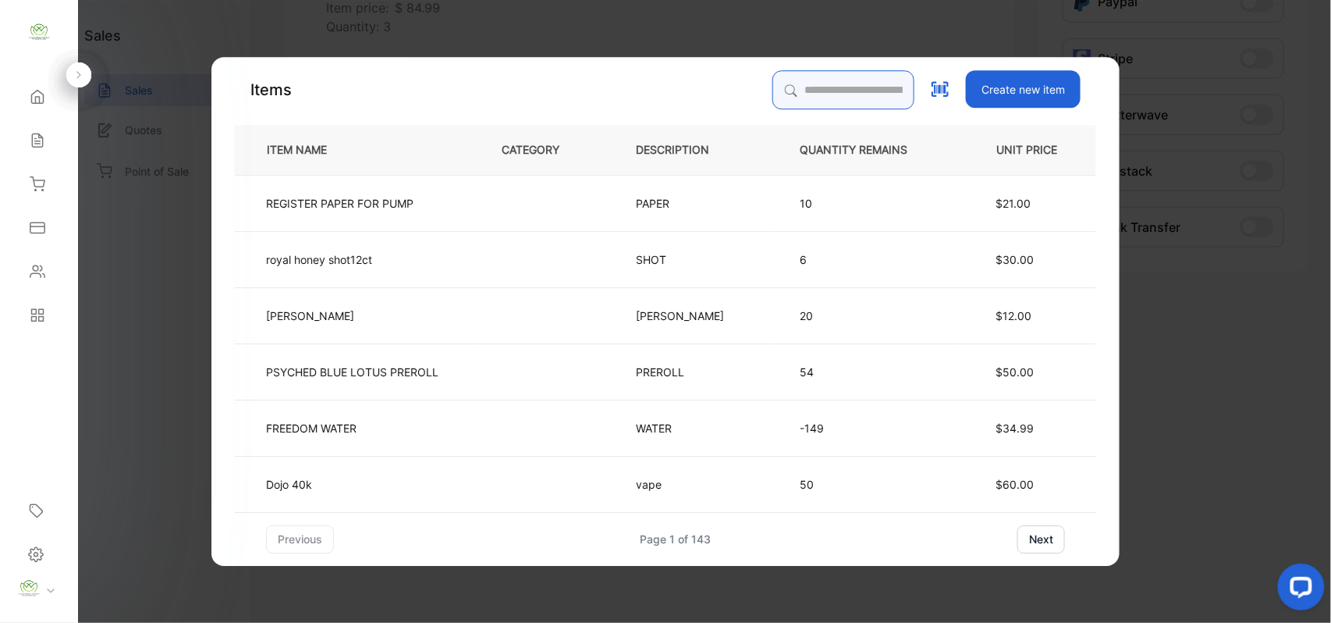
click at [781, 91] on input "search" at bounding box center [843, 89] width 142 height 39
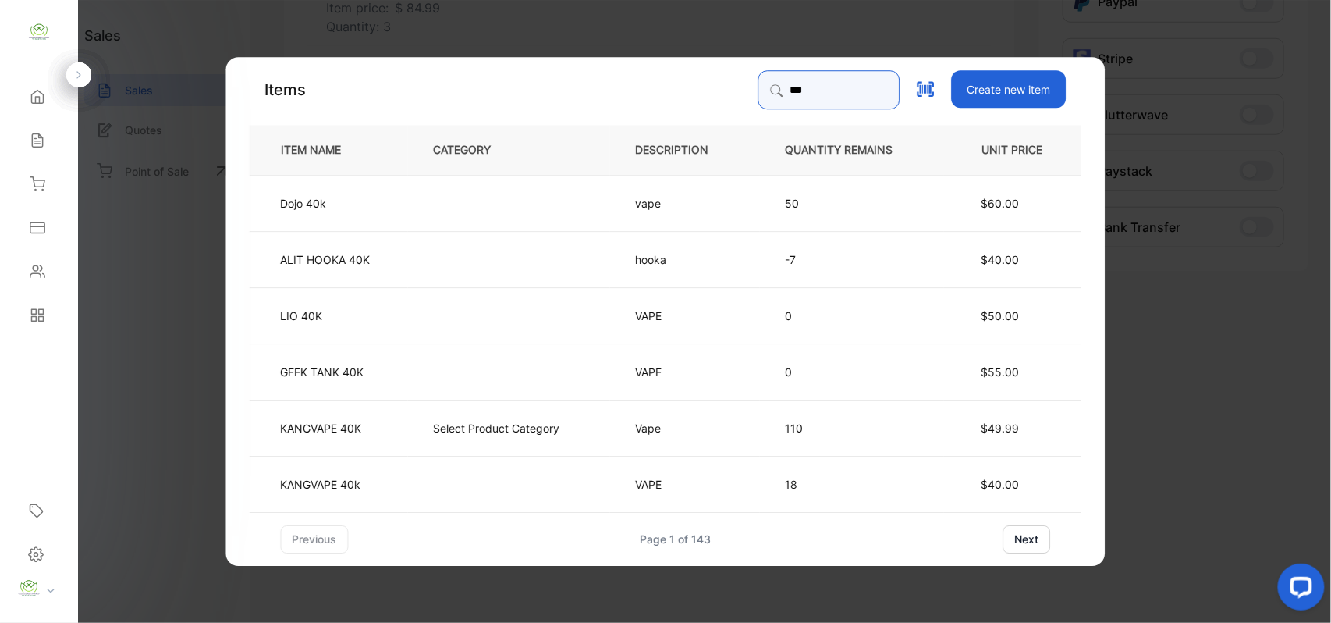
type input "***"
click at [453, 443] on td "Select Product Category" at bounding box center [509, 427] width 202 height 56
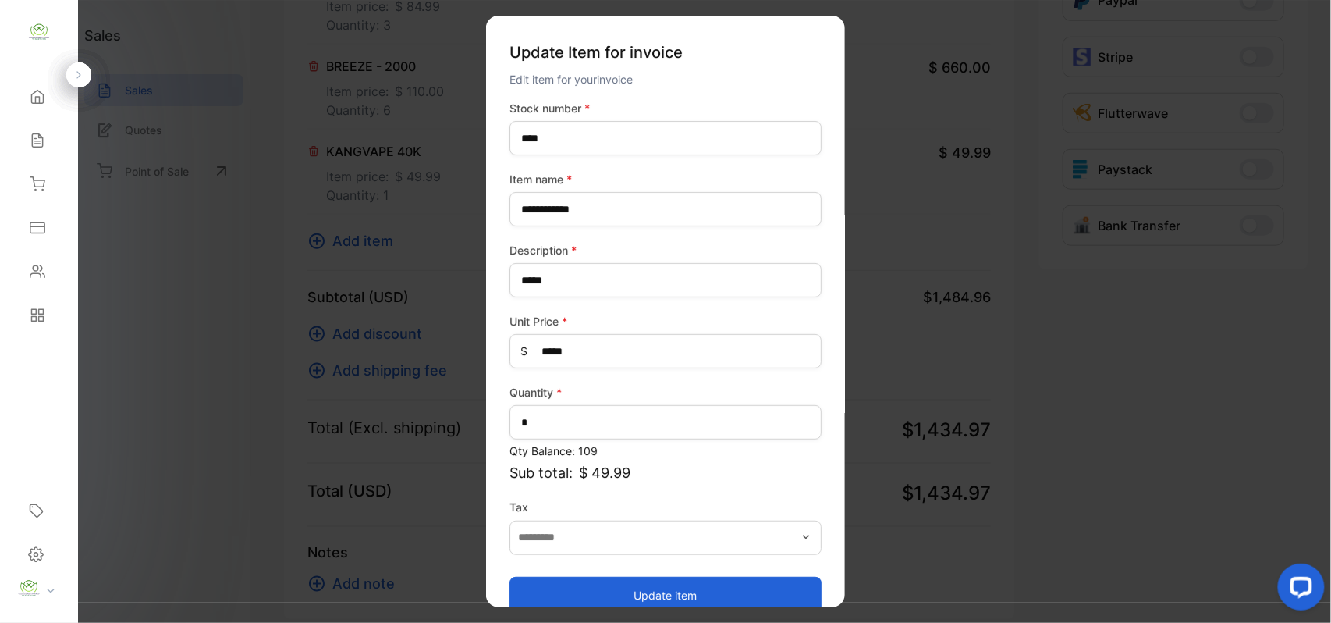
click at [622, 593] on button "Update item" at bounding box center [666, 594] width 312 height 37
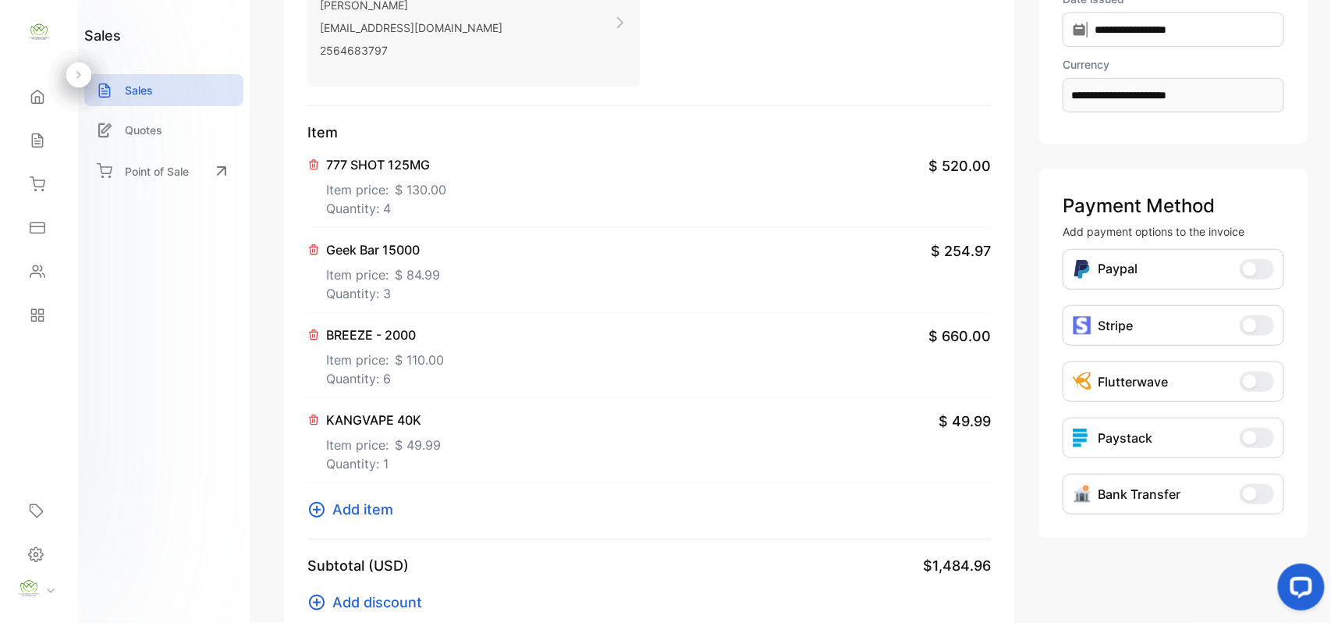
scroll to position [0, 0]
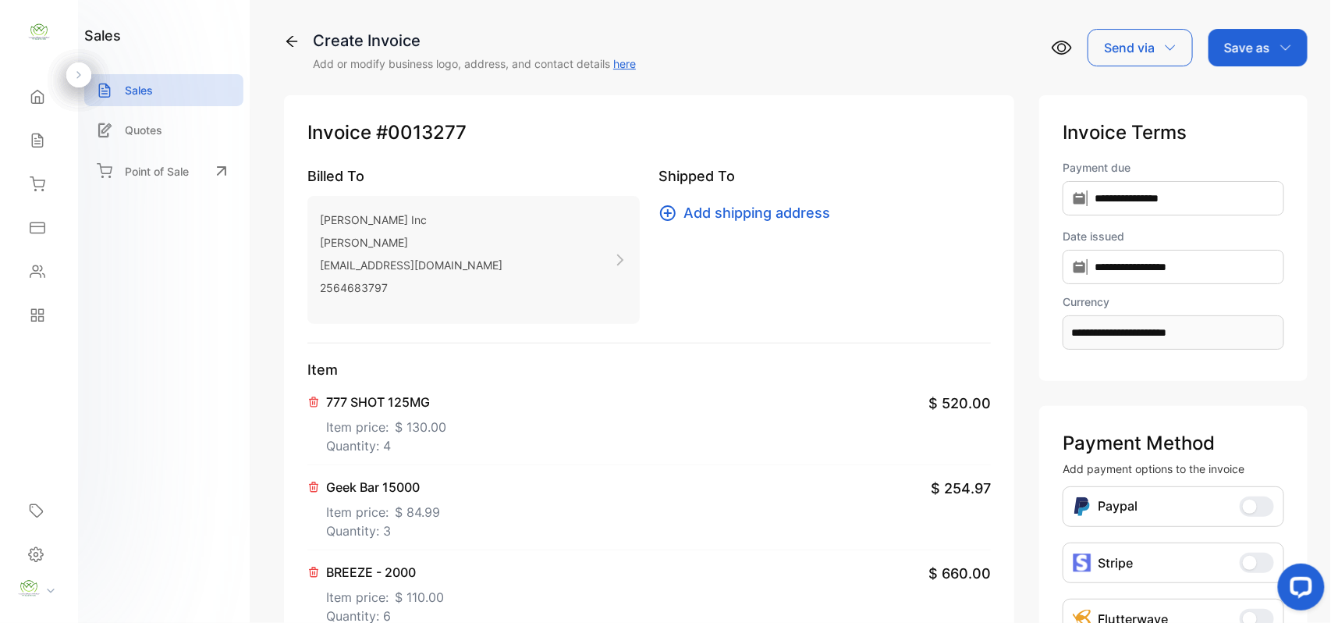
click at [1262, 39] on p "Save as" at bounding box center [1247, 47] width 46 height 19
click at [1246, 98] on div "Invoice" at bounding box center [1254, 98] width 90 height 31
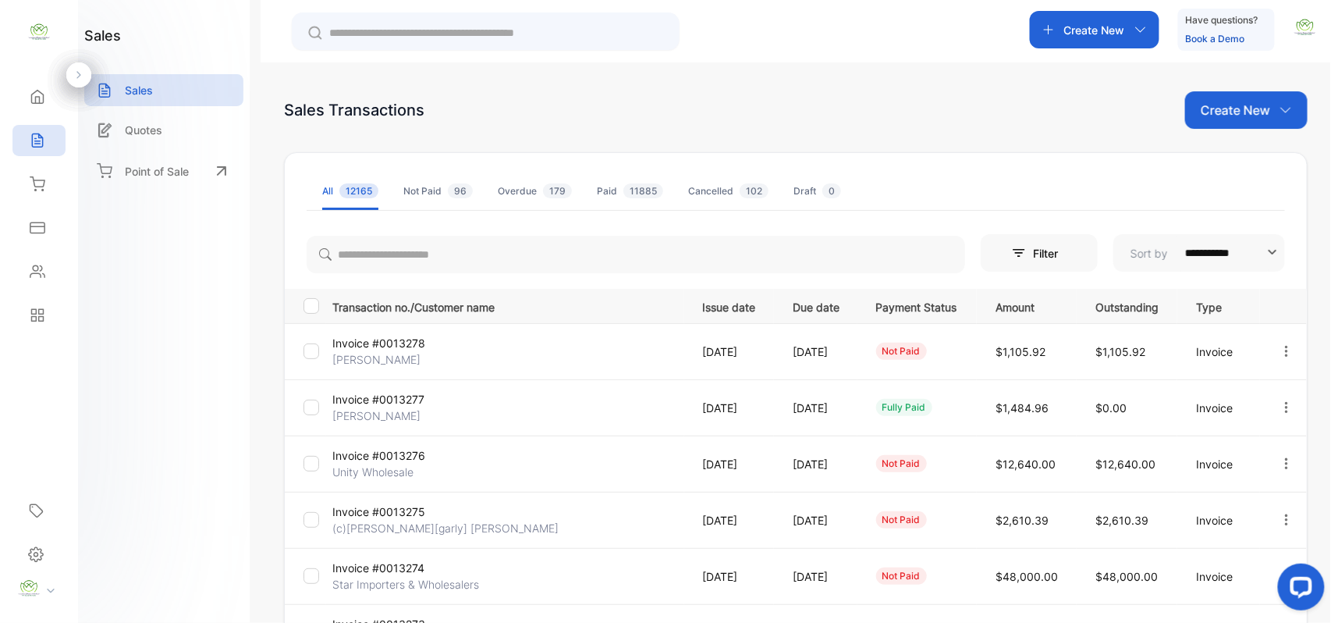
click at [1287, 404] on icon "button" at bounding box center [1287, 407] width 14 height 14
click at [1216, 499] on span "Print" at bounding box center [1206, 496] width 27 height 19
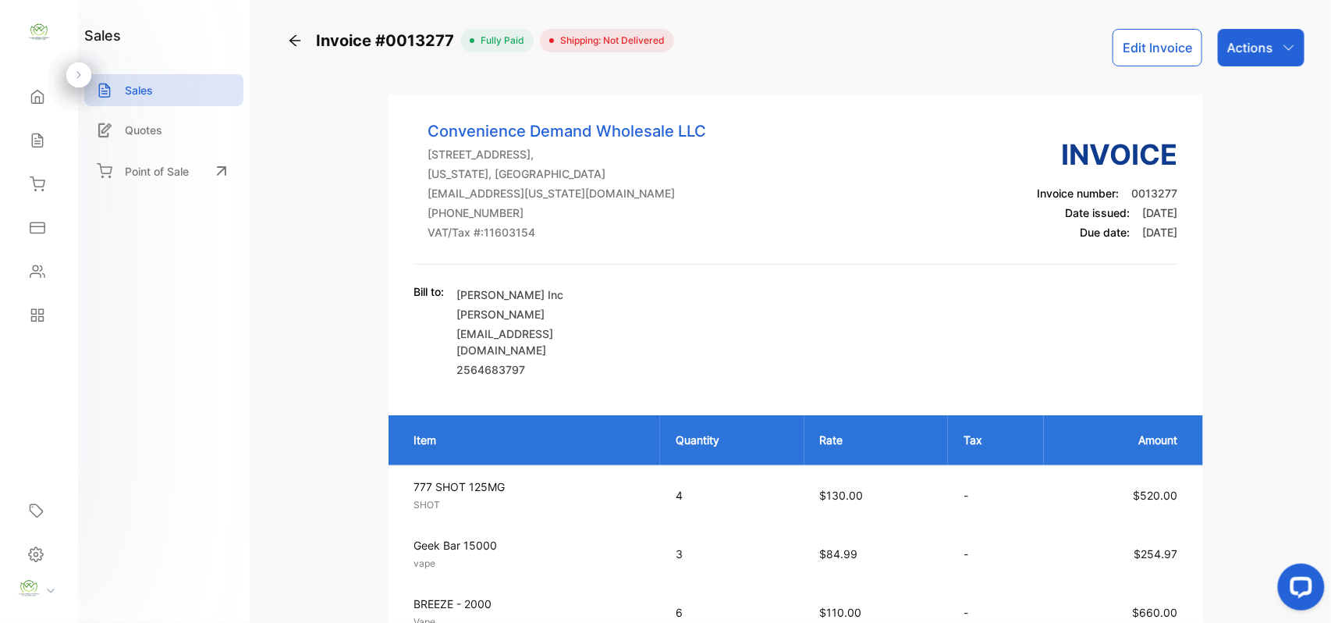
click at [50, 140] on div "Sales" at bounding box center [38, 140] width 53 height 31
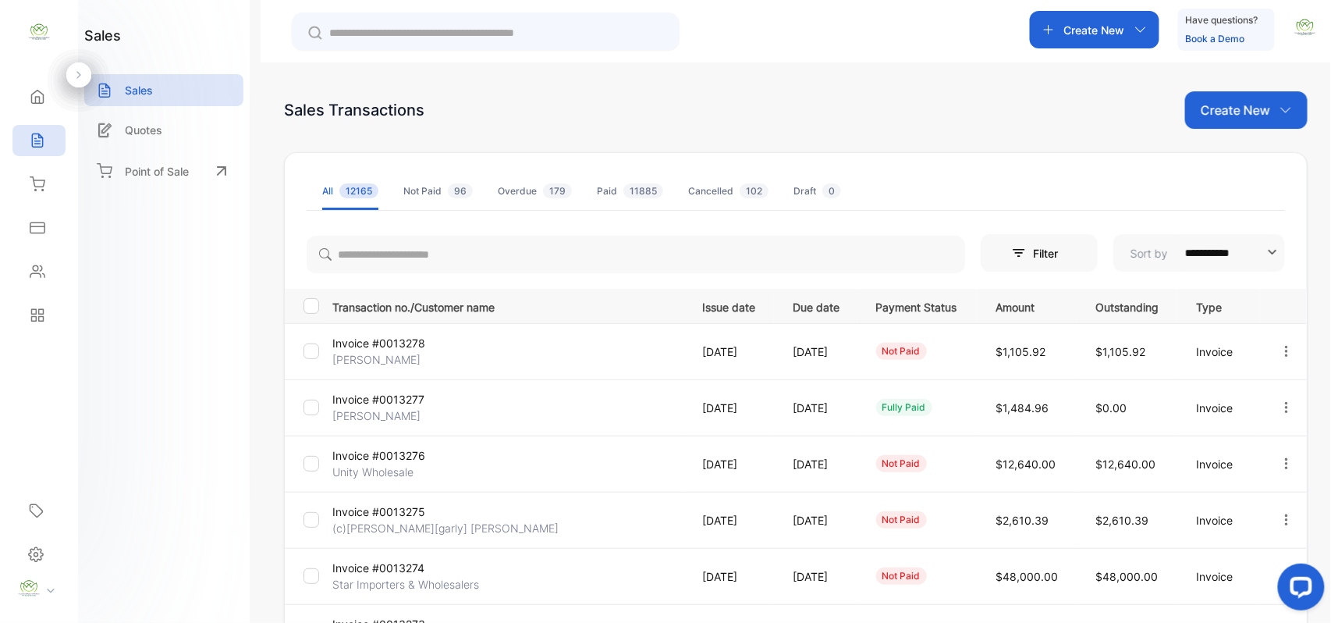
click at [398, 524] on p "(c)[PERSON_NAME][garly] [PERSON_NAME]" at bounding box center [445, 528] width 226 height 16
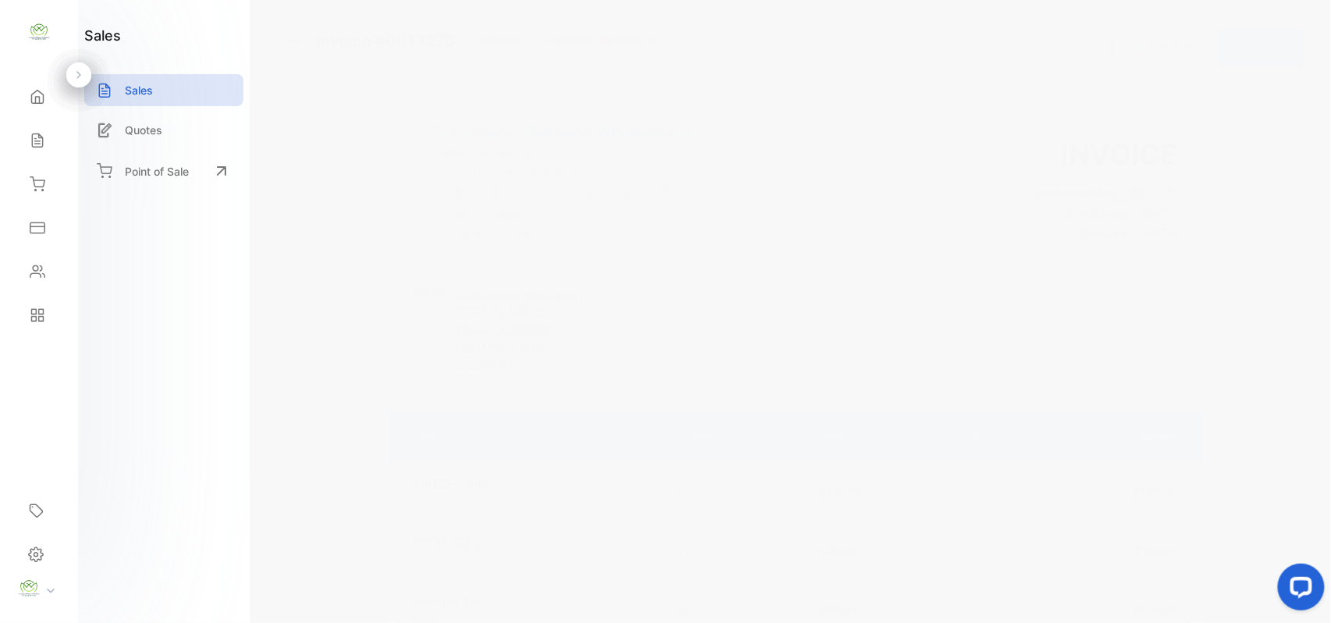
drag, startPoint x: 1268, startPoint y: 48, endPoint x: 1270, endPoint y: 61, distance: 13.5
click at [1269, 51] on p "Actions" at bounding box center [1250, 47] width 46 height 19
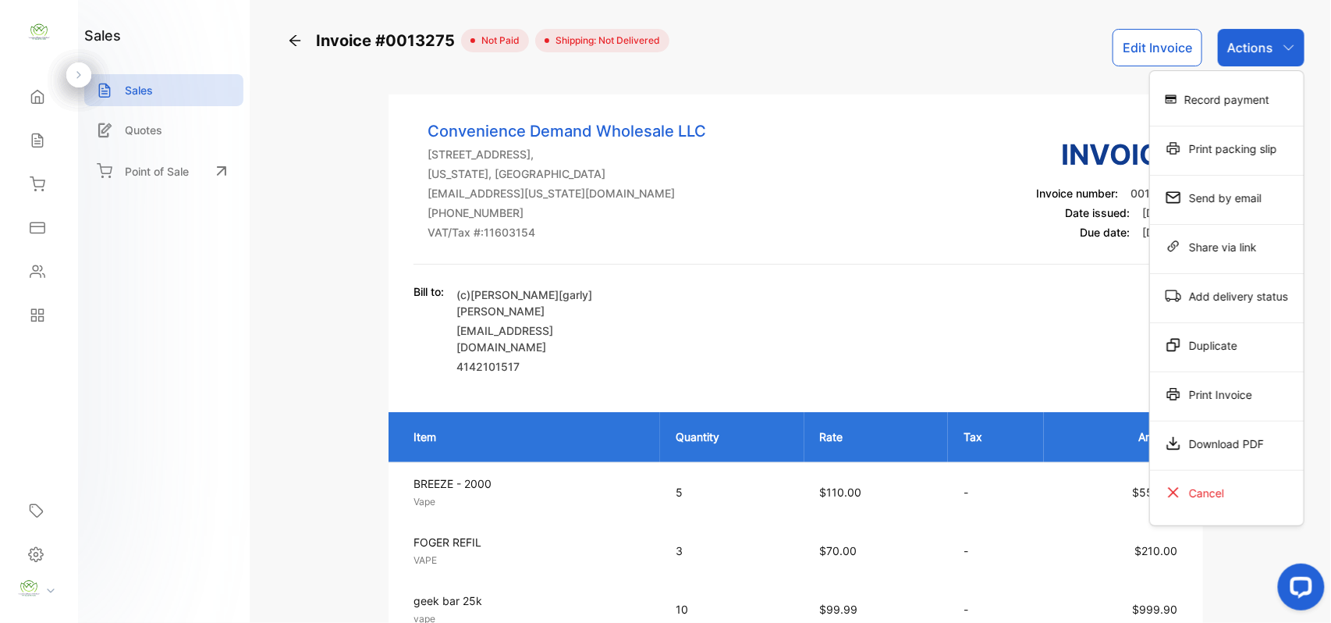
click at [1213, 393] on div "Print Invoice" at bounding box center [1227, 393] width 154 height 31
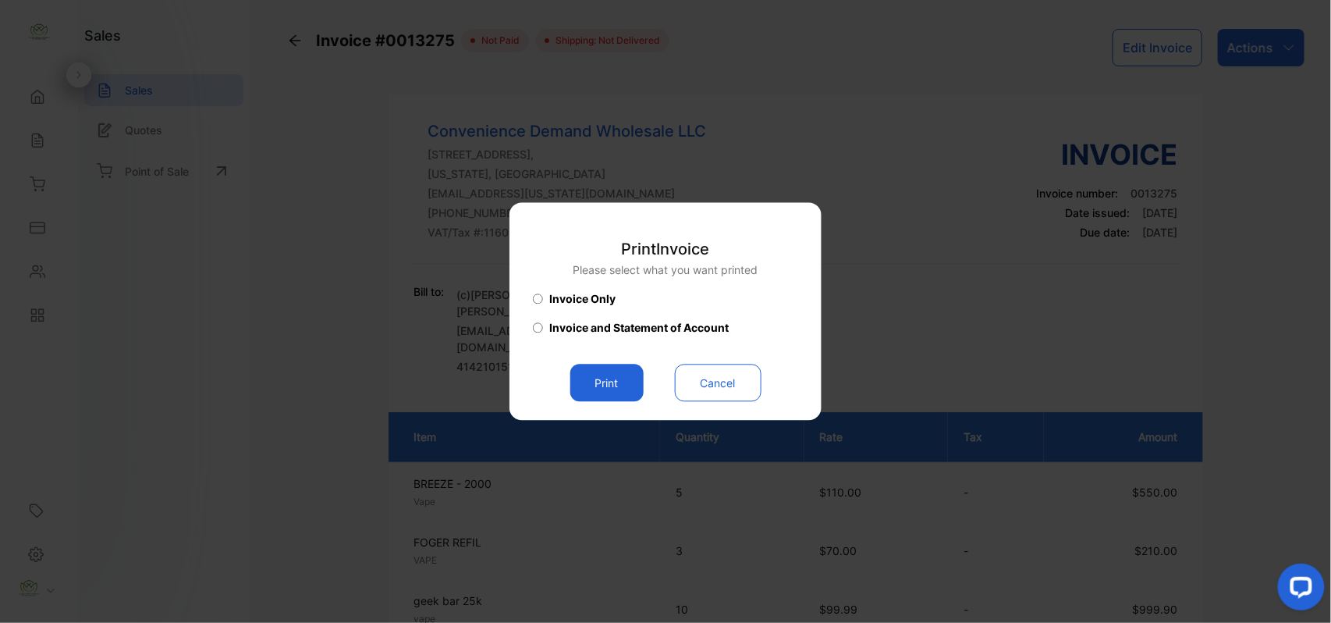
click at [612, 388] on button "Print" at bounding box center [606, 382] width 73 height 37
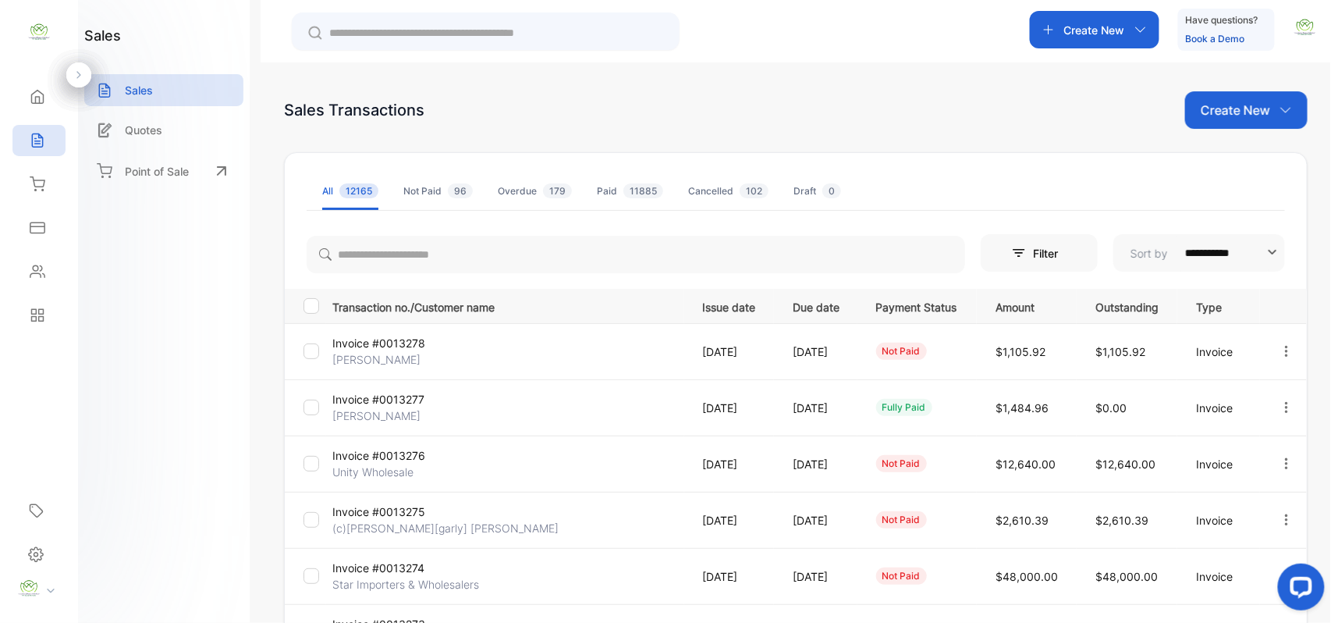
click at [385, 347] on p "Invoice #0013278" at bounding box center [390, 343] width 117 height 16
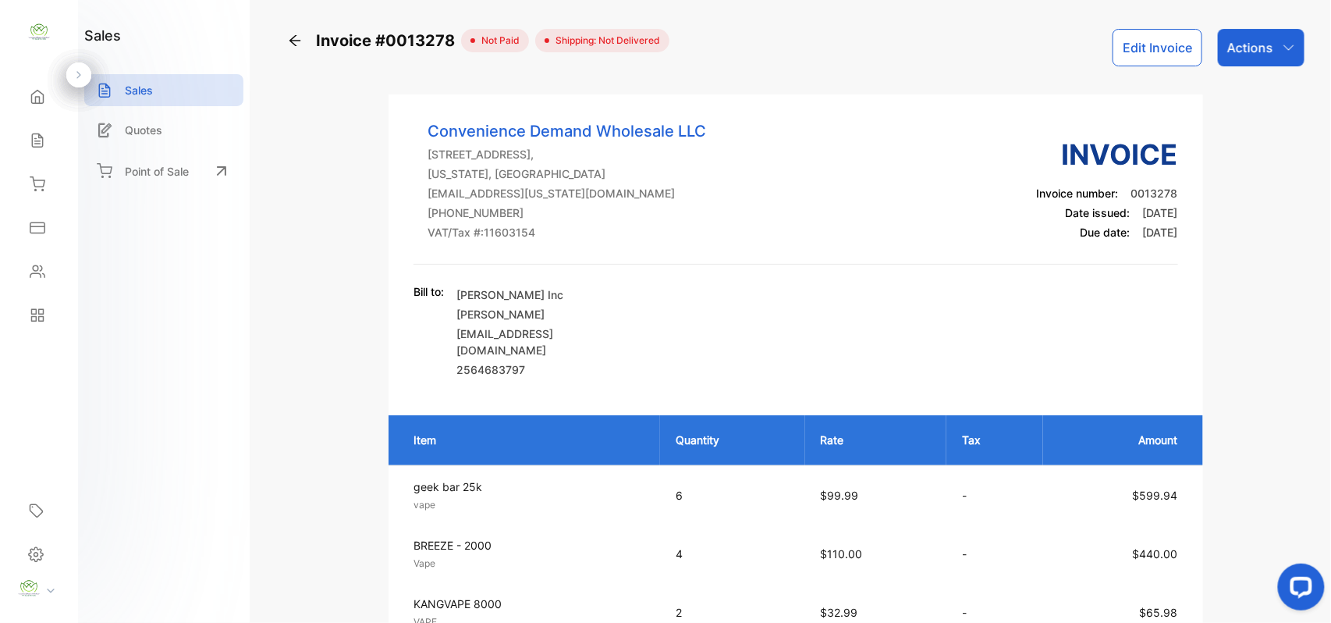
drag, startPoint x: 1265, startPoint y: 50, endPoint x: 1259, endPoint y: 62, distance: 14.0
click at [1264, 58] on div "Actions" at bounding box center [1261, 47] width 87 height 37
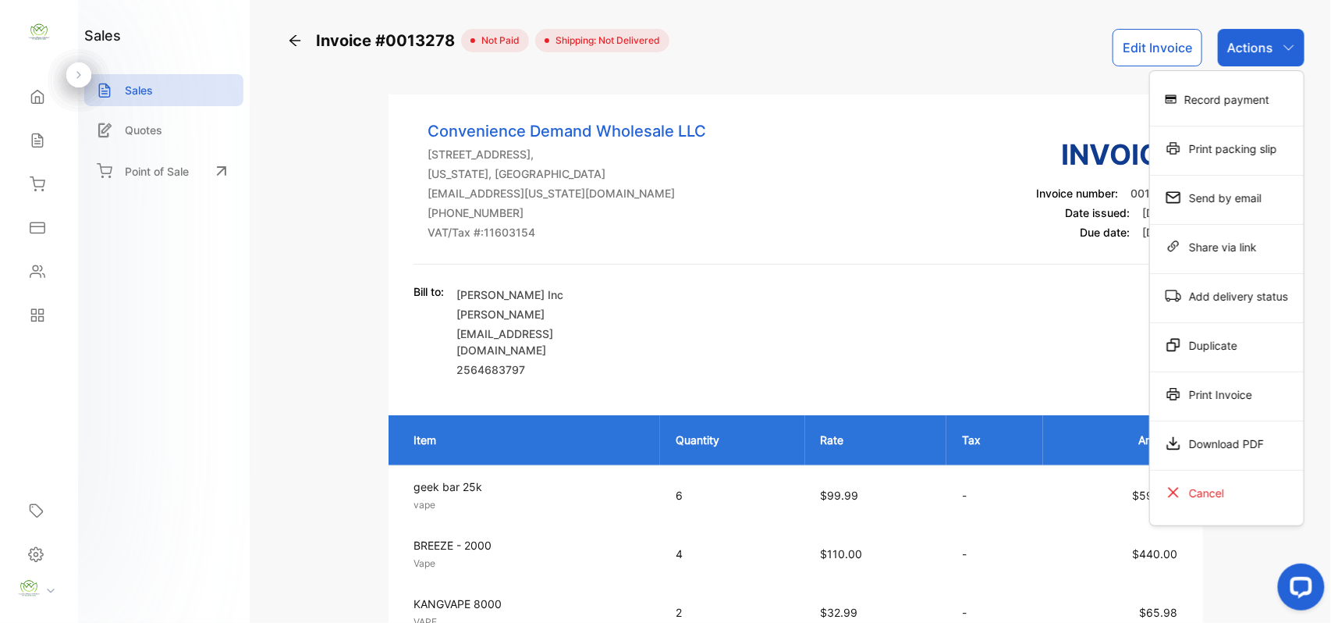
click at [1246, 396] on div "Print Invoice" at bounding box center [1227, 393] width 154 height 31
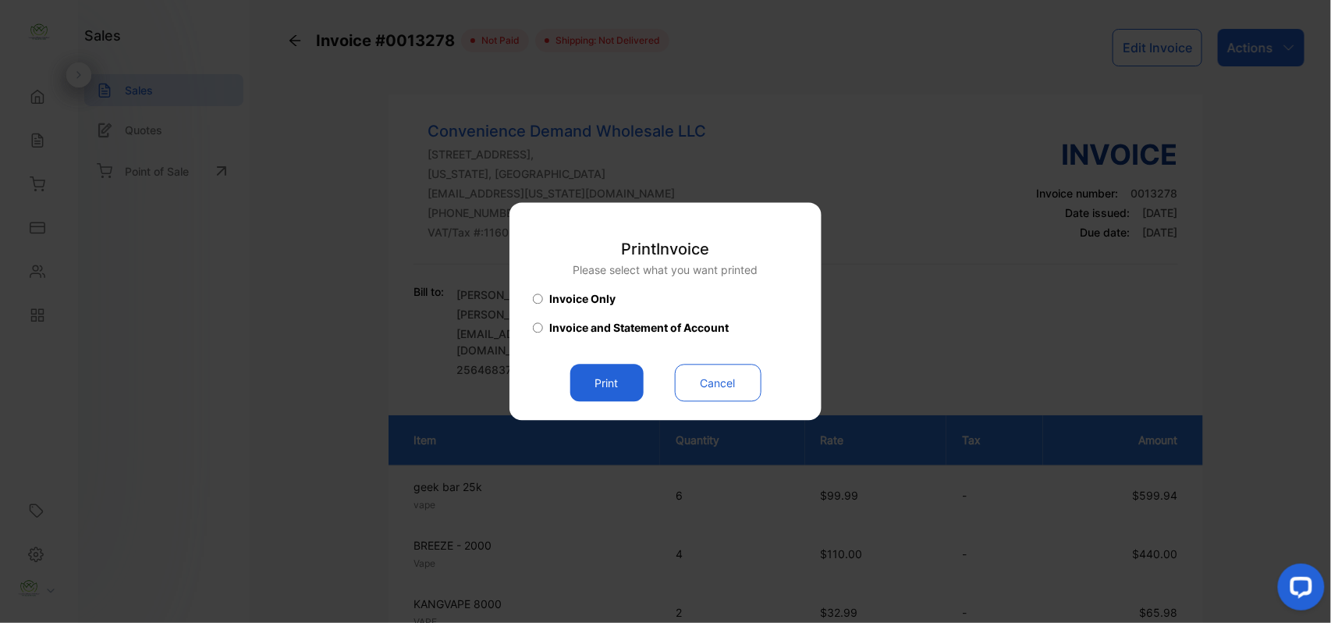
click at [616, 392] on button "Print" at bounding box center [606, 382] width 73 height 37
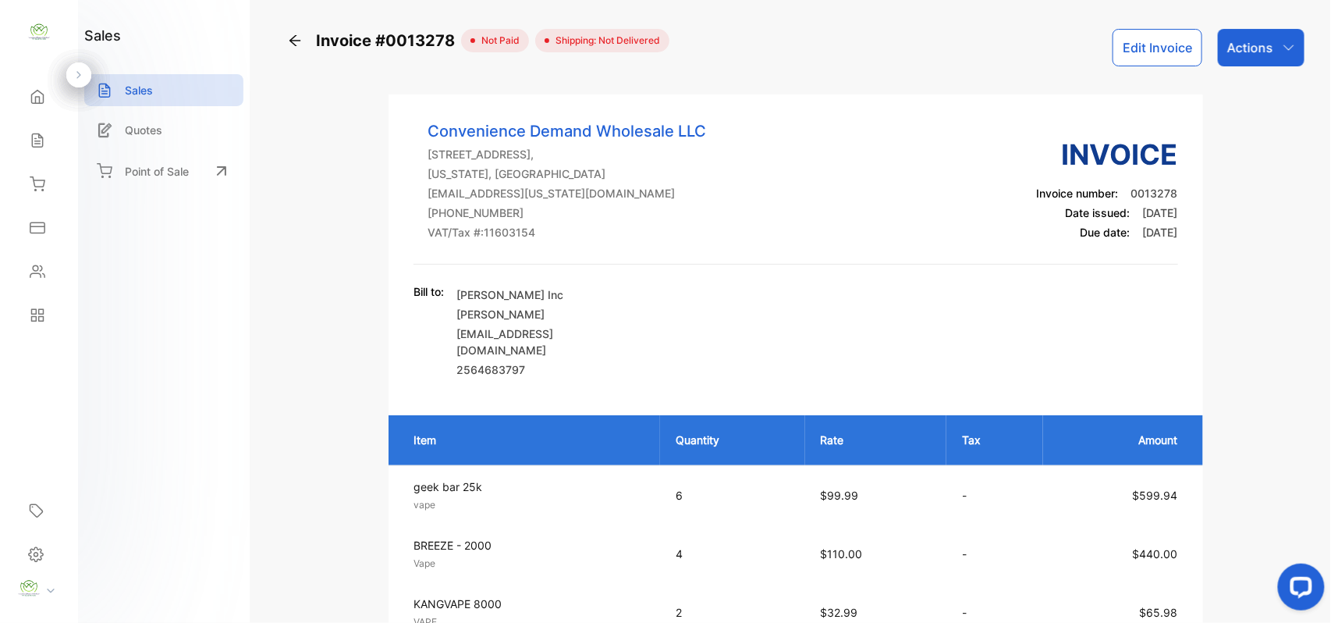
scroll to position [242, 0]
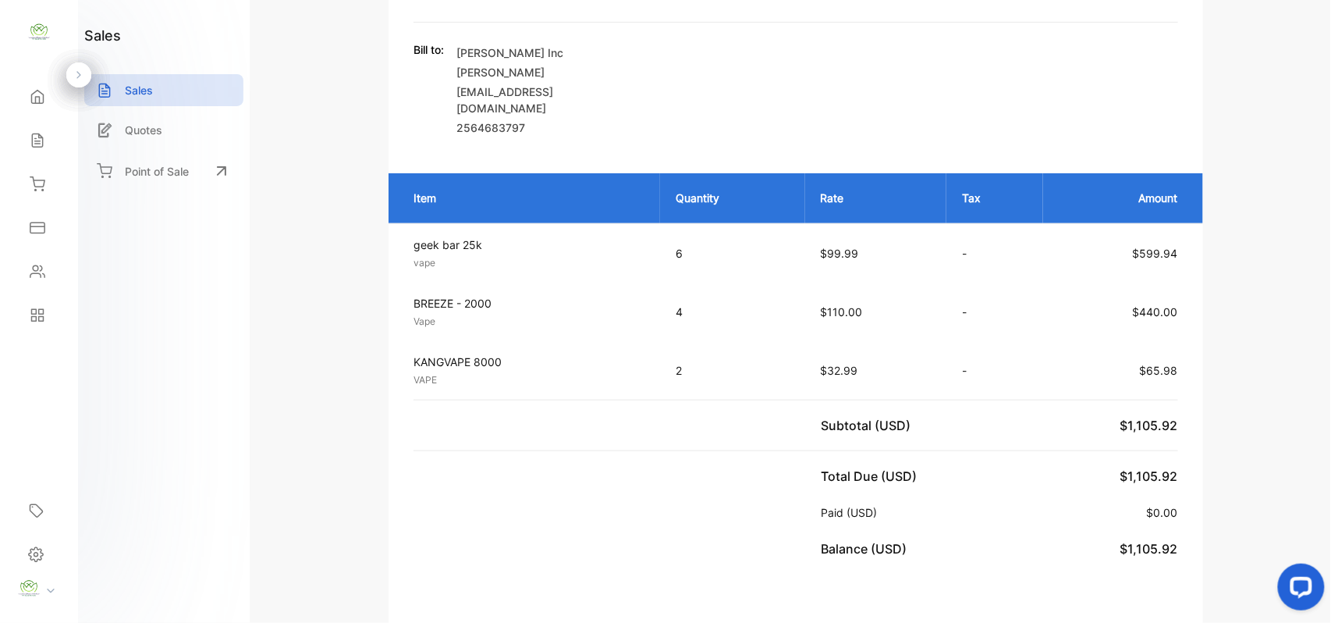
click at [39, 140] on icon at bounding box center [38, 141] width 16 height 16
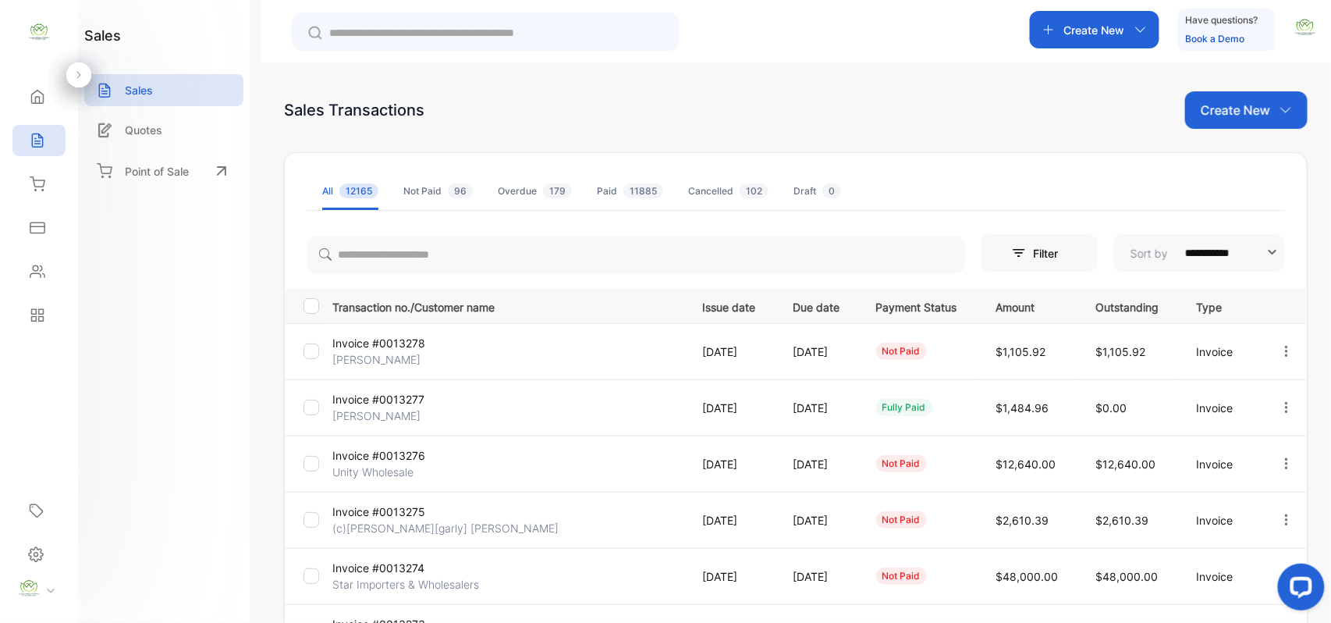
click at [1228, 107] on p "Create New" at bounding box center [1235, 110] width 69 height 19
click at [1241, 148] on div "Invoice" at bounding box center [1252, 161] width 109 height 31
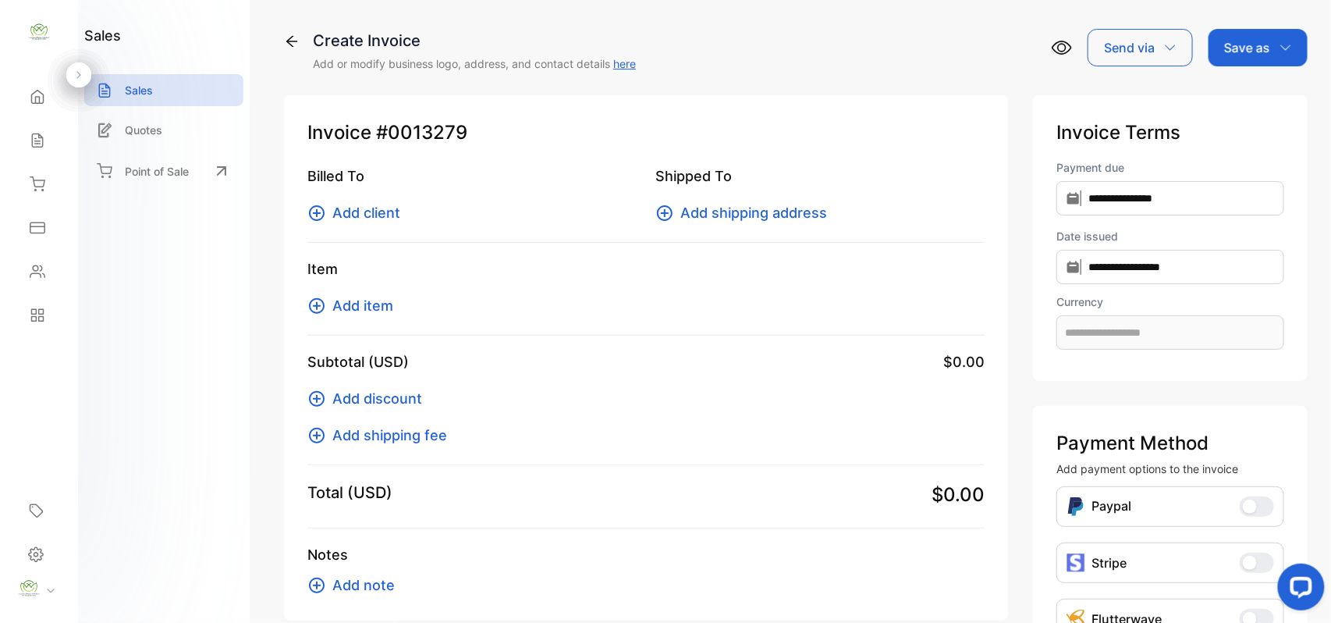
type input "**********"
click at [367, 212] on span "Add client" at bounding box center [366, 212] width 68 height 21
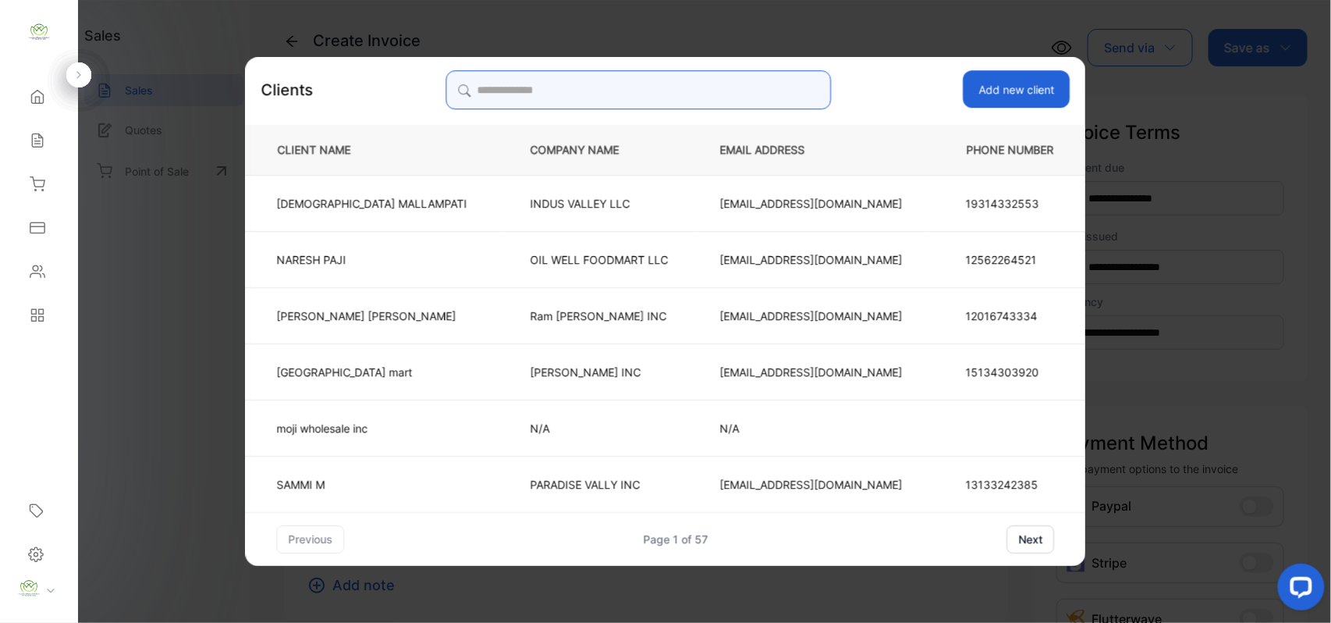
click at [662, 89] on input "search" at bounding box center [638, 89] width 385 height 39
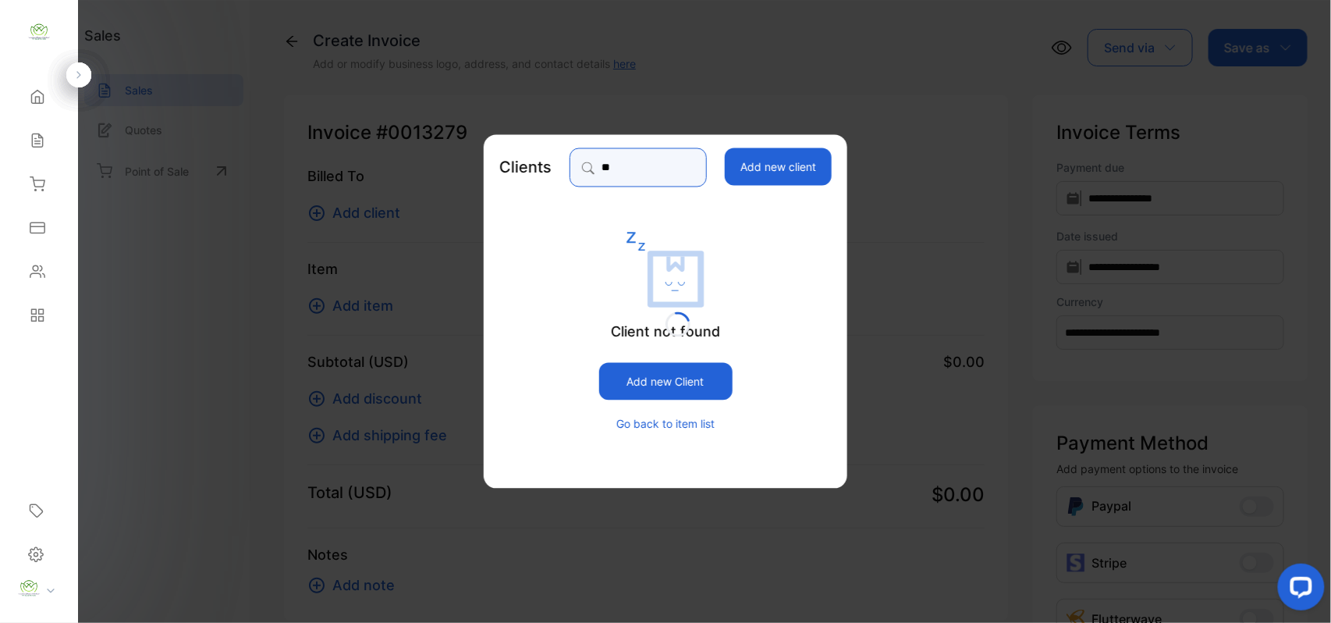
type input "*"
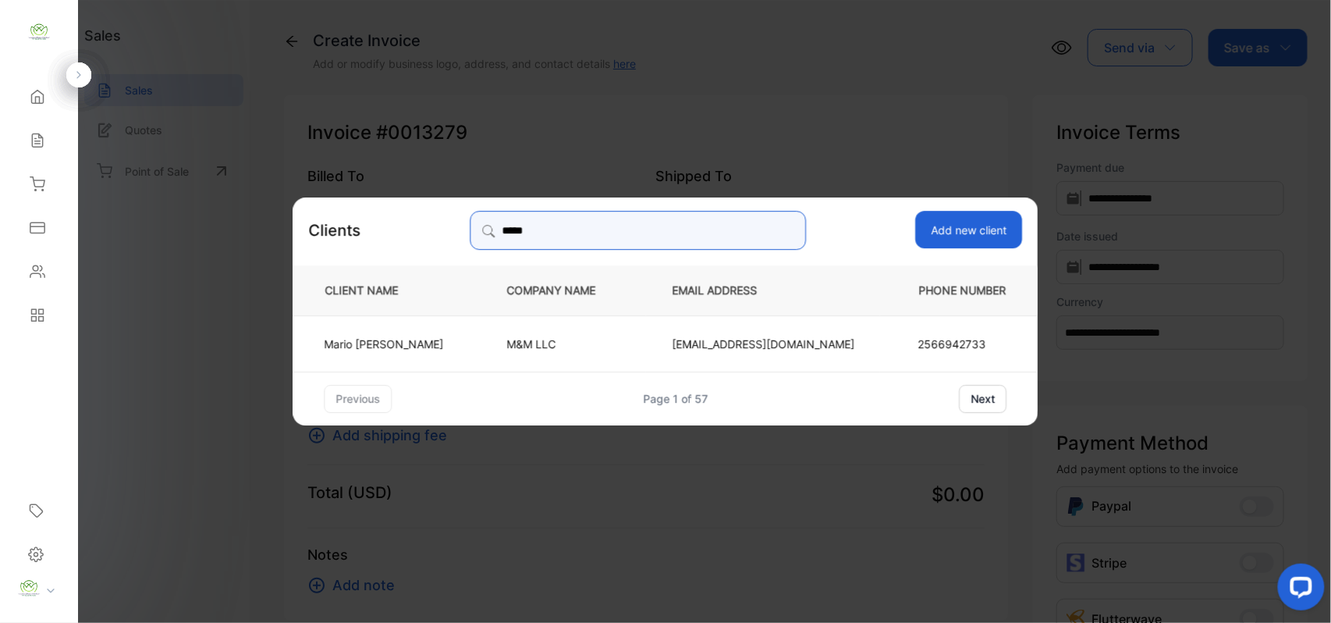
type input "*****"
drag, startPoint x: 420, startPoint y: 356, endPoint x: 403, endPoint y: 353, distance: 16.7
click at [414, 356] on td "Mario Nasseri" at bounding box center [387, 342] width 188 height 56
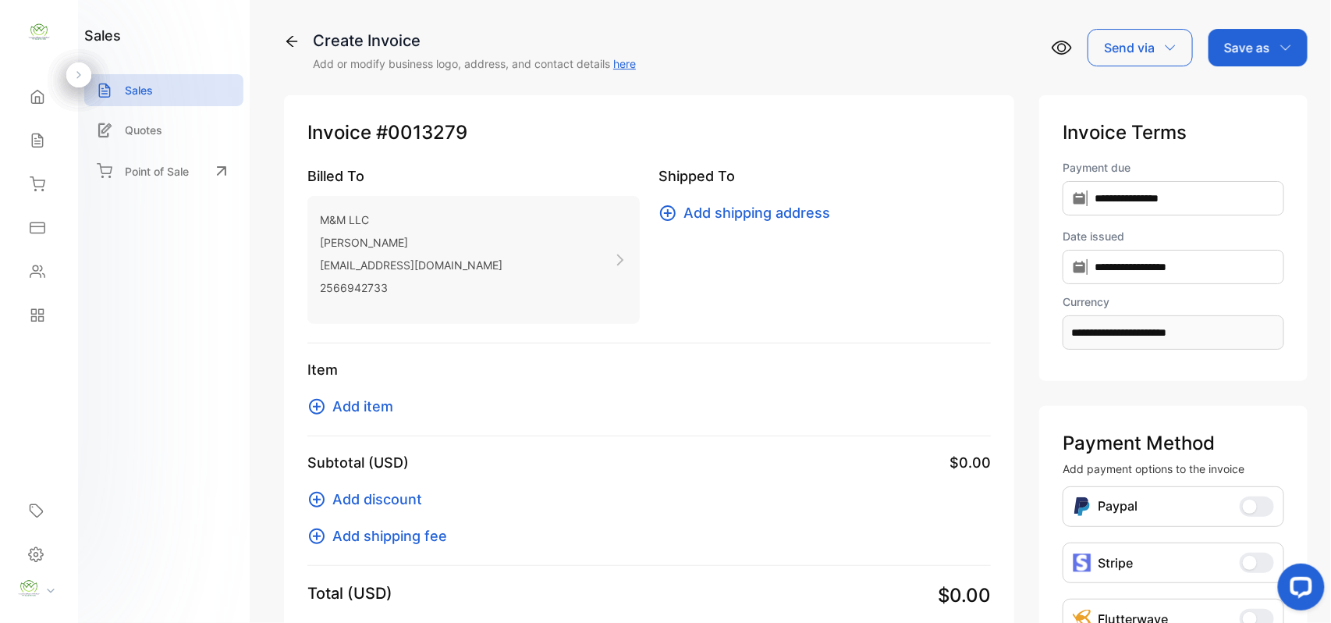
click at [367, 400] on span "Add item" at bounding box center [362, 406] width 61 height 21
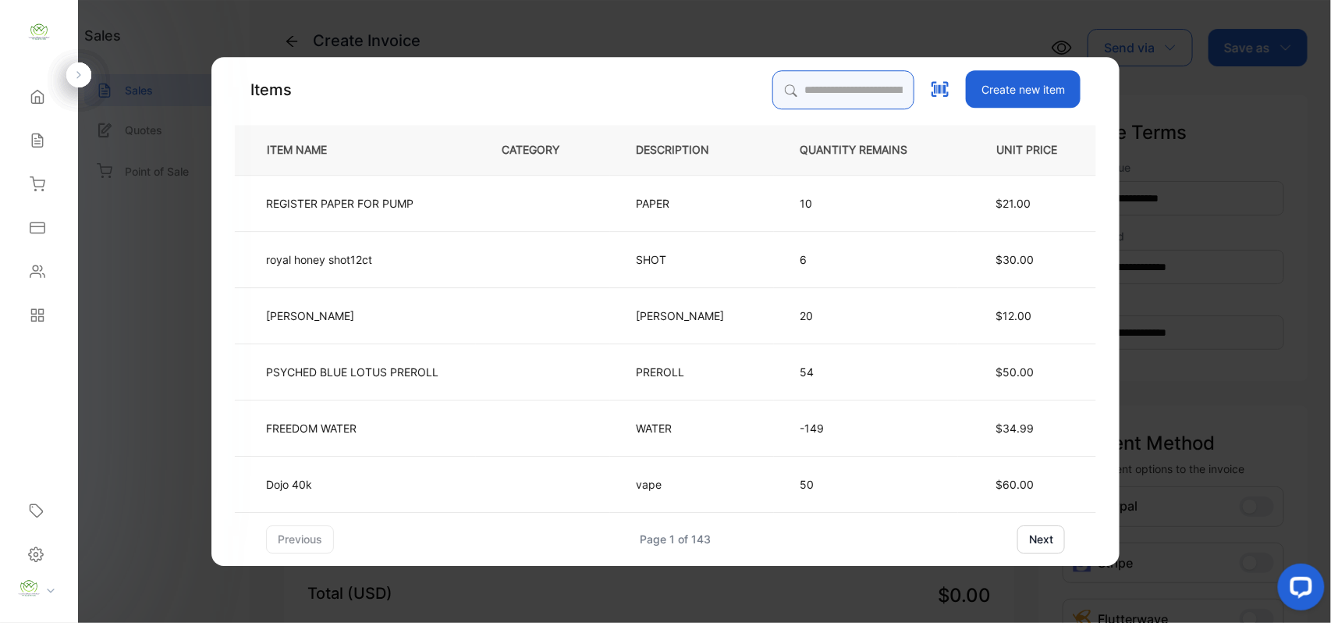
click at [847, 84] on input "search" at bounding box center [843, 89] width 142 height 39
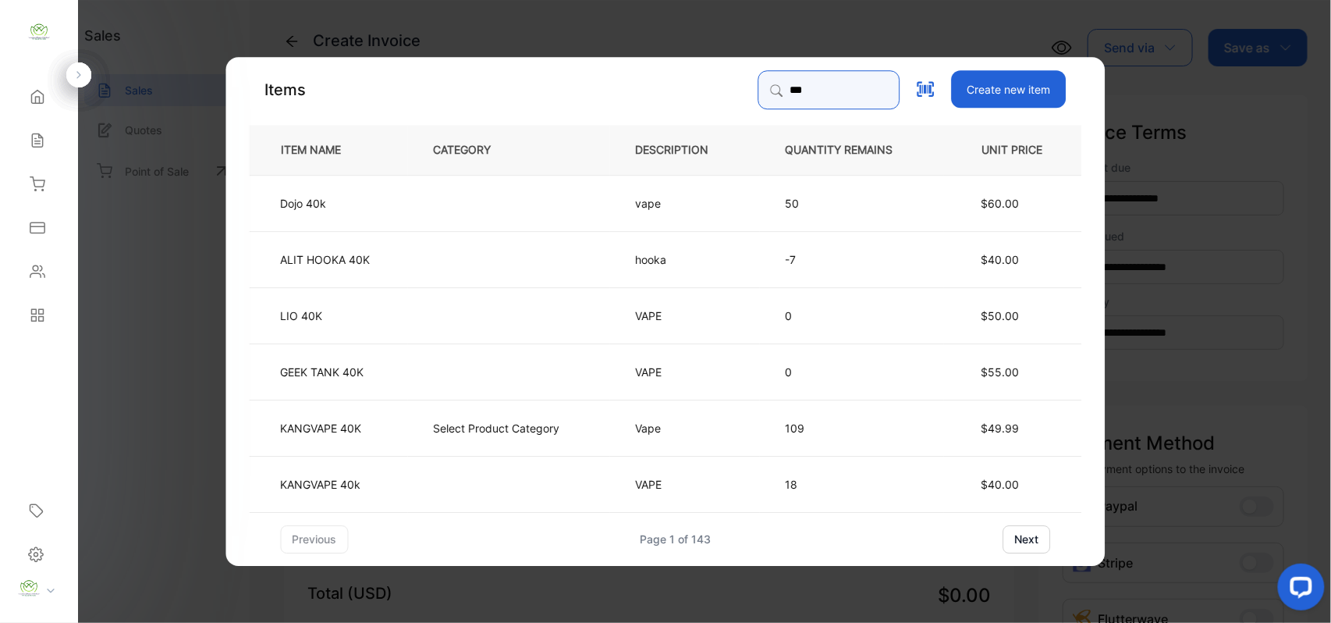
type input "***"
click at [550, 421] on p "Select Product Category" at bounding box center [497, 427] width 126 height 16
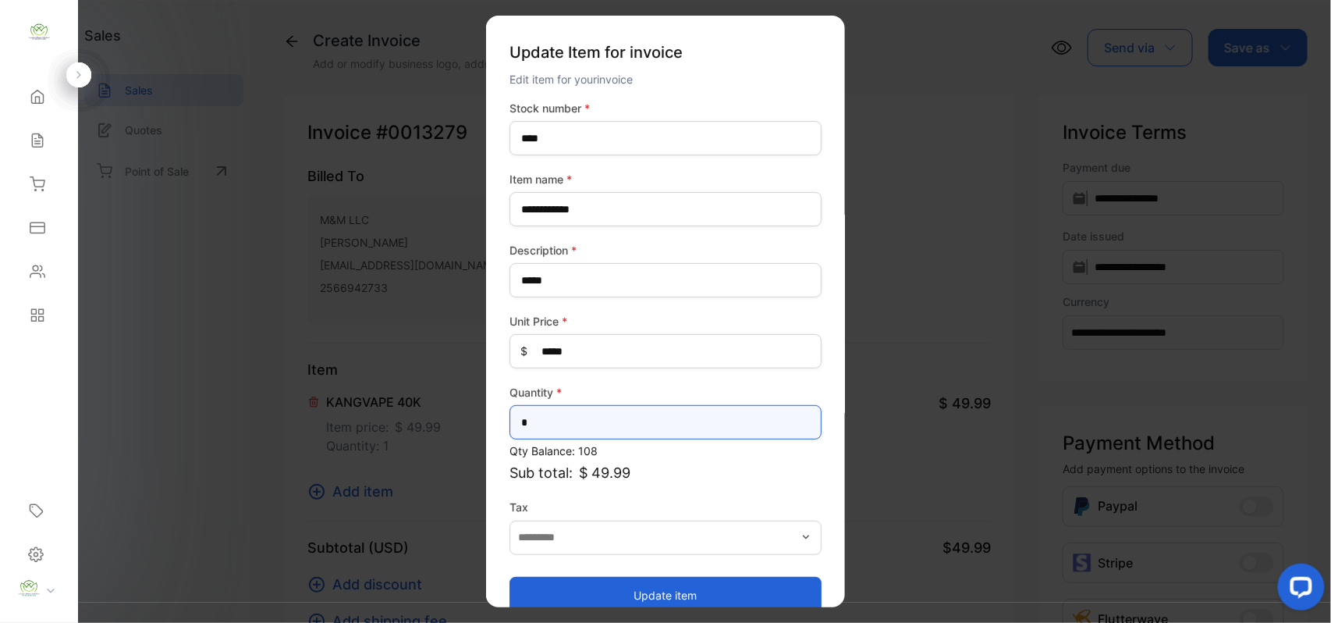
click at [620, 417] on input "*" at bounding box center [666, 422] width 312 height 34
type input "*"
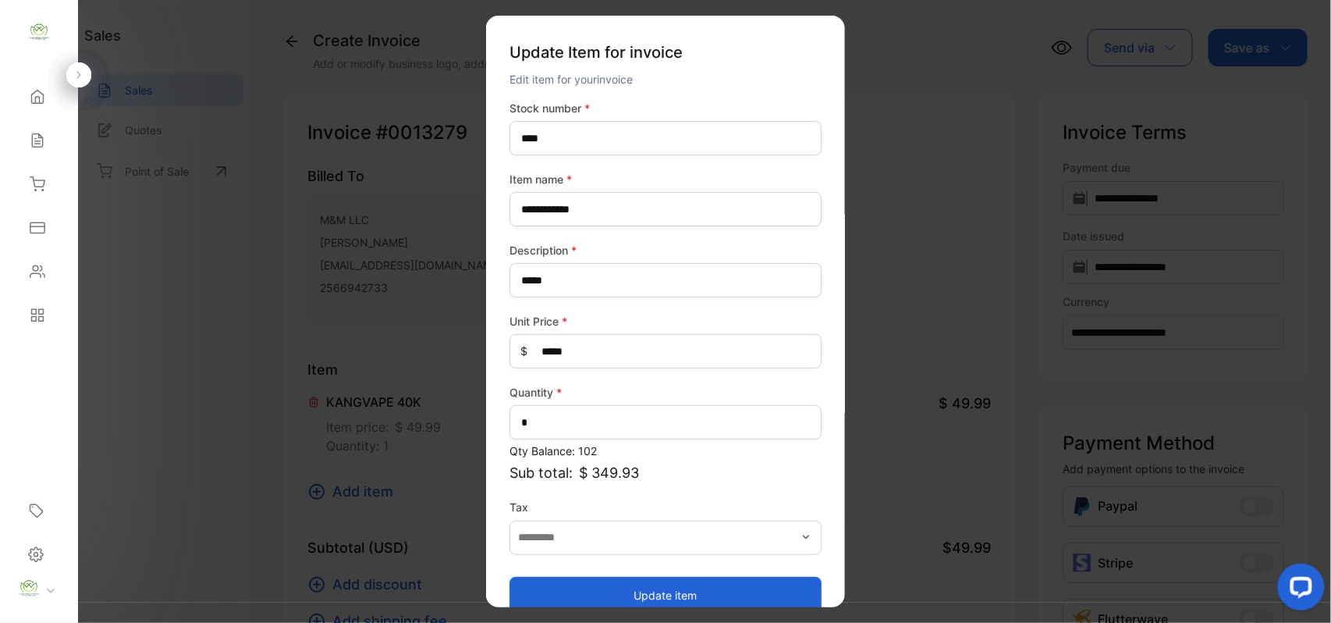
click at [601, 581] on button "Update item" at bounding box center [666, 594] width 312 height 37
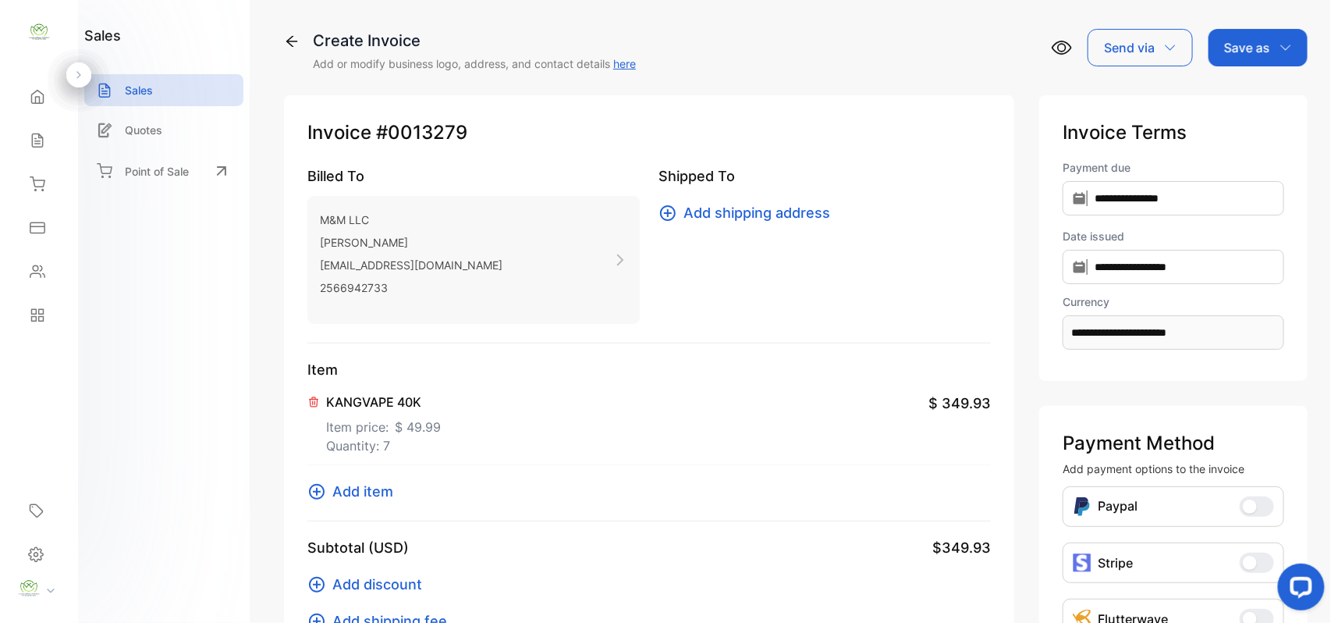
click at [378, 492] on span "Add item" at bounding box center [362, 491] width 61 height 21
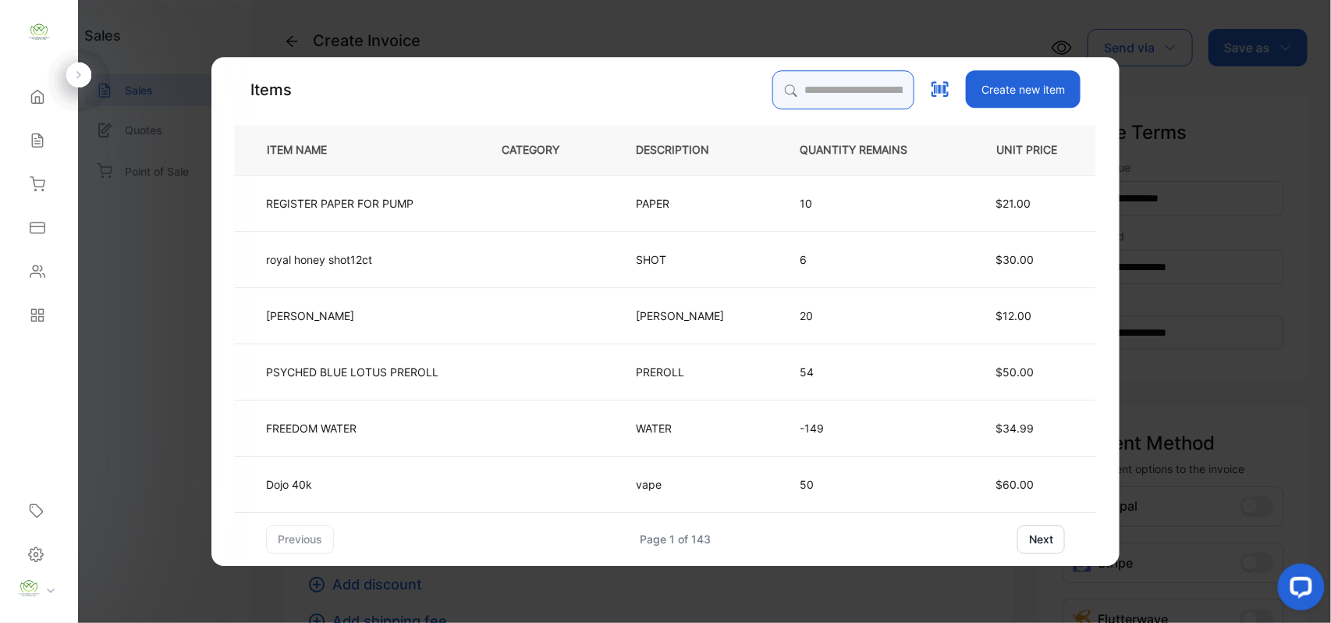
click at [784, 86] on input "search" at bounding box center [843, 89] width 142 height 39
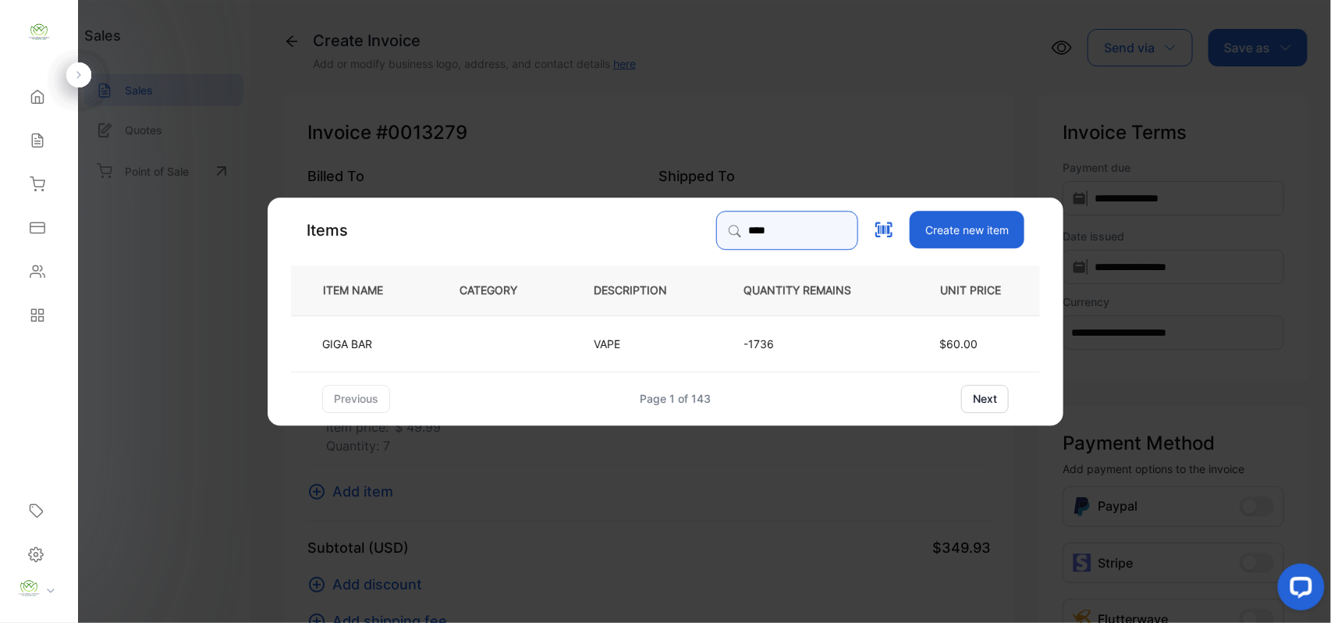
type input "****"
click at [631, 326] on td "VAPE" at bounding box center [643, 342] width 150 height 56
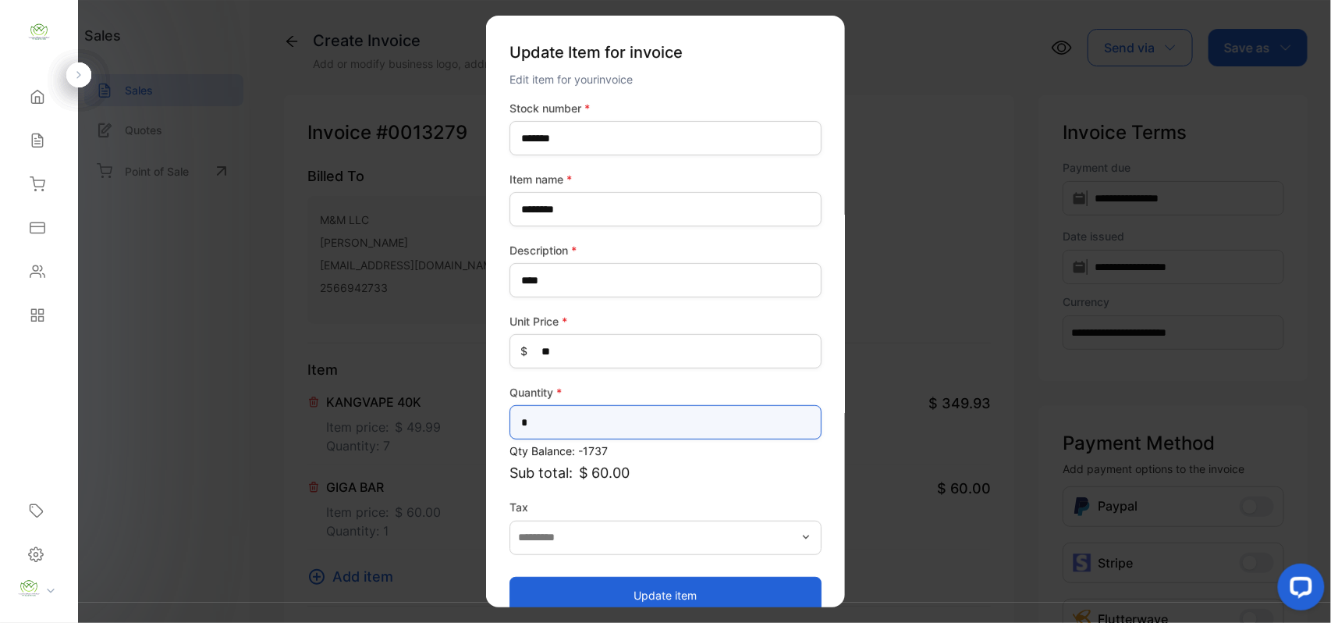
click at [679, 405] on input "*" at bounding box center [666, 422] width 312 height 34
type input "*"
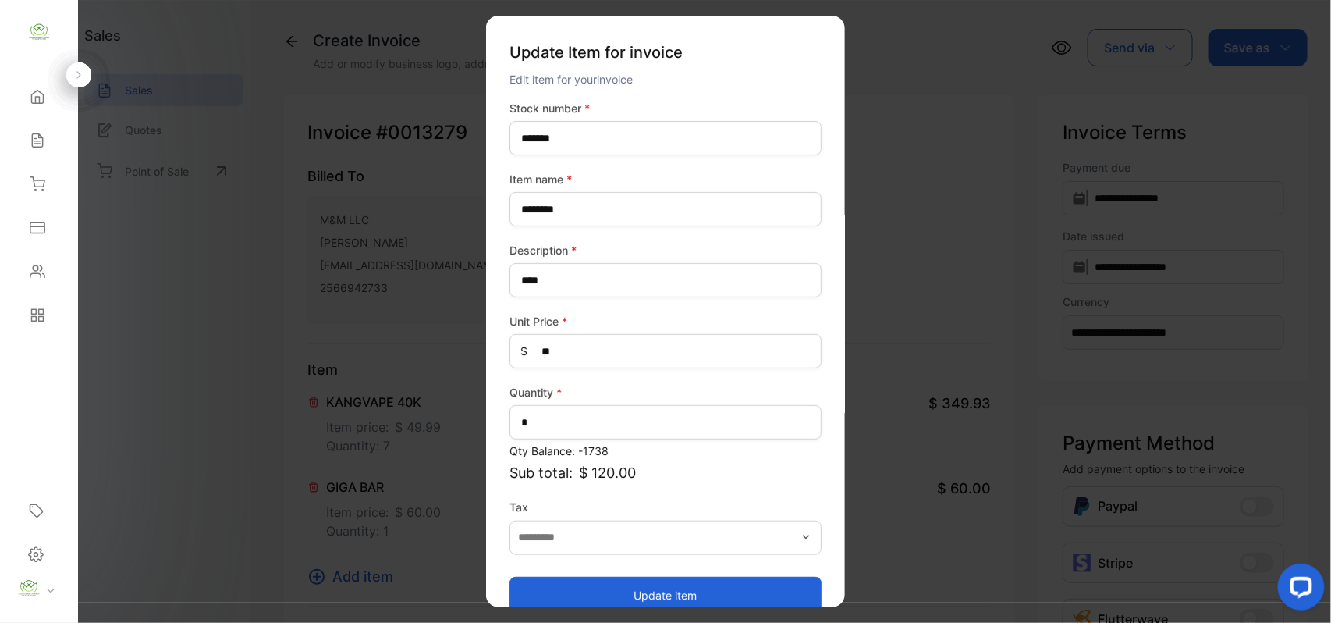
click at [641, 585] on button "Update item" at bounding box center [666, 594] width 312 height 37
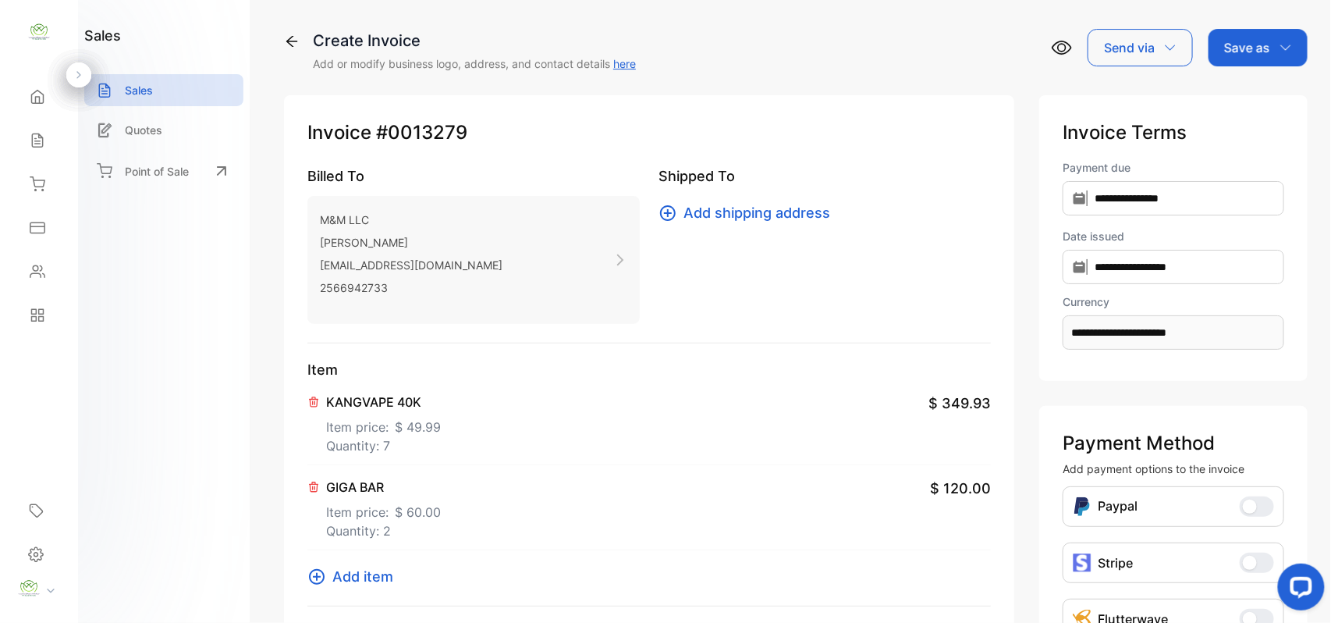
click at [1262, 38] on p "Save as" at bounding box center [1247, 47] width 46 height 19
click at [1252, 83] on div "Invoice" at bounding box center [1254, 98] width 90 height 31
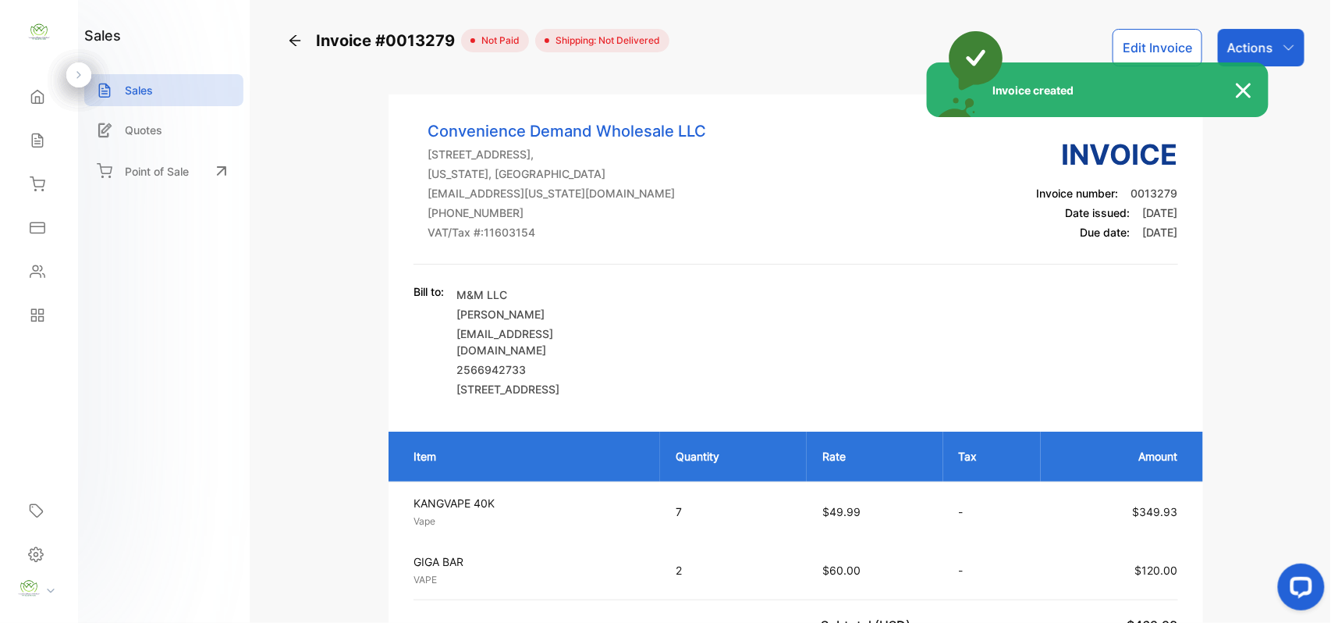
click at [1281, 51] on div "Invoice created" at bounding box center [665, 311] width 1331 height 623
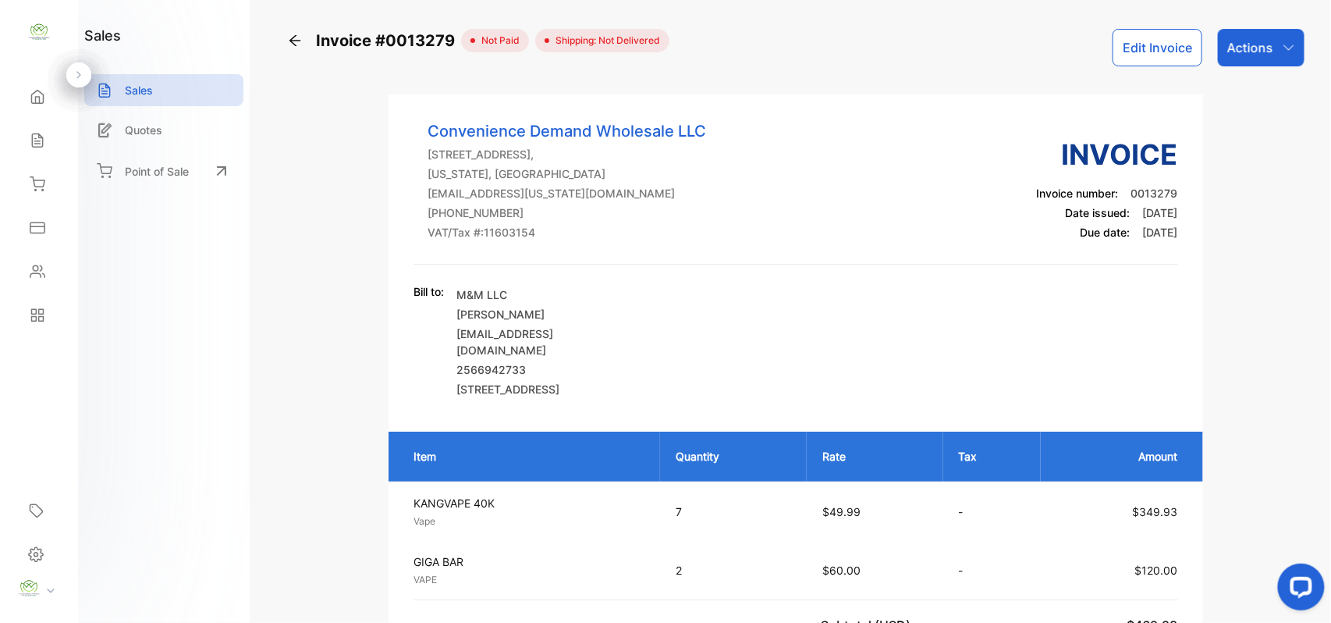
click at [1283, 51] on icon "button" at bounding box center [1289, 47] width 12 height 12
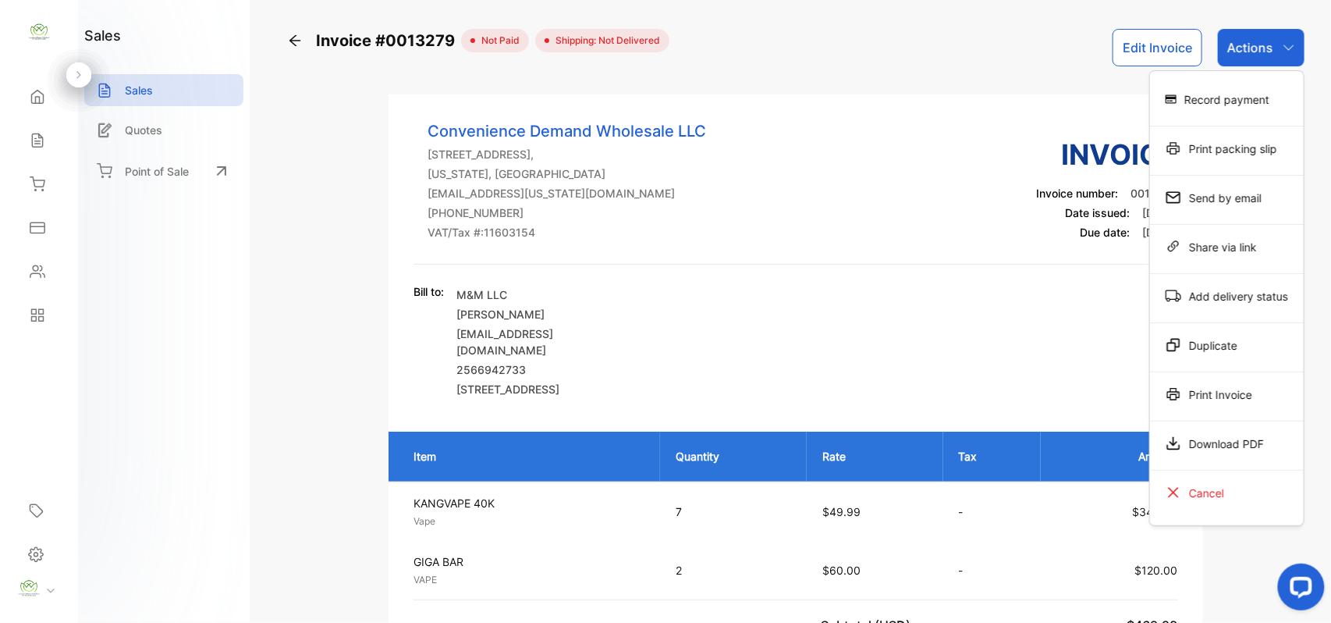
click at [1256, 406] on div "Print Invoice" at bounding box center [1227, 393] width 154 height 31
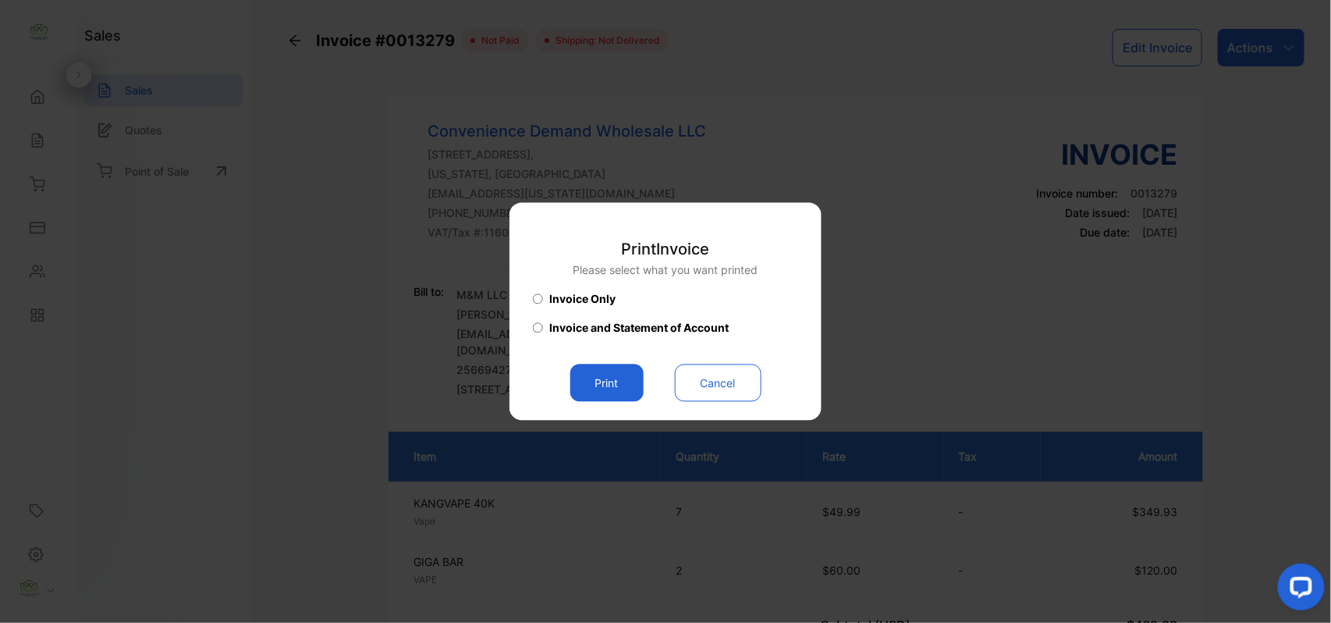
click at [627, 382] on button "Print" at bounding box center [606, 382] width 73 height 37
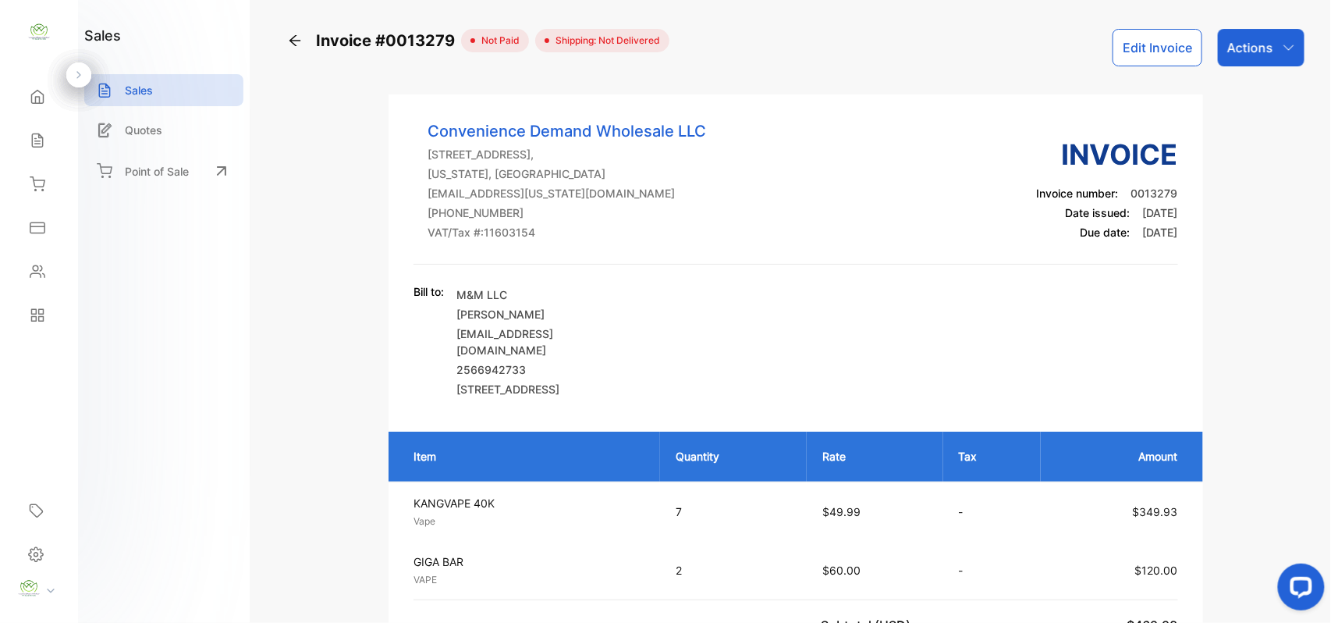
drag, startPoint x: 1231, startPoint y: 32, endPoint x: 1237, endPoint y: 57, distance: 25.7
click at [1242, 47] on div "Actions" at bounding box center [1261, 47] width 87 height 37
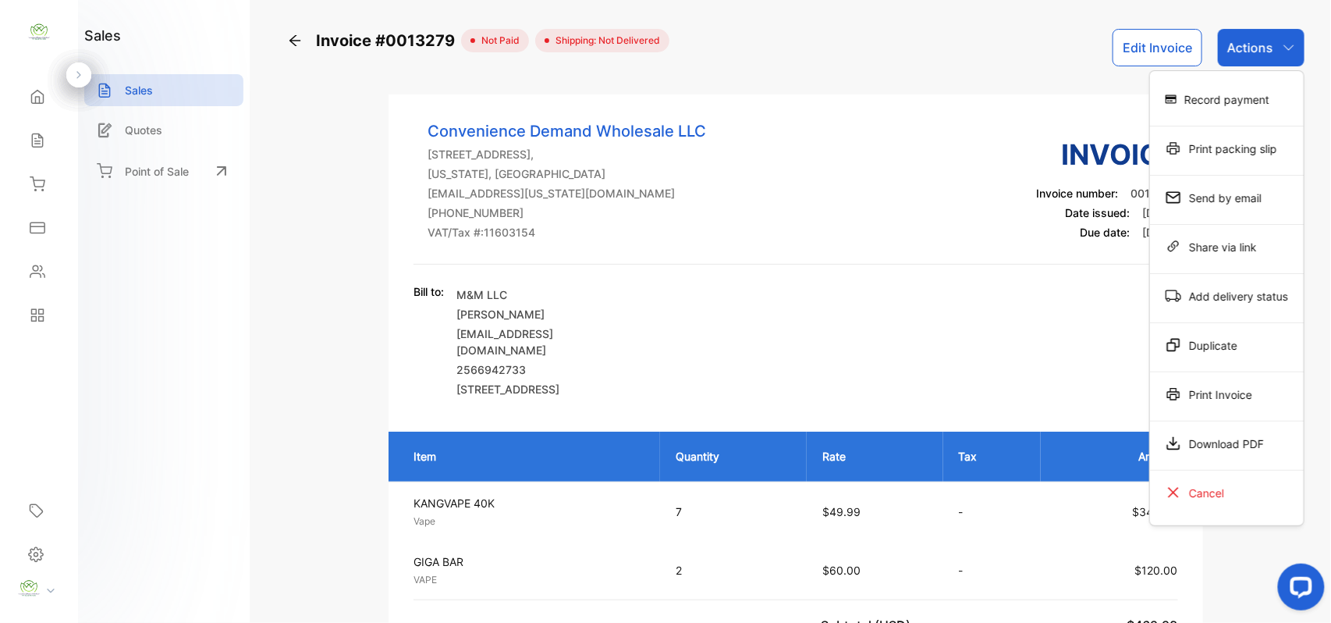
click at [1246, 92] on div "Record payment" at bounding box center [1227, 98] width 154 height 31
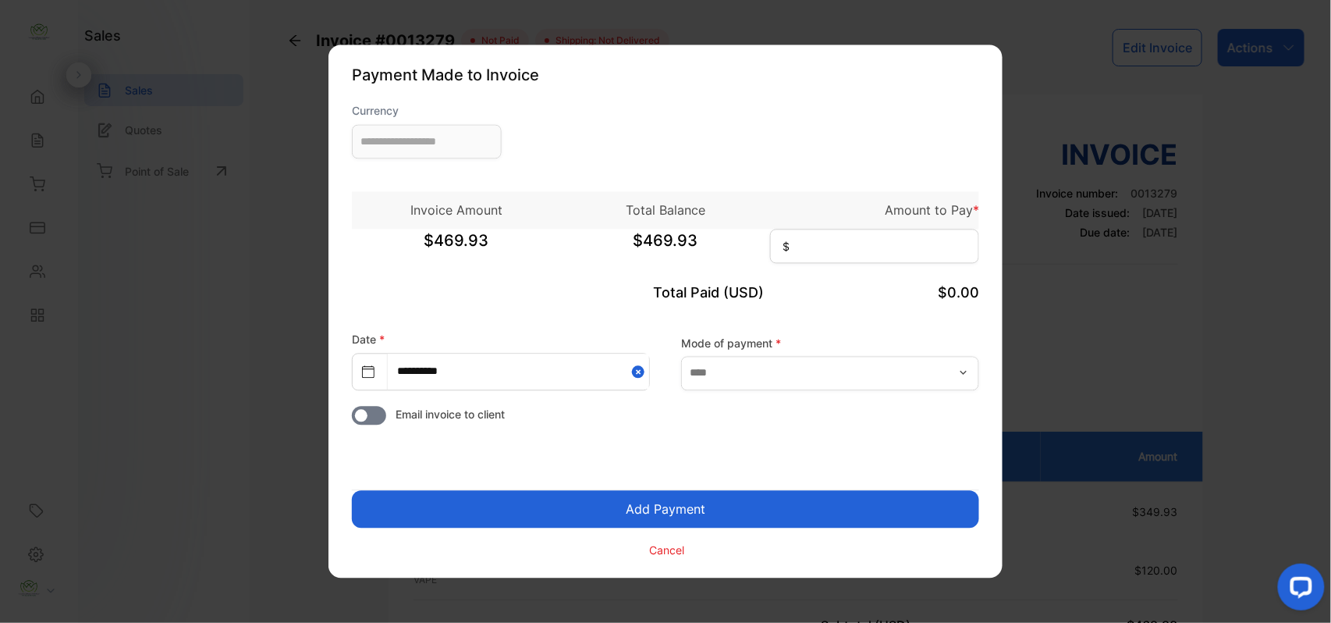
type input "**********"
click at [885, 254] on input at bounding box center [874, 246] width 209 height 34
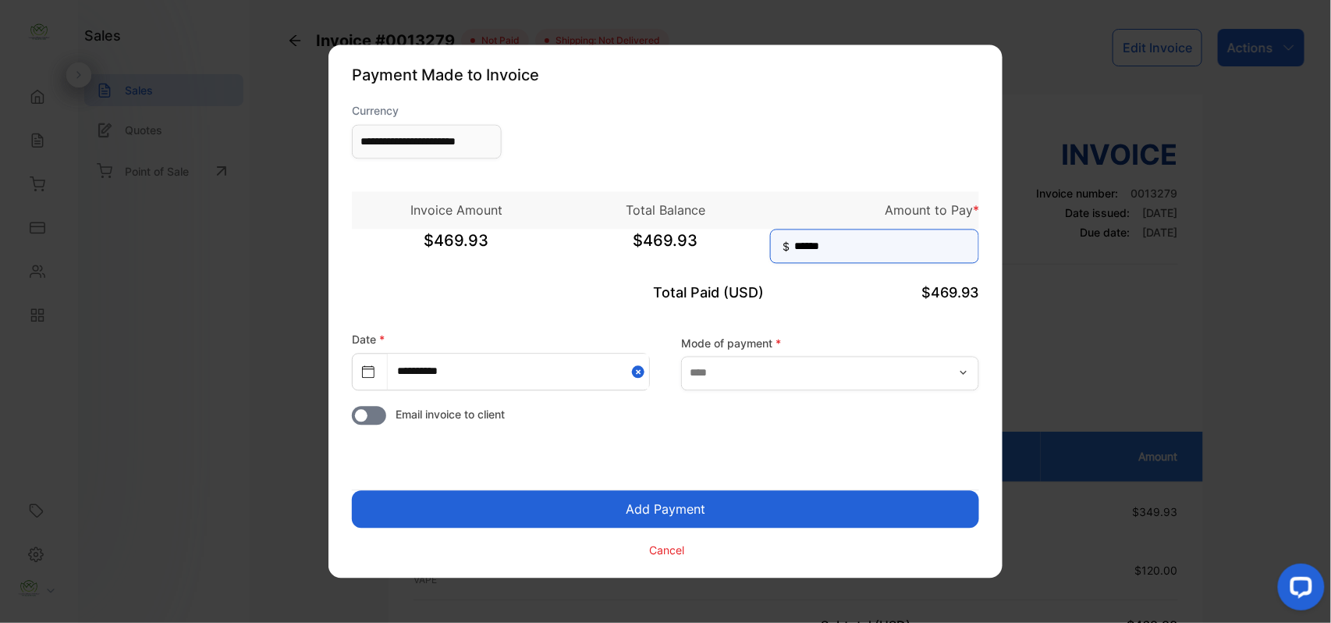
type input "******"
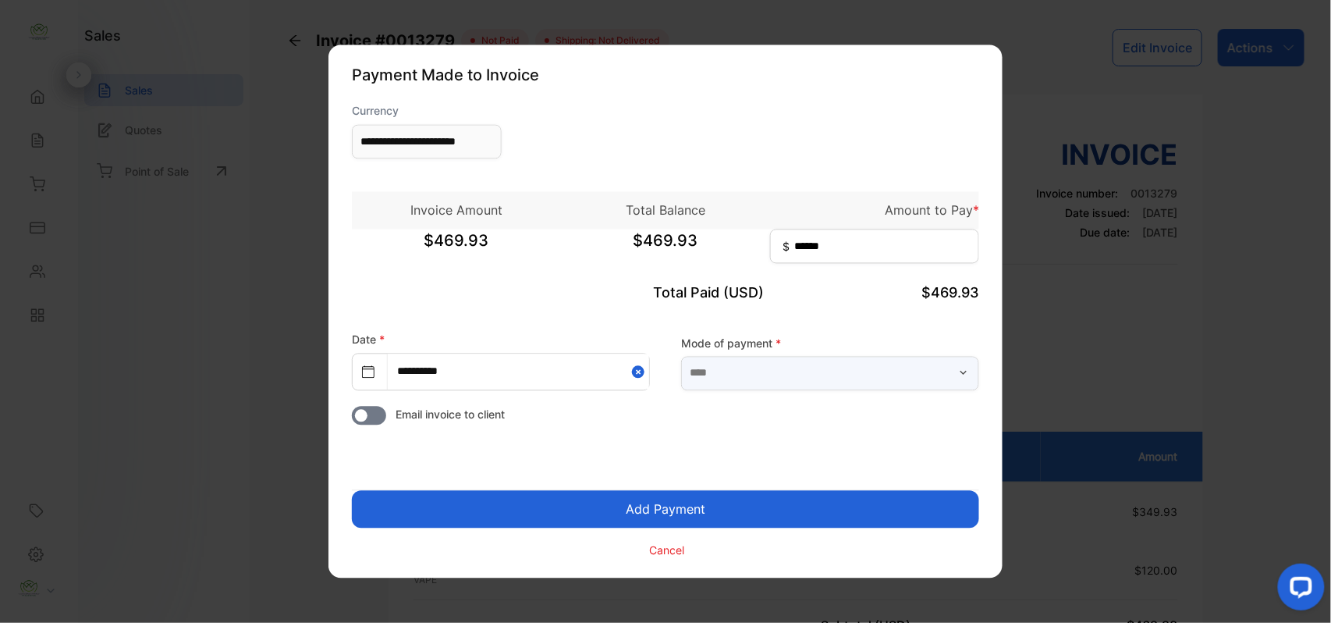
click at [760, 372] on input "text" at bounding box center [830, 373] width 298 height 34
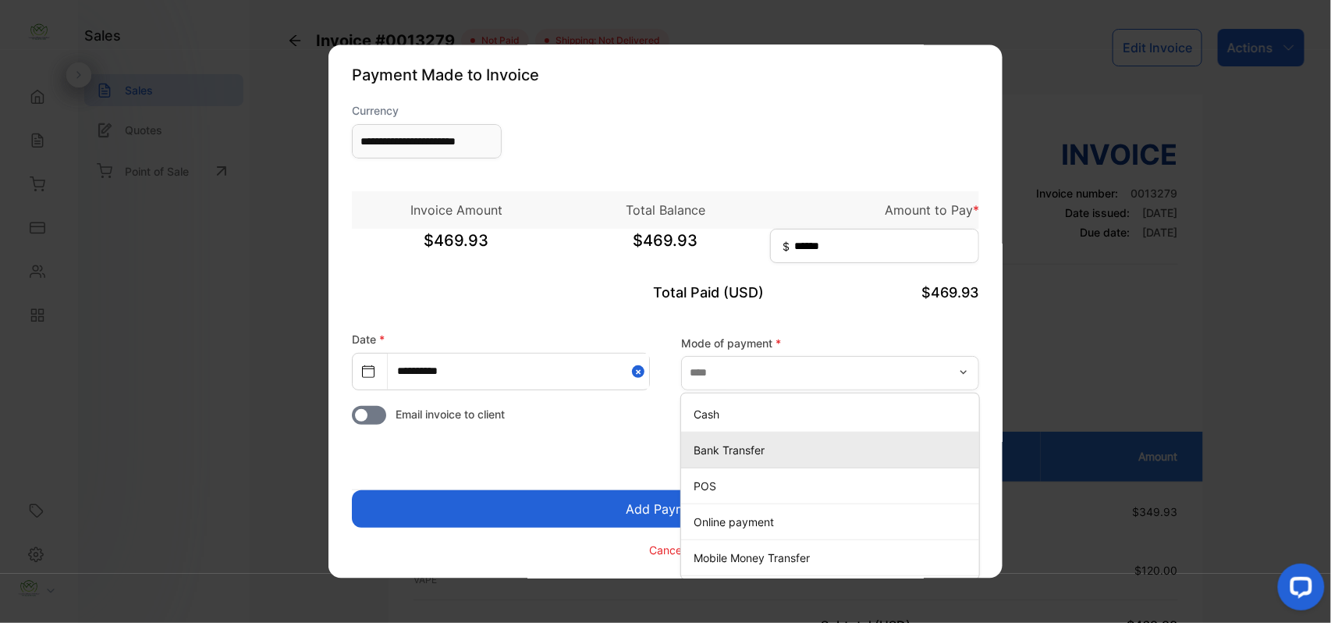
click at [713, 449] on p "Bank Transfer" at bounding box center [833, 450] width 279 height 16
type input "**********"
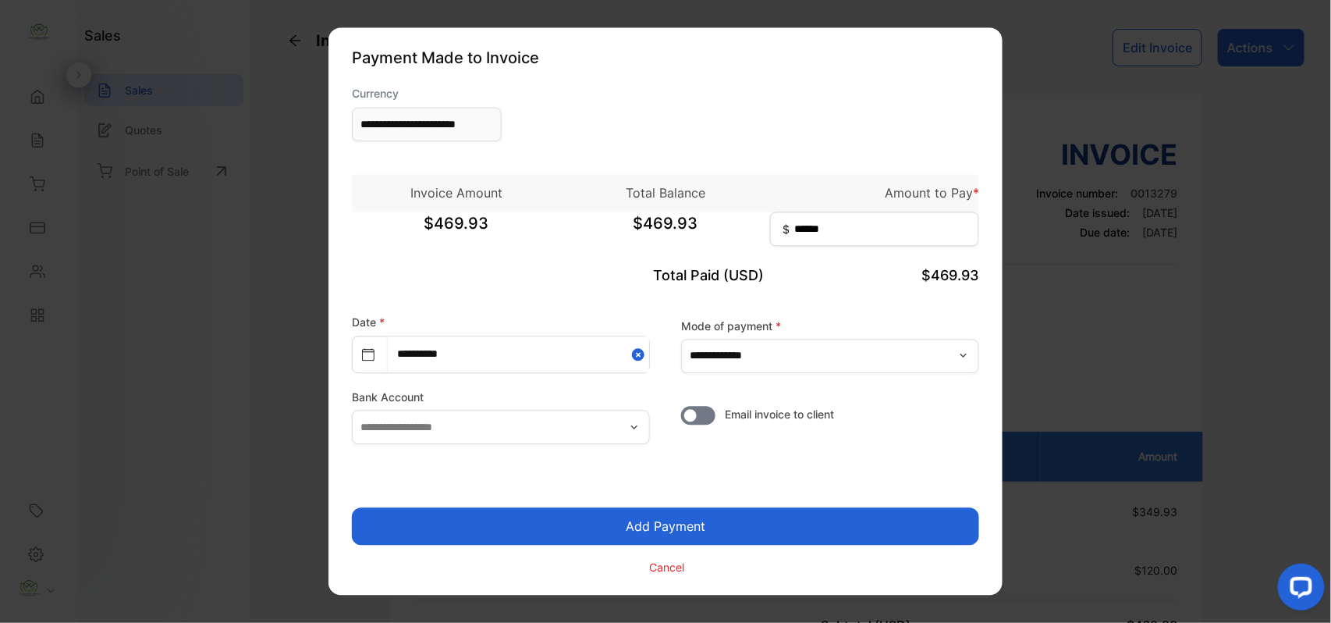
drag, startPoint x: 662, startPoint y: 551, endPoint x: 659, endPoint y: 540, distance: 11.4
click at [662, 545] on form "**********" at bounding box center [665, 331] width 627 height 491
click at [659, 520] on button "Add Payment" at bounding box center [665, 526] width 627 height 37
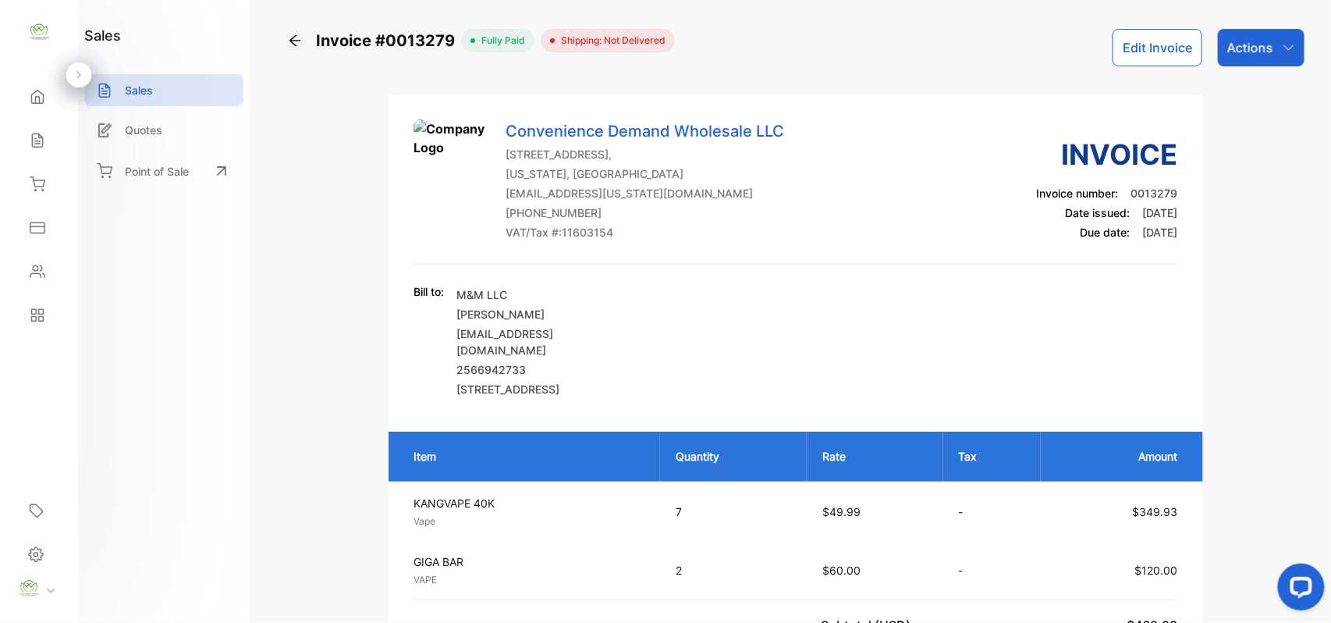
click at [1273, 44] on div "Actions" at bounding box center [1261, 47] width 87 height 37
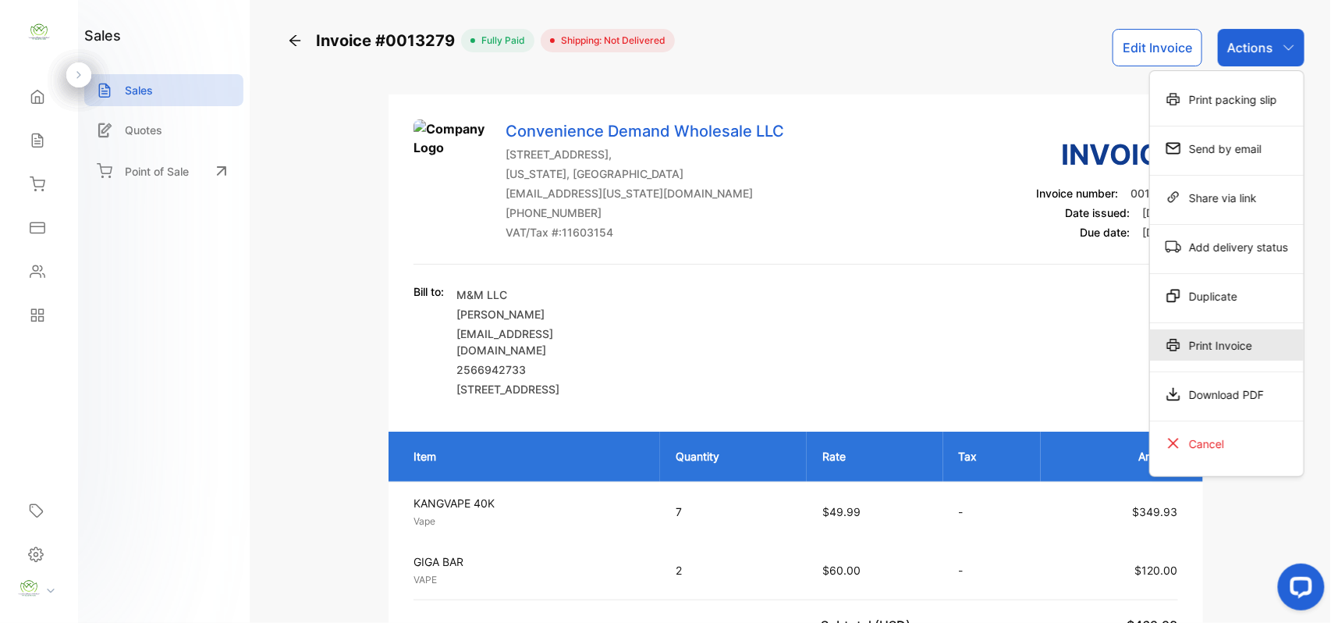
click at [1218, 343] on div "Print Invoice" at bounding box center [1227, 344] width 154 height 31
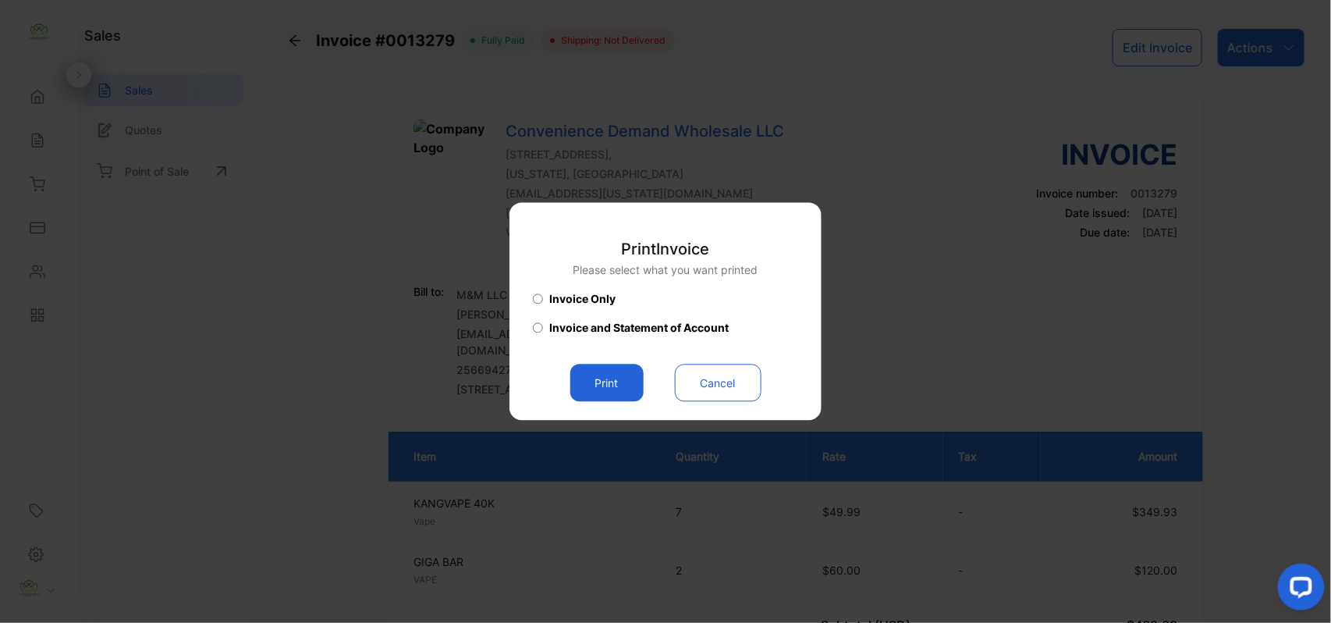
click at [612, 385] on button "Print" at bounding box center [606, 382] width 73 height 37
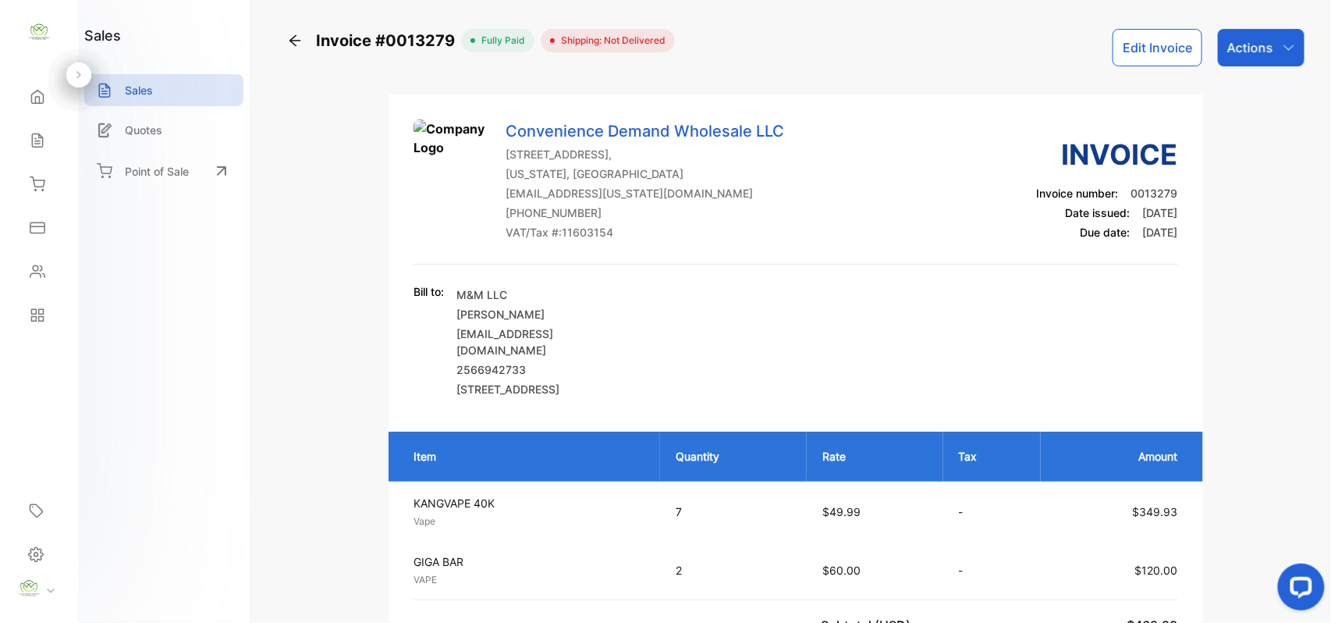
click at [294, 38] on icon at bounding box center [295, 41] width 16 height 16
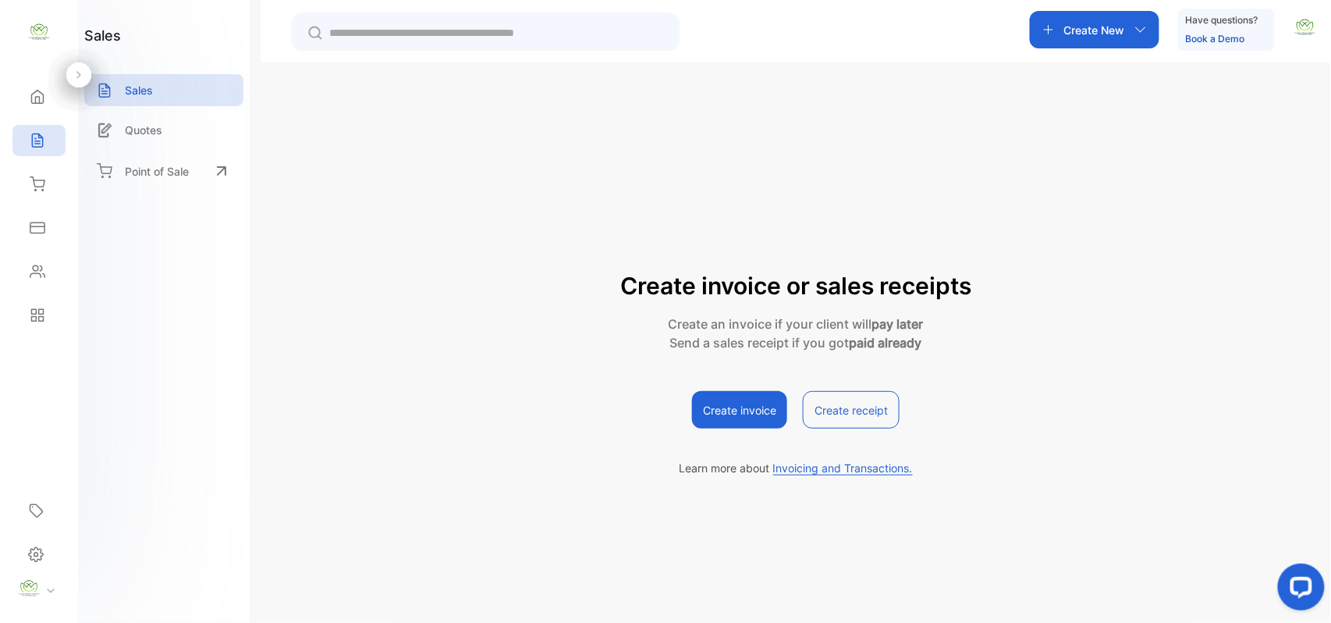
click at [1084, 31] on p "Create New" at bounding box center [1094, 30] width 61 height 16
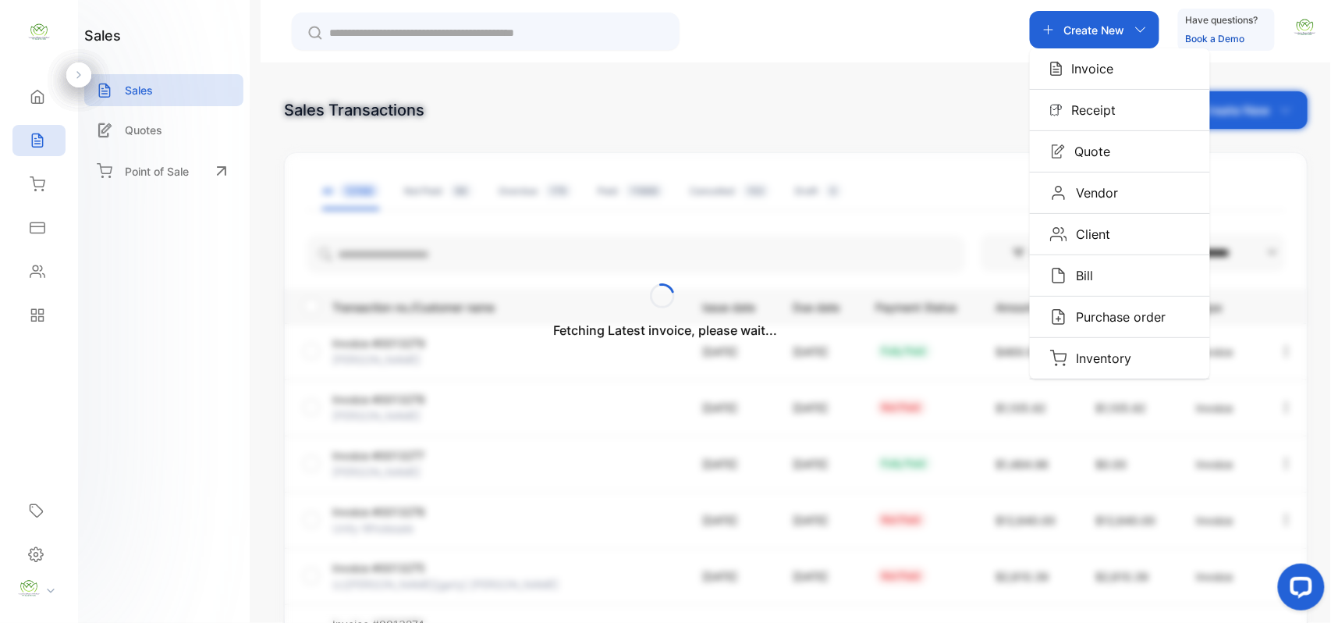
click at [1075, 73] on p "Invoice" at bounding box center [1088, 68] width 51 height 19
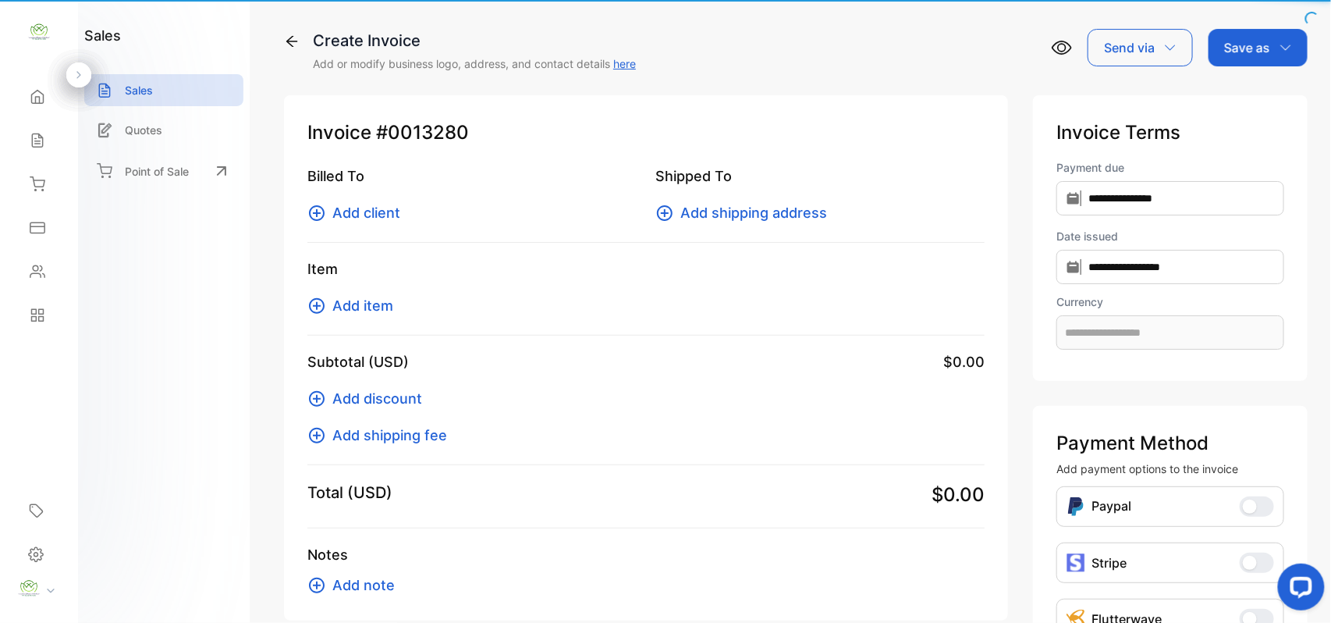
type input "**********"
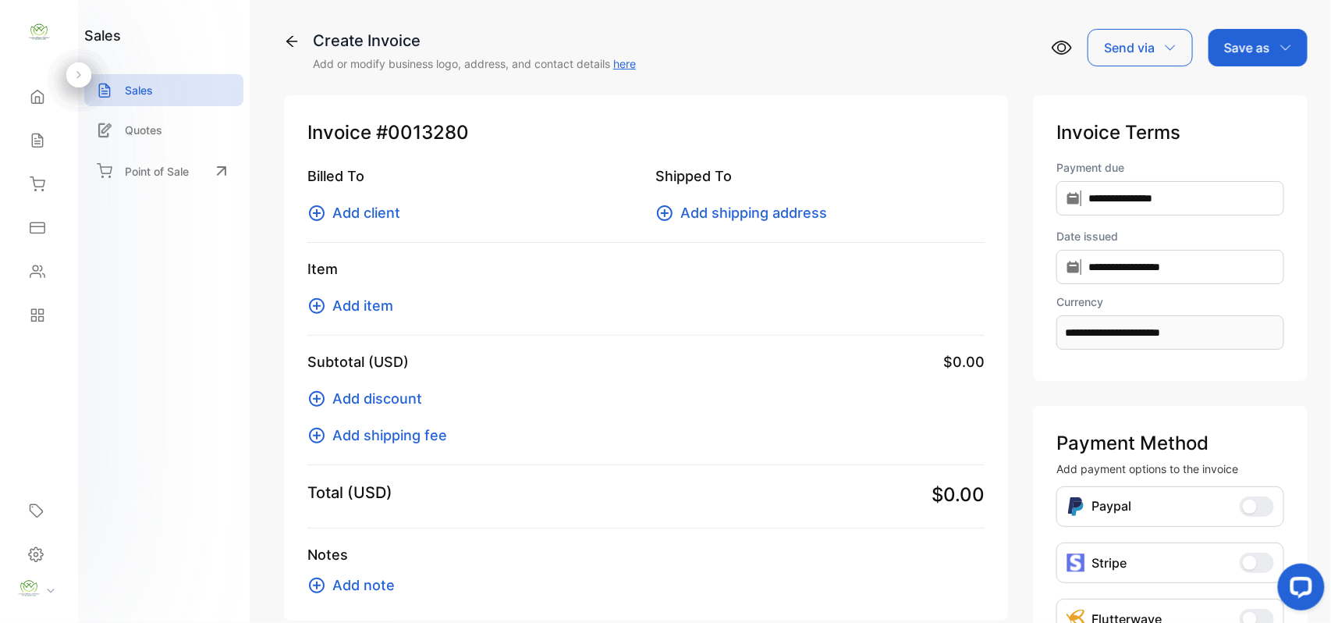
click at [363, 307] on span "Add item" at bounding box center [362, 305] width 61 height 21
click at [338, 216] on span "Add client" at bounding box center [366, 212] width 68 height 21
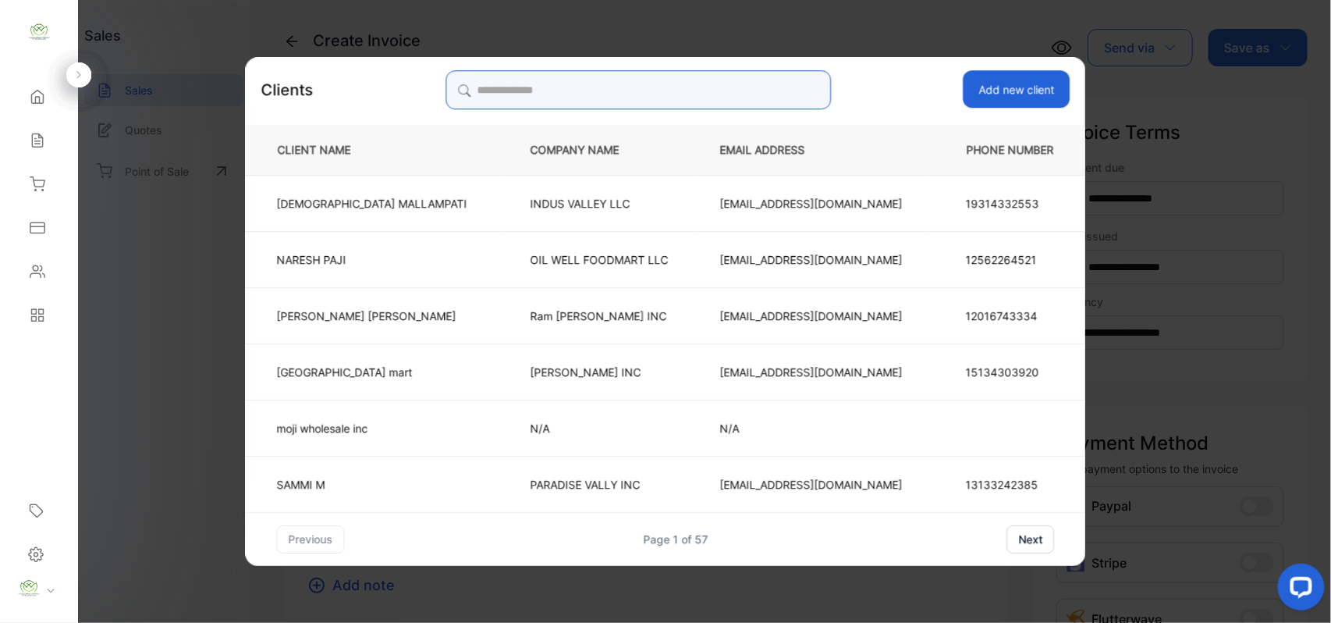
click at [647, 86] on input "search" at bounding box center [638, 89] width 385 height 39
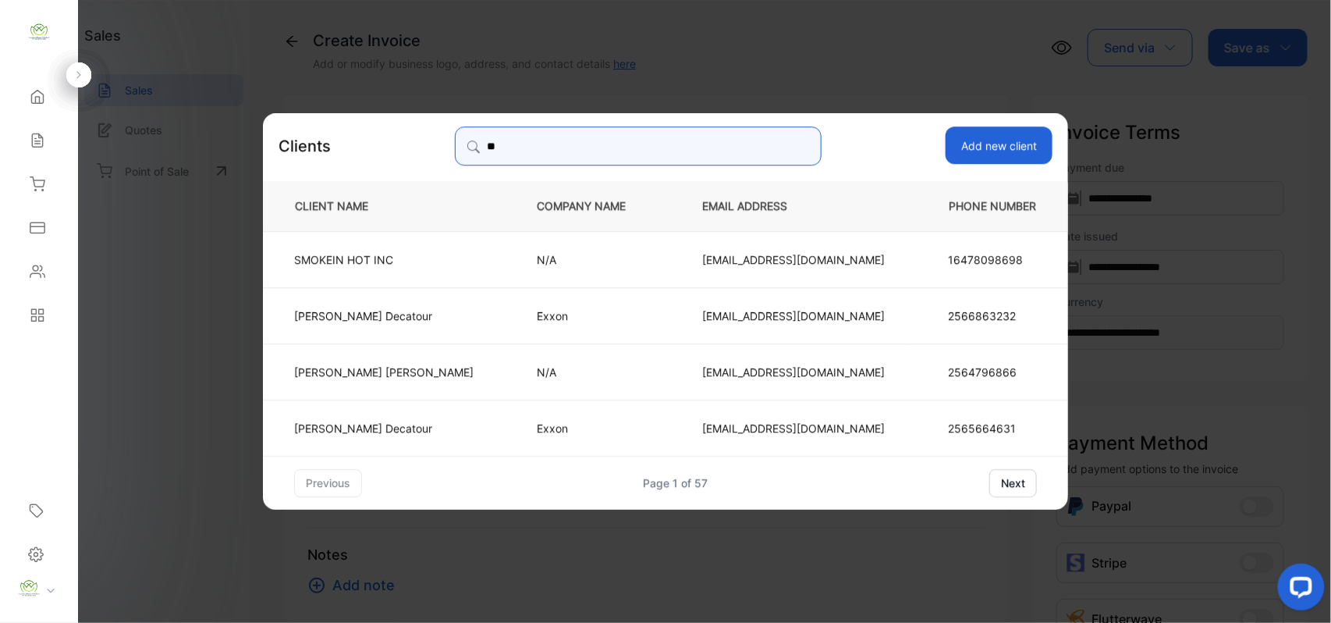
type input "*"
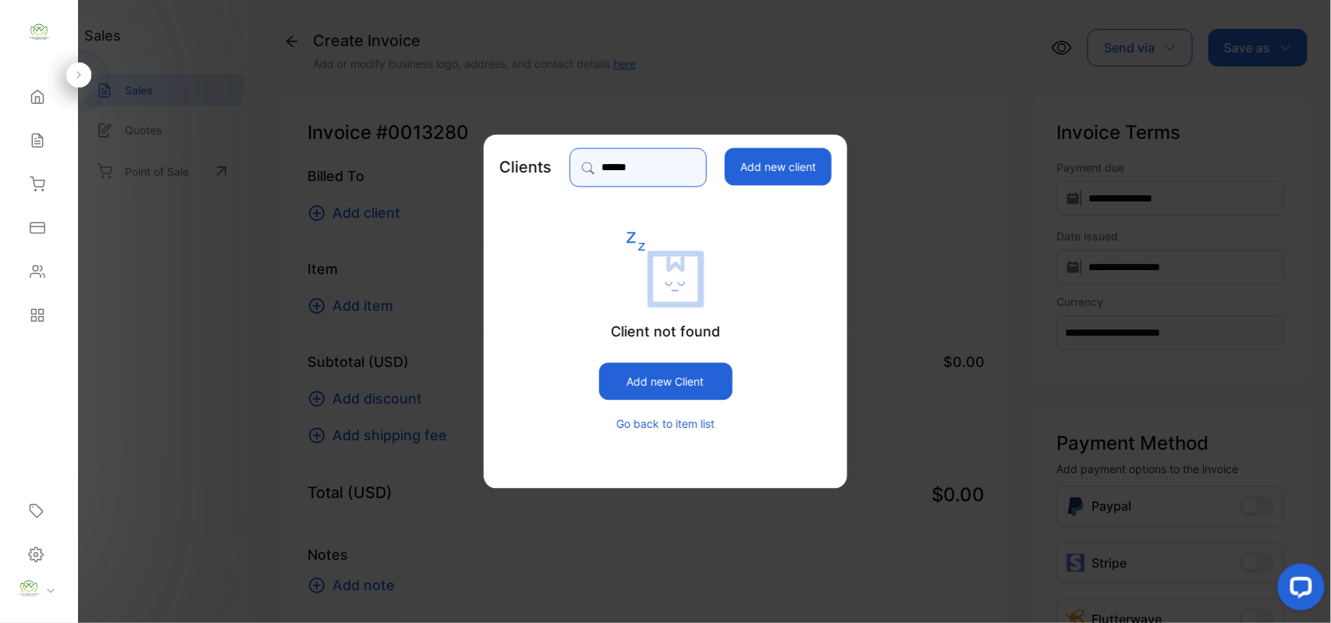
type input "******"
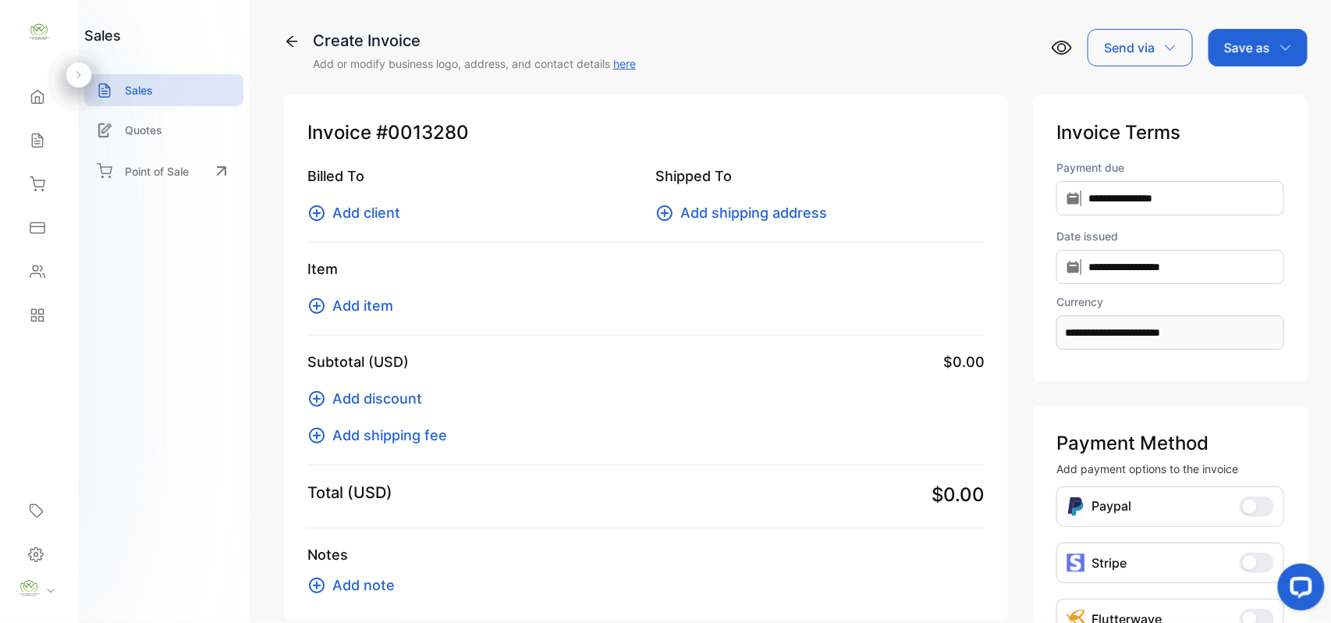
drag, startPoint x: 250, startPoint y: 311, endPoint x: 326, endPoint y: 297, distance: 77.6
click at [45, 141] on div "Sales" at bounding box center [38, 140] width 53 height 31
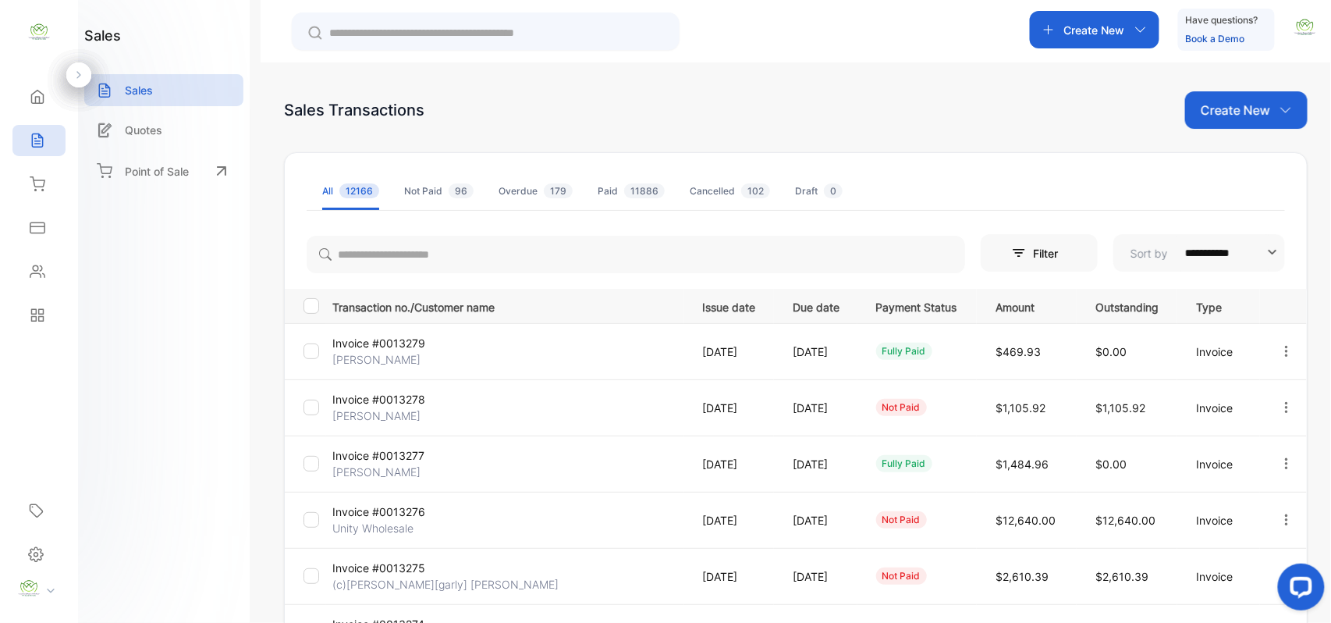
click at [1223, 103] on p "Create New" at bounding box center [1235, 110] width 69 height 19
click at [1237, 161] on span "Invoice" at bounding box center [1248, 162] width 37 height 16
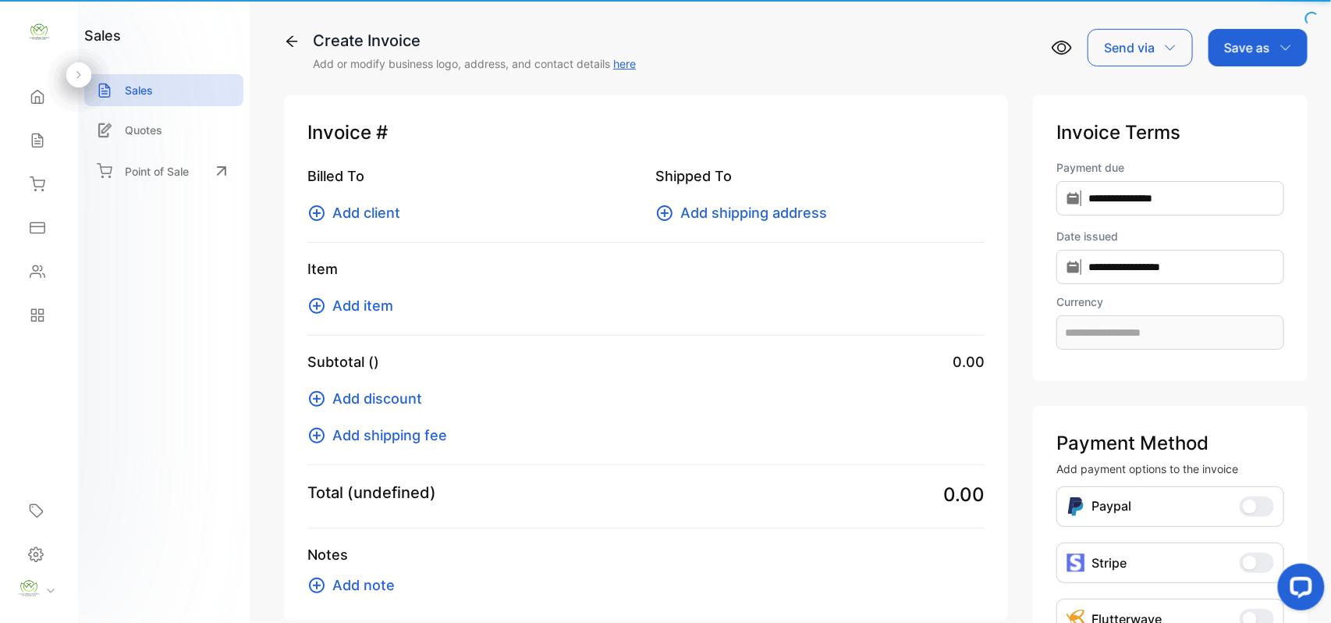
type input "**********"
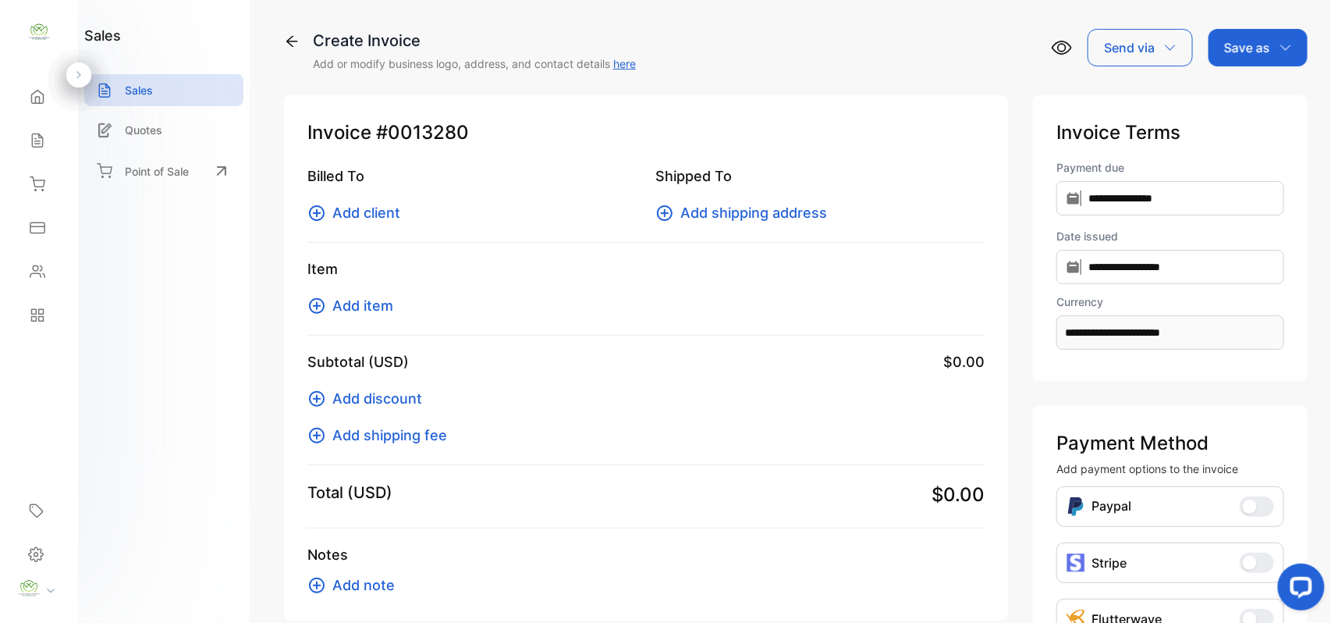
click at [356, 215] on span "Add client" at bounding box center [366, 212] width 68 height 21
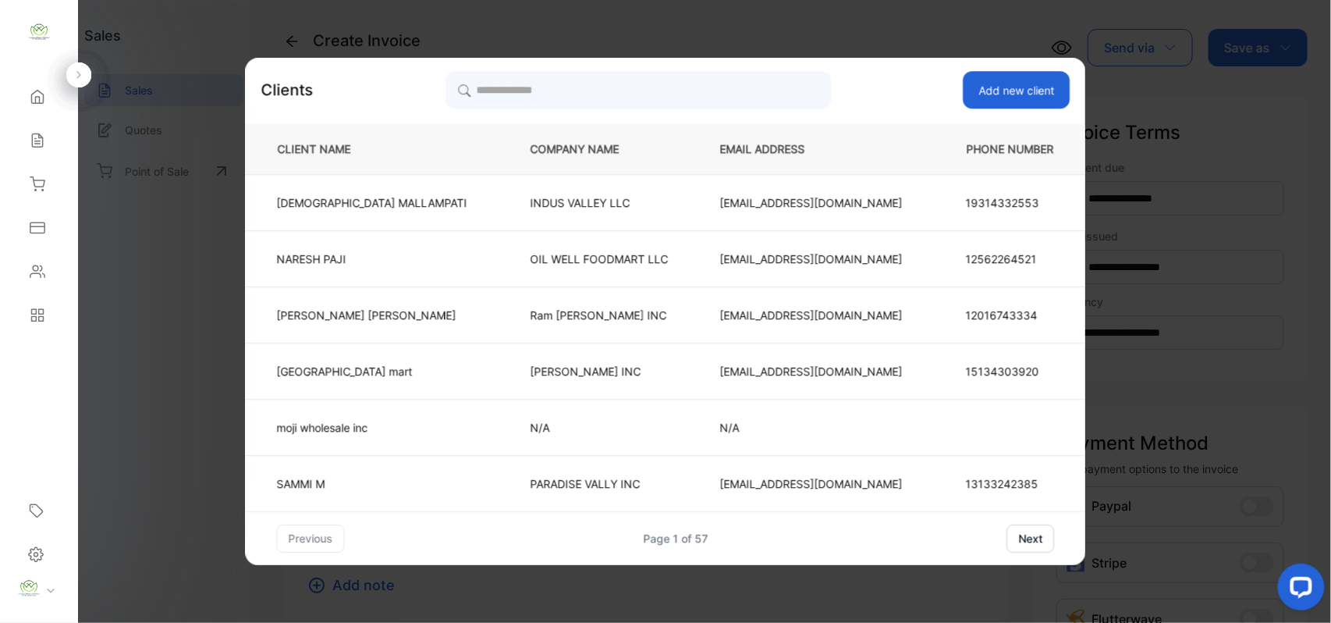
drag, startPoint x: 677, startPoint y: 66, endPoint x: 671, endPoint y: 85, distance: 20.5
click at [674, 76] on div "Clients Add new client CLIENT NAME COMPANY NAME EMAIL ADDRESS PHONE NUMBER [PER…" at bounding box center [666, 311] width 840 height 507
click at [660, 112] on div "Clients Add new client CLIENT NAME COMPANY NAME EMAIL ADDRESS PHONE NUMBER [PER…" at bounding box center [666, 311] width 840 height 481
click at [666, 101] on input "search" at bounding box center [638, 89] width 385 height 39
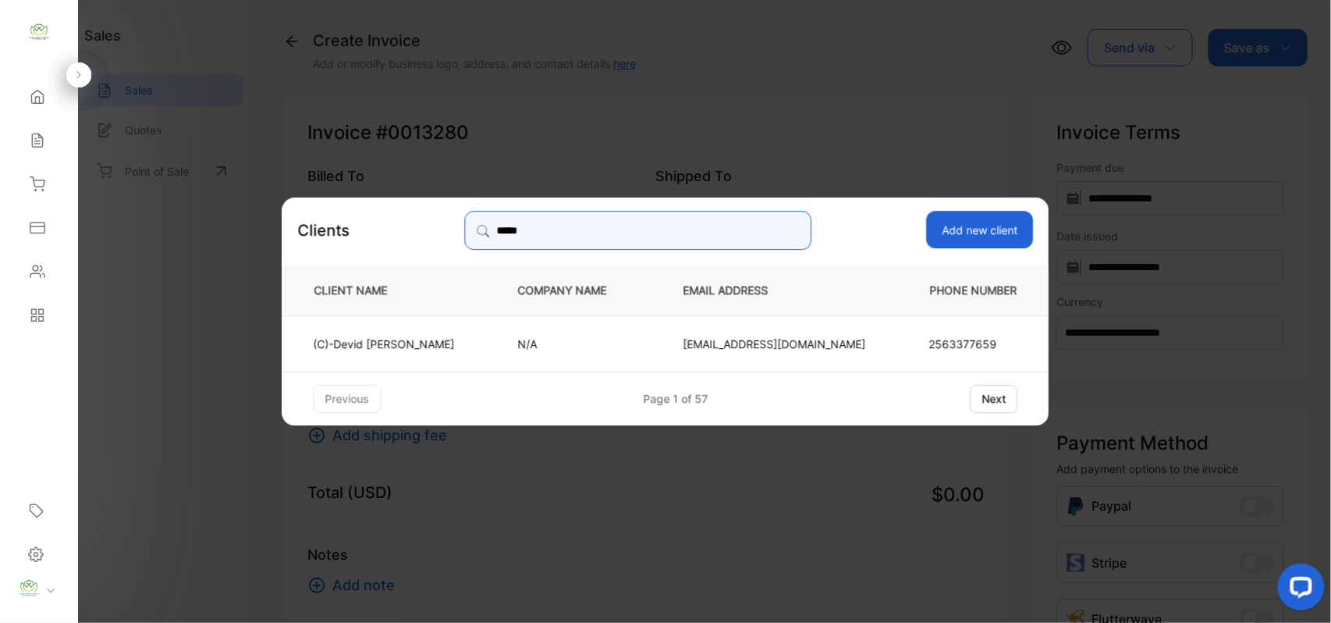
type input "*****"
drag, startPoint x: 471, startPoint y: 337, endPoint x: 473, endPoint y: 325, distance: 11.8
click at [473, 325] on td "(C)-[PERSON_NAME]" at bounding box center [387, 342] width 210 height 56
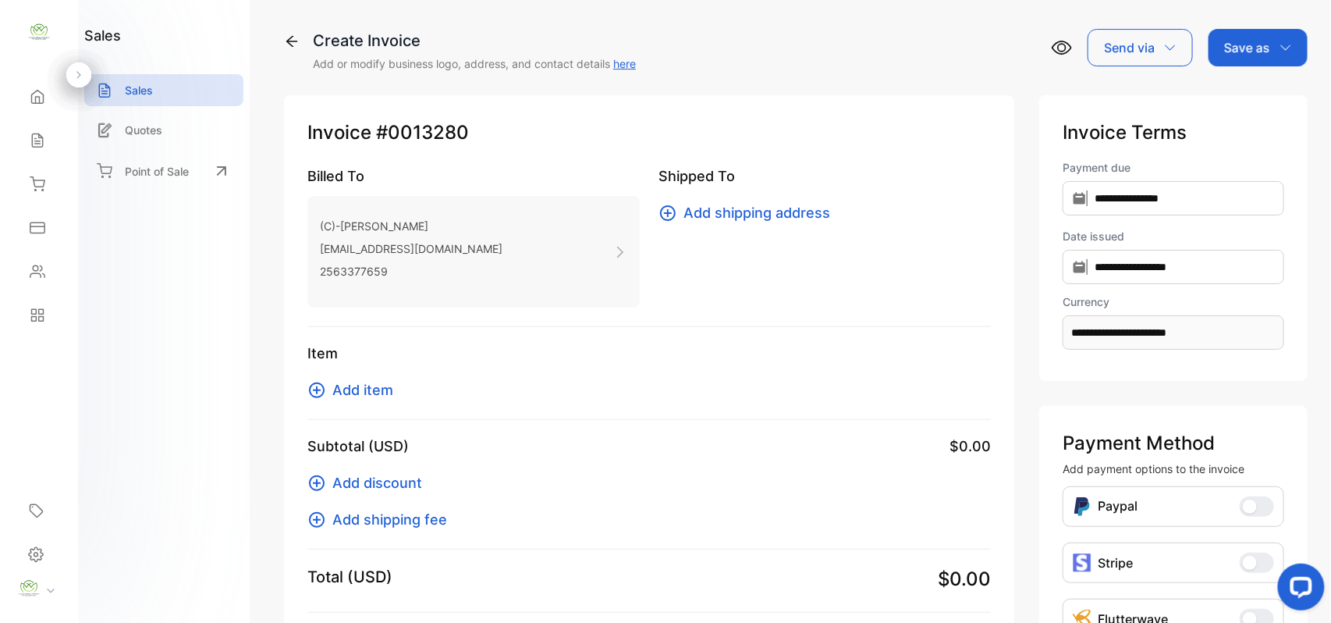
click at [378, 378] on div "Item Add item" at bounding box center [648, 381] width 683 height 77
click at [379, 385] on span "Add item" at bounding box center [362, 389] width 61 height 21
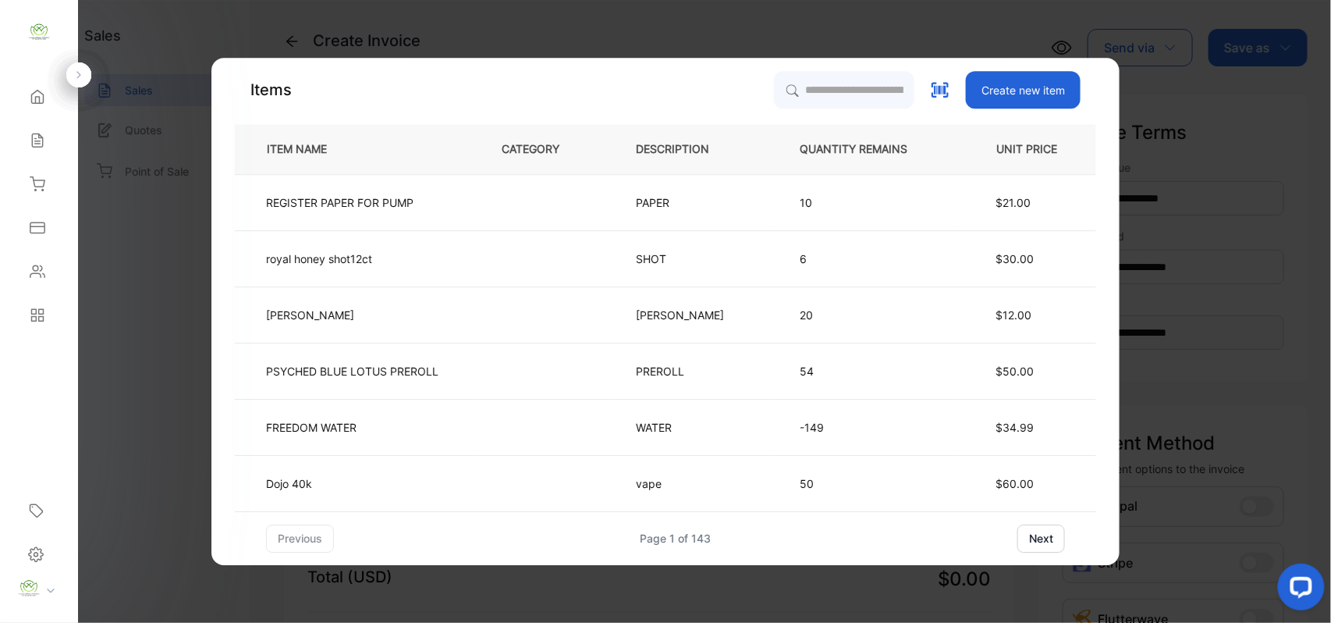
click at [799, 69] on div "Items Create new item ITEM NAME CATEGORY DESCRIPTION QUANTITY REMAINS UNIT PRIC…" at bounding box center [665, 311] width 908 height 507
click at [794, 84] on input "search" at bounding box center [843, 89] width 142 height 39
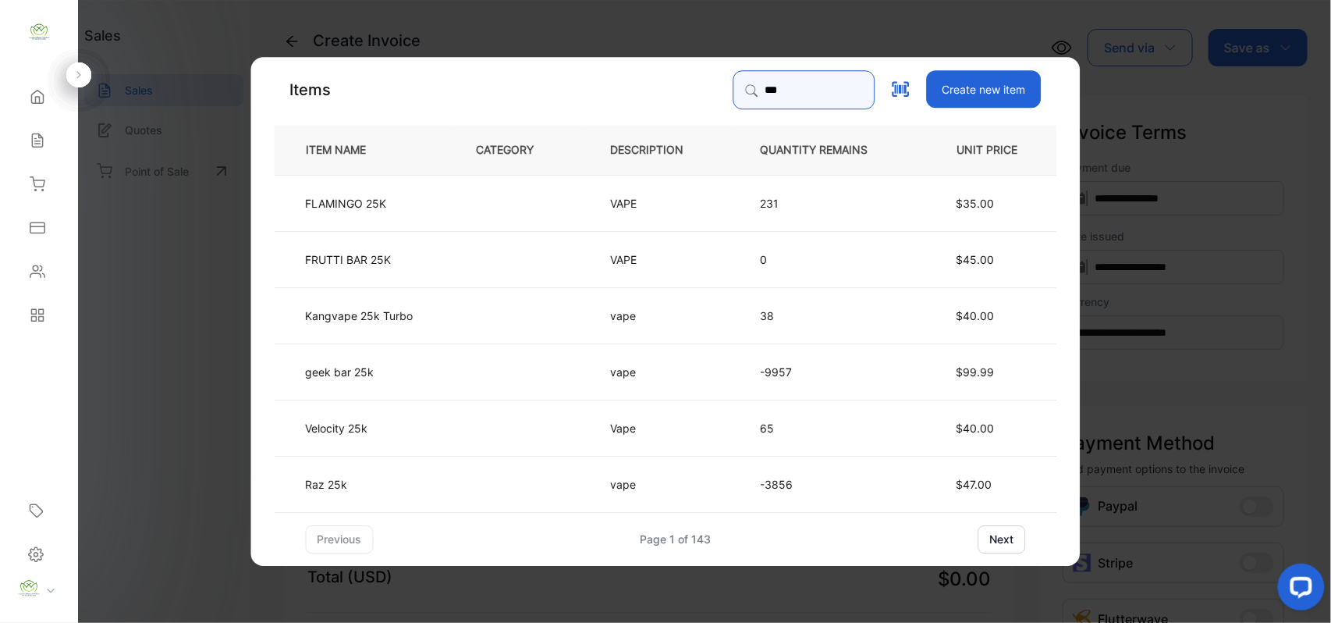
type input "***"
click at [469, 370] on td at bounding box center [518, 371] width 134 height 56
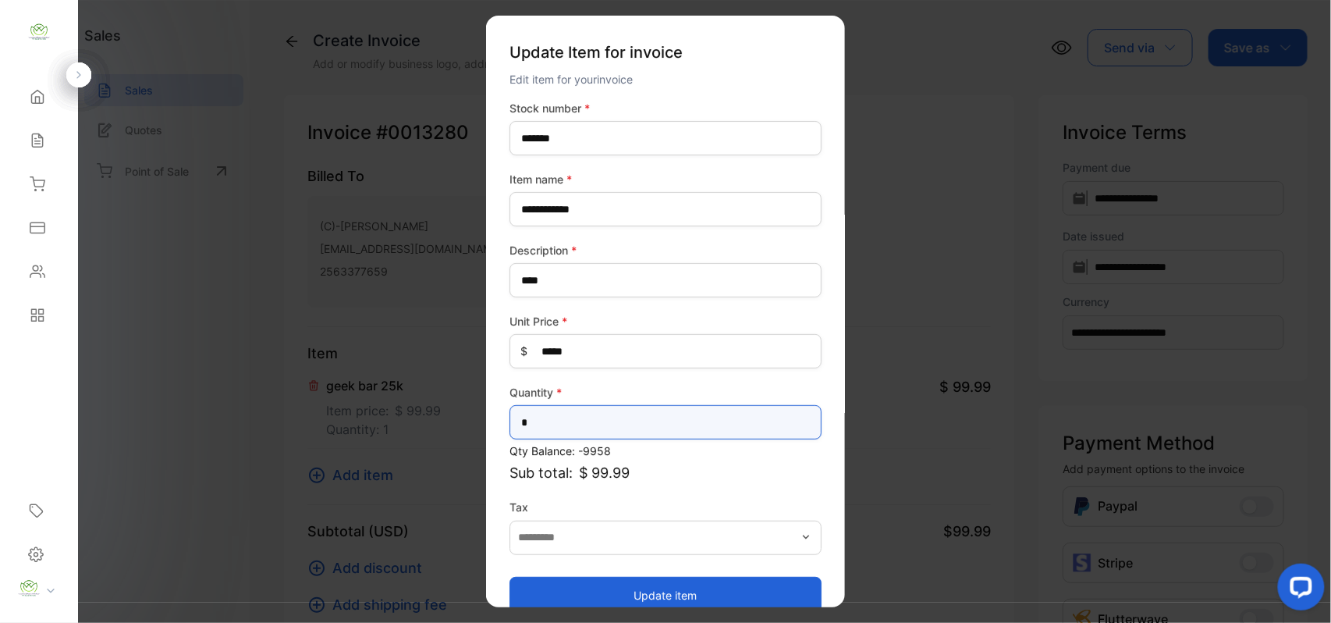
click at [591, 437] on input "*" at bounding box center [666, 422] width 312 height 34
type input "**"
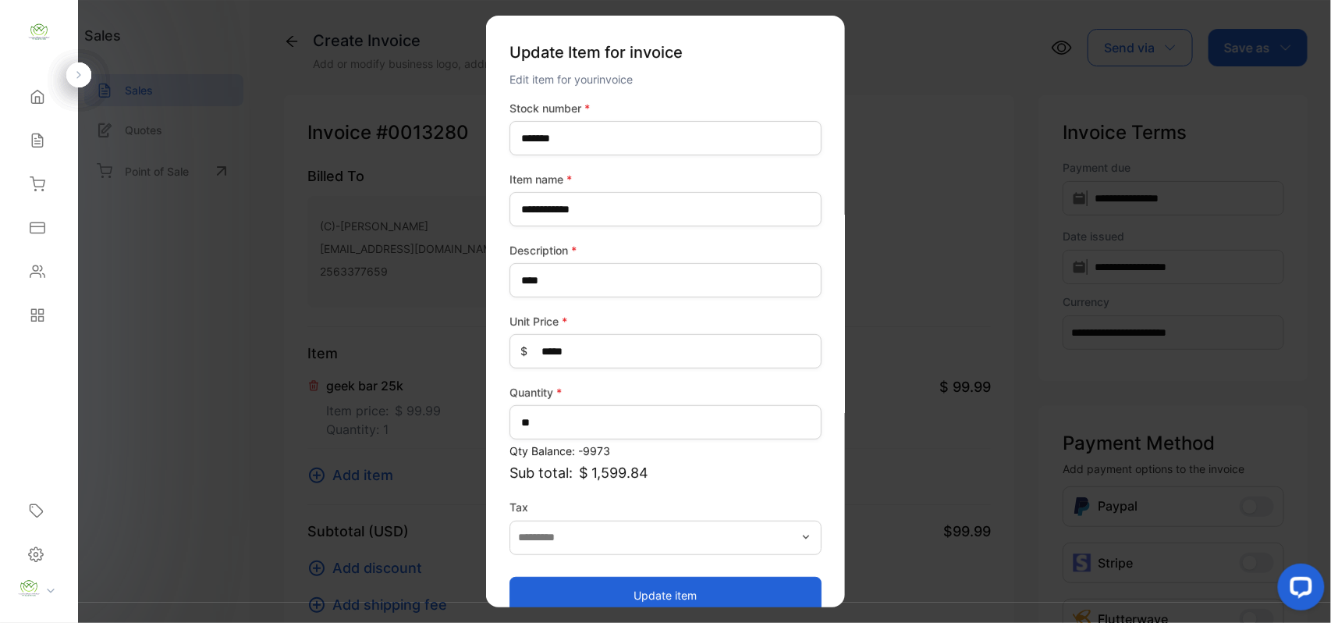
drag, startPoint x: 559, startPoint y: 600, endPoint x: 490, endPoint y: 568, distance: 76.5
click at [559, 598] on button "Update item" at bounding box center [666, 594] width 312 height 37
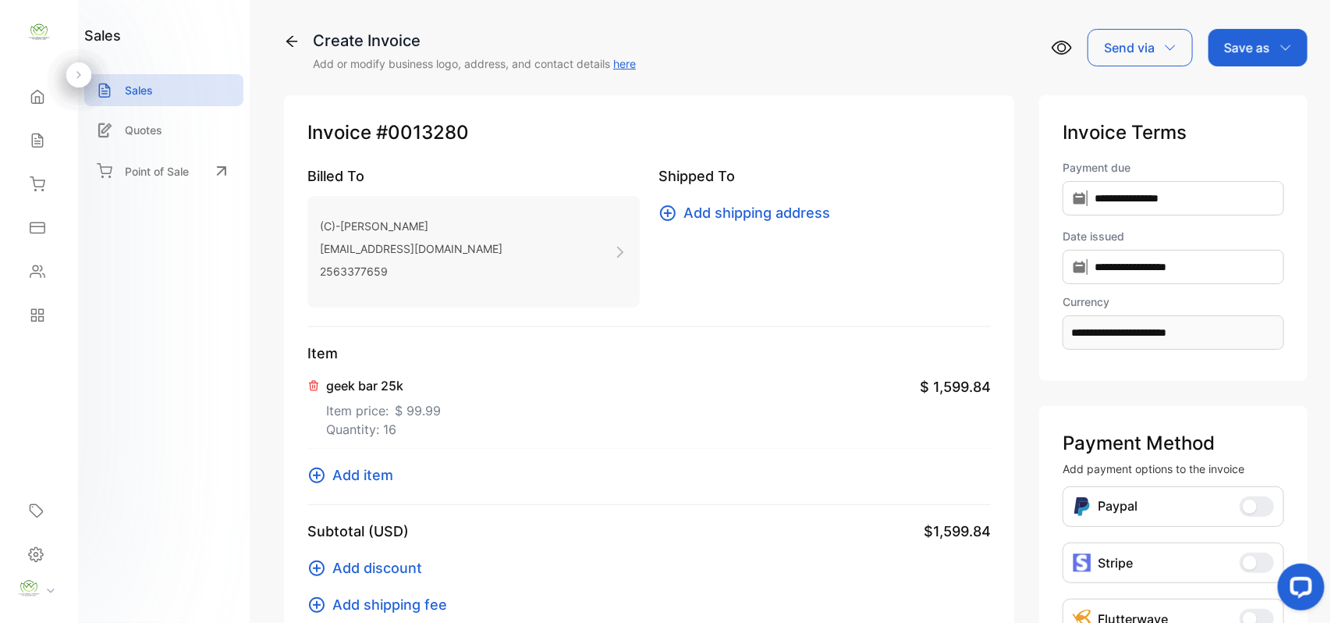
click at [350, 470] on span "Add item" at bounding box center [362, 474] width 61 height 21
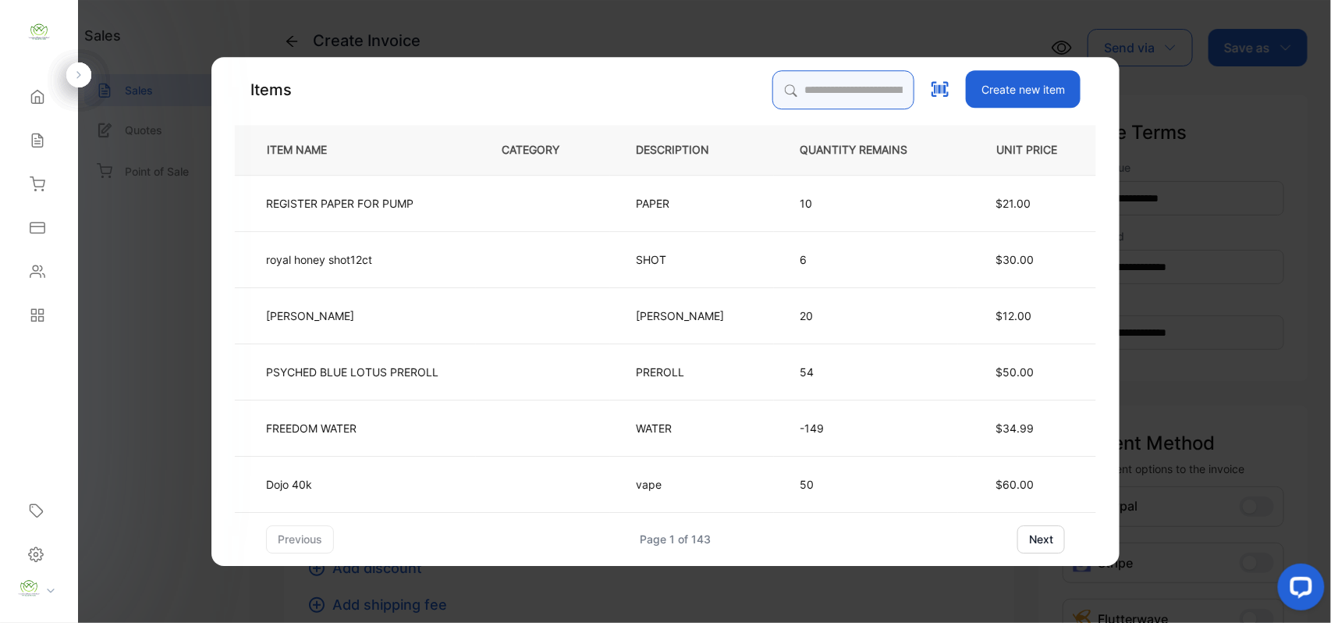
click at [772, 73] on input "search" at bounding box center [843, 89] width 142 height 39
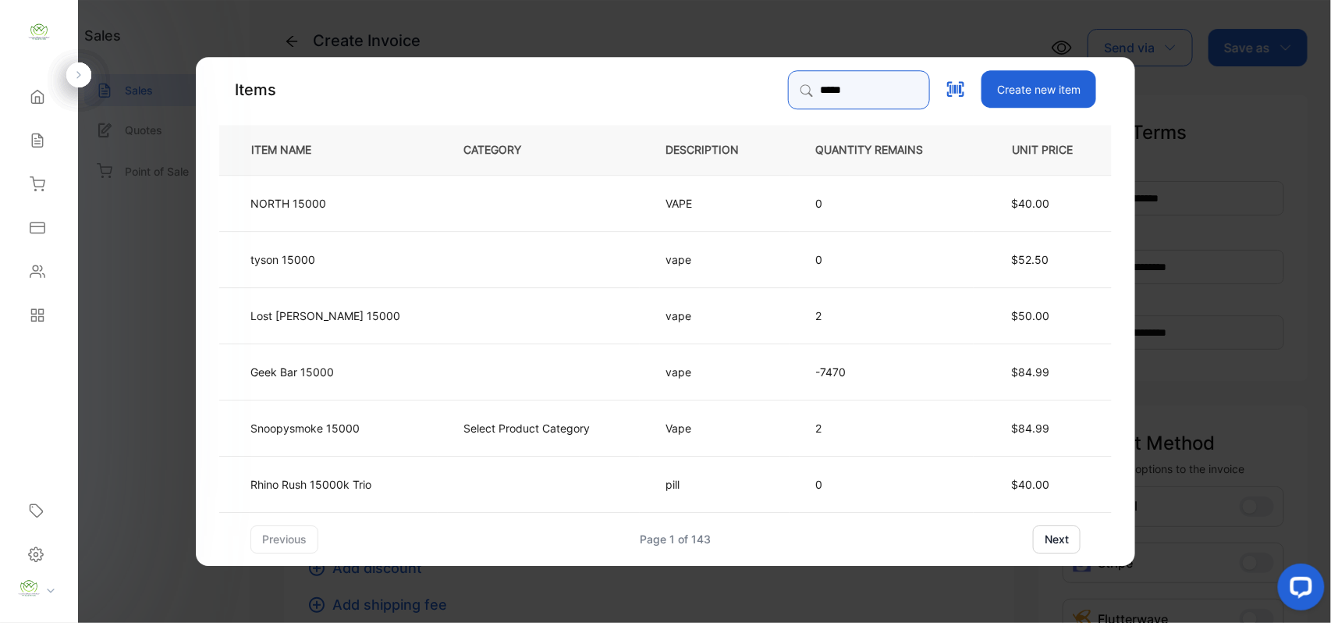
type input "*****"
click at [414, 371] on td "Geek Bar 15000" at bounding box center [328, 371] width 218 height 56
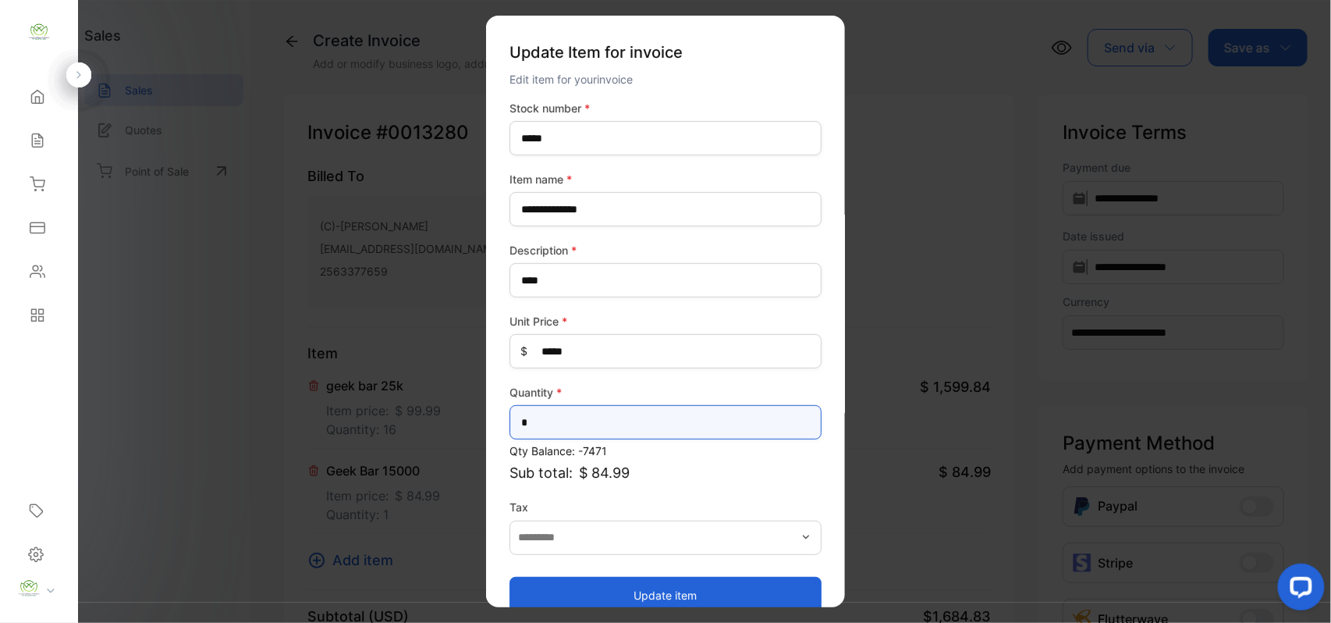
click at [576, 414] on input "*" at bounding box center [666, 422] width 312 height 34
type input "*"
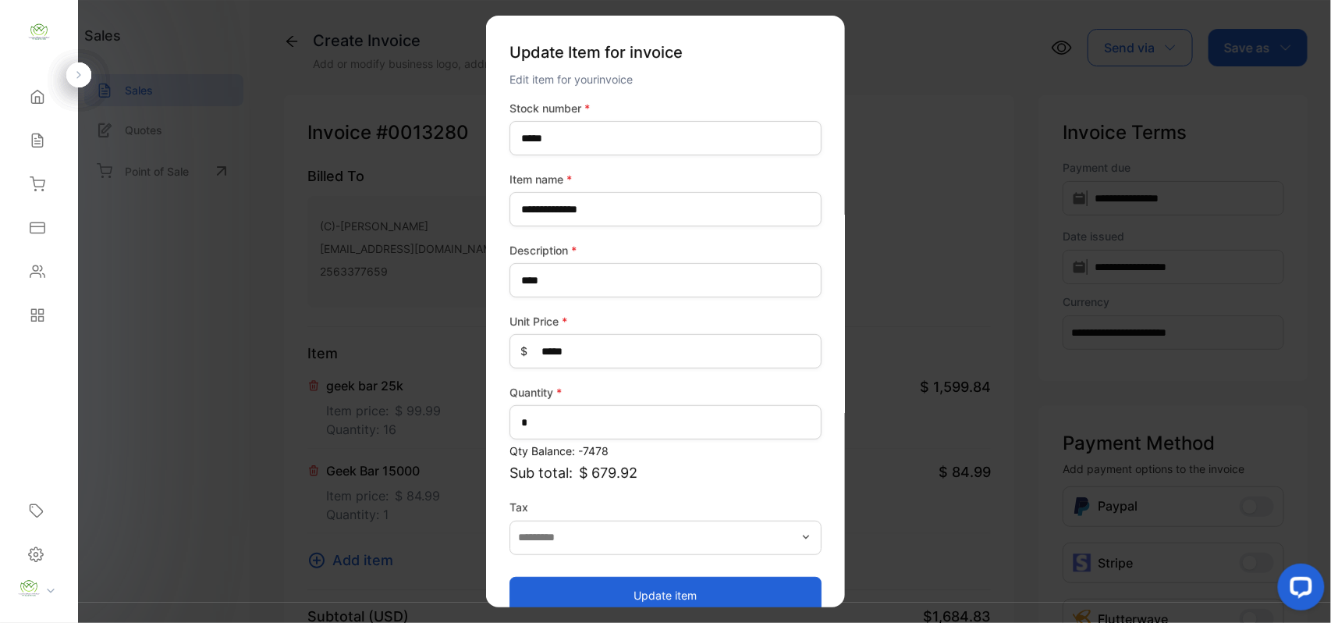
click at [587, 585] on button "Update item" at bounding box center [666, 594] width 312 height 37
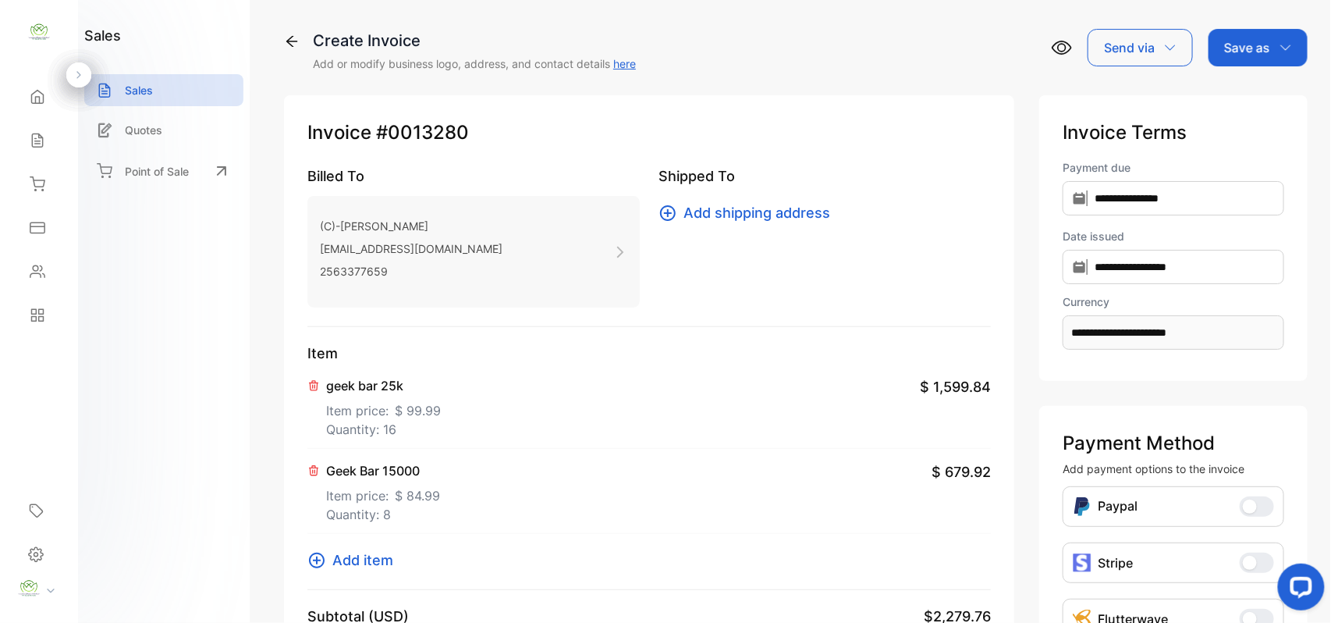
click at [1245, 57] on div "Save as" at bounding box center [1258, 47] width 99 height 37
click at [1255, 92] on div "Invoice" at bounding box center [1254, 98] width 90 height 31
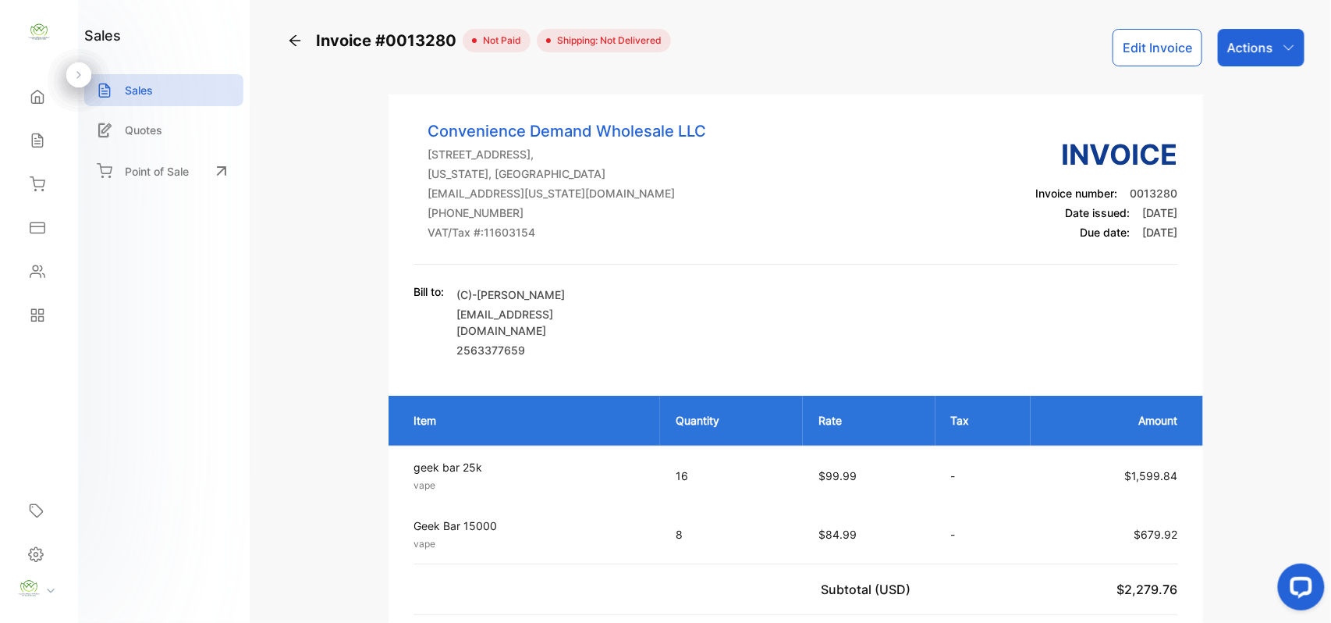
click at [1259, 51] on p "Actions" at bounding box center [1250, 47] width 46 height 19
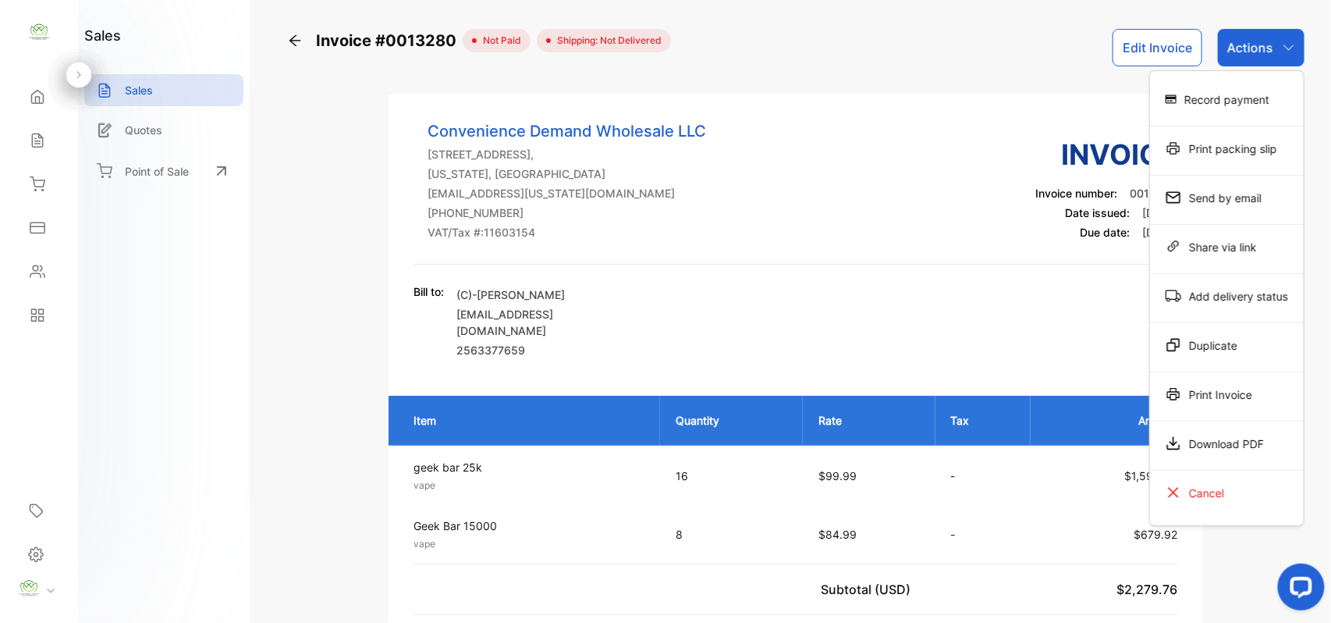
click at [1203, 388] on div "Print Invoice" at bounding box center [1227, 393] width 154 height 31
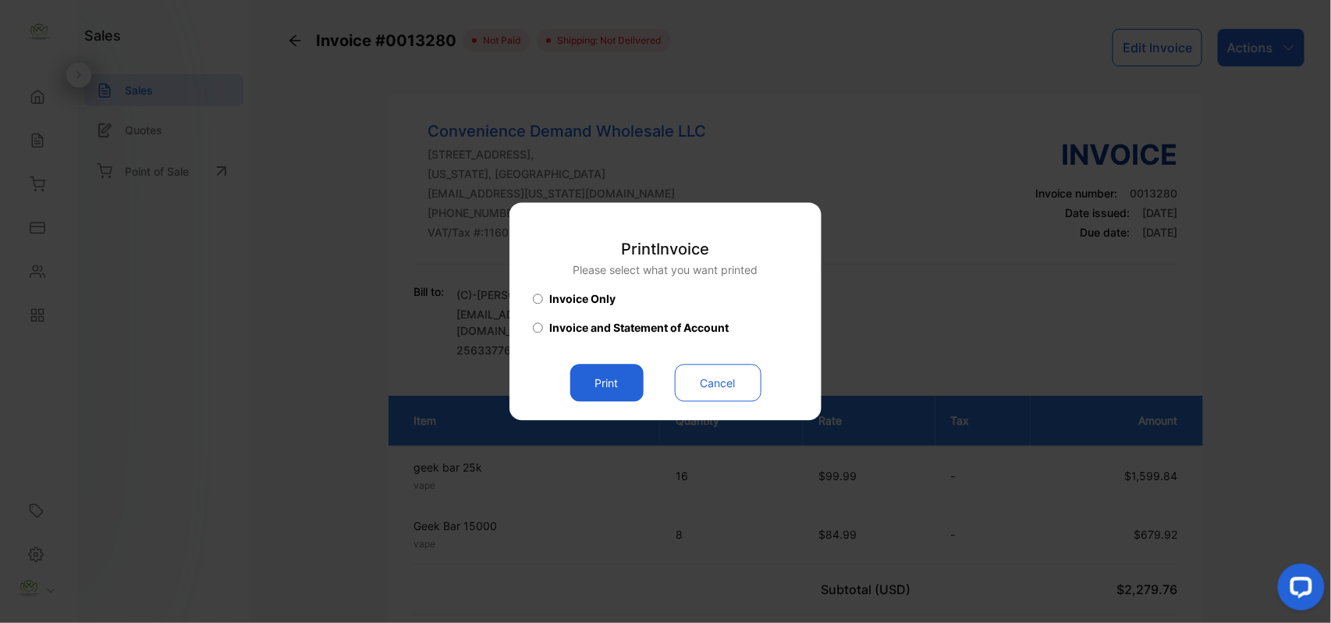
drag, startPoint x: 609, startPoint y: 378, endPoint x: 668, endPoint y: 378, distance: 59.3
click at [609, 378] on button "Print" at bounding box center [606, 382] width 73 height 37
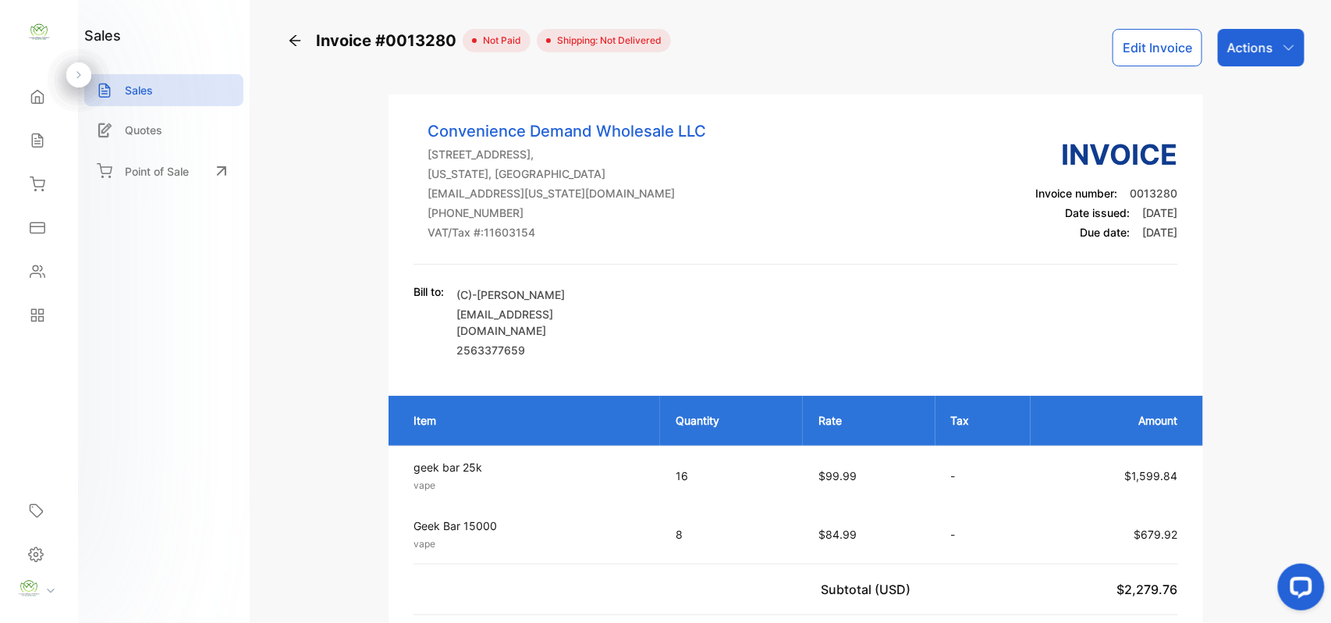
click at [41, 142] on icon at bounding box center [38, 141] width 16 height 16
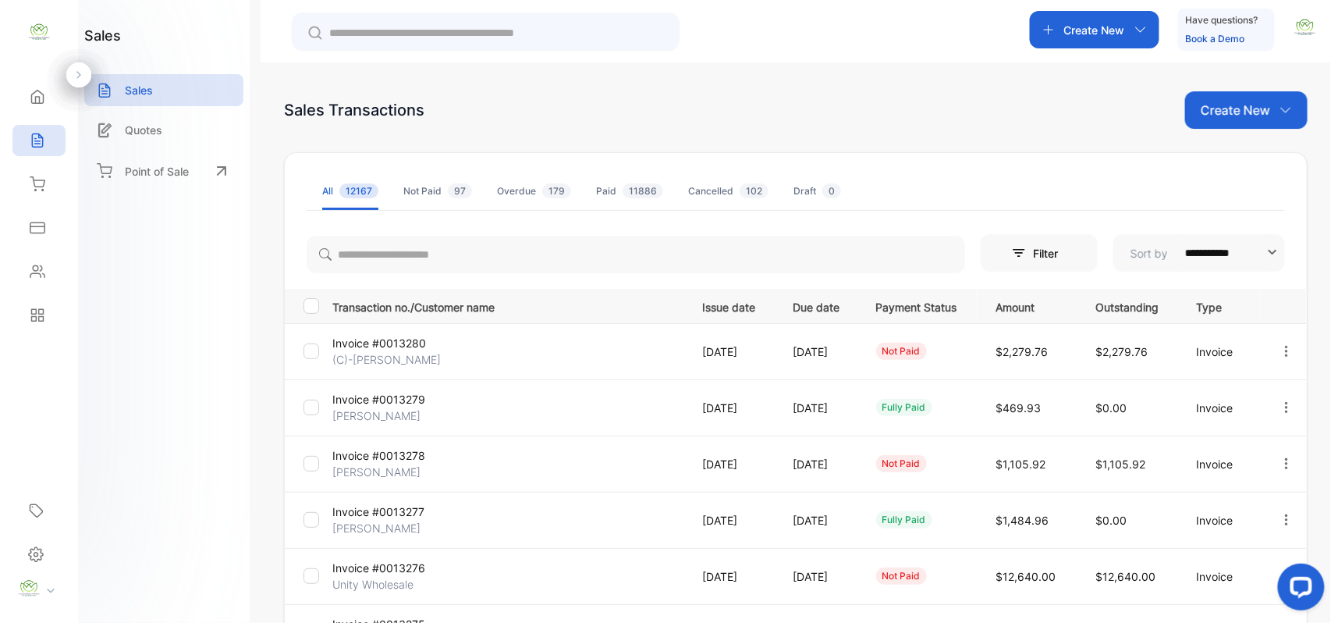
click at [54, 279] on div "Contacts" at bounding box center [38, 271] width 53 height 31
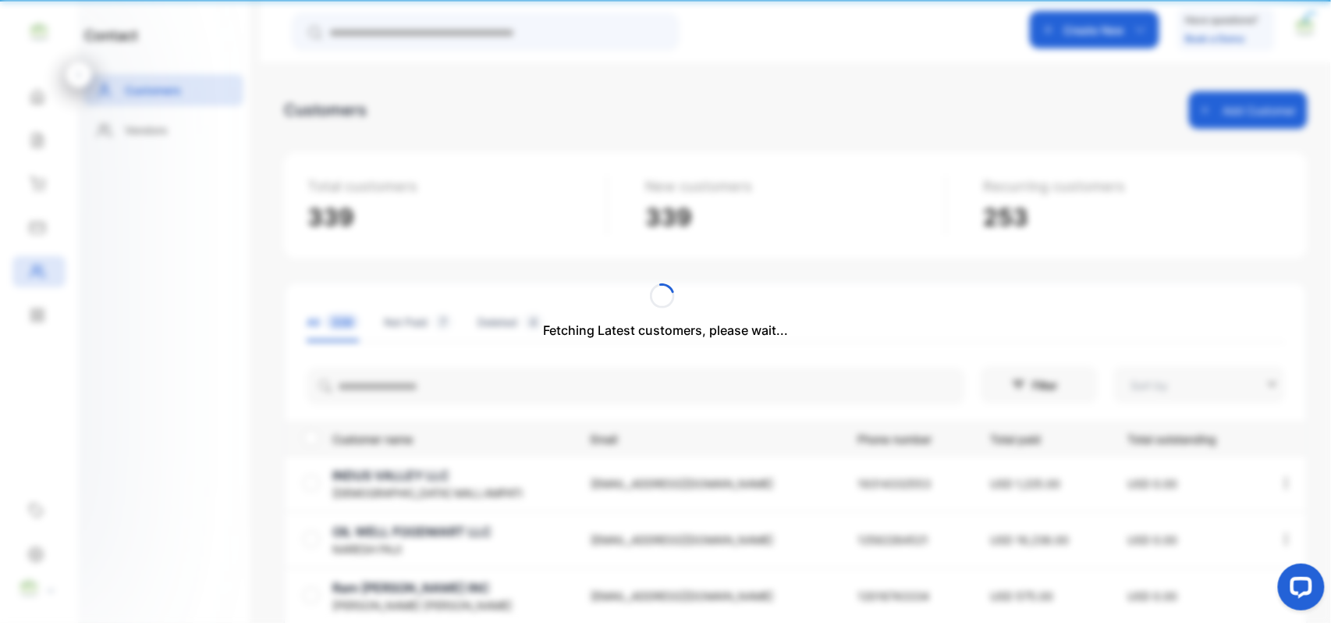
type input "**********"
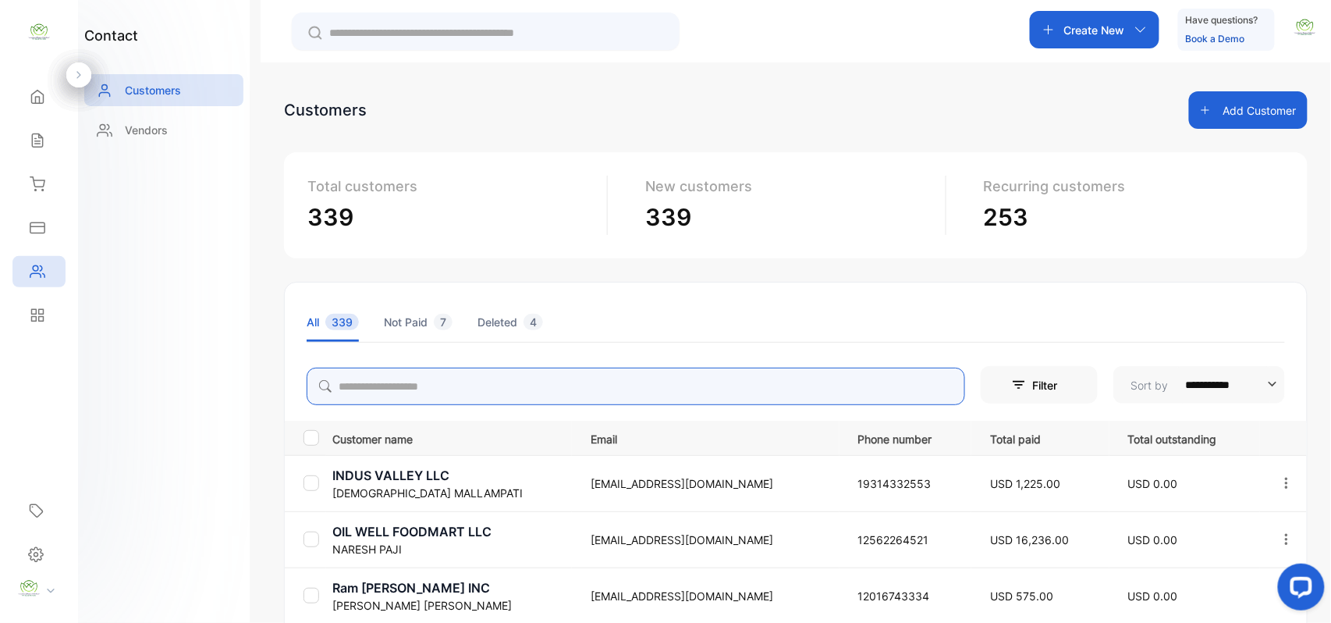
click at [339, 381] on input "search" at bounding box center [636, 385] width 659 height 37
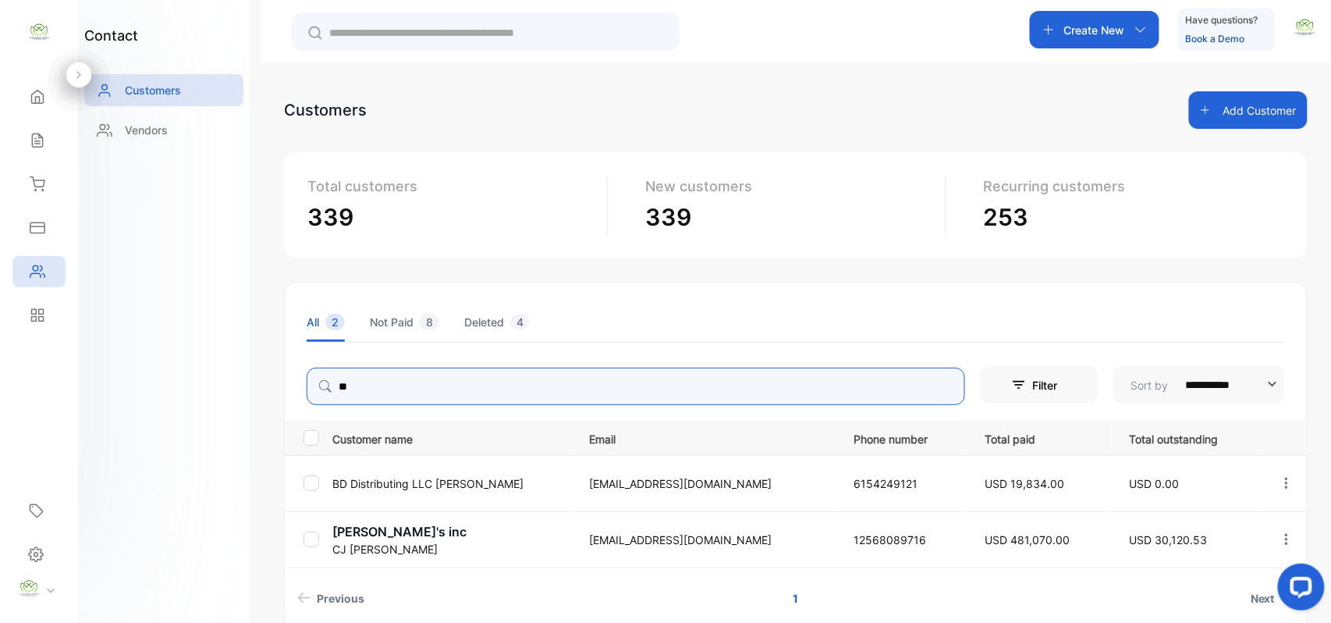
type input "**"
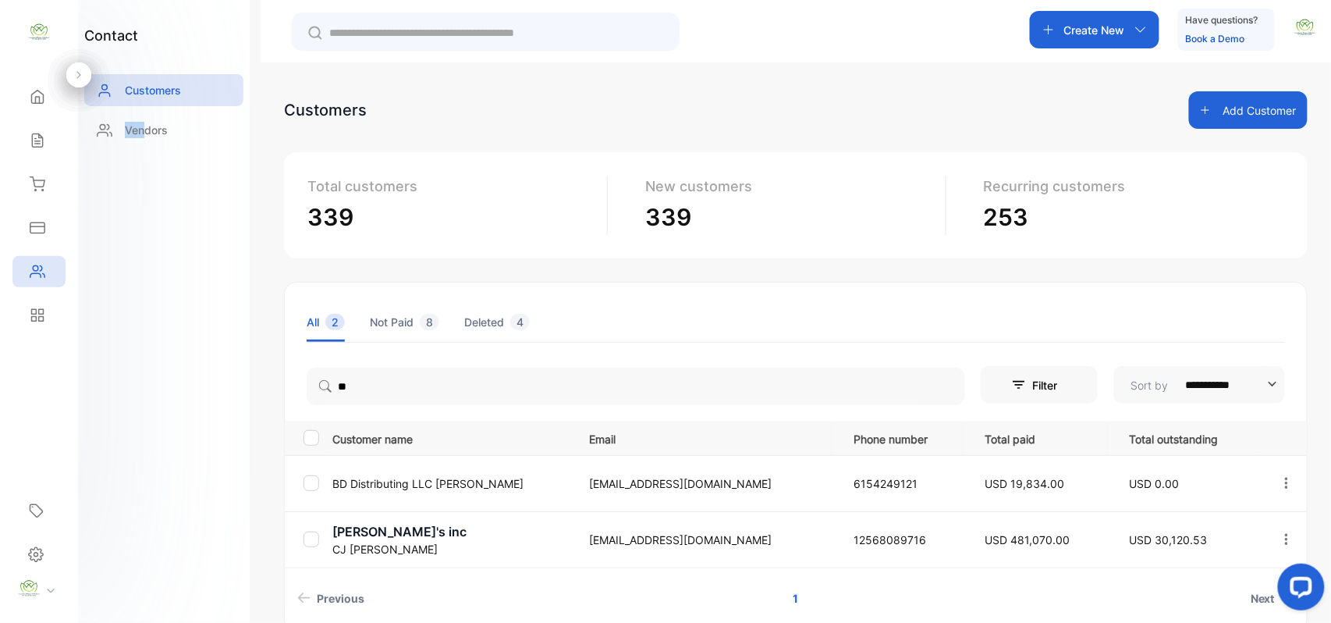
drag, startPoint x: 142, startPoint y: 438, endPoint x: 122, endPoint y: 459, distance: 28.7
click at [122, 459] on div "contact Customers Vendors" at bounding box center [164, 311] width 172 height 623
click at [38, 139] on icon at bounding box center [38, 141] width 16 height 16
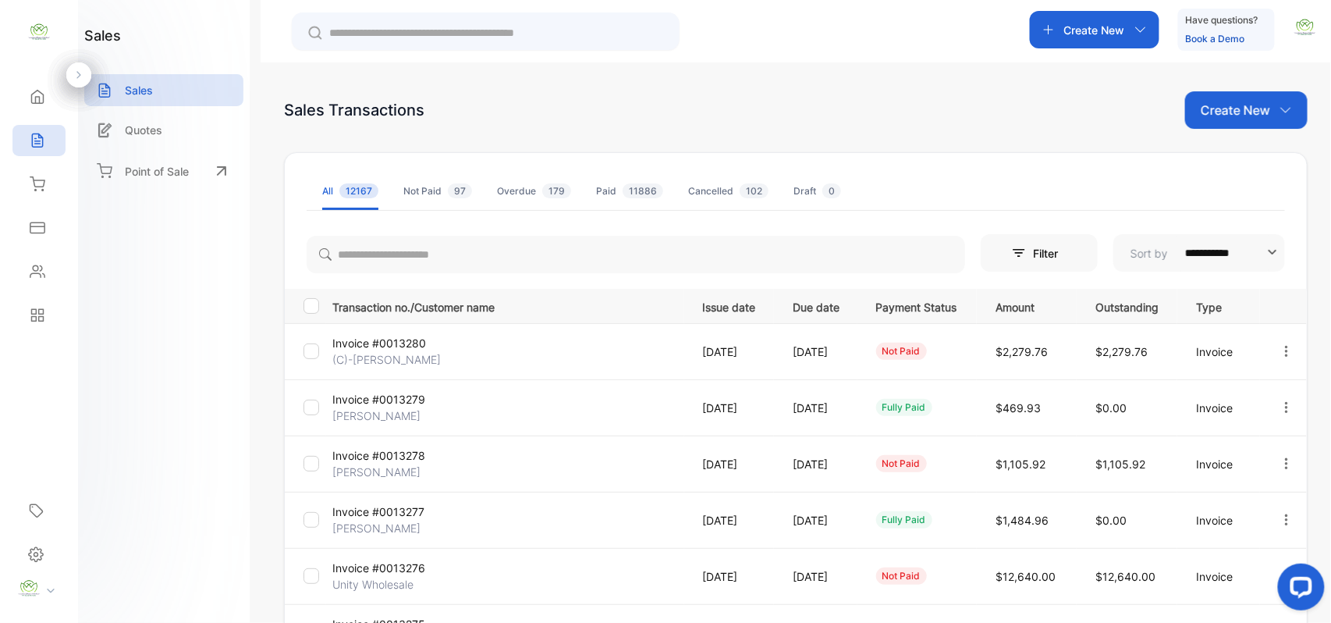
click at [1261, 132] on div "**********" at bounding box center [796, 544] width 1024 height 907
drag, startPoint x: 1259, startPoint y: 114, endPoint x: 1262, endPoint y: 123, distance: 9.7
click at [1262, 114] on p "Create New" at bounding box center [1235, 110] width 69 height 19
click at [1242, 163] on span "Invoice" at bounding box center [1248, 162] width 37 height 16
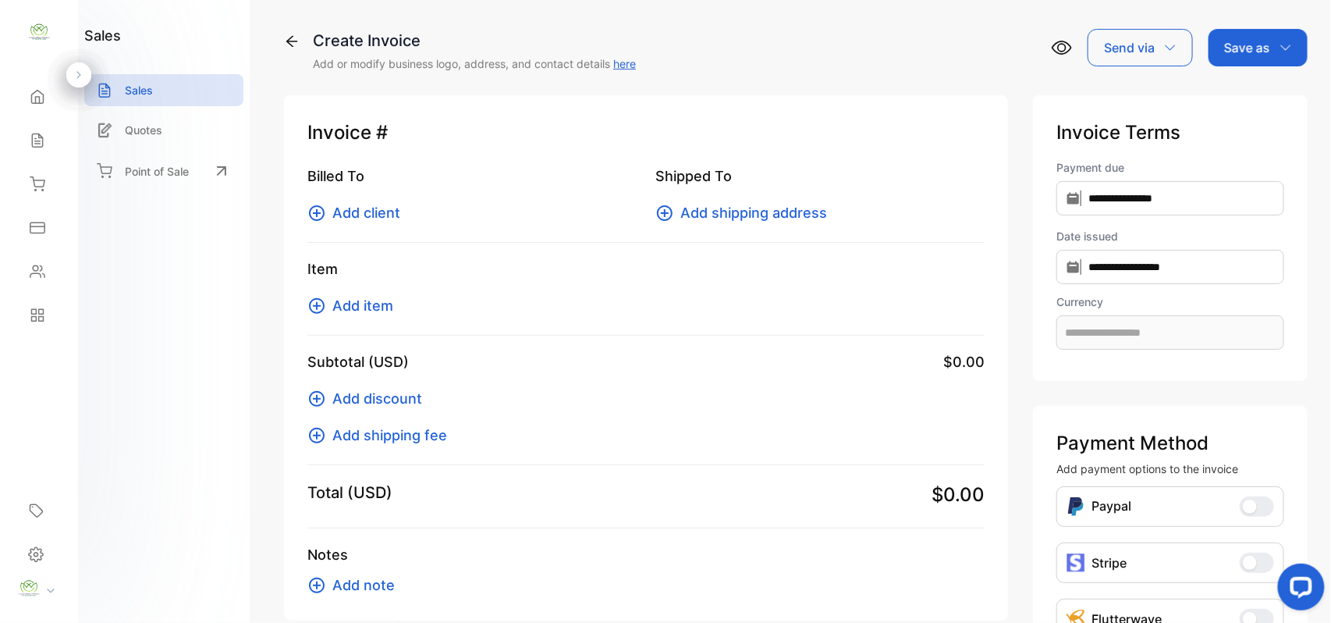
type input "**********"
drag, startPoint x: 336, startPoint y: 201, endPoint x: 364, endPoint y: 214, distance: 31.1
click at [359, 211] on div "Billed To Add client" at bounding box center [471, 194] width 329 height 58
click at [364, 214] on span "Add client" at bounding box center [366, 212] width 68 height 21
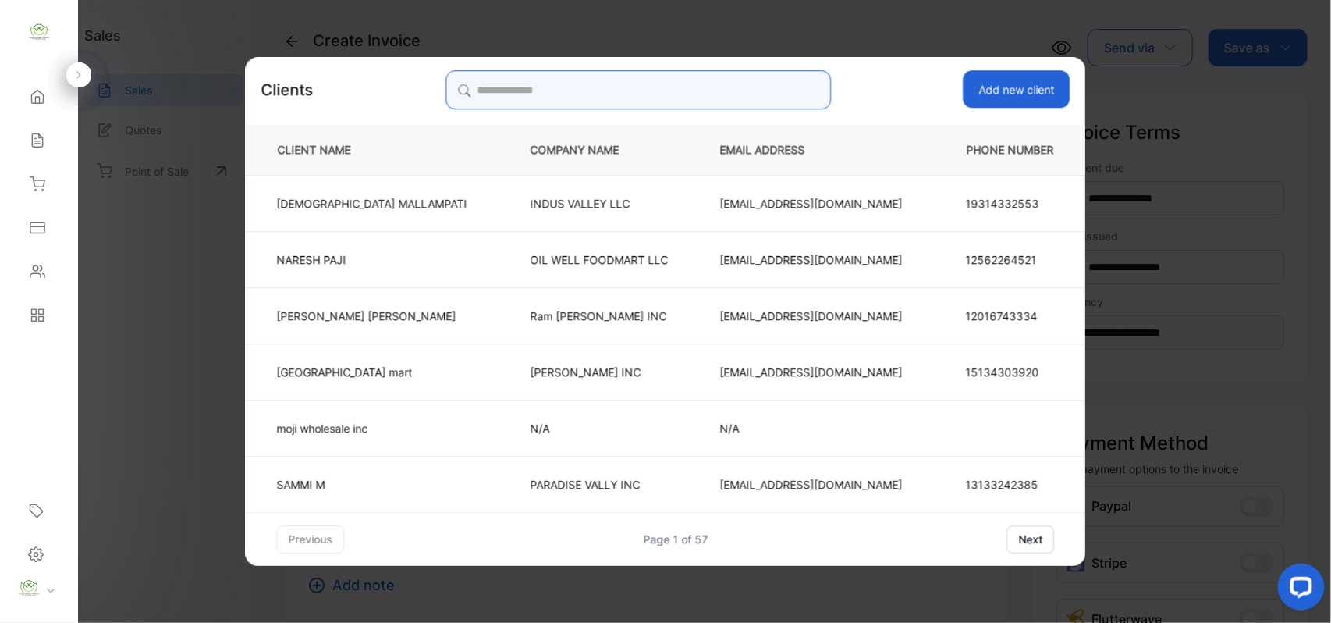
click at [666, 87] on input "search" at bounding box center [638, 89] width 385 height 39
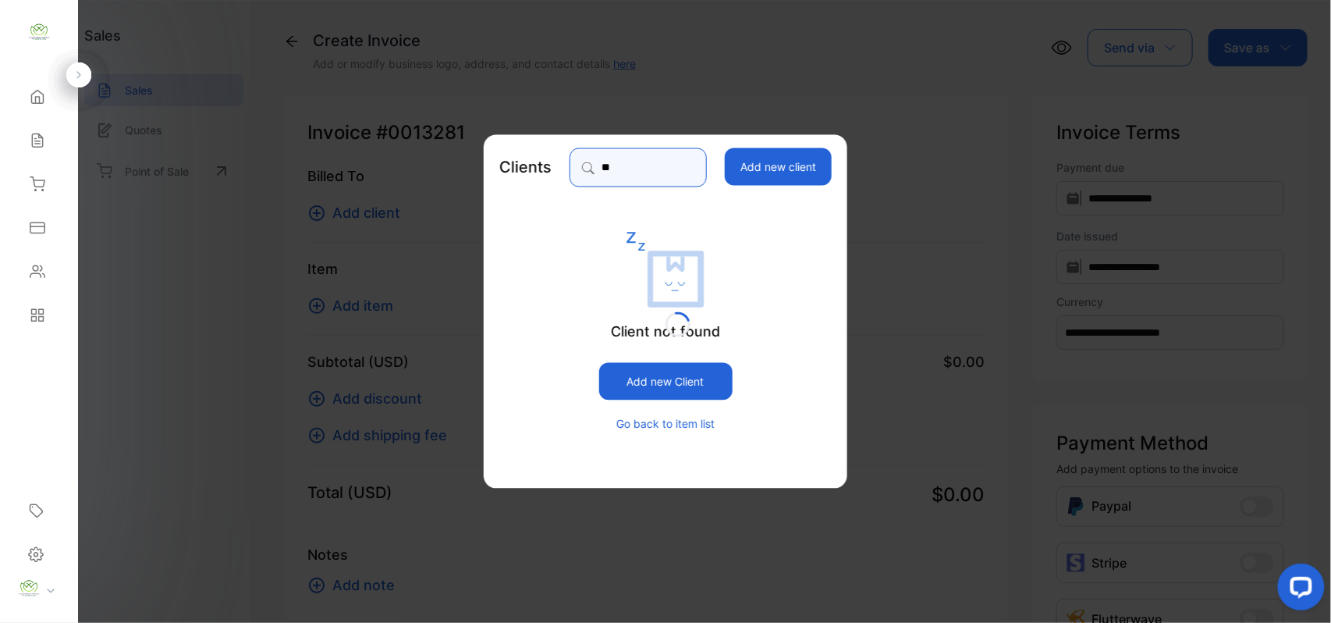
type input "*"
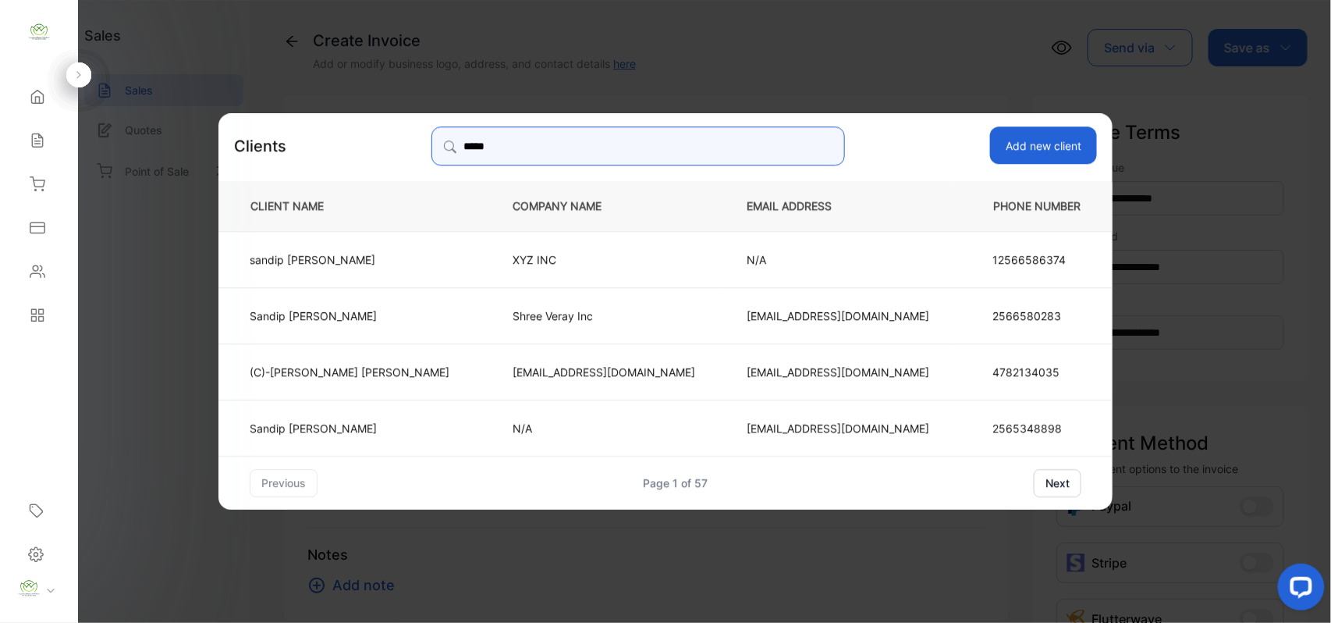
type input "*****"
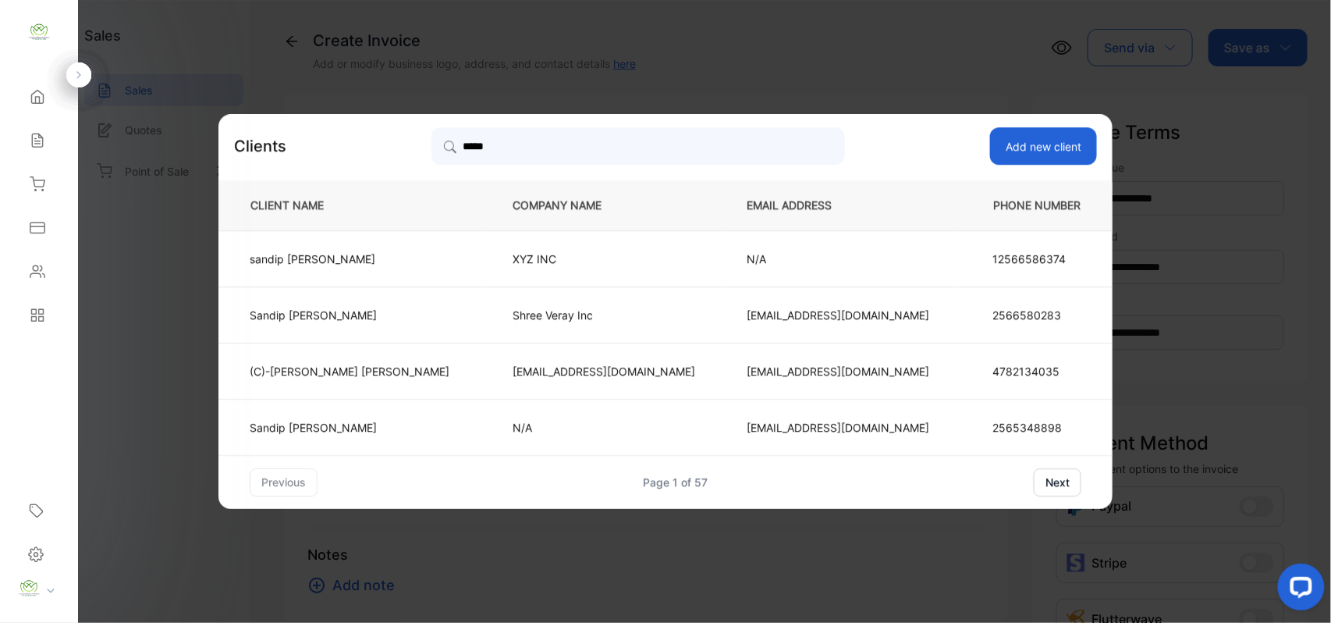
click at [523, 261] on p "XYZ INC" at bounding box center [604, 258] width 183 height 16
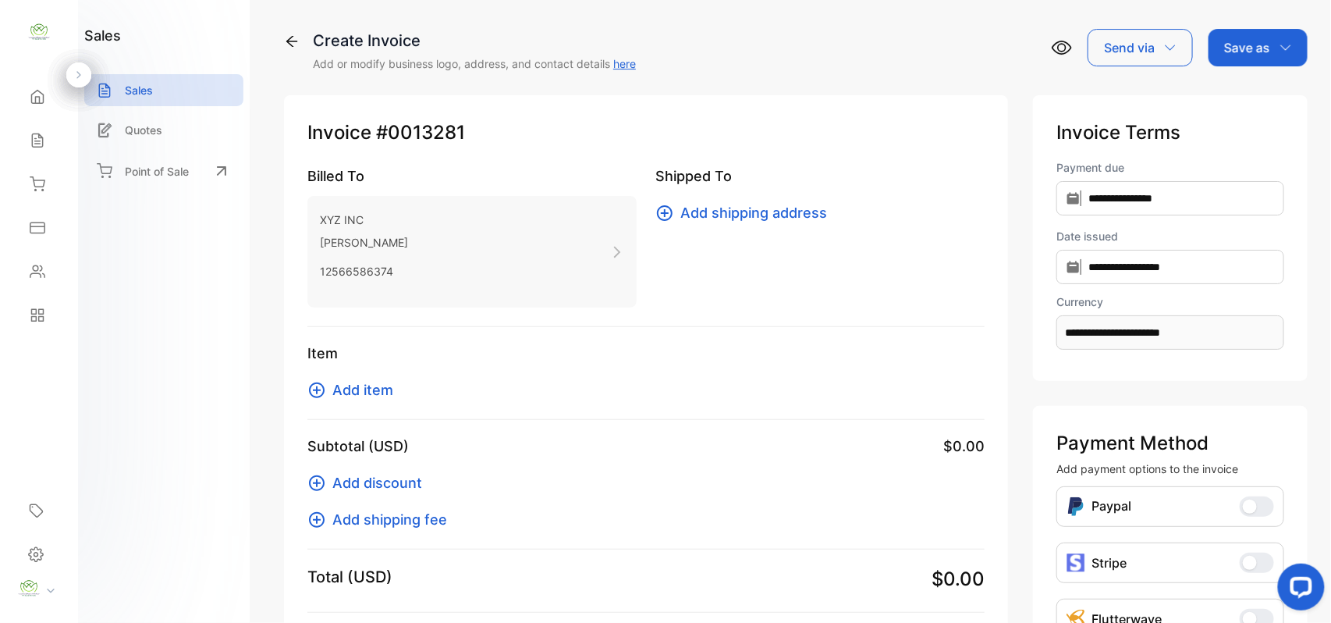
click at [375, 389] on span "Add item" at bounding box center [362, 389] width 61 height 21
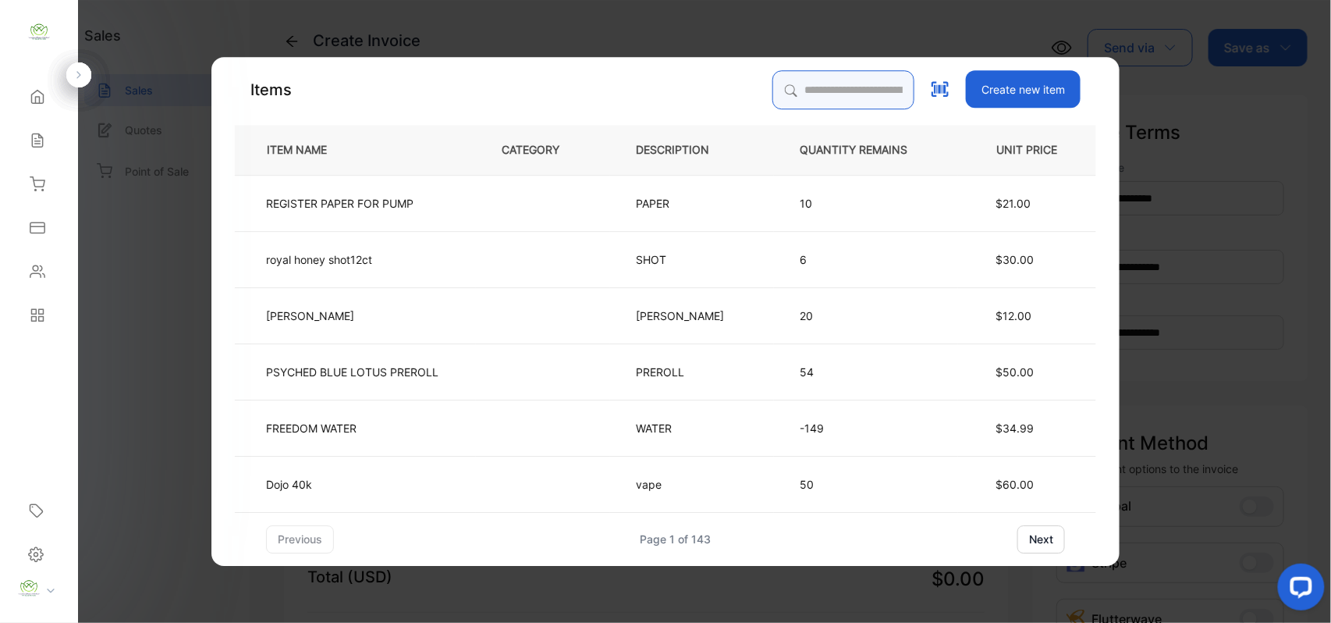
click at [772, 86] on input "search" at bounding box center [843, 89] width 142 height 39
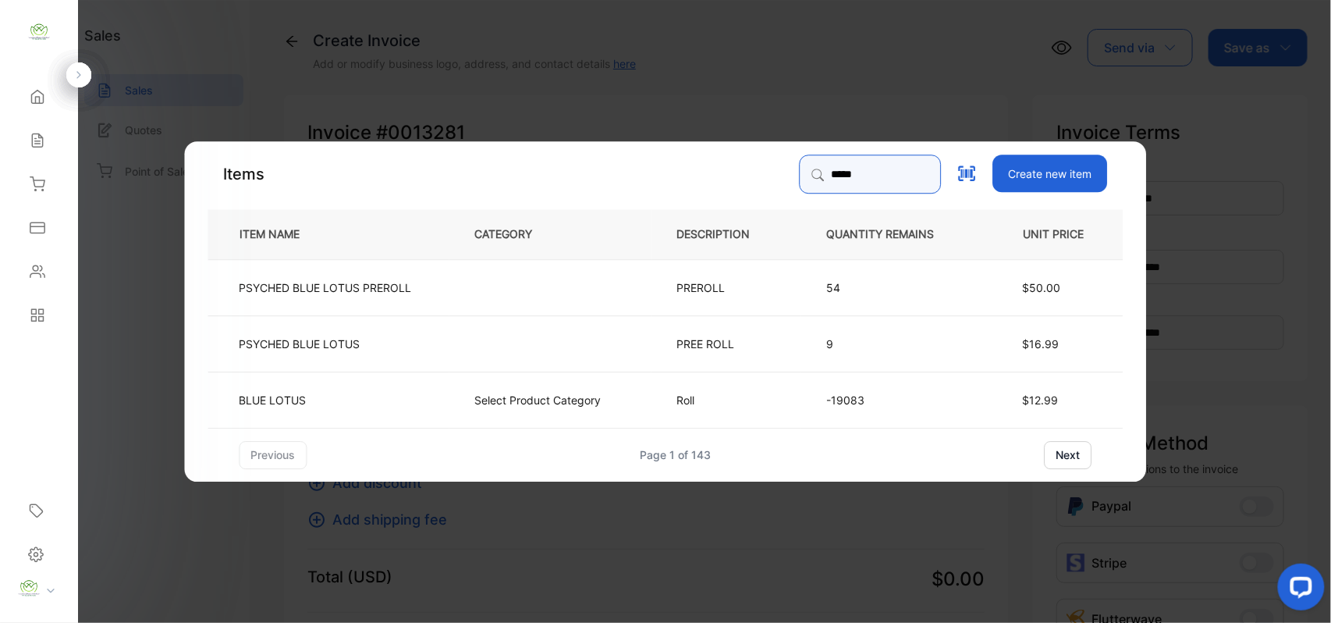
type input "*****"
drag, startPoint x: 375, startPoint y: 395, endPoint x: 384, endPoint y: 395, distance: 9.4
click at [384, 395] on td "BLUE LOTUS" at bounding box center [328, 399] width 241 height 56
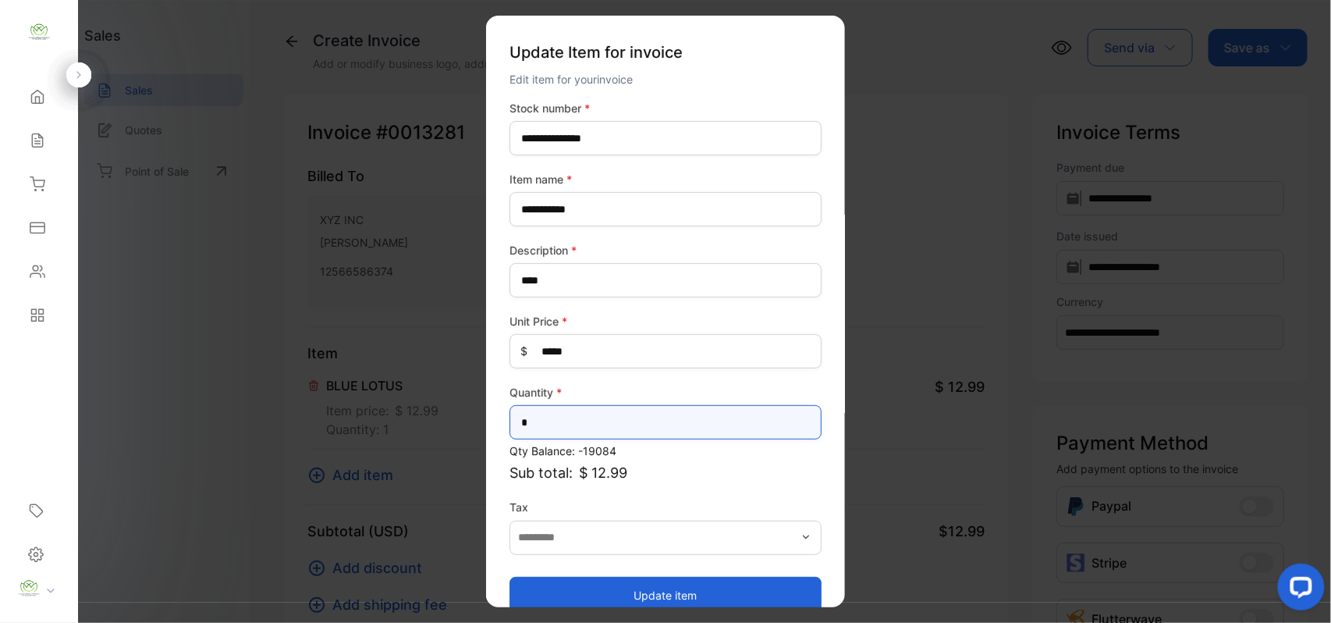
click at [549, 419] on input "*" at bounding box center [666, 422] width 312 height 34
type input "***"
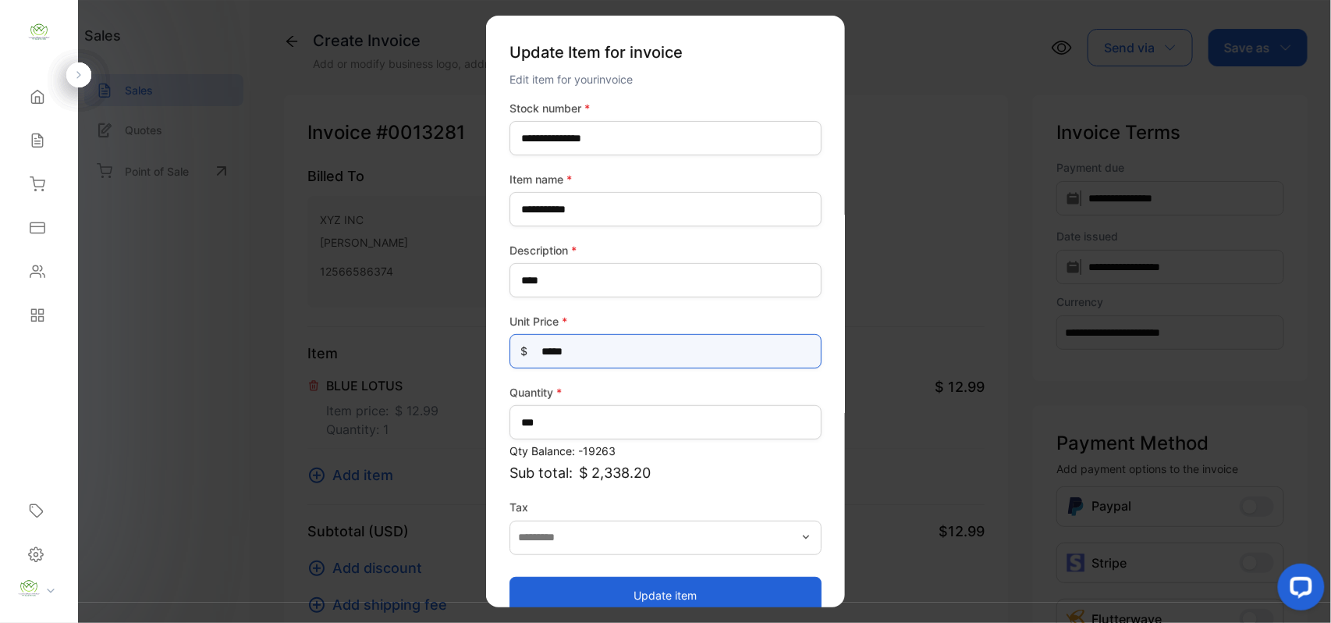
click at [632, 346] on Price-inputprice "*****" at bounding box center [666, 351] width 312 height 34
type Price-inputprice "*"
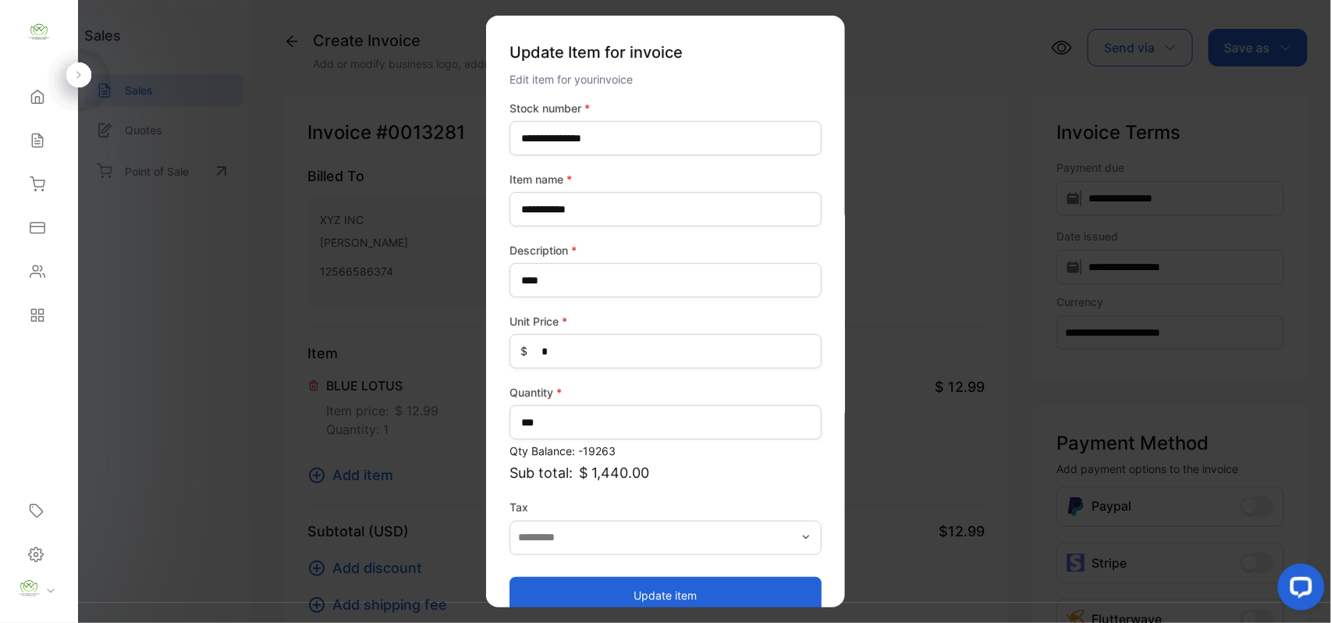
click at [541, 594] on button "Update item" at bounding box center [666, 594] width 312 height 37
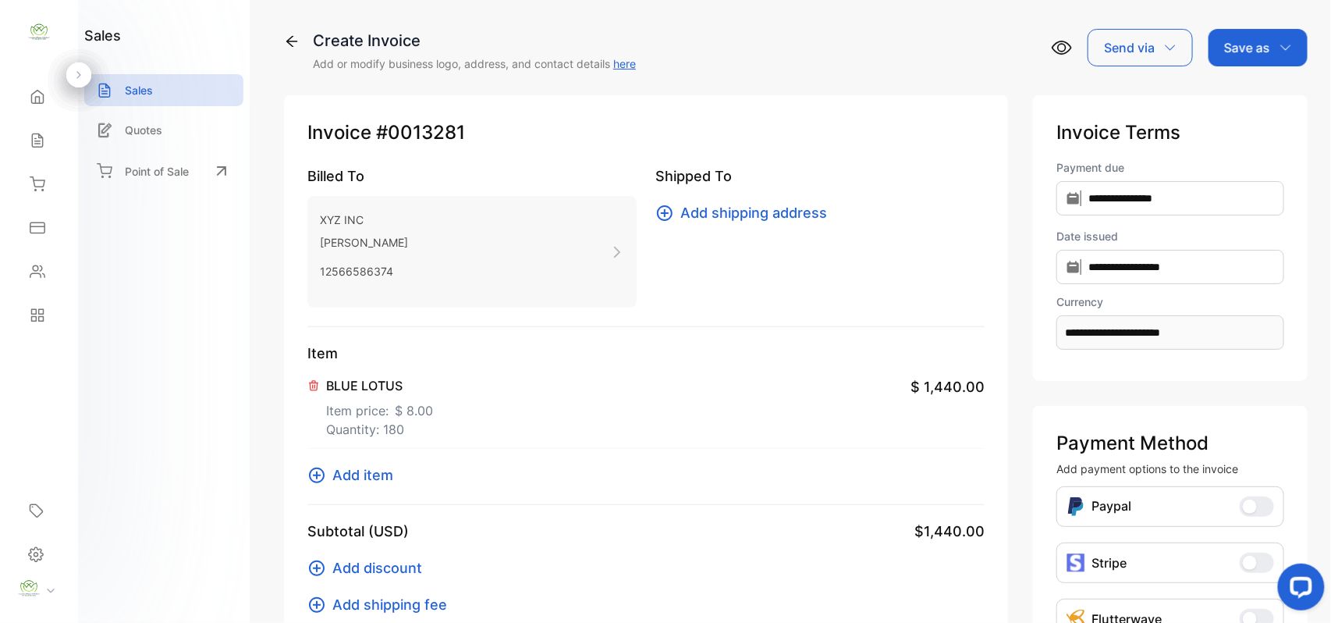
click at [428, 401] on span "$ 8.00" at bounding box center [414, 410] width 38 height 19
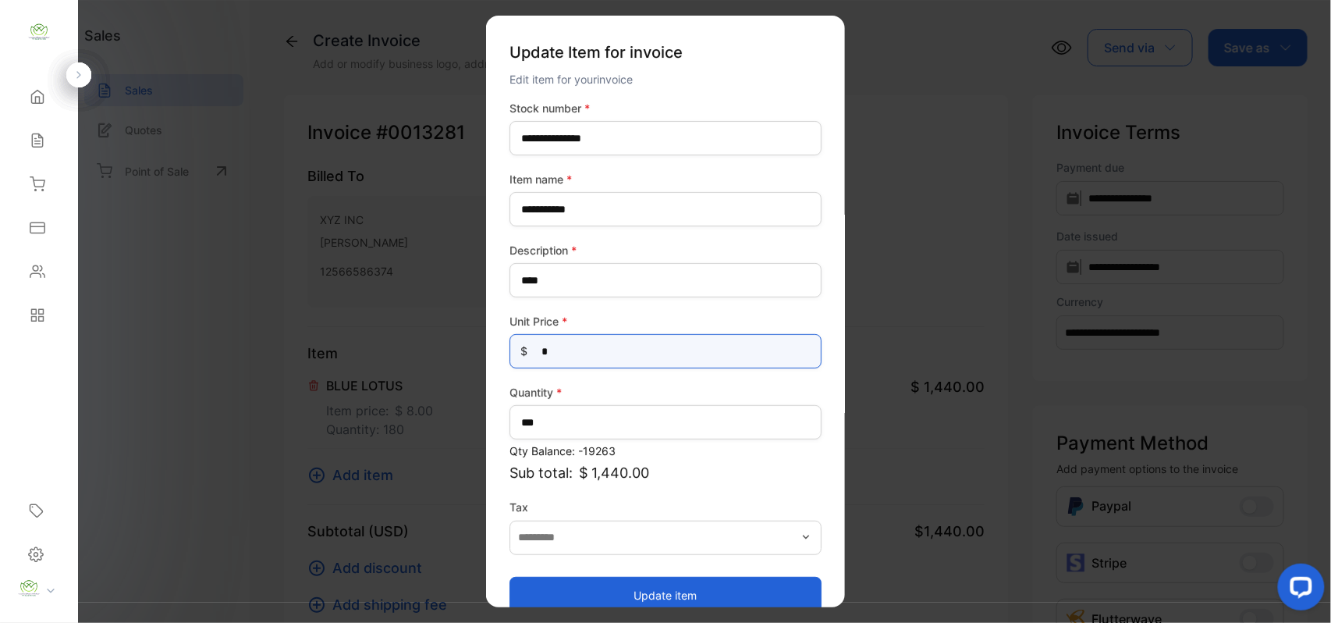
click at [575, 357] on Price-inputprice "*" at bounding box center [666, 351] width 312 height 34
type Price-inputprice "**"
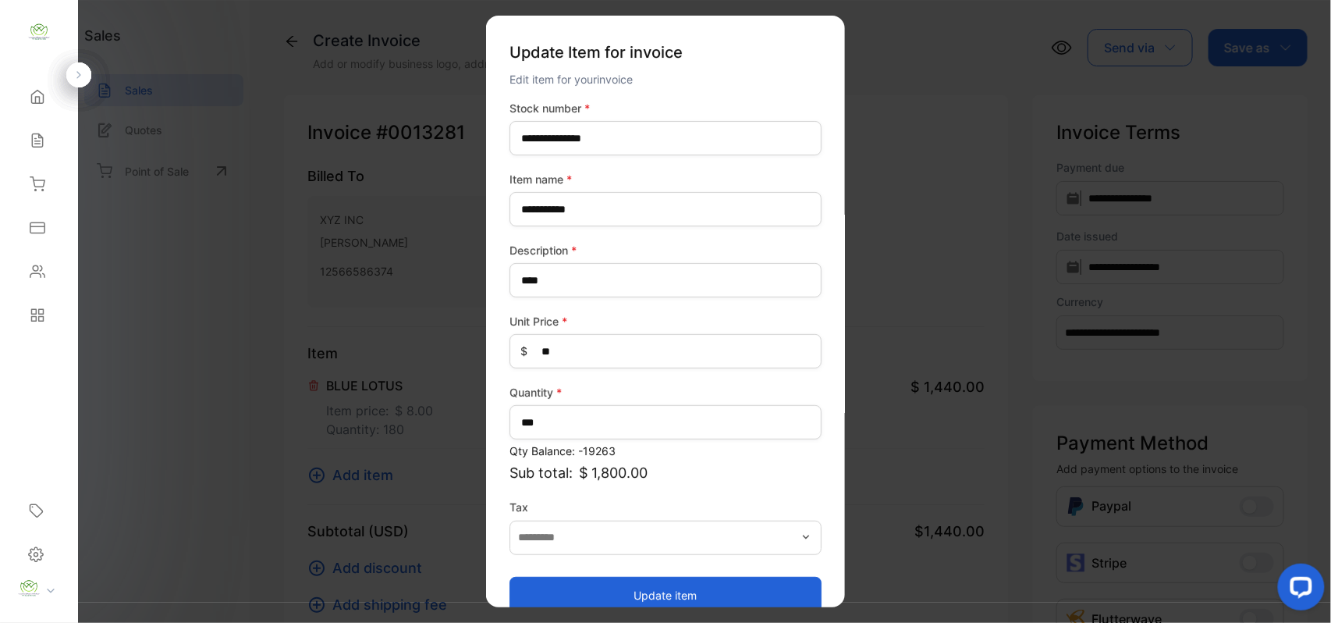
click at [547, 590] on button "Update item" at bounding box center [666, 594] width 312 height 37
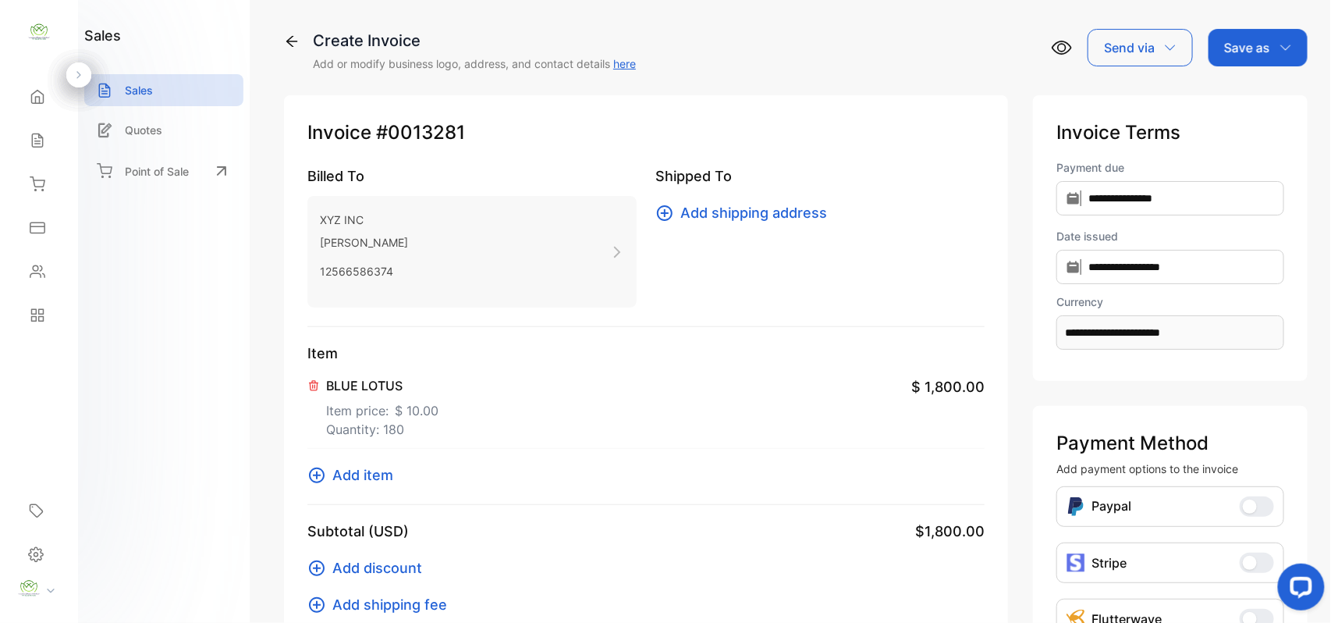
drag, startPoint x: 1236, startPoint y: 44, endPoint x: 1243, endPoint y: 66, distance: 22.2
click at [1239, 55] on p "Save as" at bounding box center [1247, 47] width 46 height 19
click at [1241, 98] on div "Invoice" at bounding box center [1254, 98] width 90 height 31
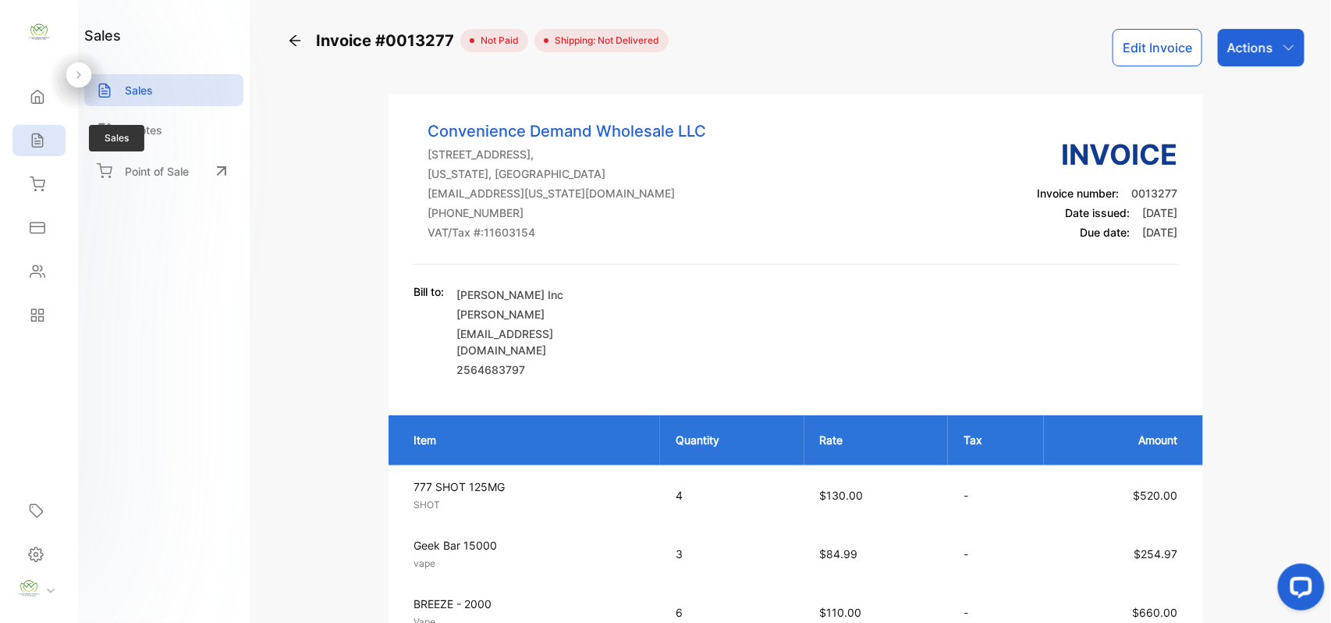
click at [28, 139] on div "Sales" at bounding box center [35, 141] width 20 height 16
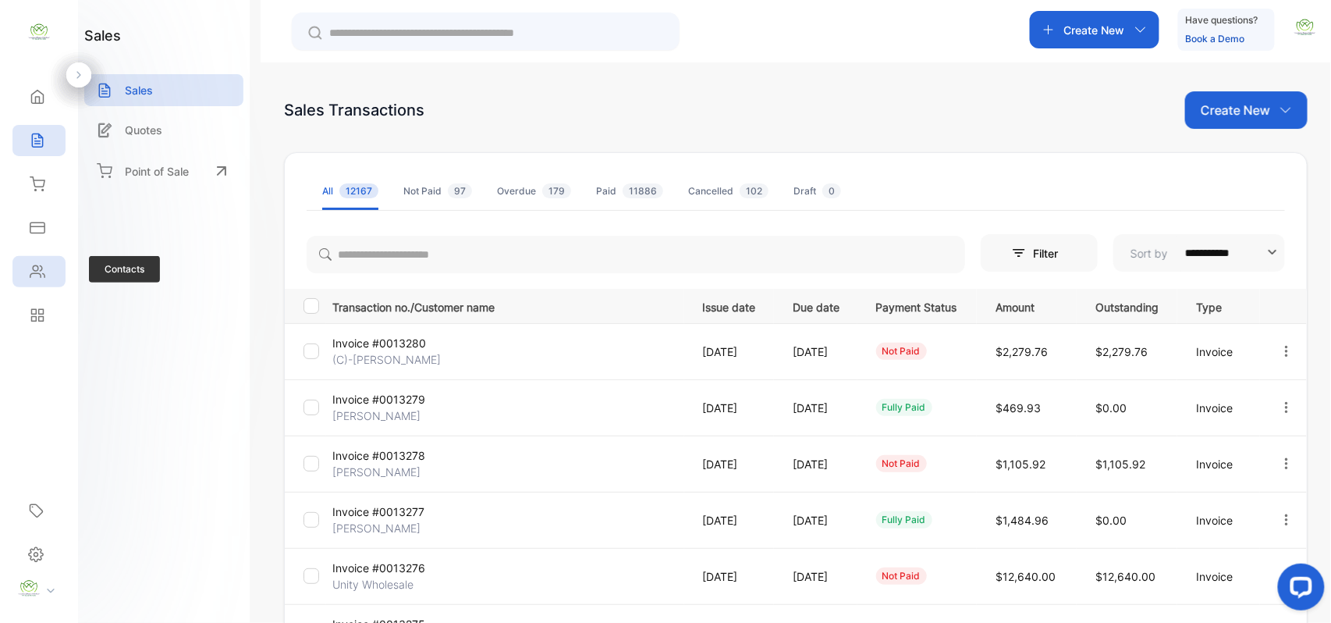
click at [34, 268] on icon at bounding box center [38, 272] width 16 height 16
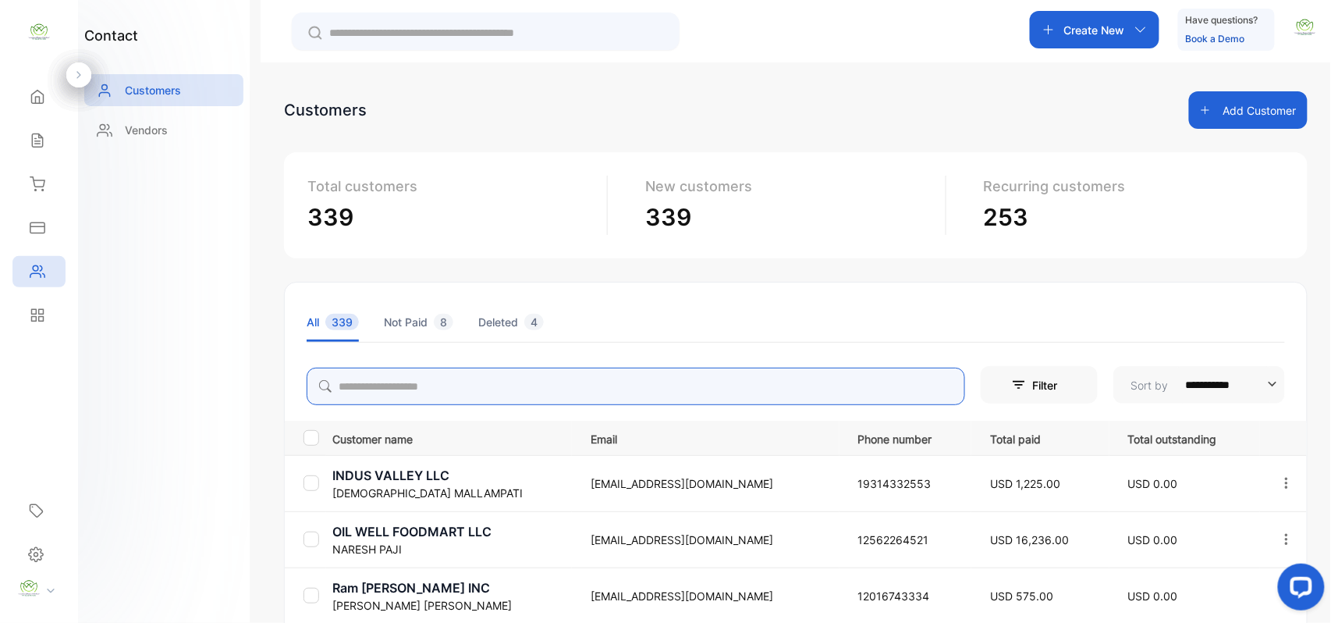
click at [382, 378] on input "search" at bounding box center [636, 385] width 659 height 37
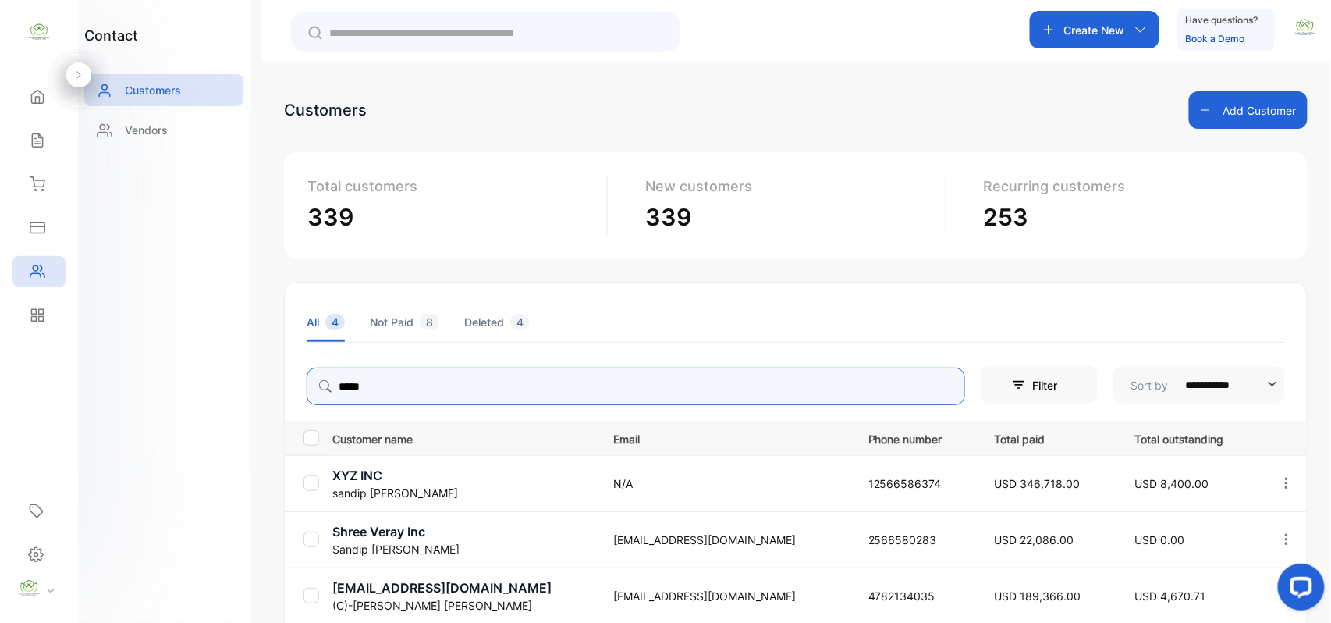
type input "*****"
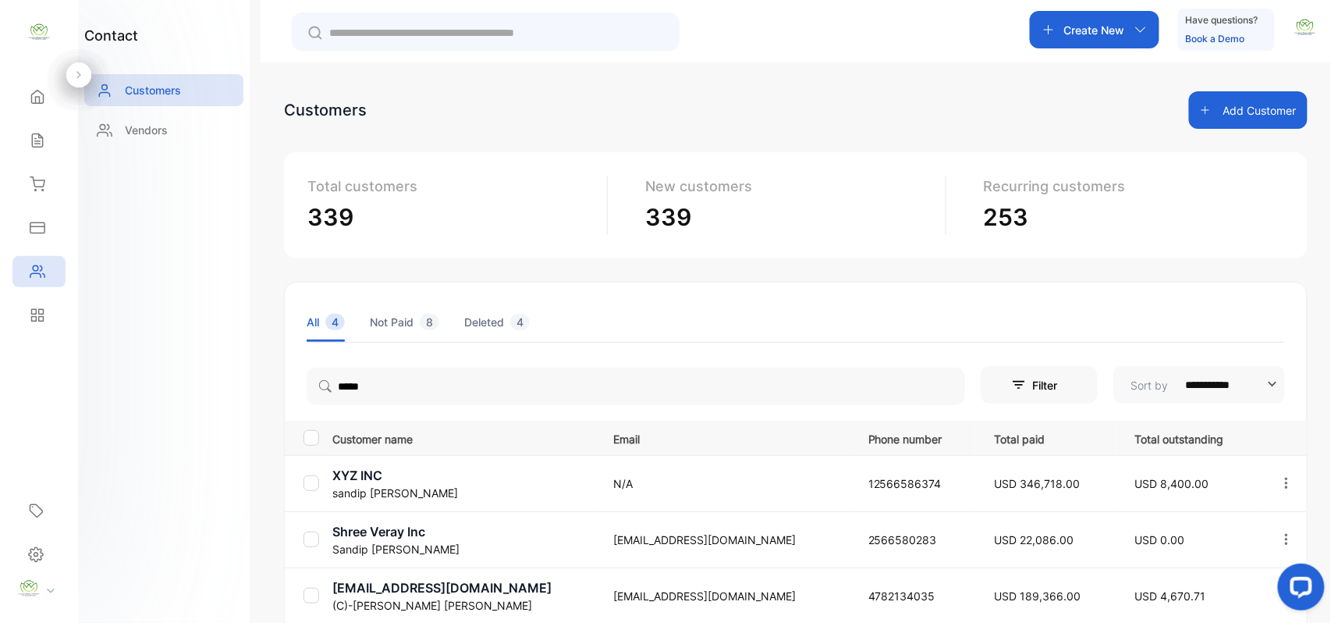
click at [158, 444] on div "contact Customers Vendors" at bounding box center [164, 311] width 172 height 623
click at [346, 485] on p "[PERSON_NAME]" at bounding box center [462, 493] width 261 height 16
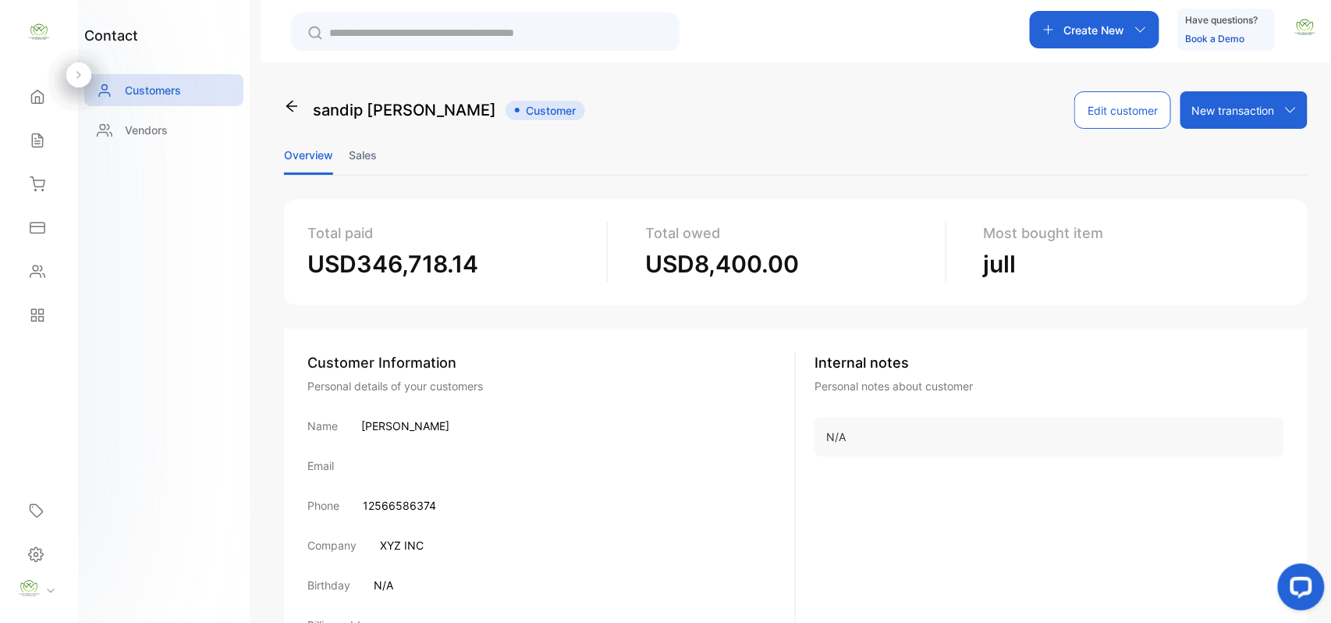
click at [363, 142] on li "Sales" at bounding box center [363, 155] width 28 height 40
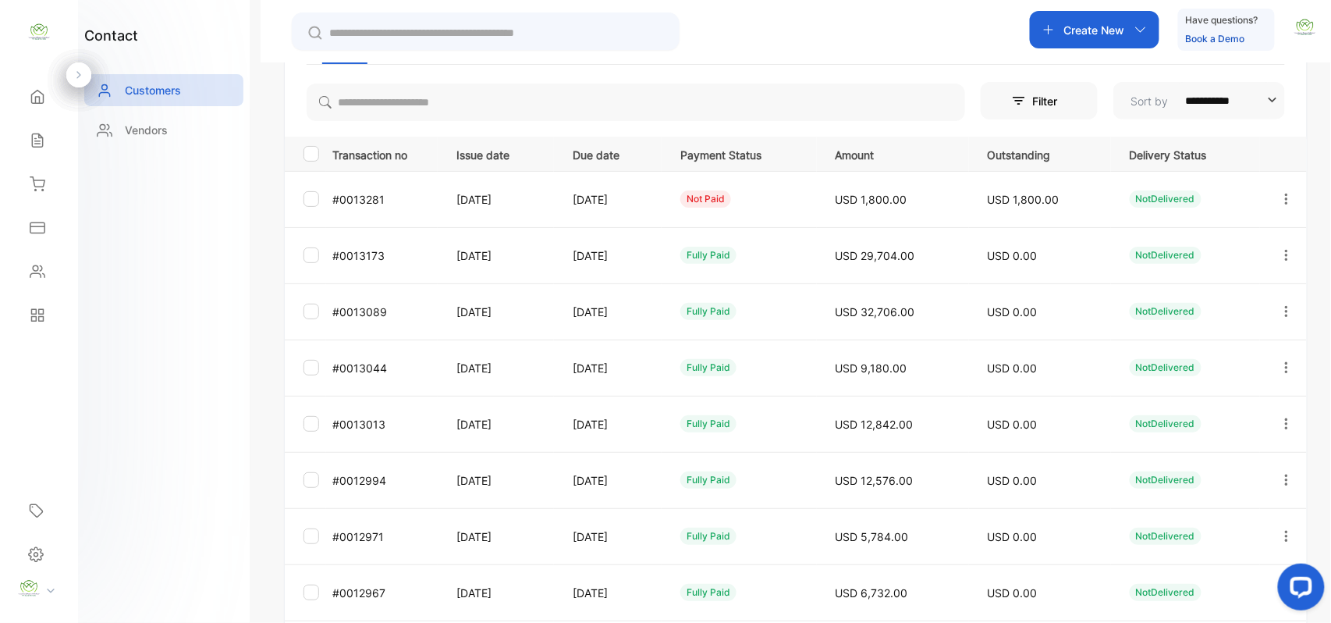
scroll to position [242, 0]
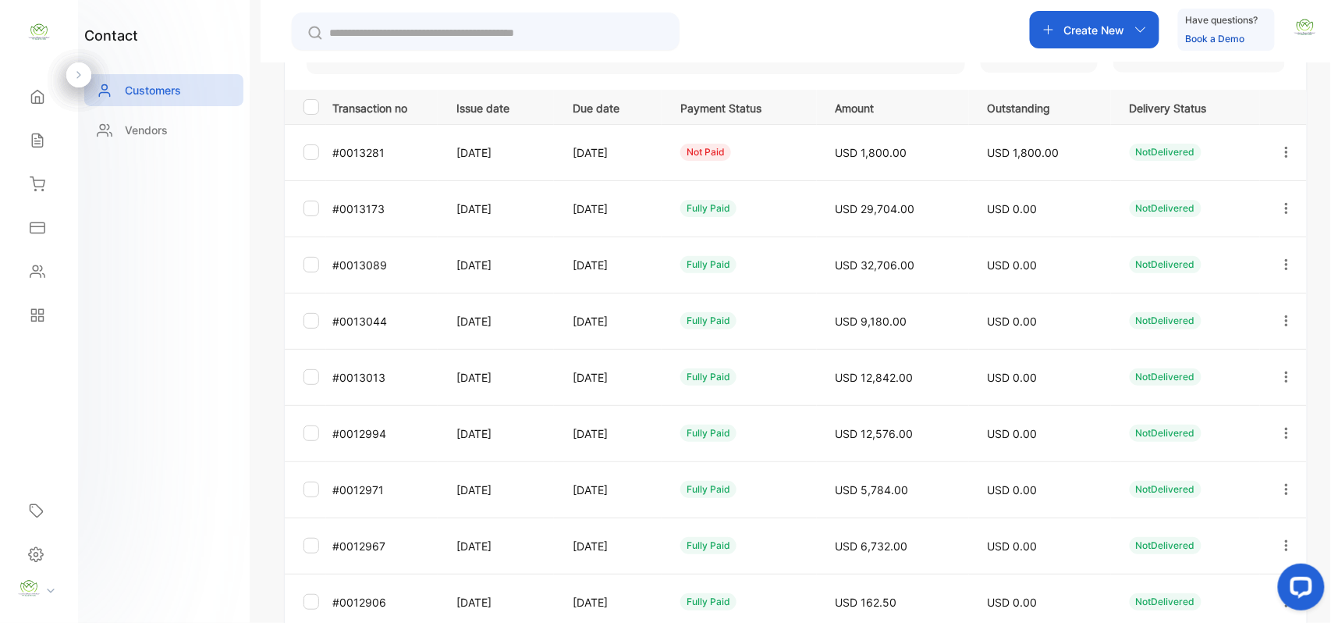
click at [1273, 314] on div at bounding box center [1286, 321] width 40 height 38
click at [1240, 357] on div "View" at bounding box center [1216, 368] width 176 height 31
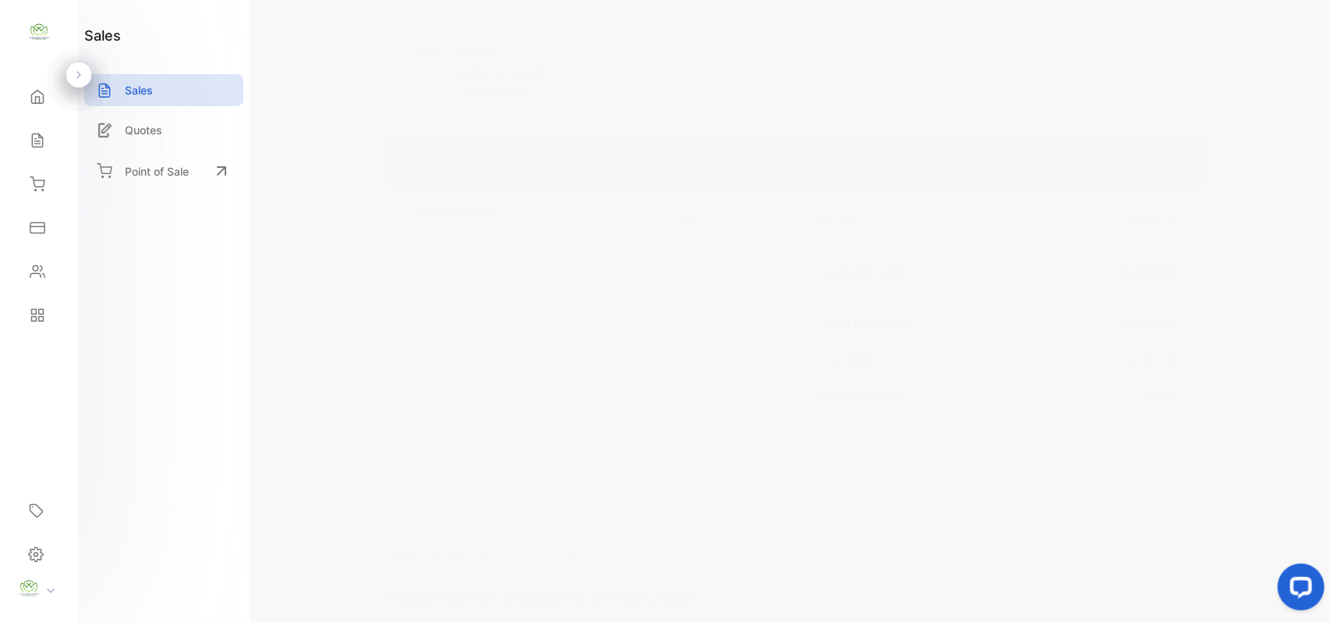
scroll to position [148, 0]
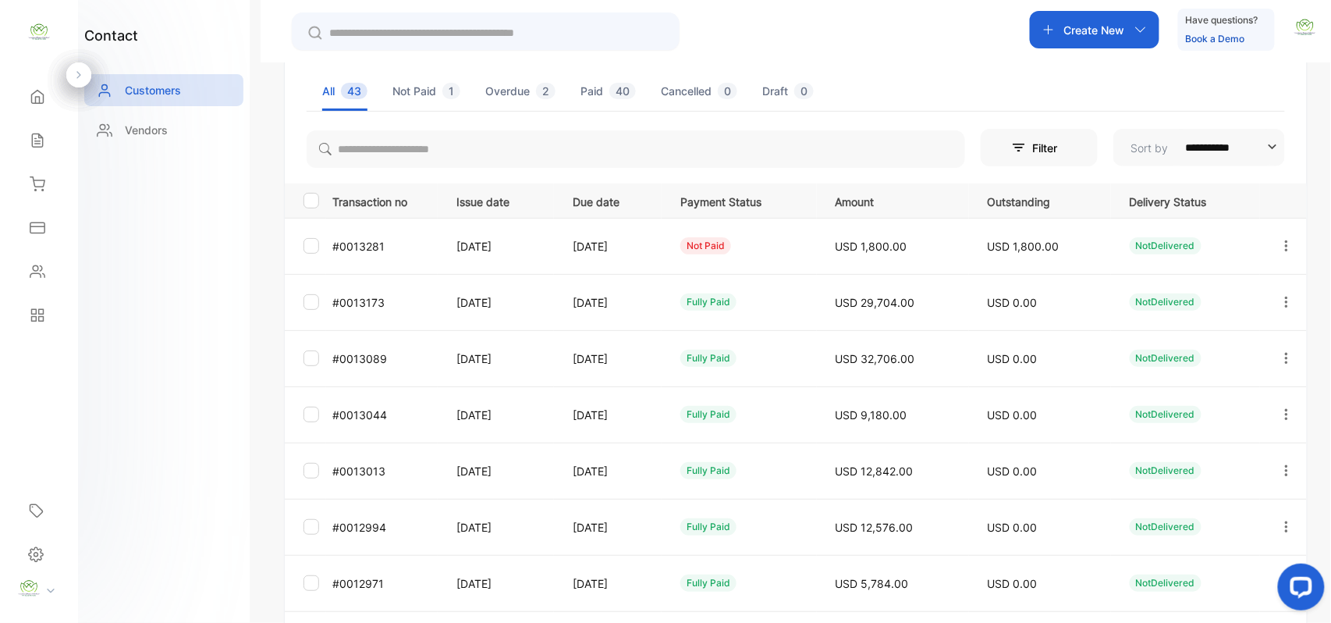
click at [1284, 351] on icon "button" at bounding box center [1287, 358] width 14 height 14
click at [1242, 399] on div "View" at bounding box center [1216, 405] width 176 height 31
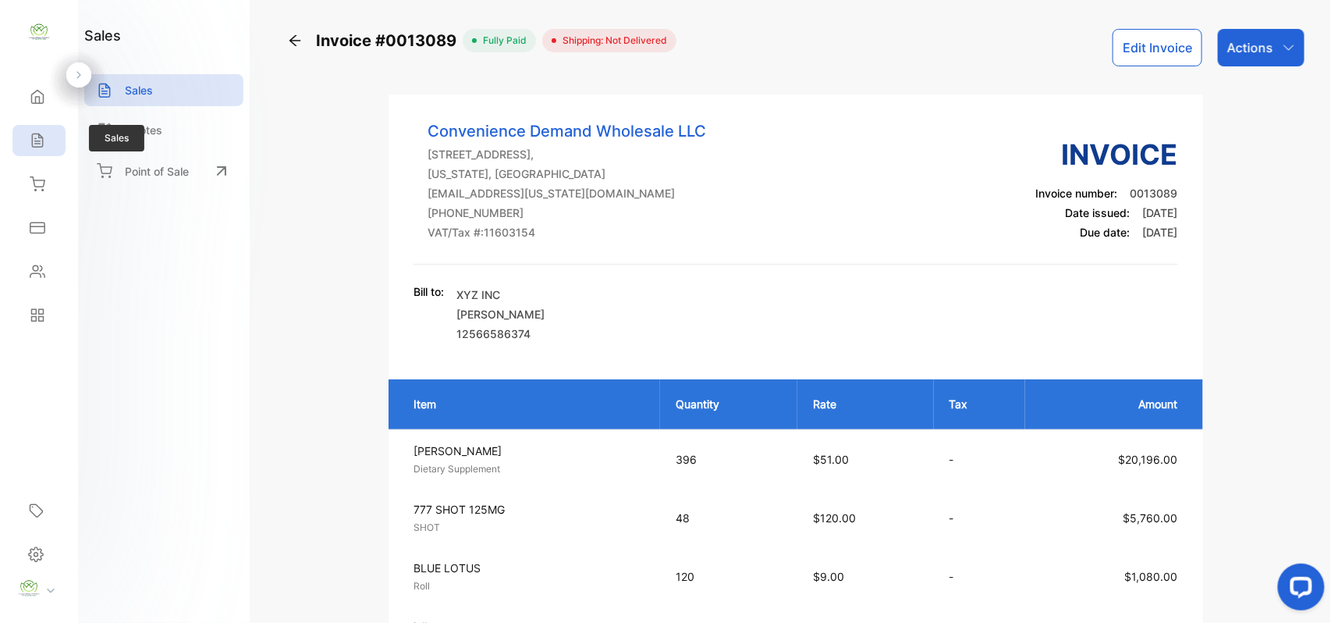
click at [39, 141] on icon at bounding box center [37, 140] width 10 height 13
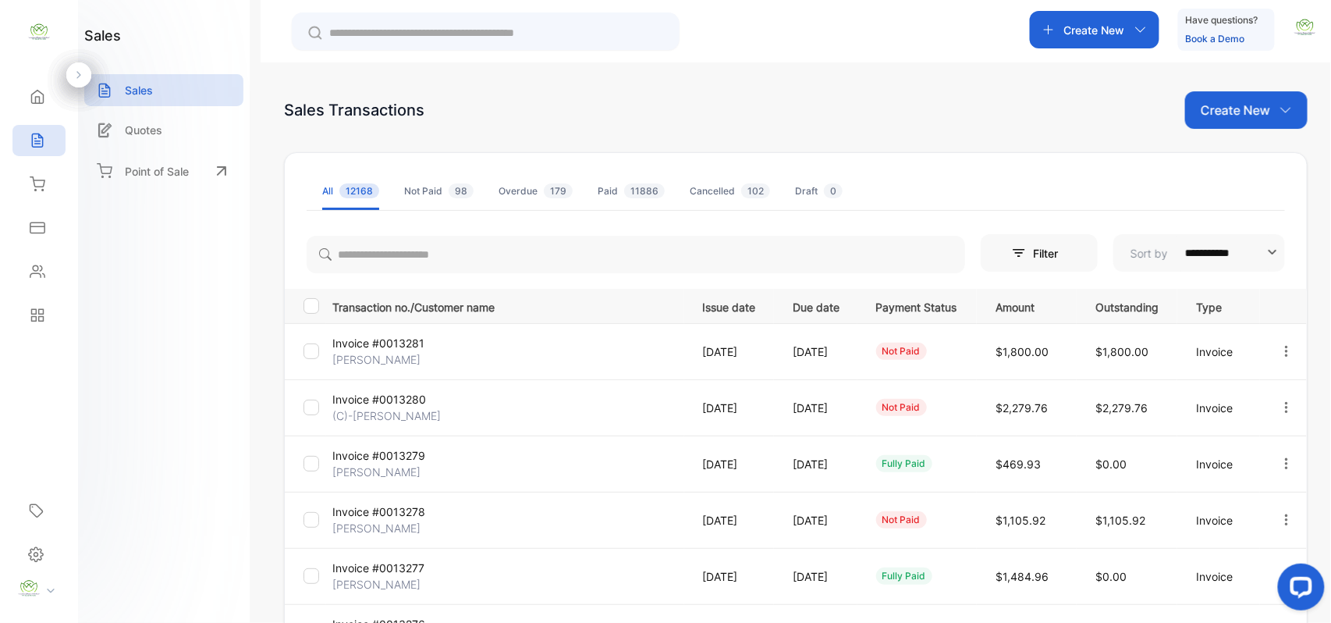
click at [367, 351] on p "[PERSON_NAME]" at bounding box center [390, 359] width 117 height 16
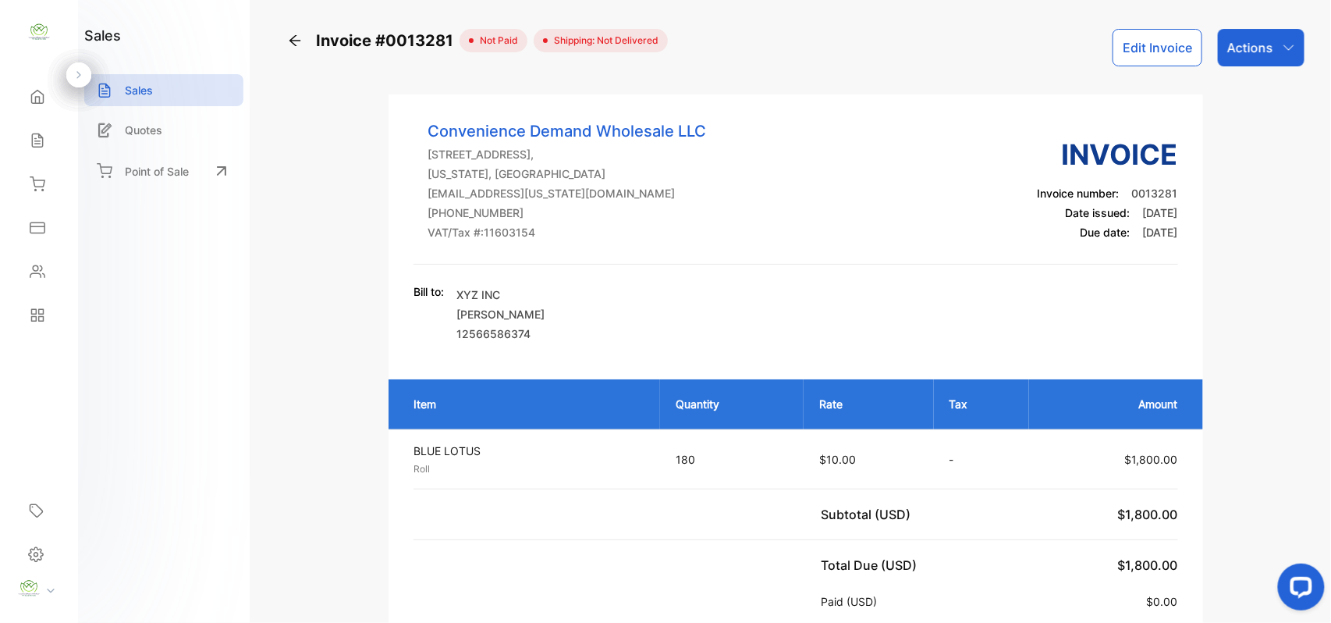
click at [1163, 44] on button "Edit Invoice" at bounding box center [1158, 47] width 90 height 37
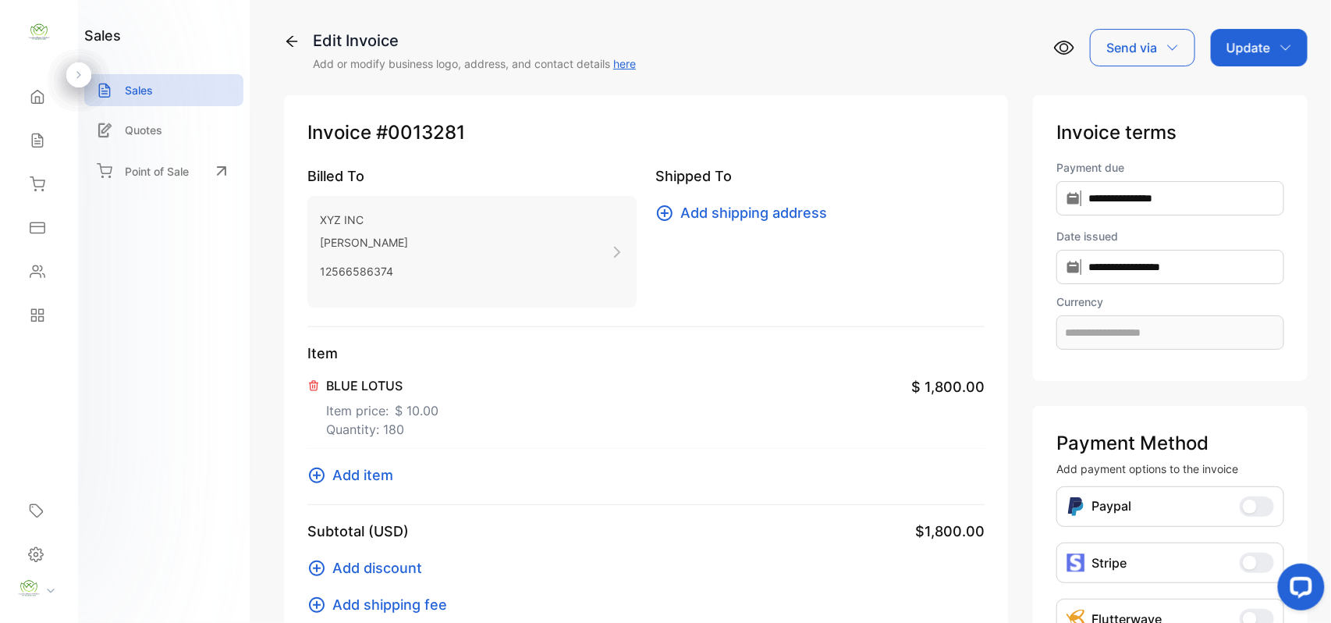
type input "**********"
drag, startPoint x: 370, startPoint y: 404, endPoint x: 381, endPoint y: 403, distance: 11.0
click at [381, 403] on p "Item price: $ 10.00" at bounding box center [382, 407] width 112 height 25
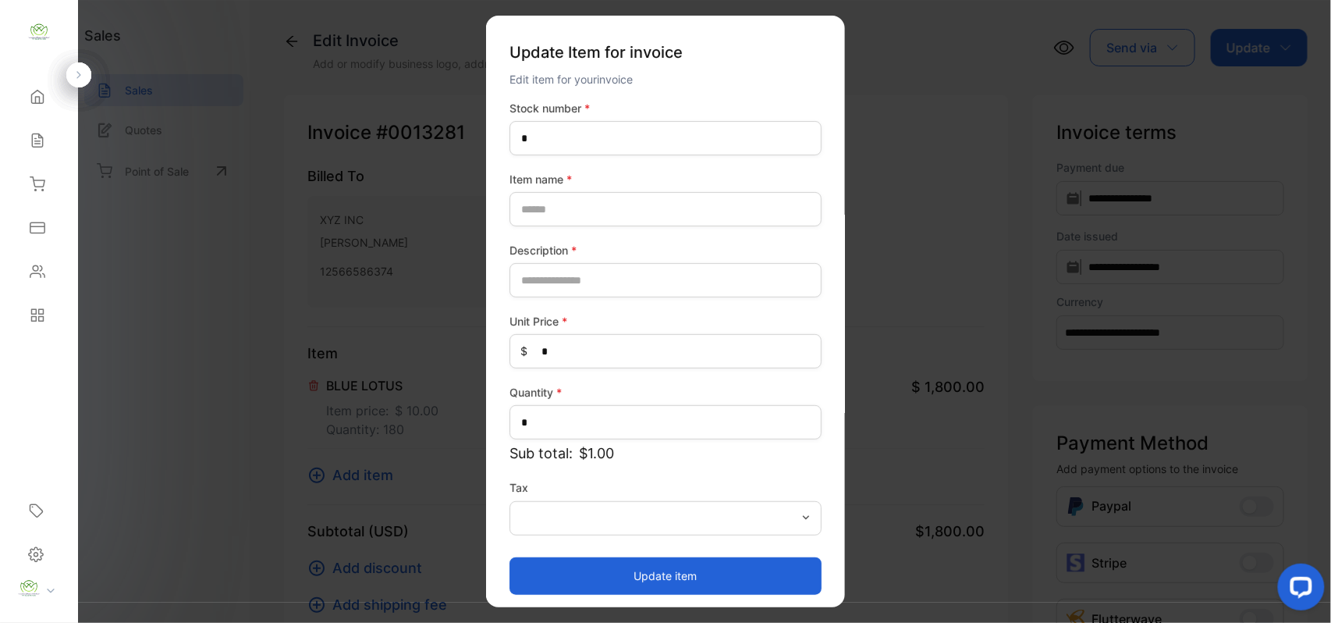
type name-inputItem_Name "**********"
type input "****"
type Price-inputprice "**"
type input "***"
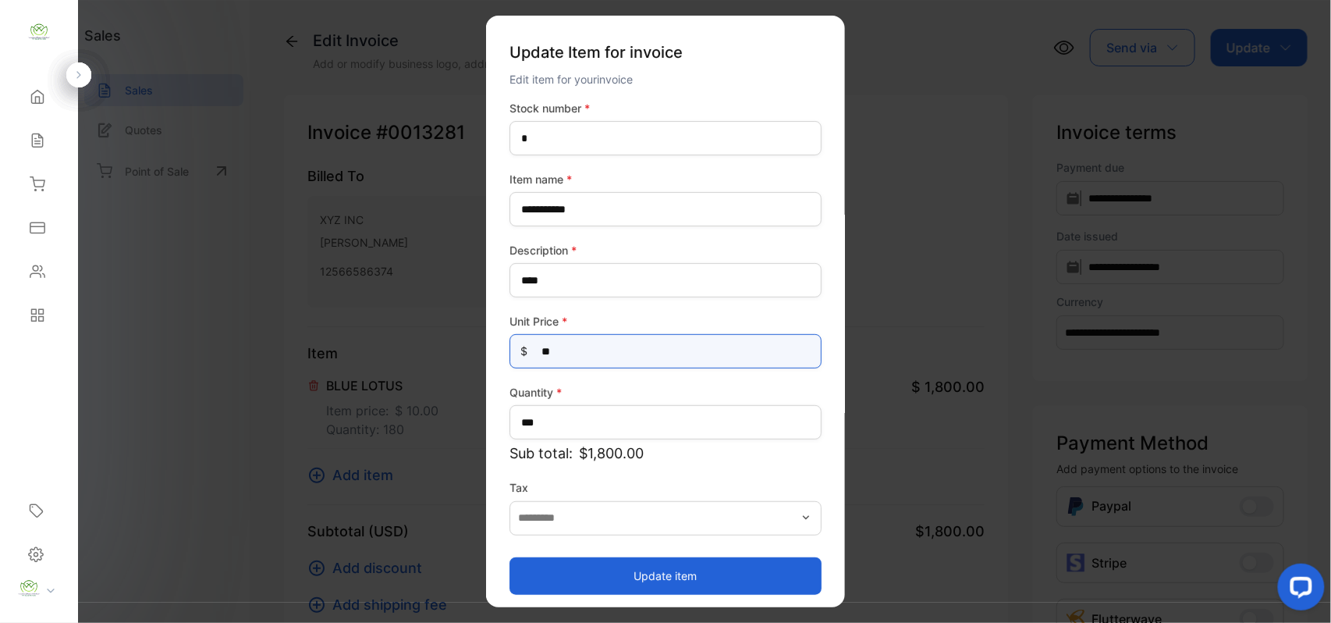
click at [618, 354] on Price-inputprice "**" at bounding box center [666, 351] width 312 height 34
type Price-inputprice "*"
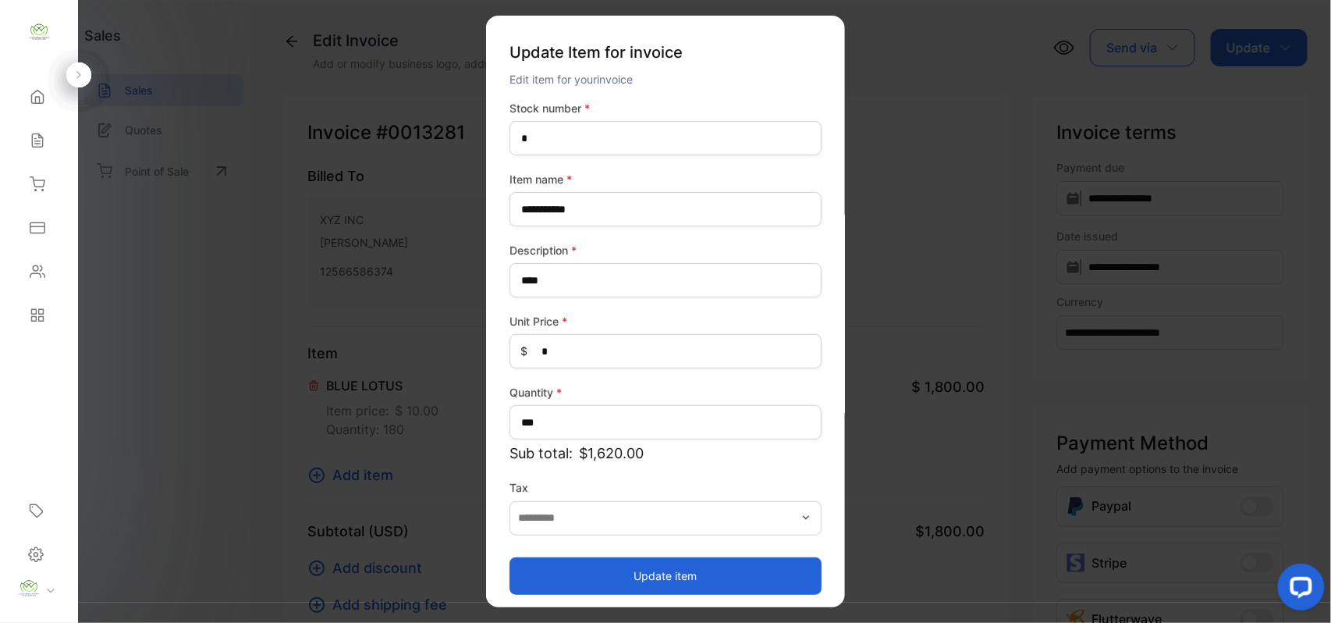
click at [541, 563] on button "Update item" at bounding box center [666, 574] width 312 height 37
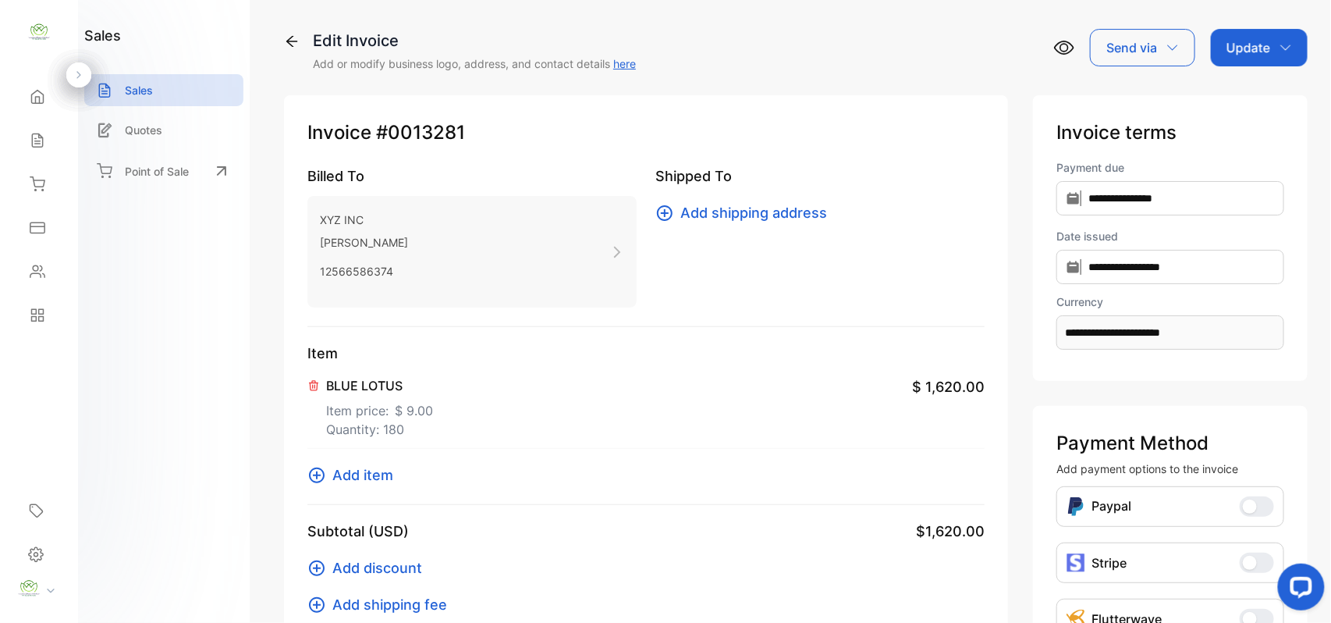
drag, startPoint x: 1237, startPoint y: 39, endPoint x: 1240, endPoint y: 66, distance: 26.6
click at [1240, 41] on p "Update" at bounding box center [1249, 47] width 44 height 19
click at [1234, 83] on div "Invoice" at bounding box center [1262, 98] width 90 height 31
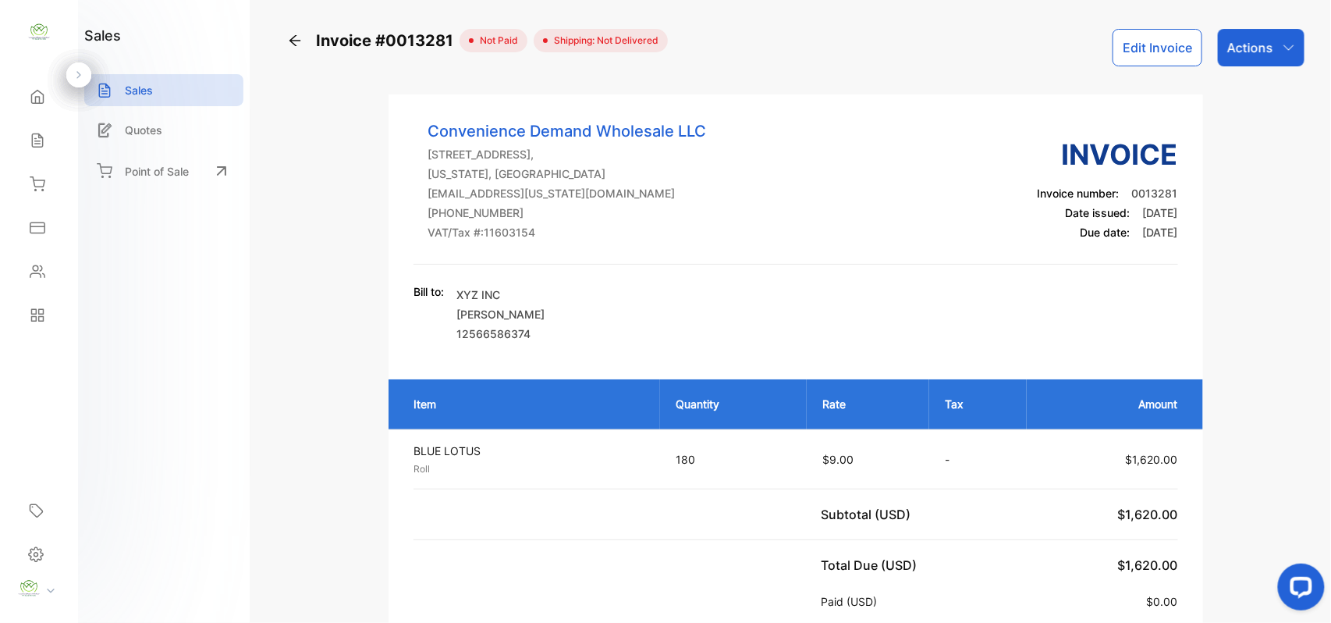
click at [1261, 55] on p "Actions" at bounding box center [1250, 47] width 46 height 19
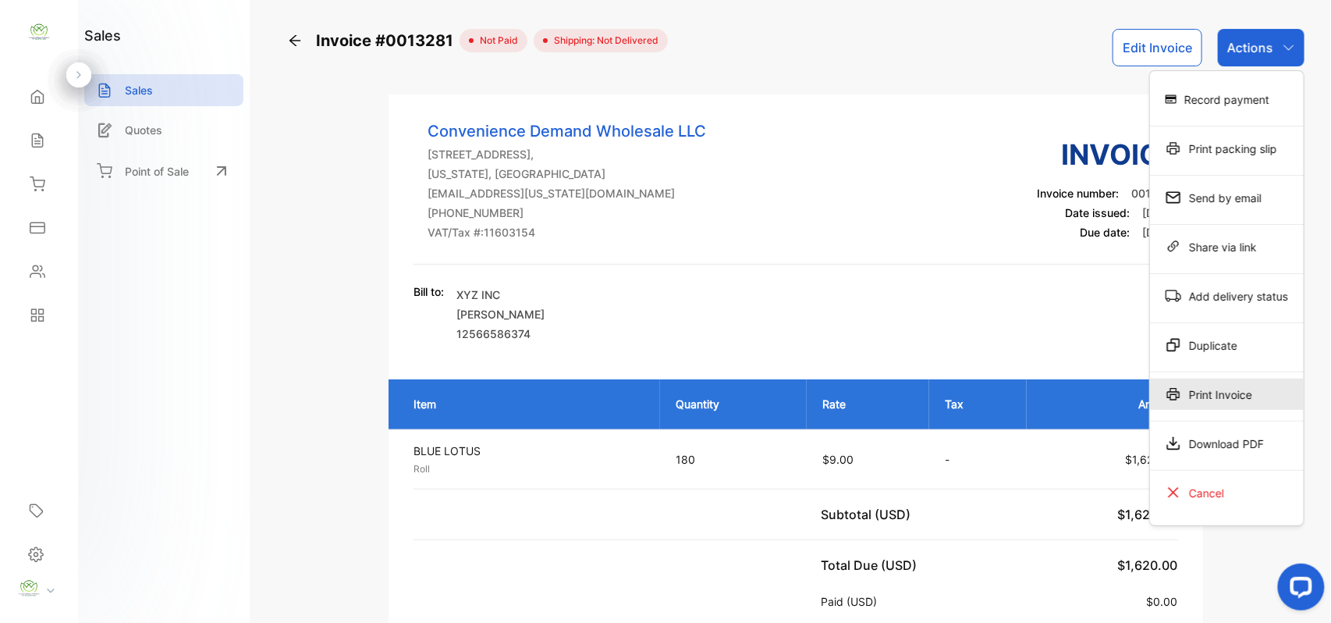
click at [1162, 385] on div "Print Invoice" at bounding box center [1227, 393] width 154 height 31
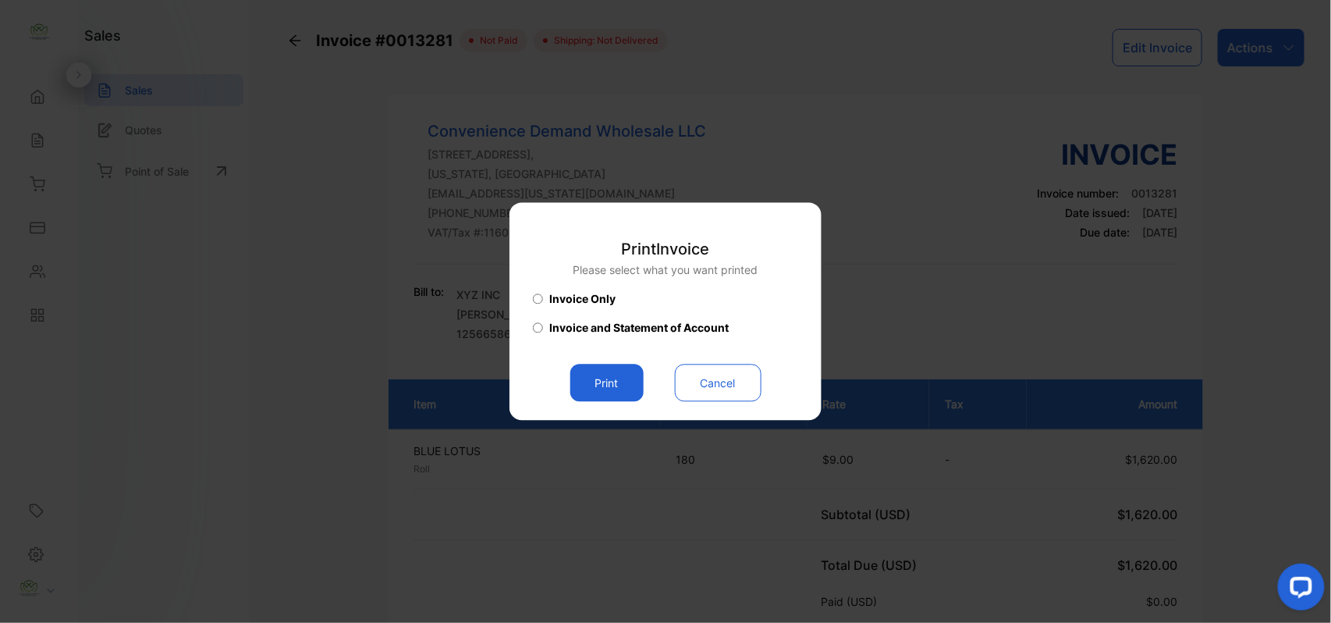
click at [595, 379] on button "Print" at bounding box center [606, 382] width 73 height 37
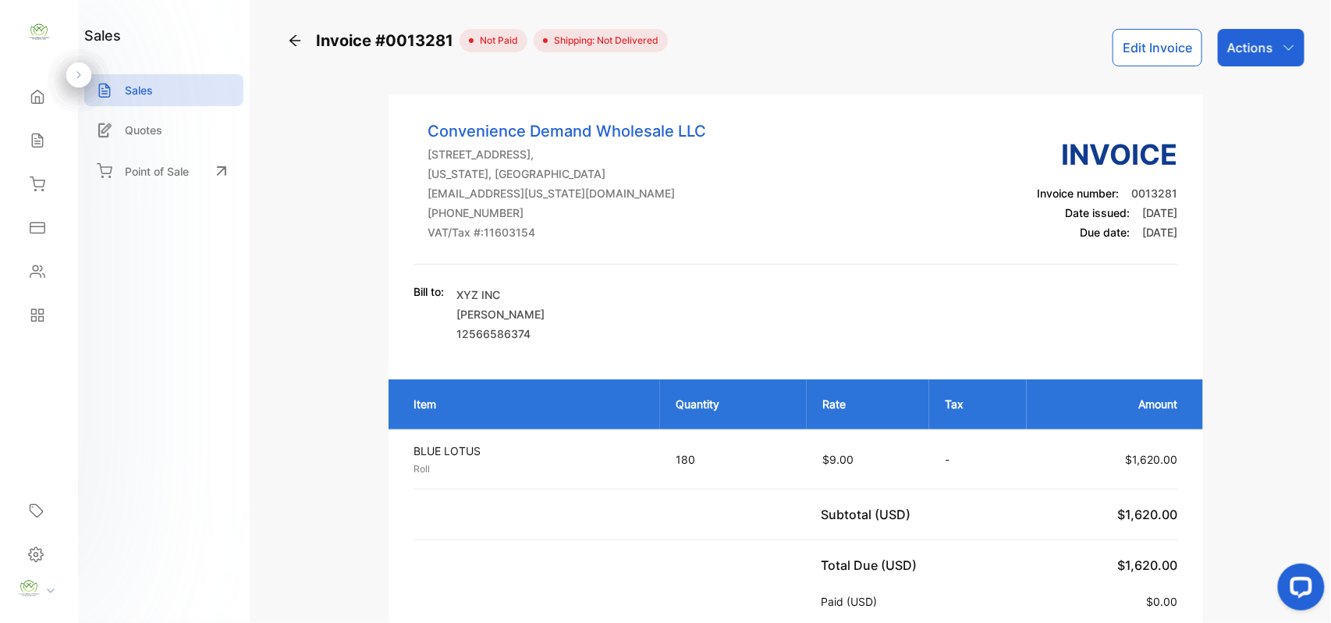
click at [51, 138] on div "Sales" at bounding box center [38, 140] width 53 height 31
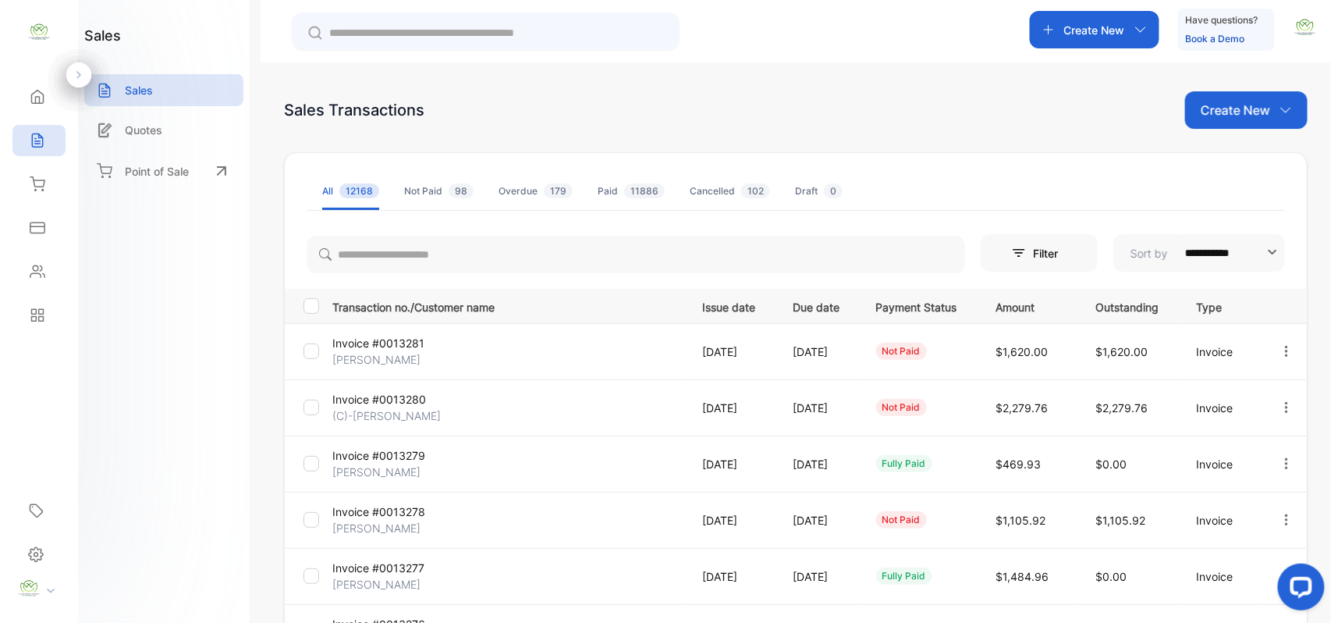
click at [1255, 106] on p "Create New" at bounding box center [1235, 110] width 69 height 19
click at [1242, 150] on div "Invoice" at bounding box center [1252, 161] width 109 height 31
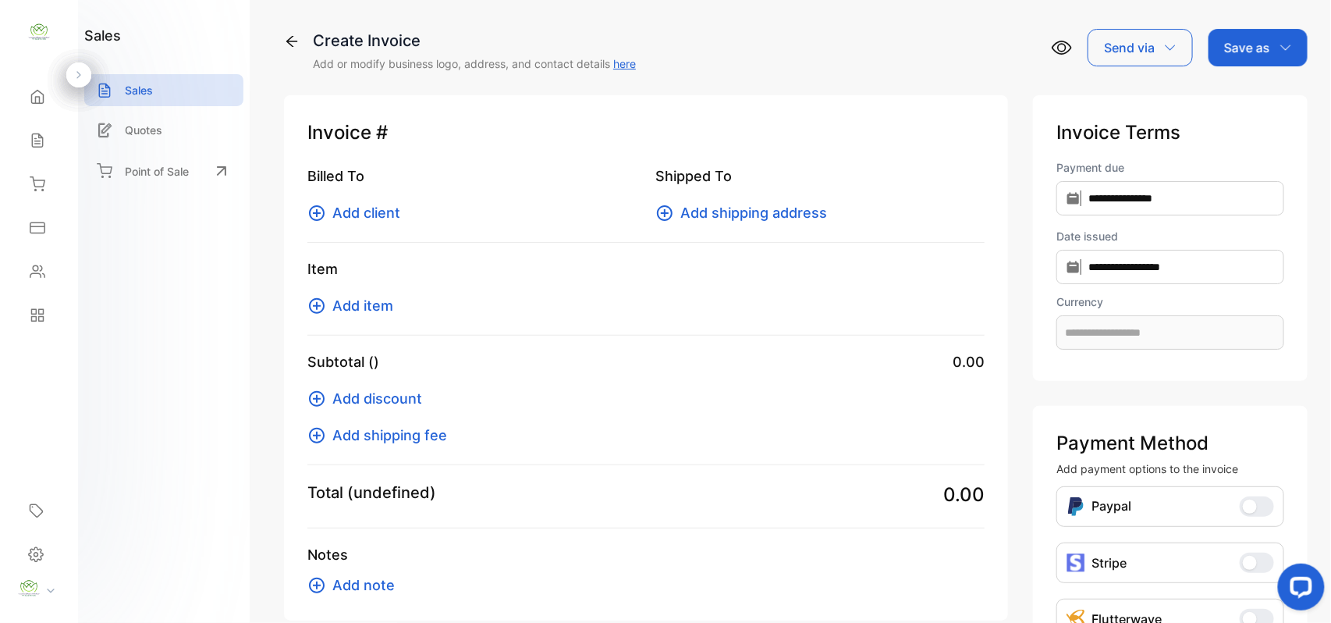
type input "**********"
click at [362, 216] on span "Add client" at bounding box center [366, 212] width 68 height 21
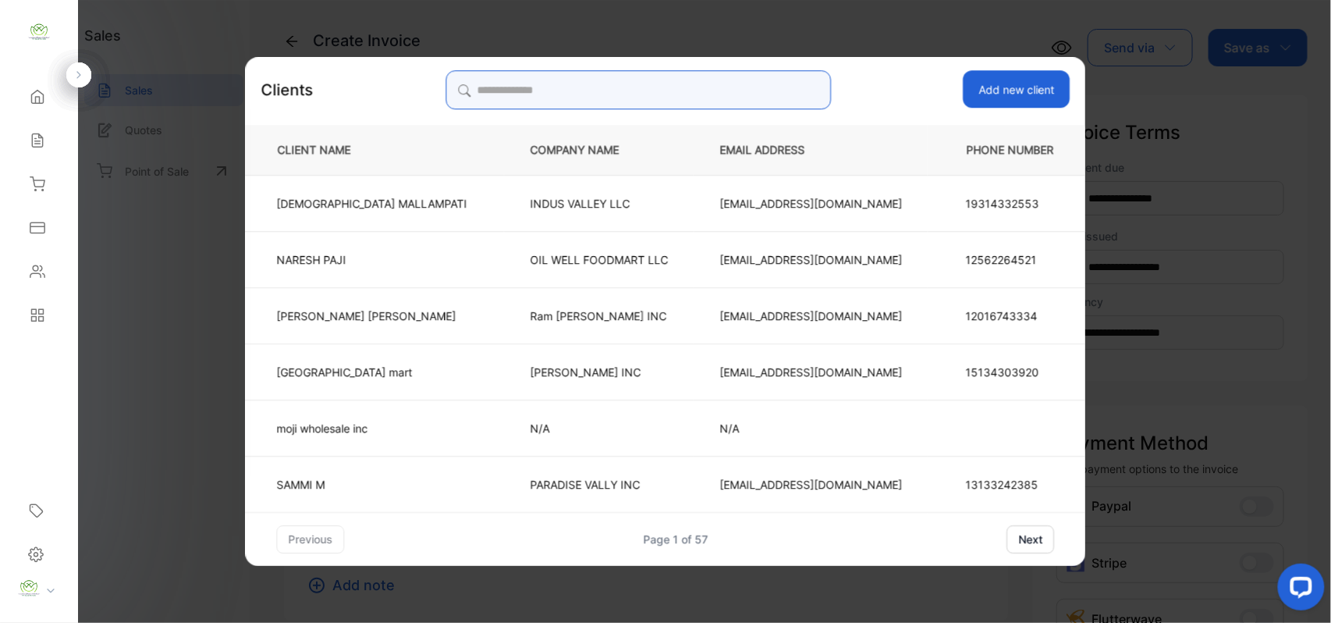
click at [701, 85] on input "search" at bounding box center [638, 89] width 385 height 39
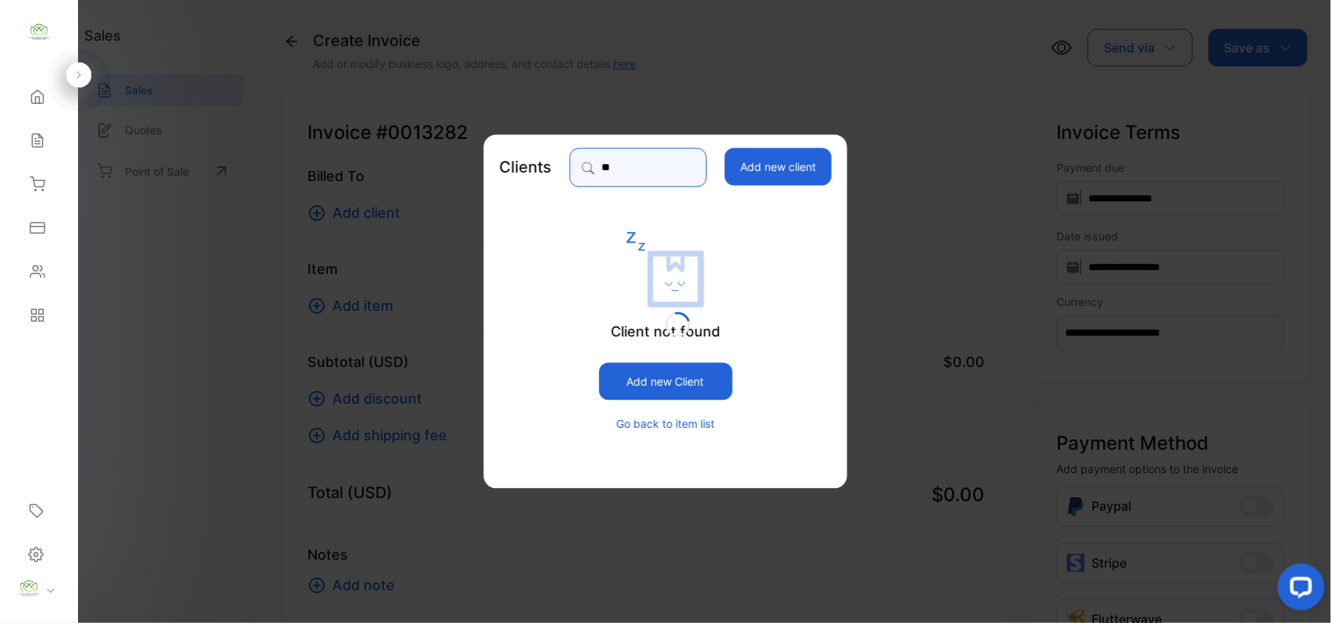
type input "*"
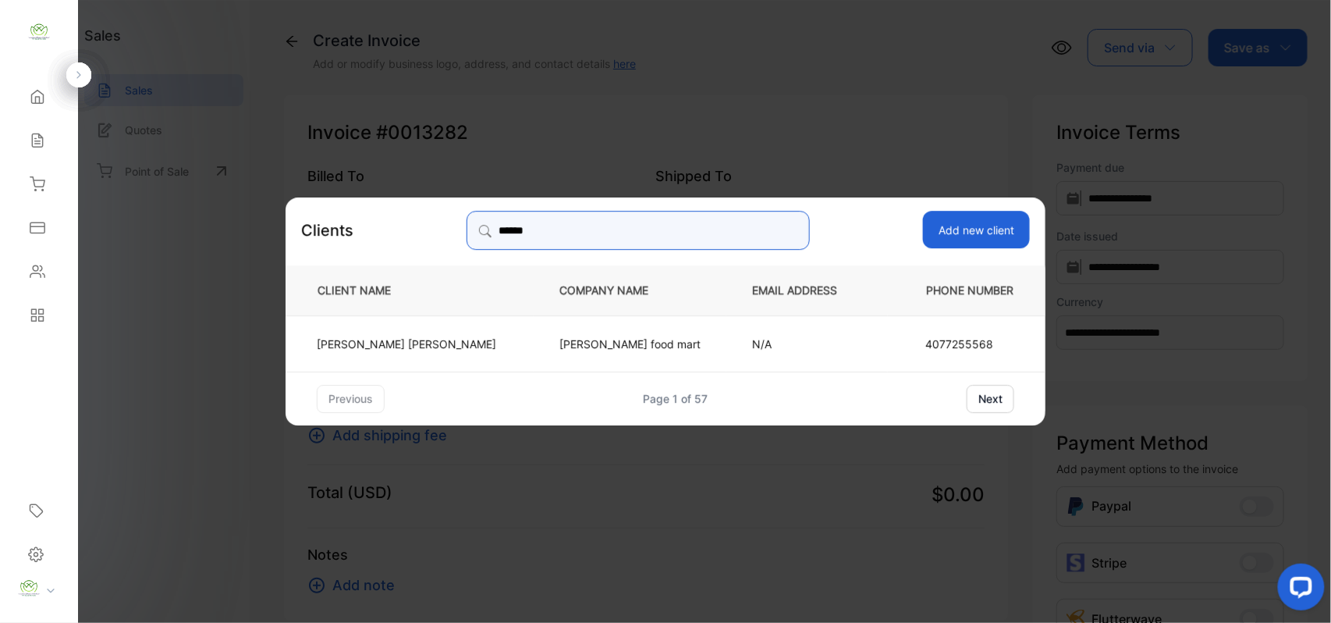
type input "******"
click at [491, 332] on td "kelvin patel" at bounding box center [410, 342] width 248 height 56
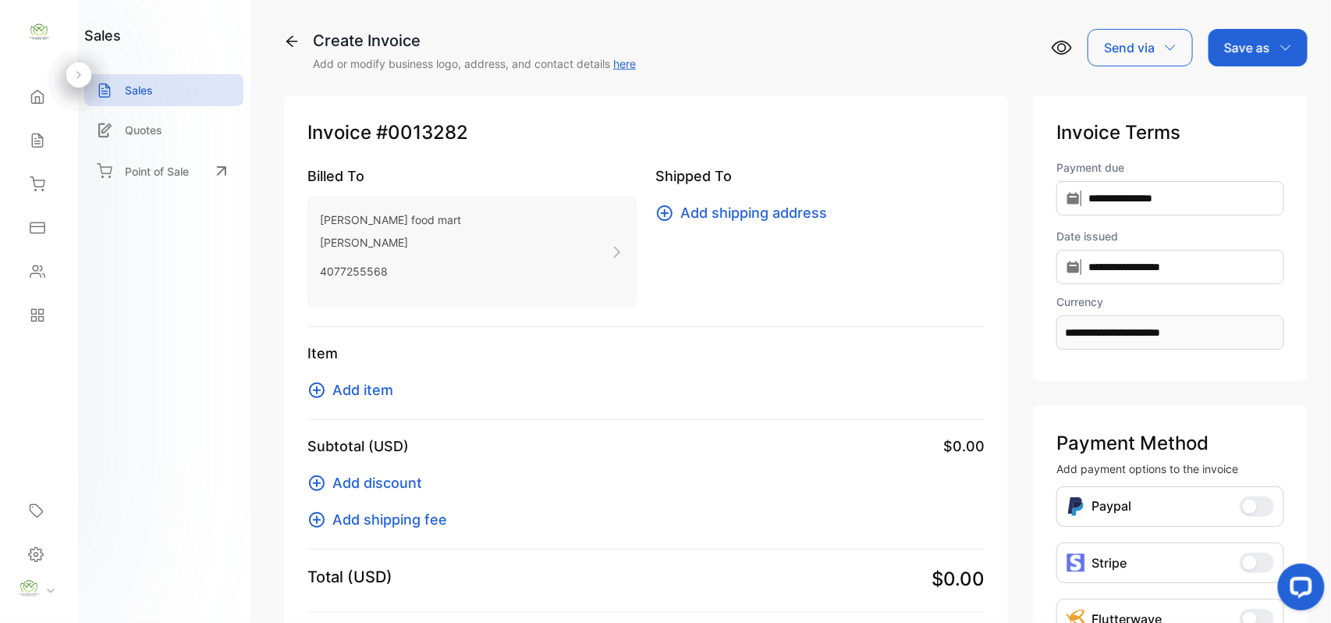
click at [30, 134] on icon at bounding box center [38, 141] width 16 height 16
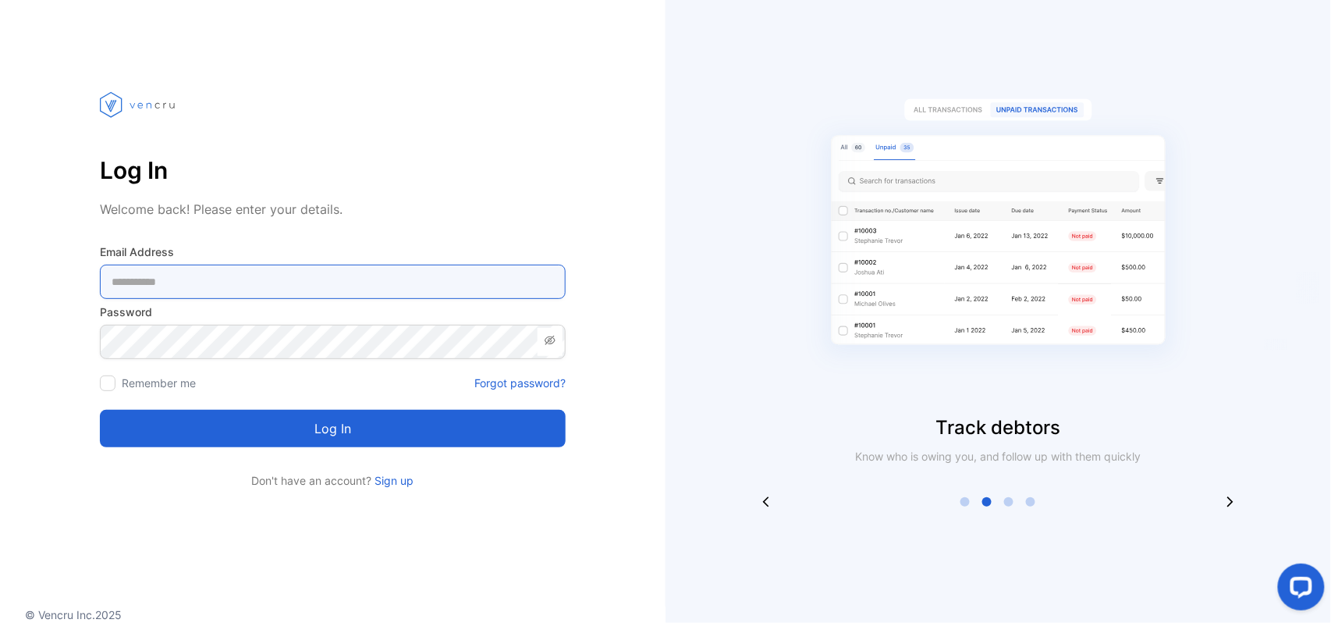
type Address-inputemail "**********"
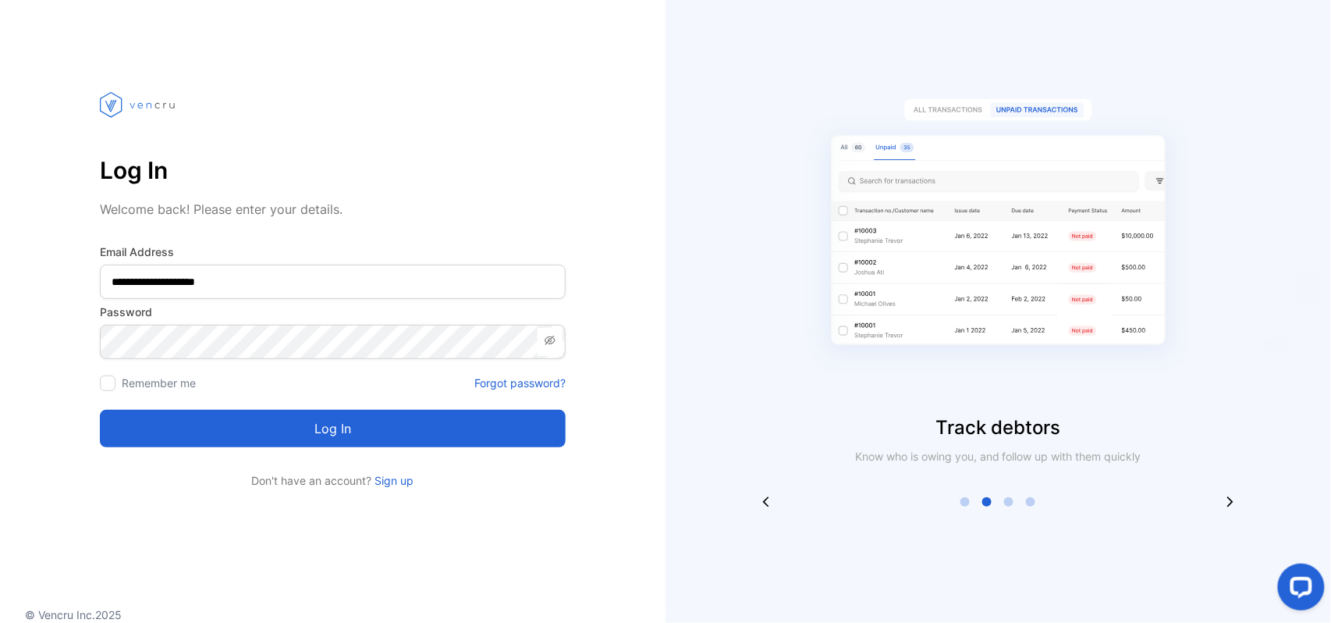
click at [233, 431] on button "Log in" at bounding box center [333, 428] width 466 height 37
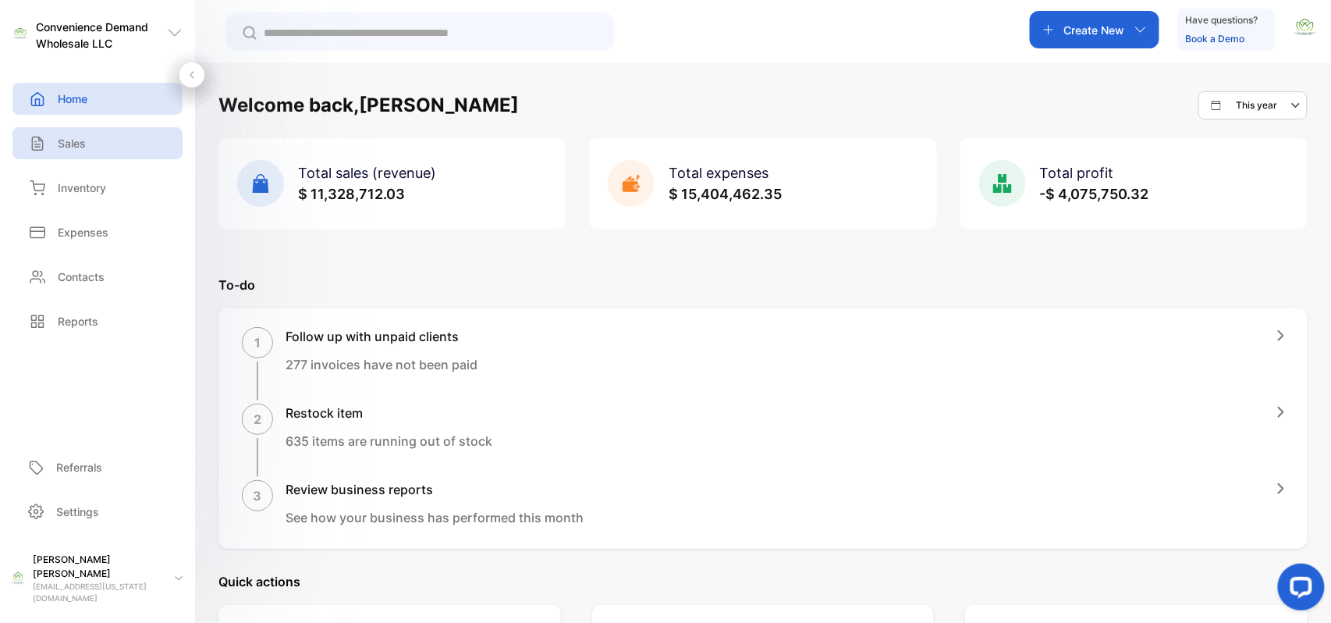
click at [83, 147] on p "Sales" at bounding box center [72, 143] width 28 height 16
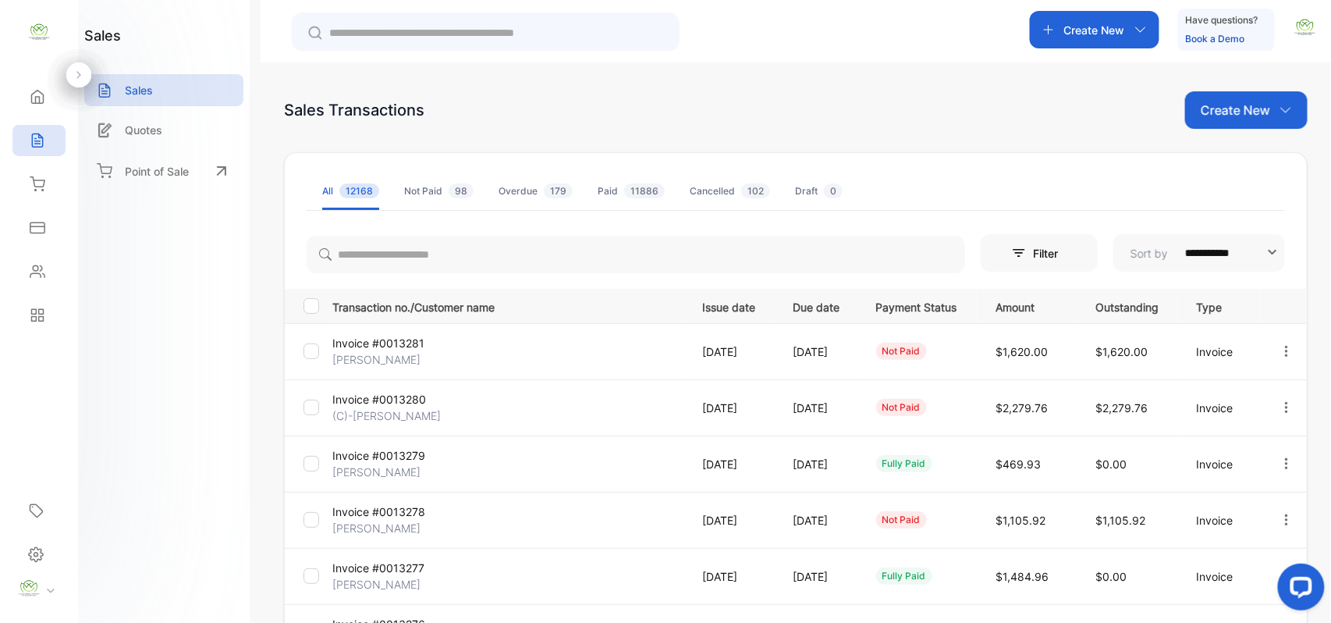
click at [1225, 106] on p "Create New" at bounding box center [1235, 110] width 69 height 19
click at [1230, 166] on span "Invoice" at bounding box center [1248, 162] width 37 height 16
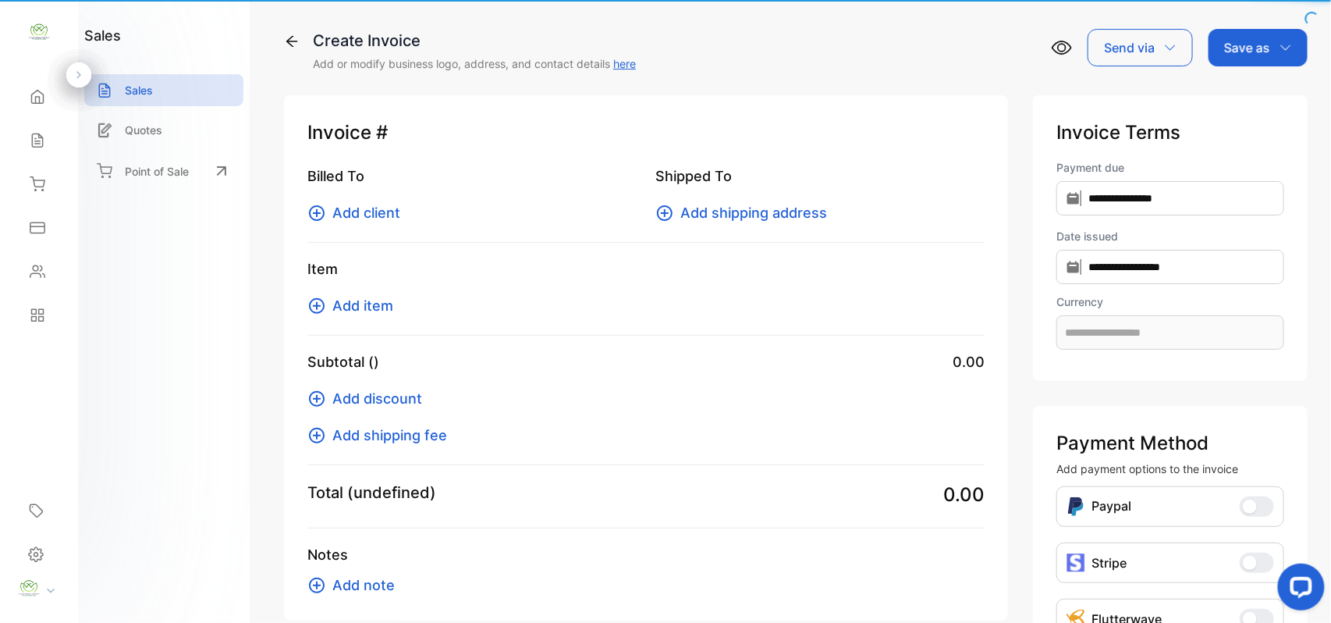
type input "**********"
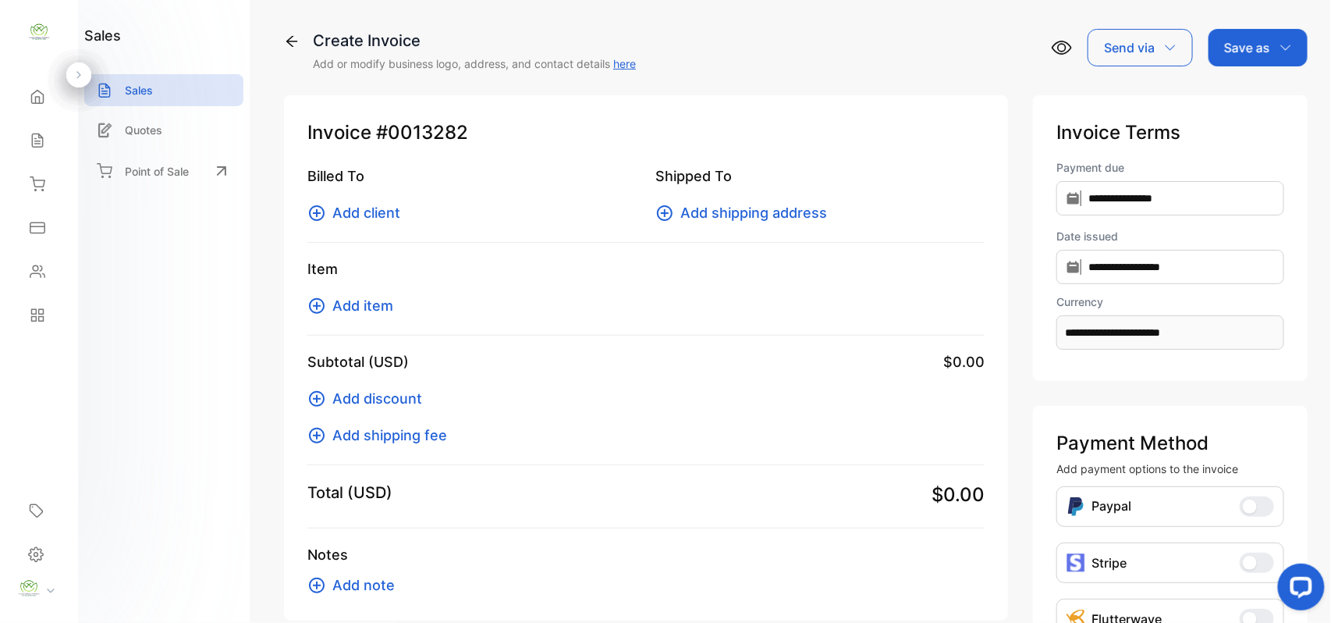
click at [376, 214] on span "Add client" at bounding box center [366, 212] width 68 height 21
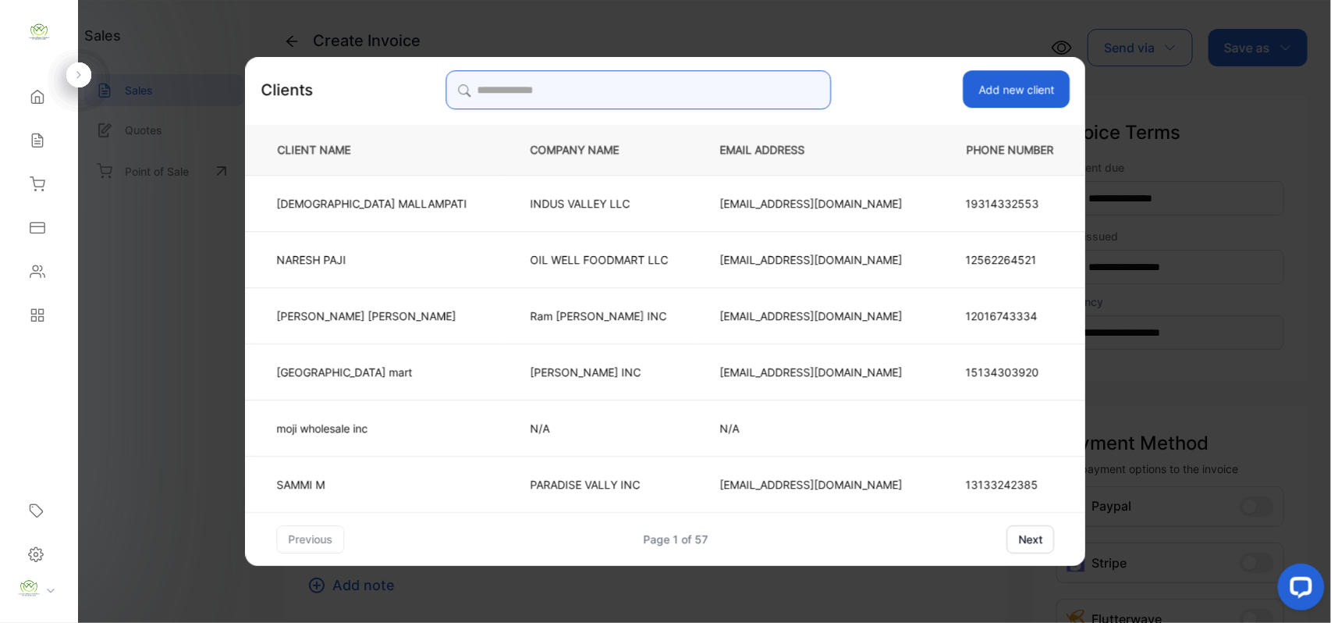
click at [641, 92] on input "search" at bounding box center [638, 89] width 385 height 39
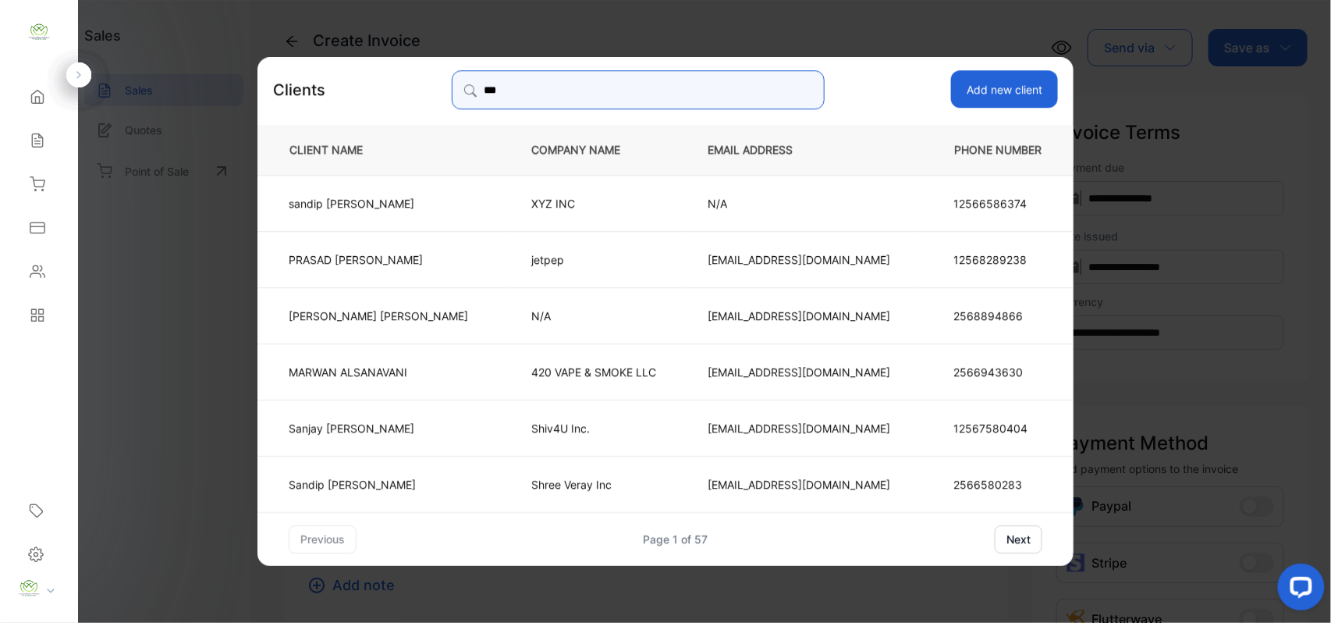
type input "****"
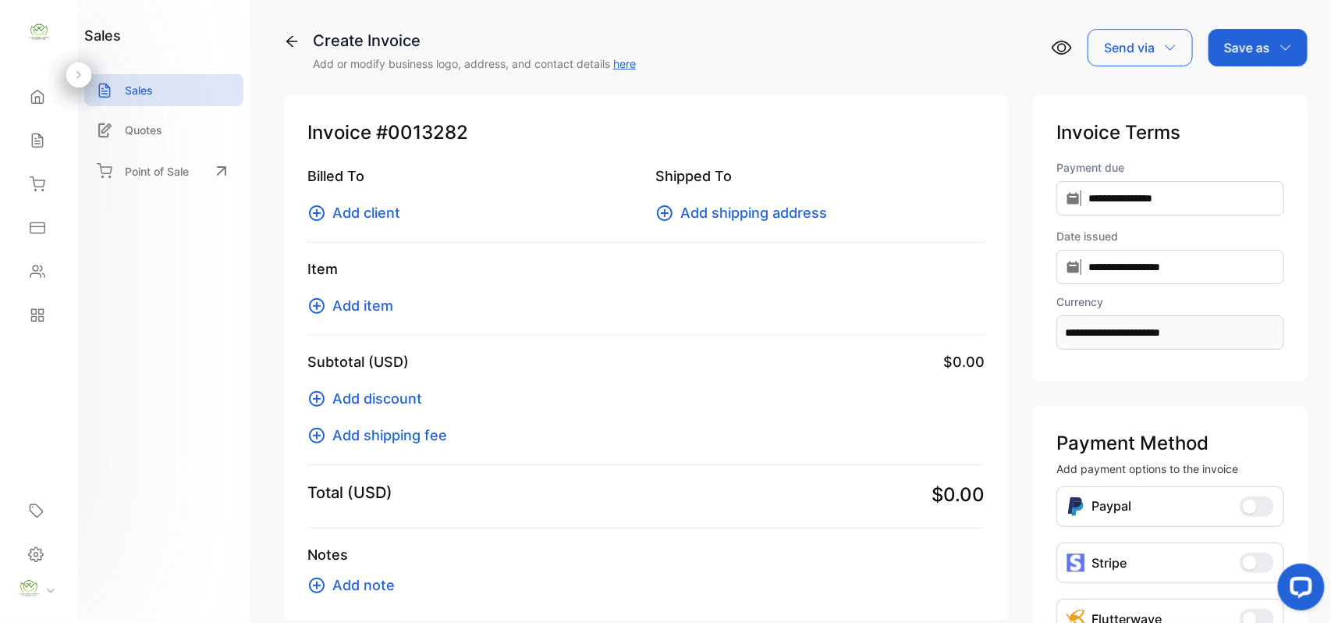
click at [395, 204] on span "Add client" at bounding box center [366, 212] width 68 height 21
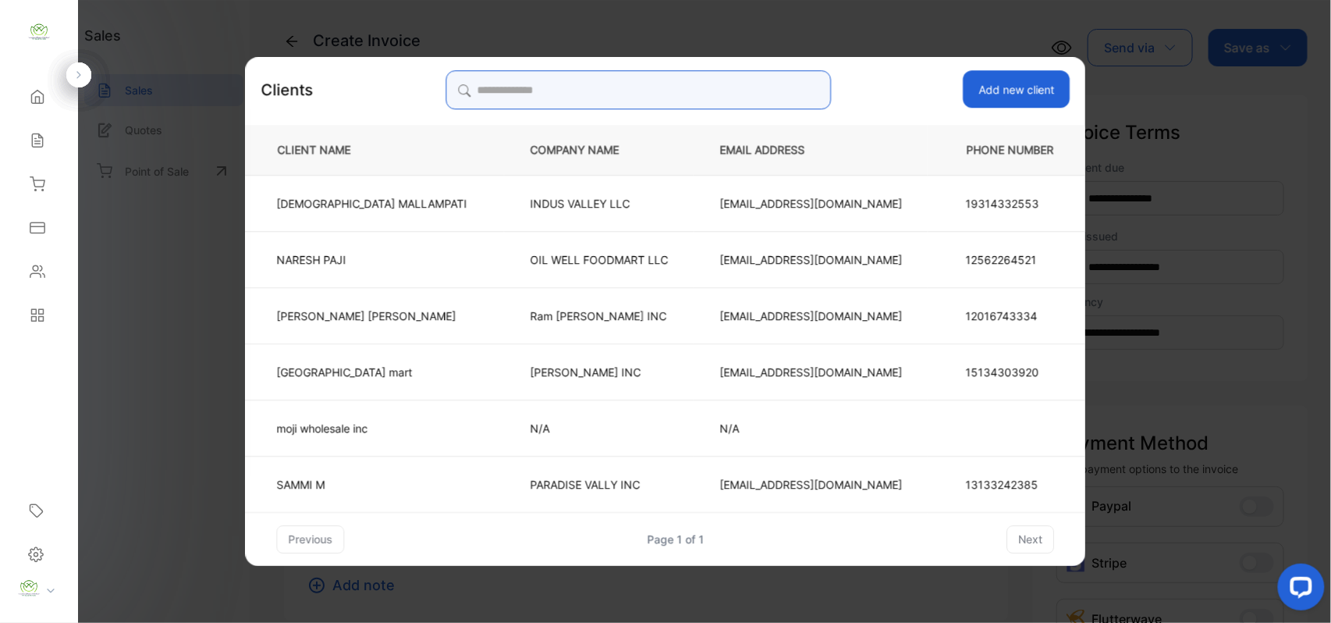
click at [619, 81] on input "search" at bounding box center [638, 89] width 385 height 39
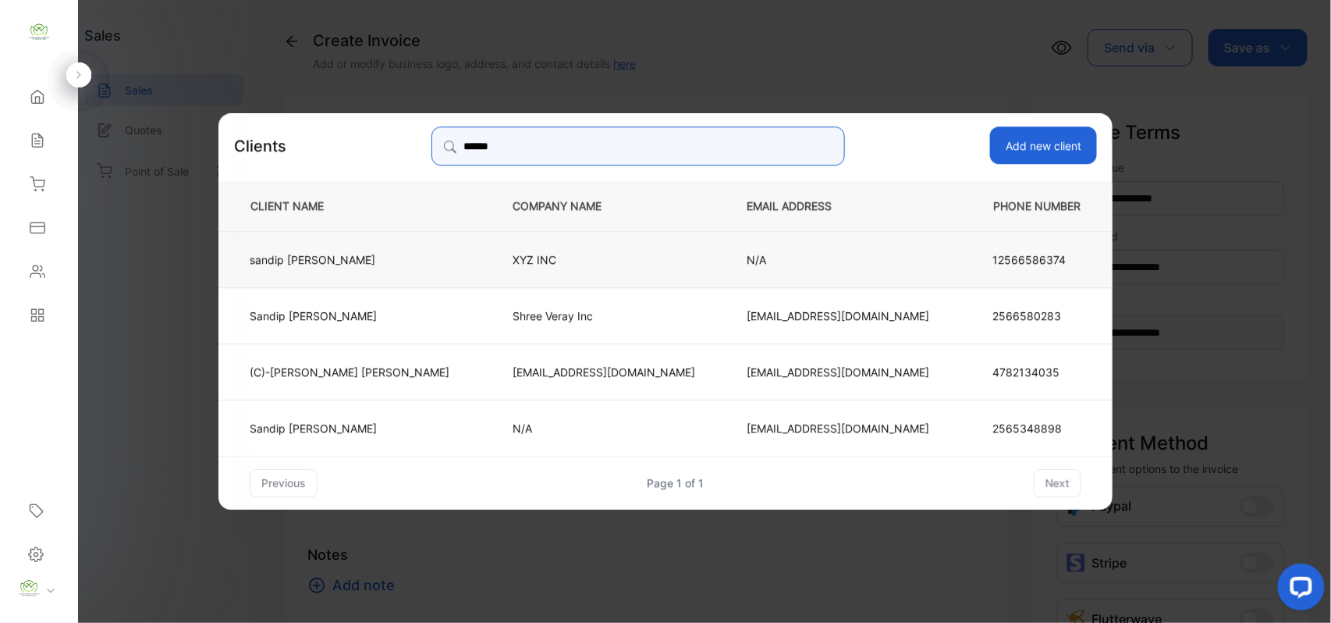
type input "******"
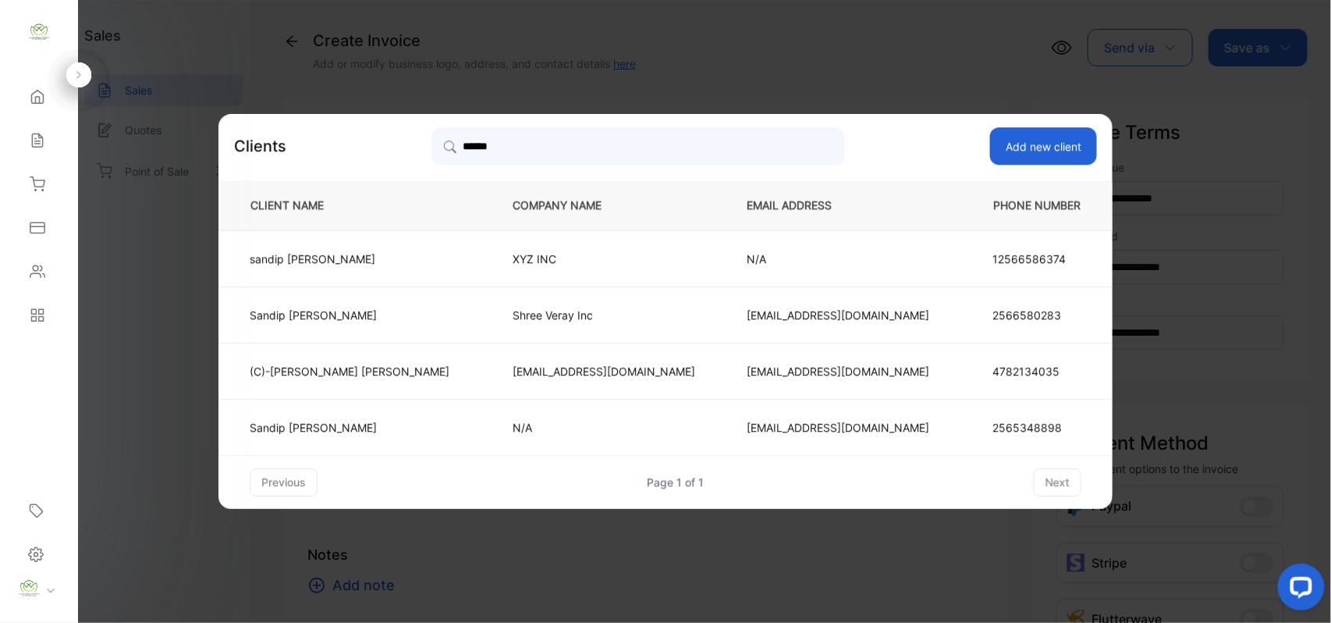
click at [431, 260] on p "sandip patel" at bounding box center [350, 258] width 200 height 16
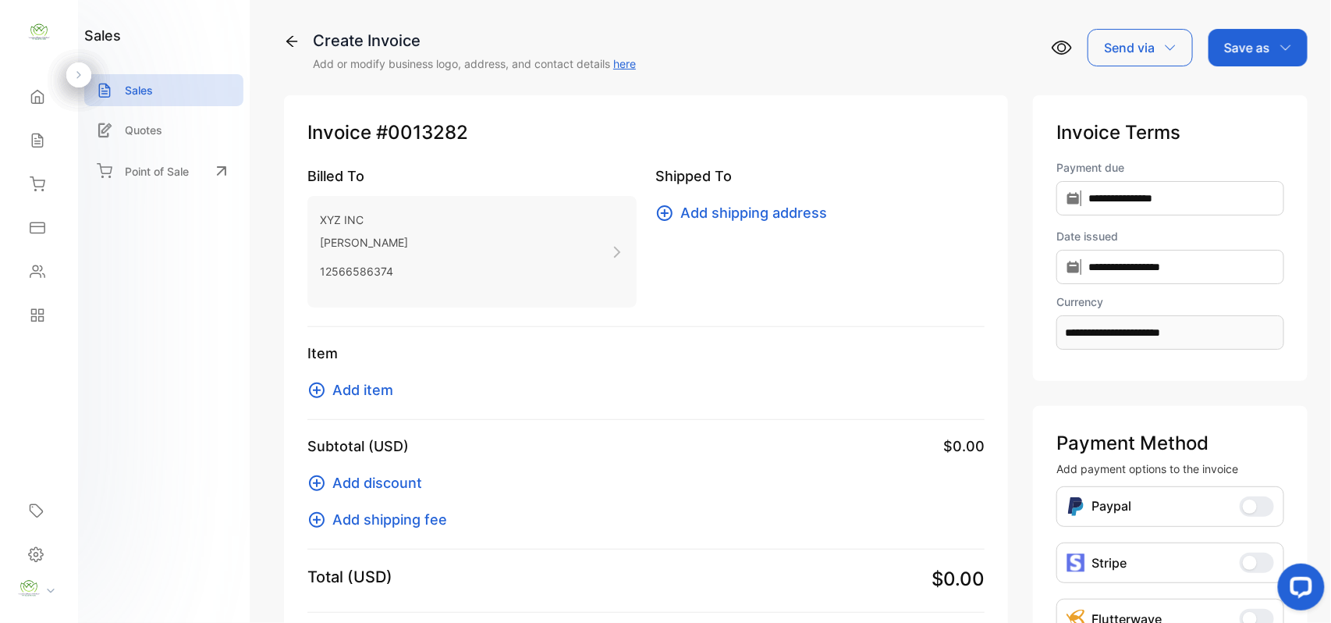
click at [385, 387] on span "Add item" at bounding box center [362, 389] width 61 height 21
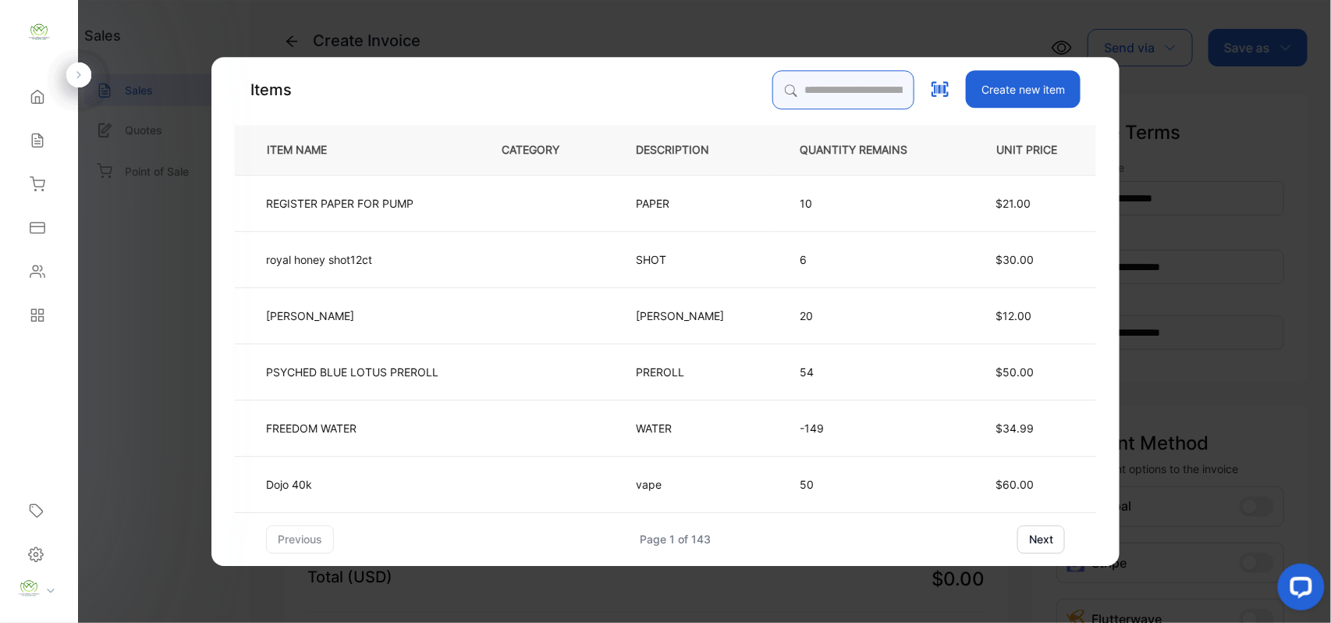
click at [804, 80] on input "search" at bounding box center [843, 89] width 142 height 39
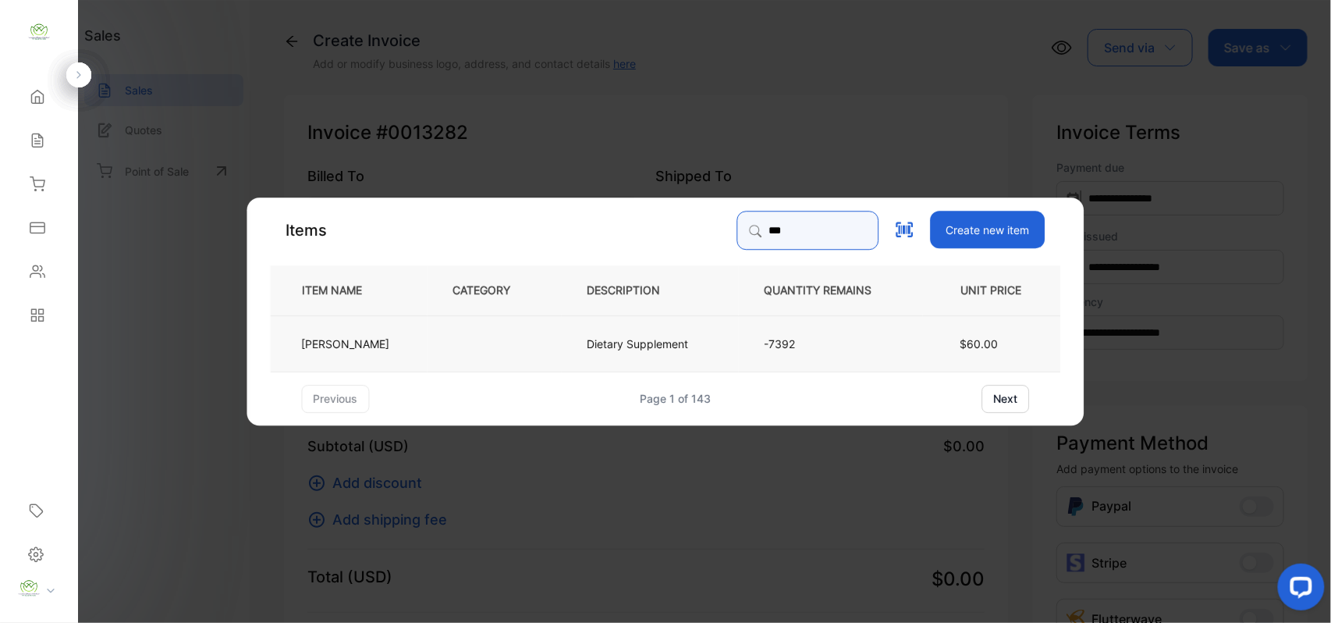
type input "***"
drag, startPoint x: 516, startPoint y: 334, endPoint x: 525, endPoint y: 322, distance: 15.0
click at [525, 322] on td at bounding box center [495, 342] width 134 height 56
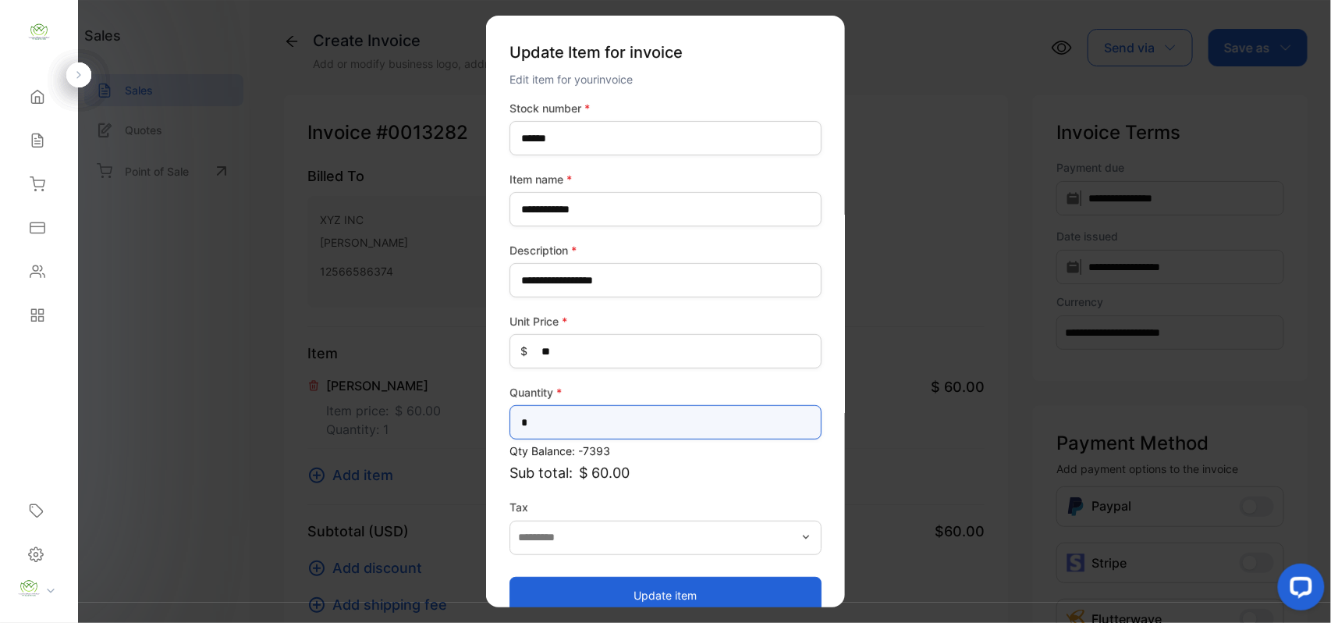
click at [552, 419] on input "*" at bounding box center [666, 422] width 312 height 34
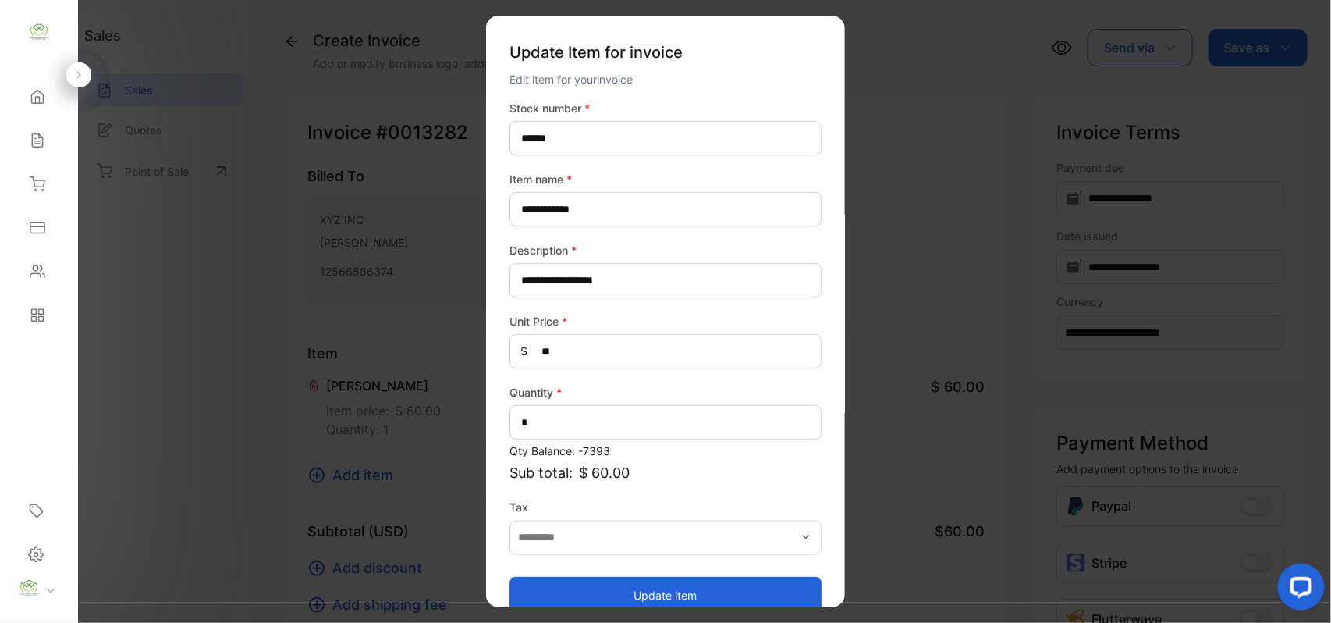
click at [568, 585] on button "Update item" at bounding box center [666, 594] width 312 height 37
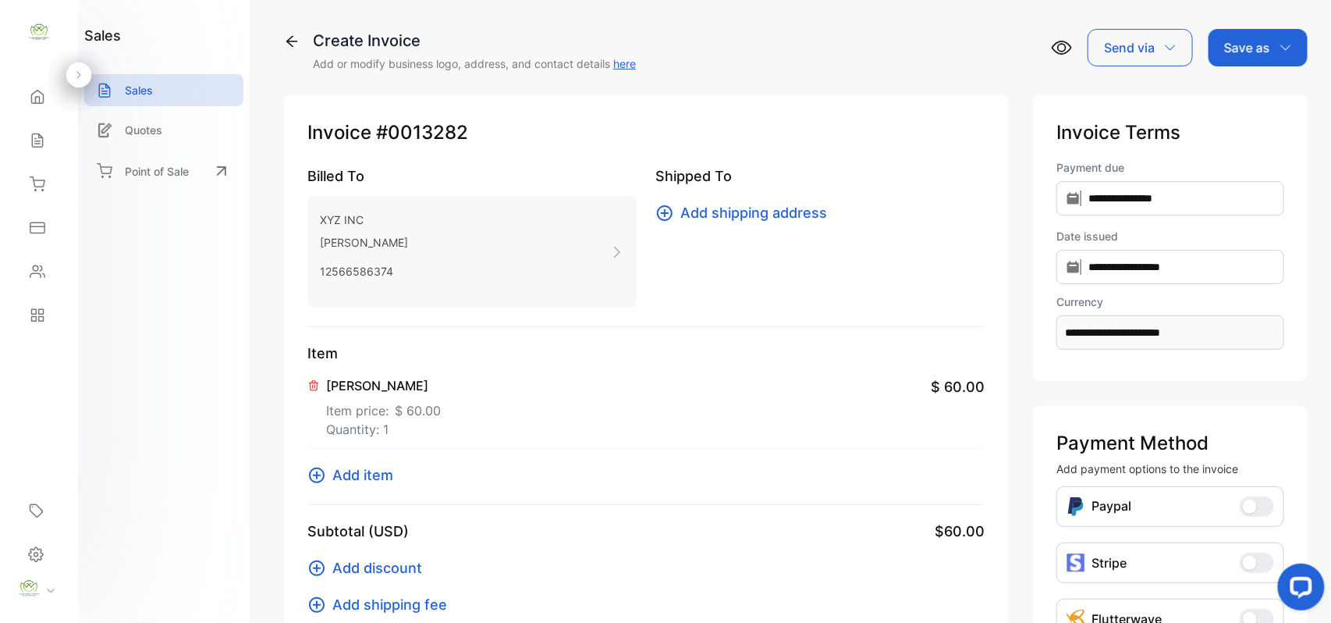
click at [370, 474] on span "Add item" at bounding box center [362, 474] width 61 height 21
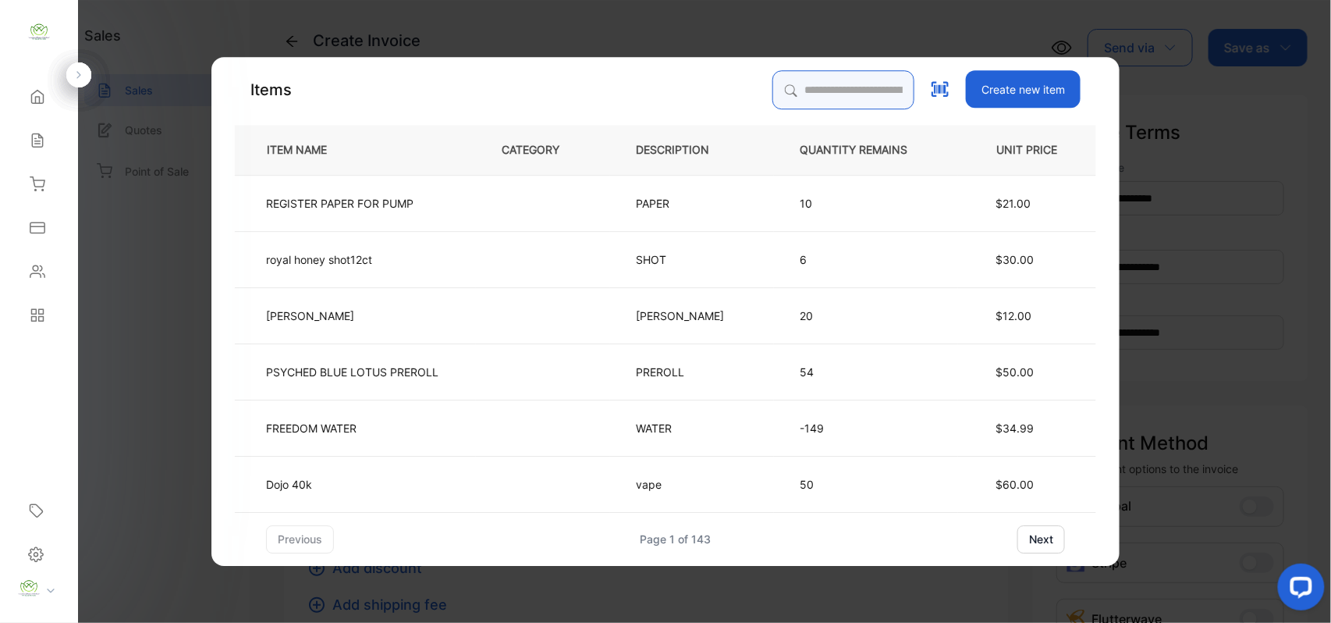
click at [844, 87] on input "search" at bounding box center [843, 89] width 142 height 39
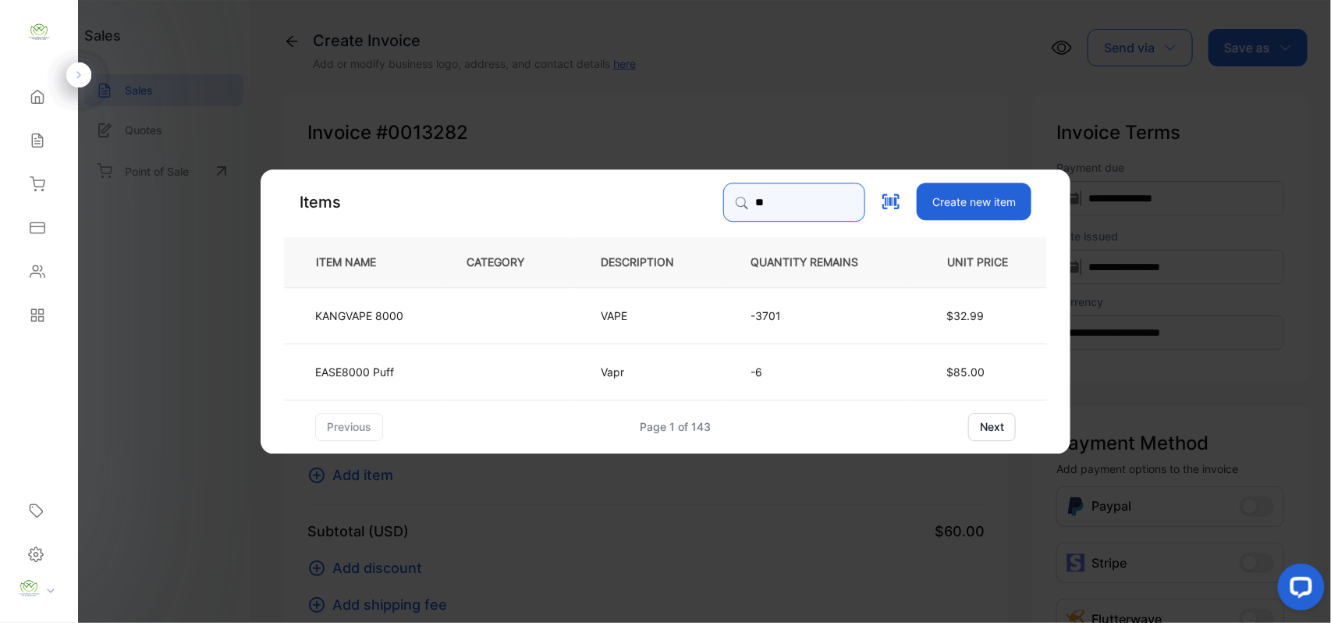
type input "*"
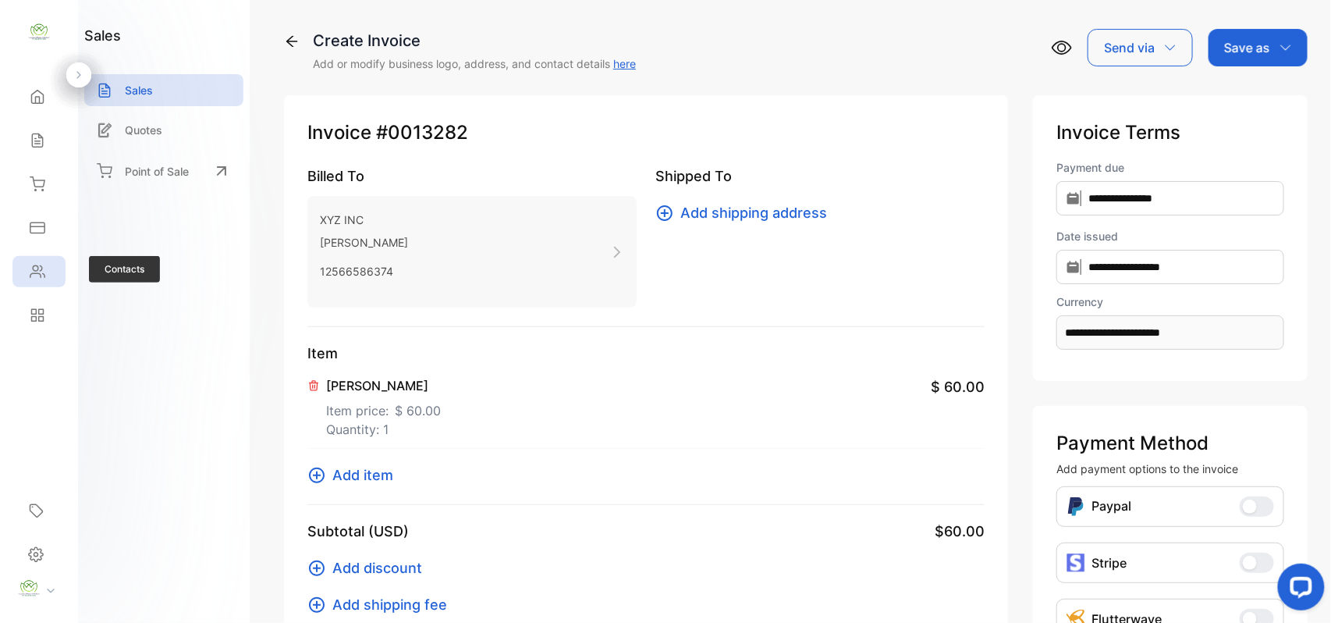
click at [56, 269] on div "Contacts" at bounding box center [38, 271] width 53 height 31
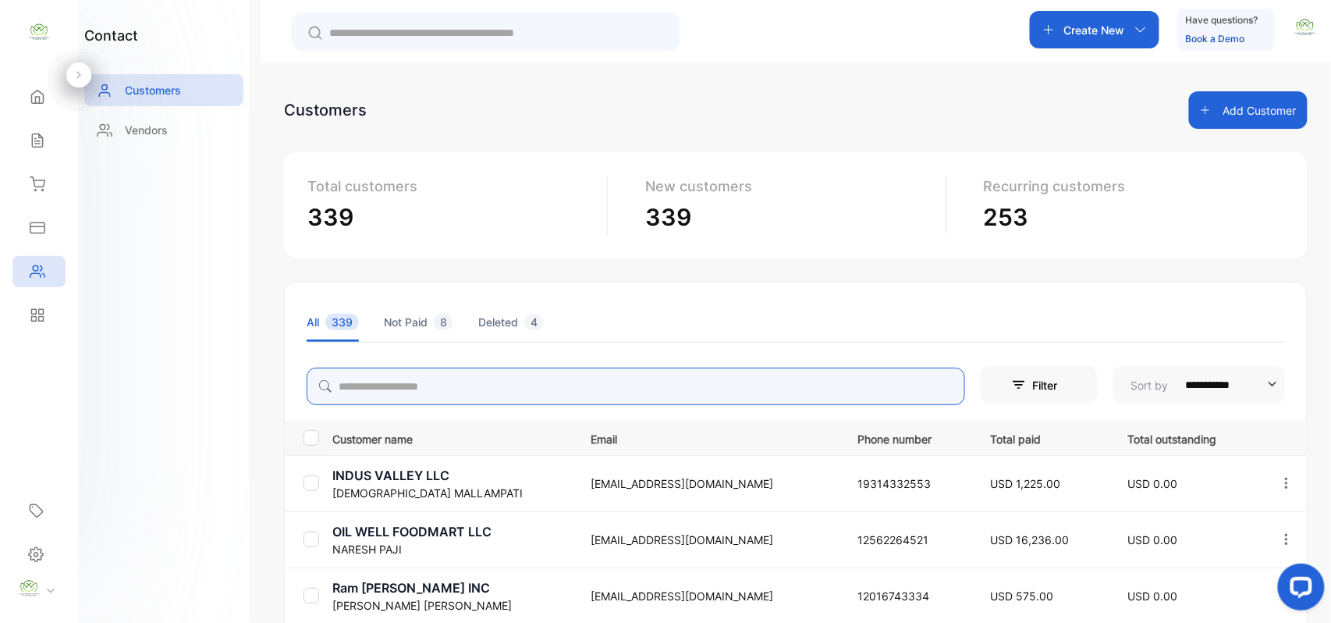
click at [619, 391] on input "search" at bounding box center [636, 385] width 659 height 37
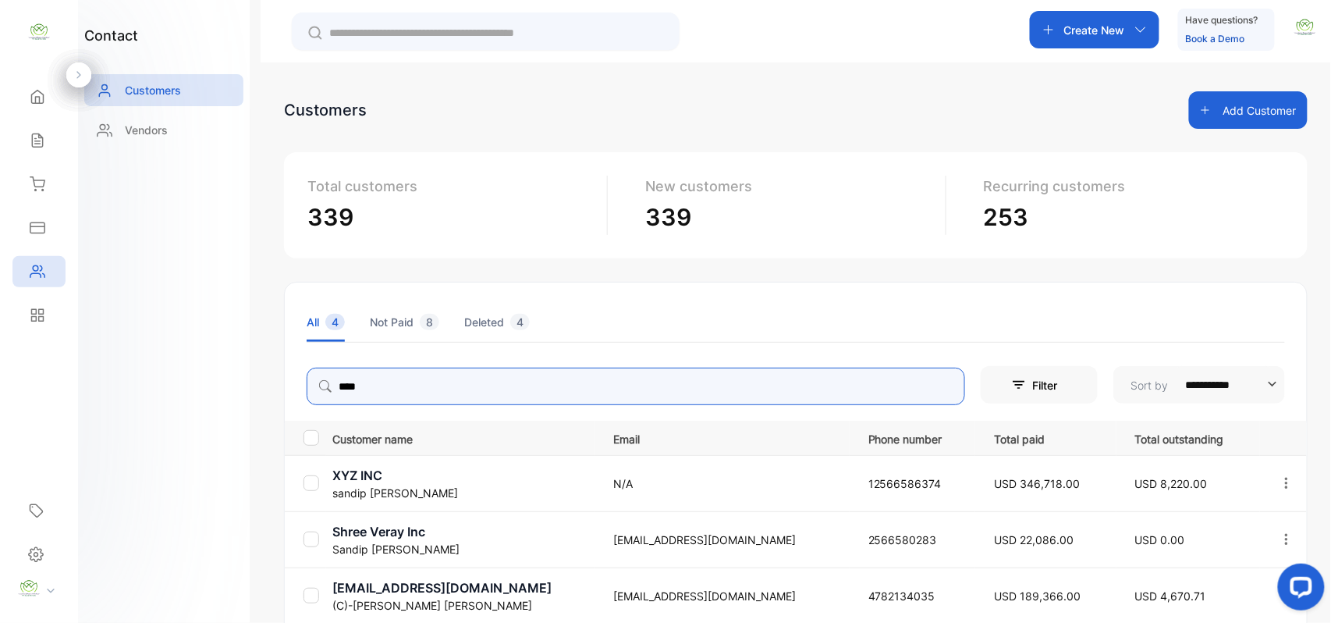
type input "****"
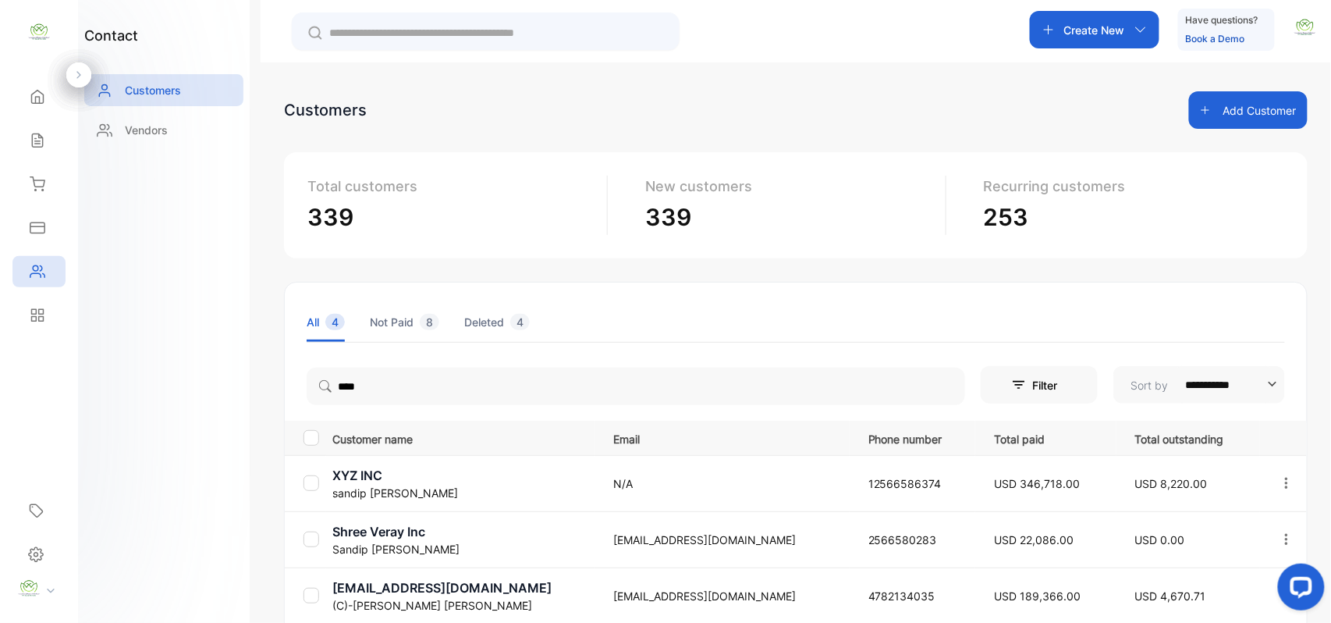
click at [179, 449] on div "contact Customers Vendors" at bounding box center [164, 311] width 172 height 623
click at [30, 175] on div "Inventory" at bounding box center [38, 184] width 53 height 31
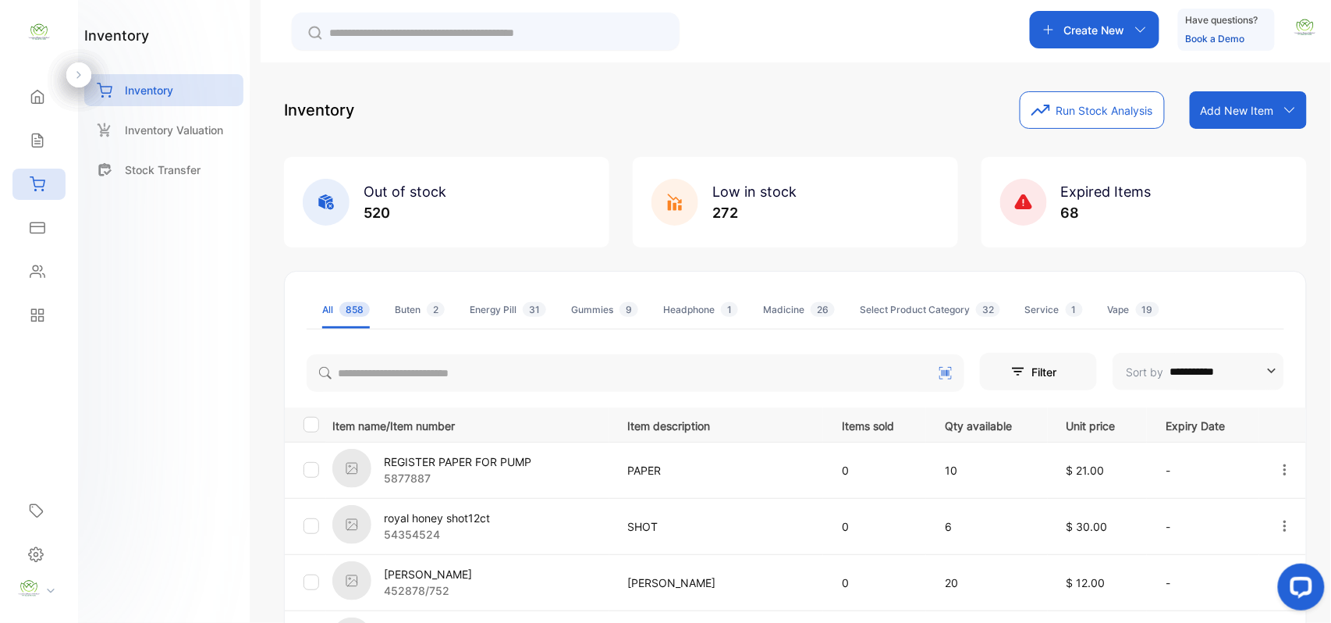
click at [1230, 104] on p "Add New Item" at bounding box center [1237, 110] width 73 height 16
click at [1237, 129] on div "Add item manually" at bounding box center [1251, 144] width 112 height 31
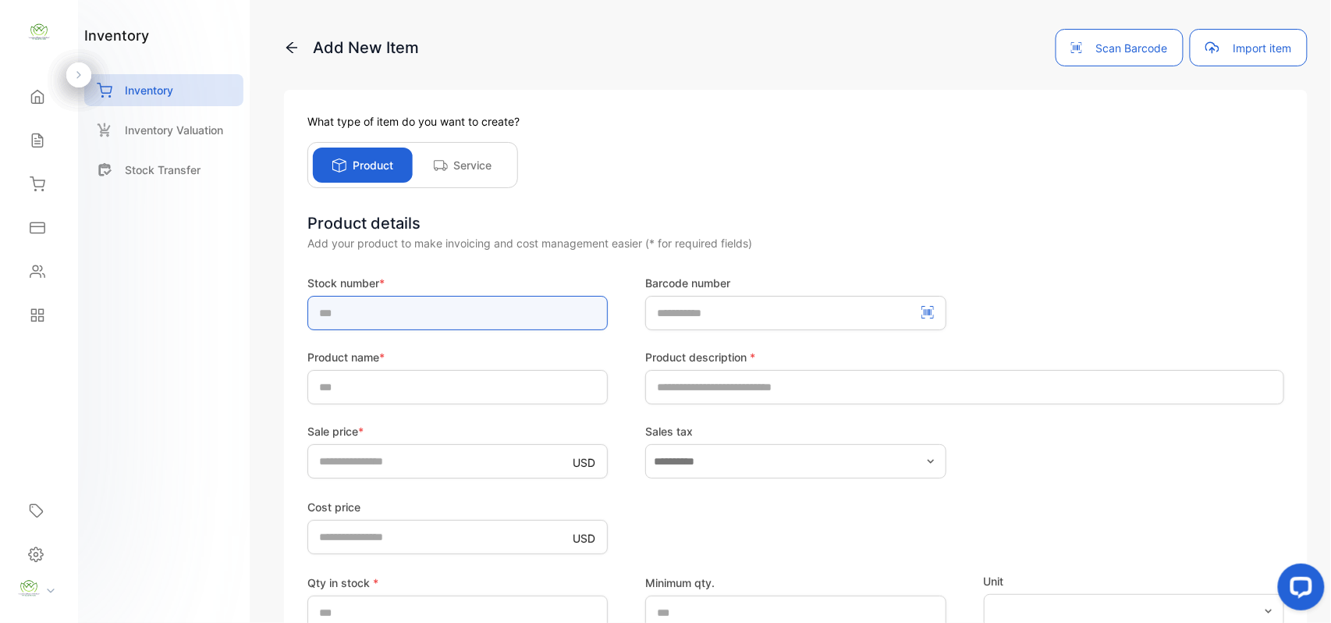
click at [413, 312] on input "text" at bounding box center [457, 313] width 300 height 34
type input "******"
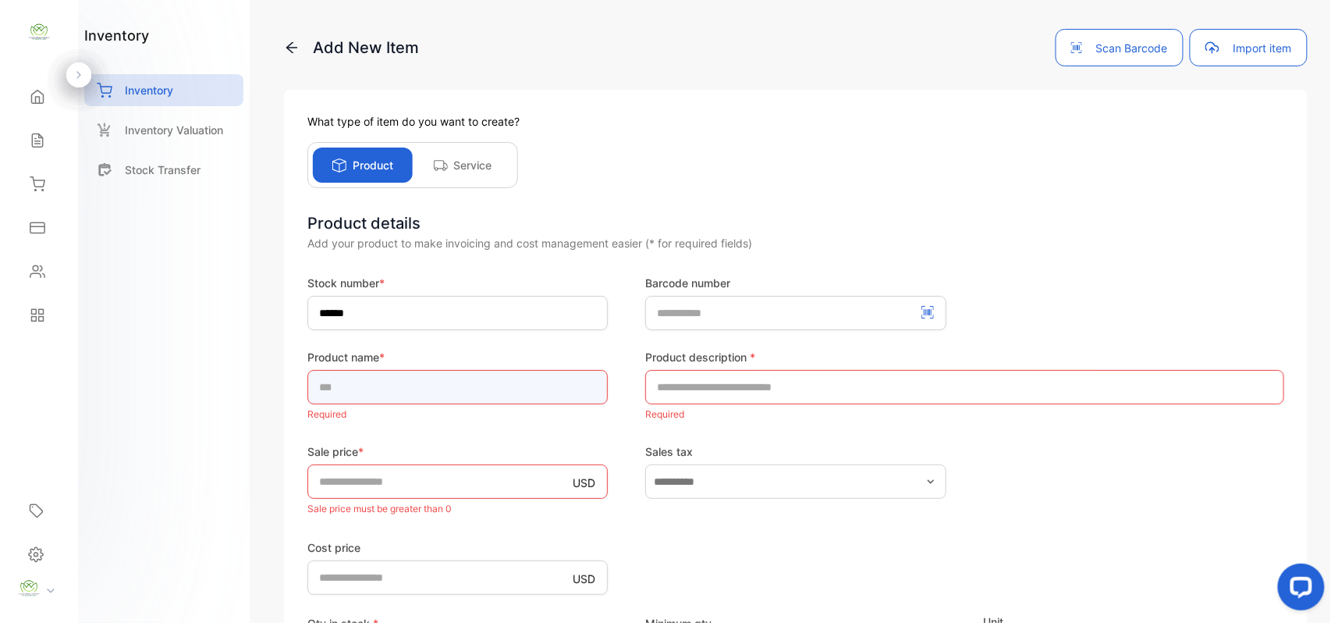
click at [423, 393] on input "text" at bounding box center [457, 387] width 300 height 34
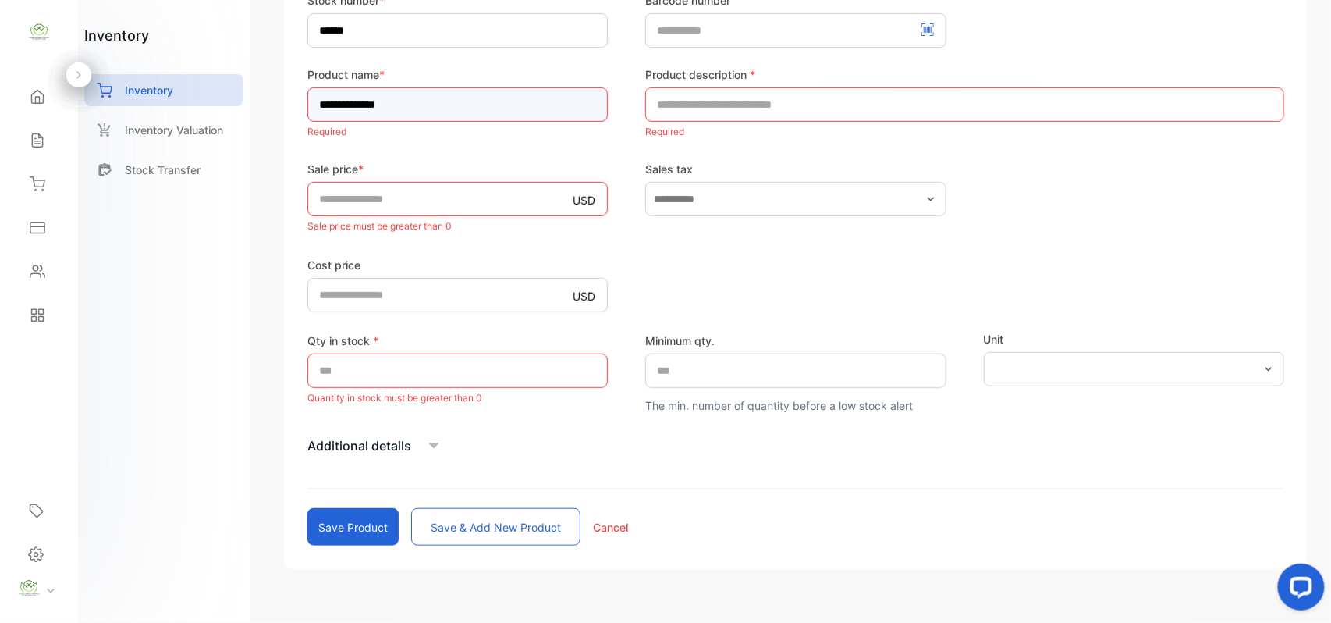
scroll to position [316, 0]
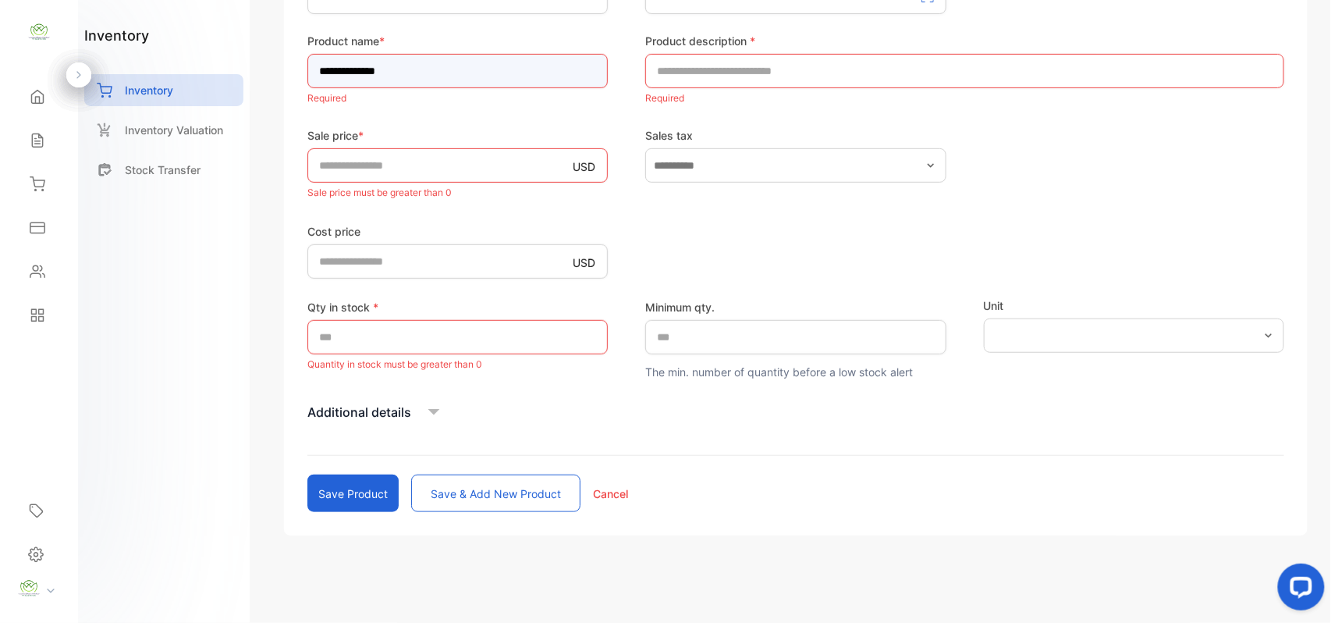
type input "**********"
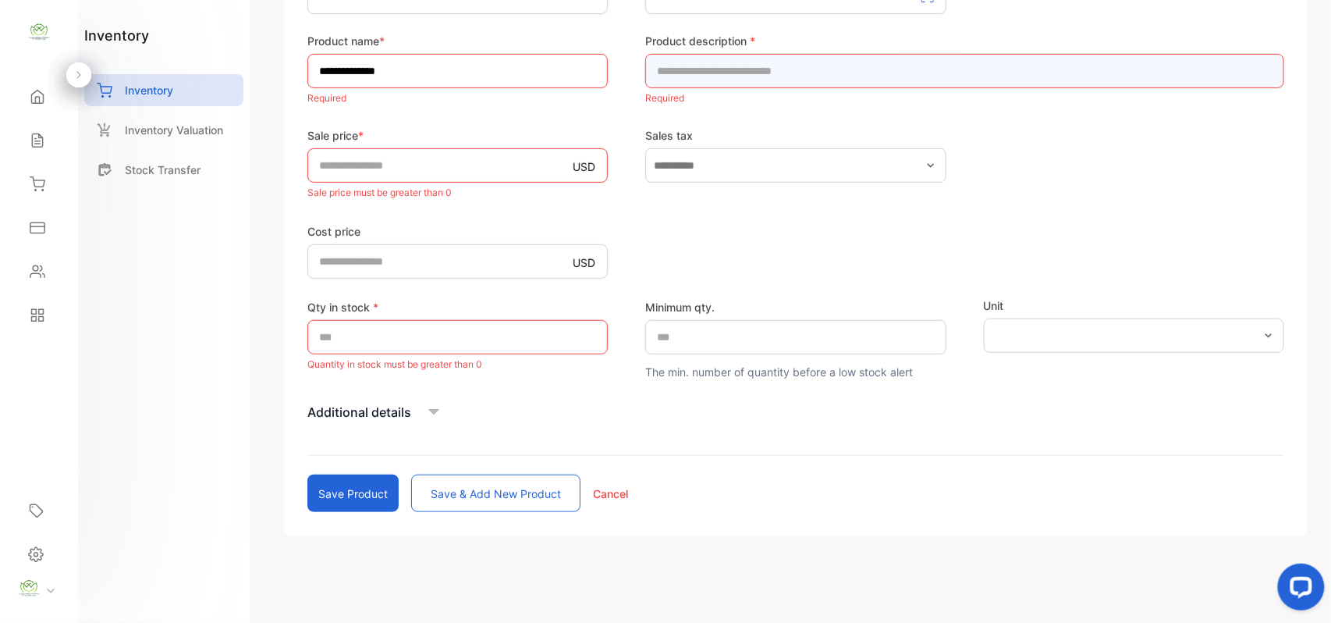
click at [729, 76] on input "text" at bounding box center [964, 71] width 639 height 34
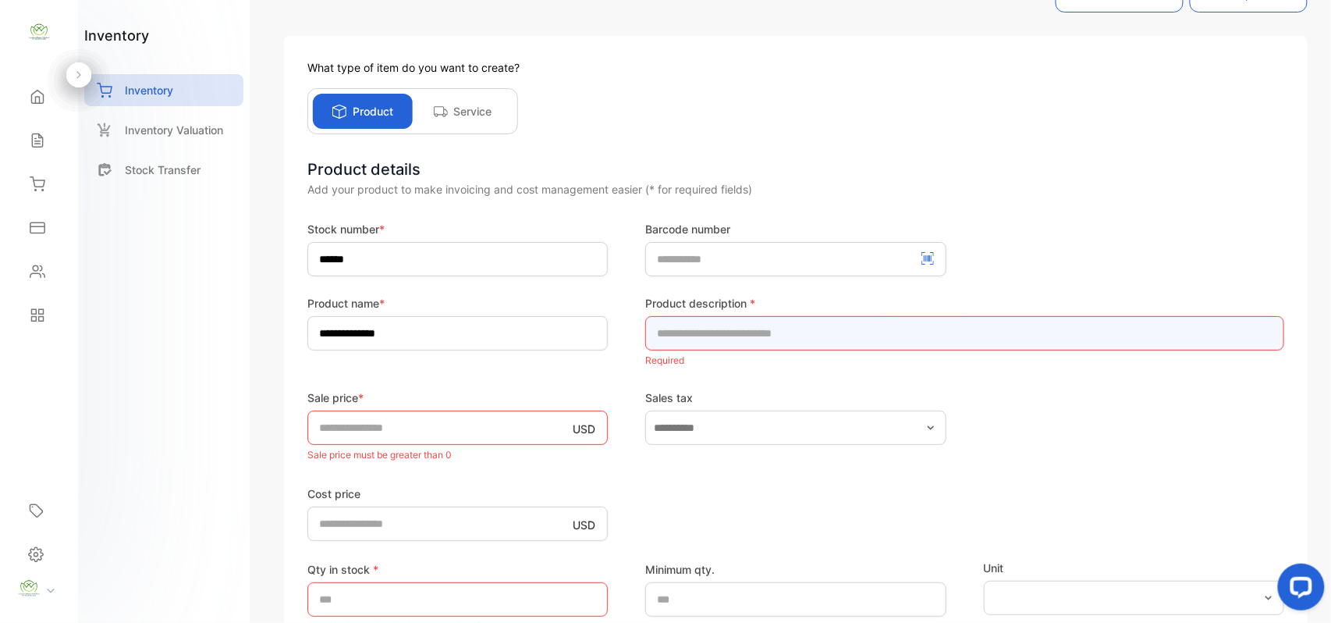
scroll to position [0, 0]
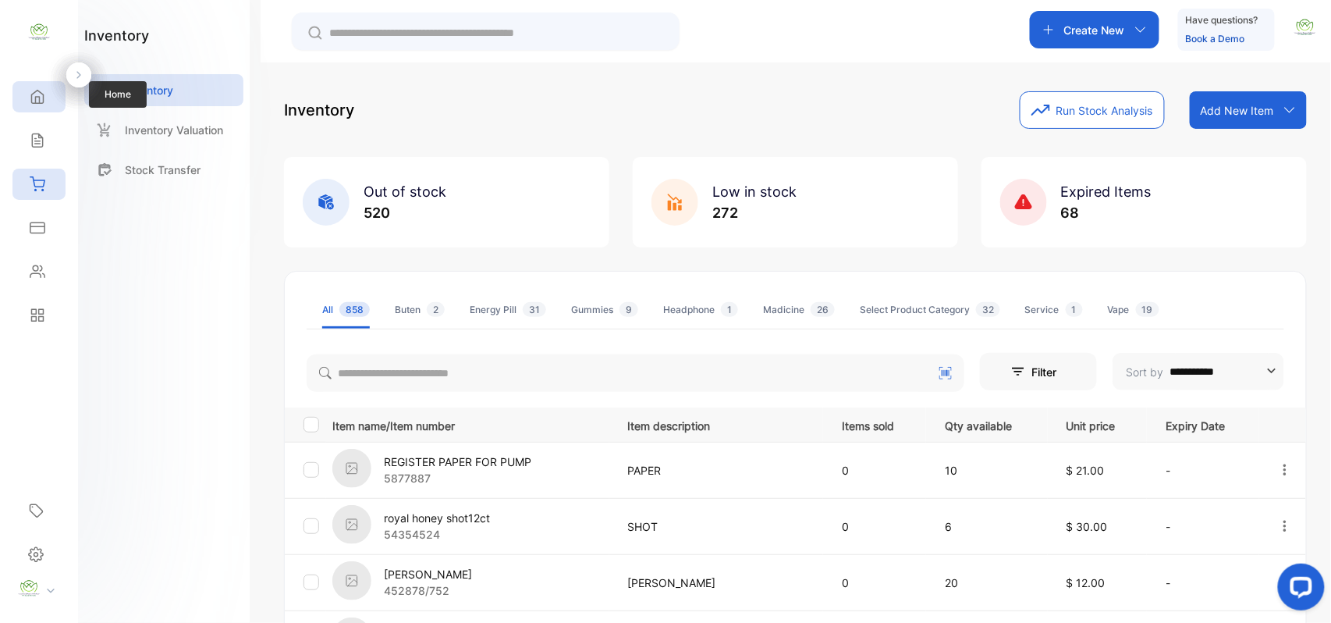
click at [44, 95] on icon at bounding box center [38, 97] width 16 height 16
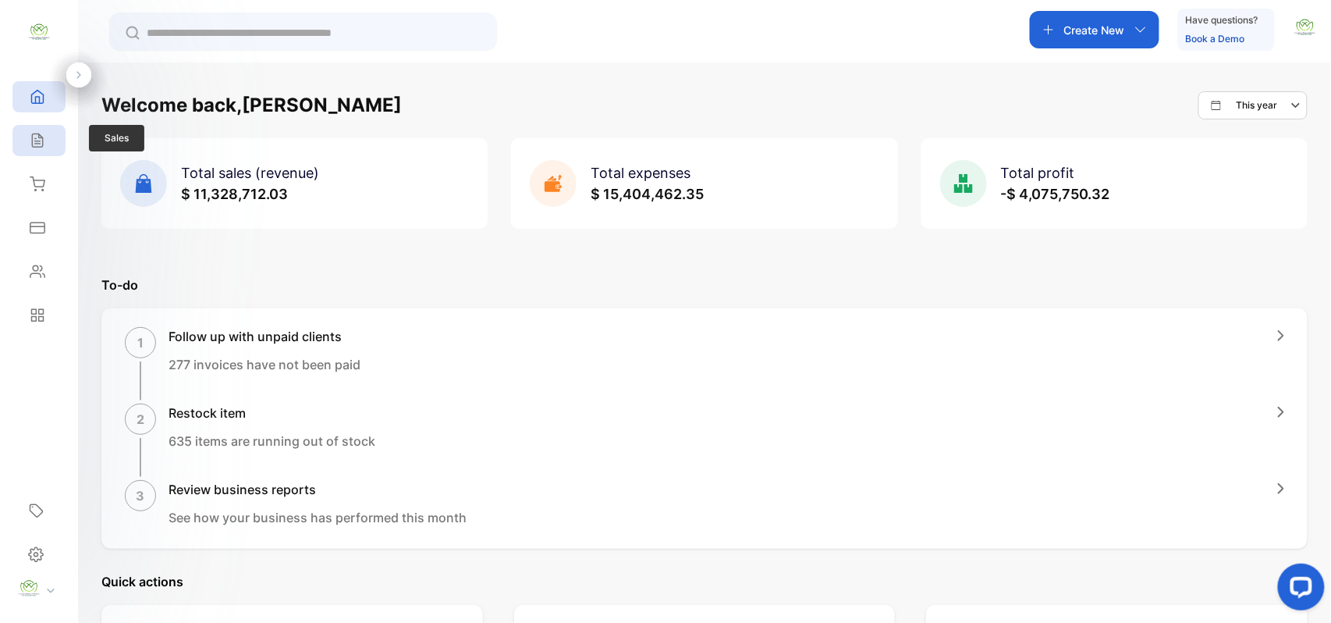
click at [35, 133] on icon at bounding box center [38, 141] width 16 height 16
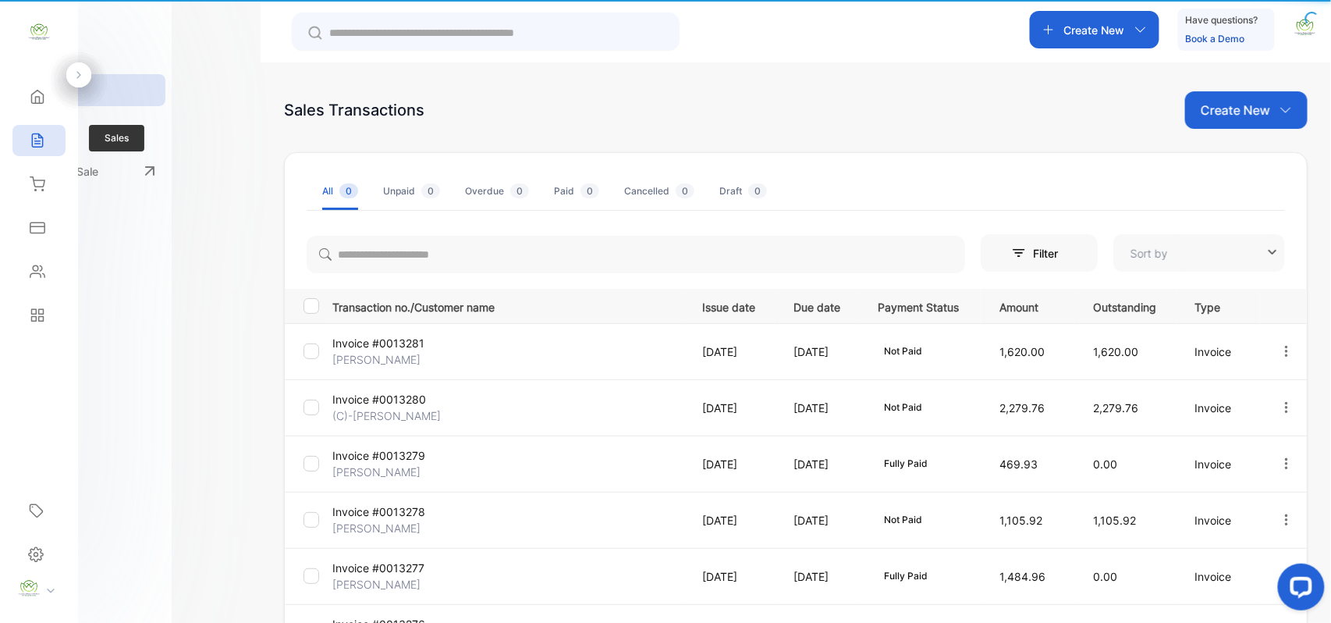
type input "**********"
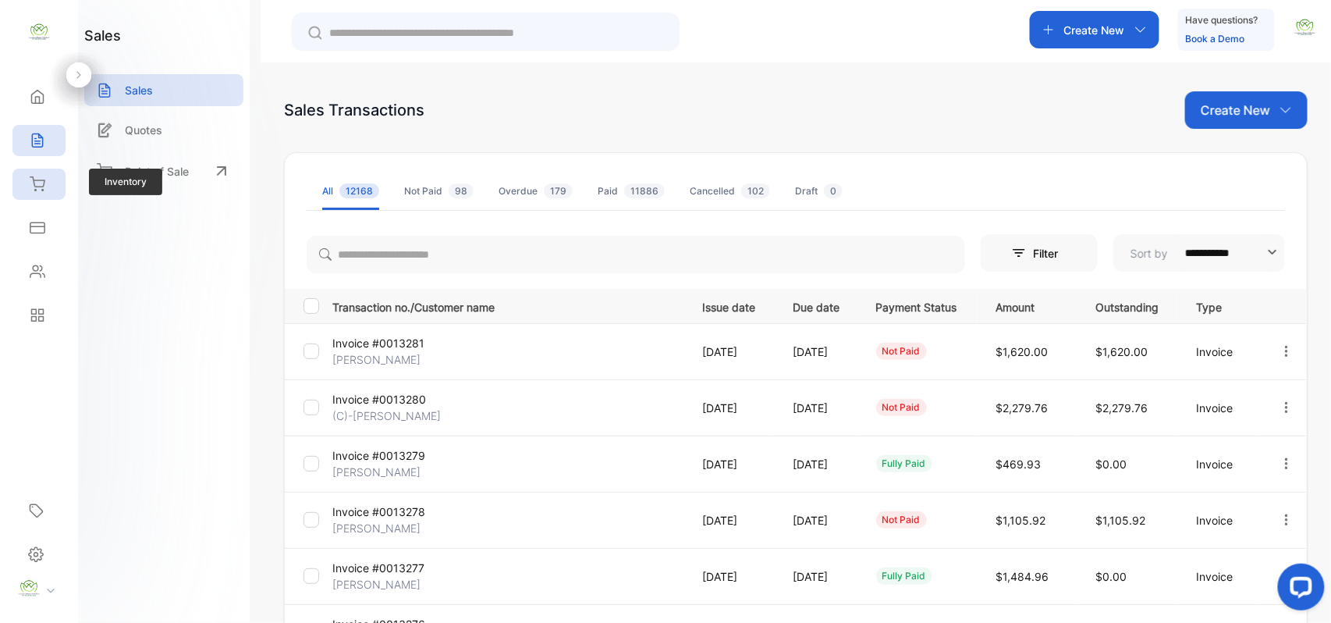
click at [30, 176] on icon at bounding box center [38, 184] width 16 height 16
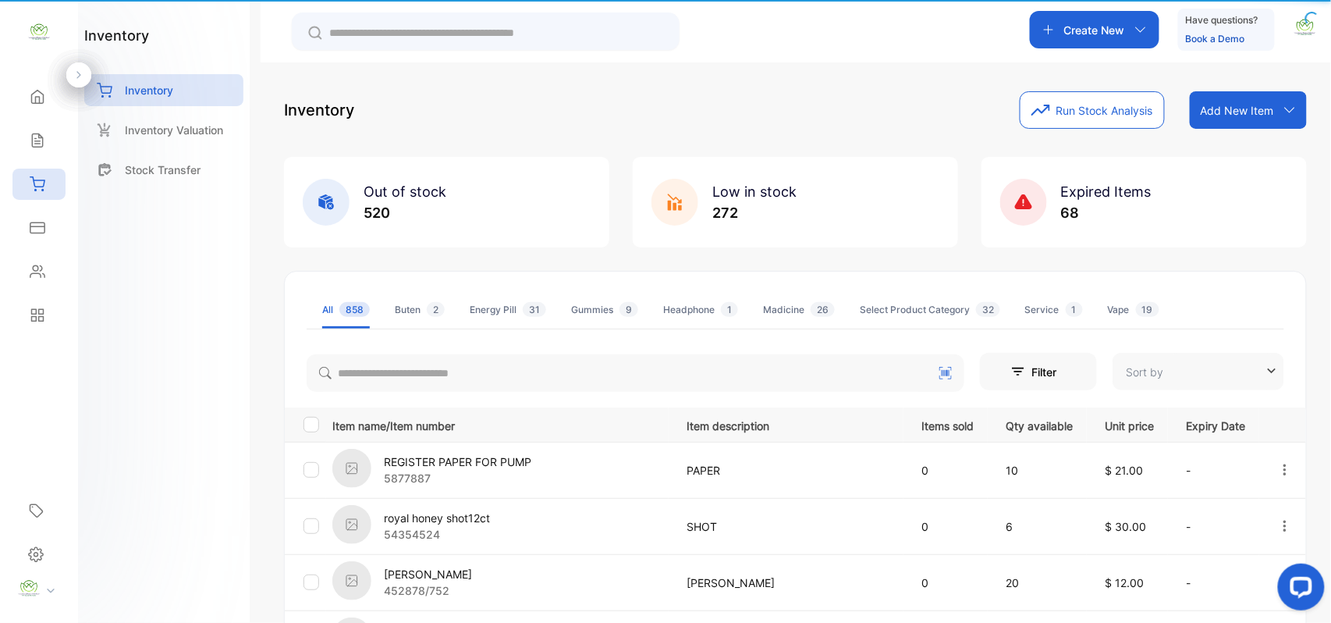
type input "**********"
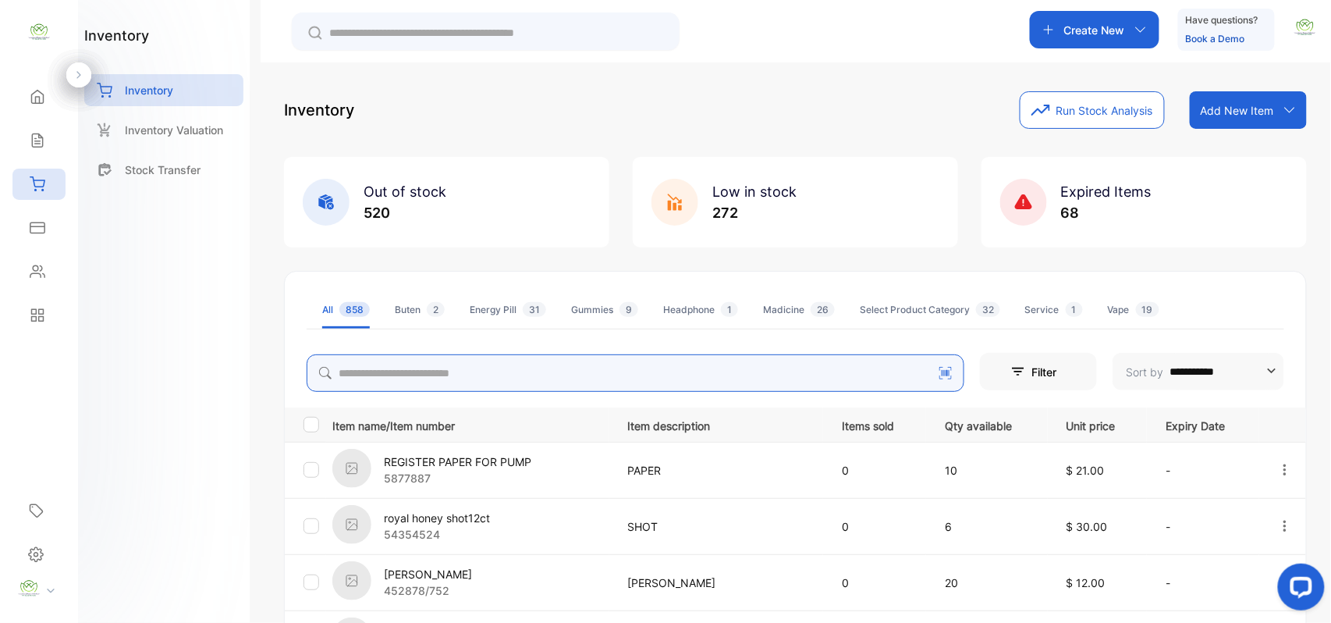
click at [653, 368] on input "search" at bounding box center [636, 372] width 658 height 37
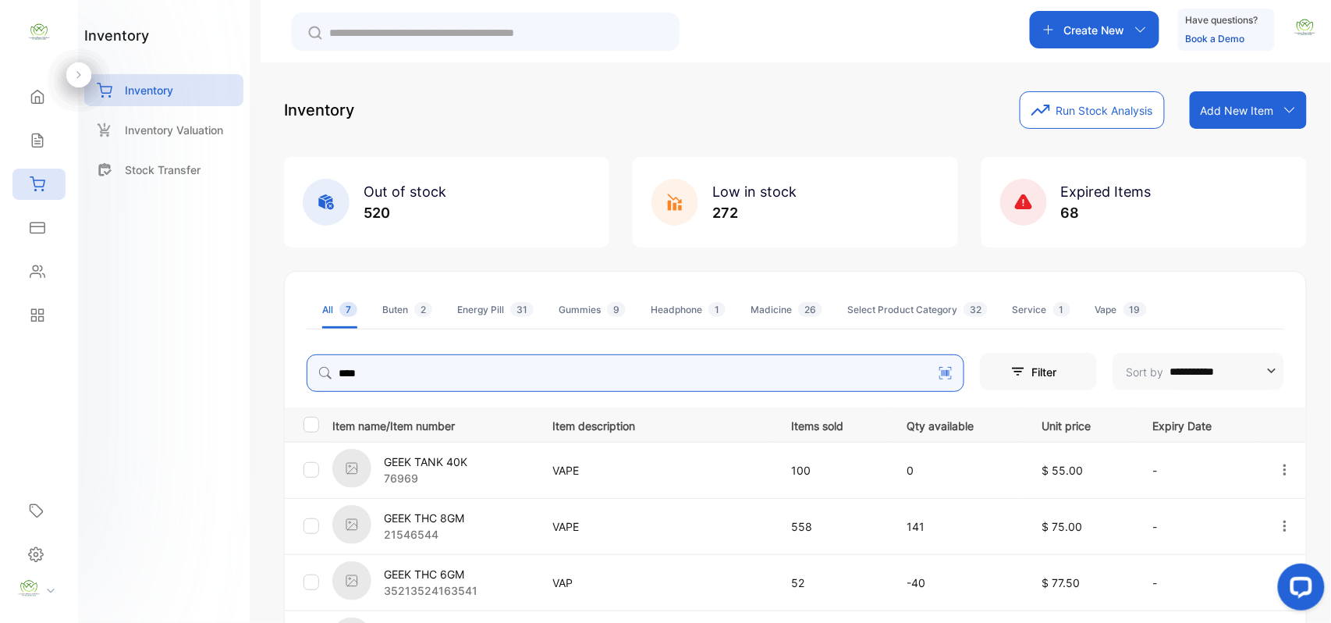
type input "****"
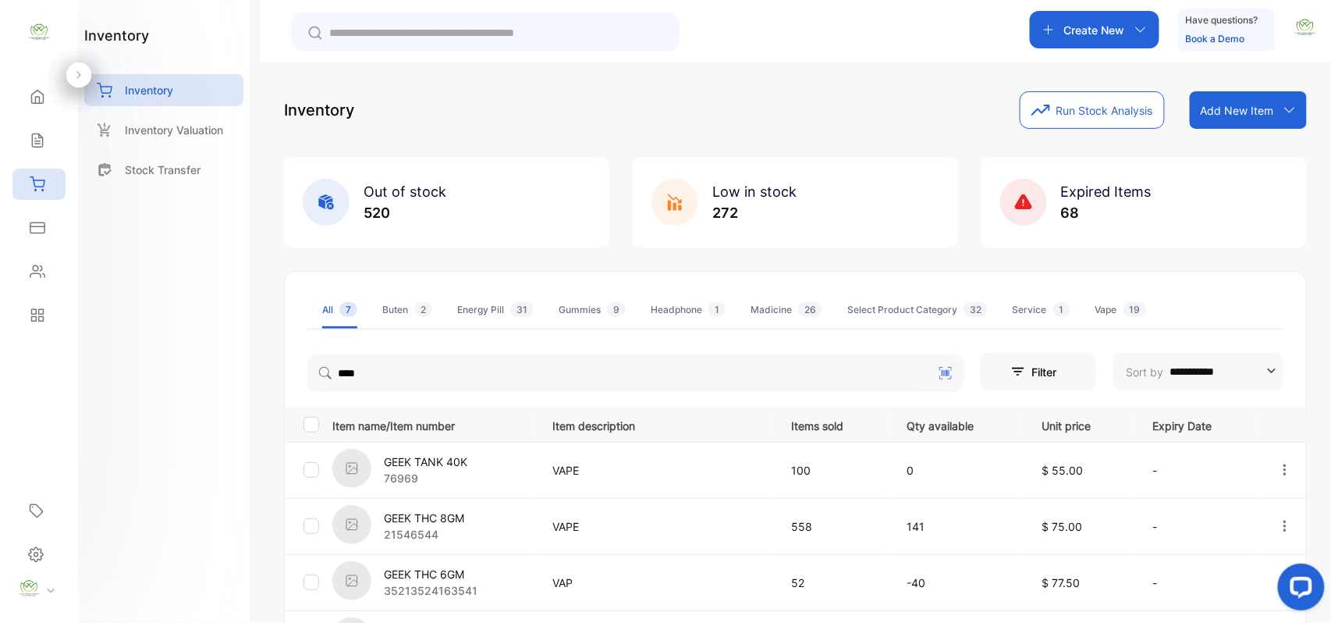
click at [208, 446] on div "inventory Inventory Inventory Valuation Stock Transfer" at bounding box center [164, 311] width 172 height 623
click at [23, 133] on div "Sales" at bounding box center [38, 140] width 53 height 31
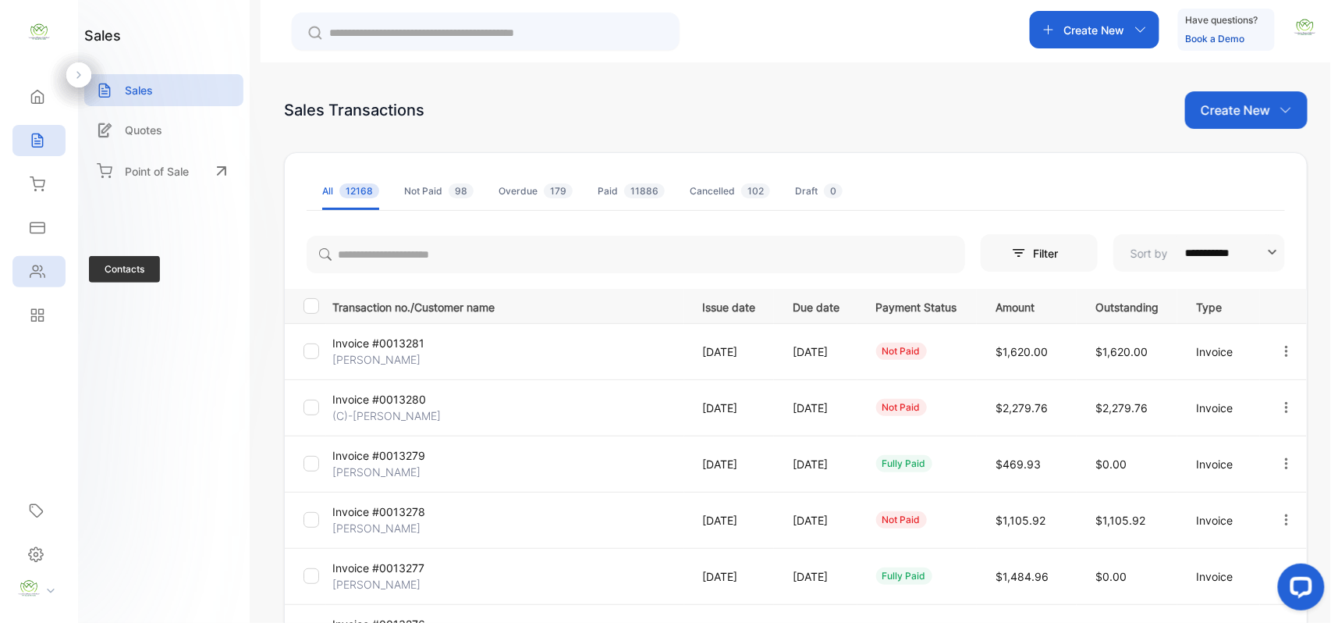
click at [36, 268] on icon at bounding box center [38, 272] width 16 height 16
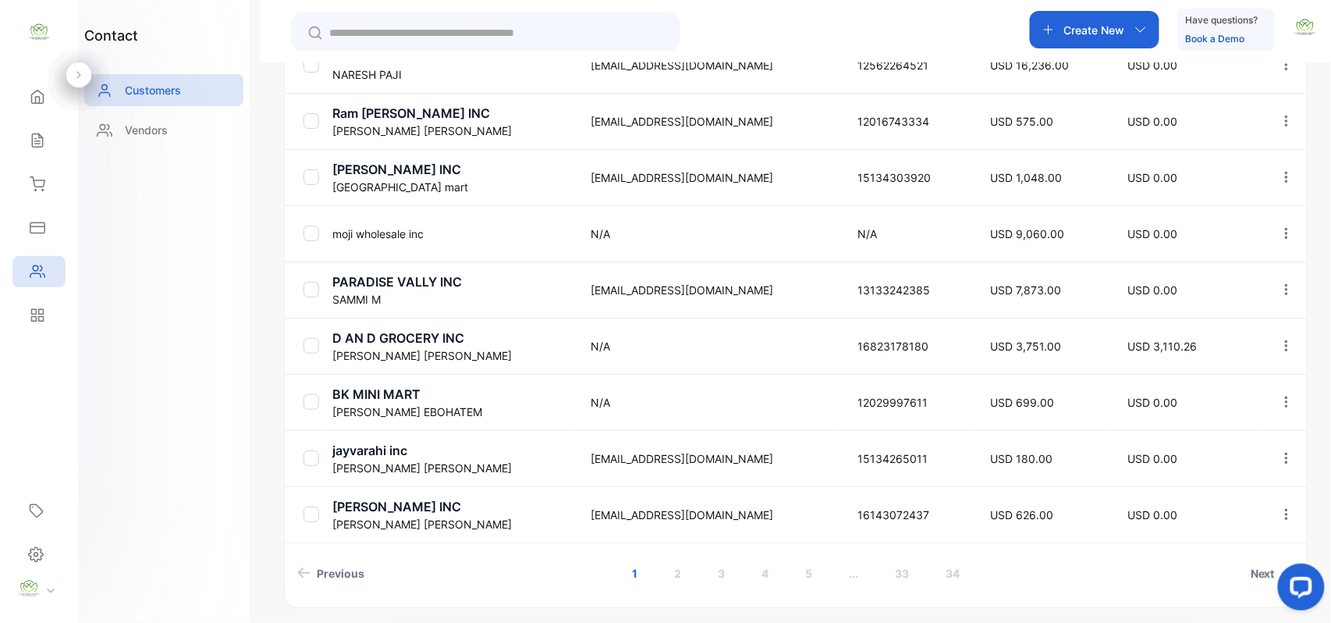
scroll to position [485, 0]
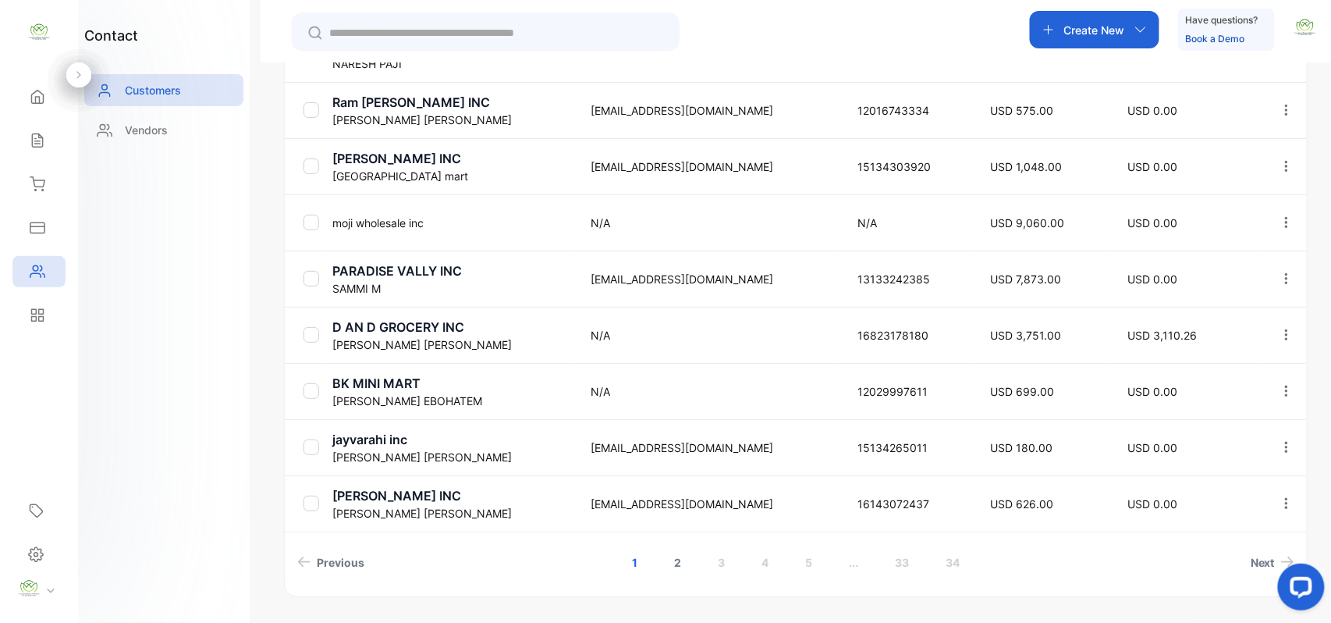
click at [673, 560] on link "2" at bounding box center [677, 562] width 44 height 29
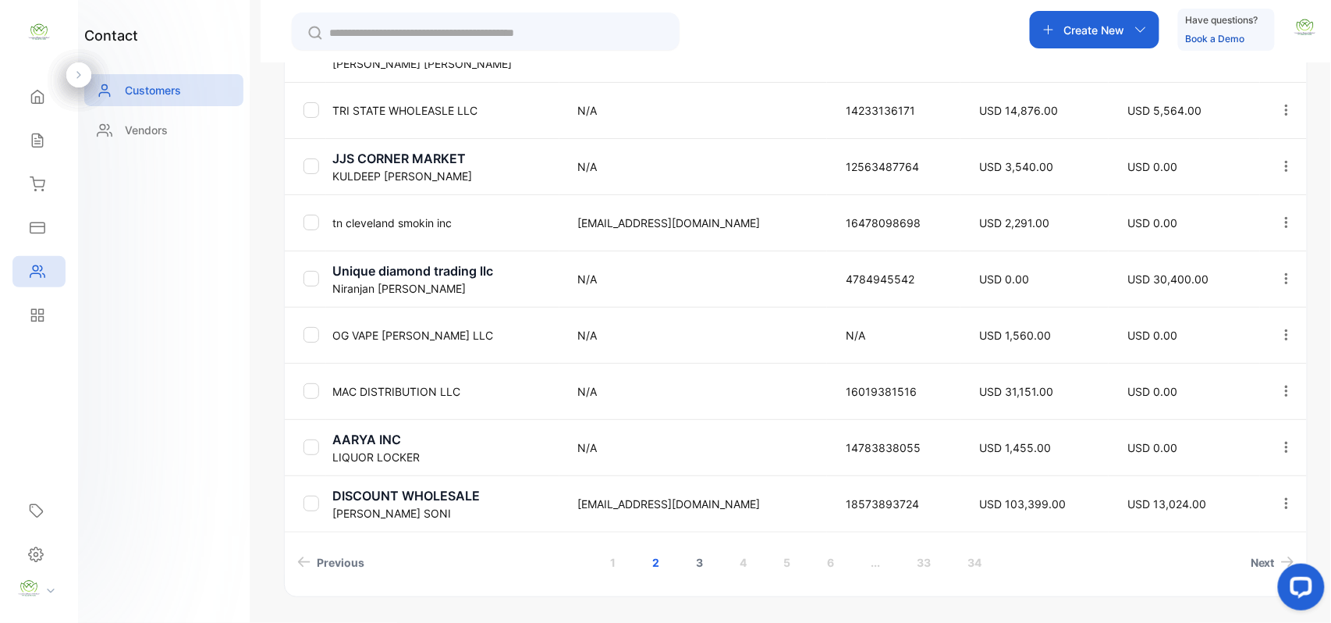
click at [688, 563] on link "3" at bounding box center [699, 562] width 44 height 29
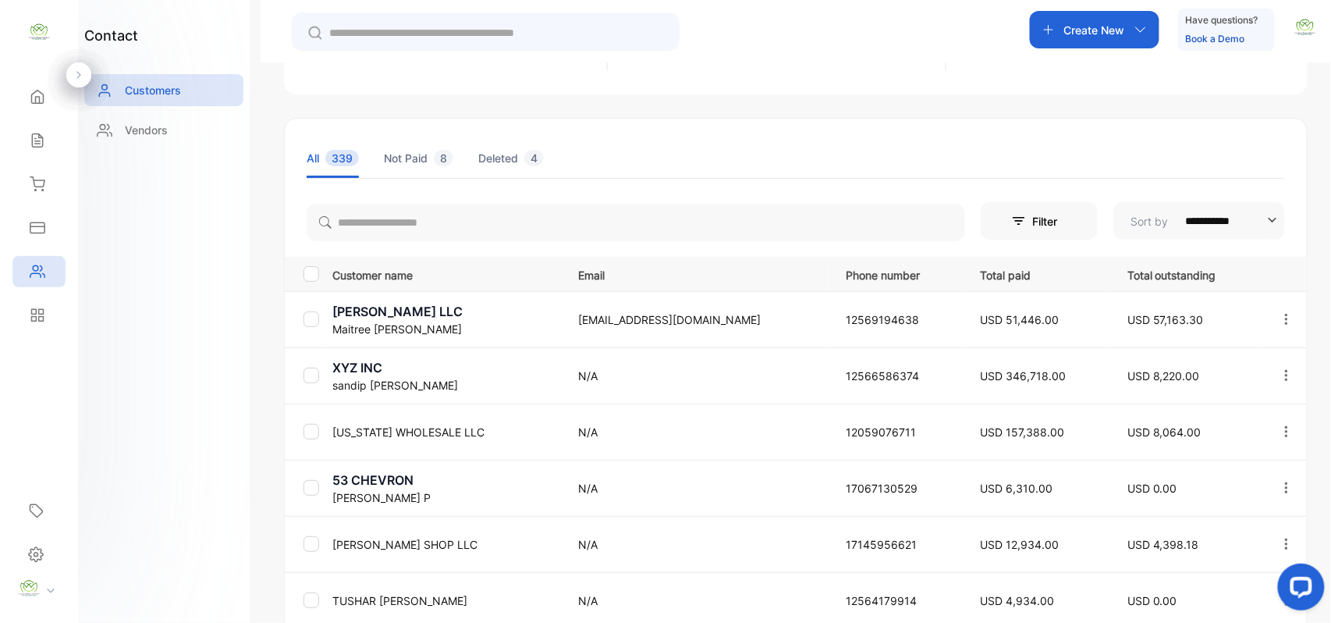
scroll to position [0, 0]
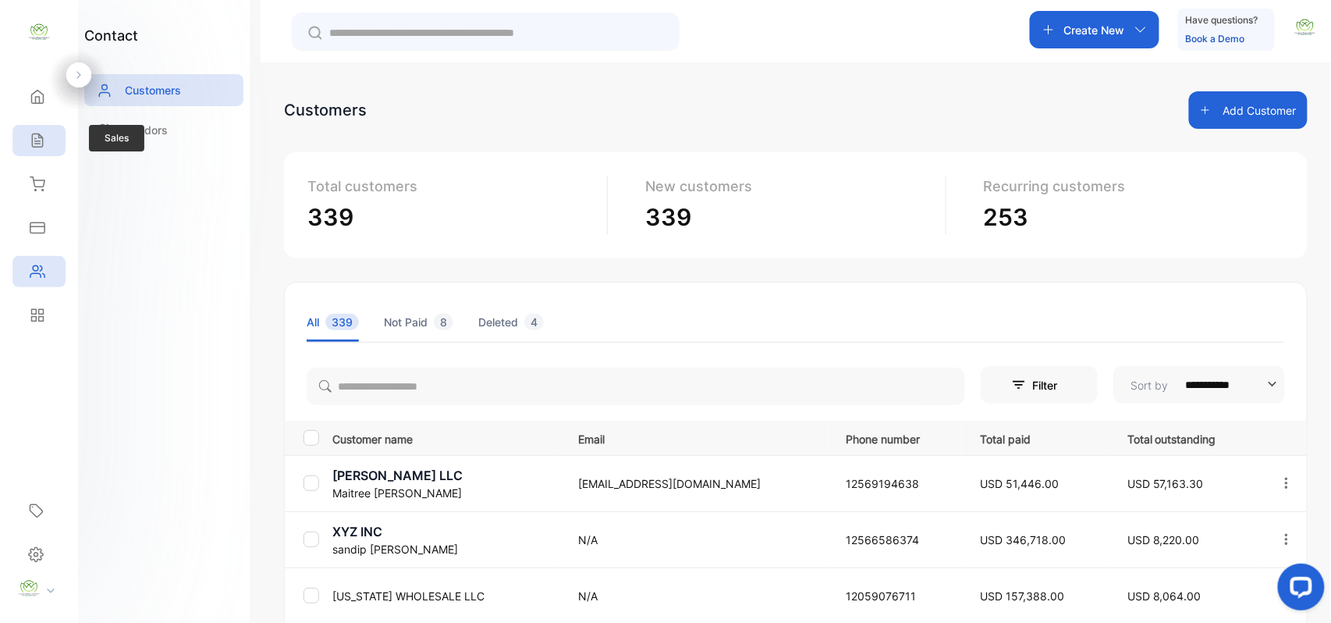
click at [41, 131] on div "Sales" at bounding box center [38, 140] width 53 height 31
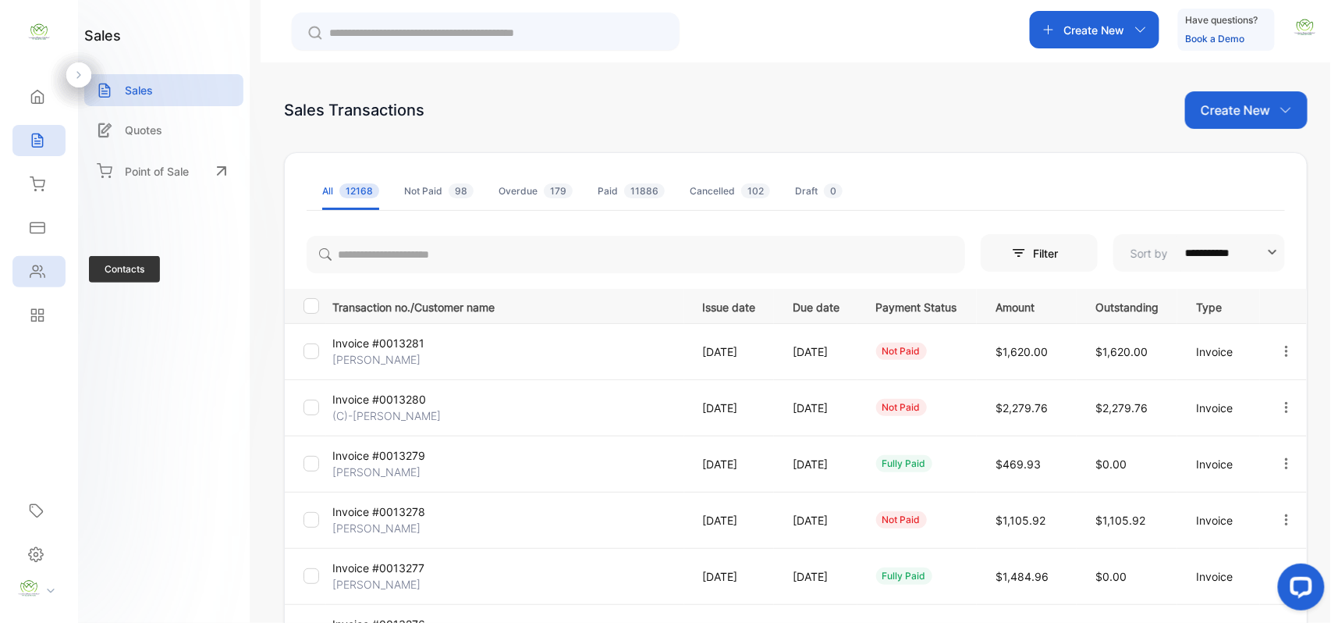
click at [42, 278] on icon at bounding box center [38, 272] width 16 height 16
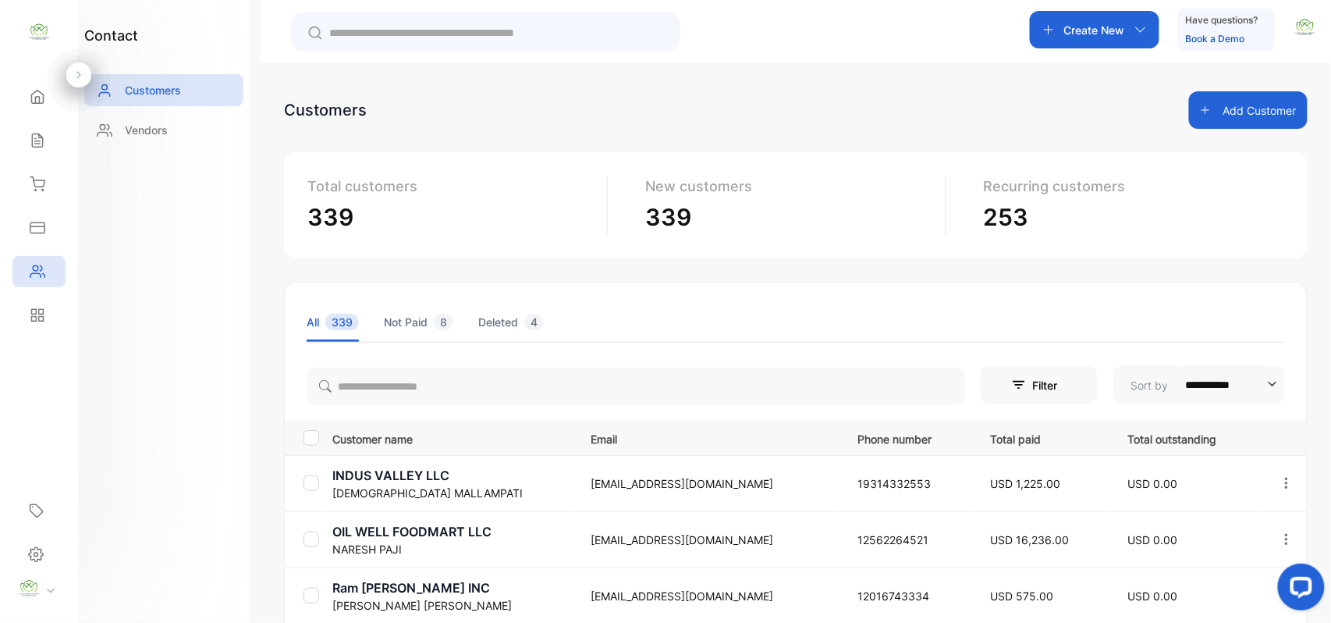
click at [1233, 115] on button "Add Customer" at bounding box center [1248, 109] width 119 height 37
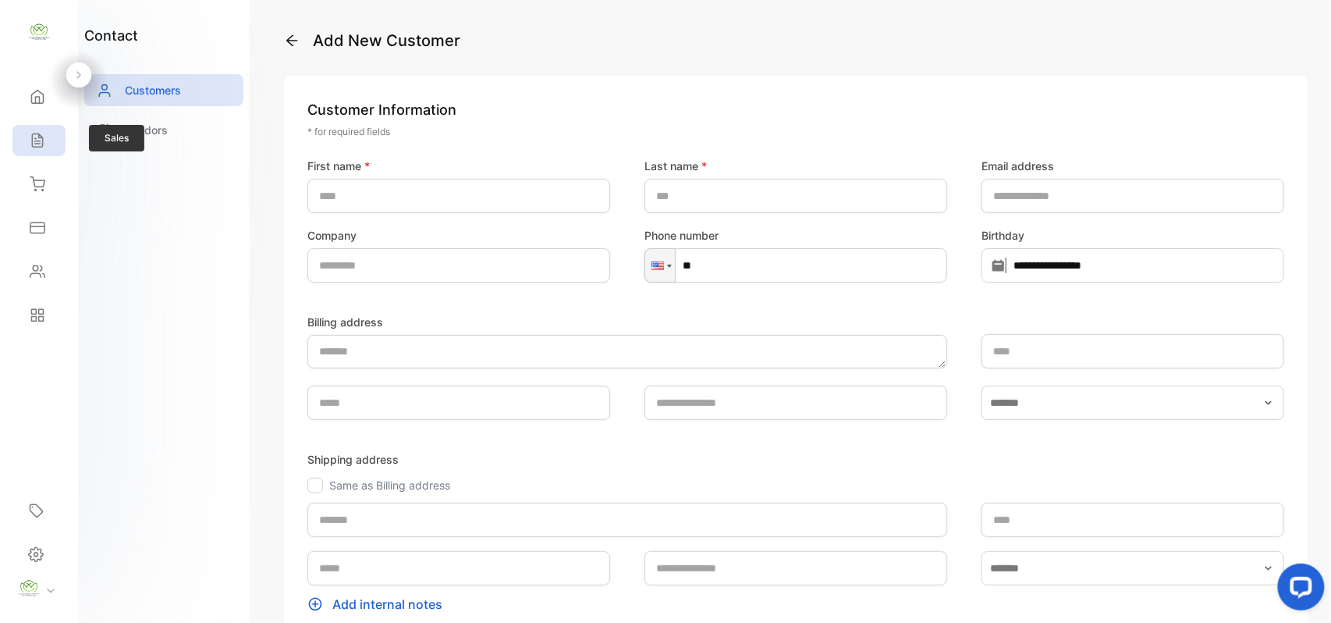
click at [36, 136] on icon at bounding box center [38, 141] width 16 height 16
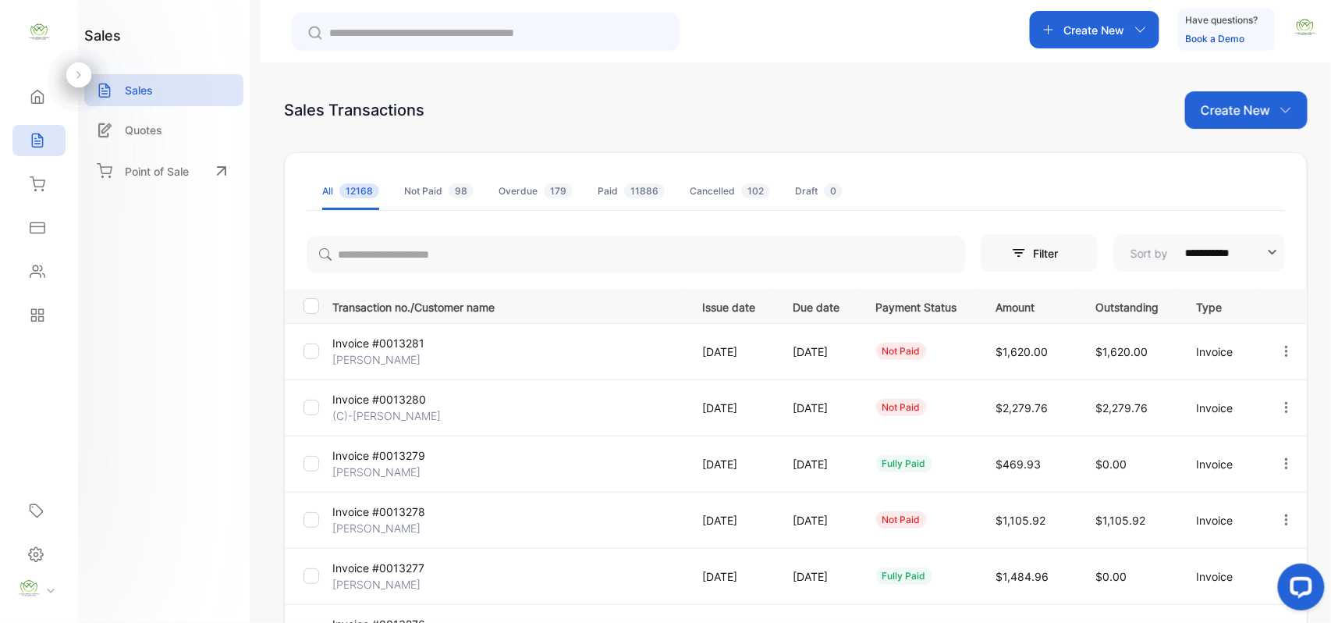
click at [1220, 109] on p "Create New" at bounding box center [1235, 110] width 69 height 19
click at [1224, 146] on div "Invoice" at bounding box center [1252, 161] width 109 height 31
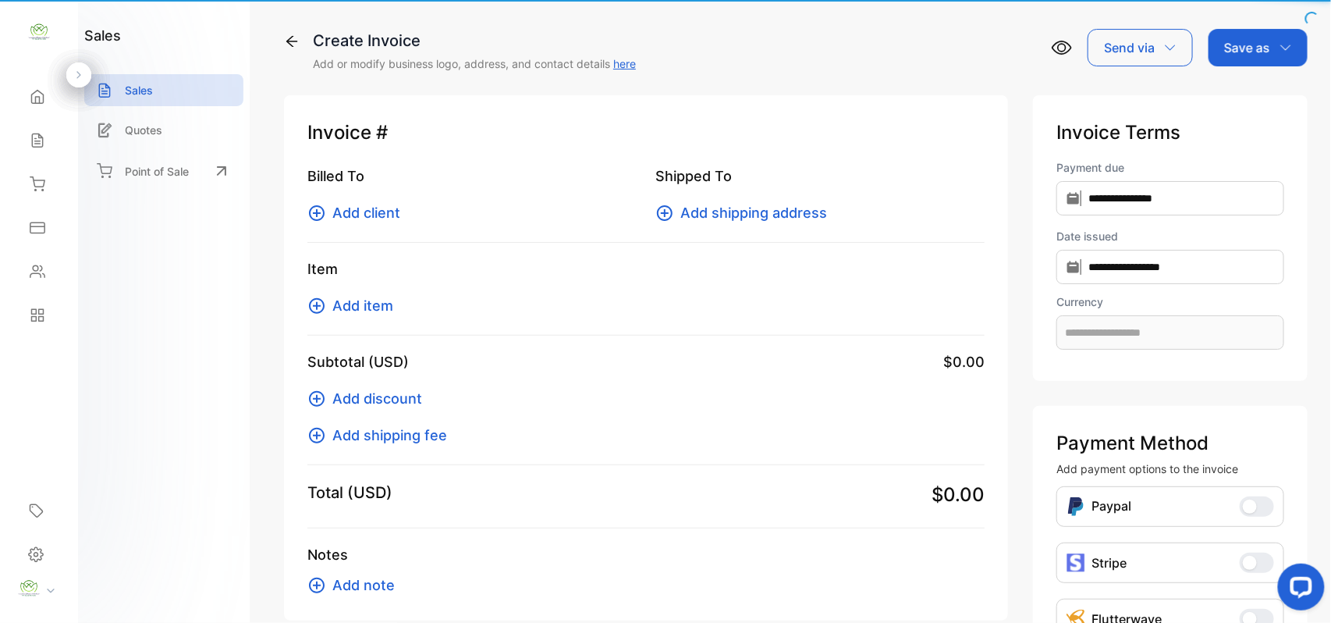
type input "**********"
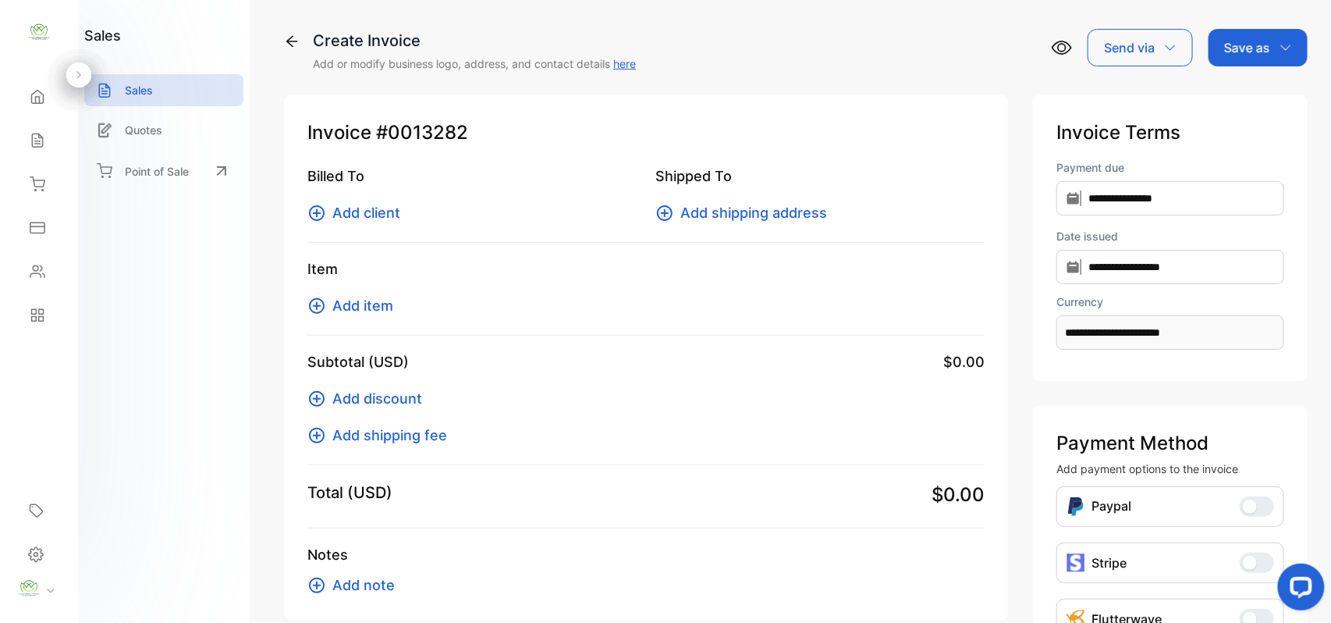
click at [385, 220] on span "Add client" at bounding box center [366, 212] width 68 height 21
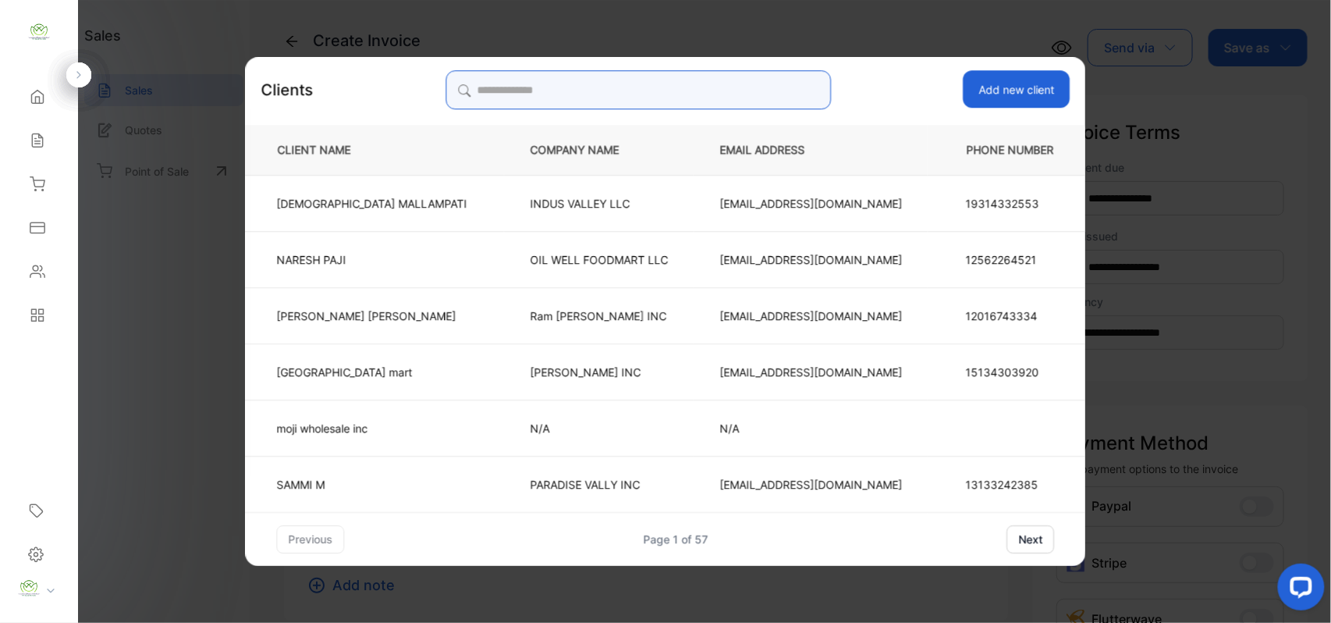
click at [598, 101] on input "search" at bounding box center [638, 89] width 385 height 39
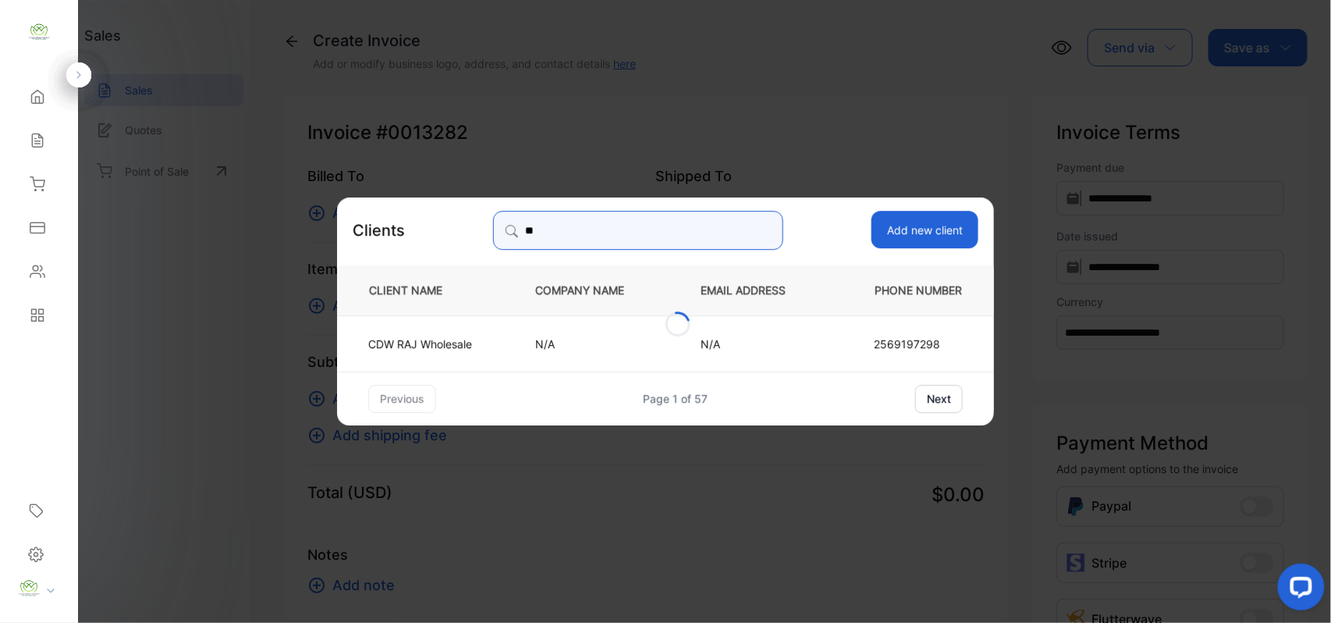
type input "*"
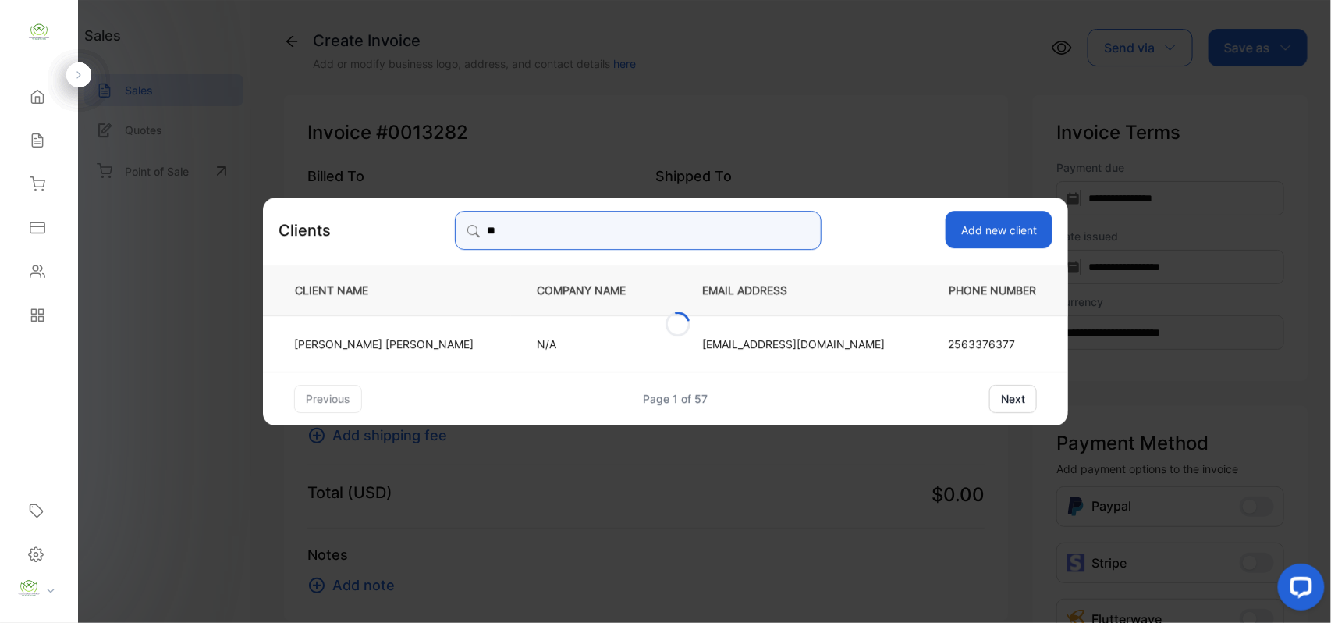
type input "*"
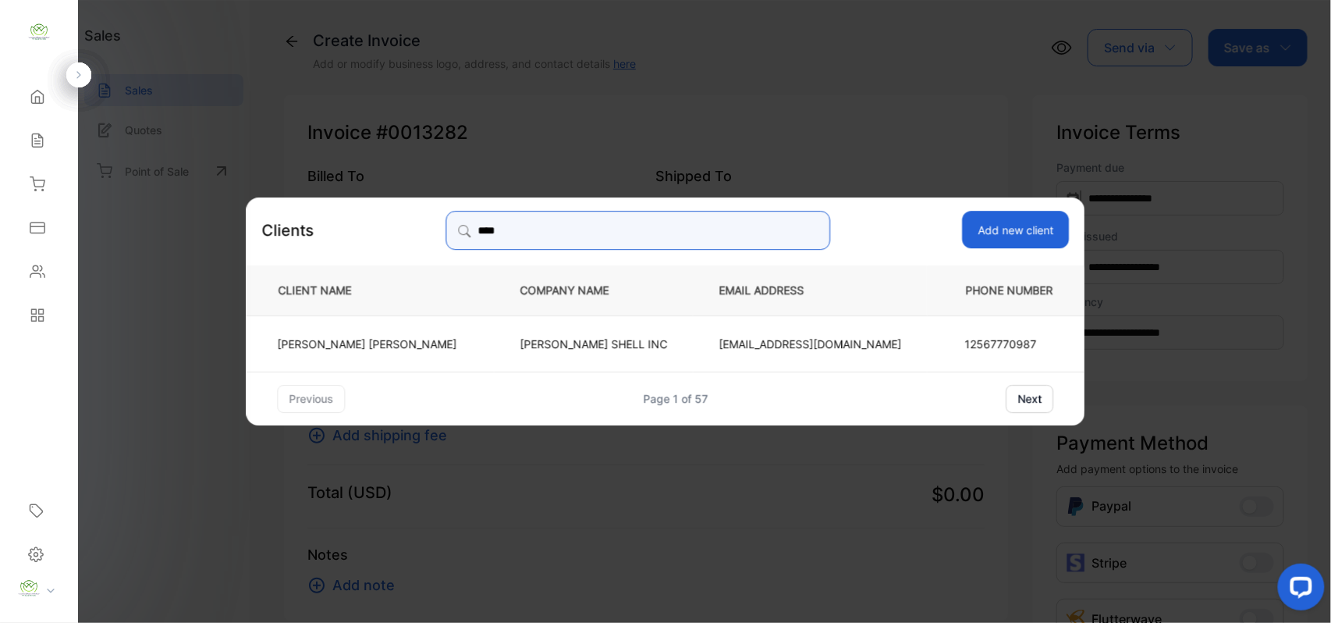
type input "*****"
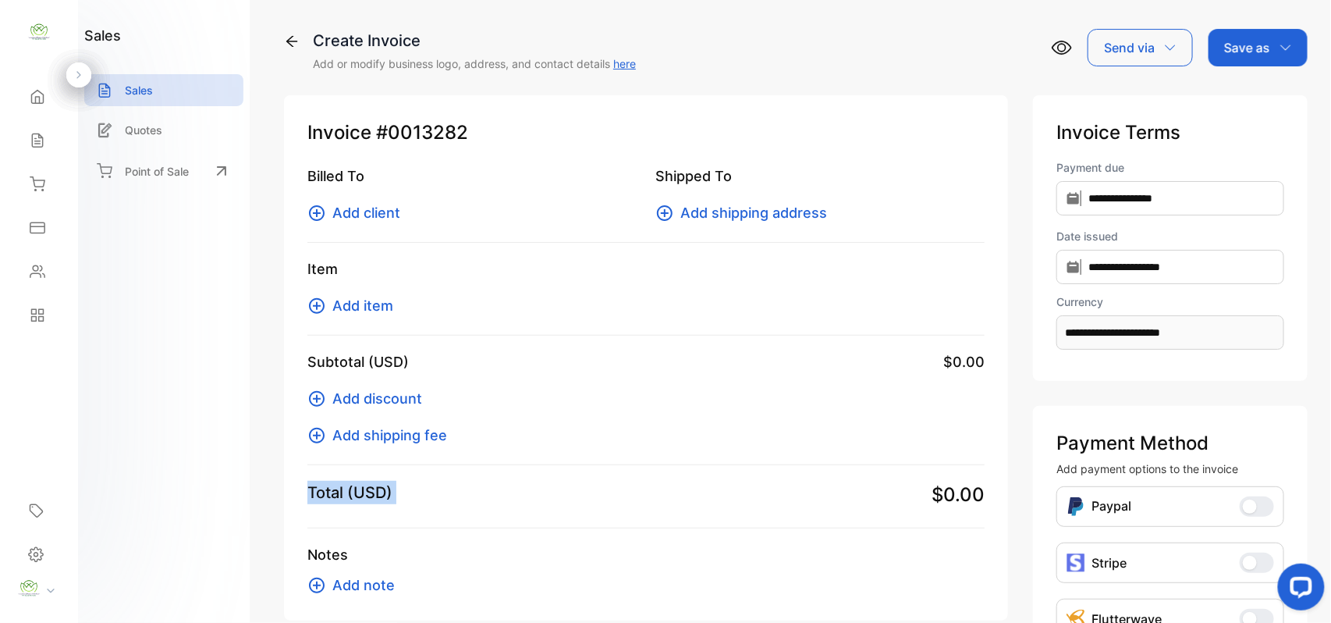
drag, startPoint x: 826, startPoint y: 485, endPoint x: 841, endPoint y: 460, distance: 30.1
click at [51, 189] on div "Inventory" at bounding box center [38, 184] width 53 height 31
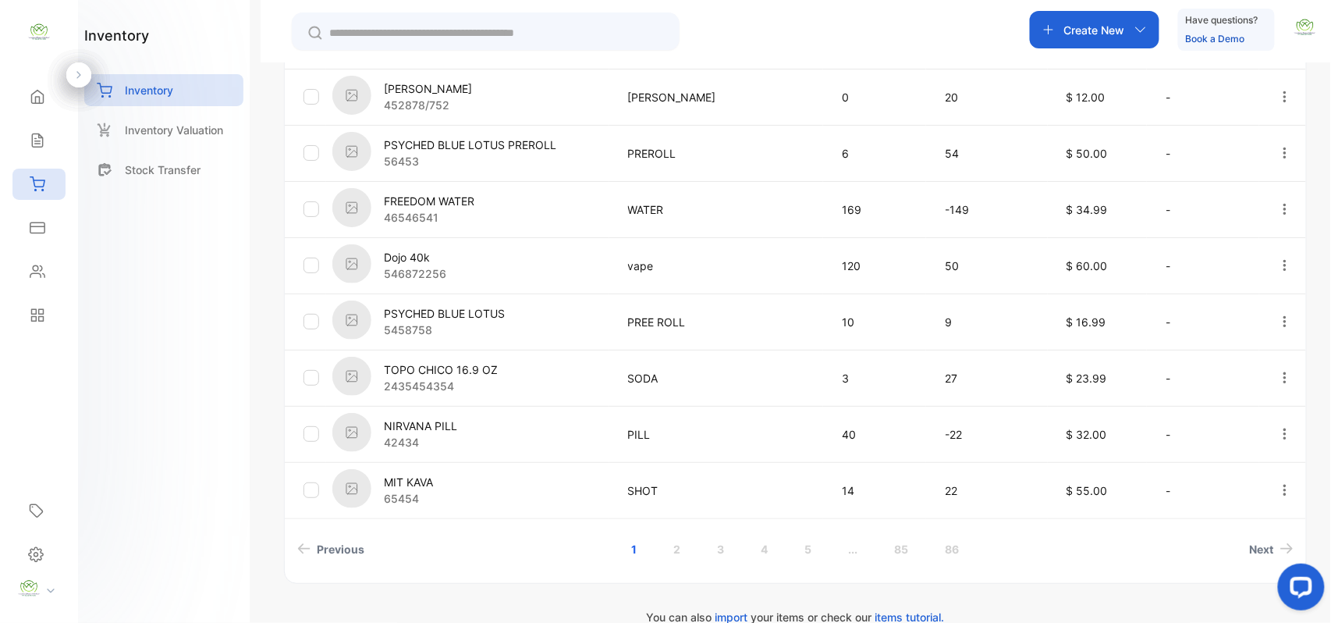
scroll to position [513, 0]
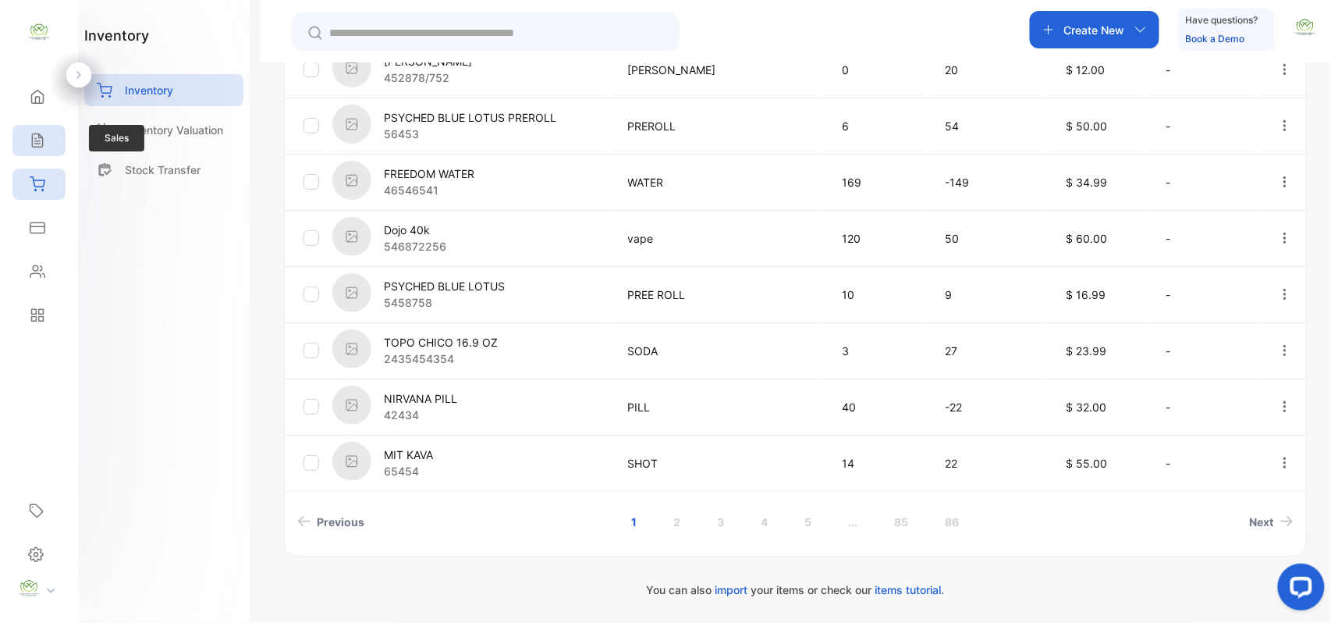
click at [45, 136] on div "Sales" at bounding box center [38, 140] width 53 height 31
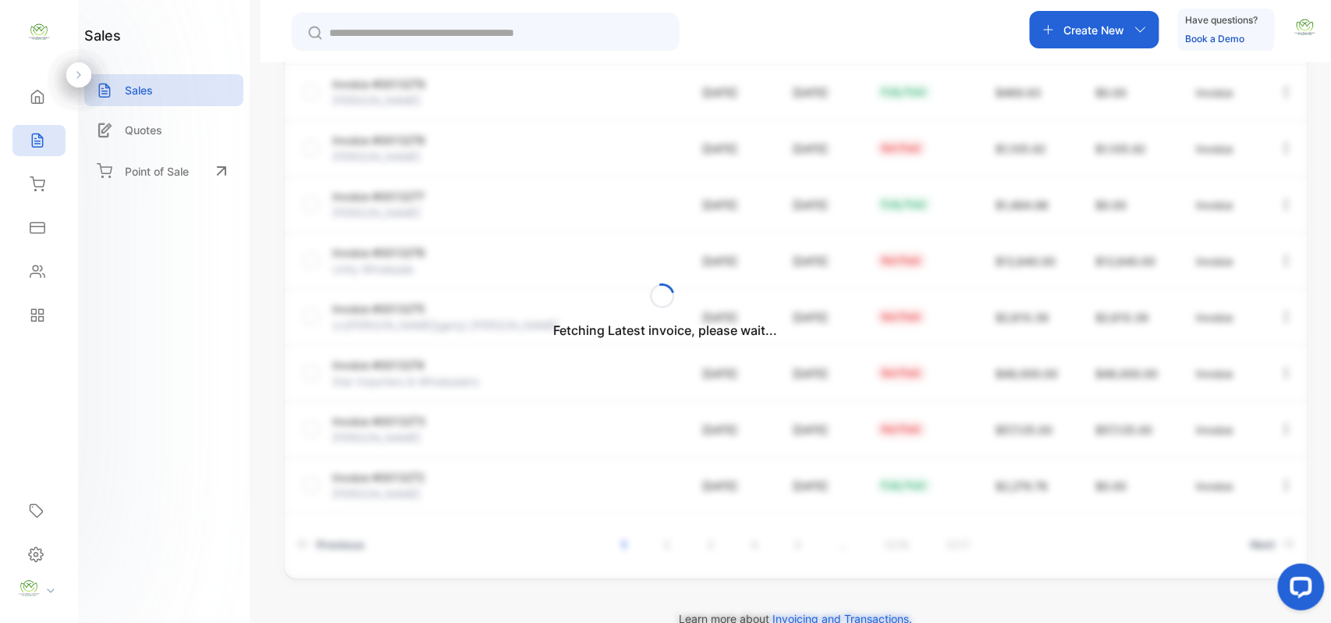
scroll to position [400, 0]
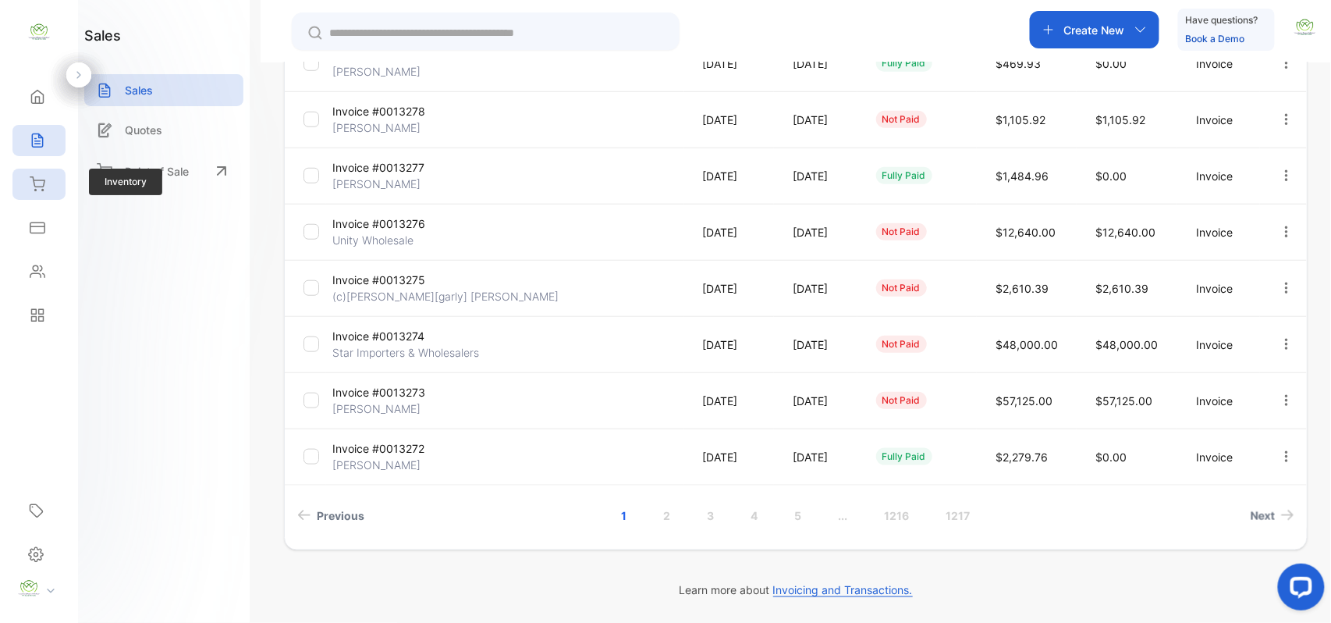
click at [47, 191] on div "Inventory" at bounding box center [38, 184] width 53 height 31
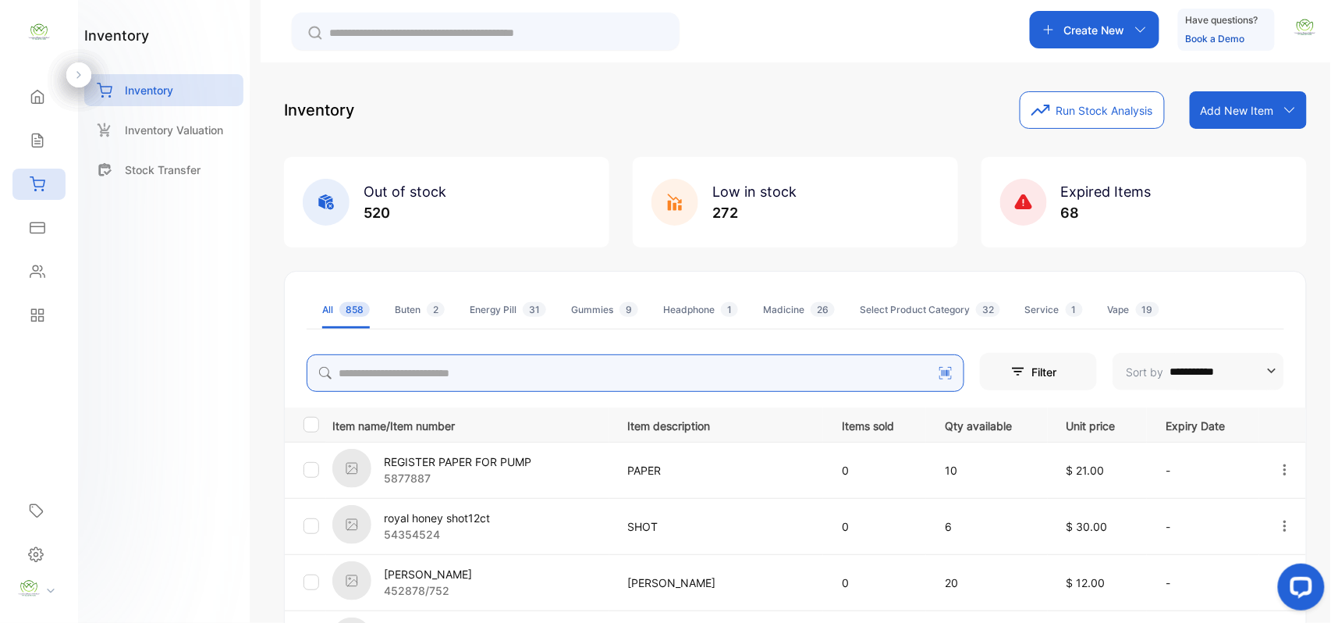
drag, startPoint x: 531, startPoint y: 365, endPoint x: 522, endPoint y: 378, distance: 15.6
click at [524, 375] on input "search" at bounding box center [636, 372] width 658 height 37
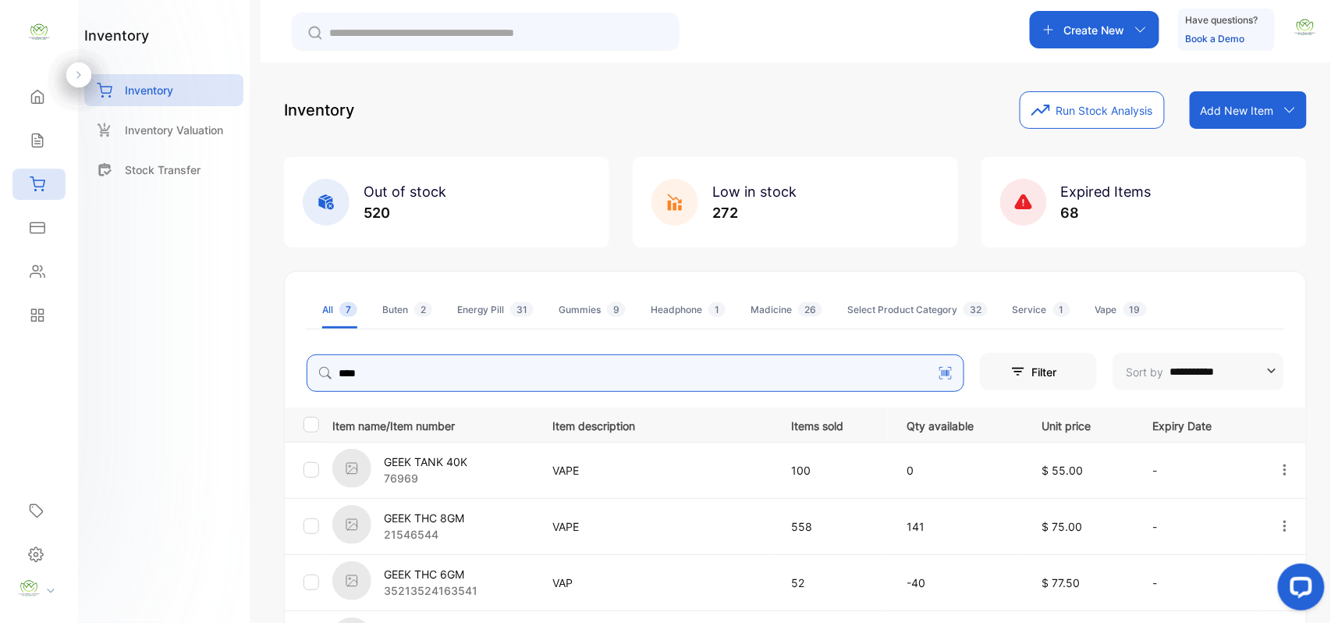
type input "****"
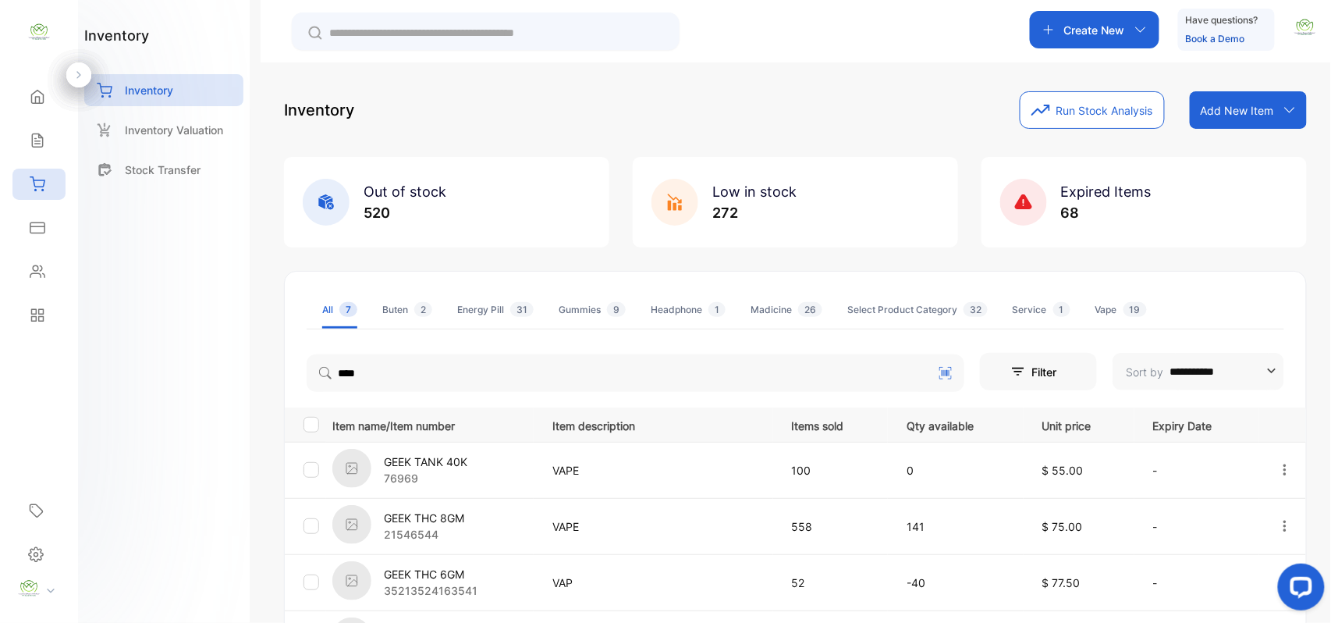
drag, startPoint x: 176, startPoint y: 428, endPoint x: 187, endPoint y: 424, distance: 12.1
click at [178, 428] on div "inventory Inventory Inventory Valuation Stock Transfer" at bounding box center [164, 311] width 172 height 623
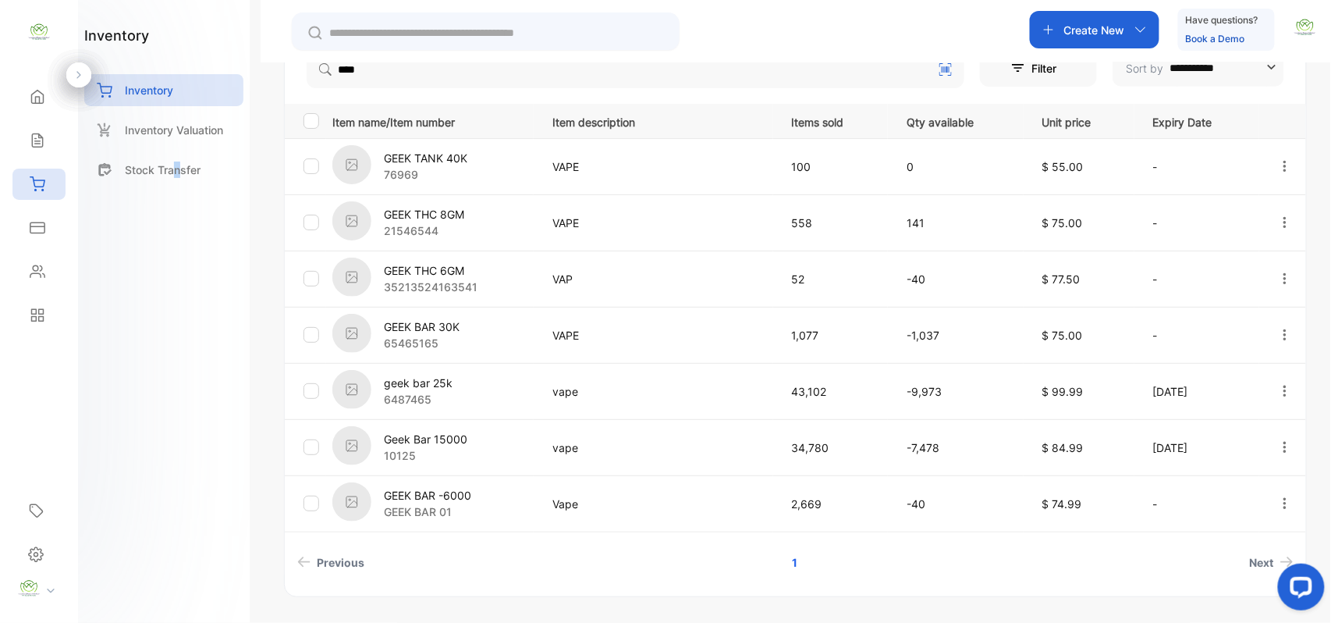
scroll to position [344, 0]
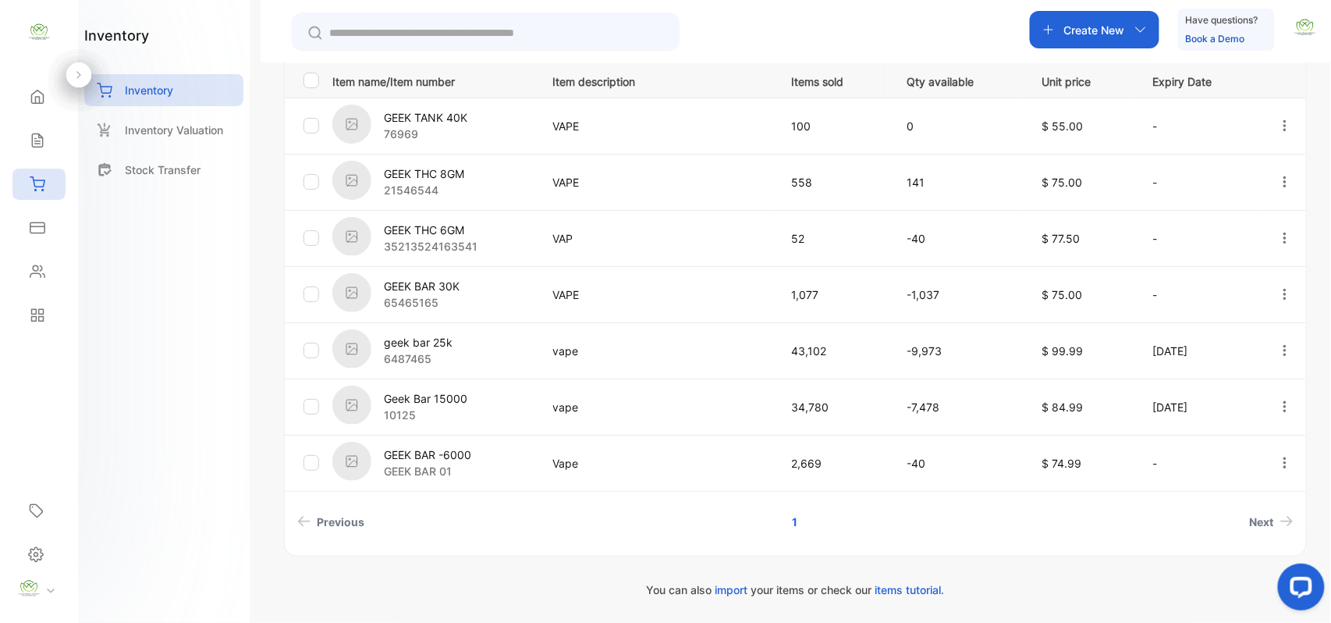
click at [428, 345] on p "geek bar 25k" at bounding box center [418, 342] width 69 height 16
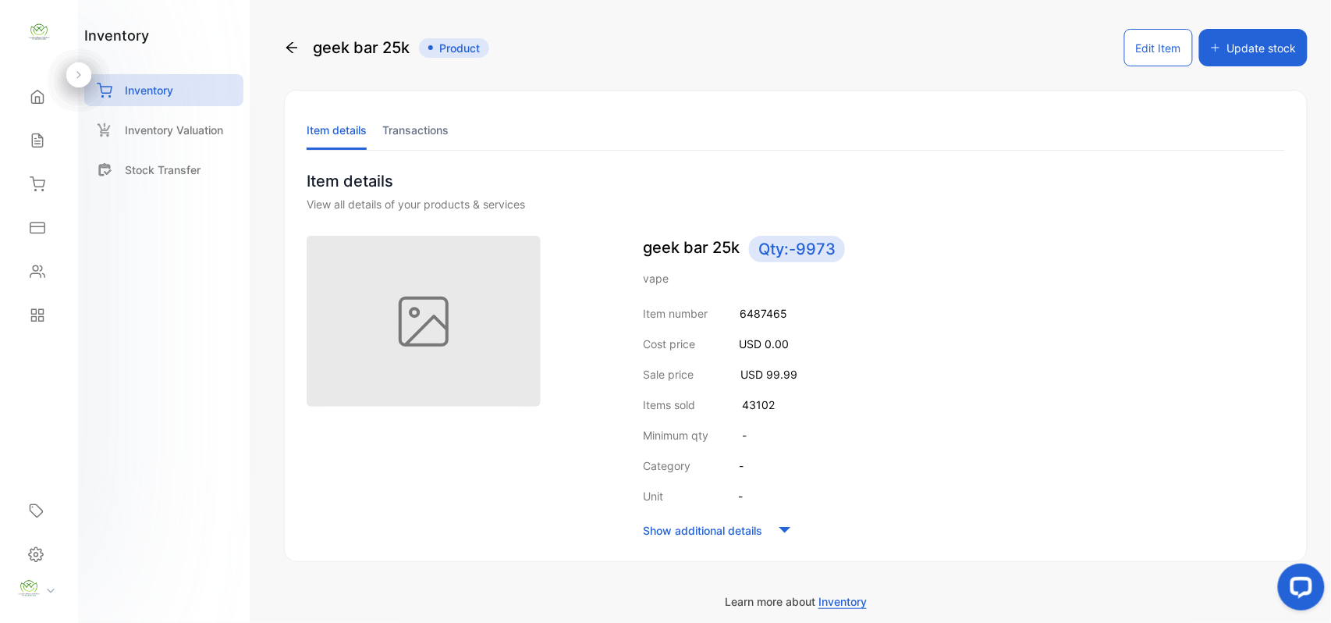
click at [1256, 41] on button "Update stock" at bounding box center [1253, 47] width 108 height 37
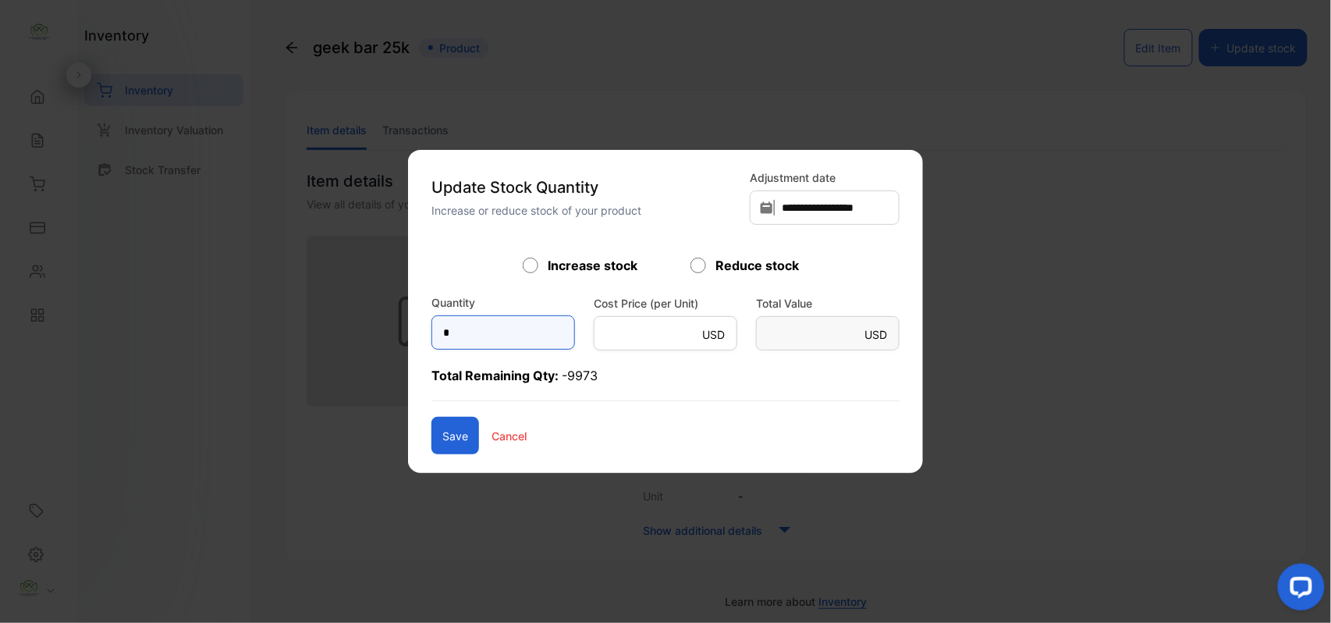
click at [534, 329] on input "*" at bounding box center [503, 332] width 144 height 34
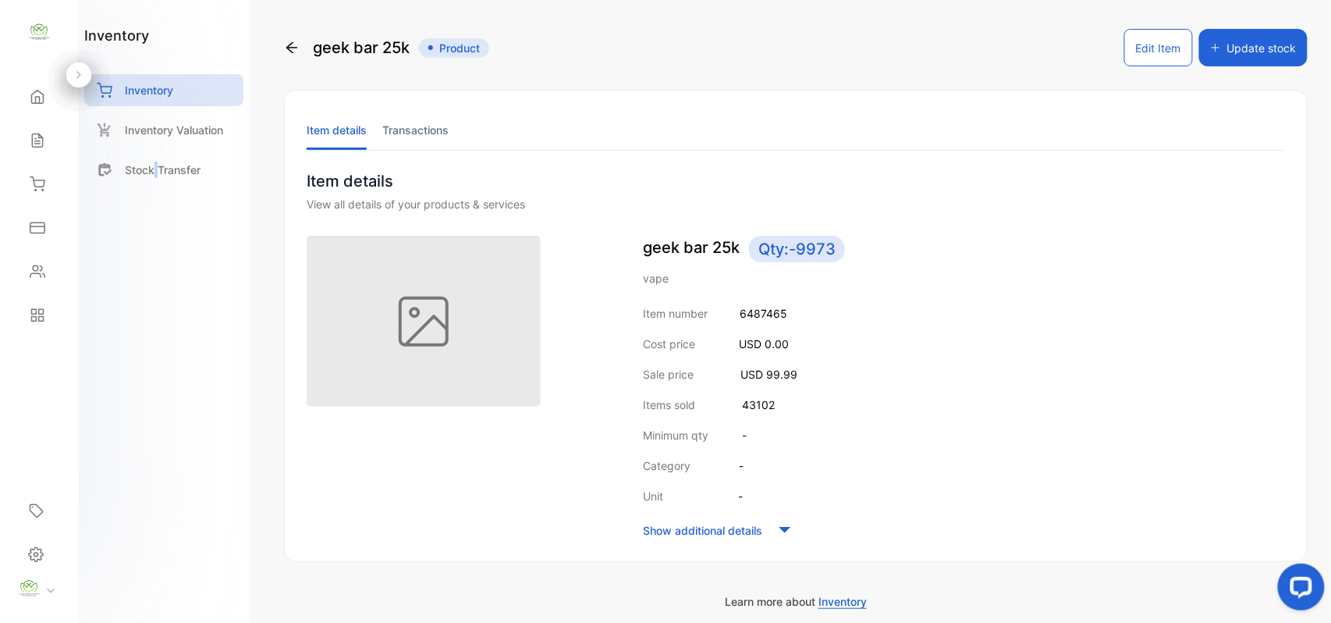
click at [1256, 42] on button "Update stock" at bounding box center [1253, 47] width 108 height 37
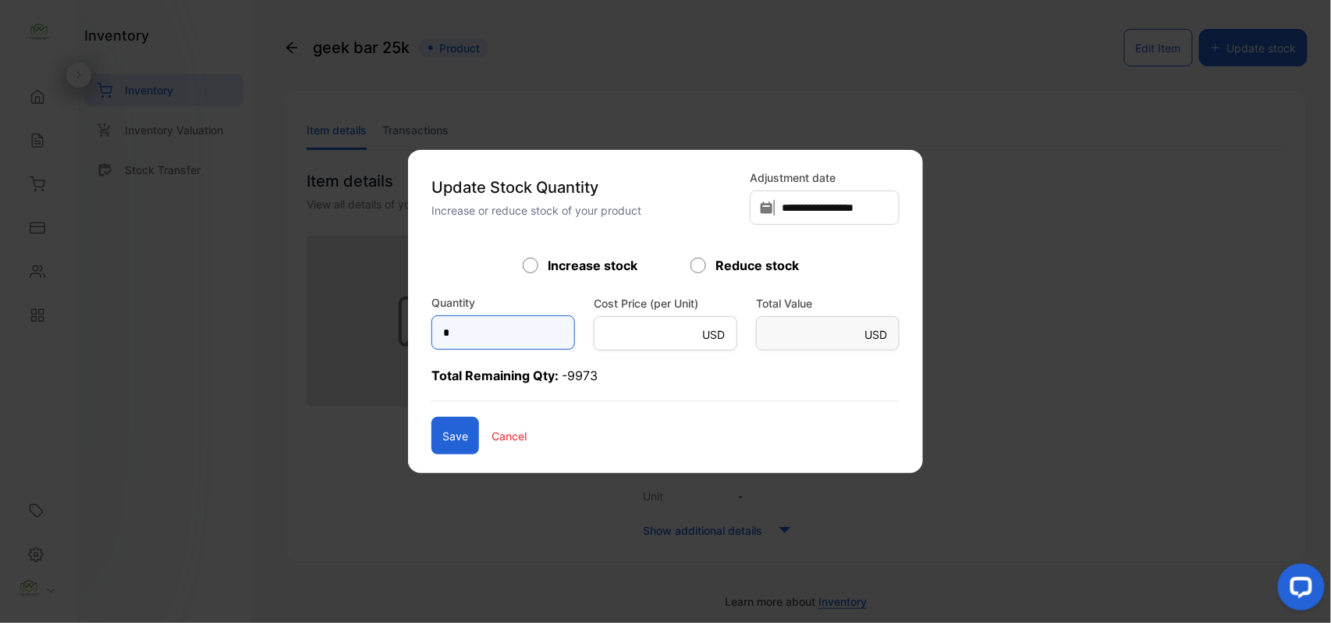
click at [466, 325] on input "*" at bounding box center [503, 332] width 144 height 34
type input "*****"
click at [431, 417] on button "Save" at bounding box center [455, 435] width 48 height 37
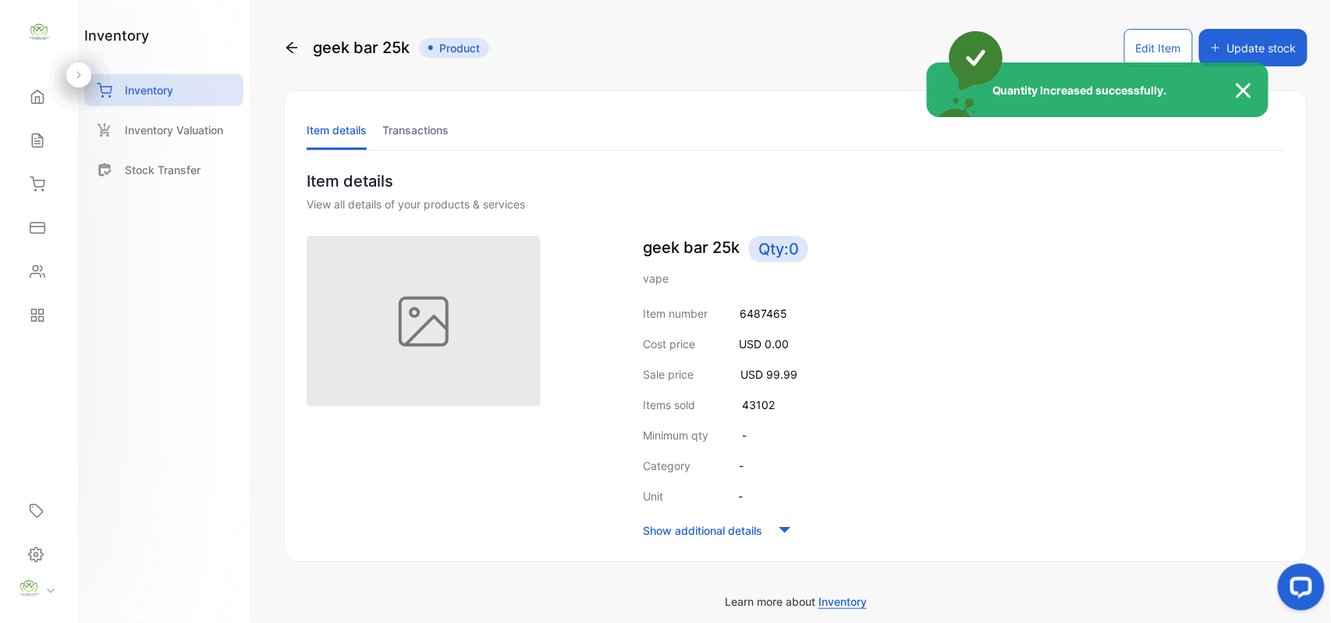
click at [34, 144] on div "Quantity Increased successfully." at bounding box center [665, 311] width 1331 height 623
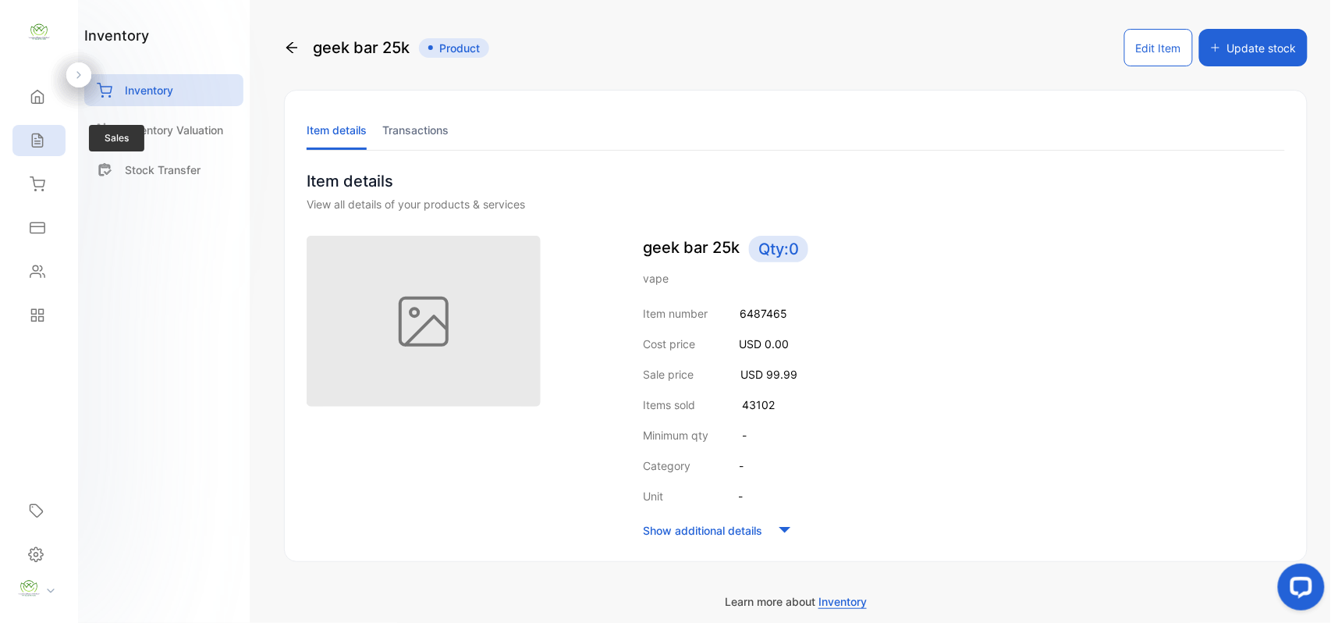
click at [34, 145] on icon at bounding box center [38, 141] width 16 height 16
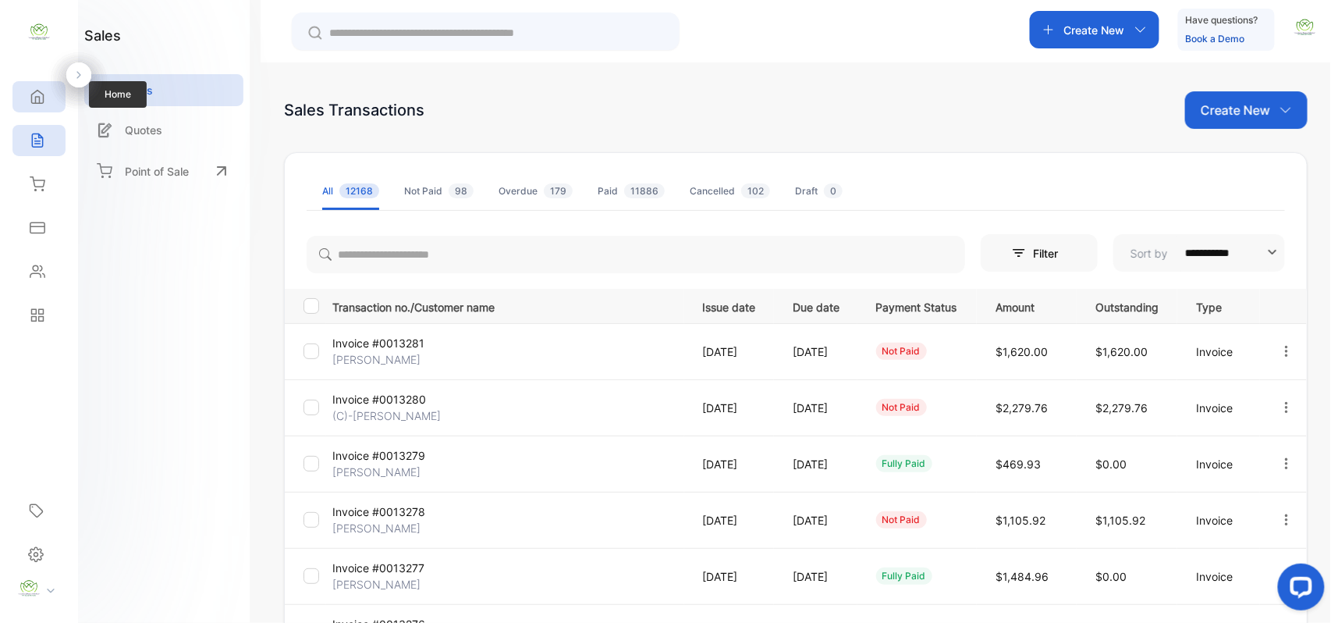
click at [39, 98] on icon at bounding box center [38, 97] width 12 height 13
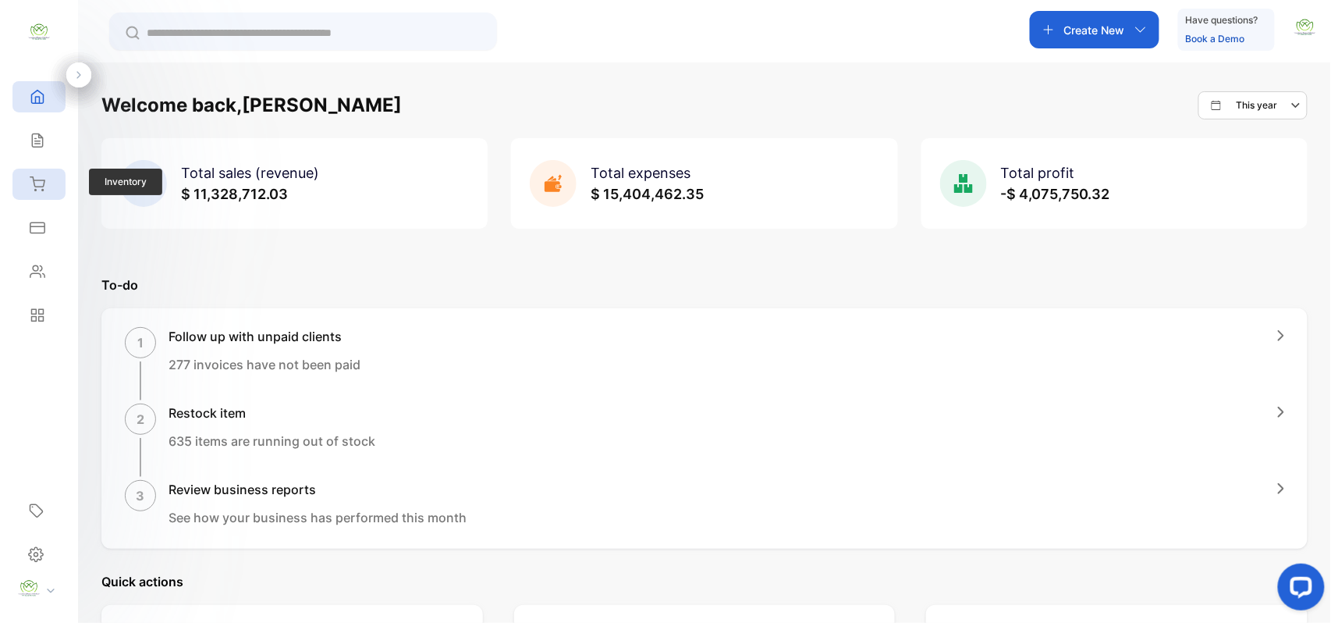
click at [41, 192] on div "Inventory" at bounding box center [38, 184] width 53 height 31
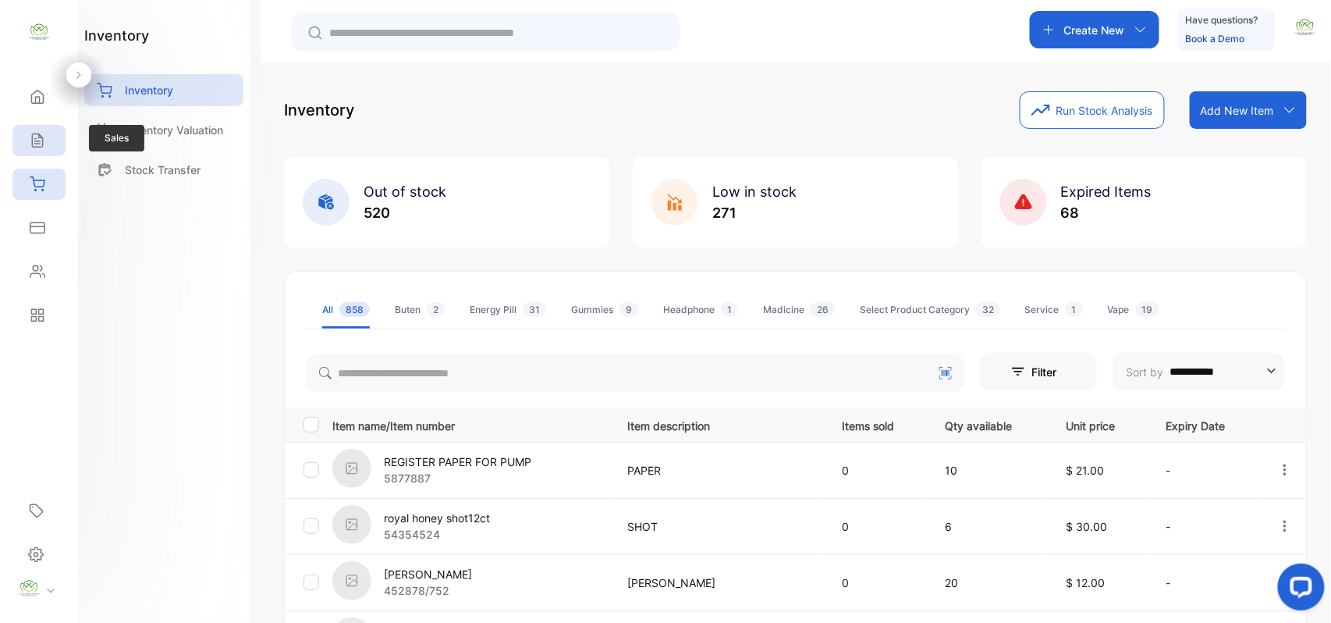
click at [30, 131] on div "Sales" at bounding box center [38, 140] width 53 height 31
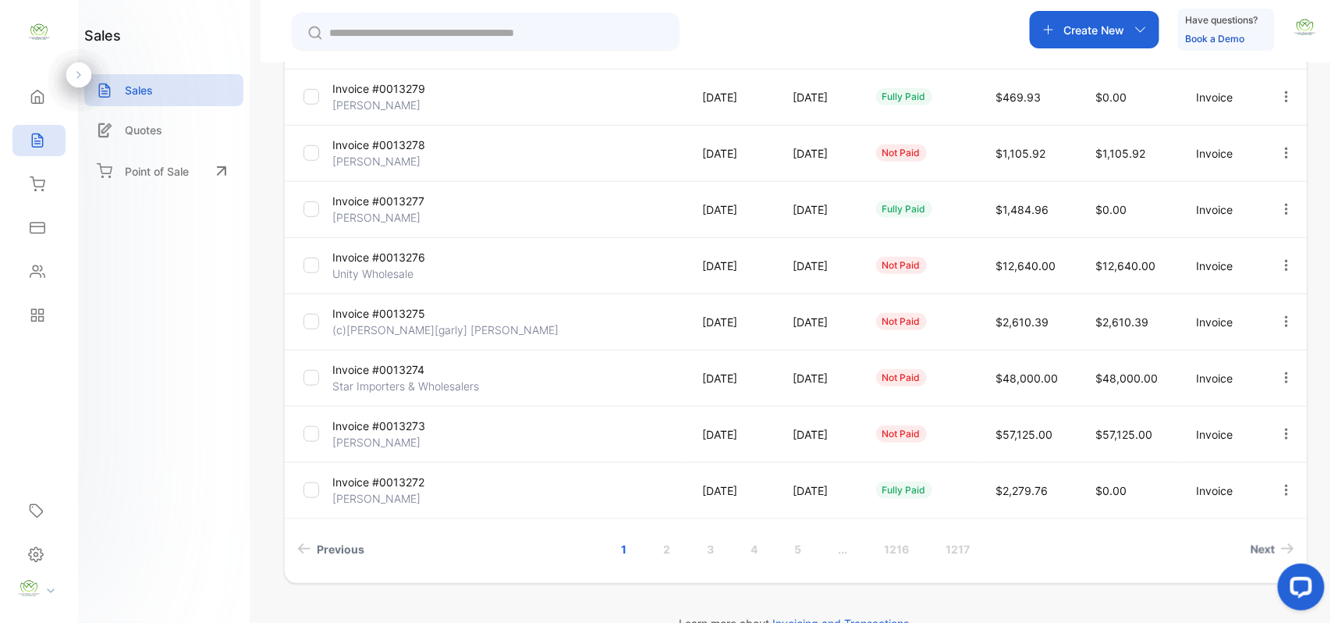
scroll to position [400, 0]
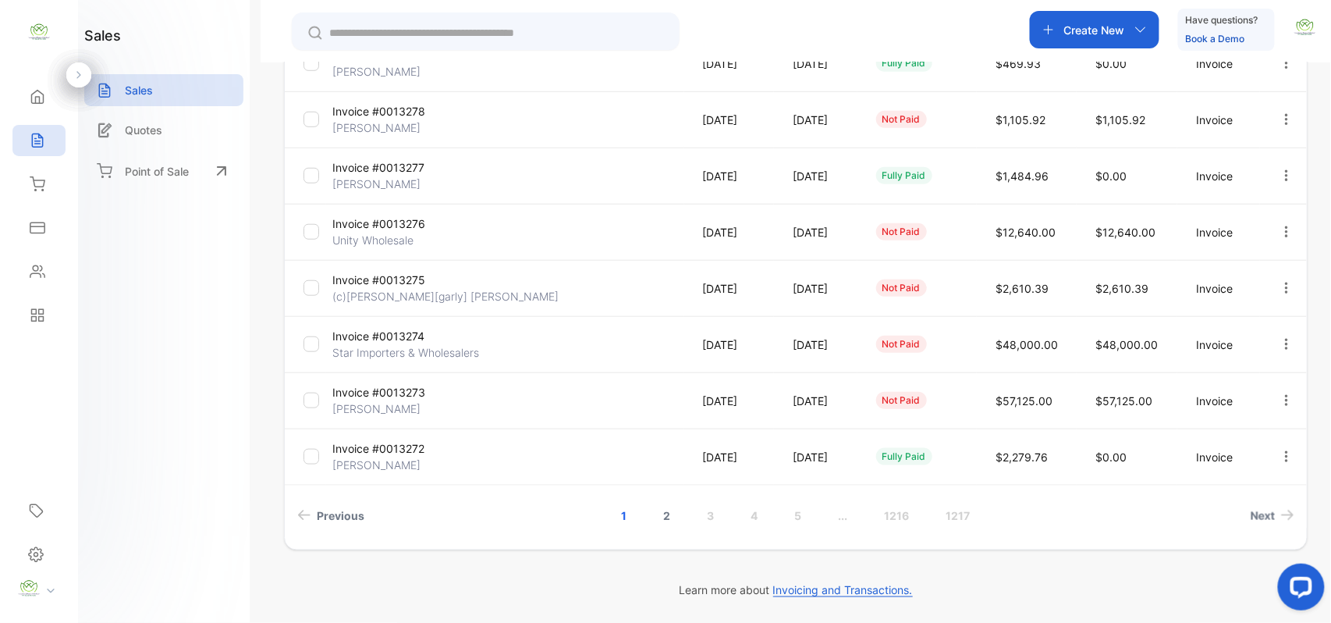
click at [662, 518] on link "2" at bounding box center [667, 515] width 44 height 29
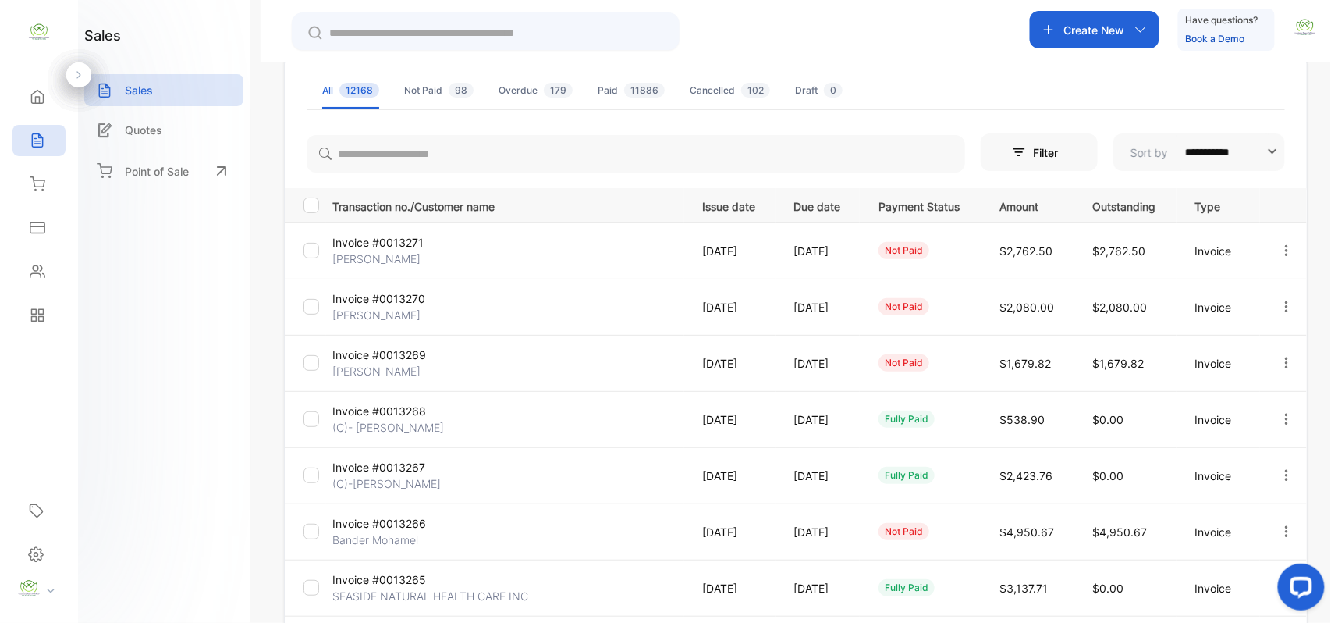
scroll to position [0, 0]
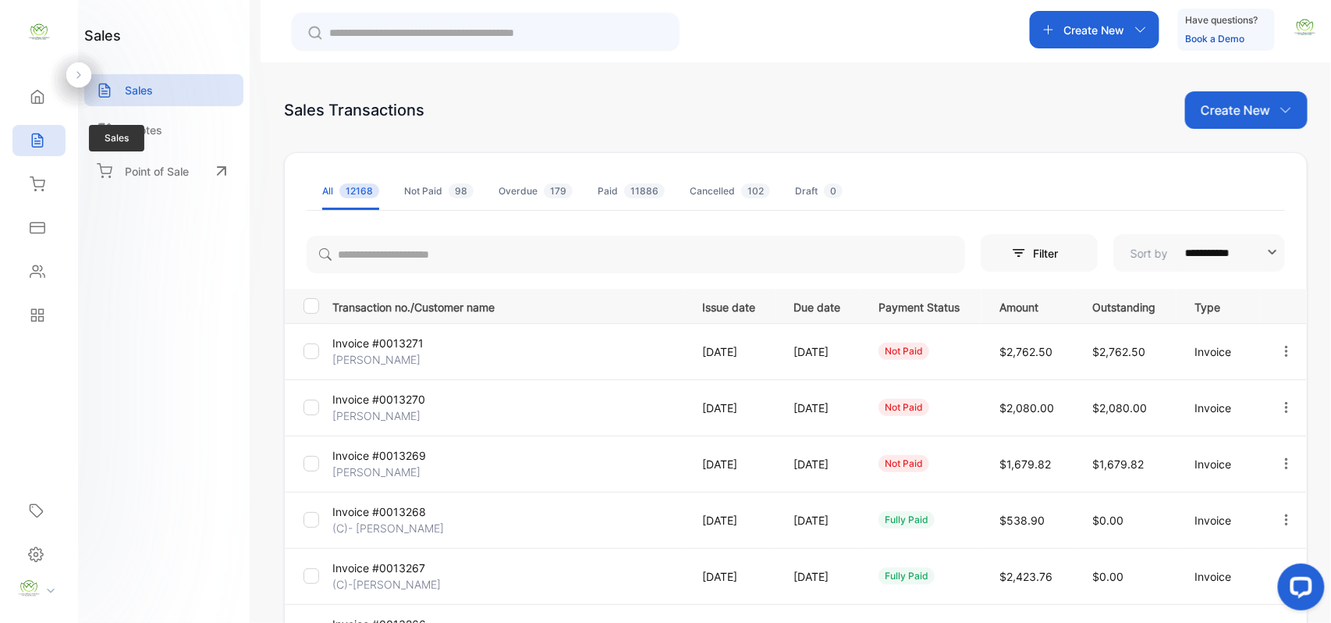
click at [35, 140] on icon at bounding box center [38, 141] width 16 height 16
click at [1231, 108] on p "Create New" at bounding box center [1235, 110] width 69 height 19
click at [1239, 162] on span "Invoice" at bounding box center [1248, 162] width 37 height 16
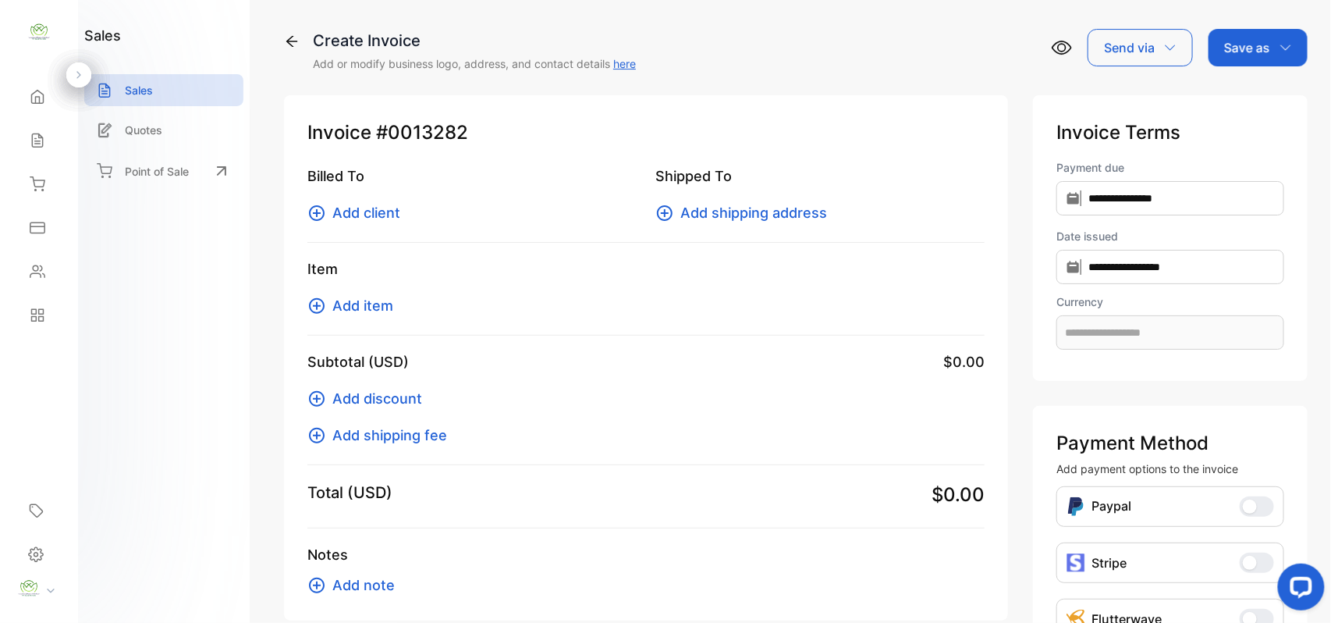
type input "**********"
click at [350, 215] on span "Add client" at bounding box center [366, 212] width 68 height 21
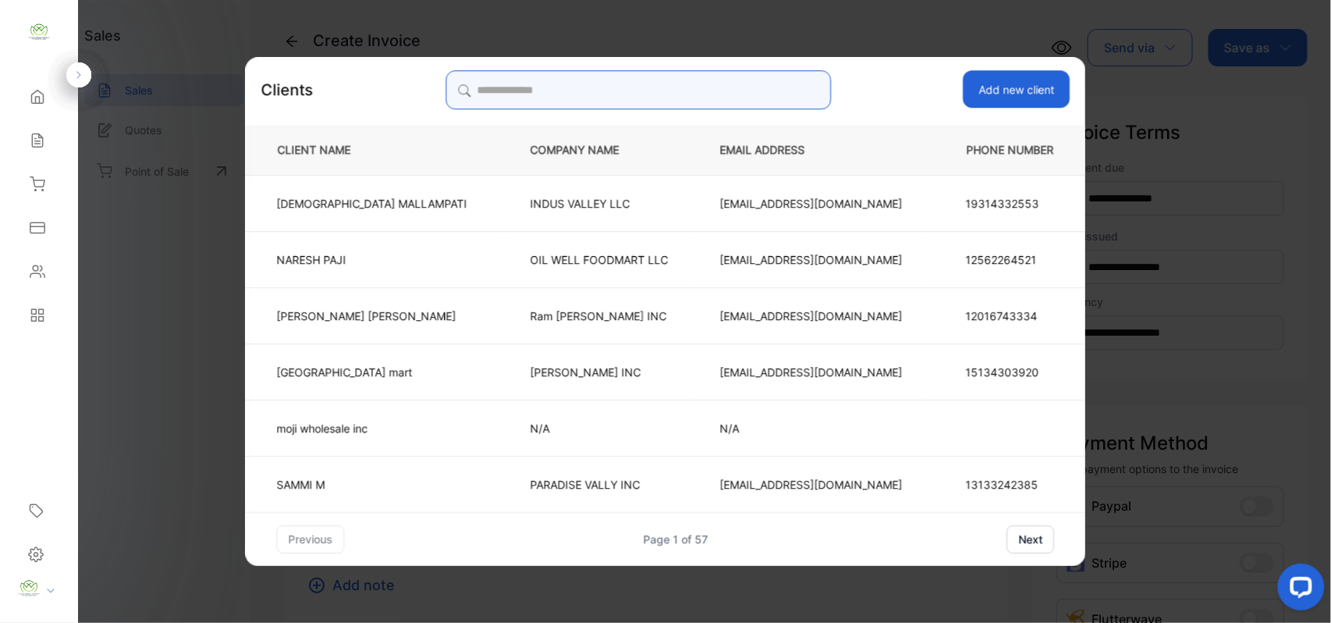
click at [506, 87] on input "search" at bounding box center [638, 89] width 385 height 39
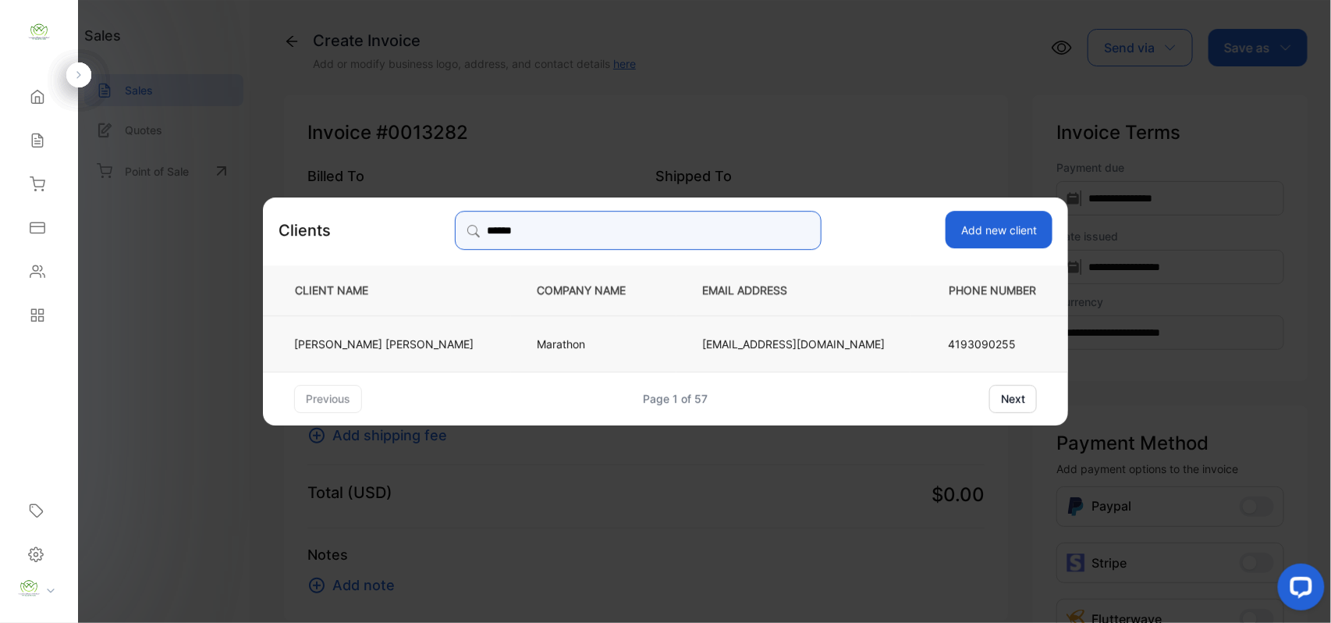
type input "******"
click at [550, 343] on p "Marathon" at bounding box center [594, 343] width 114 height 16
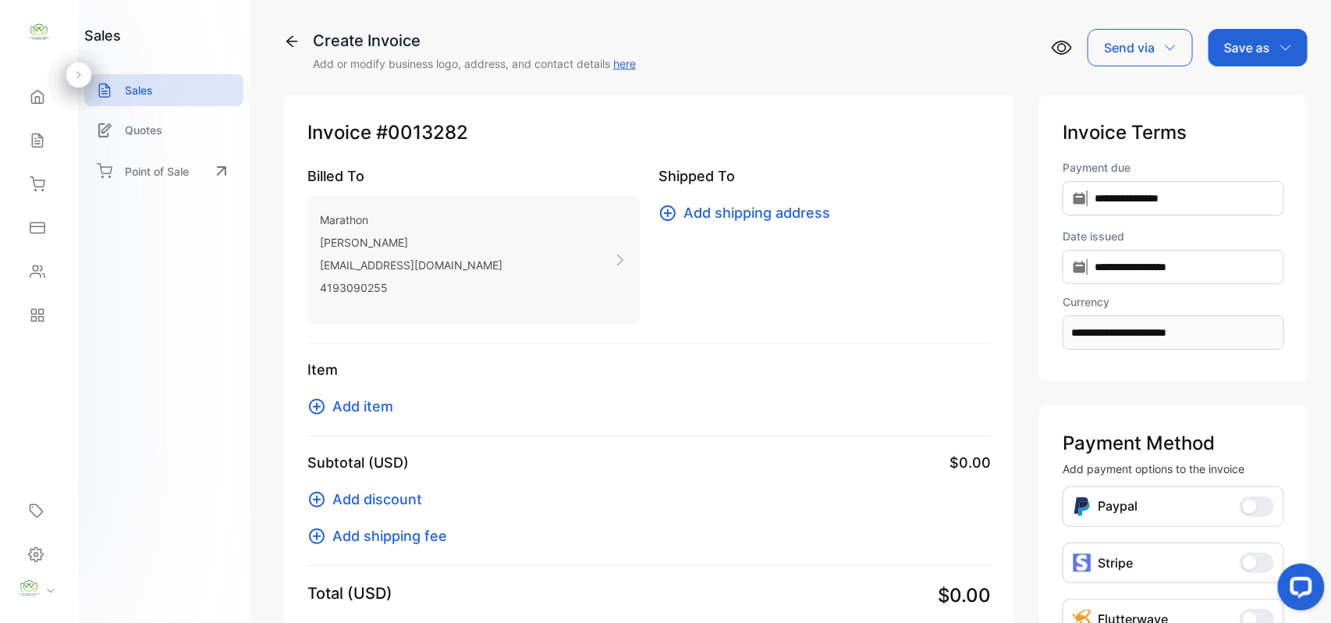
click at [323, 407] on icon at bounding box center [317, 407] width 16 height 16
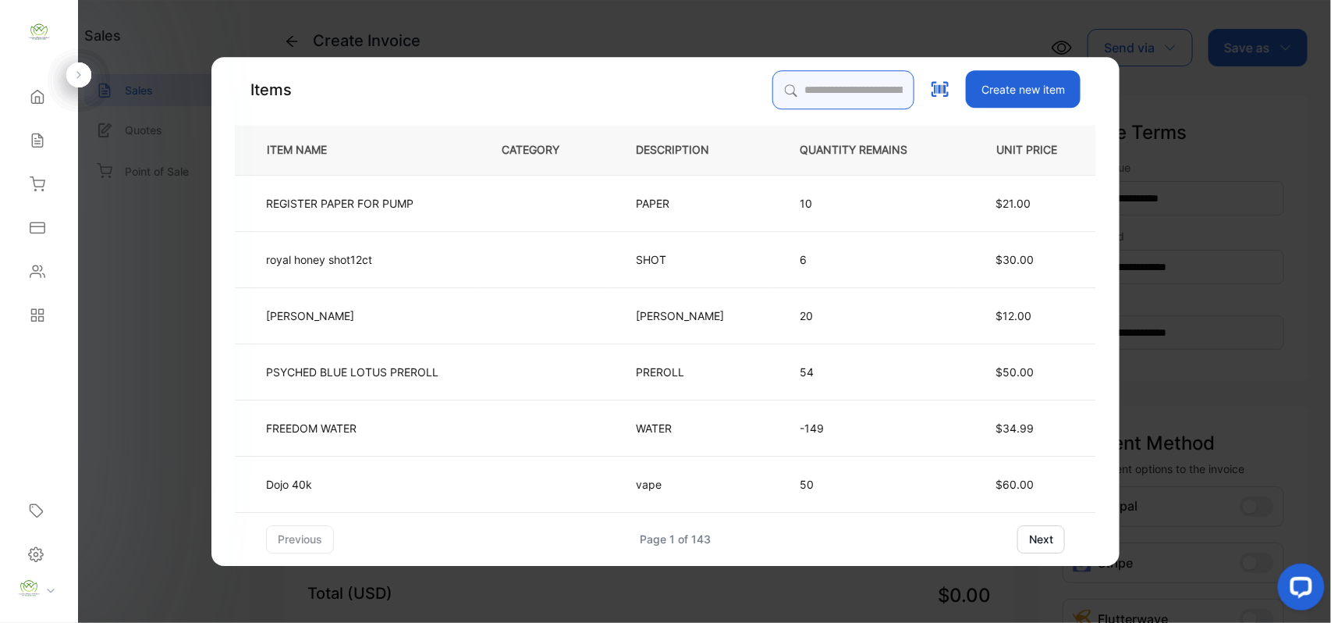
click at [794, 91] on input "search" at bounding box center [843, 89] width 142 height 39
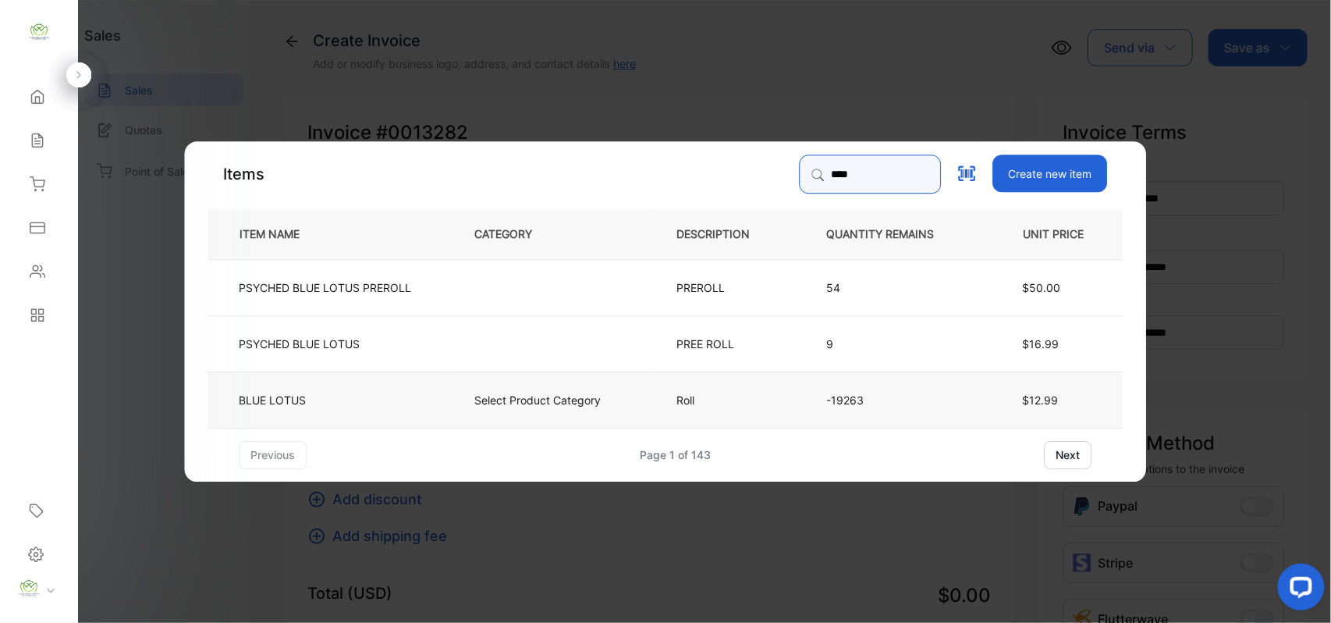
type input "****"
click at [747, 397] on td "Roll" at bounding box center [727, 399] width 150 height 56
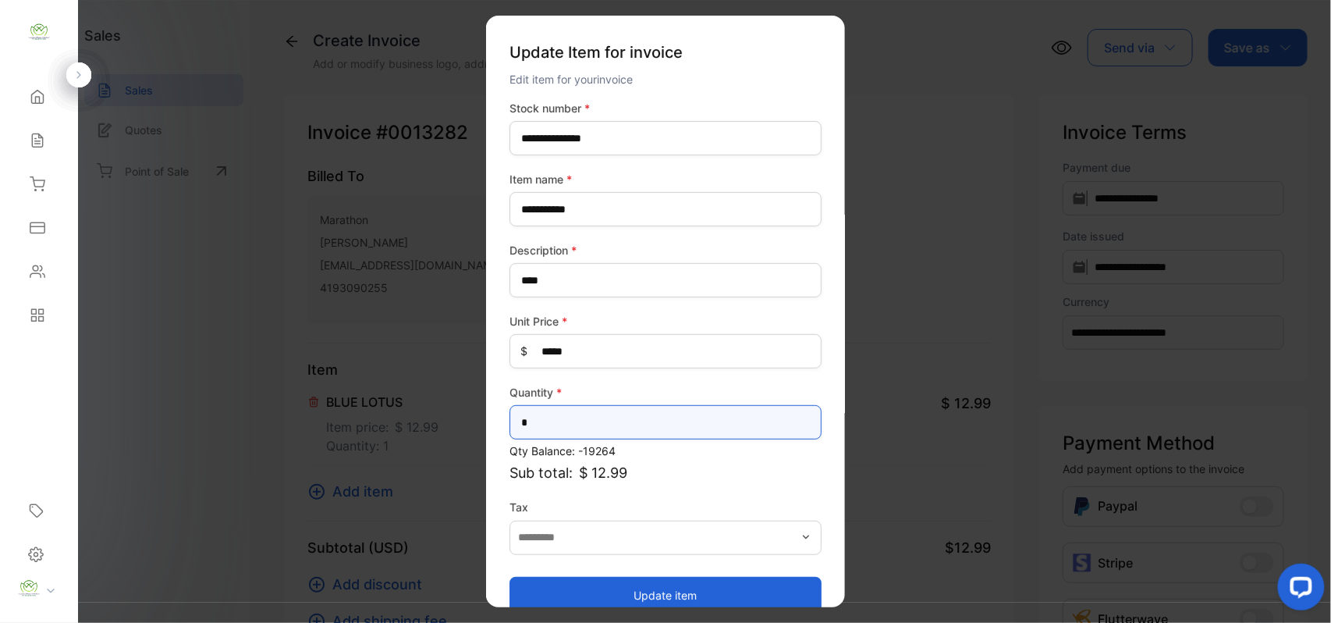
click at [550, 419] on input "*" at bounding box center [666, 422] width 312 height 34
type input "*"
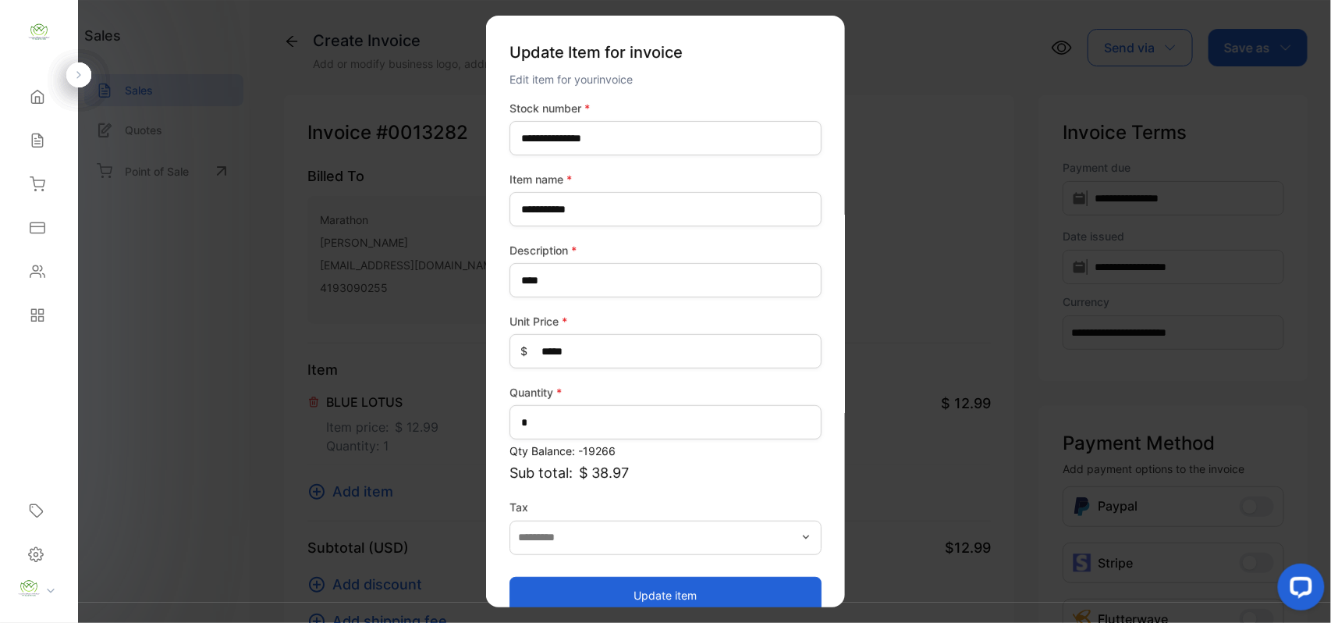
click at [663, 593] on button "Update item" at bounding box center [666, 594] width 312 height 37
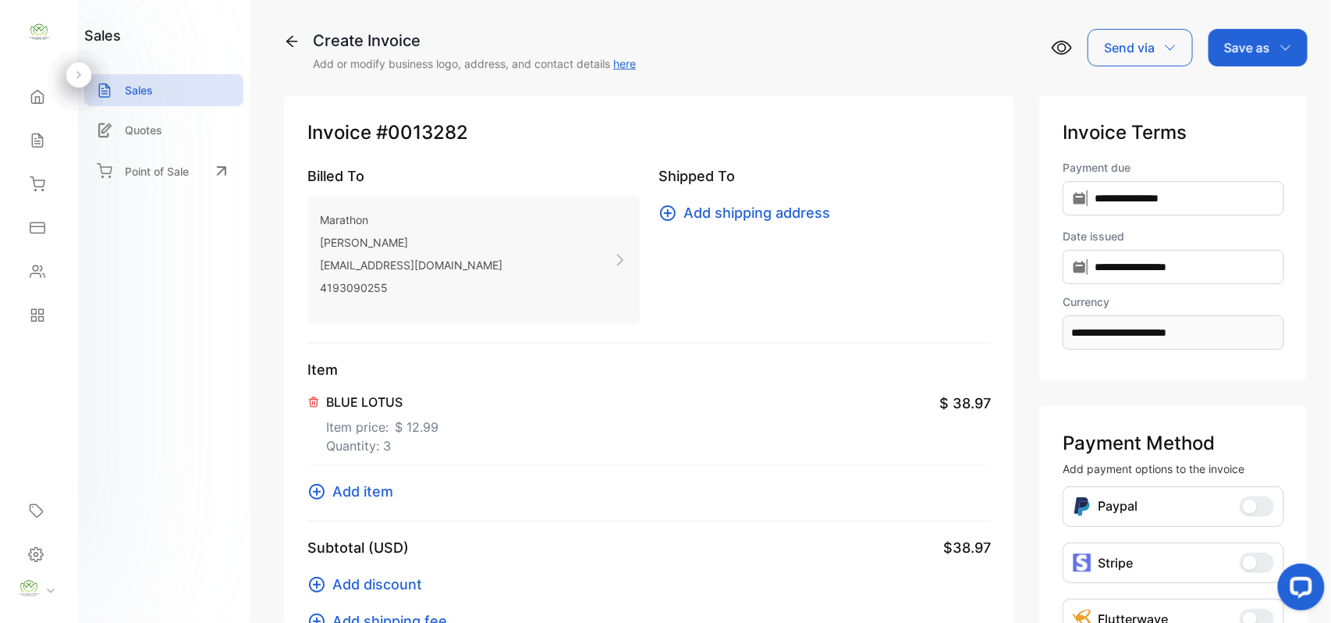
click at [353, 492] on span "Add item" at bounding box center [362, 491] width 61 height 21
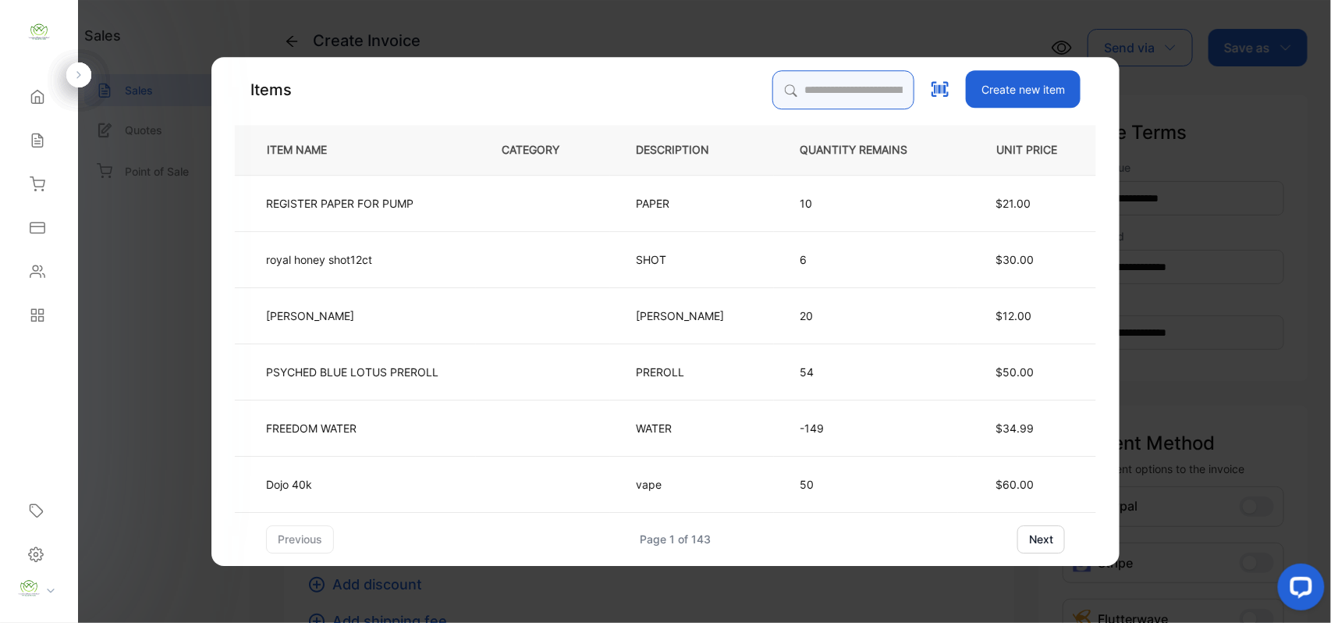
click at [806, 80] on input "search" at bounding box center [843, 89] width 142 height 39
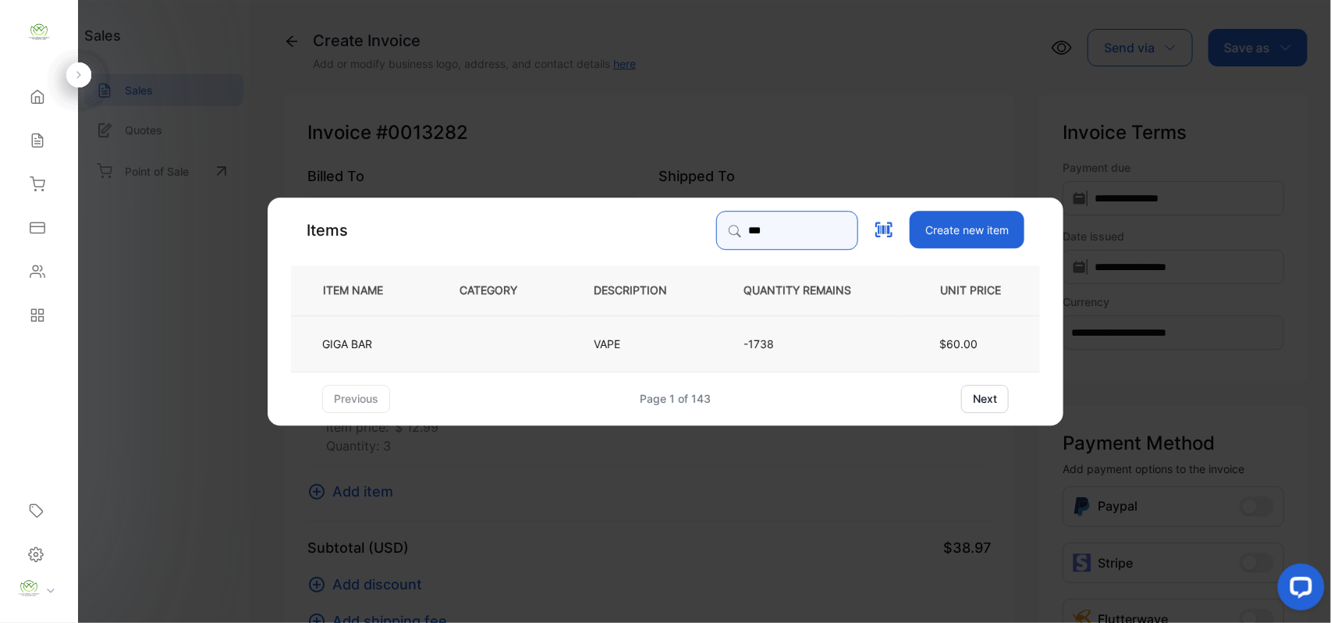
type input "***"
click at [744, 339] on p "-1738" at bounding box center [810, 343] width 133 height 16
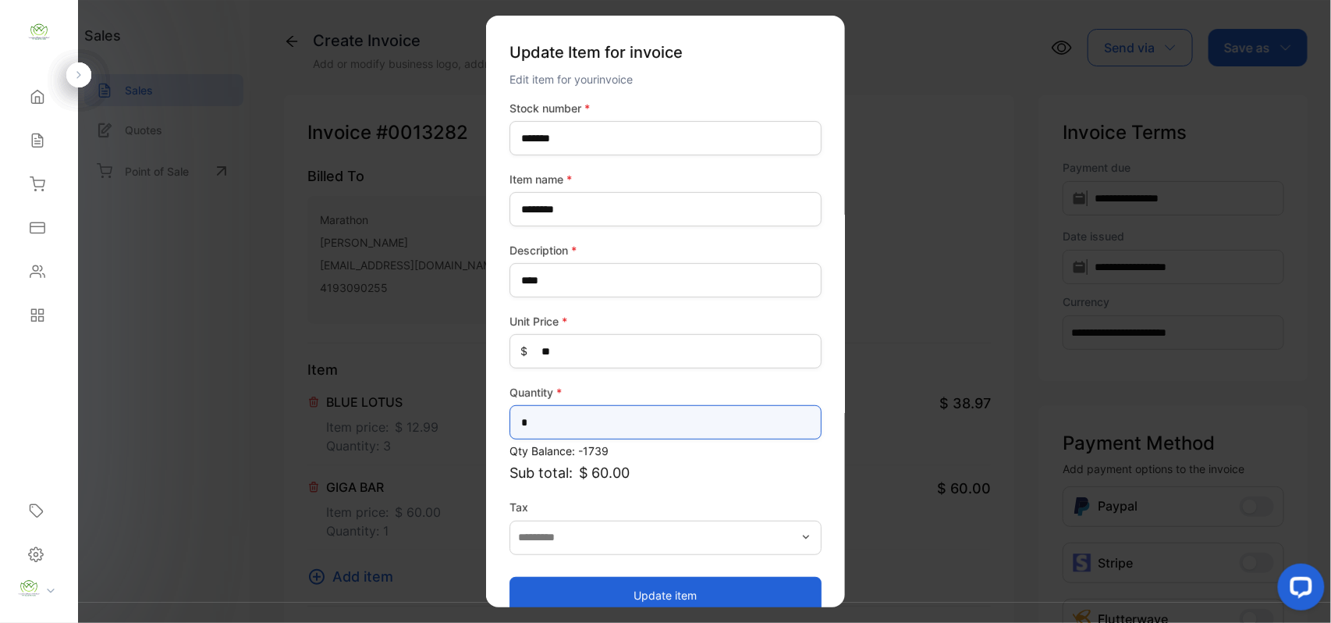
click at [556, 416] on input "*" at bounding box center [666, 422] width 312 height 34
type input "*"
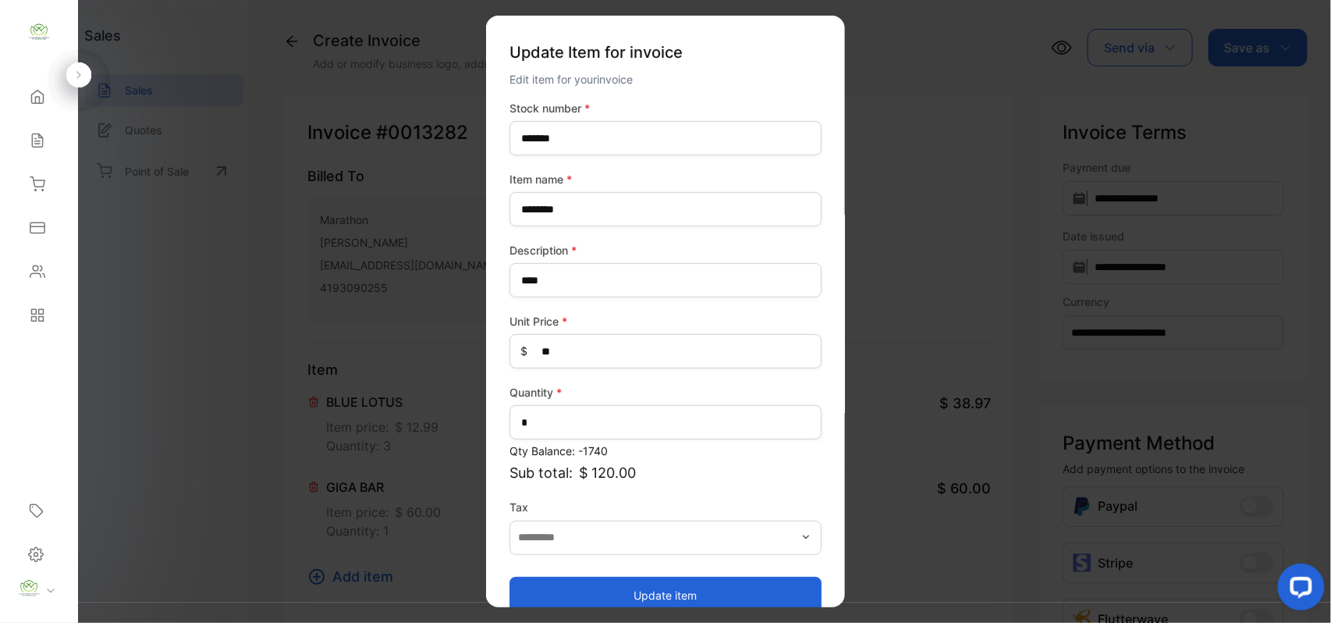
click at [655, 591] on button "Update item" at bounding box center [666, 594] width 312 height 37
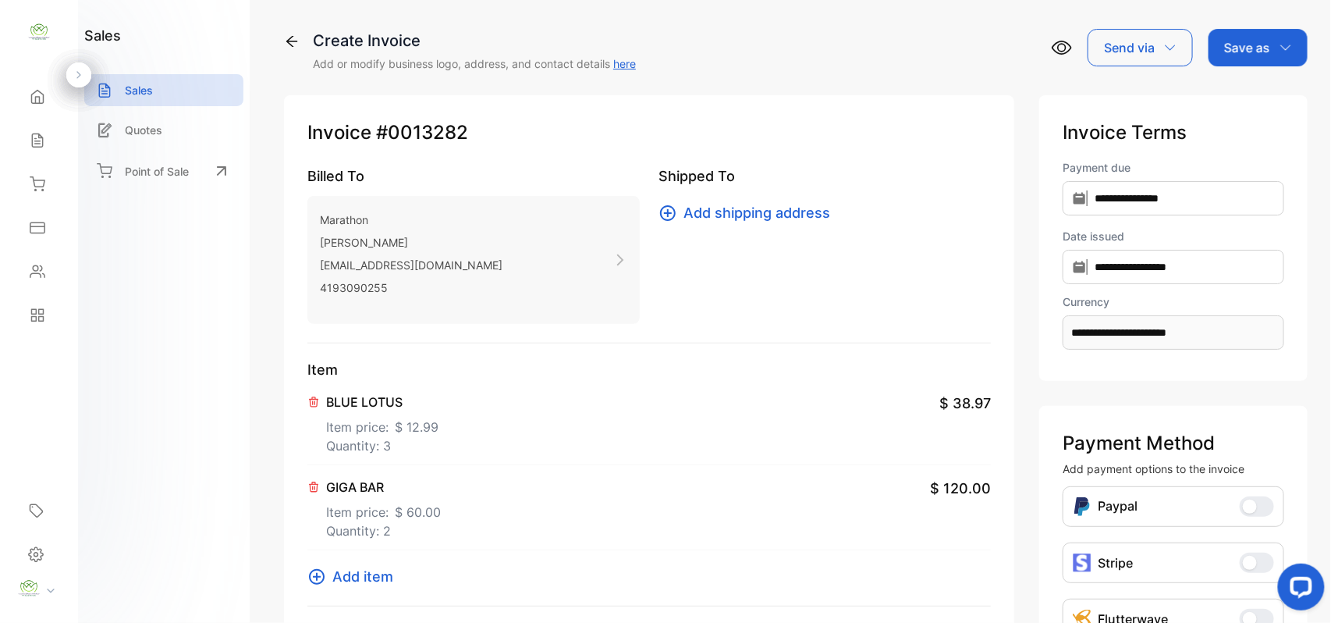
click at [354, 579] on span "Add item" at bounding box center [362, 576] width 61 height 21
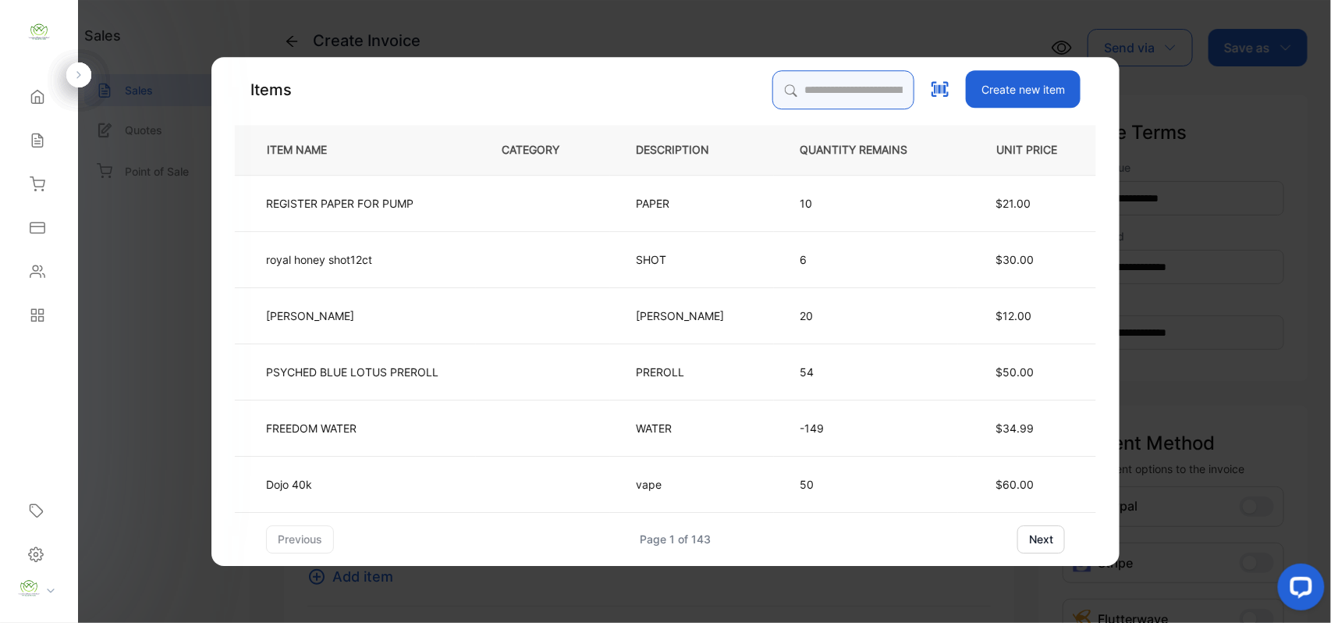
click at [791, 88] on input "search" at bounding box center [843, 89] width 142 height 39
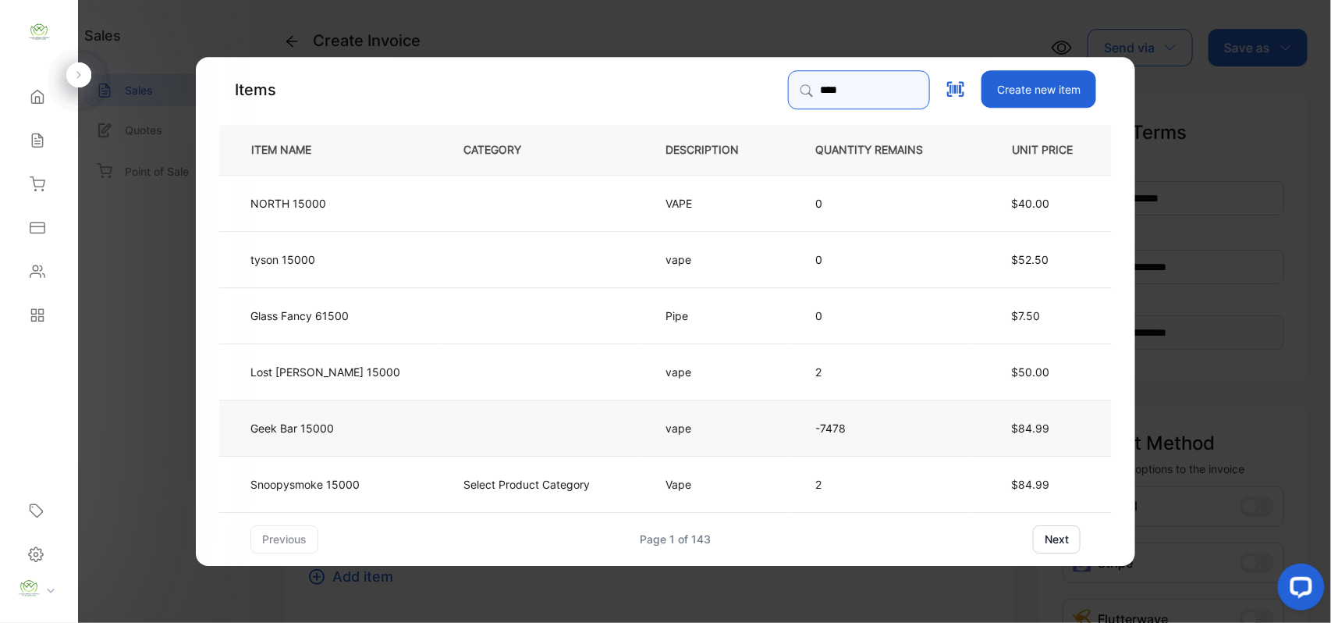
type input "****"
click at [364, 422] on td "Geek Bar 15000" at bounding box center [328, 427] width 218 height 56
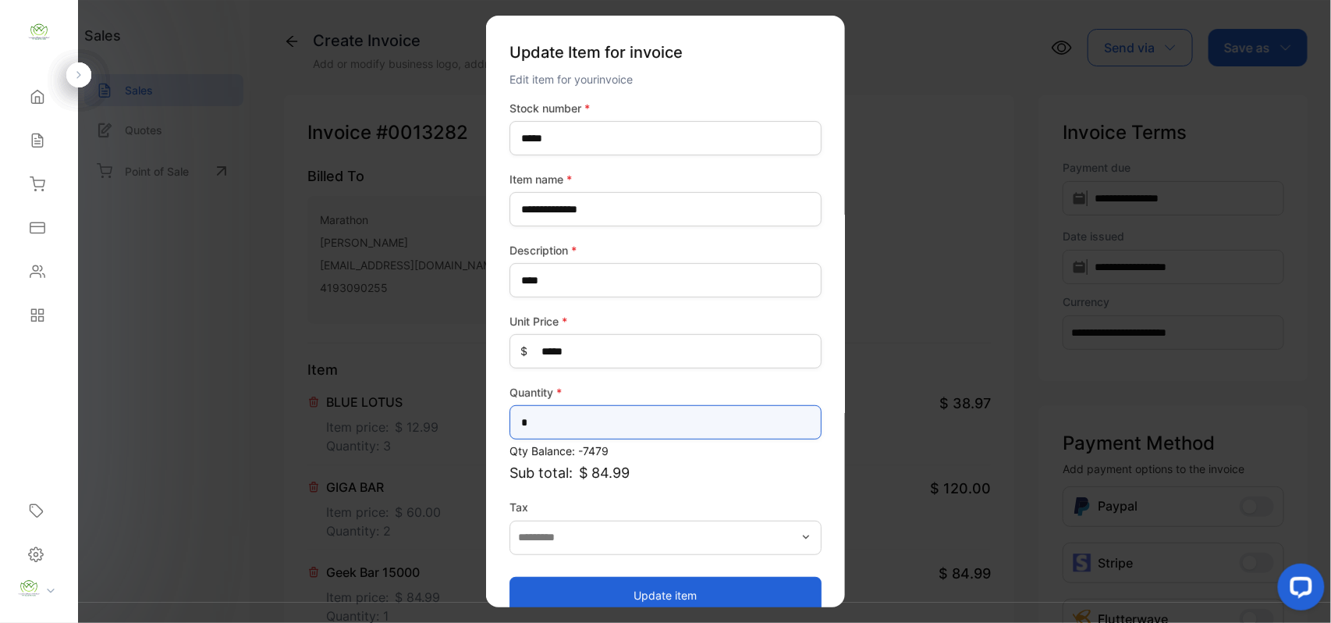
click at [544, 428] on input "*" at bounding box center [666, 422] width 312 height 34
type input "*"
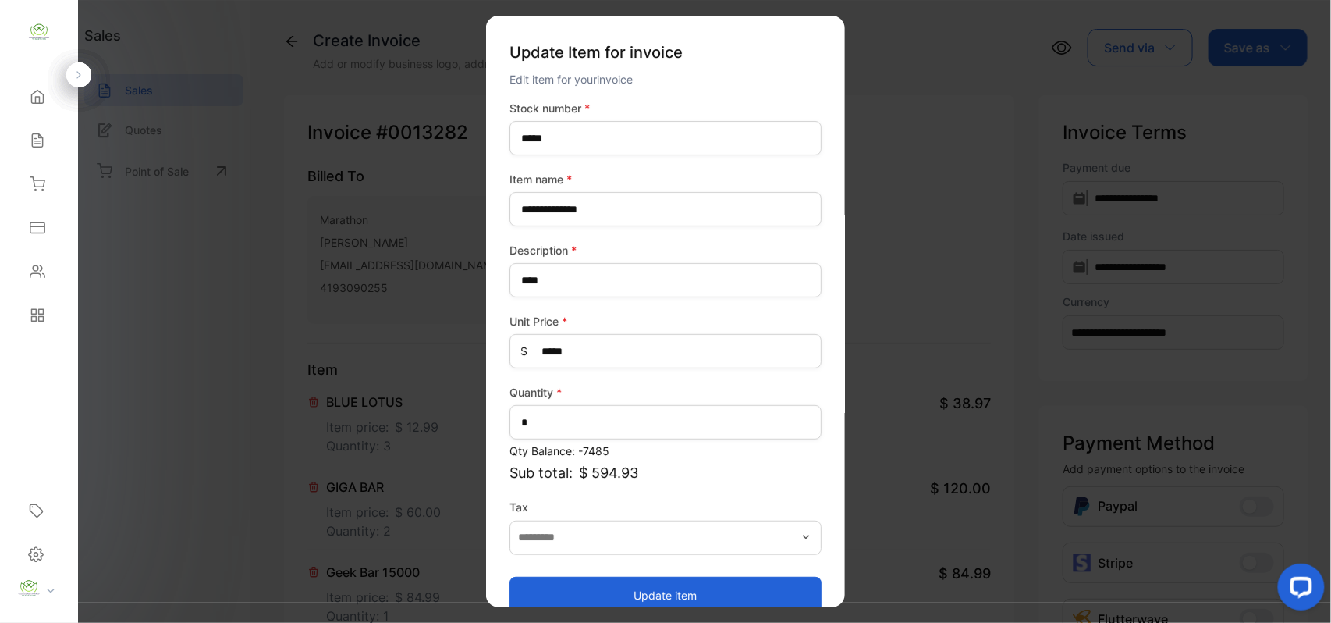
click at [684, 588] on button "Update item" at bounding box center [666, 594] width 312 height 37
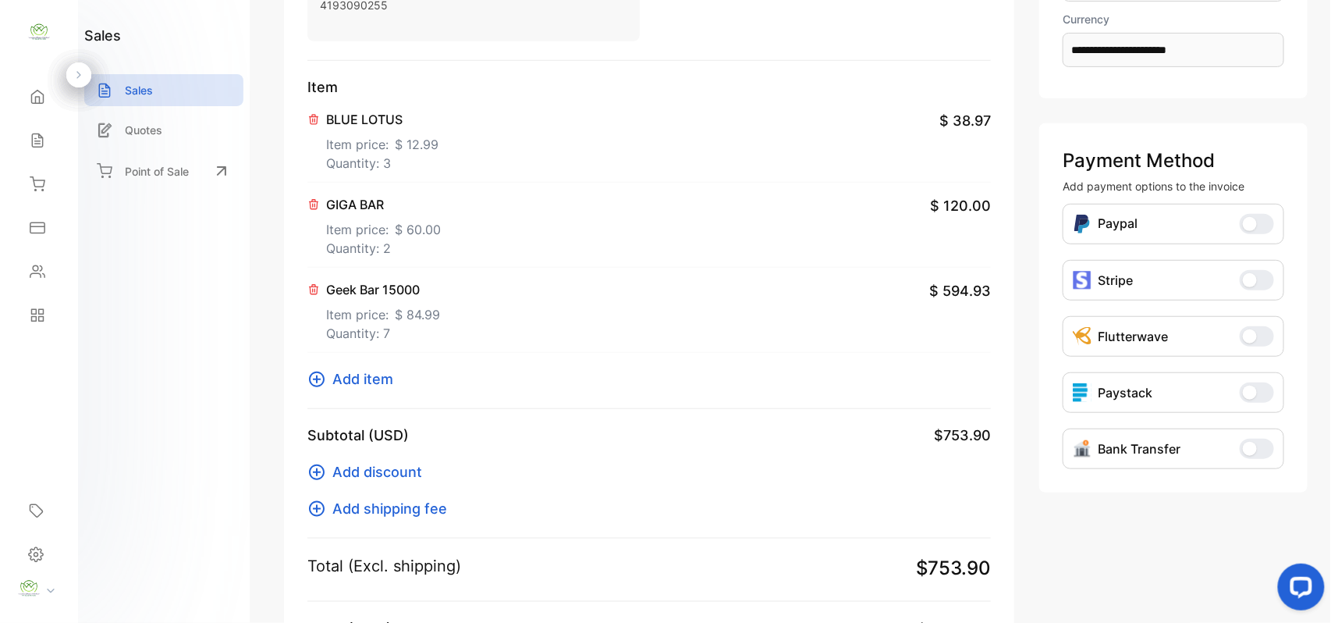
scroll to position [485, 0]
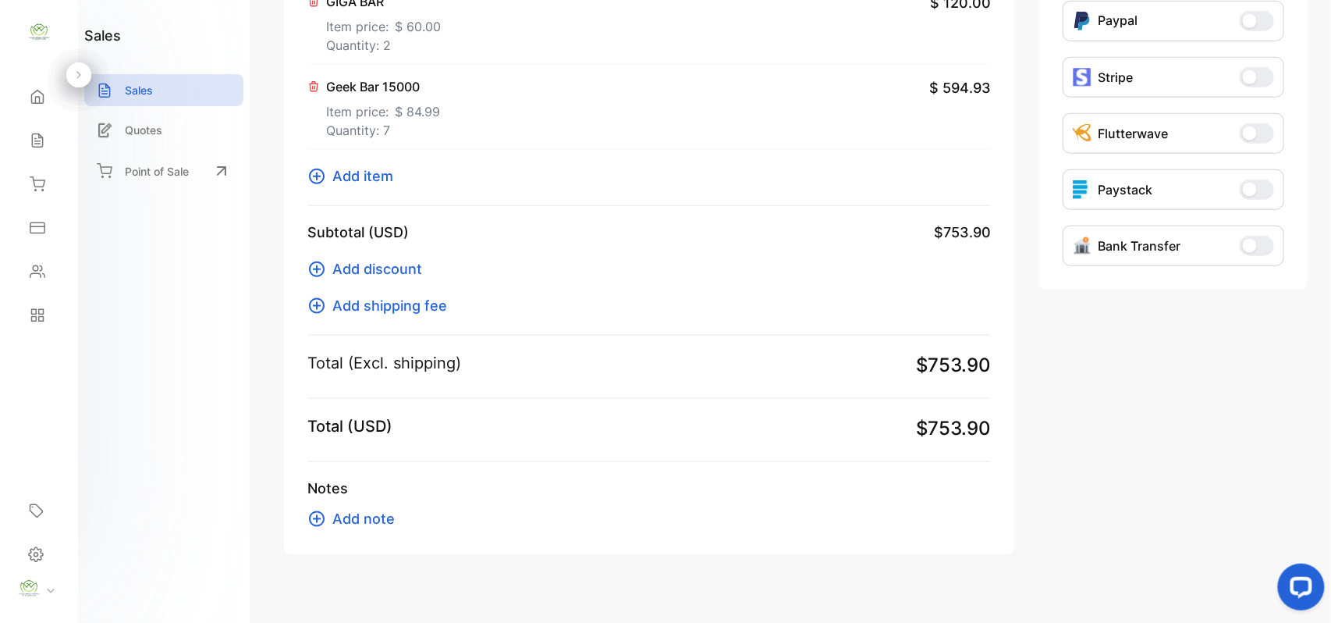
click at [347, 176] on span "Add item" at bounding box center [362, 175] width 61 height 21
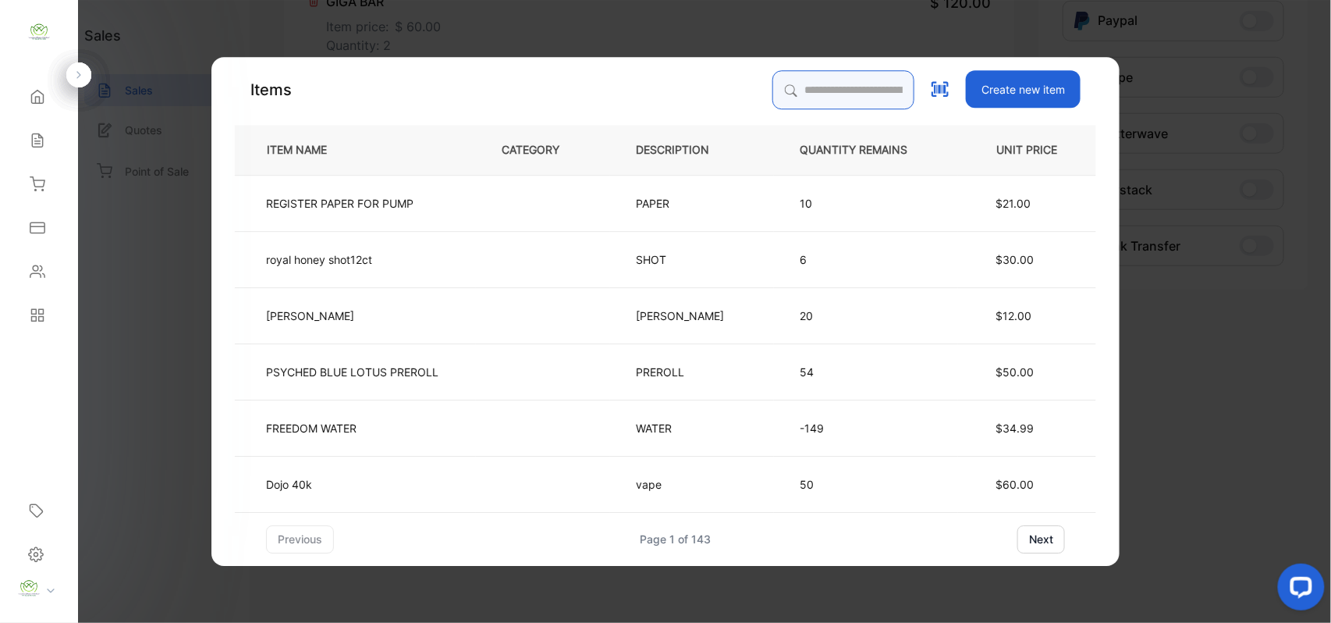
click at [807, 82] on input "search" at bounding box center [843, 89] width 142 height 39
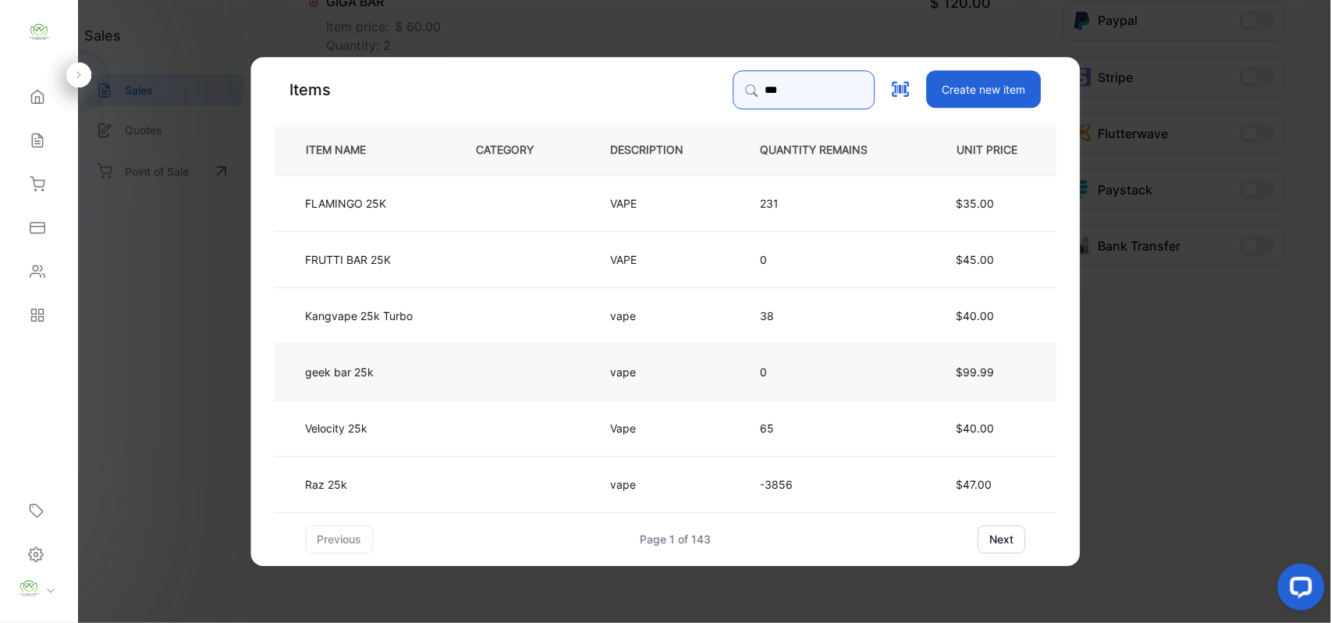
type input "***"
click at [391, 371] on td "geek bar 25k" at bounding box center [363, 371] width 176 height 56
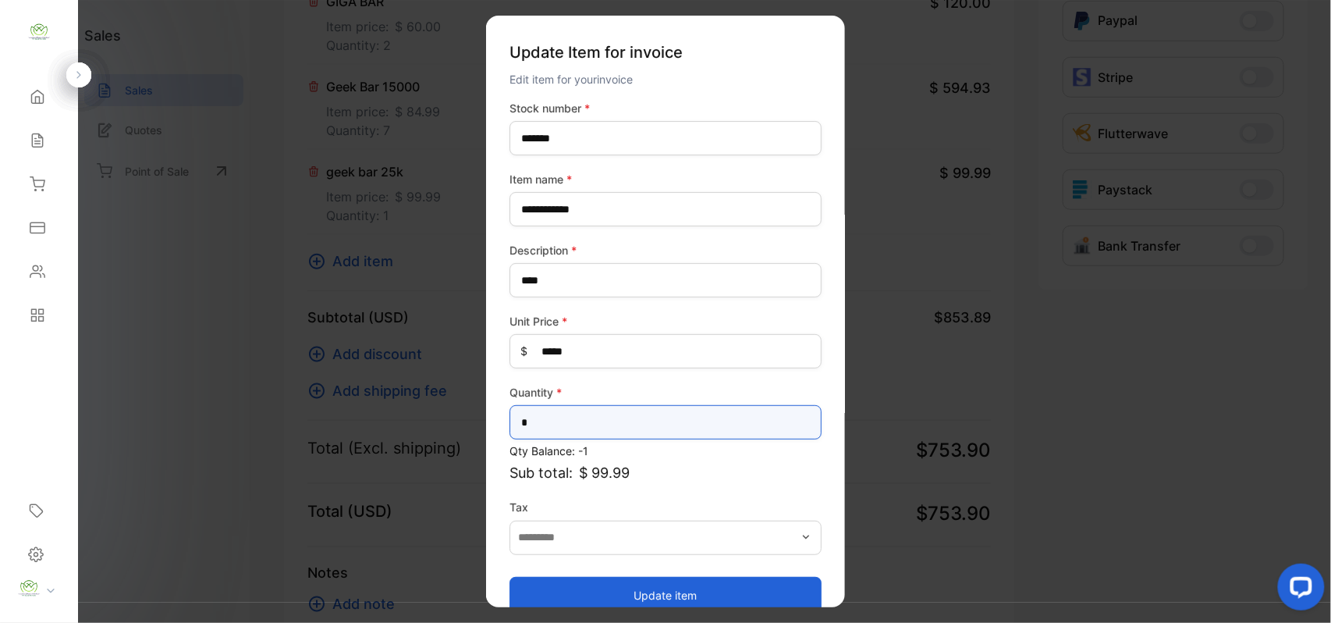
click at [531, 415] on input "*" at bounding box center [666, 422] width 312 height 34
type input "*"
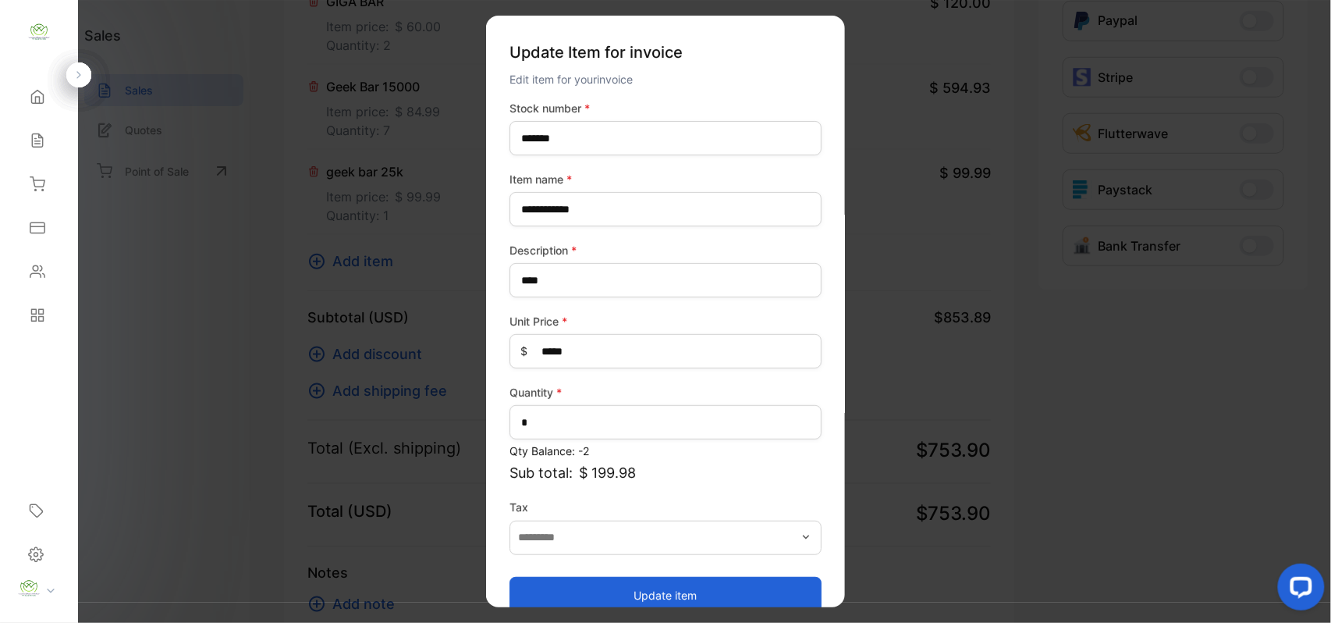
click at [676, 596] on button "Update item" at bounding box center [666, 594] width 312 height 37
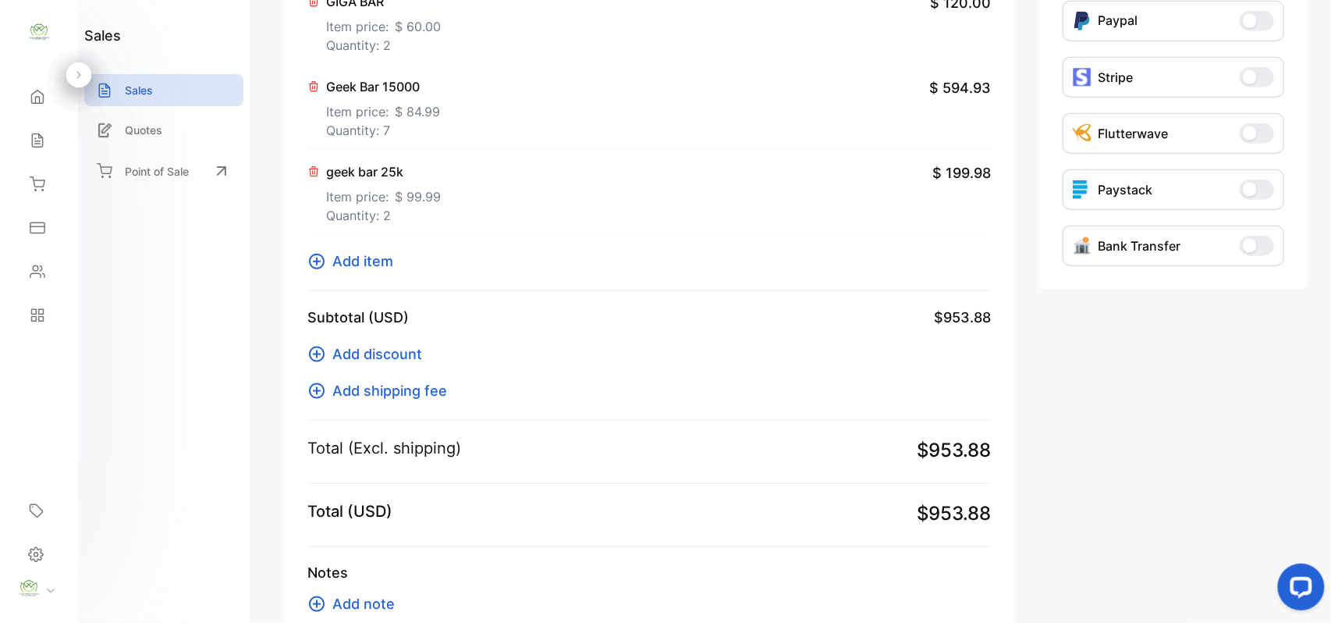
click at [351, 266] on span "Add item" at bounding box center [362, 260] width 61 height 21
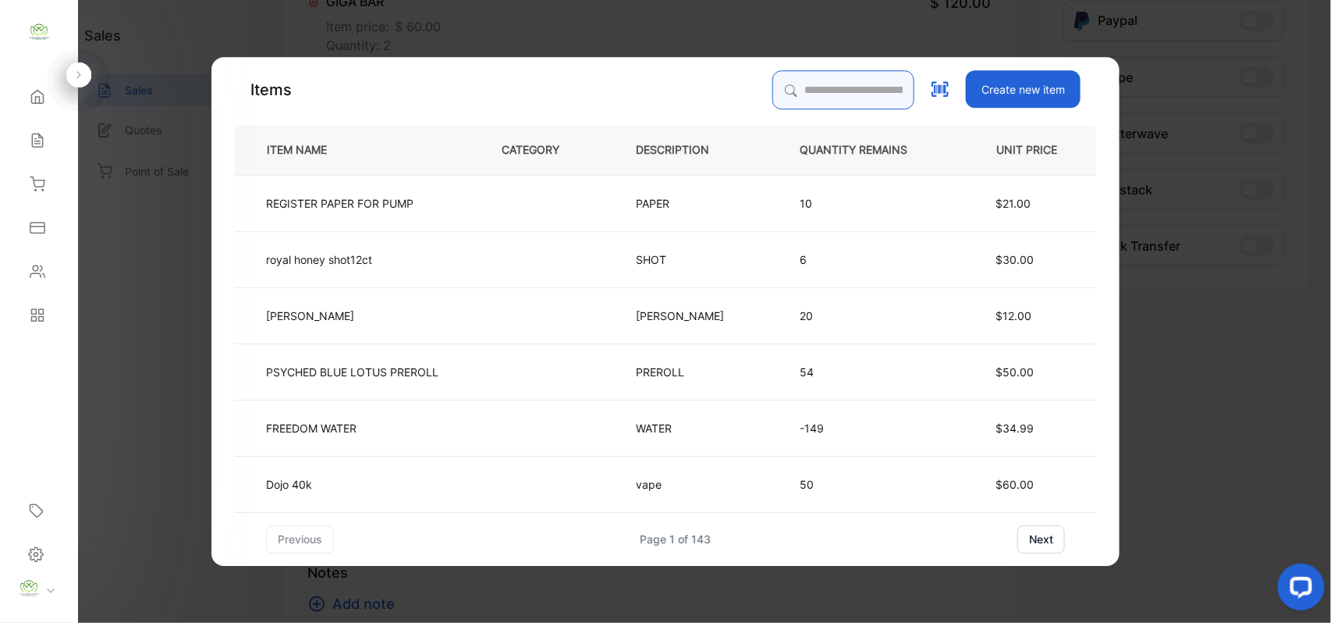
click at [772, 97] on input "search" at bounding box center [843, 89] width 142 height 39
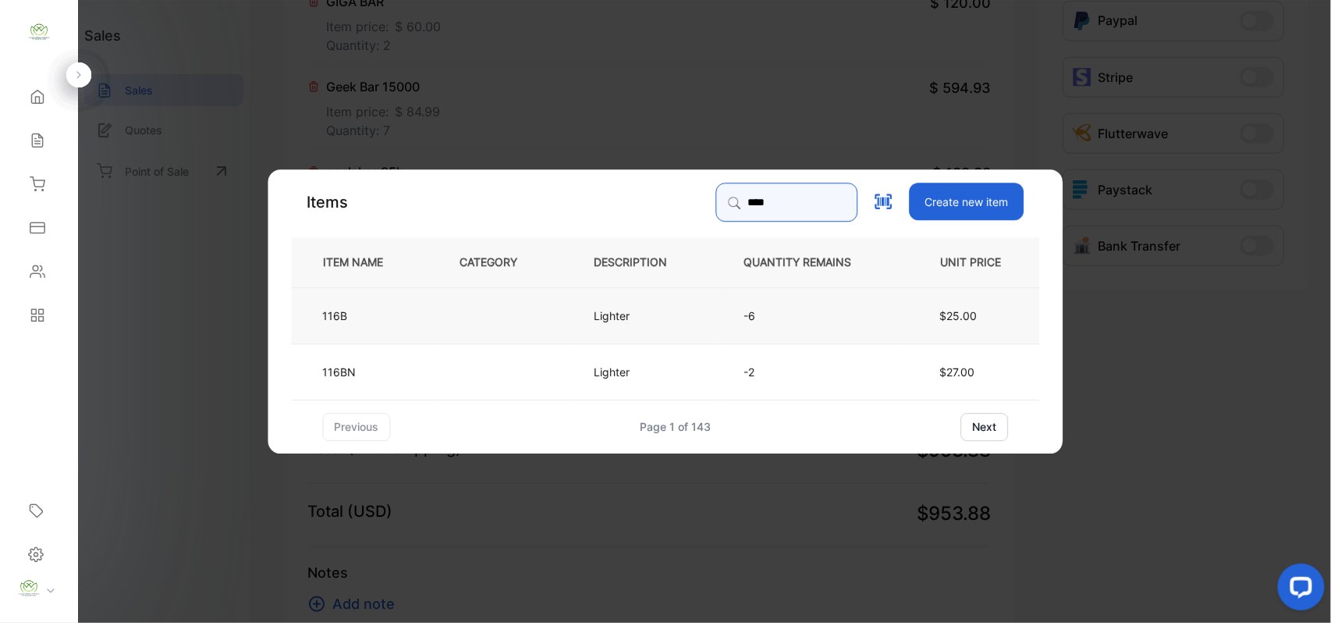
type input "****"
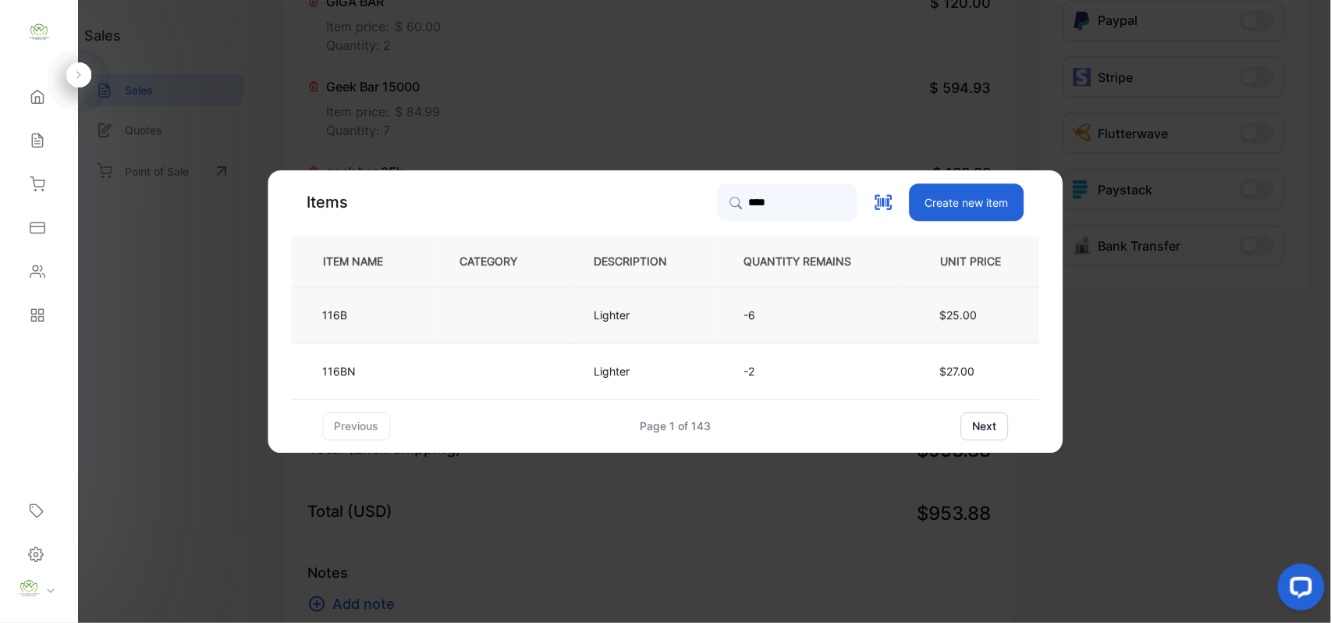
click at [577, 319] on td "Lighter" at bounding box center [644, 314] width 150 height 56
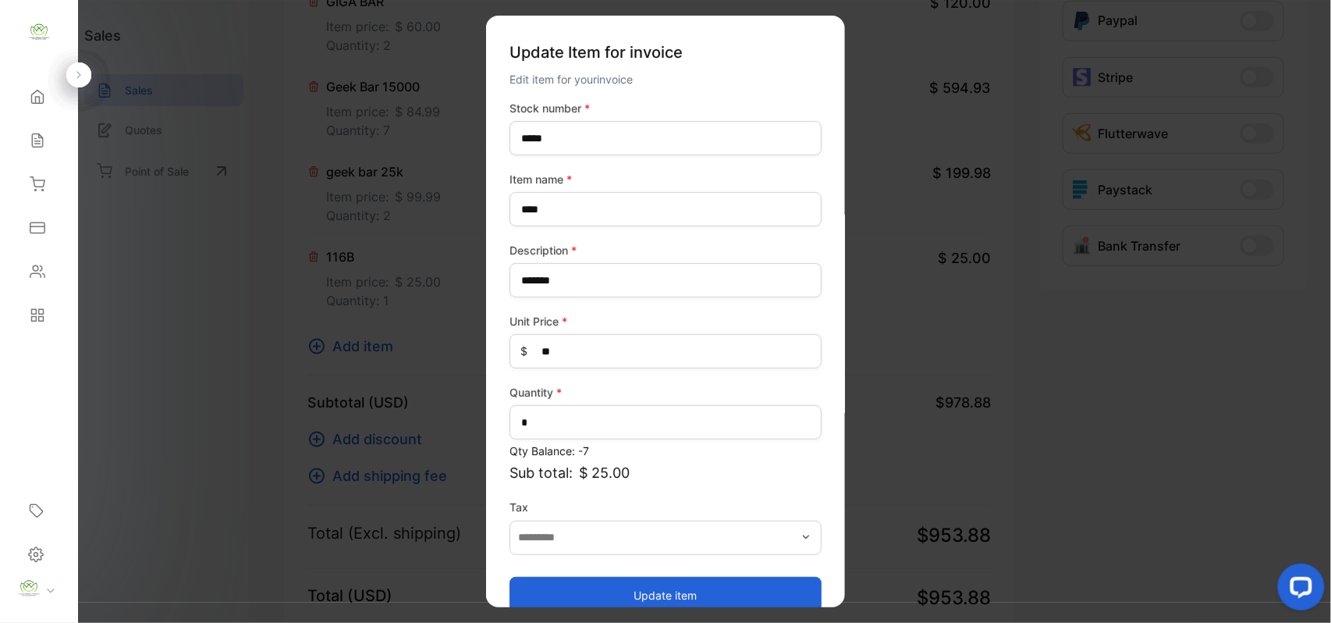
click at [673, 596] on button "Update item" at bounding box center [666, 594] width 312 height 37
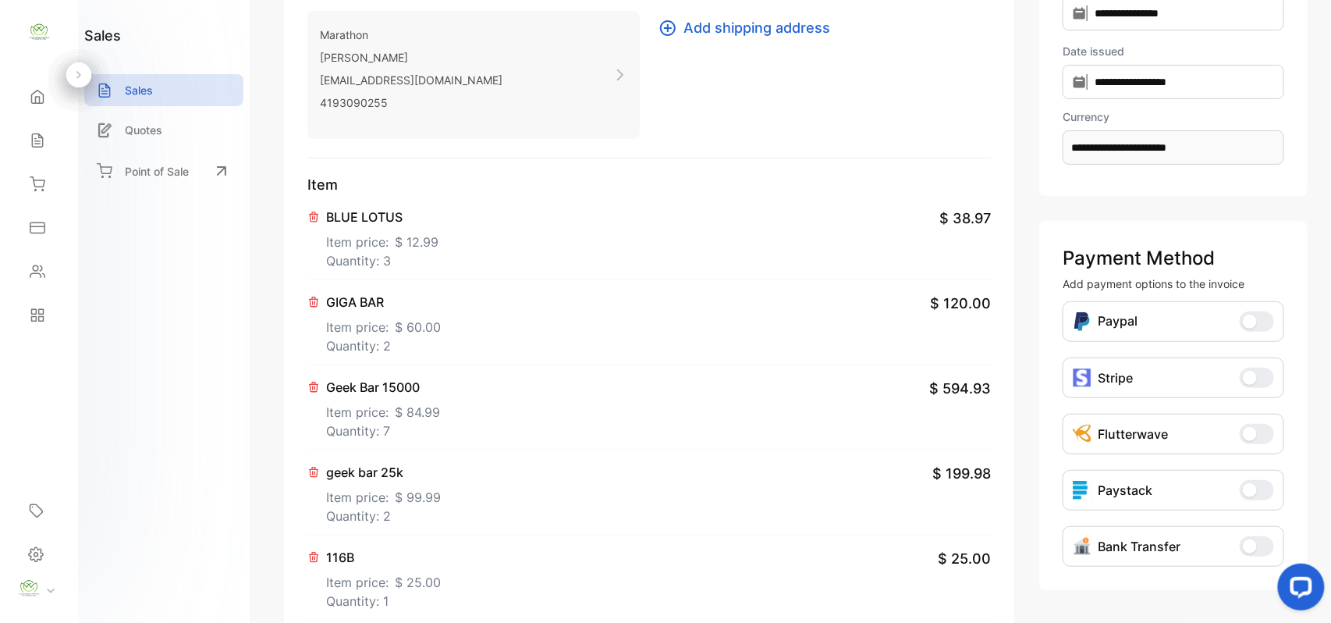
scroll to position [0, 0]
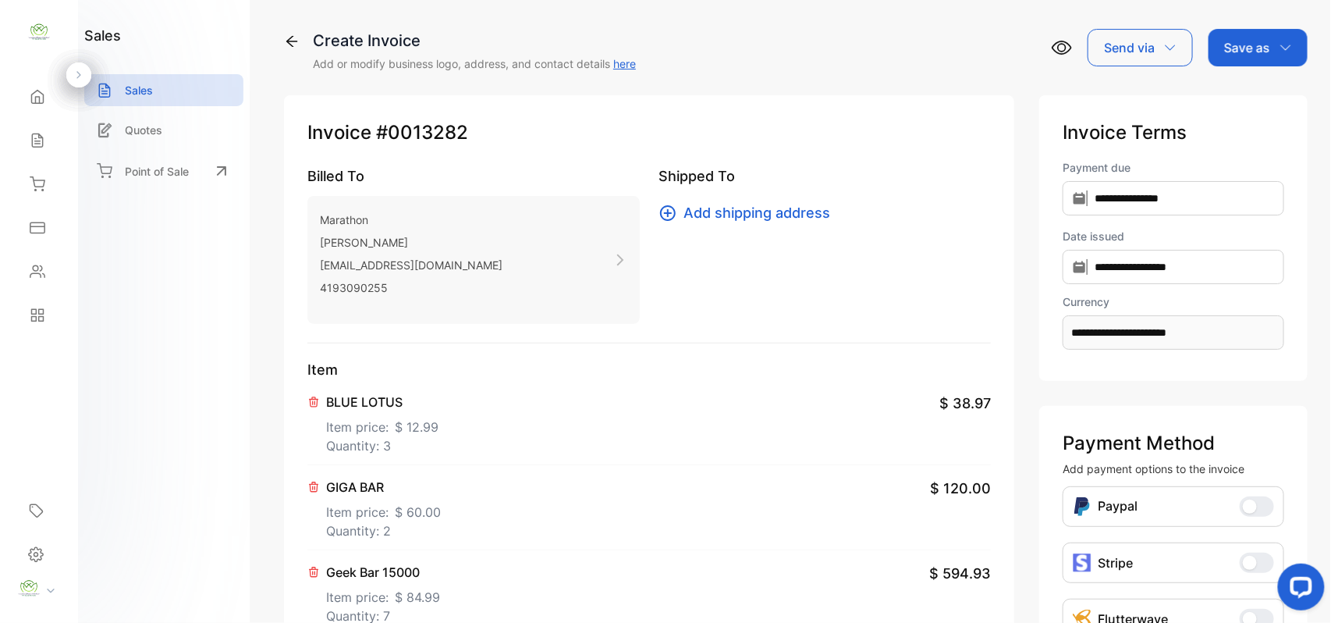
click at [1248, 50] on p "Save as" at bounding box center [1247, 47] width 46 height 19
click at [1248, 98] on div "Invoice" at bounding box center [1254, 98] width 90 height 31
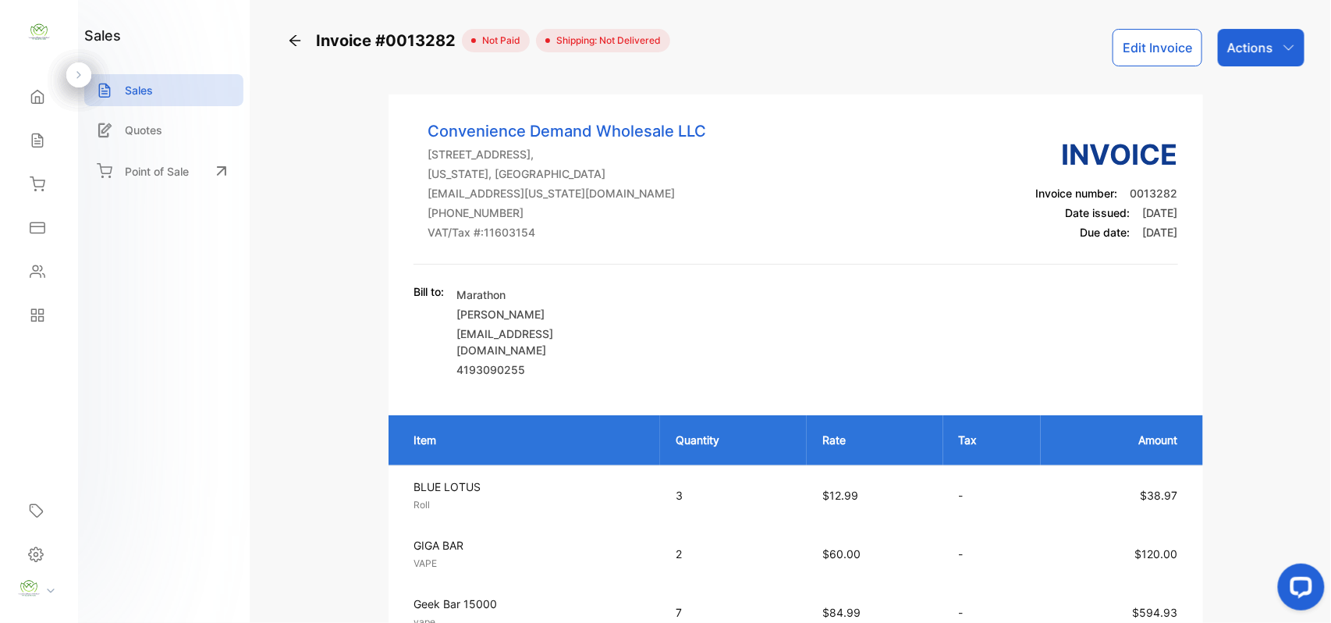
click at [1267, 44] on p "Actions" at bounding box center [1250, 47] width 46 height 19
click at [1150, 48] on button "Edit Invoice" at bounding box center [1158, 47] width 90 height 37
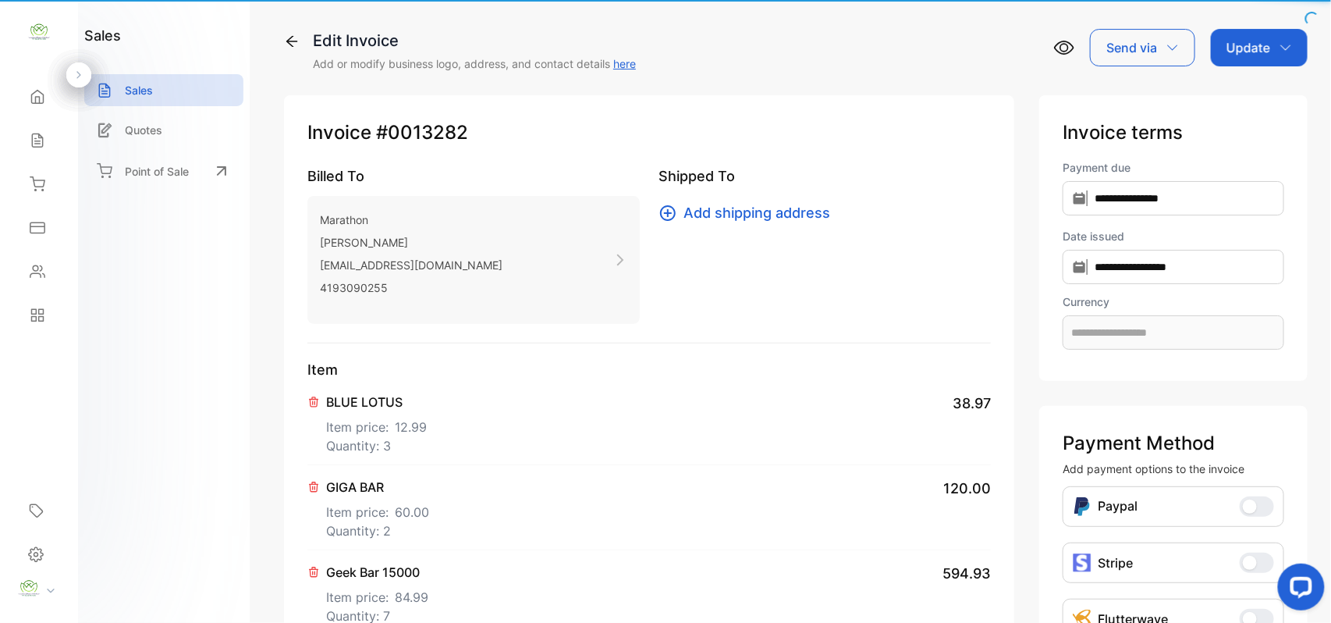
type input "**********"
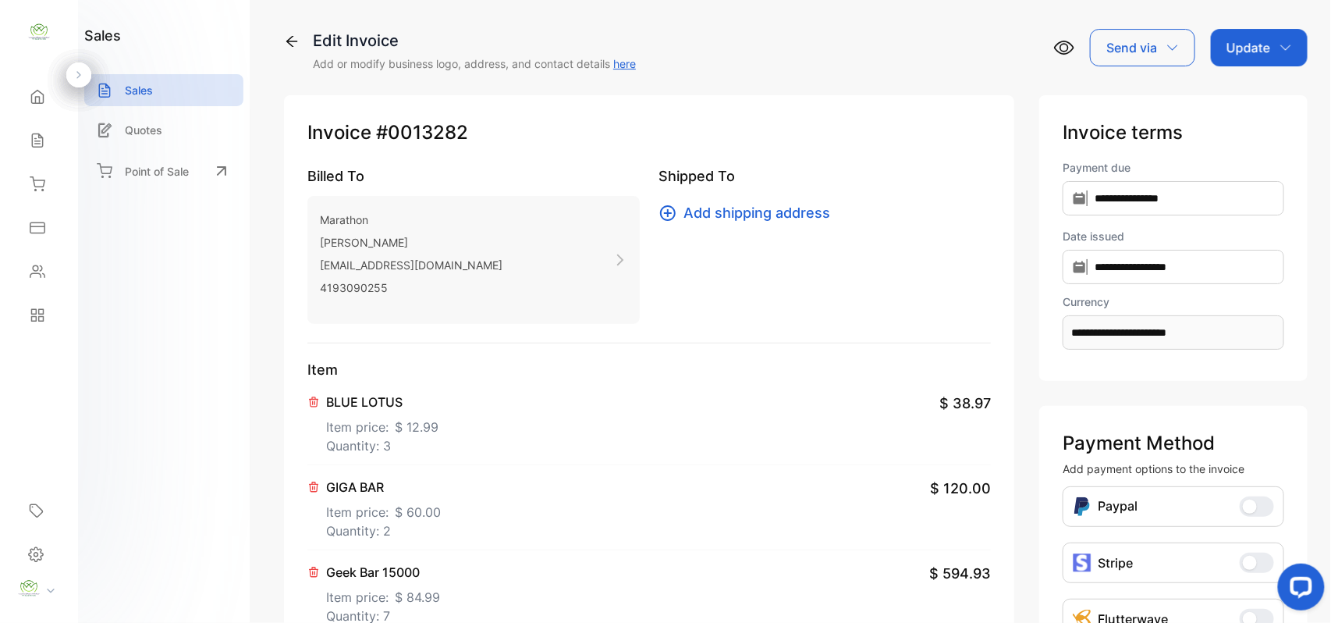
drag, startPoint x: 648, startPoint y: 419, endPoint x: 610, endPoint y: 410, distance: 38.4
click at [624, 418] on div "BLUE LOTUS Item price: $ 12.99 Quantity: 3 $ 38.97" at bounding box center [648, 422] width 683 height 85
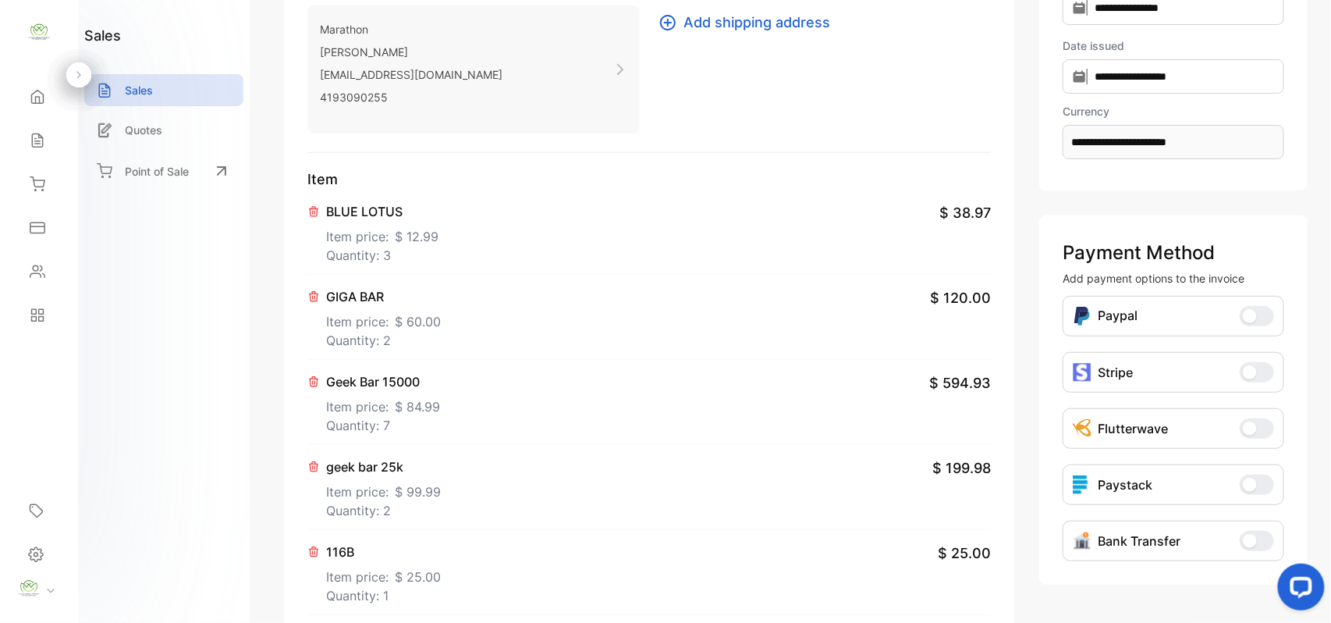
scroll to position [434, 0]
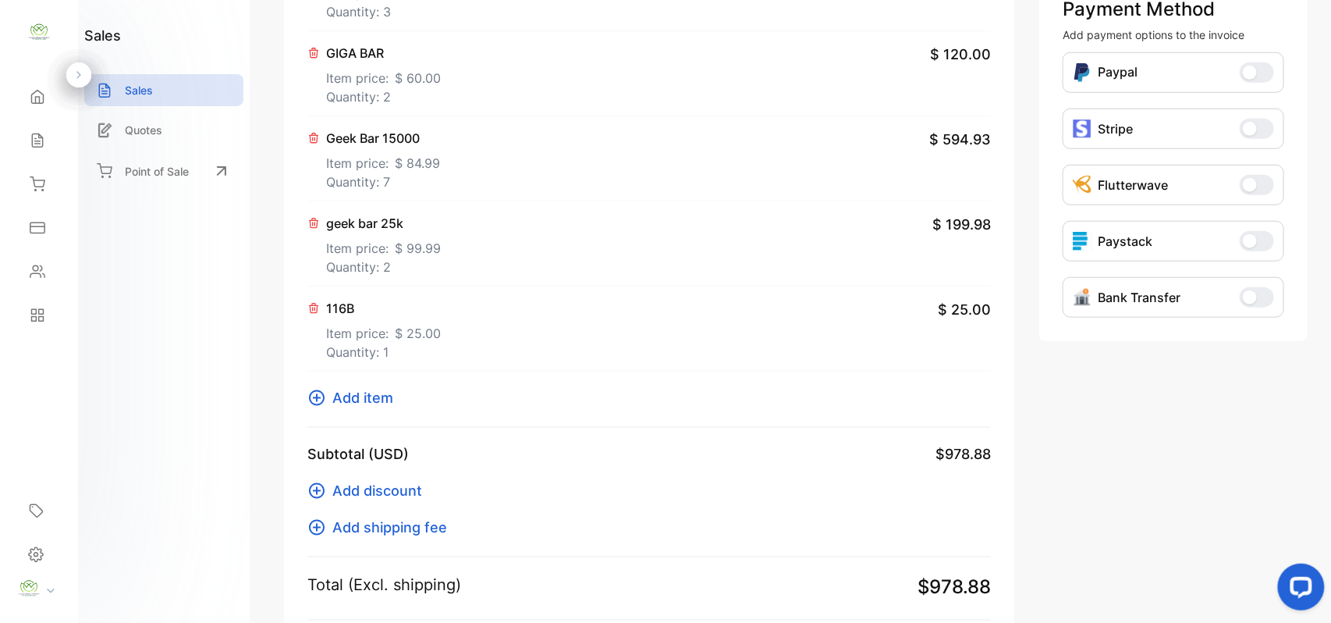
click at [364, 400] on span "Add item" at bounding box center [362, 397] width 61 height 21
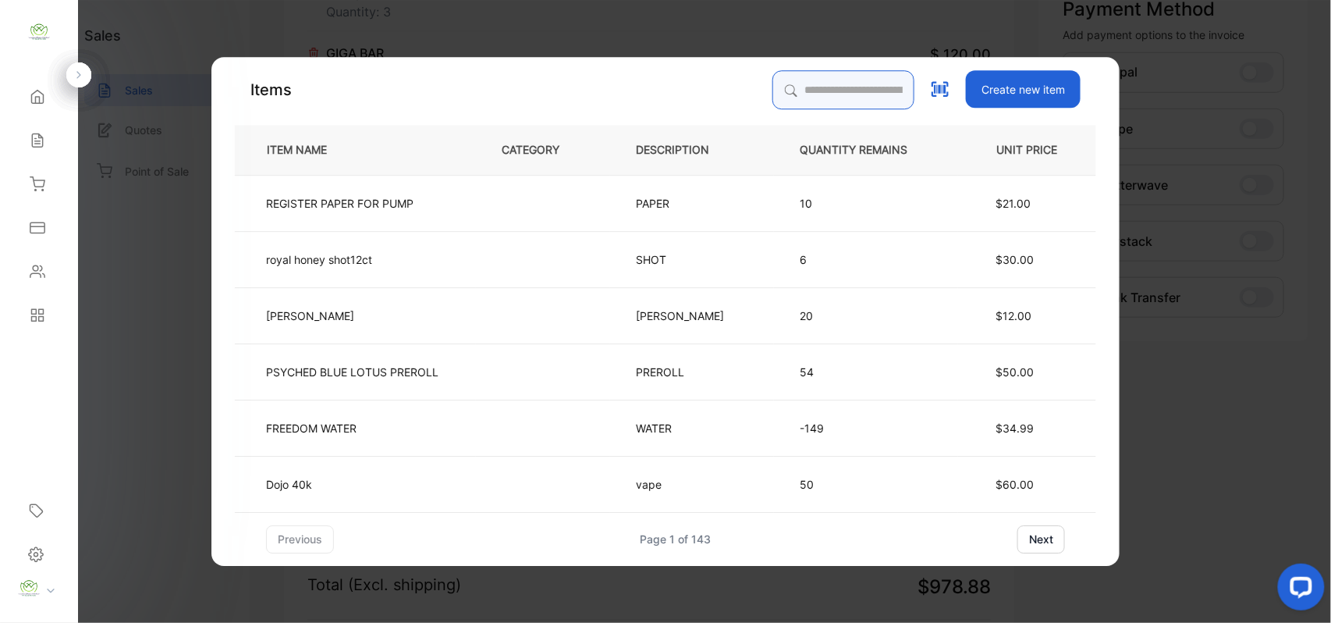
click at [788, 91] on input "search" at bounding box center [843, 89] width 142 height 39
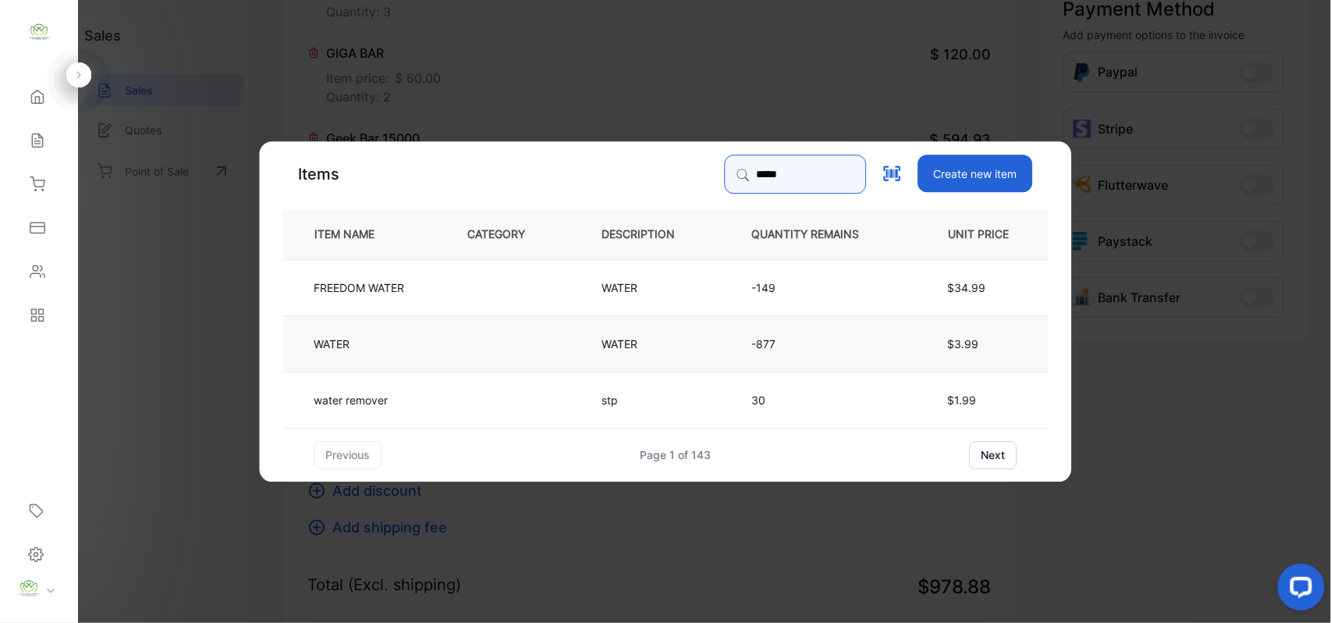
type input "*****"
click at [776, 344] on p "-877" at bounding box center [818, 343] width 133 height 16
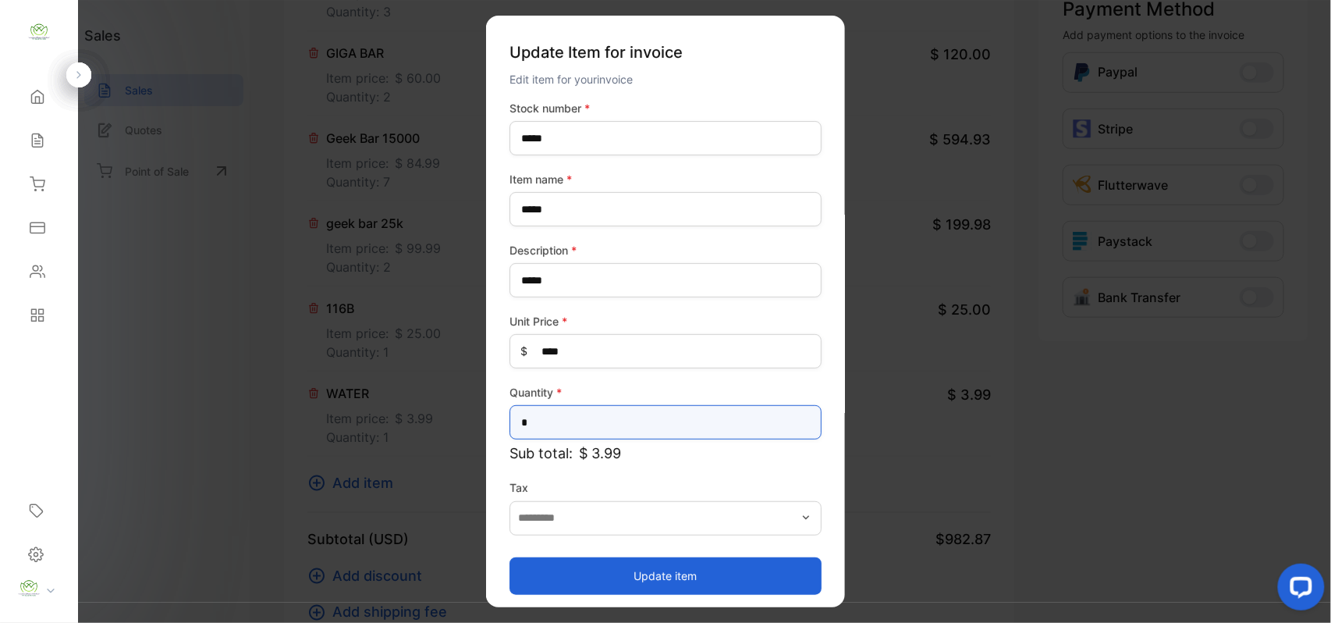
click at [552, 416] on input "*" at bounding box center [666, 422] width 312 height 34
type input "*"
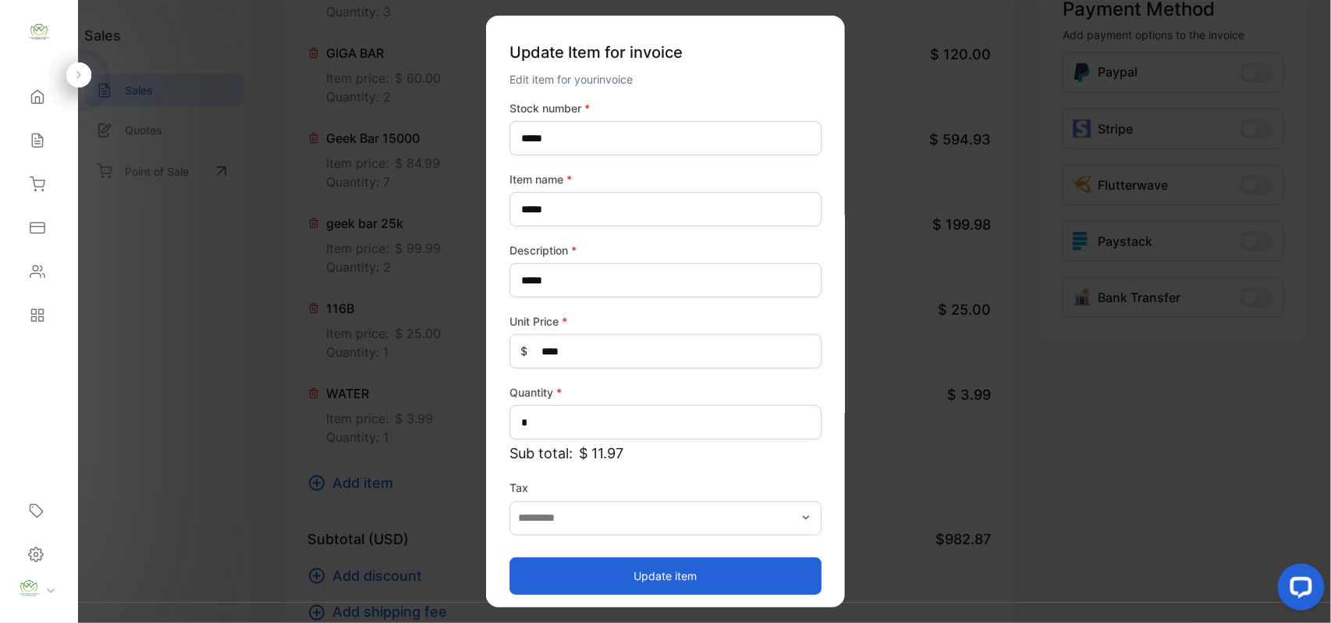
click at [675, 576] on button "Update item" at bounding box center [666, 574] width 312 height 37
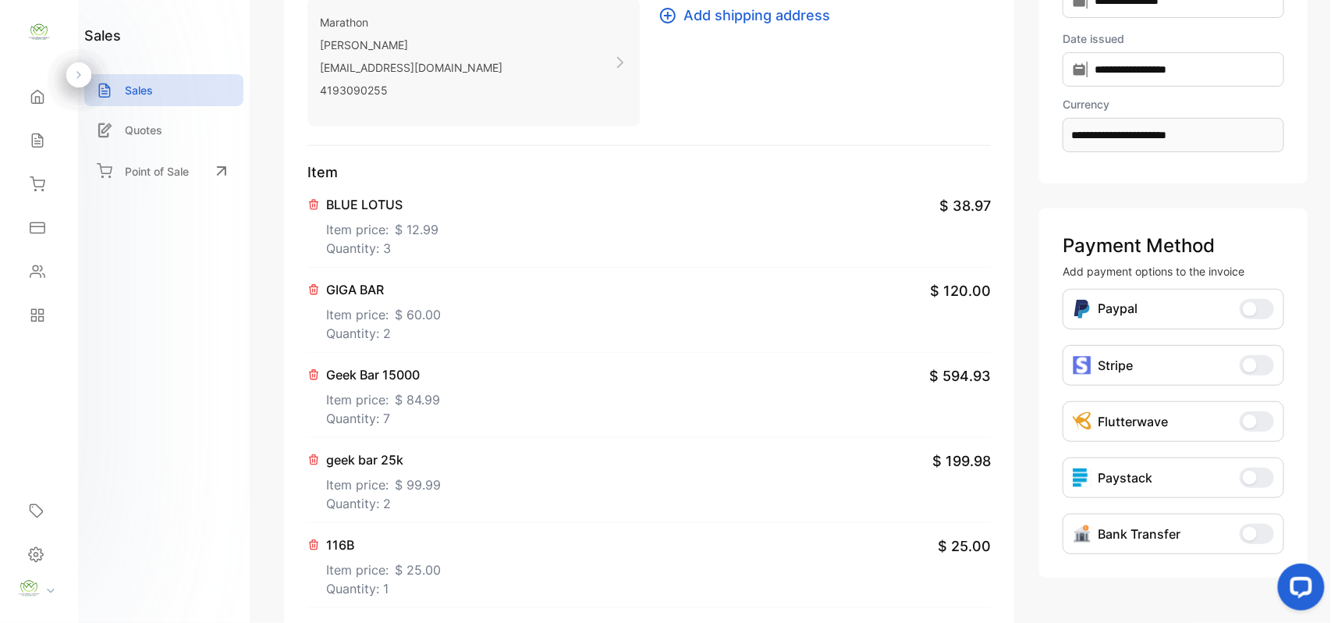
scroll to position [0, 0]
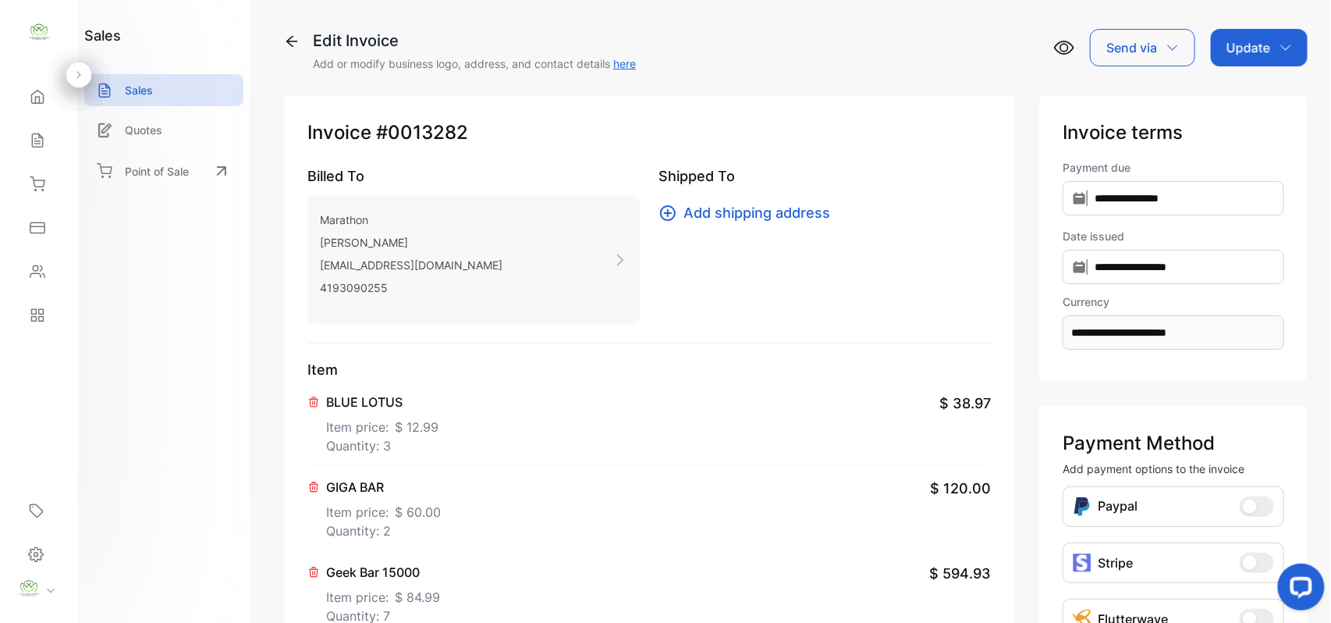
click at [1252, 45] on p "Update" at bounding box center [1249, 47] width 44 height 19
click at [1240, 100] on div "Invoice" at bounding box center [1262, 98] width 90 height 31
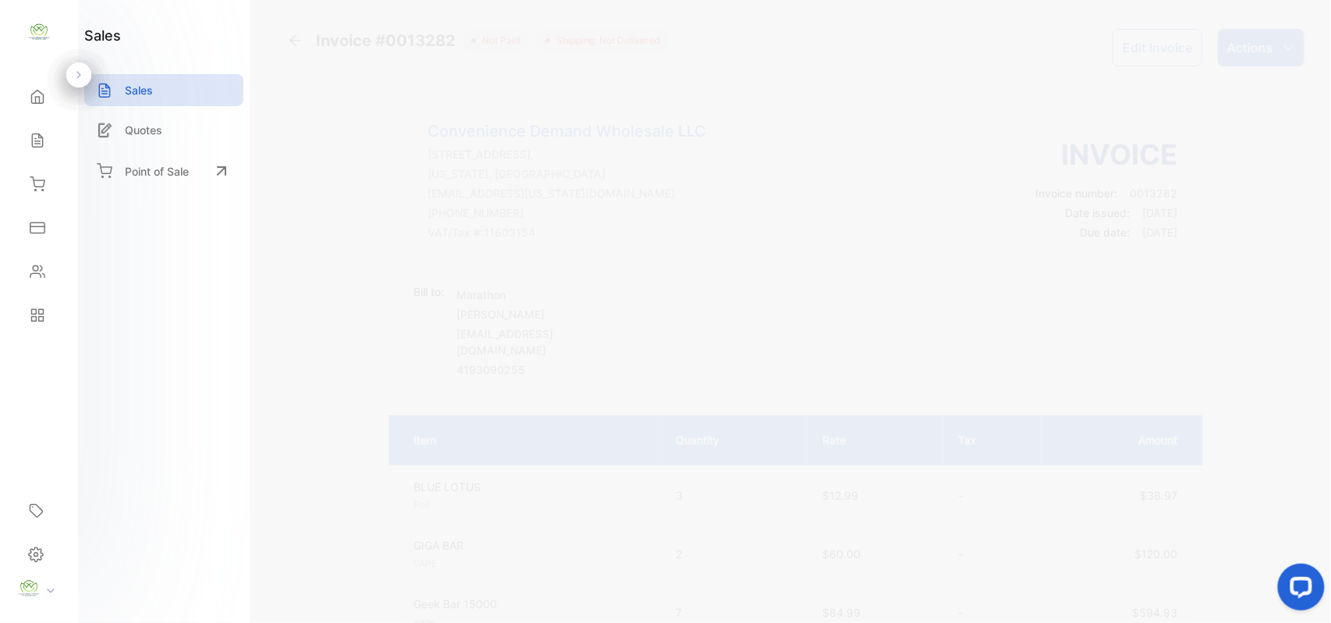
click at [1262, 45] on p "Actions" at bounding box center [1250, 47] width 46 height 19
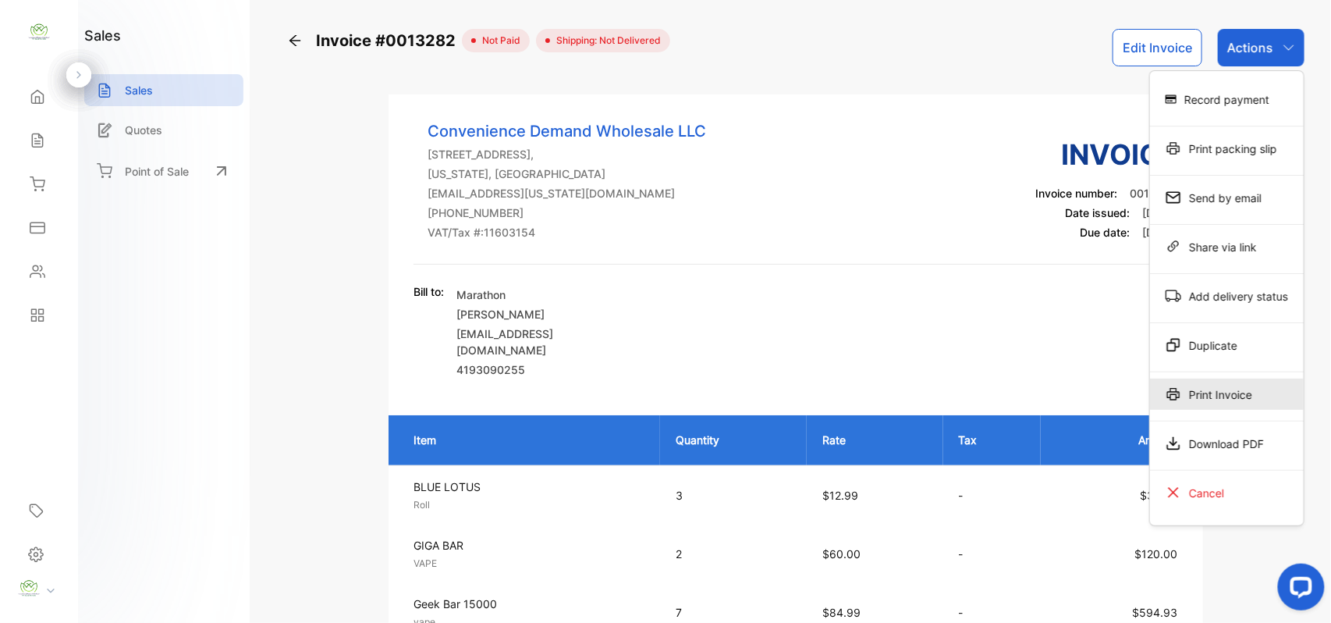
click at [1217, 392] on div "Print Invoice" at bounding box center [1227, 393] width 154 height 31
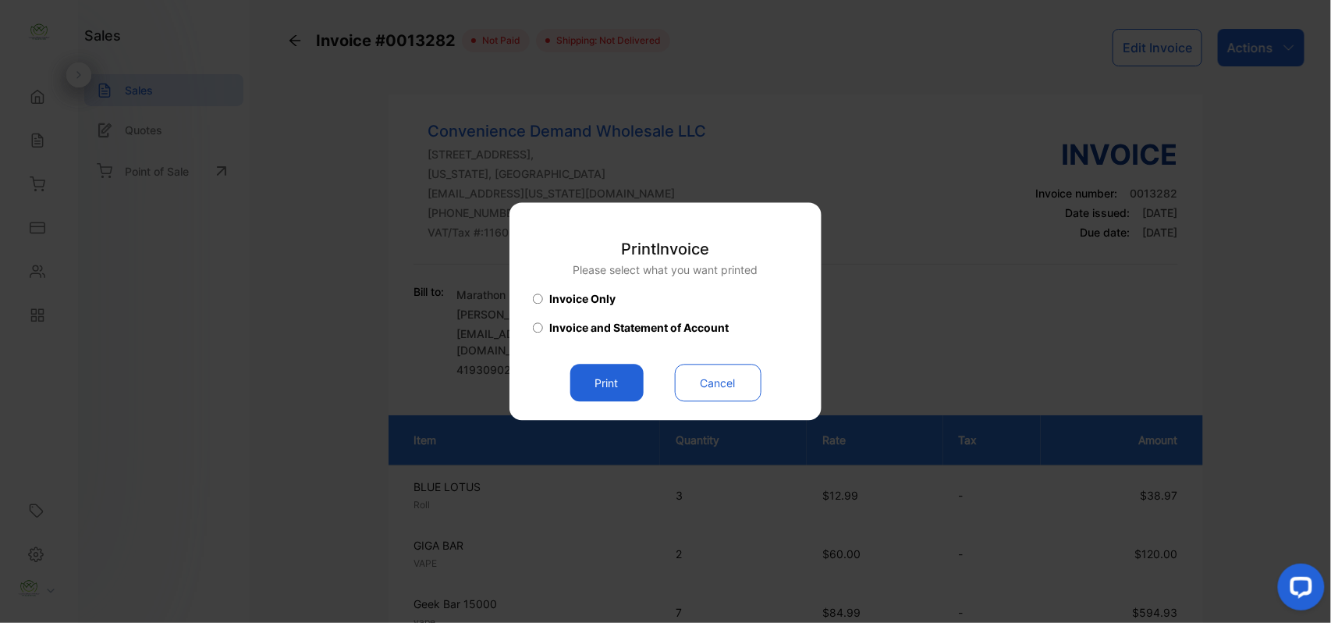
click at [607, 385] on button "Print" at bounding box center [606, 382] width 73 height 37
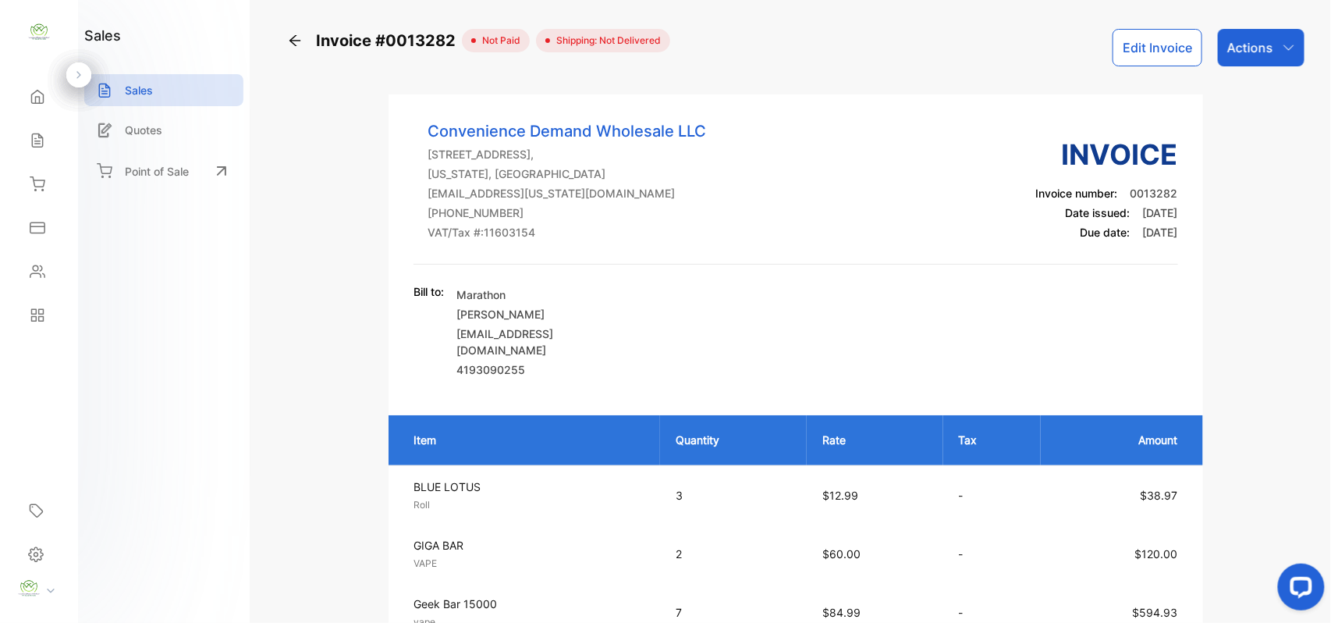
click at [292, 41] on icon at bounding box center [294, 40] width 11 height 11
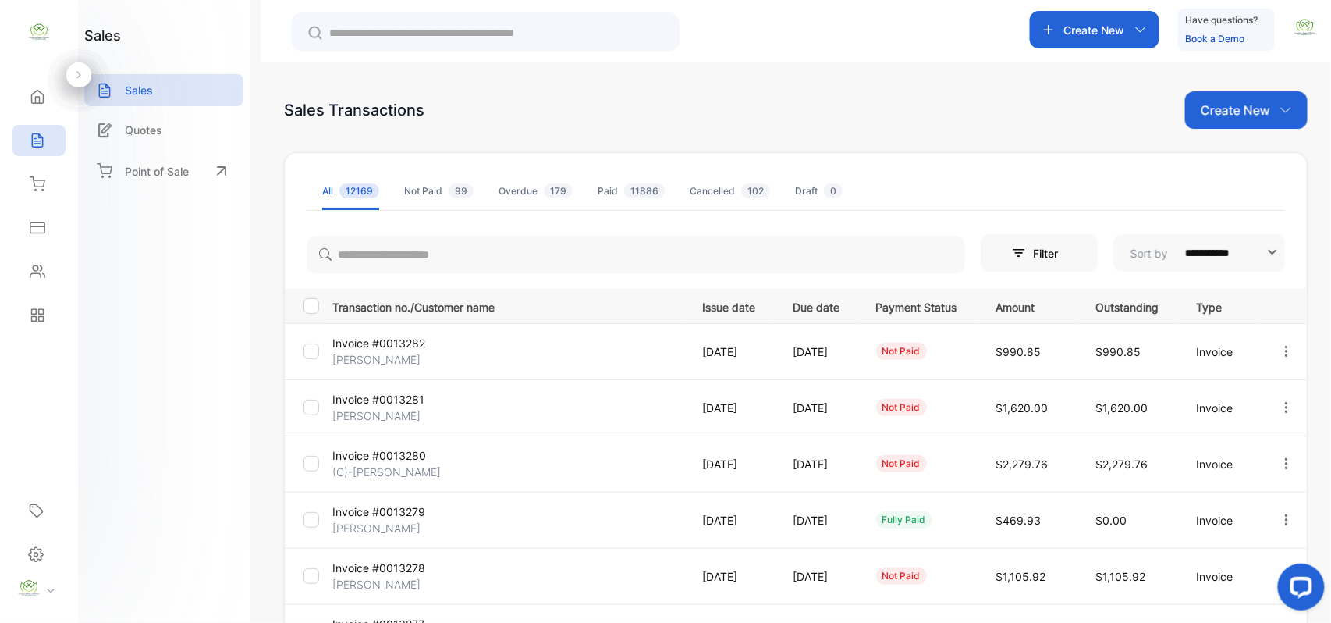
click at [1284, 350] on icon "button" at bounding box center [1287, 351] width 14 height 14
click at [1225, 441] on span "Record payment" at bounding box center [1242, 440] width 98 height 19
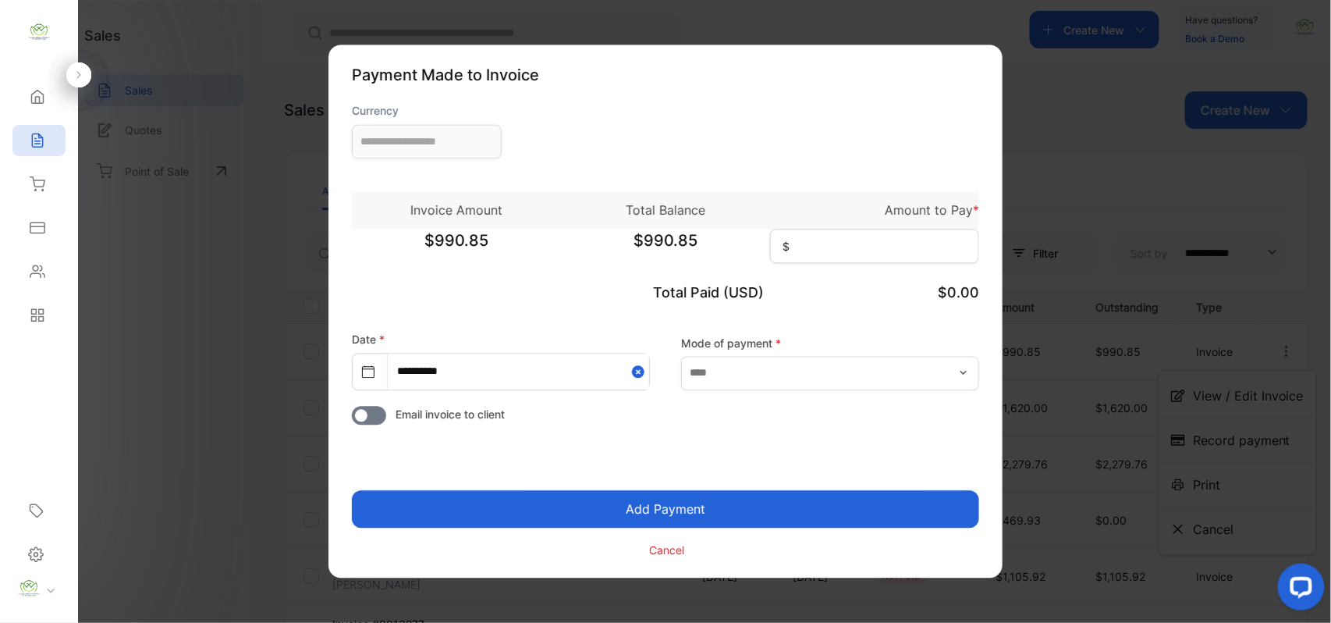
type input "**********"
click at [815, 254] on input at bounding box center [874, 246] width 209 height 34
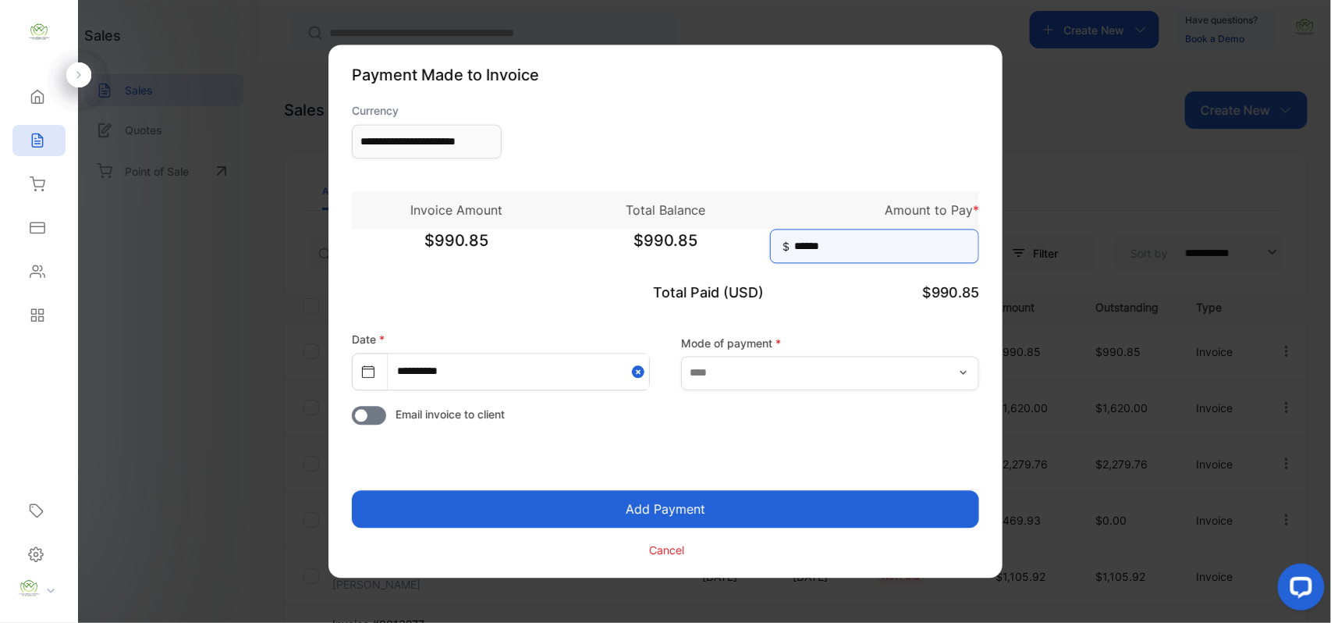
type input "******"
click at [352, 491] on button "Add Payment" at bounding box center [665, 509] width 627 height 37
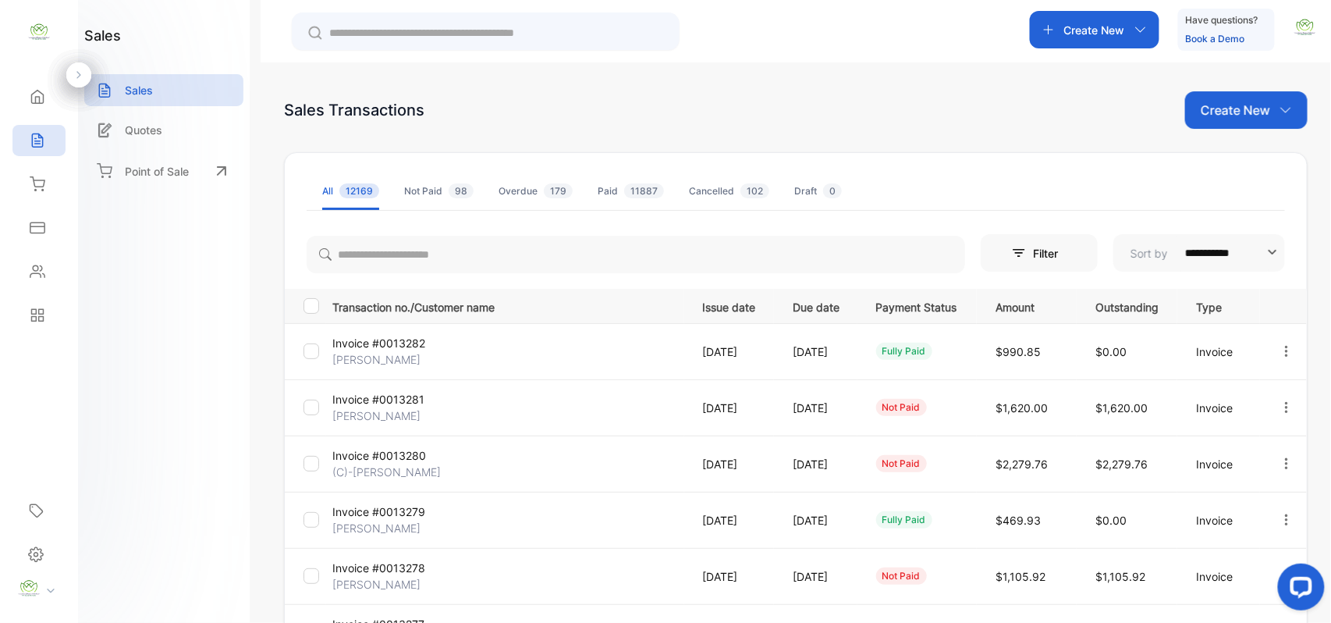
click at [370, 341] on p "Invoice #0013282" at bounding box center [390, 343] width 117 height 16
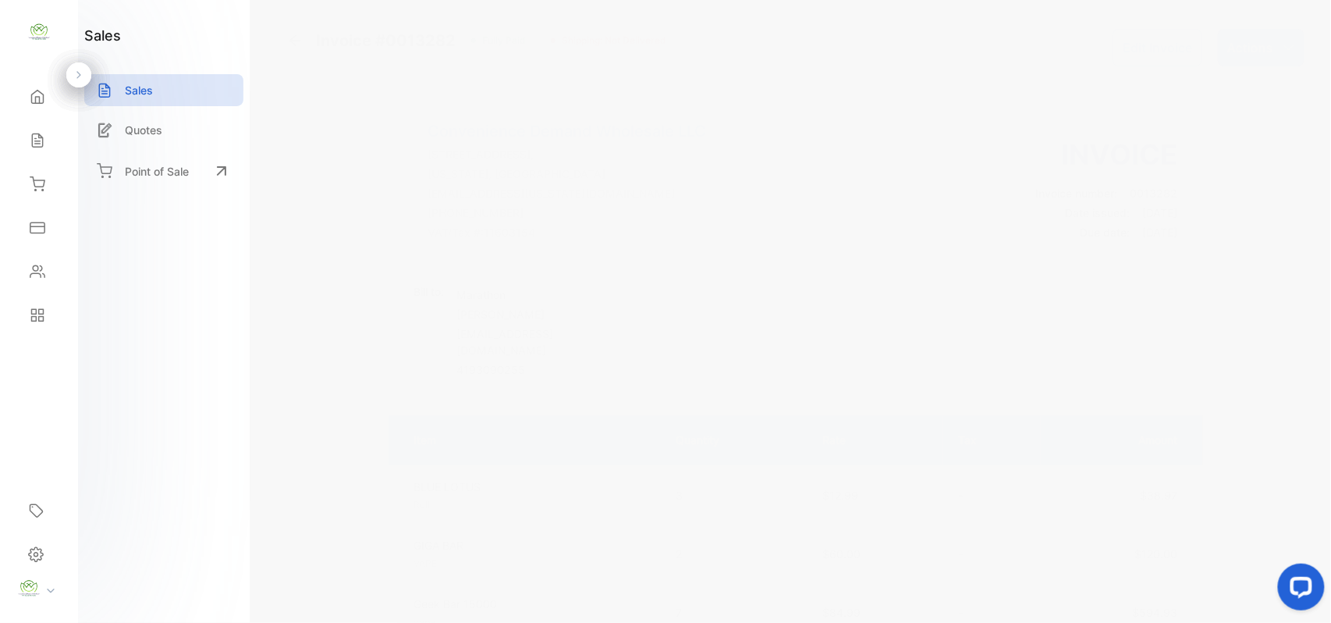
click at [1259, 48] on p "Actions" at bounding box center [1250, 47] width 46 height 19
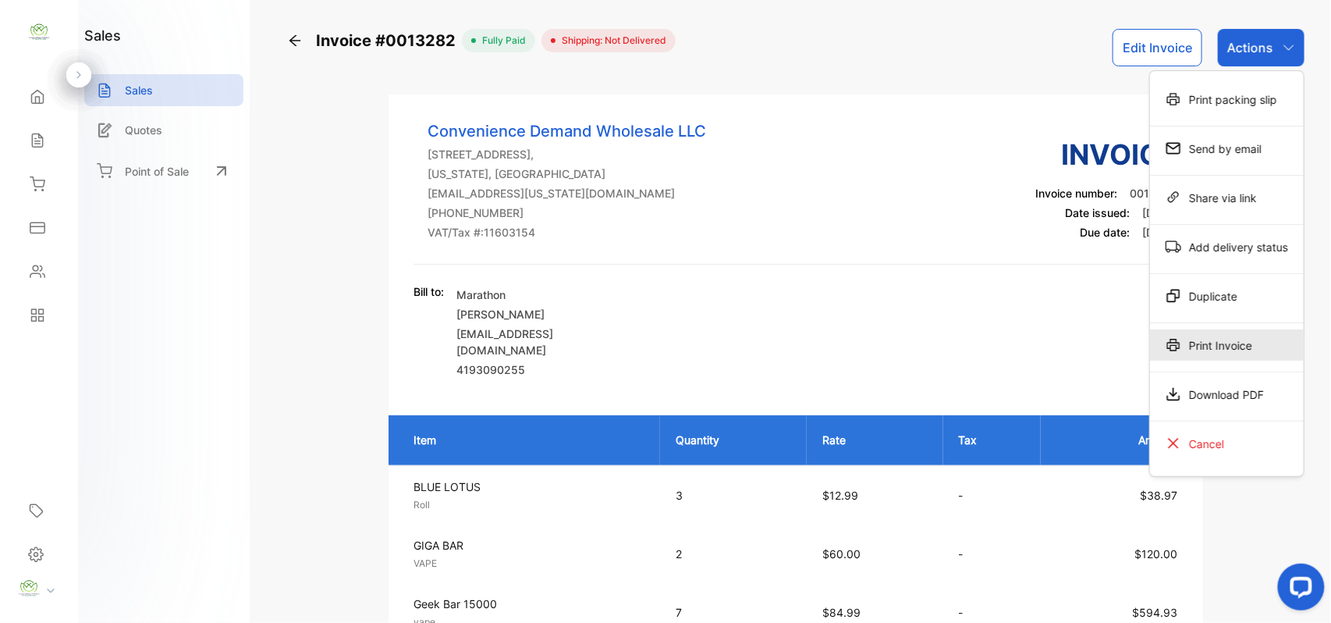
click at [1217, 344] on div "Print Invoice" at bounding box center [1227, 344] width 154 height 31
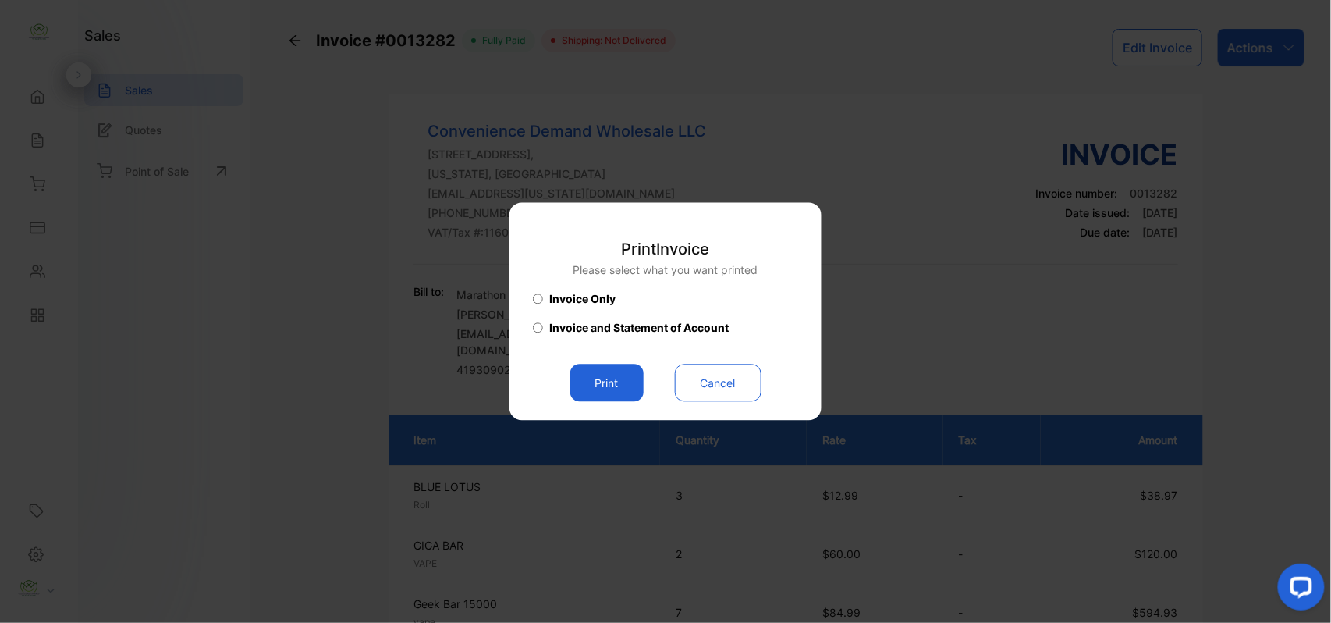
click at [609, 384] on button "Print" at bounding box center [606, 382] width 73 height 37
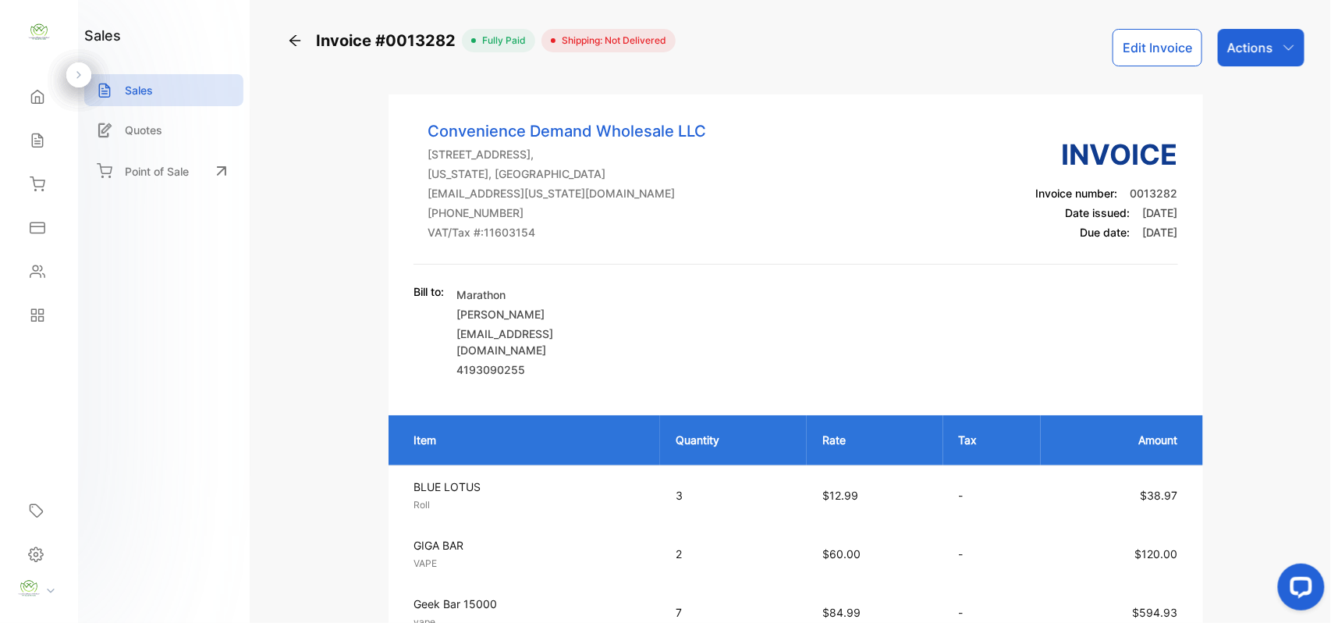
click at [293, 41] on icon at bounding box center [294, 40] width 11 height 11
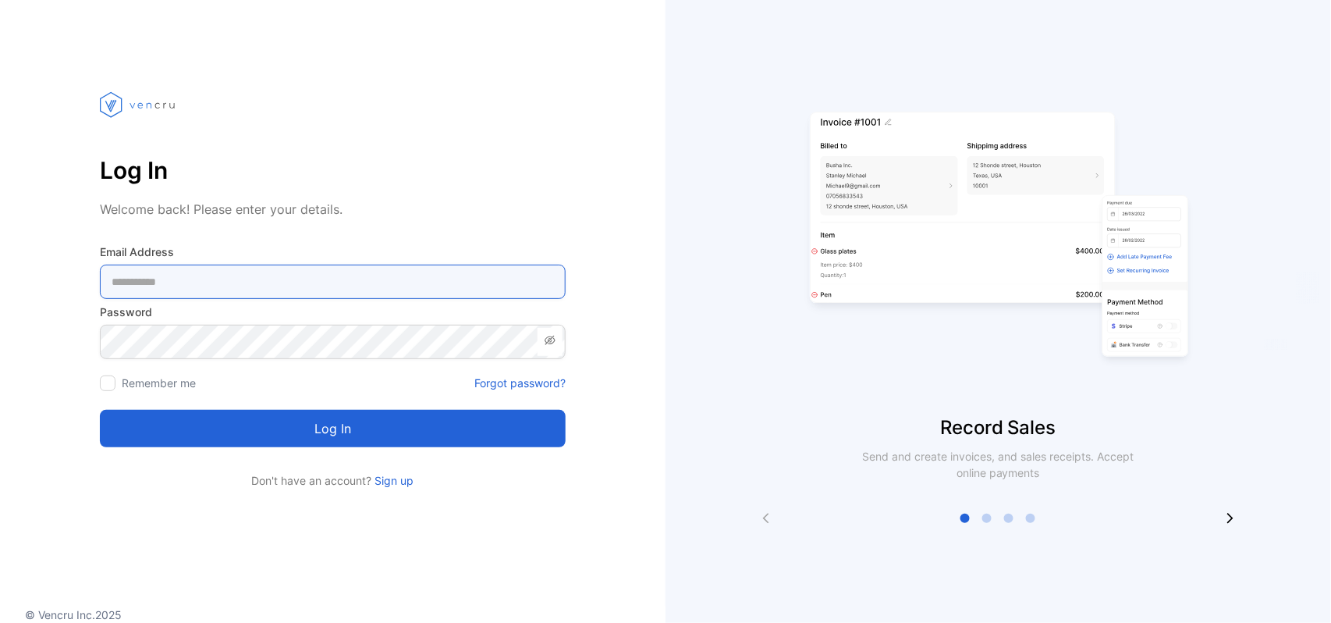
type Address-inputemail "**********"
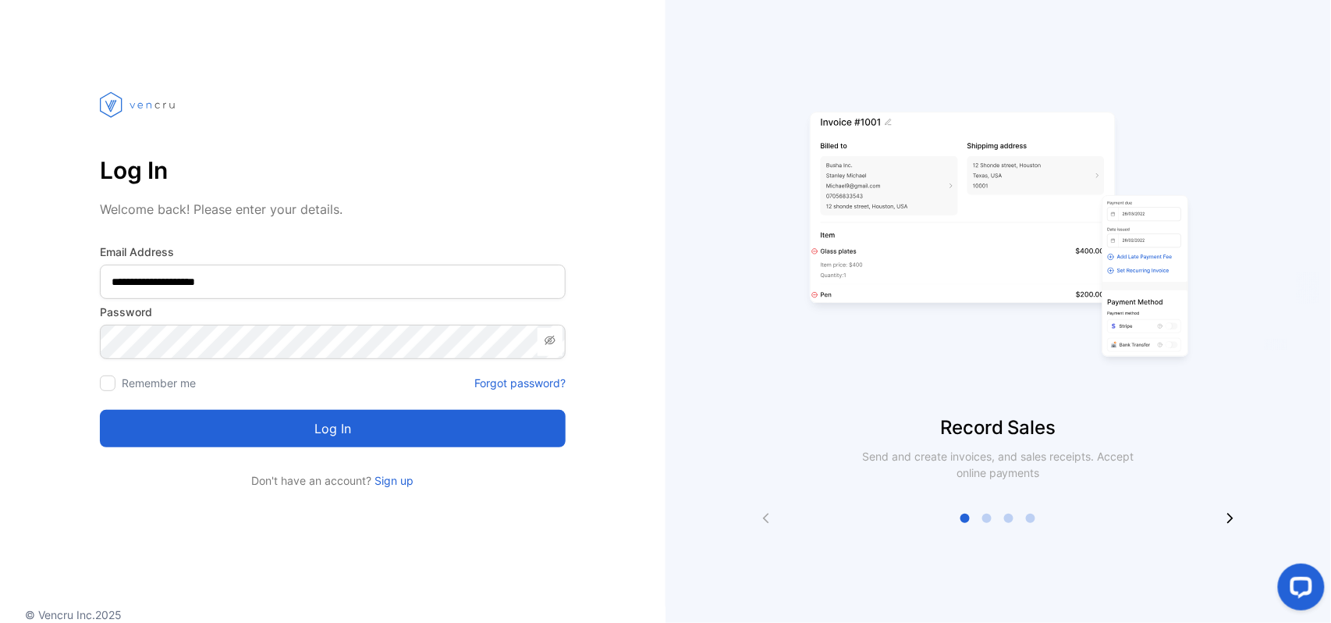
click at [465, 431] on button "Log in" at bounding box center [333, 428] width 466 height 37
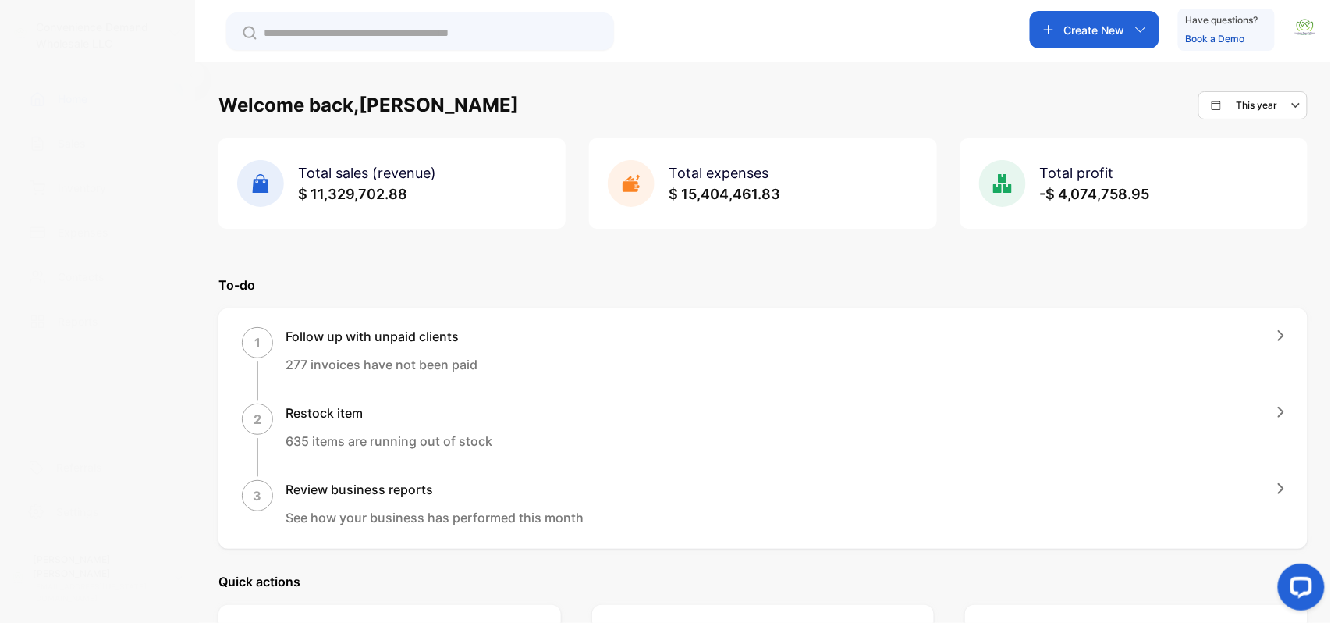
click at [119, 131] on div "Sales" at bounding box center [97, 143] width 170 height 32
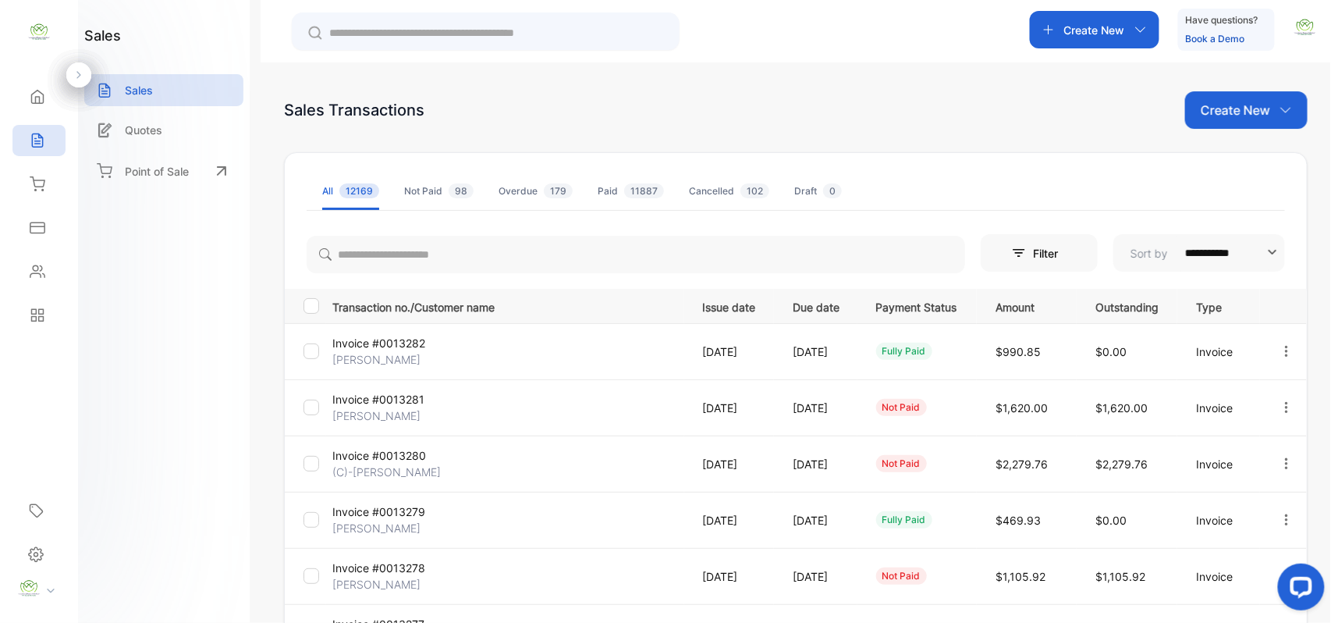
click at [1245, 101] on p "Create New" at bounding box center [1235, 110] width 69 height 19
click at [1230, 160] on span "Invoice" at bounding box center [1248, 162] width 37 height 16
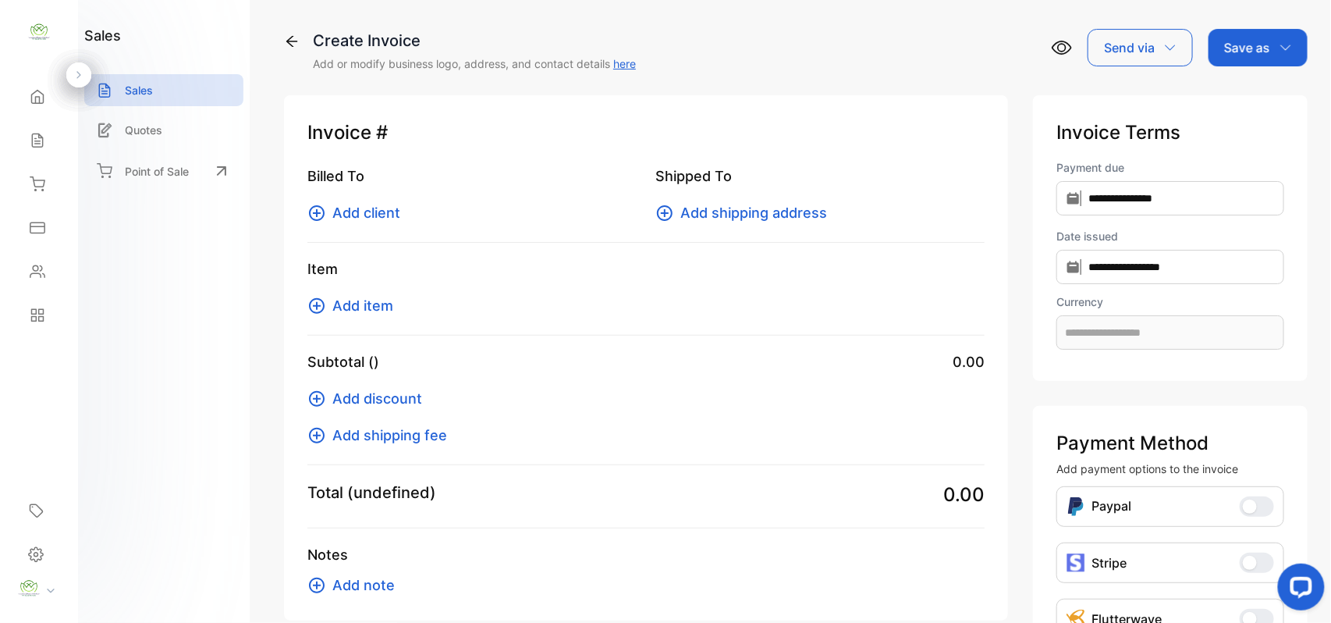
type input "**********"
click at [367, 217] on span "Add client" at bounding box center [366, 212] width 68 height 21
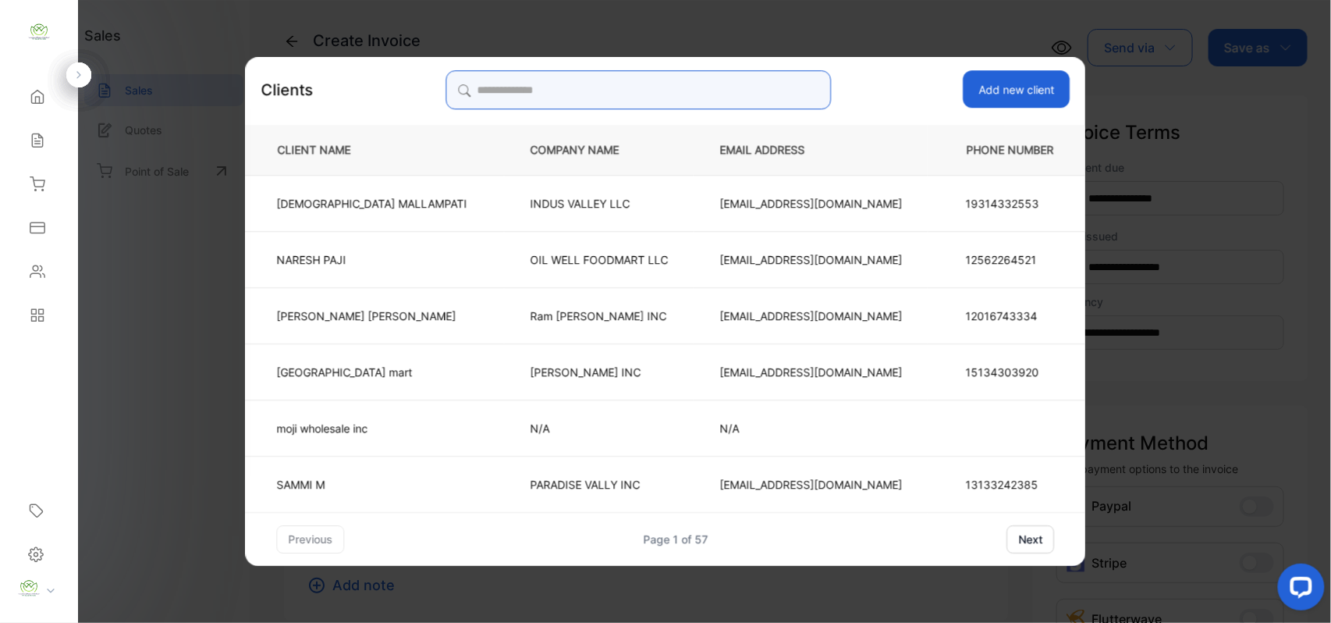
click at [622, 91] on input "search" at bounding box center [638, 89] width 385 height 39
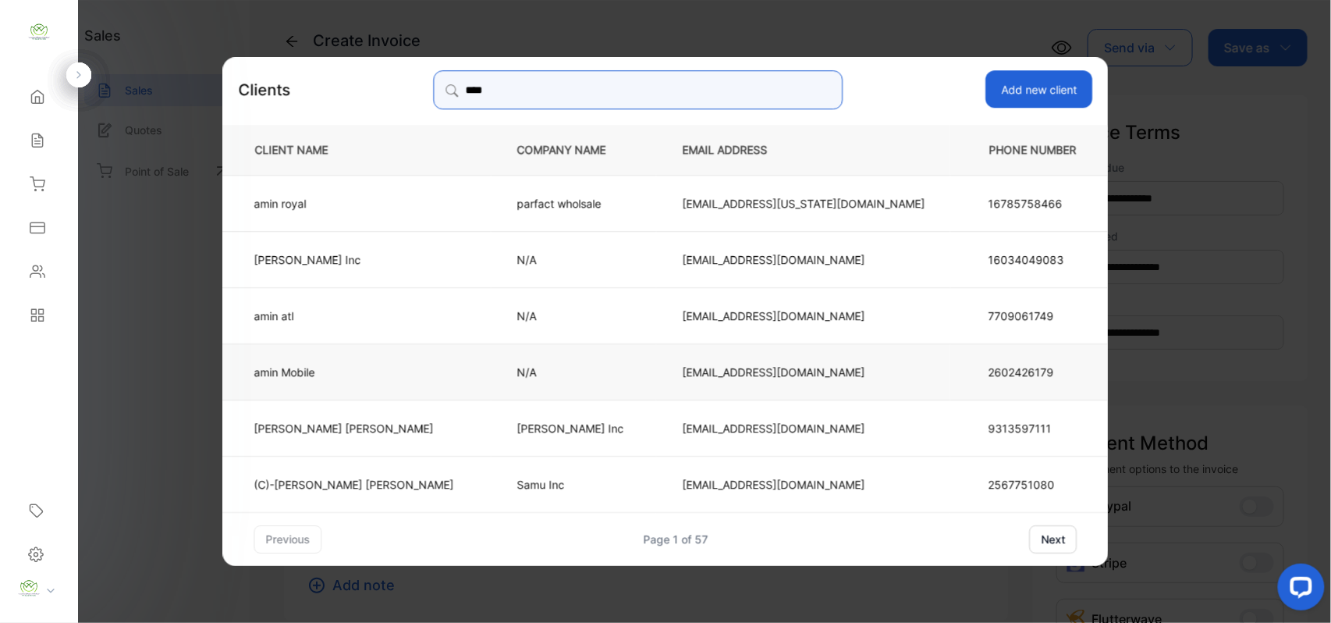
type input "****"
click at [373, 372] on p "amin Mobile" at bounding box center [354, 371] width 200 height 16
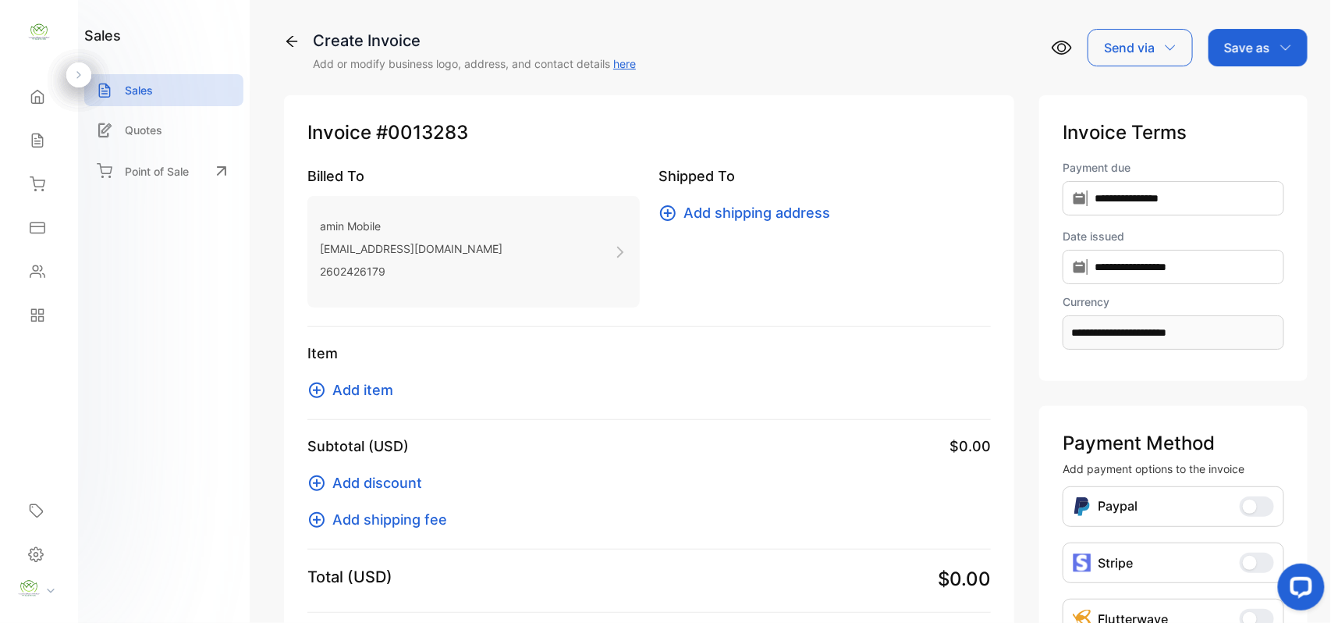
click at [356, 384] on span "Add item" at bounding box center [362, 389] width 61 height 21
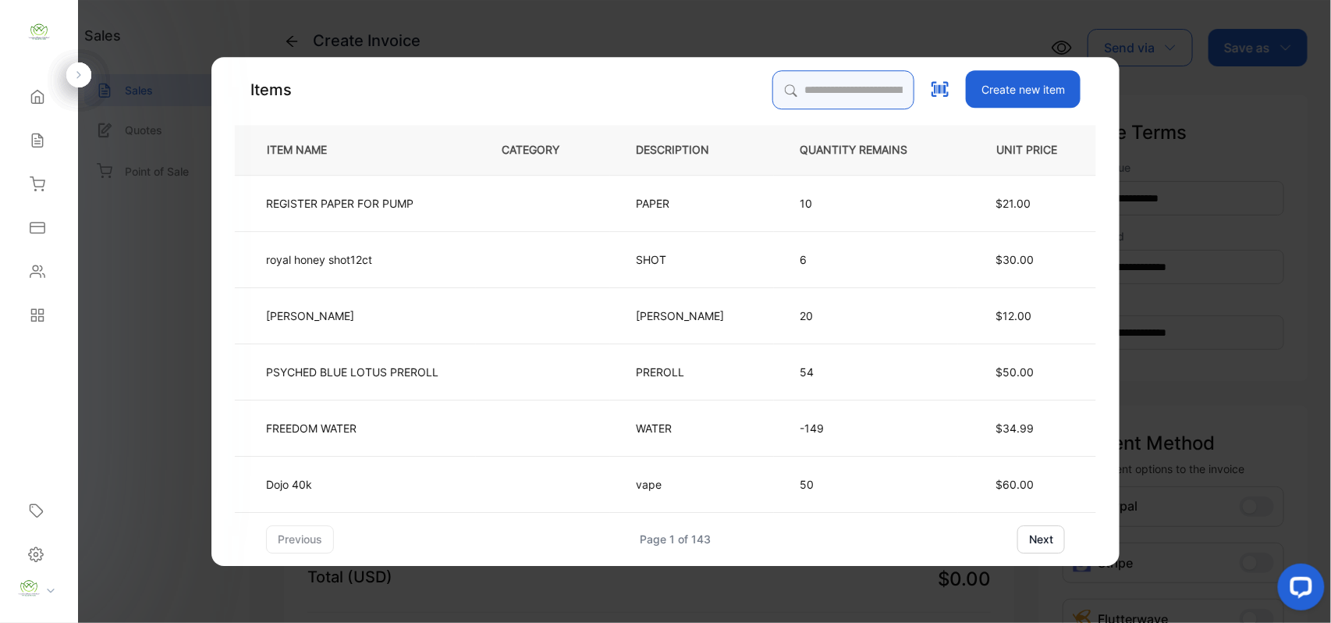
click at [843, 97] on input "search" at bounding box center [843, 89] width 142 height 39
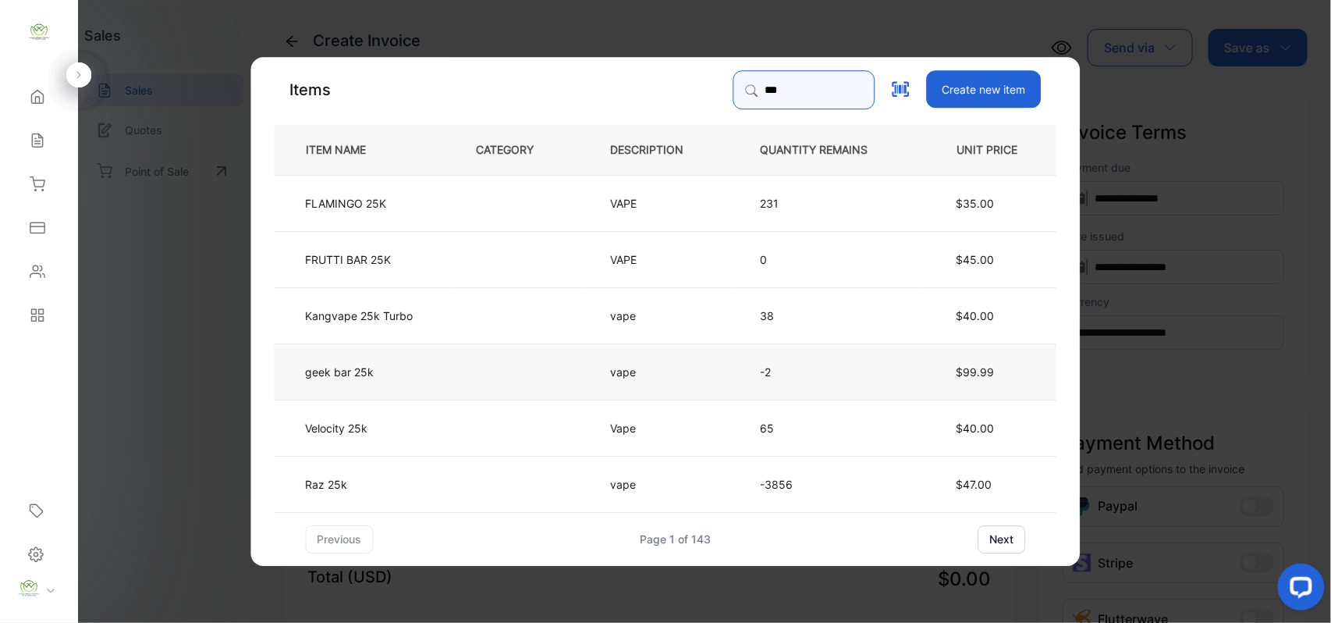
type input "***"
click at [454, 354] on td at bounding box center [518, 371] width 134 height 56
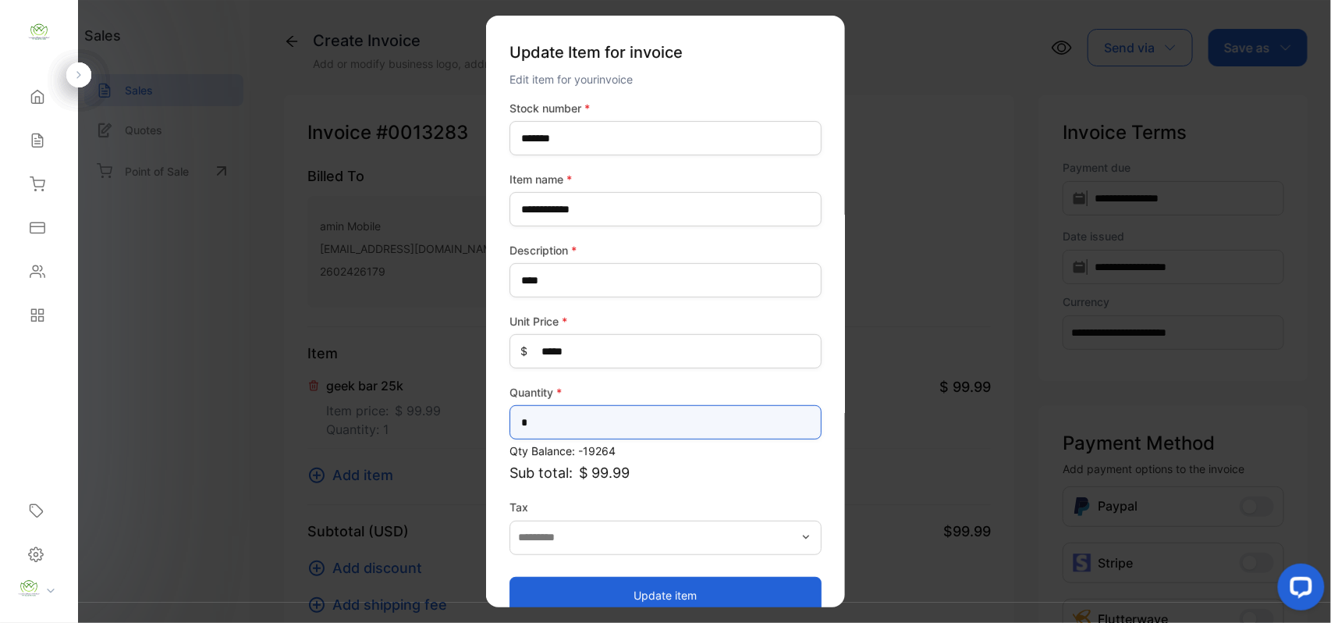
click at [634, 422] on input "*" at bounding box center [666, 422] width 312 height 34
type input "*"
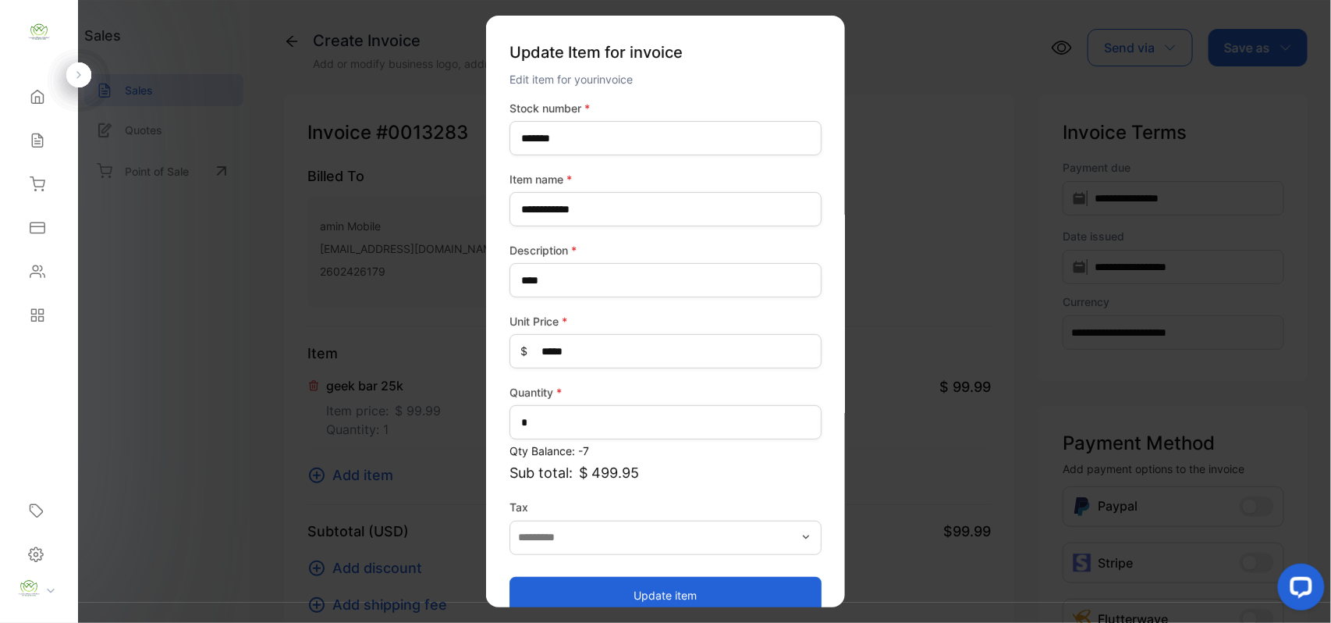
click at [631, 581] on button "Update item" at bounding box center [666, 594] width 312 height 37
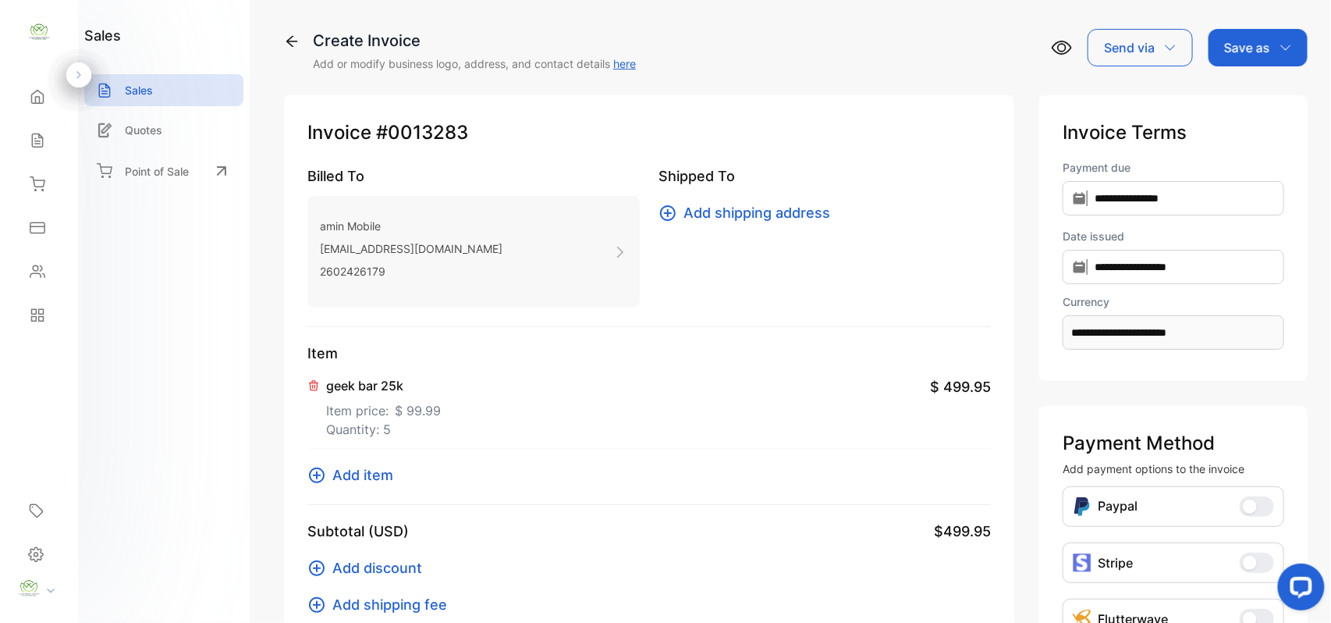
click at [1271, 51] on div "Save as" at bounding box center [1258, 47] width 99 height 37
click at [1262, 98] on div "Invoice" at bounding box center [1254, 98] width 90 height 31
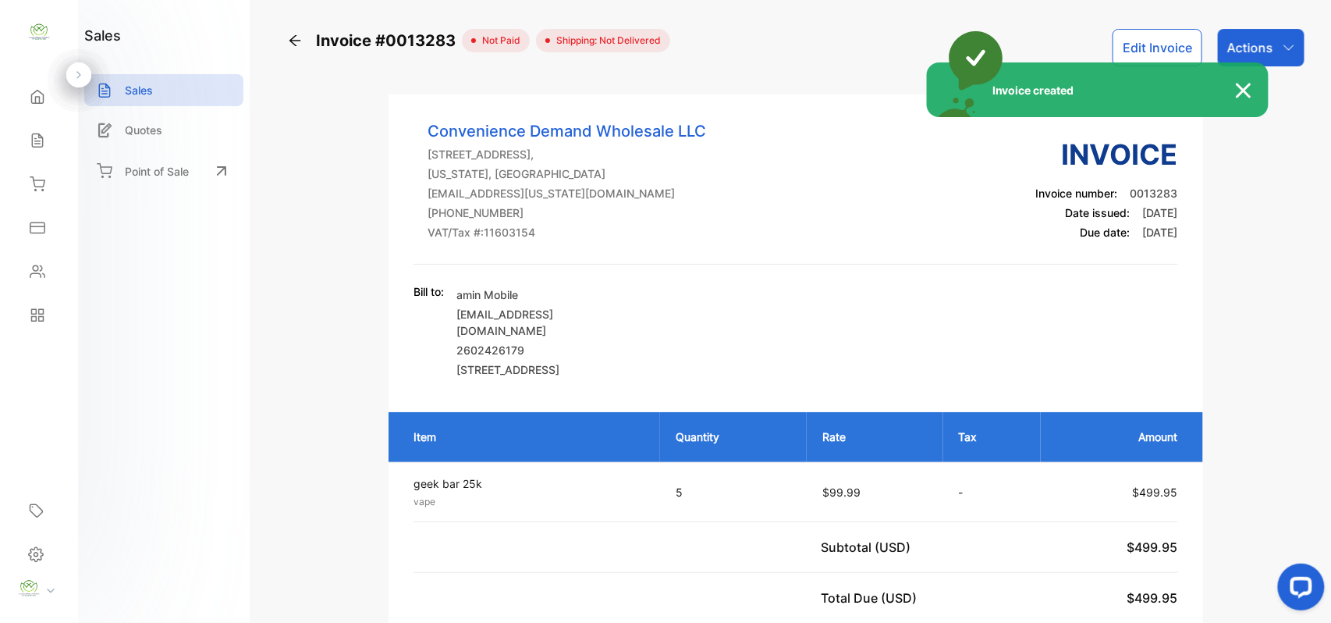
click at [41, 268] on div "Invoice created" at bounding box center [665, 311] width 1331 height 623
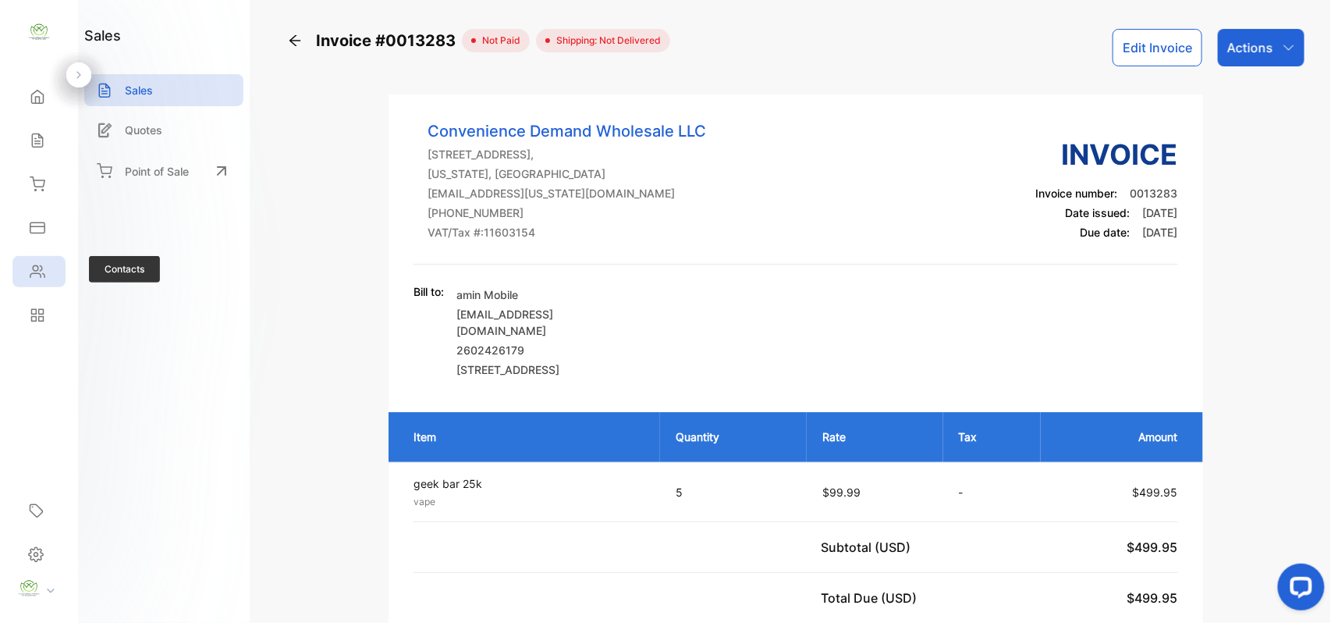
click at [44, 267] on icon at bounding box center [38, 272] width 16 height 16
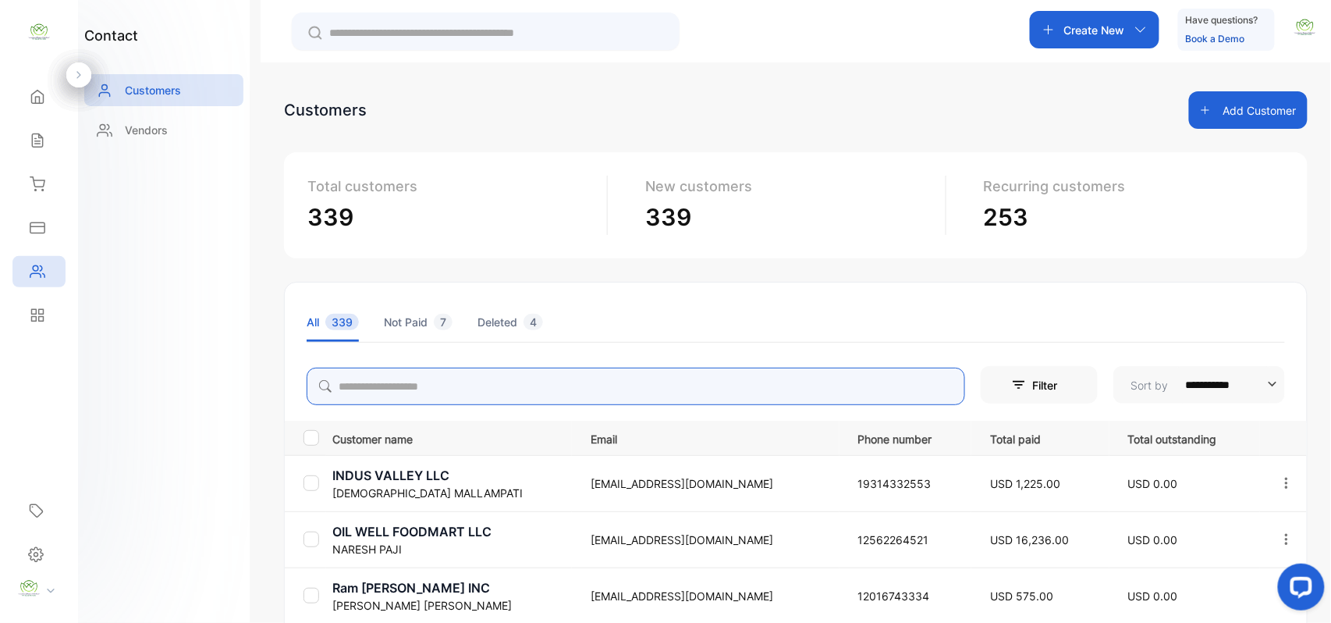
click at [566, 387] on input "search" at bounding box center [636, 385] width 659 height 37
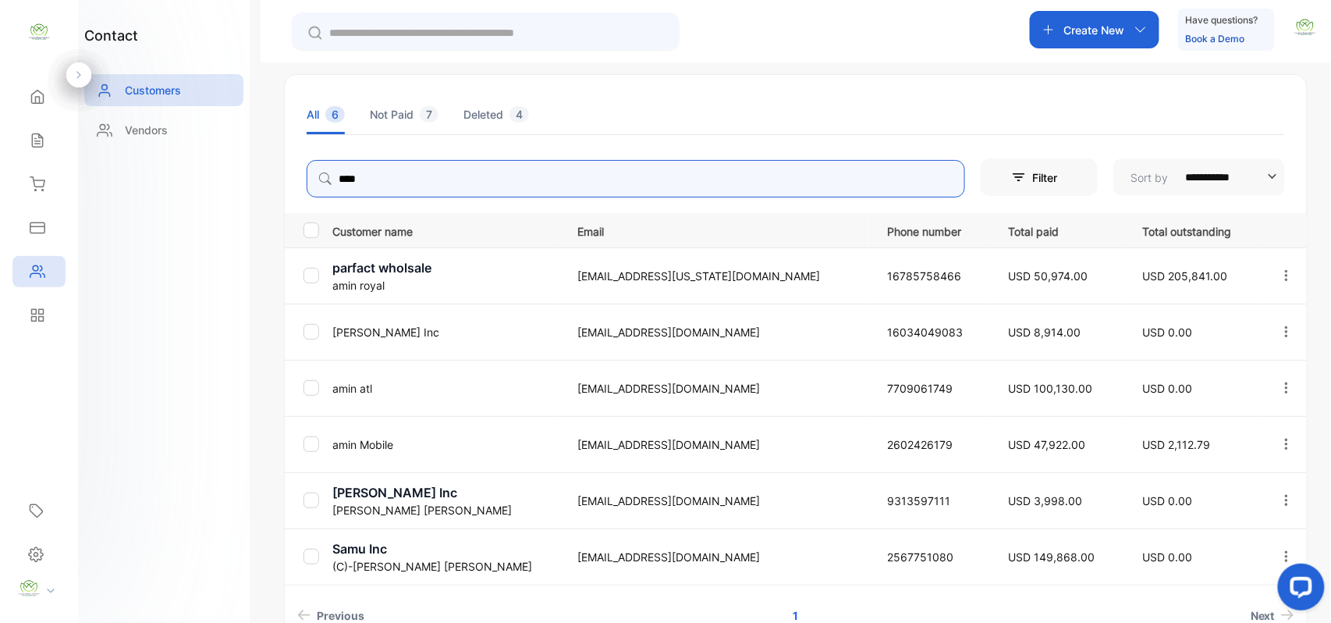
scroll to position [307, 0]
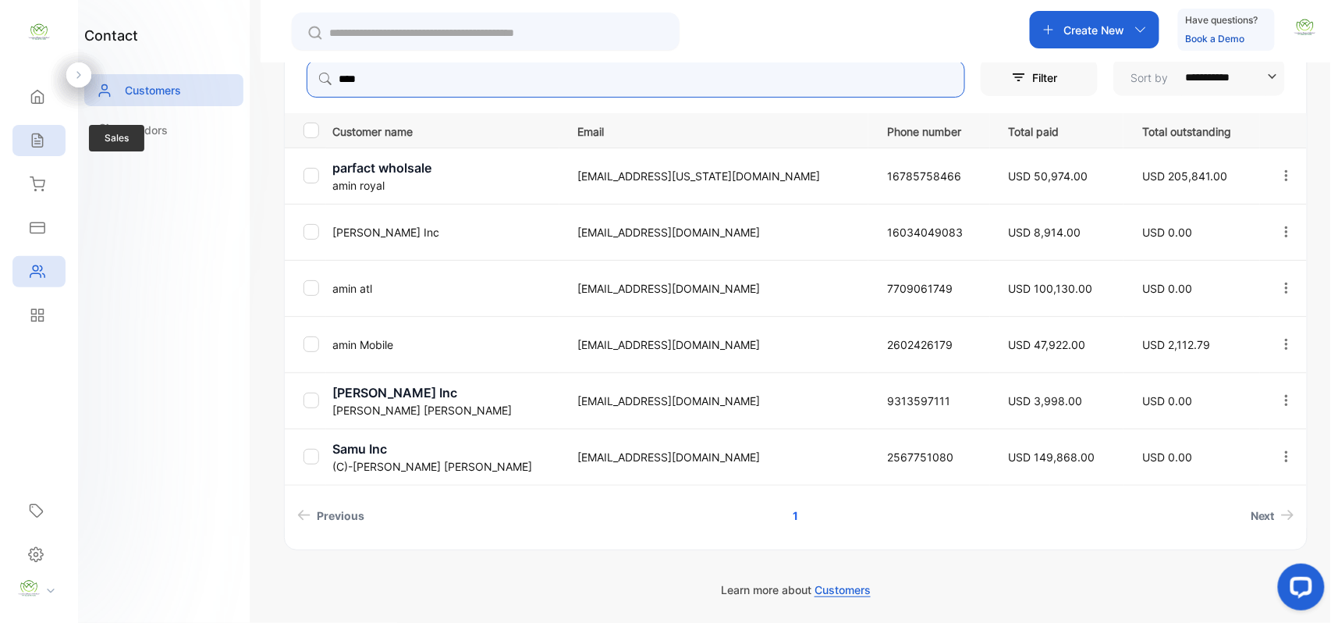
type input "****"
click at [37, 151] on div "Sales" at bounding box center [38, 140] width 53 height 31
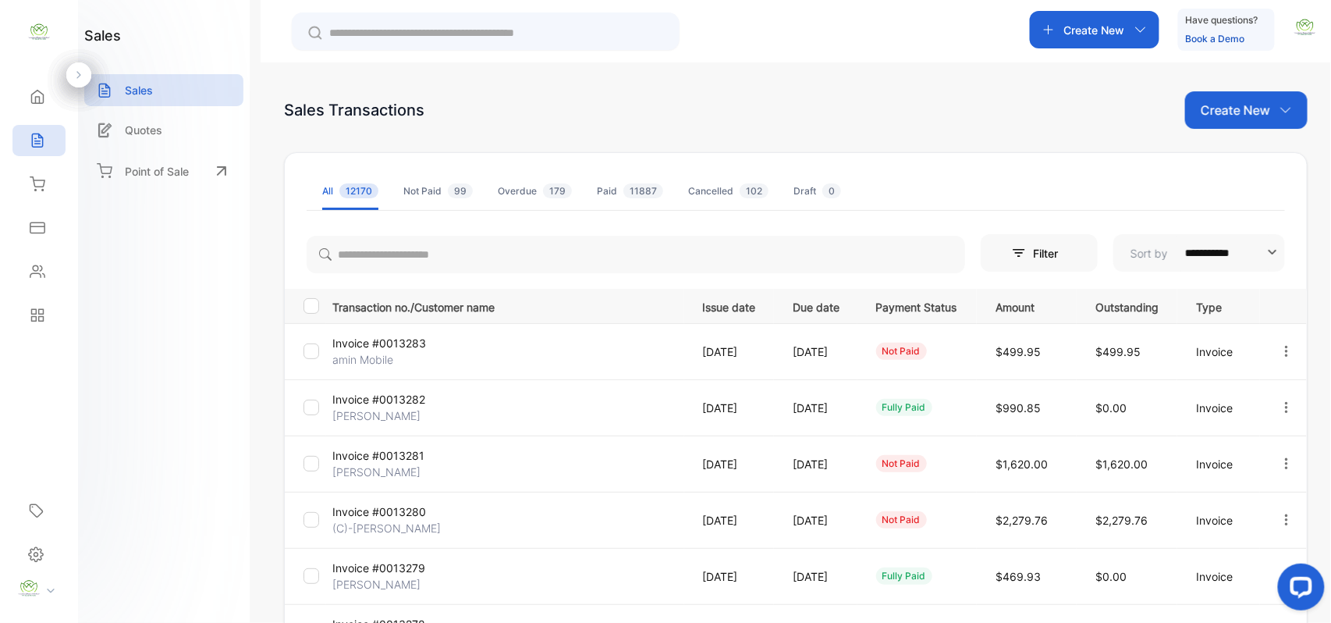
click at [371, 359] on p "amin Mobile" at bounding box center [390, 359] width 117 height 16
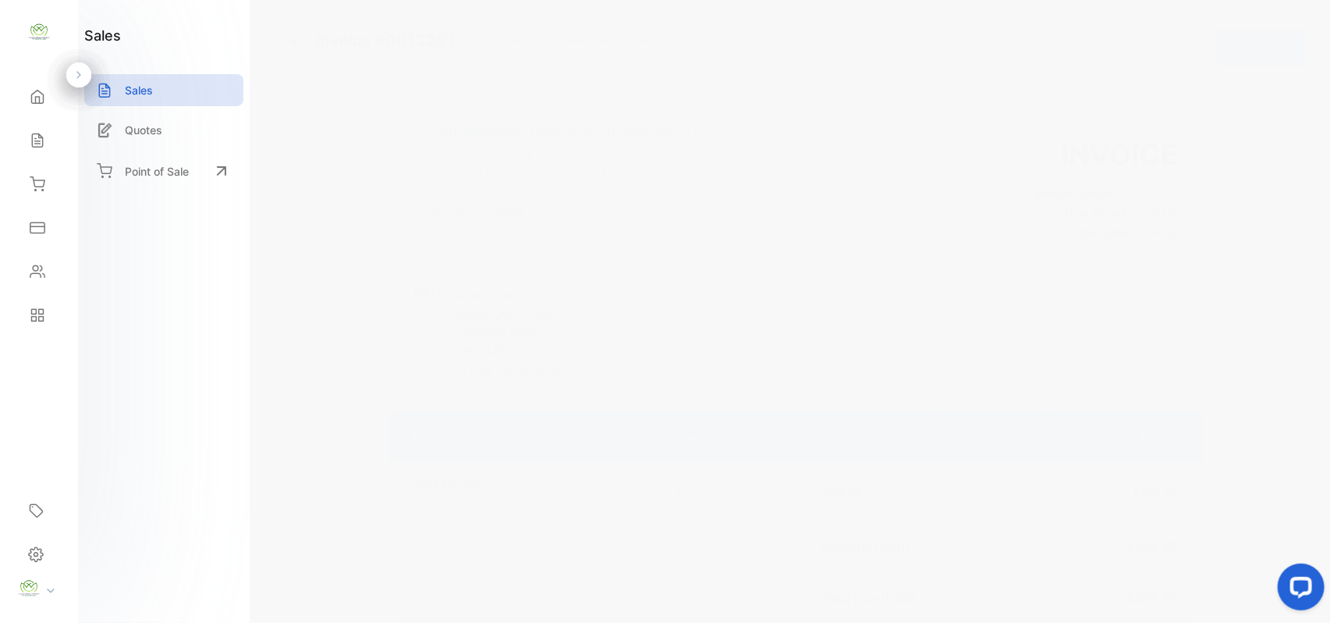
drag, startPoint x: 1252, startPoint y: 35, endPoint x: 1250, endPoint y: 51, distance: 15.7
click at [1256, 38] on div "Actions" at bounding box center [1261, 47] width 87 height 37
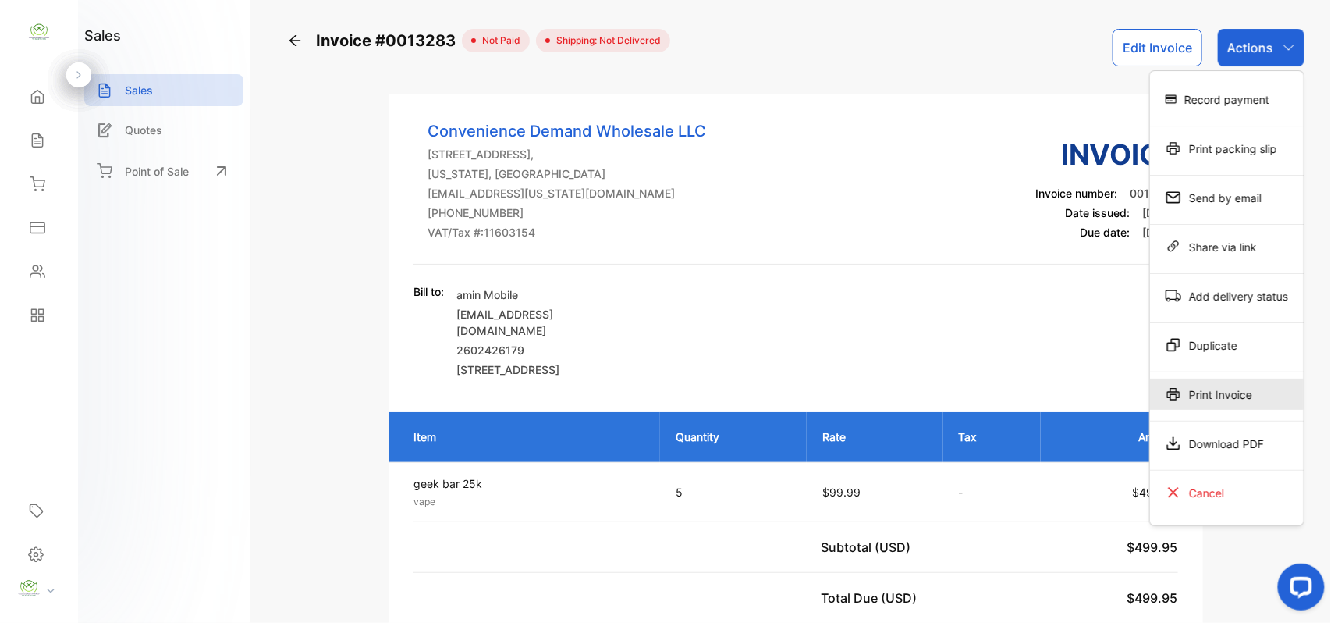
click at [1242, 403] on div "Print Invoice" at bounding box center [1227, 393] width 154 height 31
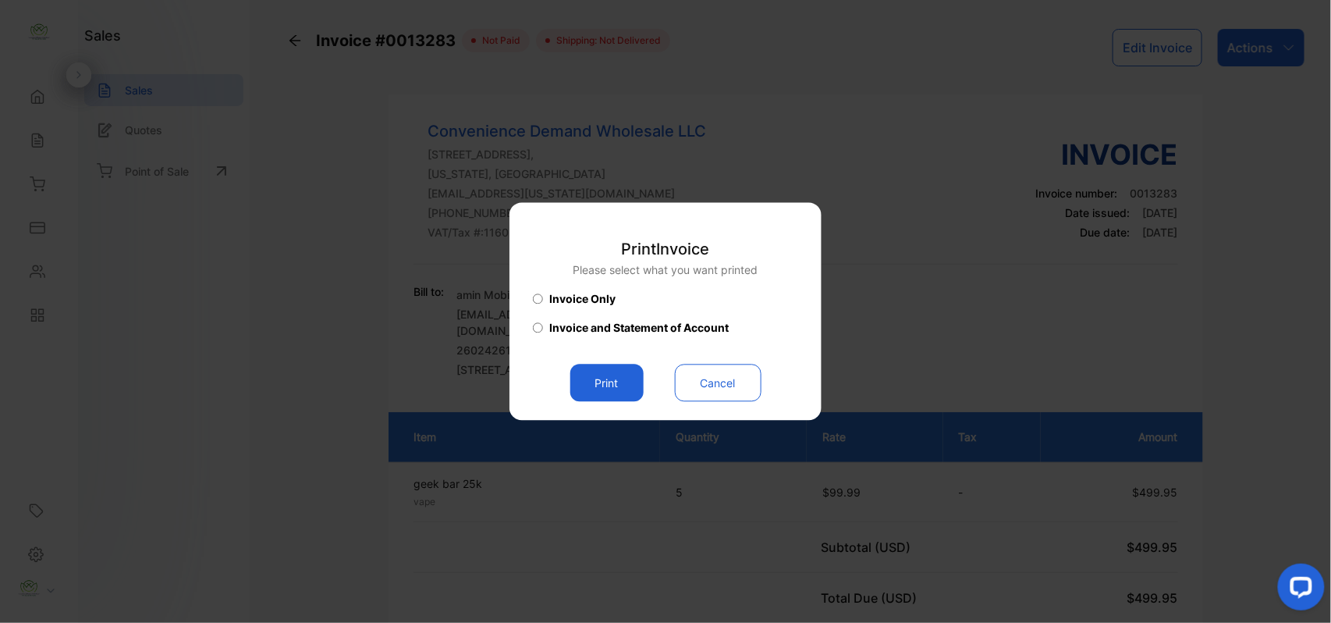
click at [610, 379] on button "Print" at bounding box center [606, 382] width 73 height 37
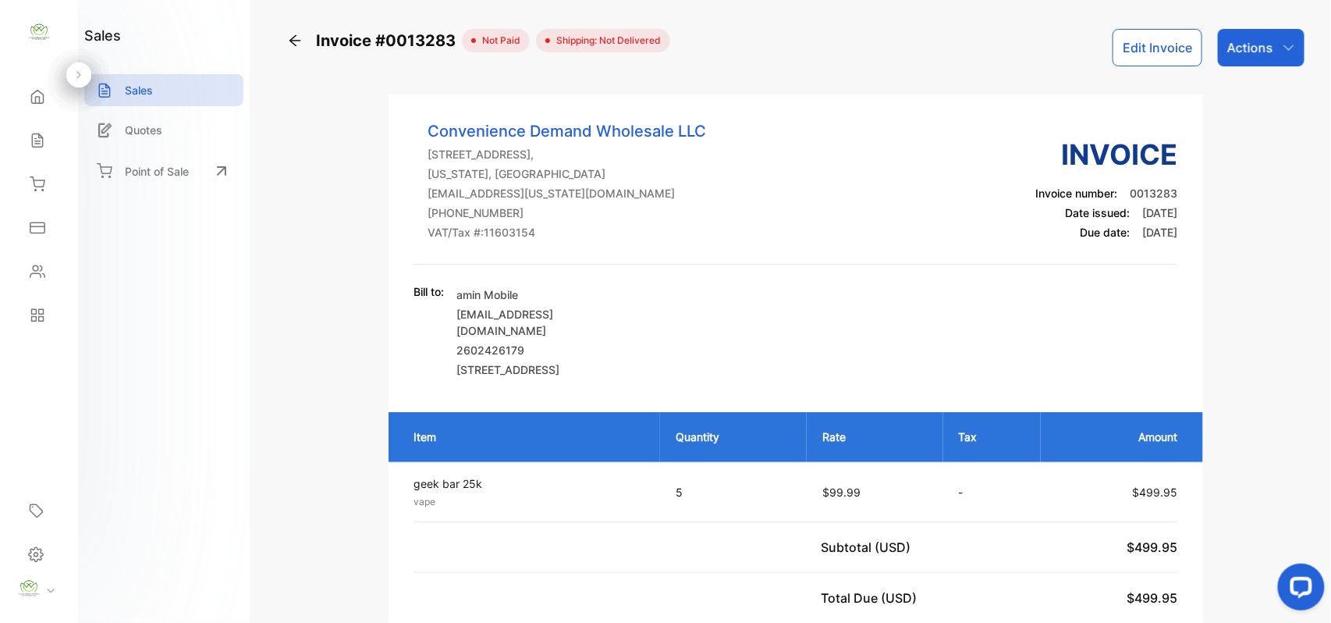
click at [1231, 45] on p "Actions" at bounding box center [1250, 47] width 46 height 19
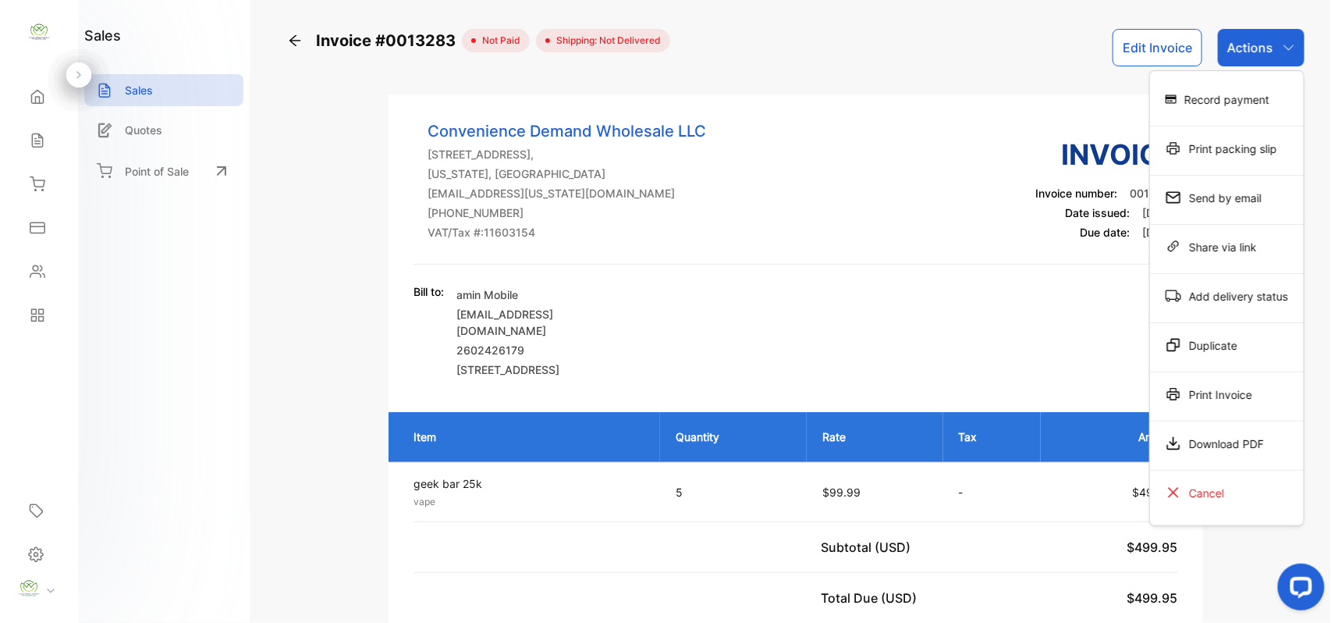
click at [1191, 106] on div "Record payment" at bounding box center [1227, 98] width 154 height 31
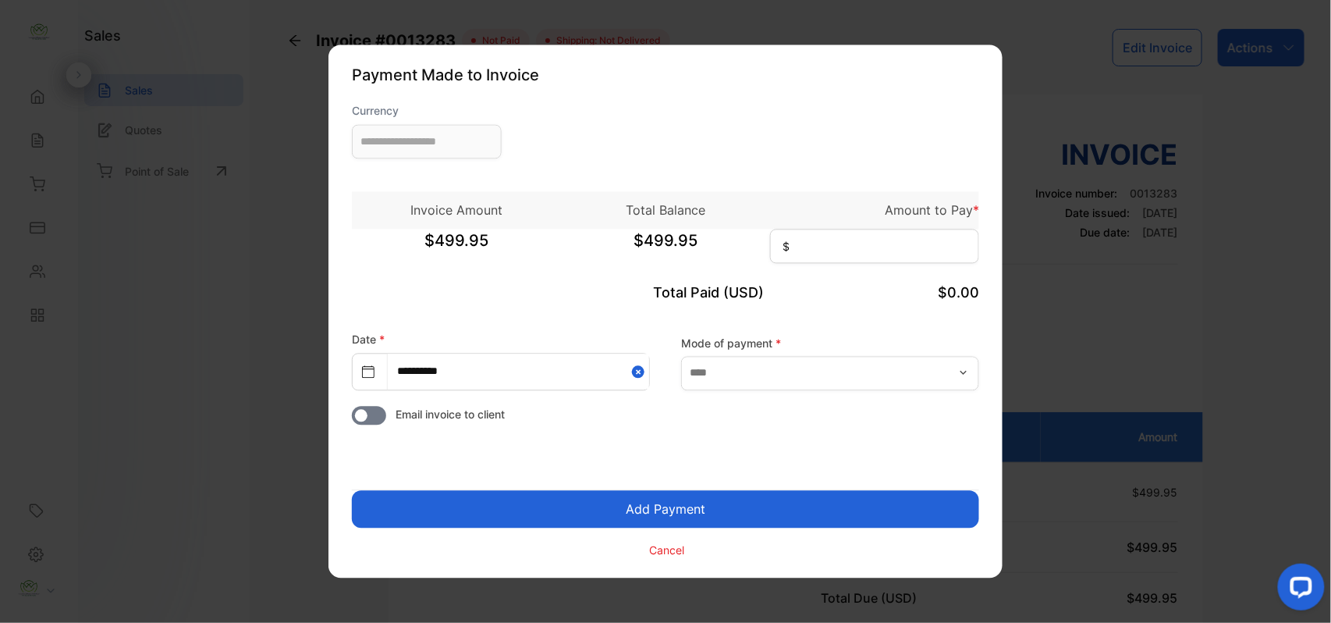
type input "**********"
click at [902, 248] on input at bounding box center [874, 246] width 209 height 34
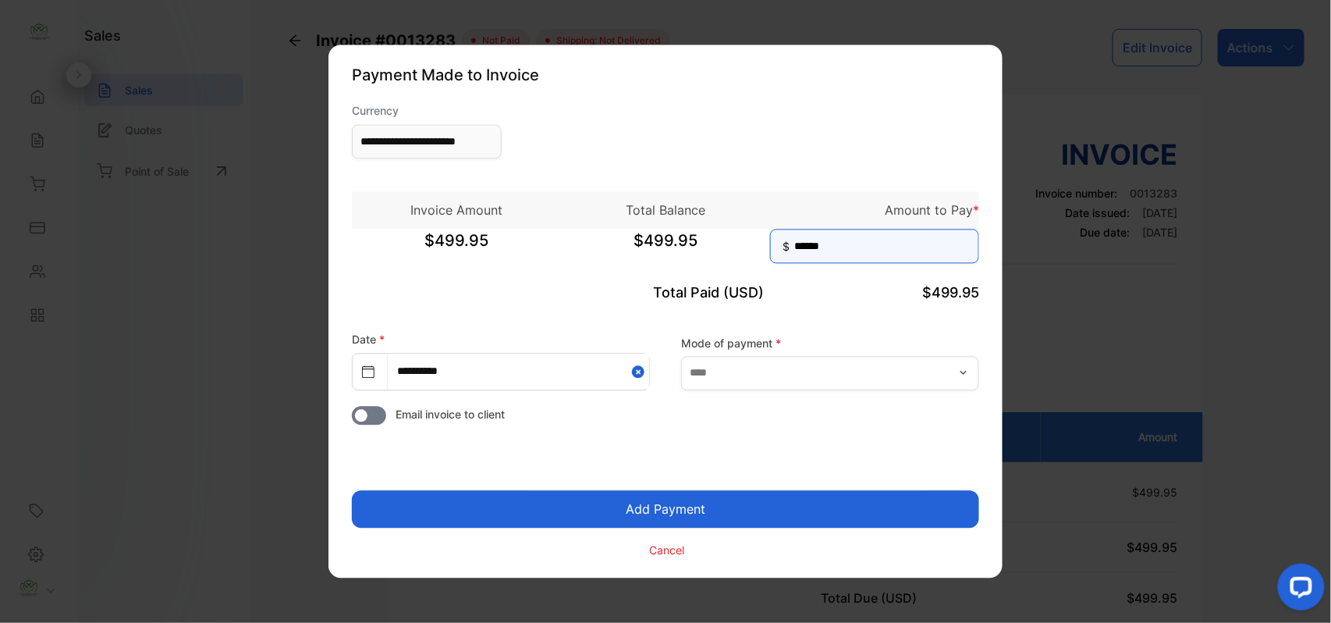
type input "******"
click at [352, 491] on button "Add Payment" at bounding box center [665, 509] width 627 height 37
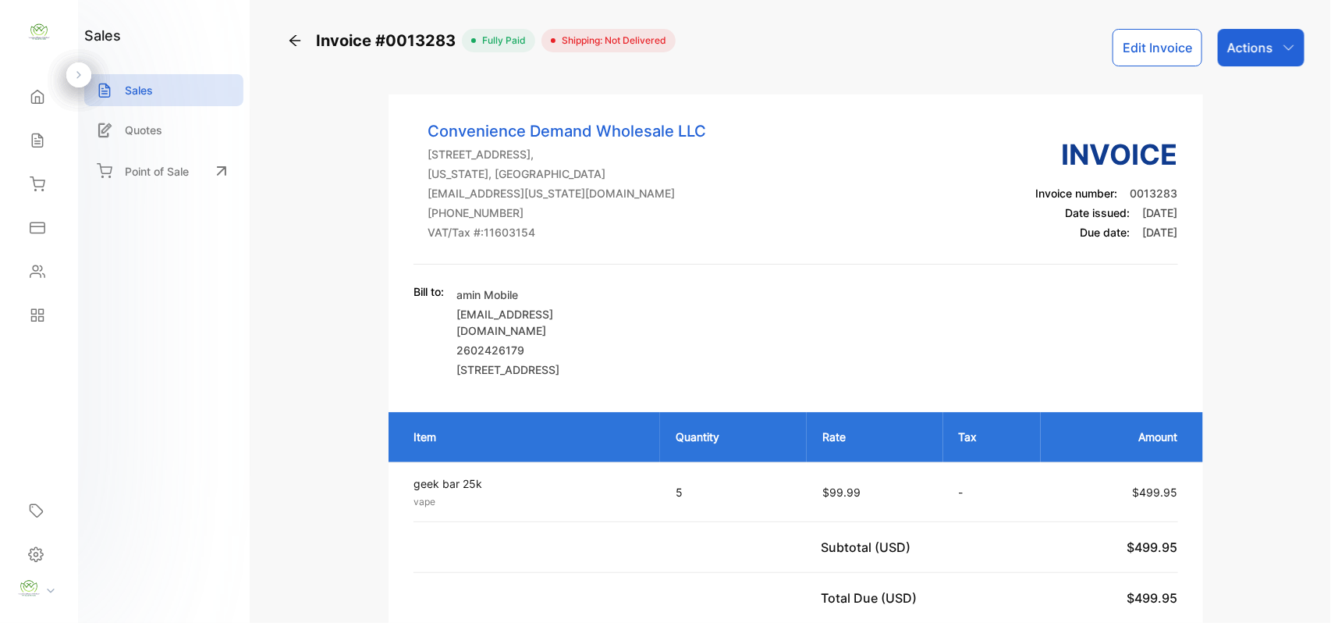
click at [1262, 41] on p "Actions" at bounding box center [1250, 47] width 46 height 19
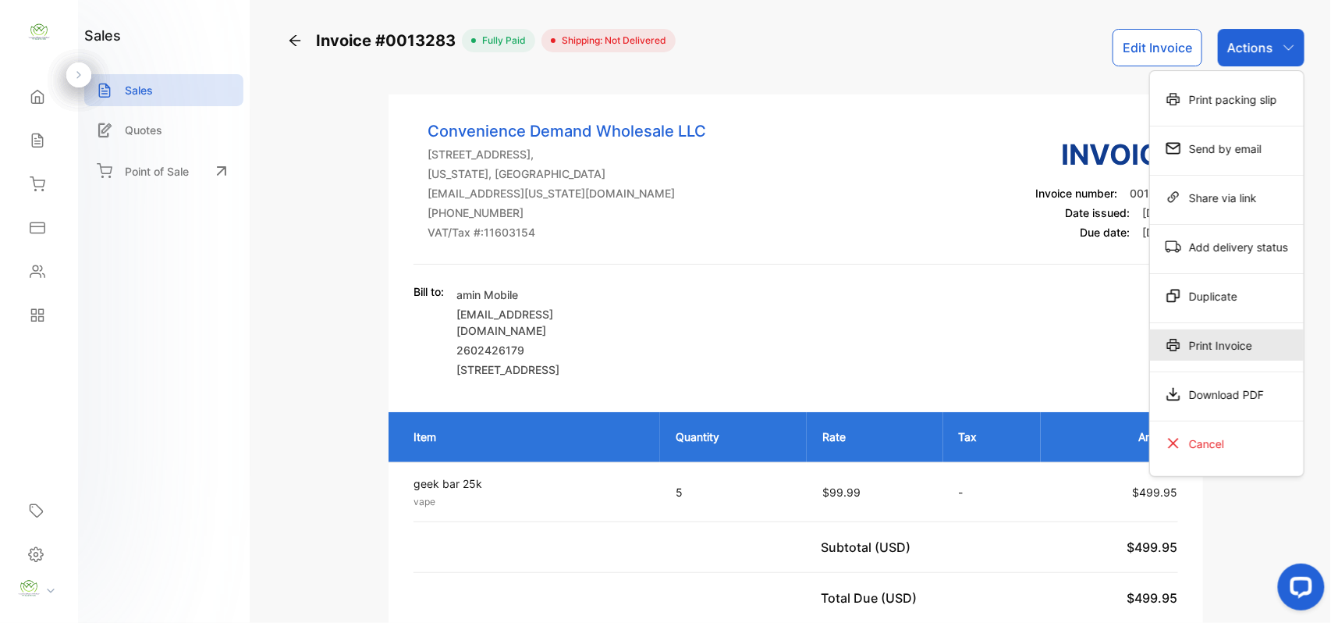
click at [1211, 336] on div "Print Invoice" at bounding box center [1227, 344] width 154 height 31
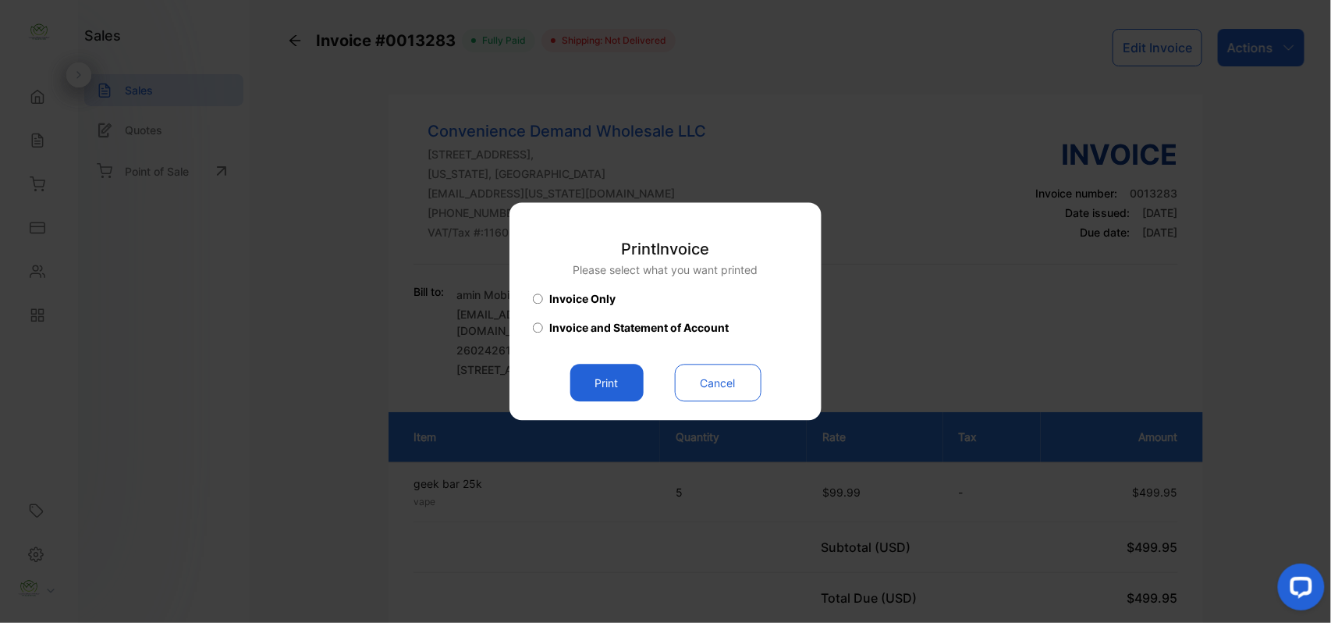
click at [600, 381] on button "Print" at bounding box center [606, 382] width 73 height 37
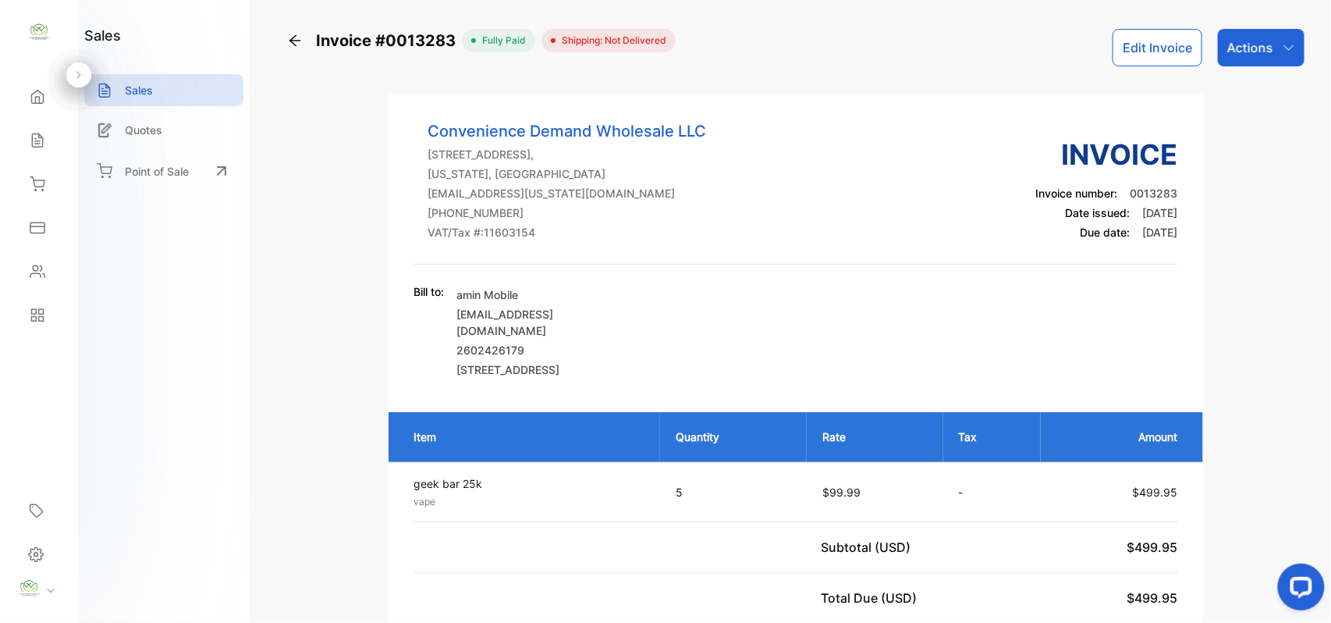
drag, startPoint x: 33, startPoint y: 268, endPoint x: 48, endPoint y: 266, distance: 15.8
click at [41, 266] on icon at bounding box center [38, 272] width 16 height 16
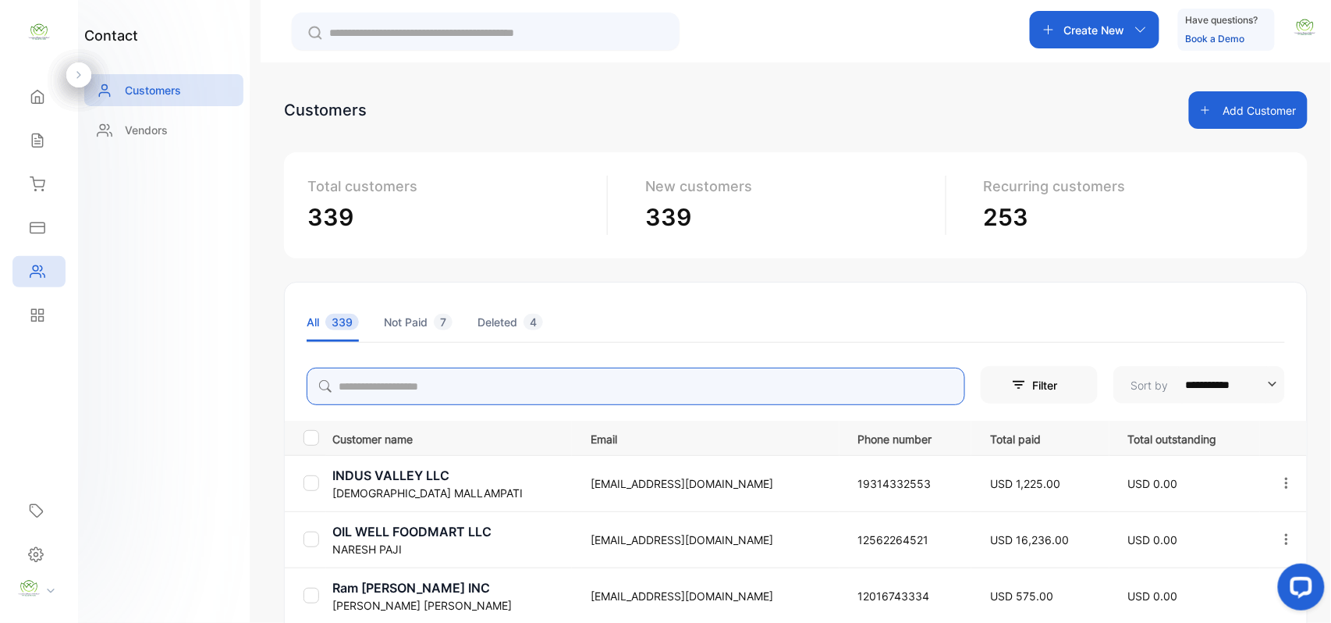
click at [420, 388] on div "**********" at bounding box center [796, 373] width 1070 height 623
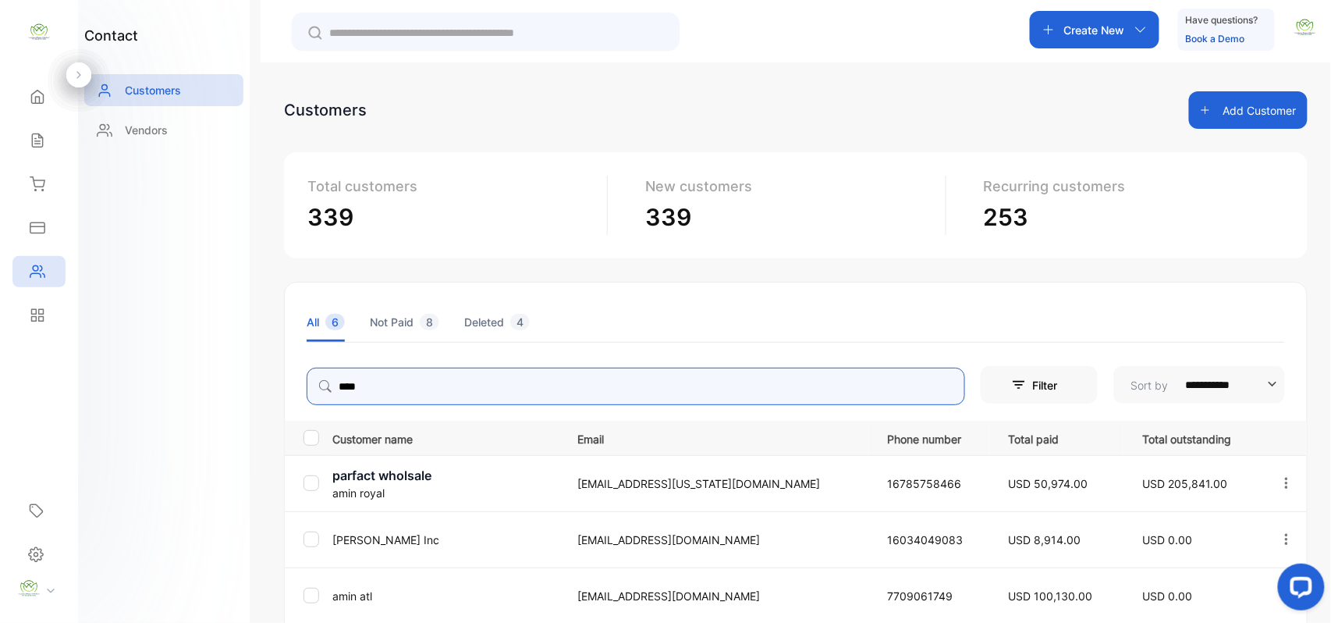
scroll to position [242, 0]
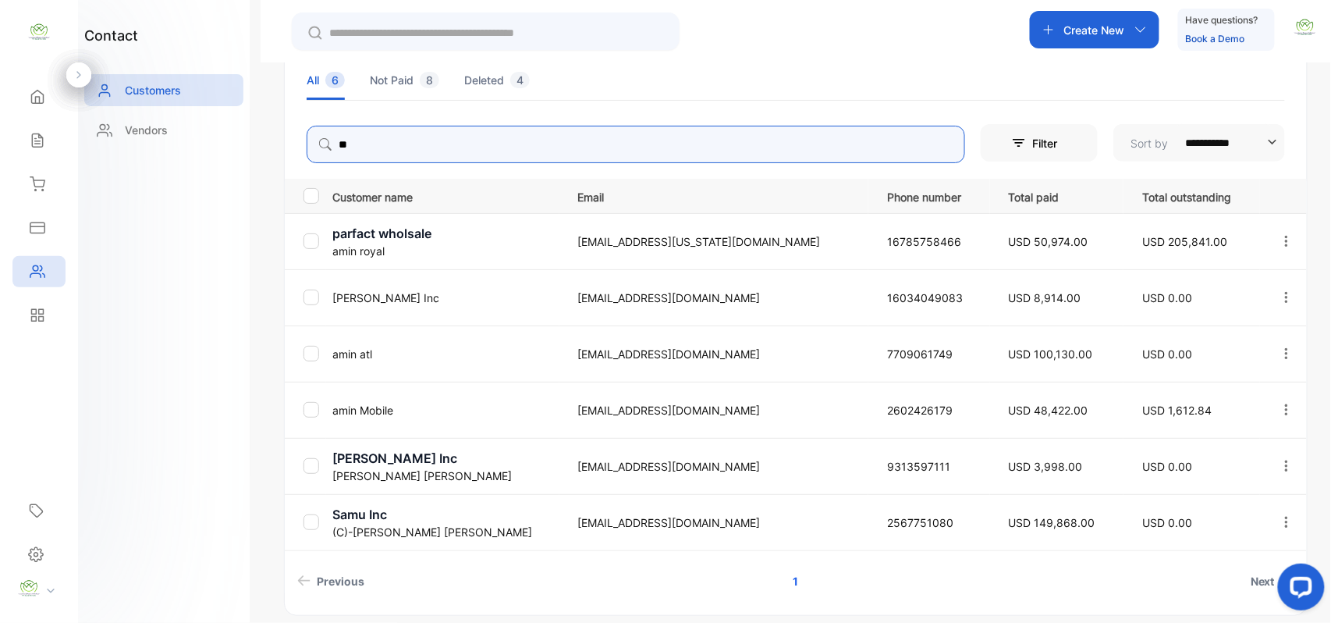
type input "*"
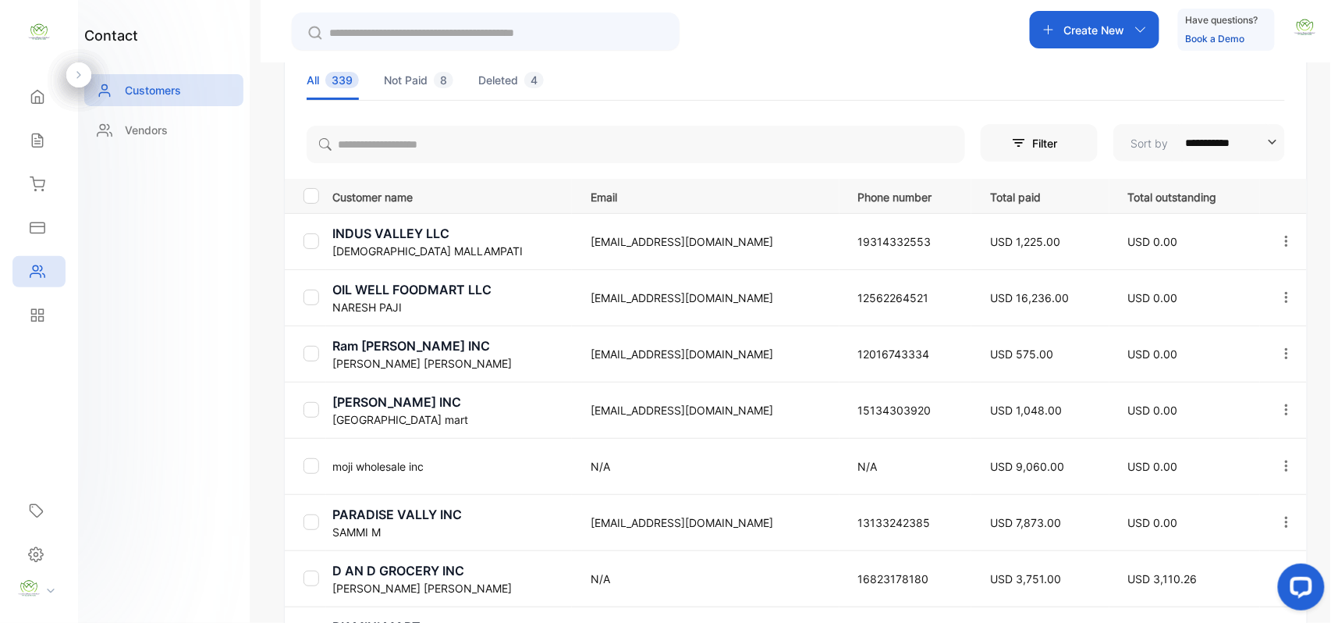
click at [31, 144] on icon at bounding box center [38, 141] width 16 height 16
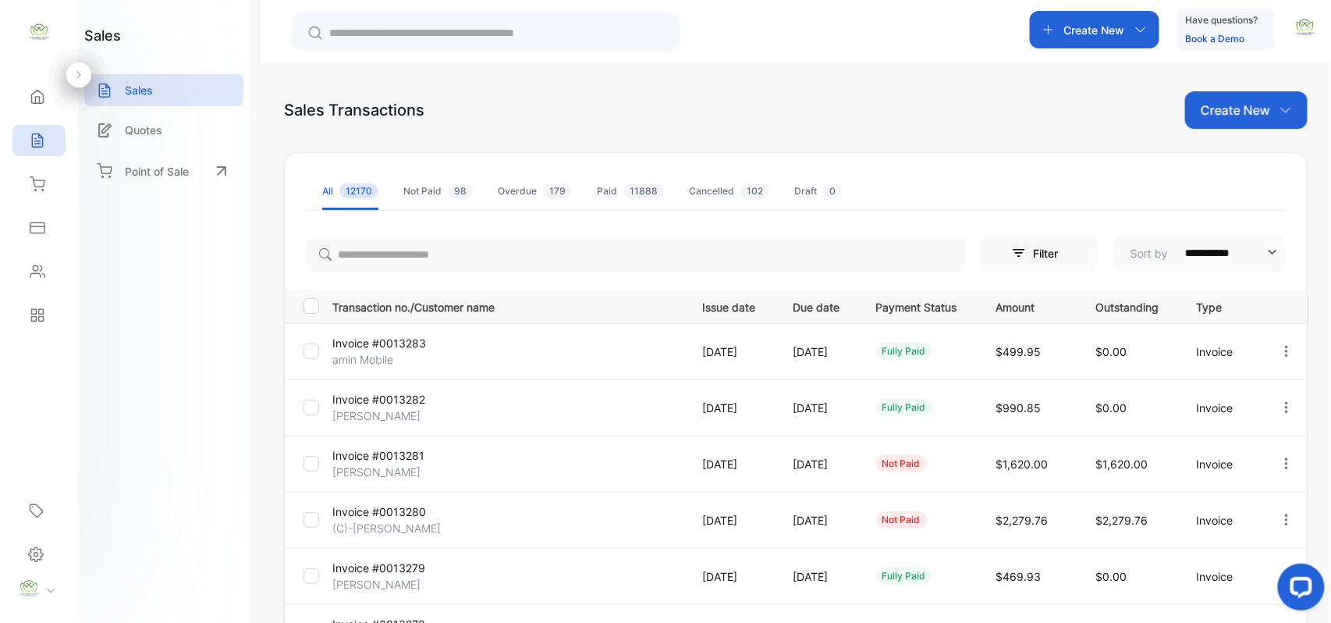
click at [1262, 114] on p "Create New" at bounding box center [1235, 110] width 69 height 19
click at [1253, 151] on div "Invoice" at bounding box center [1252, 161] width 109 height 31
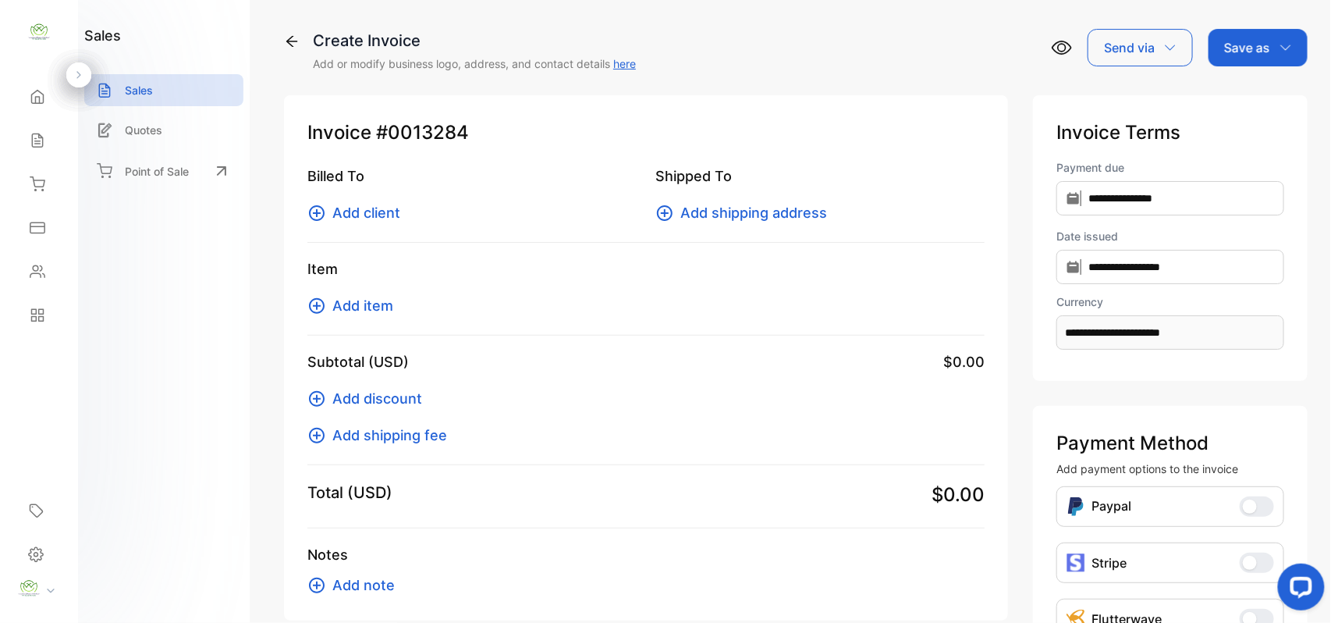
click at [357, 213] on span "Add client" at bounding box center [366, 212] width 68 height 21
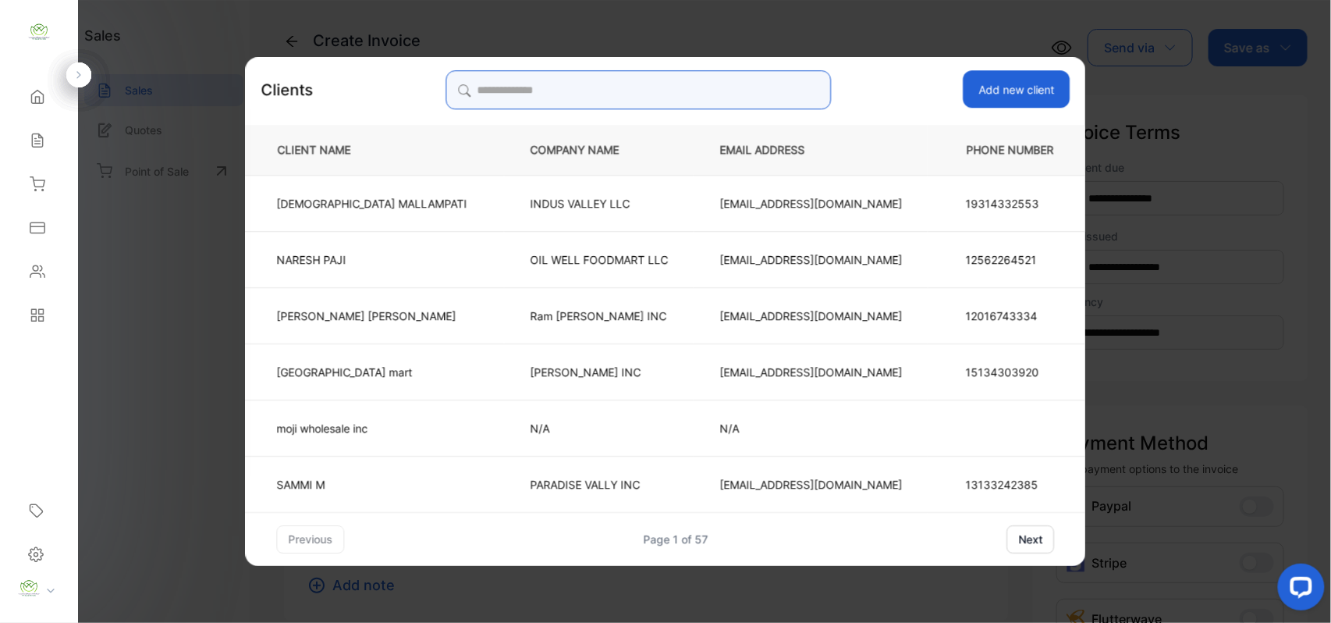
click at [622, 98] on input "search" at bounding box center [638, 89] width 385 height 39
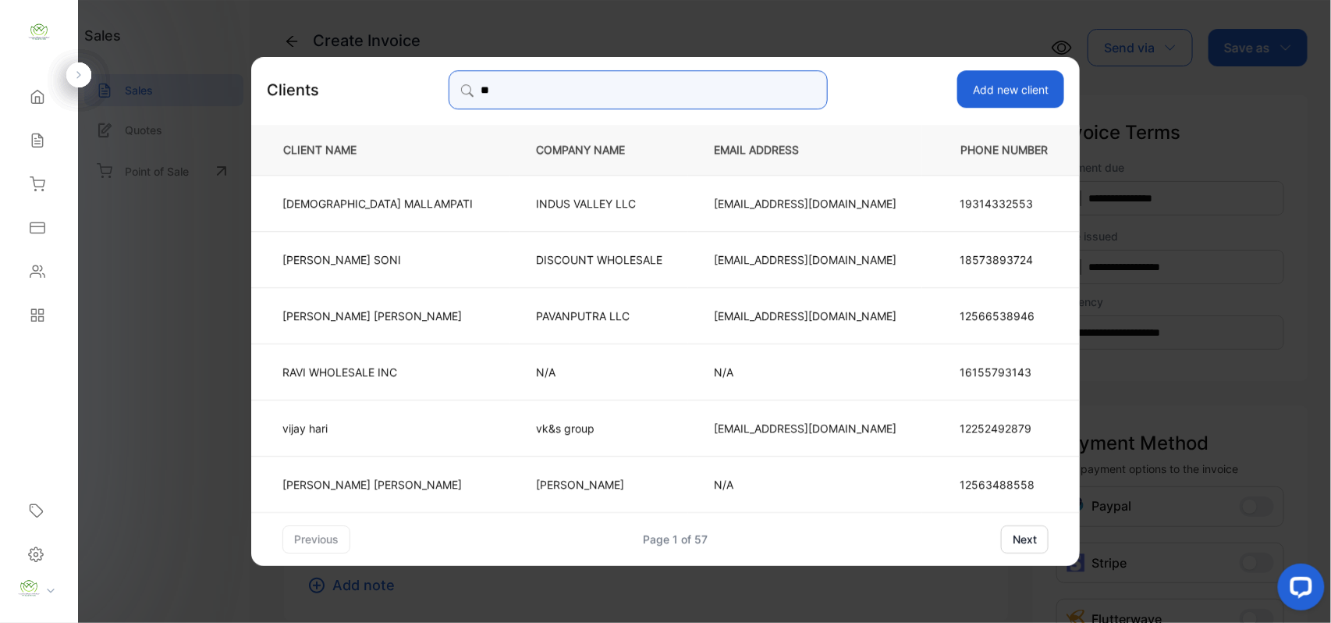
type input "**"
click at [376, 201] on p "VISHNU MALLAMPATI" at bounding box center [377, 202] width 190 height 16
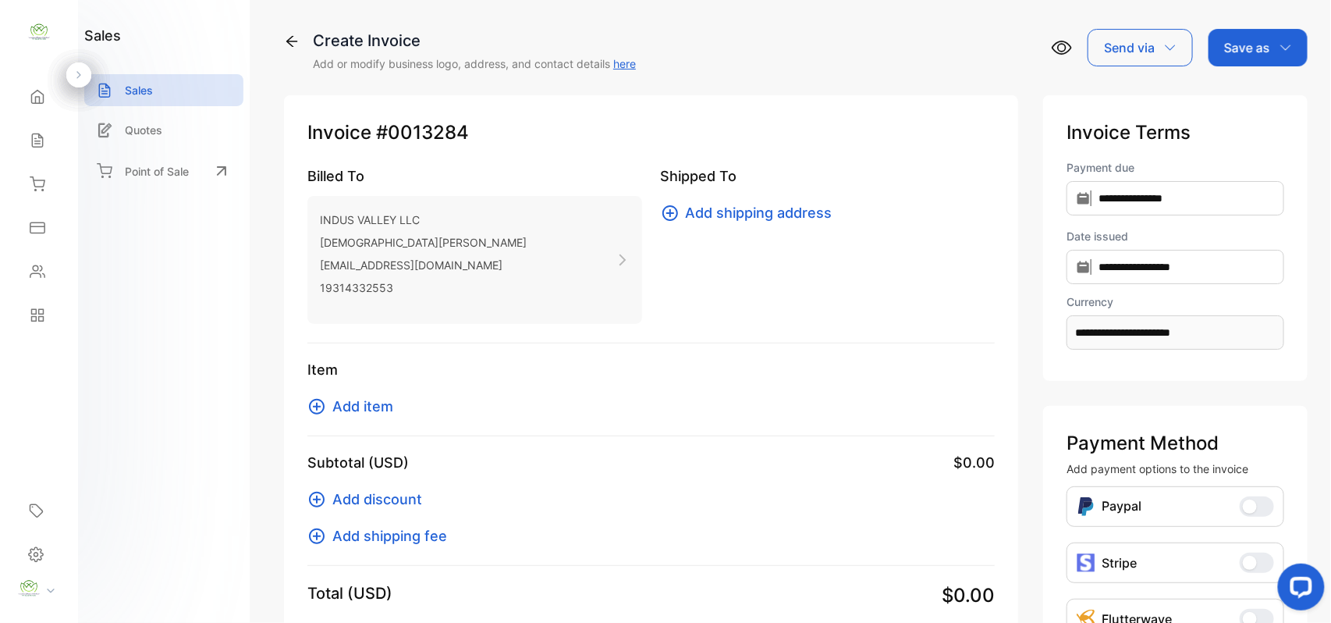
click at [370, 401] on span "Add item" at bounding box center [362, 406] width 61 height 21
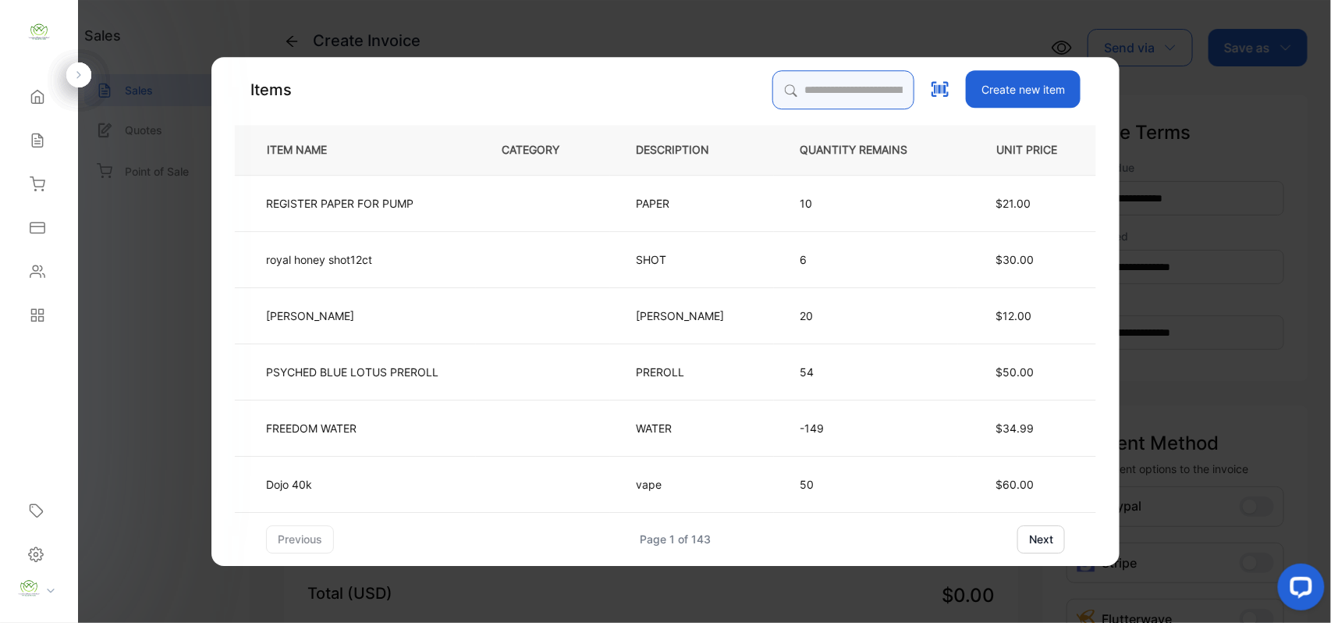
click at [772, 80] on input "search" at bounding box center [843, 89] width 142 height 39
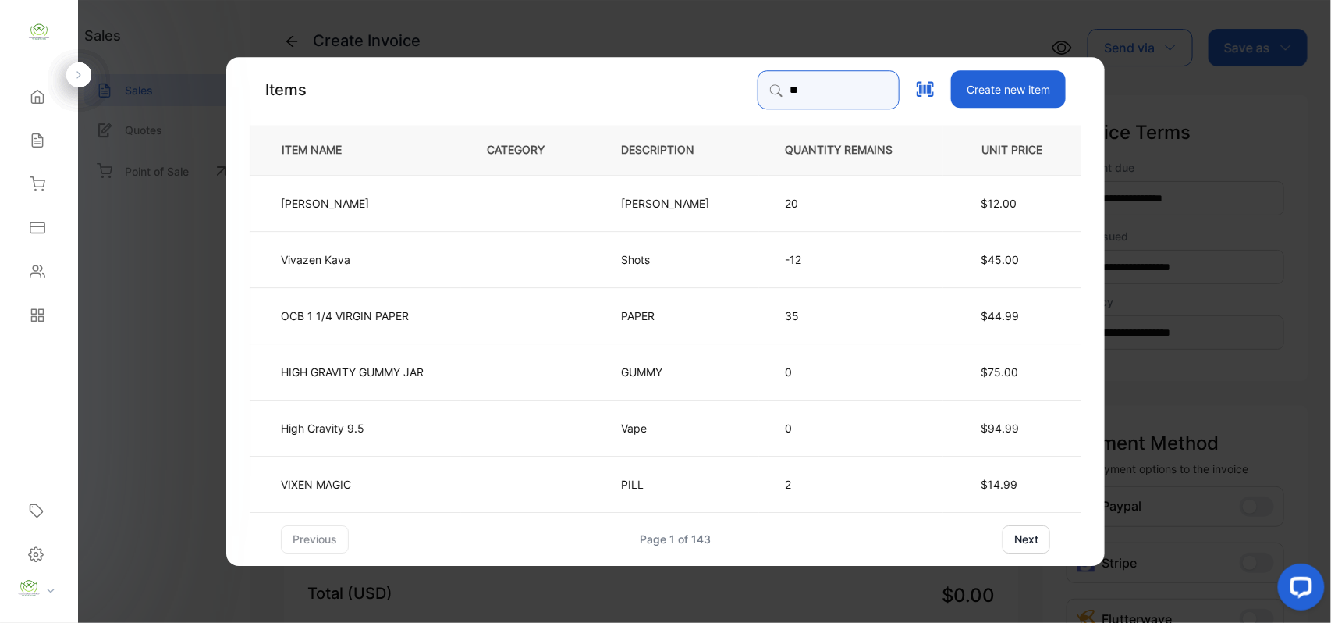
click at [759, 91] on input "**" at bounding box center [829, 89] width 142 height 39
type input "*"
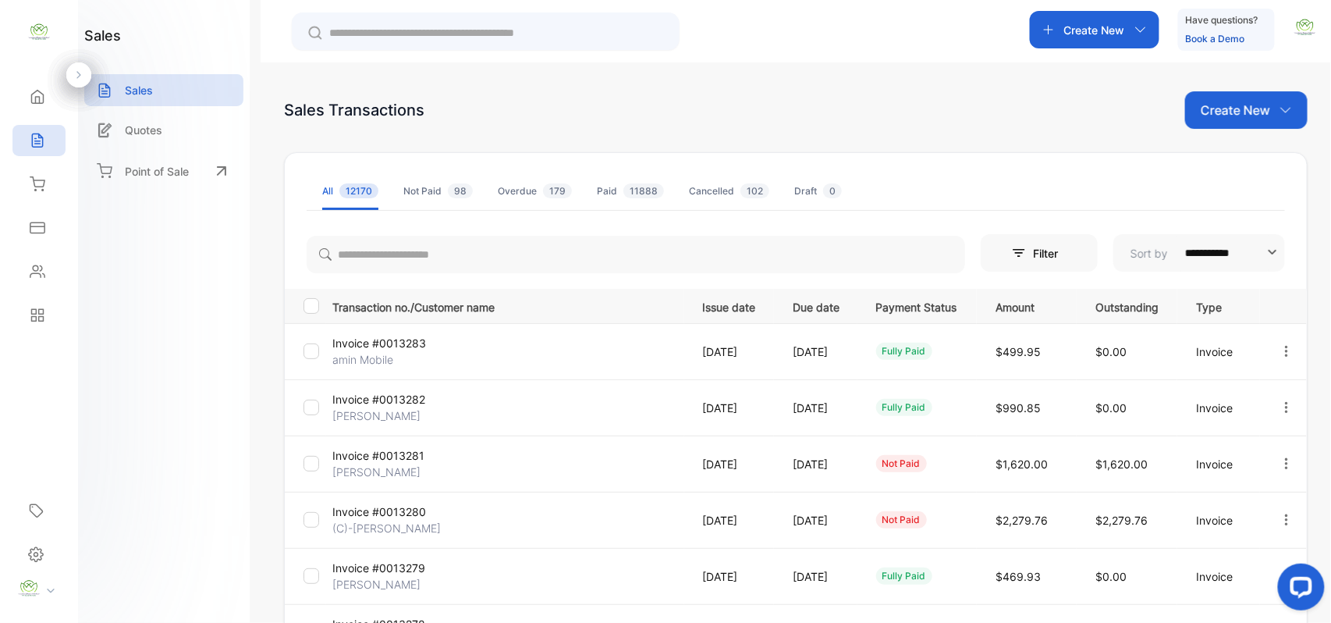
drag, startPoint x: 1253, startPoint y: 109, endPoint x: 1264, endPoint y: 105, distance: 11.9
click at [1256, 108] on p "Create New" at bounding box center [1235, 110] width 69 height 19
click at [1249, 158] on span "Invoice" at bounding box center [1248, 162] width 37 height 16
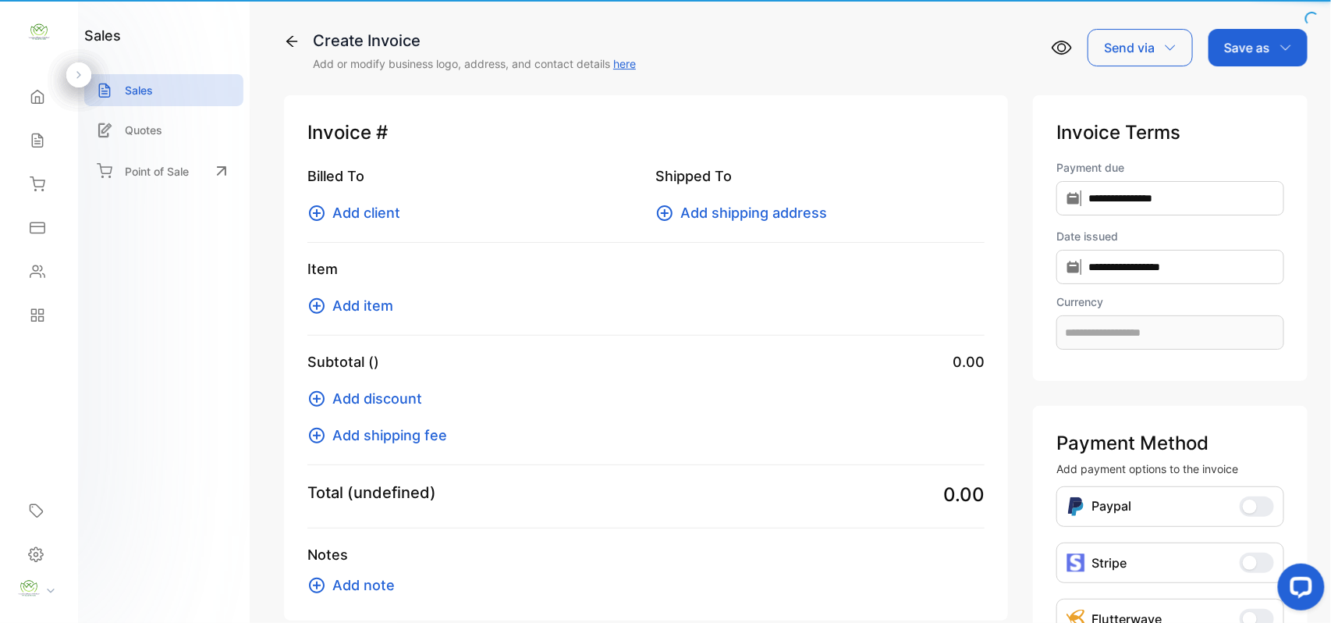
type input "**********"
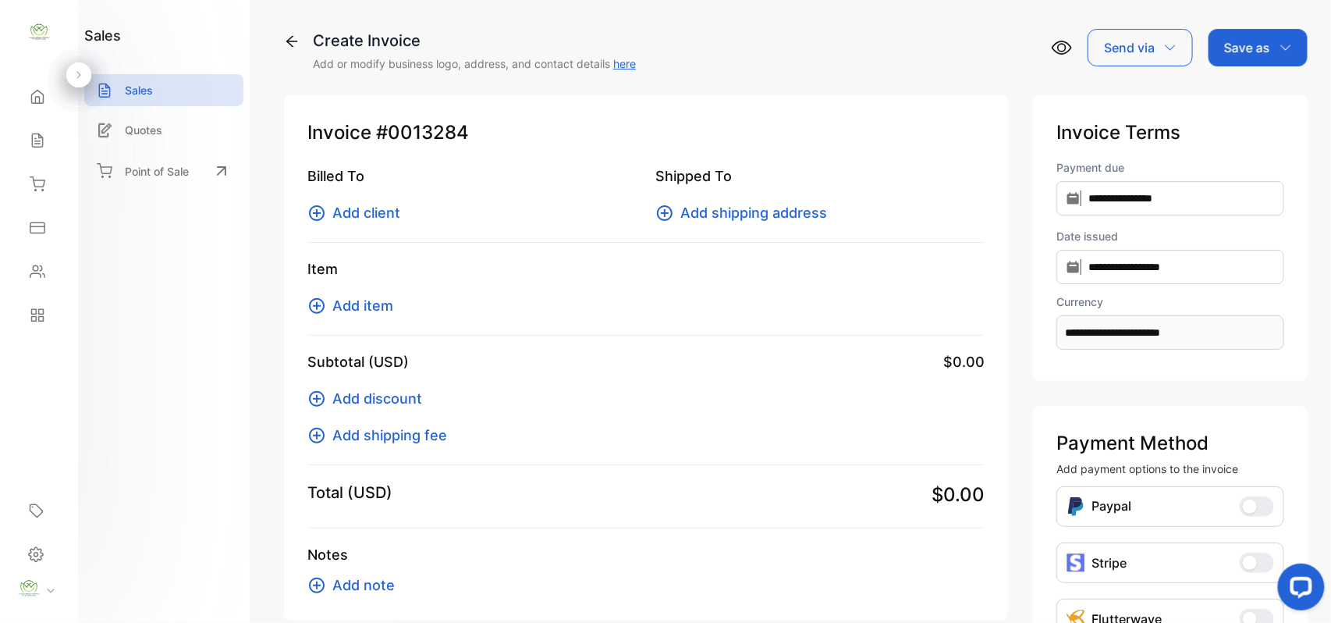
click at [385, 214] on span "Add client" at bounding box center [366, 212] width 68 height 21
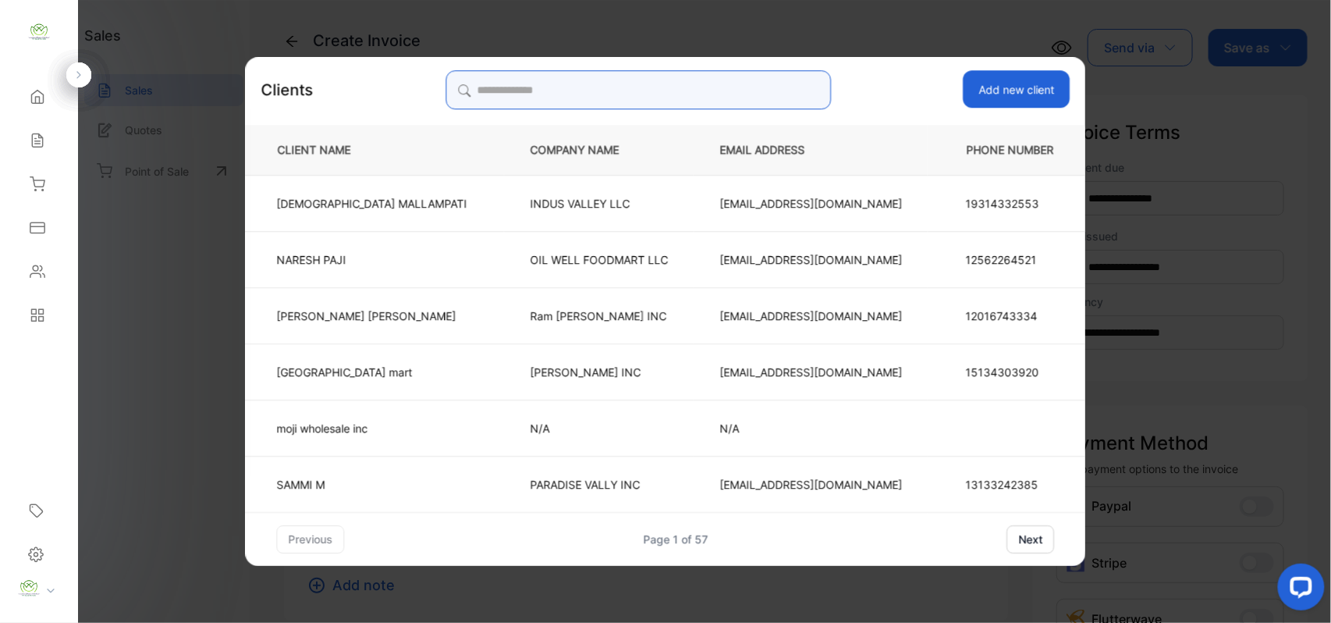
click at [506, 86] on input "search" at bounding box center [638, 89] width 385 height 39
click at [372, 203] on p "VISHNU MALLAMPATI" at bounding box center [372, 202] width 190 height 16
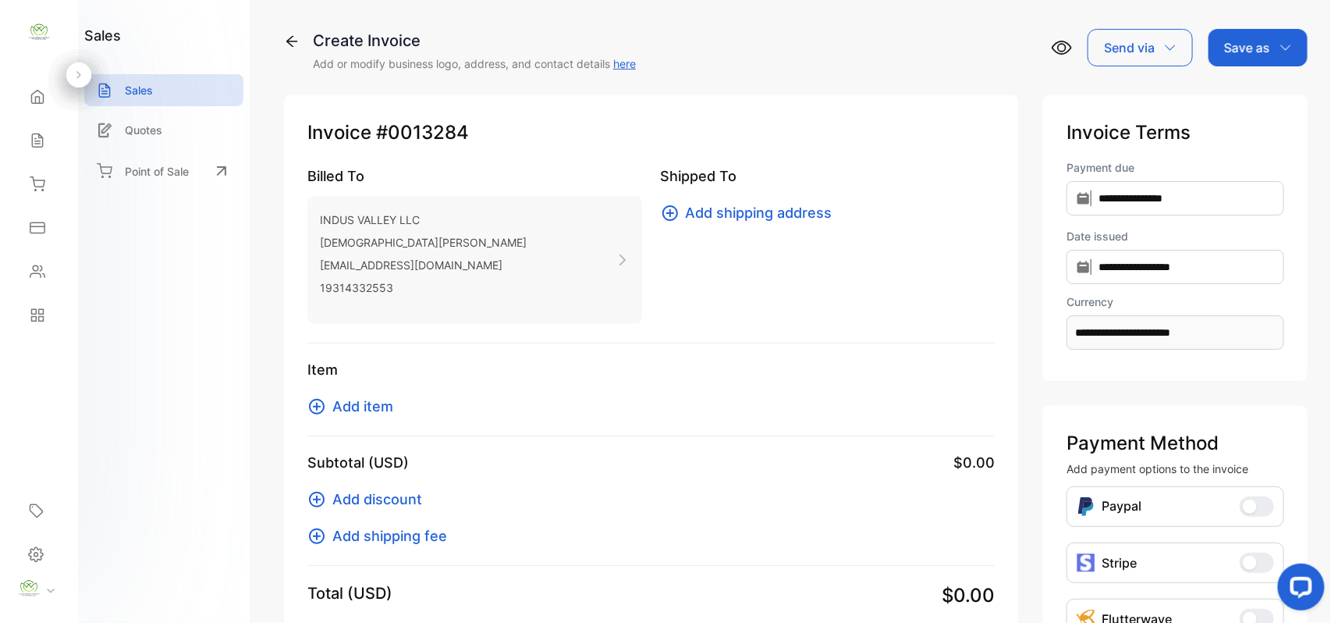
click at [366, 409] on span "Add item" at bounding box center [362, 406] width 61 height 21
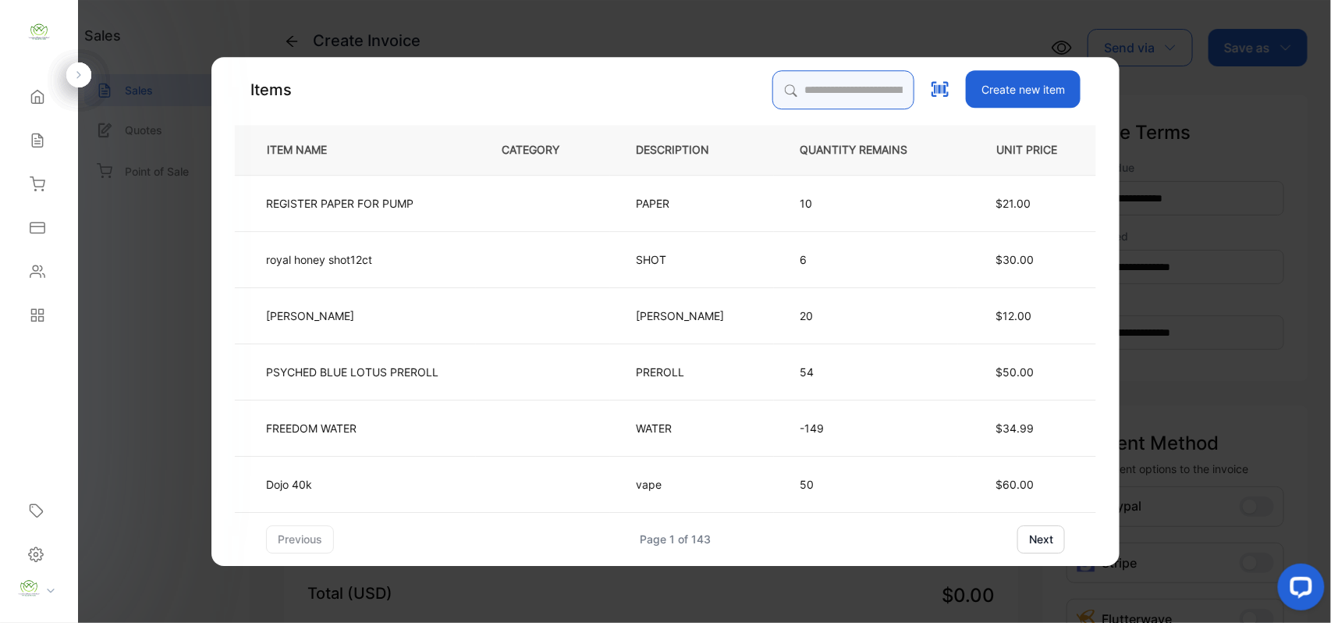
click at [794, 87] on input "search" at bounding box center [843, 89] width 142 height 39
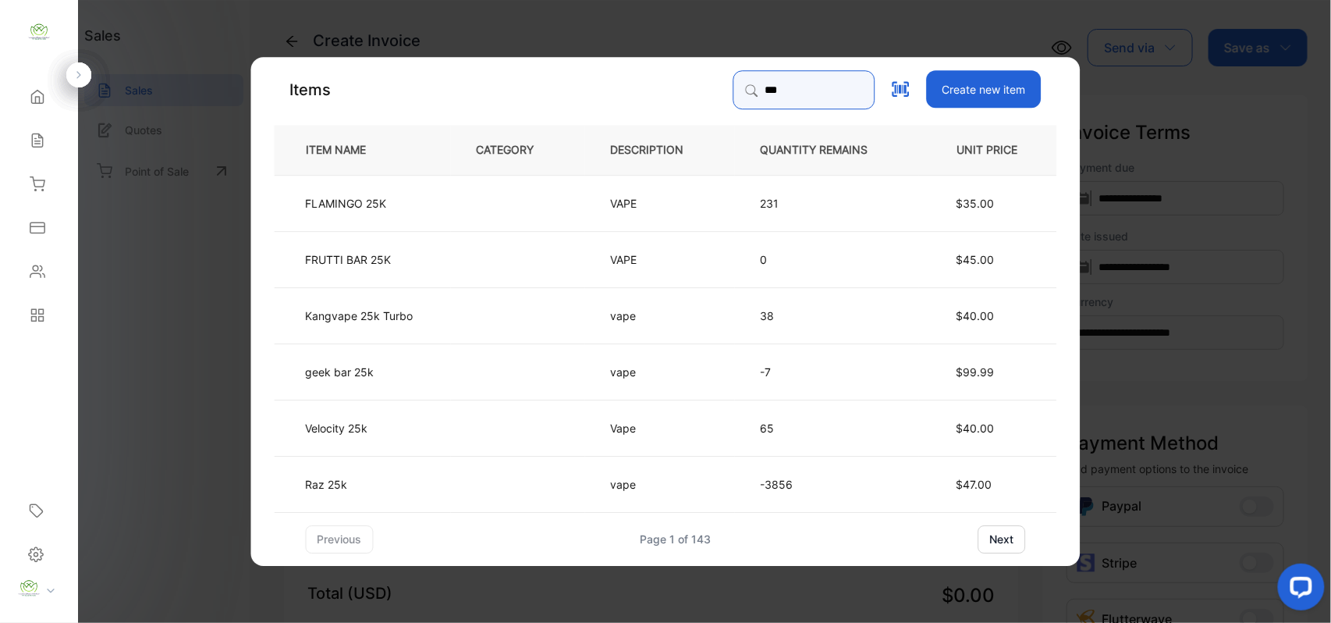
type input "***"
click at [395, 375] on td "geek bar 25k" at bounding box center [363, 371] width 176 height 56
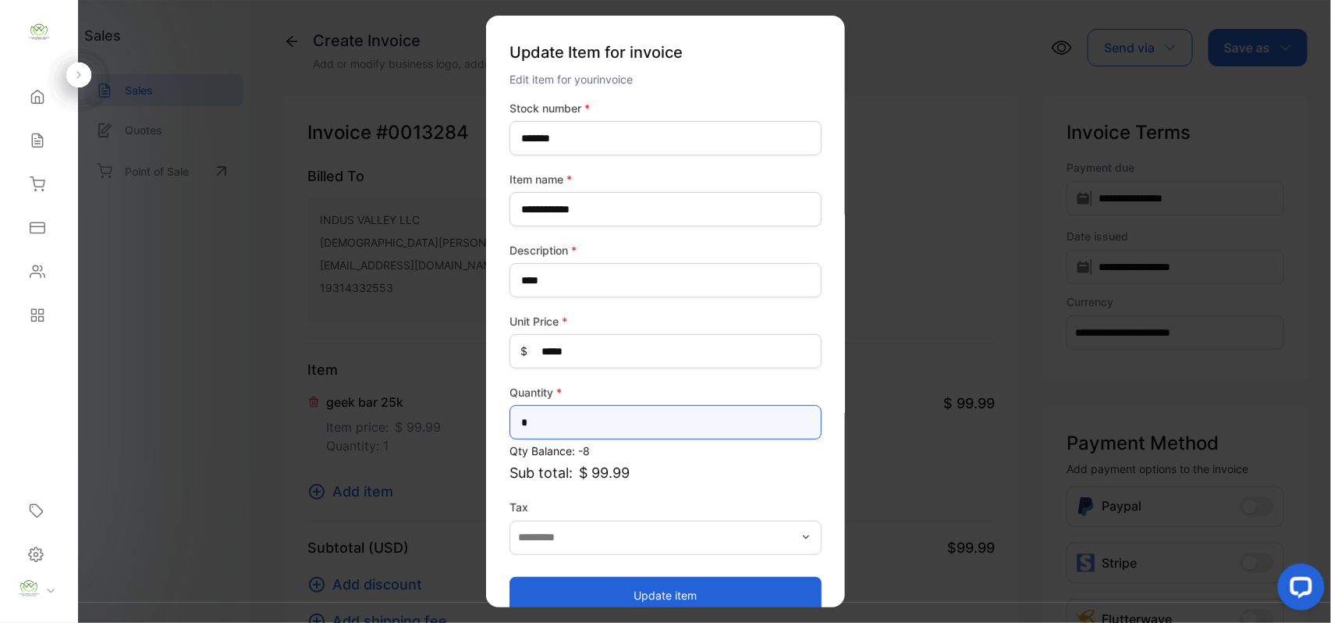
click at [540, 423] on input "*" at bounding box center [666, 422] width 312 height 34
type input "**"
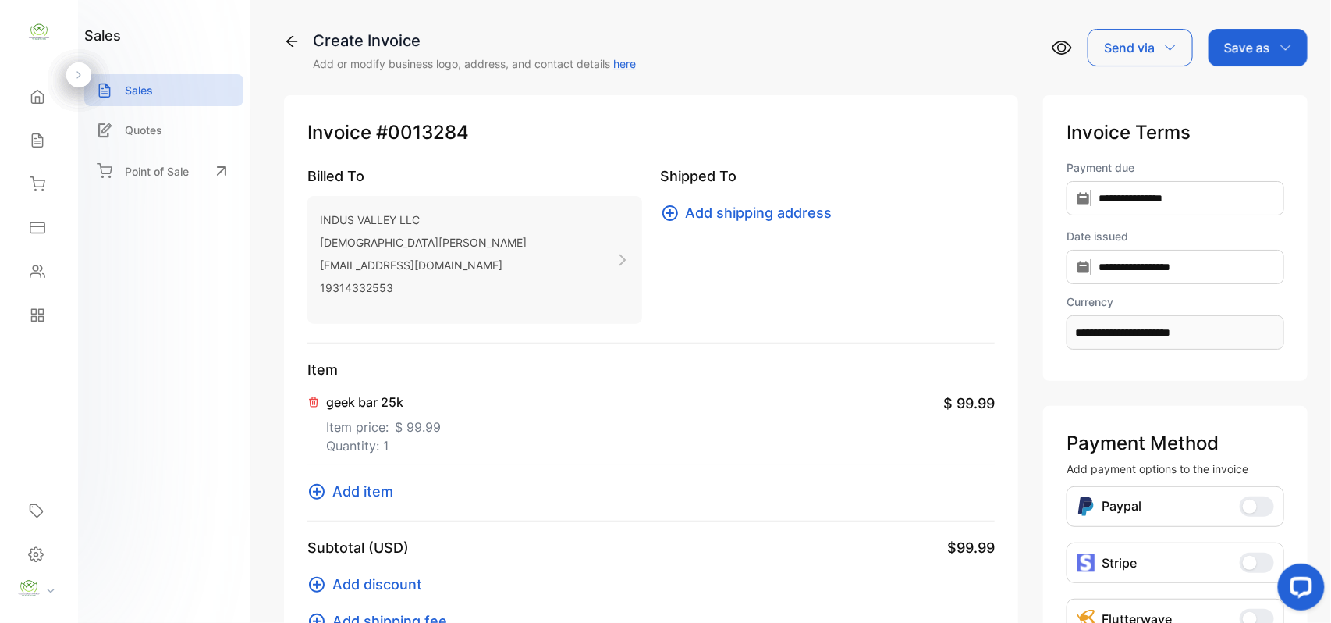
click at [366, 494] on span "Add item" at bounding box center [362, 491] width 61 height 21
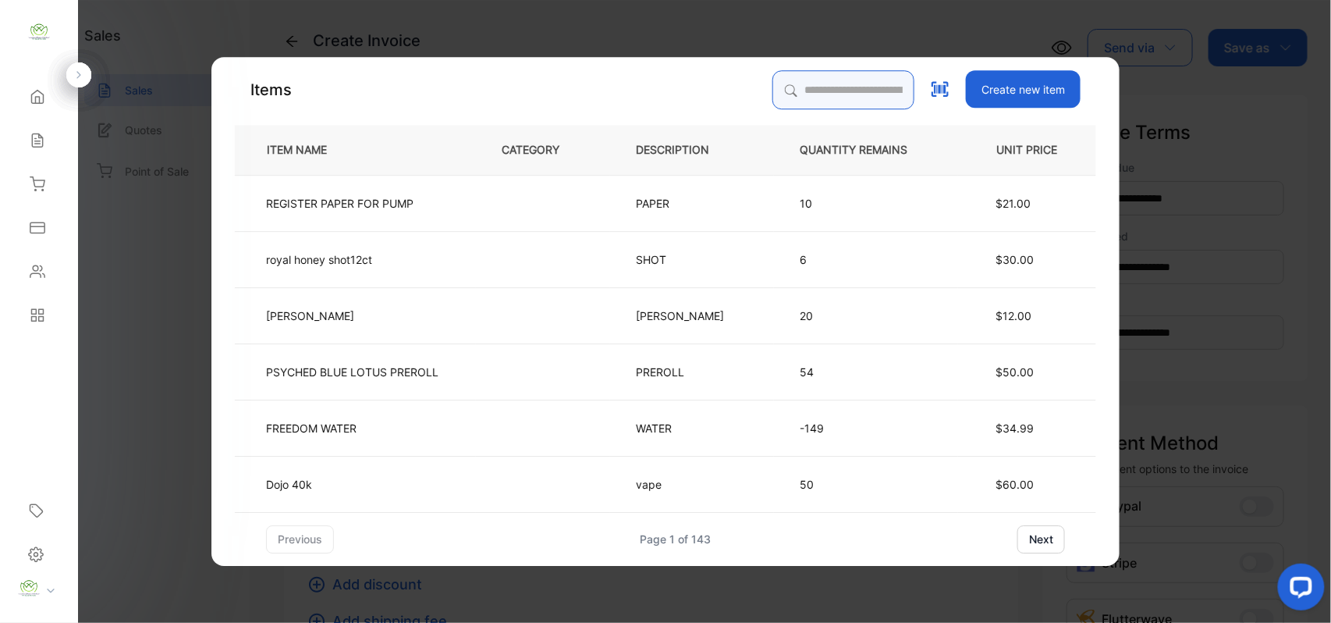
drag, startPoint x: 821, startPoint y: 82, endPoint x: 800, endPoint y: 75, distance: 22.2
click at [810, 83] on input "search" at bounding box center [843, 89] width 142 height 39
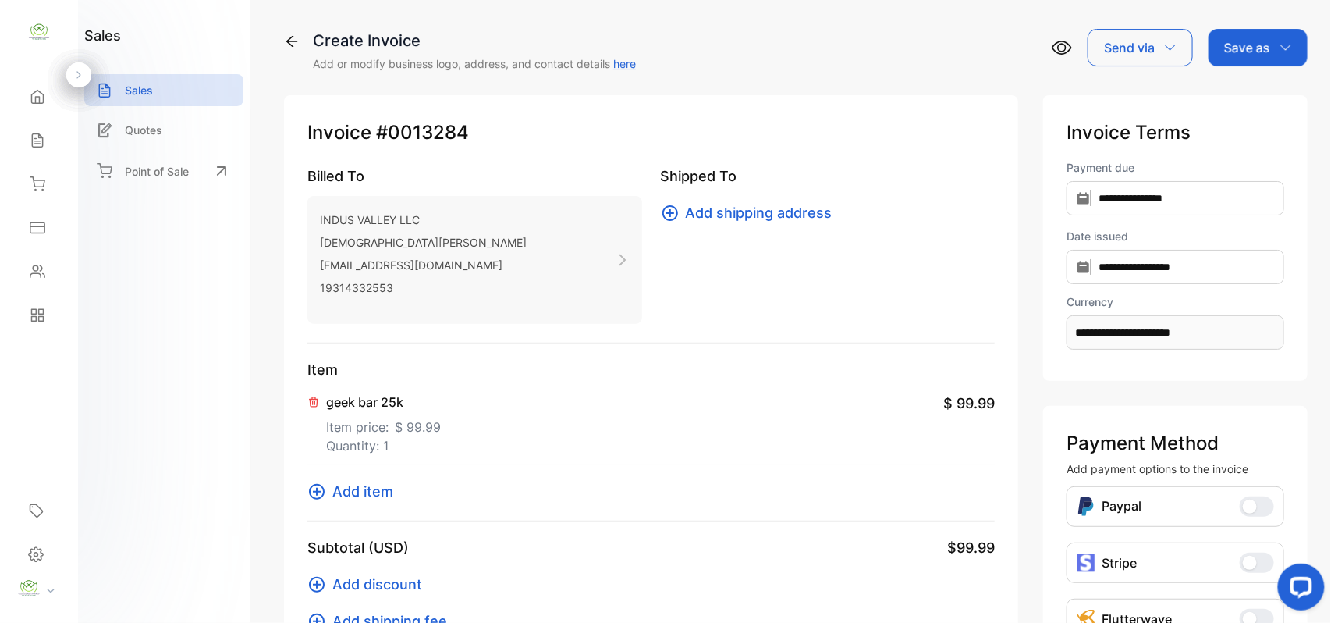
drag, startPoint x: 780, startPoint y: 9, endPoint x: 766, endPoint y: 16, distance: 15.4
click at [353, 445] on p "Quantity: 1" at bounding box center [383, 445] width 115 height 19
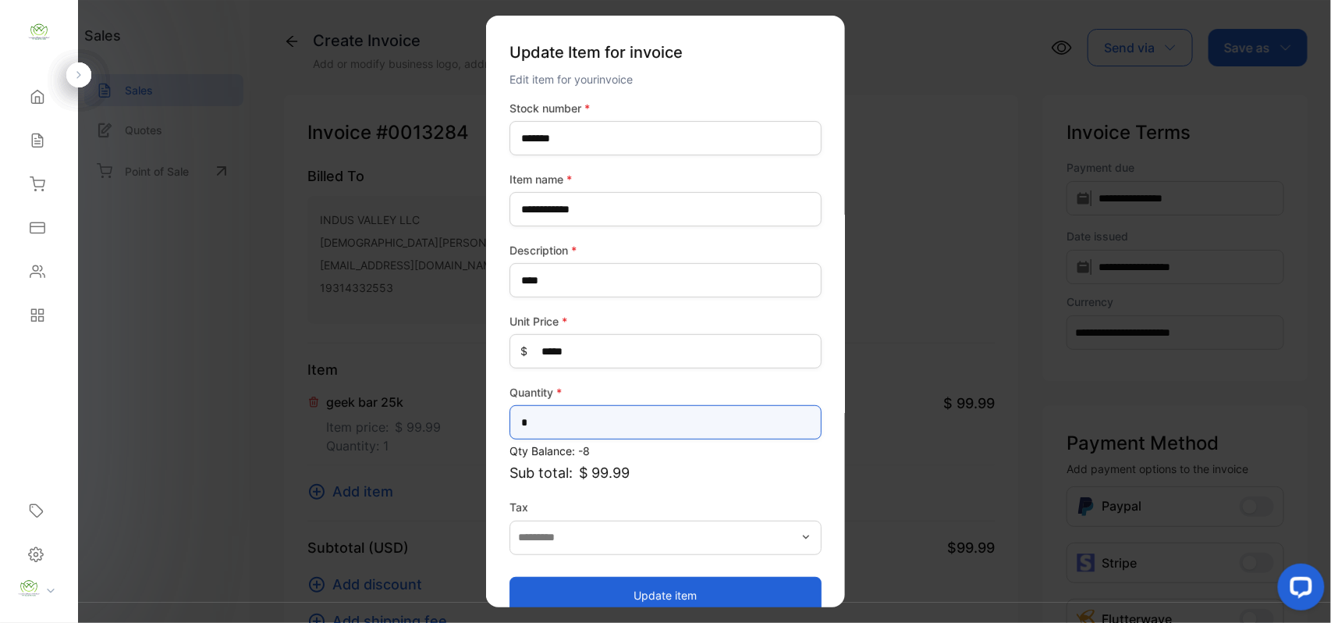
drag, startPoint x: 587, startPoint y: 410, endPoint x: 577, endPoint y: 419, distance: 12.7
click at [577, 419] on input "*" at bounding box center [666, 422] width 312 height 34
type input "**"
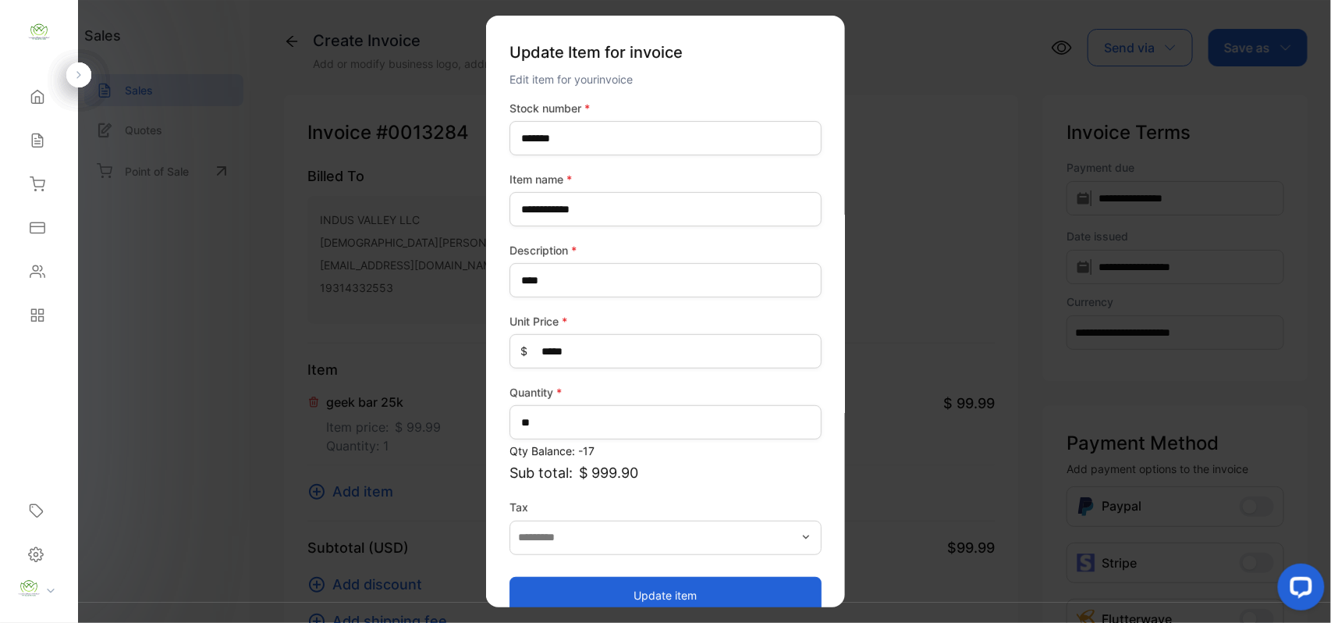
click at [584, 587] on button "Update item" at bounding box center [666, 594] width 312 height 37
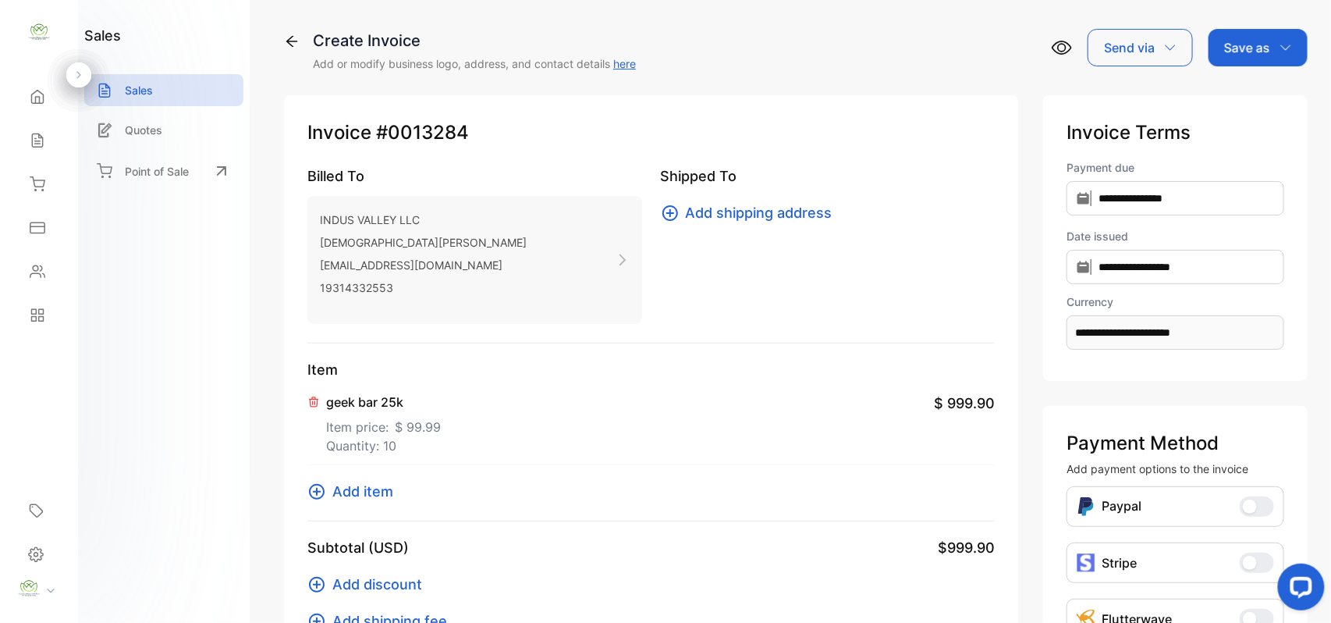
click at [348, 495] on span "Add item" at bounding box center [362, 491] width 61 height 21
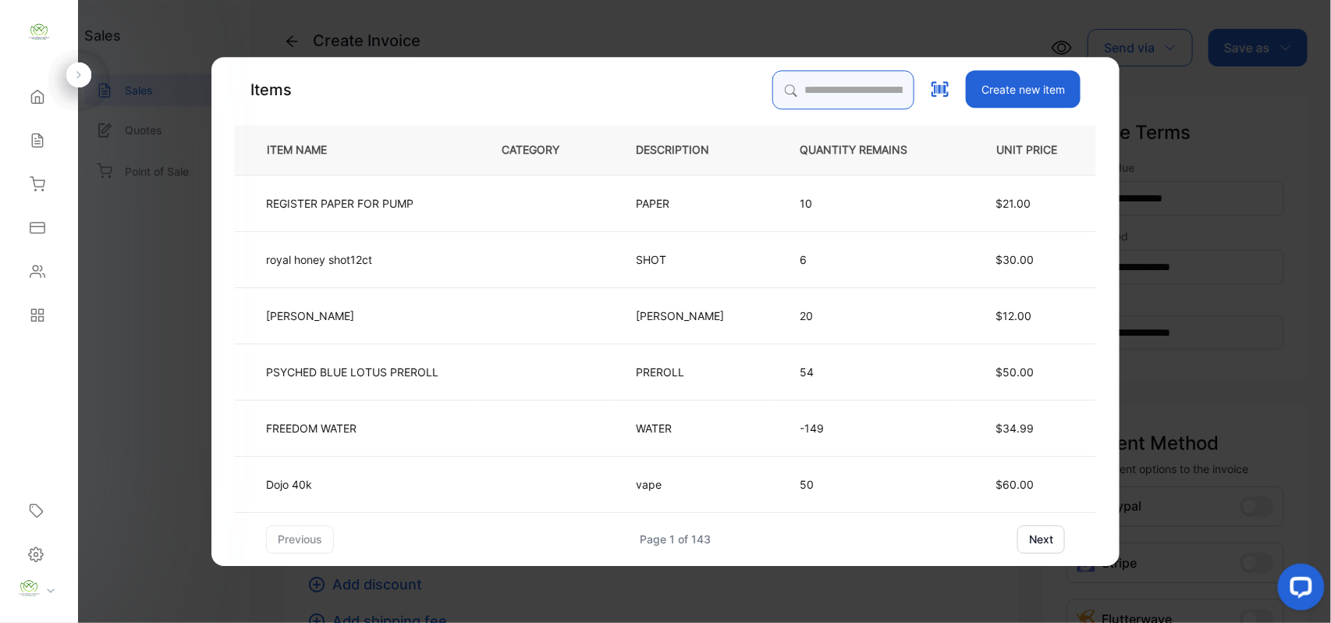
click at [826, 91] on input "search" at bounding box center [843, 89] width 142 height 39
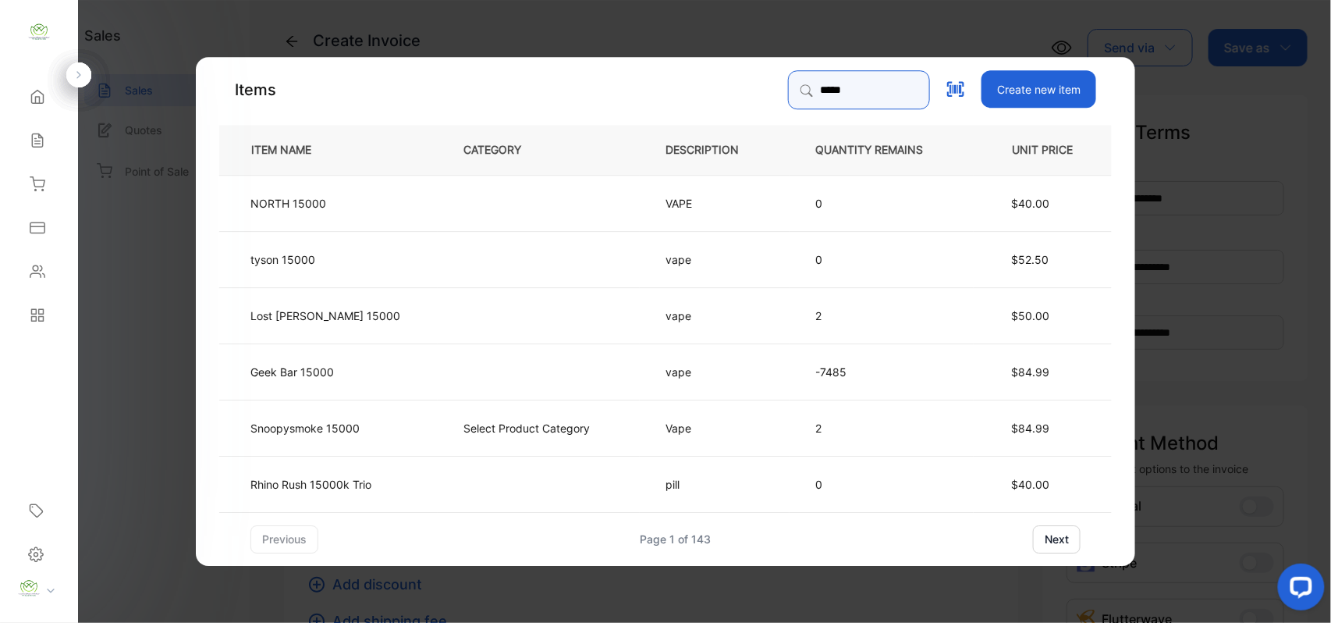
type input "*****"
click at [496, 373] on td at bounding box center [539, 371] width 202 height 56
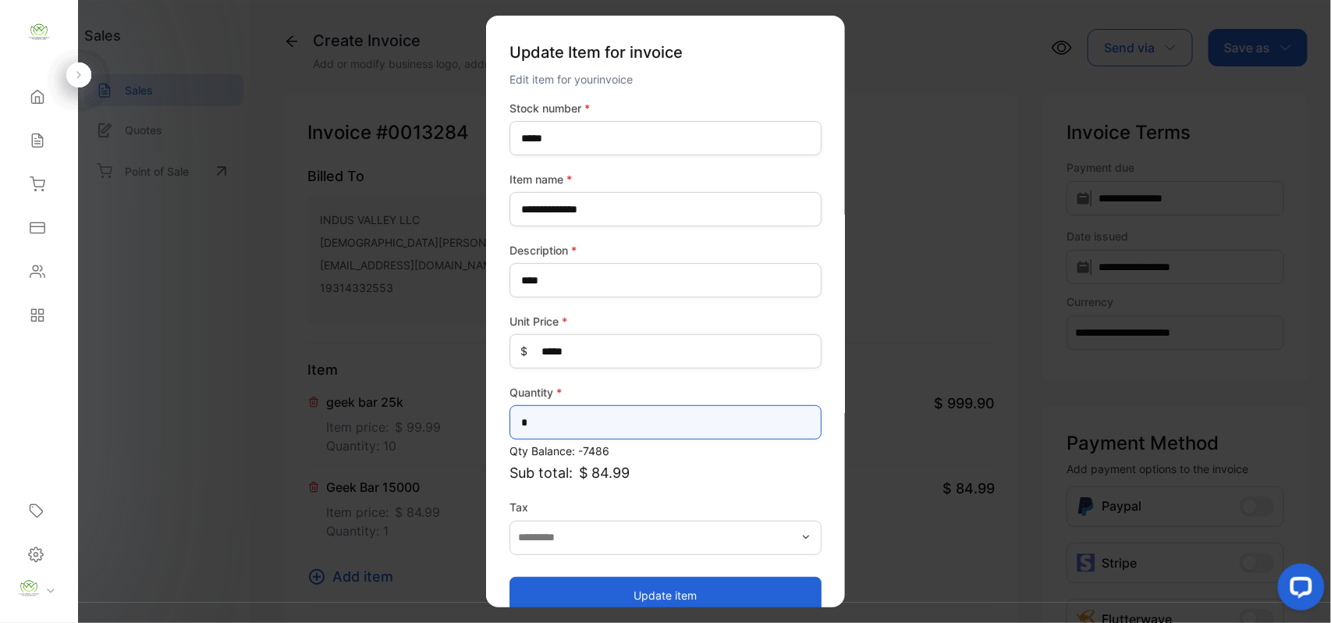
click at [602, 435] on input "*" at bounding box center [666, 422] width 312 height 34
type input "*"
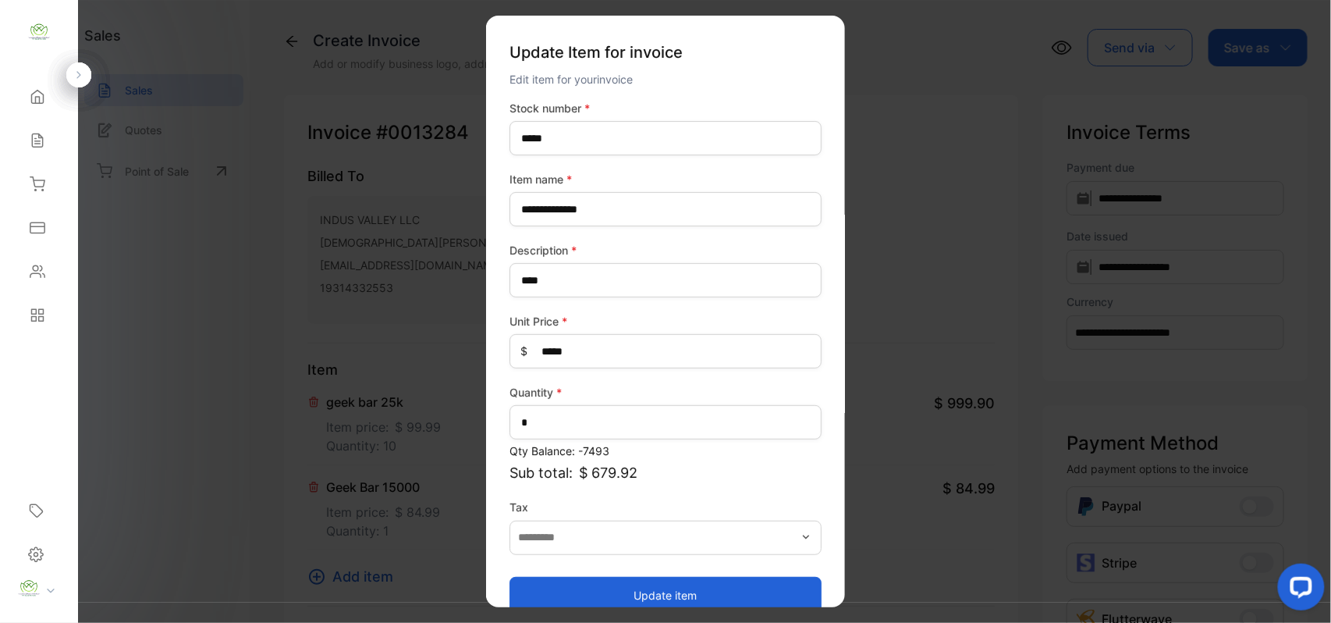
click at [602, 581] on button "Update item" at bounding box center [666, 594] width 312 height 37
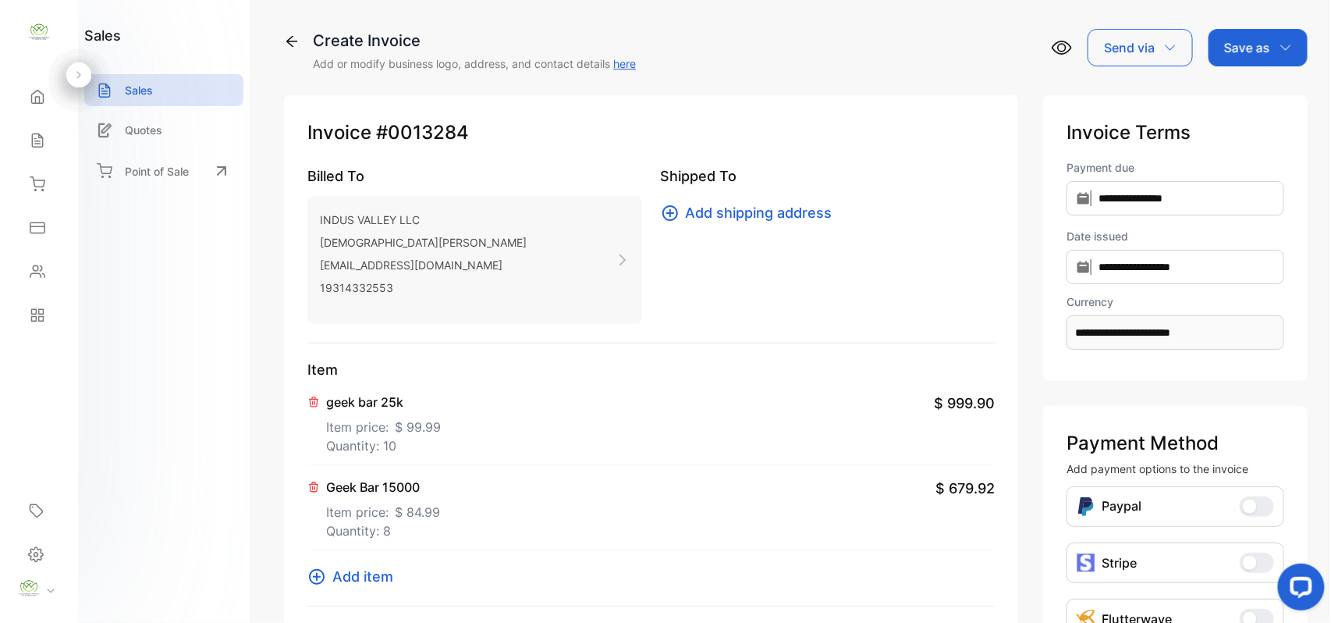
click at [365, 571] on span "Add item" at bounding box center [362, 576] width 61 height 21
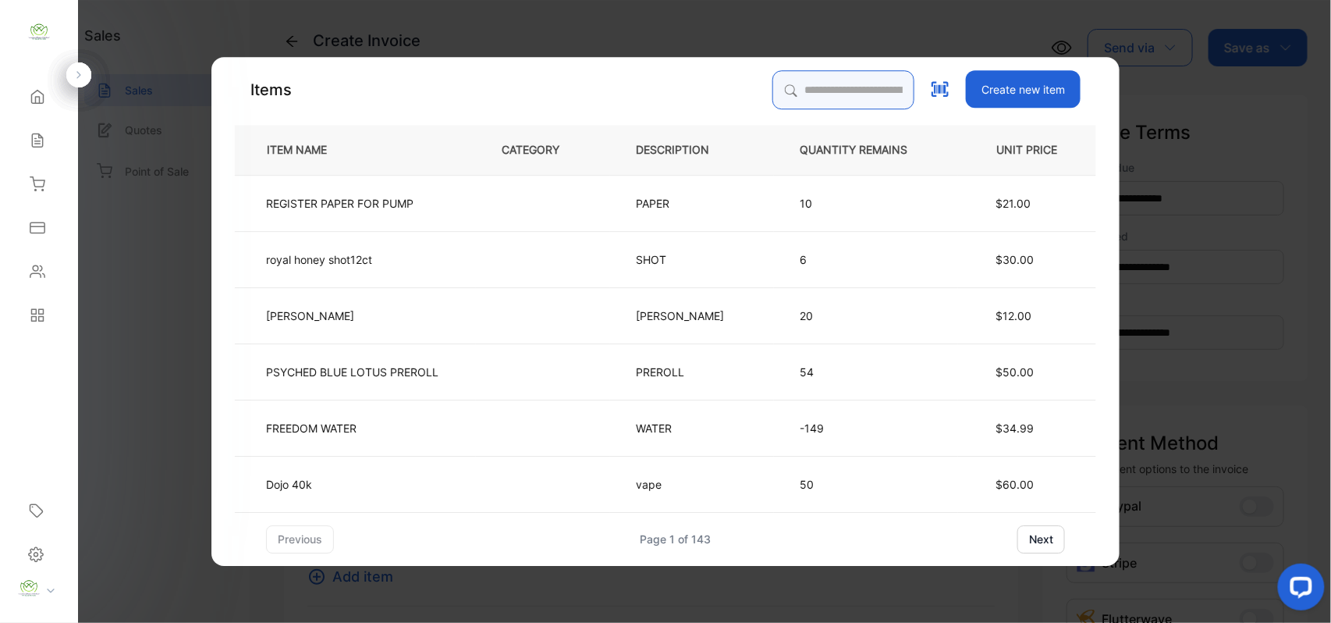
drag, startPoint x: 774, startPoint y: 81, endPoint x: 775, endPoint y: 69, distance: 11.7
click at [775, 70] on input "search" at bounding box center [843, 89] width 142 height 39
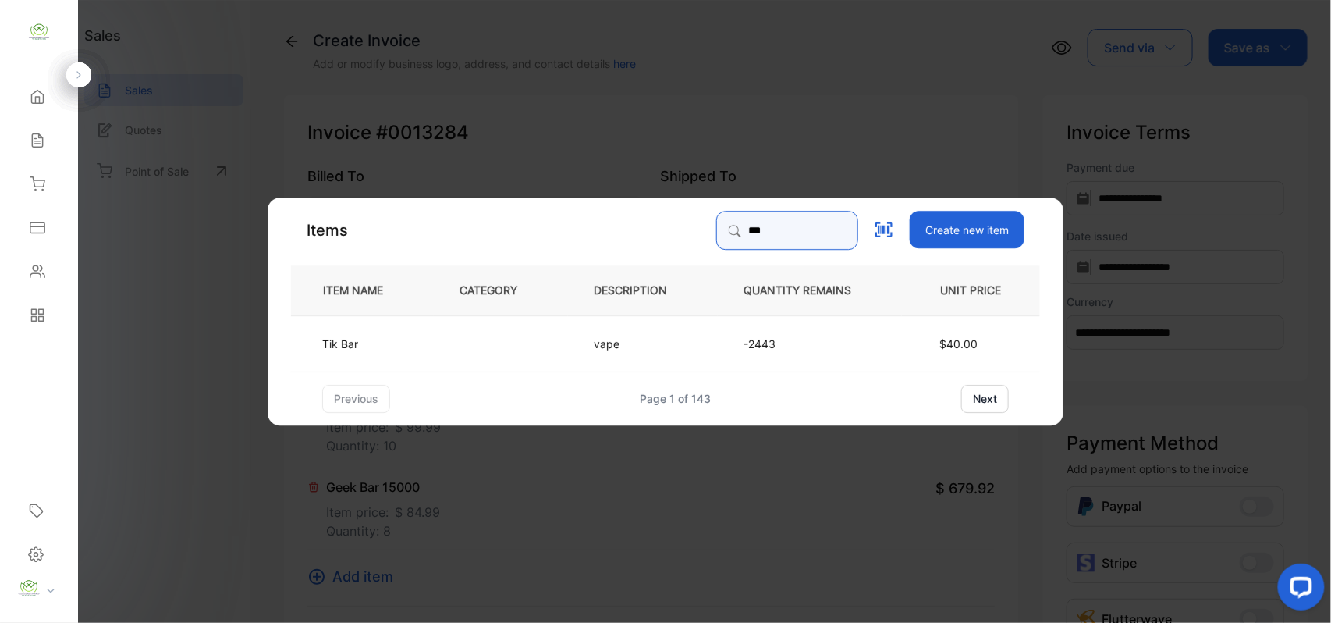
type input "***"
click at [540, 332] on td at bounding box center [501, 342] width 134 height 56
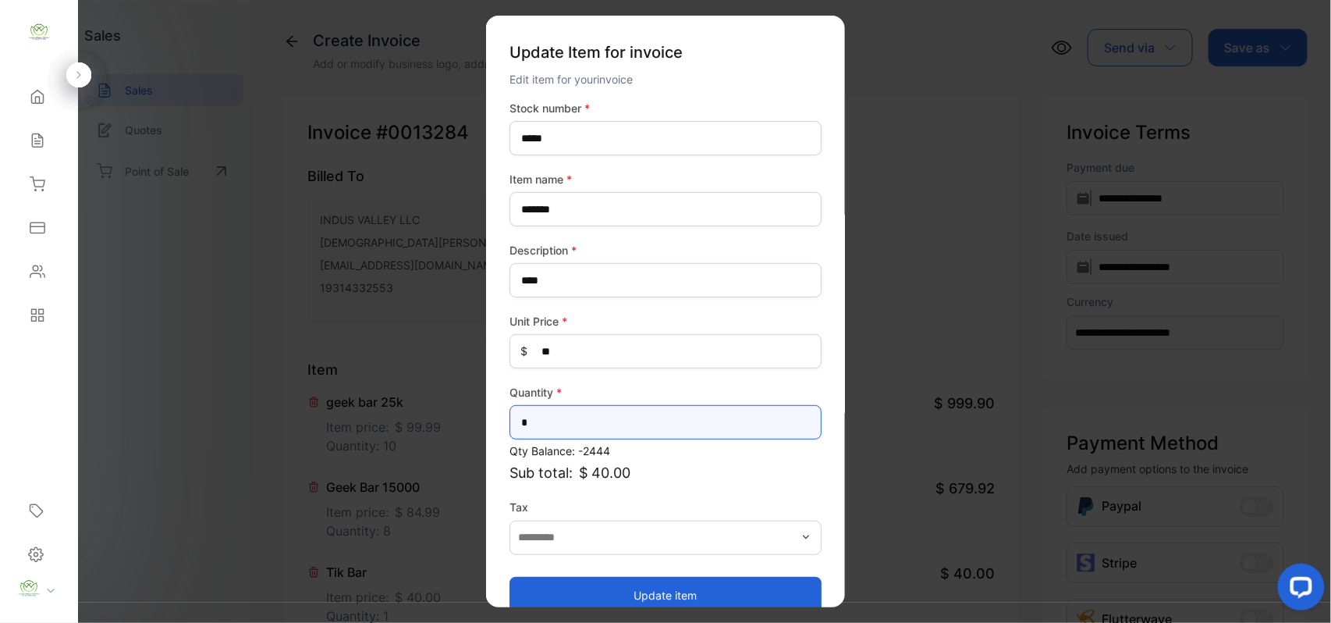
click at [626, 417] on input "*" at bounding box center [666, 422] width 312 height 34
type input "*"
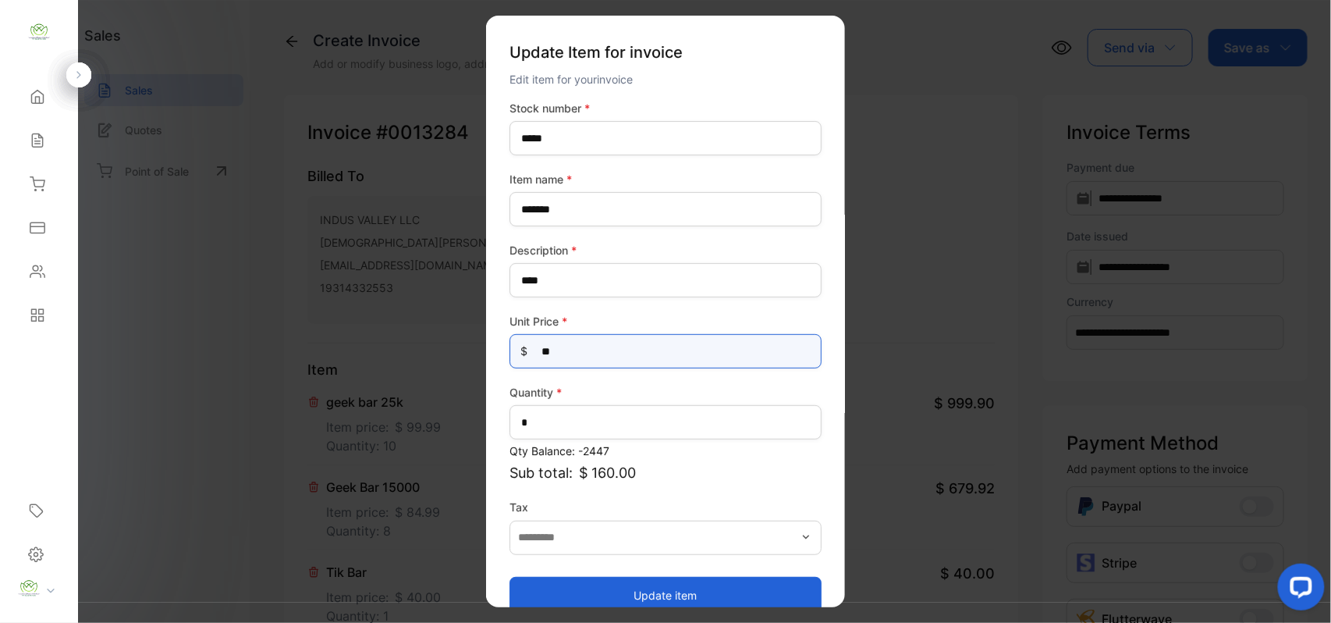
click at [562, 346] on Price-inputprice "**" at bounding box center [666, 351] width 312 height 34
type Price-inputprice "*"
type Price-inputprice "**"
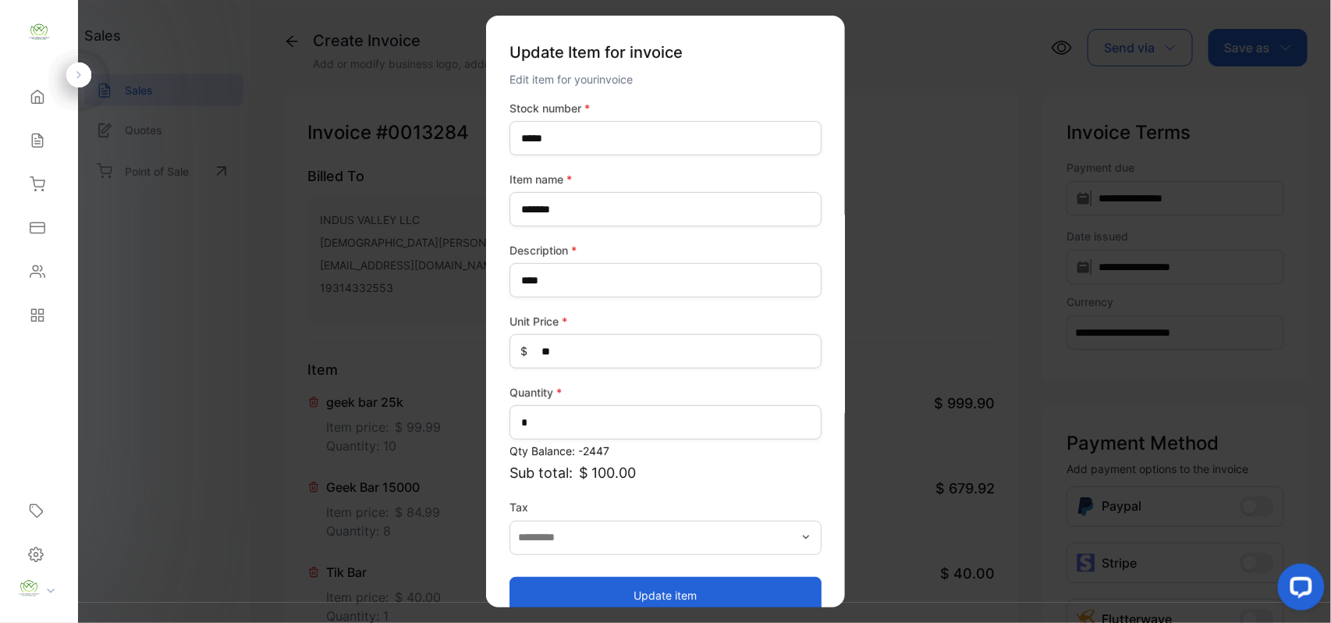
click at [597, 587] on button "Update item" at bounding box center [666, 594] width 312 height 37
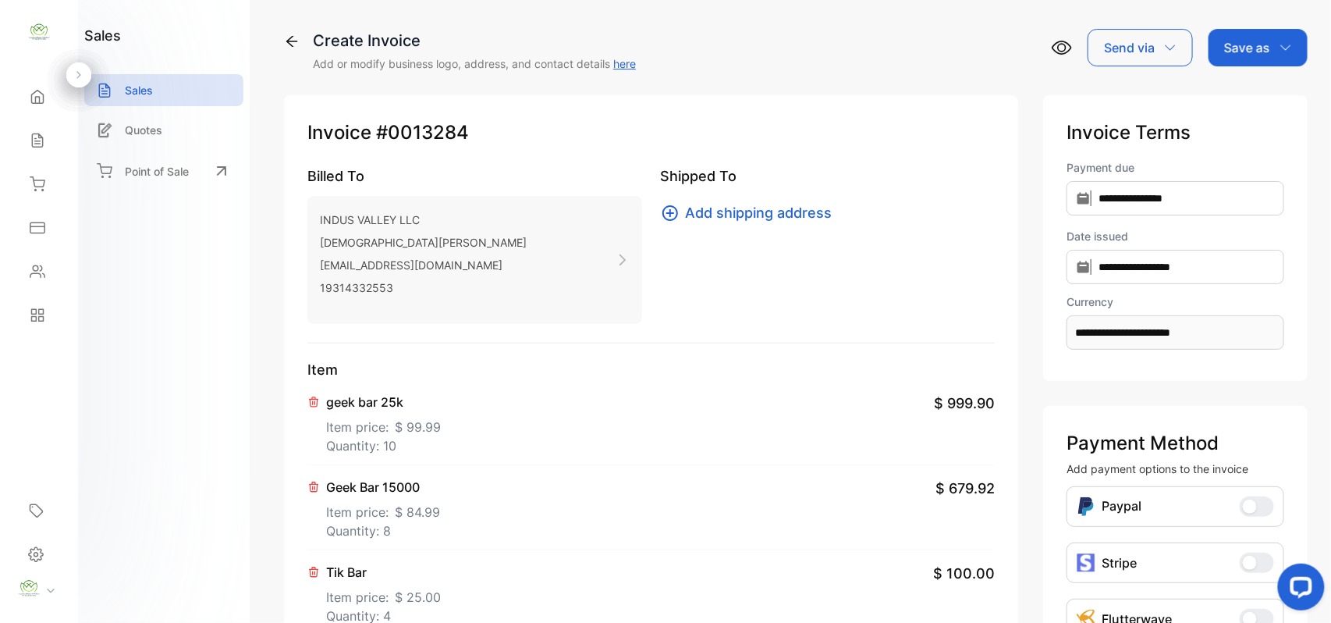
click at [1264, 48] on p "Save as" at bounding box center [1247, 47] width 46 height 19
click at [1241, 101] on div "Invoice" at bounding box center [1254, 98] width 90 height 31
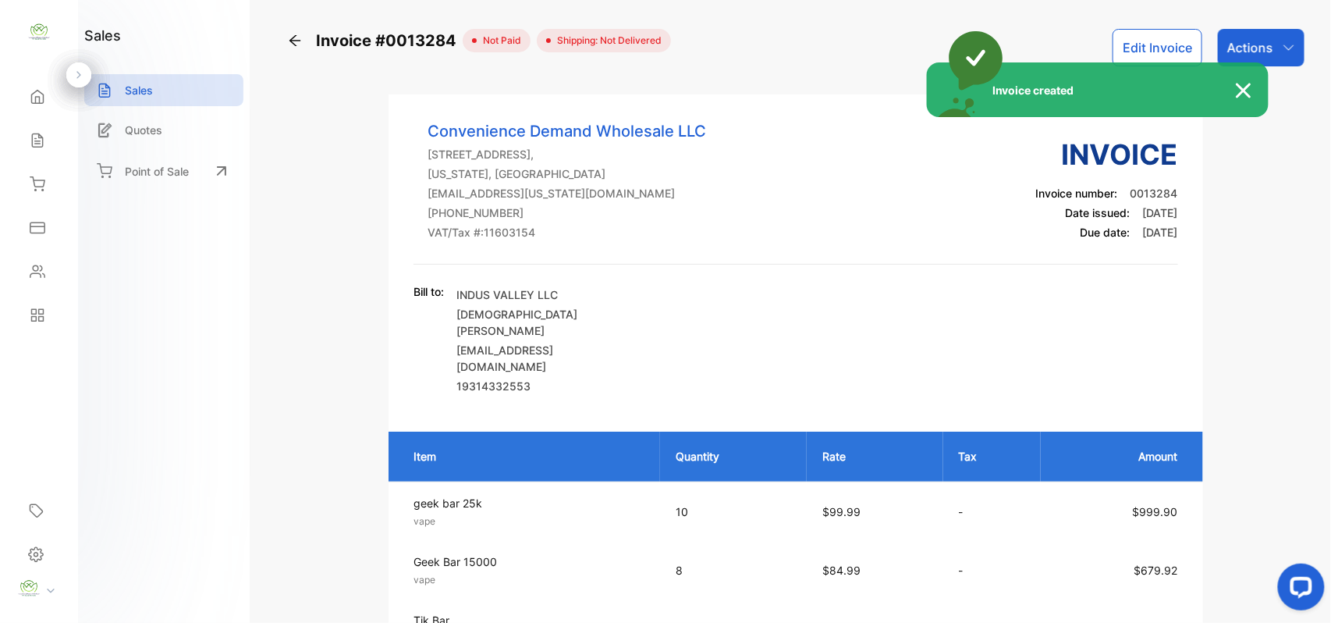
click at [1267, 44] on div "Invoice created" at bounding box center [665, 311] width 1331 height 623
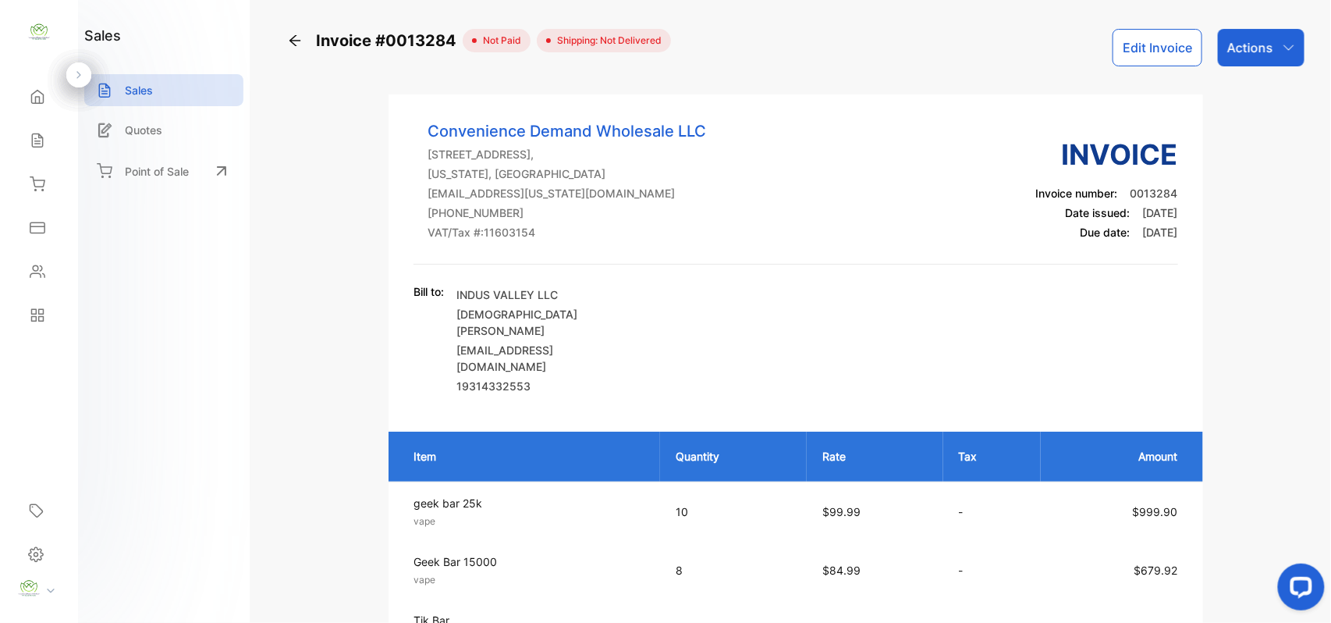
click at [1267, 44] on p "Actions" at bounding box center [1250, 47] width 46 height 19
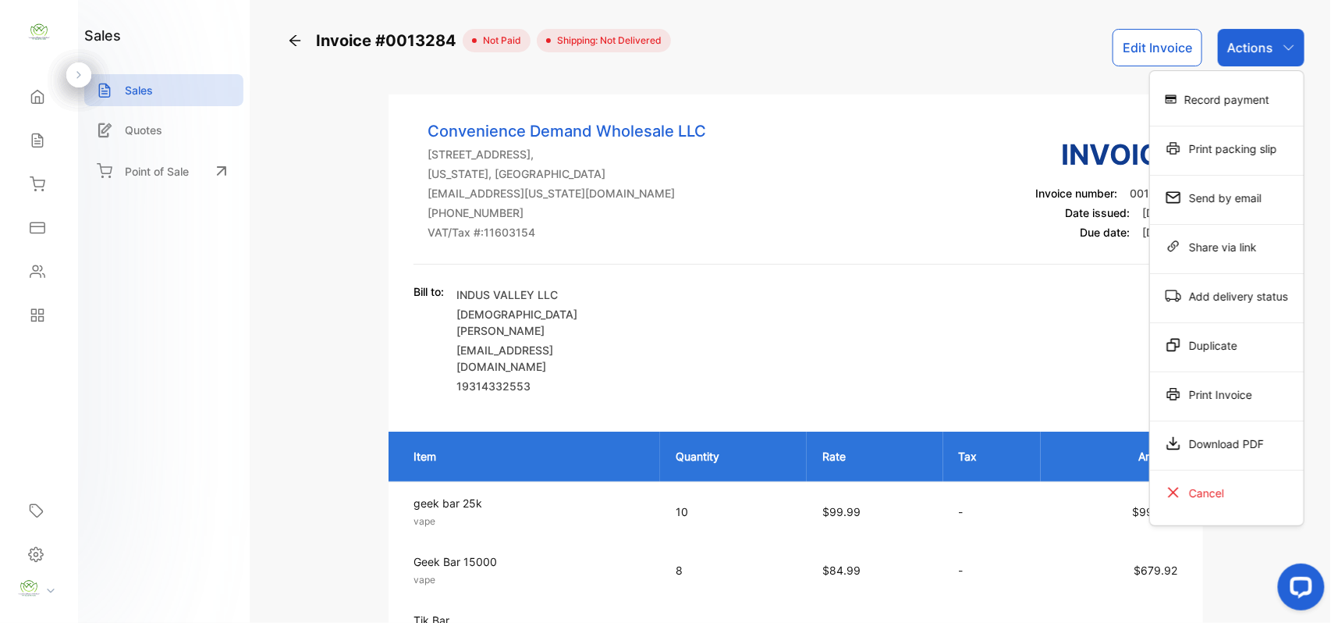
click at [1205, 385] on div "Print Invoice" at bounding box center [1227, 393] width 154 height 31
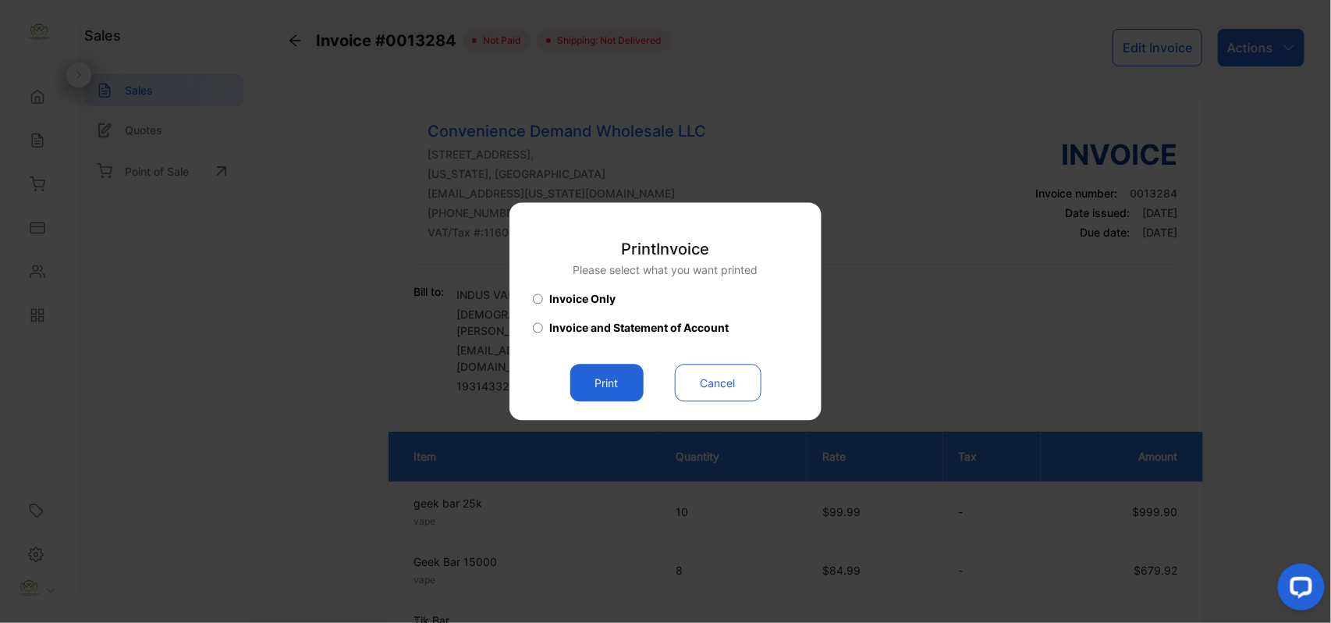
drag, startPoint x: 588, startPoint y: 373, endPoint x: 657, endPoint y: 372, distance: 69.4
click at [588, 373] on button "Print" at bounding box center [606, 382] width 73 height 37
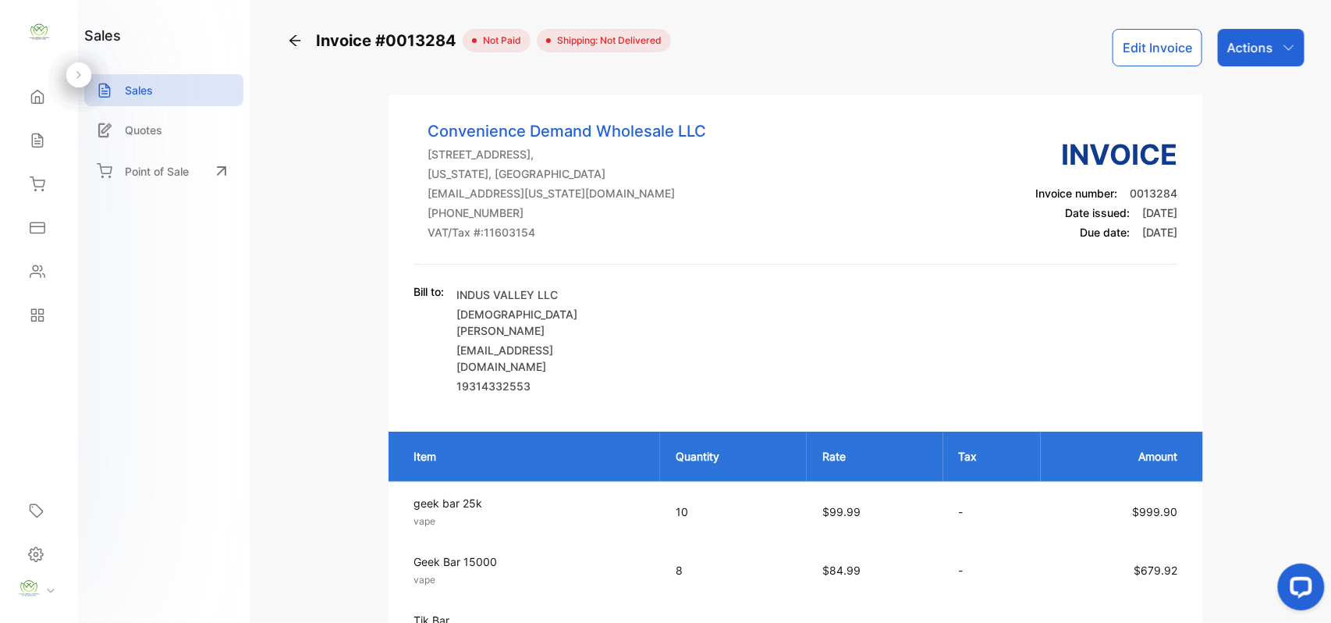
click at [53, 133] on div "Sales" at bounding box center [38, 140] width 53 height 31
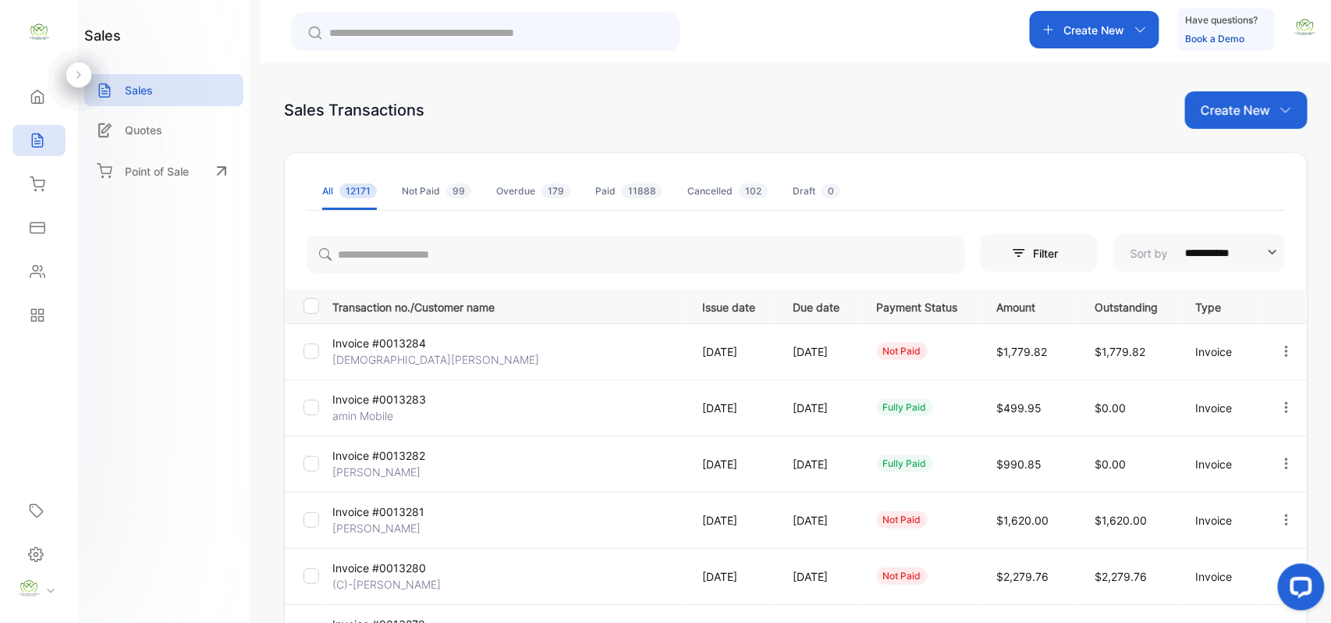
drag, startPoint x: 1281, startPoint y: 350, endPoint x: 1272, endPoint y: 347, distance: 9.9
click at [1280, 350] on icon "button" at bounding box center [1287, 351] width 14 height 14
click at [1211, 438] on span "Record payment" at bounding box center [1242, 440] width 98 height 19
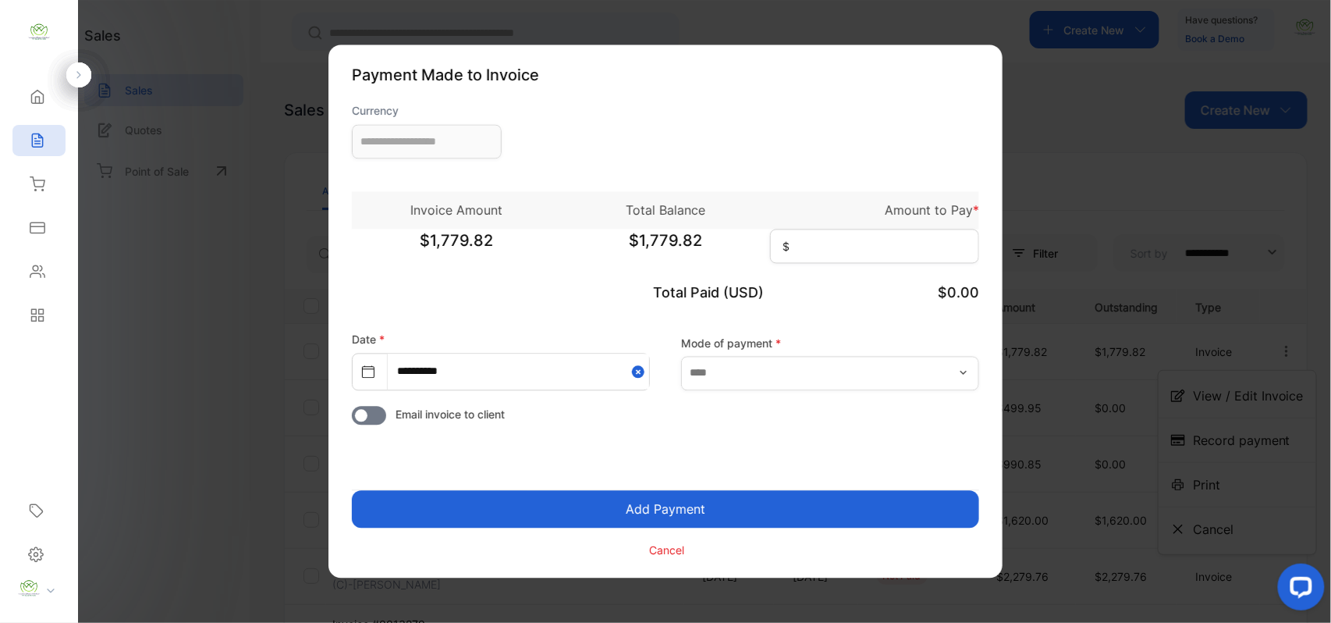
type input "**********"
click at [843, 250] on input at bounding box center [874, 246] width 209 height 34
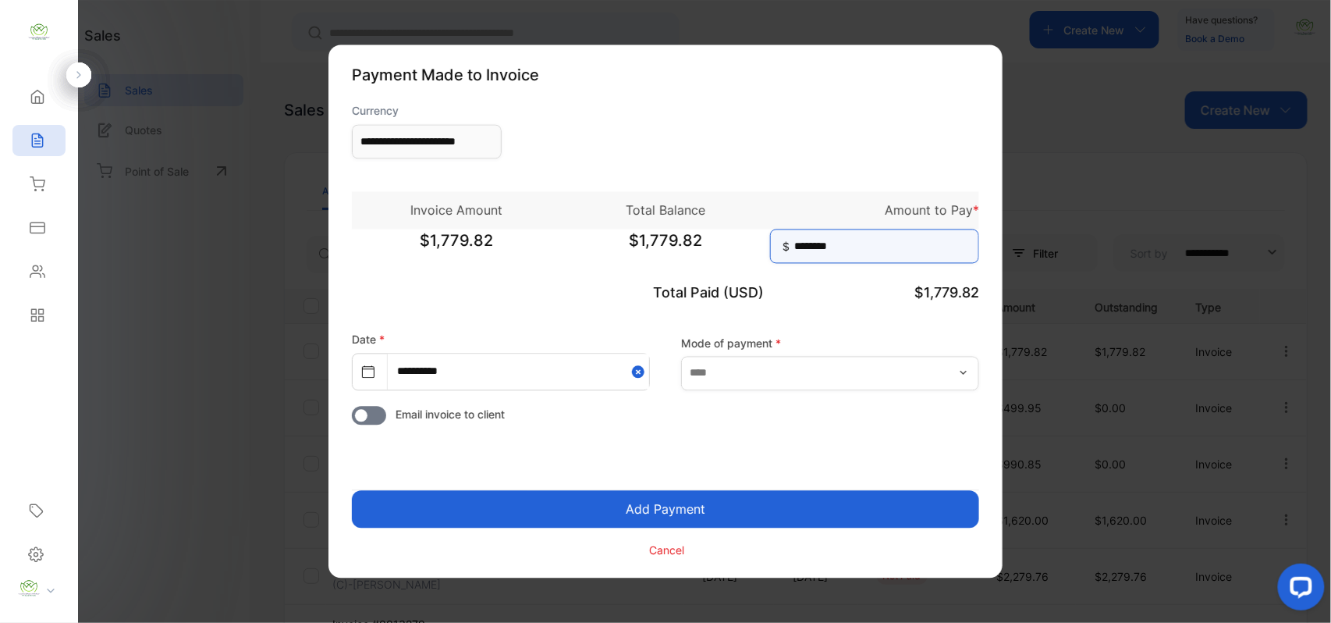
type input "********"
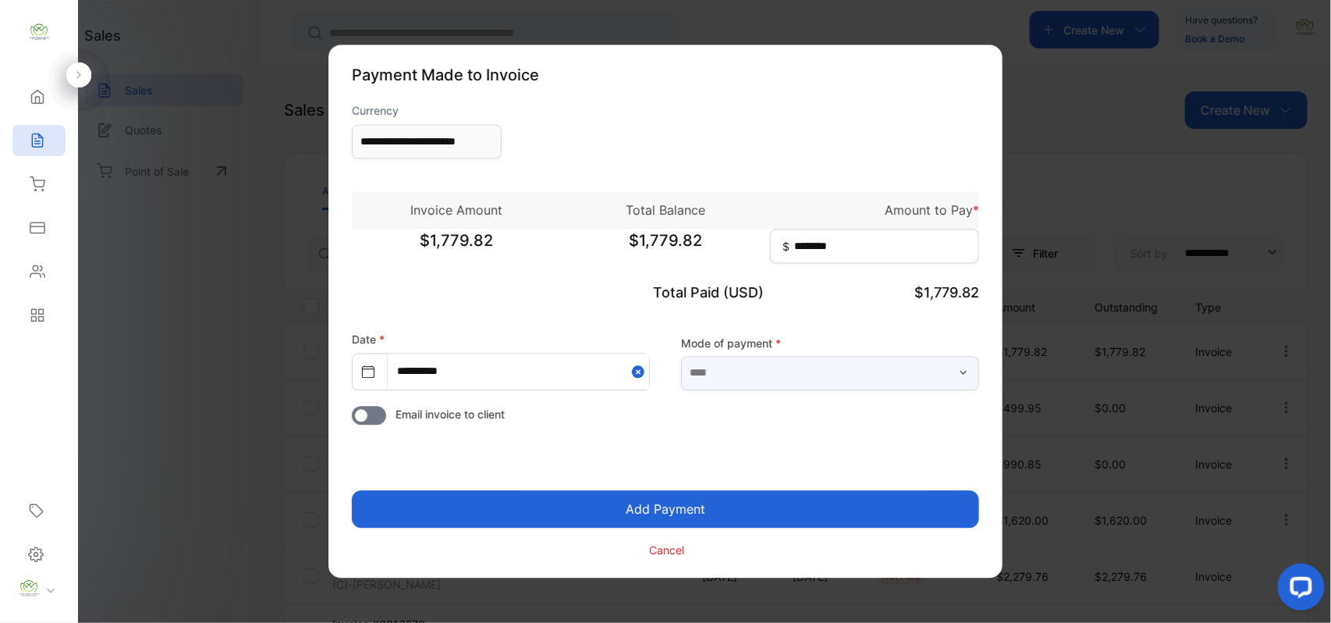
click at [913, 385] on input "text" at bounding box center [830, 373] width 298 height 34
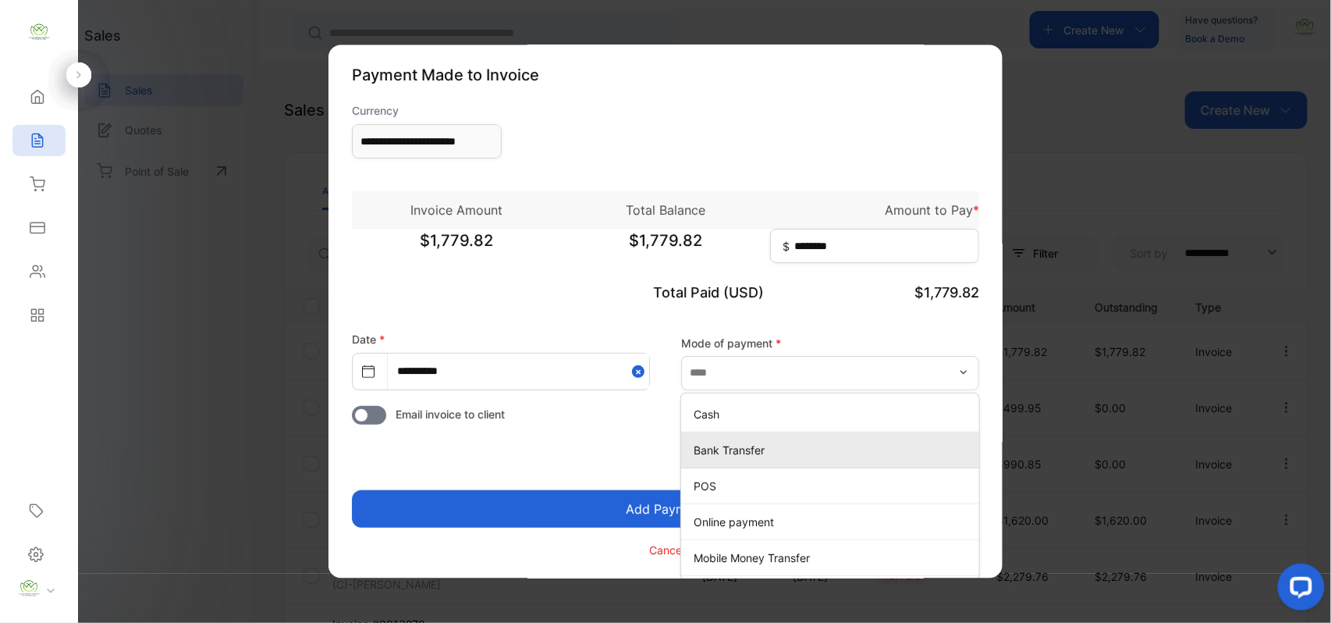
click at [762, 456] on p "Bank Transfer" at bounding box center [833, 450] width 279 height 16
type input "**********"
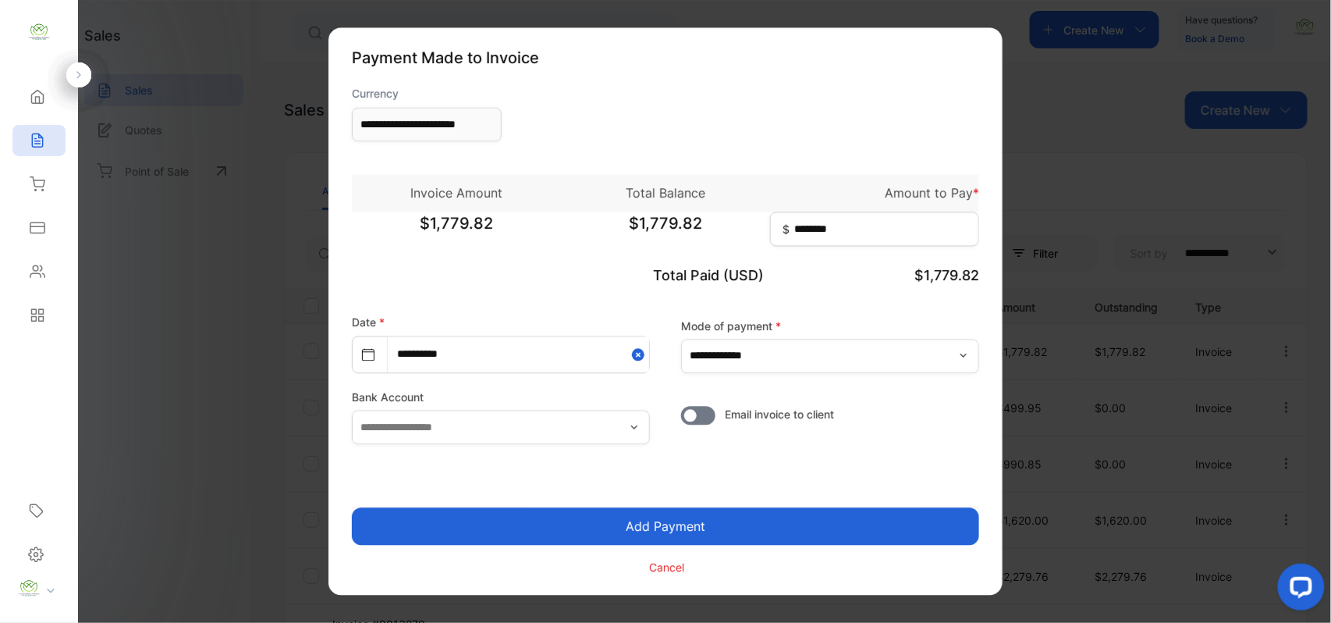
click at [790, 529] on button "Add Payment" at bounding box center [665, 526] width 627 height 37
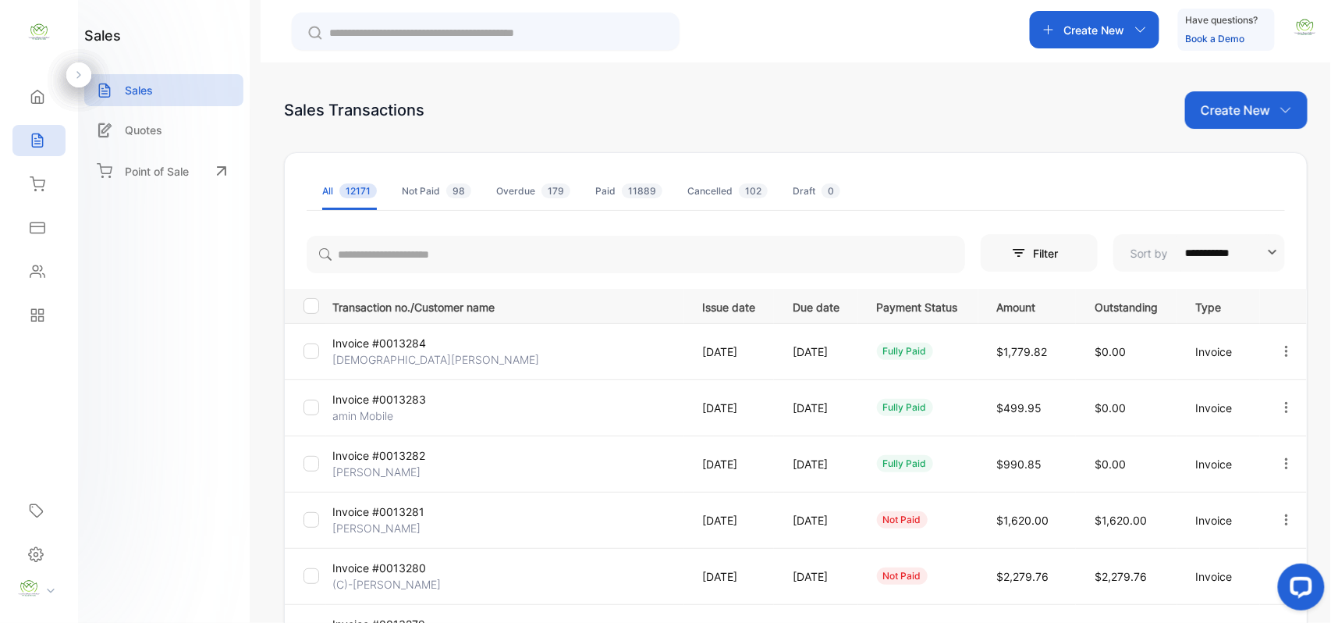
click at [413, 357] on p "[DEMOGRAPHIC_DATA][PERSON_NAME]" at bounding box center [435, 359] width 207 height 16
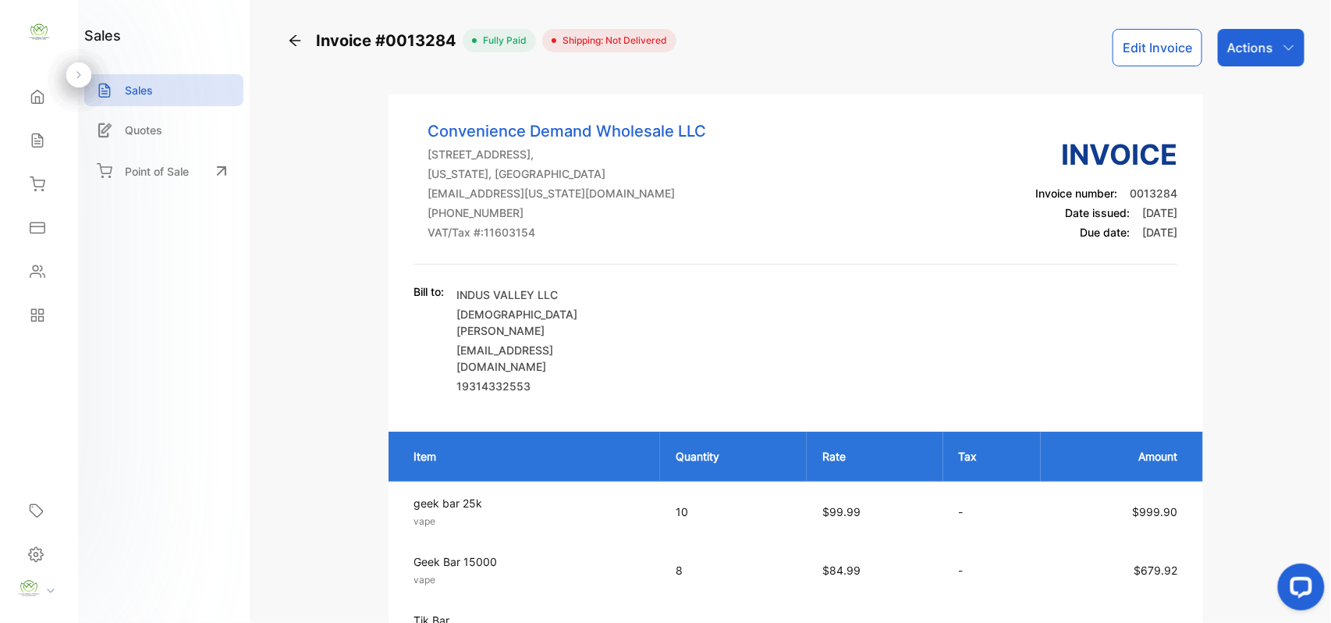
drag, startPoint x: 1247, startPoint y: 29, endPoint x: 1248, endPoint y: 44, distance: 14.9
click at [1248, 29] on div "Actions" at bounding box center [1261, 47] width 87 height 37
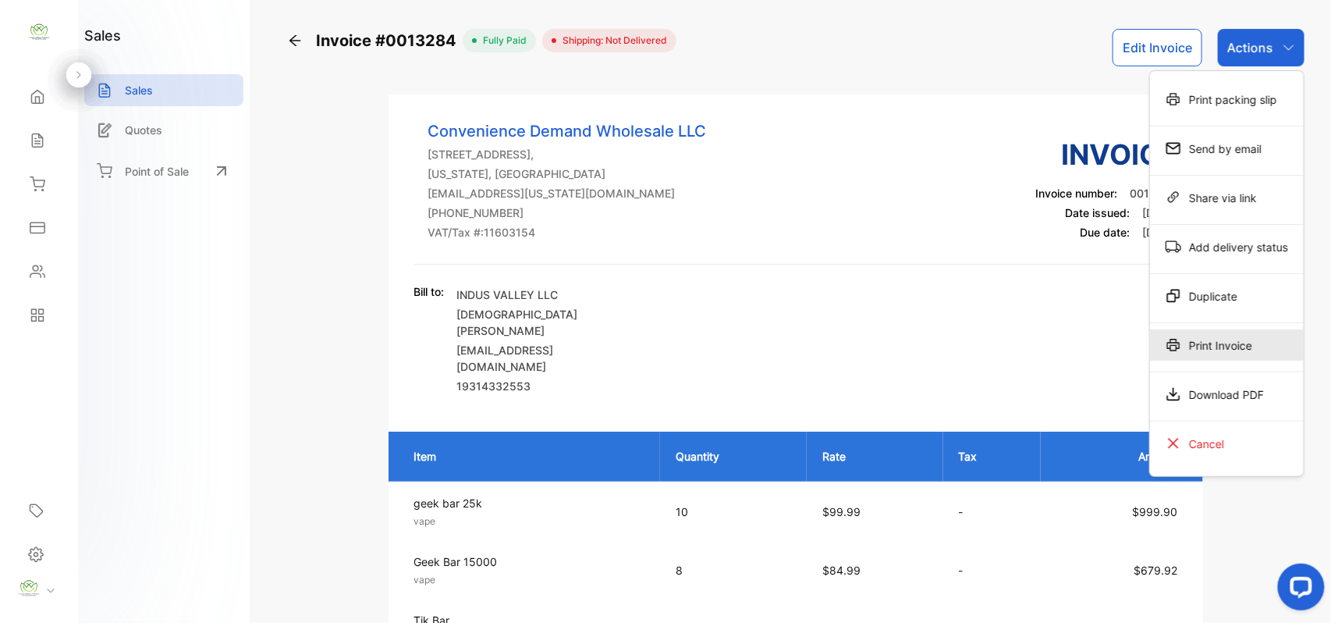
click at [1241, 332] on div "Print Invoice" at bounding box center [1227, 344] width 154 height 31
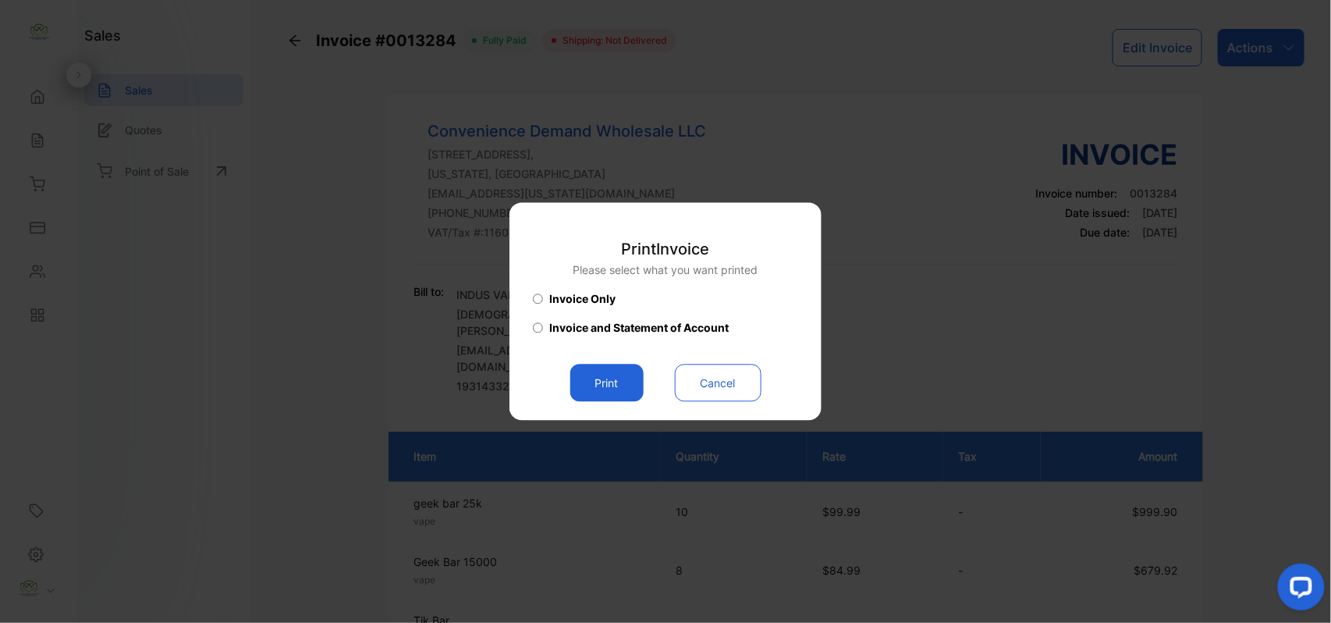
drag, startPoint x: 600, startPoint y: 370, endPoint x: 616, endPoint y: 375, distance: 17.0
click at [609, 370] on button "Print" at bounding box center [606, 382] width 73 height 37
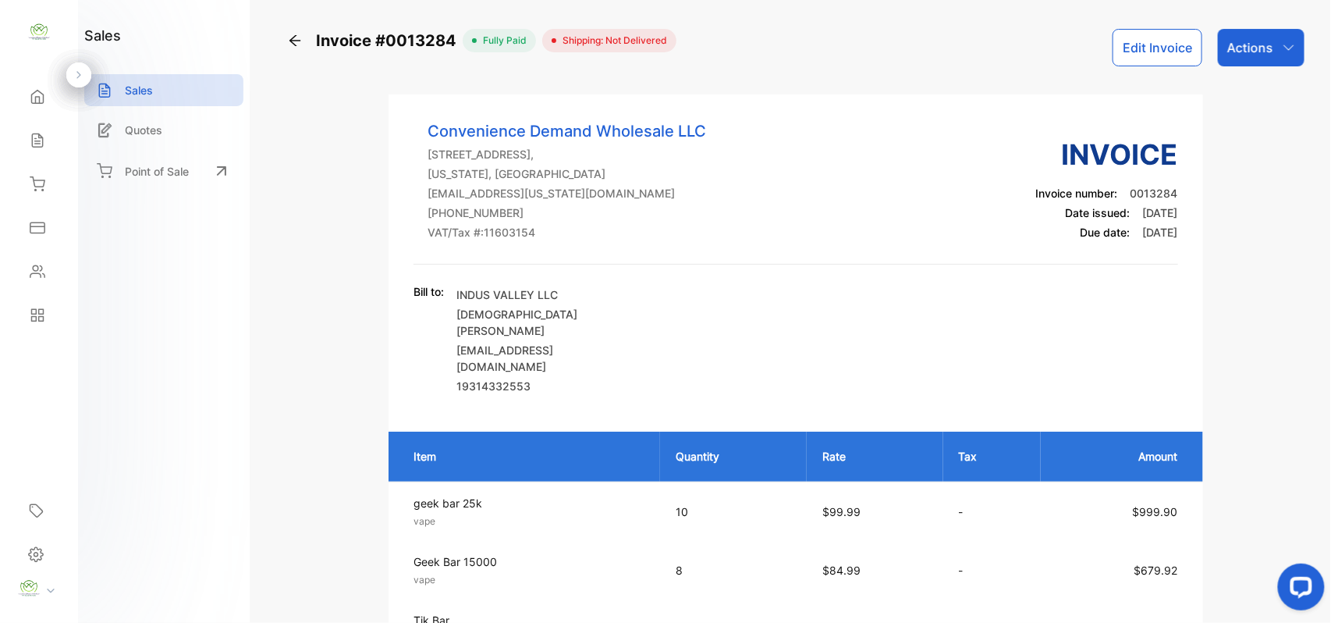
click at [38, 136] on icon at bounding box center [38, 141] width 16 height 16
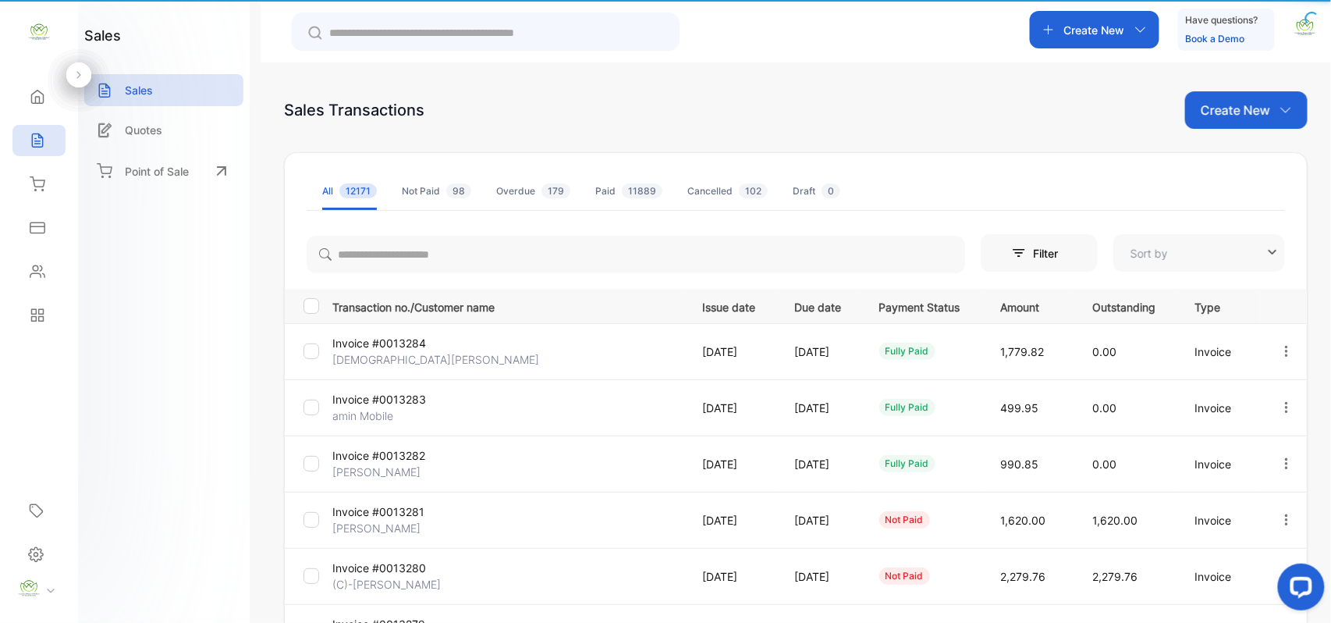
type input "**********"
